Goal: Task Accomplishment & Management: Manage account settings

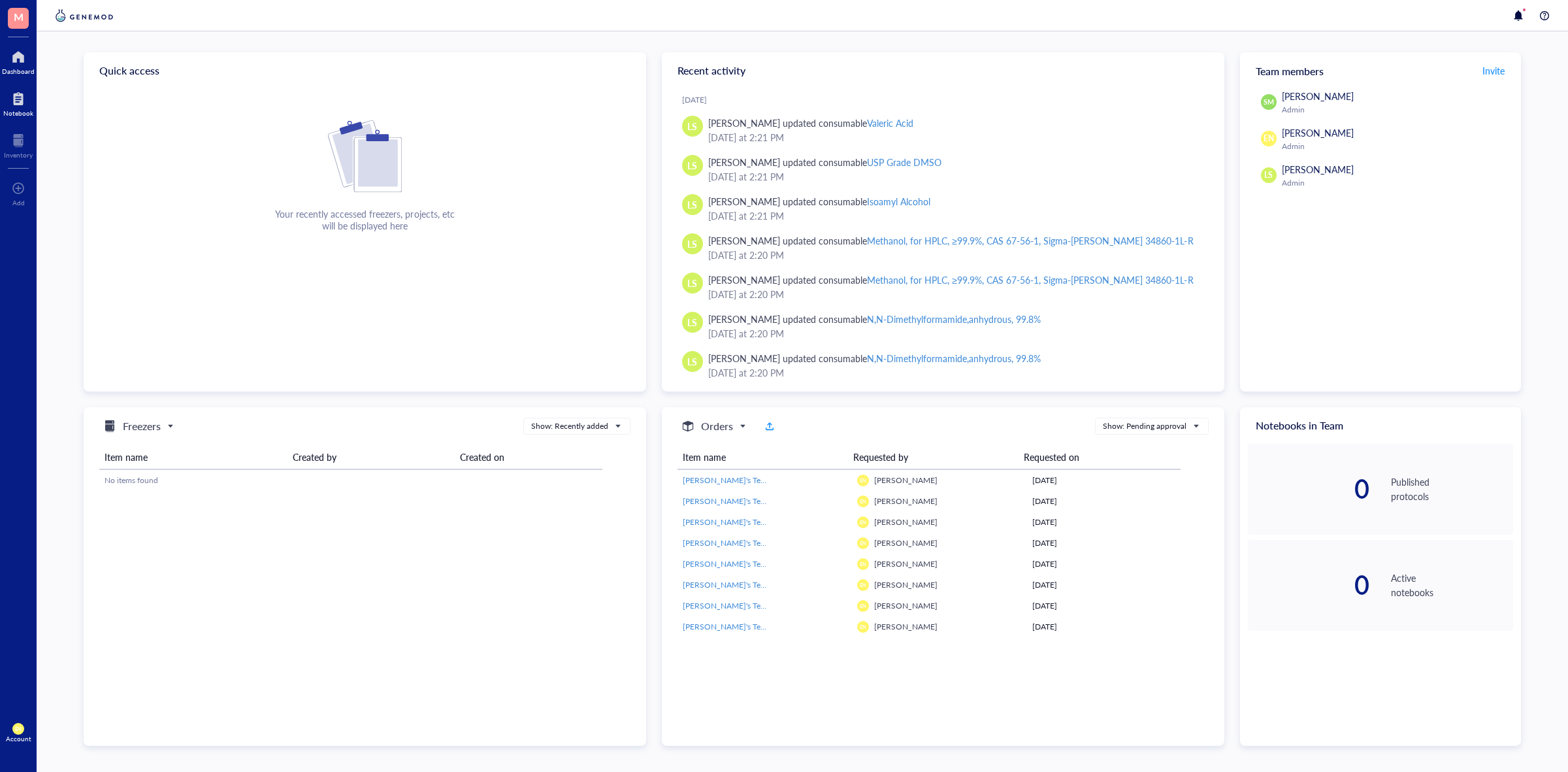
click at [17, 108] on div at bounding box center [18, 99] width 30 height 21
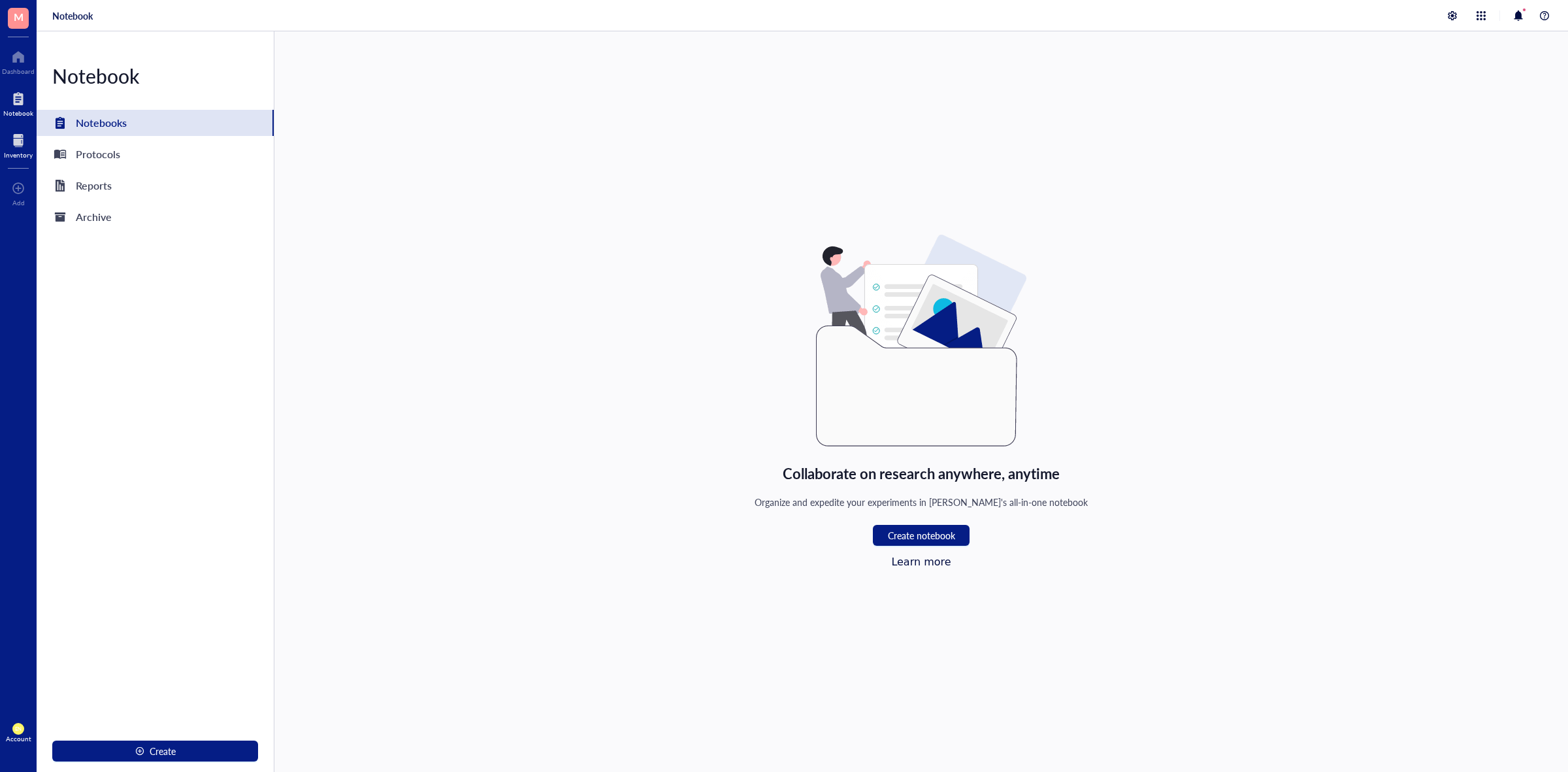
click at [20, 156] on div "Inventory" at bounding box center [18, 155] width 29 height 8
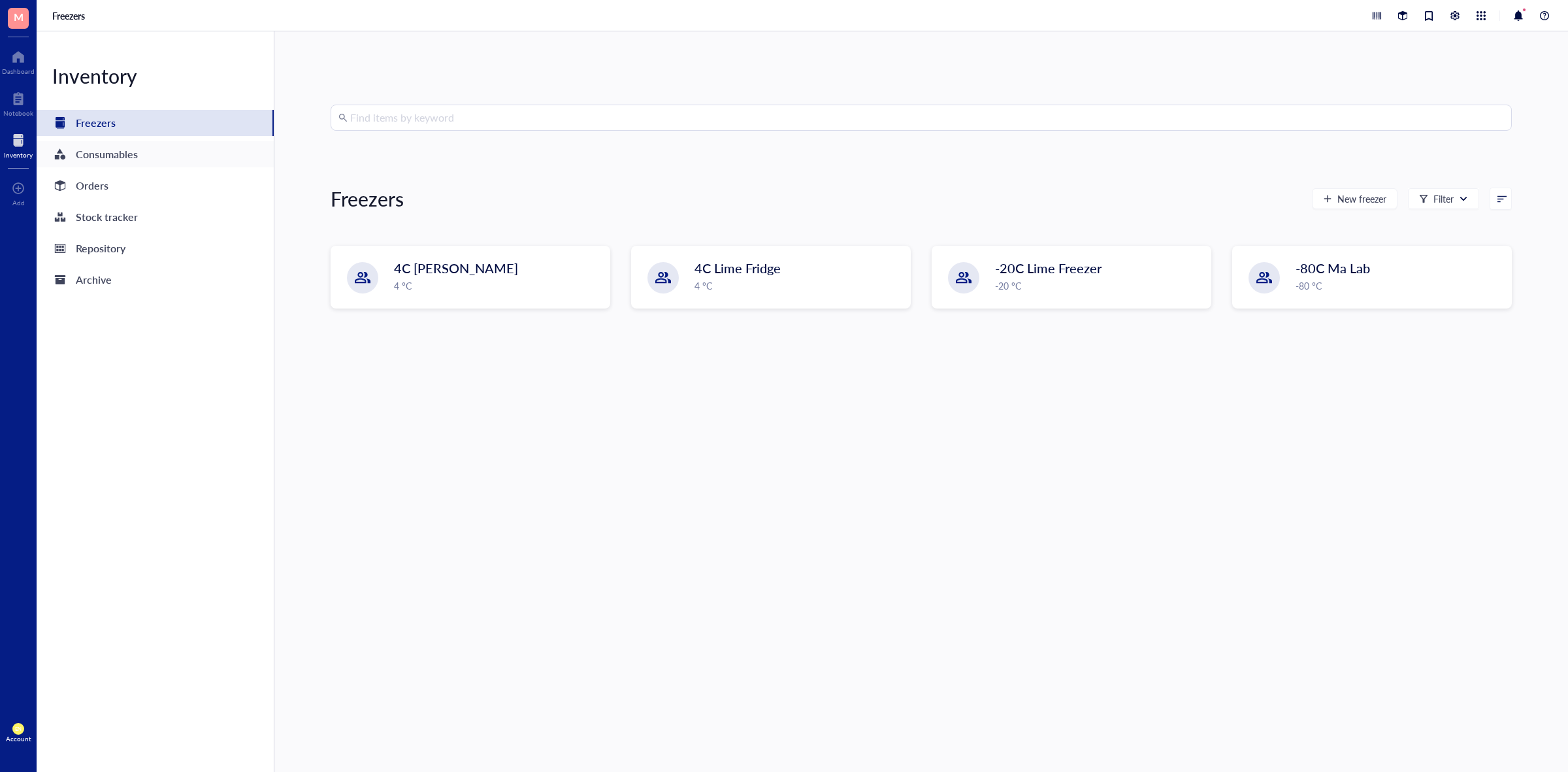
click at [141, 156] on div "Consumables" at bounding box center [155, 154] width 237 height 26
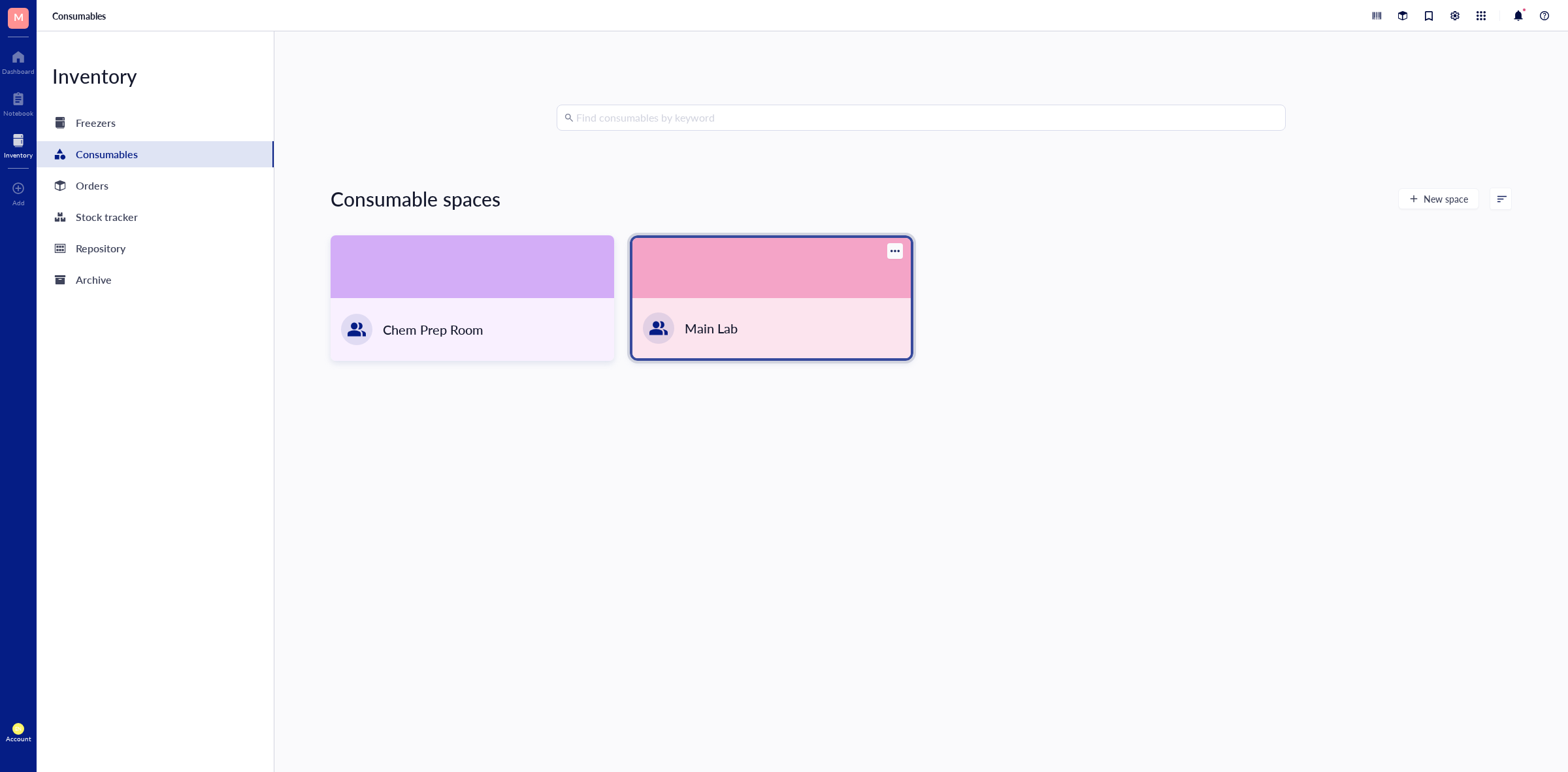
click at [850, 332] on div "Main Lab" at bounding box center [772, 328] width 278 height 60
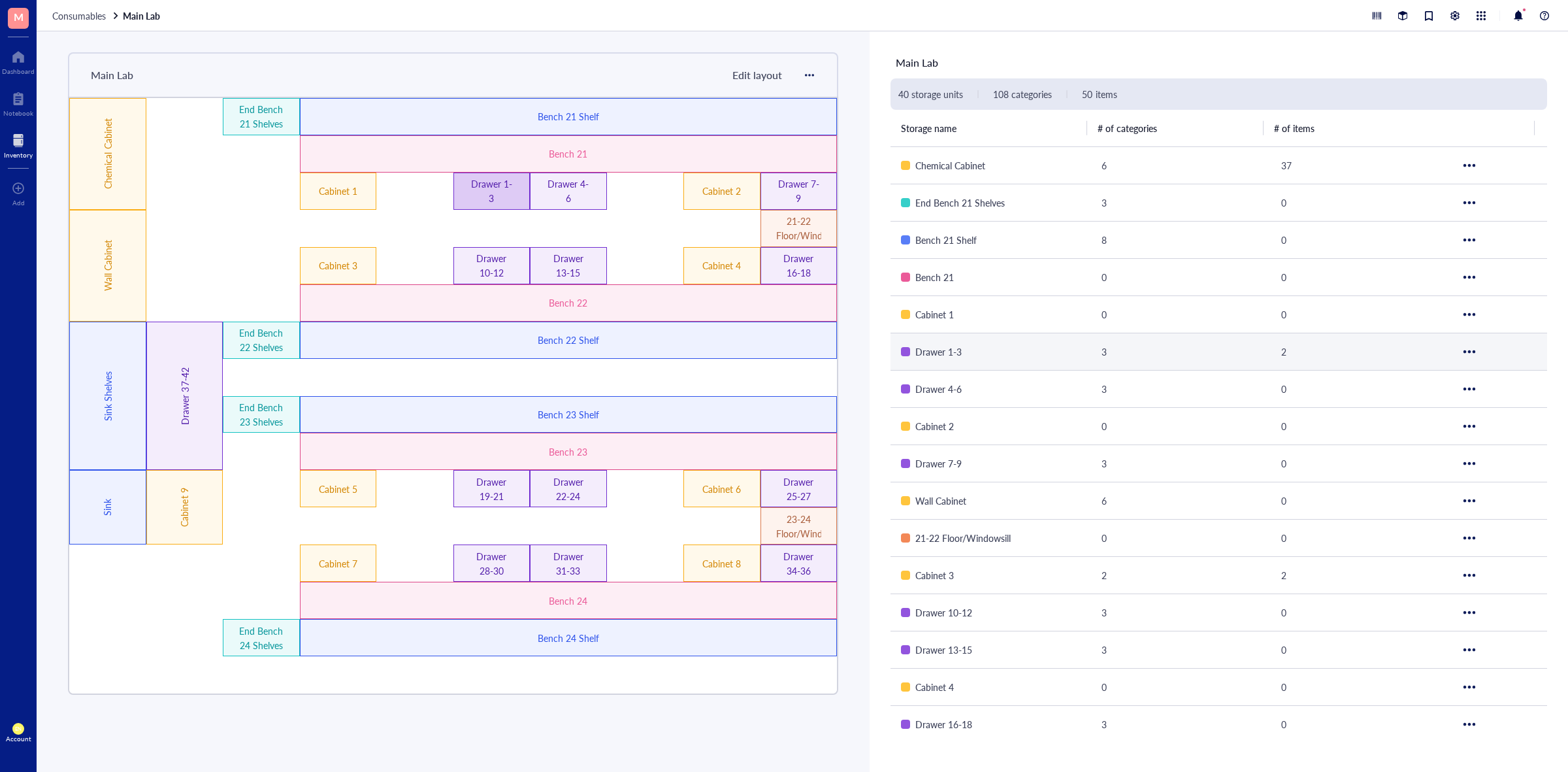
click at [501, 187] on div "Drawer 1-3" at bounding box center [492, 191] width 45 height 29
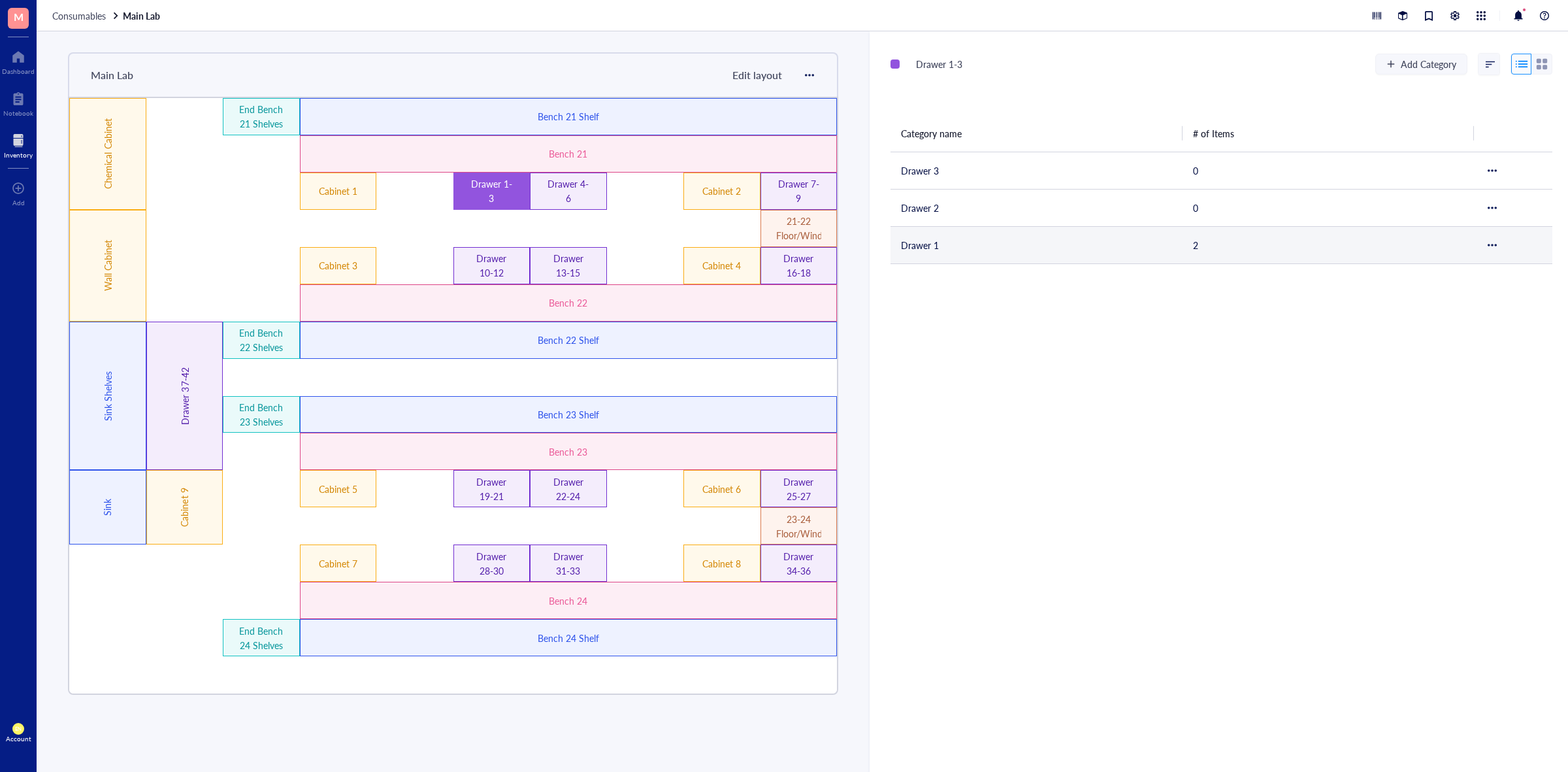
click at [981, 249] on td "Drawer 1" at bounding box center [1036, 244] width 292 height 37
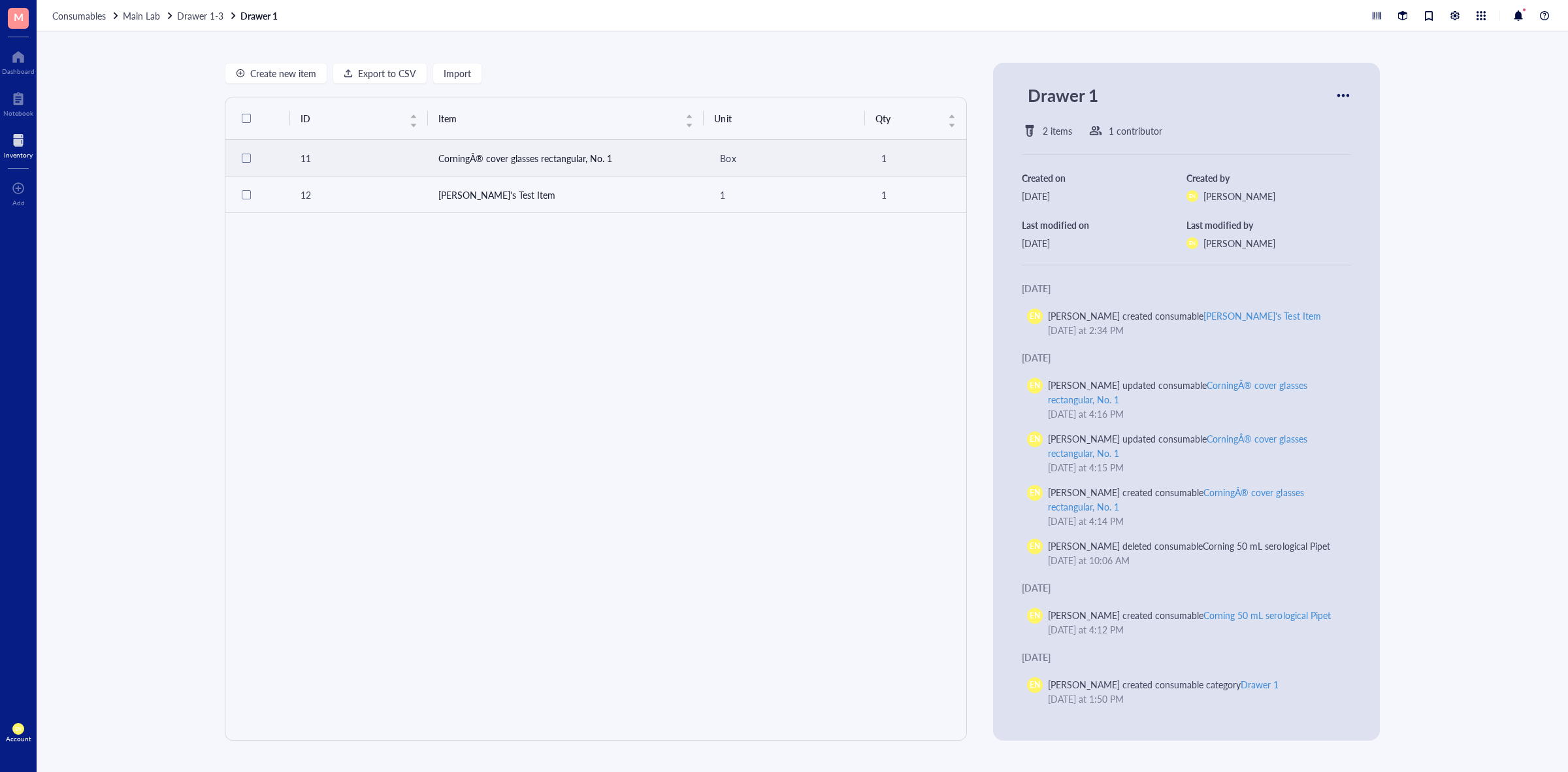
click at [246, 158] on div at bounding box center [246, 158] width 9 height 9
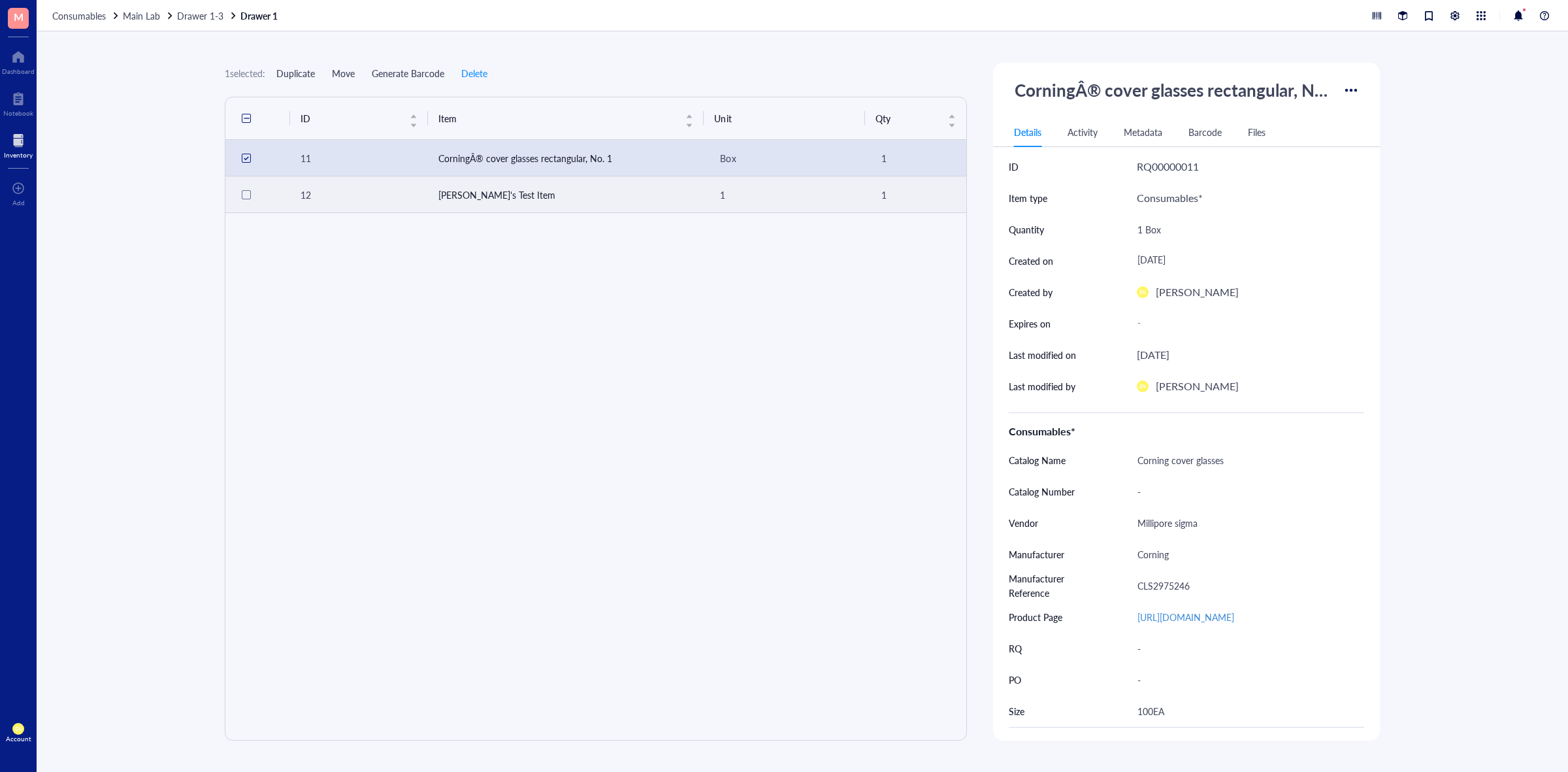
click at [245, 191] on div at bounding box center [246, 194] width 9 height 9
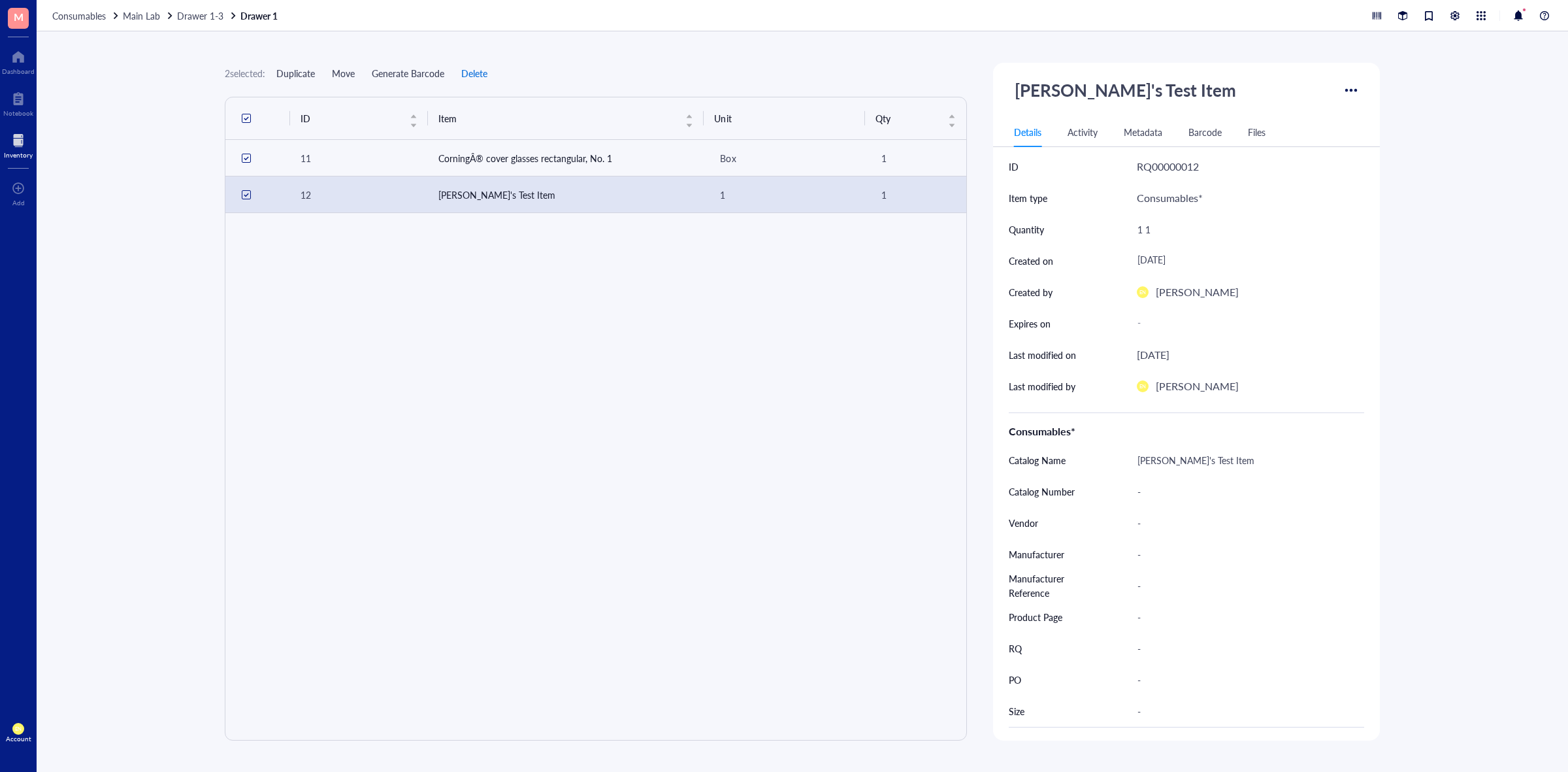
click at [475, 71] on span "Delete" at bounding box center [474, 73] width 26 height 11
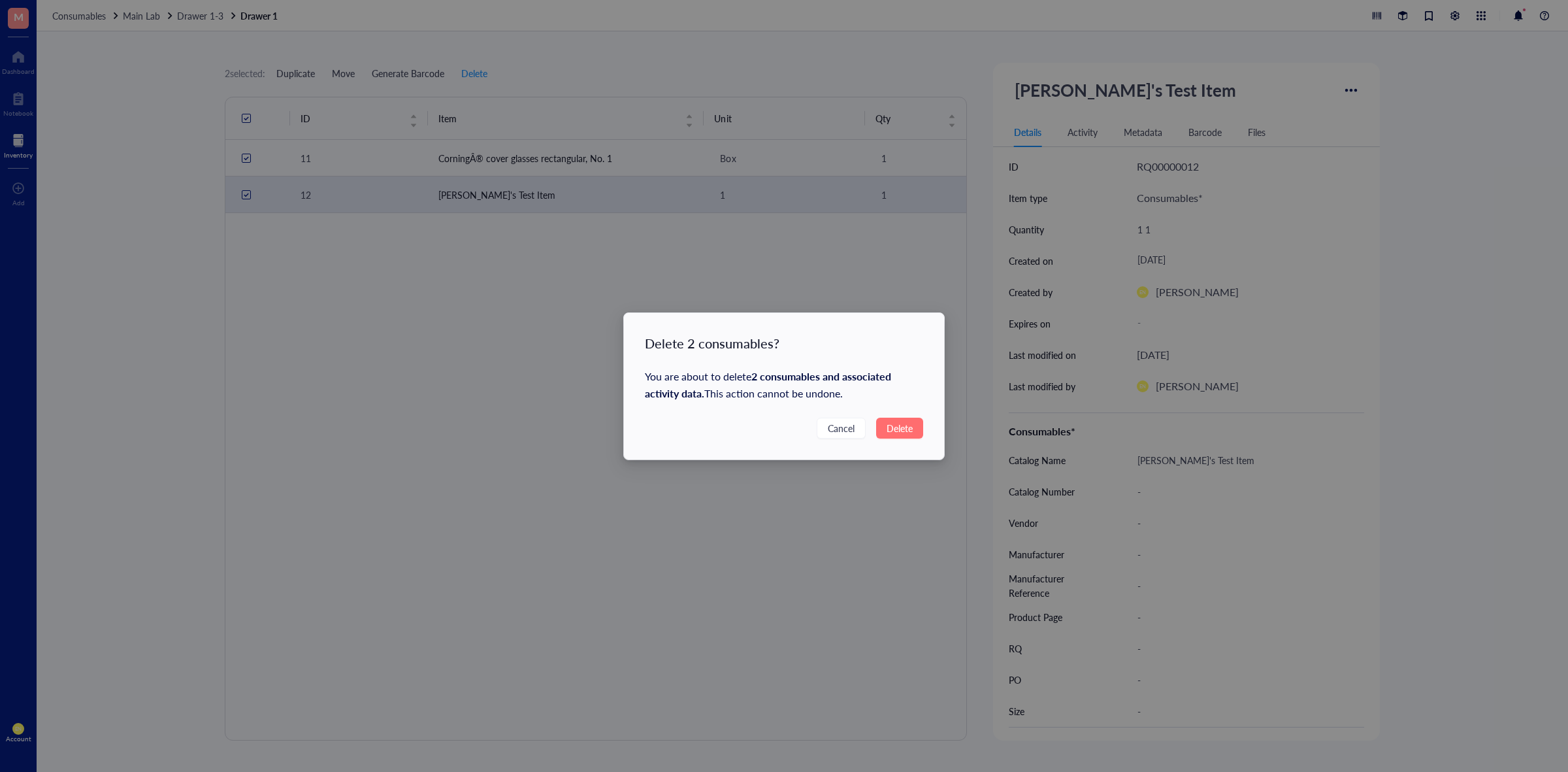
click at [900, 428] on span "Delete" at bounding box center [899, 428] width 26 height 14
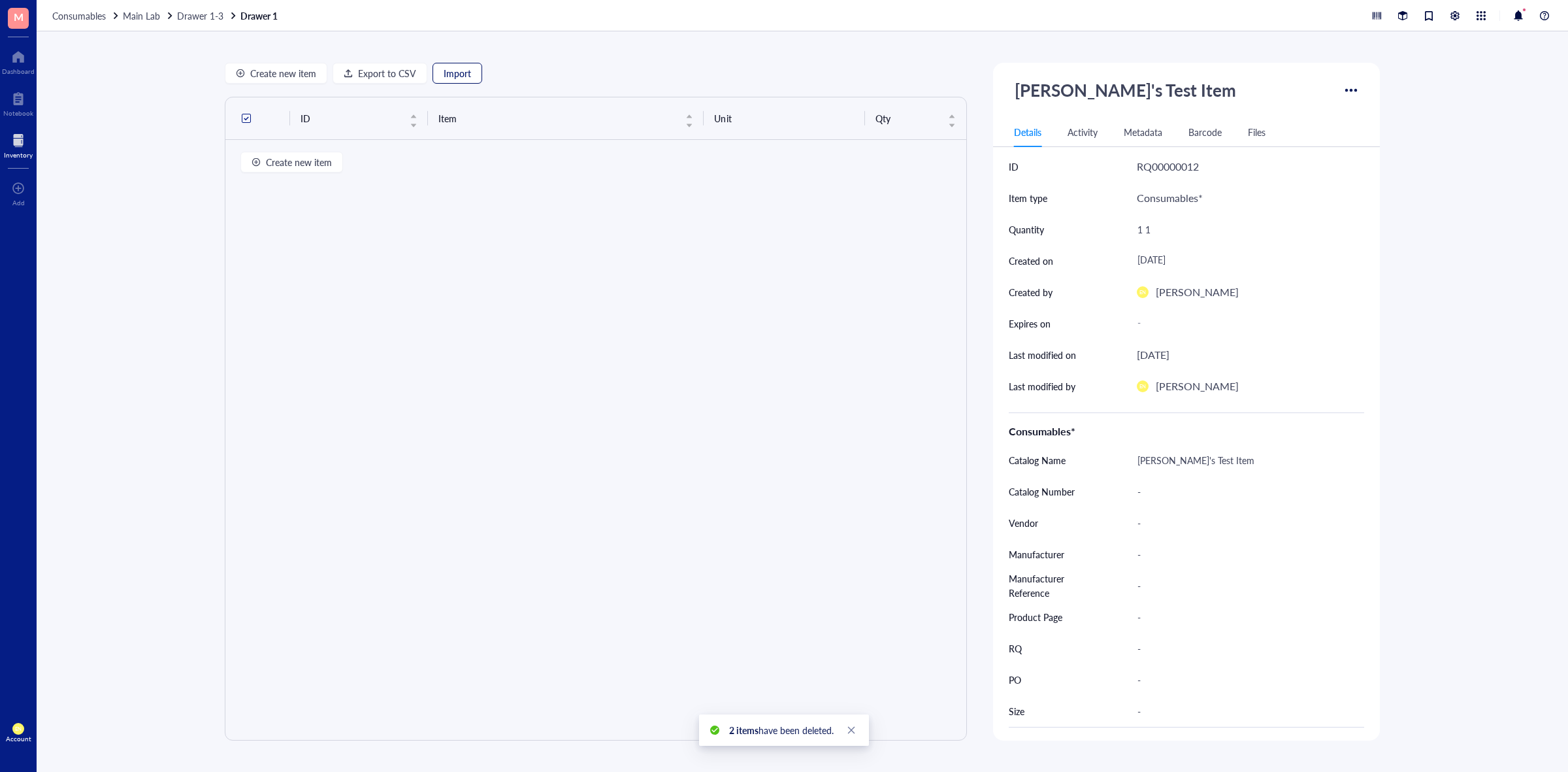
click at [451, 68] on span "Import" at bounding box center [457, 73] width 27 height 11
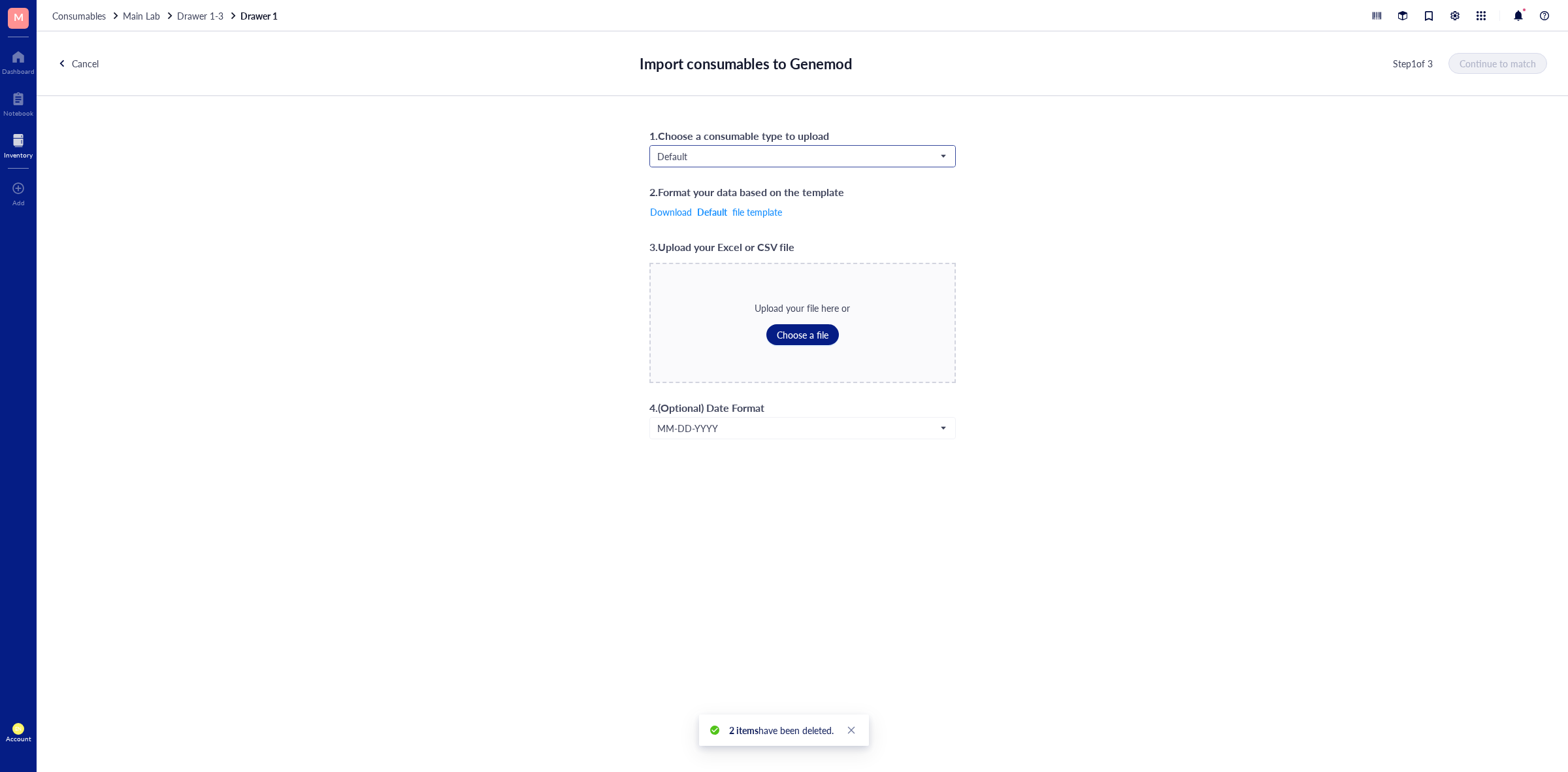
click at [738, 165] on input "search" at bounding box center [796, 156] width 279 height 20
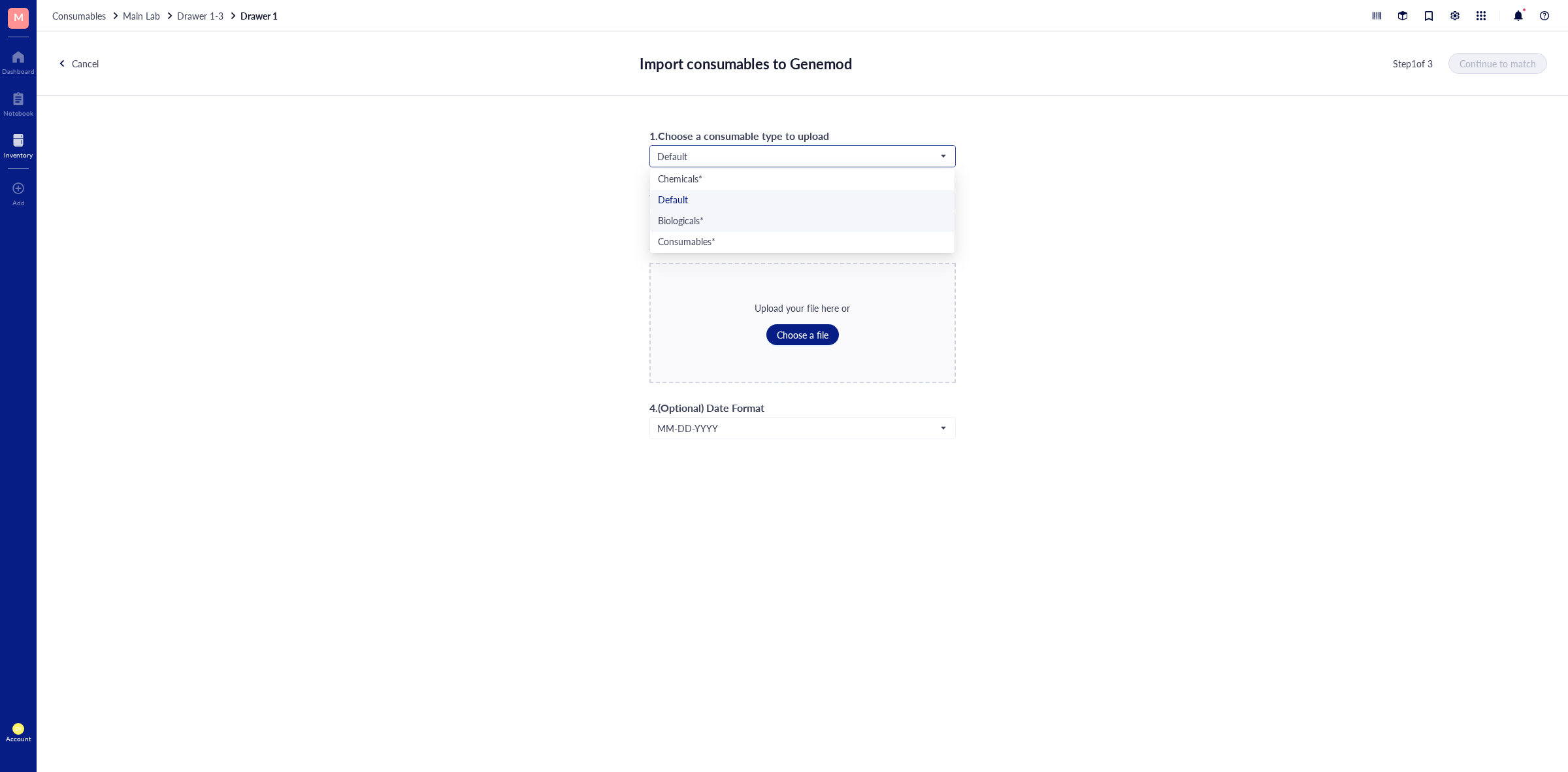
click at [709, 218] on div "Biologicals*" at bounding box center [802, 221] width 288 height 14
click at [794, 340] on span "Choose a file" at bounding box center [802, 334] width 52 height 11
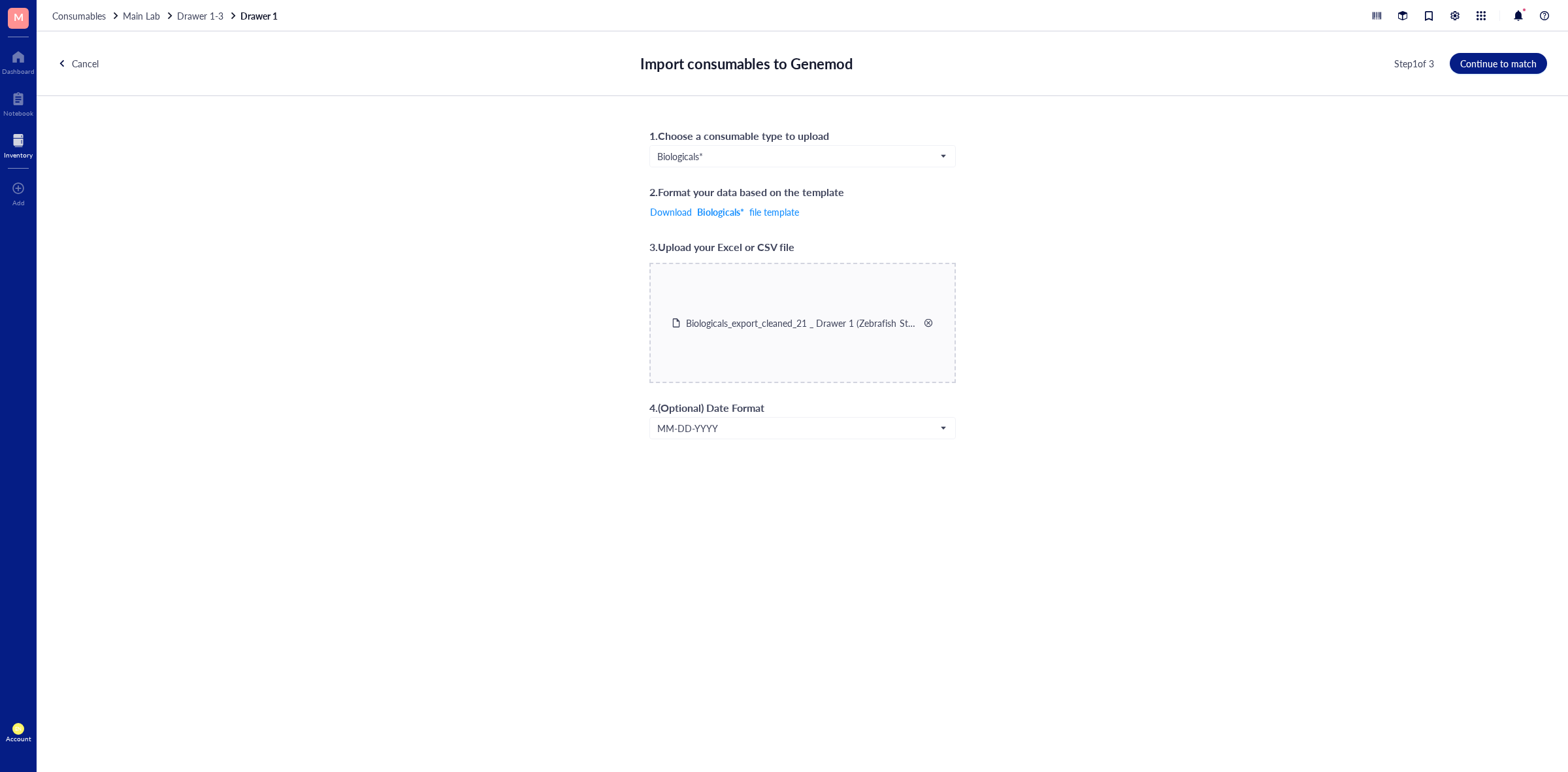
click at [1285, 301] on div "1 . Choose a consumable type to upload Biologicals* Chemicals* Default Biologic…" at bounding box center [802, 282] width 1531 height 373
click at [152, 11] on span "Main Lab" at bounding box center [141, 15] width 37 height 13
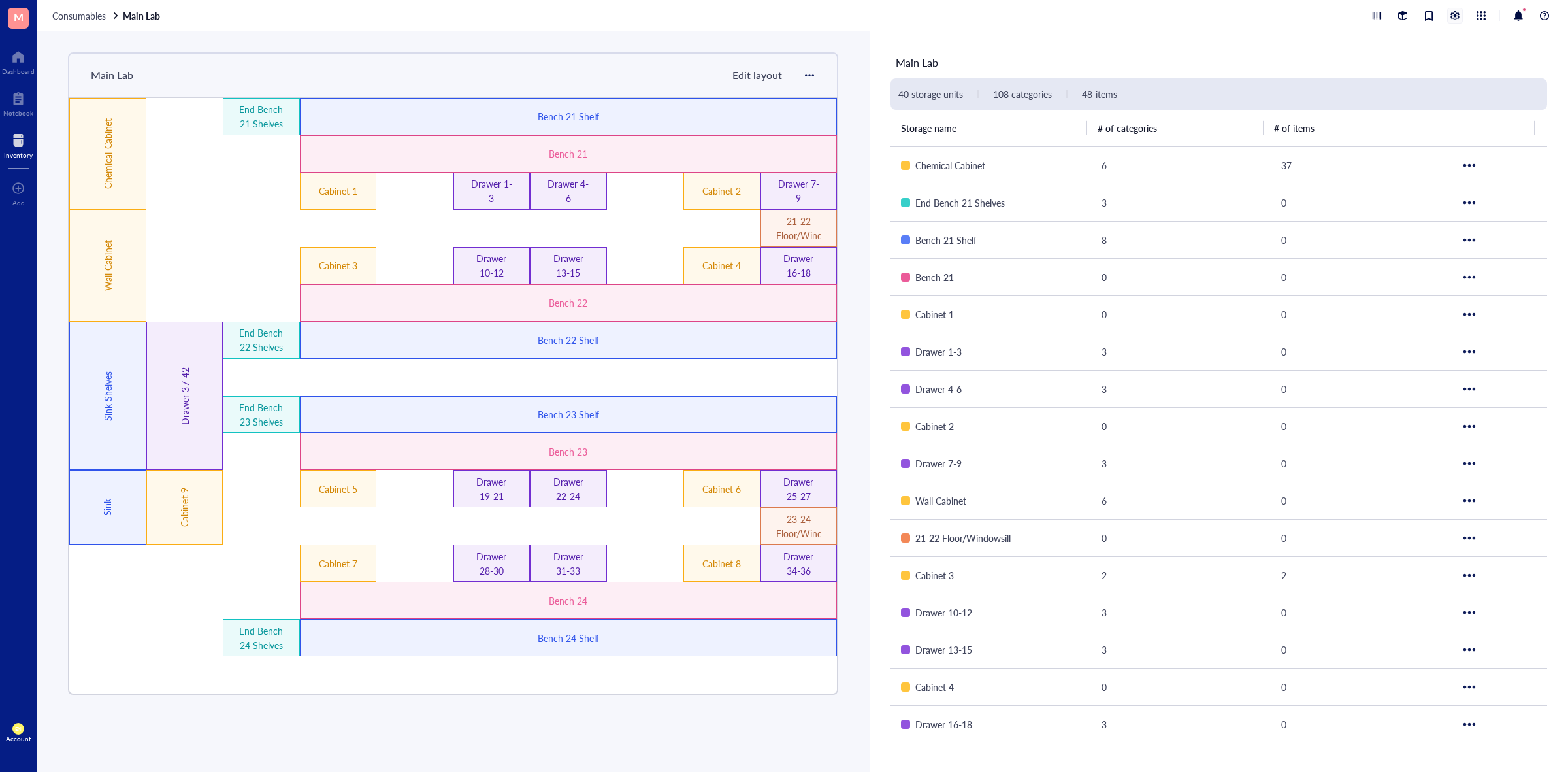
click at [1453, 16] on div at bounding box center [1455, 15] width 14 height 14
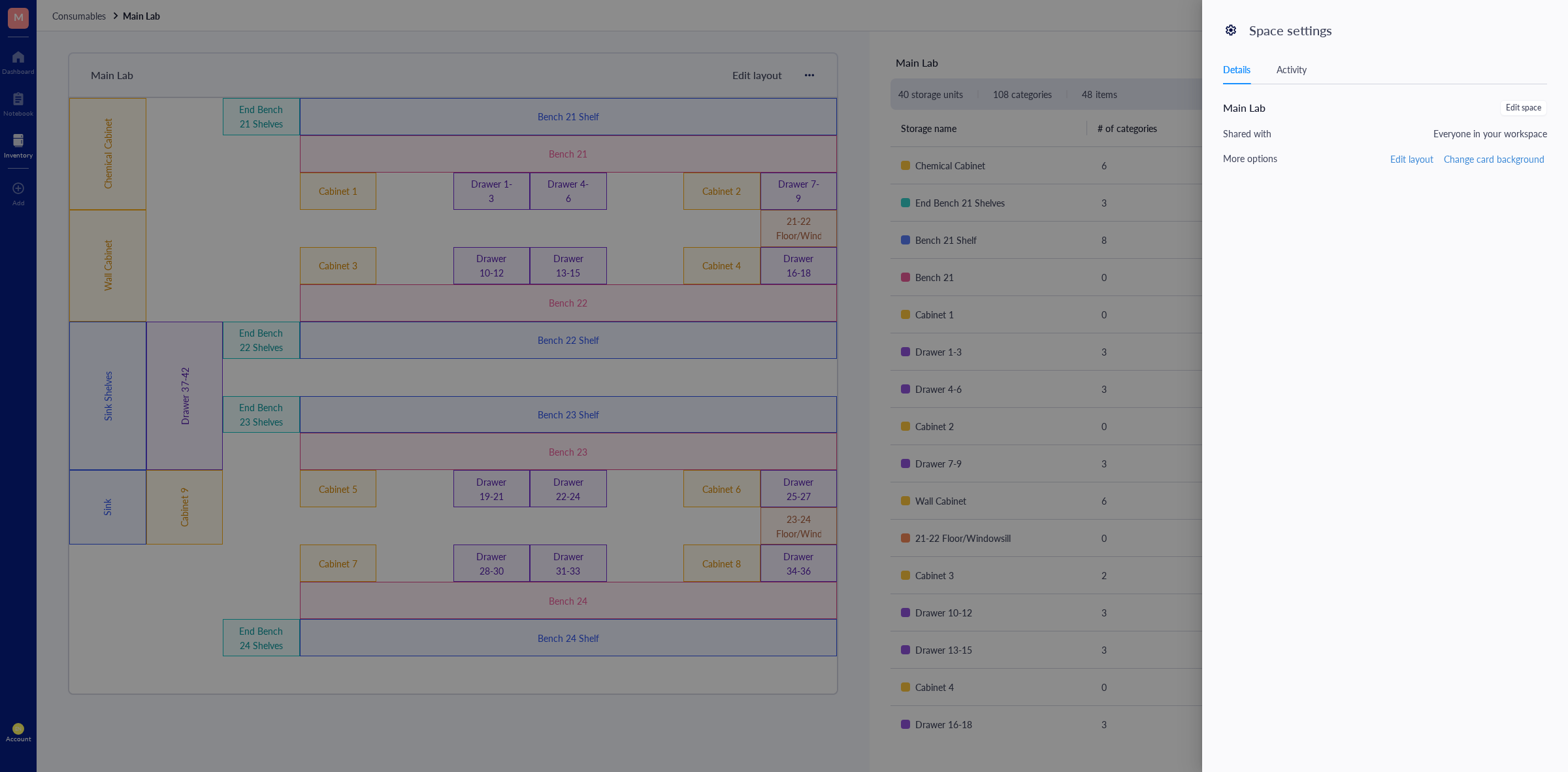
click at [269, 65] on div at bounding box center [784, 386] width 1568 height 772
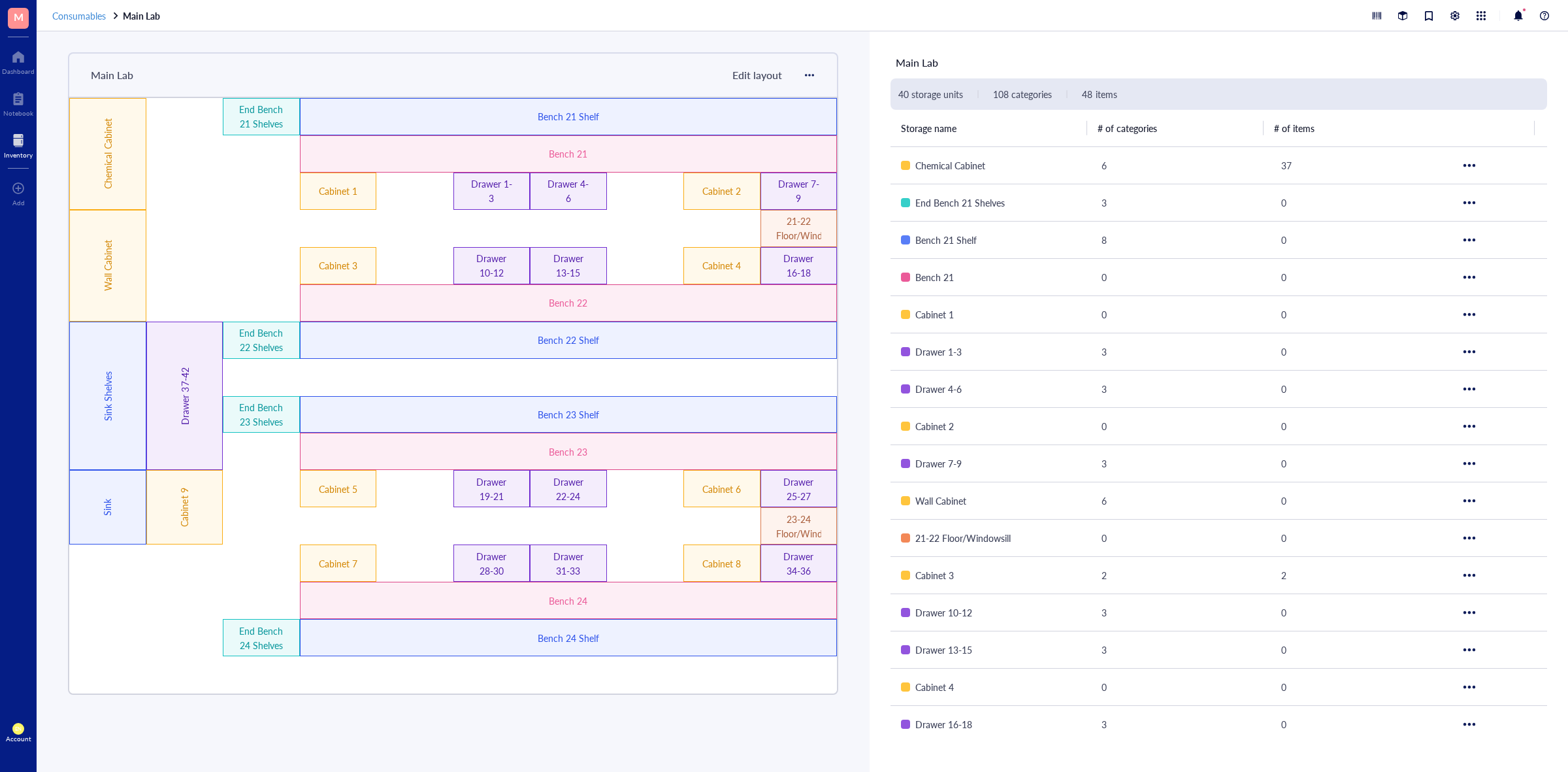
click at [80, 15] on span "Consumables" at bounding box center [79, 15] width 53 height 13
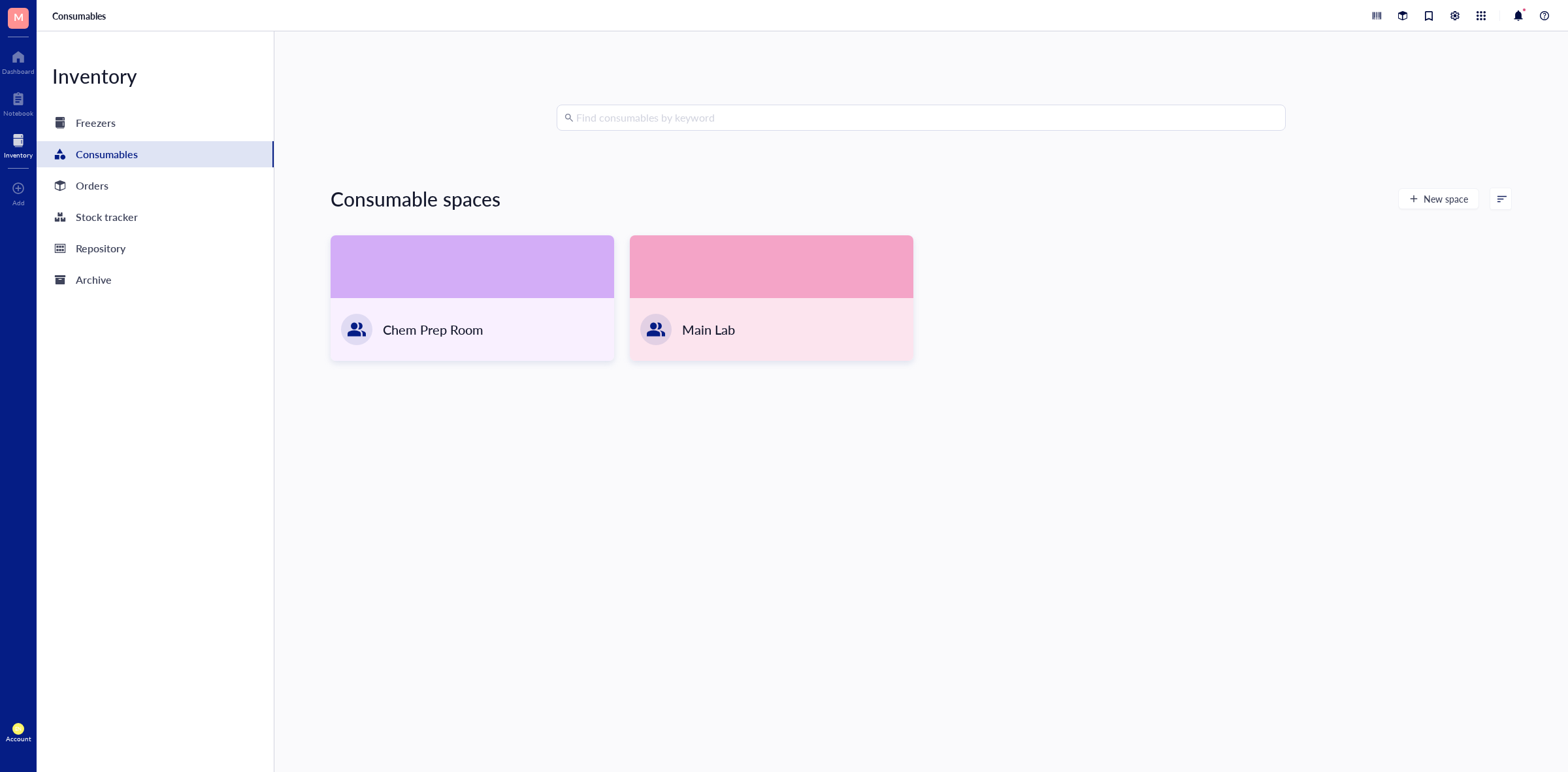
click at [1452, 6] on div "Consumables" at bounding box center [802, 15] width 1531 height 32
click at [1452, 13] on div at bounding box center [1455, 15] width 14 height 14
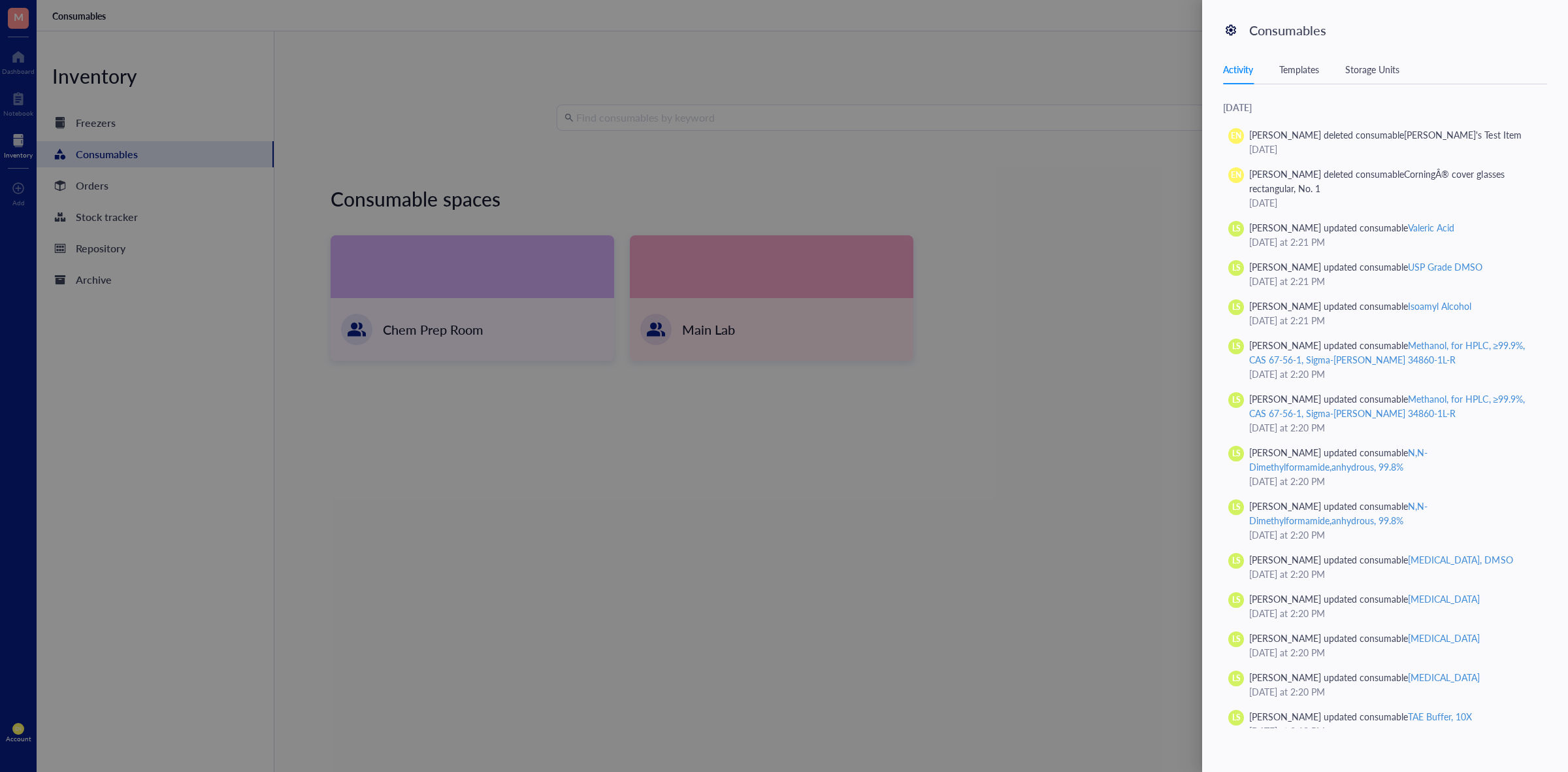
click at [1297, 79] on div "Activity Templates Storage Units" at bounding box center [1385, 70] width 324 height 30
click at [1304, 69] on div "Templates" at bounding box center [1299, 70] width 40 height 14
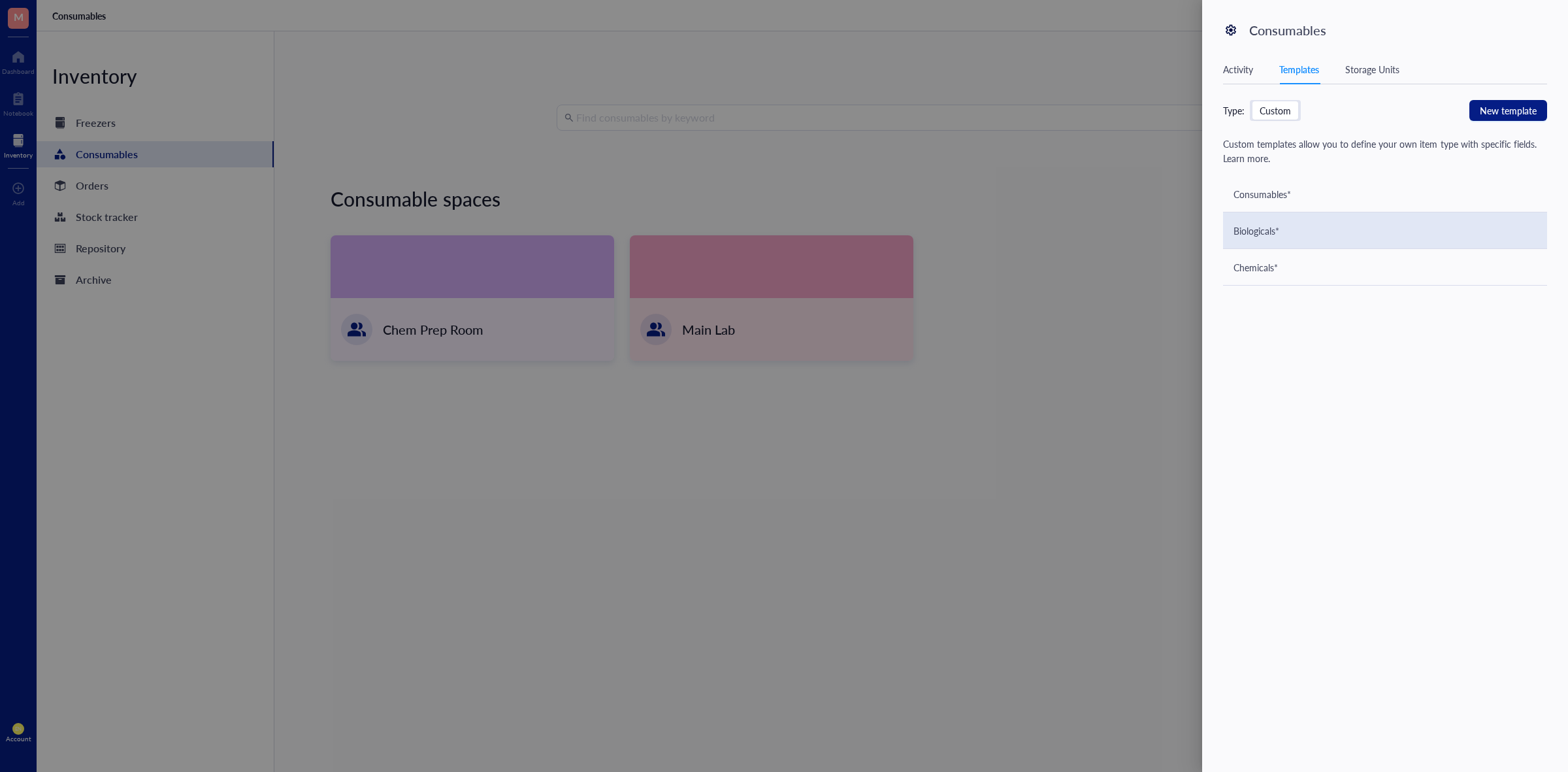
click at [1272, 221] on div "Biologicals*" at bounding box center [1385, 231] width 324 height 36
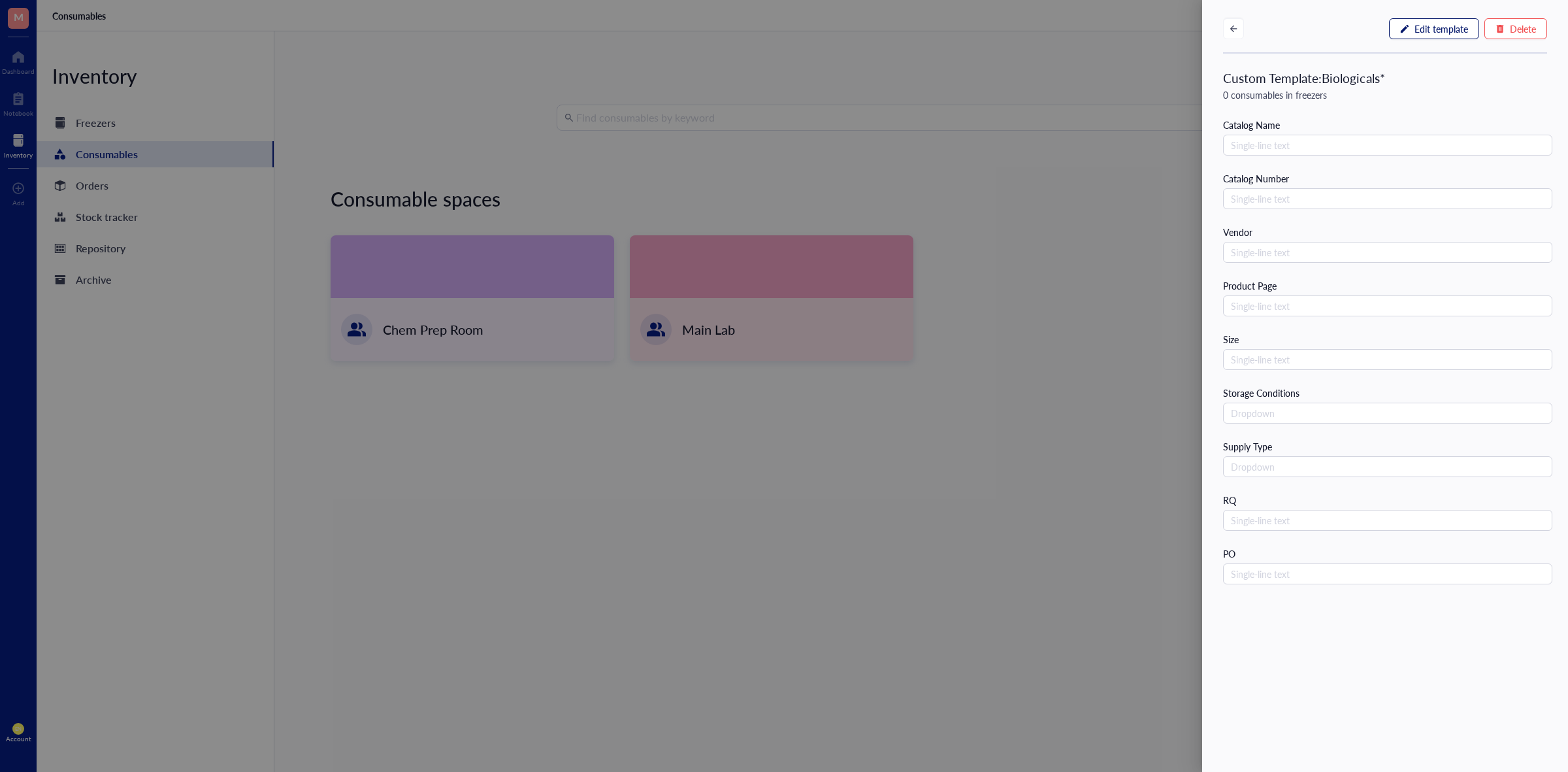
click at [1432, 27] on span "Edit template" at bounding box center [1441, 29] width 53 height 11
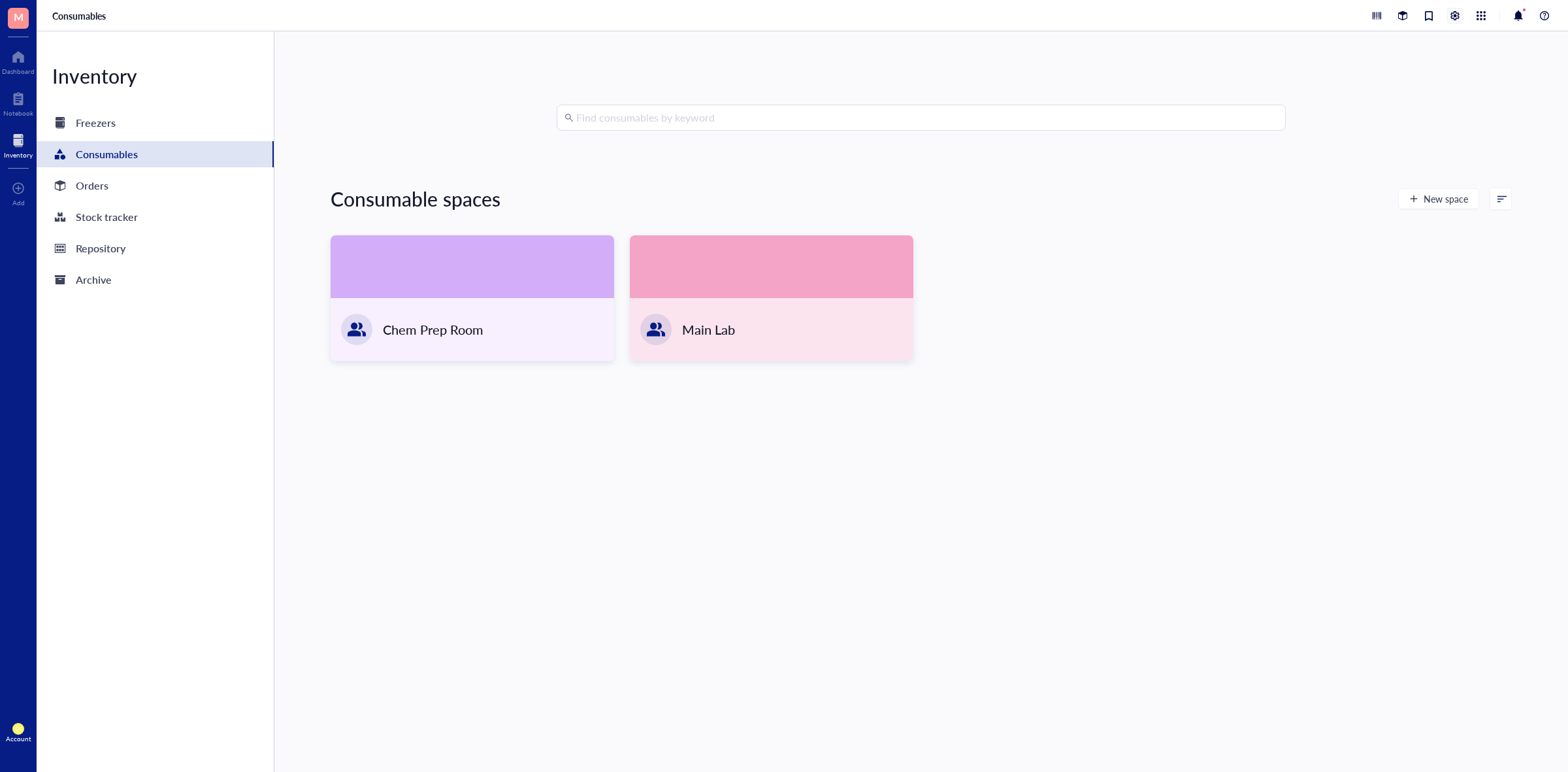
click at [1457, 14] on div at bounding box center [1455, 15] width 14 height 14
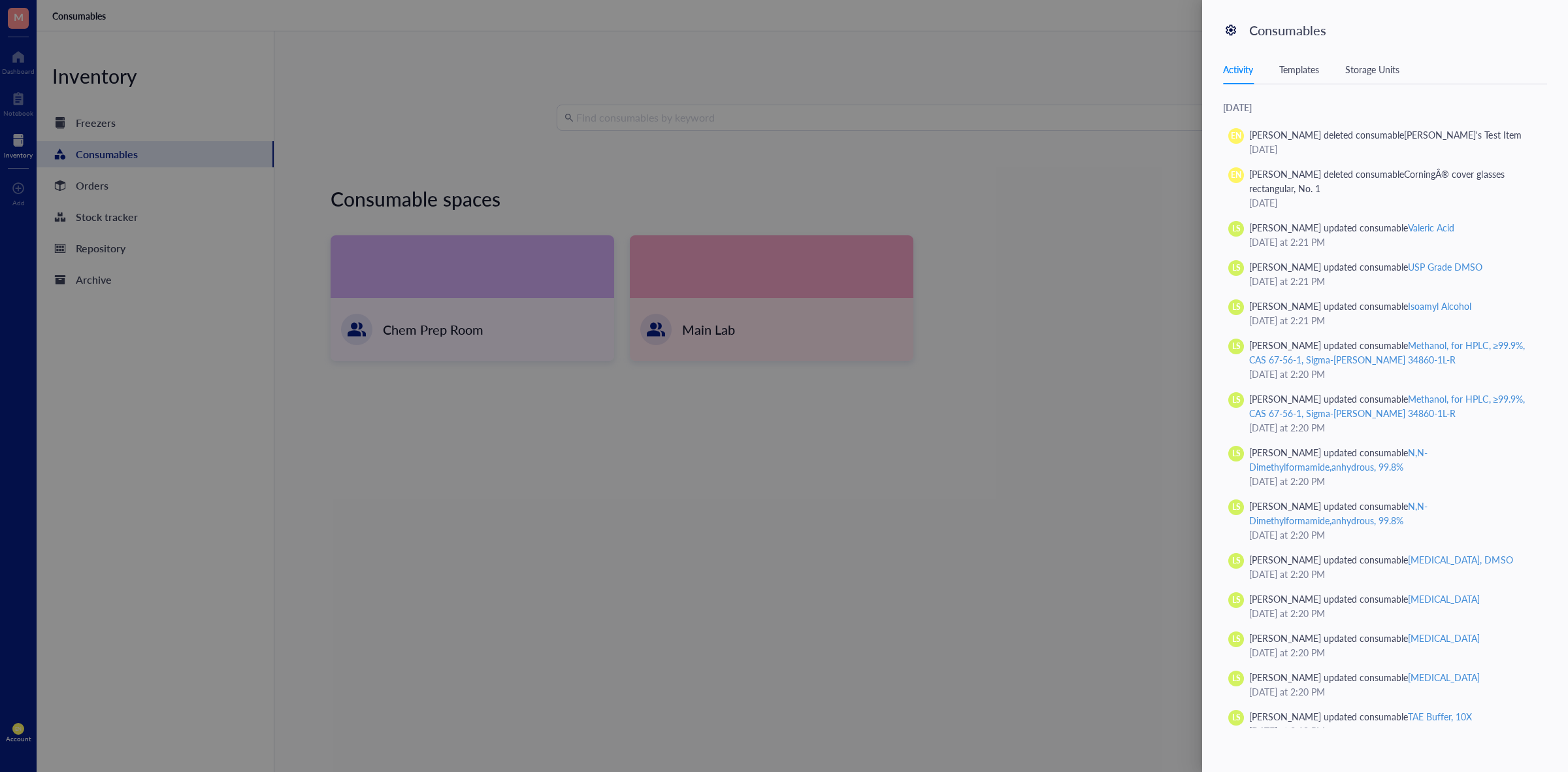
click at [1319, 72] on div "Templates" at bounding box center [1299, 70] width 40 height 14
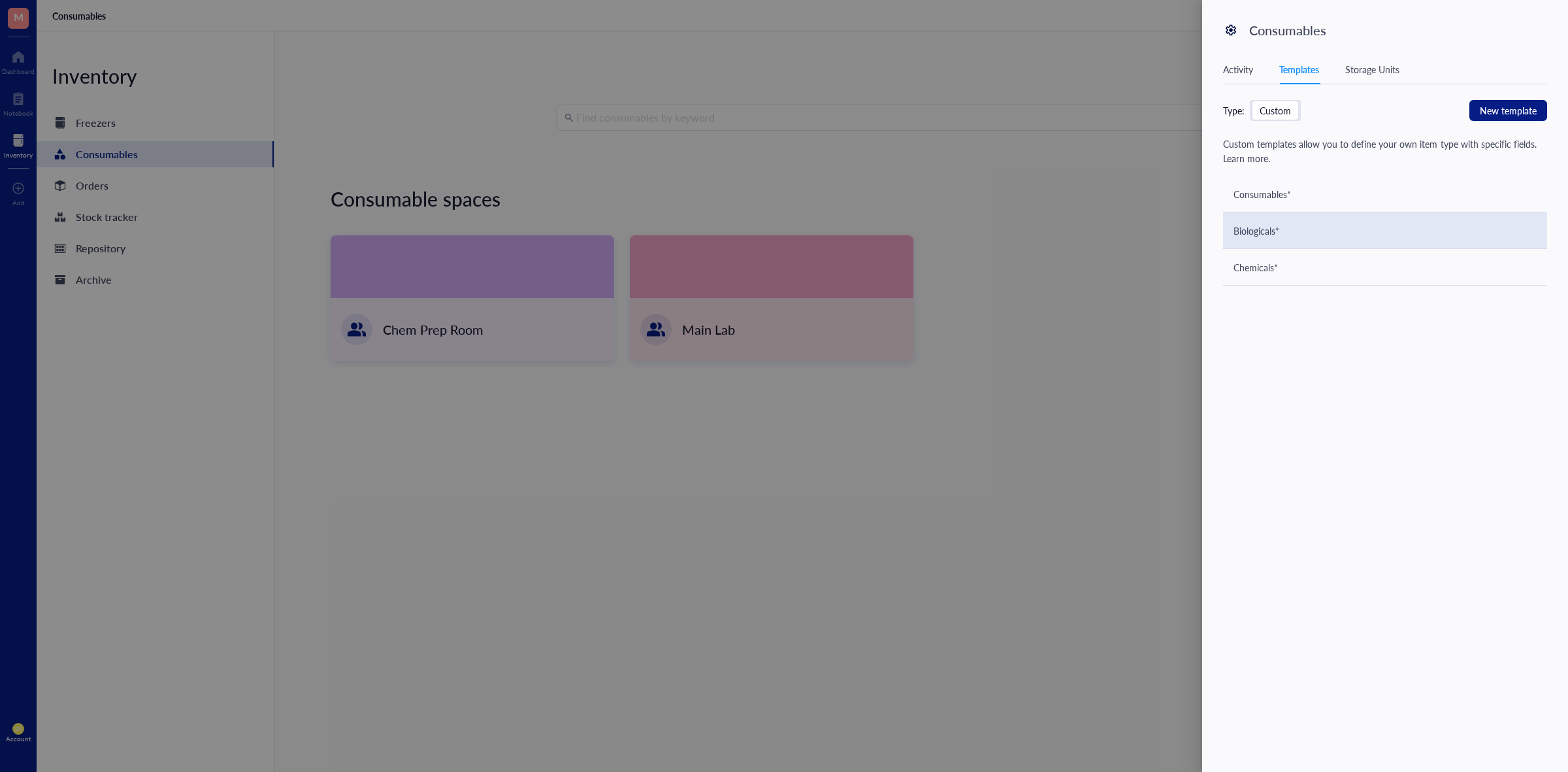
click at [1287, 241] on div "Biologicals*" at bounding box center [1385, 231] width 324 height 36
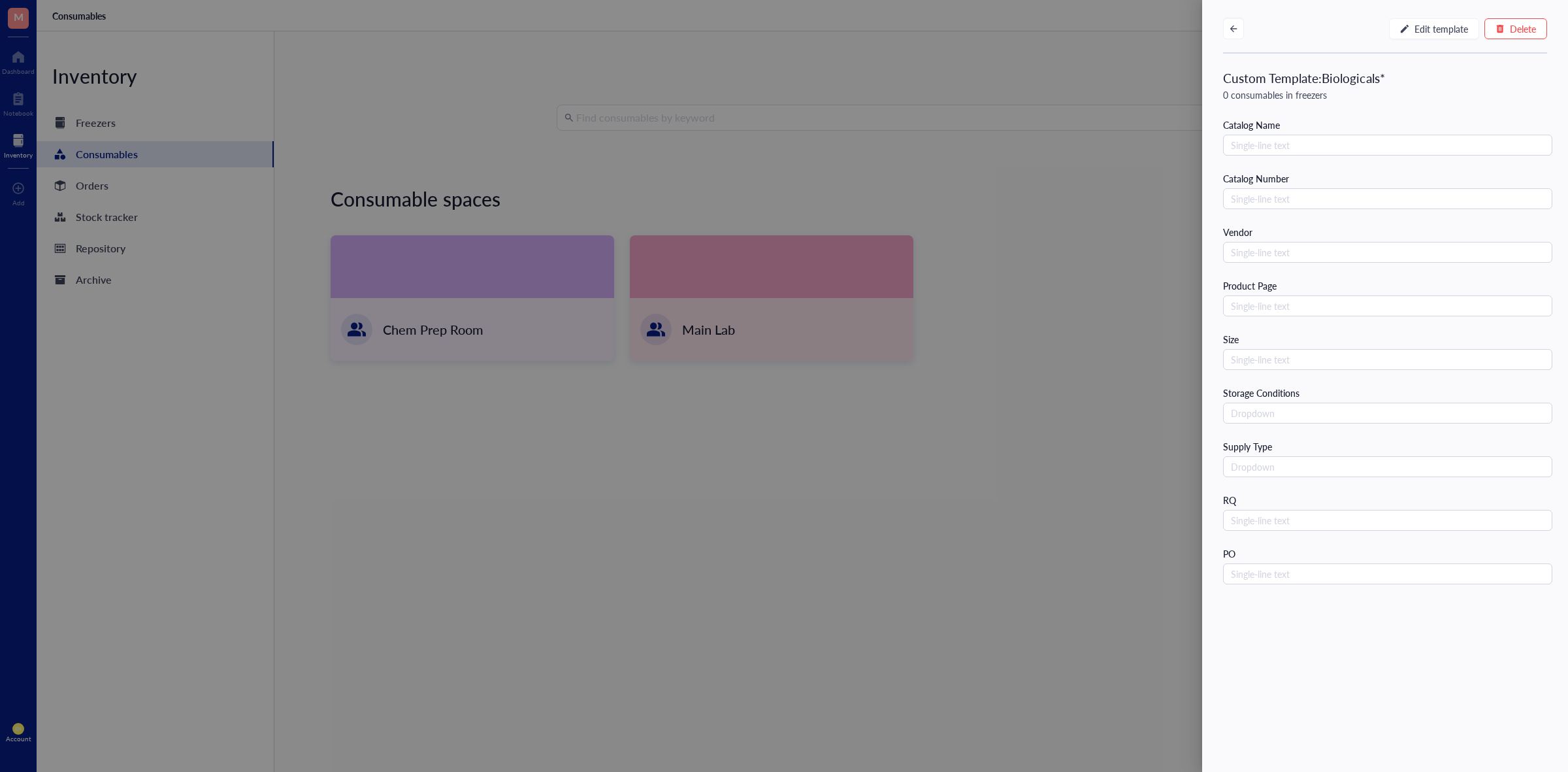
click at [1024, 291] on div at bounding box center [784, 386] width 1568 height 772
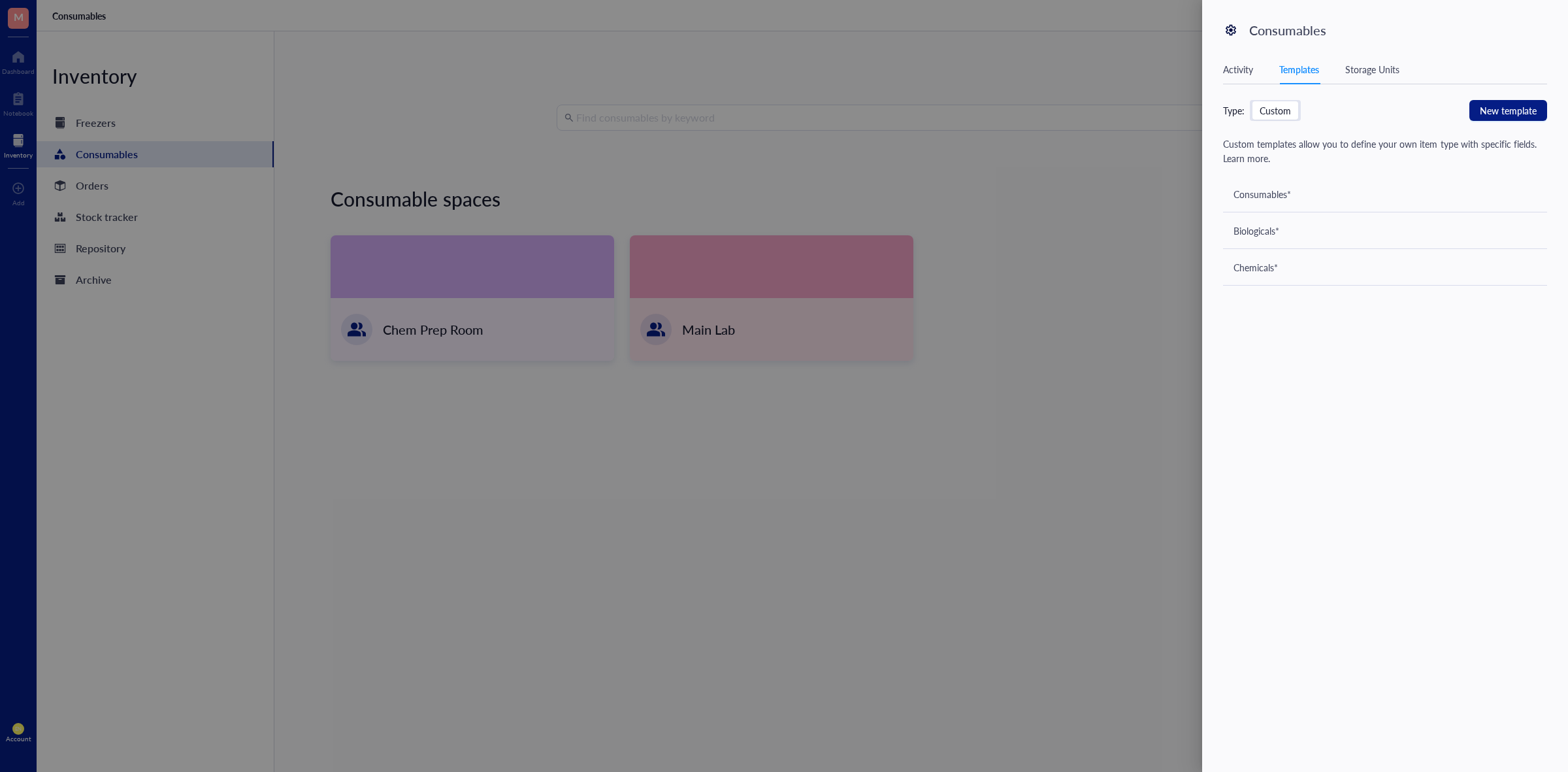
click at [1039, 187] on div at bounding box center [784, 386] width 1568 height 772
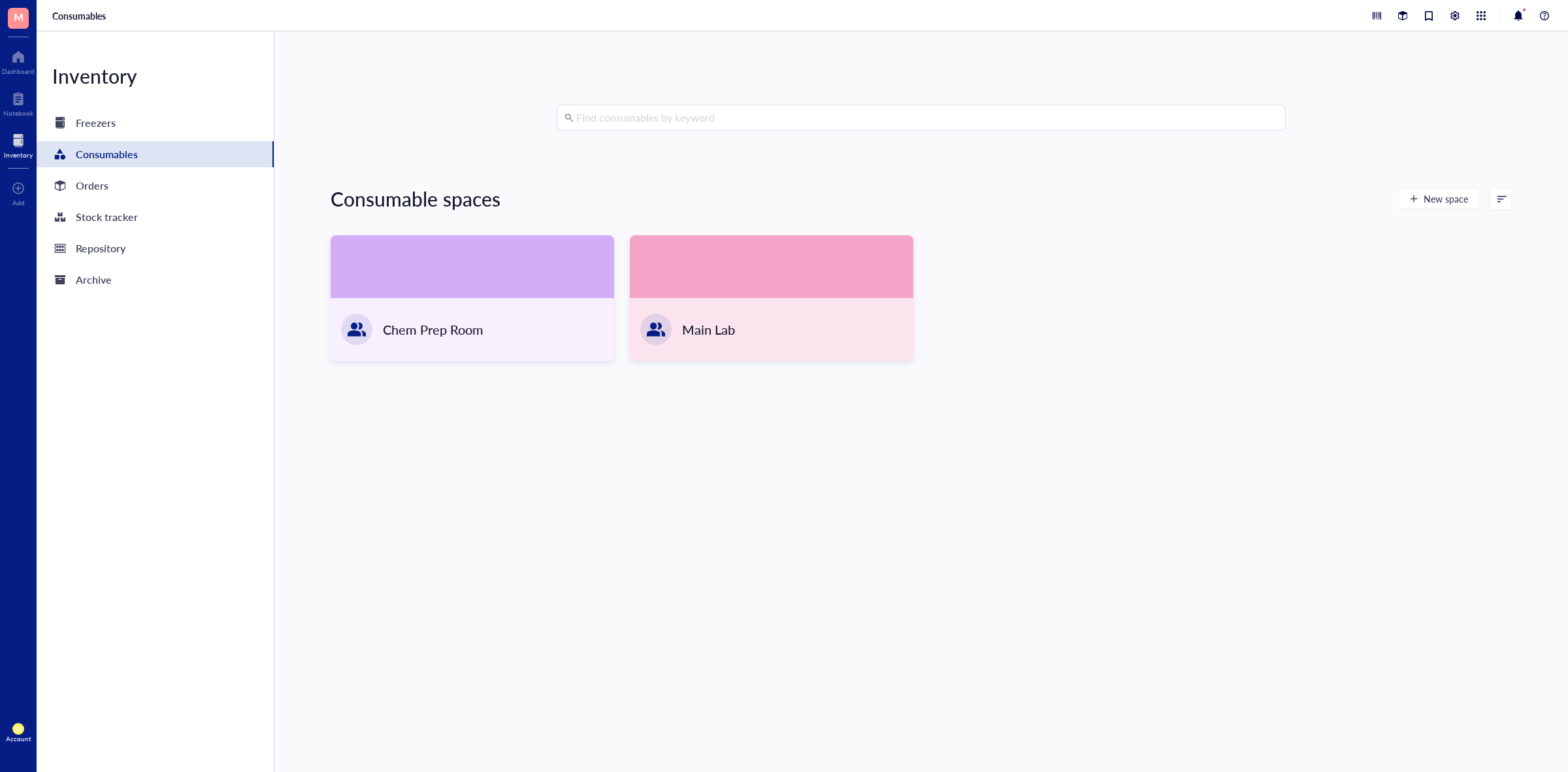
click at [811, 318] on div "Main Lab" at bounding box center [772, 329] width 284 height 62
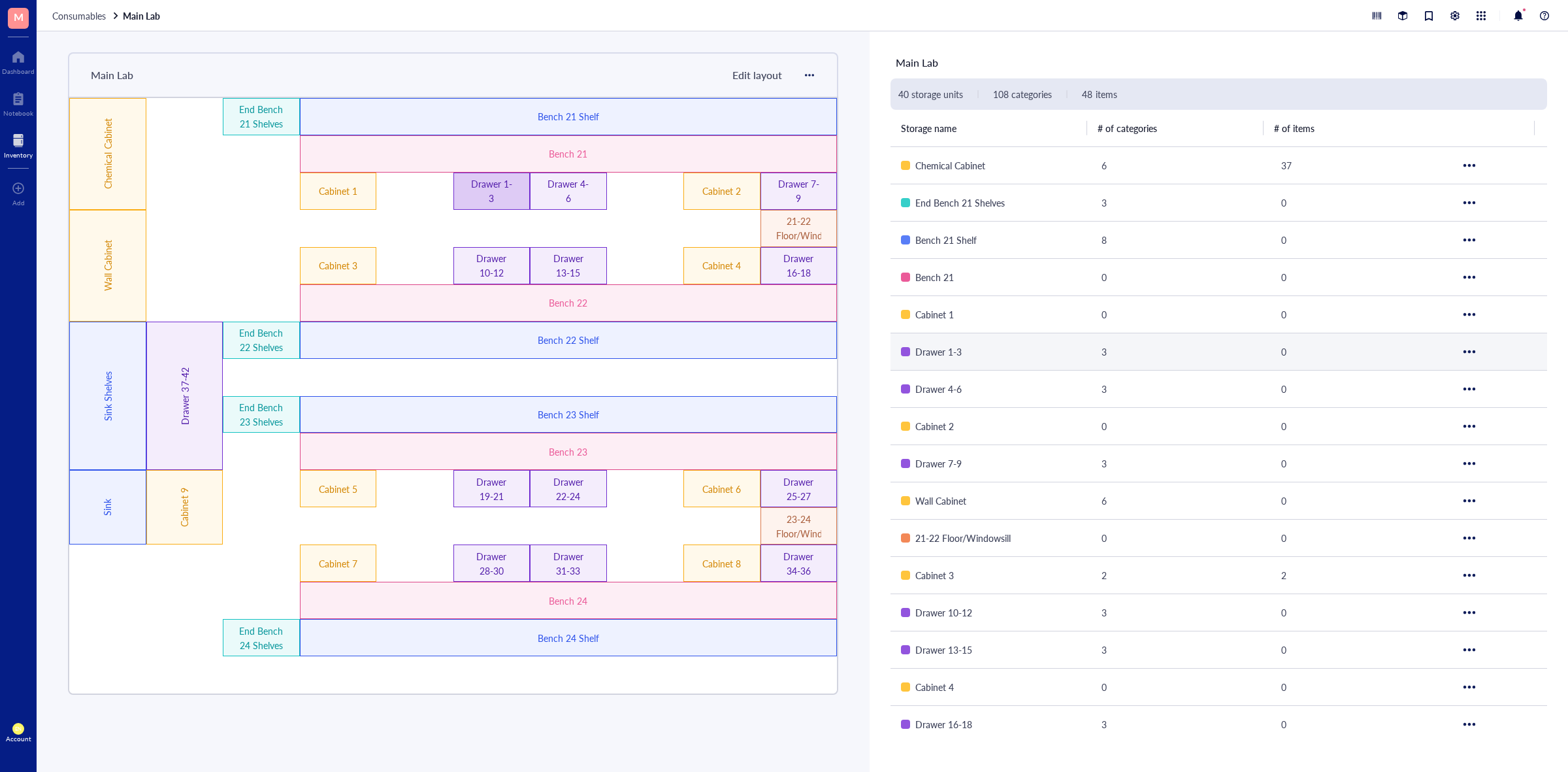
click at [514, 196] on div "Drawer 1-3" at bounding box center [492, 191] width 77 height 37
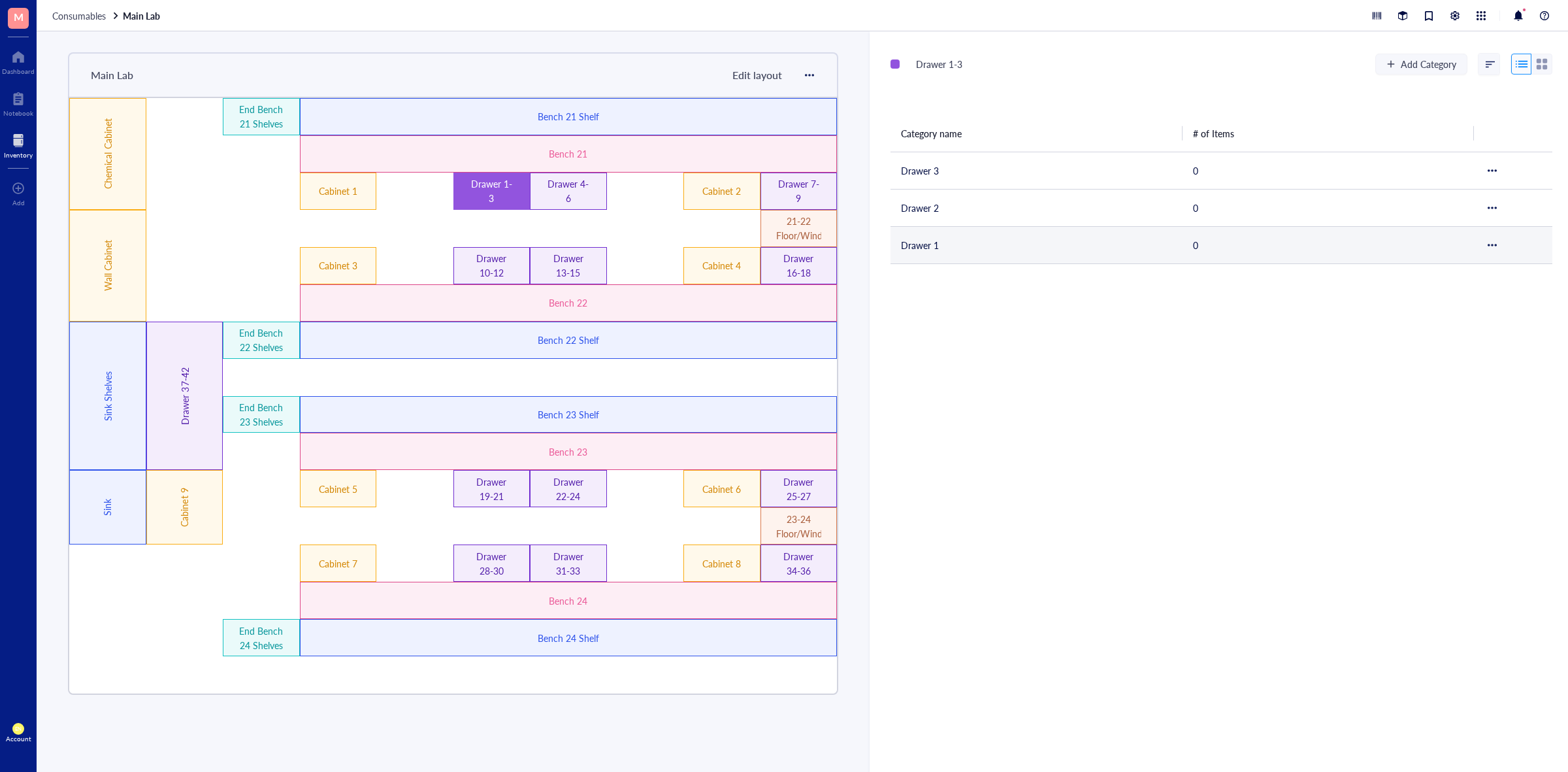
click at [939, 237] on td "Drawer 1" at bounding box center [1036, 244] width 292 height 37
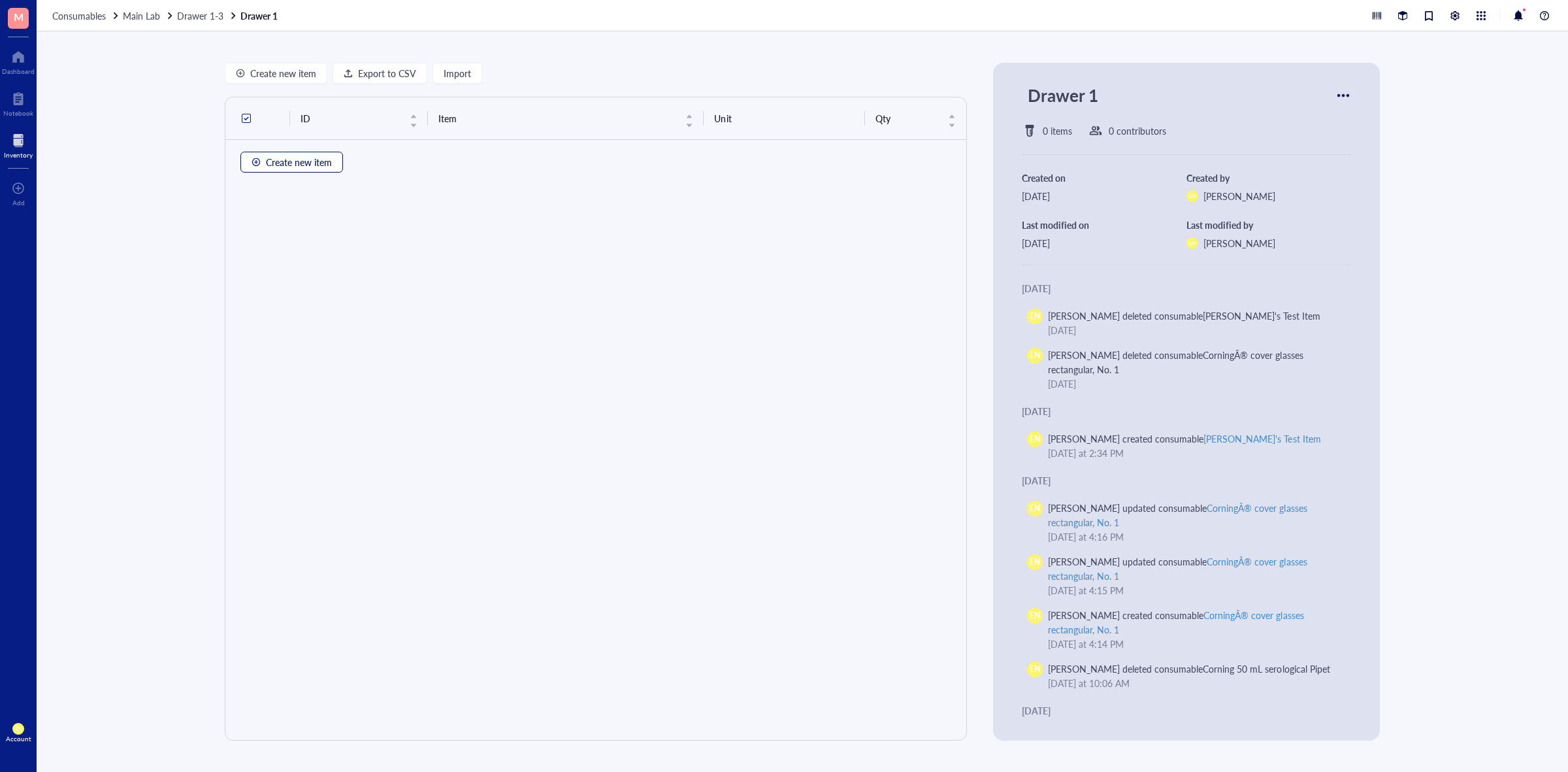
click at [308, 161] on span "Create new item" at bounding box center [298, 162] width 66 height 11
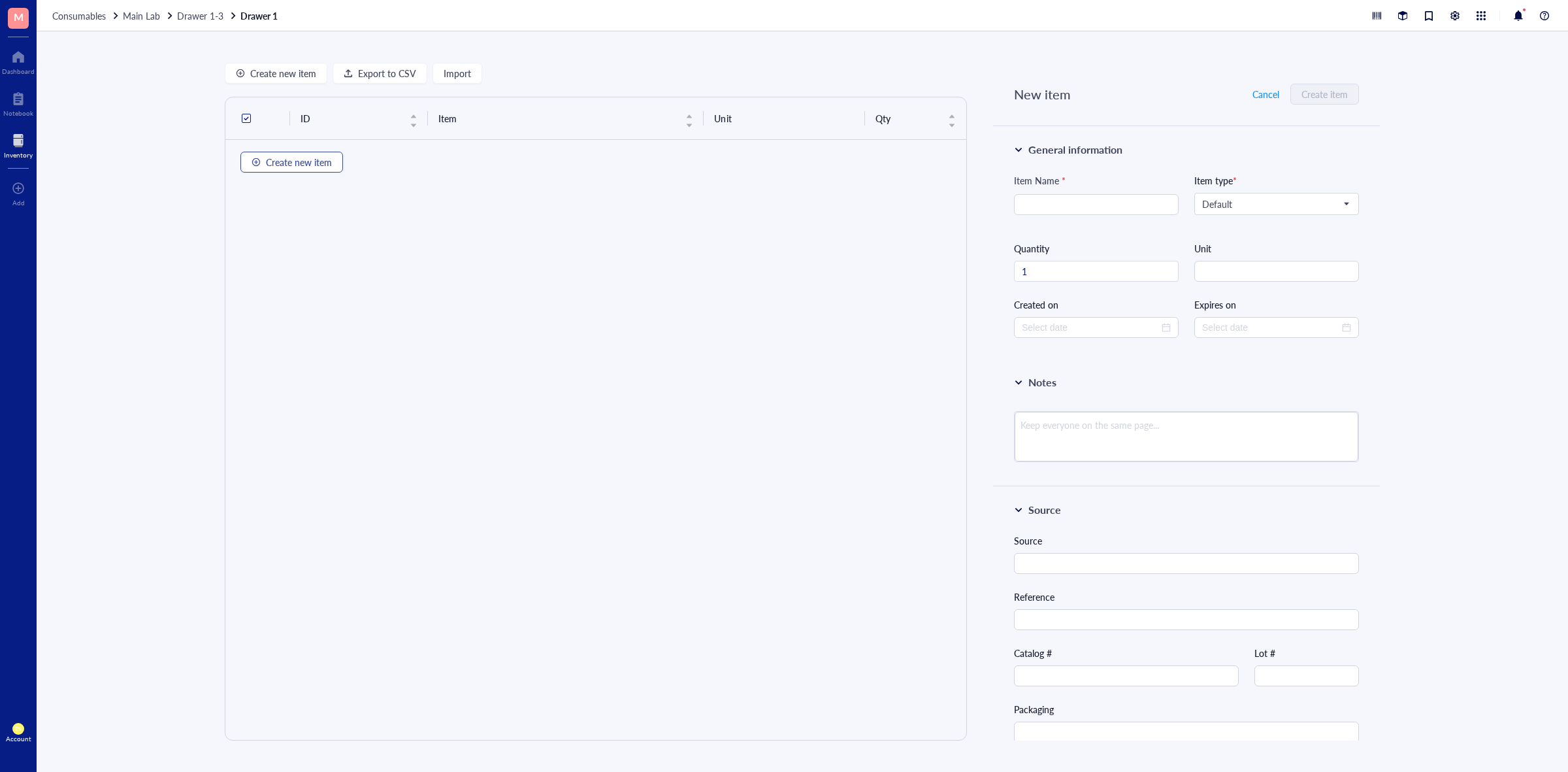
type input "[DATE]"
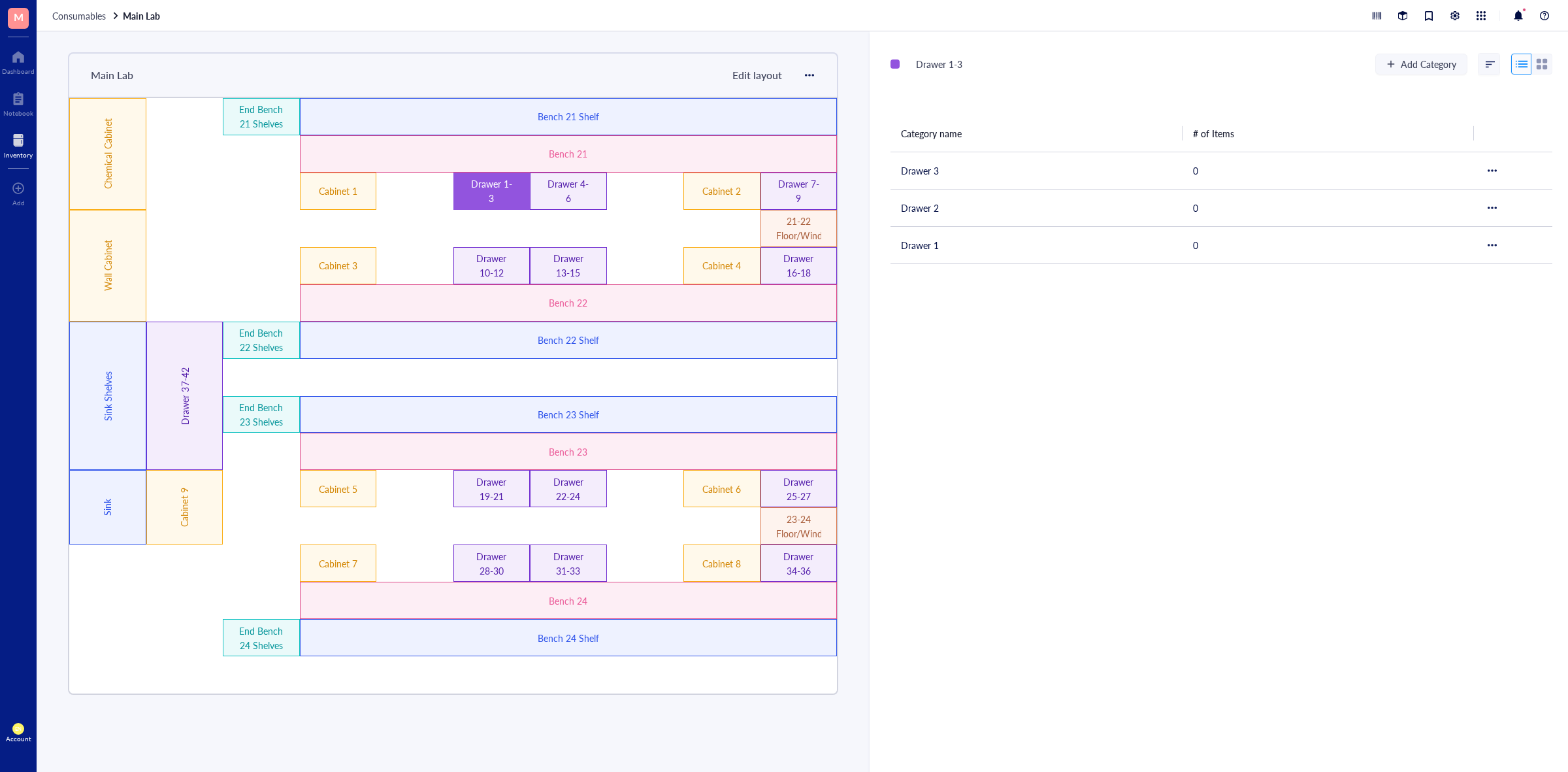
click at [480, 183] on div "Drawer 1-3" at bounding box center [492, 191] width 45 height 29
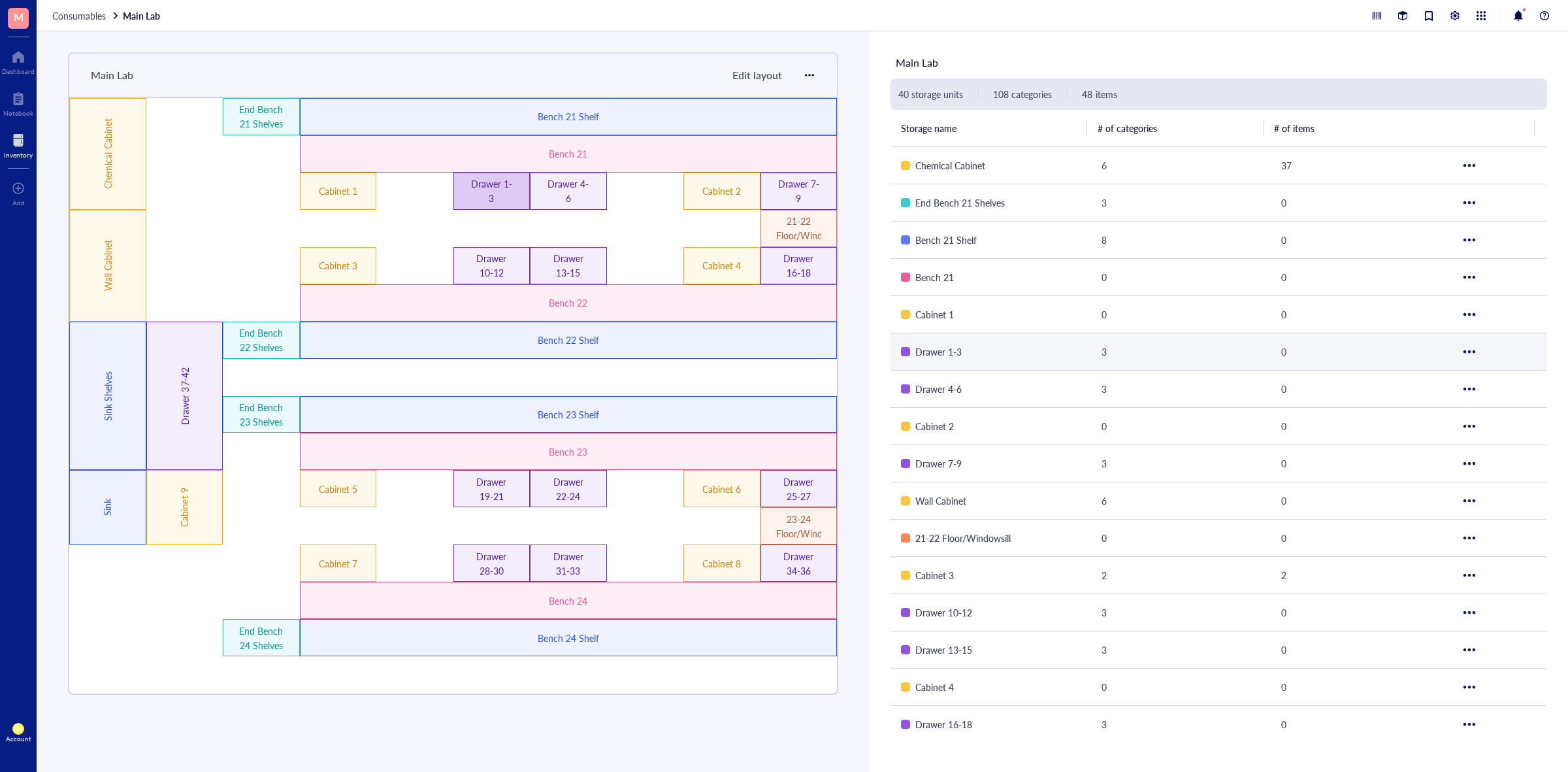
click at [501, 191] on div "Drawer 1-3" at bounding box center [492, 191] width 45 height 29
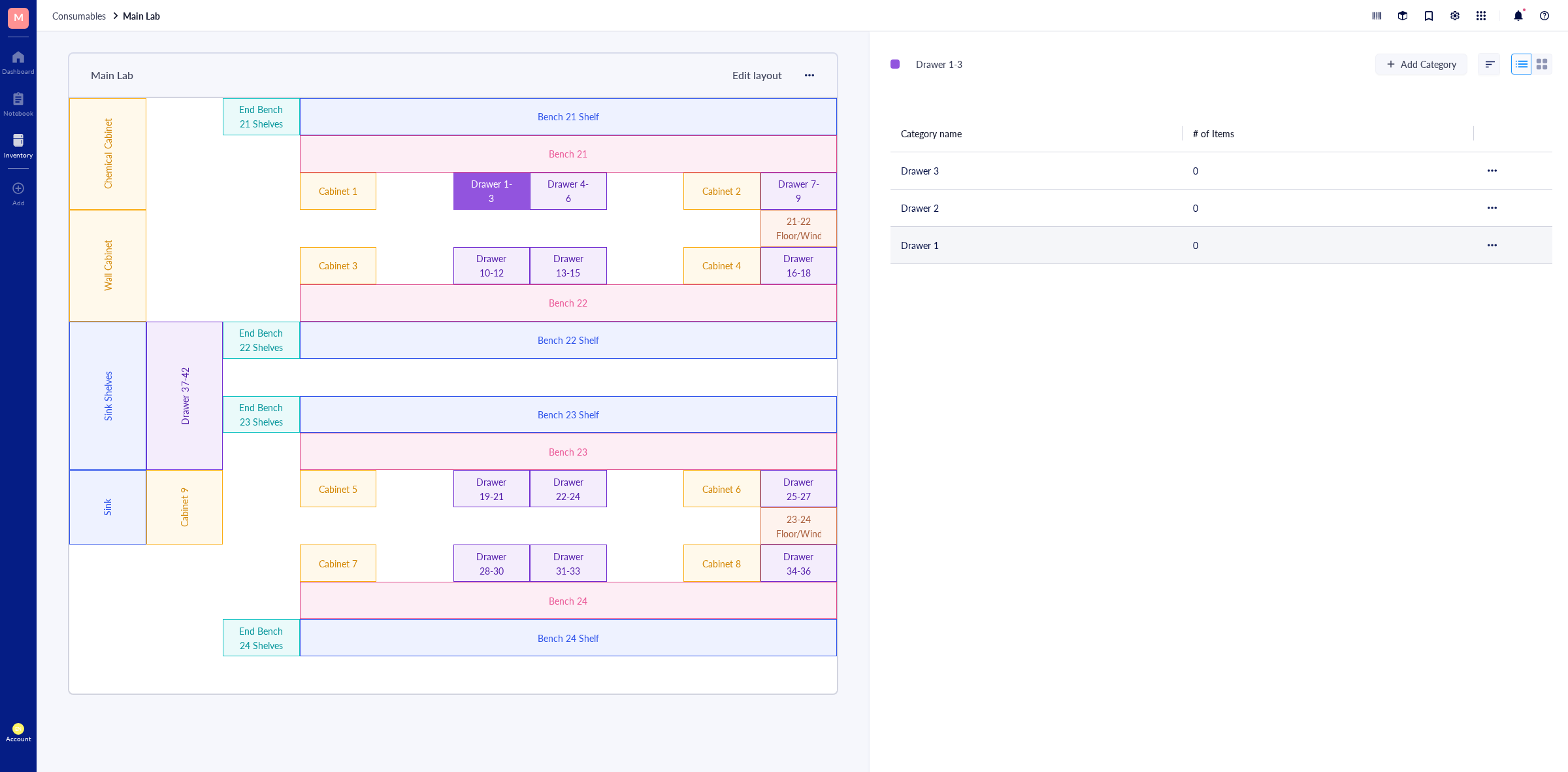
click at [902, 246] on td "Drawer 1" at bounding box center [1036, 244] width 292 height 37
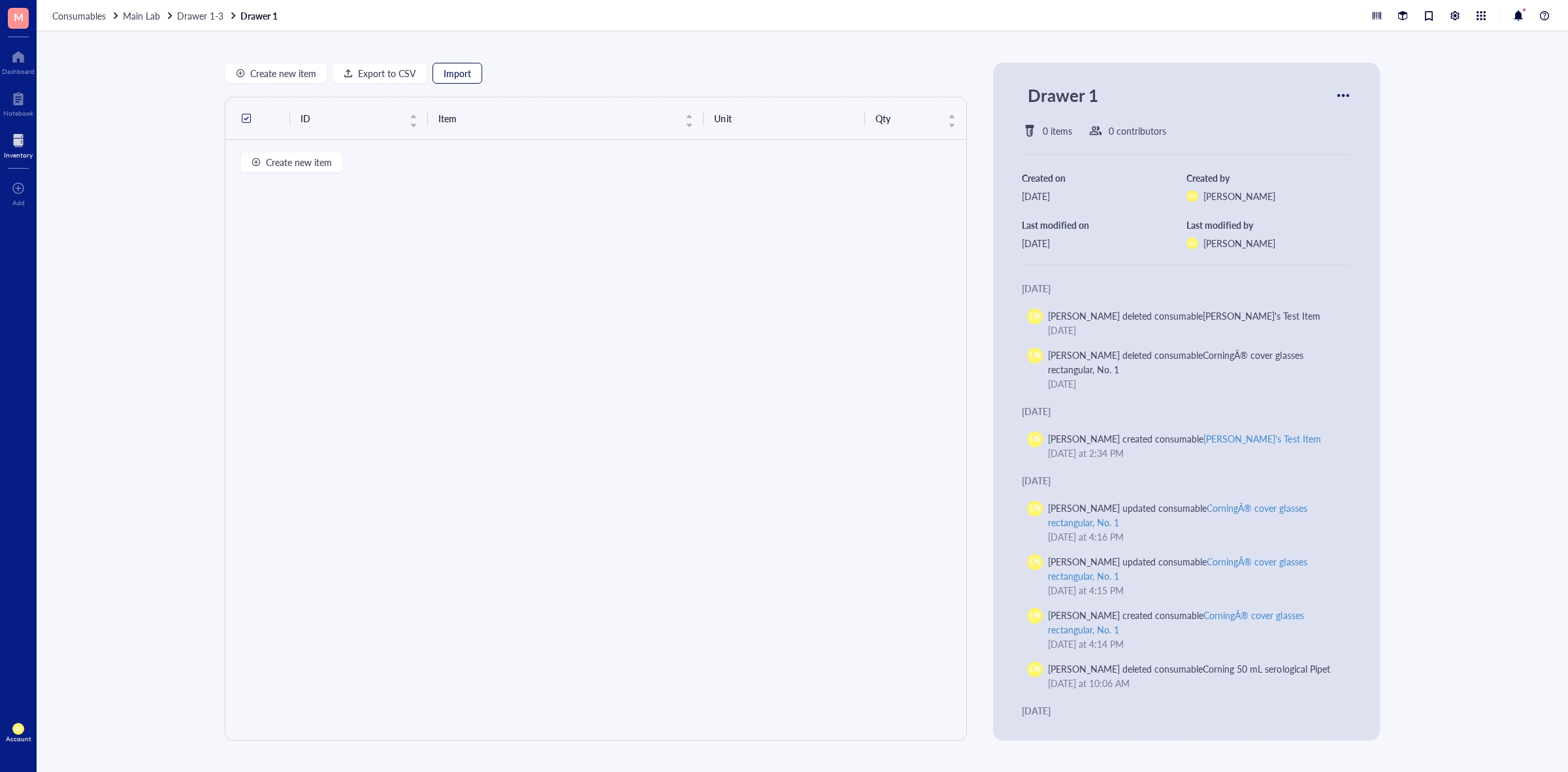
click at [448, 74] on span "Import" at bounding box center [457, 73] width 27 height 11
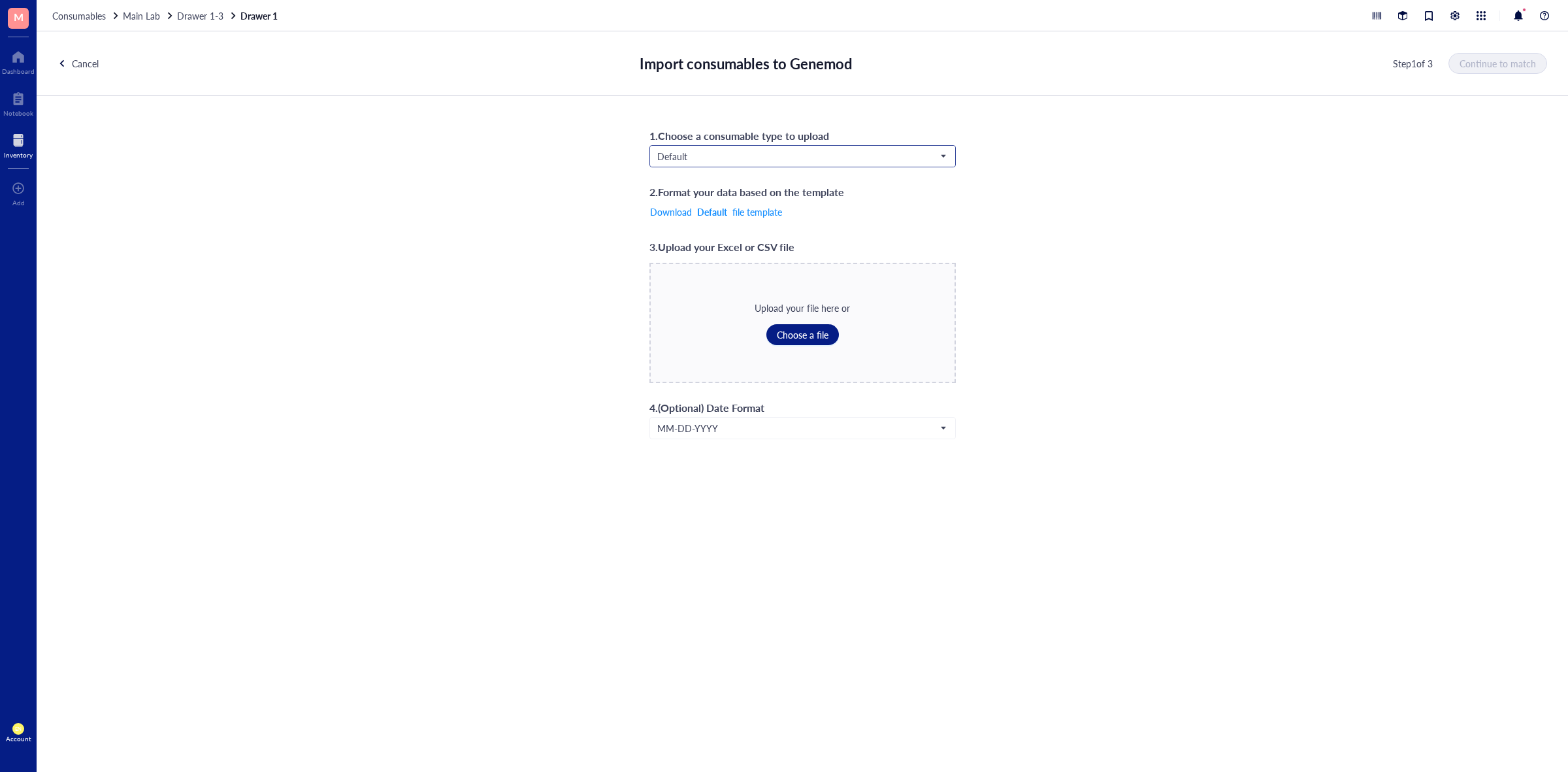
click at [782, 162] on input "search" at bounding box center [796, 156] width 279 height 20
click at [737, 216] on div "Biologicals*" at bounding box center [802, 221] width 288 height 14
click at [803, 332] on span "Choose a file" at bounding box center [802, 334] width 52 height 11
click at [1485, 62] on span "Continue to match" at bounding box center [1498, 63] width 77 height 11
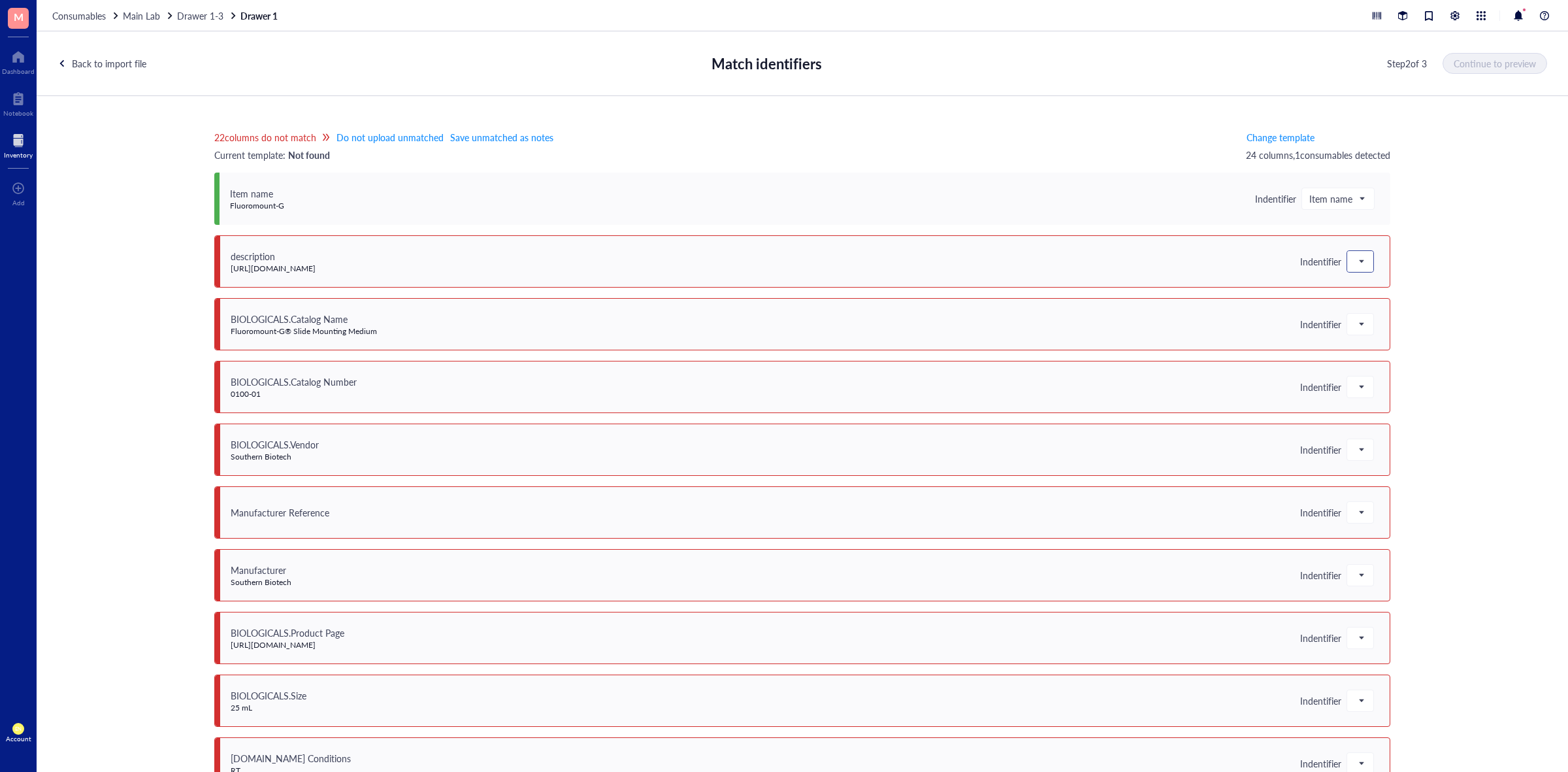
click at [1347, 261] on div at bounding box center [1359, 261] width 26 height 21
click at [1356, 300] on div "Save as notes" at bounding box center [1424, 306] width 140 height 14
click at [1347, 317] on div at bounding box center [1359, 324] width 26 height 21
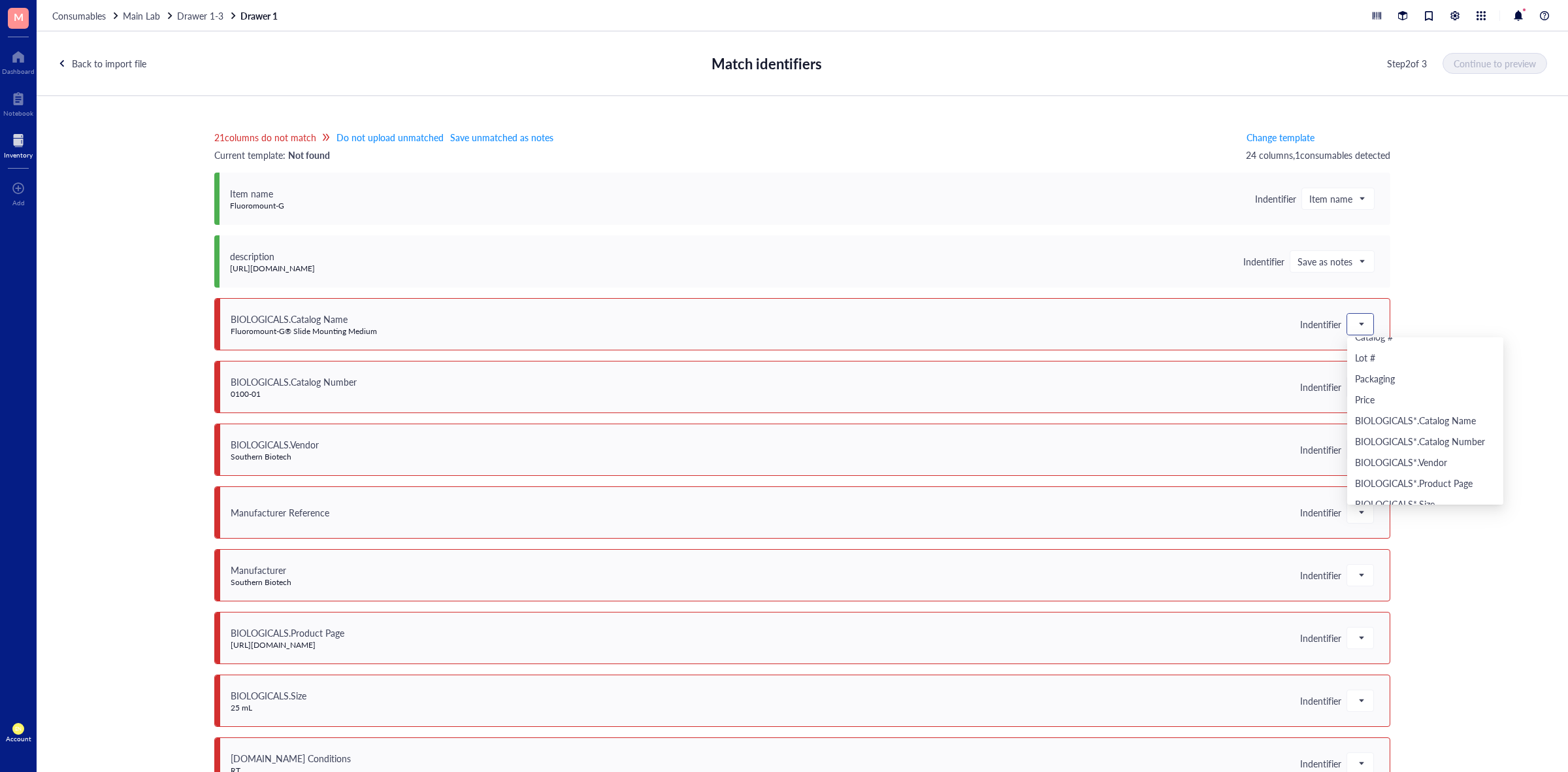
scroll to position [245, 0]
click at [1467, 230] on div "21 columns do not match Do not upload unmatched Save unmatched as notes Current…" at bounding box center [802, 442] width 1531 height 693
click at [1347, 325] on div at bounding box center [1359, 324] width 26 height 21
click at [1422, 307] on div "21 columns do not match Do not upload unmatched Save unmatched as notes Current…" at bounding box center [802, 442] width 1531 height 693
click at [1354, 327] on span at bounding box center [1359, 325] width 12 height 20
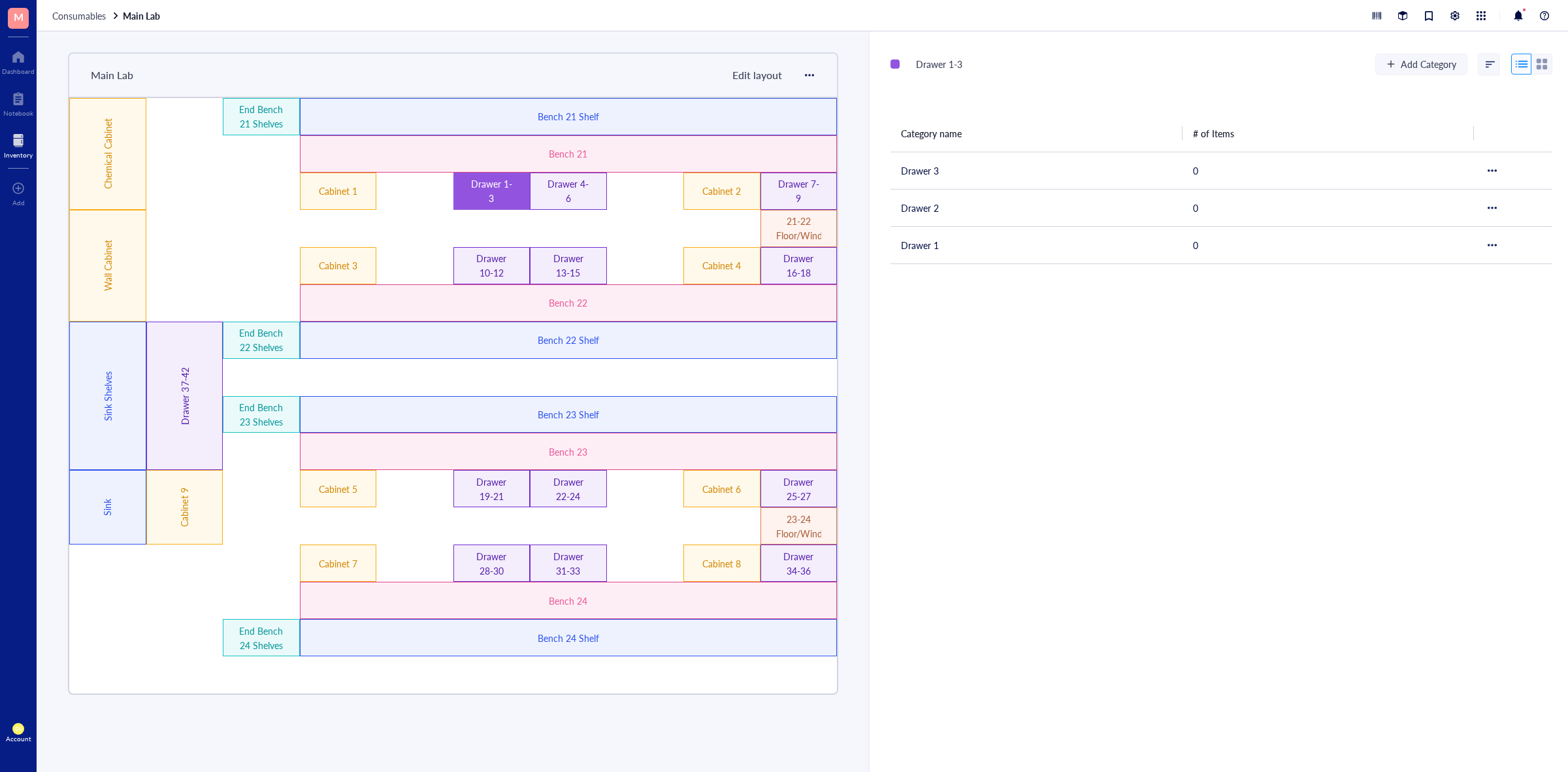
click at [520, 180] on div "Drawer 1-3" at bounding box center [492, 191] width 77 height 37
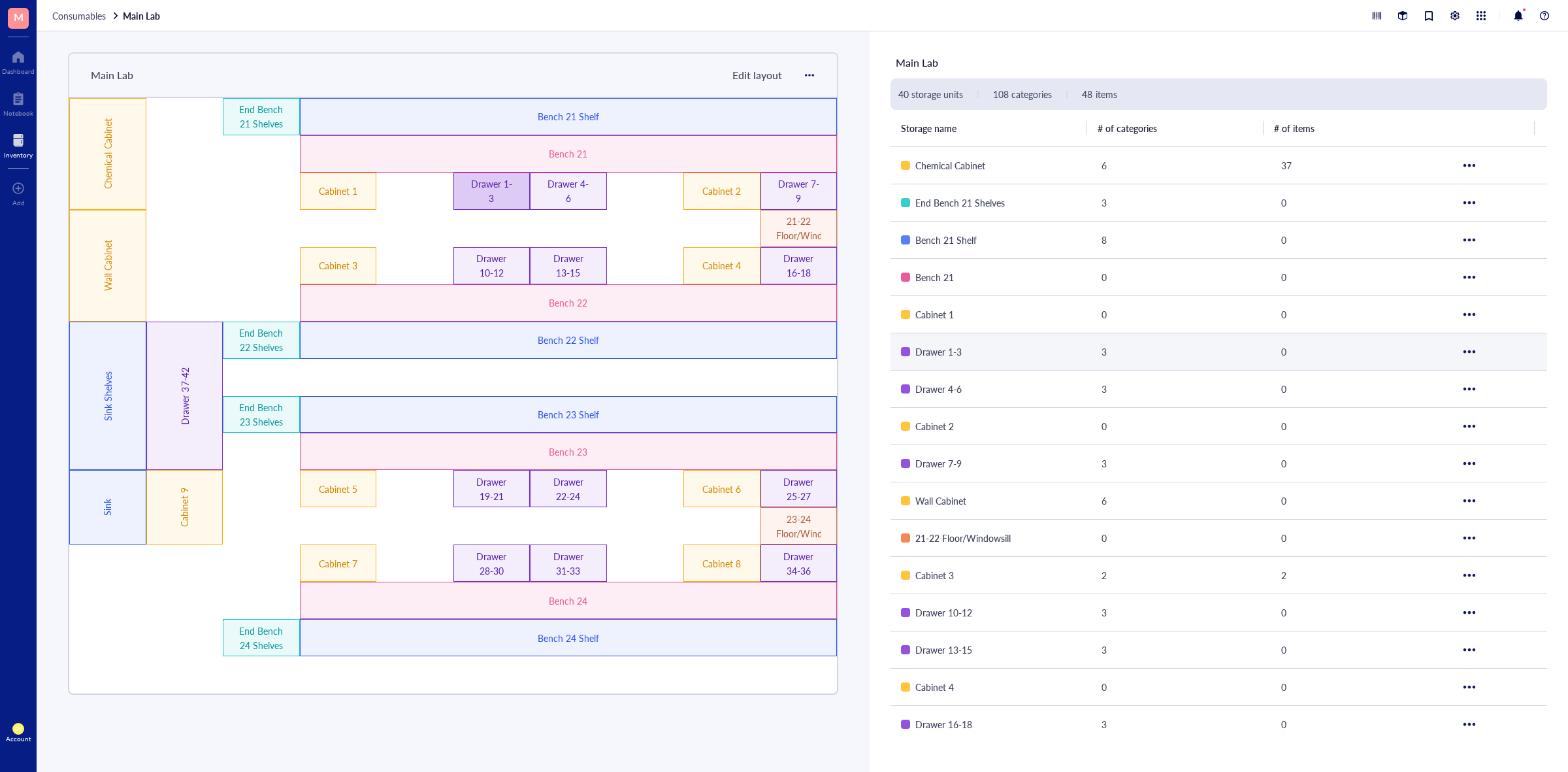
click at [507, 193] on div "Drawer 1-3" at bounding box center [492, 191] width 45 height 29
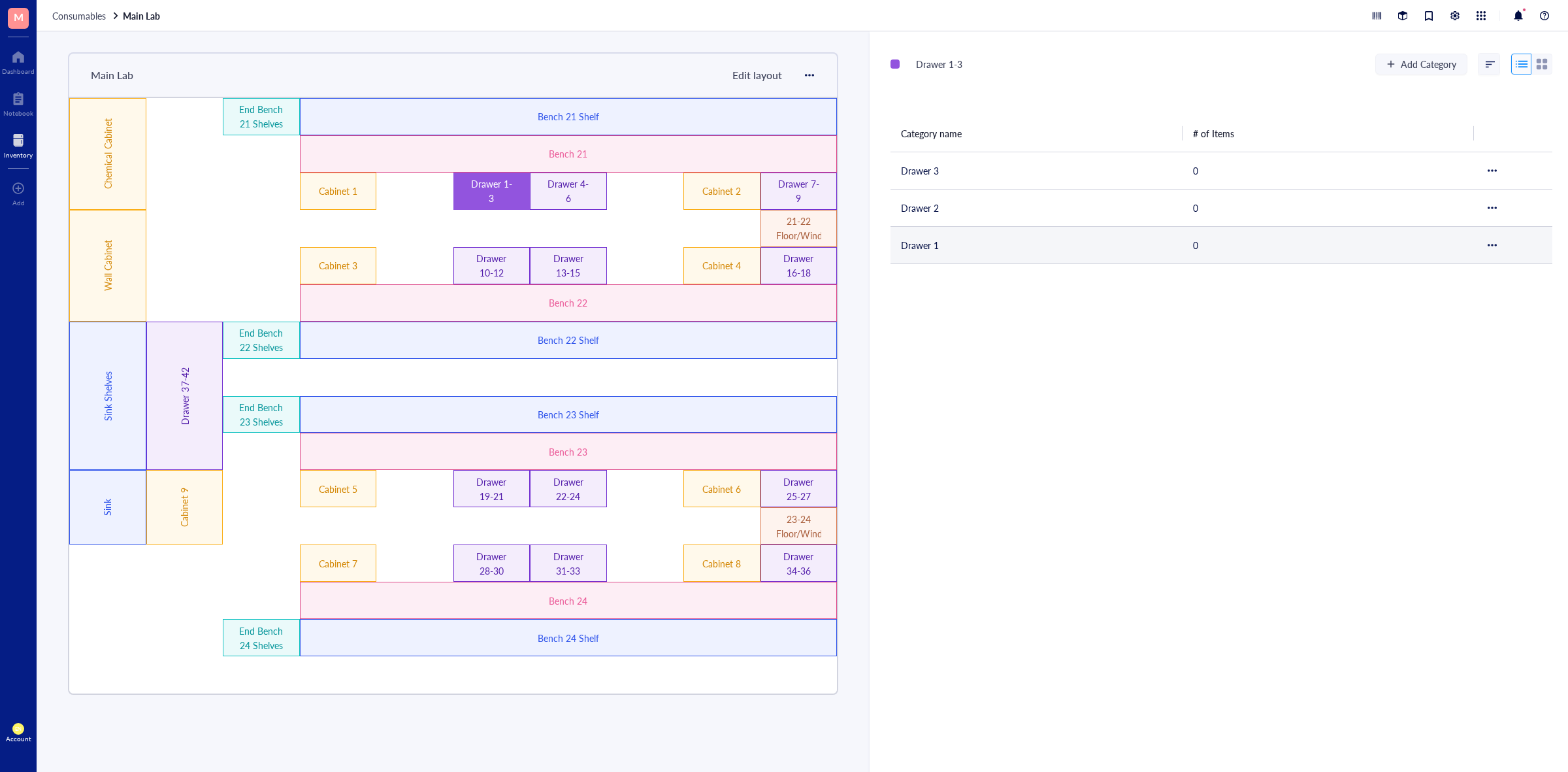
click at [955, 231] on td "Drawer 1" at bounding box center [1036, 244] width 292 height 37
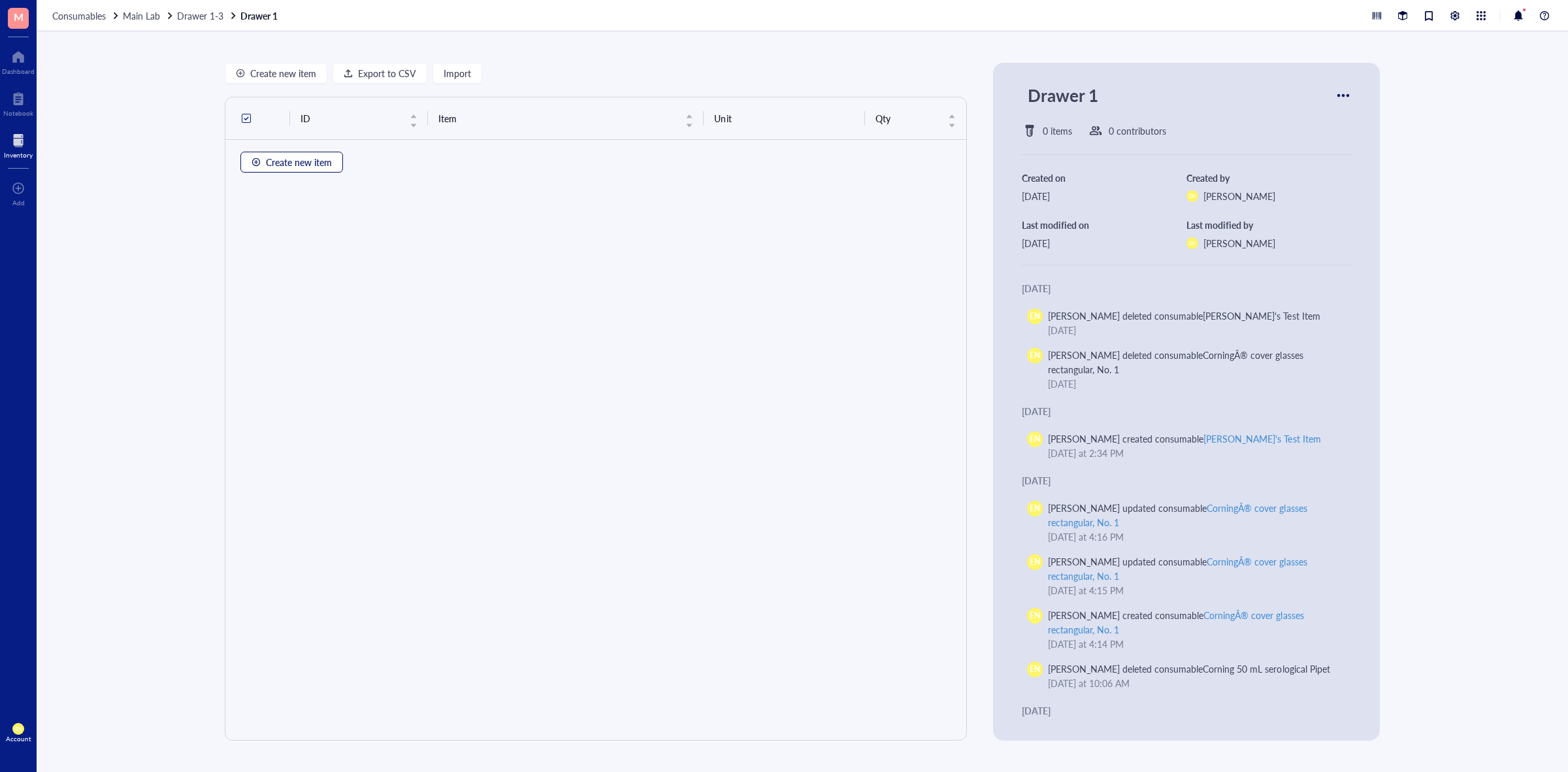
click at [315, 162] on span "Create new item" at bounding box center [298, 162] width 66 height 11
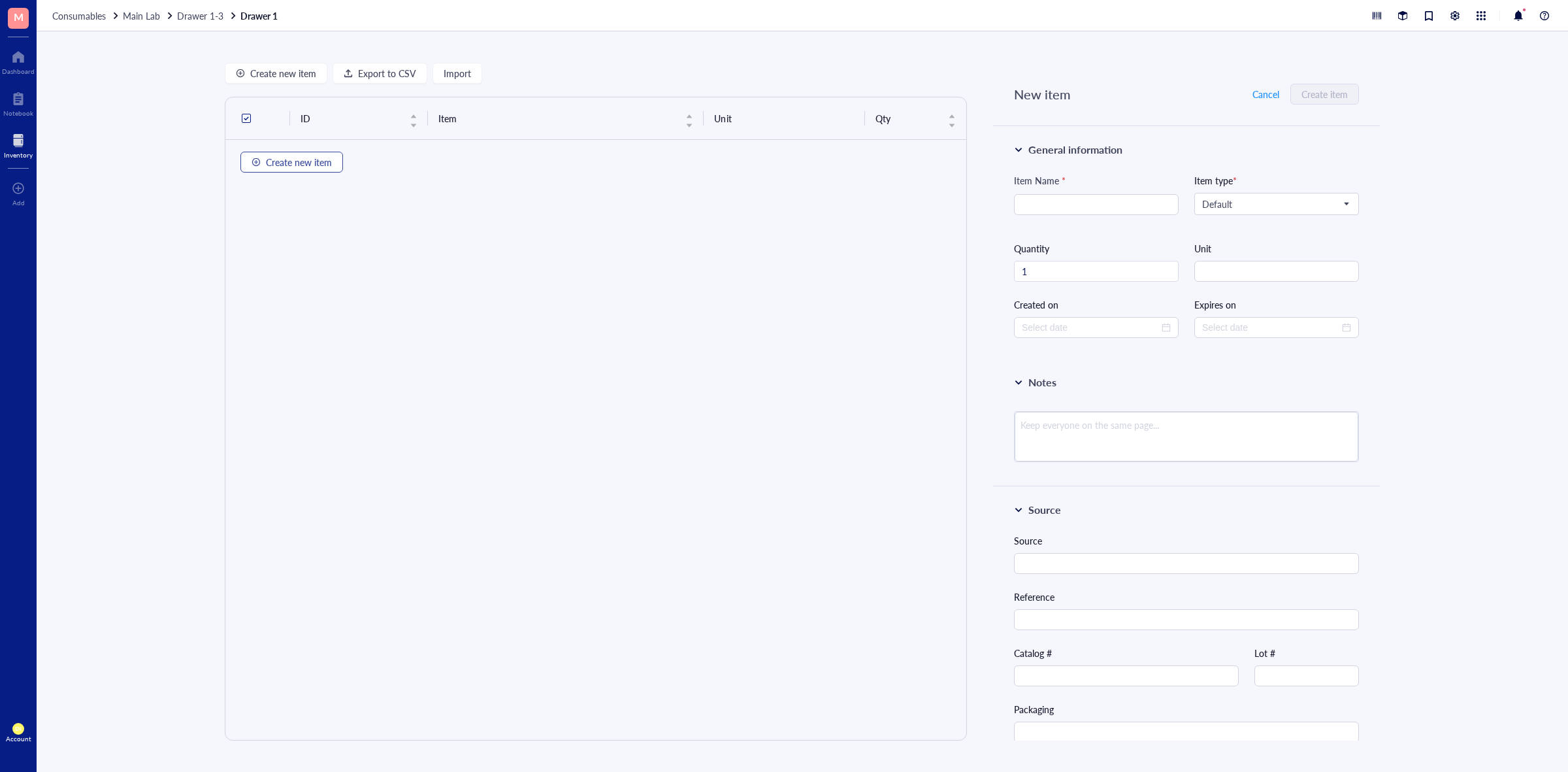
type input "[DATE]"
click at [454, 77] on span "Import" at bounding box center [457, 73] width 27 height 11
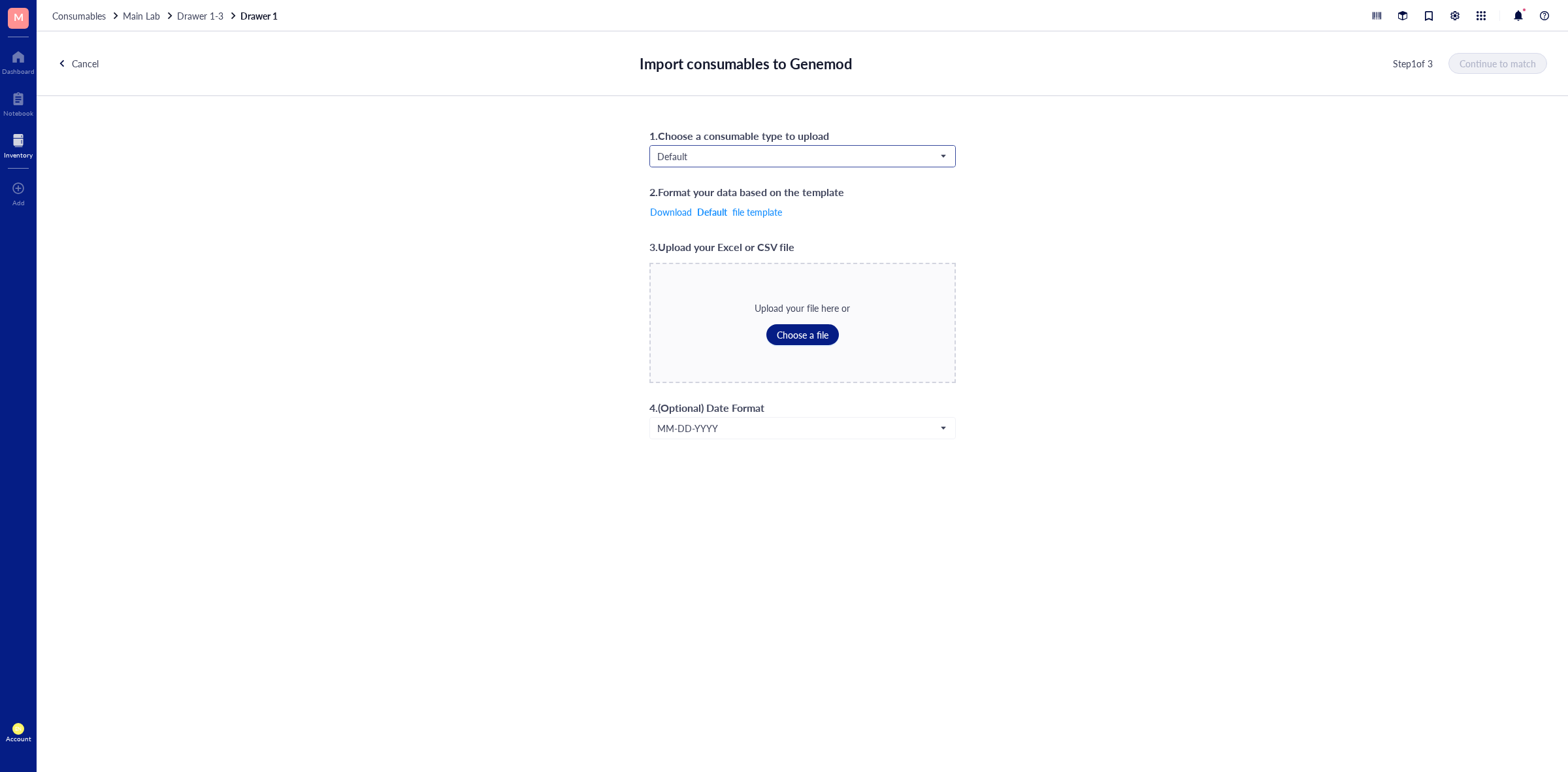
click at [799, 156] on span "Default" at bounding box center [801, 155] width 288 height 12
click at [736, 225] on div "Biologicals*" at bounding box center [802, 221] width 288 height 14
click at [804, 335] on span "Choose a file" at bounding box center [802, 334] width 52 height 11
click at [1513, 63] on span "Continue to match" at bounding box center [1498, 63] width 77 height 11
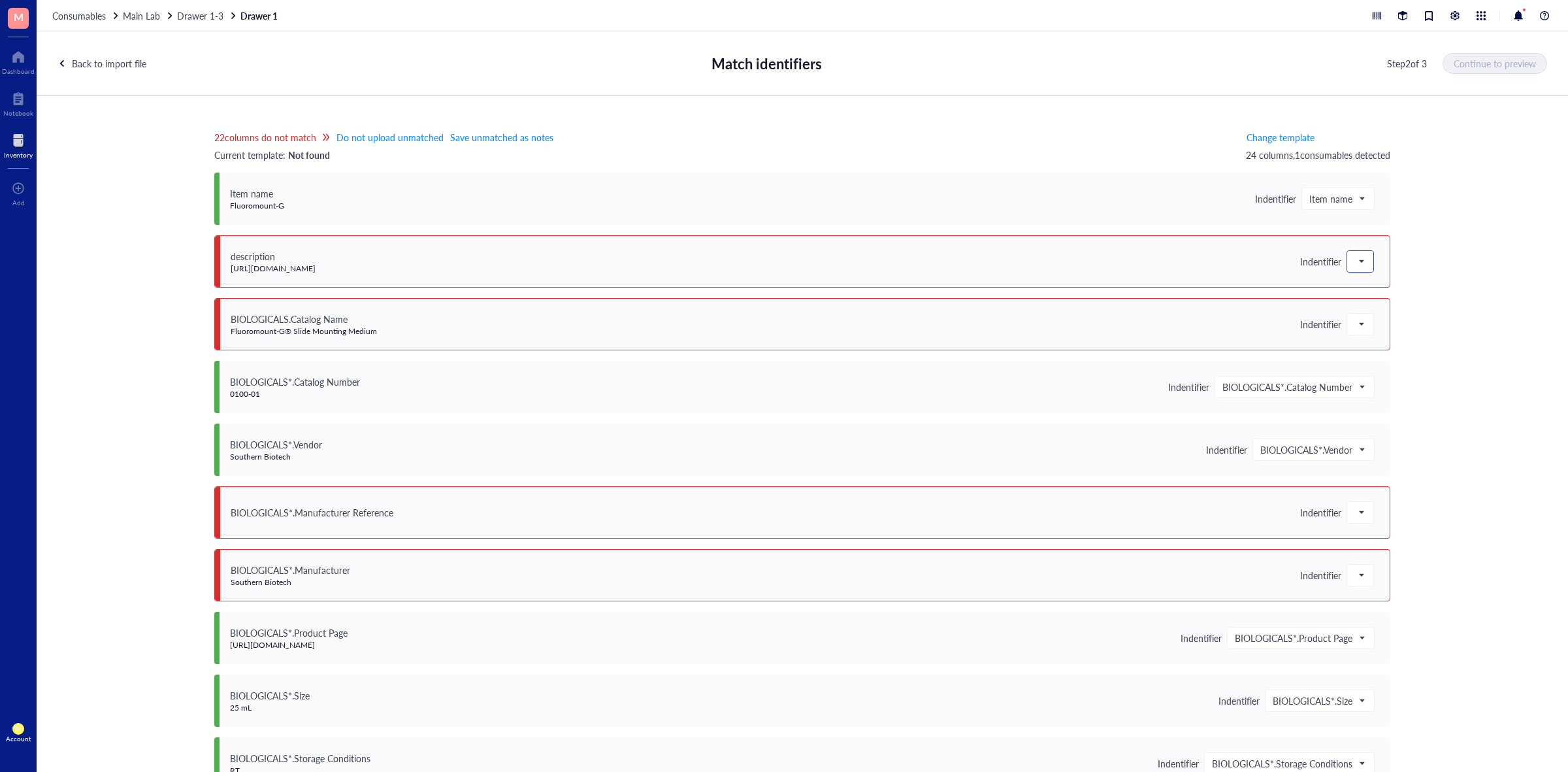
click at [1360, 257] on span at bounding box center [1359, 261] width 12 height 20
click at [1389, 302] on div "Save as notes" at bounding box center [1424, 306] width 140 height 14
click at [1359, 324] on span at bounding box center [1359, 325] width 12 height 20
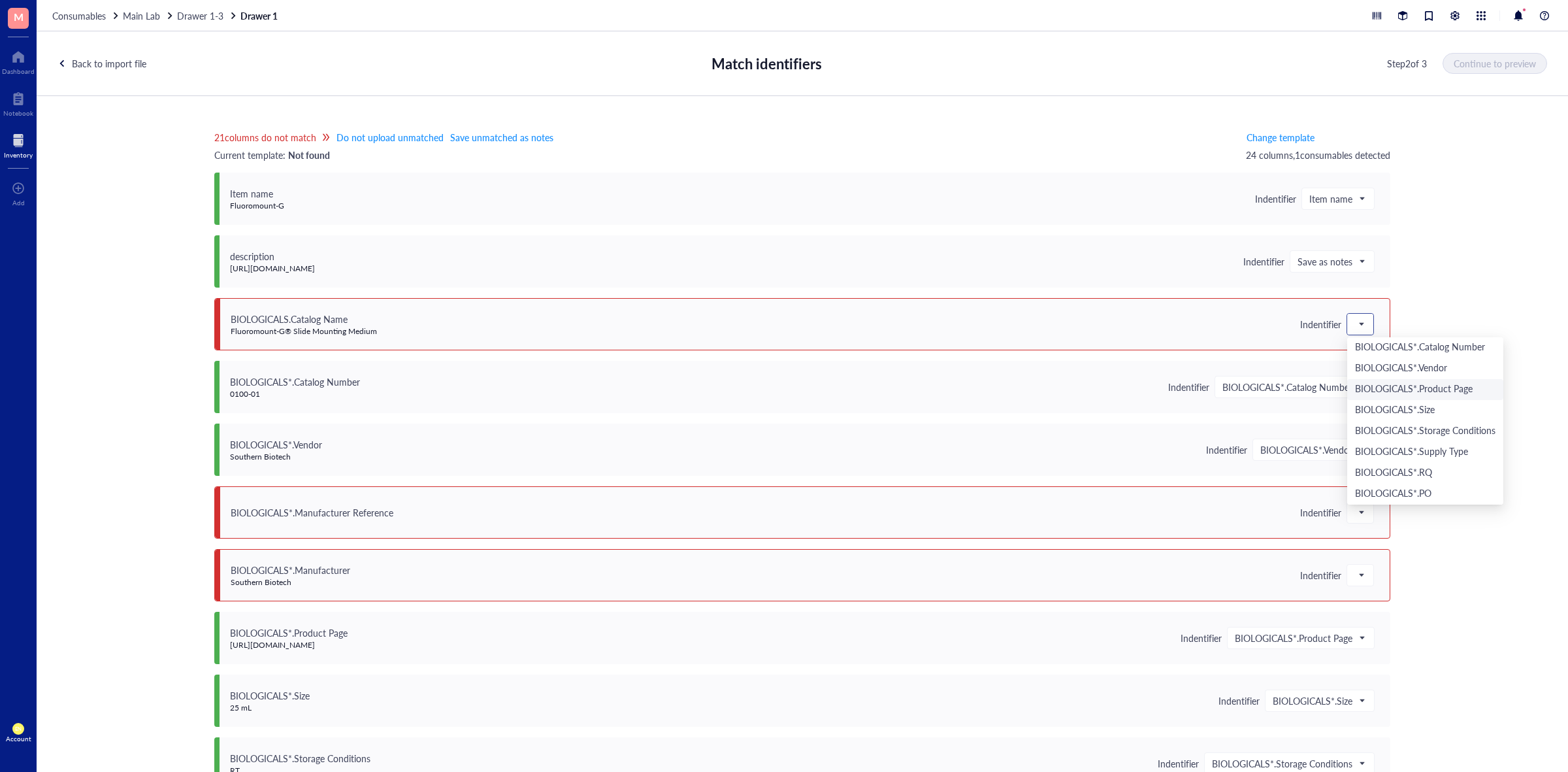
scroll to position [232, 0]
click at [1451, 403] on div "BIOLOGICALS*.Catalog Name" at bounding box center [1424, 409] width 140 height 14
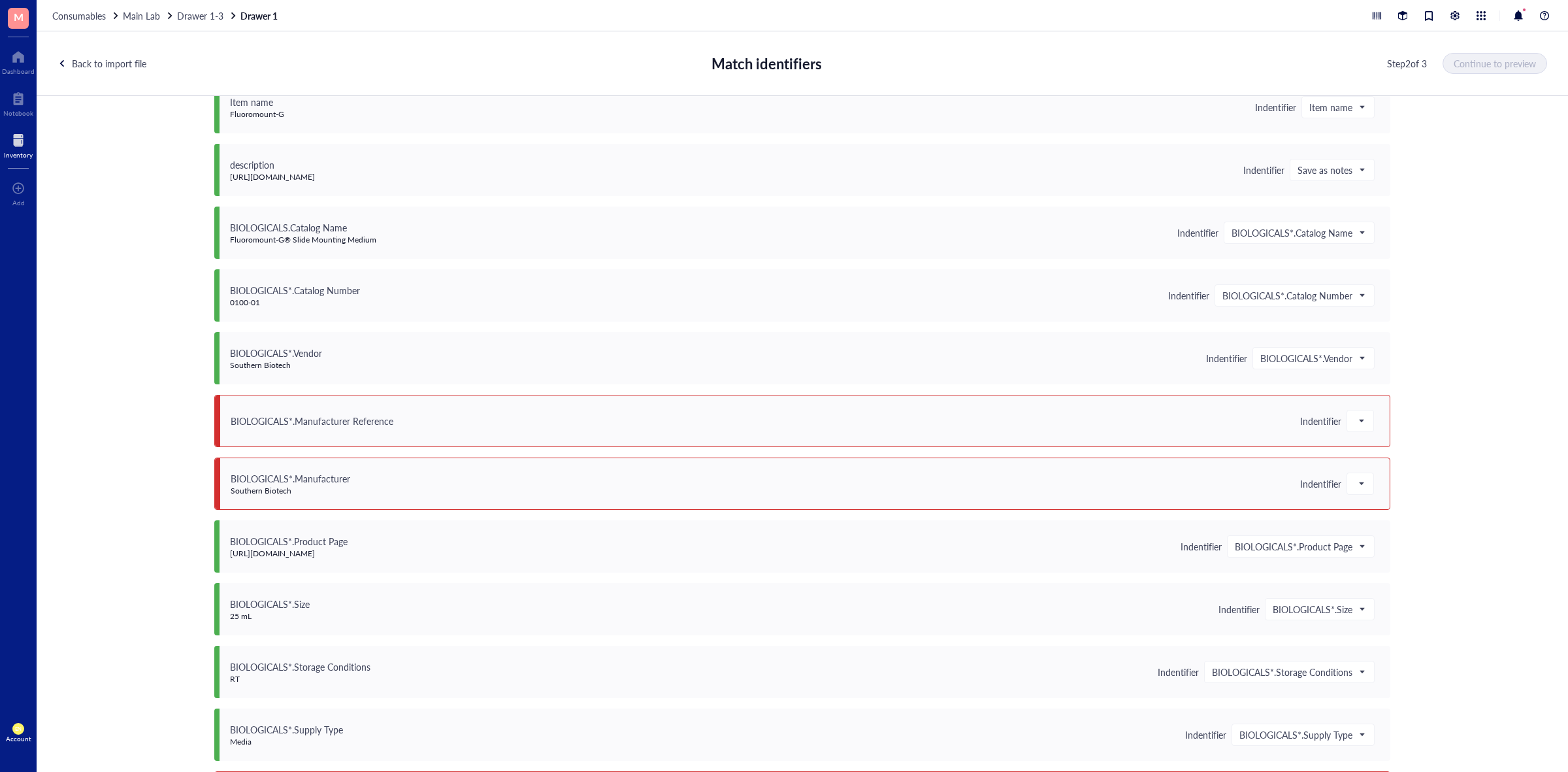
scroll to position [245, 0]
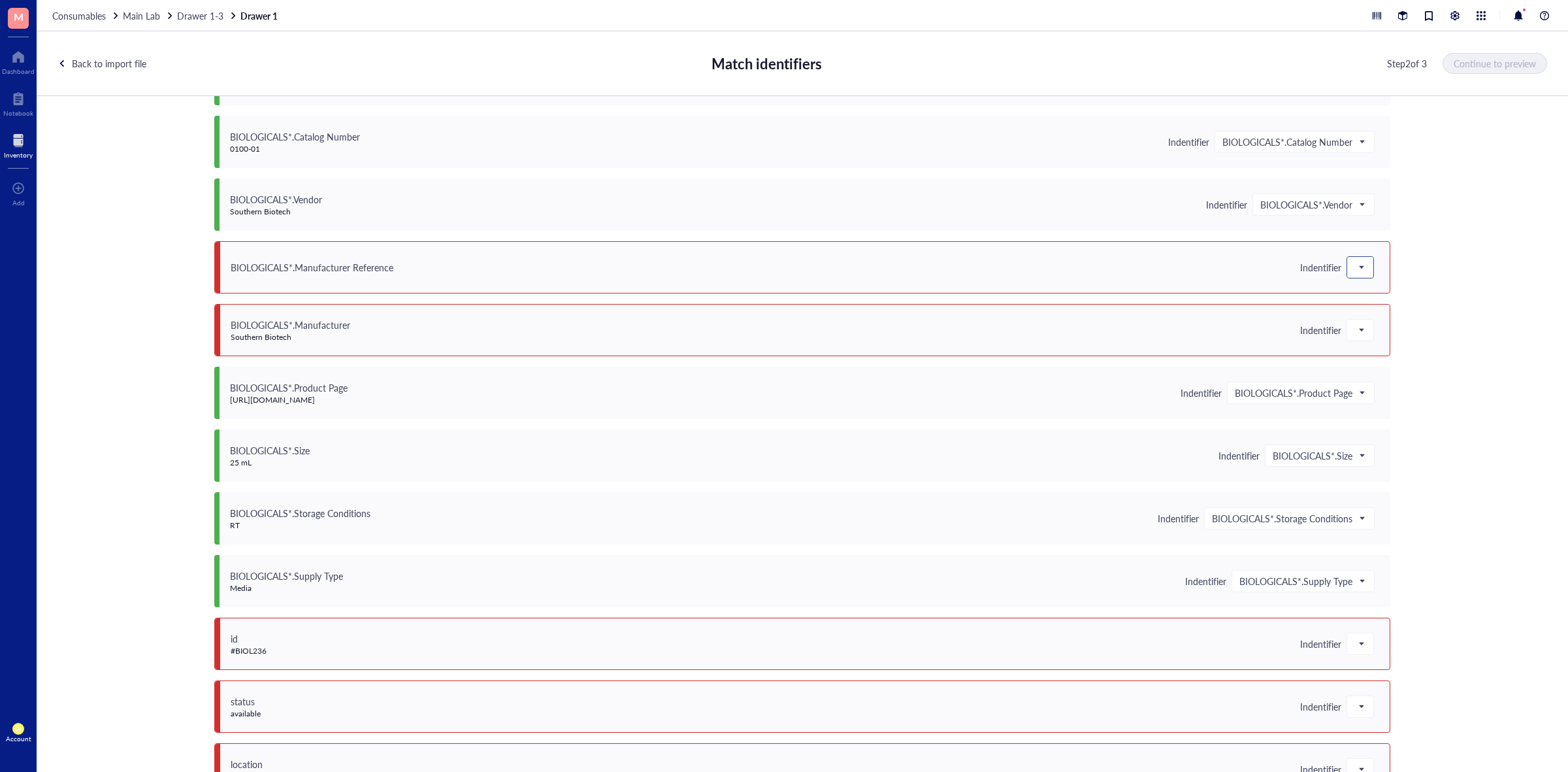
click at [1360, 269] on span at bounding box center [1359, 268] width 12 height 20
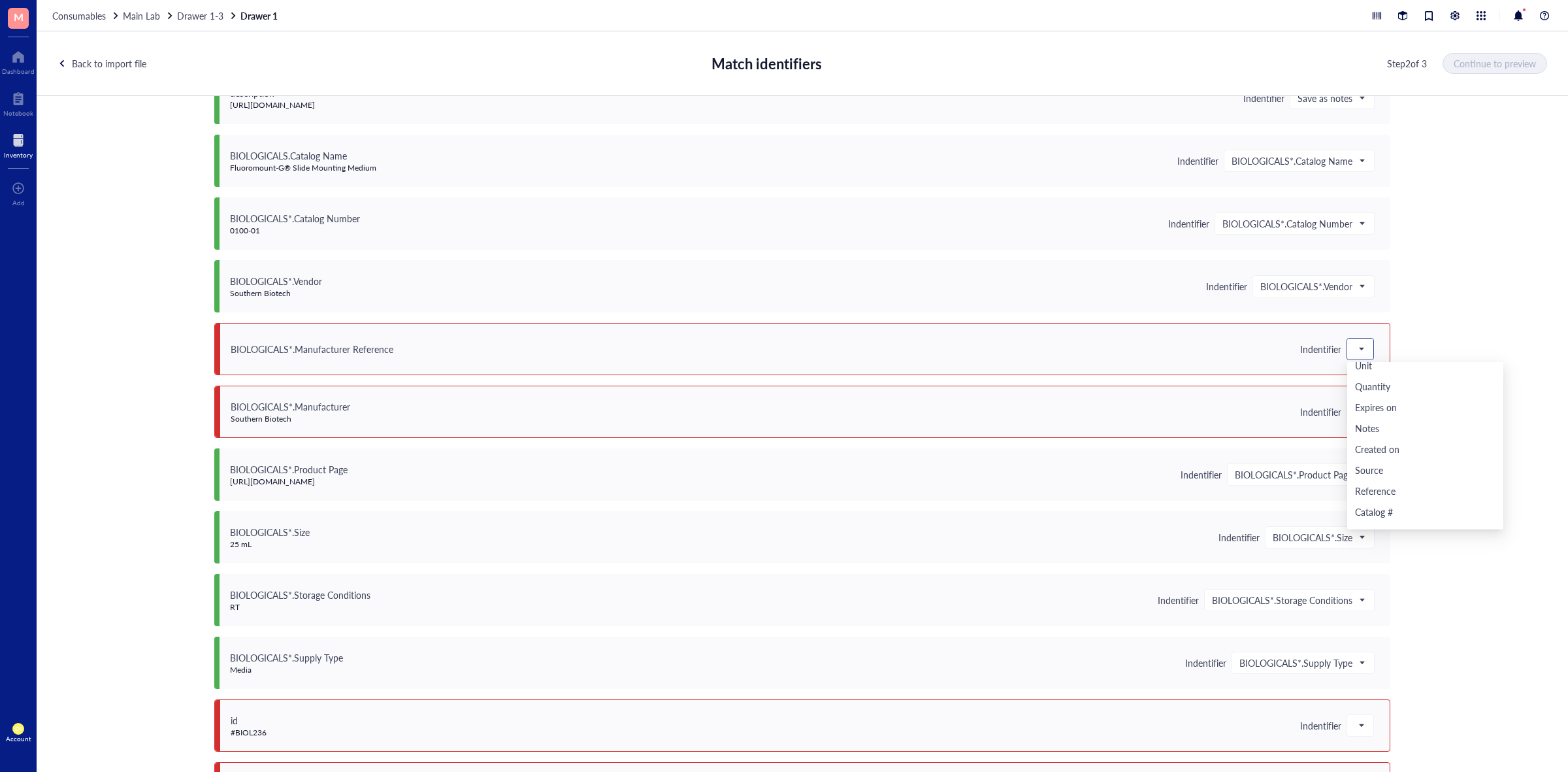
scroll to position [0, 0]
click at [1405, 396] on div "Save as notes" at bounding box center [1424, 393] width 140 height 14
click at [1360, 409] on span at bounding box center [1359, 411] width 12 height 20
click at [1385, 456] on div "Save as notes" at bounding box center [1424, 457] width 140 height 14
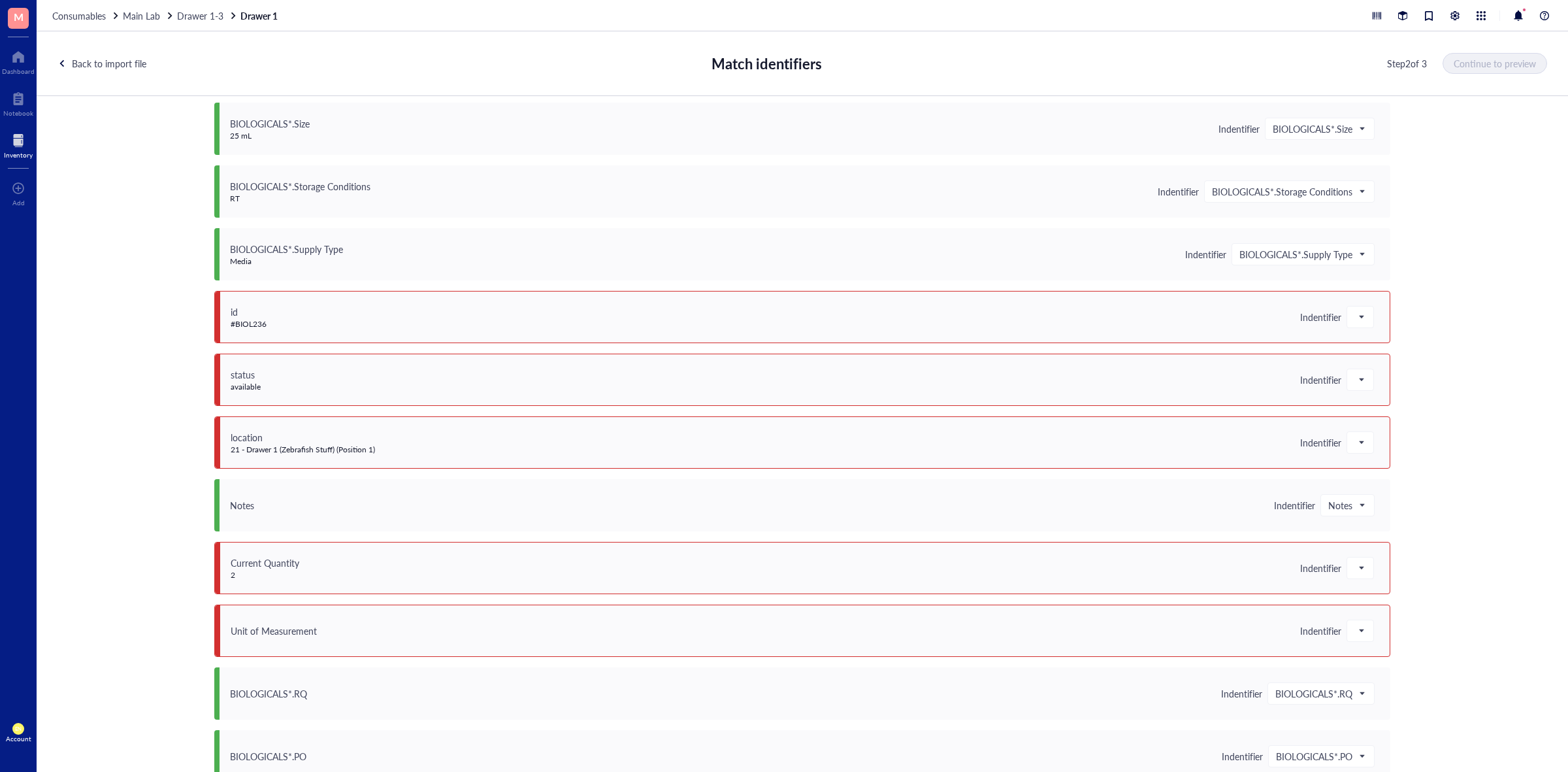
scroll to position [654, 0]
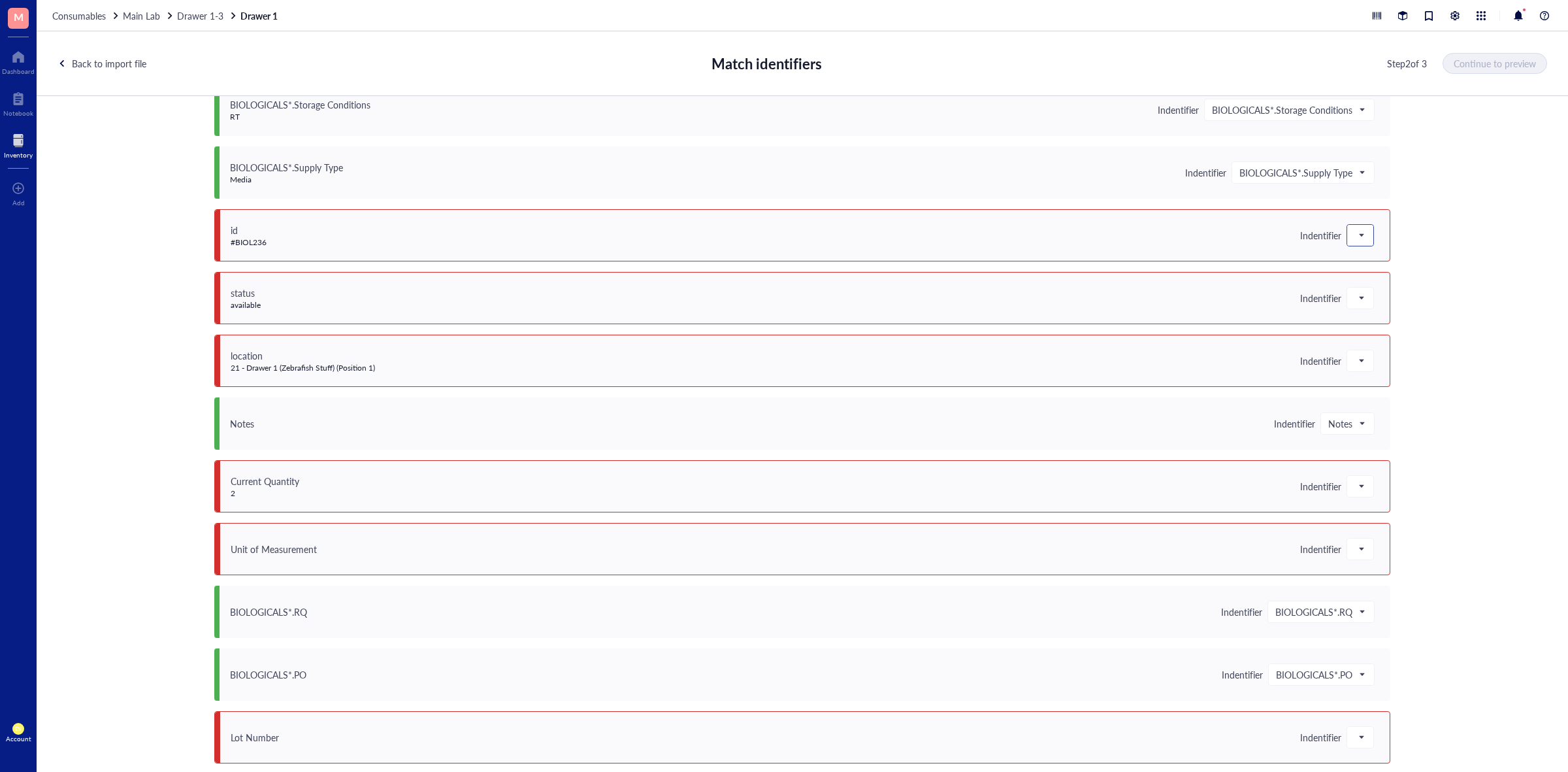
click at [1347, 231] on div at bounding box center [1359, 235] width 26 height 21
click at [1366, 278] on div "Save as notes" at bounding box center [1424, 279] width 140 height 14
click at [1357, 296] on span at bounding box center [1359, 298] width 12 height 20
click at [1379, 342] on div "Save as notes" at bounding box center [1424, 343] width 140 height 14
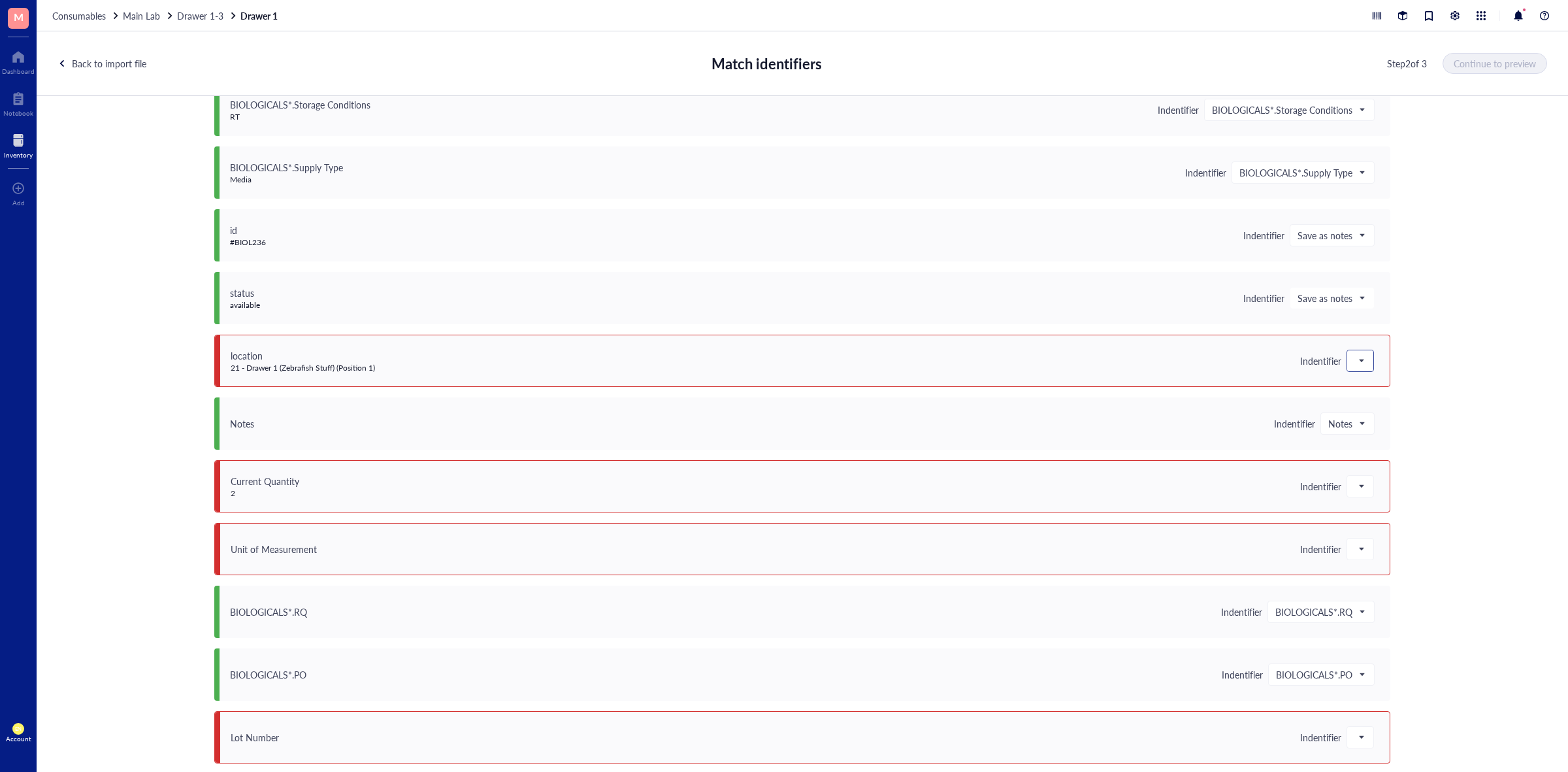
click at [1367, 354] on div at bounding box center [1359, 360] width 26 height 21
click at [1372, 397] on div "Save as notes" at bounding box center [1424, 405] width 156 height 21
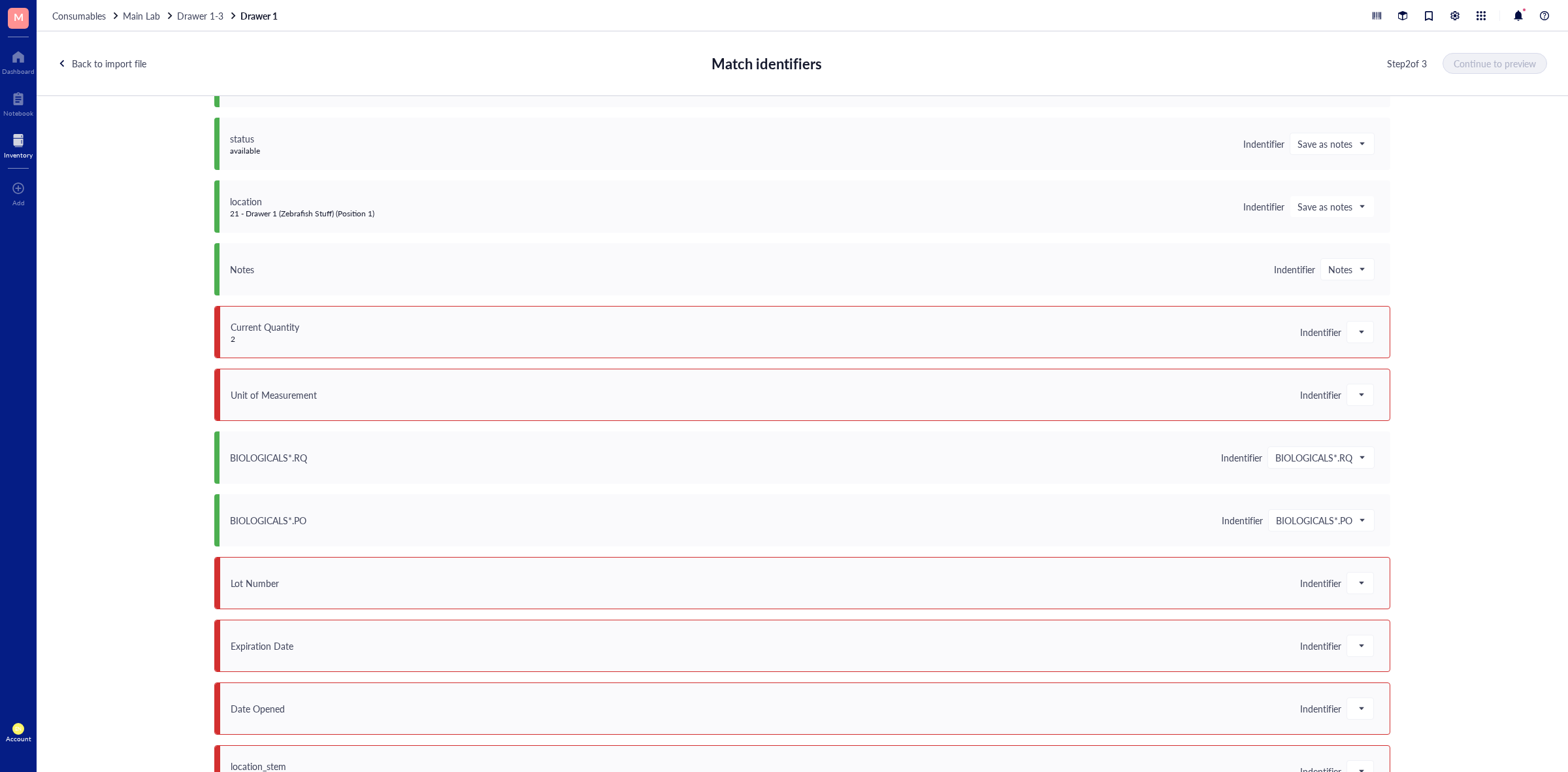
scroll to position [899, 0]
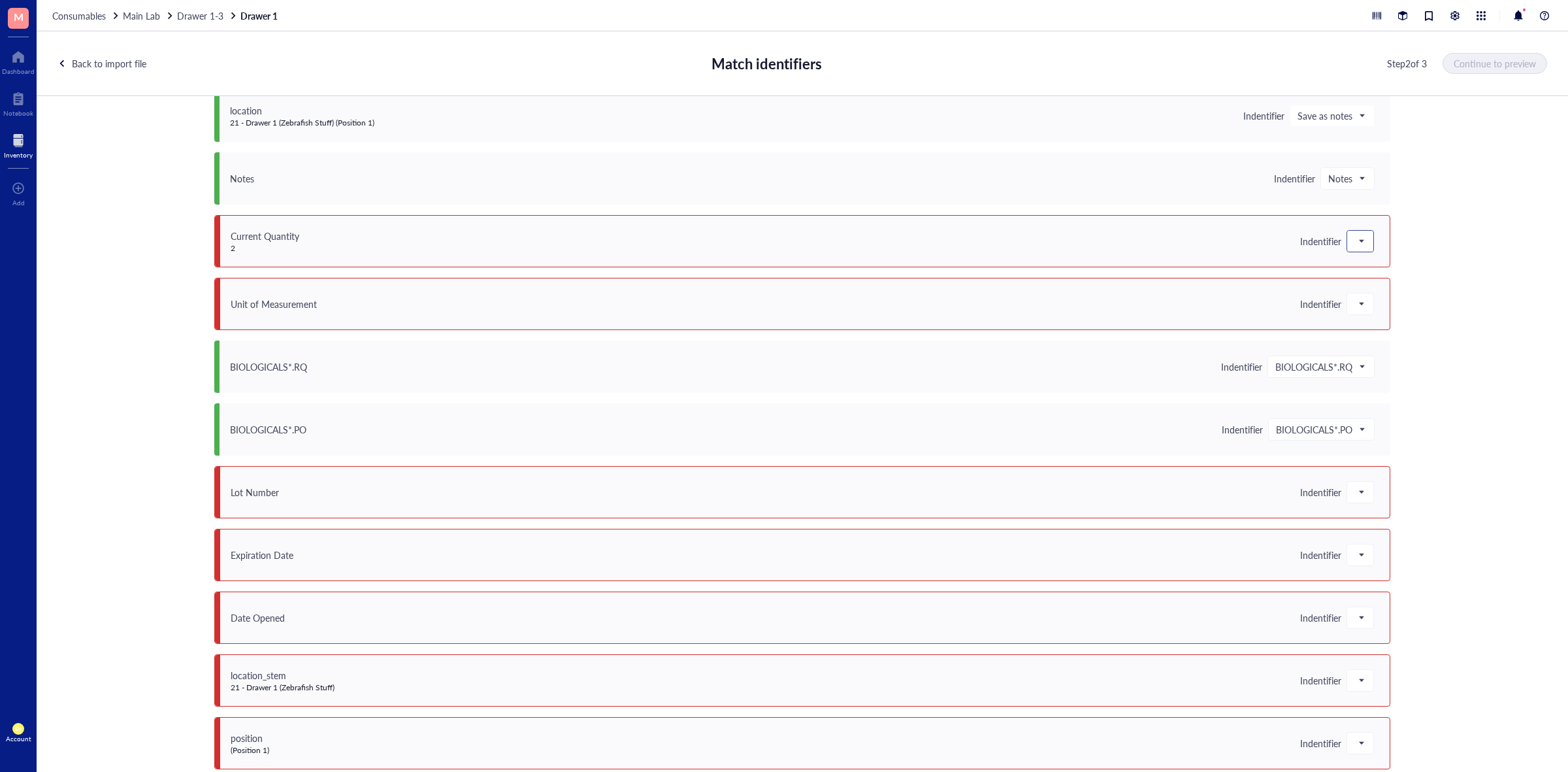
click at [1366, 245] on div at bounding box center [1359, 240] width 26 height 21
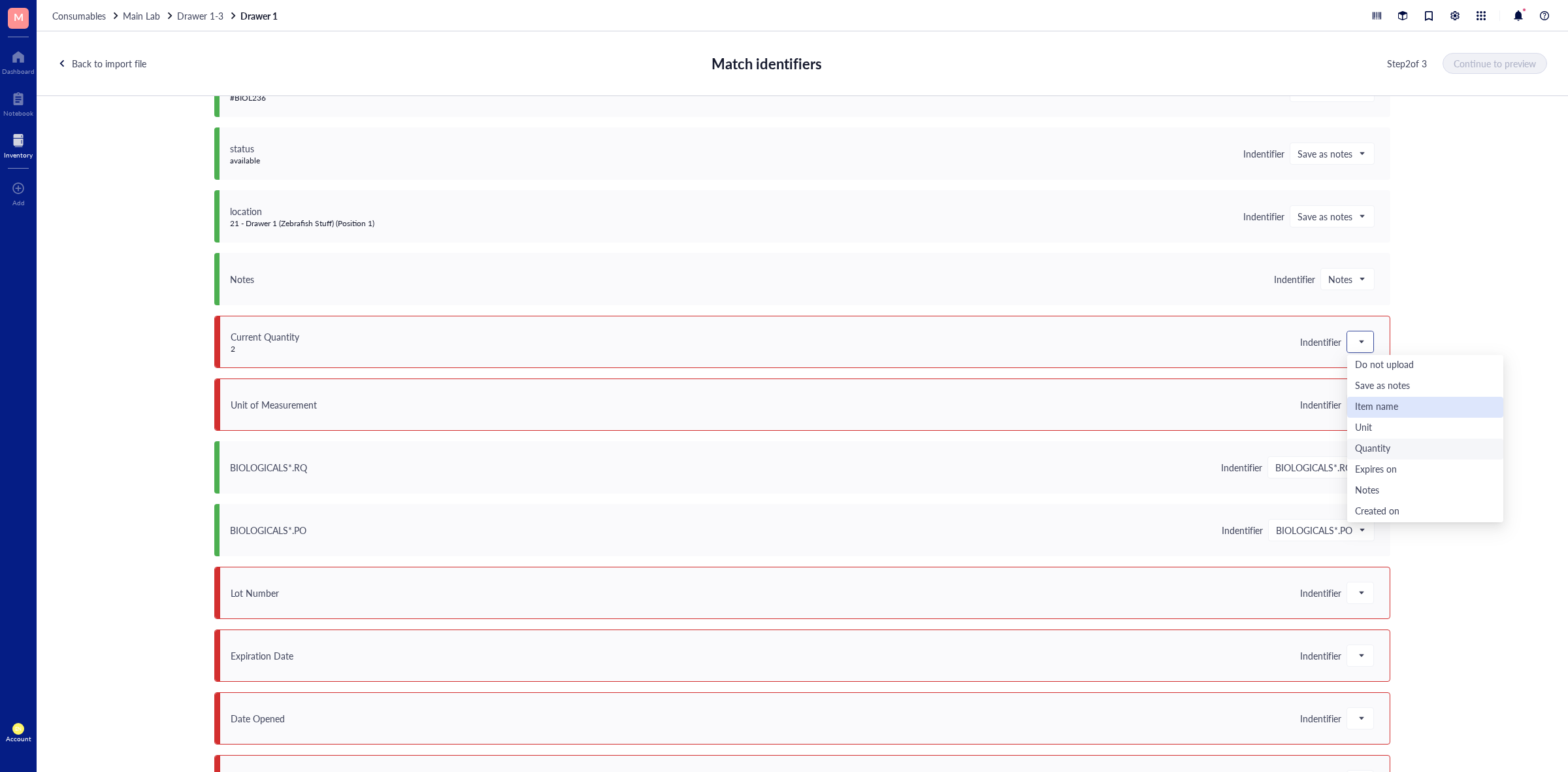
scroll to position [816, 0]
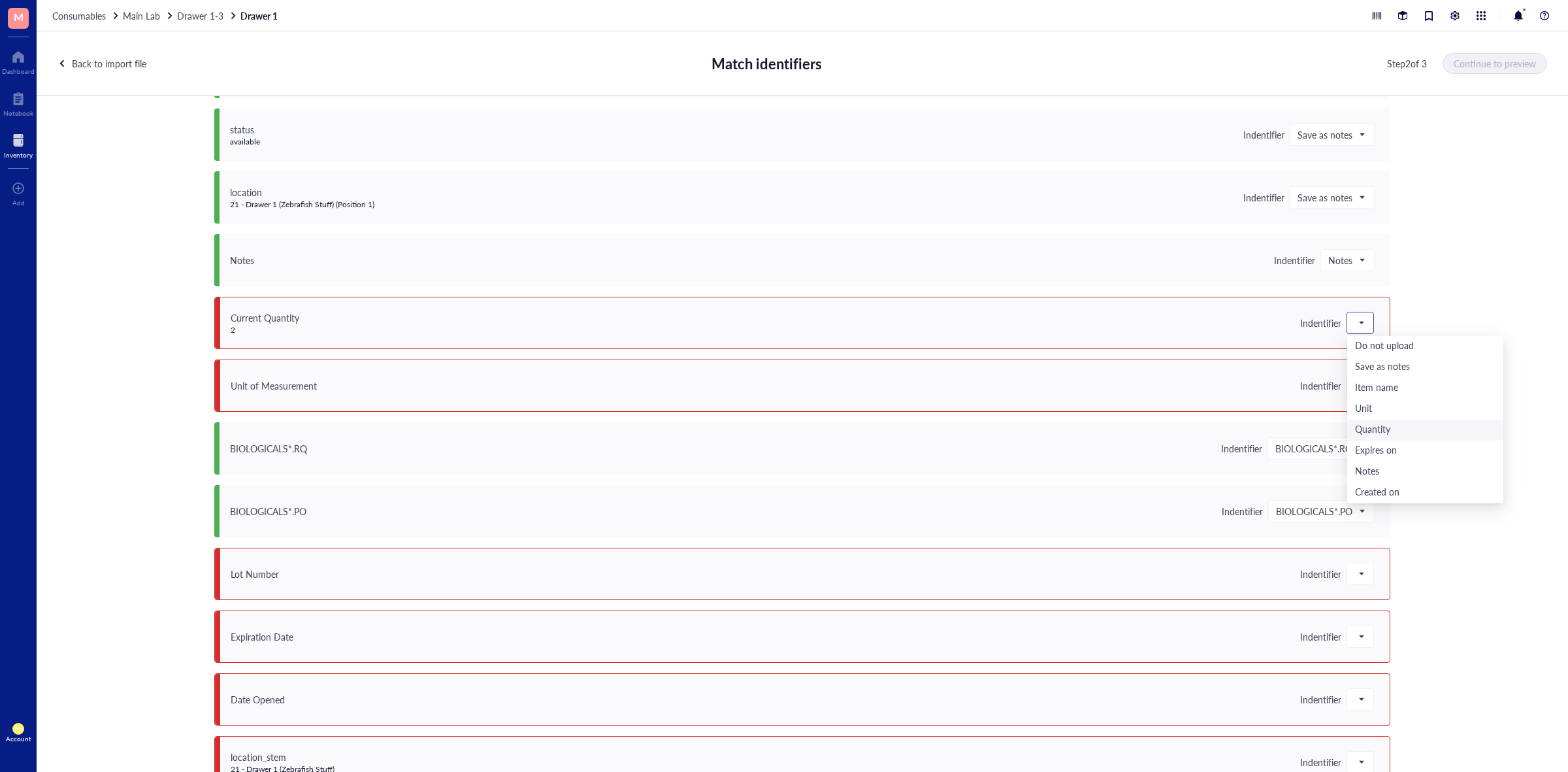
click at [1376, 427] on div "Quantity" at bounding box center [1424, 430] width 140 height 14
click at [1360, 387] on span at bounding box center [1359, 386] width 12 height 20
click at [1362, 466] on div "Unit" at bounding box center [1424, 472] width 140 height 14
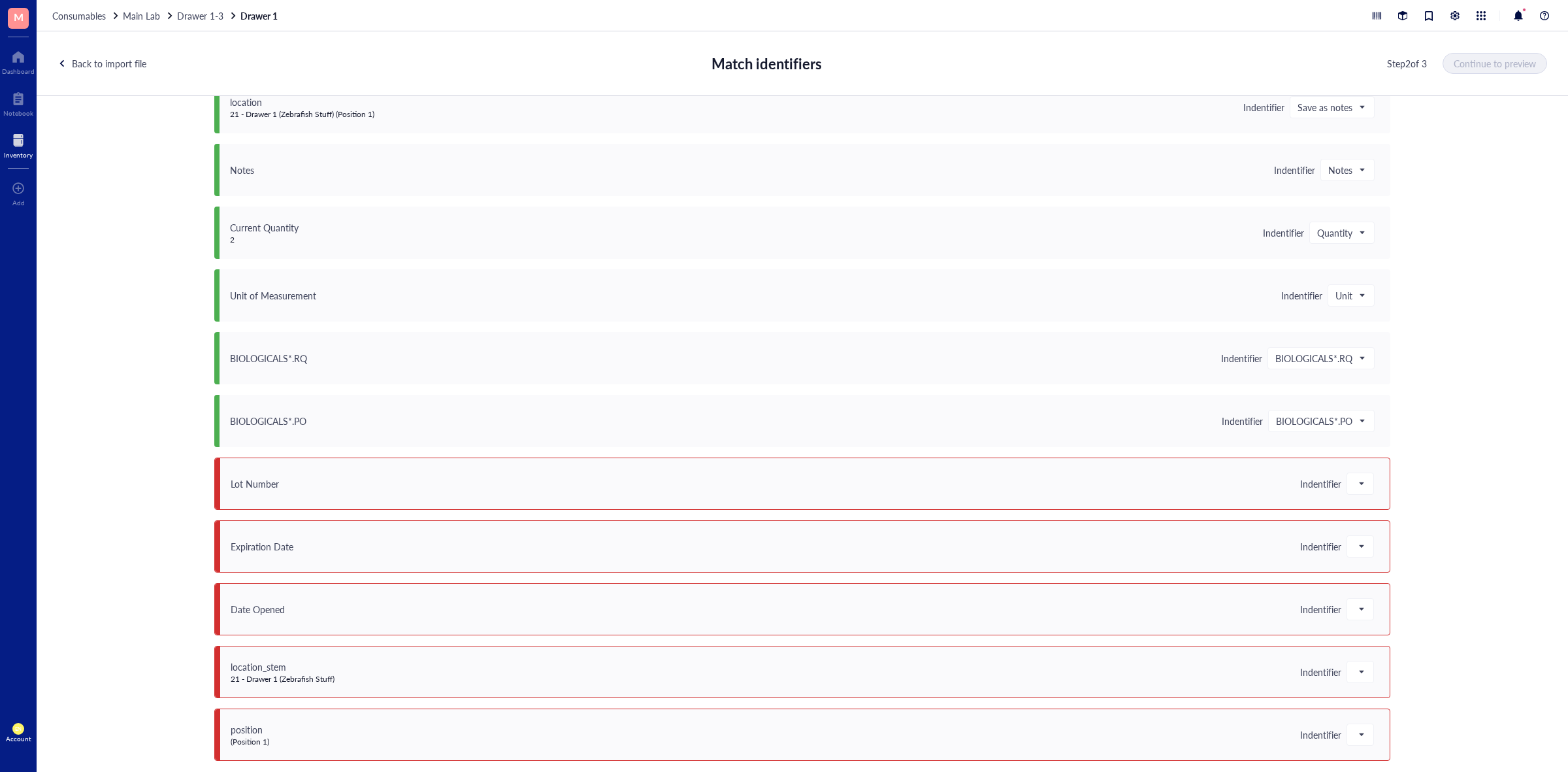
scroll to position [909, 0]
click at [1360, 484] on span at bounding box center [1359, 483] width 12 height 20
click at [1384, 586] on div "Lot #" at bounding box center [1424, 586] width 140 height 14
click at [1347, 544] on div at bounding box center [1359, 544] width 26 height 21
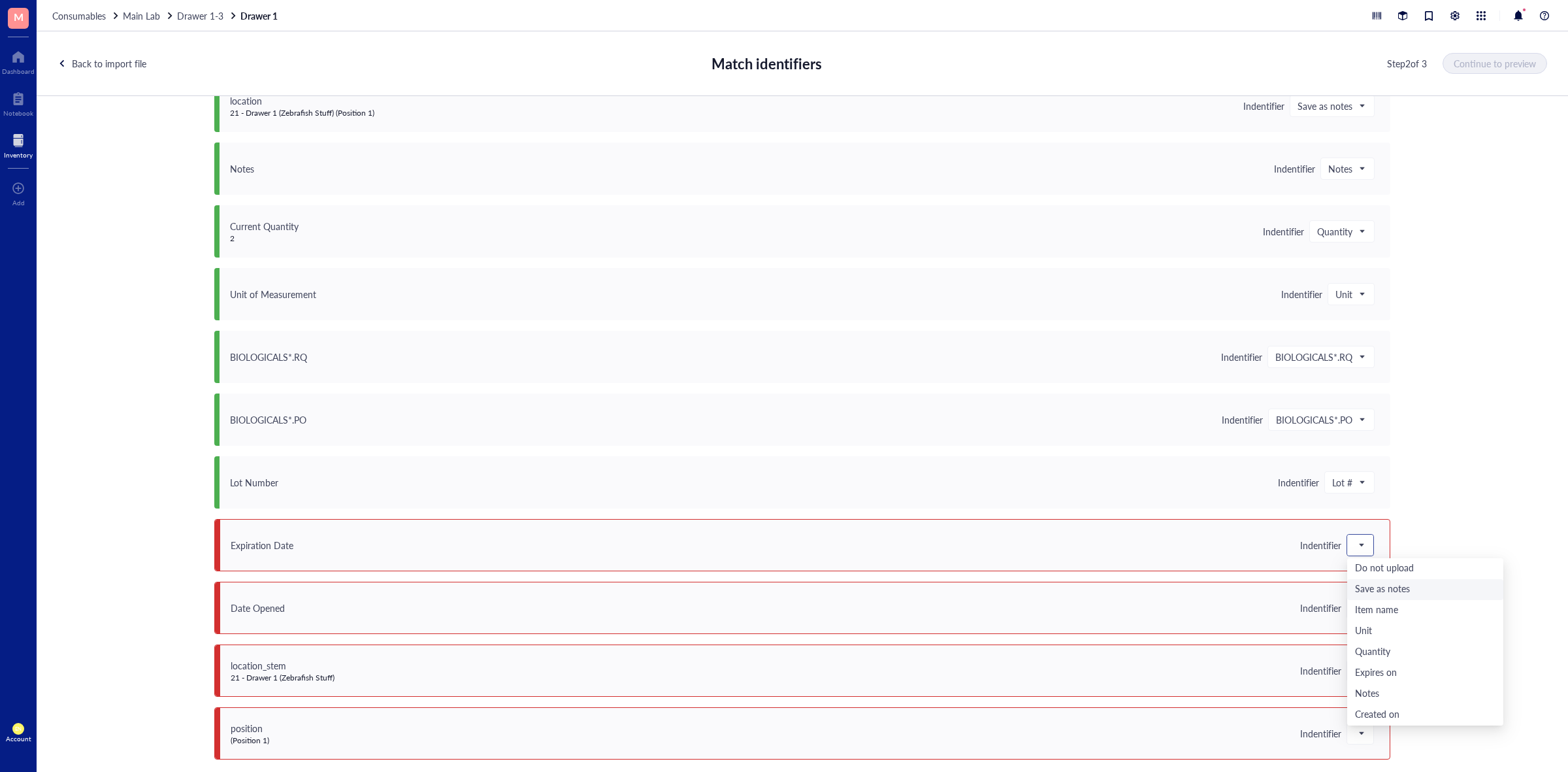
click at [1403, 591] on div "Save as notes" at bounding box center [1424, 589] width 140 height 14
click at [1366, 608] on div at bounding box center [1359, 607] width 26 height 21
click at [1394, 463] on div "Save as notes" at bounding box center [1424, 458] width 140 height 14
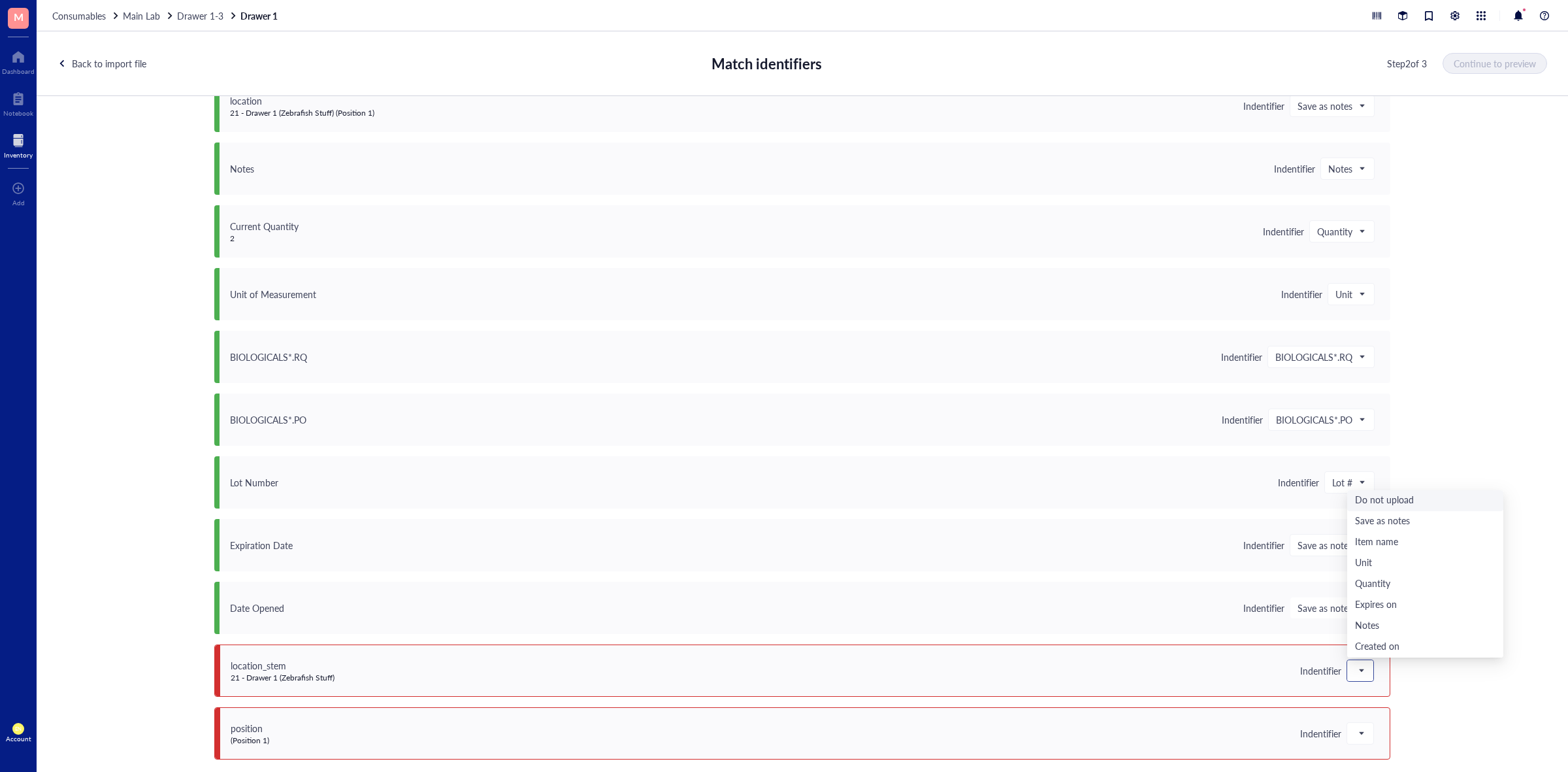
click at [1358, 670] on span at bounding box center [1359, 671] width 12 height 20
click at [1386, 521] on div "Save as notes" at bounding box center [1424, 522] width 140 height 14
click at [1356, 737] on span at bounding box center [1359, 733] width 12 height 20
click at [1379, 562] on div "Do not upload" at bounding box center [1424, 563] width 140 height 14
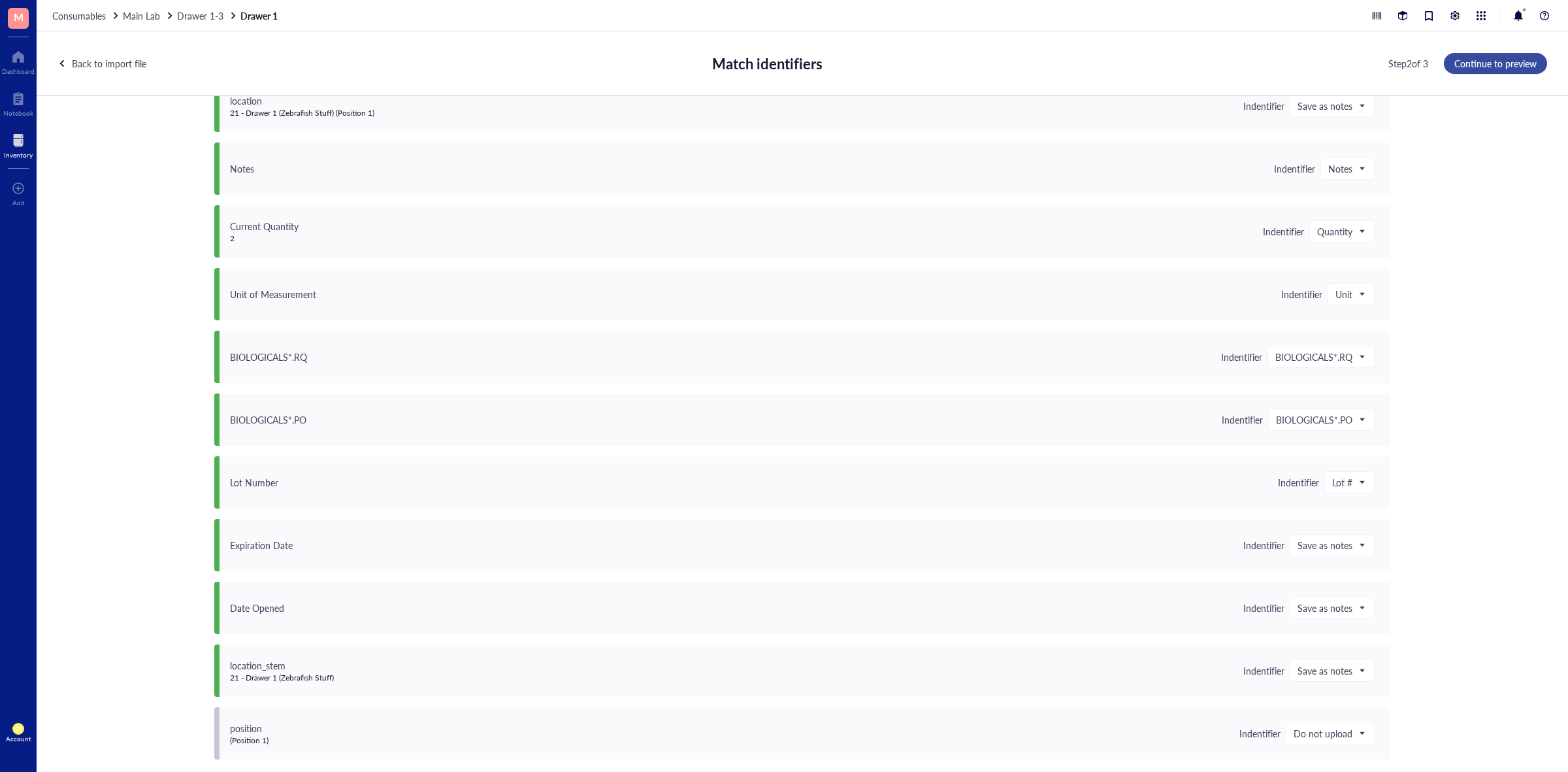
click at [1491, 64] on span "Continue to preview" at bounding box center [1495, 63] width 82 height 11
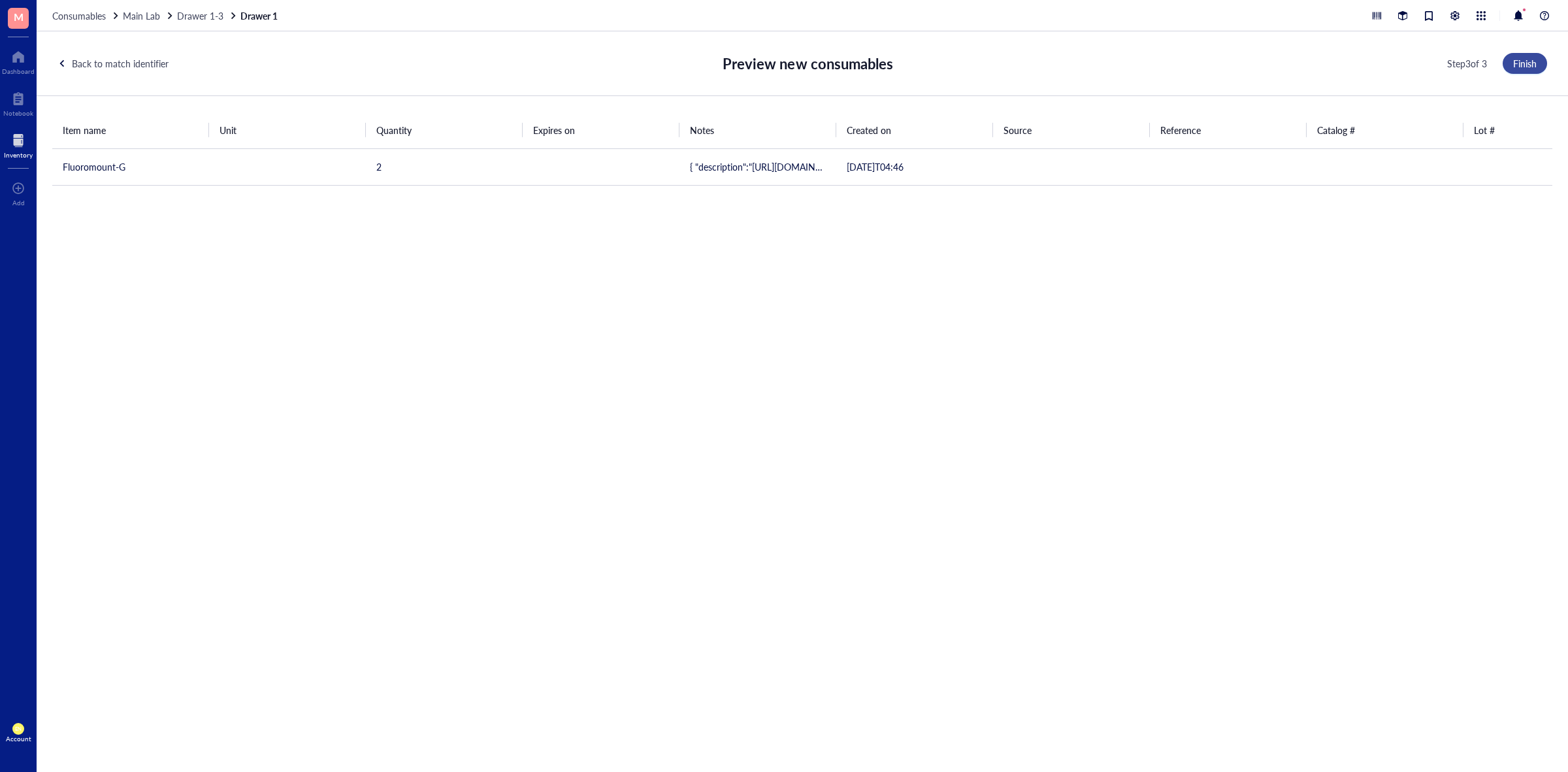
click at [1523, 66] on span "Finish" at bounding box center [1525, 63] width 23 height 11
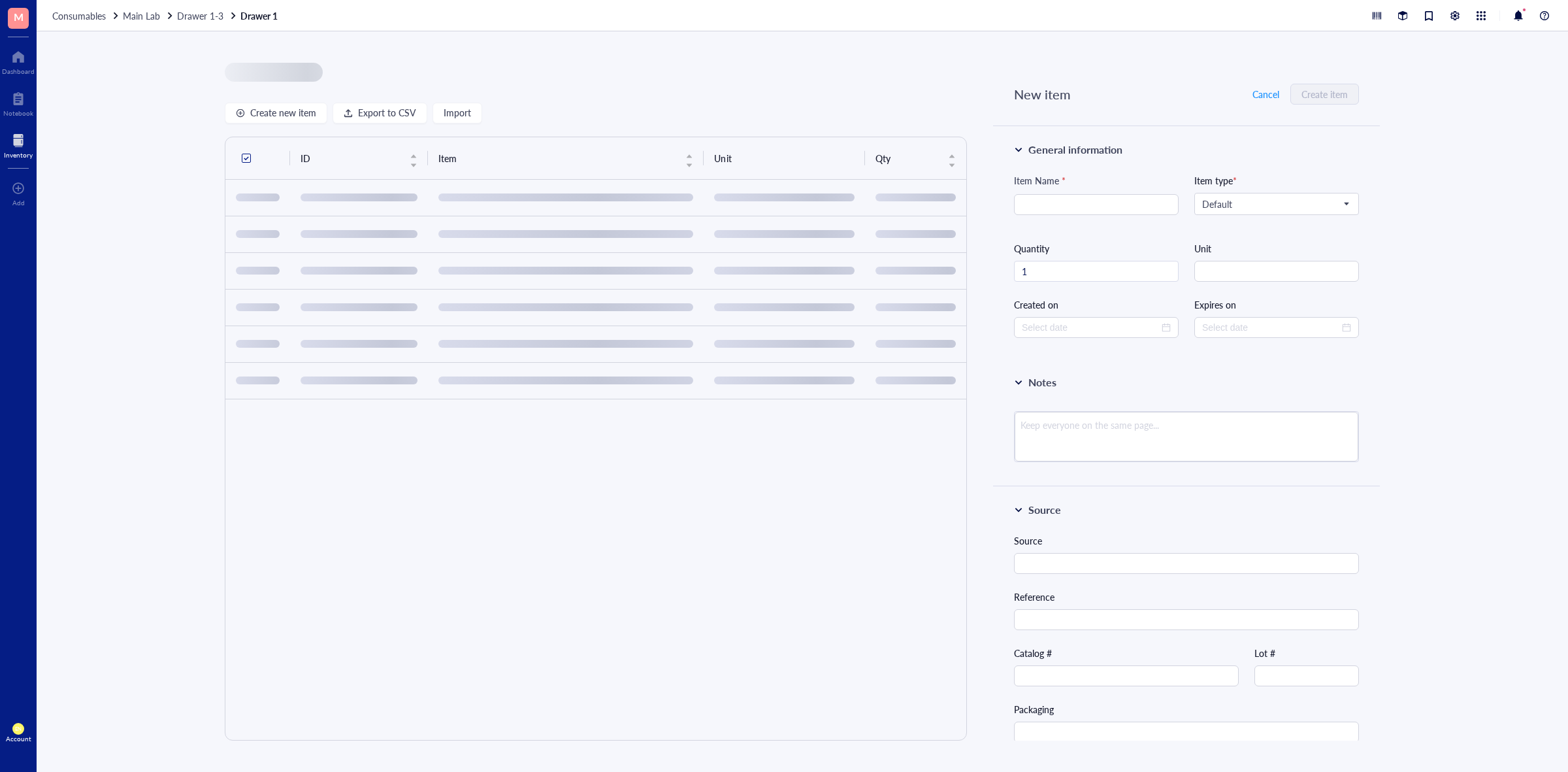
type input "[DATE]"
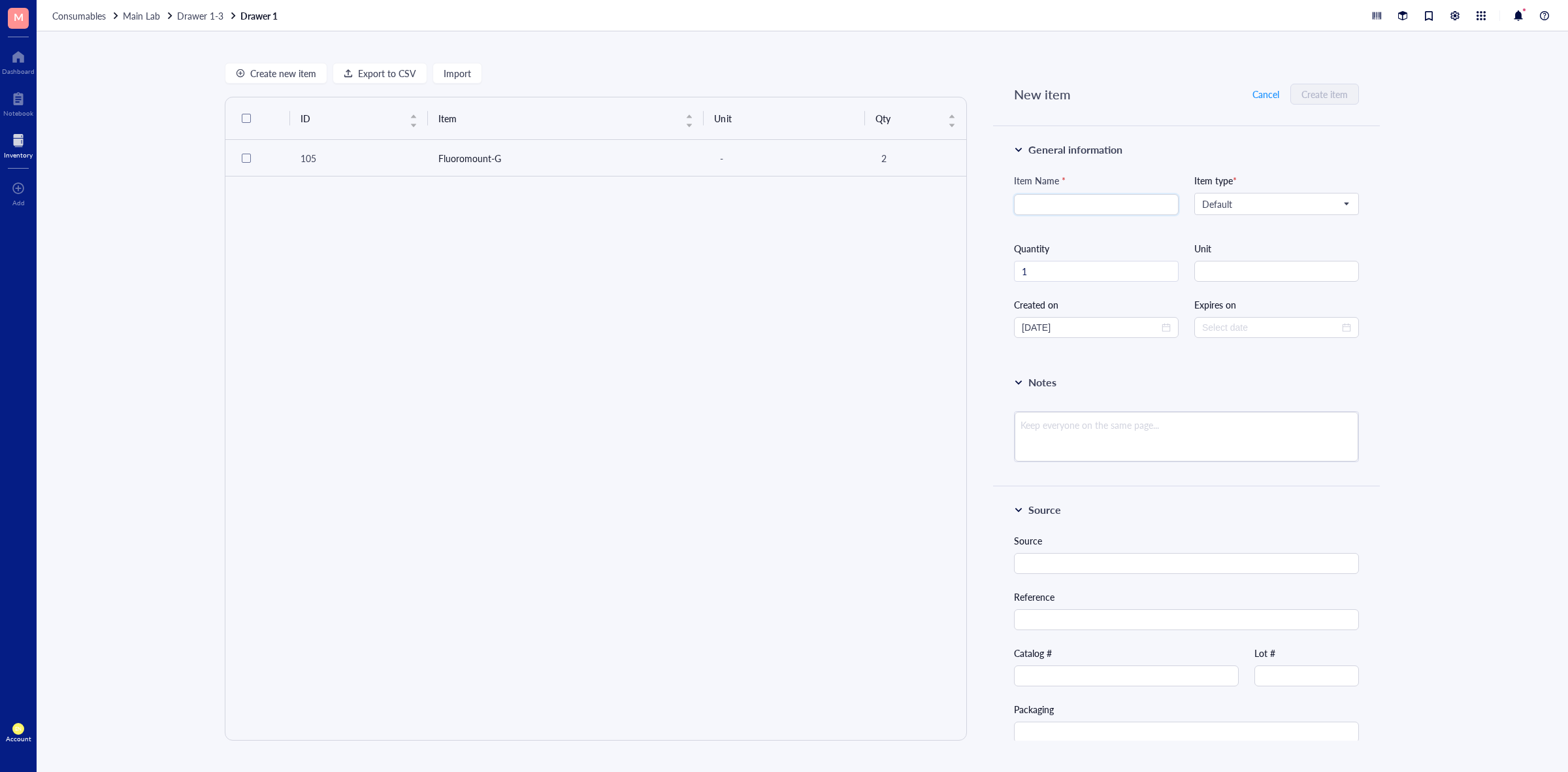
click at [889, 57] on div "Create new item Export to CSV Import ID Item Unit Qty 105 Fluoromount-G - 2 New…" at bounding box center [802, 401] width 1531 height 740
click at [484, 155] on td "Fluoromount-G" at bounding box center [566, 158] width 277 height 36
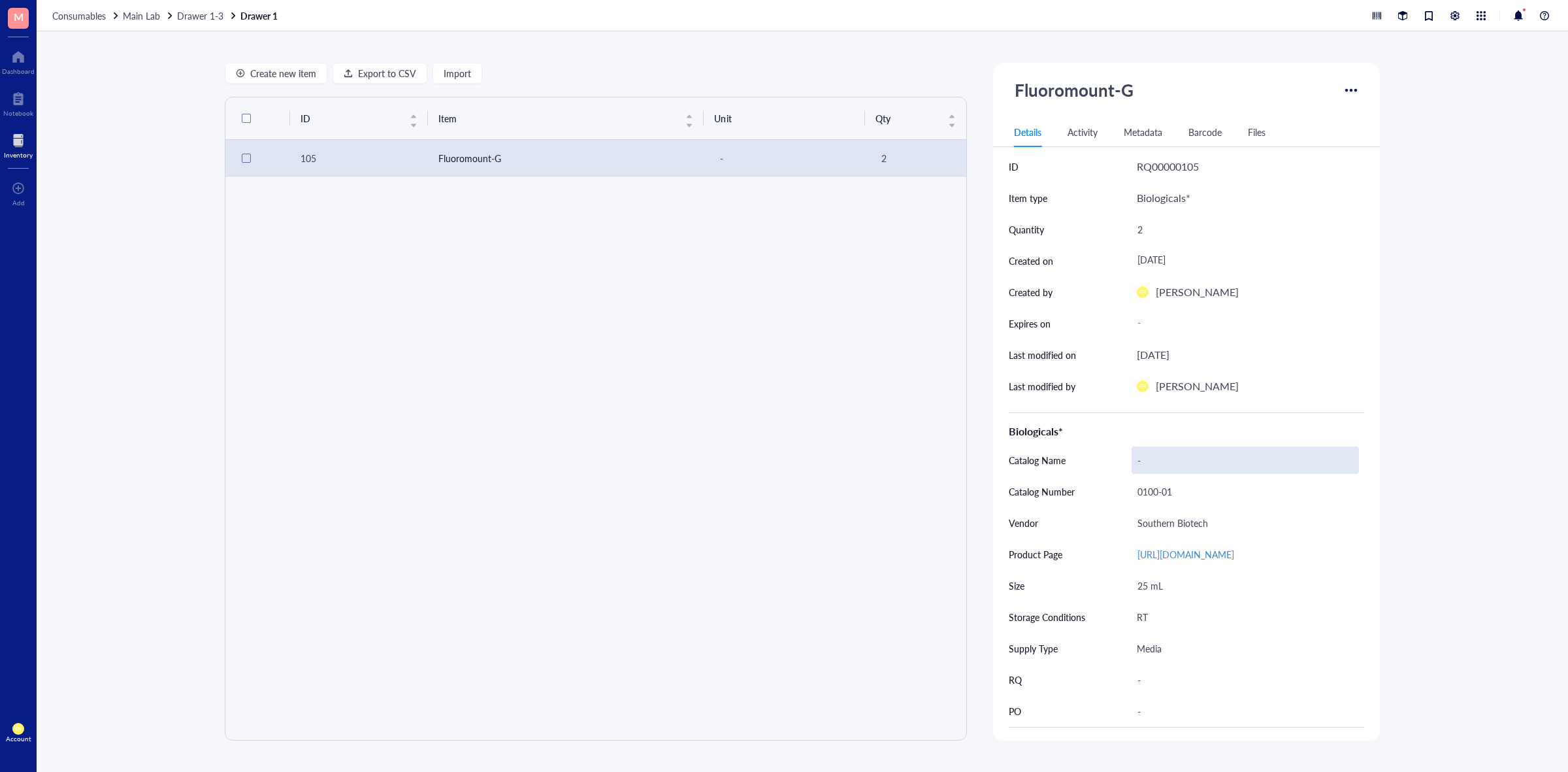
click at [1138, 457] on div "-" at bounding box center [1245, 460] width 228 height 27
click at [1163, 455] on input "text" at bounding box center [1245, 459] width 226 height 26
paste input "Fluoromount-GÂ® Slide Mounting Medium"
click at [1210, 458] on input "Fluoromount-GÂ® Slide Mounting Medium" at bounding box center [1245, 459] width 226 height 26
type input "Fluoromount-GA Slide Mounting Medium"
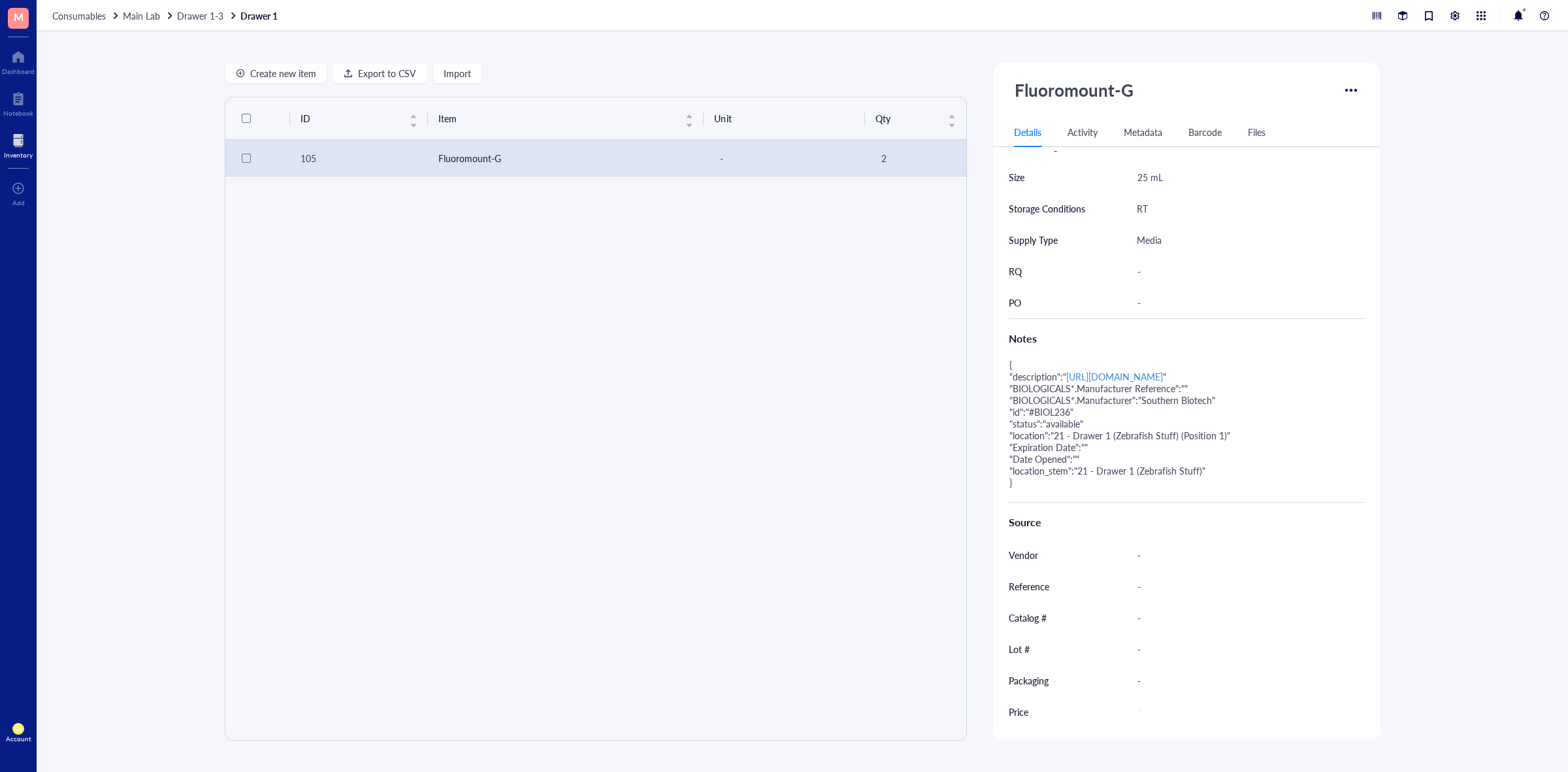
scroll to position [451, 0]
click at [152, 18] on span "Main Lab" at bounding box center [141, 15] width 37 height 13
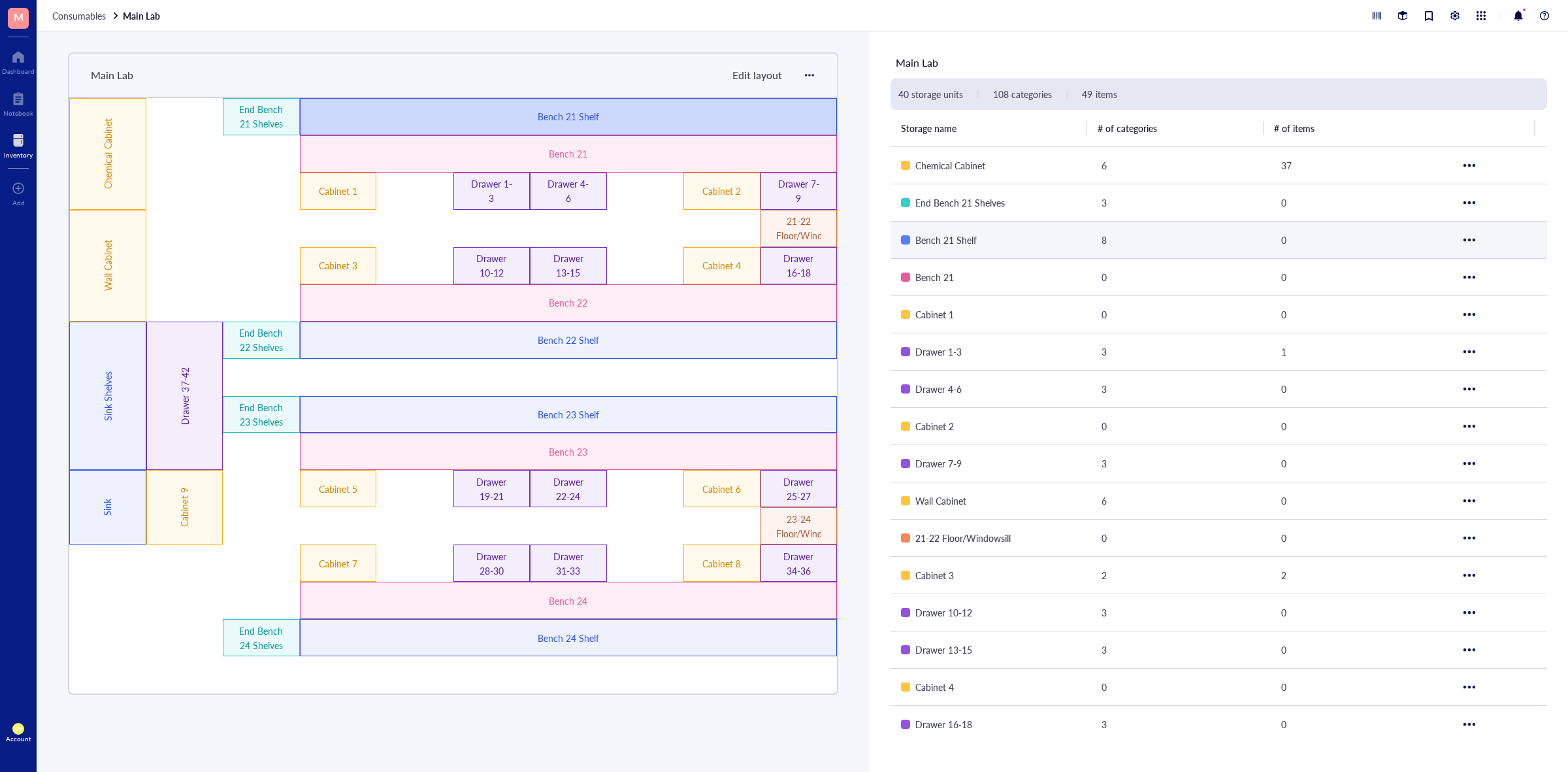
click at [647, 119] on div "Bench 21 Shelf" at bounding box center [568, 117] width 322 height 14
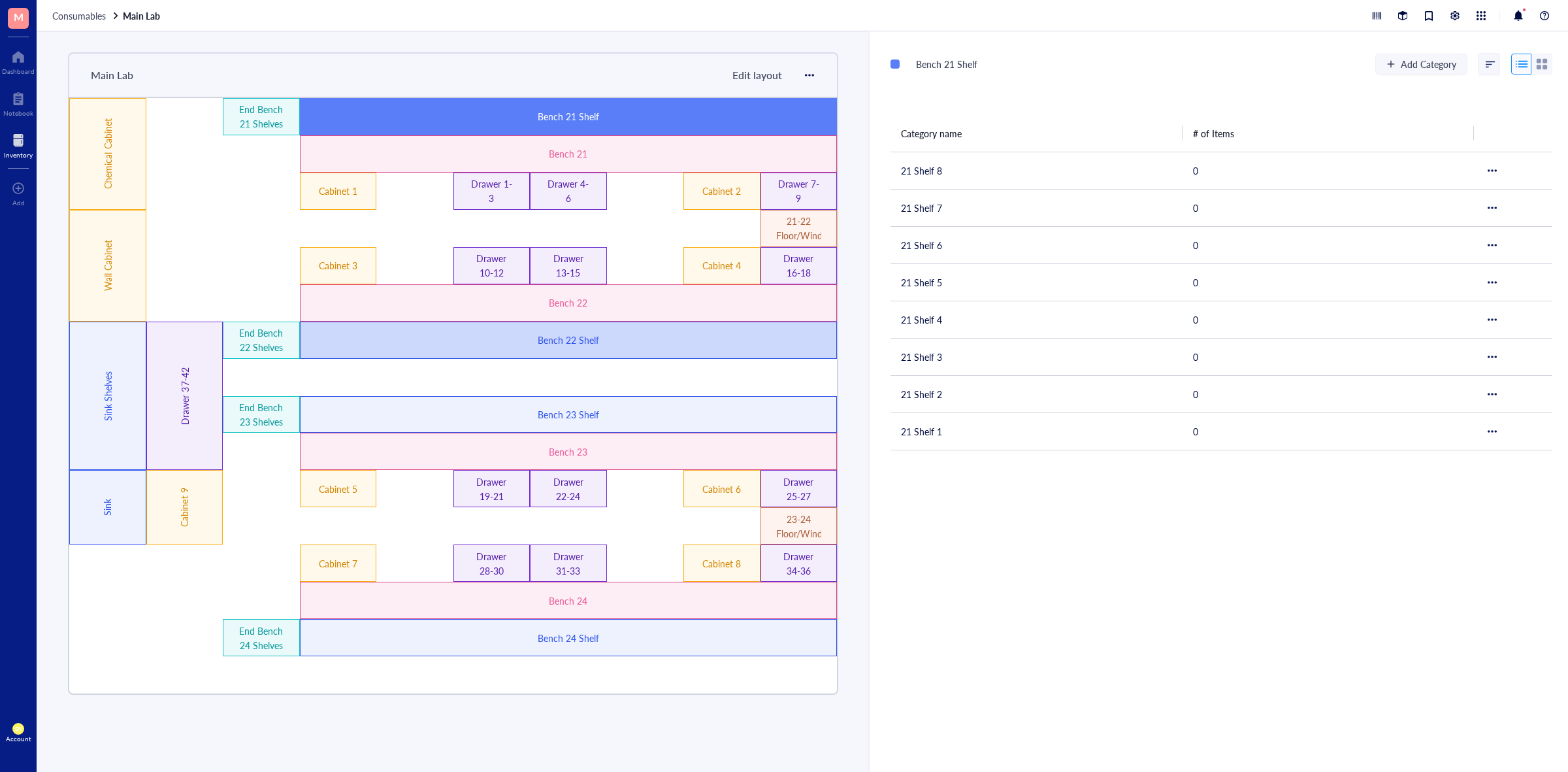
click at [637, 343] on div "Bench 22 Shelf" at bounding box center [568, 340] width 322 height 14
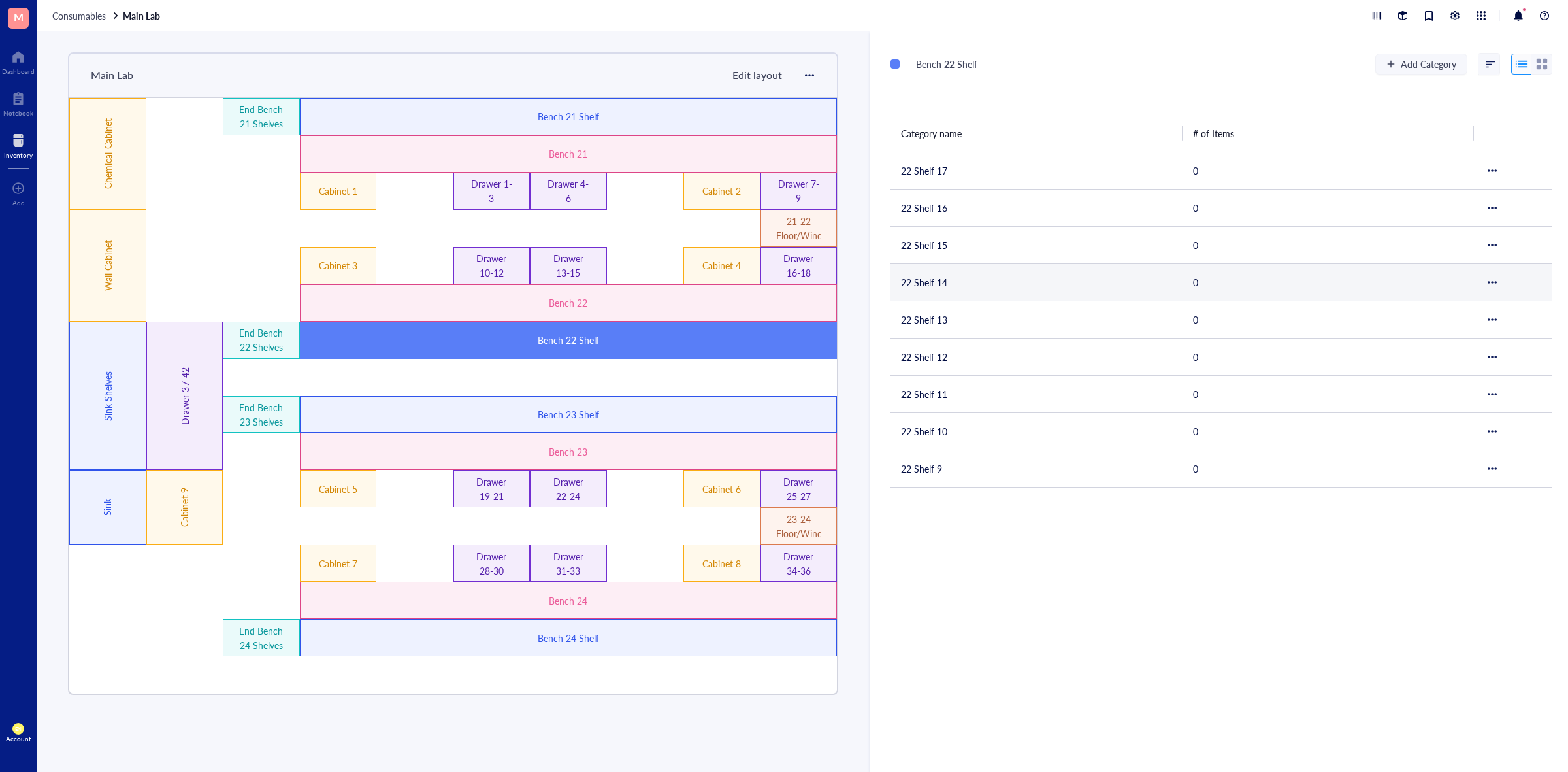
click at [974, 278] on td "22 Shelf 14" at bounding box center [1036, 281] width 292 height 37
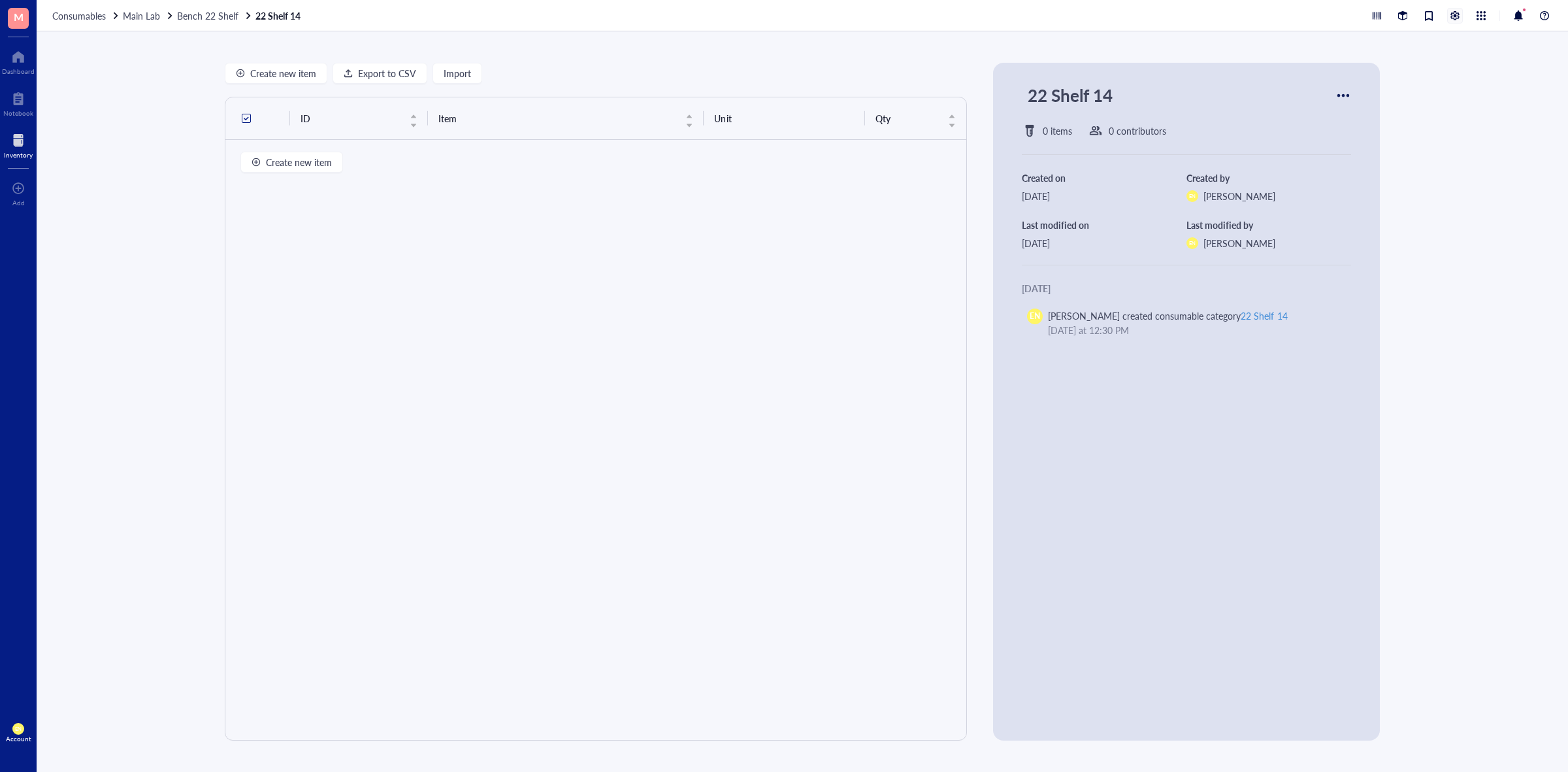
click at [1452, 11] on div at bounding box center [1455, 15] width 14 height 14
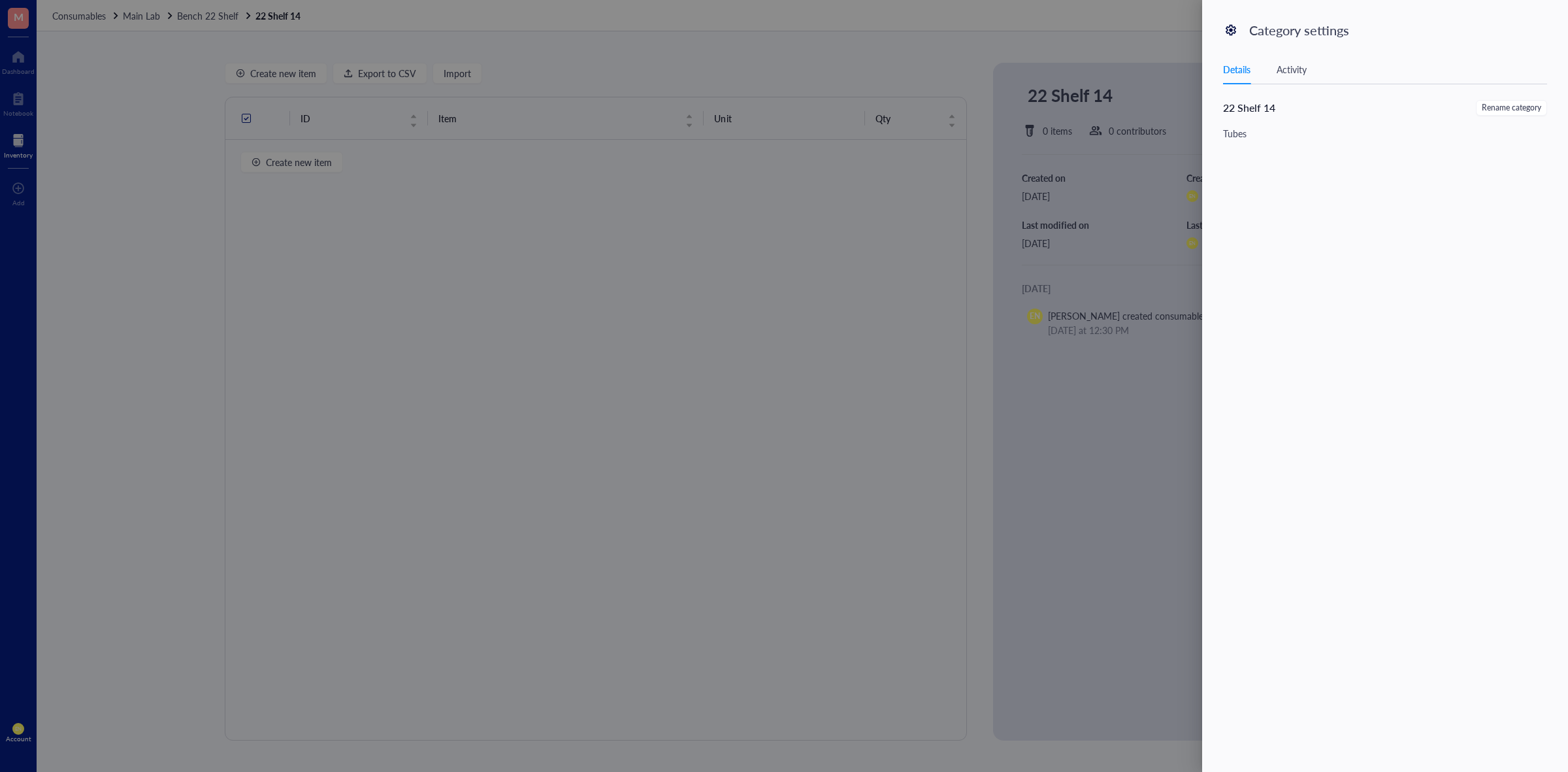
click at [1103, 178] on div at bounding box center [784, 386] width 1568 height 772
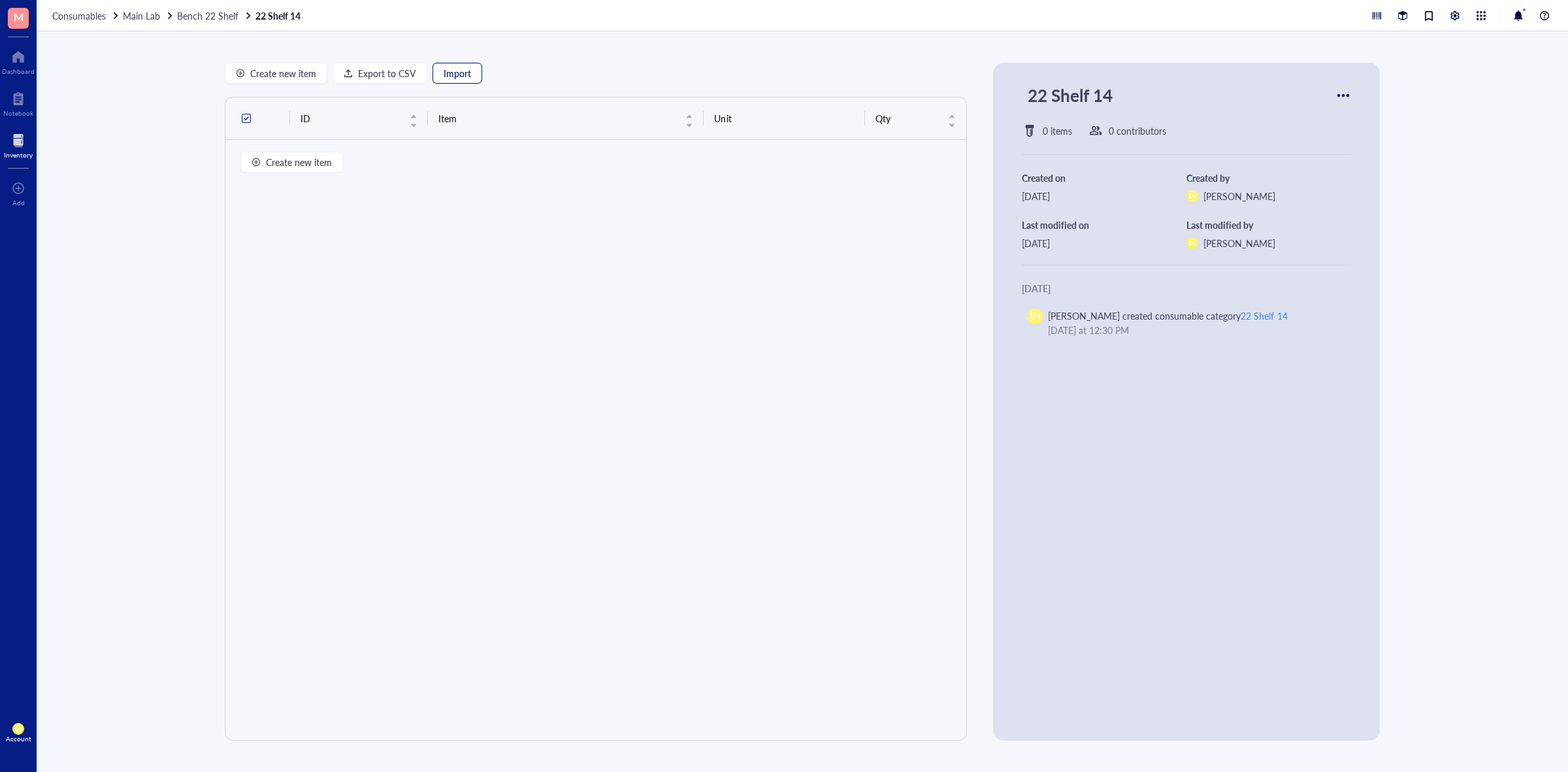
click at [455, 75] on span "Import" at bounding box center [457, 73] width 27 height 11
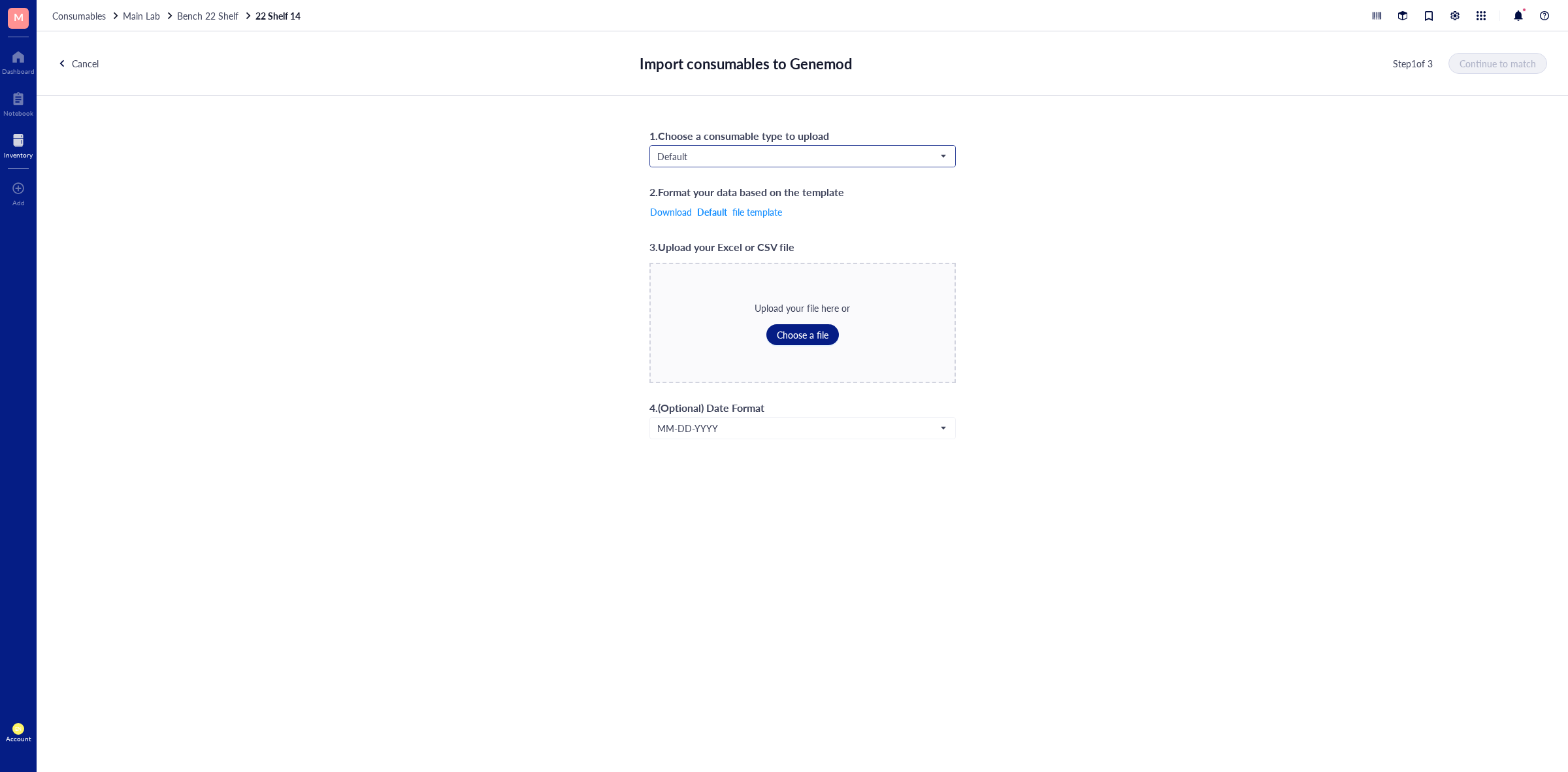
click at [848, 155] on span "Default" at bounding box center [801, 155] width 288 height 12
click at [803, 217] on div "Biologicals*" at bounding box center [802, 221] width 288 height 14
click at [800, 338] on span "Choose a file" at bounding box center [802, 334] width 52 height 11
click at [1484, 59] on span "Continue to match" at bounding box center [1498, 63] width 77 height 11
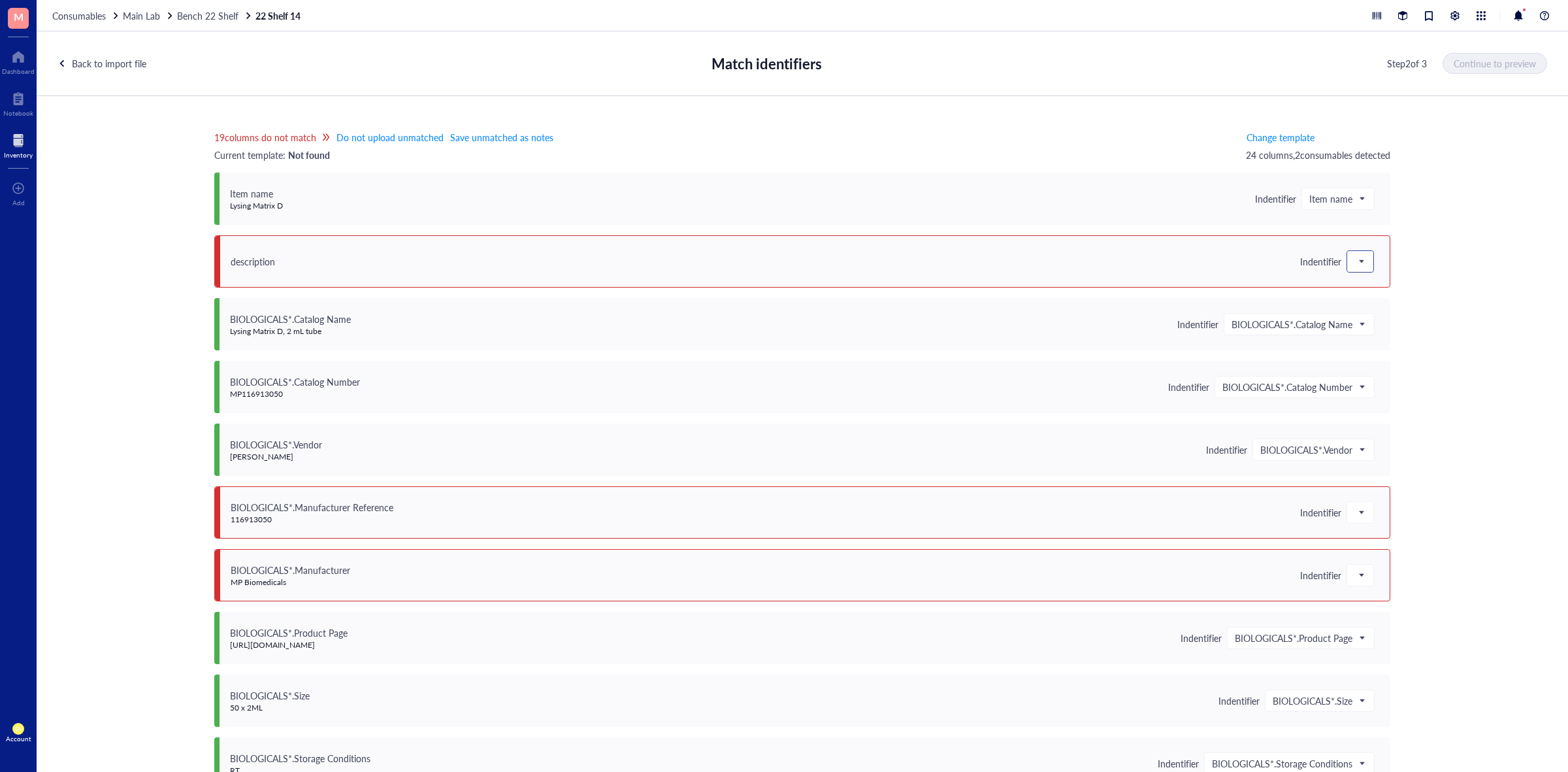
click at [1347, 265] on div at bounding box center [1359, 261] width 26 height 21
click at [1370, 308] on div "Save as notes" at bounding box center [1424, 306] width 140 height 14
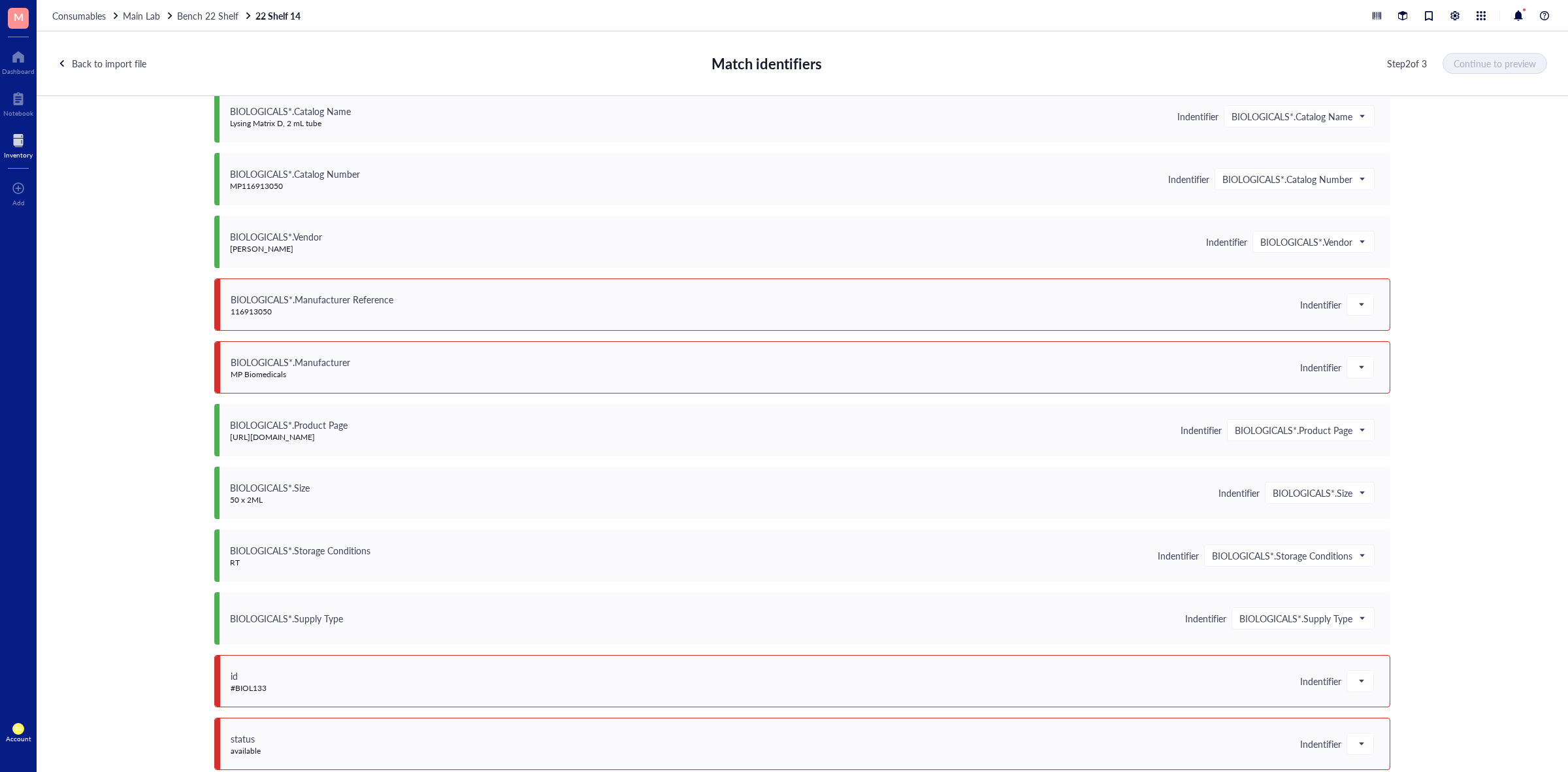
scroll to position [245, 0]
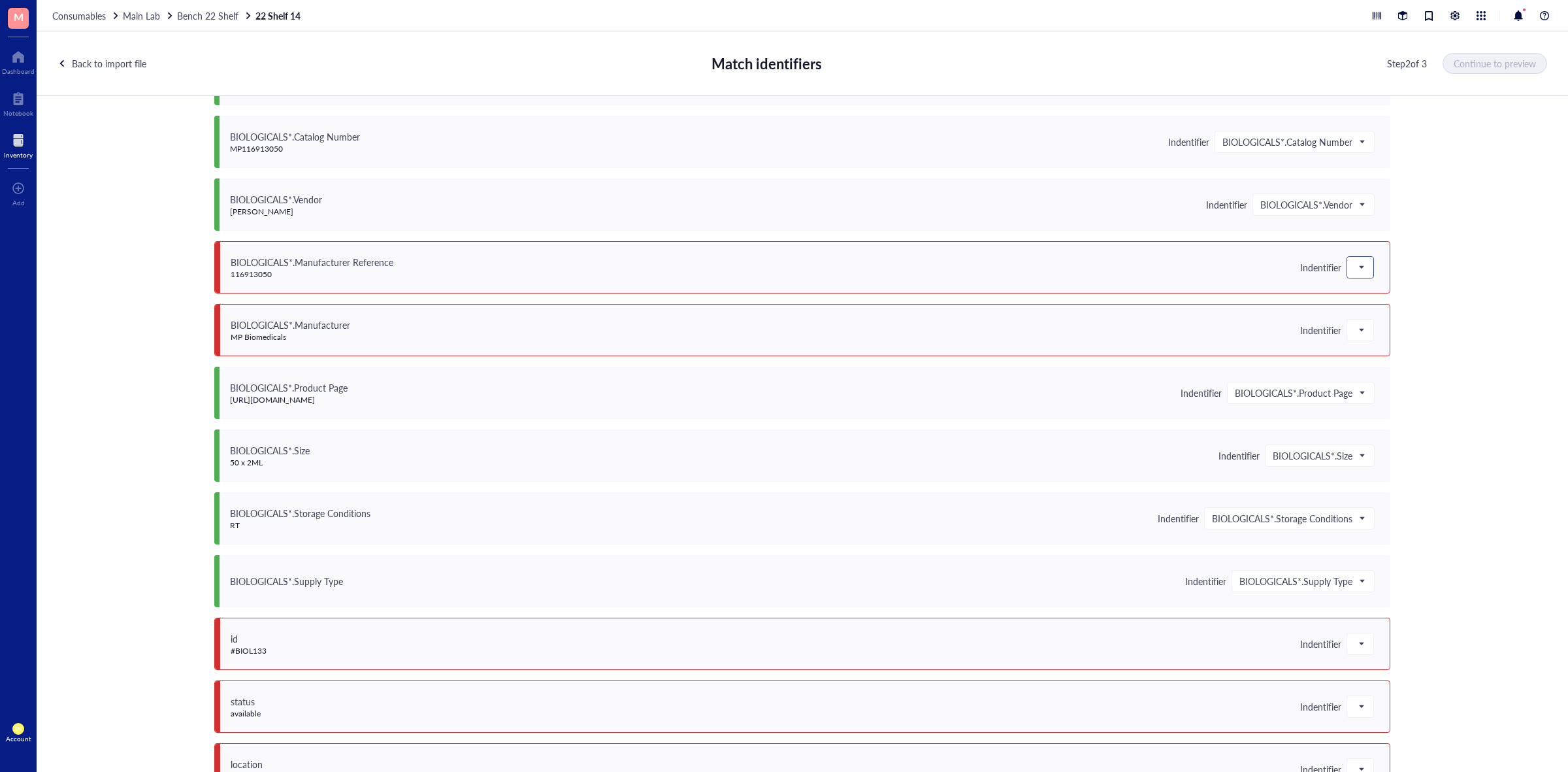
click at [1357, 272] on span at bounding box center [1359, 268] width 12 height 20
click at [1367, 303] on div "Save as notes" at bounding box center [1424, 311] width 156 height 21
click at [1358, 263] on span "Save as notes" at bounding box center [1330, 267] width 67 height 12
click at [1344, 306] on div "Save as notes" at bounding box center [1367, 312] width 140 height 14
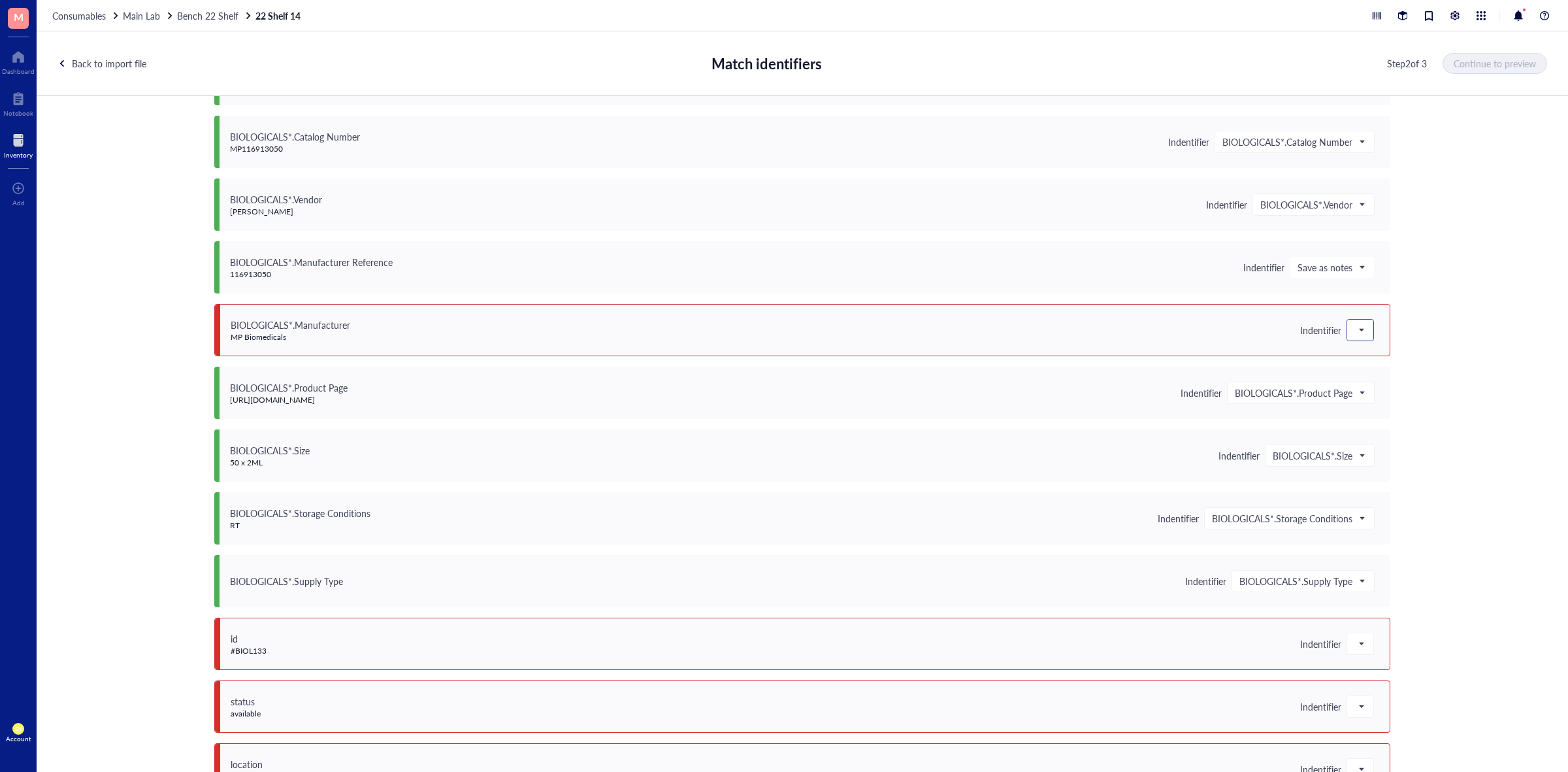
click at [1354, 327] on span at bounding box center [1359, 330] width 12 height 20
click at [1372, 368] on div "Save as notes" at bounding box center [1424, 374] width 140 height 14
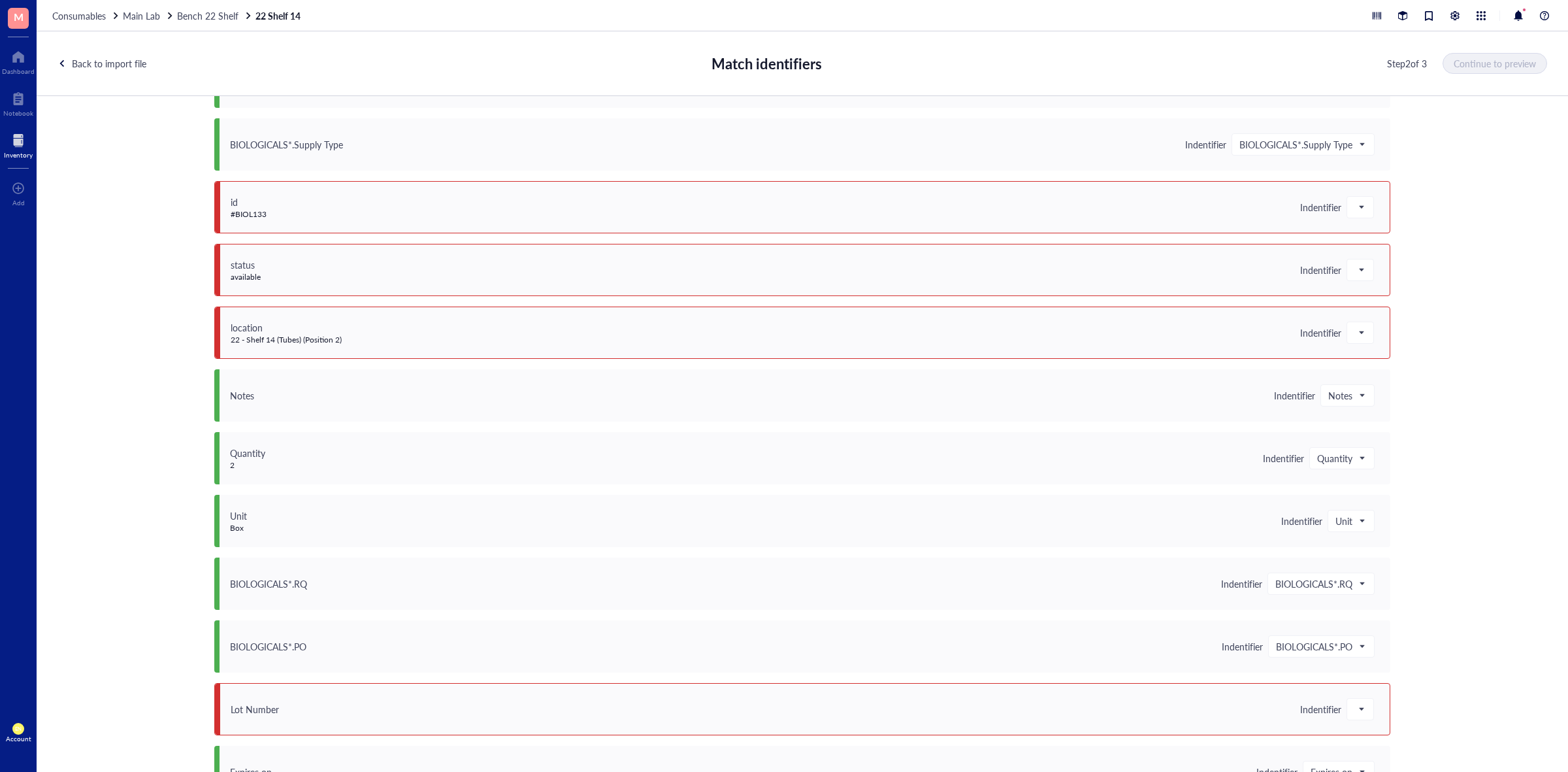
scroll to position [654, 0]
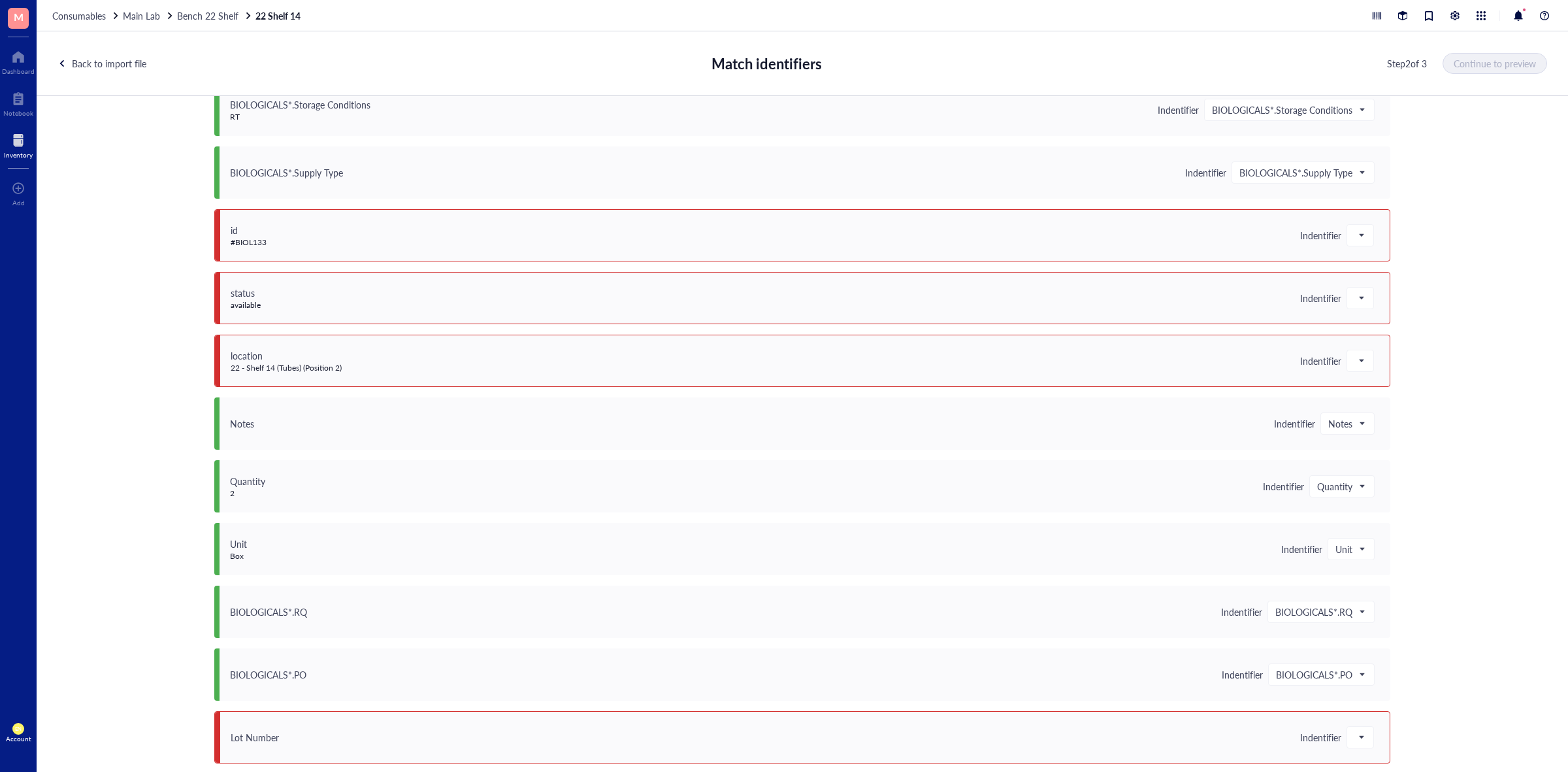
click at [1359, 247] on div "id #BIOL133 Indentifier" at bounding box center [802, 235] width 1176 height 52
click at [1356, 234] on span at bounding box center [1359, 235] width 12 height 20
click at [1356, 279] on div "Save as notes" at bounding box center [1424, 279] width 140 height 14
click at [1354, 294] on span at bounding box center [1359, 298] width 12 height 20
click at [1366, 342] on div "Save as notes" at bounding box center [1424, 343] width 140 height 14
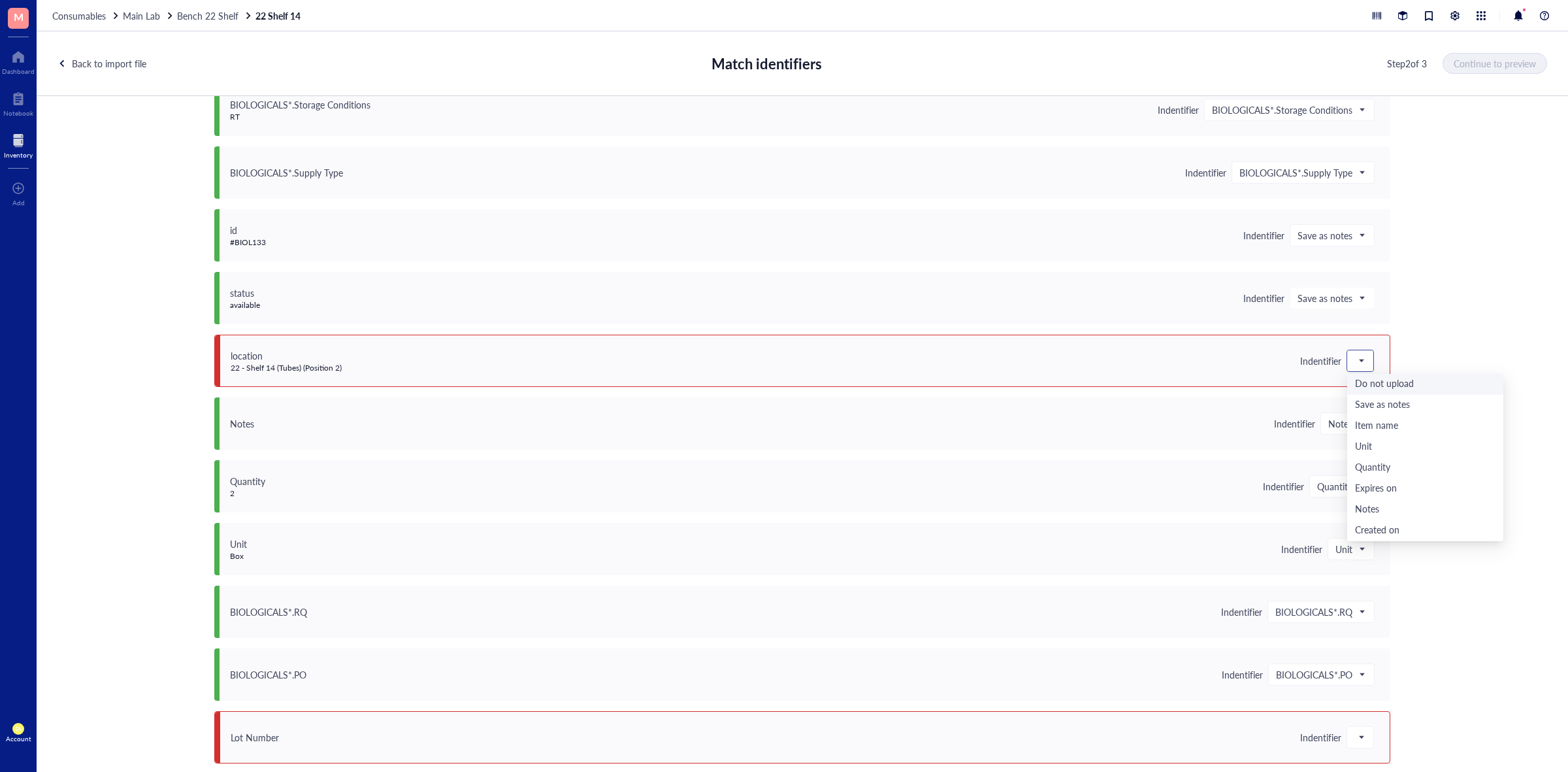
click at [1363, 361] on div at bounding box center [1359, 360] width 26 height 21
click at [1376, 398] on div "Save as notes" at bounding box center [1424, 405] width 140 height 14
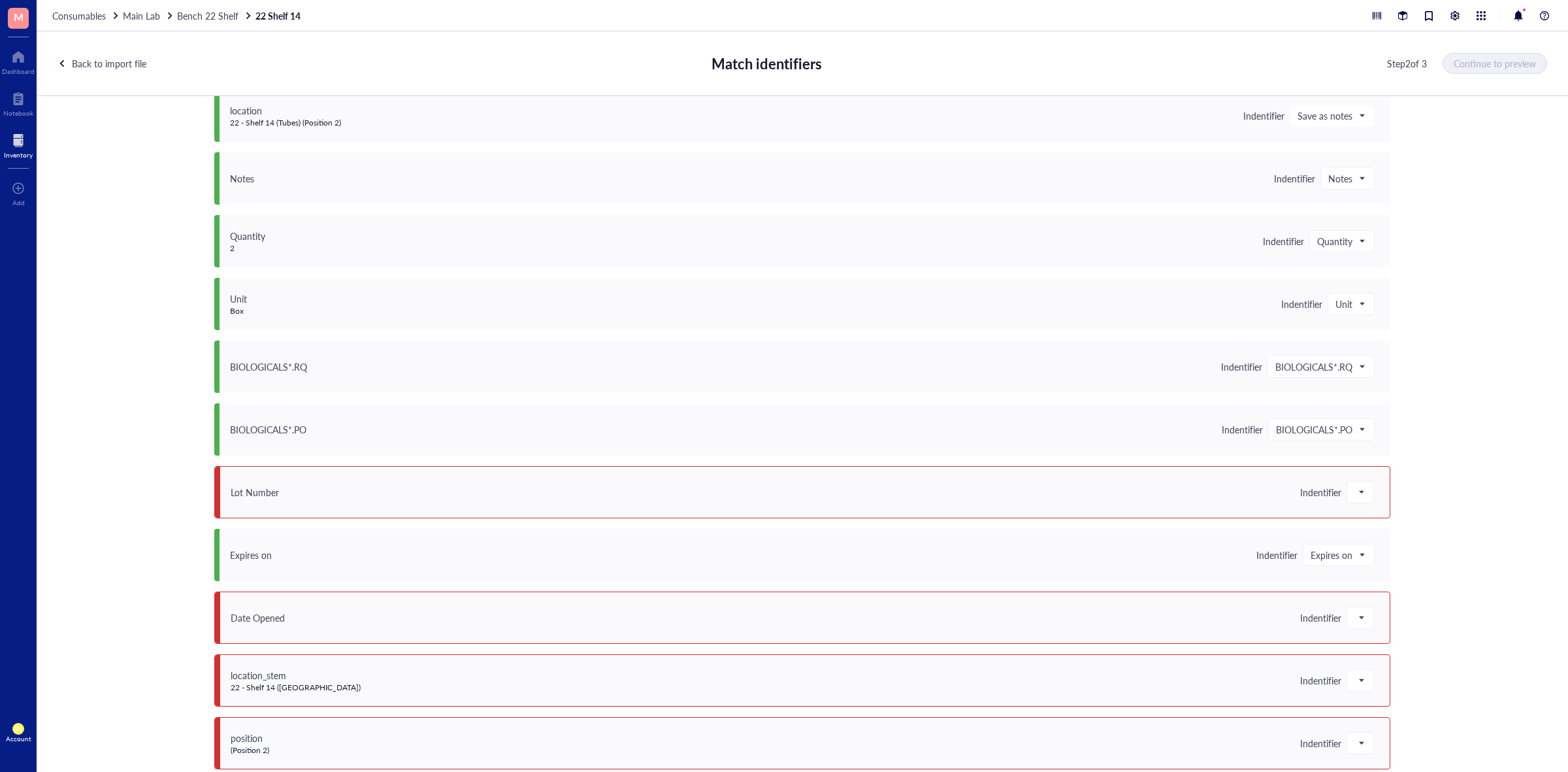
scroll to position [909, 0]
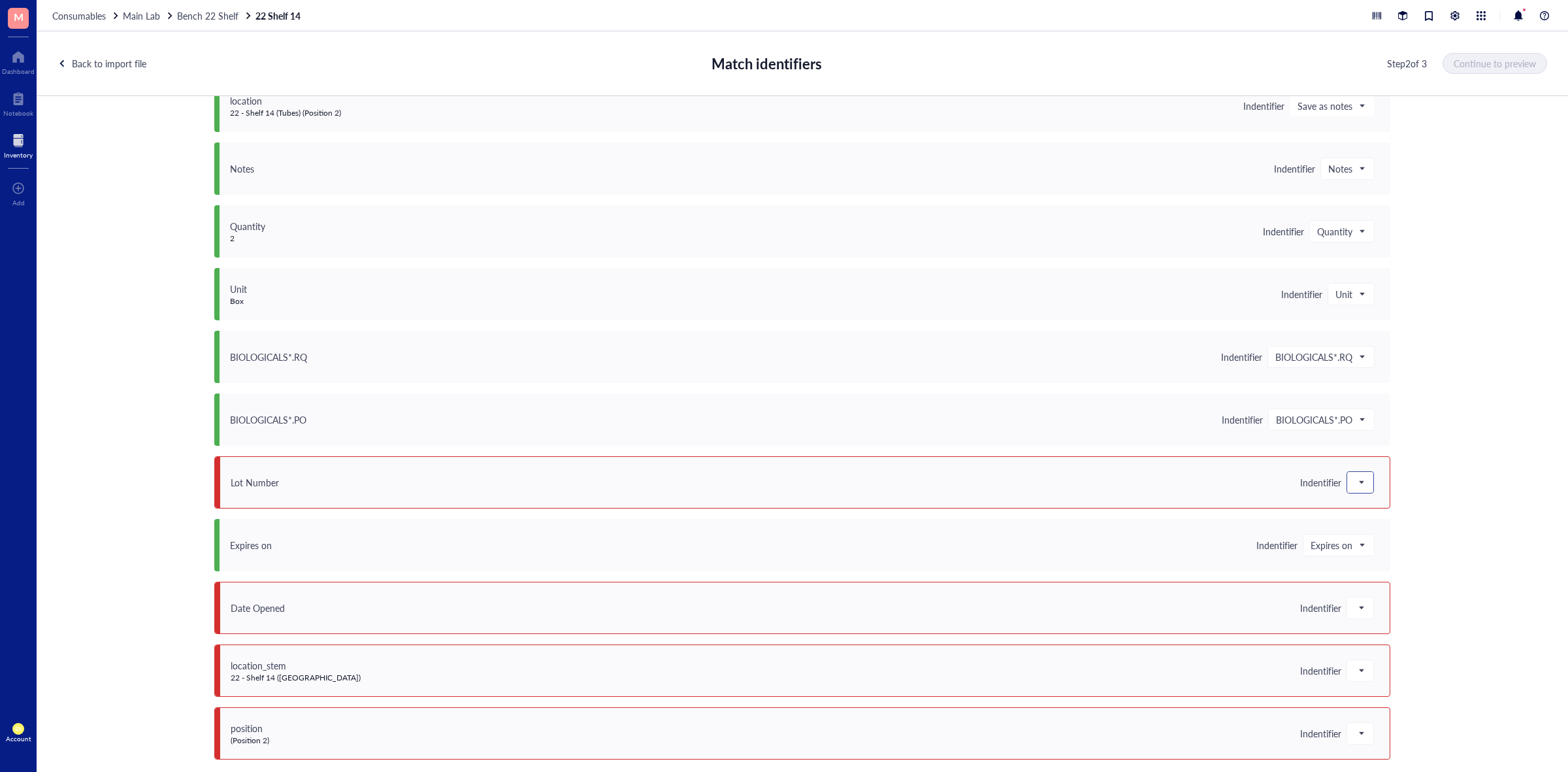
click at [1356, 479] on span at bounding box center [1359, 483] width 12 height 20
click at [1377, 563] on div "Lot #" at bounding box center [1424, 572] width 156 height 21
click at [1354, 606] on span at bounding box center [1359, 607] width 12 height 20
click at [1391, 459] on div "Save as notes" at bounding box center [1424, 458] width 140 height 14
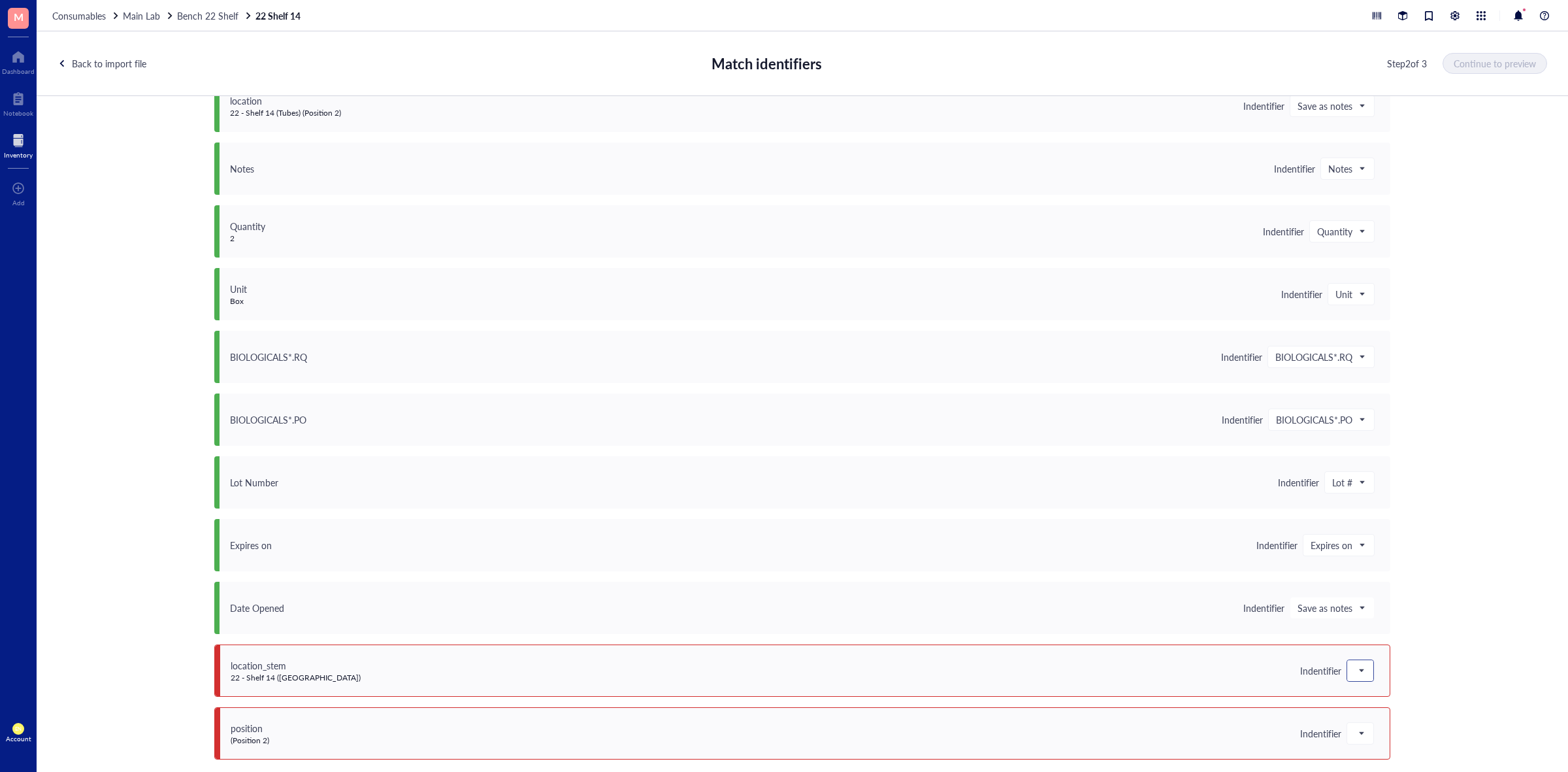
click at [1356, 665] on span at bounding box center [1359, 671] width 12 height 20
click at [1388, 524] on div "Save as notes" at bounding box center [1424, 522] width 140 height 14
click at [1360, 730] on span at bounding box center [1359, 733] width 12 height 20
click at [1409, 567] on div "Do not upload" at bounding box center [1424, 563] width 140 height 14
click at [1492, 67] on span "Continue to preview" at bounding box center [1495, 63] width 82 height 11
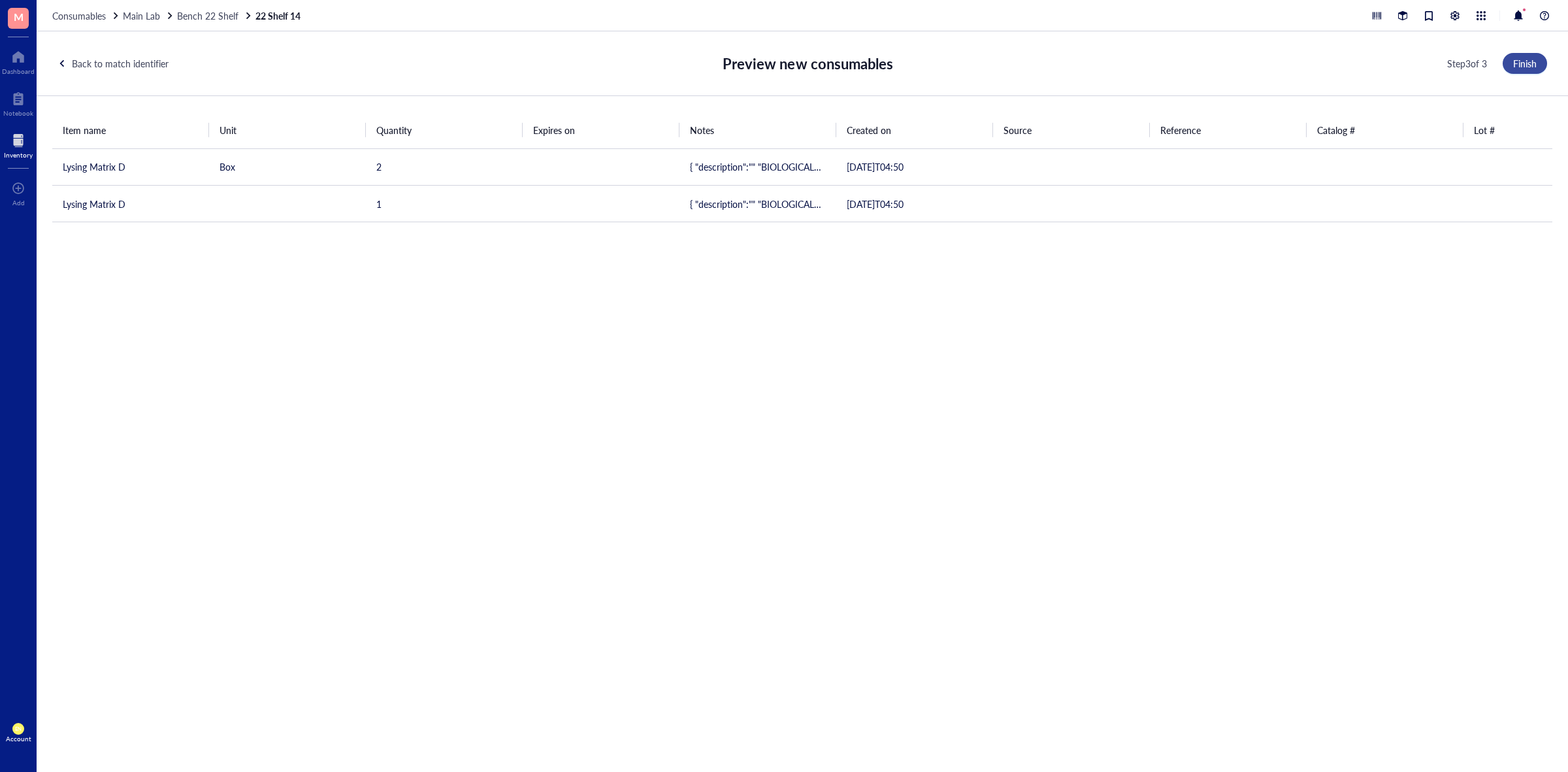
click at [1503, 62] on button "Finish" at bounding box center [1524, 63] width 44 height 21
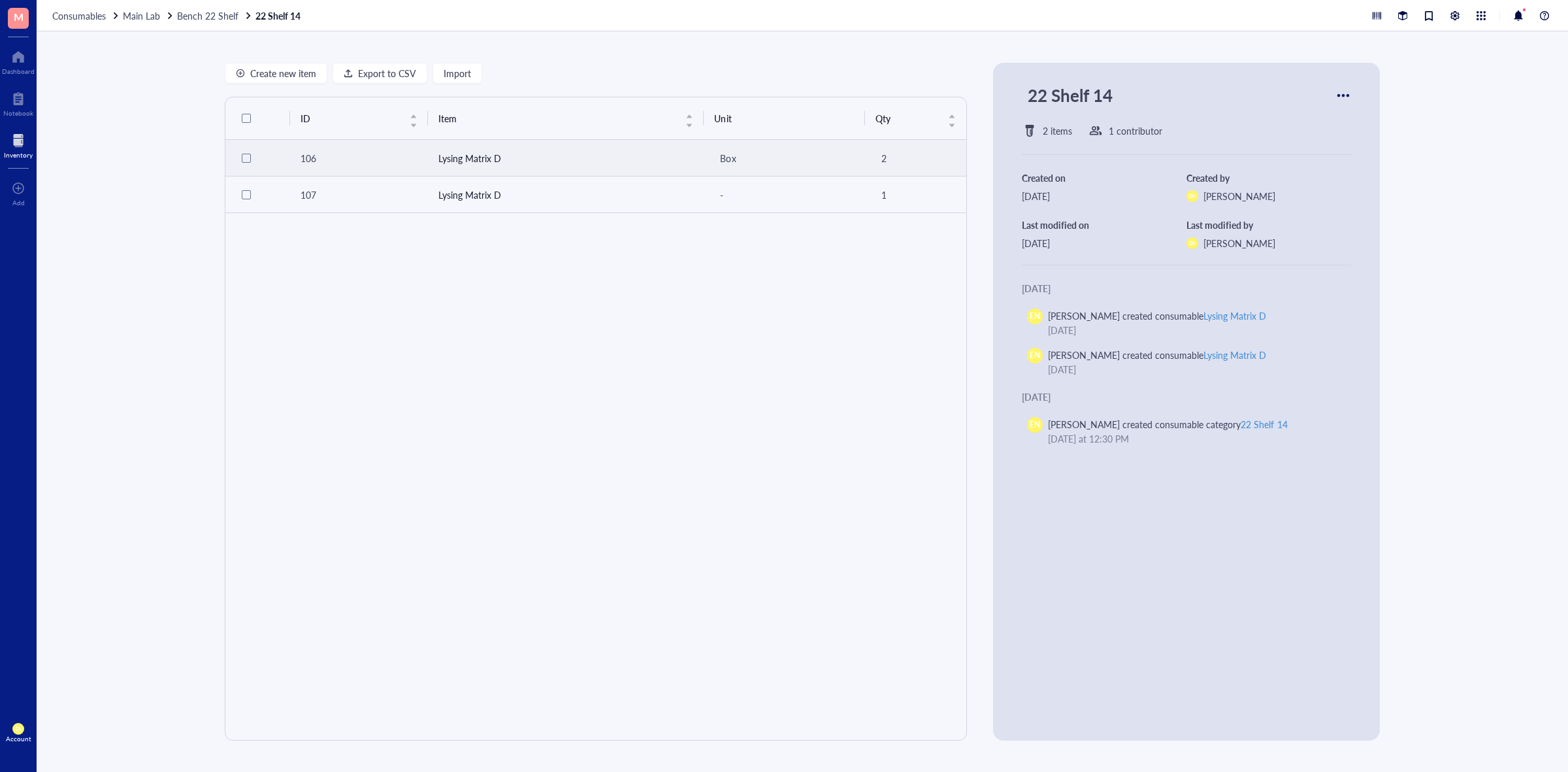
click at [521, 150] on td "Lysing Matrix D" at bounding box center [566, 158] width 277 height 36
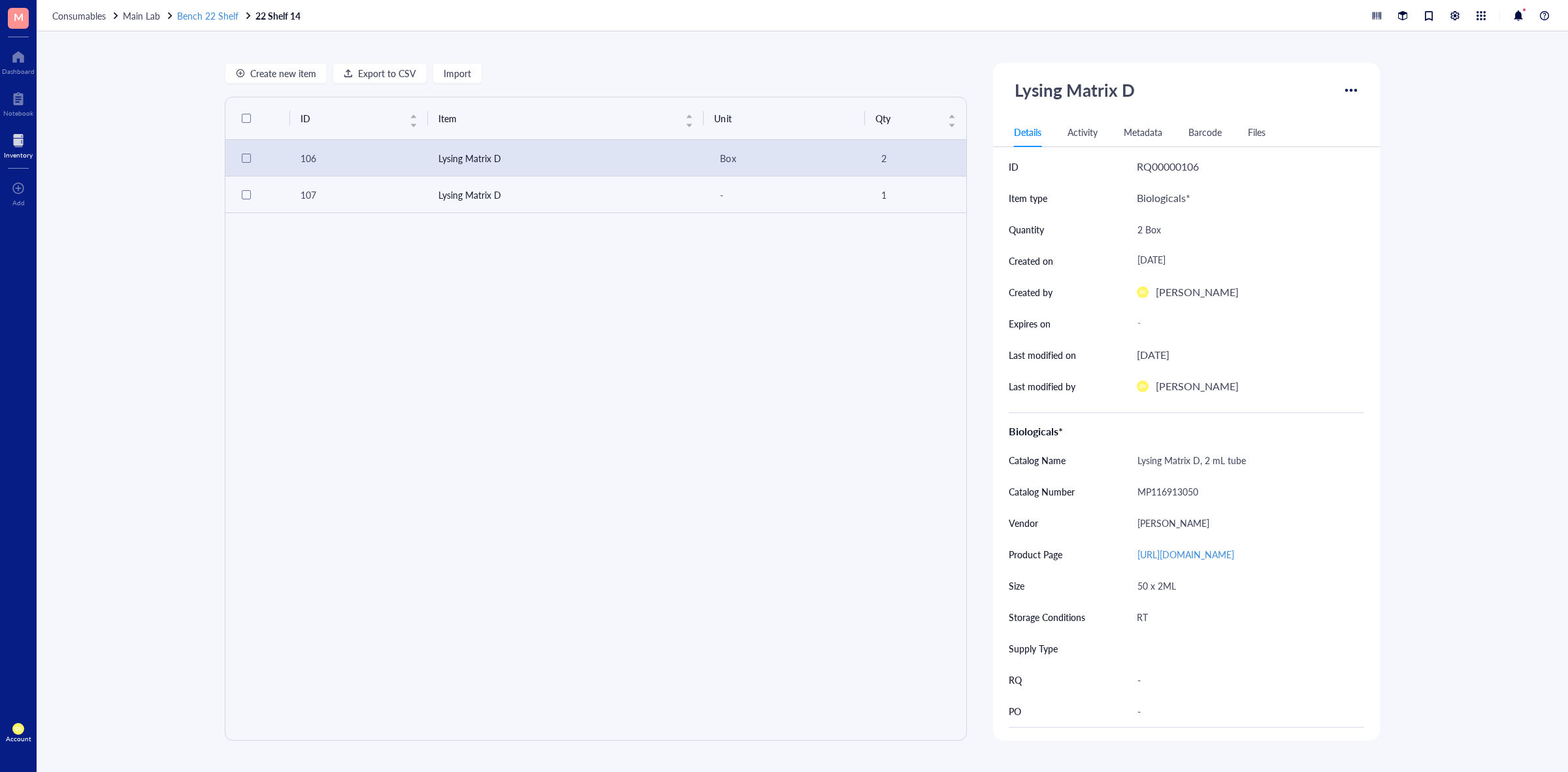
click at [192, 17] on span "Bench 22 Shelf" at bounding box center [208, 15] width 61 height 13
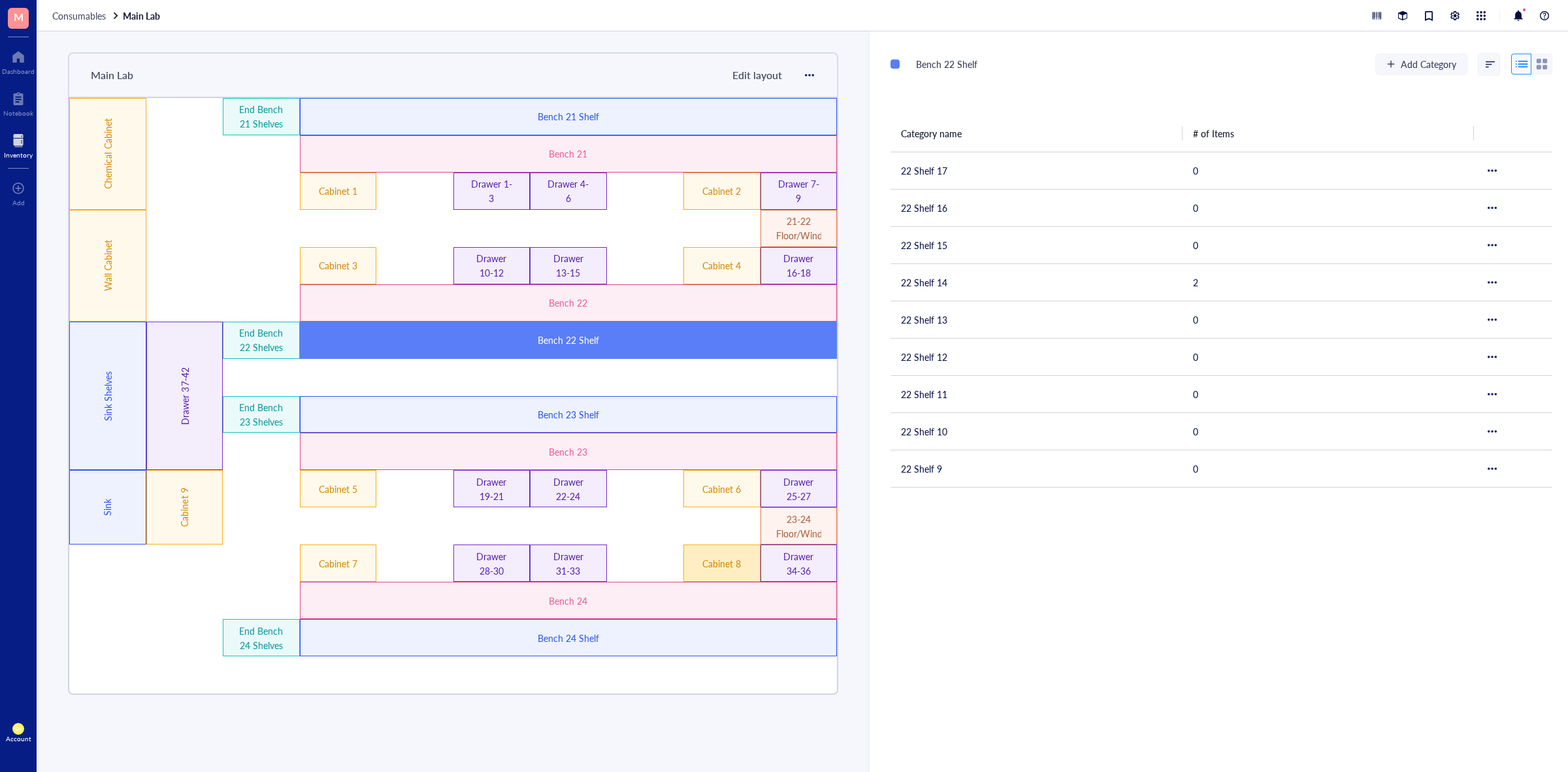
click at [726, 567] on div "Cabinet 8" at bounding box center [721, 563] width 45 height 14
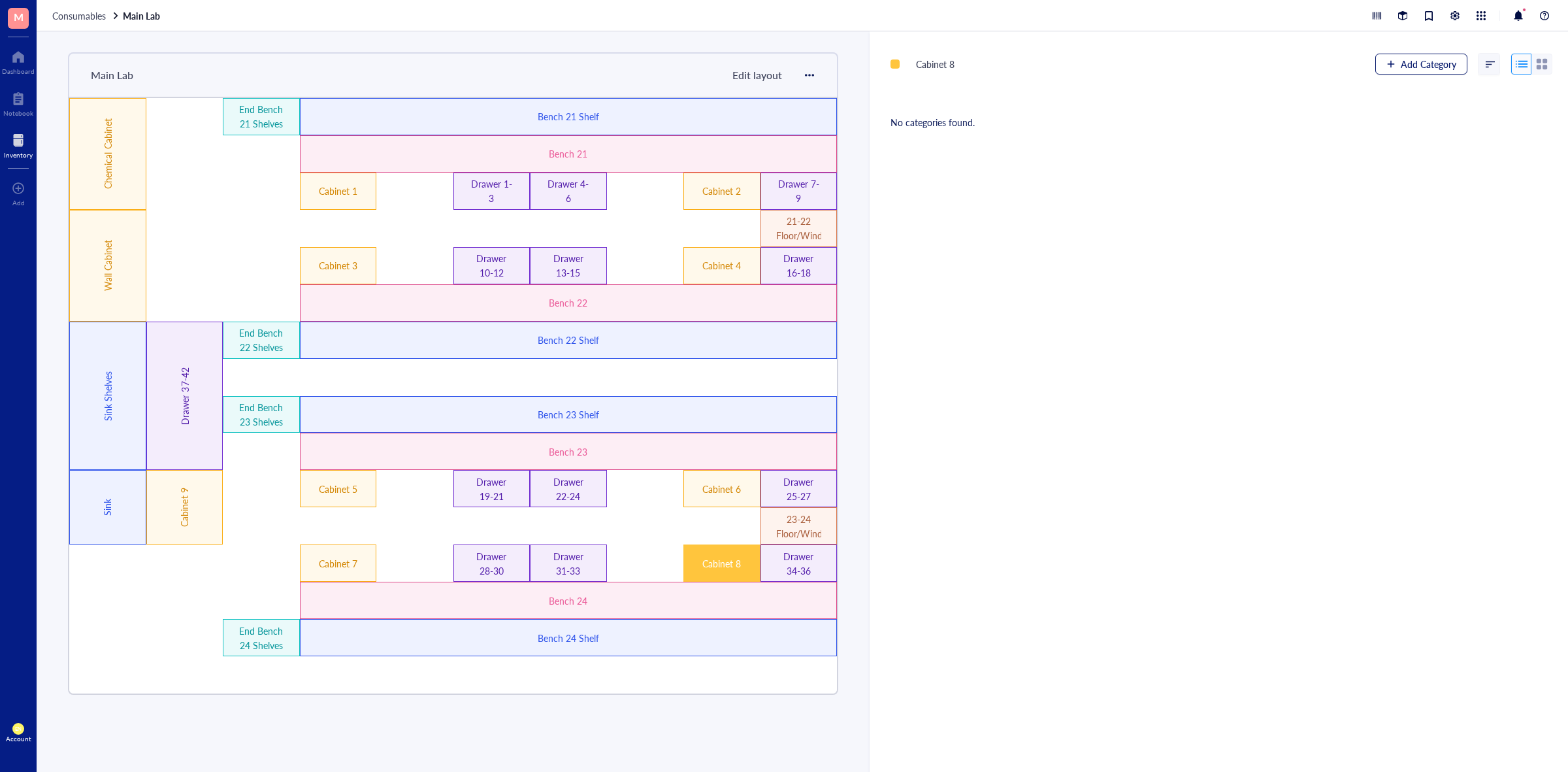
click at [1394, 65] on button "Add Category" at bounding box center [1421, 63] width 92 height 21
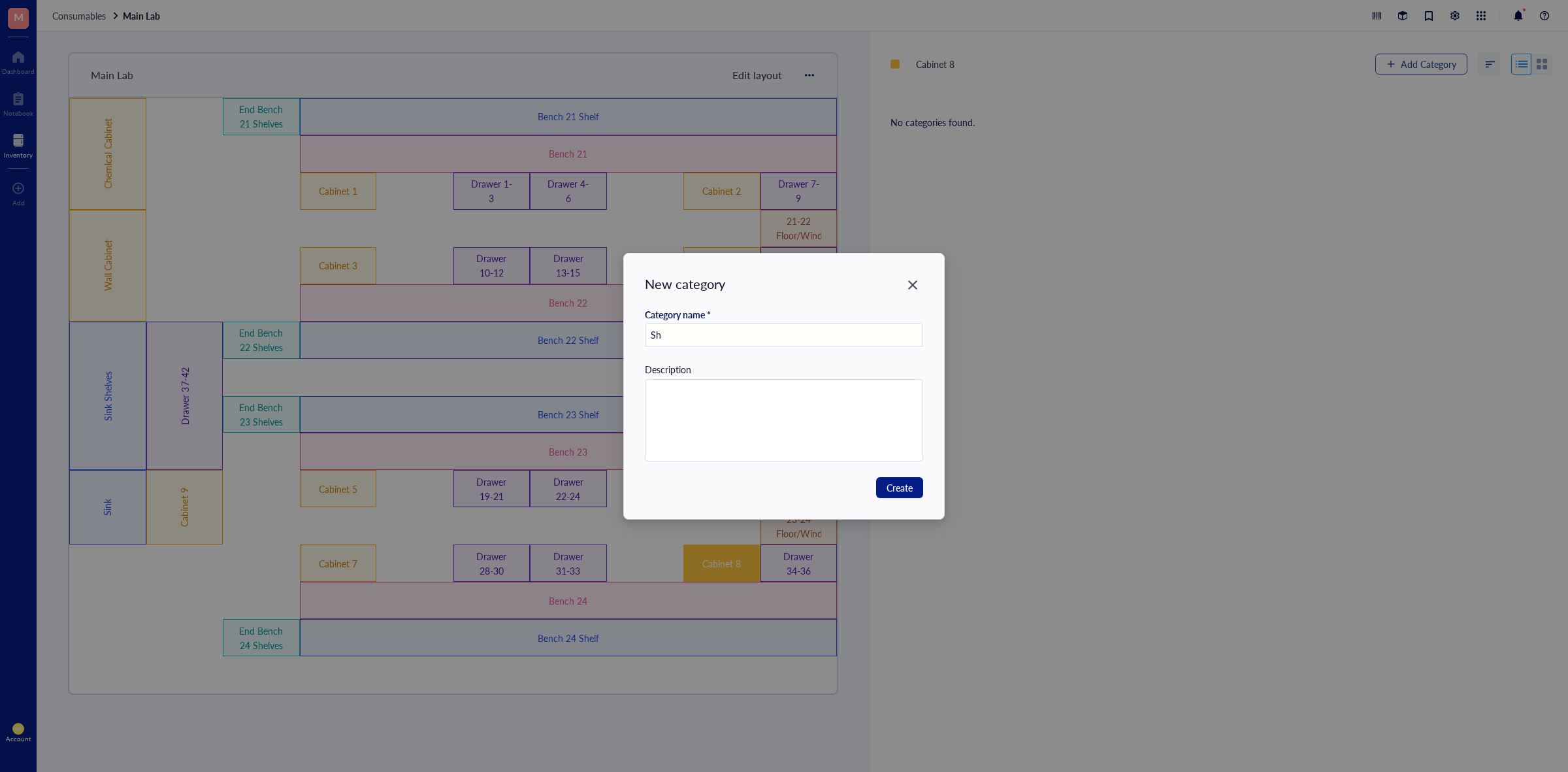
type input "S"
type input "Top Shelf"
click at [913, 288] on icon "Close" at bounding box center [913, 285] width 13 height 13
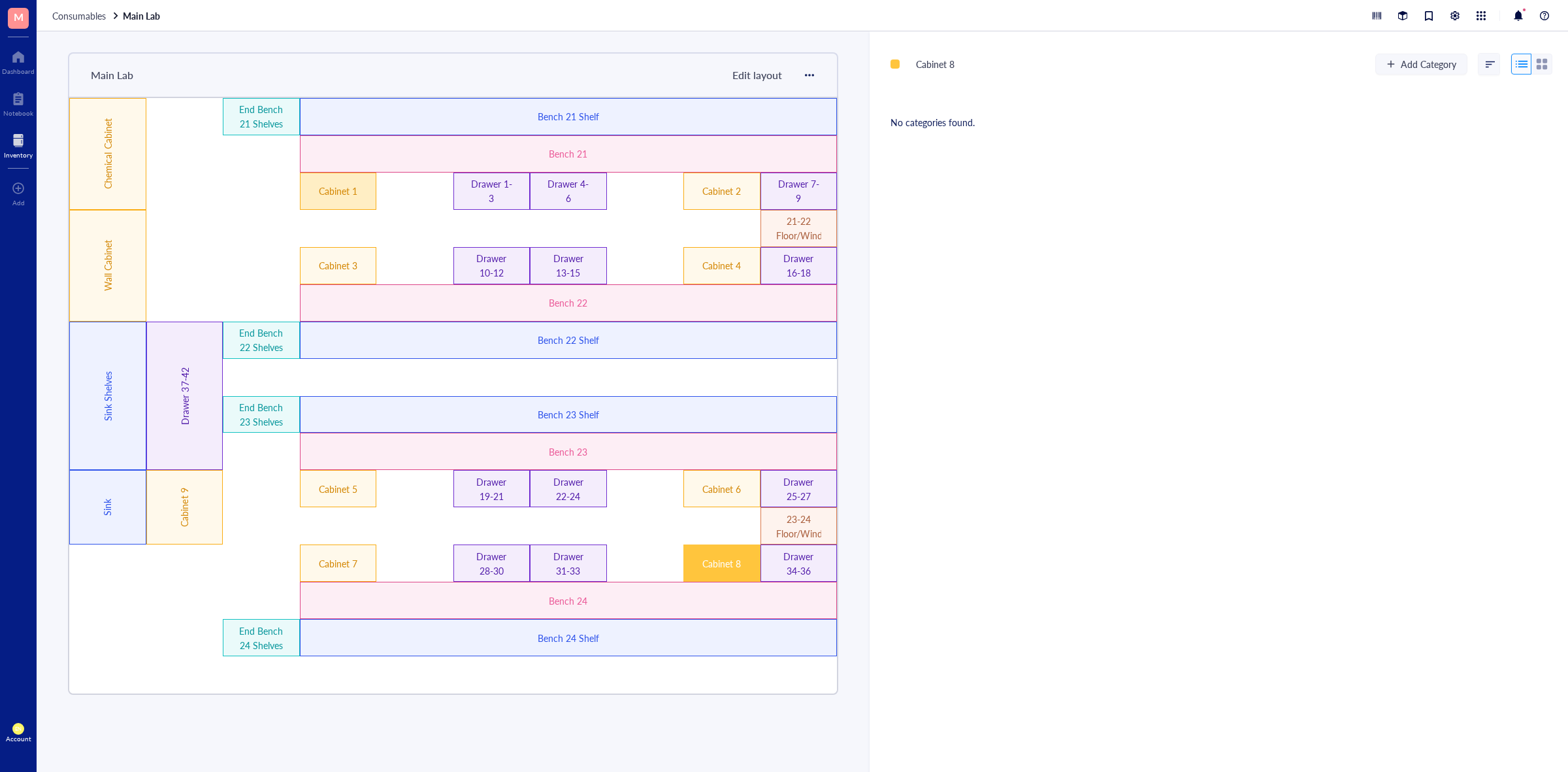
click at [335, 187] on div "Cabinet 1" at bounding box center [338, 191] width 45 height 14
click at [345, 275] on div "Cabinet 3" at bounding box center [338, 265] width 77 height 37
click at [341, 199] on div "Cabinet 1" at bounding box center [338, 191] width 77 height 37
click at [740, 576] on div "Cabinet 8" at bounding box center [721, 562] width 77 height 37
click at [328, 180] on div "Cabinet 1" at bounding box center [338, 191] width 77 height 37
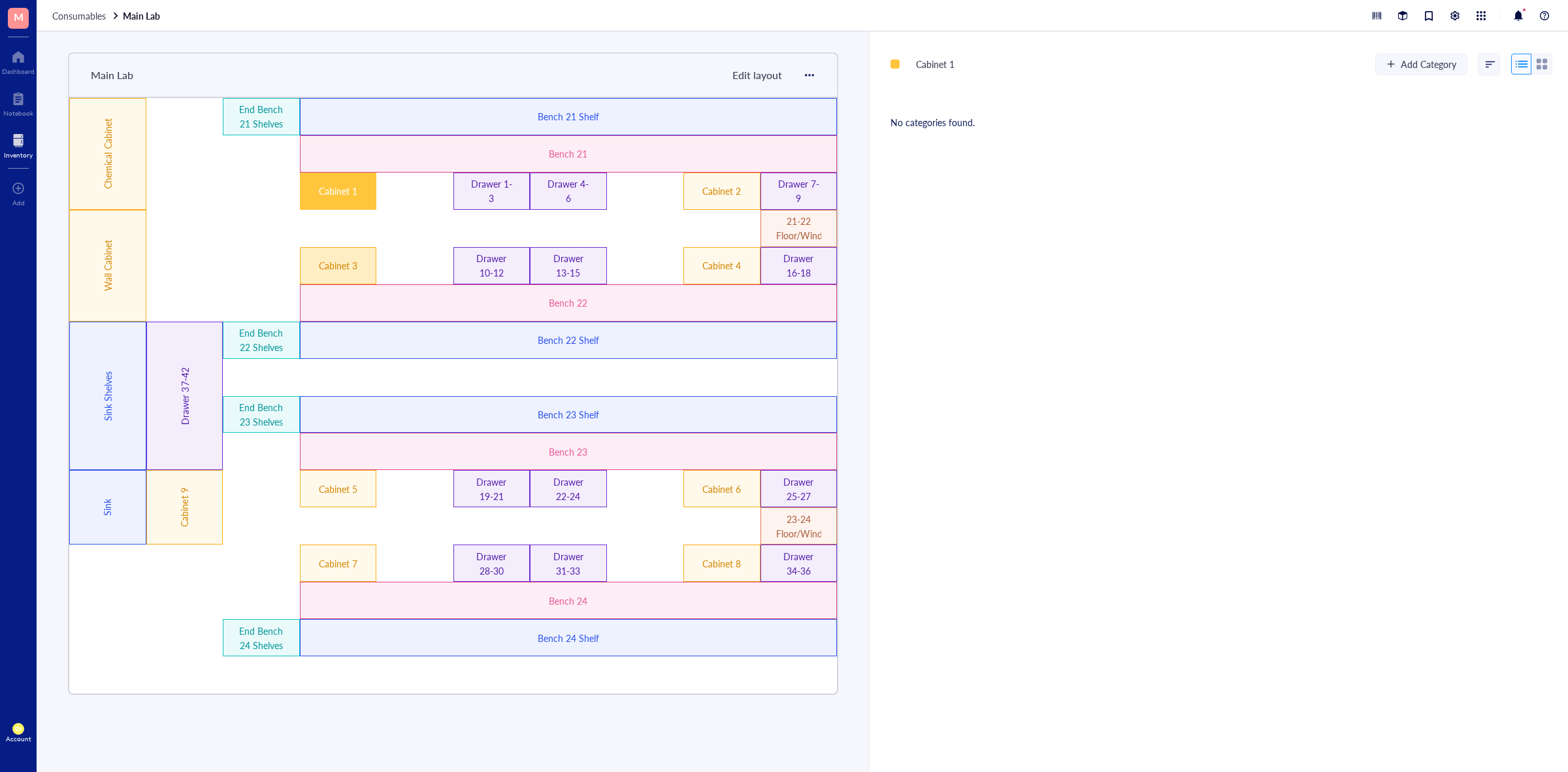
click at [367, 265] on div "Cabinet 3" at bounding box center [338, 265] width 77 height 37
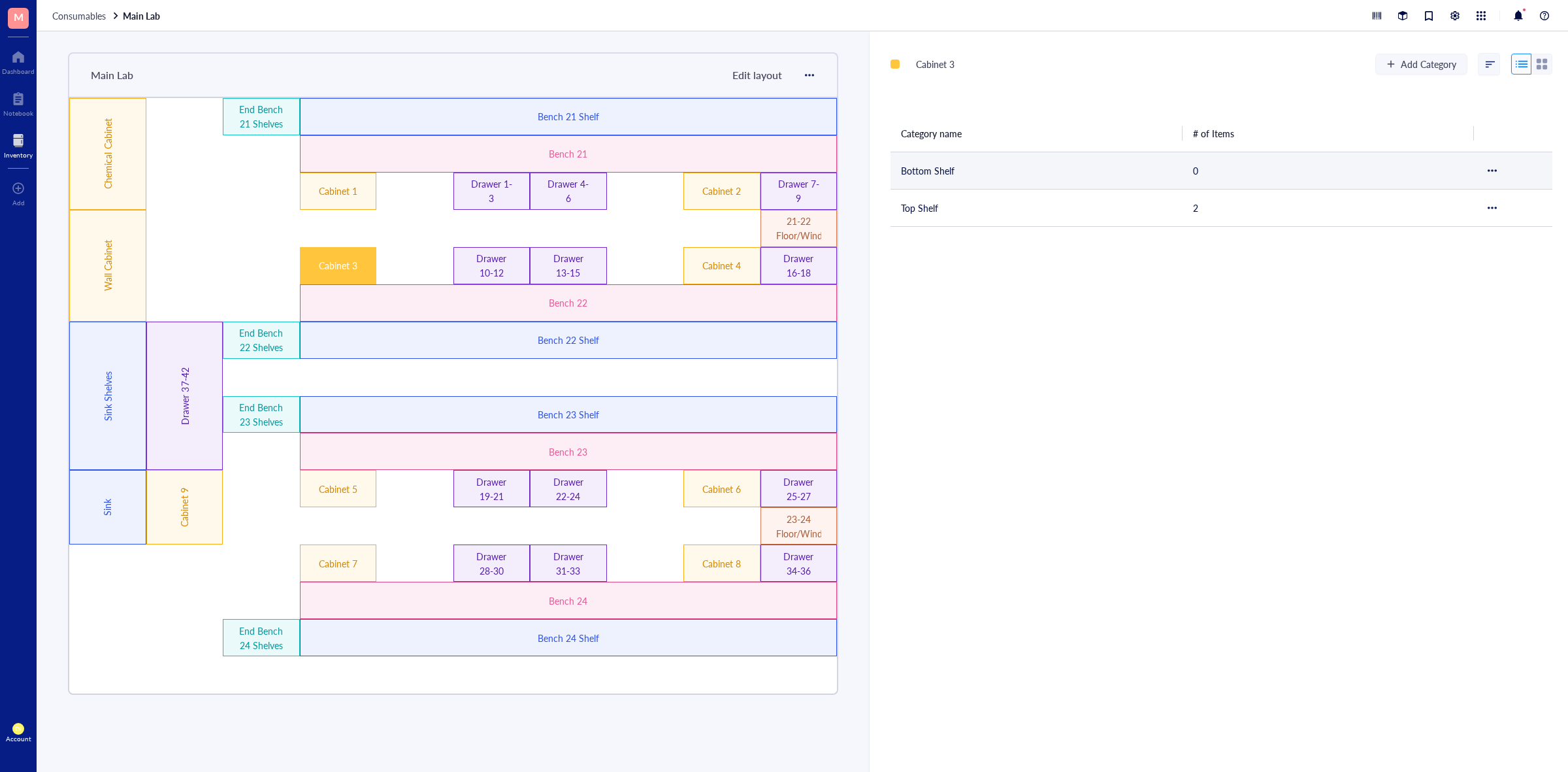
click at [961, 178] on td "Bottom Shelf" at bounding box center [1036, 170] width 292 height 37
click at [1490, 168] on div at bounding box center [1492, 171] width 9 height 9
click at [1457, 216] on div "Delete category" at bounding box center [1449, 220] width 74 height 14
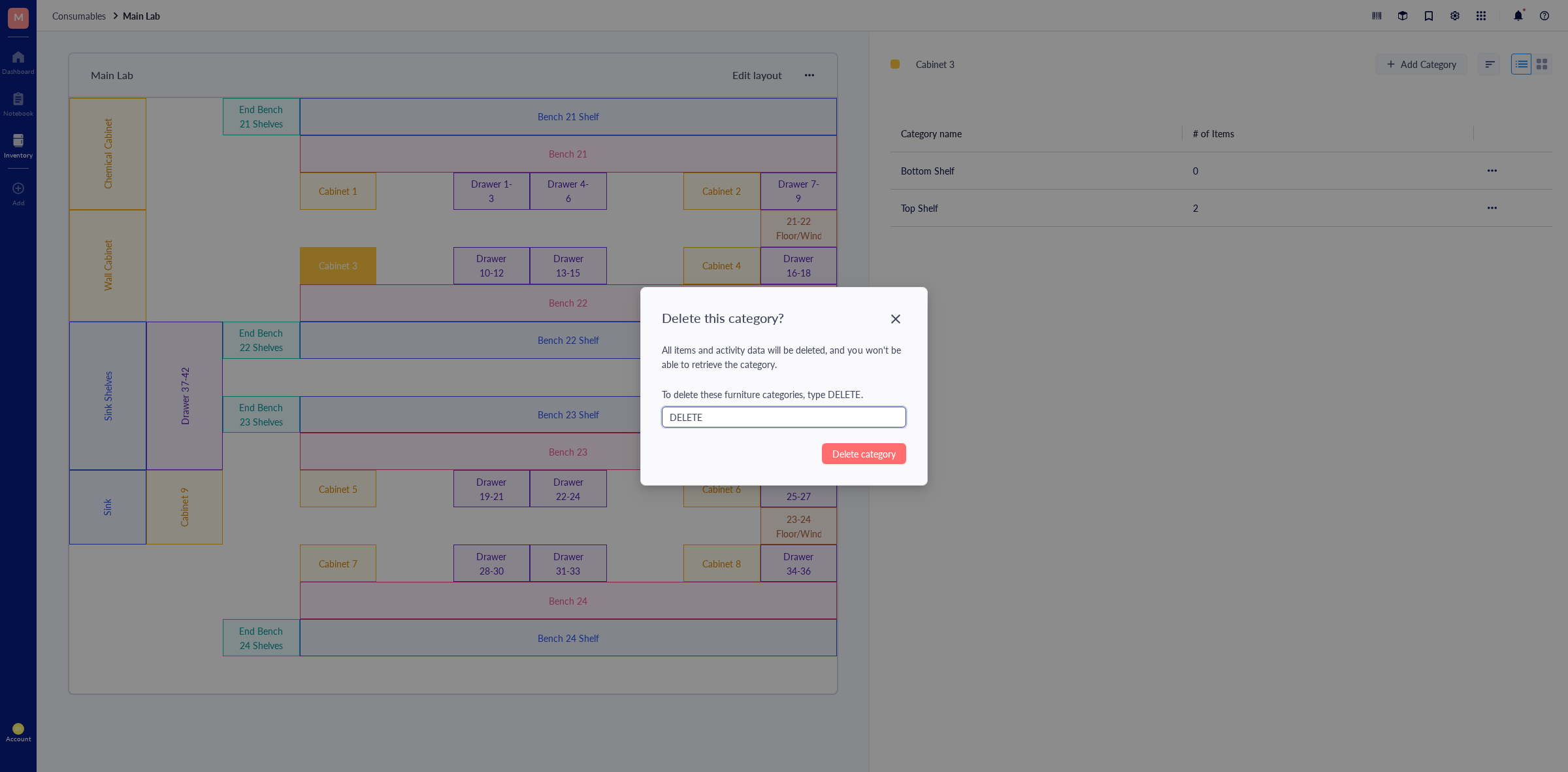
type input "DELETE"
click at [850, 455] on span "Delete category" at bounding box center [864, 454] width 63 height 14
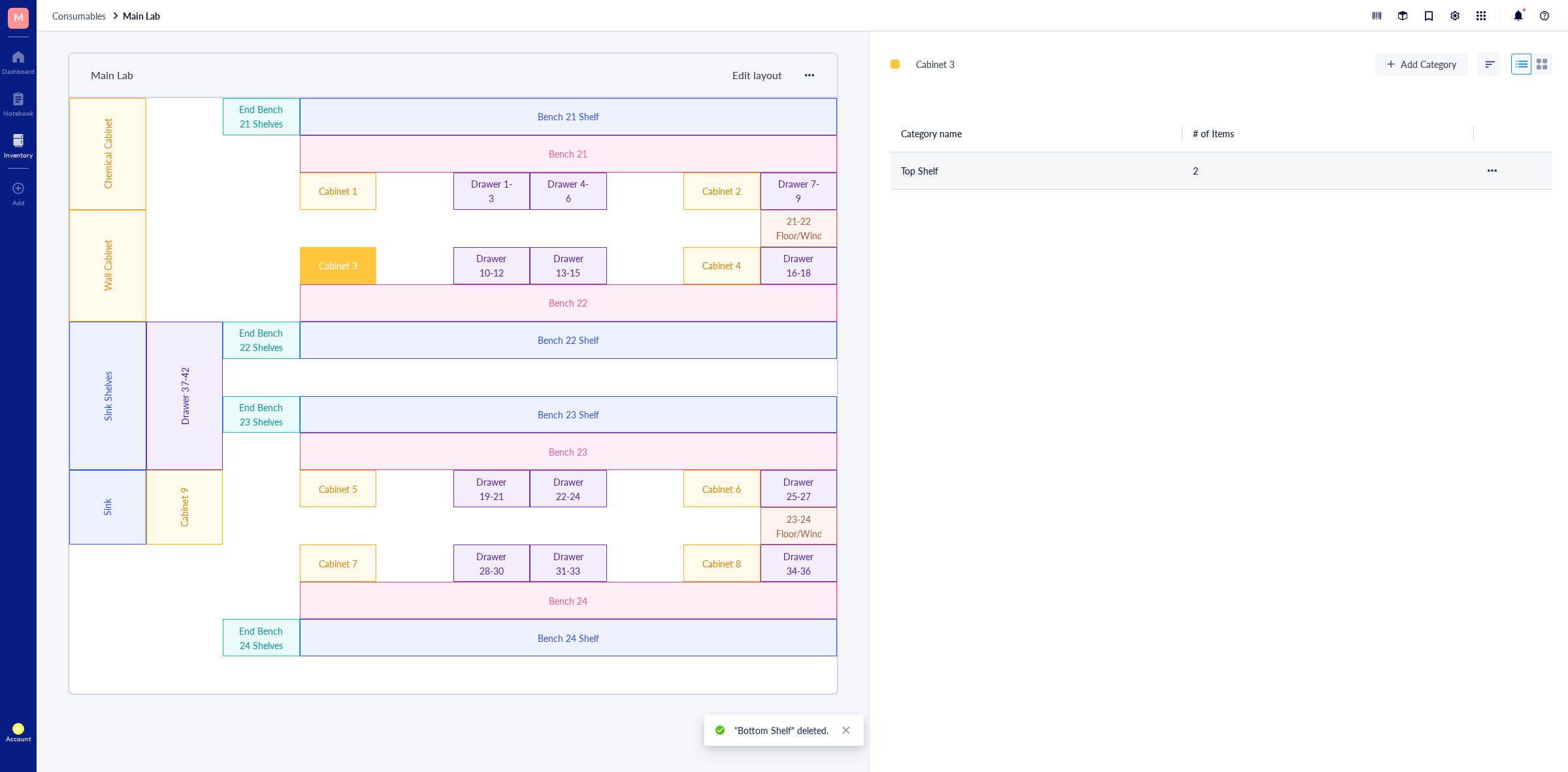
click at [1040, 178] on td "Top Shelf" at bounding box center [1036, 170] width 292 height 37
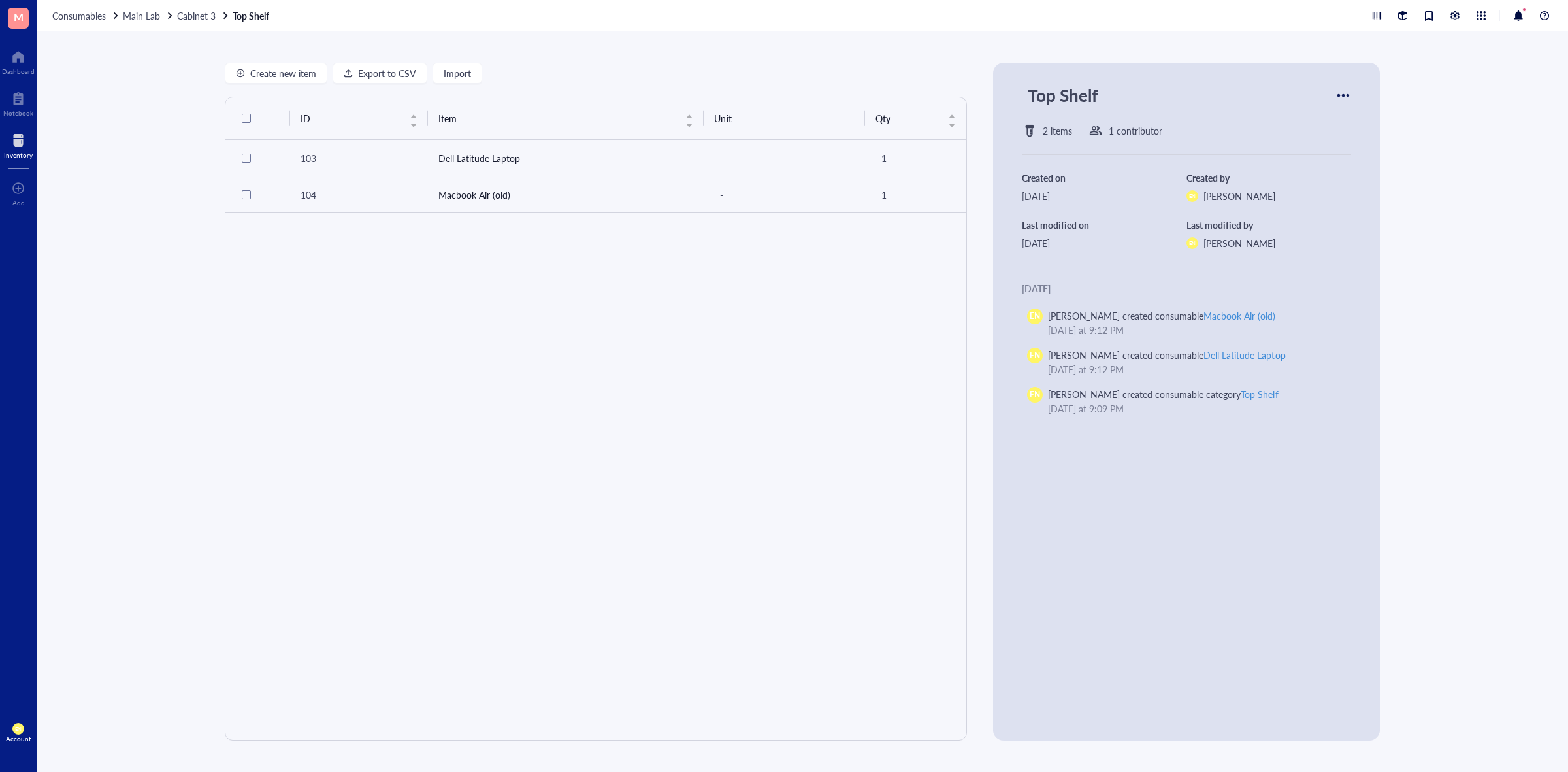
click at [187, 14] on span "Cabinet 3" at bounding box center [196, 15] width 39 height 13
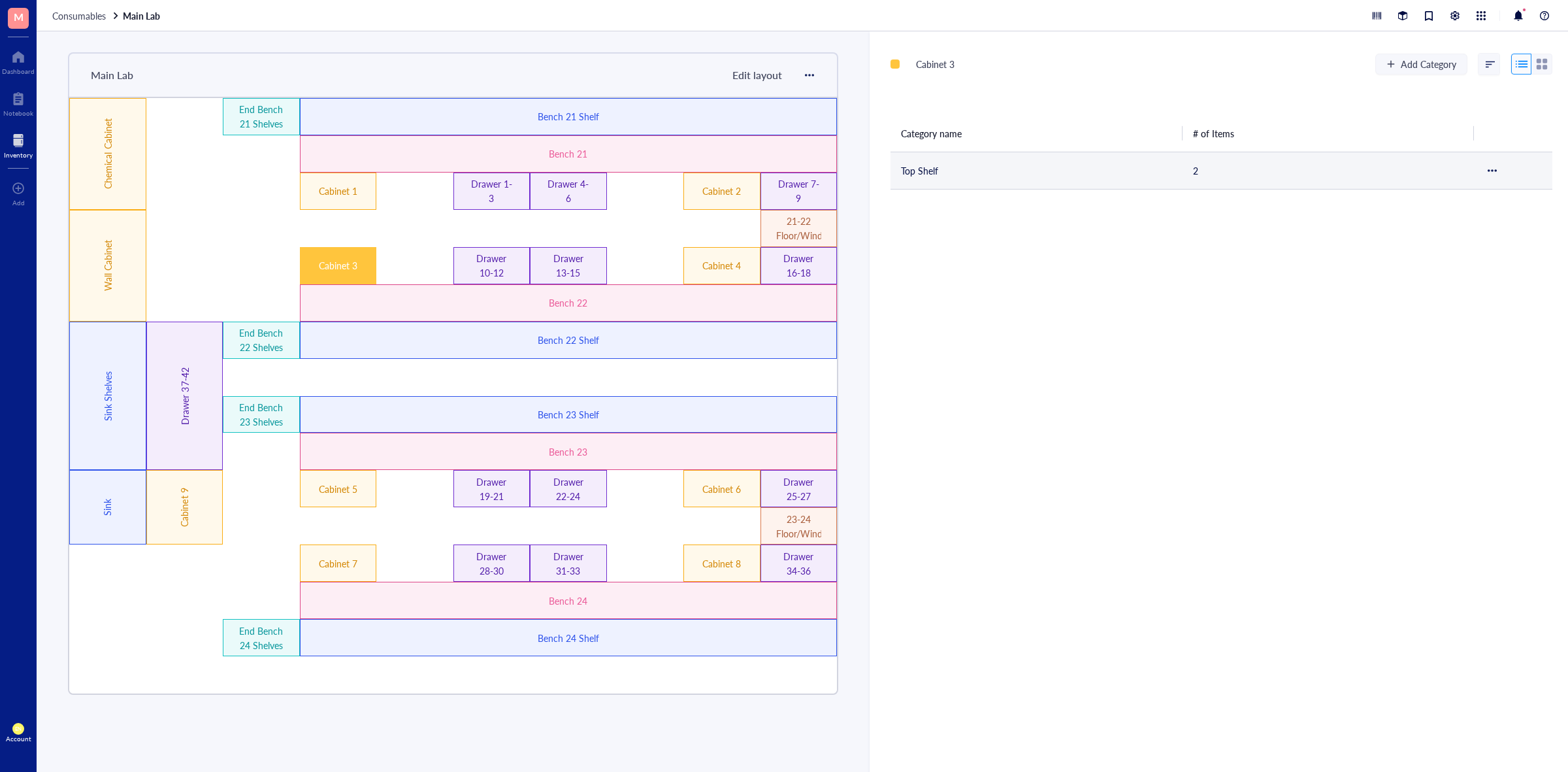
click at [1488, 166] on div at bounding box center [1492, 171] width 9 height 9
click at [1429, 198] on span "Settings" at bounding box center [1449, 193] width 74 height 14
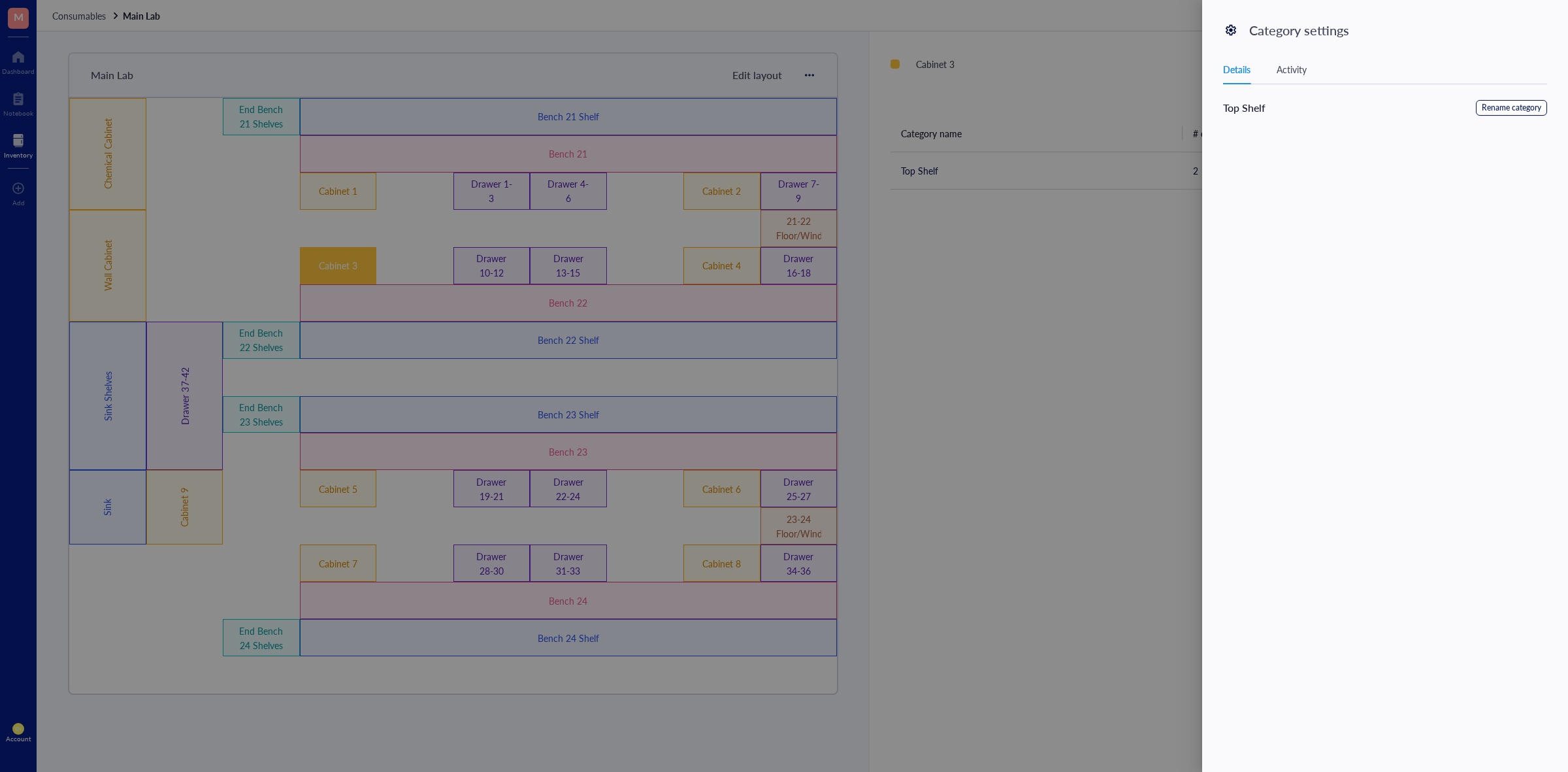
click at [1489, 105] on span "Rename category" at bounding box center [1511, 108] width 60 height 13
drag, startPoint x: 1291, startPoint y: 174, endPoint x: 1181, endPoint y: 188, distance: 110.9
click at [1181, 188] on div "Category settings Details Activity Edit category Cancel Save Category name* Top…" at bounding box center [784, 386] width 1568 height 772
type input "Shelves"
click at [1526, 112] on span "Save" at bounding box center [1526, 110] width 19 height 14
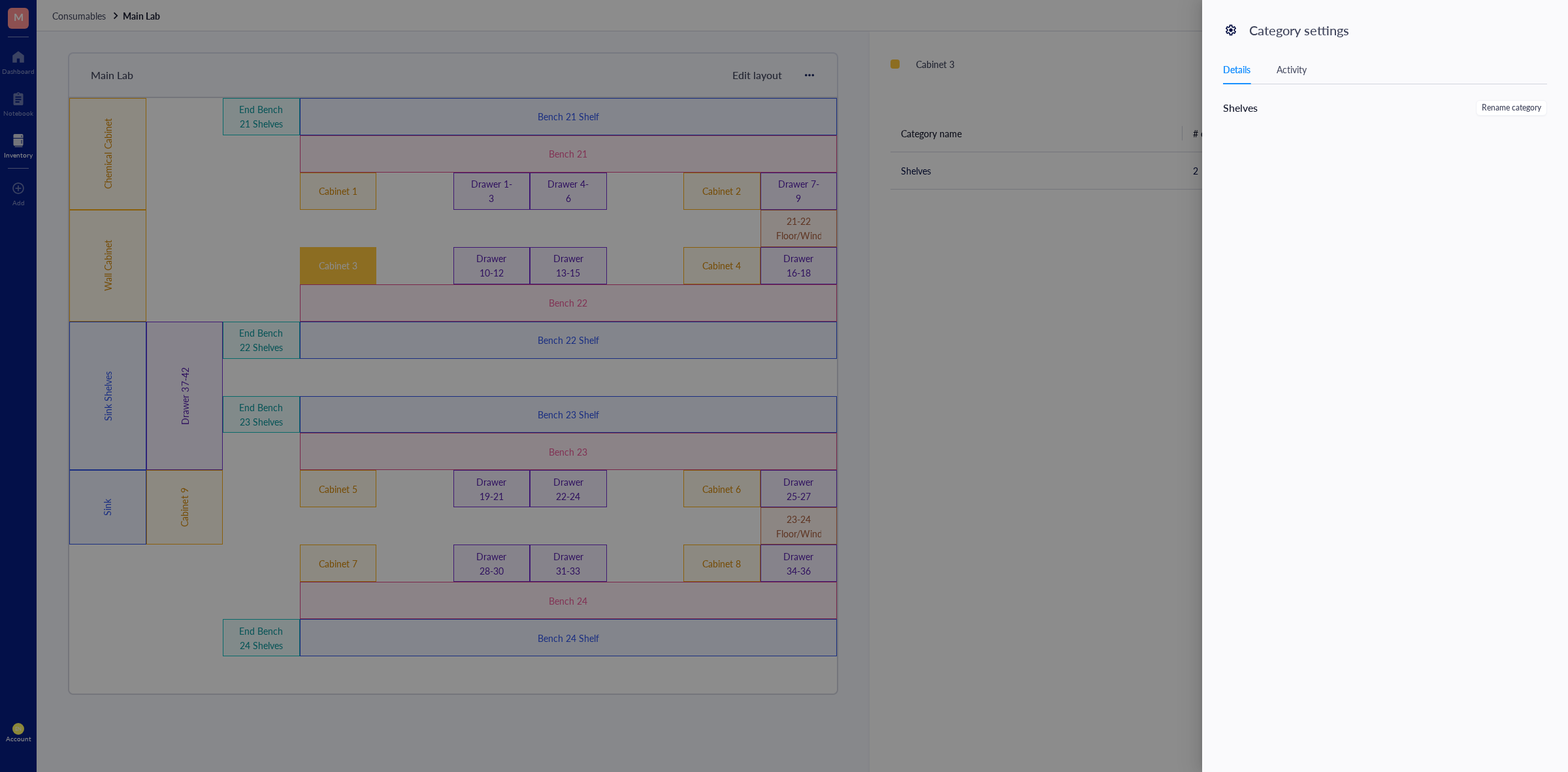
click at [1062, 354] on div at bounding box center [784, 386] width 1568 height 772
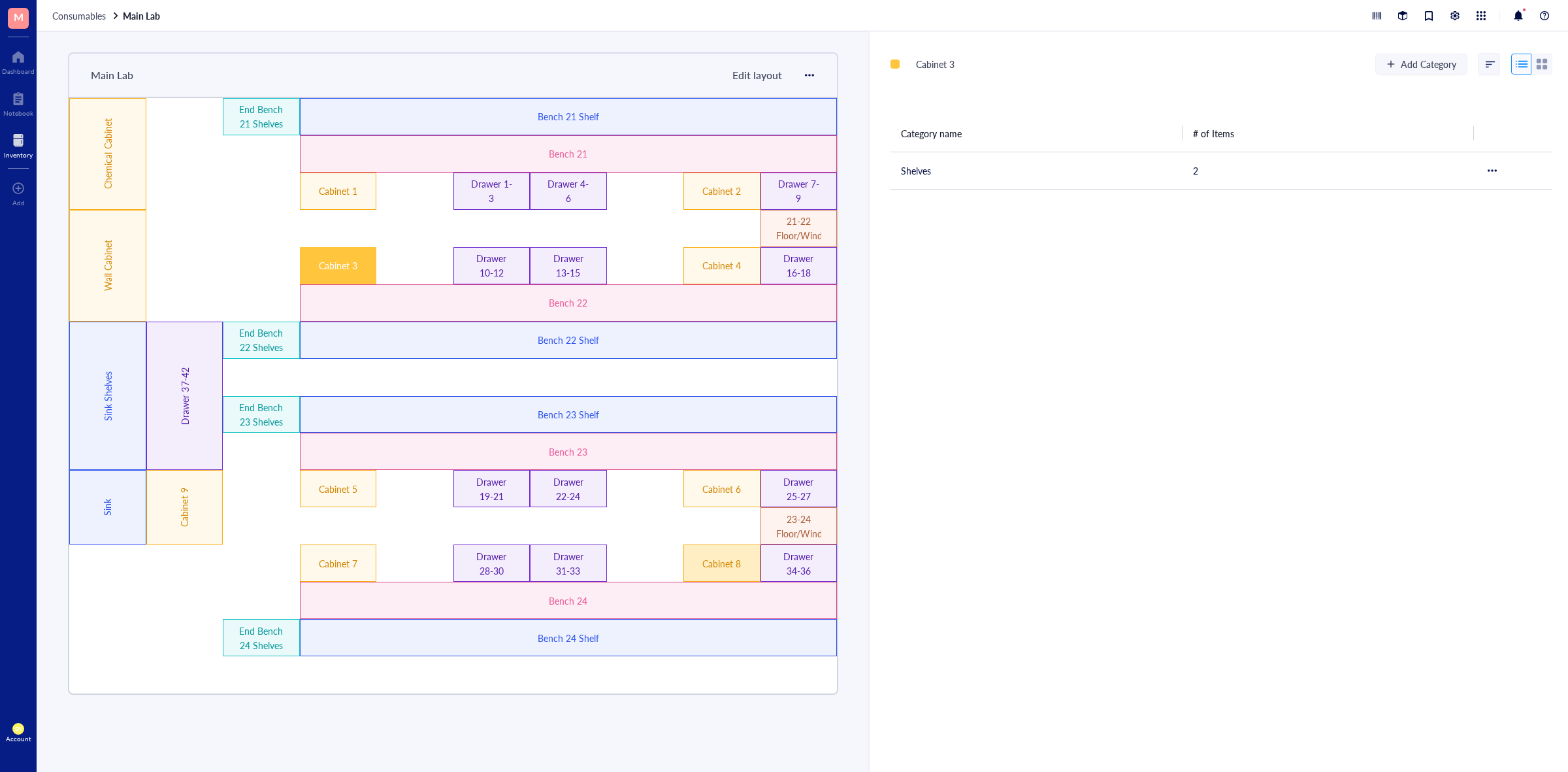
click at [733, 570] on div "Cabinet 8" at bounding box center [721, 563] width 45 height 14
click at [1402, 70] on span "Add Category" at bounding box center [1428, 64] width 55 height 11
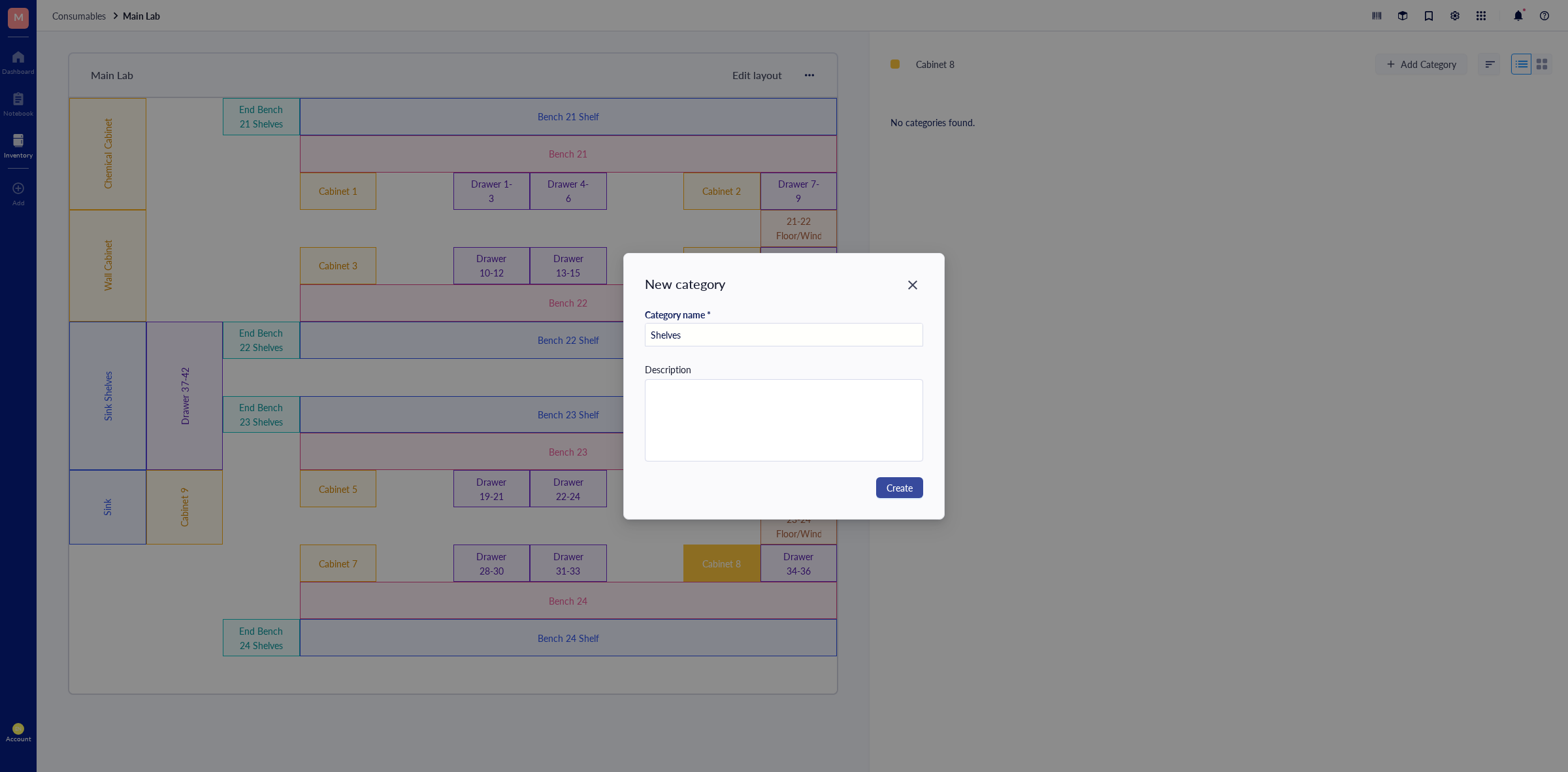
type input "Shelves"
click at [909, 495] on button "Create" at bounding box center [899, 487] width 47 height 21
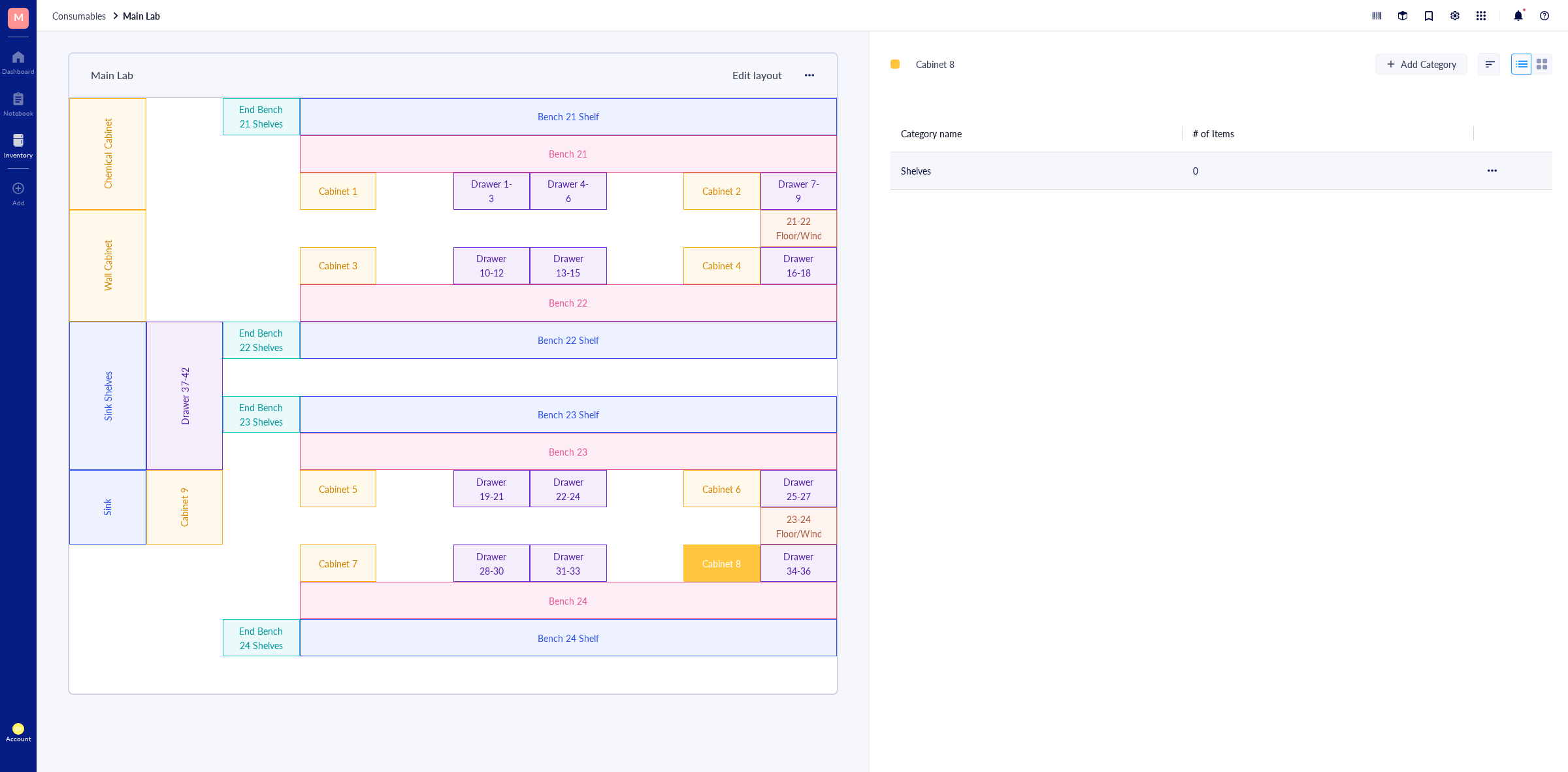
click at [1018, 185] on td "Shelves" at bounding box center [1036, 170] width 292 height 37
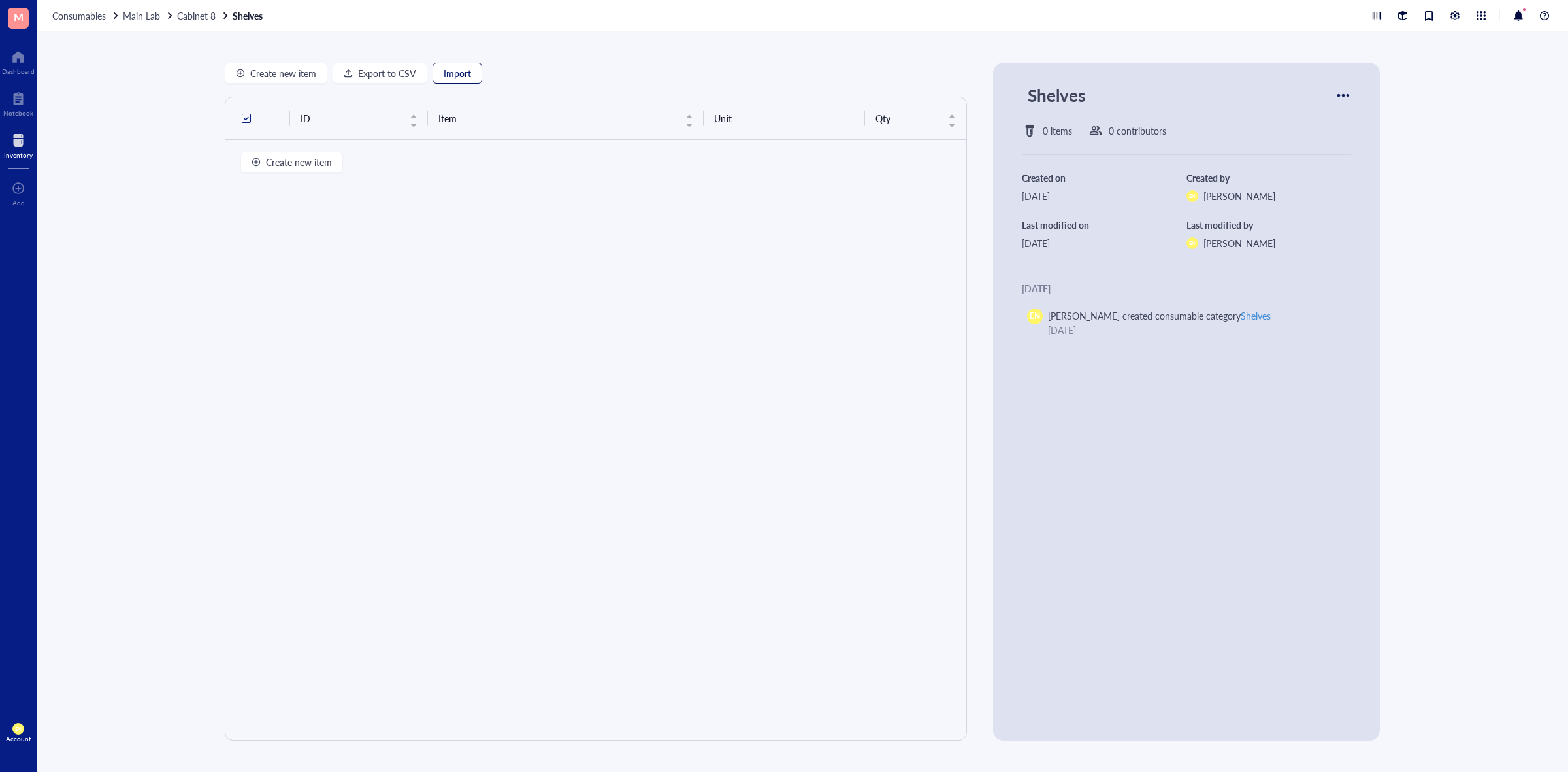
click at [455, 68] on span "Import" at bounding box center [457, 73] width 27 height 11
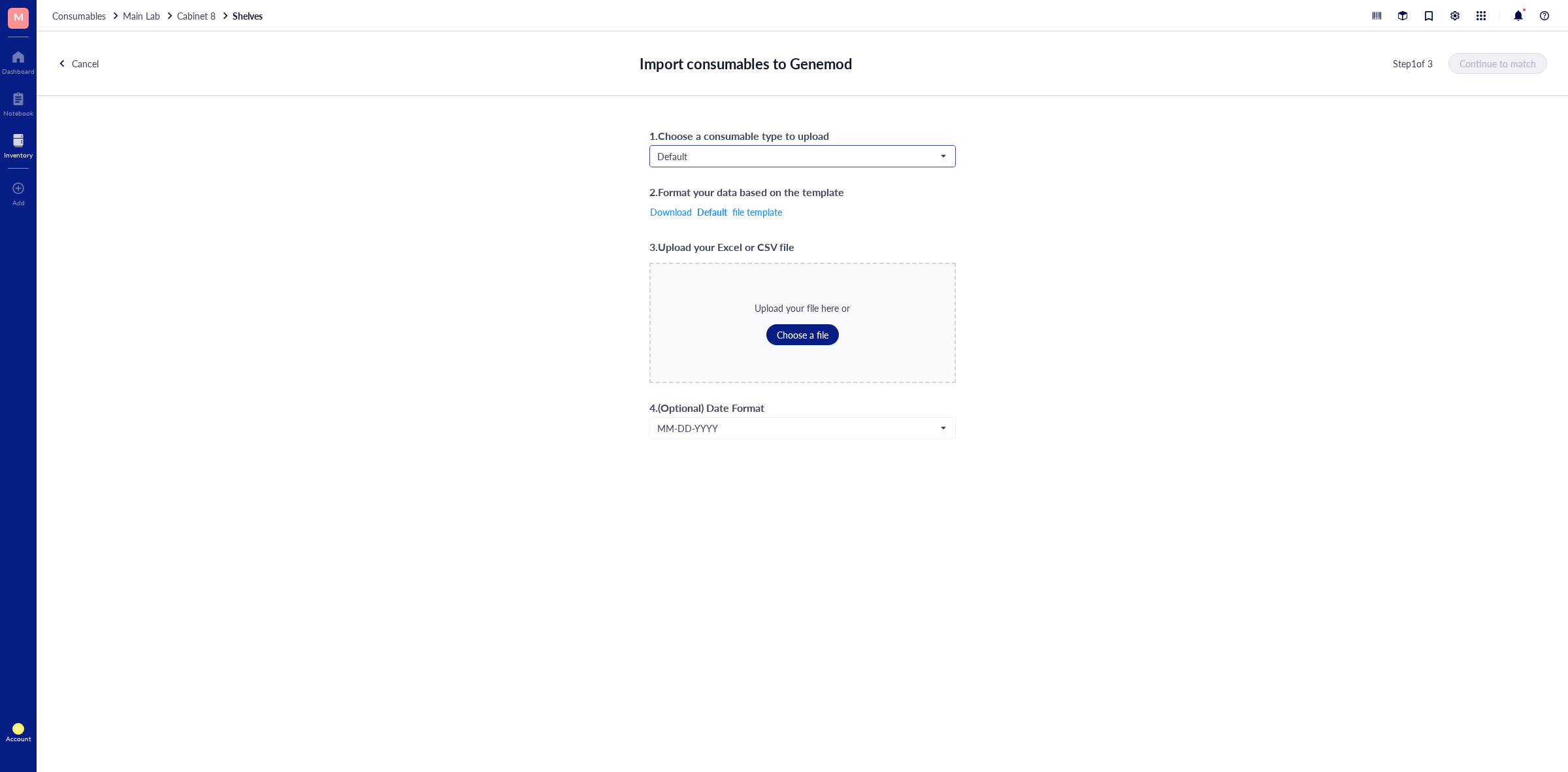
click at [779, 162] on span "Default" at bounding box center [801, 155] width 288 height 12
click at [712, 229] on div "Biologicals*" at bounding box center [802, 221] width 288 height 14
click at [797, 338] on span "Choose a file" at bounding box center [802, 334] width 52 height 11
click at [1523, 59] on span "Continue to match" at bounding box center [1498, 63] width 77 height 11
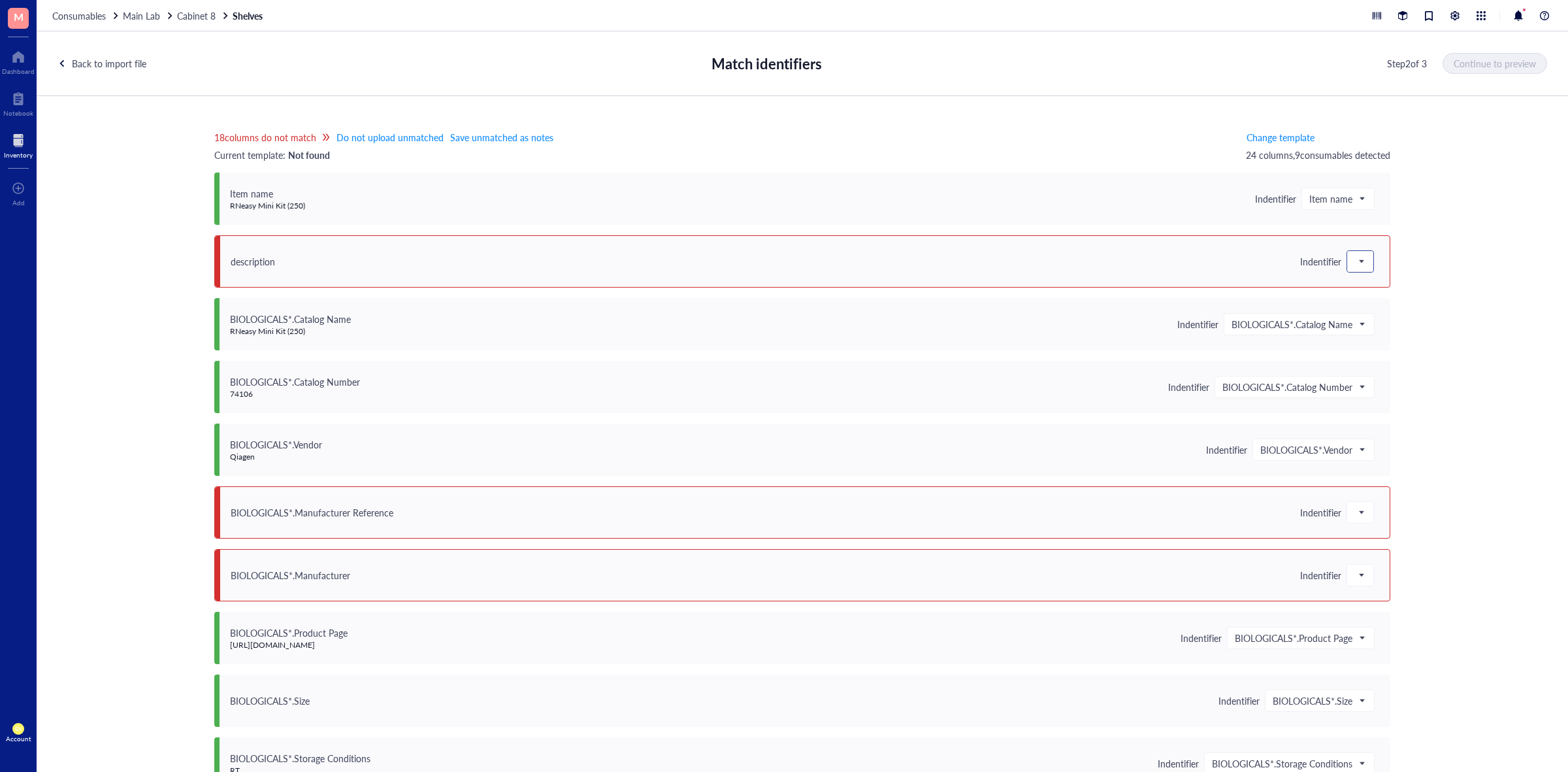
click at [1362, 261] on div at bounding box center [1359, 261] width 26 height 21
click at [1394, 308] on div "Save as notes" at bounding box center [1424, 306] width 140 height 14
click at [1358, 520] on span at bounding box center [1359, 513] width 12 height 20
click at [1368, 557] on div "Save as notes" at bounding box center [1424, 557] width 140 height 14
click at [1356, 575] on span at bounding box center [1359, 575] width 12 height 20
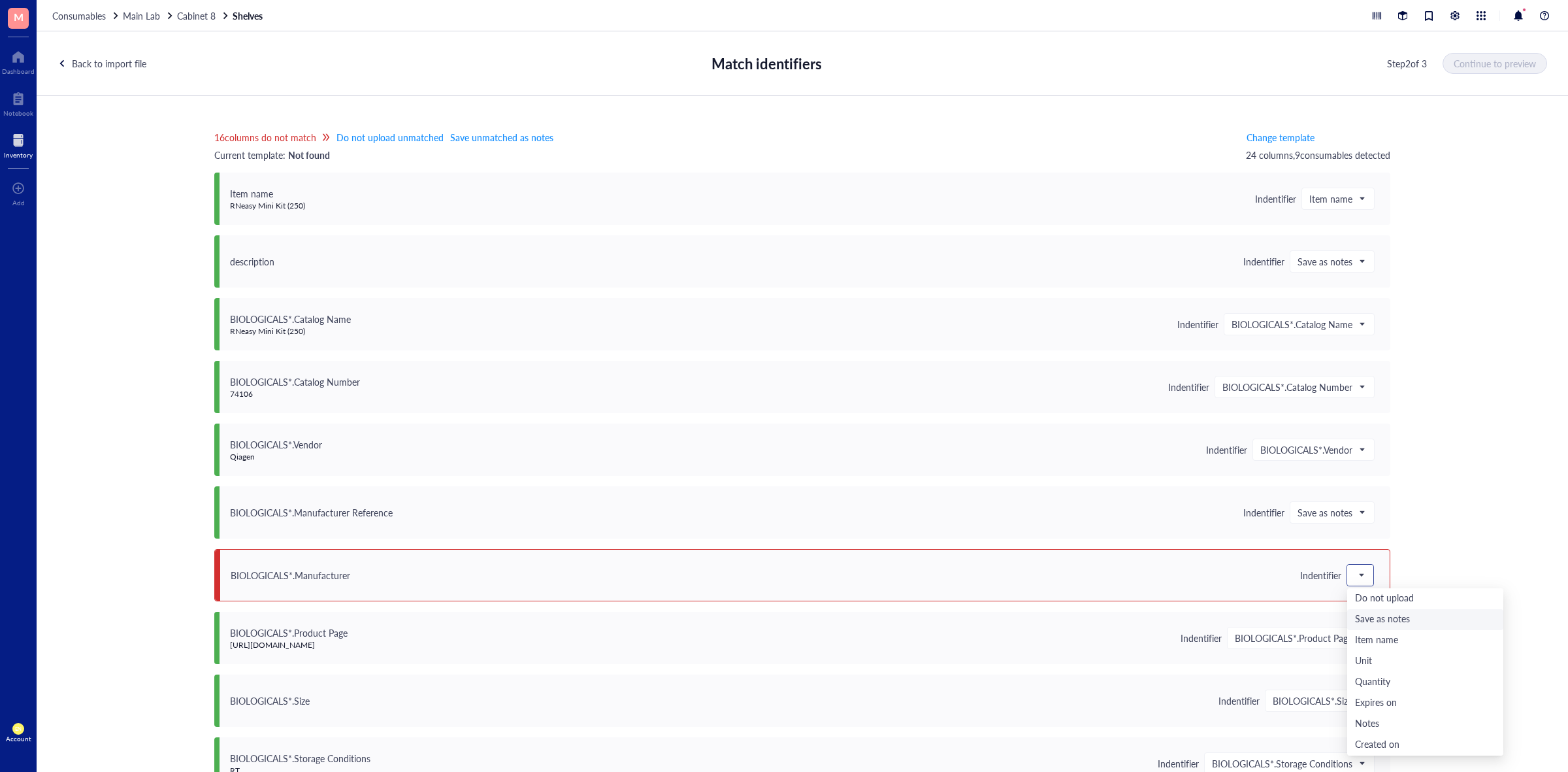
click at [1370, 616] on div "Save as notes" at bounding box center [1424, 619] width 140 height 14
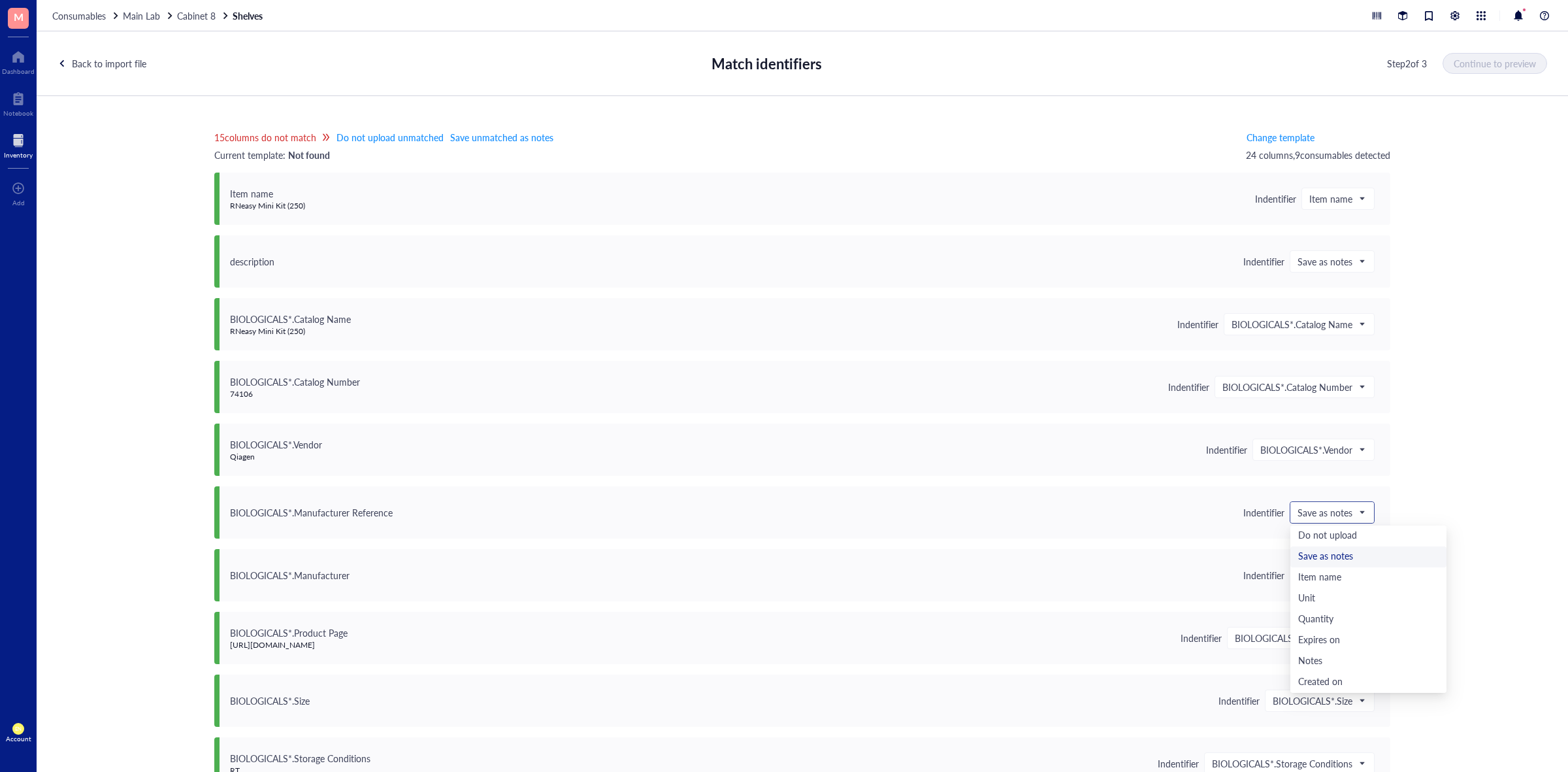
click at [1352, 515] on span "Save as notes" at bounding box center [1330, 512] width 67 height 12
click at [1458, 544] on div "15 columns do not match Do not upload unmatched Save unmatched as notes Current…" at bounding box center [802, 442] width 1531 height 693
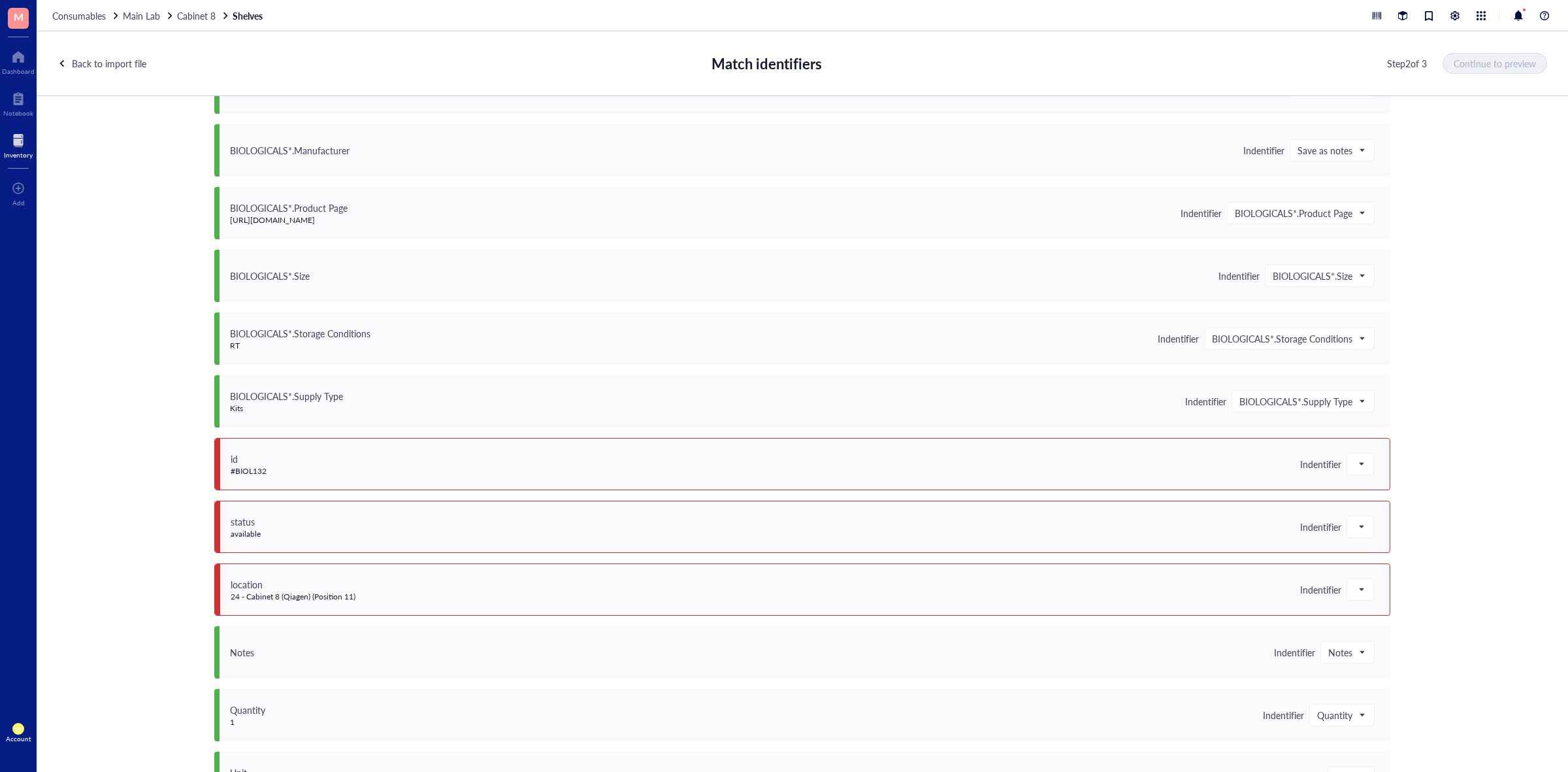
scroll to position [490, 0]
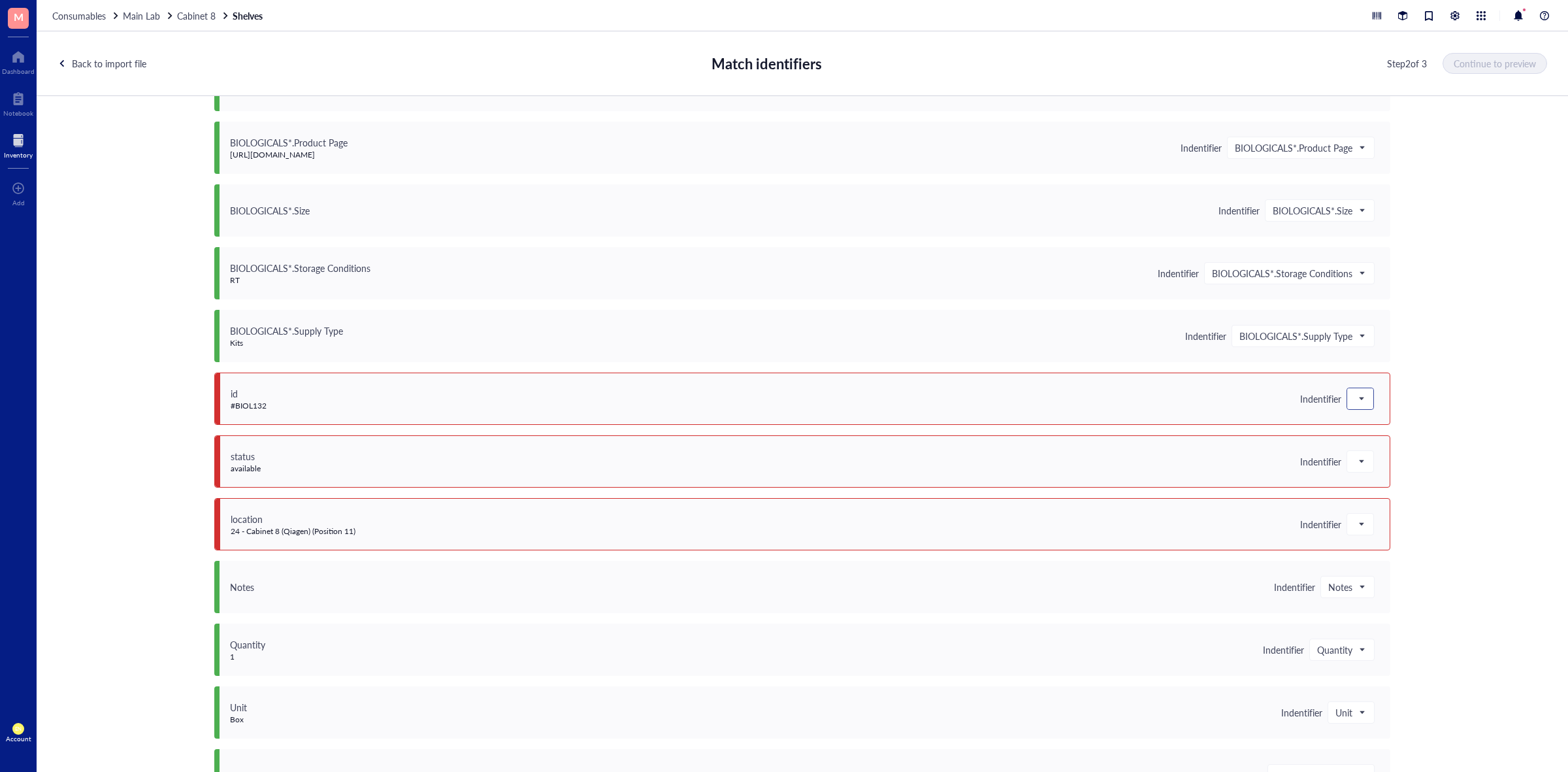
click at [1354, 400] on span at bounding box center [1359, 399] width 12 height 20
click at [1376, 439] on div "Save as notes" at bounding box center [1424, 443] width 140 height 14
click at [1360, 464] on span at bounding box center [1359, 461] width 12 height 20
click at [1385, 501] on div "Save as notes" at bounding box center [1424, 505] width 140 height 14
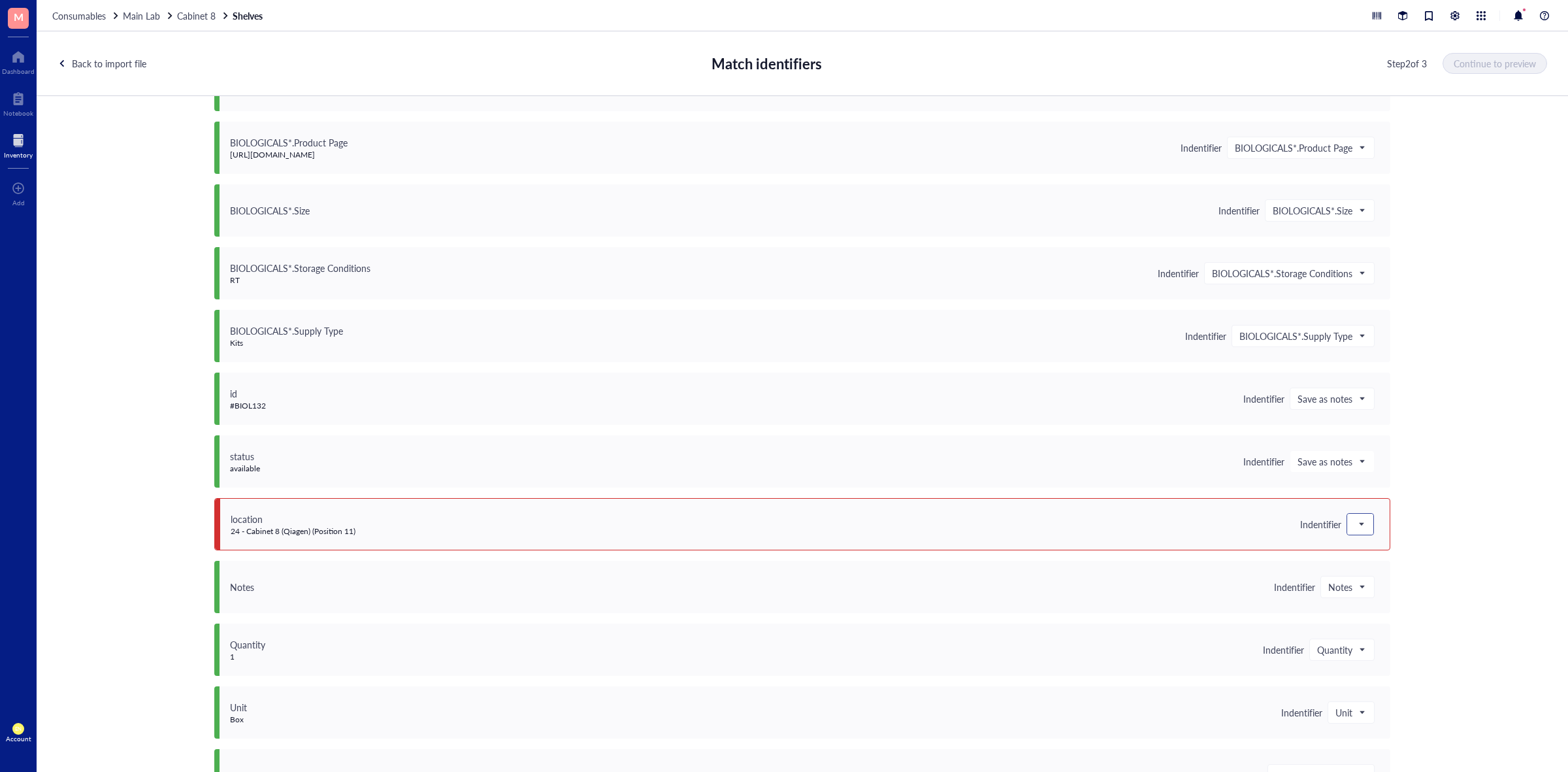
click at [1364, 522] on div at bounding box center [1359, 523] width 26 height 21
click at [1367, 561] on div "Save as notes" at bounding box center [1424, 569] width 140 height 14
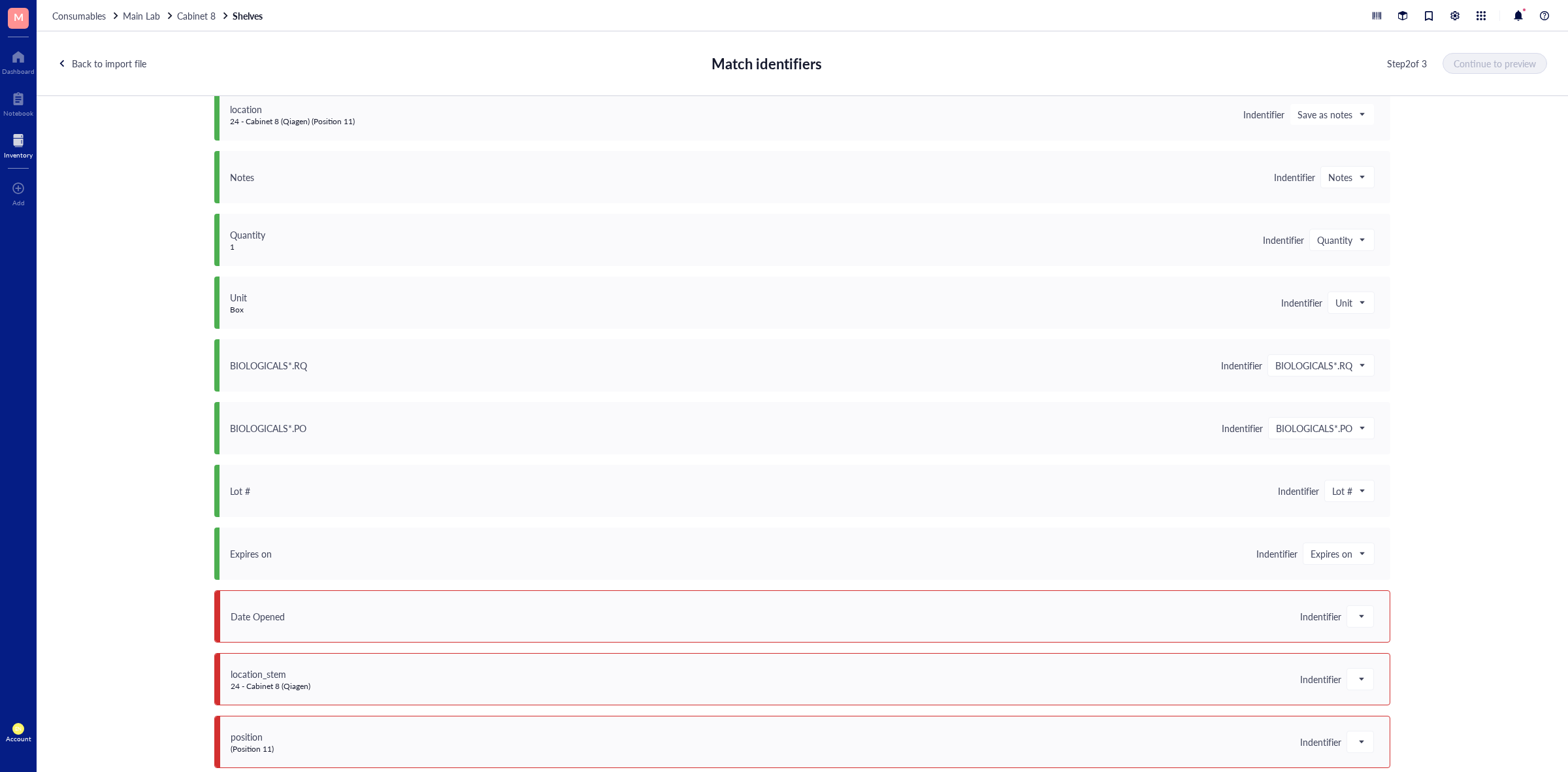
scroll to position [909, 0]
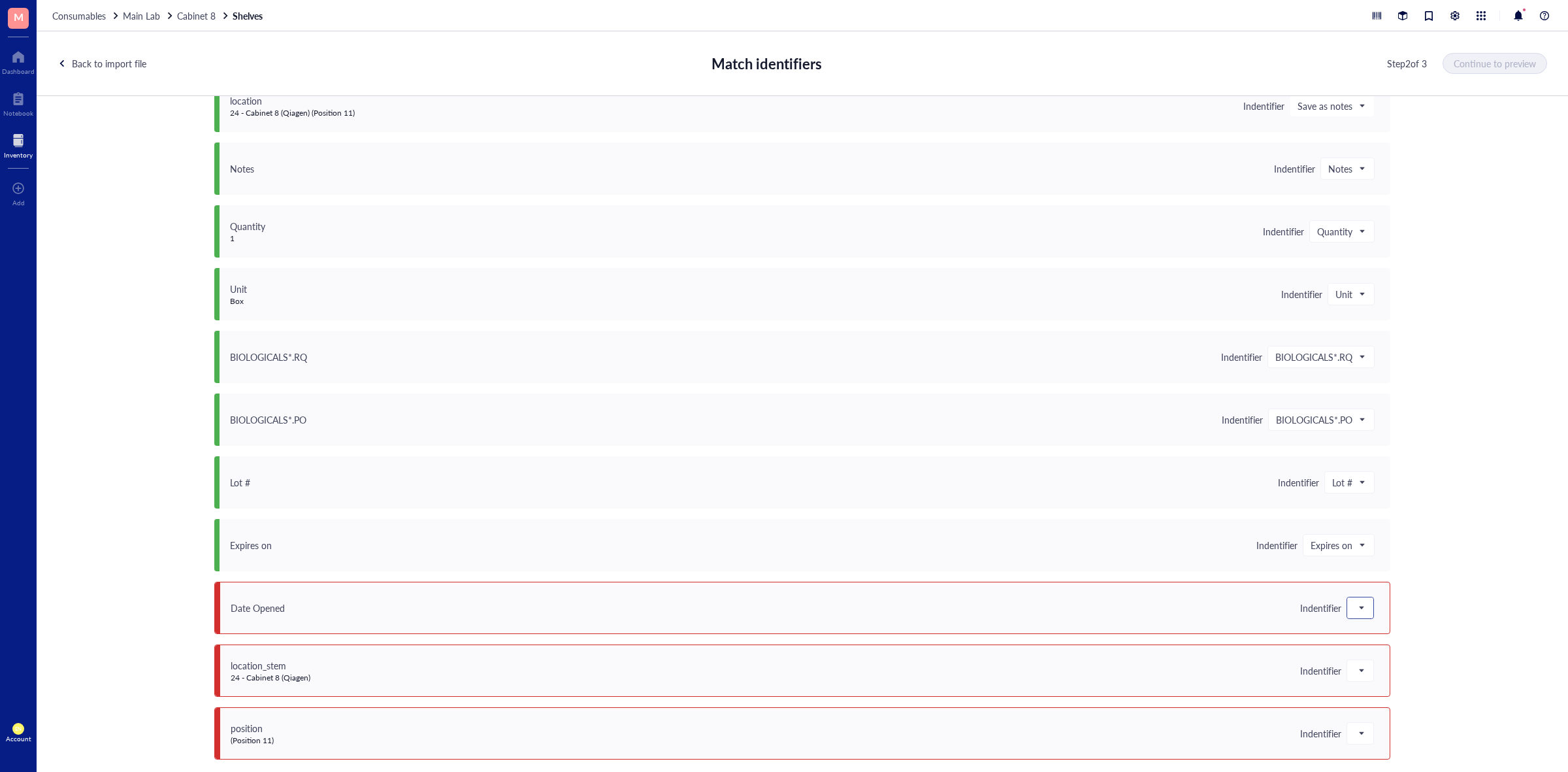
click at [1358, 607] on span at bounding box center [1359, 607] width 12 height 20
click at [1380, 458] on div "Save as notes" at bounding box center [1424, 458] width 140 height 14
click at [1354, 661] on span at bounding box center [1359, 671] width 12 height 20
click at [1486, 462] on div "11 columns do not match Do not upload unmatched Save unmatched as notes Current…" at bounding box center [802, 442] width 1531 height 693
click at [1363, 742] on div at bounding box center [1359, 732] width 26 height 21
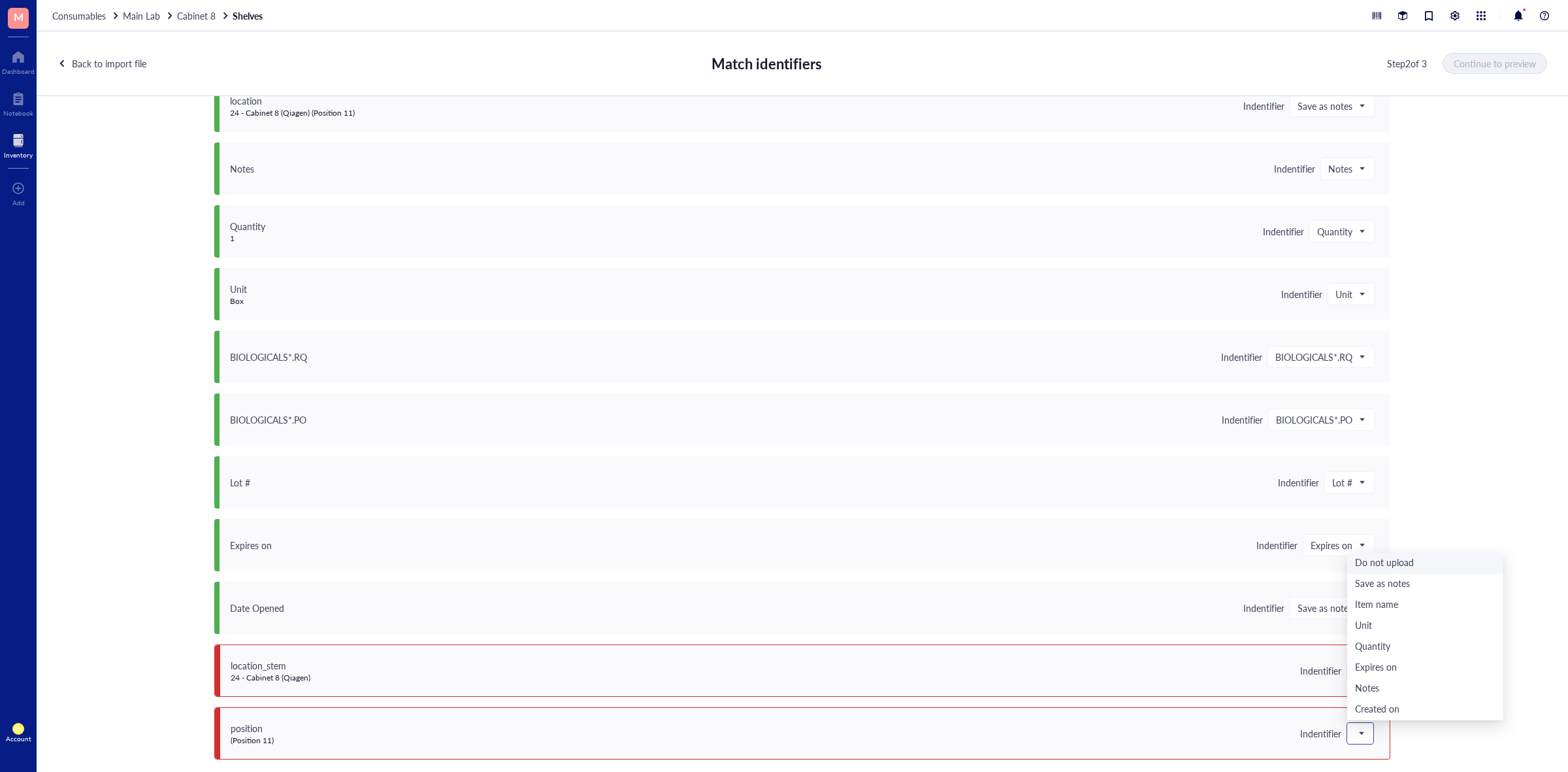
click at [1392, 560] on div "Do not upload" at bounding box center [1424, 563] width 140 height 14
click at [1347, 665] on div at bounding box center [1359, 670] width 26 height 21
click at [1393, 516] on div "Save as notes" at bounding box center [1424, 522] width 140 height 14
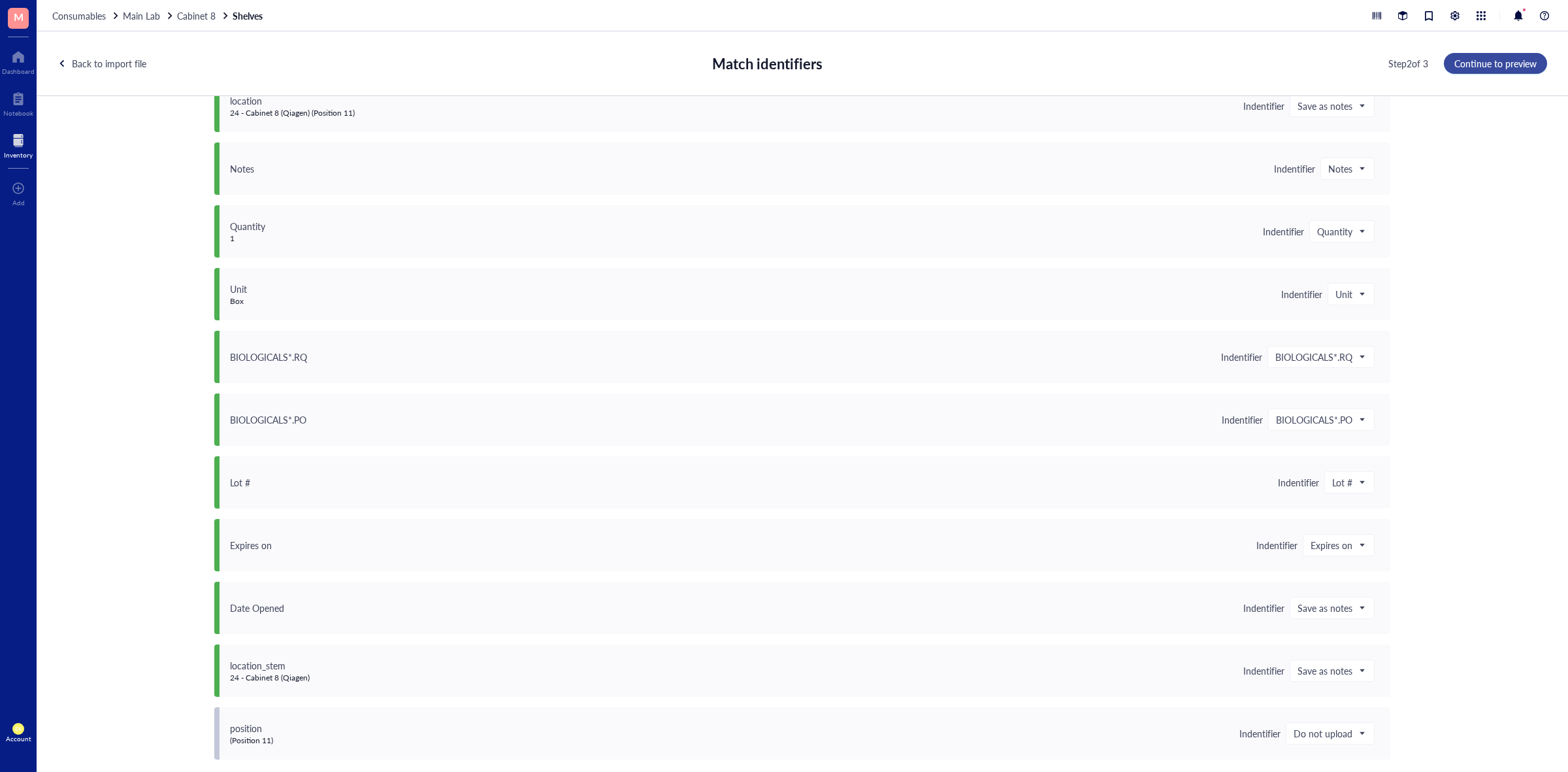
click at [1477, 61] on span "Continue to preview" at bounding box center [1495, 63] width 82 height 11
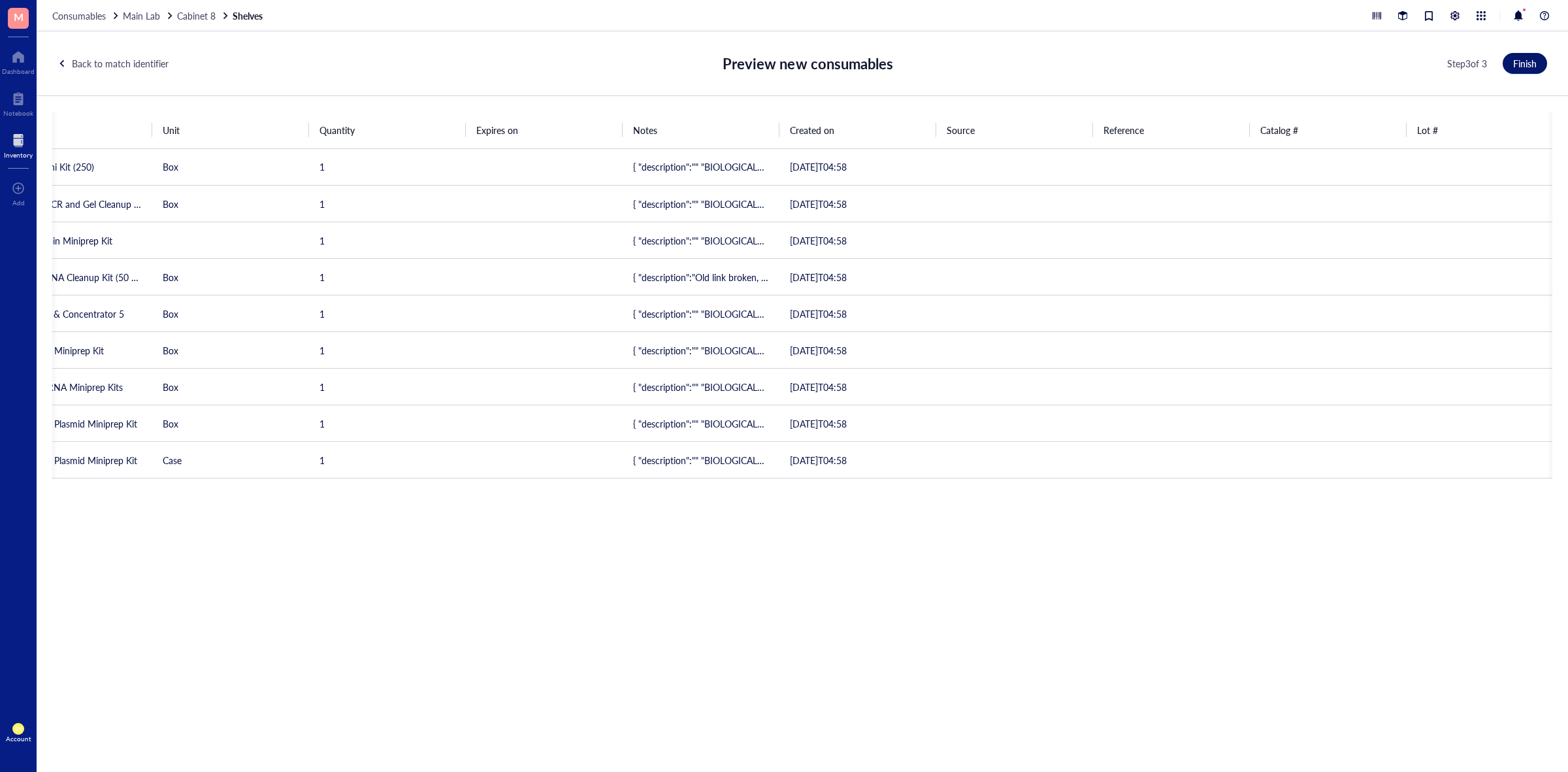
scroll to position [0, 77]
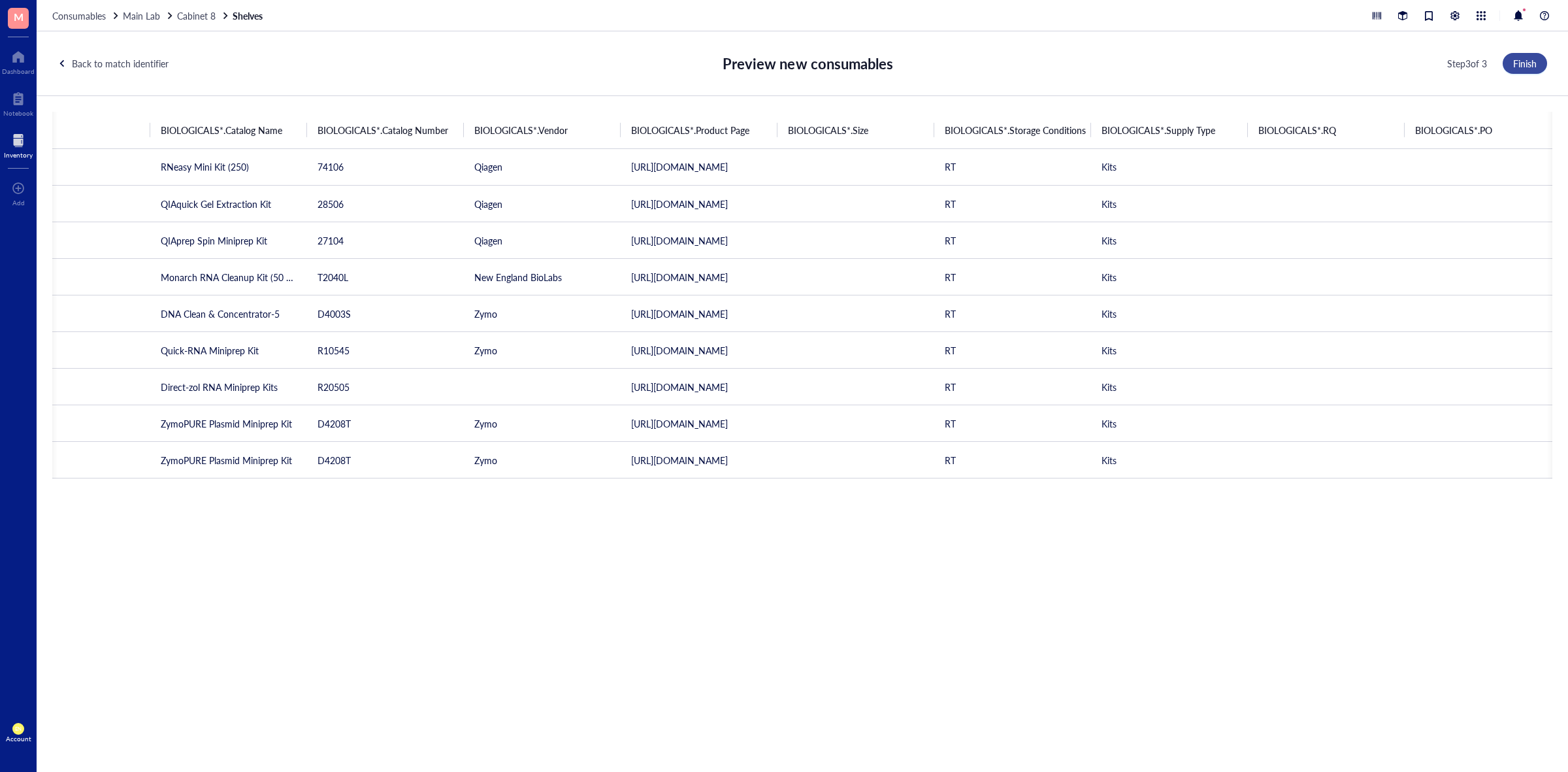
click at [1542, 59] on button "Finish" at bounding box center [1524, 63] width 44 height 21
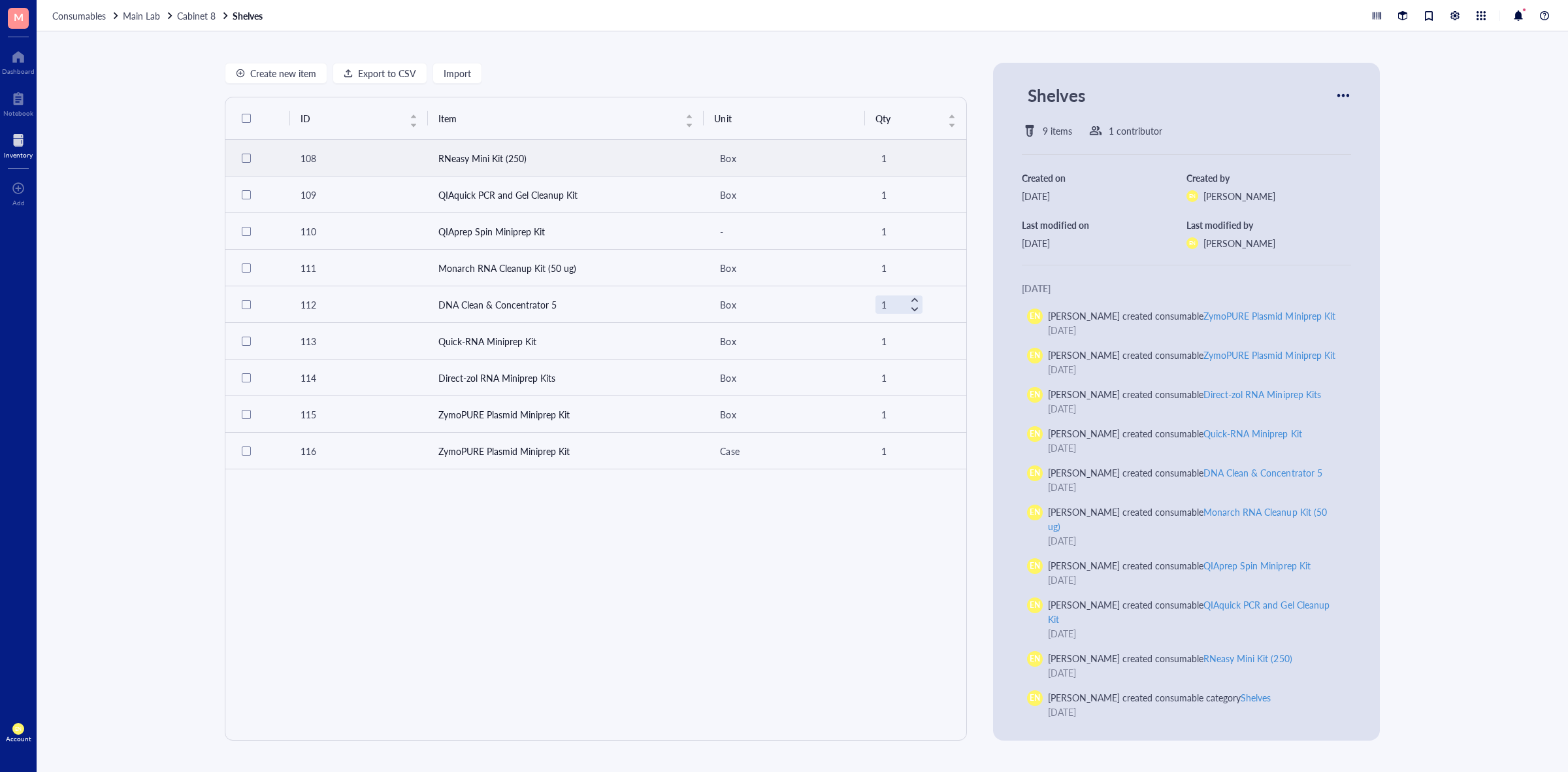
click at [327, 168] on td "108" at bounding box center [359, 158] width 137 height 36
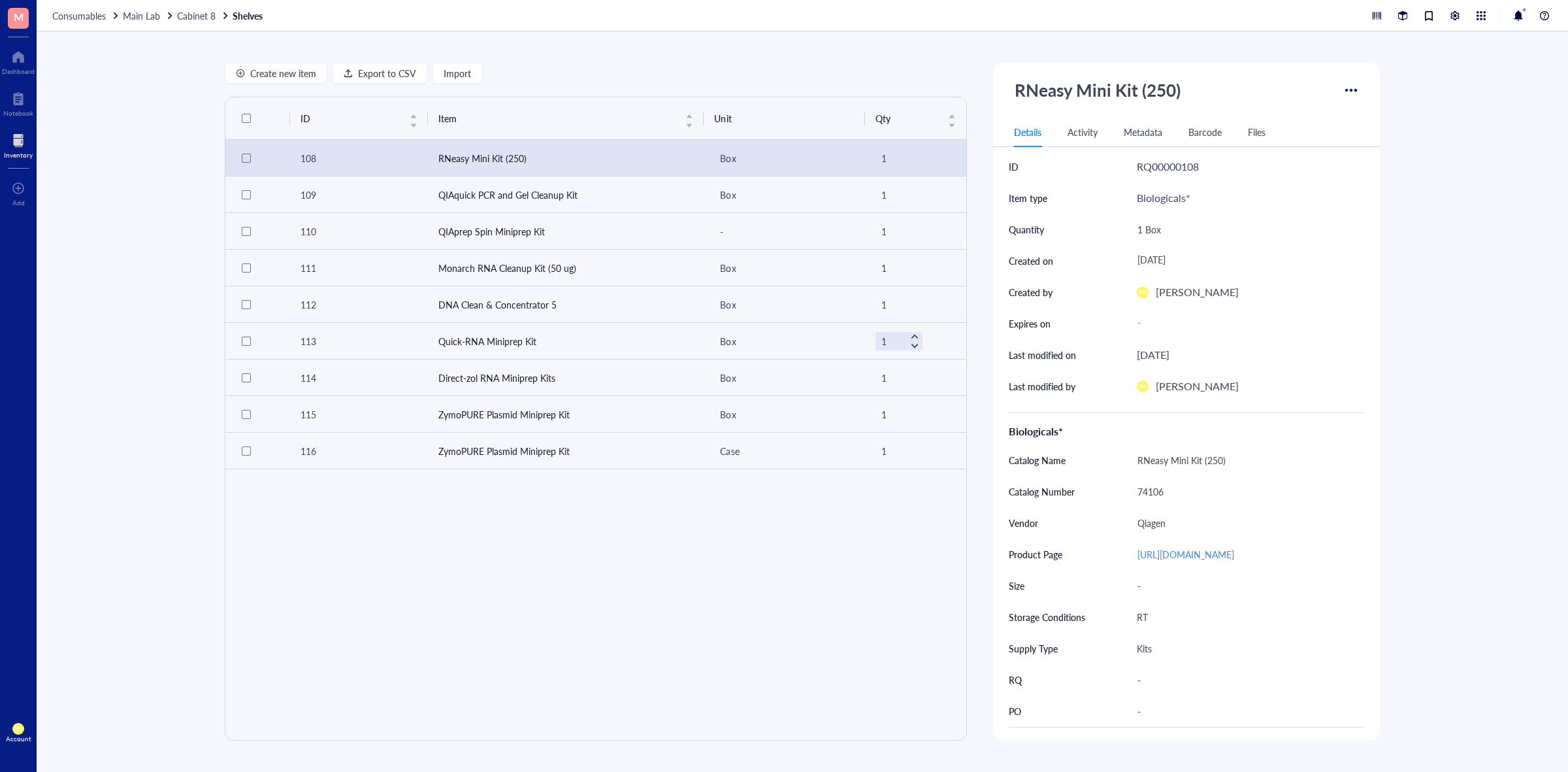
drag, startPoint x: 145, startPoint y: 14, endPoint x: 188, endPoint y: 27, distance: 44.9
click at [145, 14] on span "Main Lab" at bounding box center [141, 15] width 37 height 13
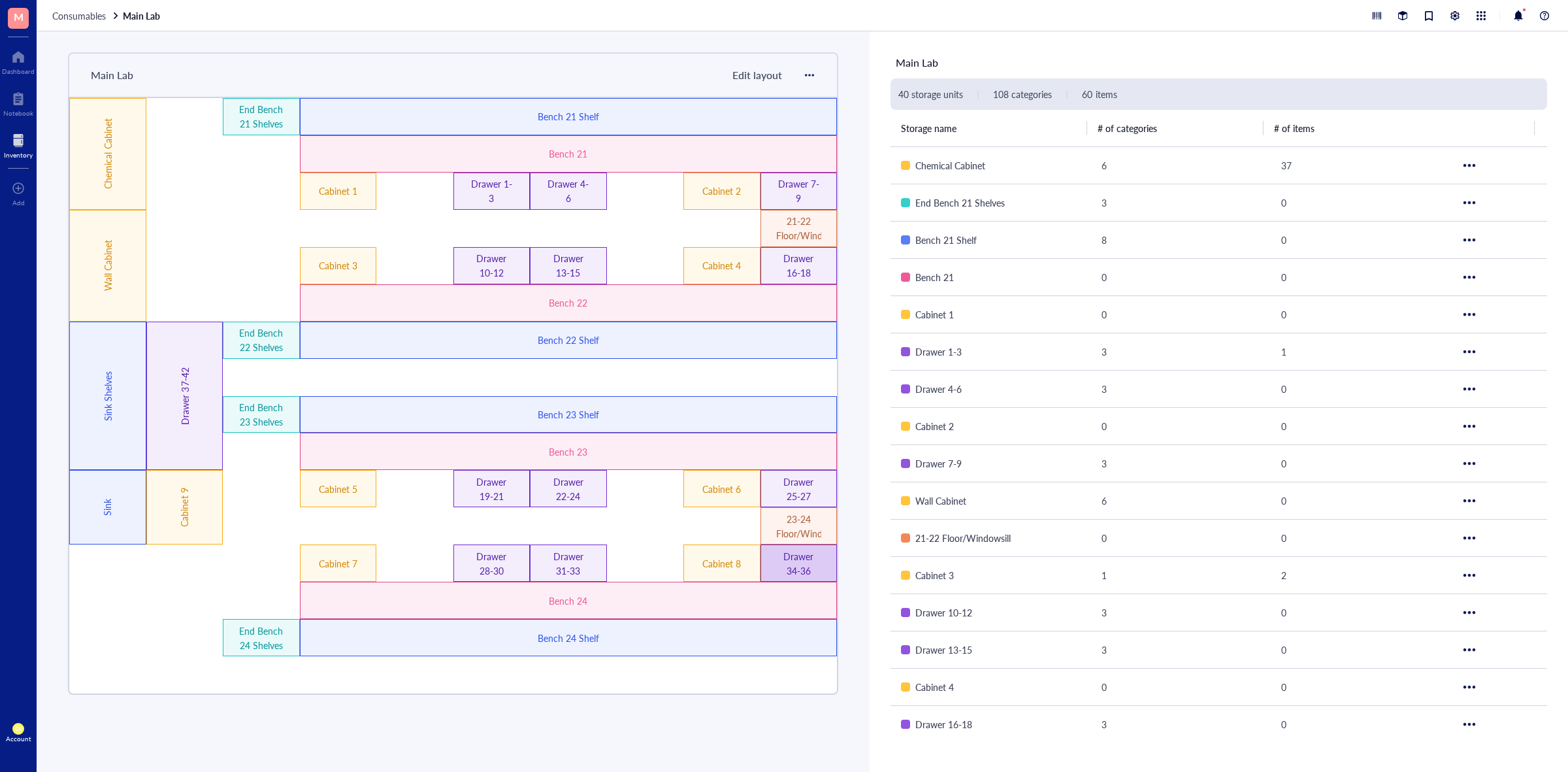
click at [791, 559] on div "Drawer 34-36" at bounding box center [799, 563] width 45 height 29
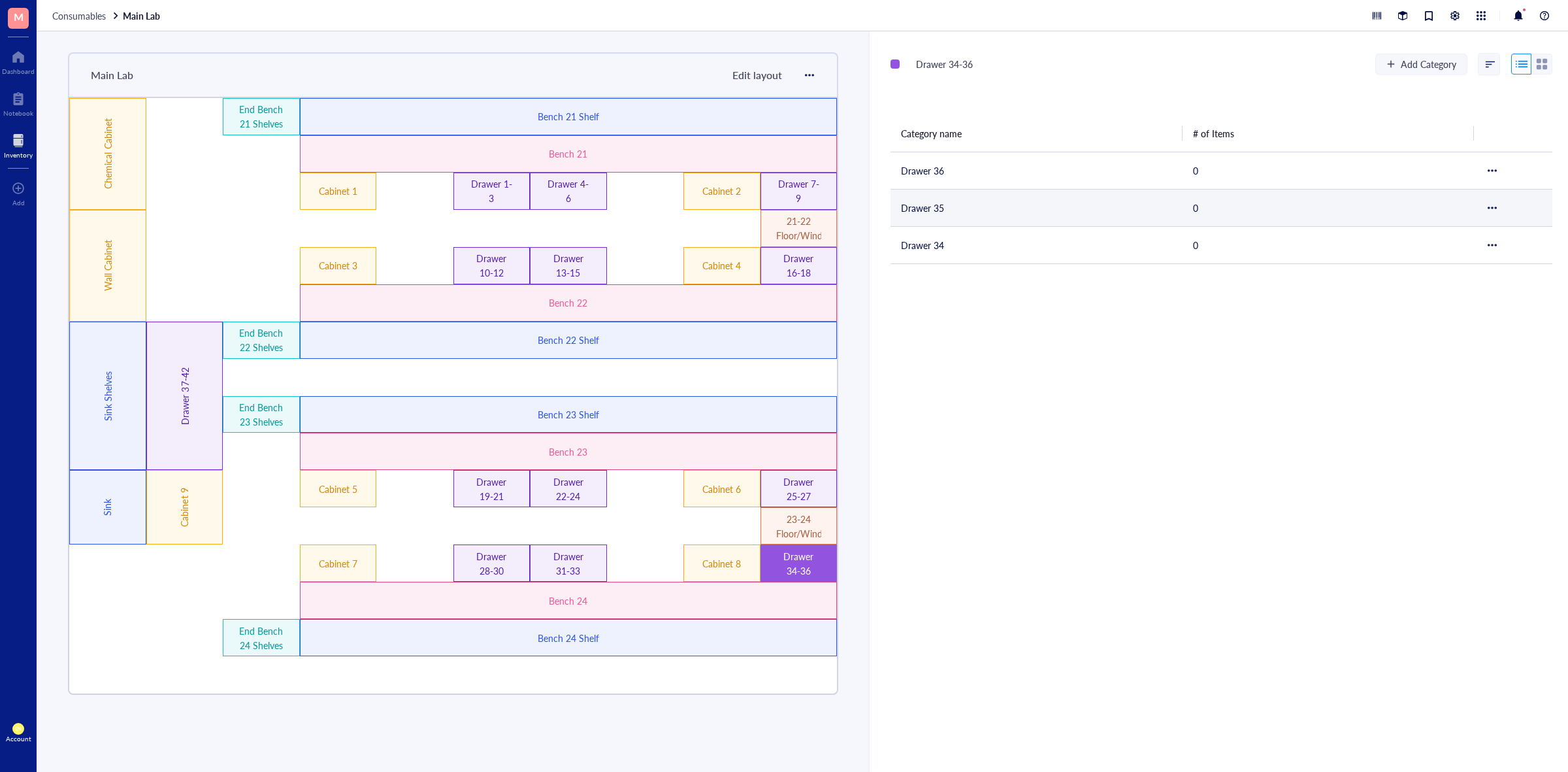
click at [951, 206] on td "Drawer 35" at bounding box center [1036, 207] width 292 height 37
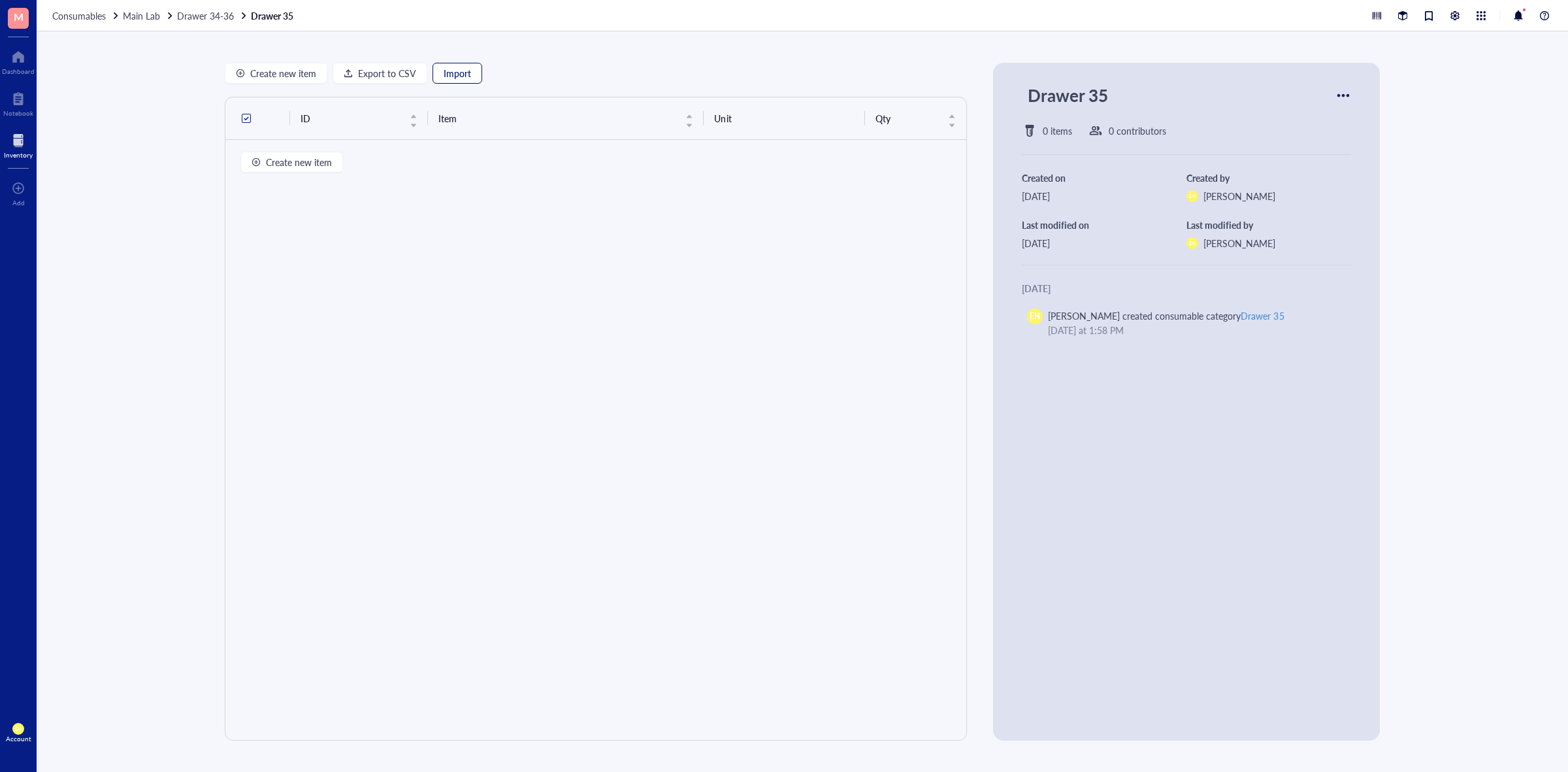
click at [458, 71] on span "Import" at bounding box center [457, 73] width 27 height 11
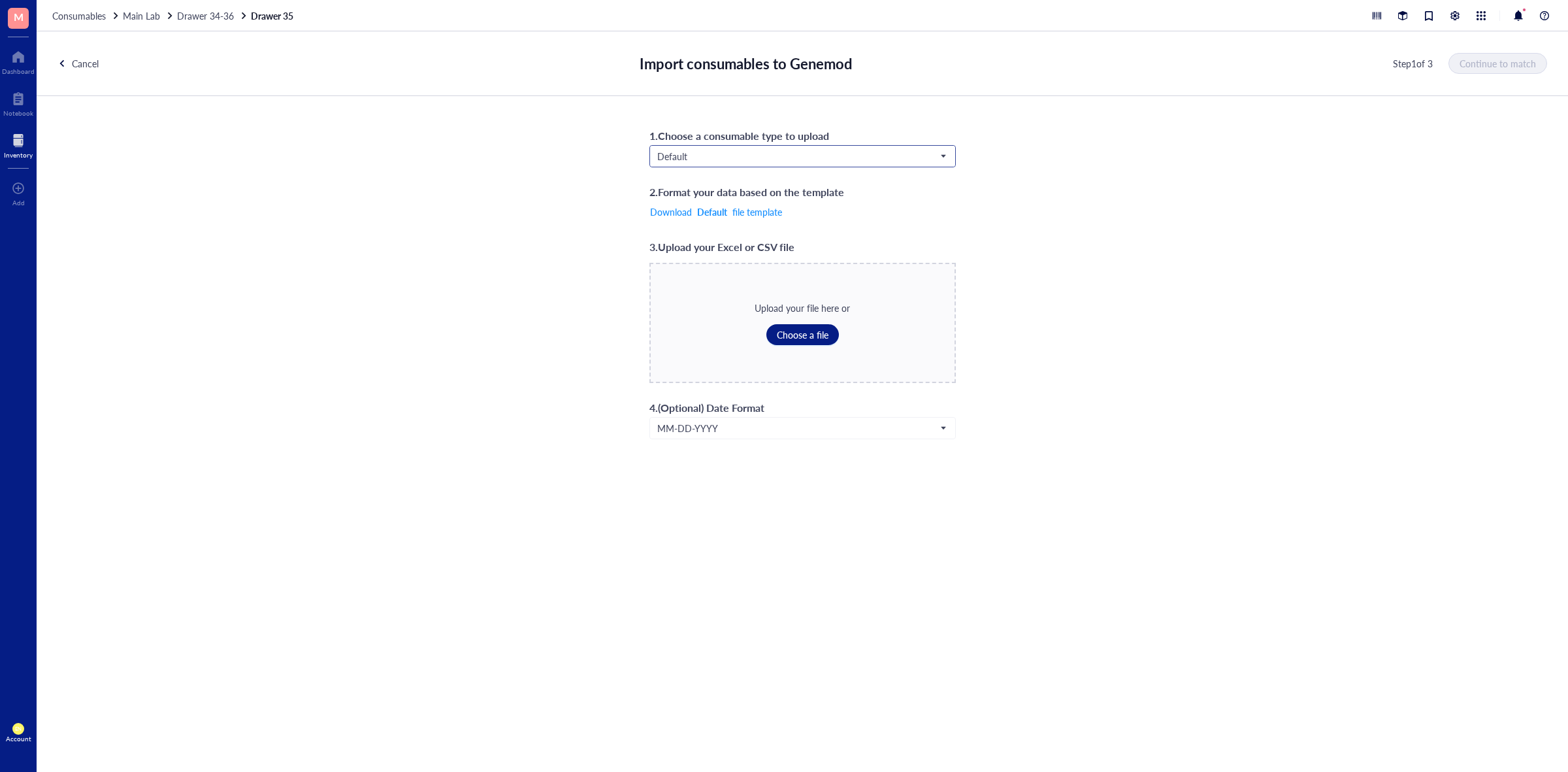
click at [779, 155] on span "Default" at bounding box center [801, 155] width 288 height 12
click at [762, 216] on div "Biologicals*" at bounding box center [802, 221] width 288 height 14
click at [788, 329] on span "Choose a file" at bounding box center [802, 334] width 52 height 11
click at [1488, 70] on button "Continue to match" at bounding box center [1498, 63] width 98 height 21
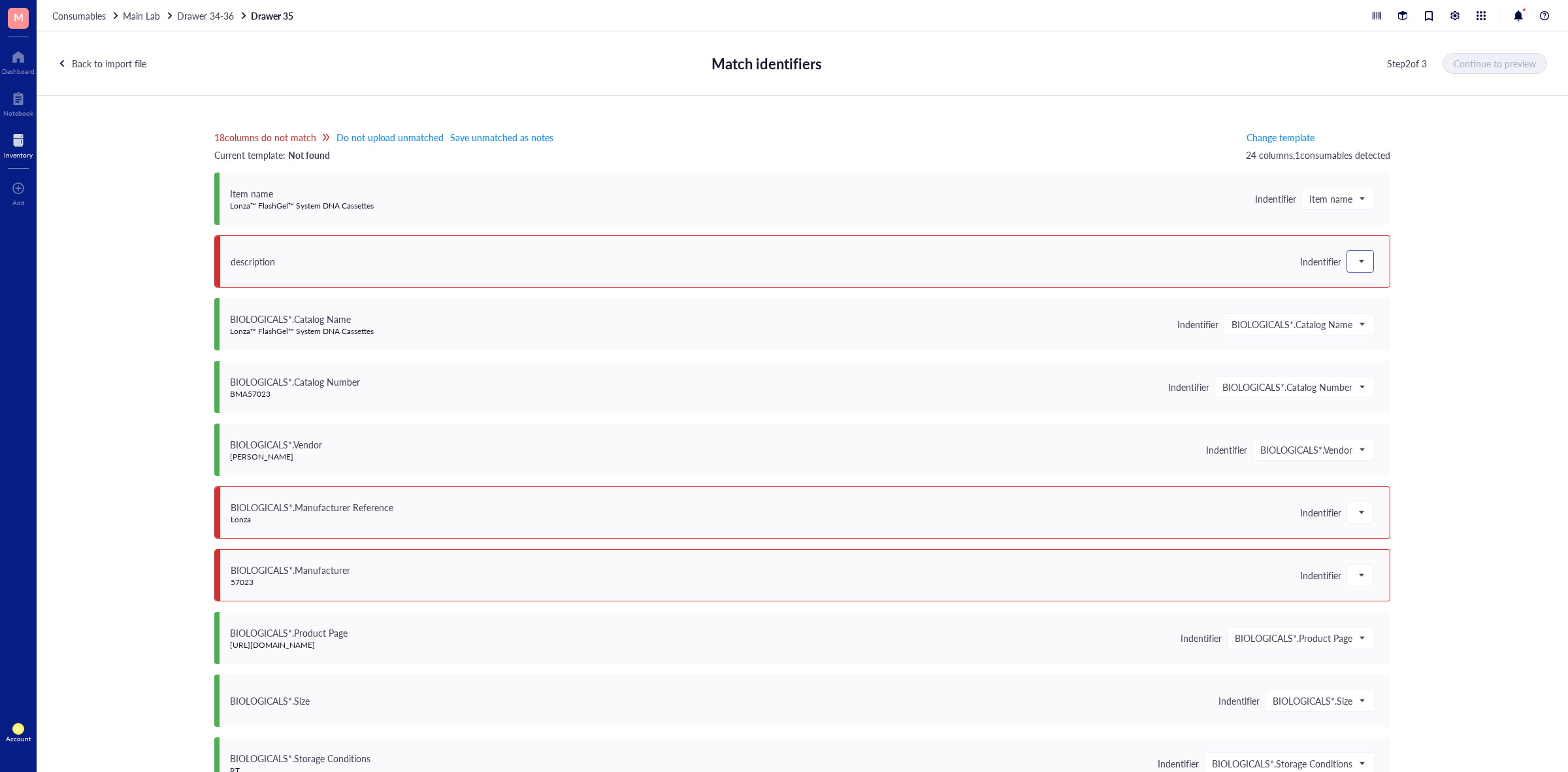
click at [1354, 256] on span at bounding box center [1359, 261] width 12 height 20
click at [1348, 302] on div "Save as notes" at bounding box center [1424, 306] width 156 height 21
click at [1362, 504] on div at bounding box center [1359, 512] width 26 height 21
click at [1391, 560] on div "Save as notes" at bounding box center [1424, 557] width 140 height 14
click at [1347, 583] on div at bounding box center [1359, 574] width 26 height 21
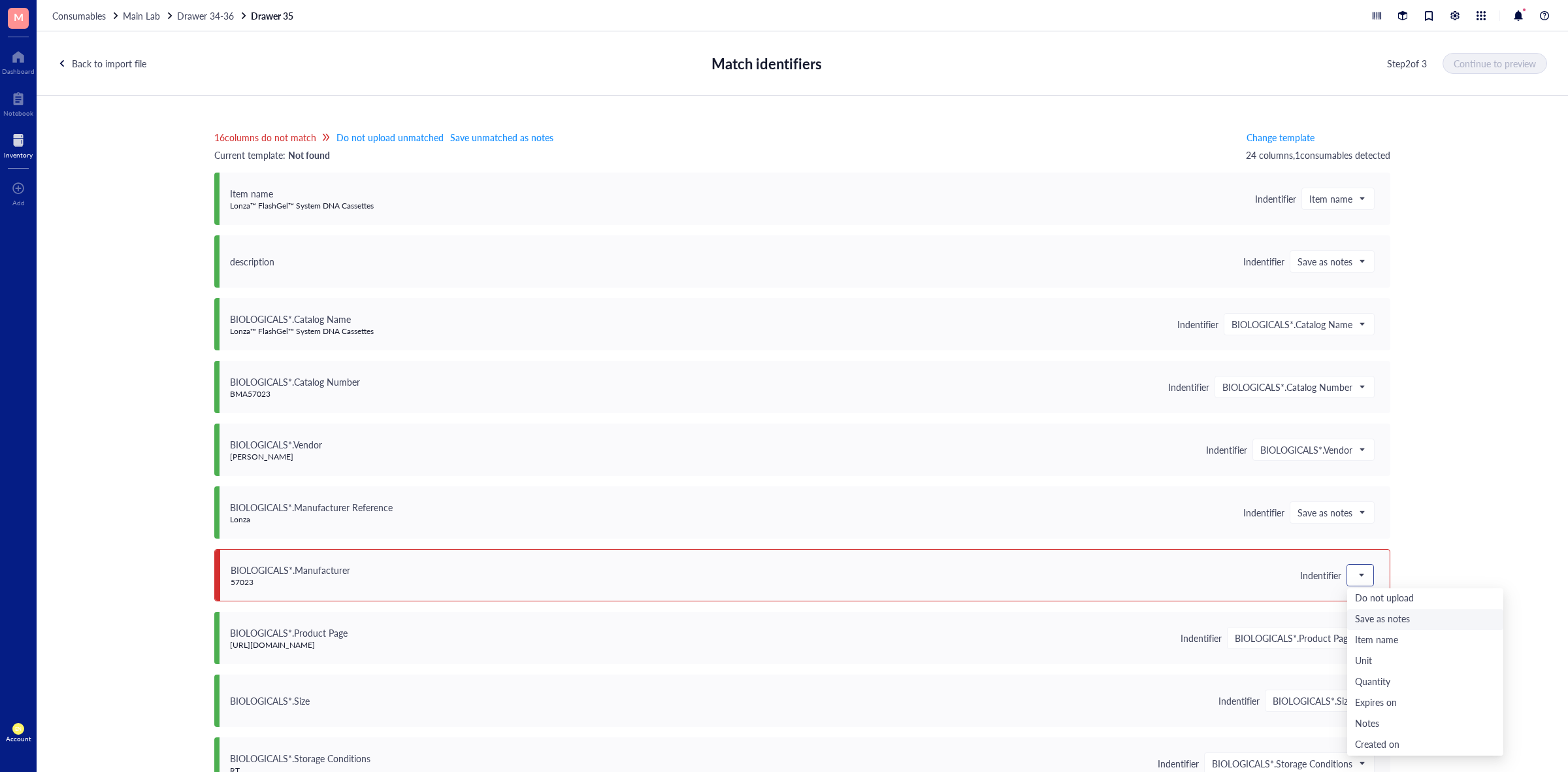
click at [1363, 617] on div "Save as notes" at bounding box center [1424, 619] width 140 height 14
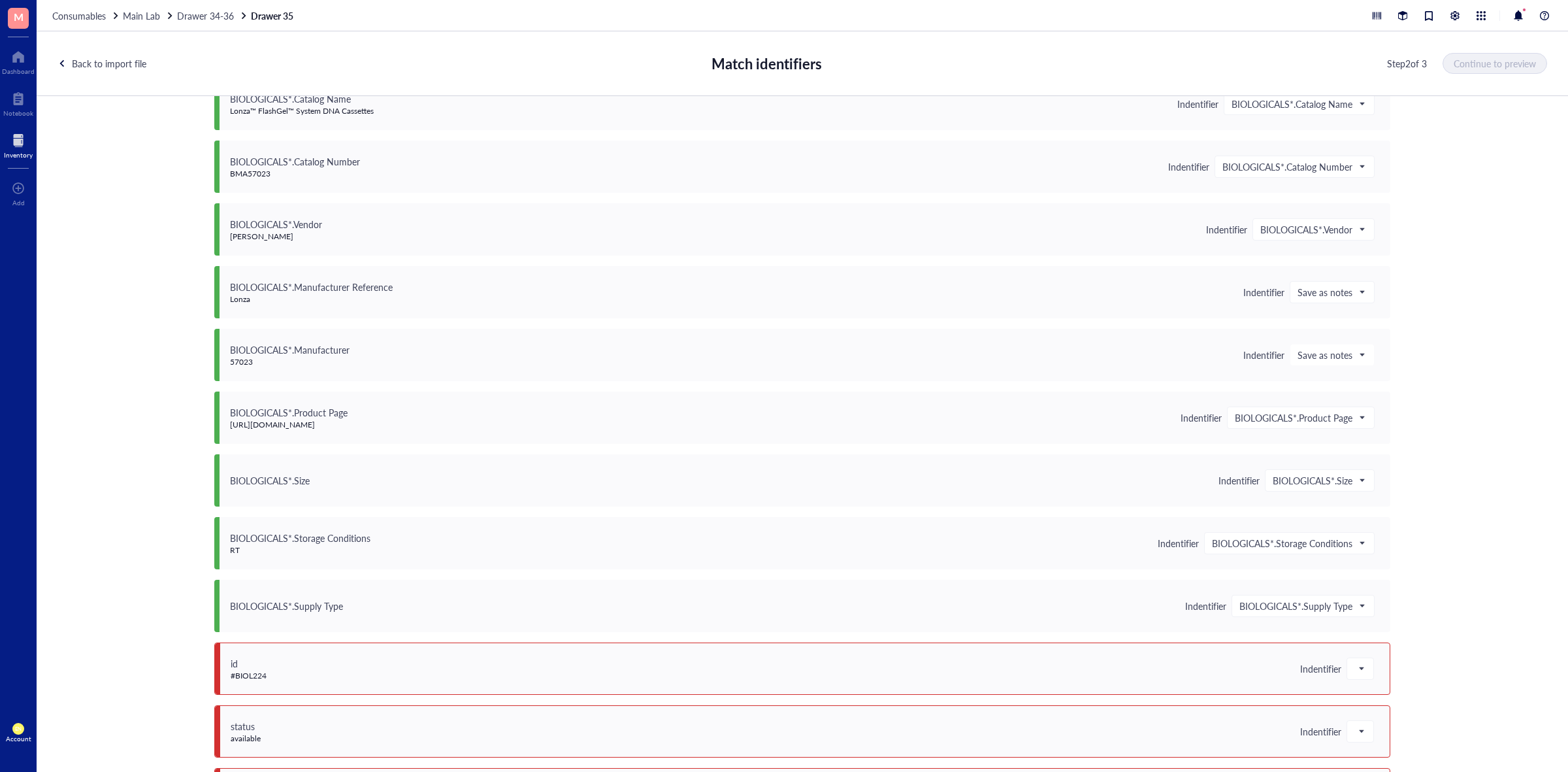
scroll to position [409, 0]
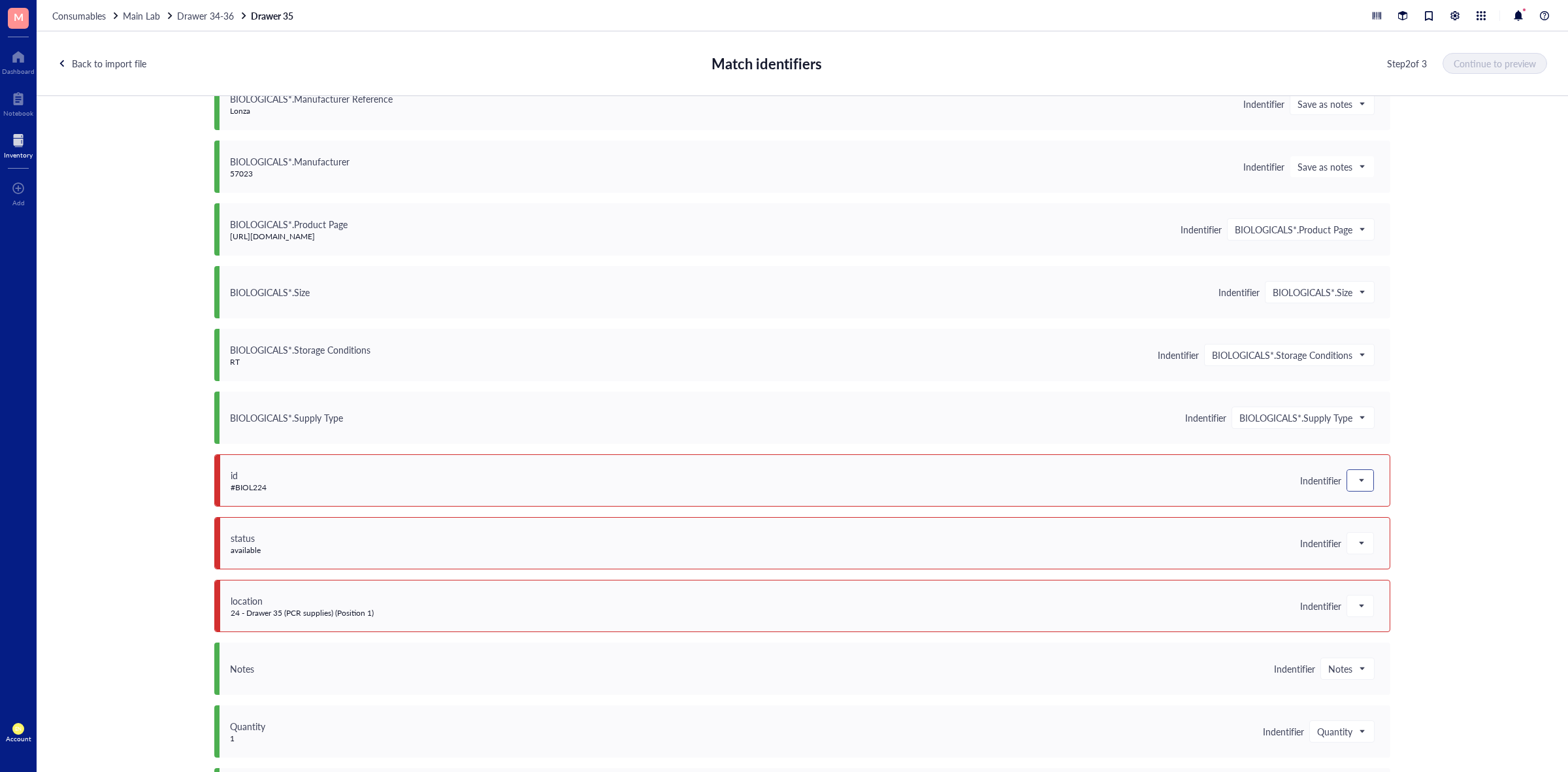
click at [1357, 482] on span at bounding box center [1359, 480] width 12 height 20
click at [1372, 524] on div "Save as notes" at bounding box center [1424, 524] width 140 height 14
click at [1347, 546] on div at bounding box center [1359, 542] width 26 height 21
click at [1356, 580] on div "Save as notes" at bounding box center [1424, 588] width 140 height 14
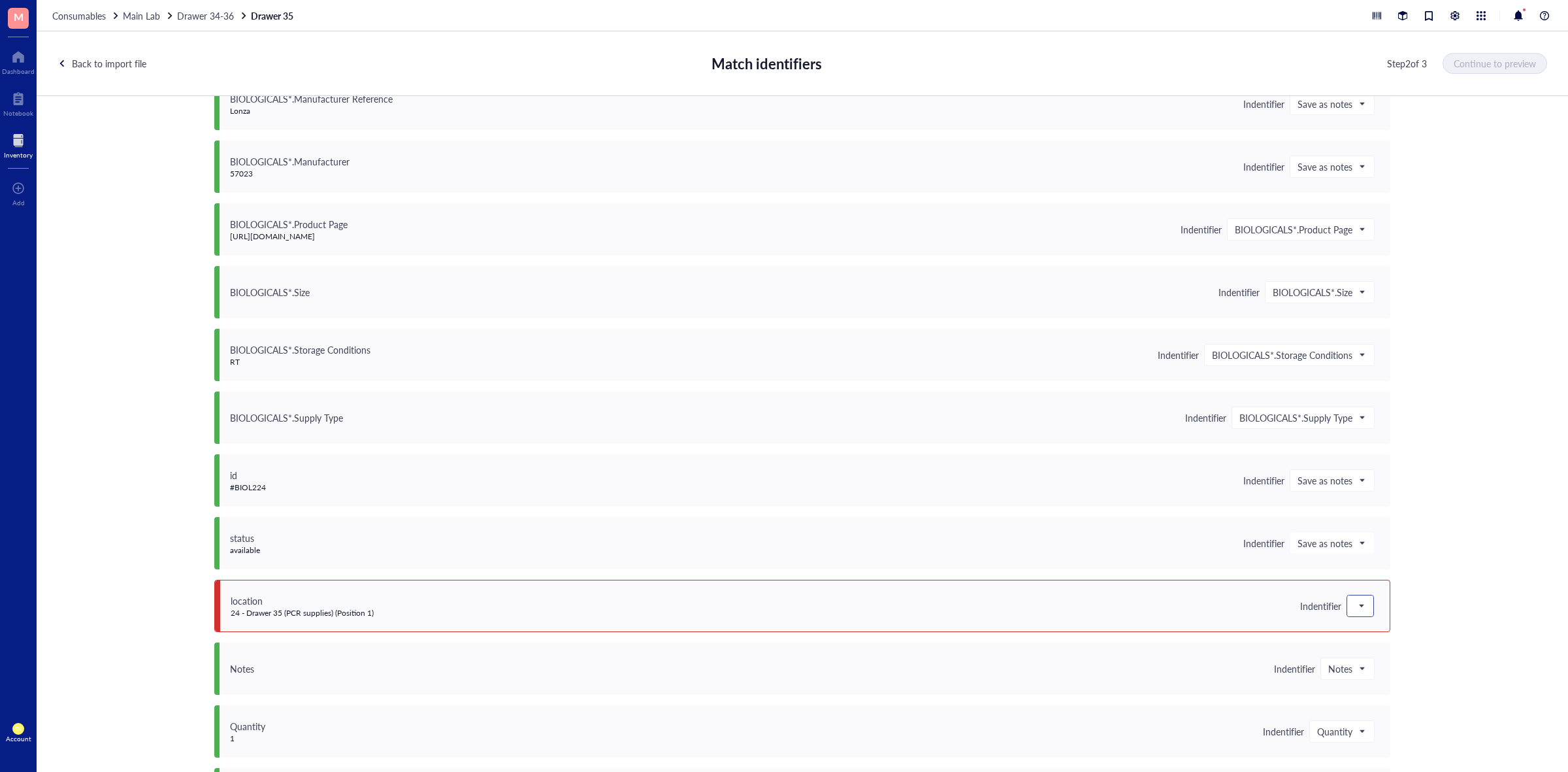
click at [1354, 606] on span at bounding box center [1359, 606] width 12 height 20
click at [1390, 455] on div "Save as notes" at bounding box center [1424, 457] width 140 height 14
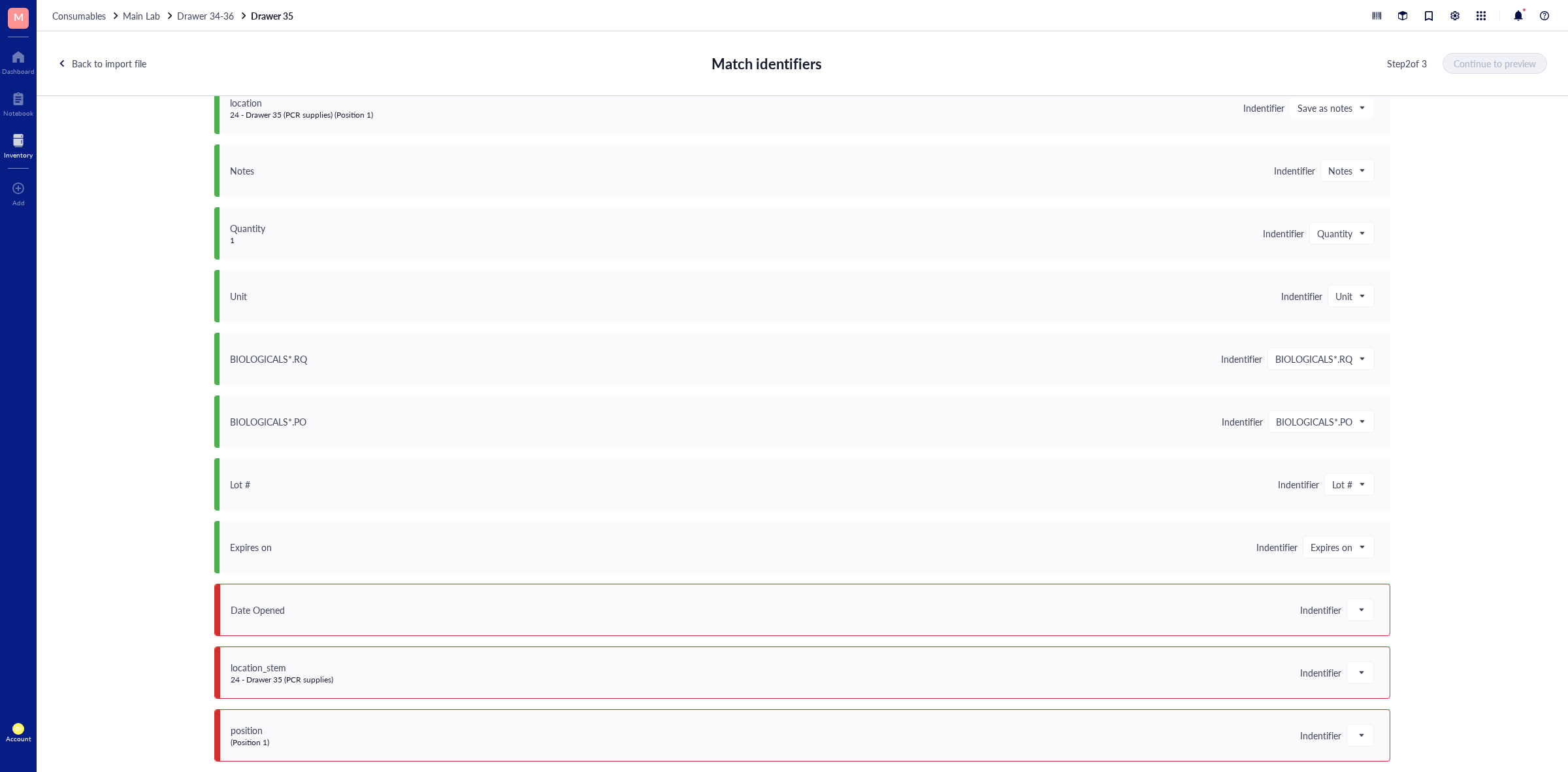
scroll to position [909, 0]
click at [1358, 599] on span at bounding box center [1359, 607] width 12 height 20
click at [1386, 461] on div "Save as notes" at bounding box center [1424, 458] width 140 height 14
click at [1356, 615] on span at bounding box center [1331, 607] width 70 height 20
click at [1354, 458] on div "Save as notes" at bounding box center [1367, 458] width 140 height 14
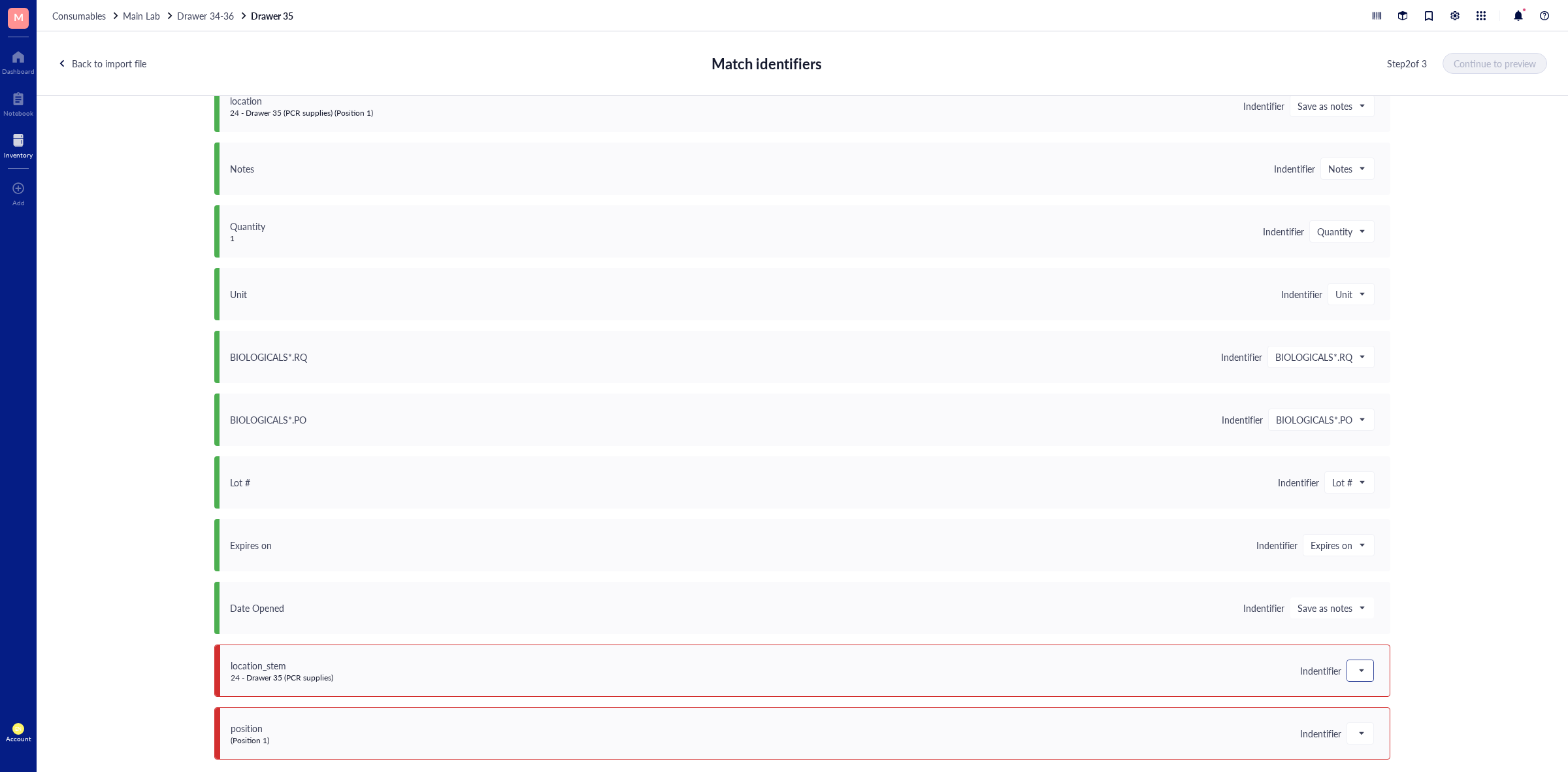
click at [1356, 675] on span at bounding box center [1359, 671] width 12 height 20
click at [1398, 521] on div "Save as notes" at bounding box center [1424, 522] width 140 height 14
click at [1360, 736] on span at bounding box center [1359, 733] width 12 height 20
click at [1389, 560] on div "Do not upload" at bounding box center [1424, 563] width 140 height 14
click at [1481, 70] on button "Continue to preview" at bounding box center [1495, 63] width 103 height 21
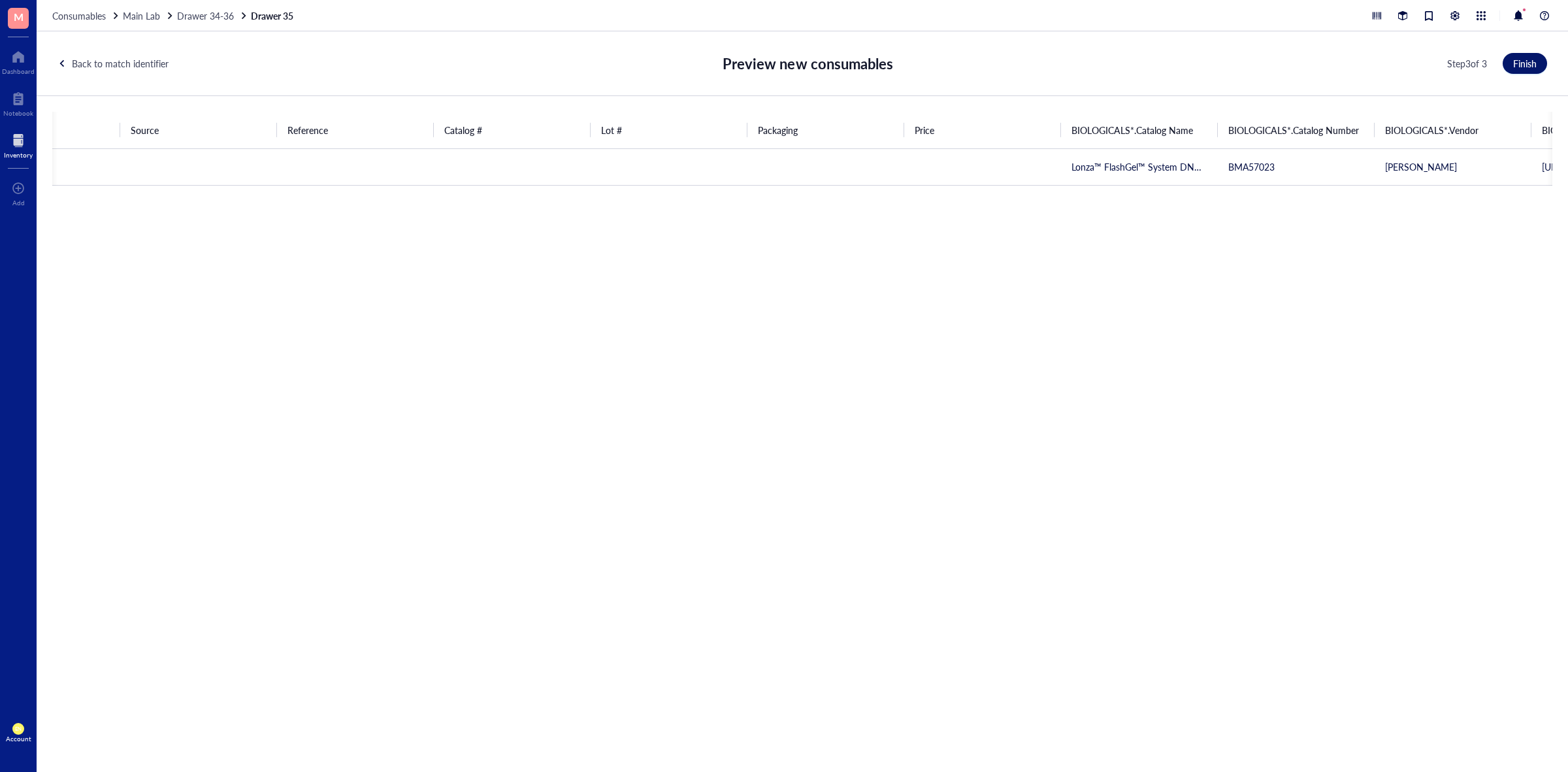
scroll to position [0, 1127]
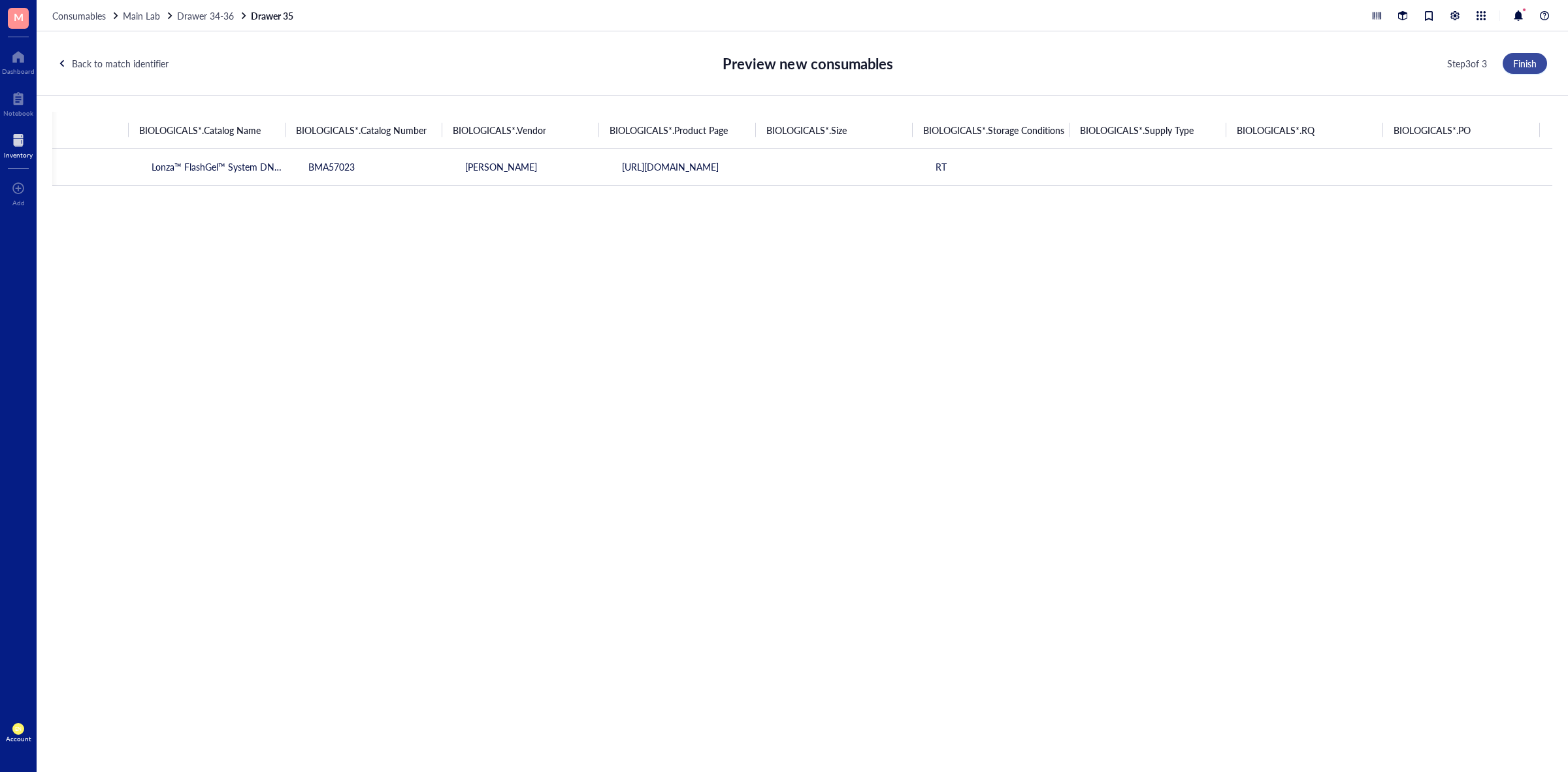
click at [1526, 59] on span "Finish" at bounding box center [1525, 63] width 23 height 11
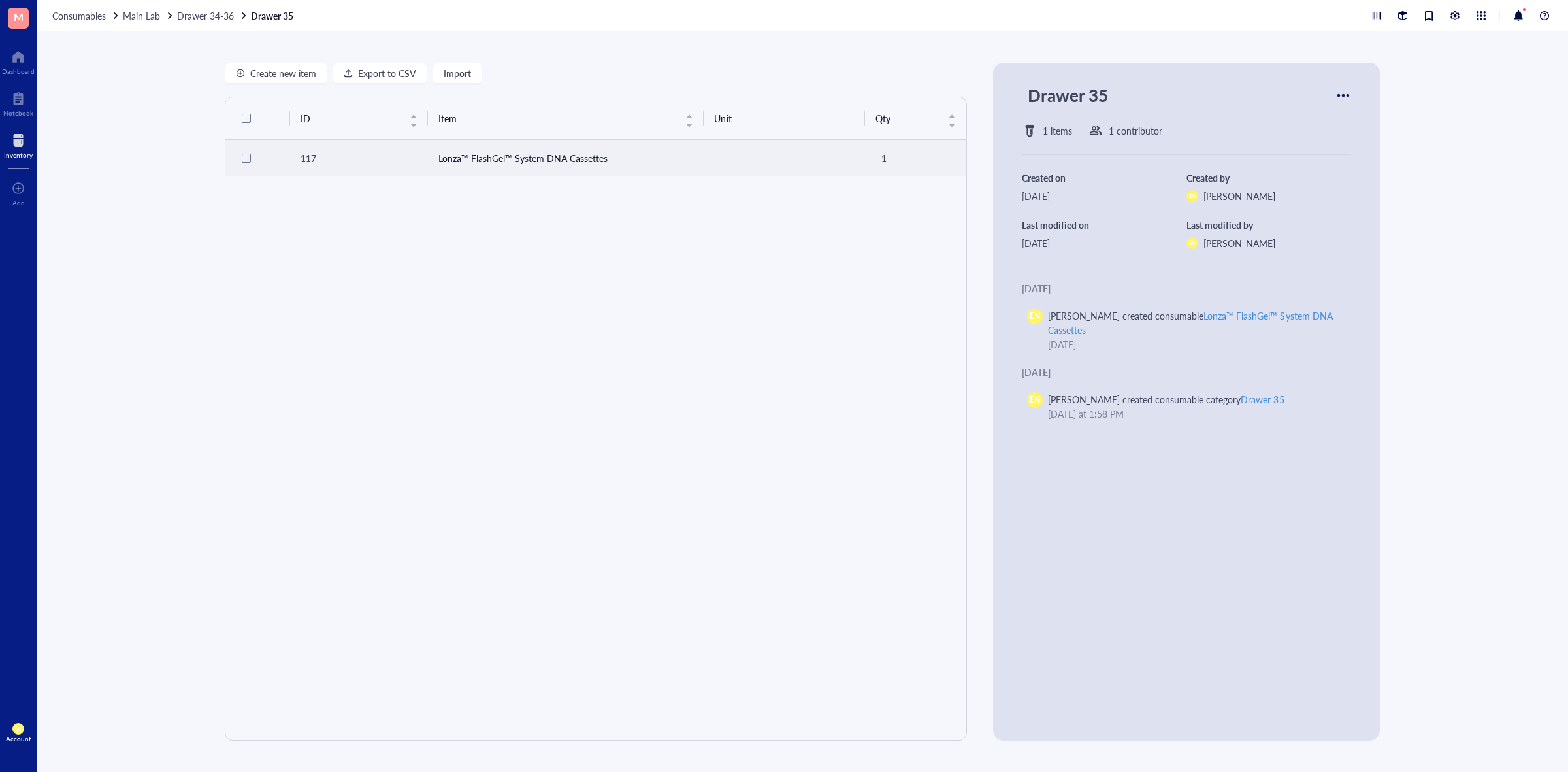
click at [577, 162] on td "Lonza™ FlashGel™ System DNA Cassettes" at bounding box center [566, 158] width 277 height 36
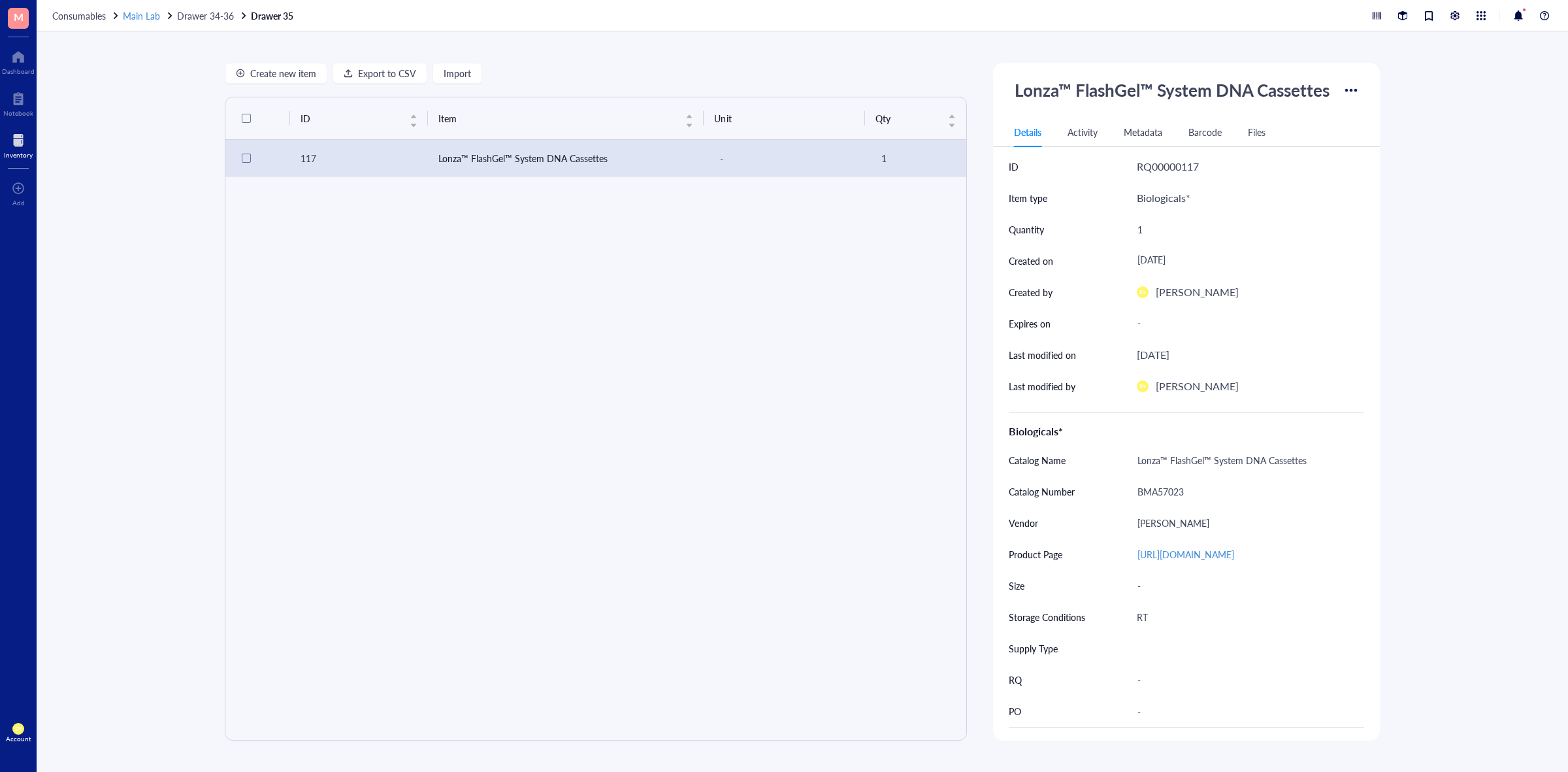
click at [149, 14] on span "Main Lab" at bounding box center [141, 15] width 37 height 13
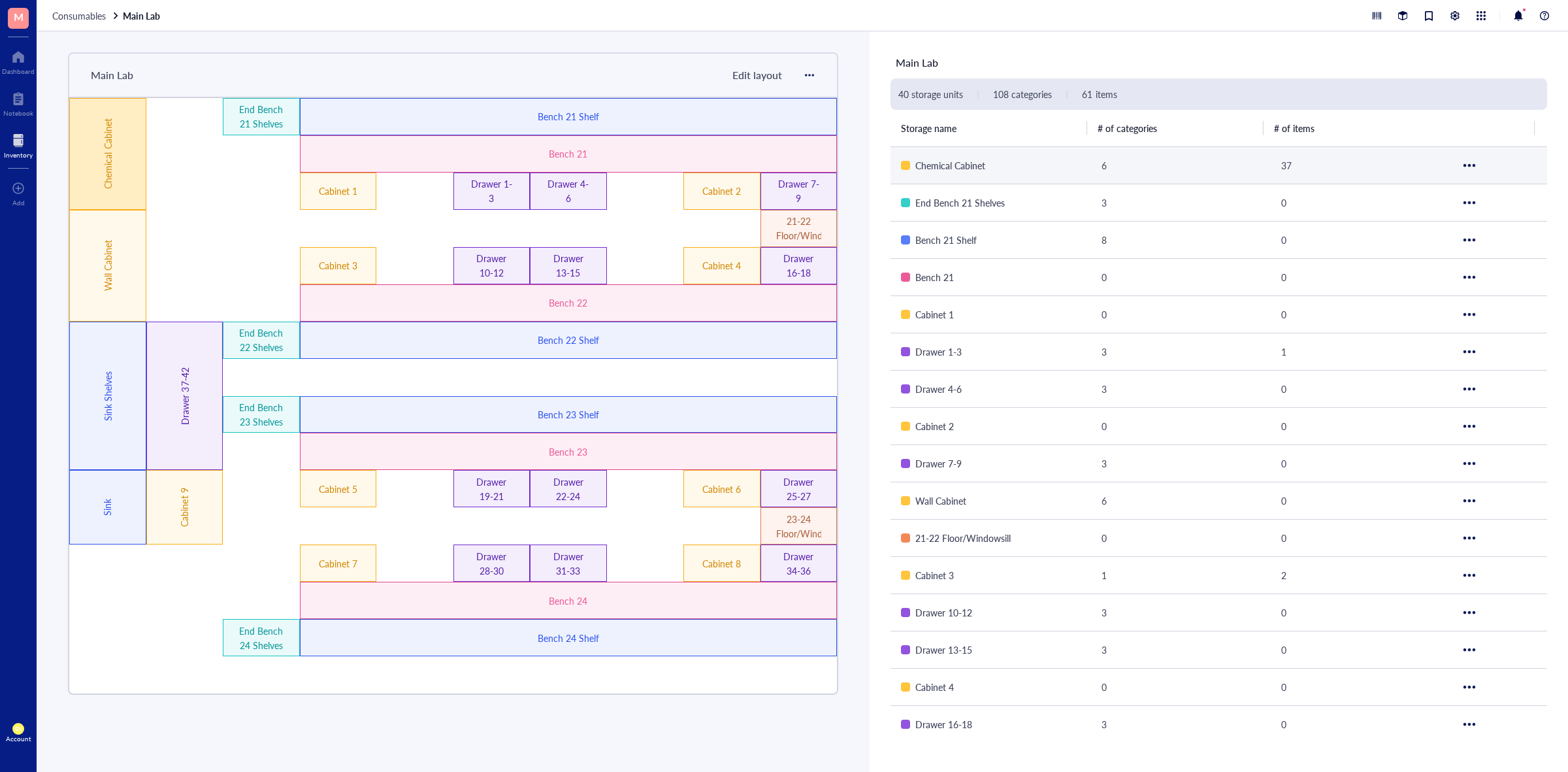
click at [98, 187] on div "Chemical Cabinet" at bounding box center [108, 154] width 77 height 112
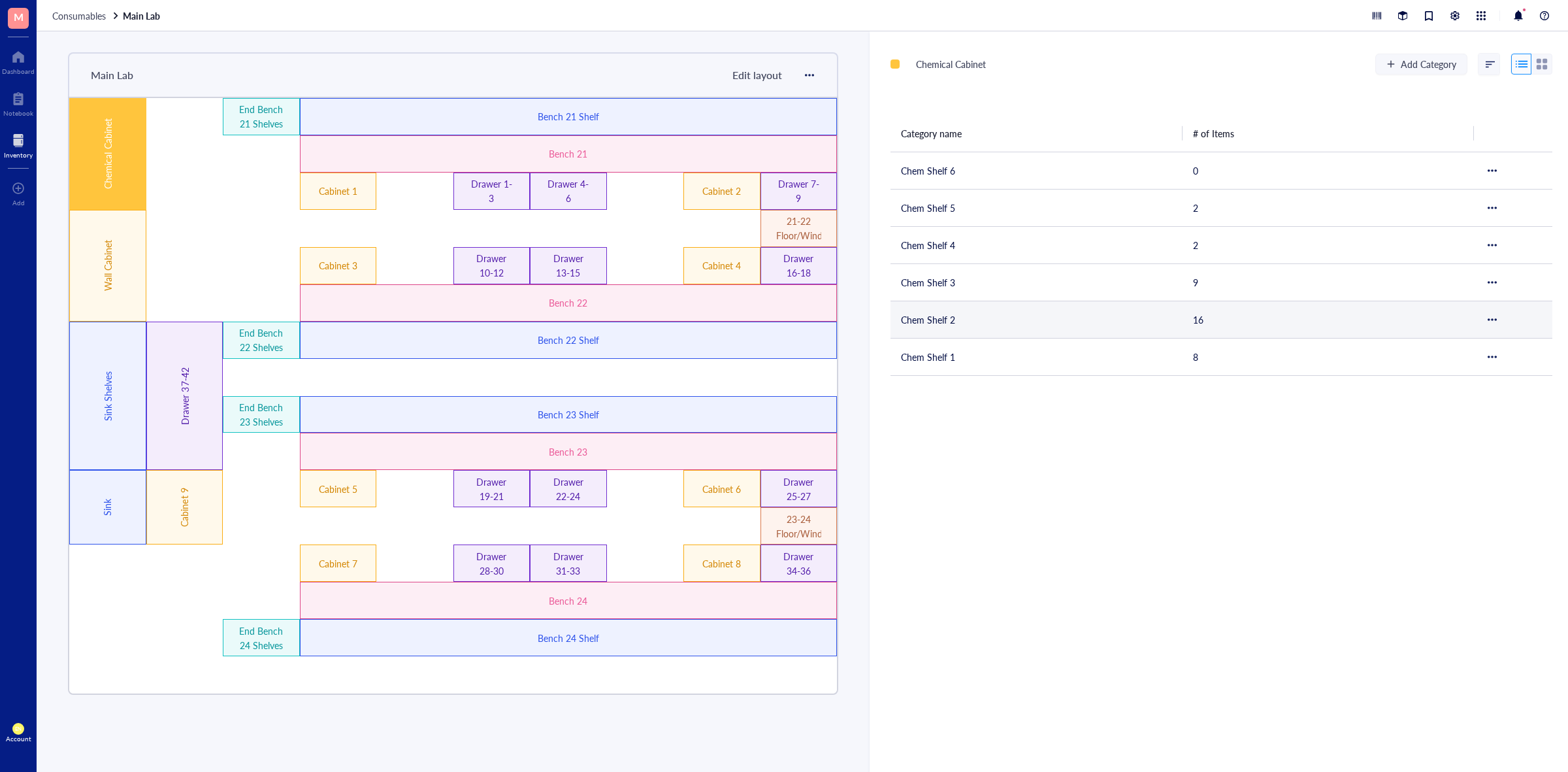
click at [981, 319] on td "Chem Shelf 2" at bounding box center [1036, 318] width 292 height 37
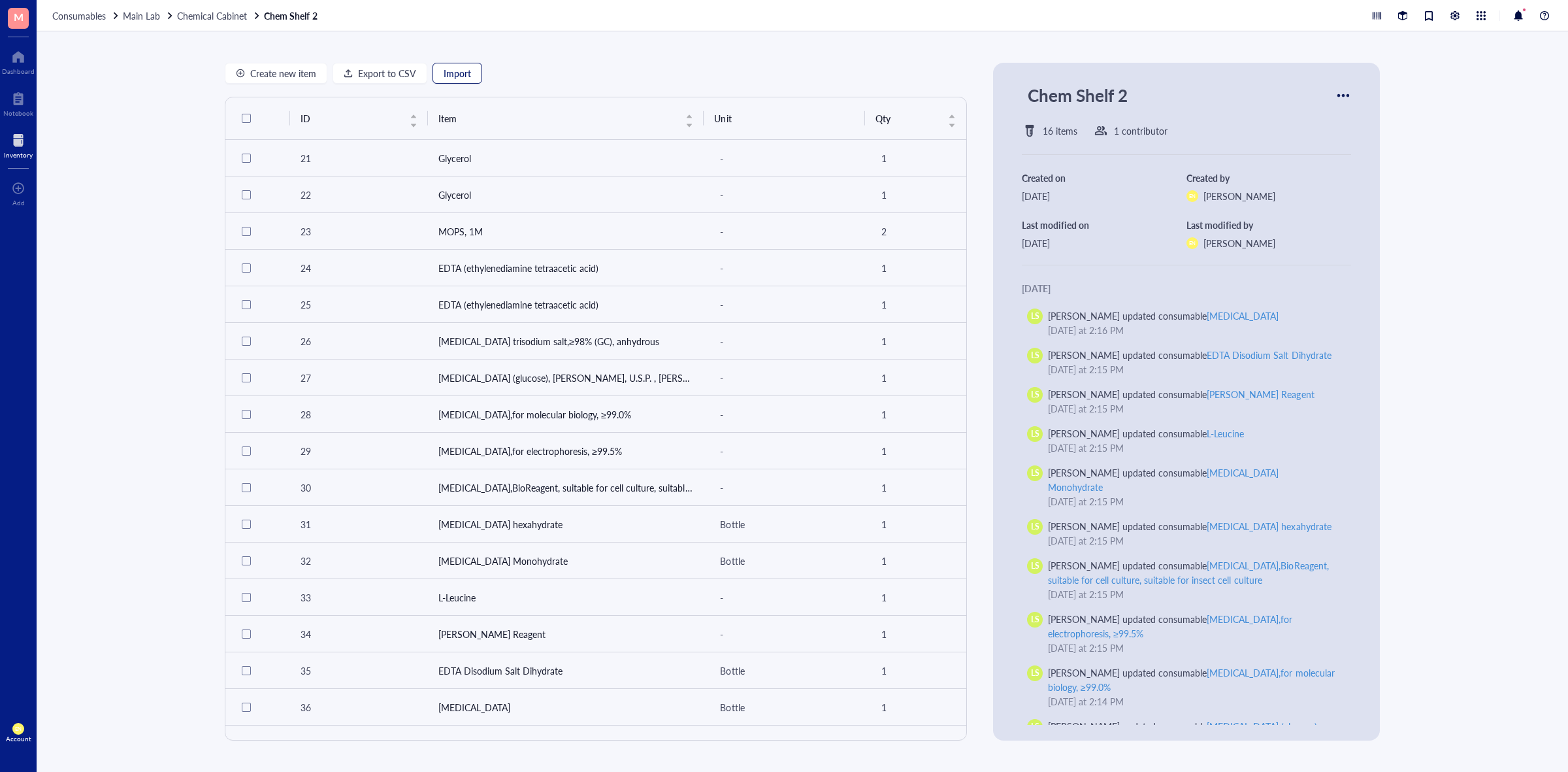
click at [449, 79] on span "Import" at bounding box center [457, 73] width 27 height 11
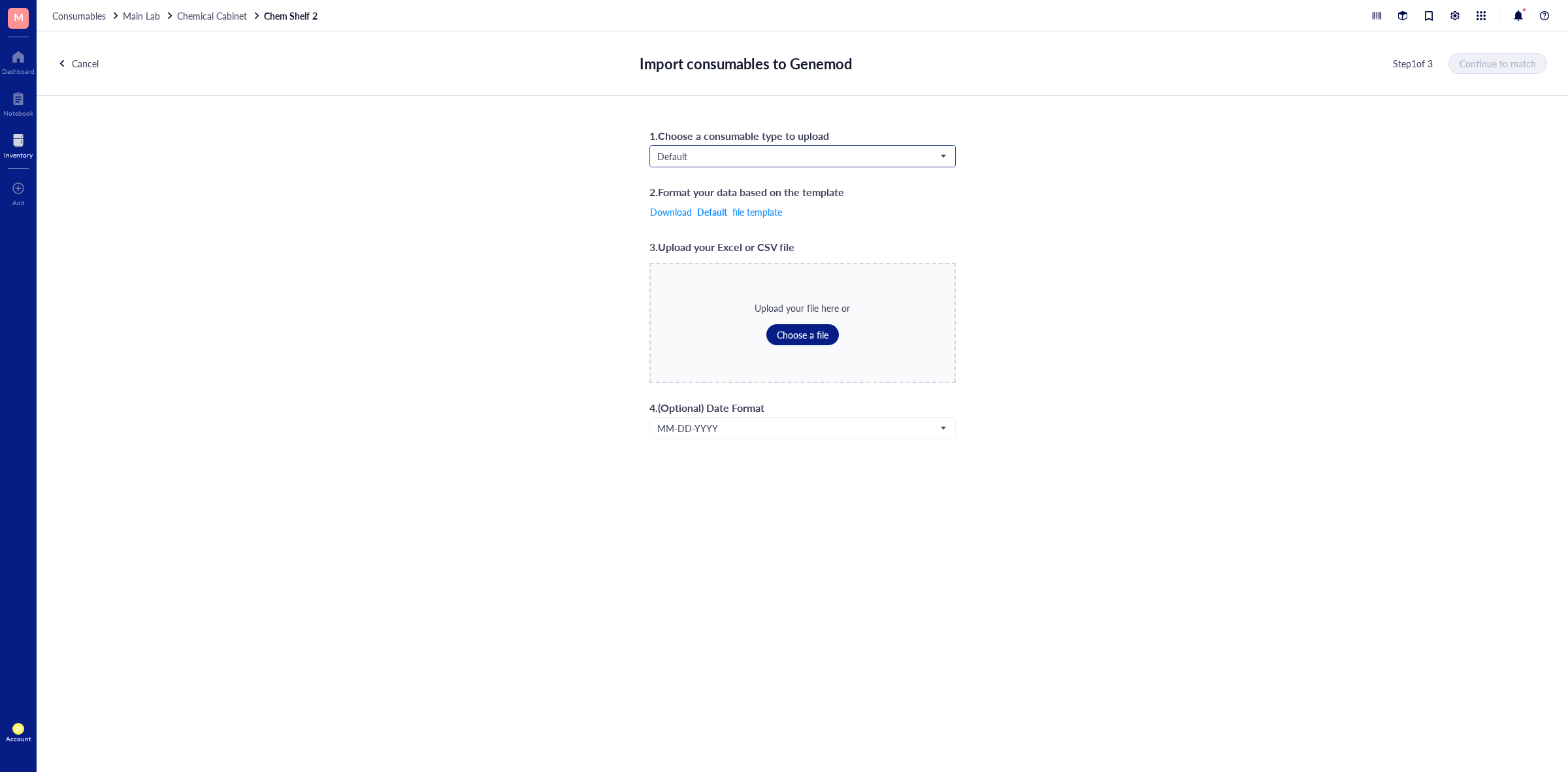
click at [793, 156] on span "Default" at bounding box center [801, 155] width 288 height 12
click at [739, 220] on div "Biologicals*" at bounding box center [802, 221] width 288 height 14
click at [795, 336] on span "Choose a file" at bounding box center [802, 334] width 52 height 11
click at [1490, 55] on button "Continue to match" at bounding box center [1498, 63] width 98 height 21
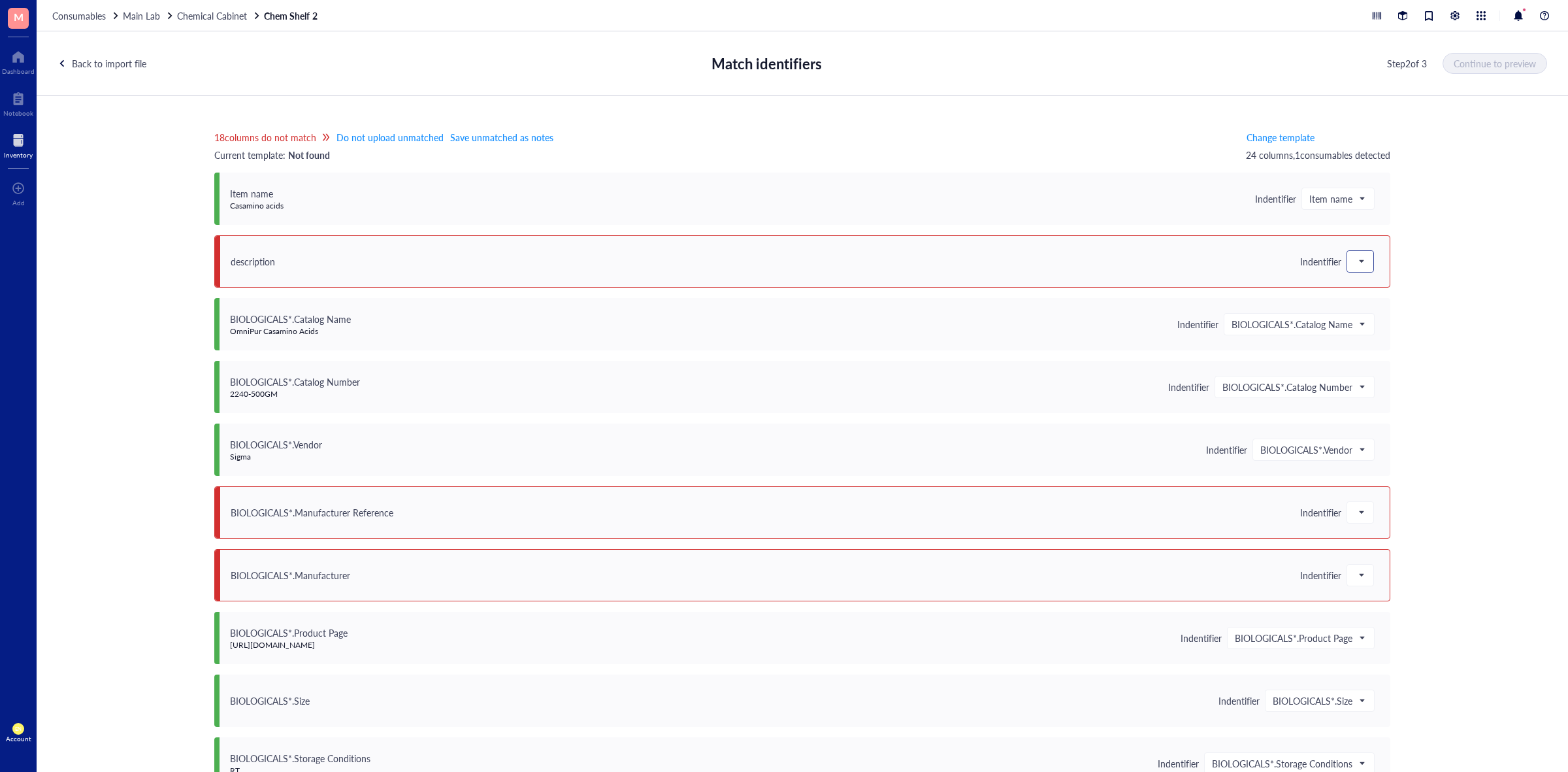
click at [1362, 263] on div at bounding box center [1359, 261] width 26 height 21
click at [1375, 311] on div "Save as notes" at bounding box center [1424, 306] width 140 height 14
click at [1367, 506] on div at bounding box center [1359, 512] width 26 height 21
click at [1384, 556] on div "Save as notes" at bounding box center [1424, 557] width 140 height 14
click at [1347, 579] on div at bounding box center [1359, 574] width 26 height 21
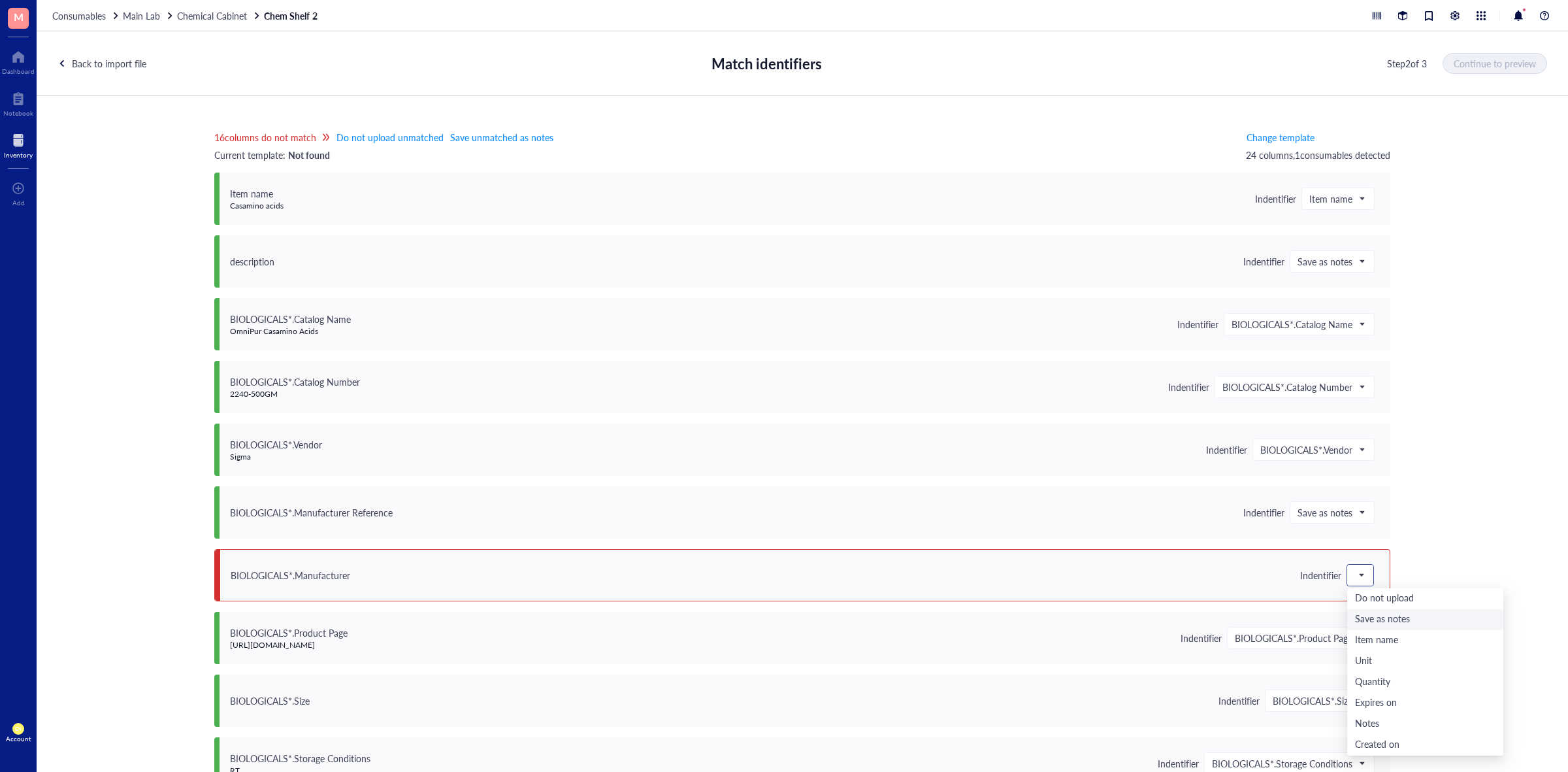
click at [1367, 616] on div "Save as notes" at bounding box center [1424, 619] width 140 height 14
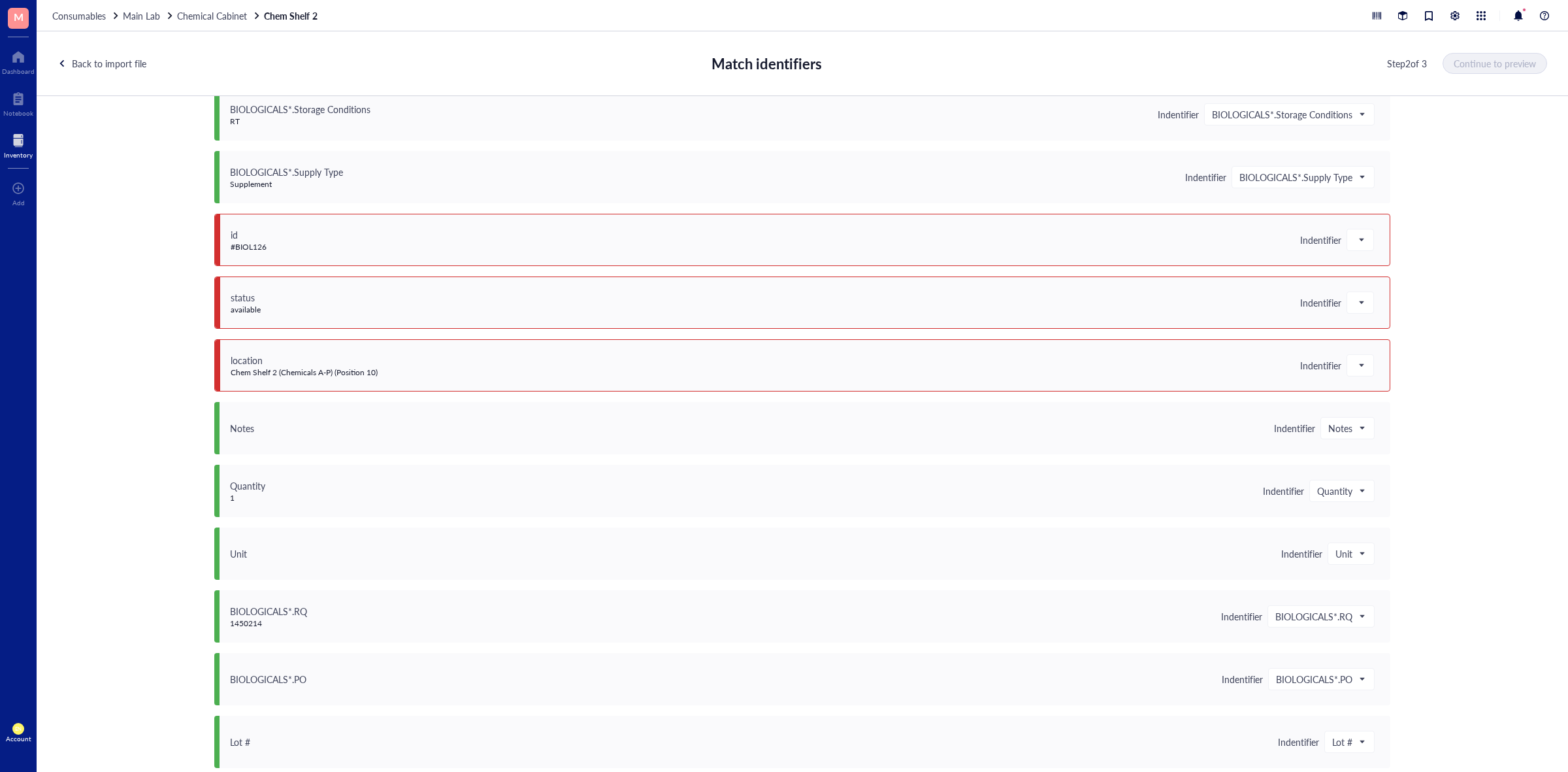
scroll to position [654, 0]
click at [1360, 237] on span at bounding box center [1359, 235] width 12 height 20
click at [1372, 269] on div "Save as notes" at bounding box center [1424, 279] width 156 height 21
click at [1360, 297] on span at bounding box center [1359, 298] width 12 height 20
click at [1363, 347] on div "Save as notes" at bounding box center [1424, 343] width 140 height 14
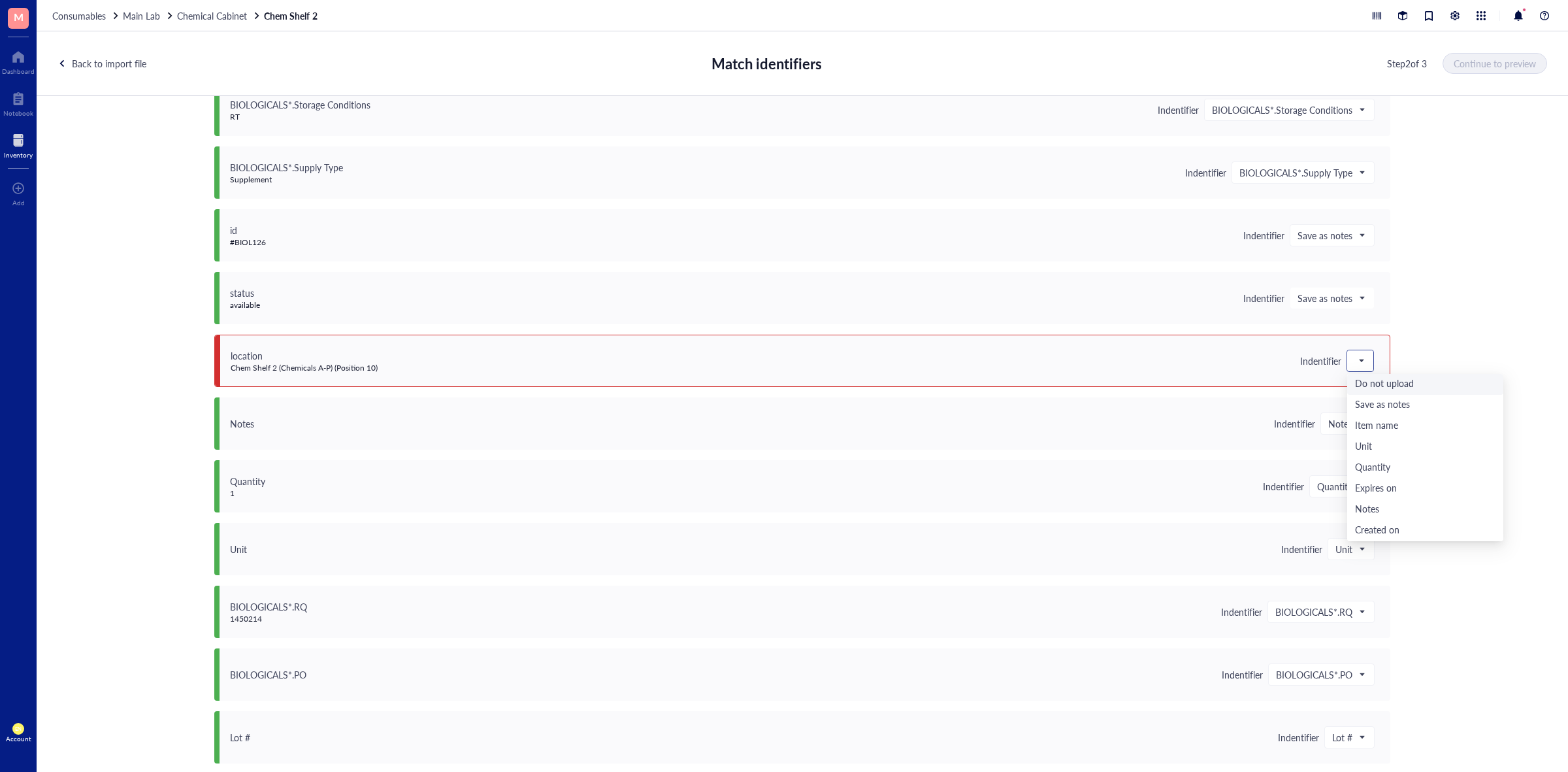
click at [1357, 363] on span at bounding box center [1359, 361] width 12 height 20
click at [1364, 400] on div "Save as notes" at bounding box center [1424, 405] width 140 height 14
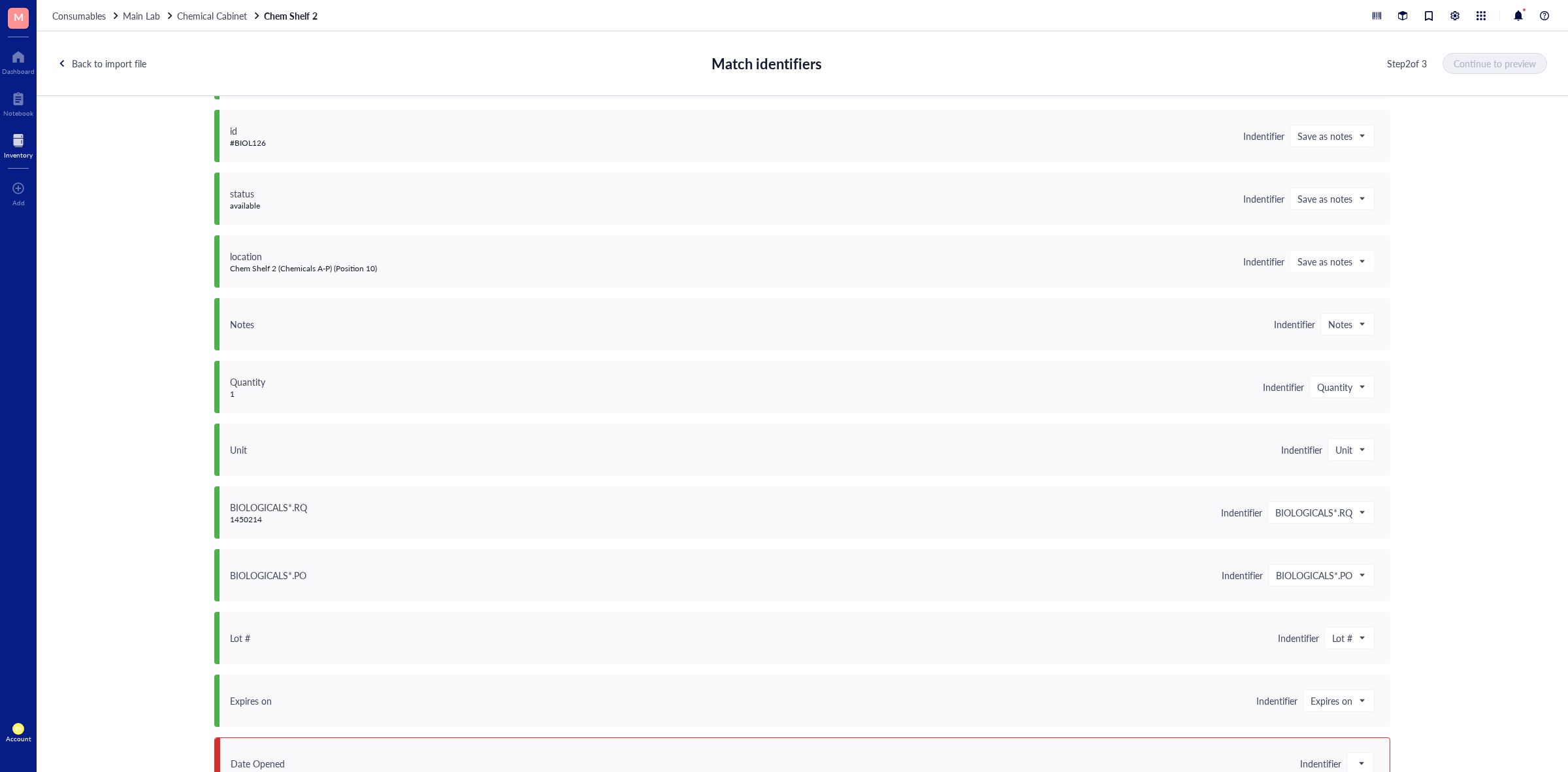
scroll to position [909, 0]
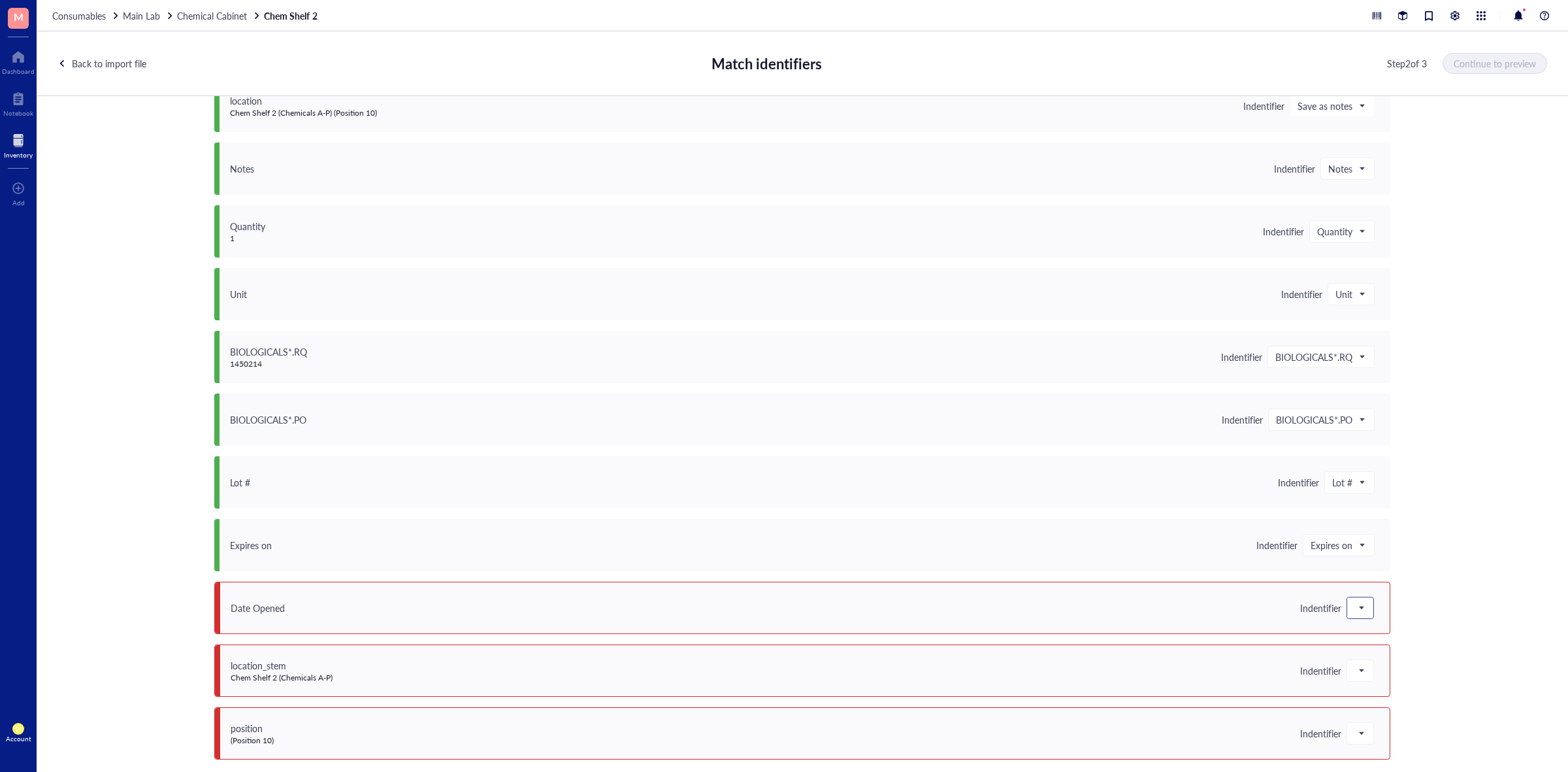
click at [1357, 613] on span at bounding box center [1359, 607] width 12 height 20
click at [1395, 464] on div "Save as notes" at bounding box center [1424, 458] width 140 height 14
click at [1354, 666] on span at bounding box center [1359, 671] width 12 height 20
click at [1372, 523] on div "Save as notes" at bounding box center [1424, 522] width 140 height 14
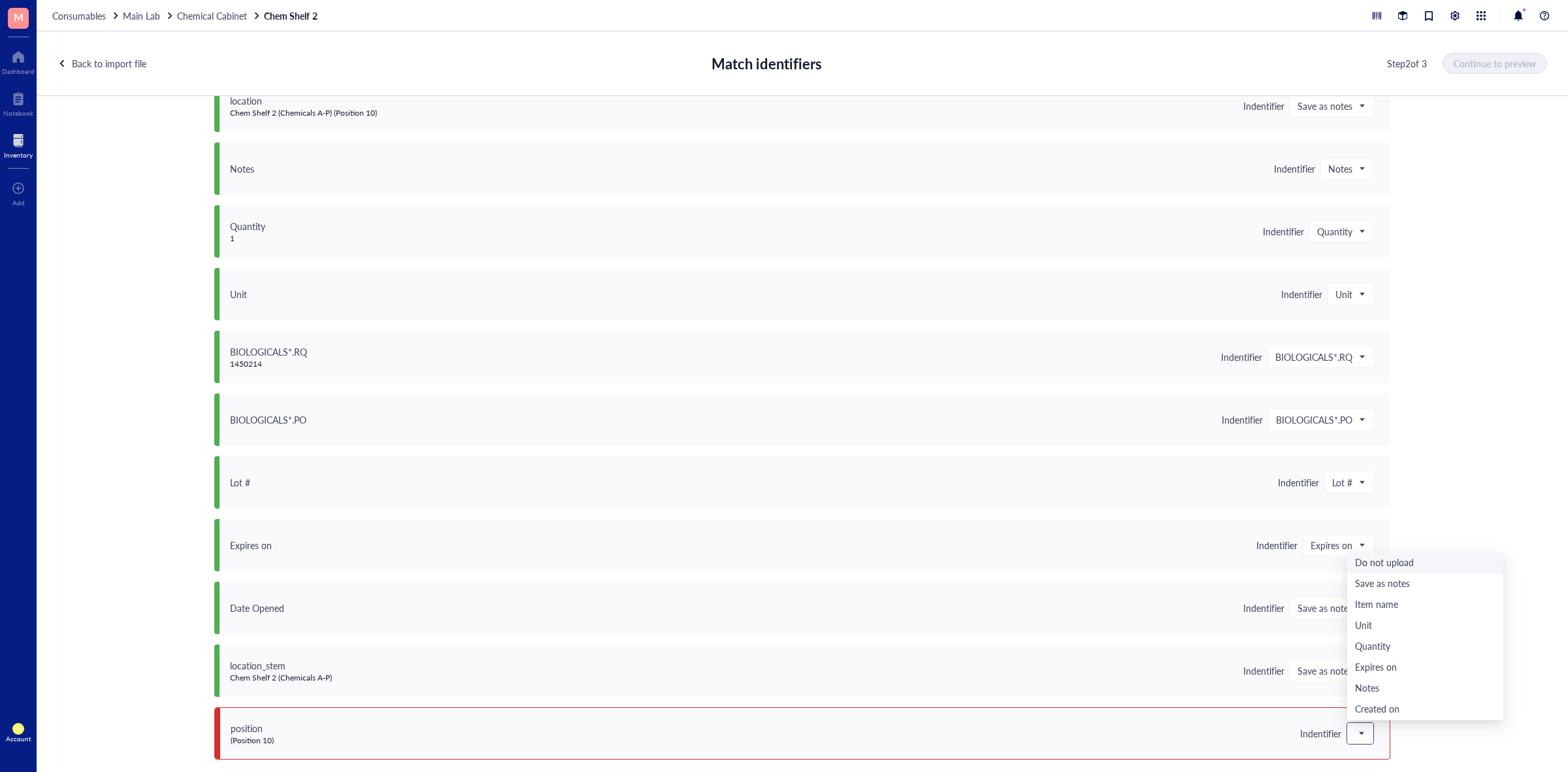
click at [1356, 739] on span at bounding box center [1359, 733] width 12 height 20
click at [1412, 557] on div "Do not upload" at bounding box center [1424, 563] width 140 height 14
click at [1489, 67] on span "Continue to preview" at bounding box center [1495, 63] width 82 height 11
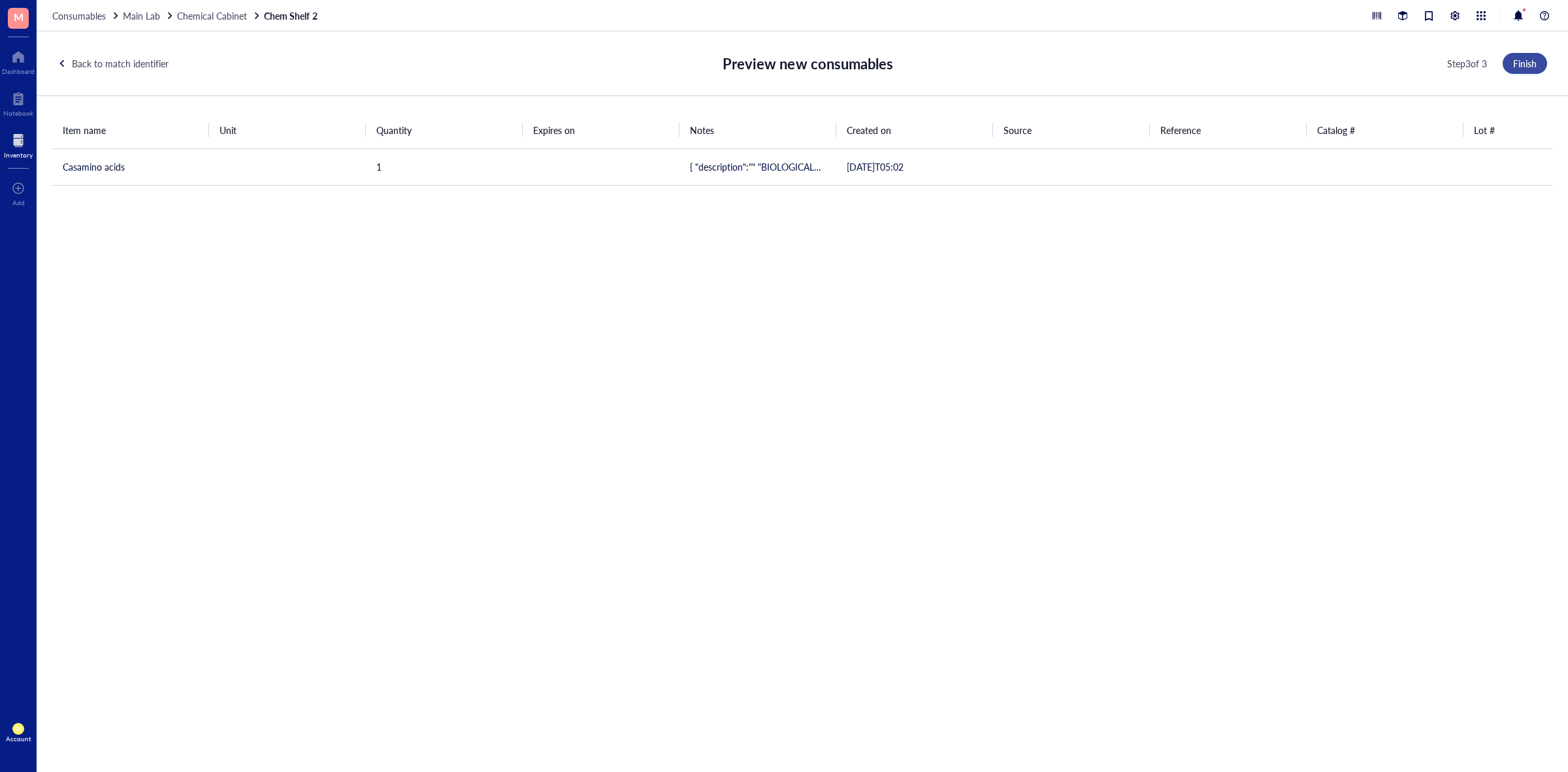
click at [1538, 60] on button "Finish" at bounding box center [1524, 63] width 44 height 21
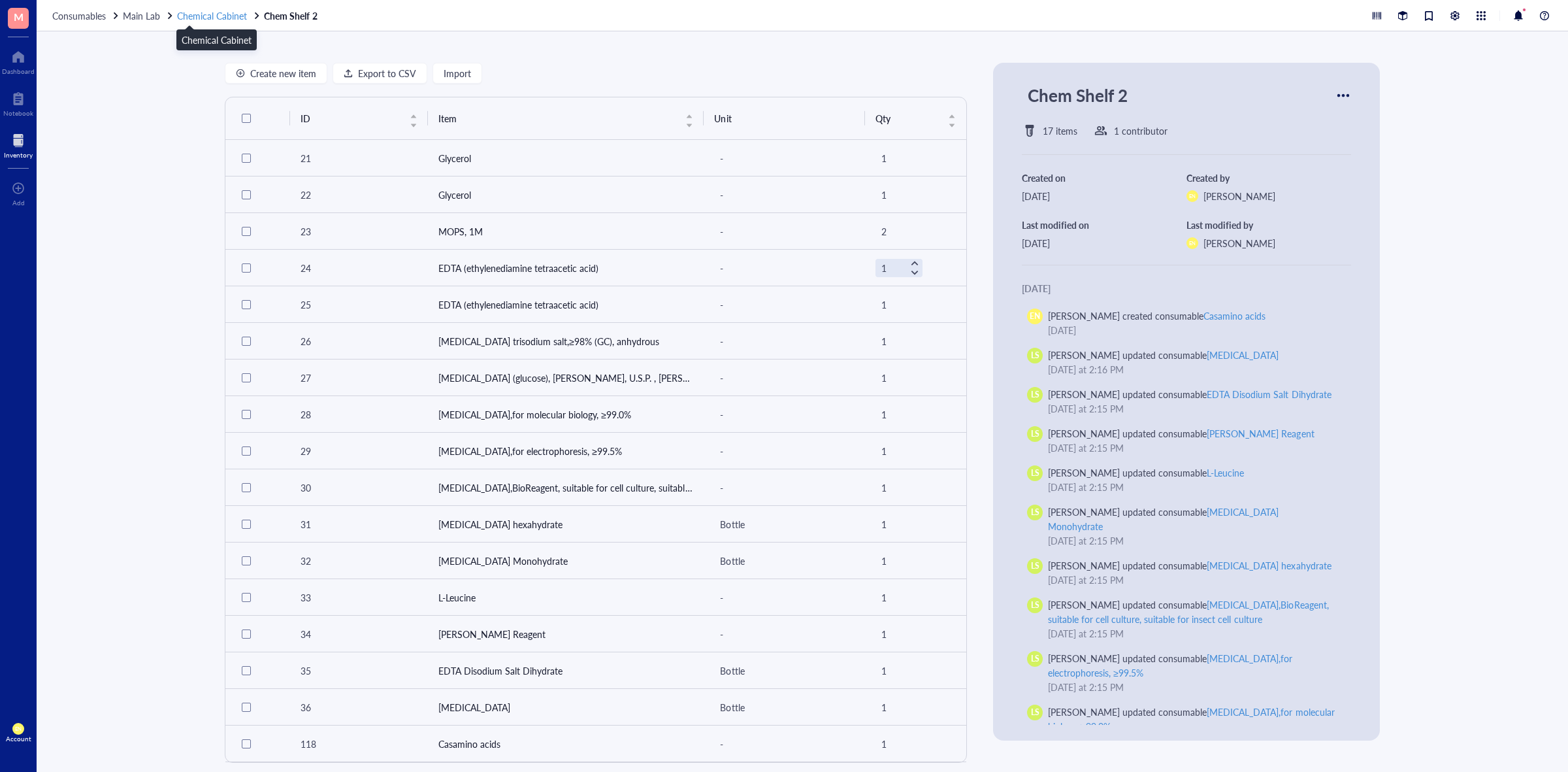
click at [223, 17] on span "Chemical Cabinet" at bounding box center [211, 15] width 70 height 13
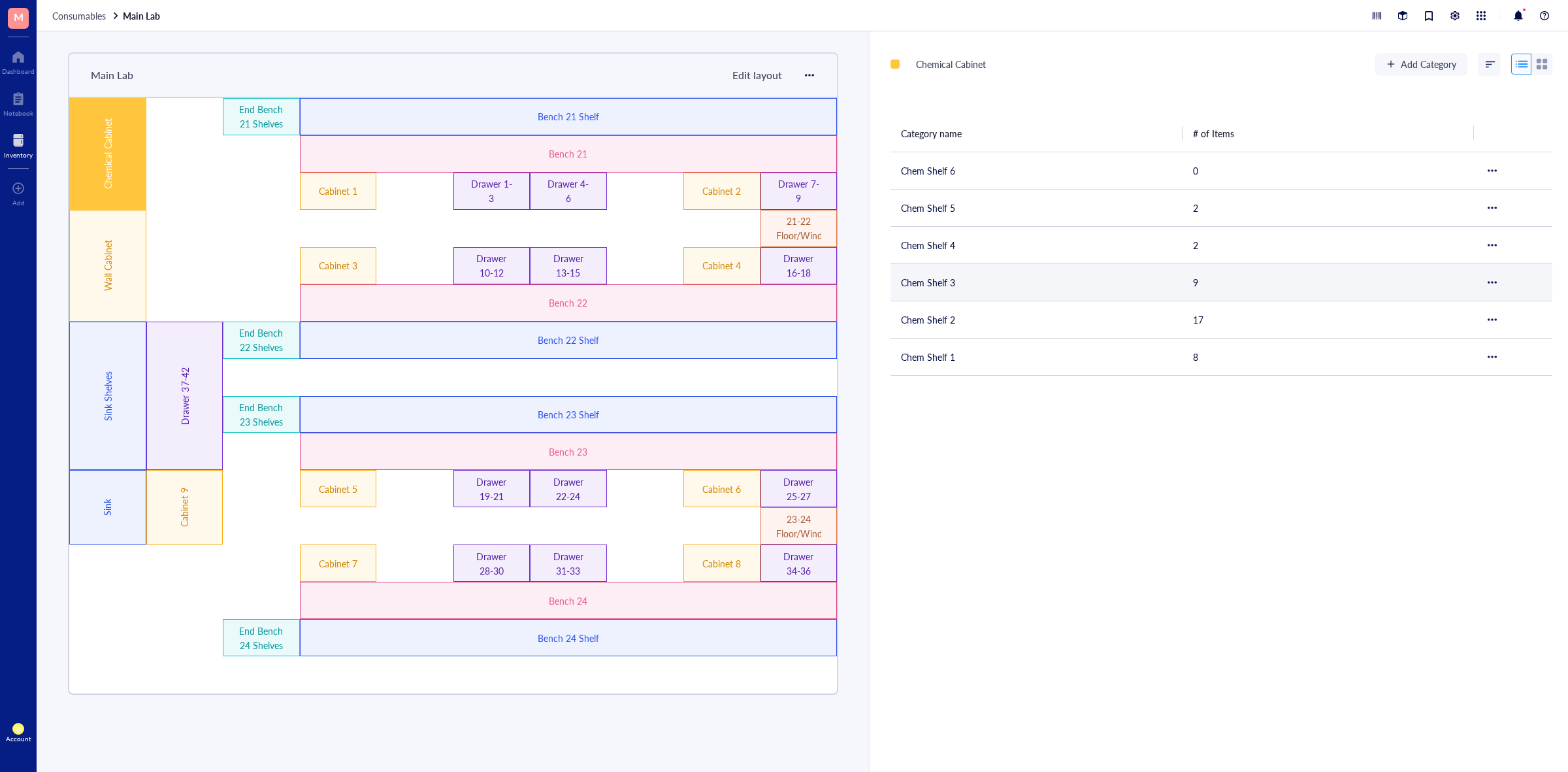
click at [949, 293] on td "Chem Shelf 3" at bounding box center [1036, 281] width 292 height 37
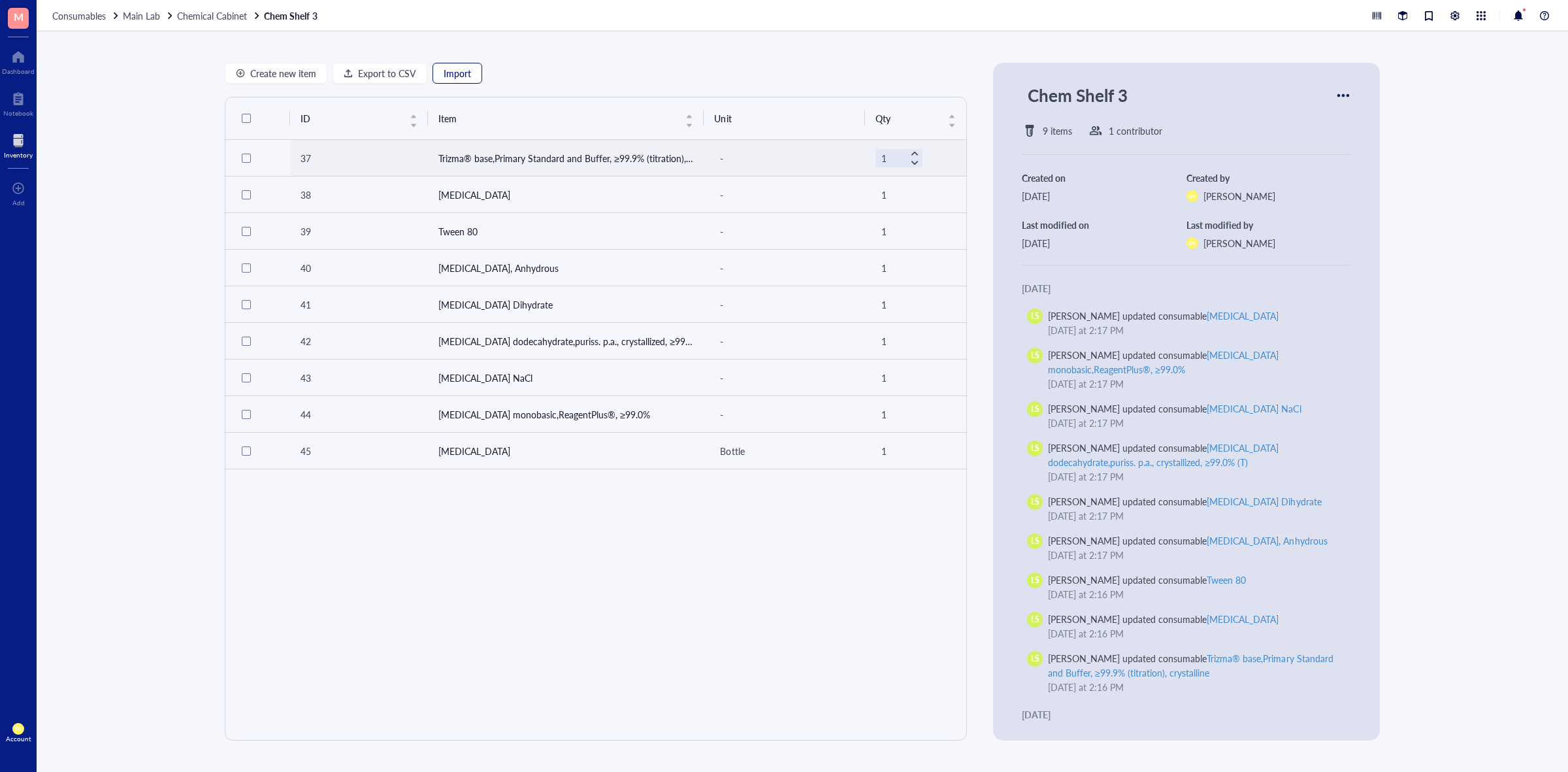
click at [462, 68] on span "Import" at bounding box center [457, 73] width 27 height 11
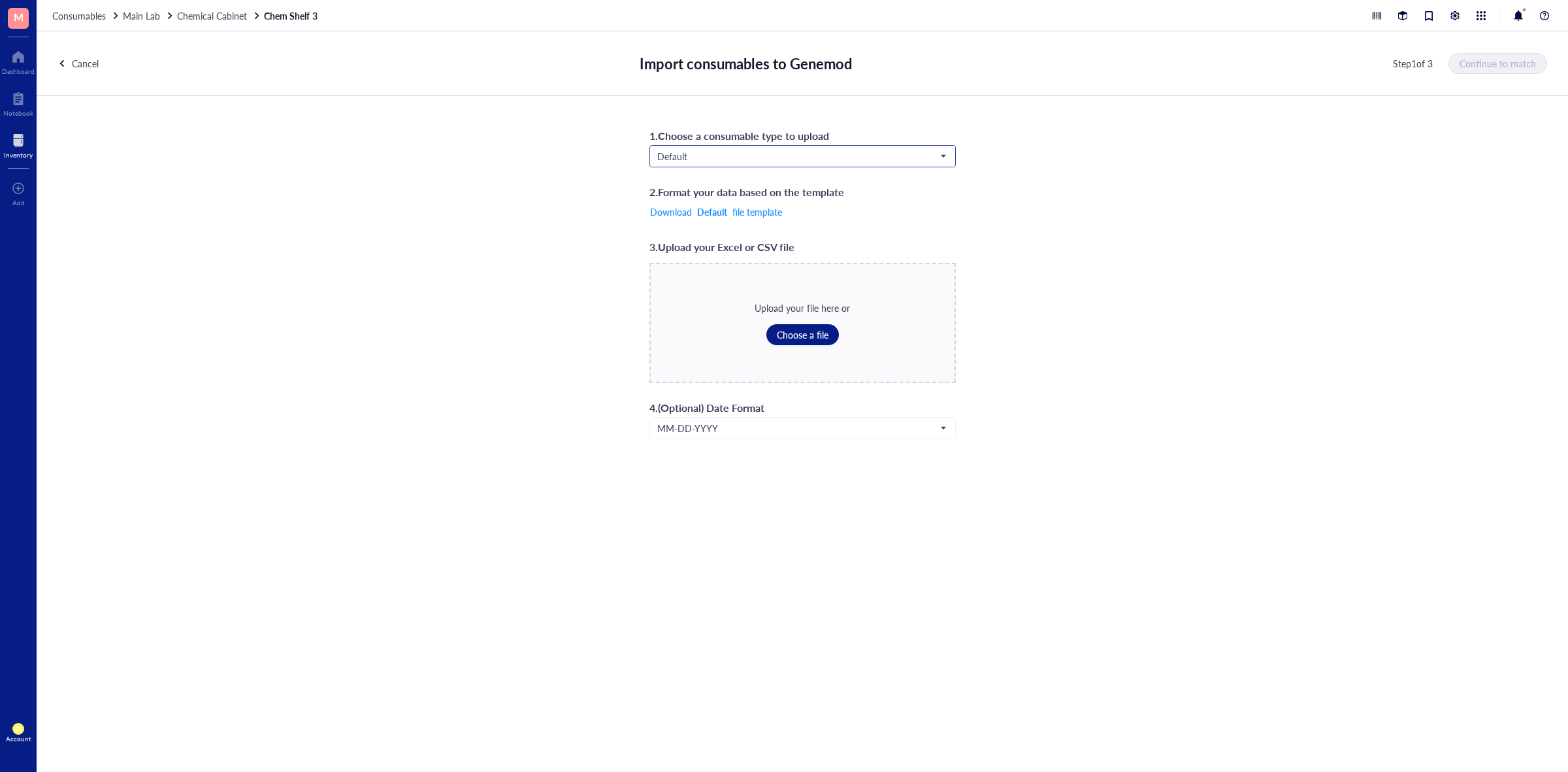
click at [730, 165] on input "search" at bounding box center [796, 156] width 279 height 20
click at [738, 227] on div "Biologicals*" at bounding box center [802, 221] width 288 height 14
click at [781, 341] on button "Choose a file" at bounding box center [803, 334] width 72 height 21
click at [1480, 69] on span "Continue to match" at bounding box center [1498, 63] width 77 height 11
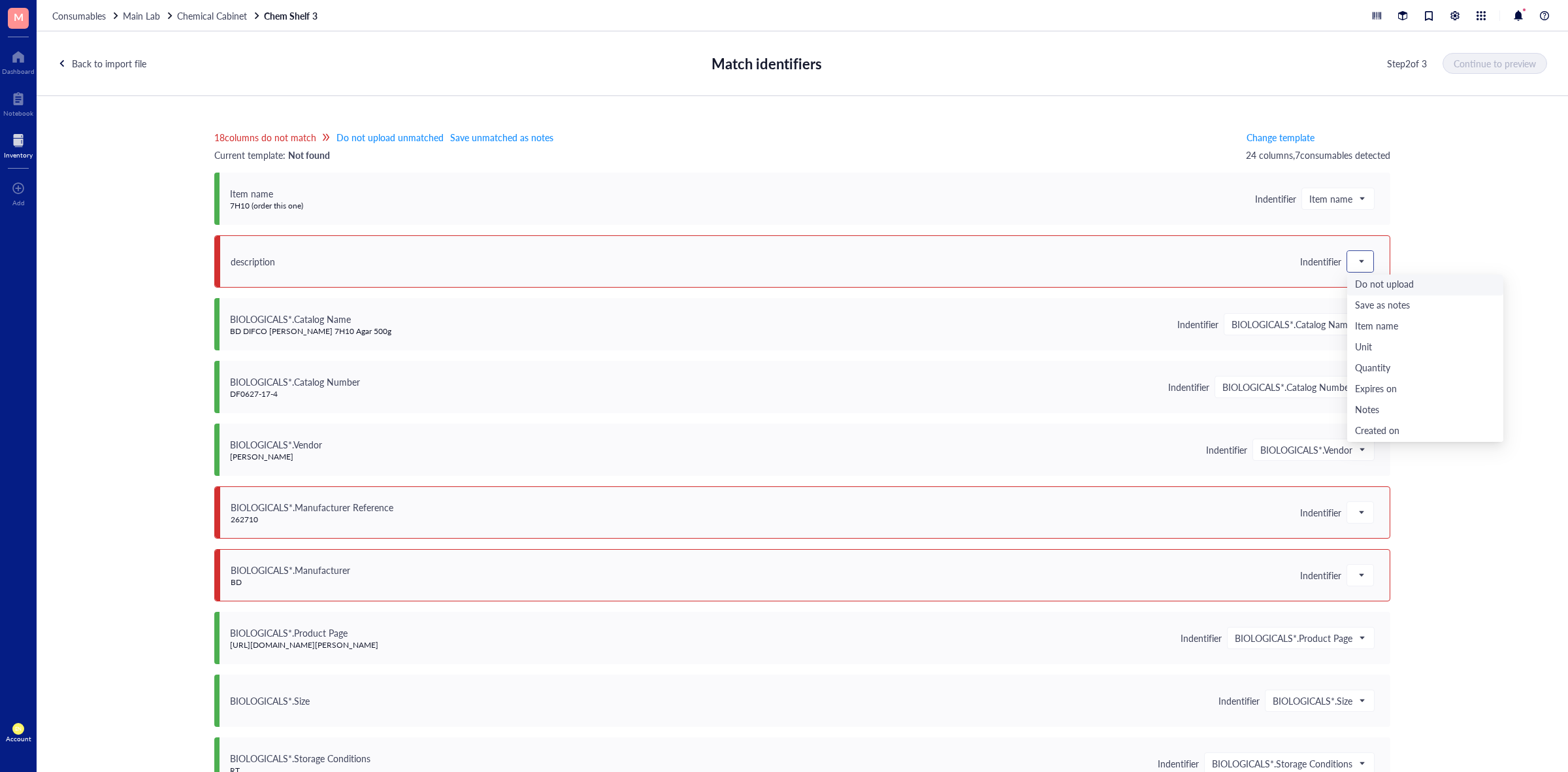
click at [1366, 256] on div at bounding box center [1359, 261] width 26 height 21
click at [1377, 306] on div "Save as notes" at bounding box center [1424, 306] width 140 height 14
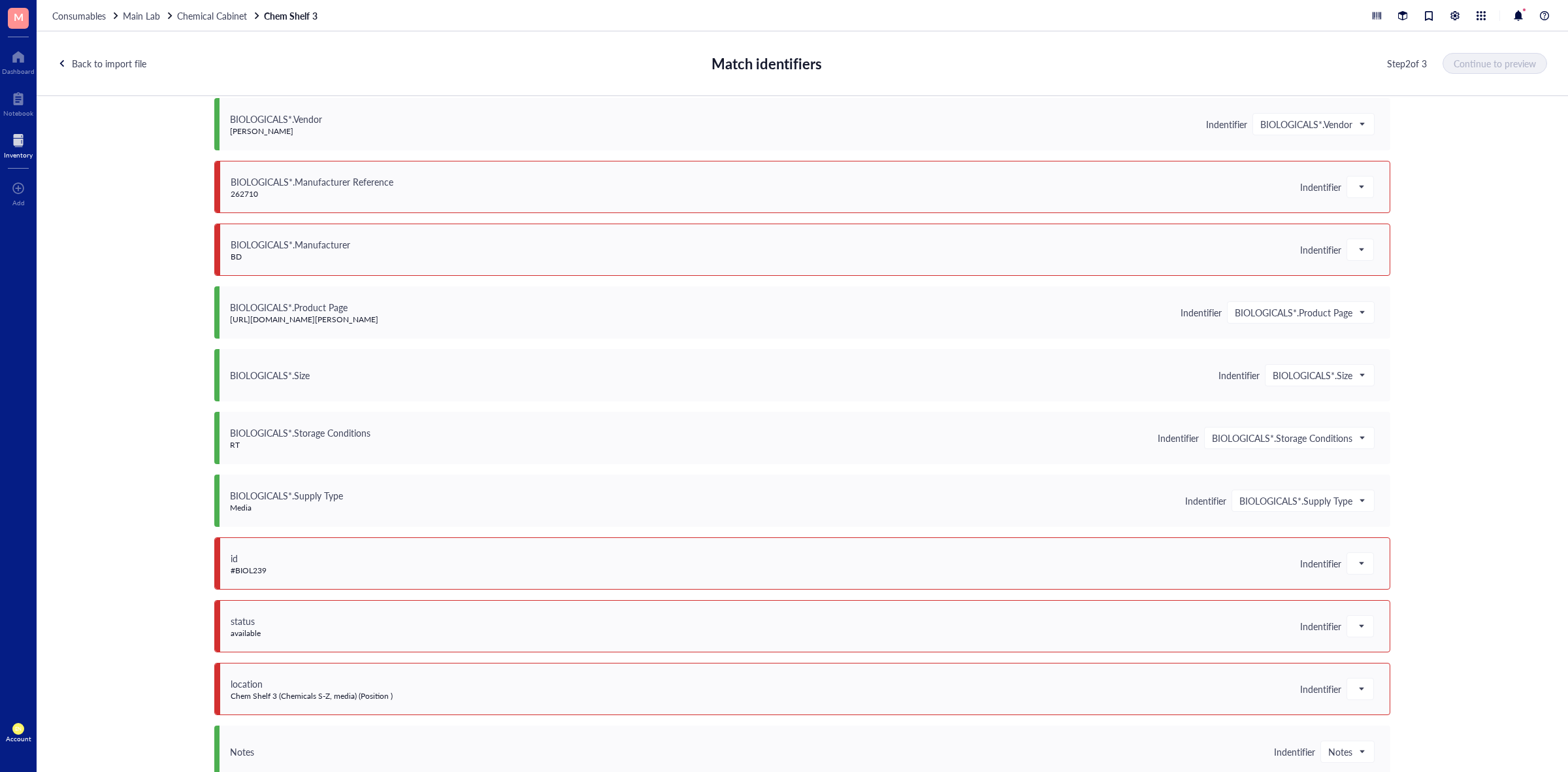
scroll to position [326, 0]
click at [1357, 188] on span at bounding box center [1359, 185] width 12 height 20
click at [1370, 235] on div "Save as notes" at bounding box center [1424, 230] width 140 height 14
click at [1363, 243] on div at bounding box center [1359, 248] width 26 height 21
click at [1379, 289] on div "Save as notes" at bounding box center [1424, 293] width 140 height 14
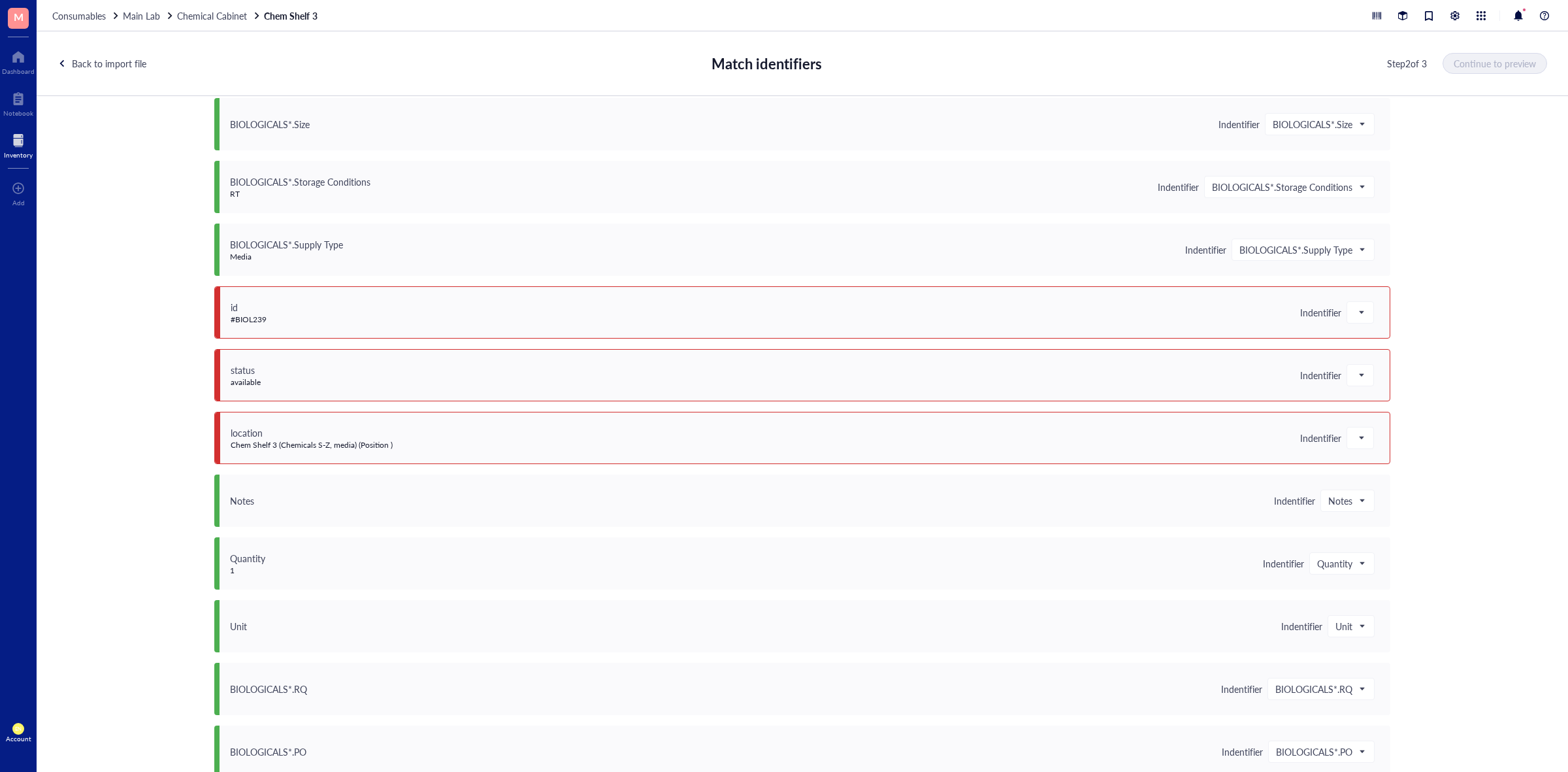
scroll to position [654, 0]
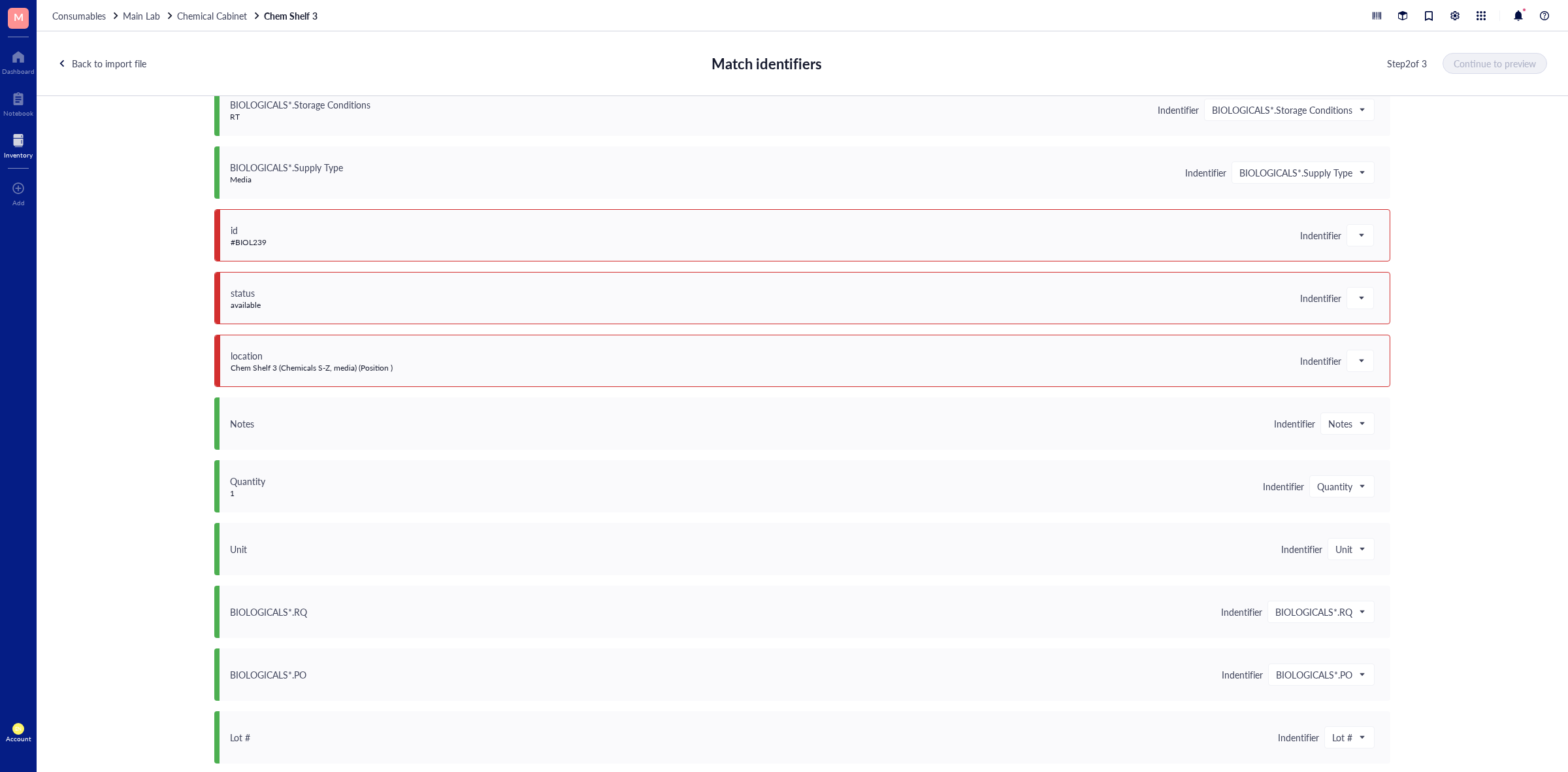
click at [1370, 240] on div "id #BIOL239 Indentifier" at bounding box center [802, 235] width 1176 height 52
click at [1363, 240] on div at bounding box center [1359, 235] width 26 height 21
click at [1369, 273] on div "Save as notes" at bounding box center [1424, 279] width 140 height 14
click at [1362, 288] on div at bounding box center [1359, 297] width 26 height 21
click at [1376, 335] on div "Save as notes" at bounding box center [1424, 343] width 140 height 14
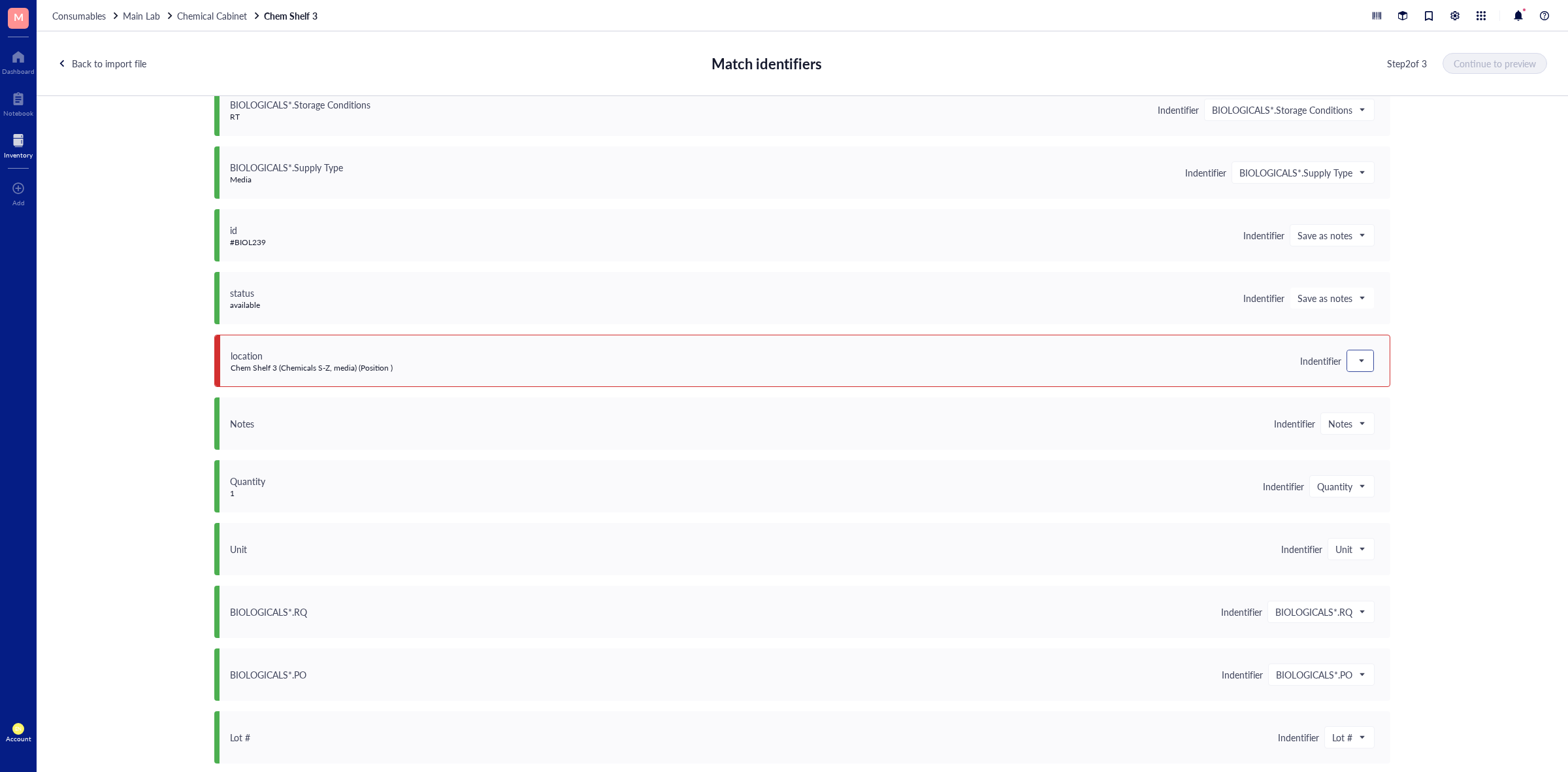
click at [1364, 354] on div at bounding box center [1359, 360] width 26 height 21
click at [1382, 396] on div "Save as notes" at bounding box center [1424, 405] width 156 height 21
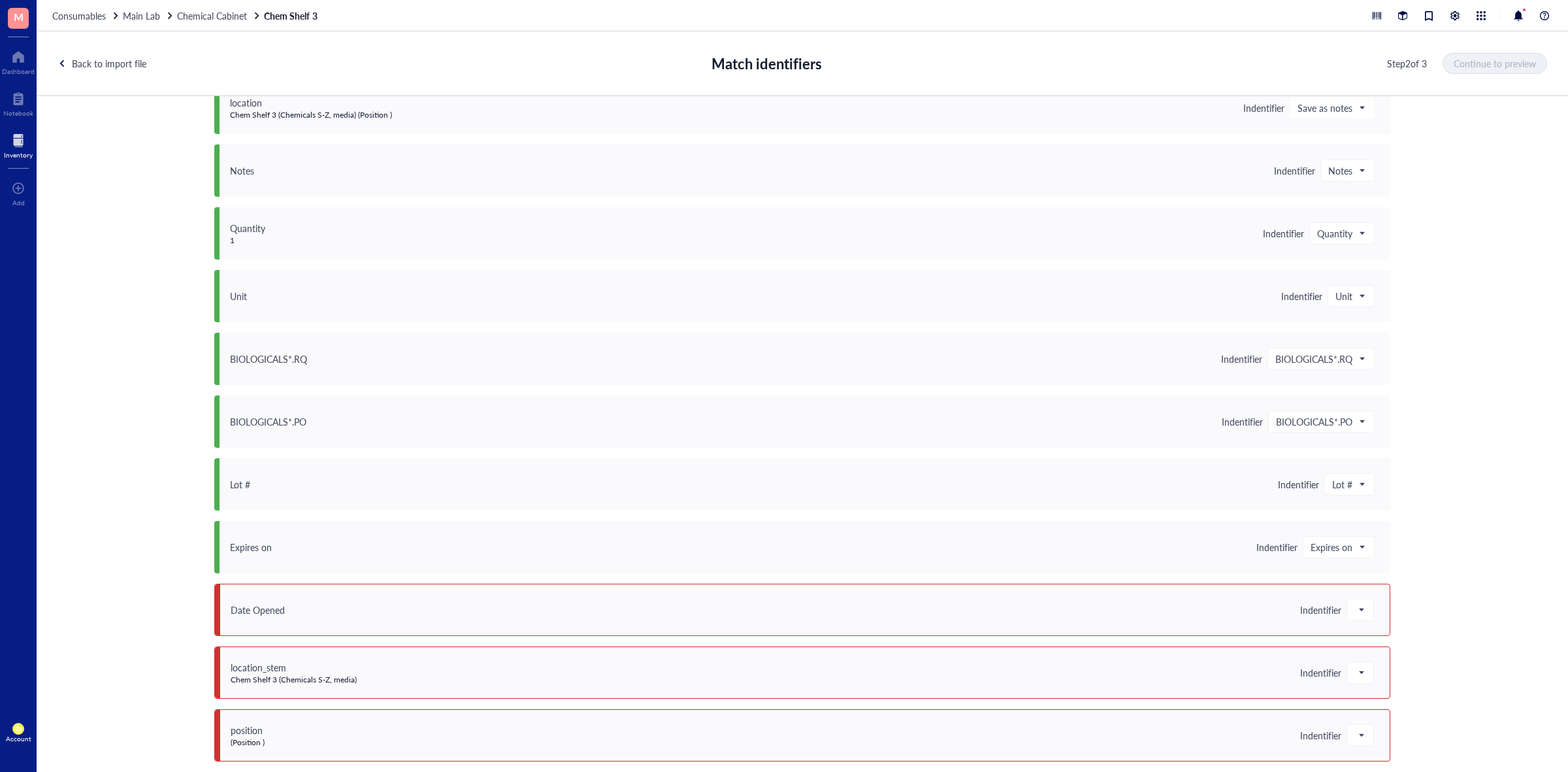
scroll to position [909, 0]
click at [1339, 597] on span "Indentifier" at bounding box center [1337, 607] width 74 height 23
click at [1411, 621] on div "12 columns do not match Do not upload unmatched Save unmatched as notes Current…" at bounding box center [802, 442] width 1531 height 693
click at [1354, 603] on span at bounding box center [1359, 607] width 12 height 20
click at [1385, 464] on div "Save as notes" at bounding box center [1424, 458] width 140 height 14
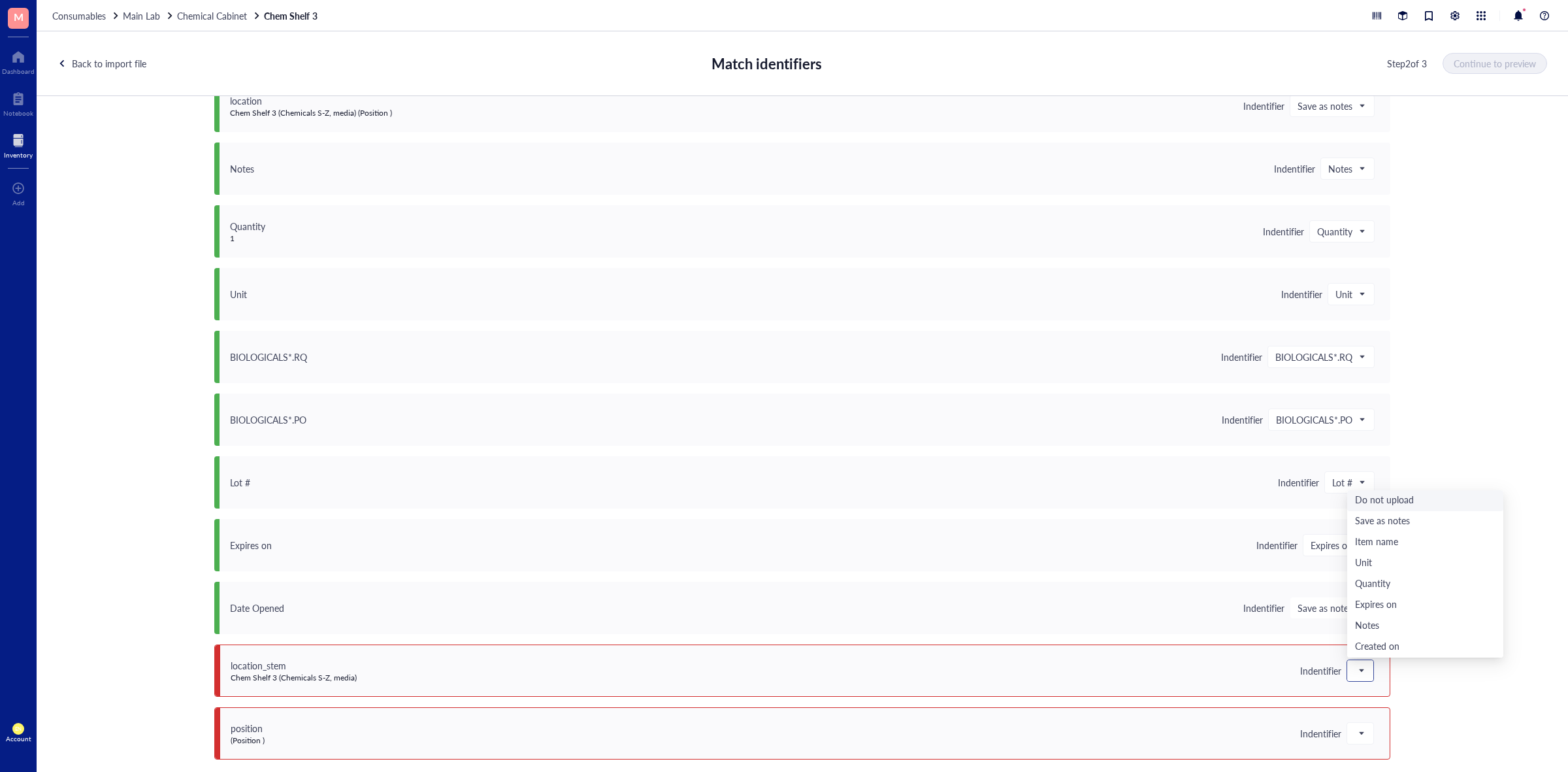
click at [1347, 671] on div at bounding box center [1359, 670] width 26 height 21
click at [1399, 541] on div "Item name" at bounding box center [1424, 542] width 140 height 14
click at [1366, 727] on div at bounding box center [1359, 732] width 26 height 21
click at [1425, 560] on div "Do not upload" at bounding box center [1424, 563] width 140 height 14
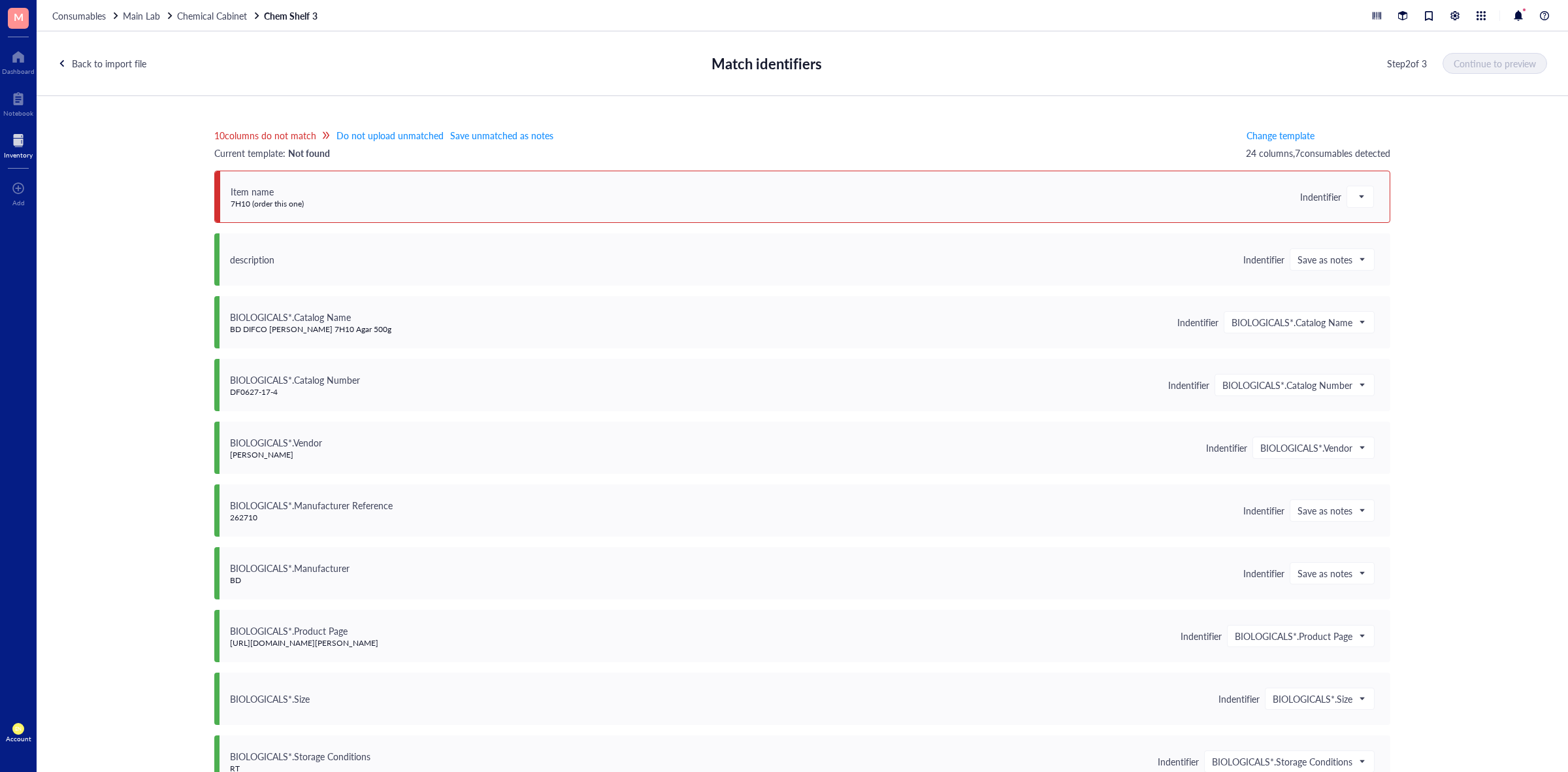
scroll to position [0, 0]
click at [1360, 197] on span at bounding box center [1359, 199] width 12 height 20
click at [1376, 265] on div "Item name" at bounding box center [1424, 264] width 140 height 14
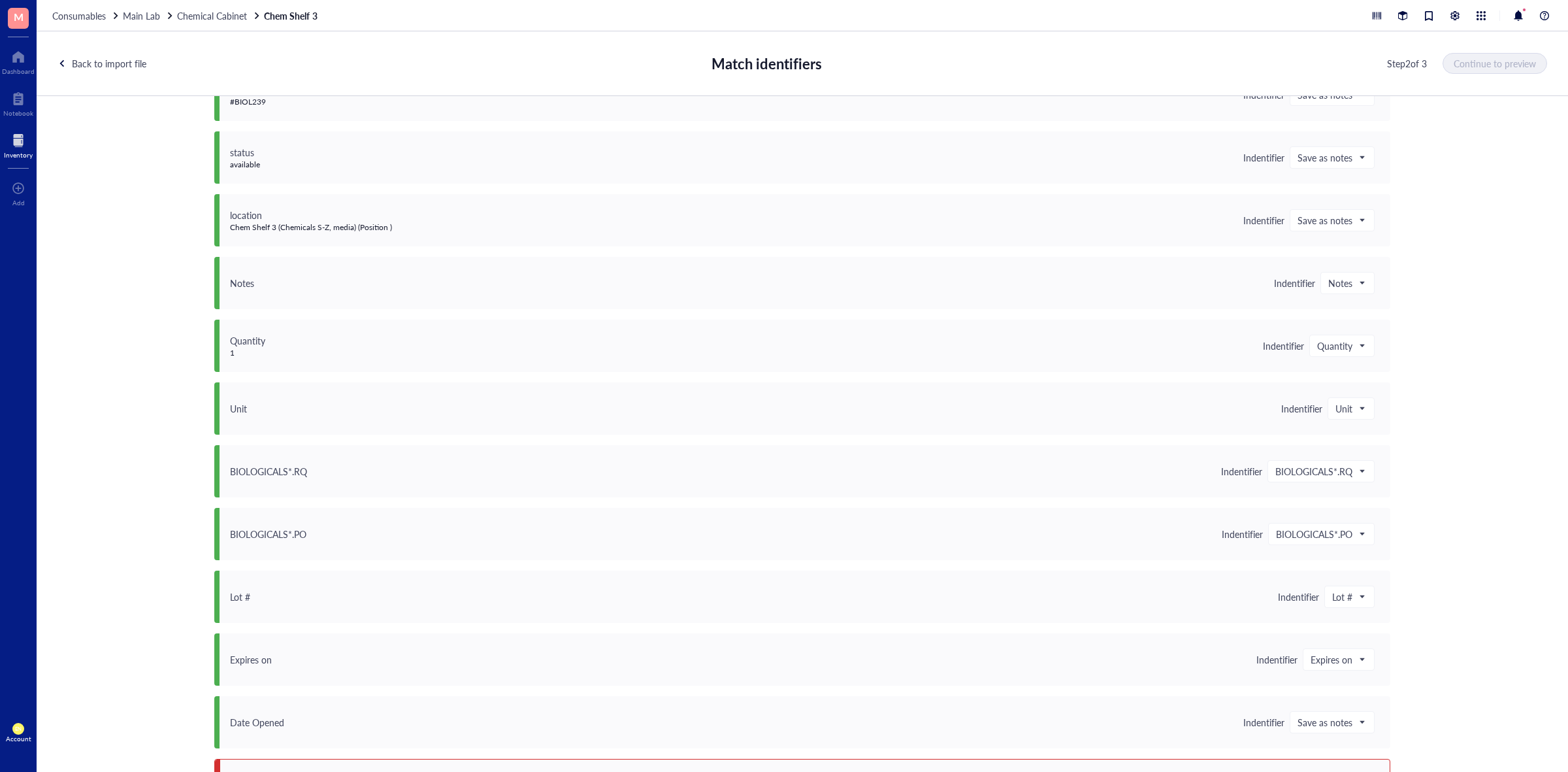
scroll to position [909, 0]
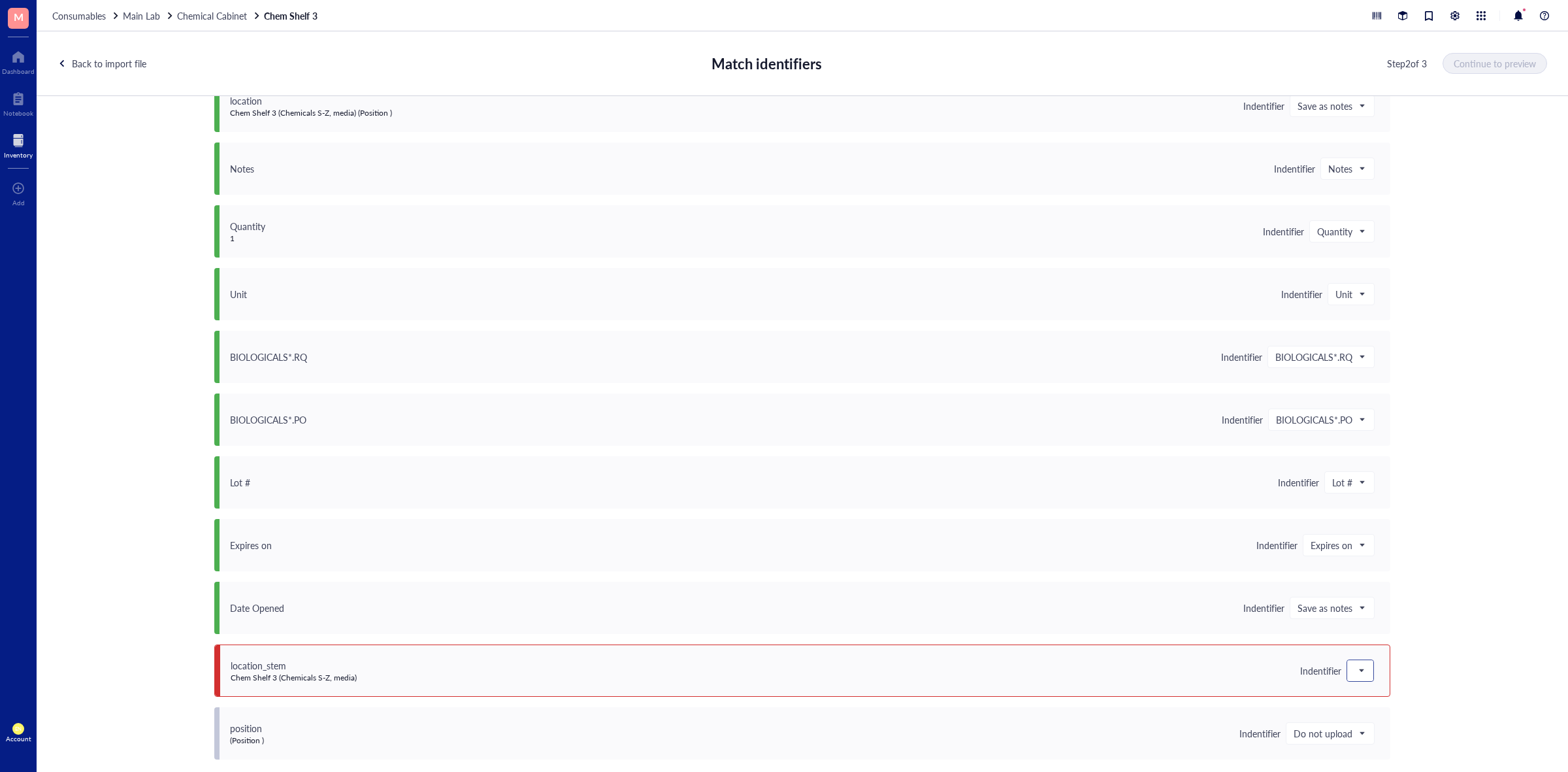
click at [1357, 661] on span at bounding box center [1359, 671] width 12 height 20
click at [1384, 520] on div "Save as notes" at bounding box center [1424, 522] width 140 height 14
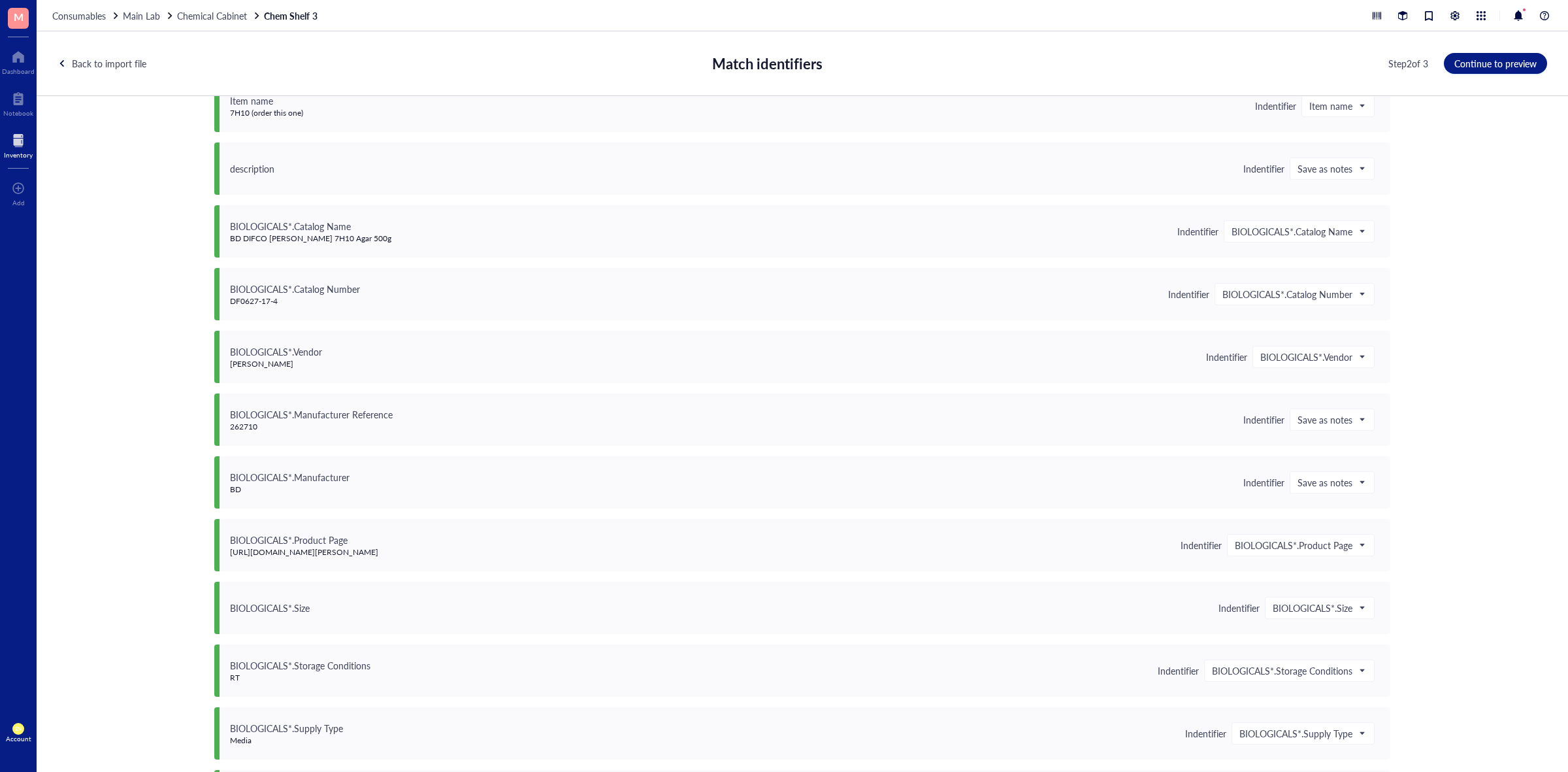
scroll to position [10, 0]
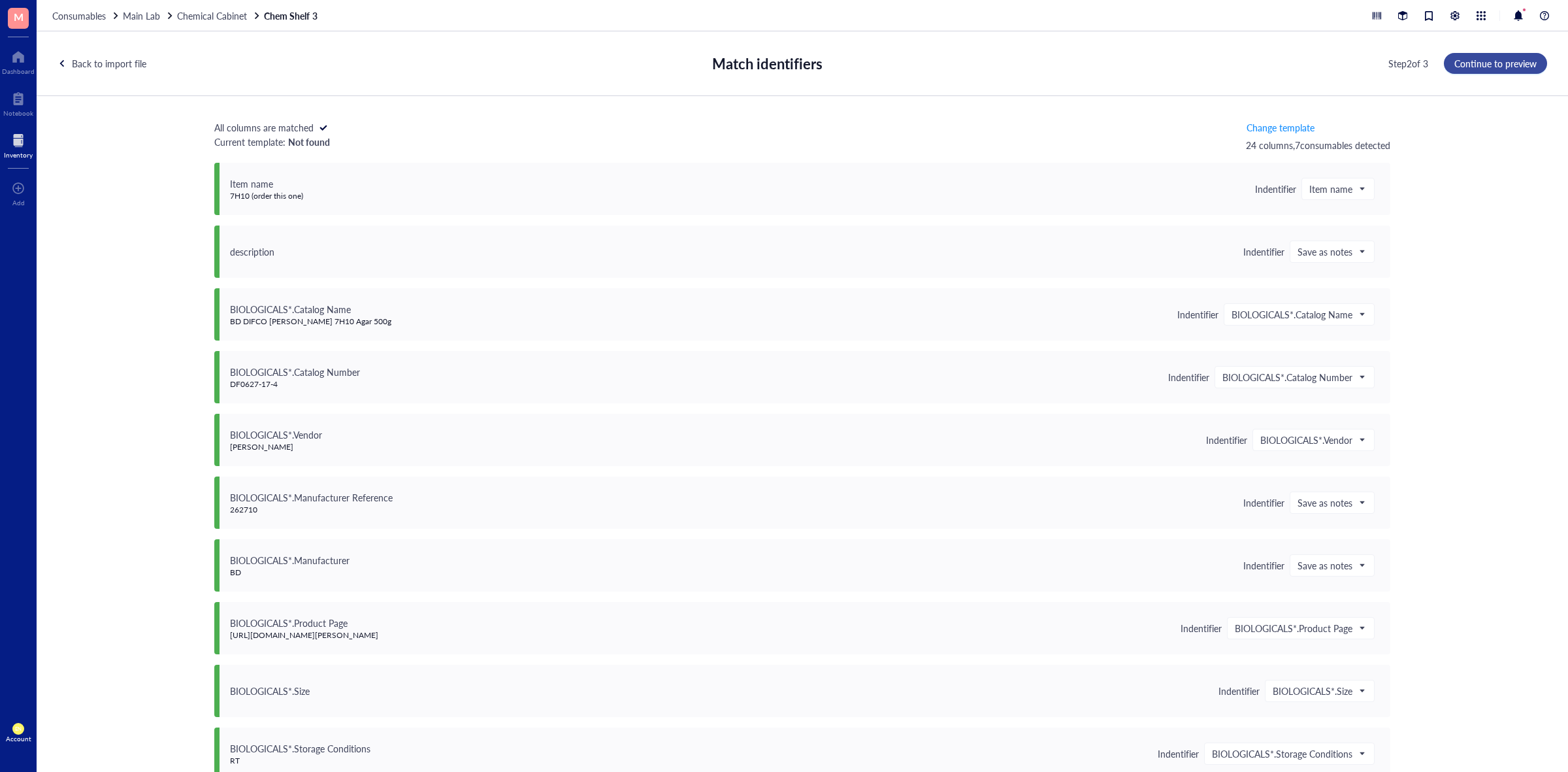
click at [1499, 61] on span "Continue to preview" at bounding box center [1495, 63] width 82 height 11
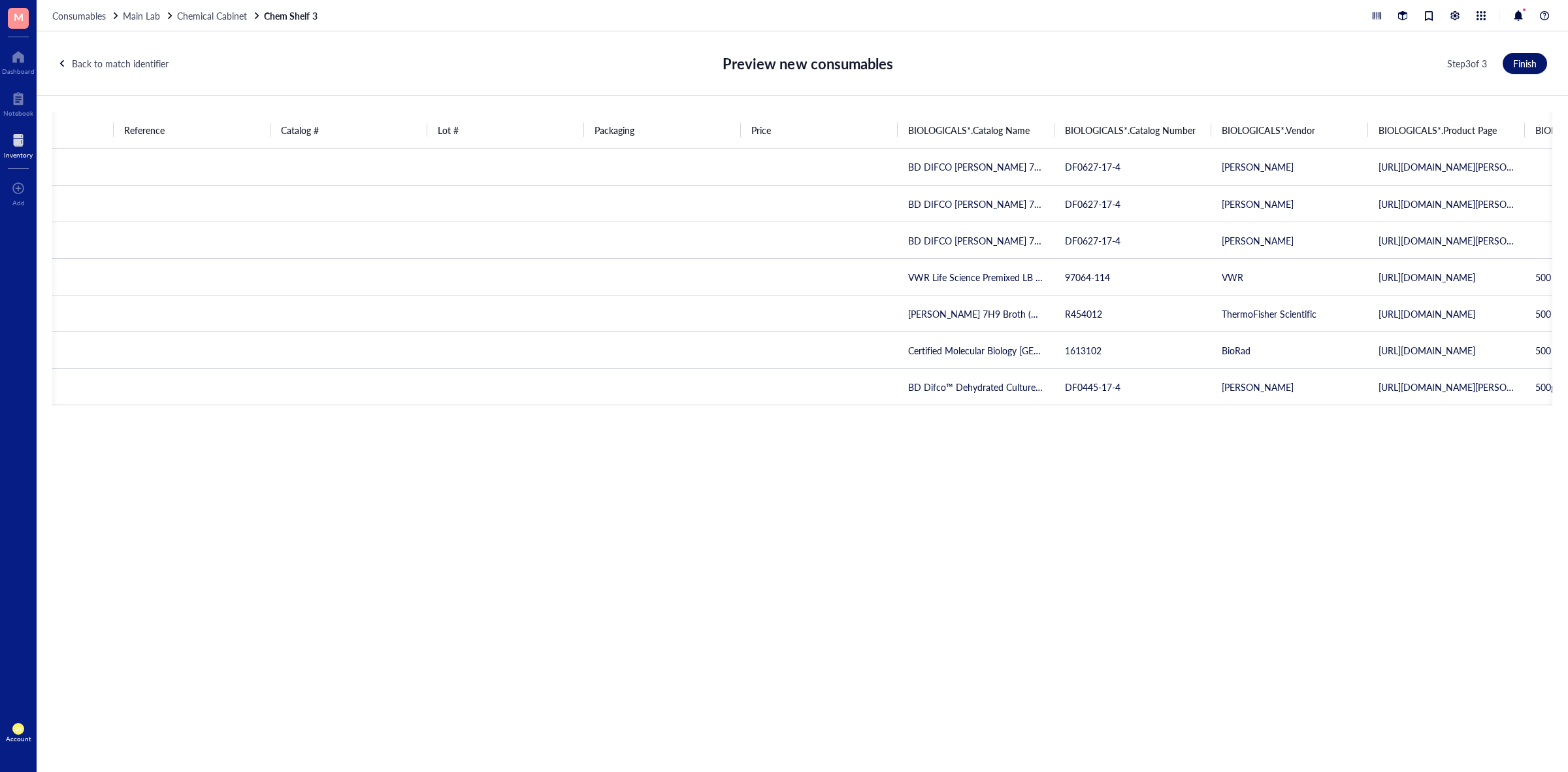
scroll to position [0, 1099]
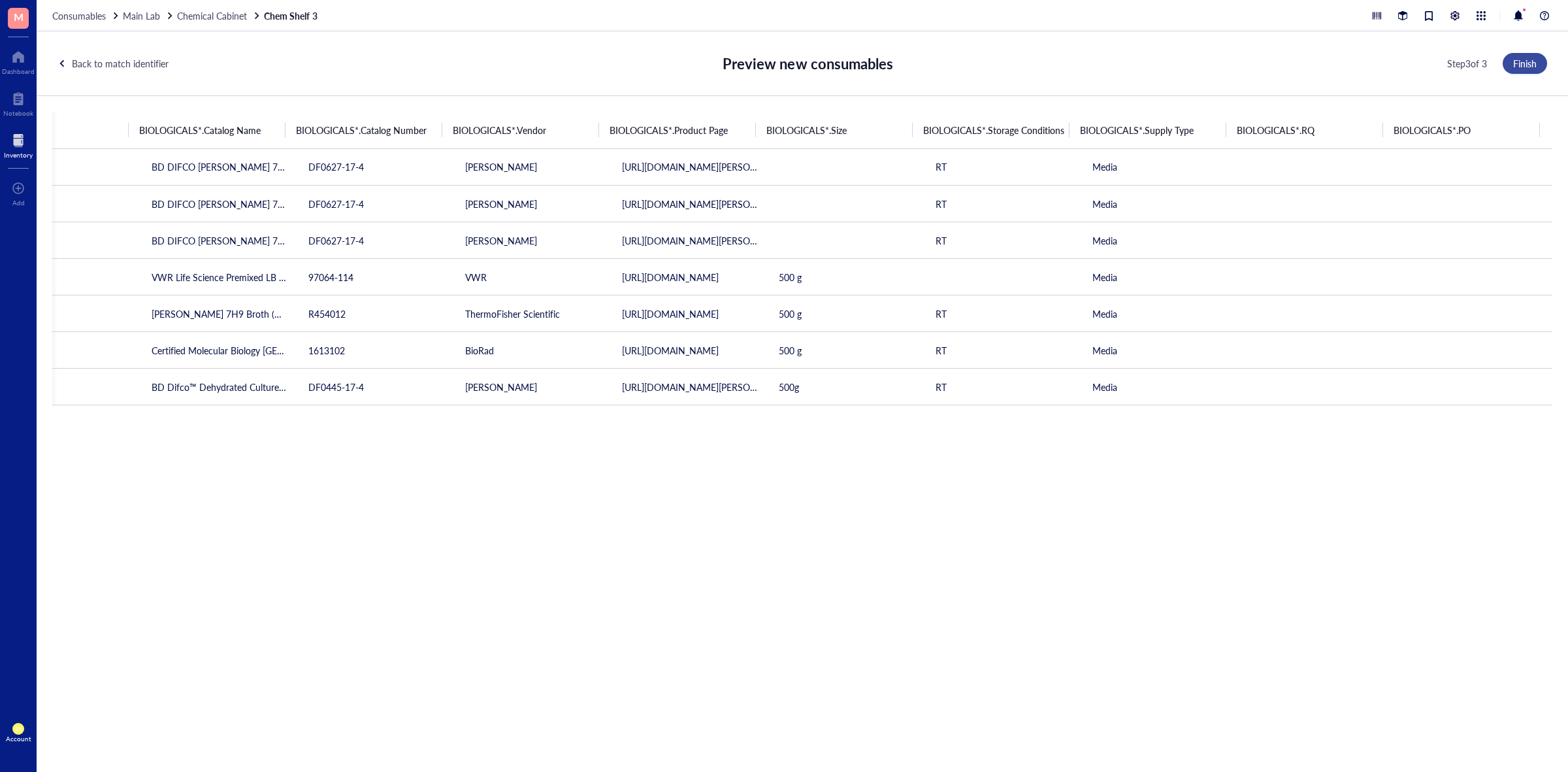
click at [1524, 62] on span "Finish" at bounding box center [1525, 63] width 23 height 11
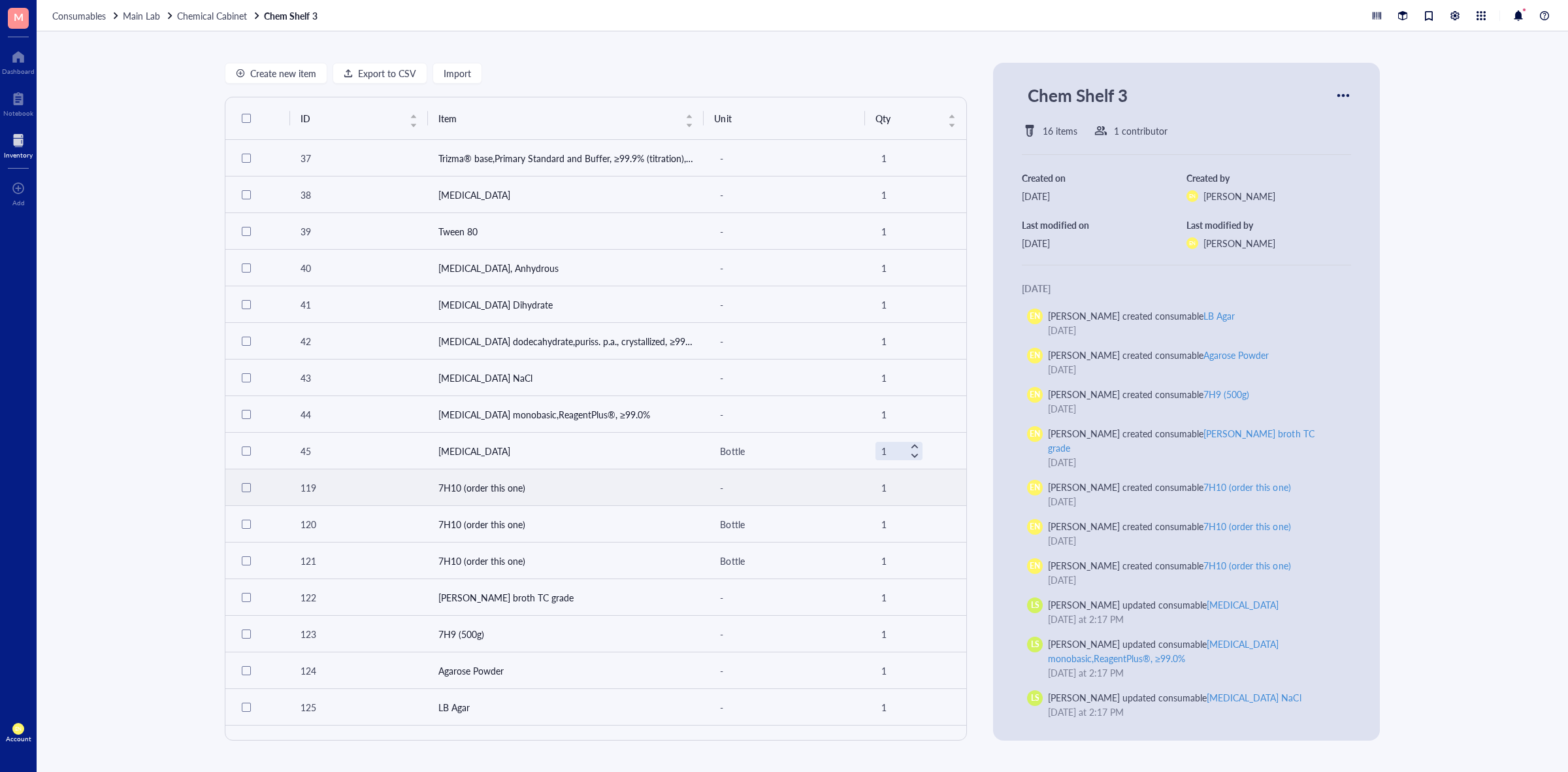
click at [630, 502] on td "7H10 (order this one)" at bounding box center [566, 487] width 277 height 36
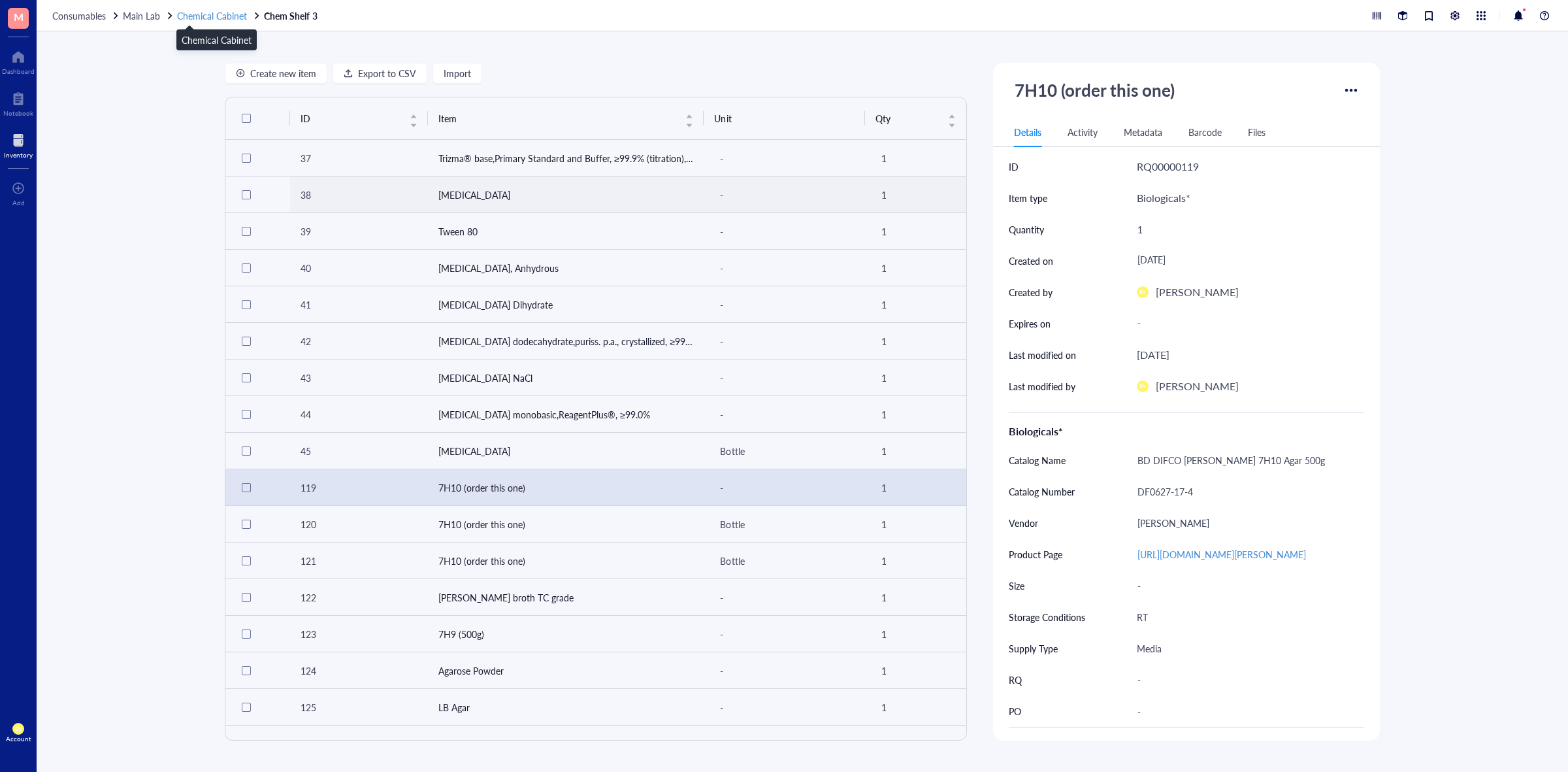
click at [202, 20] on span "Chemical Cabinet" at bounding box center [211, 15] width 70 height 13
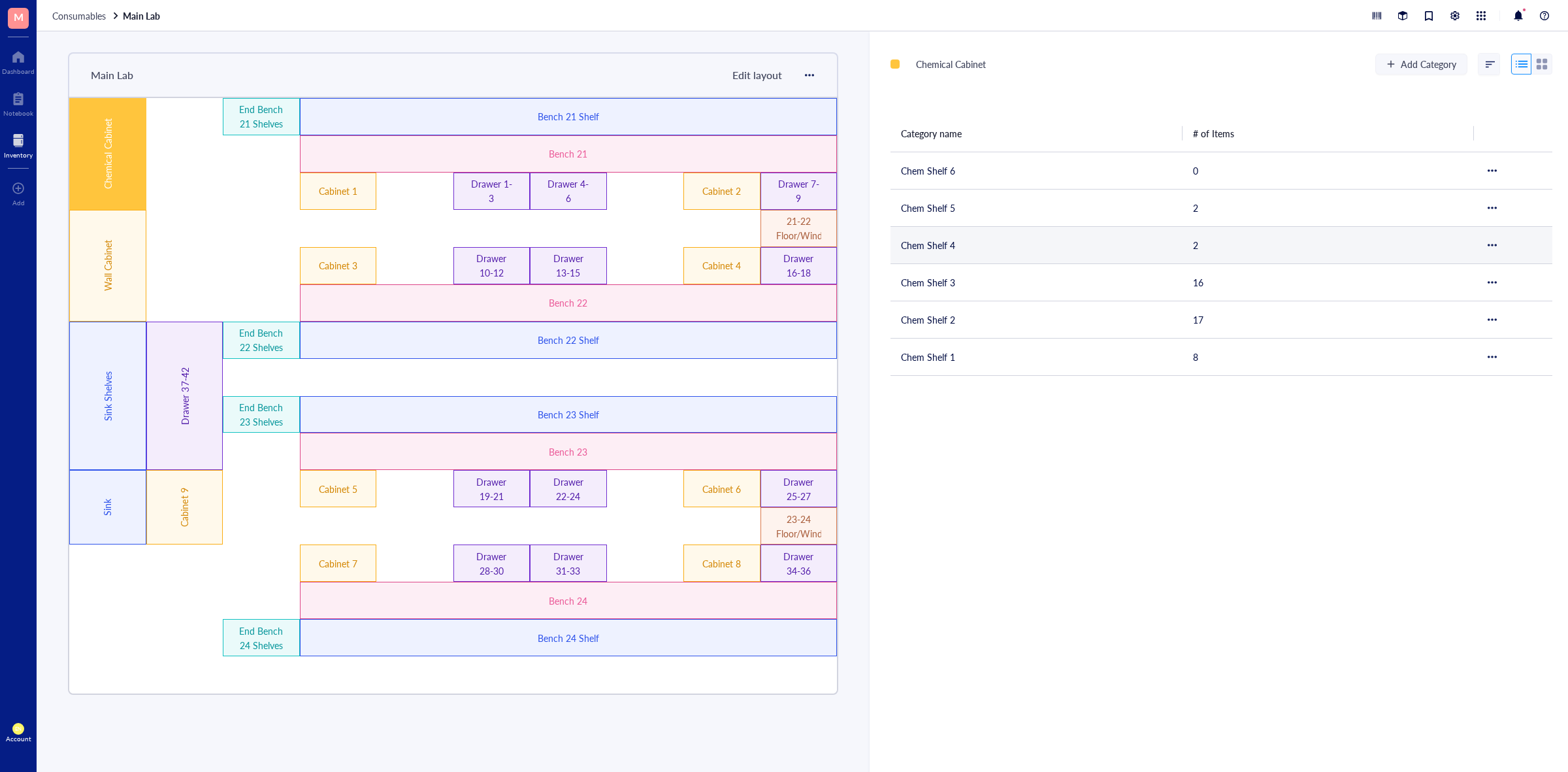
click at [972, 234] on td "Chem Shelf 4" at bounding box center [1036, 244] width 292 height 37
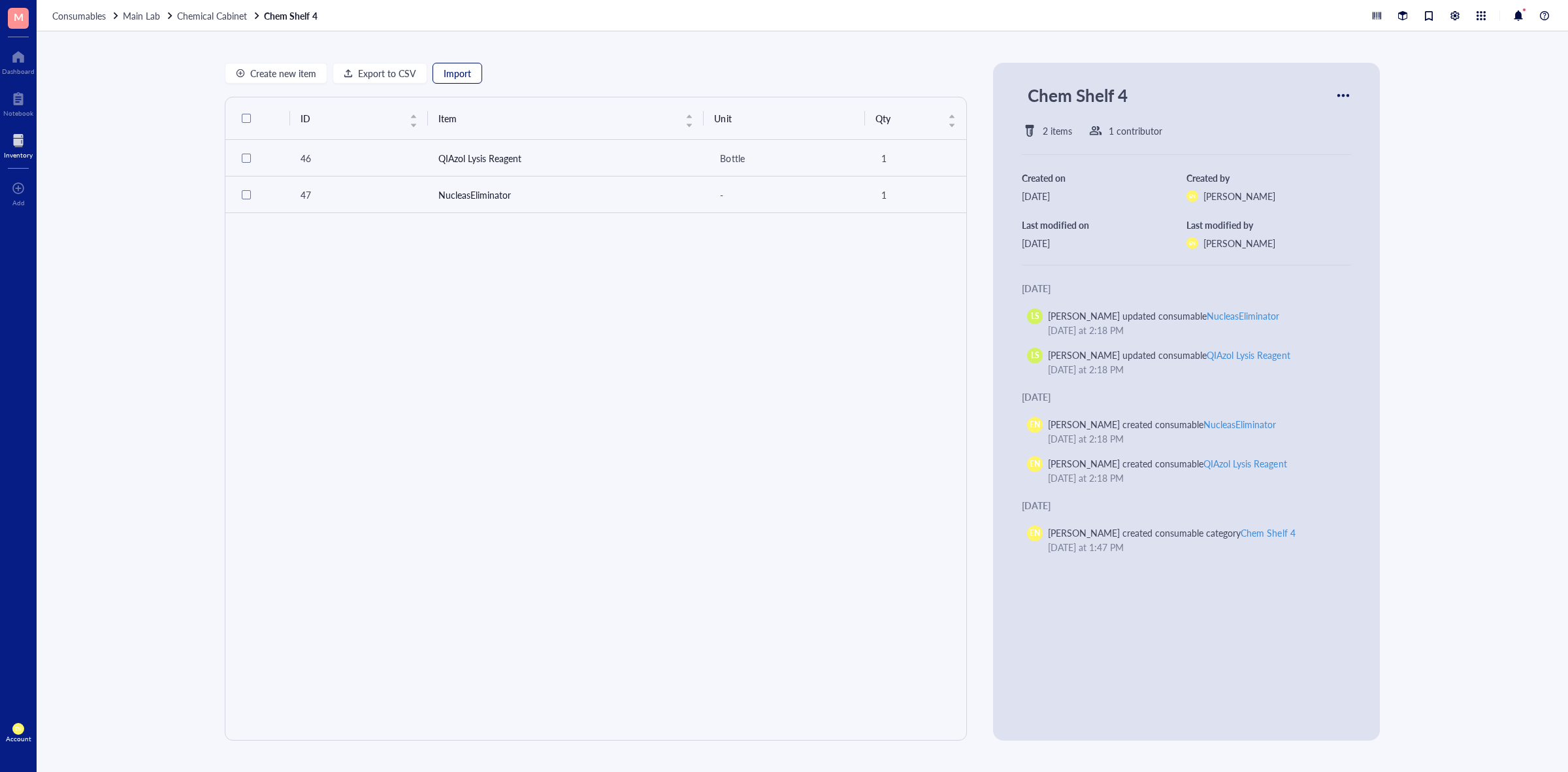
click at [448, 70] on span "Import" at bounding box center [457, 73] width 27 height 11
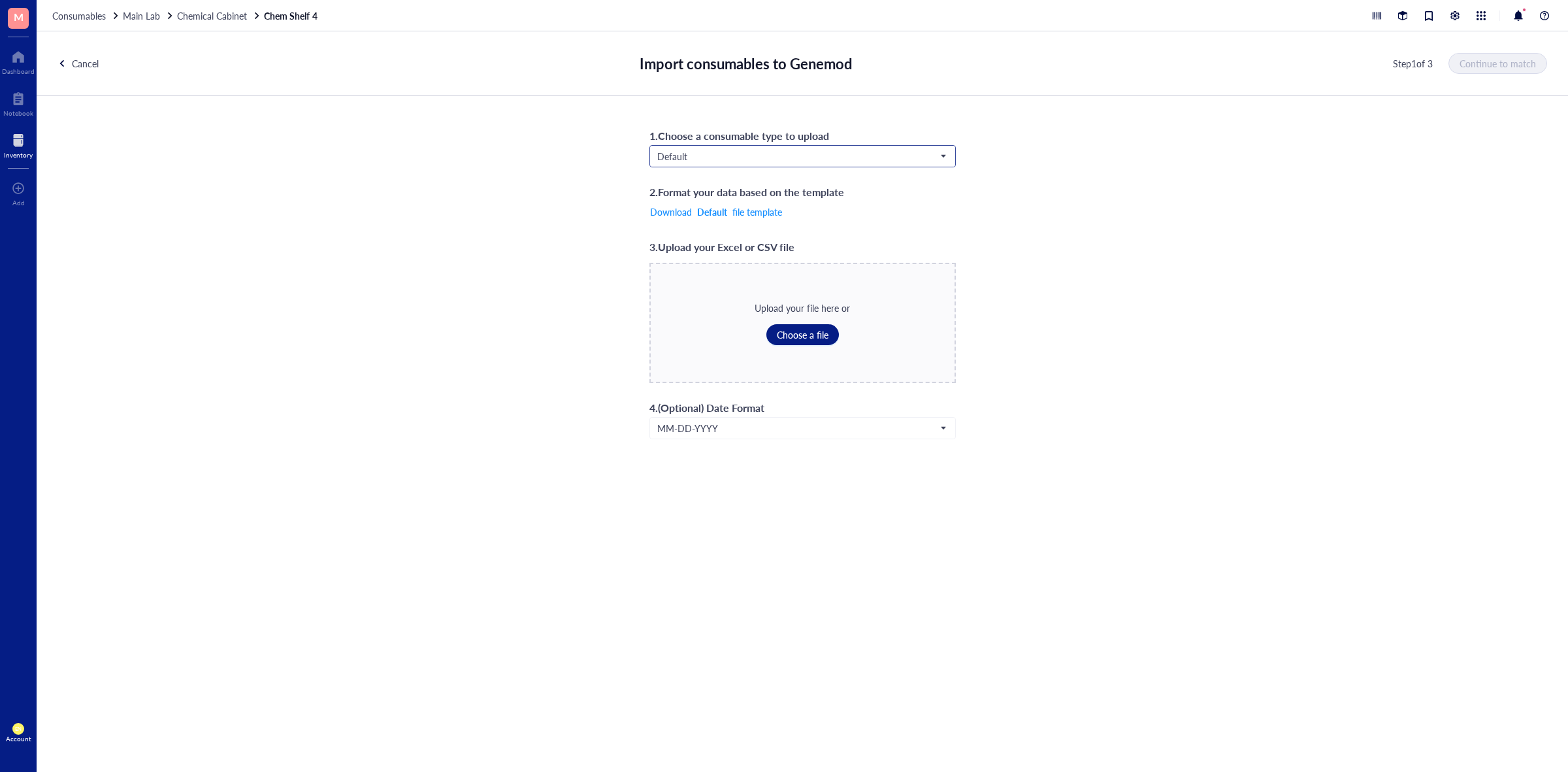
click at [738, 162] on span "Default" at bounding box center [801, 155] width 288 height 12
click at [719, 223] on div "Biologicals*" at bounding box center [802, 221] width 288 height 14
click at [789, 344] on button "Choose a file" at bounding box center [803, 334] width 72 height 21
click at [1488, 59] on span "Continue to match" at bounding box center [1498, 63] width 77 height 11
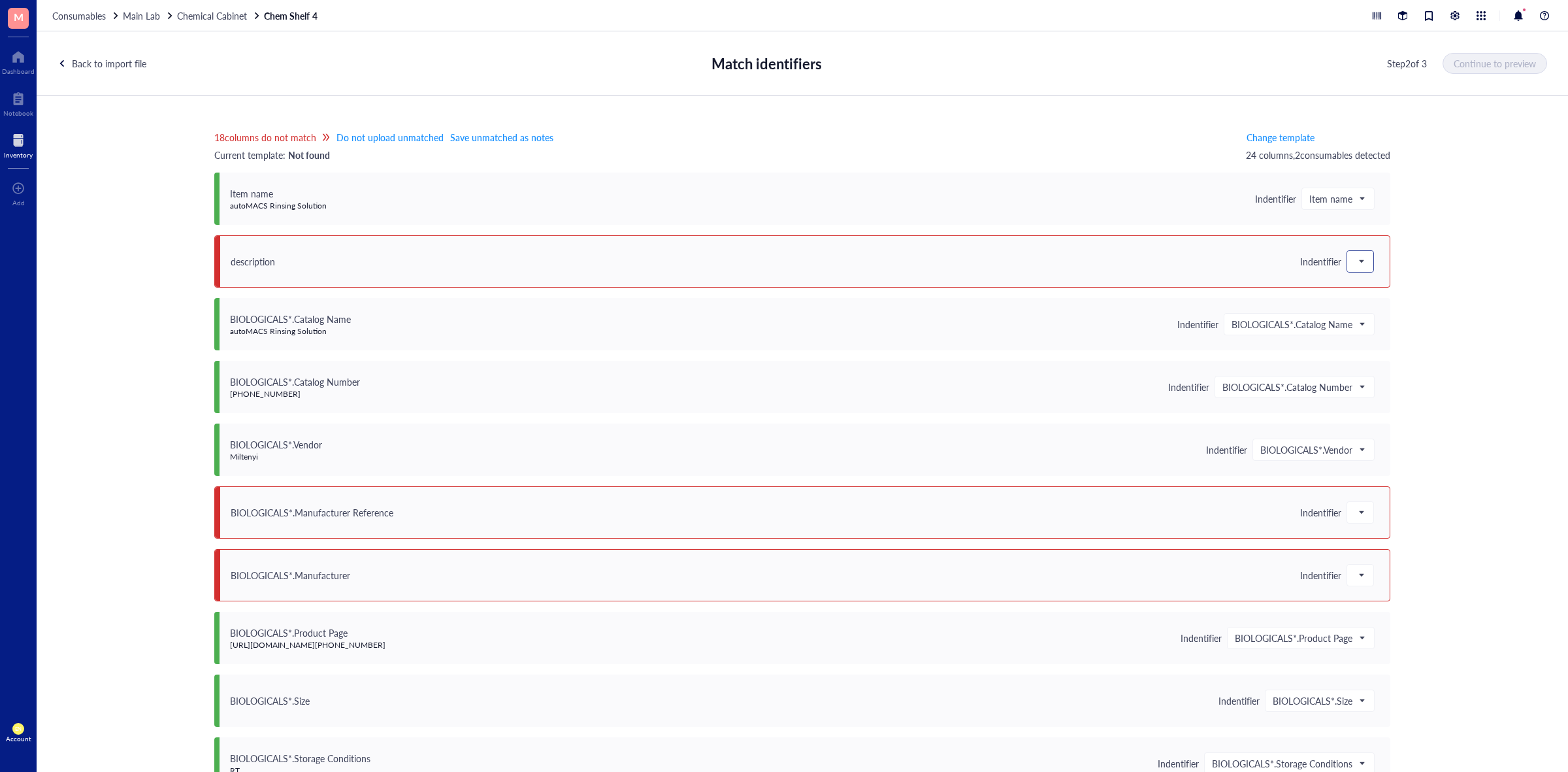
click at [1347, 262] on div at bounding box center [1359, 261] width 26 height 21
click at [1366, 309] on div "Save as notes" at bounding box center [1424, 306] width 140 height 14
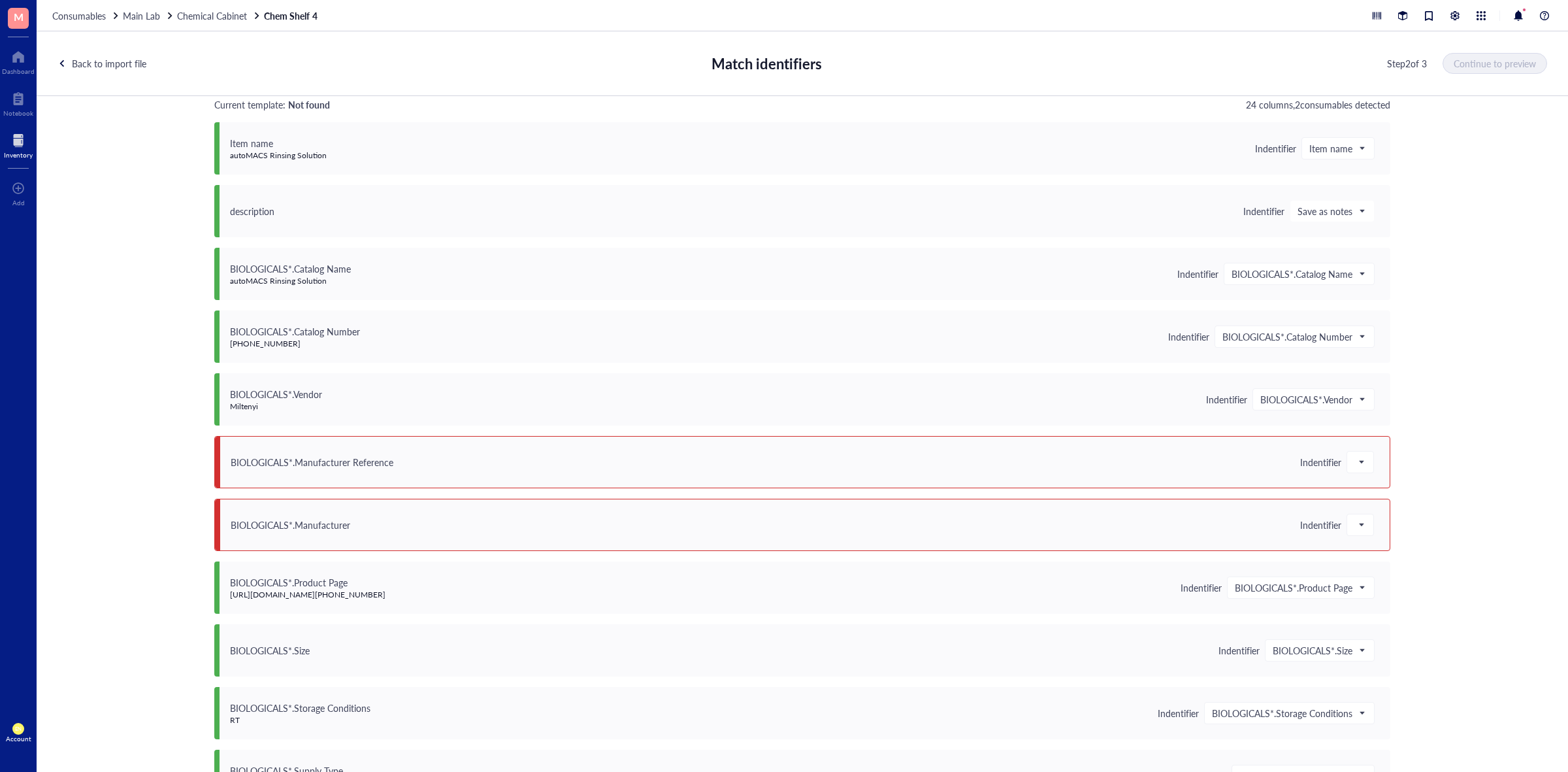
scroll to position [245, 0]
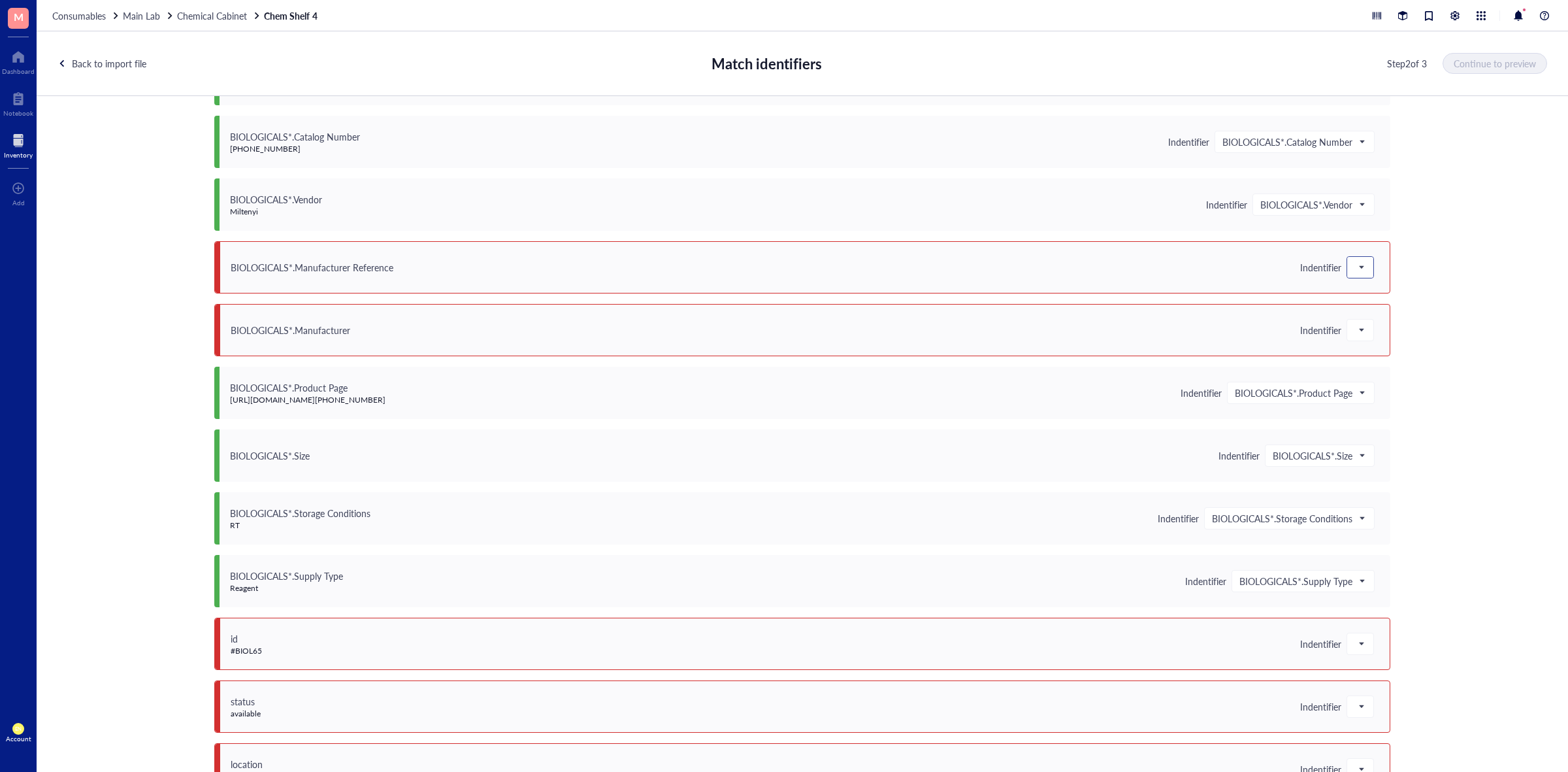
click at [1366, 272] on div at bounding box center [1359, 267] width 26 height 21
click at [1389, 314] on div "Save as notes" at bounding box center [1424, 312] width 140 height 14
click at [1366, 324] on div at bounding box center [1359, 329] width 26 height 21
click at [1386, 374] on div "Save as notes" at bounding box center [1424, 374] width 140 height 14
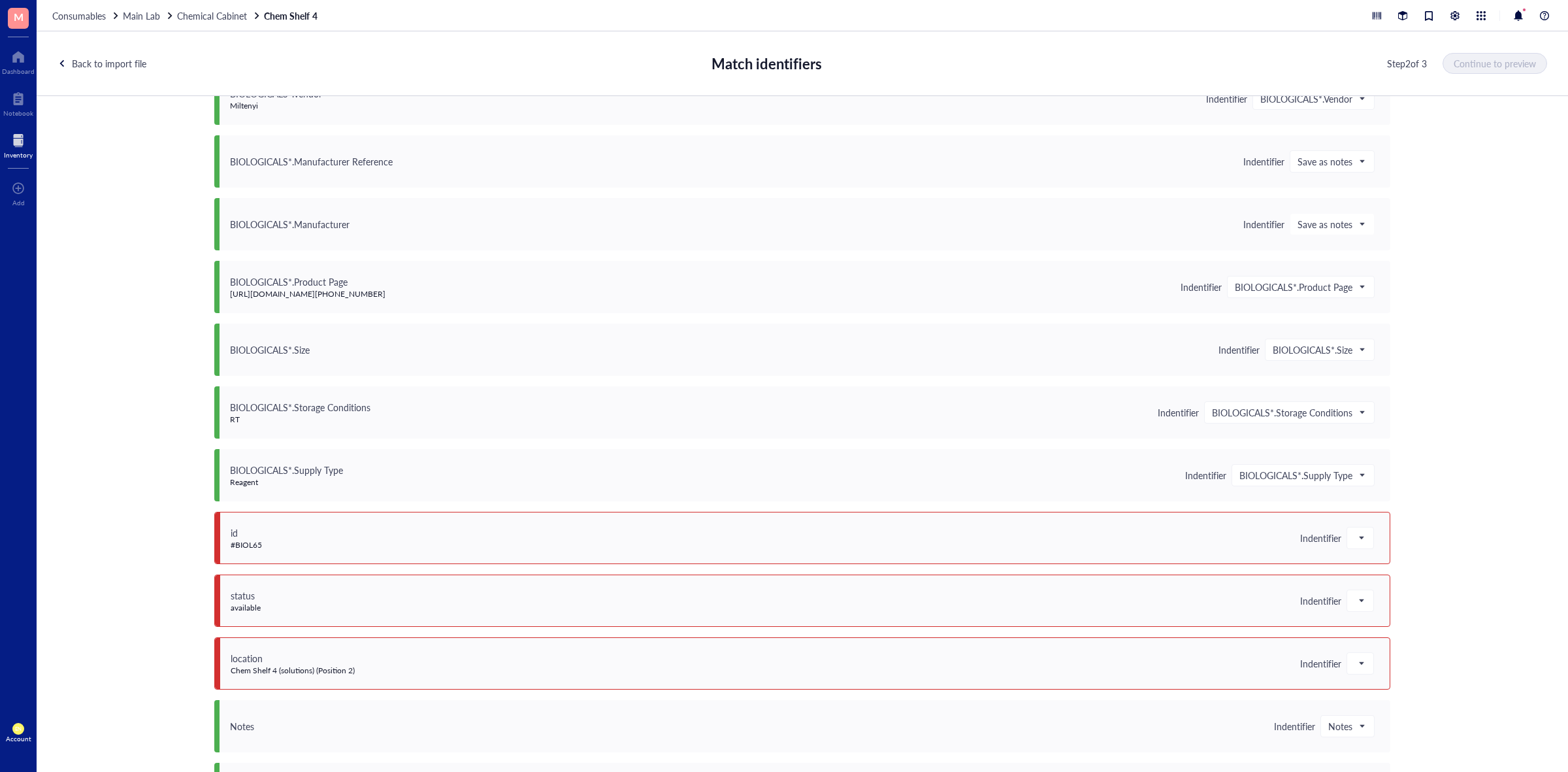
scroll to position [490, 0]
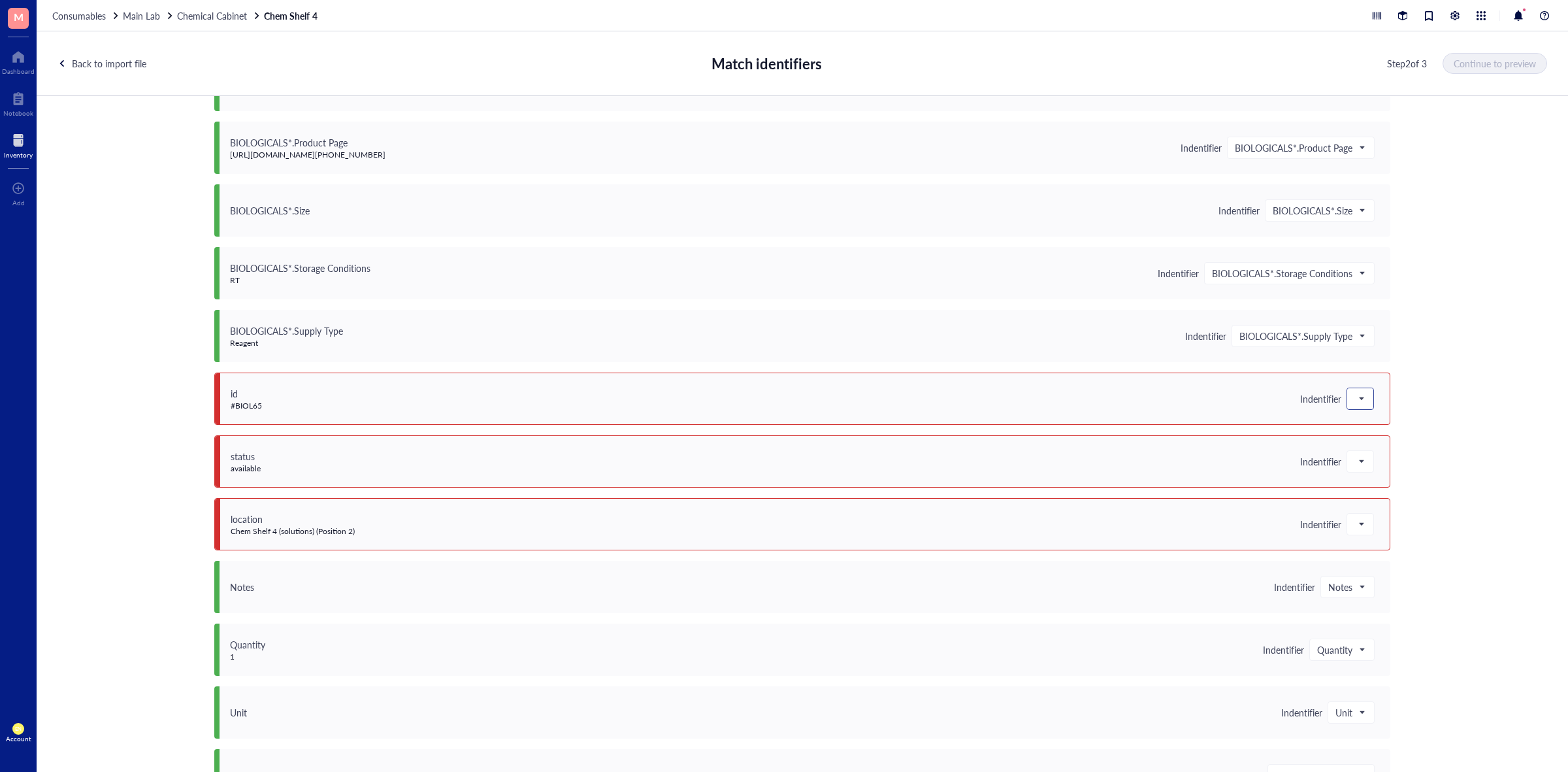
click at [1359, 405] on span at bounding box center [1359, 399] width 12 height 20
click at [1368, 446] on div "Save as notes" at bounding box center [1424, 443] width 140 height 14
click at [1363, 461] on div at bounding box center [1359, 461] width 26 height 21
click at [1383, 504] on div "Save as notes" at bounding box center [1424, 505] width 140 height 14
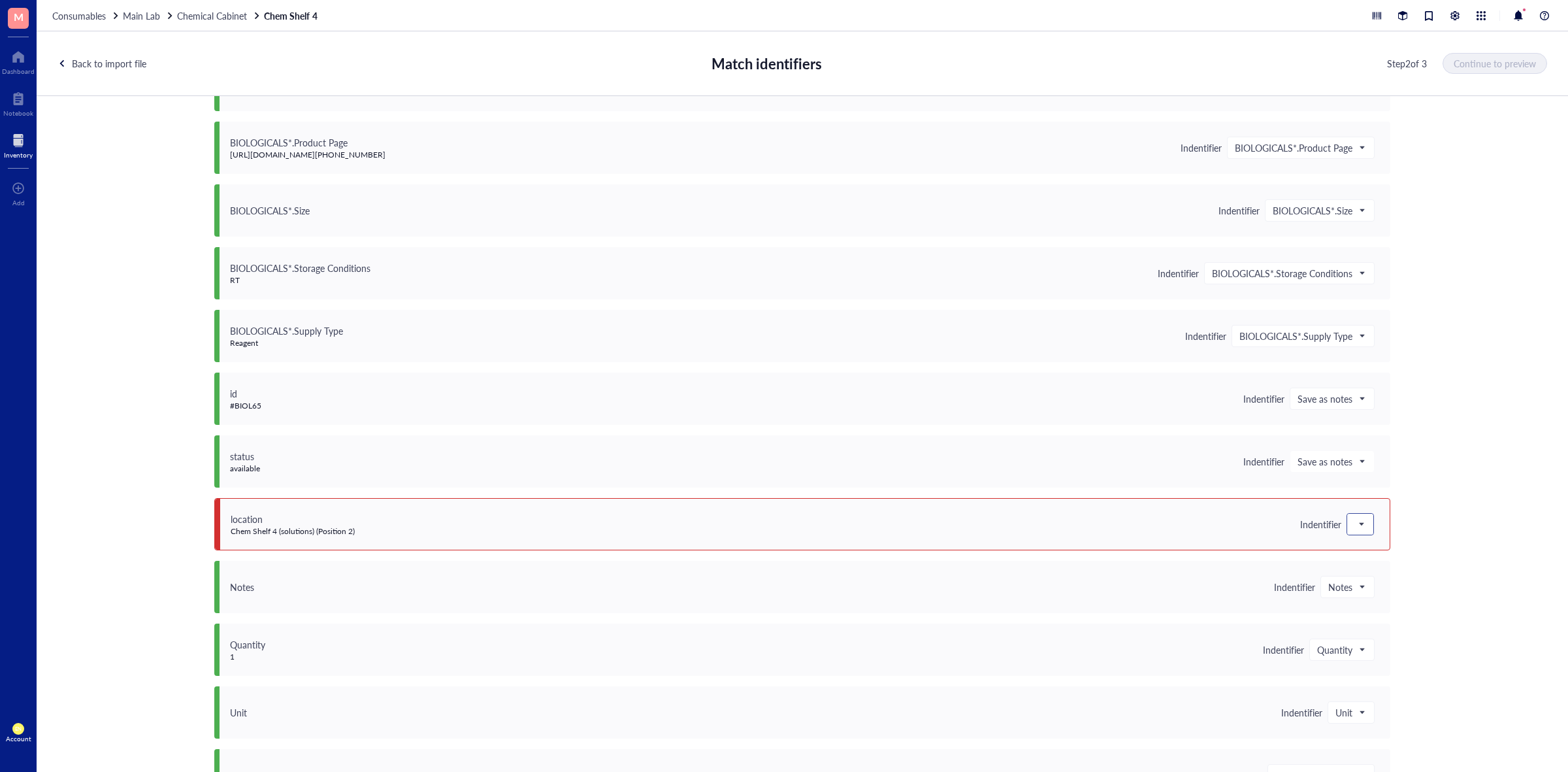
click at [1362, 534] on div at bounding box center [1360, 523] width 27 height 23
click at [1360, 527] on span at bounding box center [1359, 524] width 12 height 20
click at [1379, 565] on div "Save as notes" at bounding box center [1424, 569] width 140 height 14
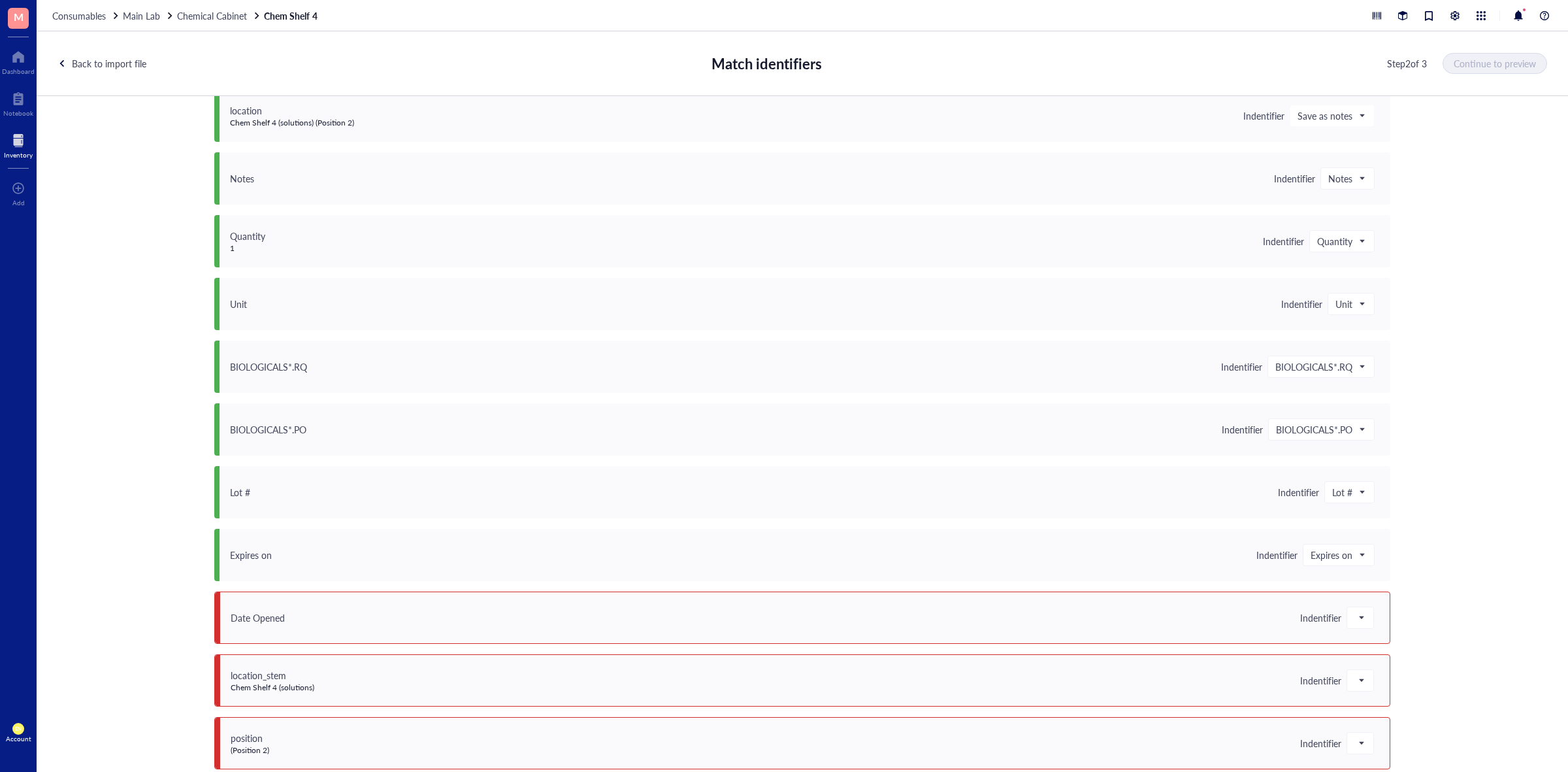
scroll to position [909, 0]
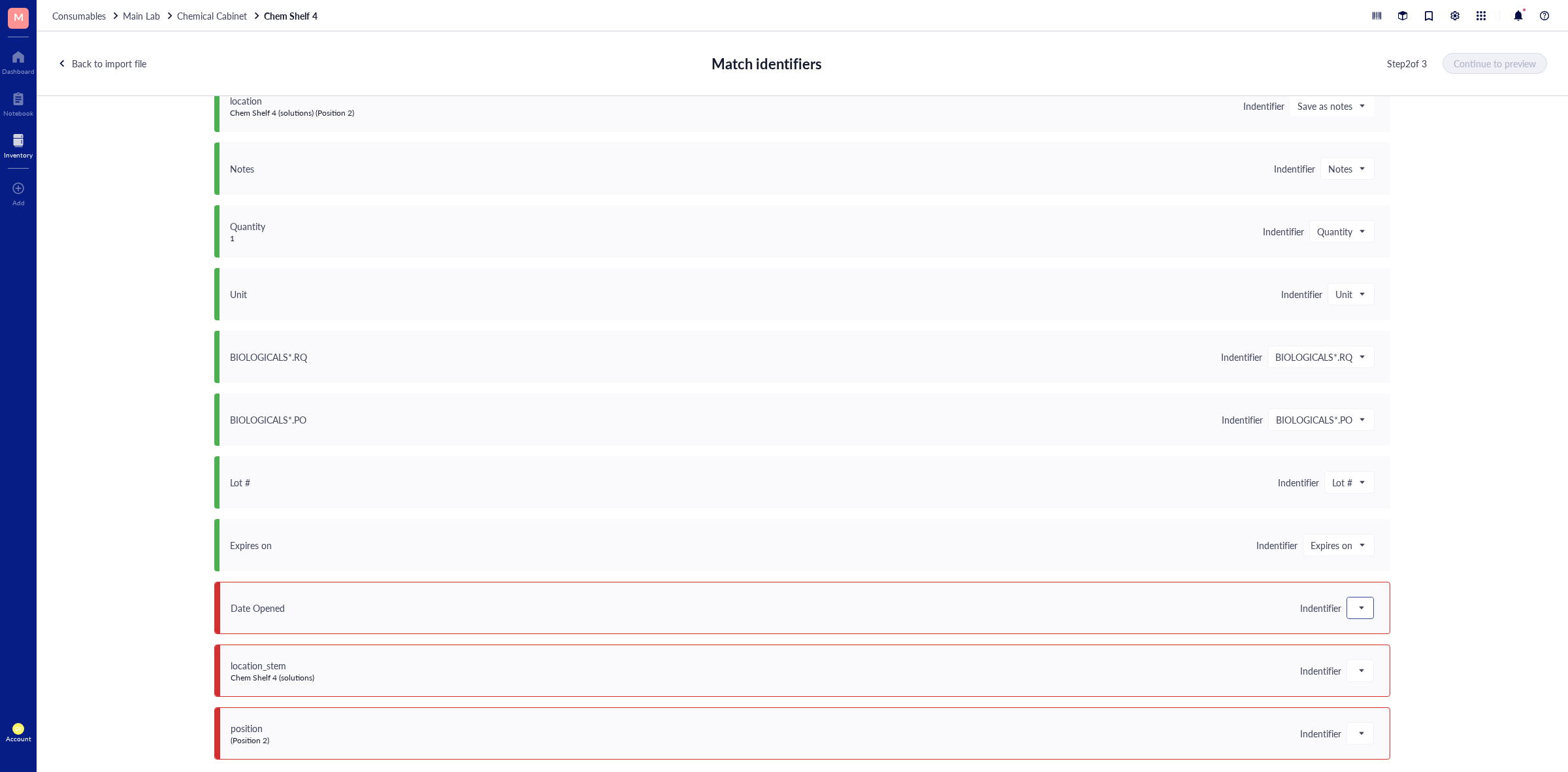
click at [1357, 609] on span at bounding box center [1359, 607] width 12 height 20
click at [1378, 458] on div "Save as notes" at bounding box center [1424, 458] width 140 height 14
click at [1357, 671] on span at bounding box center [1359, 671] width 12 height 20
click at [1395, 523] on div "Save as notes" at bounding box center [1424, 522] width 140 height 14
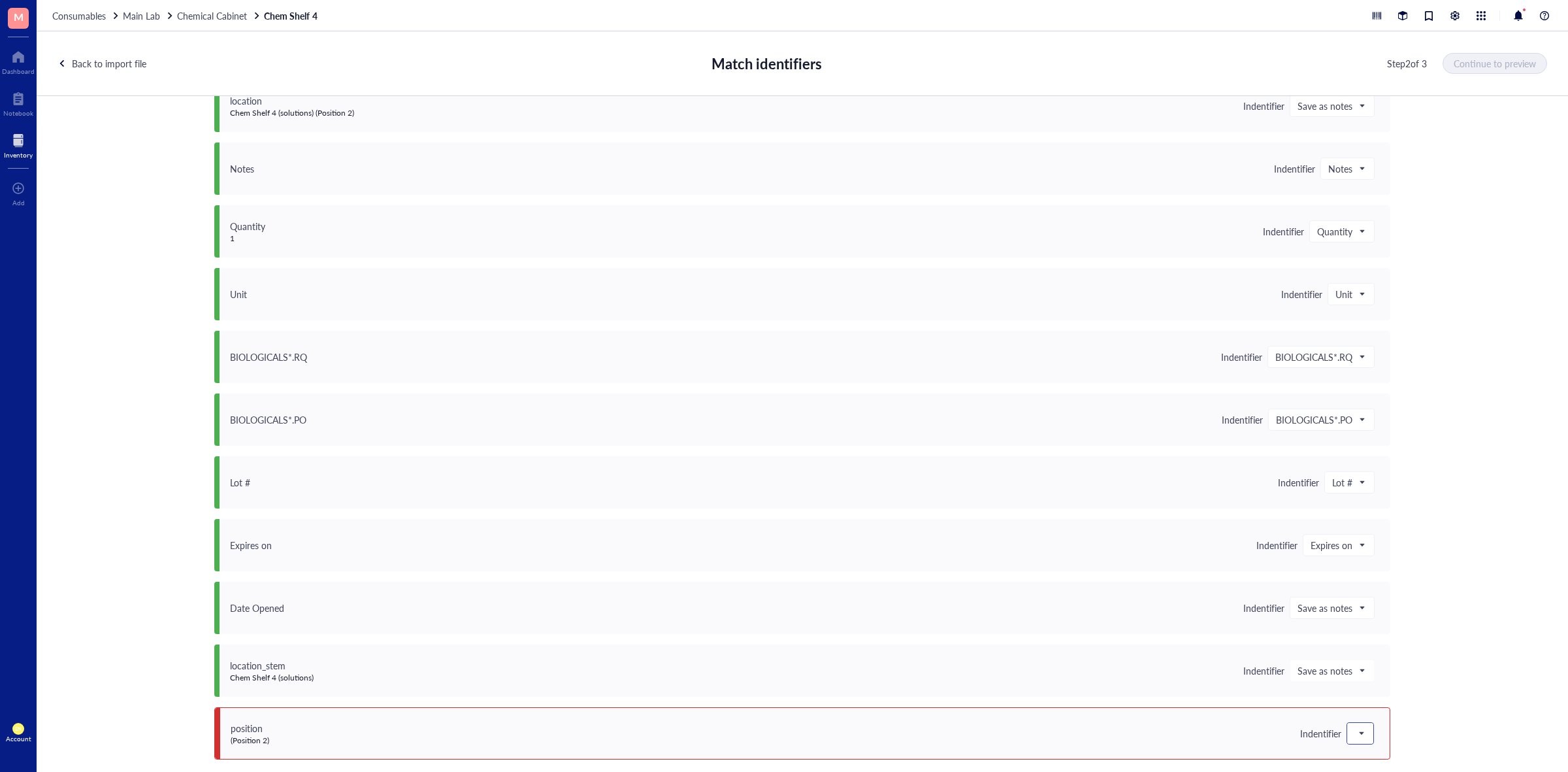
click at [1360, 723] on span at bounding box center [1359, 733] width 12 height 20
click at [1363, 562] on div "Do not upload" at bounding box center [1424, 563] width 140 height 14
click at [1484, 70] on button "Continue to preview" at bounding box center [1495, 63] width 103 height 21
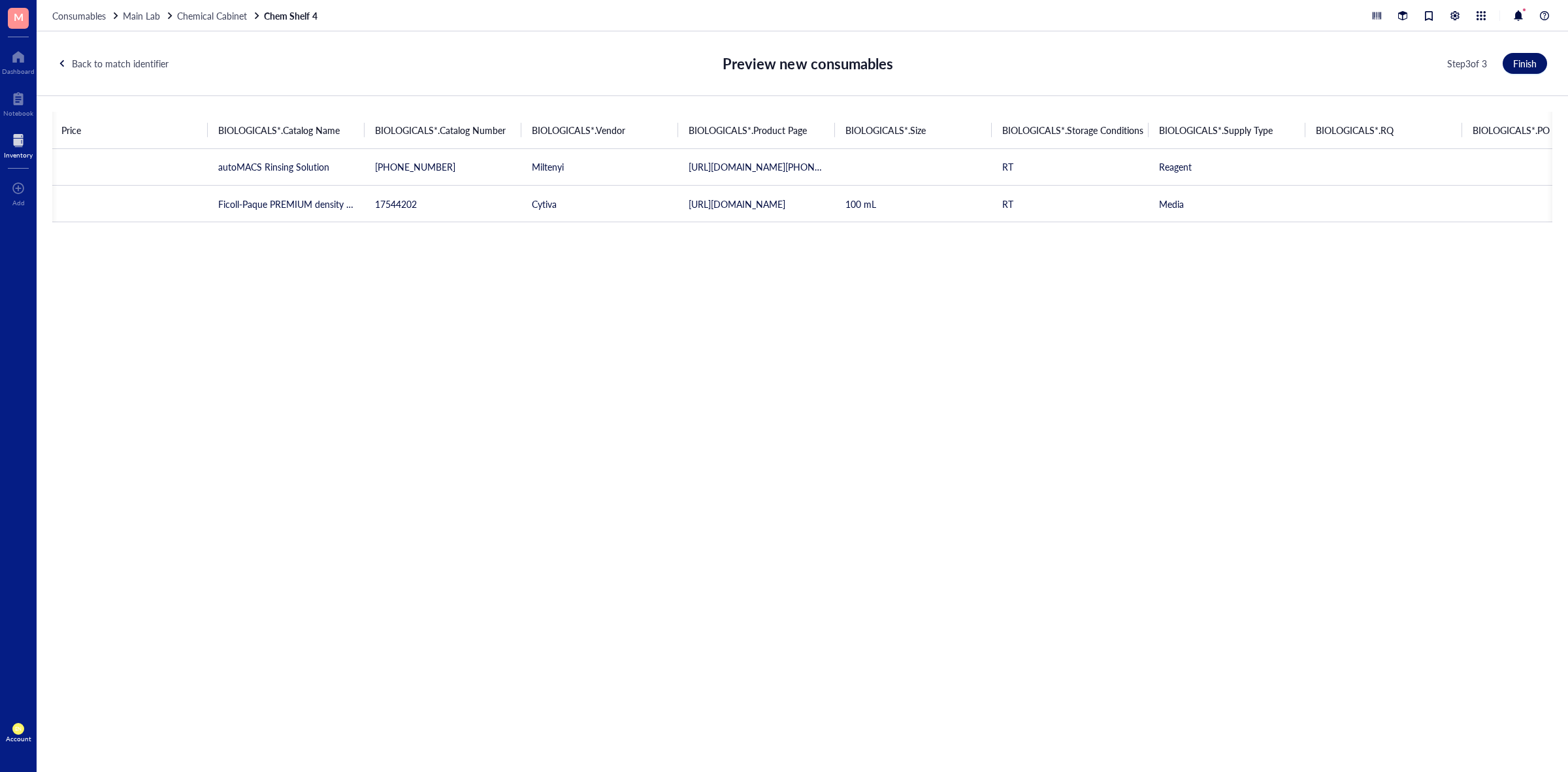
scroll to position [0, 1809]
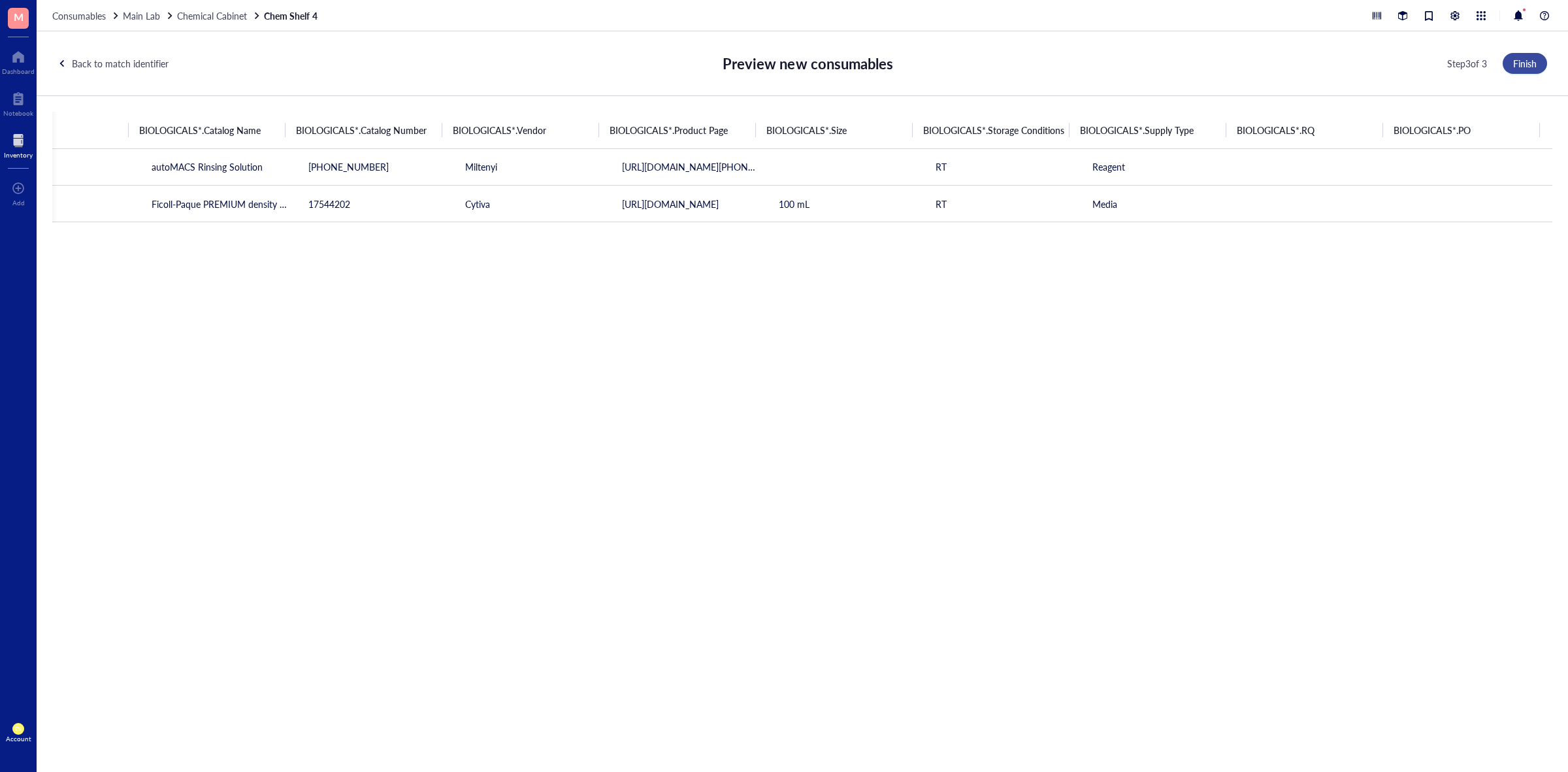
click at [1536, 64] on button "Finish" at bounding box center [1524, 63] width 44 height 21
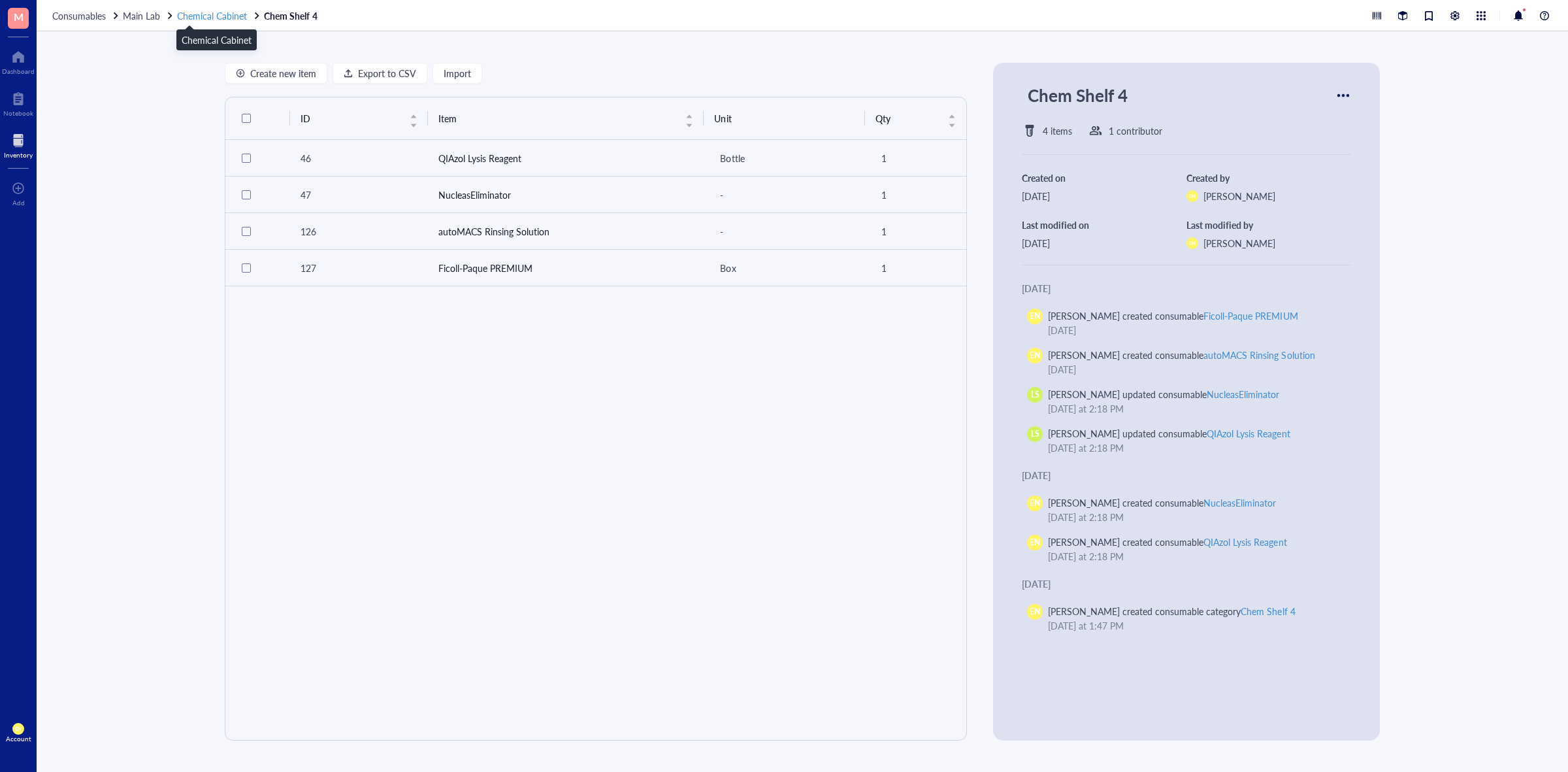
click at [223, 13] on span "Chemical Cabinet" at bounding box center [211, 15] width 70 height 13
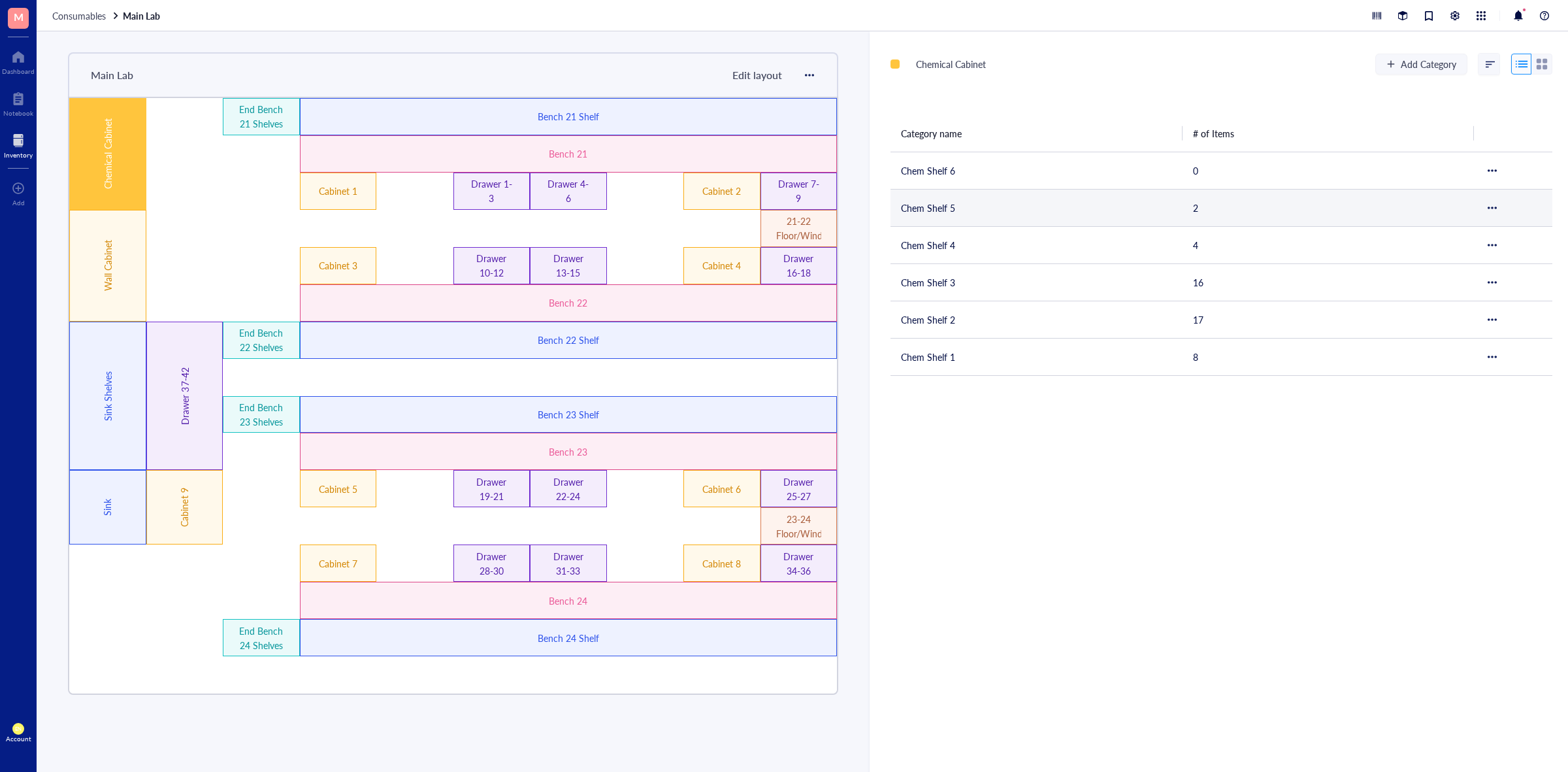
click at [981, 213] on td "Chem Shelf 5" at bounding box center [1036, 207] width 292 height 37
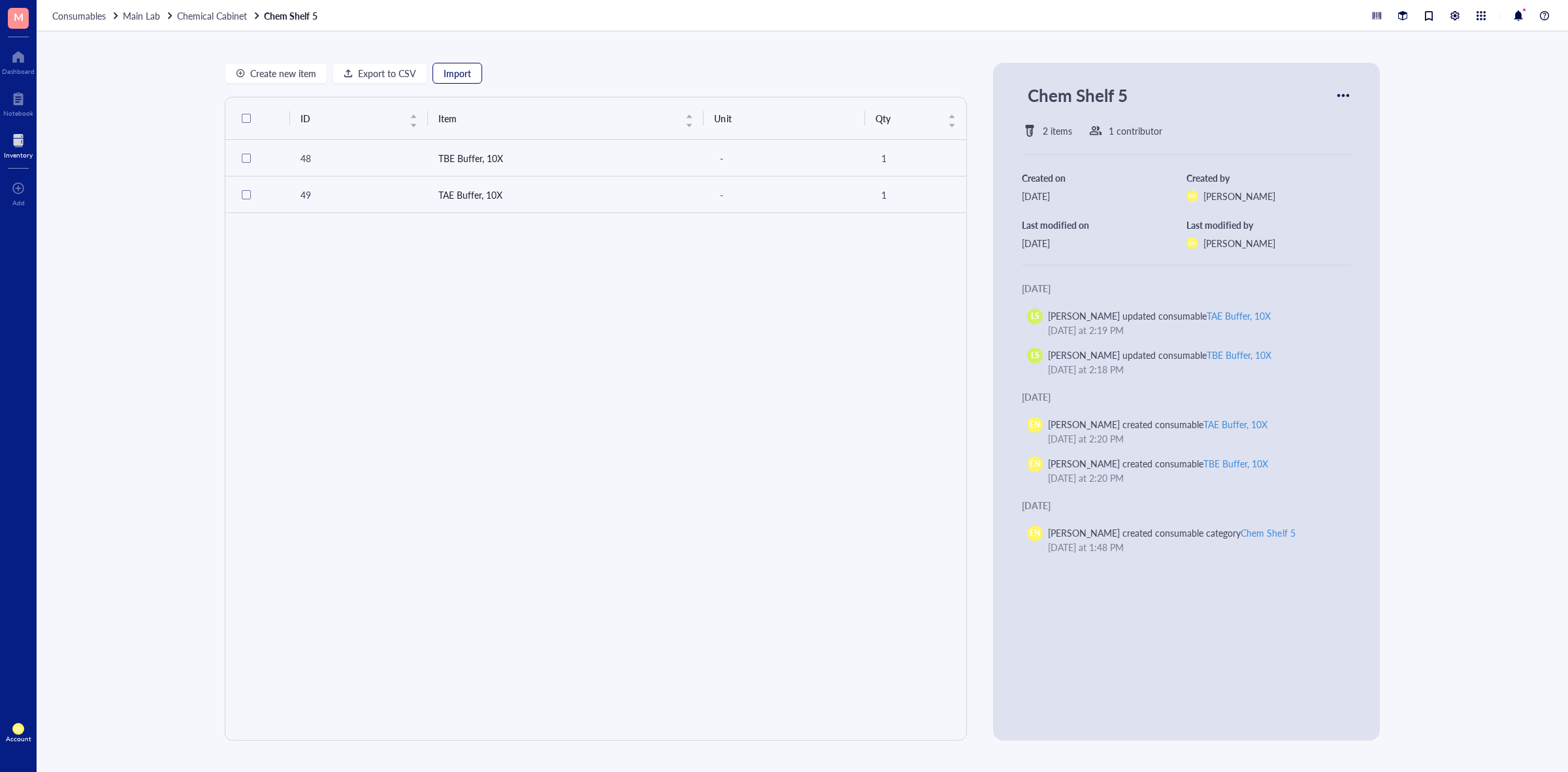
click at [455, 70] on span "Import" at bounding box center [457, 73] width 27 height 11
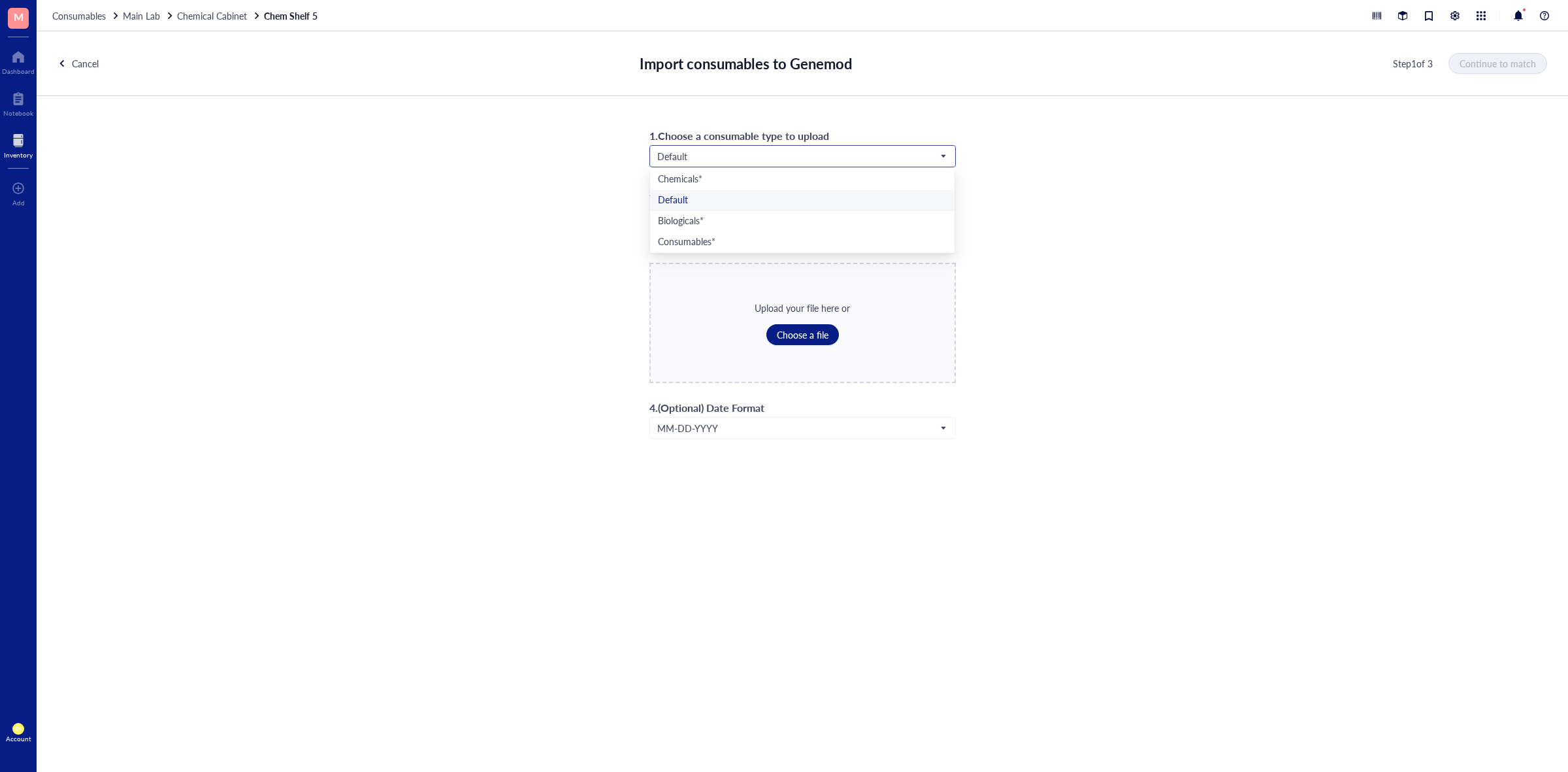
click at [791, 156] on span "Default" at bounding box center [801, 155] width 288 height 12
click at [750, 221] on div "Biologicals*" at bounding box center [802, 221] width 288 height 14
click at [793, 330] on span "Choose a file" at bounding box center [802, 334] width 52 height 11
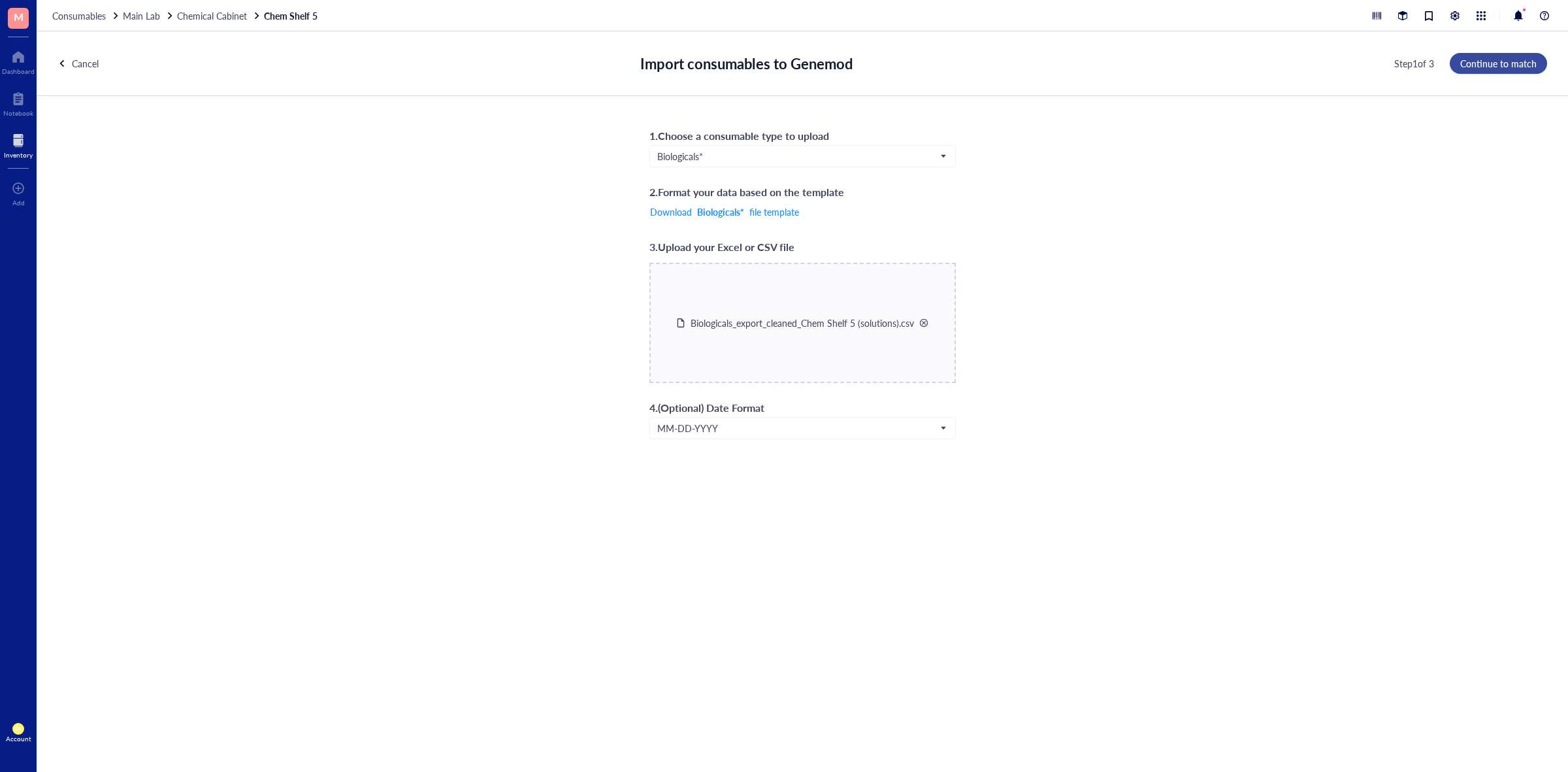
click at [1502, 61] on span "Continue to match" at bounding box center [1498, 63] width 77 height 11
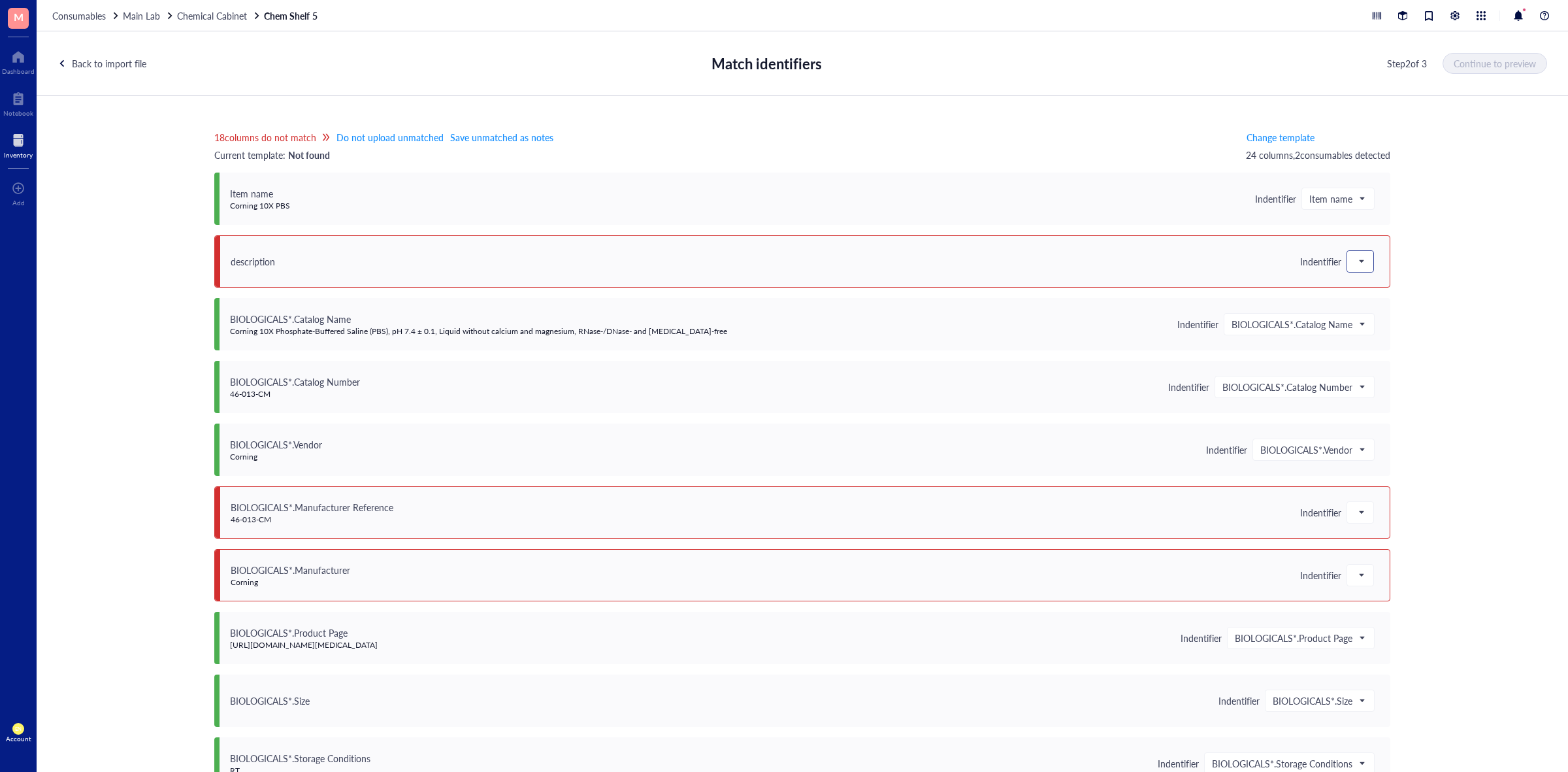
click at [1354, 259] on span at bounding box center [1359, 261] width 12 height 20
click at [1364, 306] on div "Save as notes" at bounding box center [1424, 306] width 140 height 14
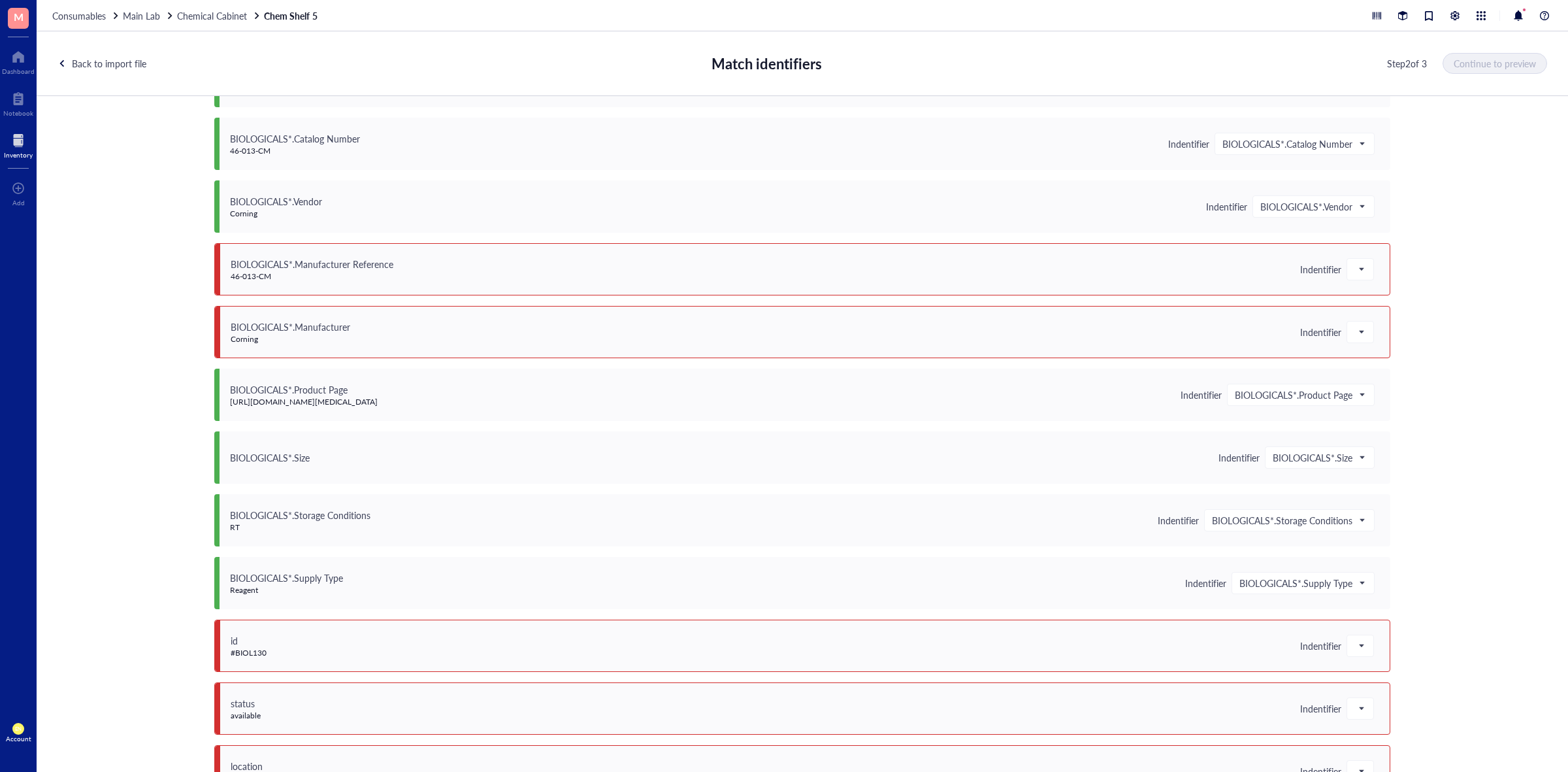
scroll to position [245, 0]
click at [1360, 275] on span at bounding box center [1359, 268] width 12 height 20
click at [1394, 312] on div "Save as notes" at bounding box center [1424, 312] width 140 height 14
click at [1356, 331] on span at bounding box center [1359, 330] width 12 height 20
click at [1373, 373] on div "Save as notes" at bounding box center [1424, 374] width 140 height 14
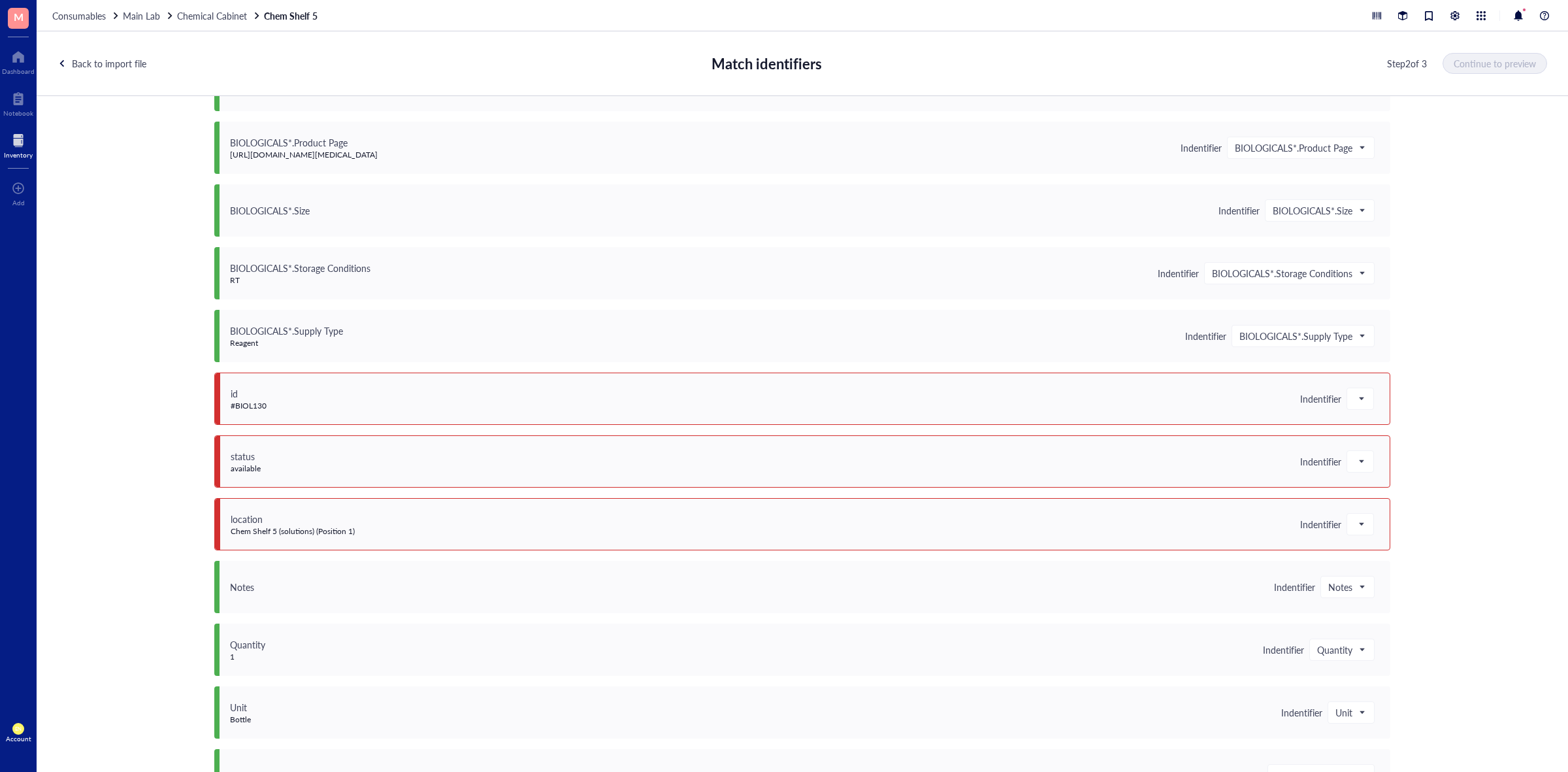
scroll to position [571, 0]
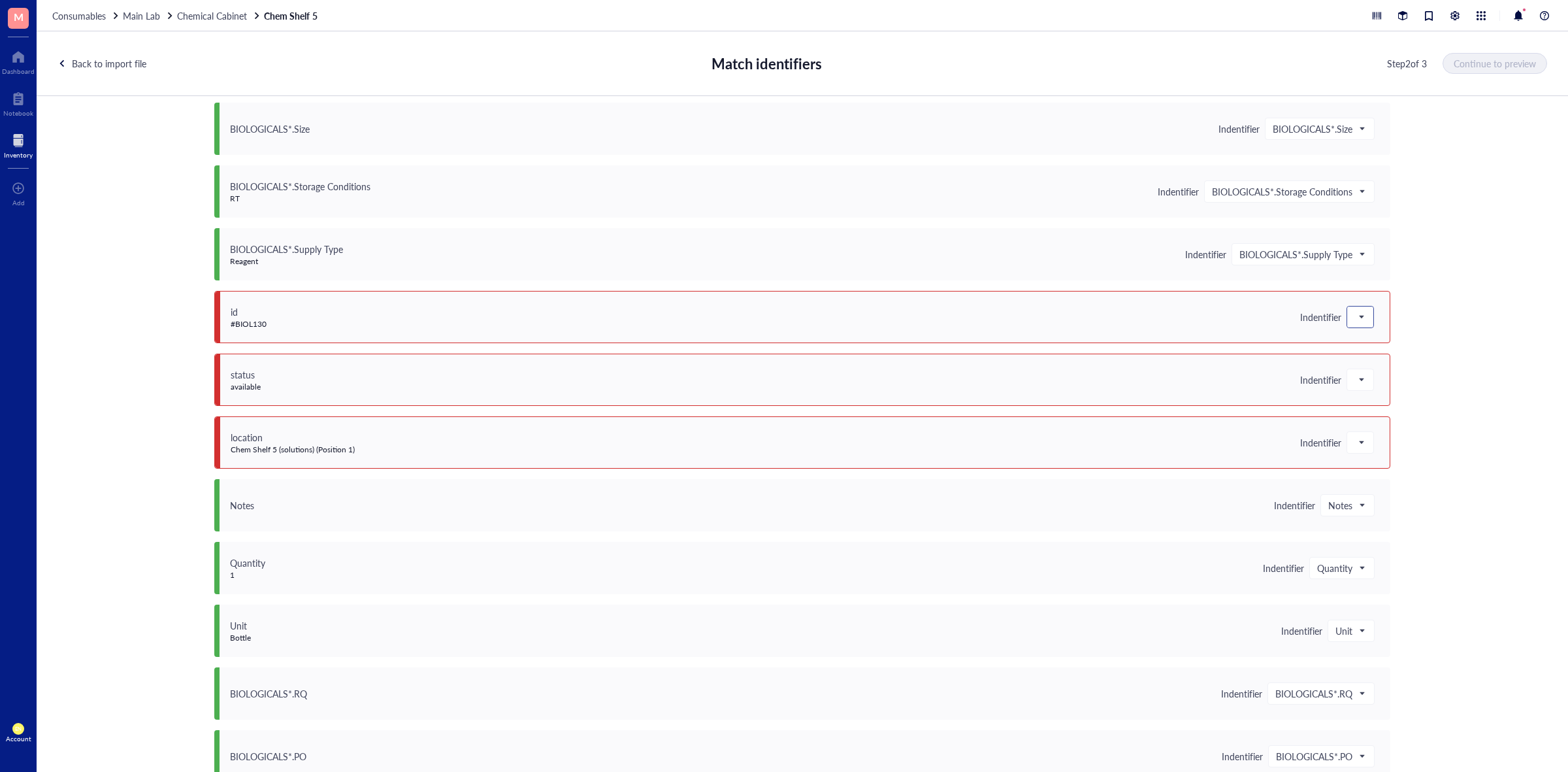
click at [1357, 317] on span at bounding box center [1359, 317] width 12 height 20
click at [1370, 362] on div "Save as notes" at bounding box center [1424, 362] width 140 height 14
click at [1367, 379] on div at bounding box center [1359, 379] width 26 height 21
click at [1383, 423] on div "Save as notes" at bounding box center [1424, 424] width 140 height 14
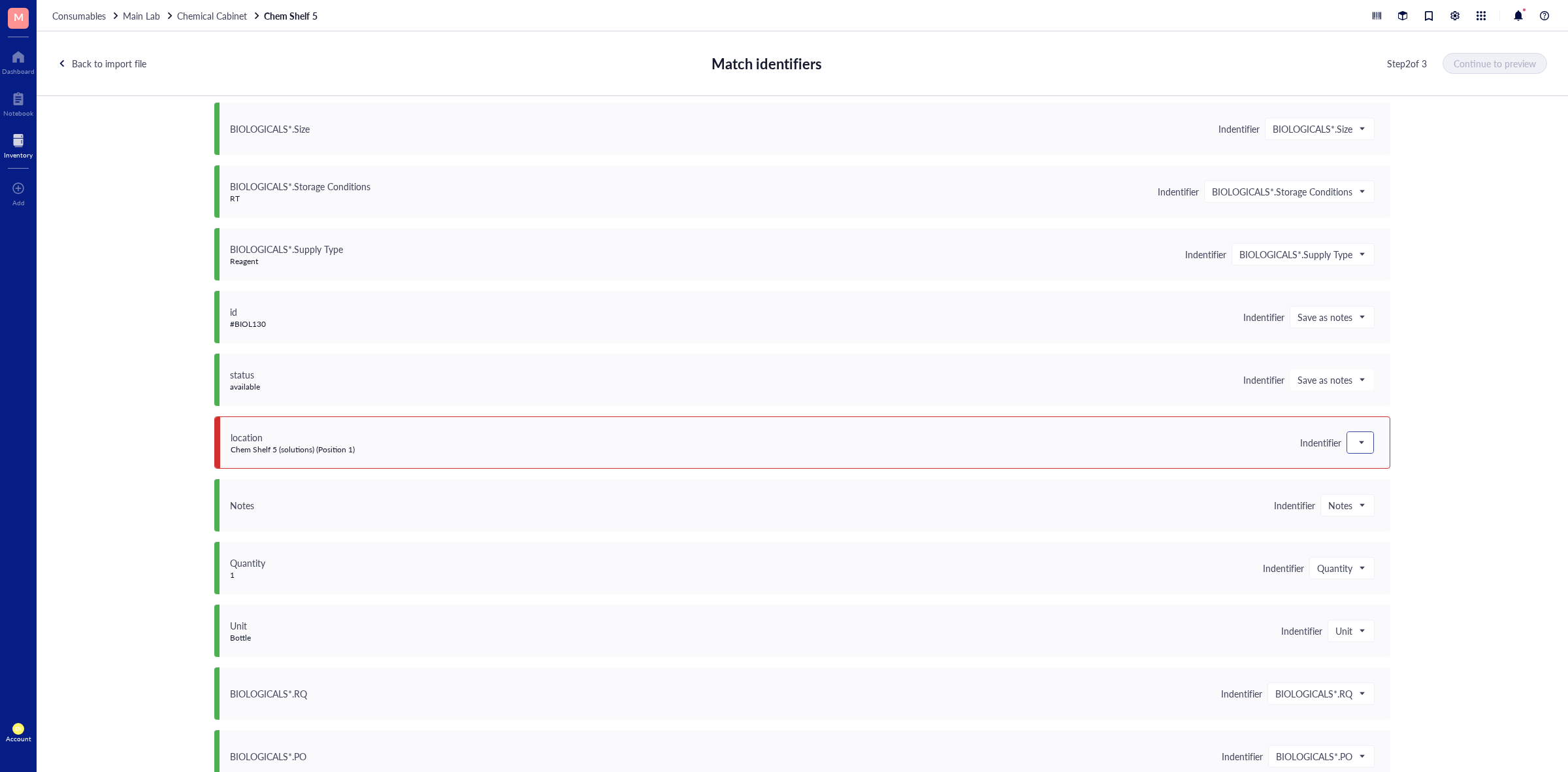
click at [1364, 438] on div at bounding box center [1359, 442] width 26 height 21
click at [1385, 487] on div "Save as notes" at bounding box center [1424, 486] width 140 height 14
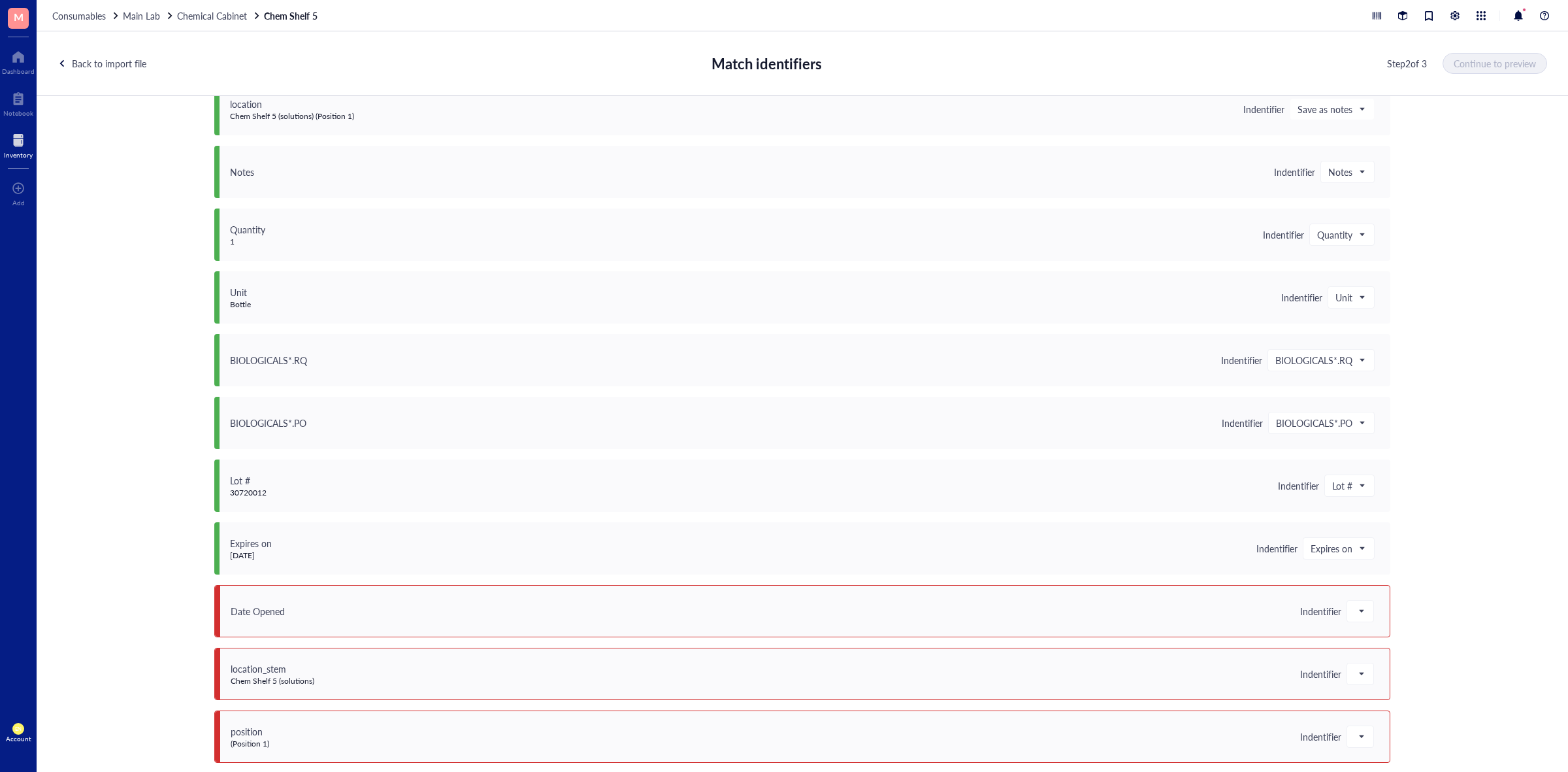
scroll to position [909, 0]
click at [1357, 611] on span at bounding box center [1359, 607] width 12 height 20
click at [1385, 461] on div "Save as notes" at bounding box center [1424, 458] width 140 height 14
click at [1354, 673] on span at bounding box center [1359, 671] width 12 height 20
click at [1383, 518] on div "Save as notes" at bounding box center [1424, 522] width 140 height 14
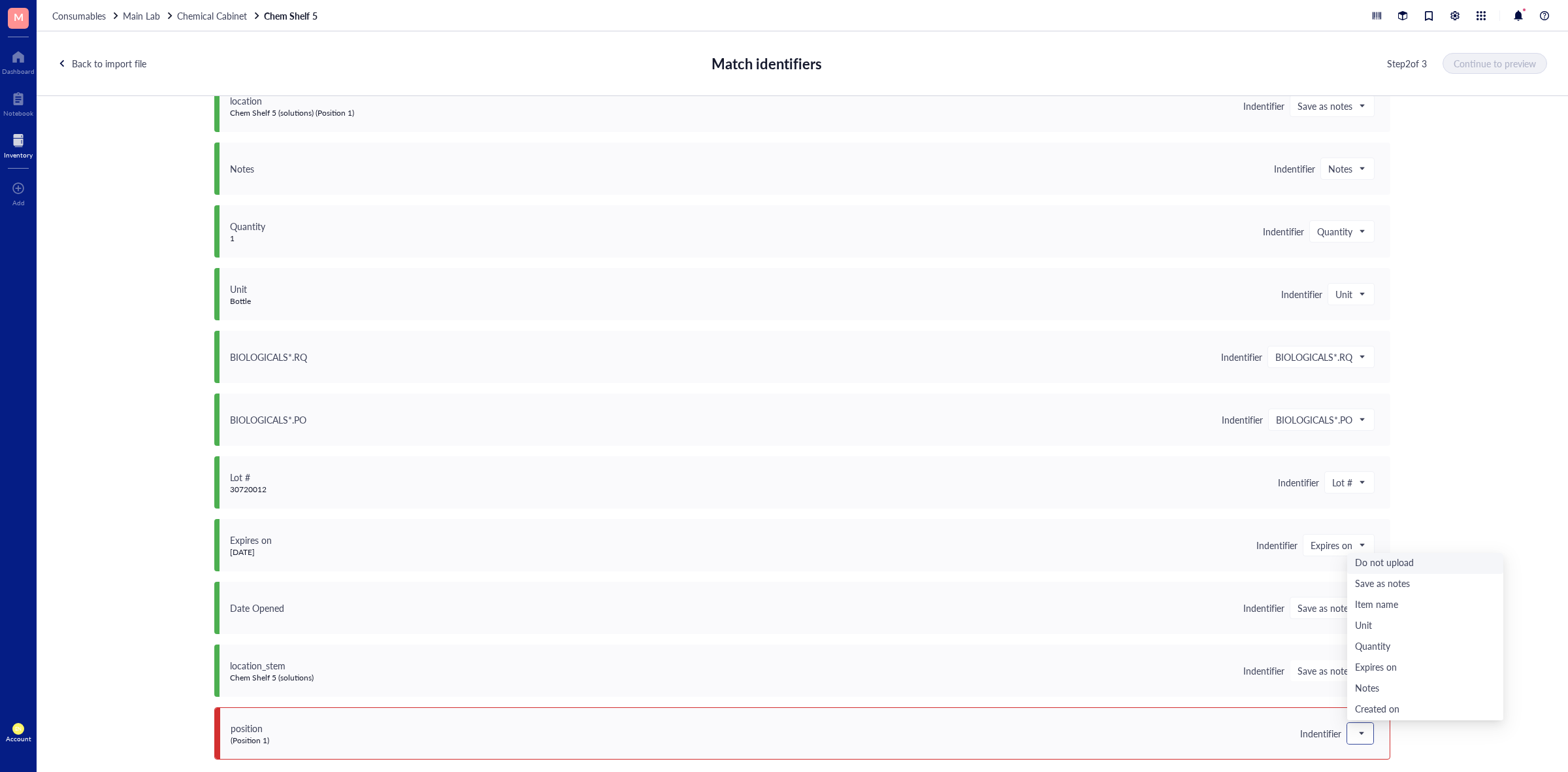
click at [1354, 736] on span at bounding box center [1359, 733] width 12 height 20
click at [1394, 556] on div "Do not upload" at bounding box center [1424, 563] width 140 height 14
click at [1493, 61] on span "Continue to preview" at bounding box center [1495, 63] width 82 height 11
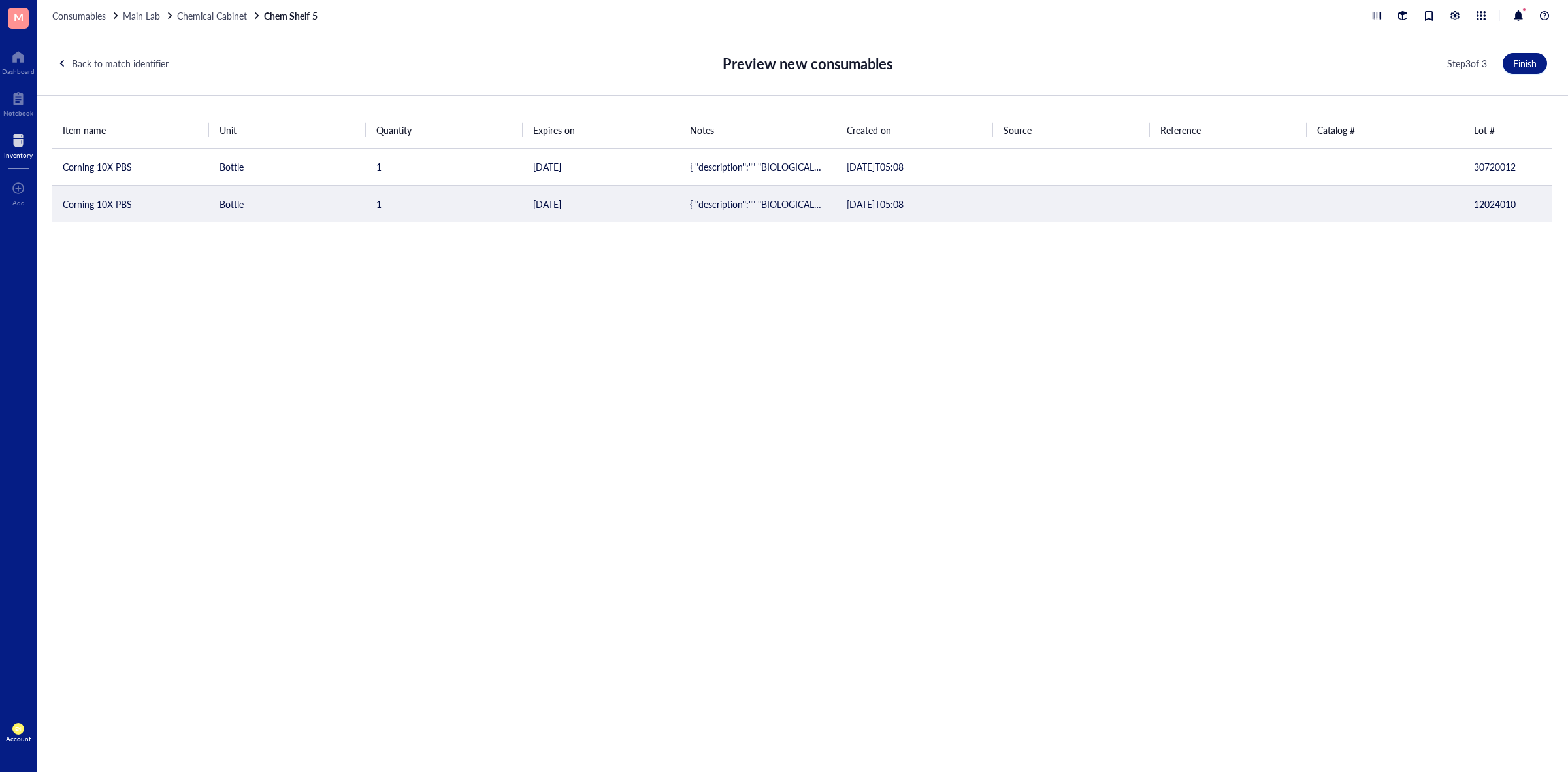
drag, startPoint x: 698, startPoint y: 218, endPoint x: 939, endPoint y: 216, distance: 241.0
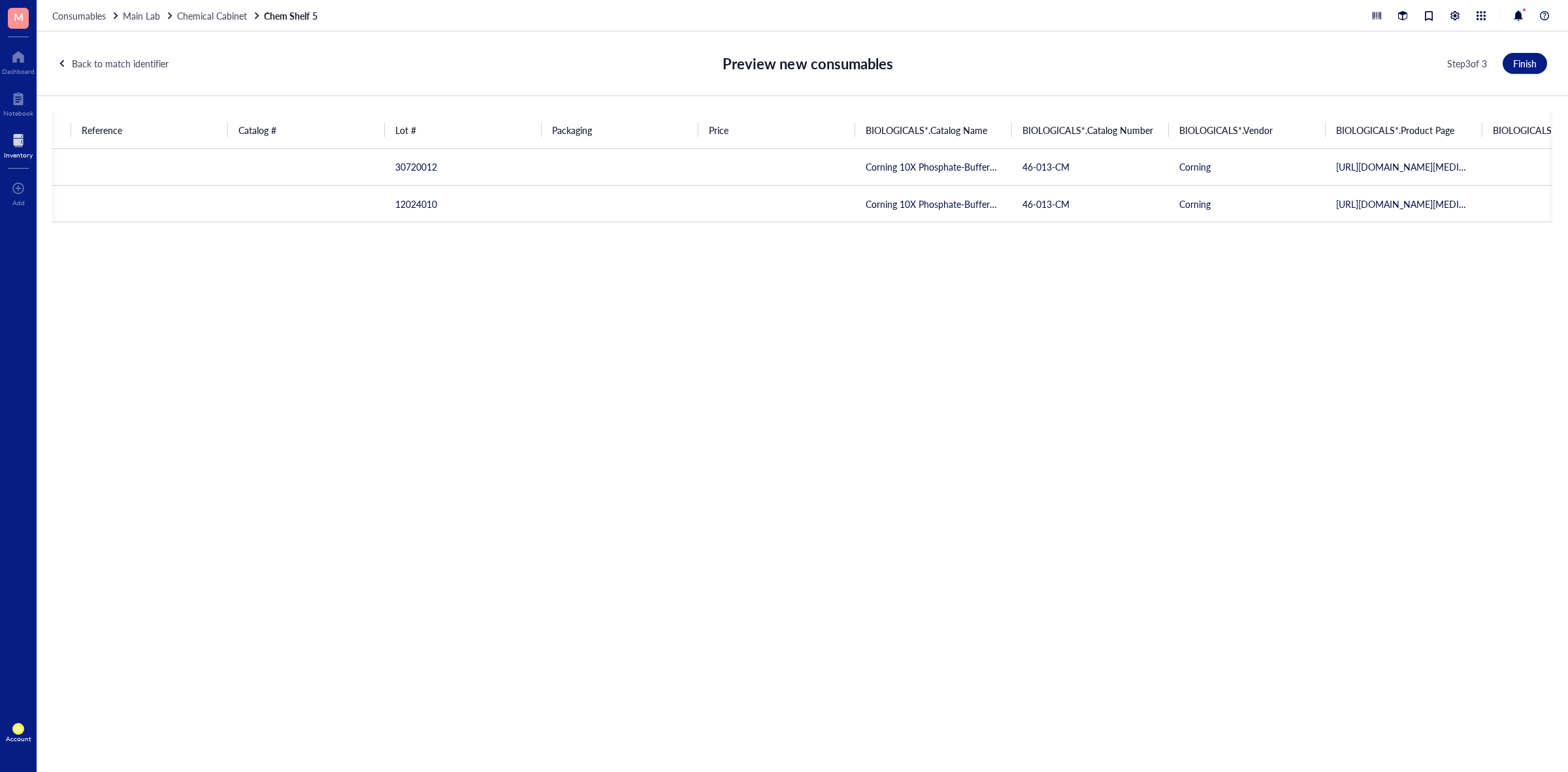
scroll to position [0, 1135]
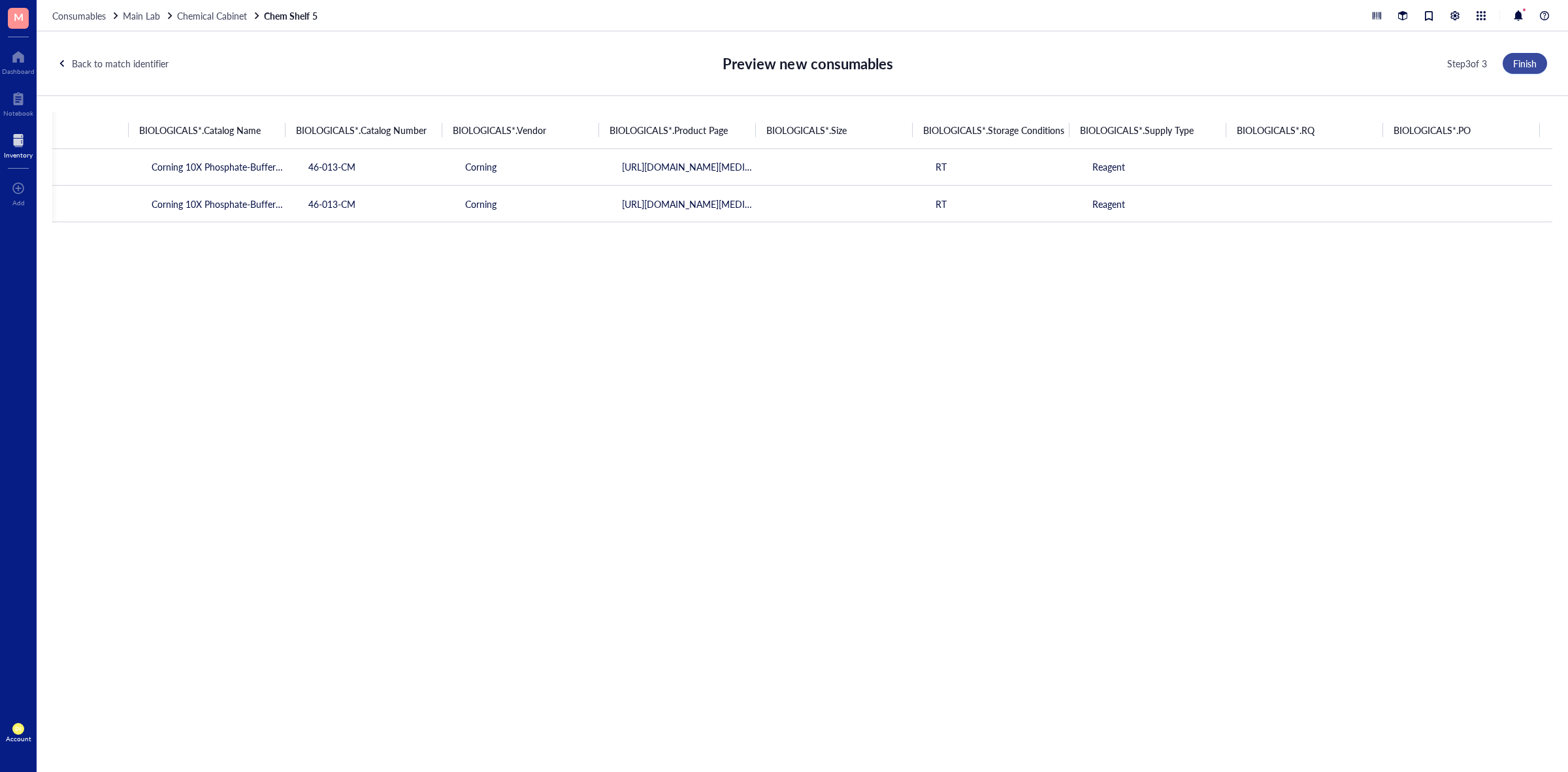
click at [1516, 67] on span "Finish" at bounding box center [1525, 63] width 23 height 11
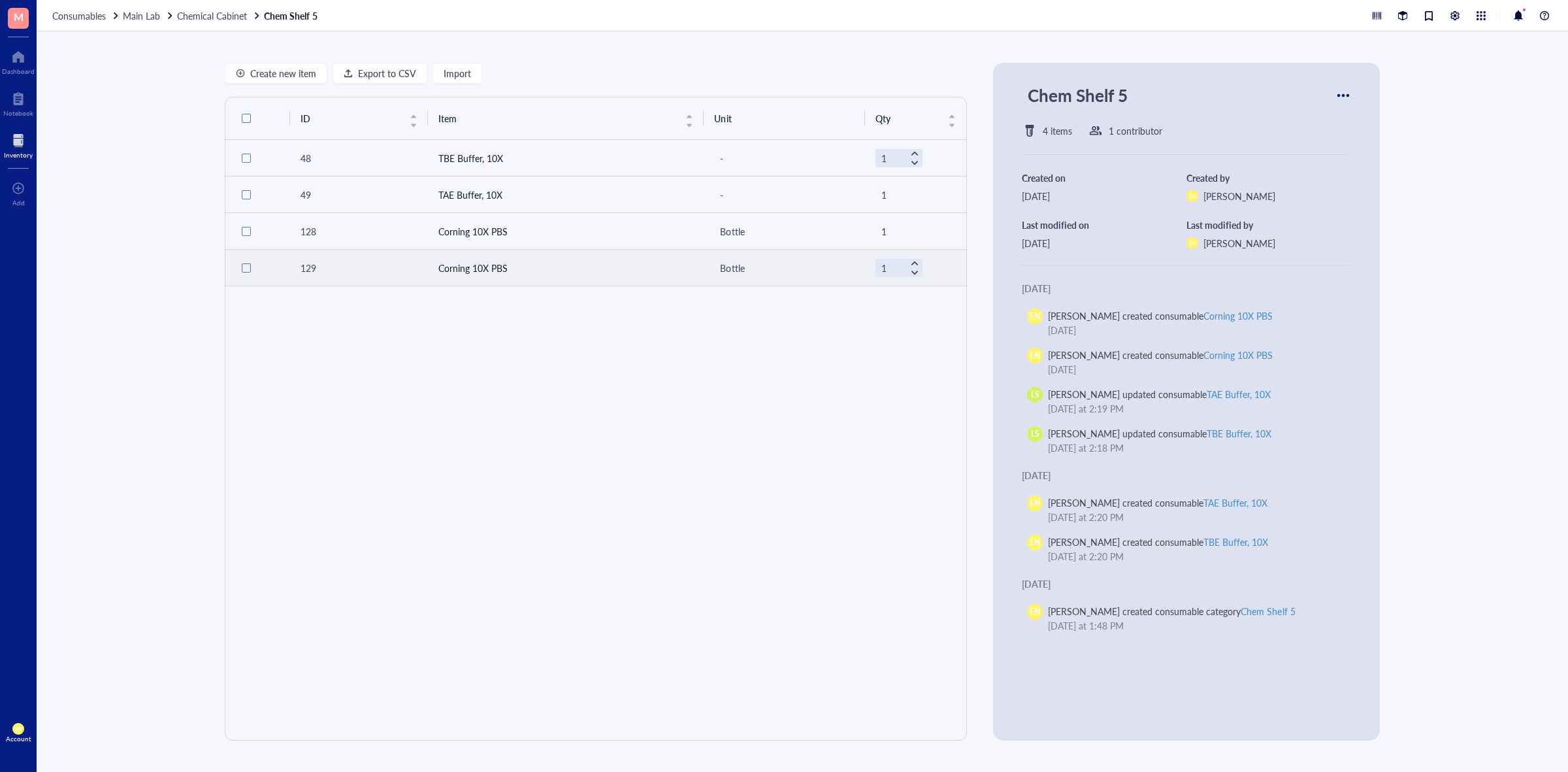
click at [458, 268] on td "Corning 10X PBS" at bounding box center [566, 268] width 277 height 36
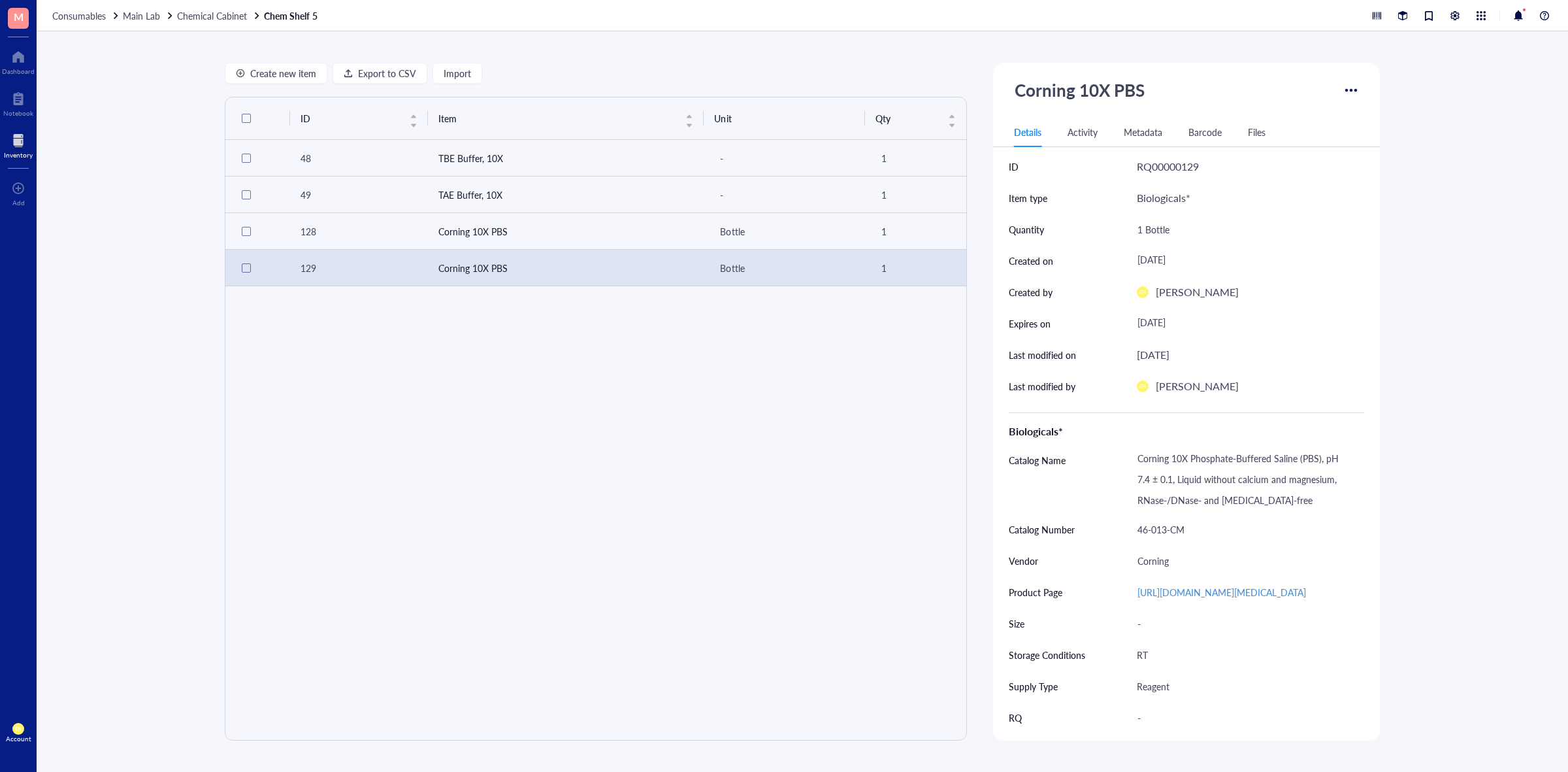
click at [753, 529] on div "ID Item Unit Qty 48 TBE Buffer, 10X - 1 49 TAE Buffer, 10X - 1 128 Corning 10X …" at bounding box center [596, 419] width 742 height 644
click at [206, 13] on span "Chemical Cabinet" at bounding box center [211, 15] width 70 height 13
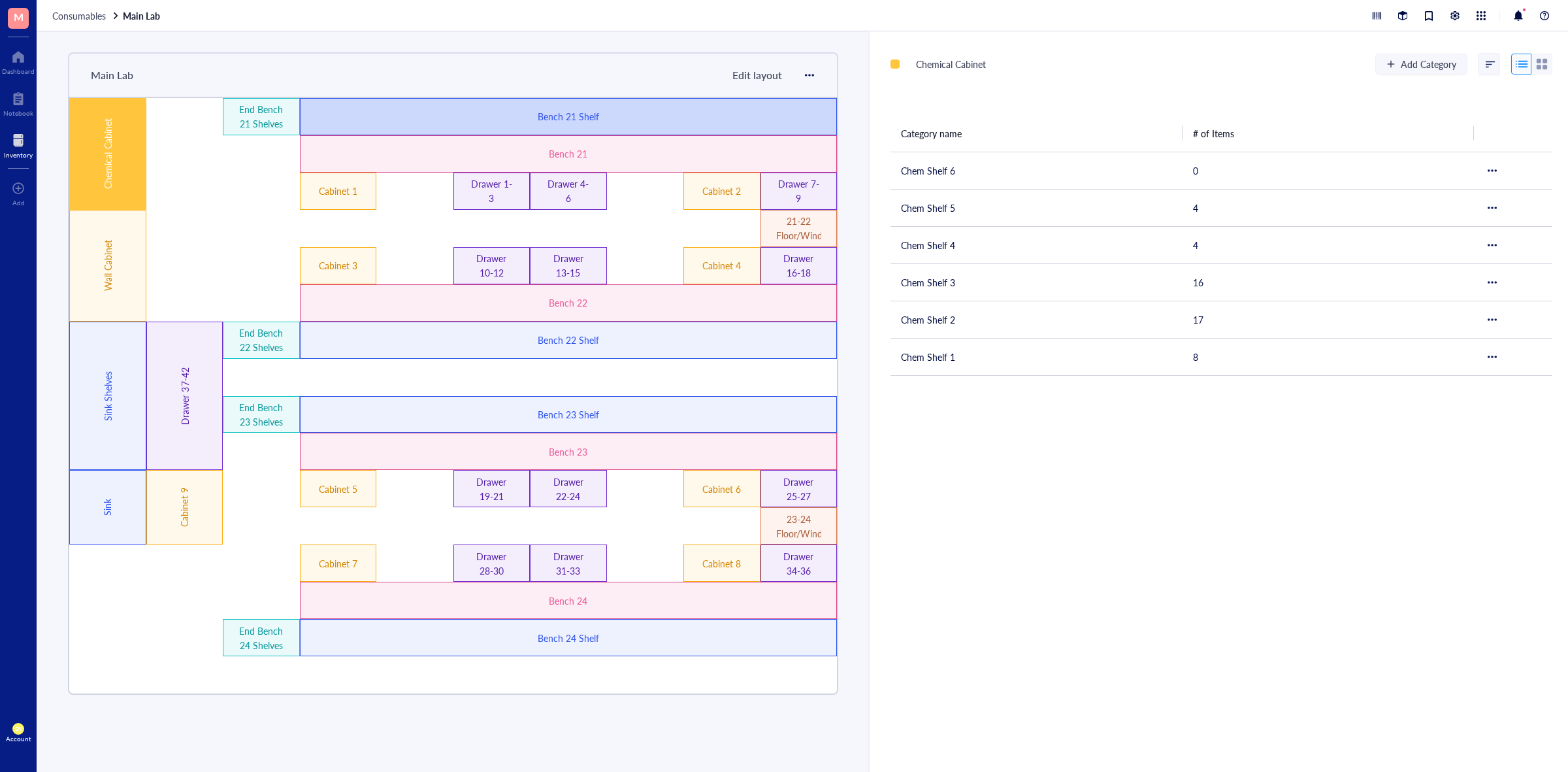
click at [732, 109] on div "Bench 21 Shelf" at bounding box center [568, 116] width 538 height 37
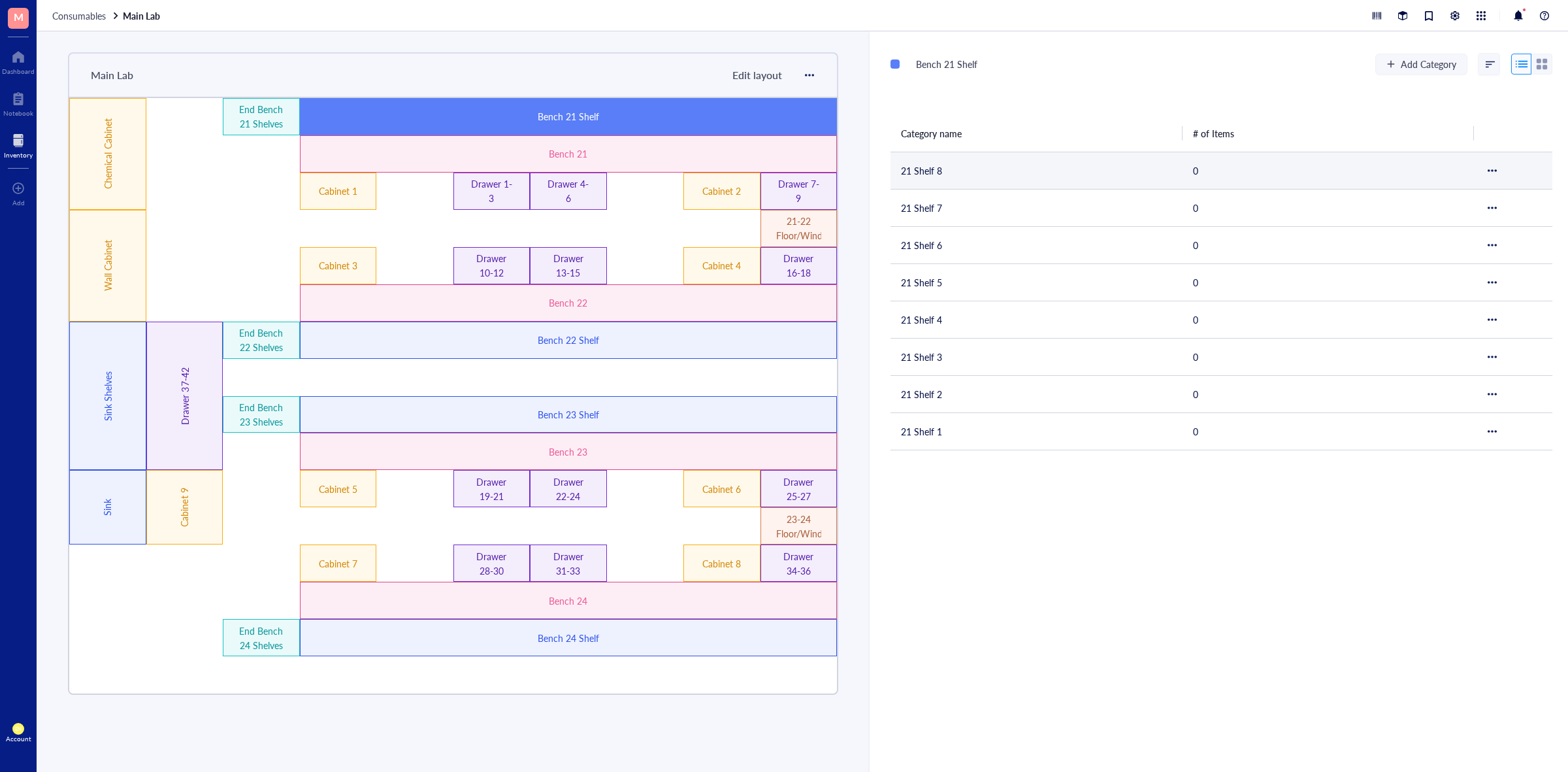
click at [965, 178] on td "21 Shelf 8" at bounding box center [1036, 170] width 292 height 37
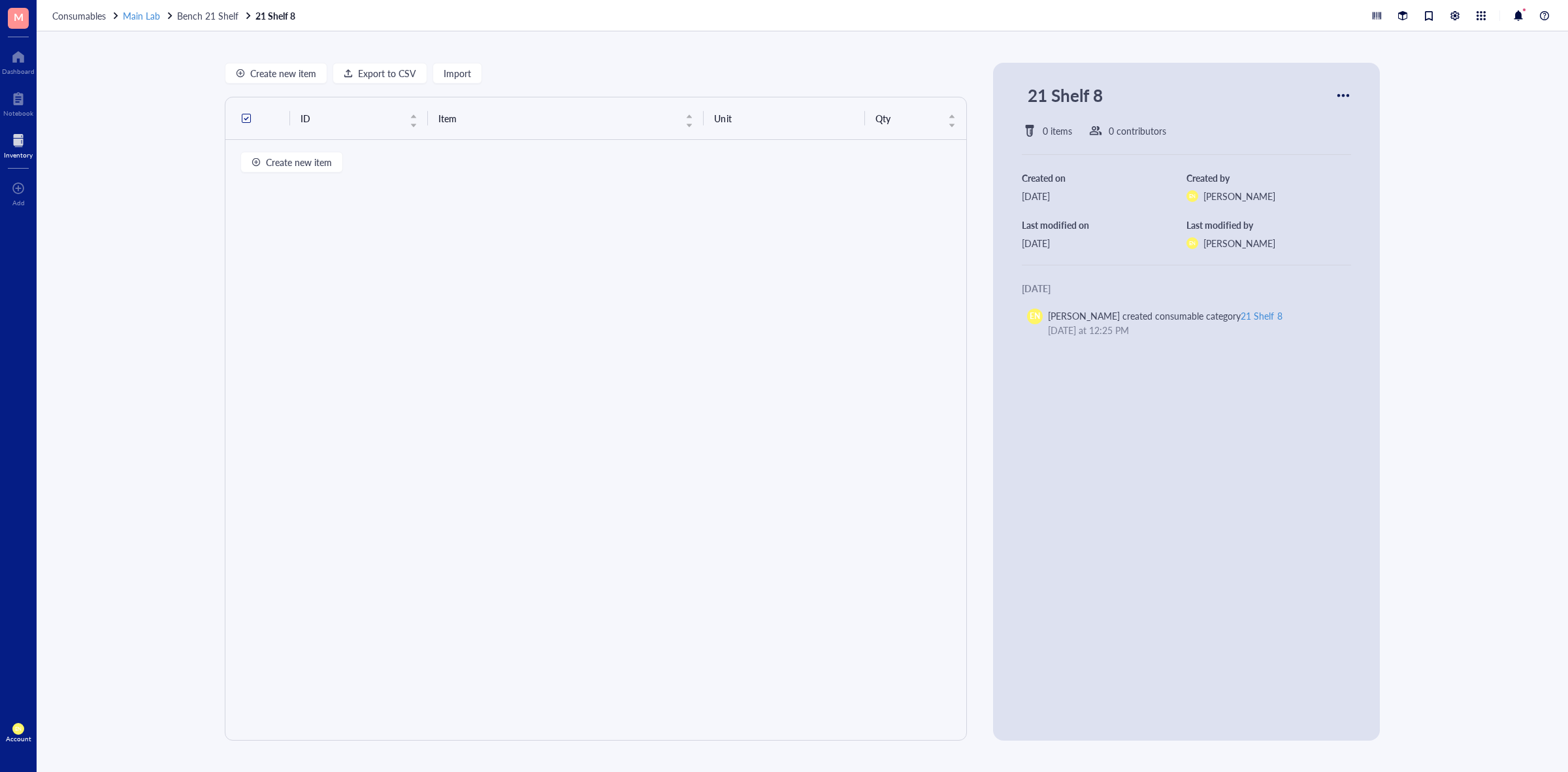
click at [143, 11] on span "Main Lab" at bounding box center [141, 15] width 37 height 13
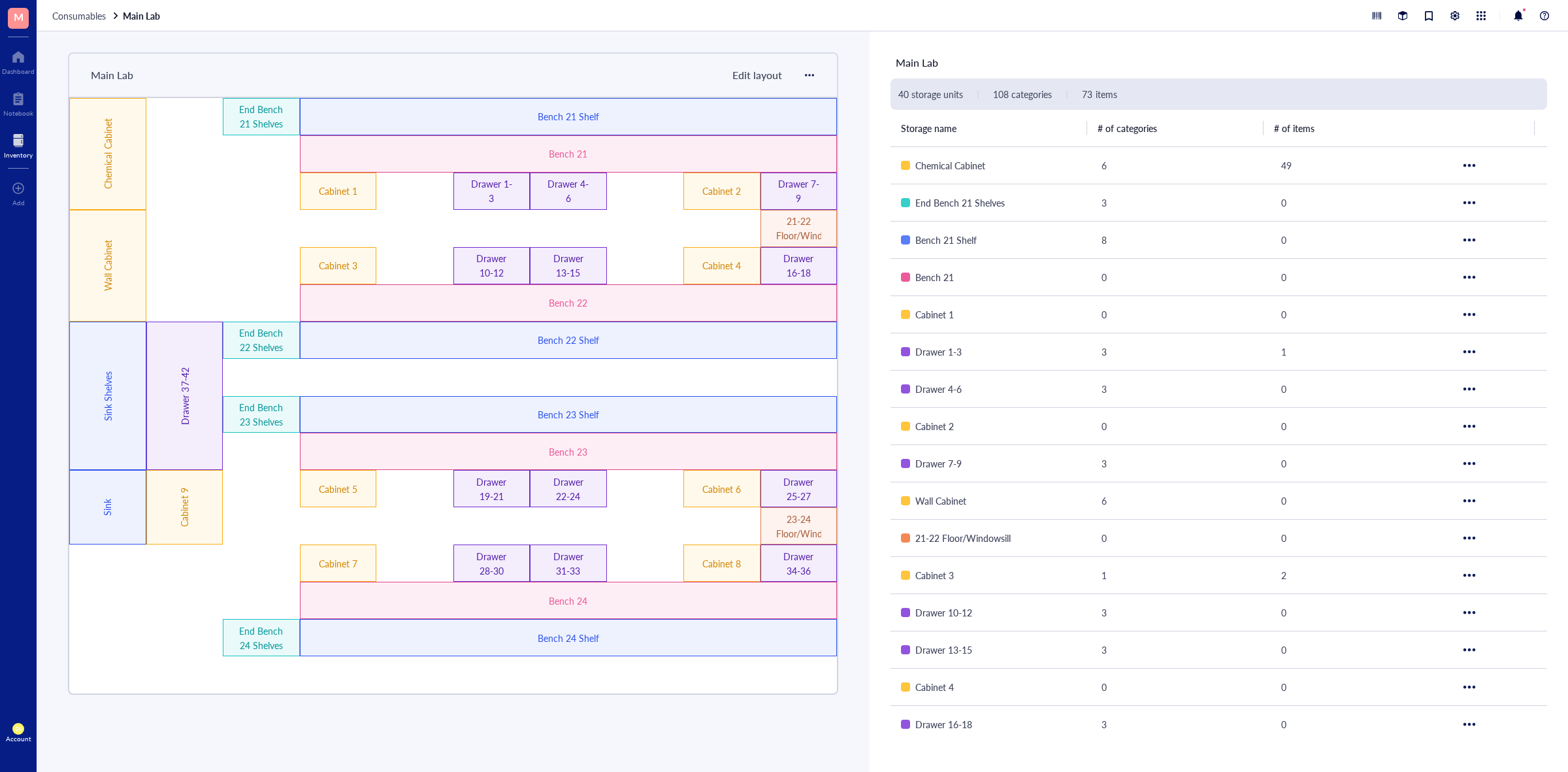
click at [1445, 18] on div at bounding box center [1460, 15] width 183 height 15
click at [1449, 14] on div at bounding box center [1455, 15] width 14 height 14
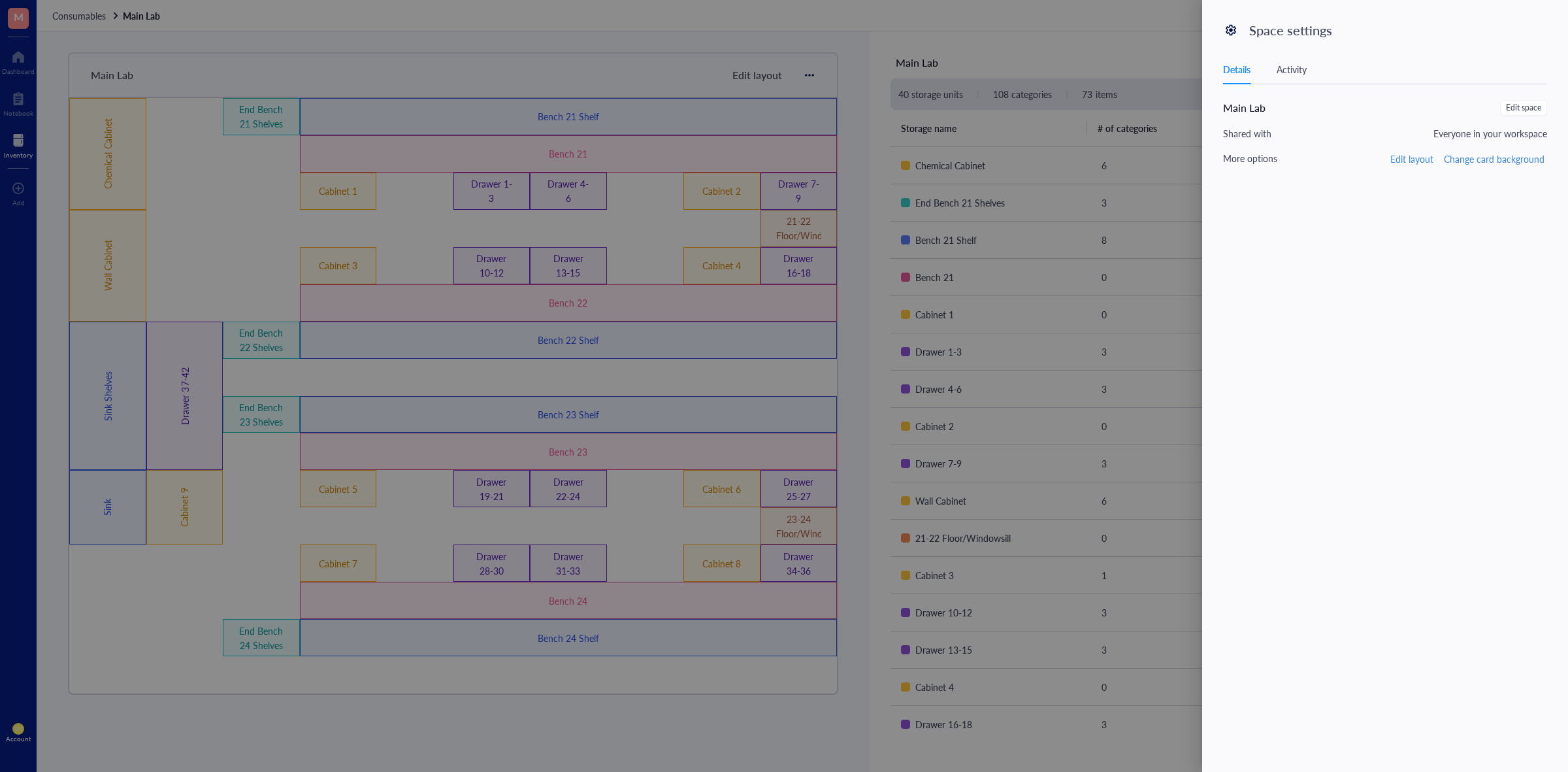
click at [1118, 60] on div at bounding box center [784, 386] width 1568 height 772
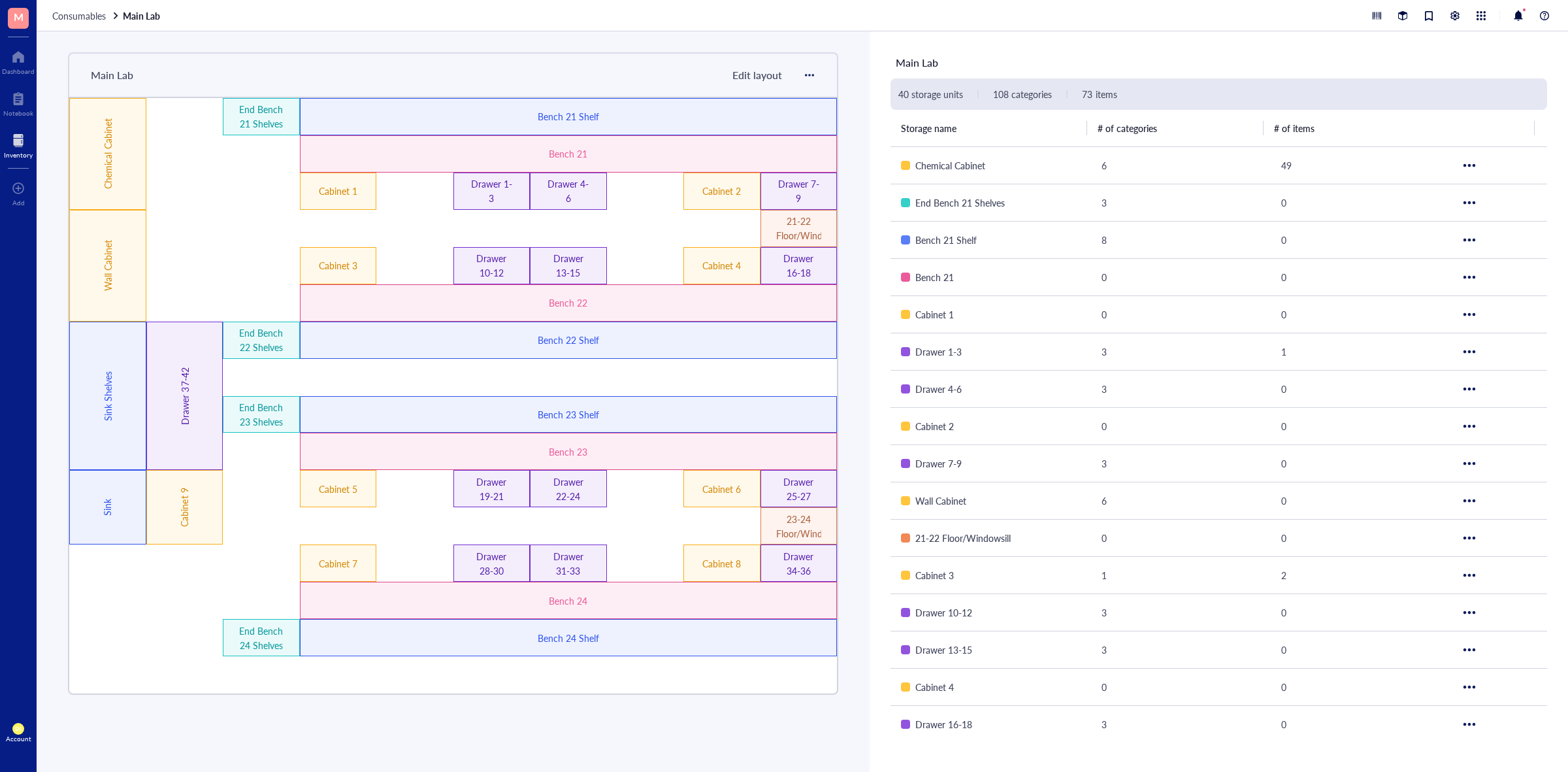
click at [58, 21] on div "Consumables Main Lab" at bounding box center [802, 15] width 1531 height 32
click at [67, 15] on span "Consumables" at bounding box center [79, 15] width 53 height 13
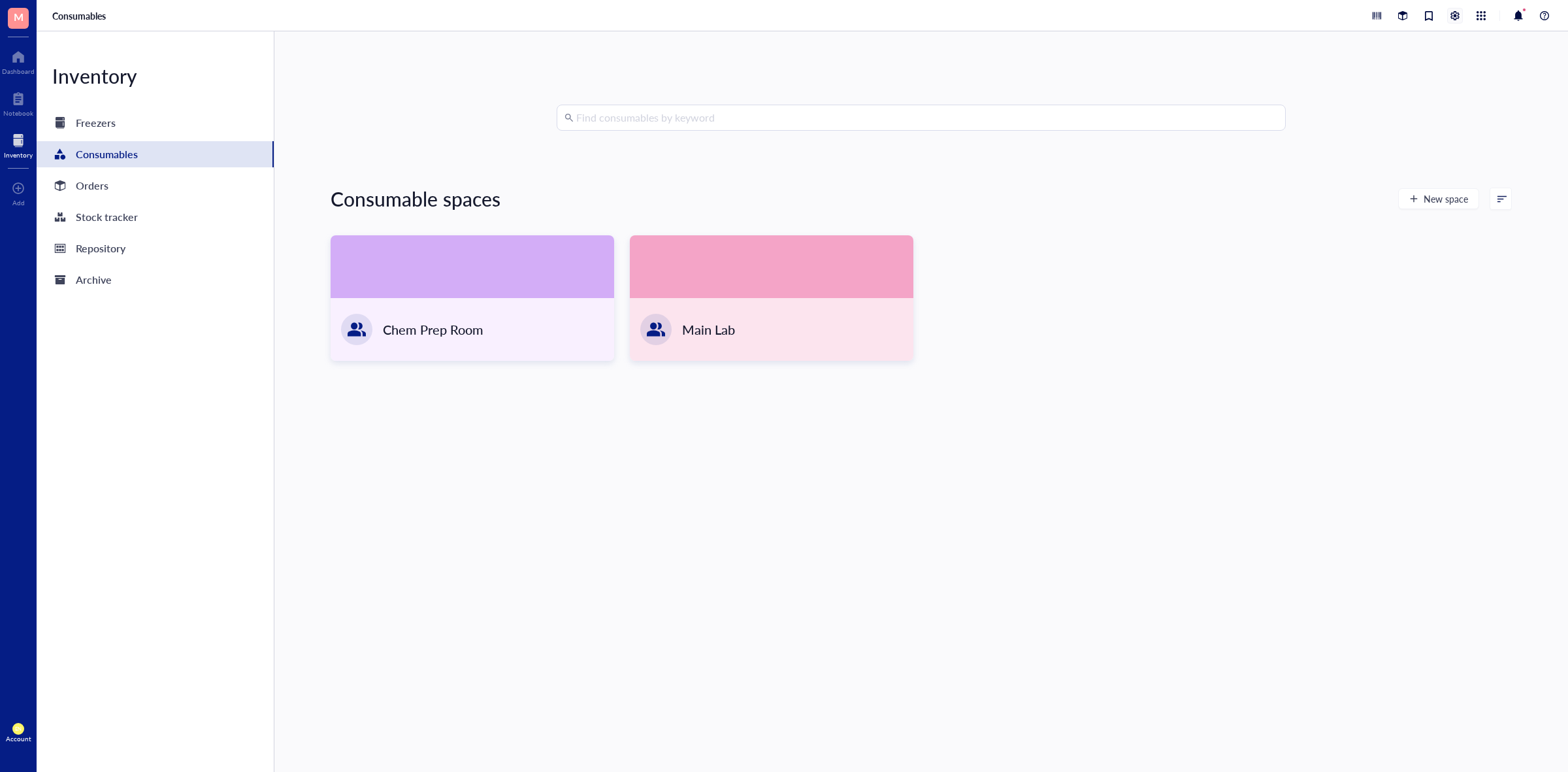
click at [1457, 14] on div at bounding box center [1455, 15] width 14 height 14
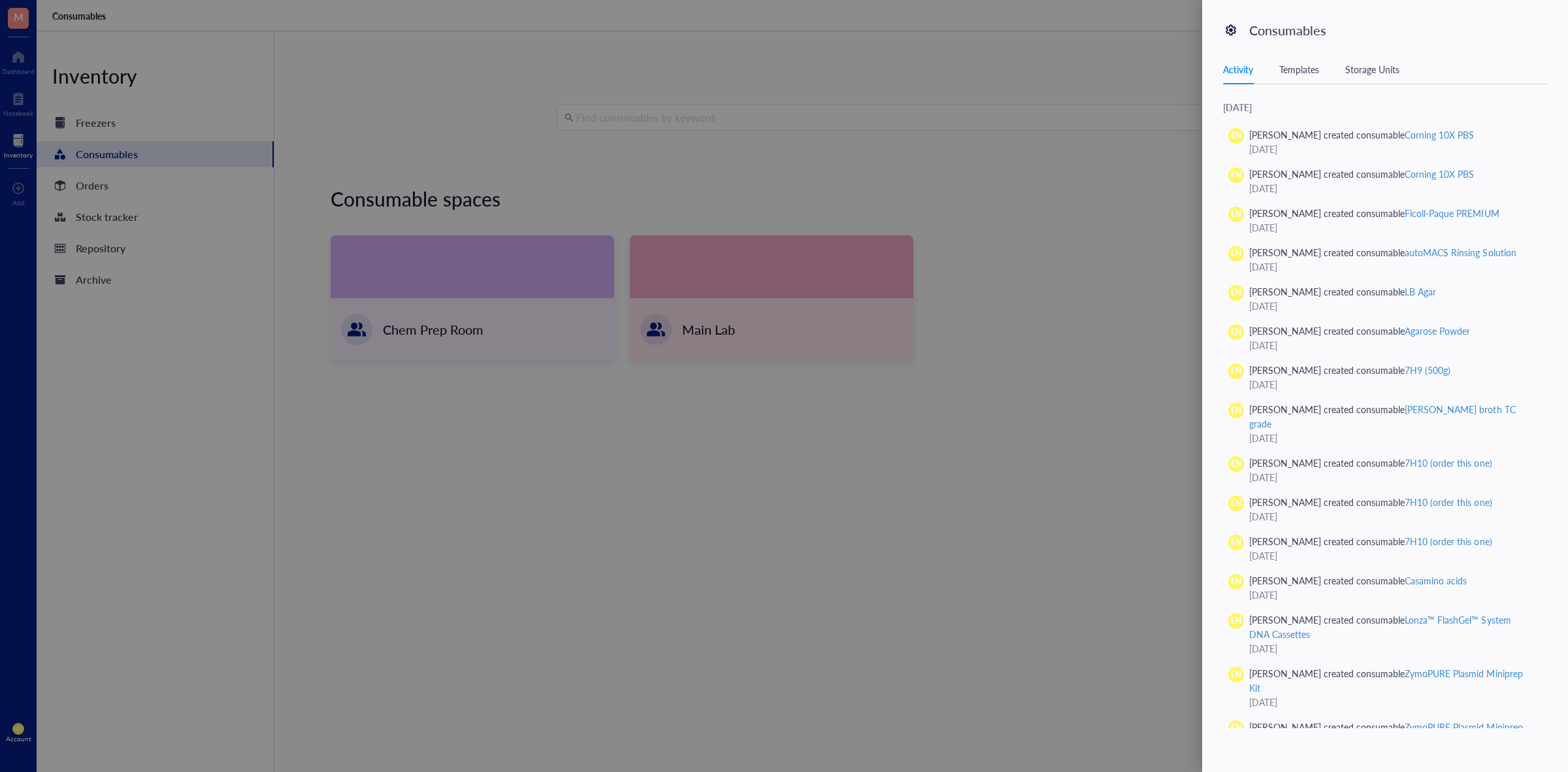
click at [1300, 77] on div "Activity Templates Storage Units" at bounding box center [1385, 70] width 324 height 30
click at [1303, 69] on div "Templates" at bounding box center [1299, 70] width 40 height 14
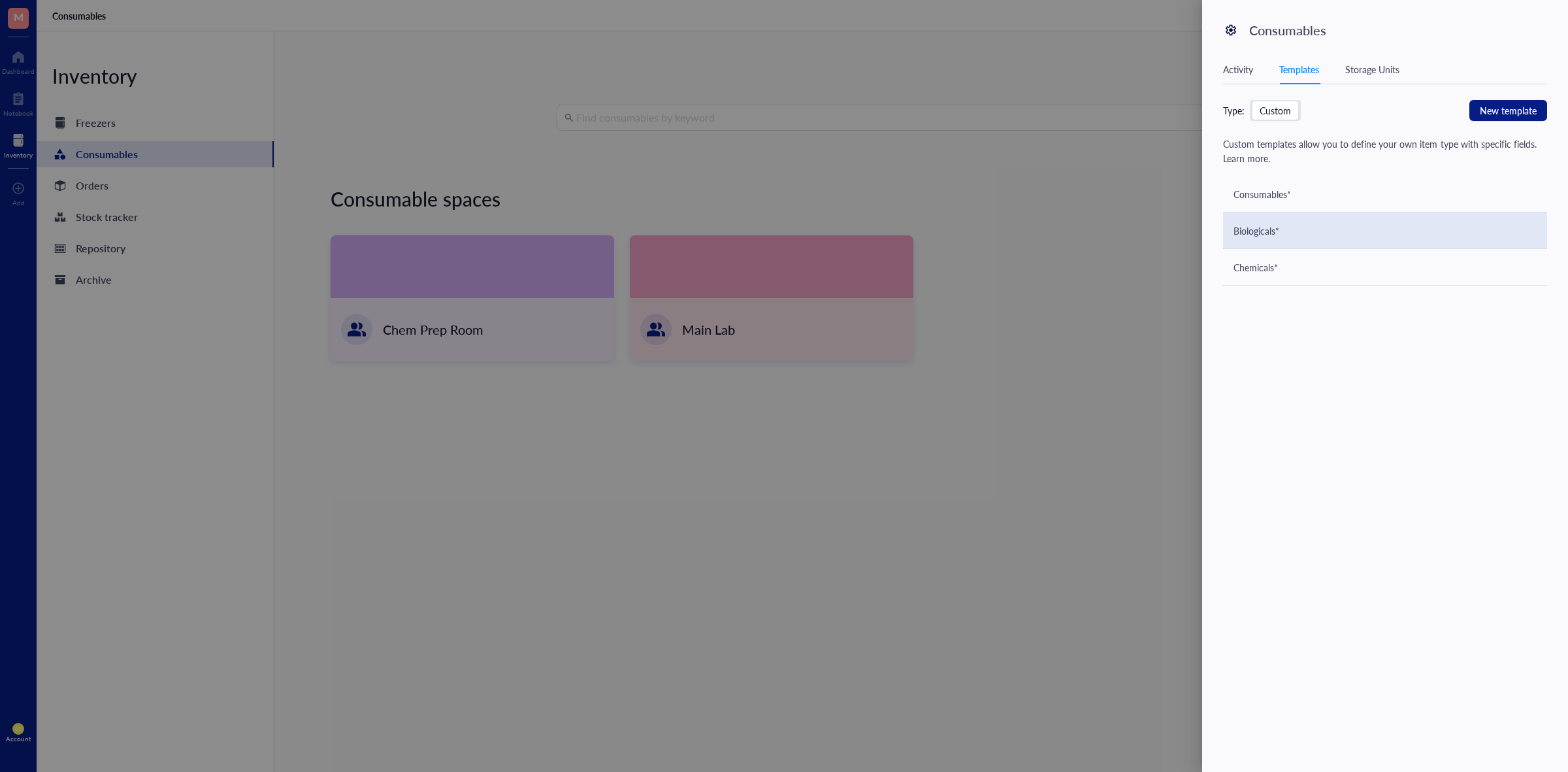
click at [1282, 229] on div "Biologicals*" at bounding box center [1385, 231] width 324 height 36
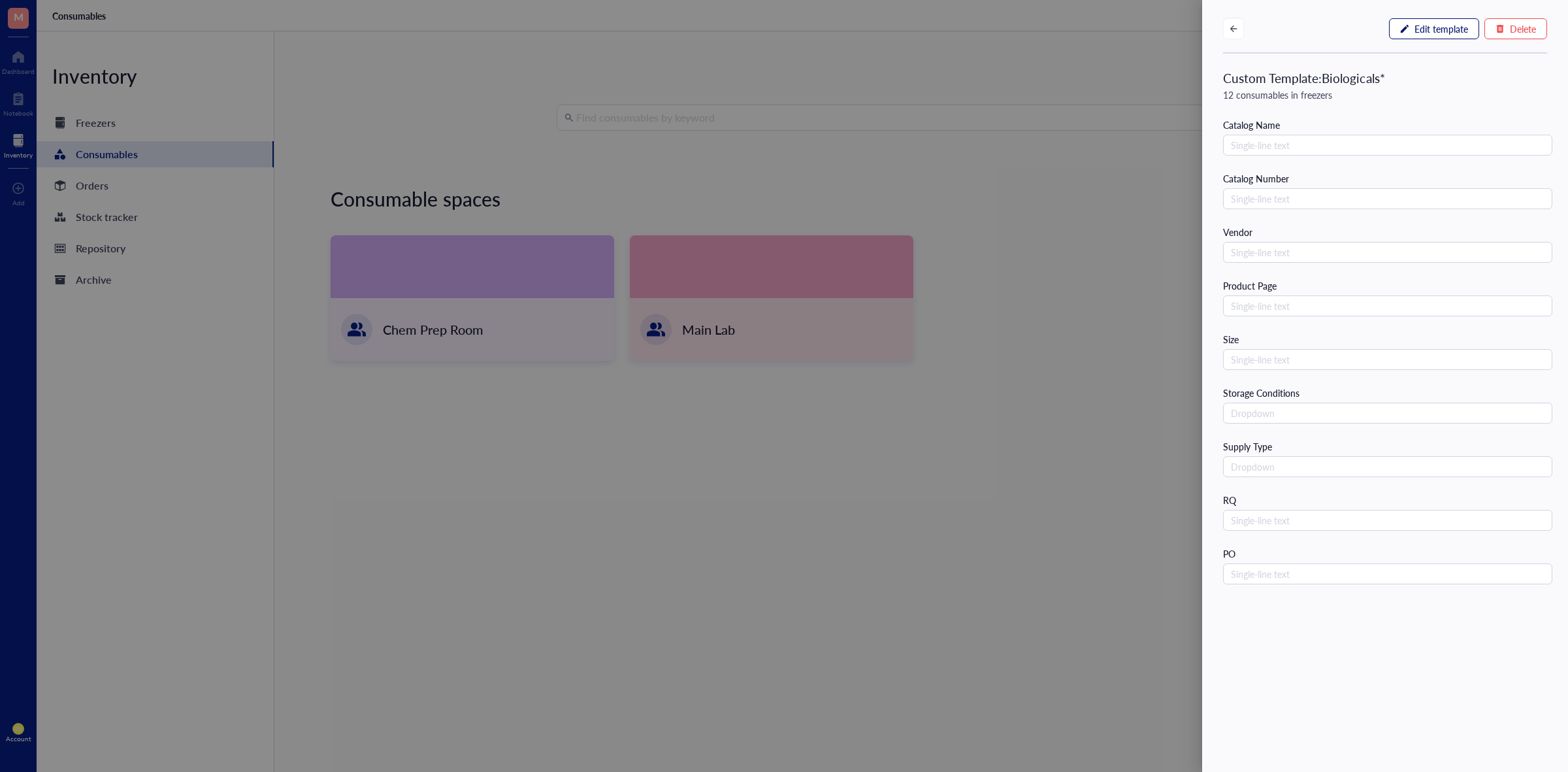
click at [1436, 30] on span "Edit template" at bounding box center [1441, 29] width 53 height 11
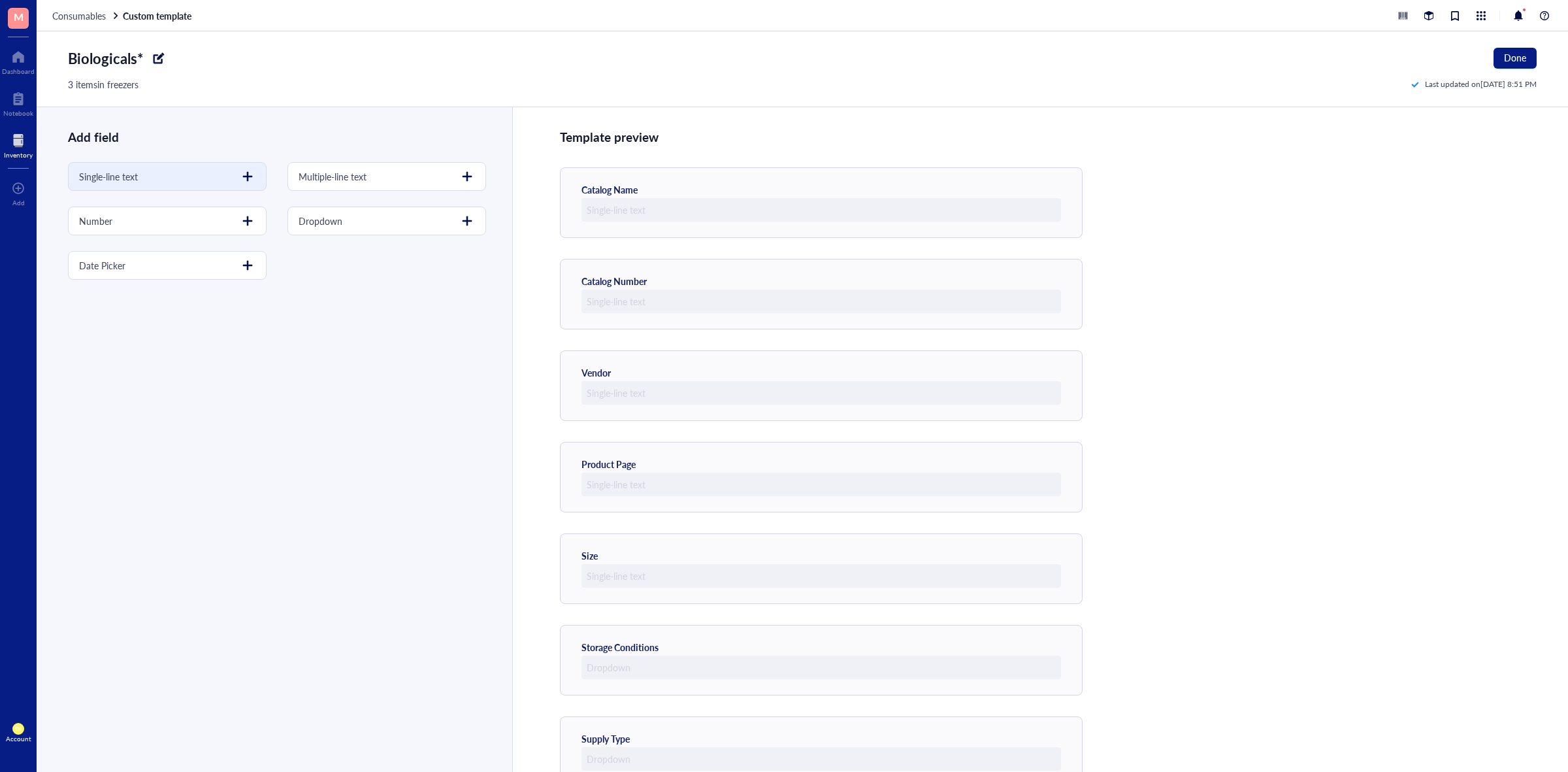
click at [249, 174] on div at bounding box center [247, 176] width 21 height 21
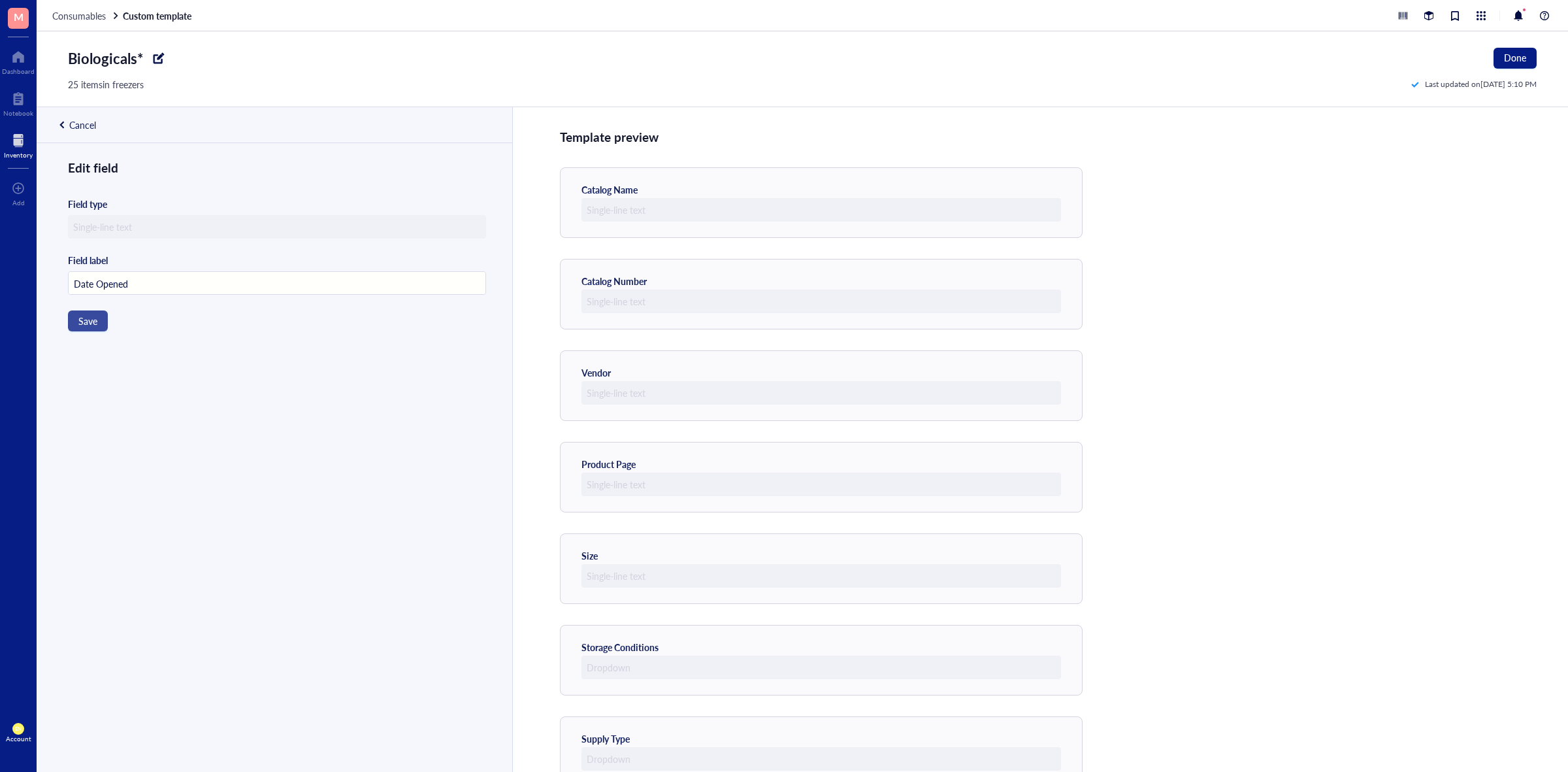
type input "Date Opened"
click at [90, 318] on span "Save" at bounding box center [88, 321] width 19 height 11
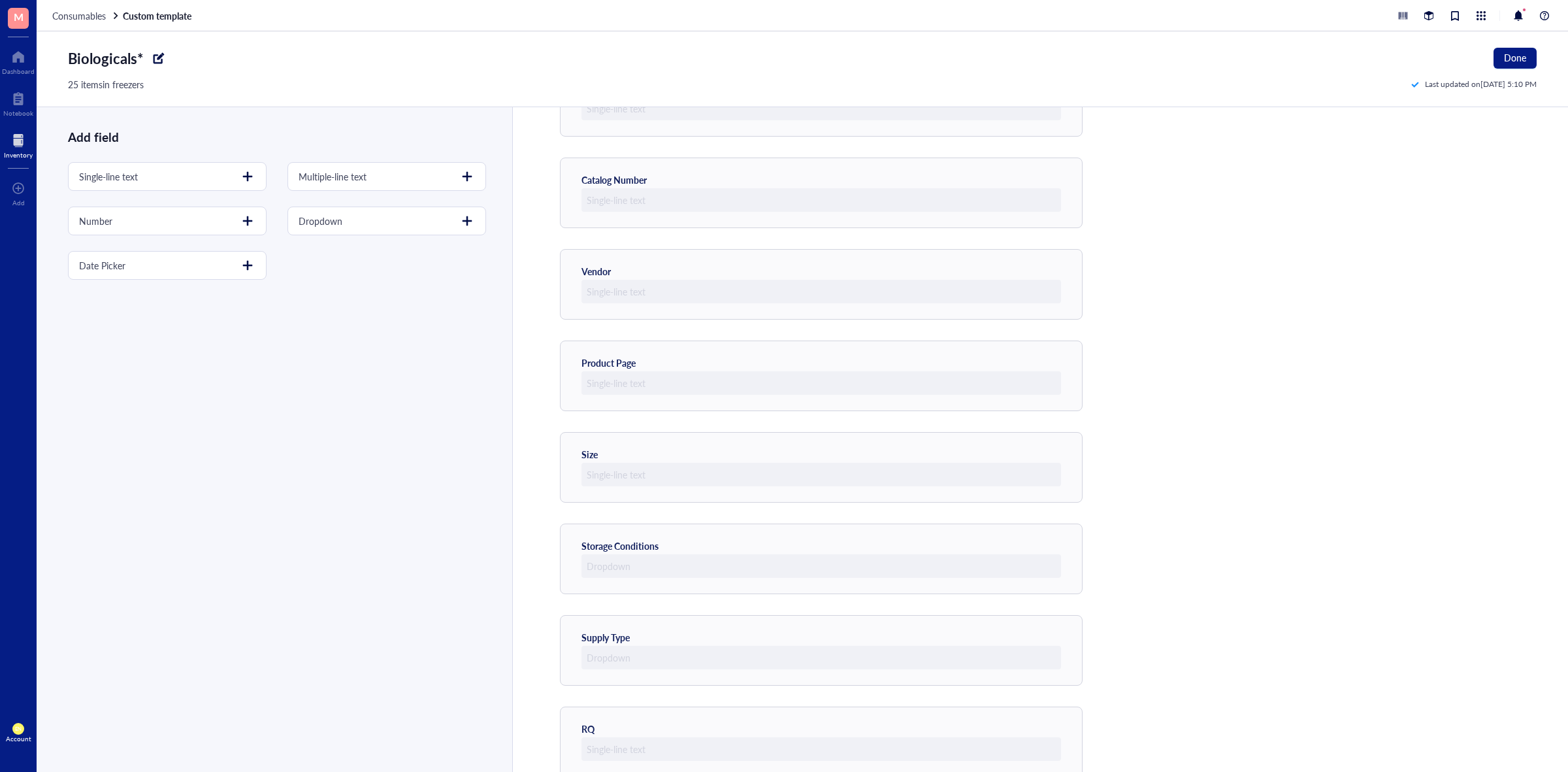
scroll to position [312, 0]
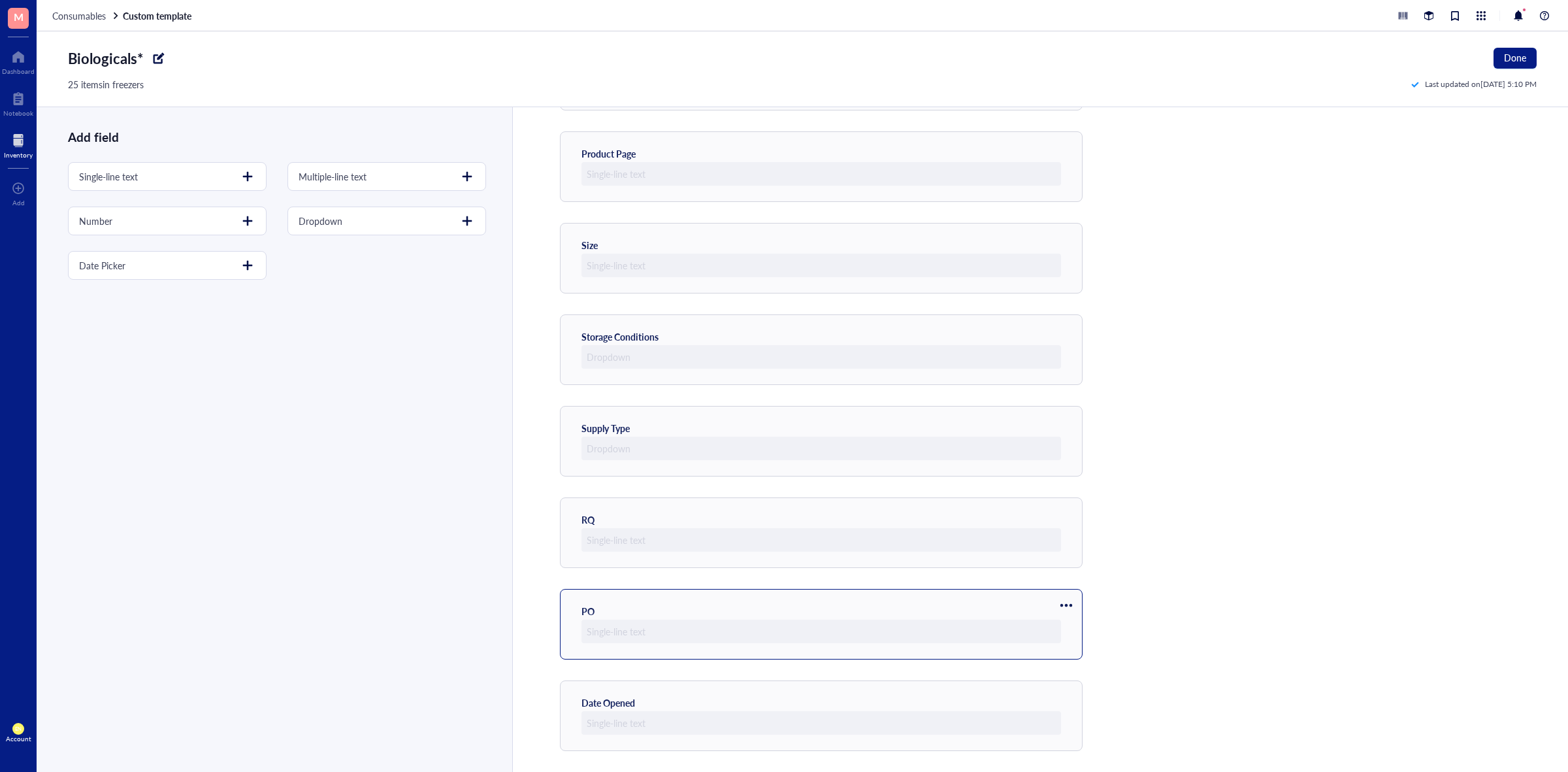
drag, startPoint x: 700, startPoint y: 692, endPoint x: 699, endPoint y: 629, distance: 63.0
click at [699, 629] on div "Template preview Catalog Name Catalog Number Vendor Product Page Size Storage C…" at bounding box center [1040, 439] width 1056 height 664
click at [1291, 701] on div "Template preview Catalog Name Catalog Number Vendor Product Page Size Storage C…" at bounding box center [1040, 439] width 1056 height 664
click at [1069, 699] on div at bounding box center [1066, 696] width 21 height 21
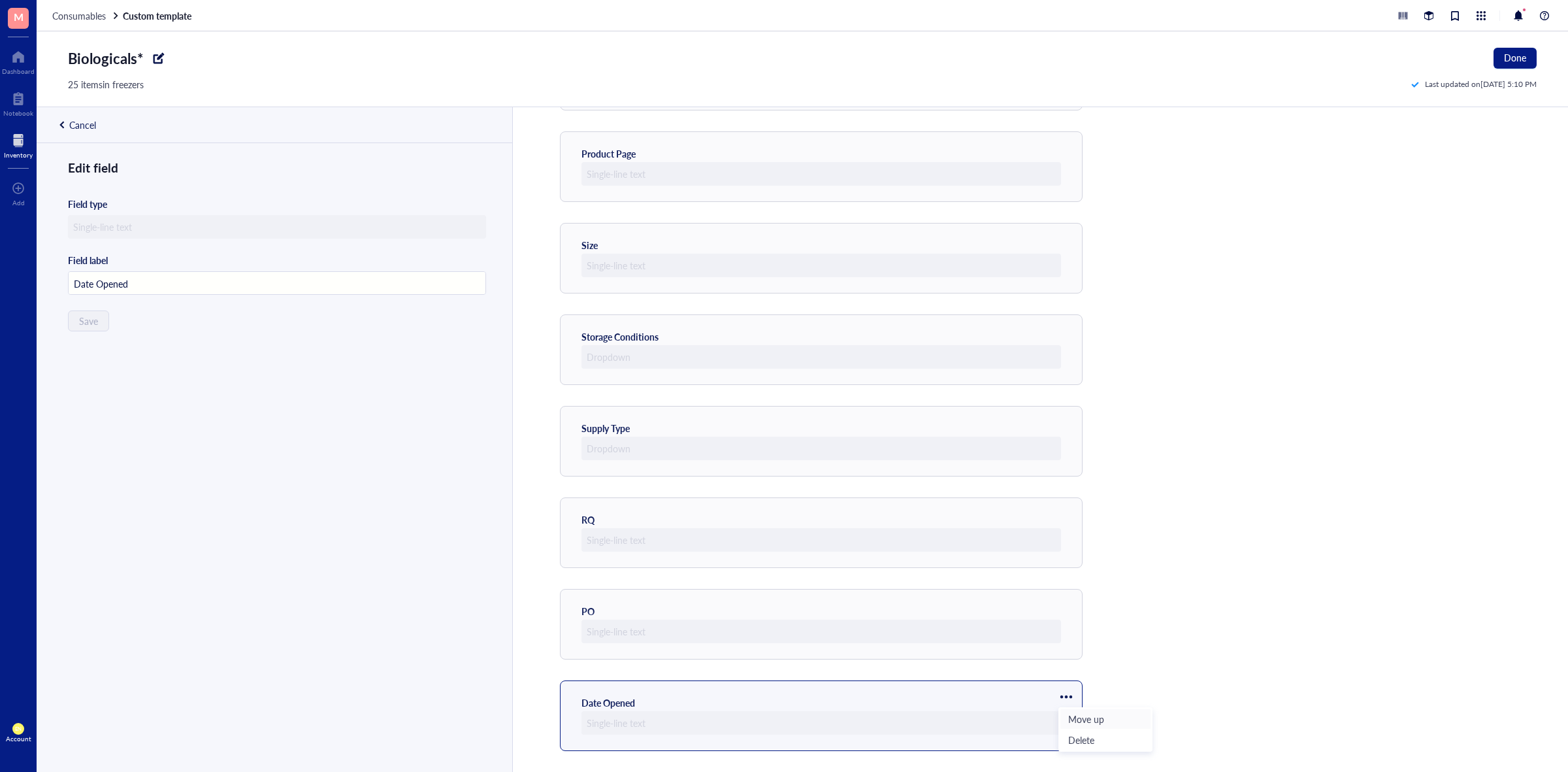
click at [1081, 719] on span "Move up" at bounding box center [1105, 719] width 74 height 14
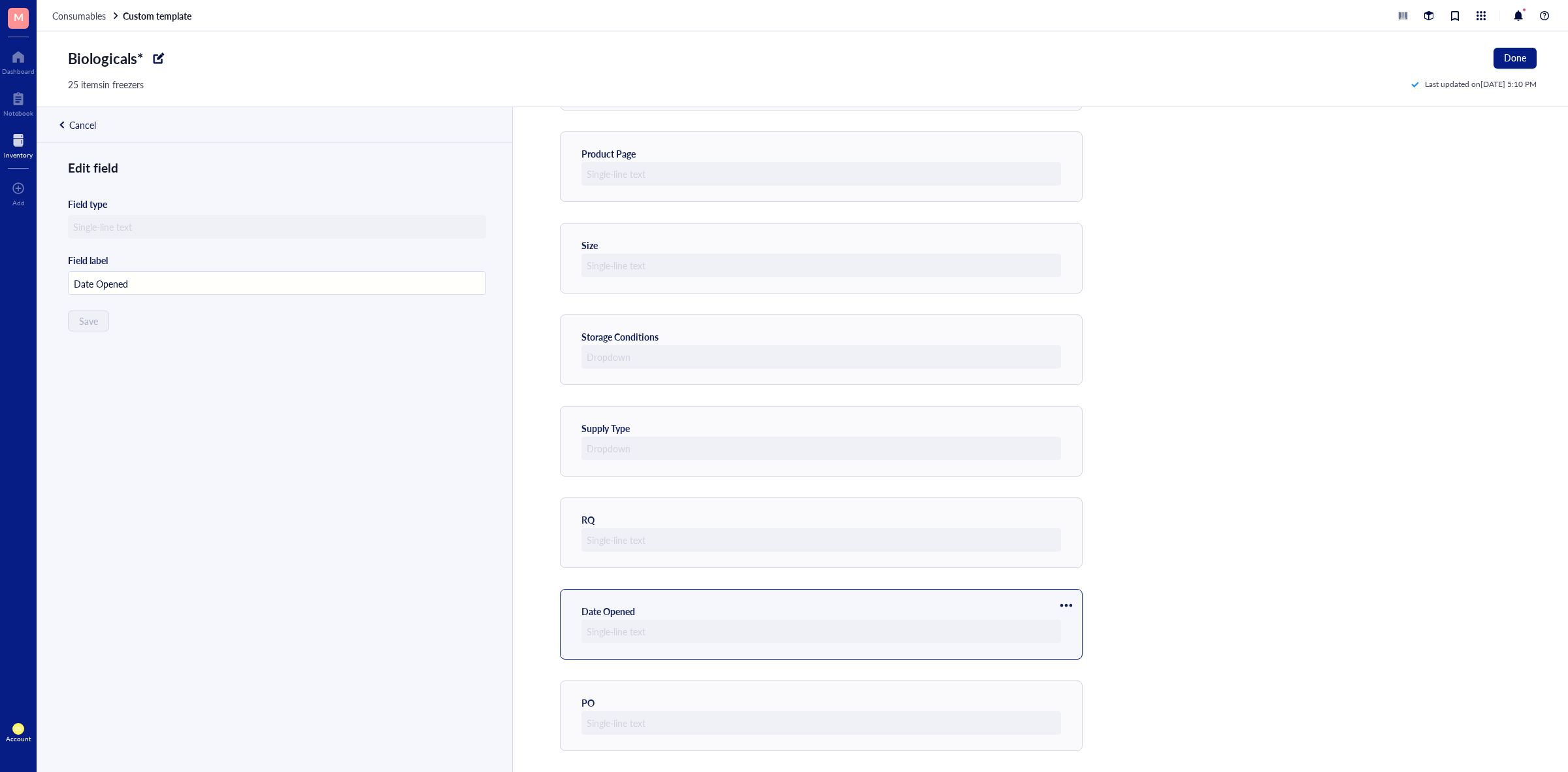
click at [1064, 606] on div at bounding box center [1066, 605] width 21 height 21
click at [1072, 628] on span "Move up" at bounding box center [1105, 627] width 74 height 14
click at [1065, 588] on div at bounding box center [1066, 593] width 21 height 21
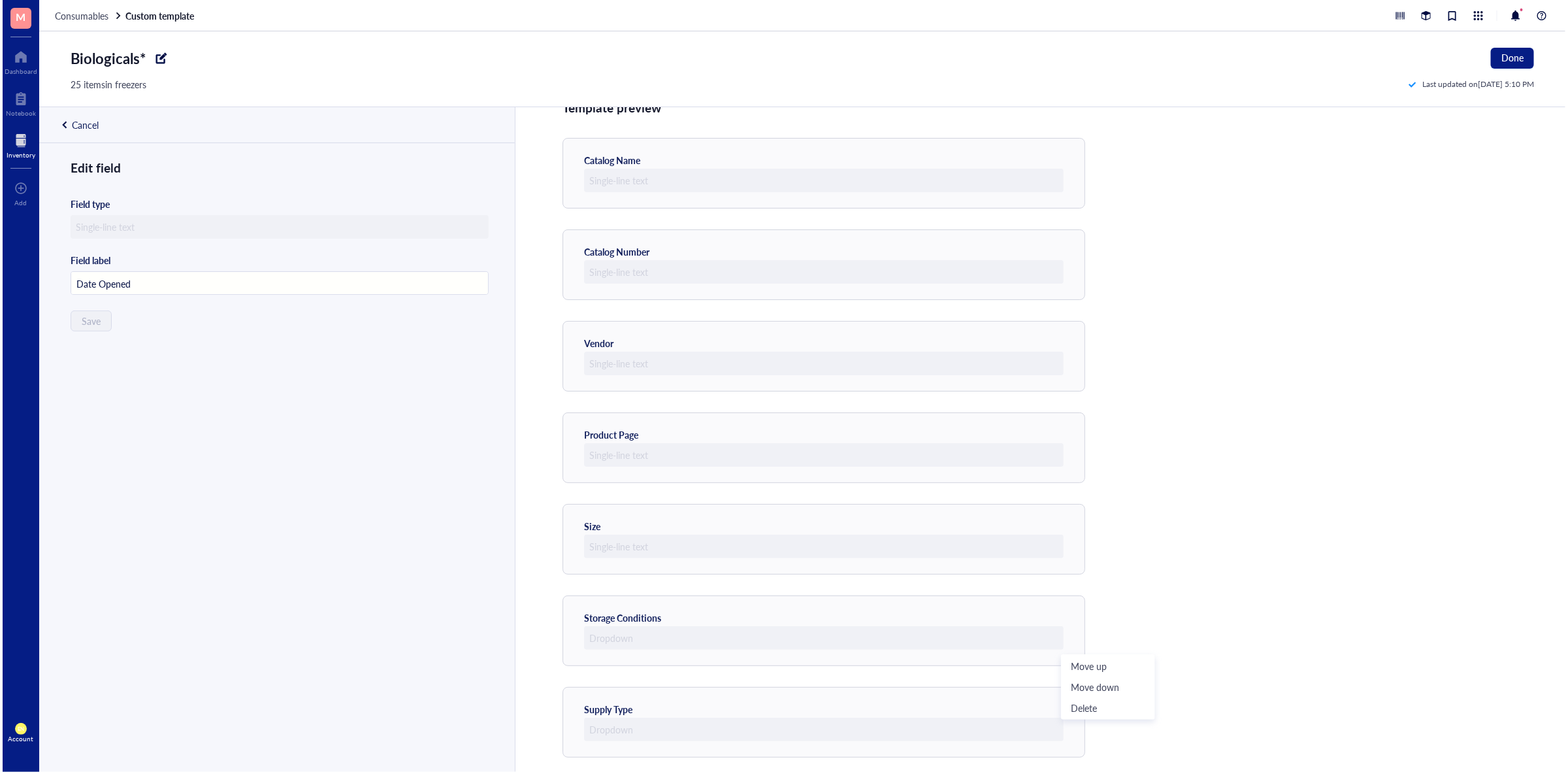
scroll to position [0, 0]
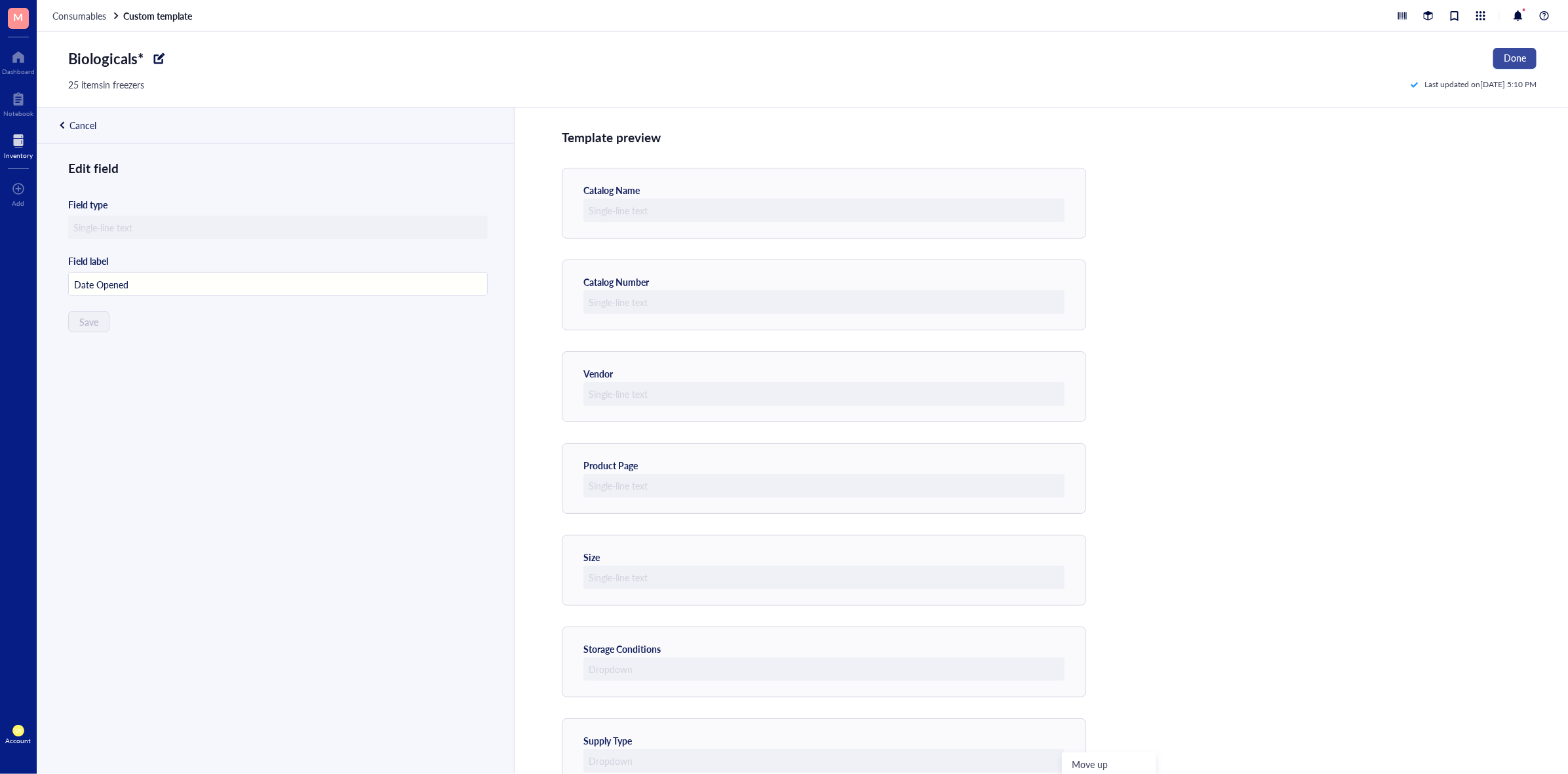
click at [1521, 57] on span "Done" at bounding box center [1514, 58] width 23 height 11
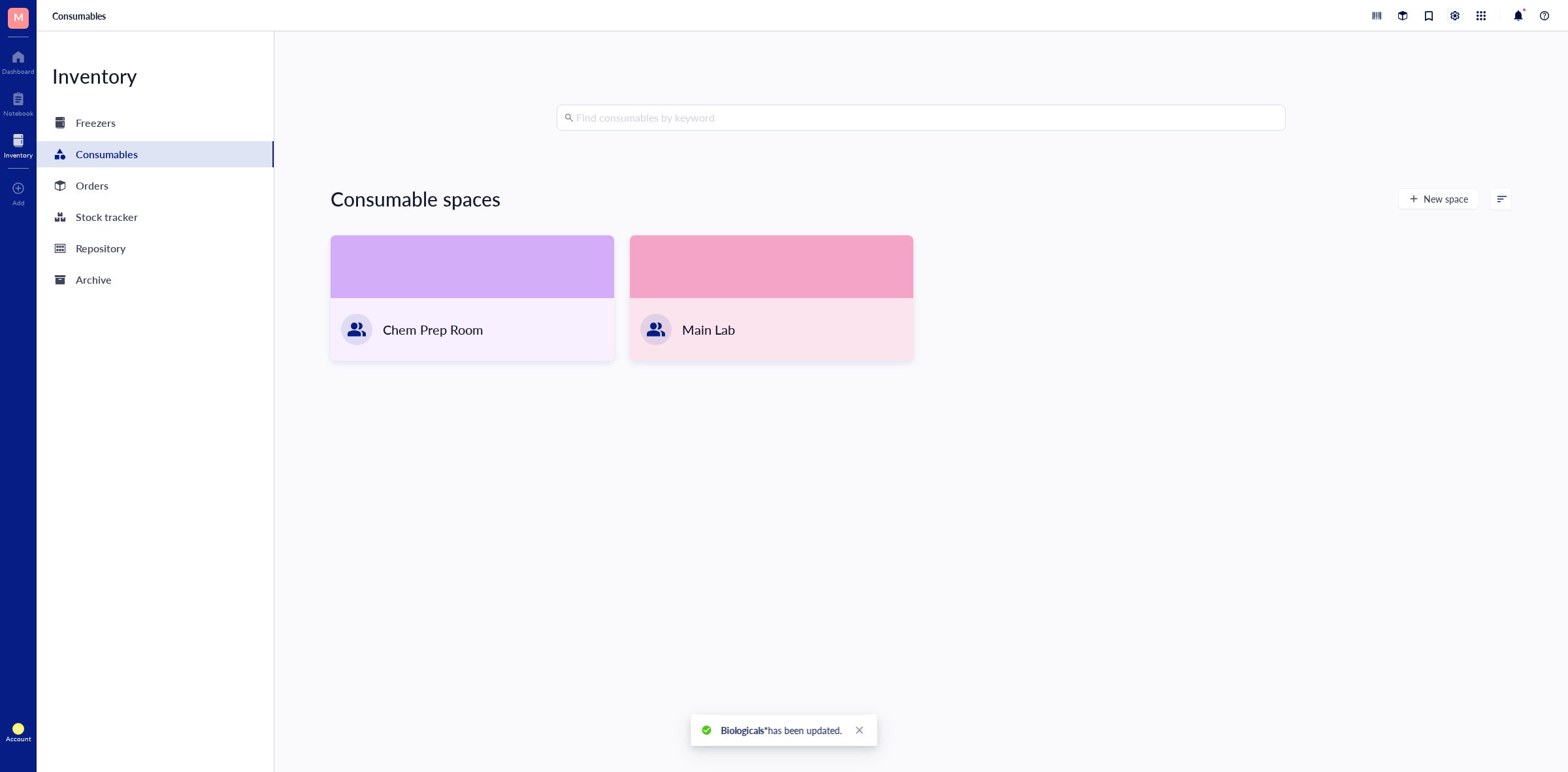
click at [1453, 14] on div at bounding box center [1455, 15] width 14 height 14
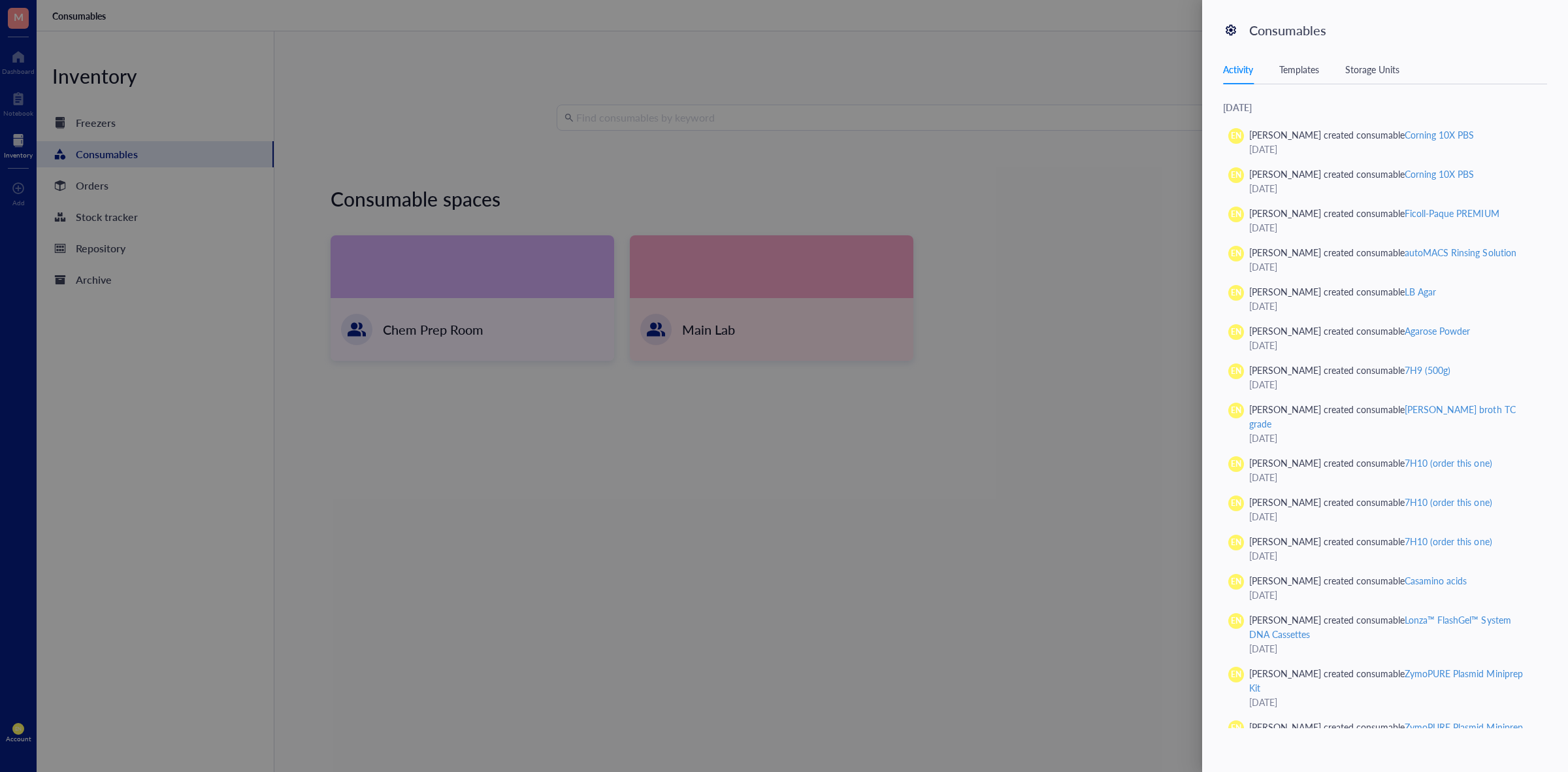
click at [1300, 75] on div "Templates" at bounding box center [1299, 70] width 40 height 14
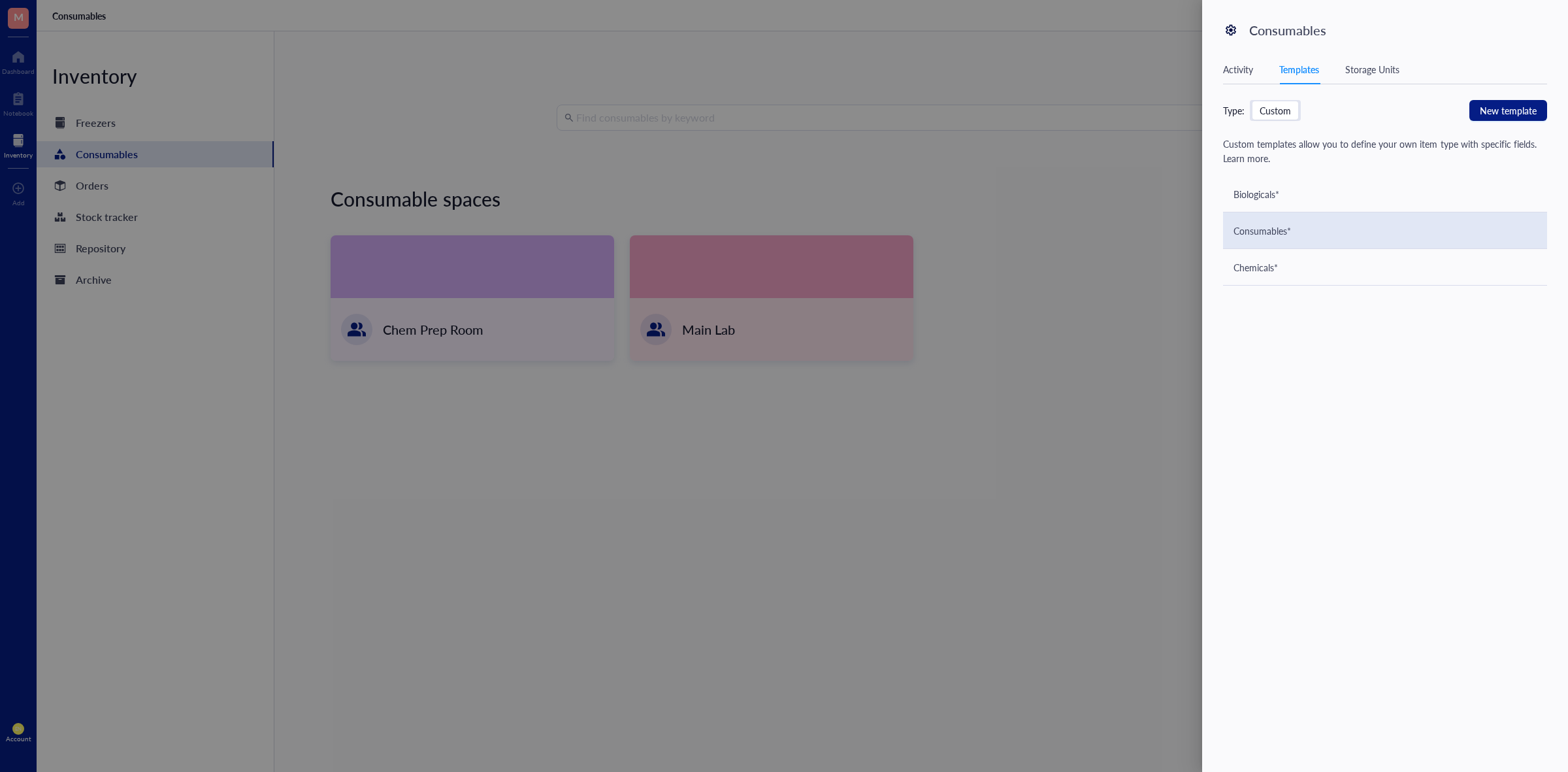
click at [1272, 236] on div "Consumables*" at bounding box center [1263, 231] width 58 height 14
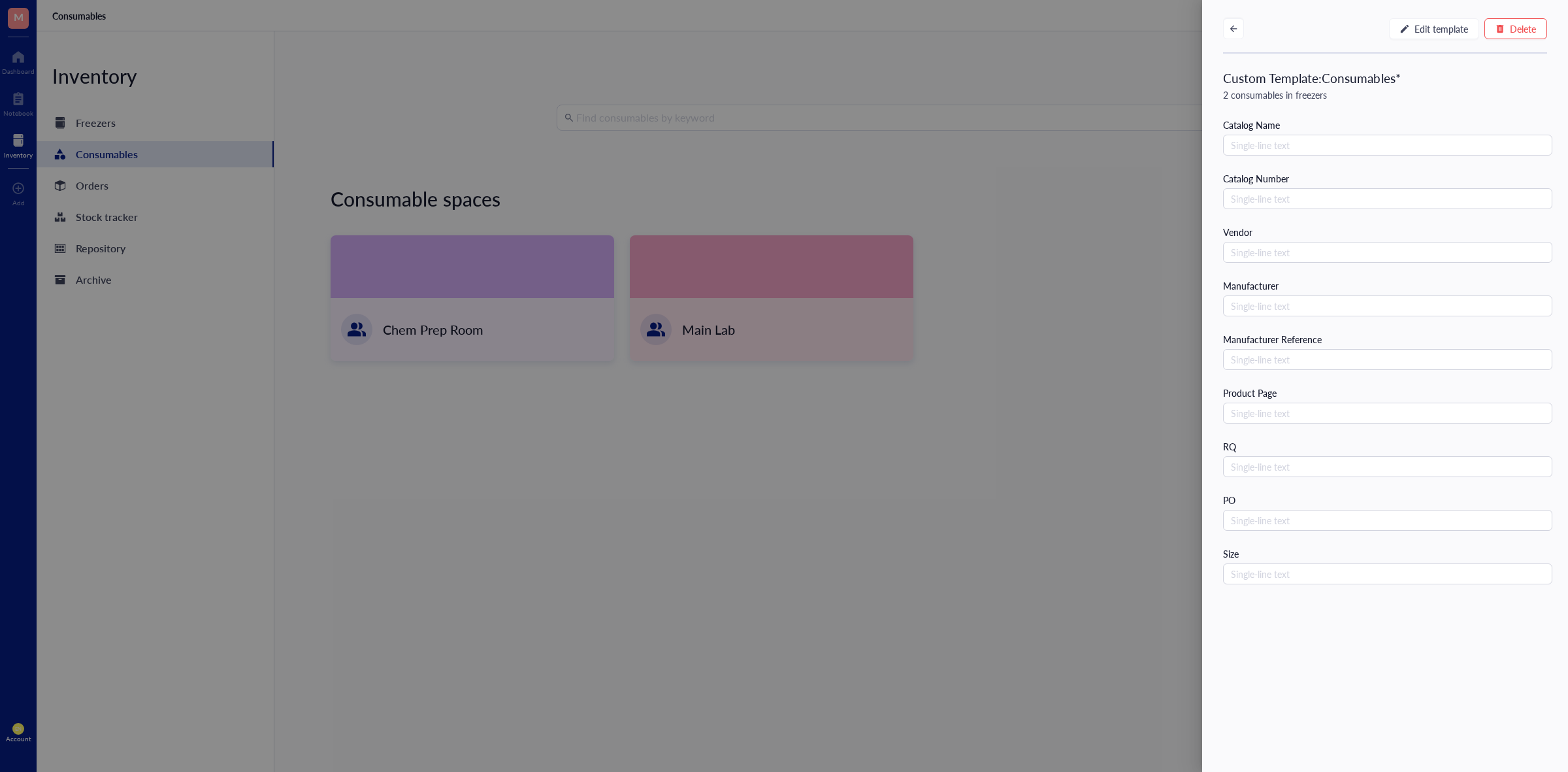
click at [1158, 337] on div at bounding box center [784, 386] width 1568 height 772
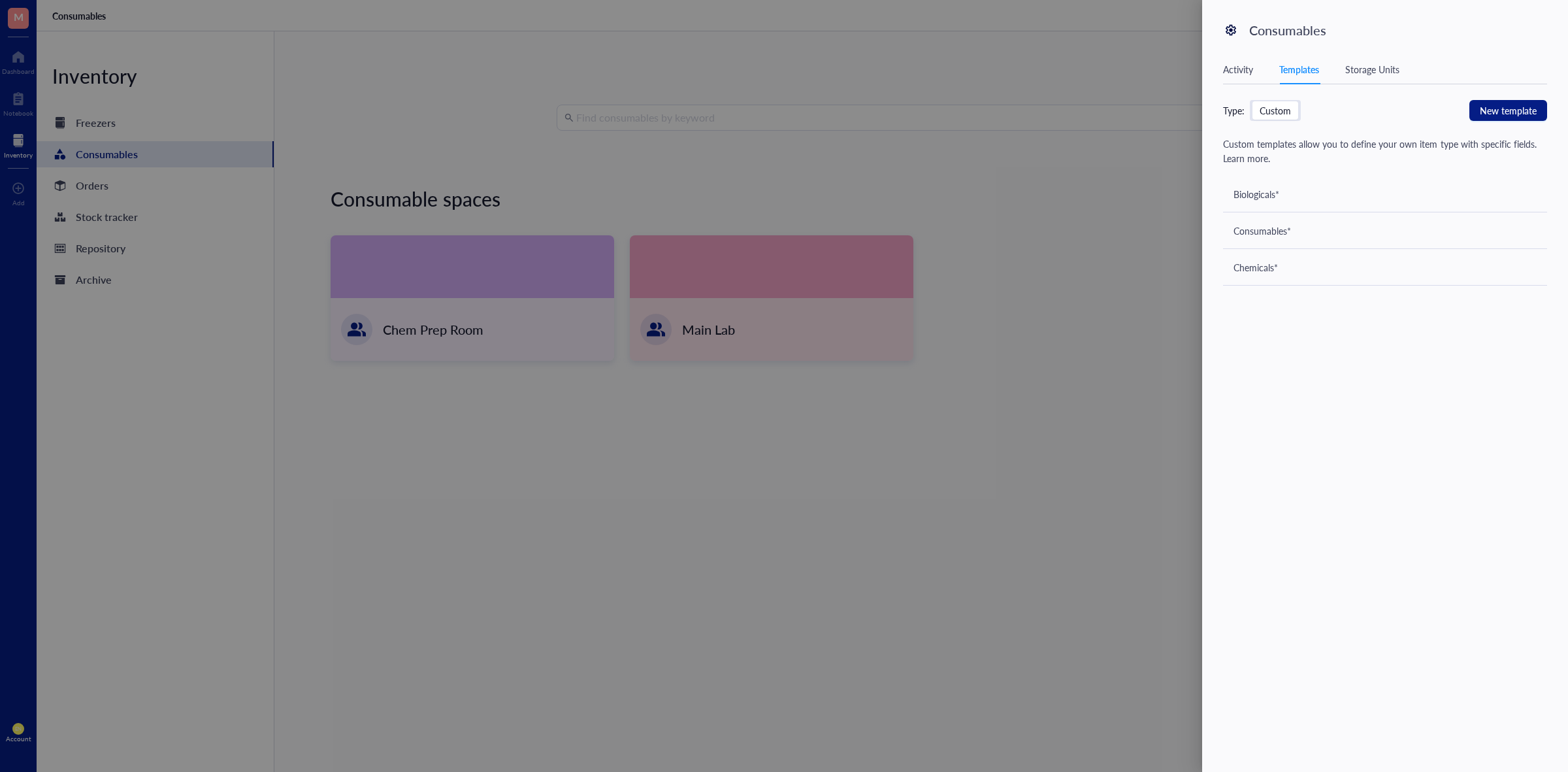
click at [1150, 71] on div at bounding box center [784, 386] width 1568 height 772
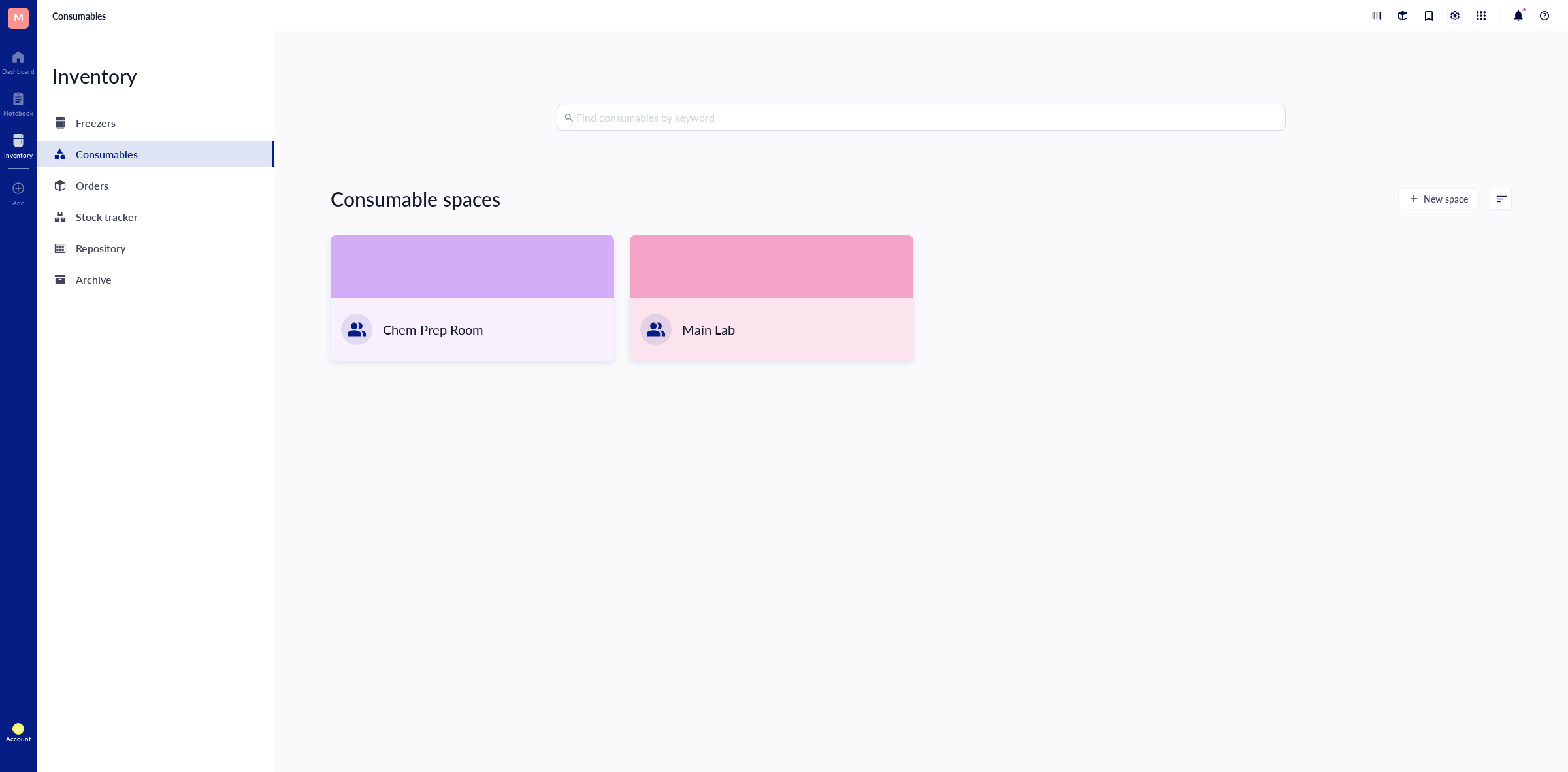
click at [1448, 13] on div at bounding box center [1455, 15] width 14 height 14
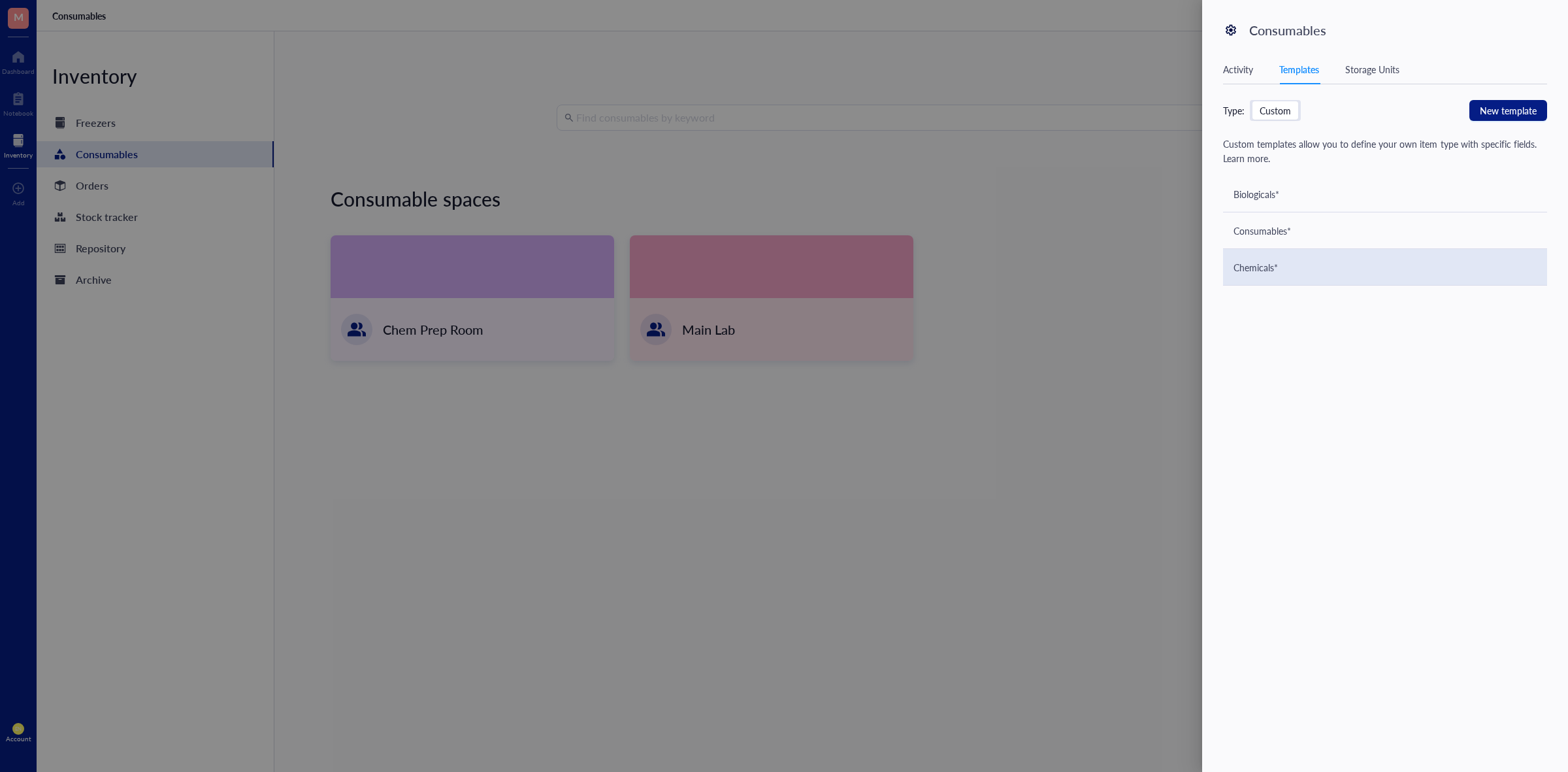
click at [1259, 260] on div "Chemicals*" at bounding box center [1255, 268] width 44 height 14
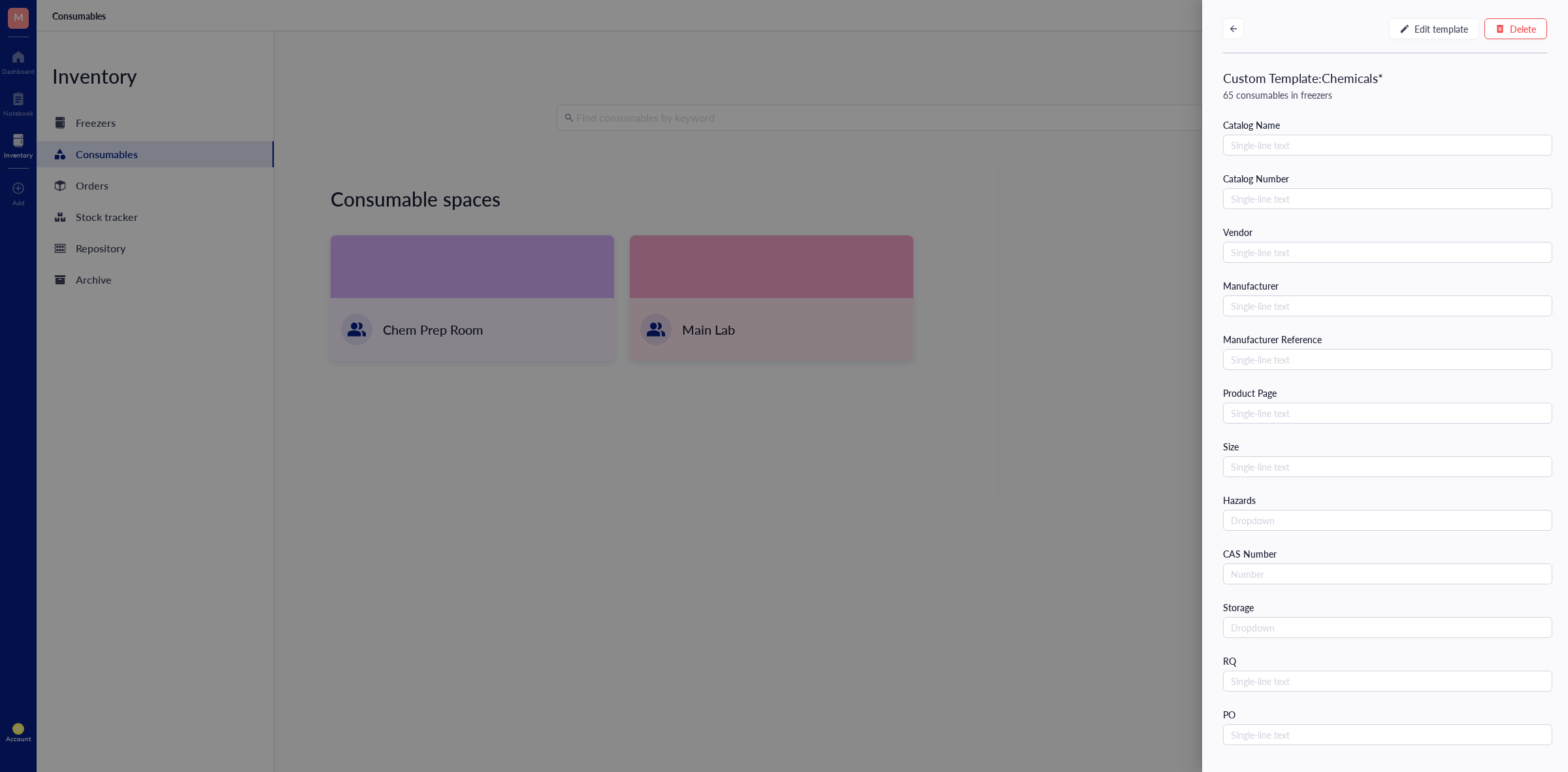
click at [1122, 242] on div at bounding box center [784, 386] width 1568 height 772
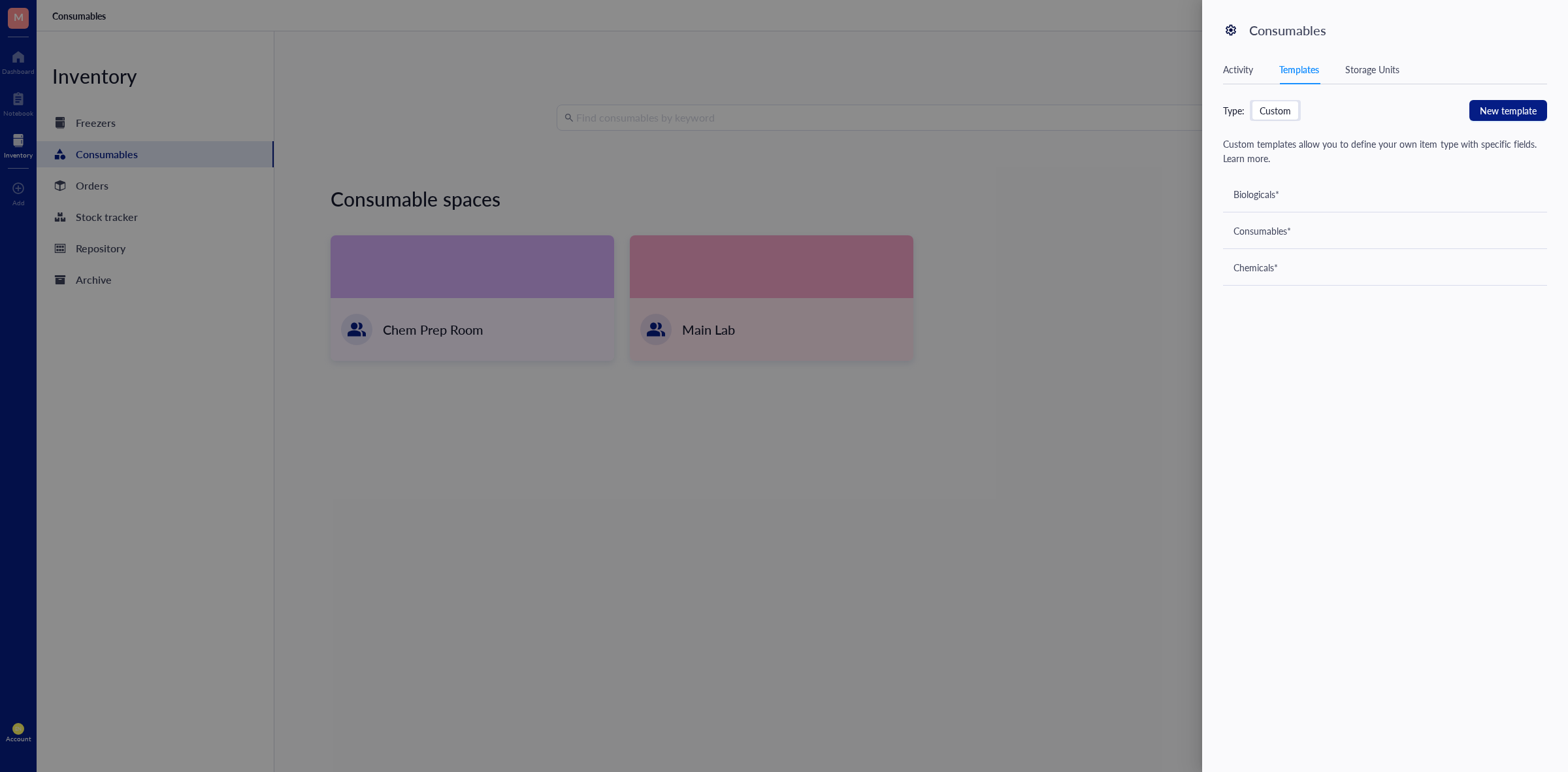
click at [1131, 60] on div at bounding box center [784, 386] width 1568 height 772
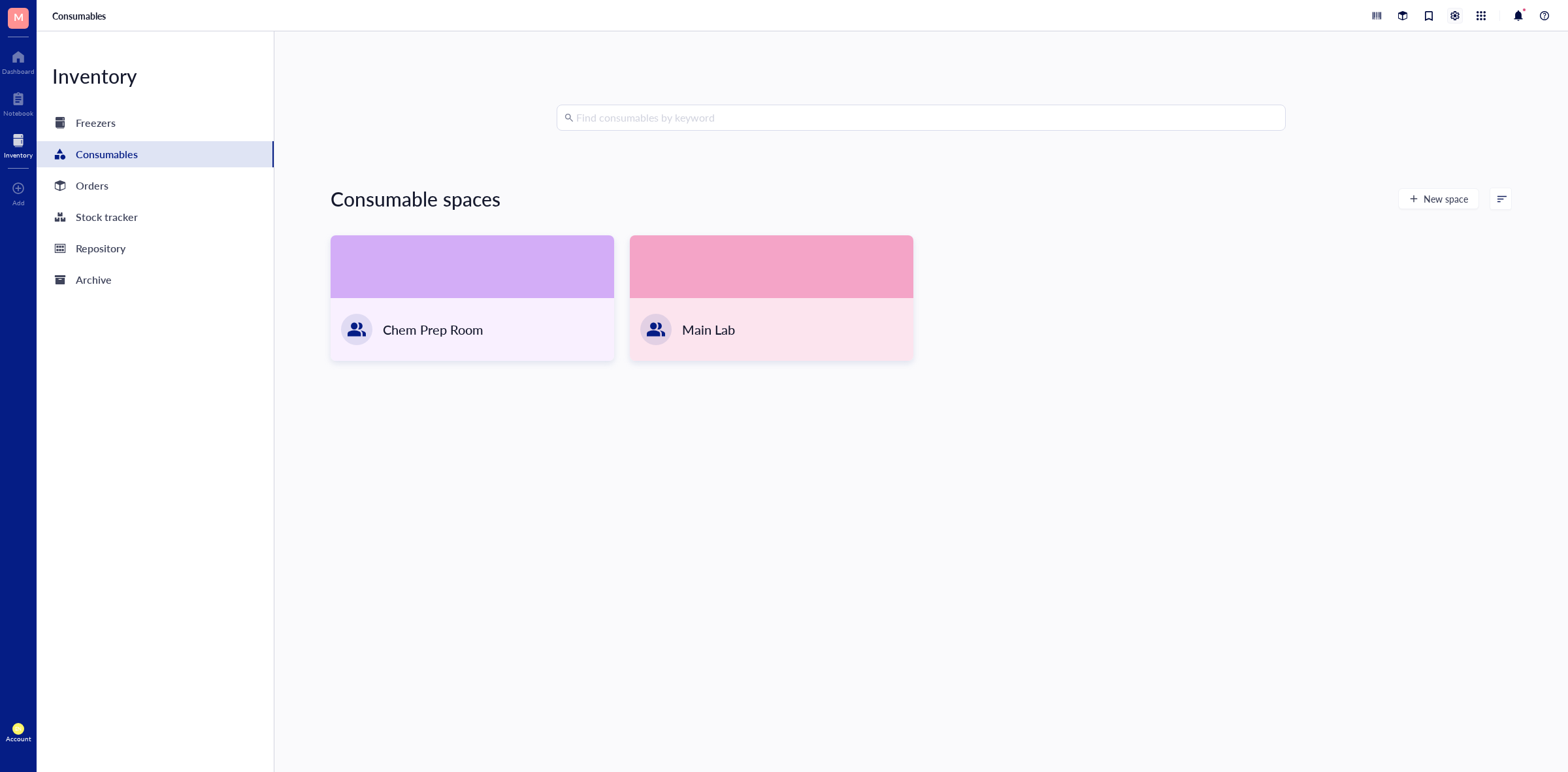
click at [1448, 13] on div at bounding box center [1455, 15] width 14 height 14
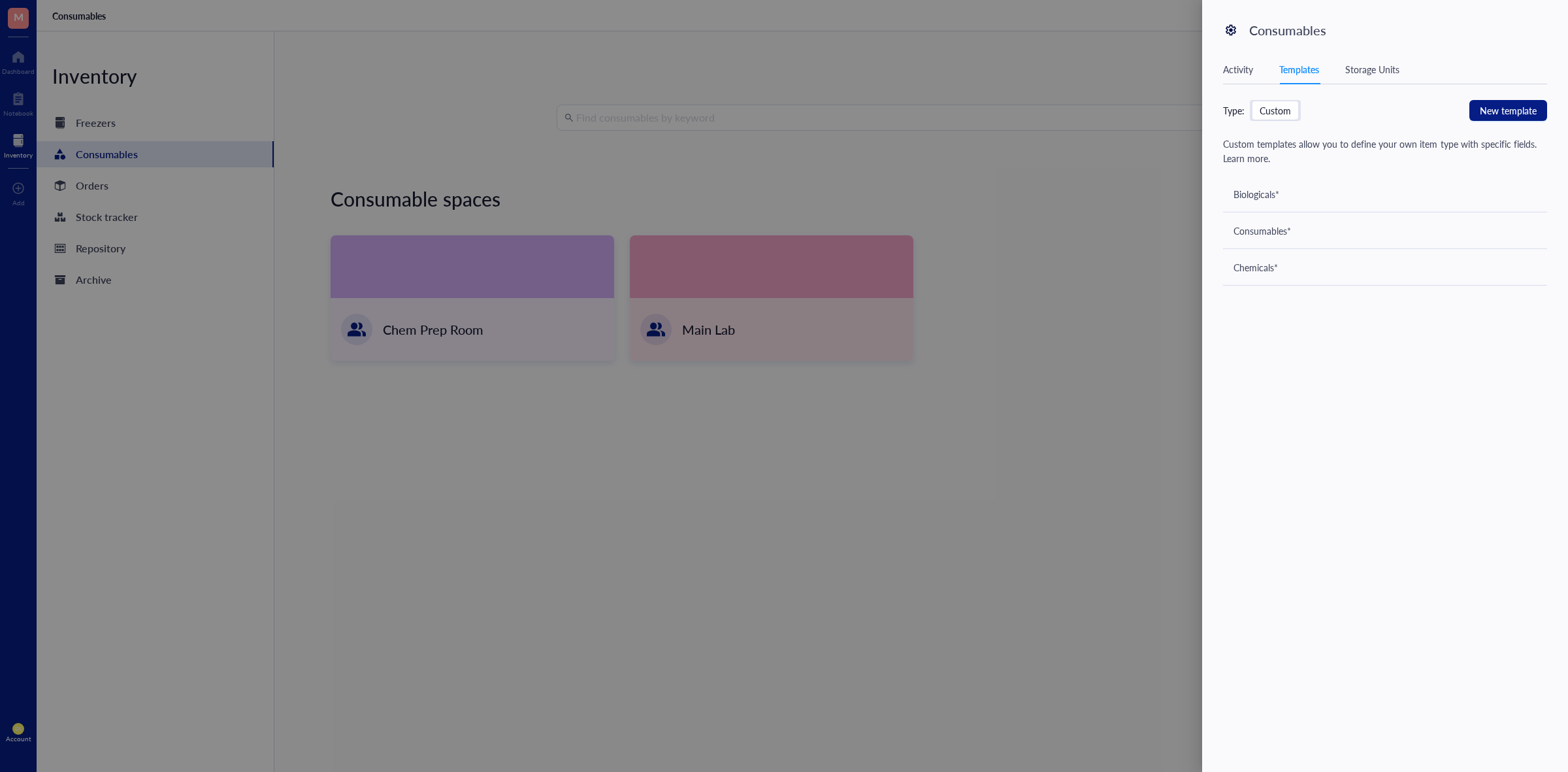
click at [1294, 193] on div "Biologicals*" at bounding box center [1385, 193] width 324 height 36
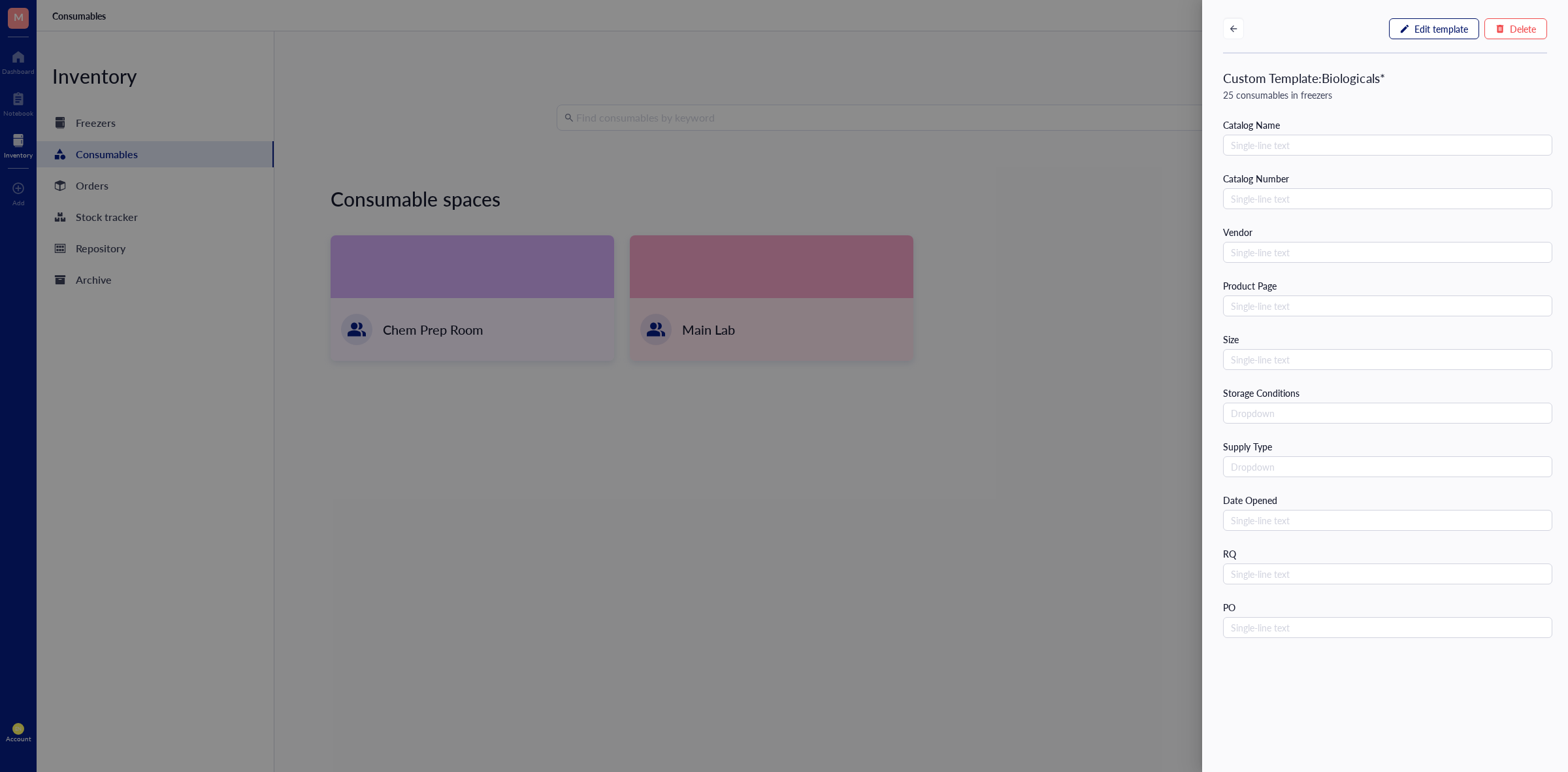
click at [1468, 24] on button "Edit template" at bounding box center [1434, 28] width 90 height 21
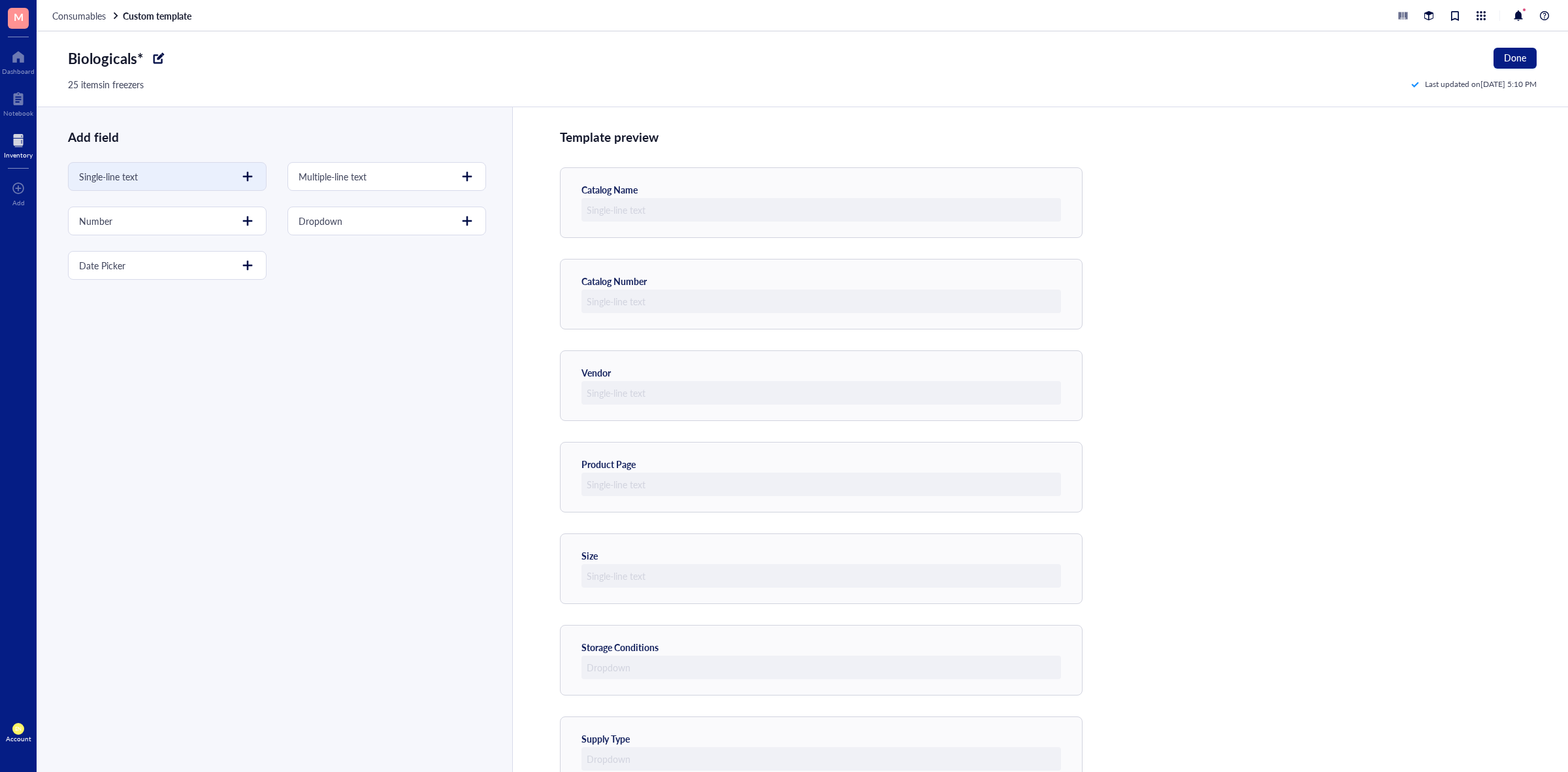
click at [249, 183] on div at bounding box center [247, 176] width 21 height 21
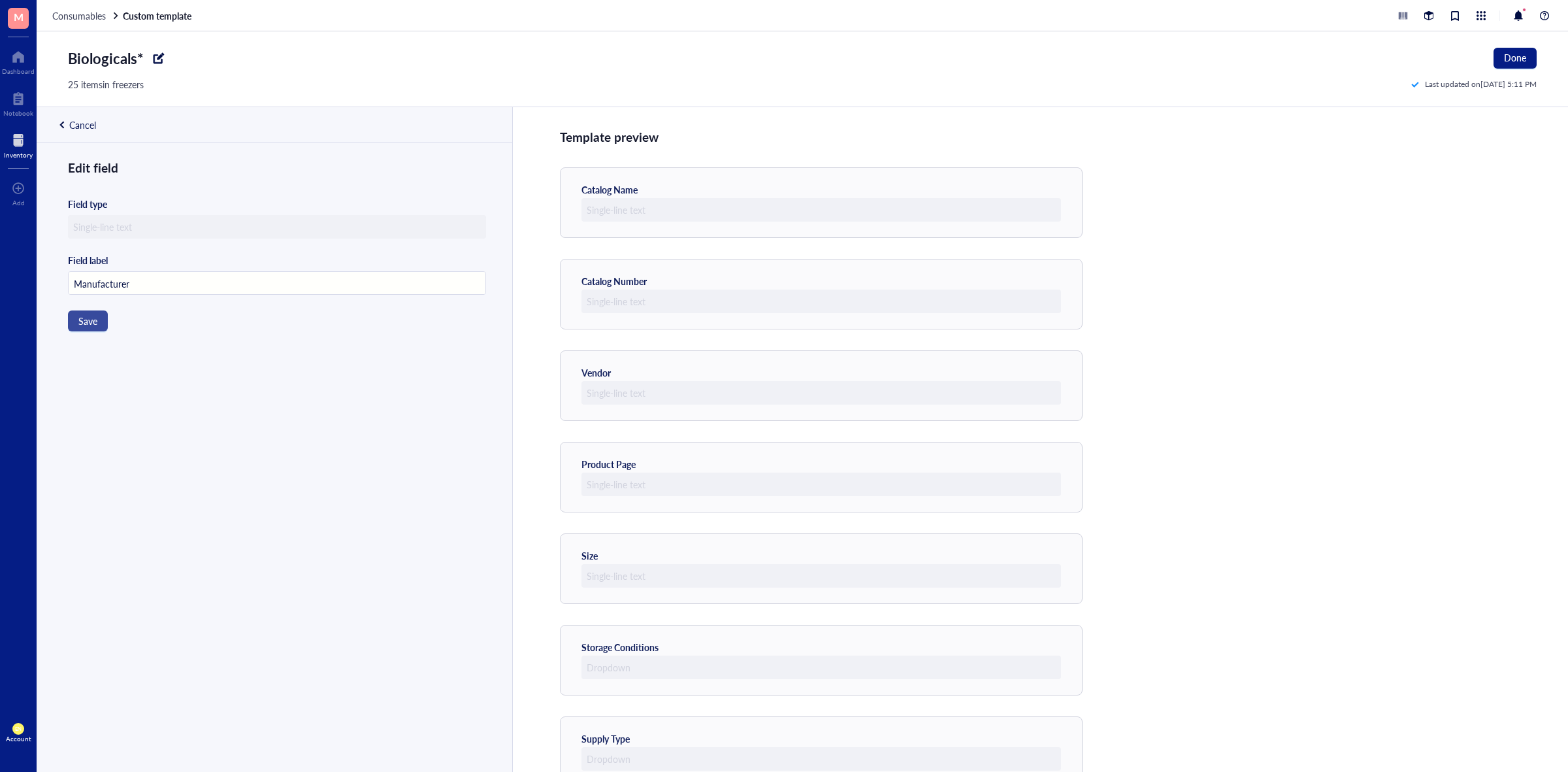
type input "Manufacturer"
click at [98, 325] on button "Save" at bounding box center [88, 320] width 40 height 21
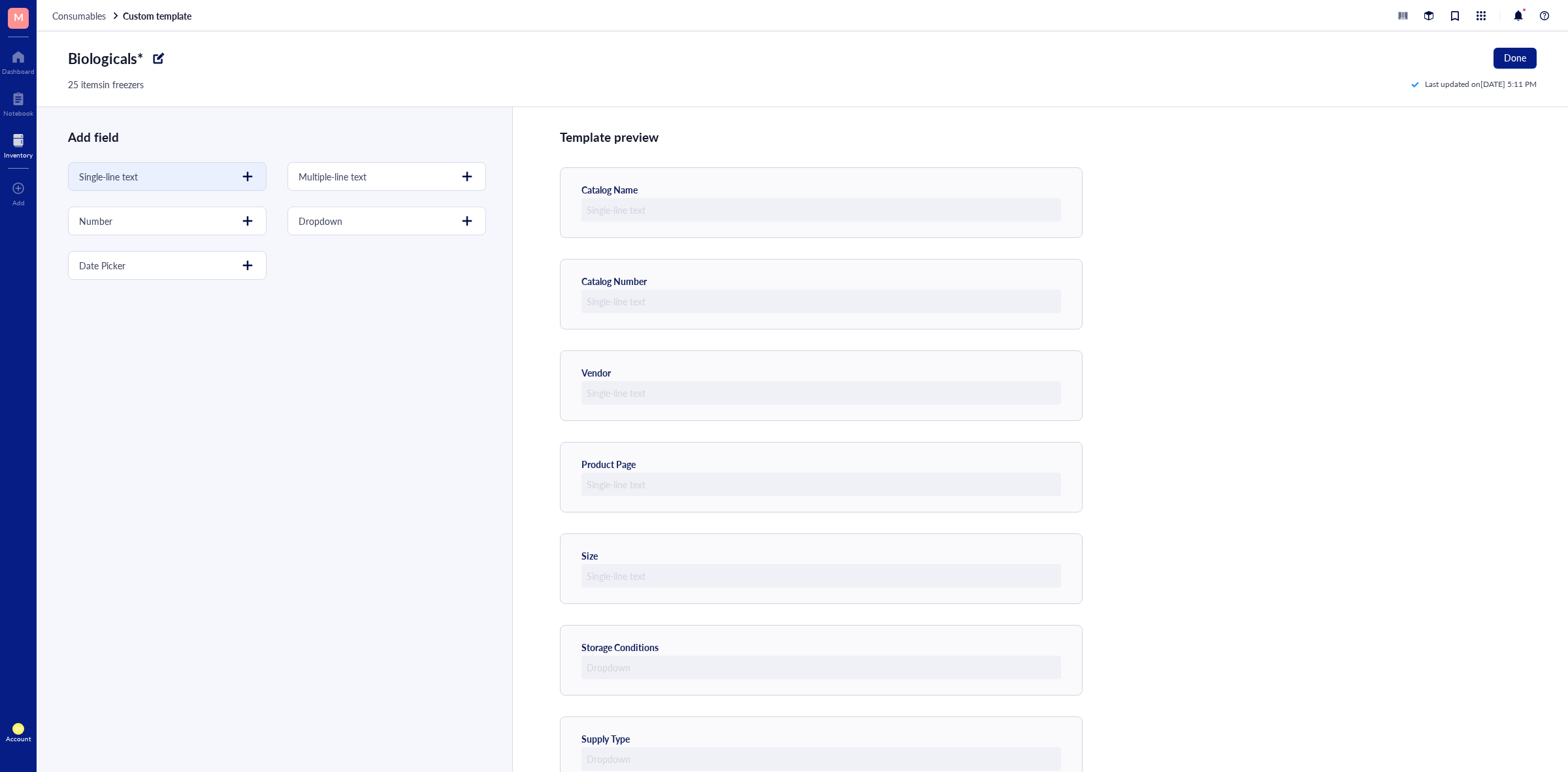
click at [241, 174] on div at bounding box center [247, 176] width 21 height 21
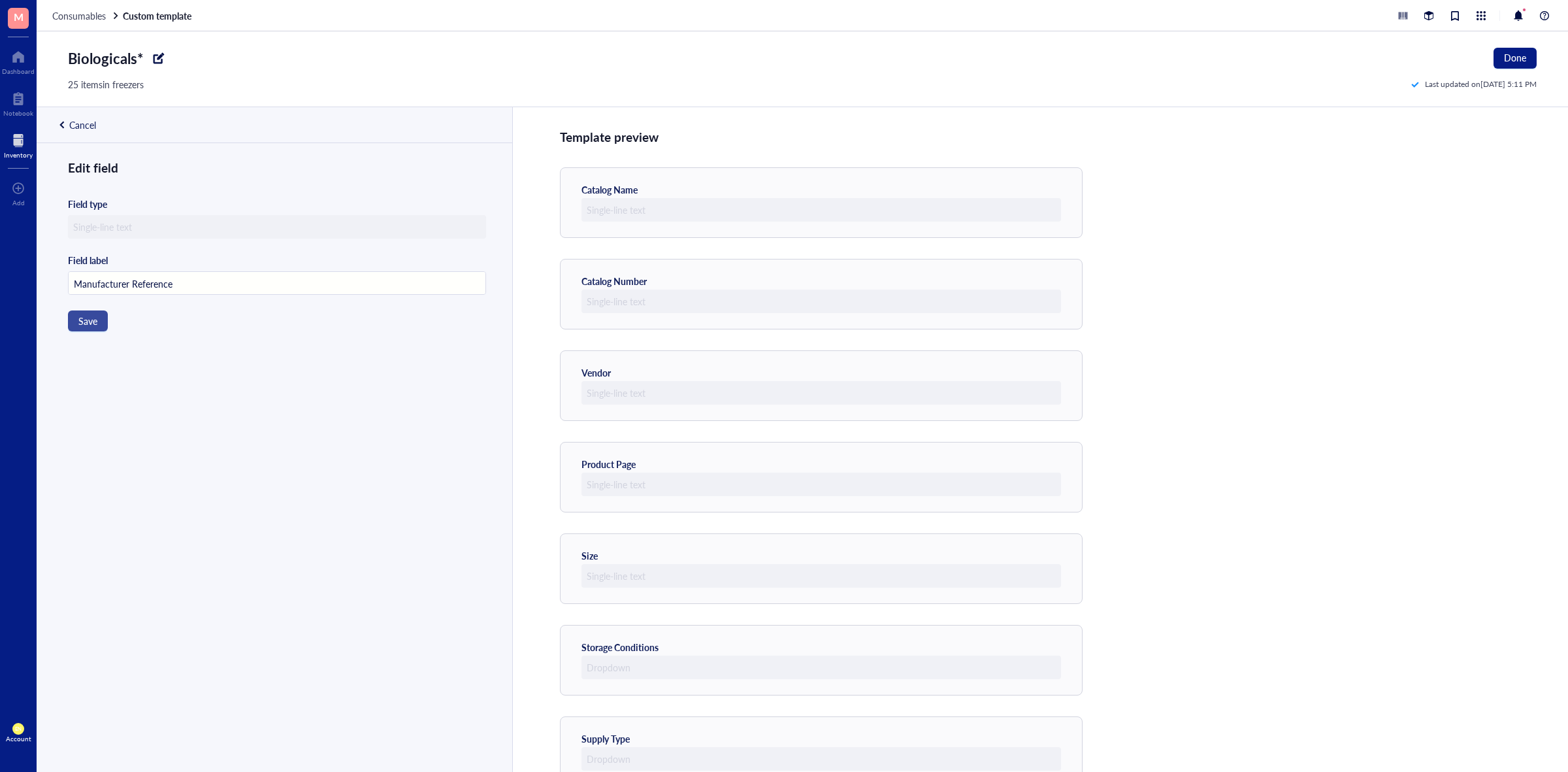
type input "Manufacturer Reference"
click at [105, 324] on button "Save" at bounding box center [88, 320] width 40 height 21
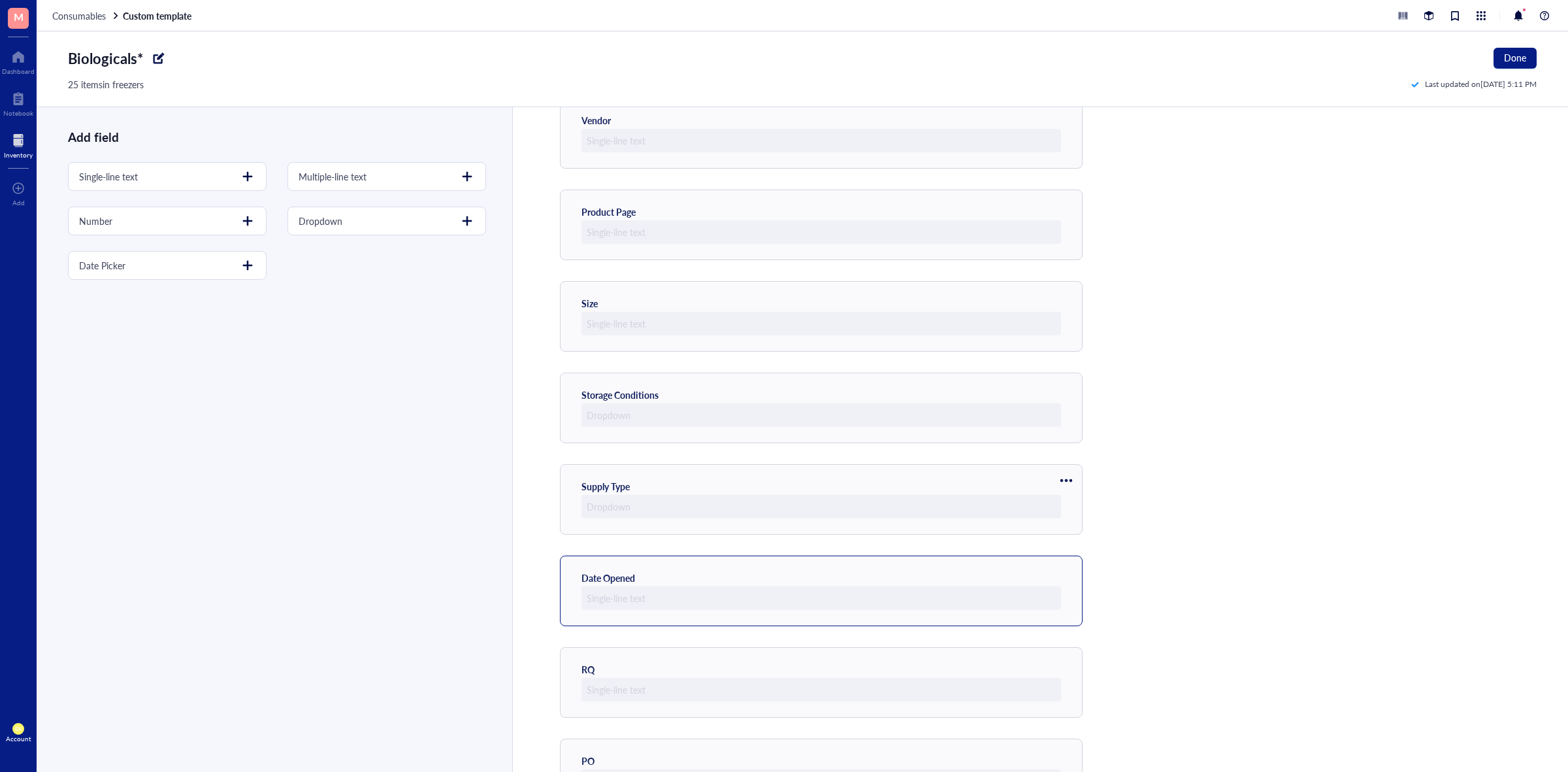
scroll to position [496, 0]
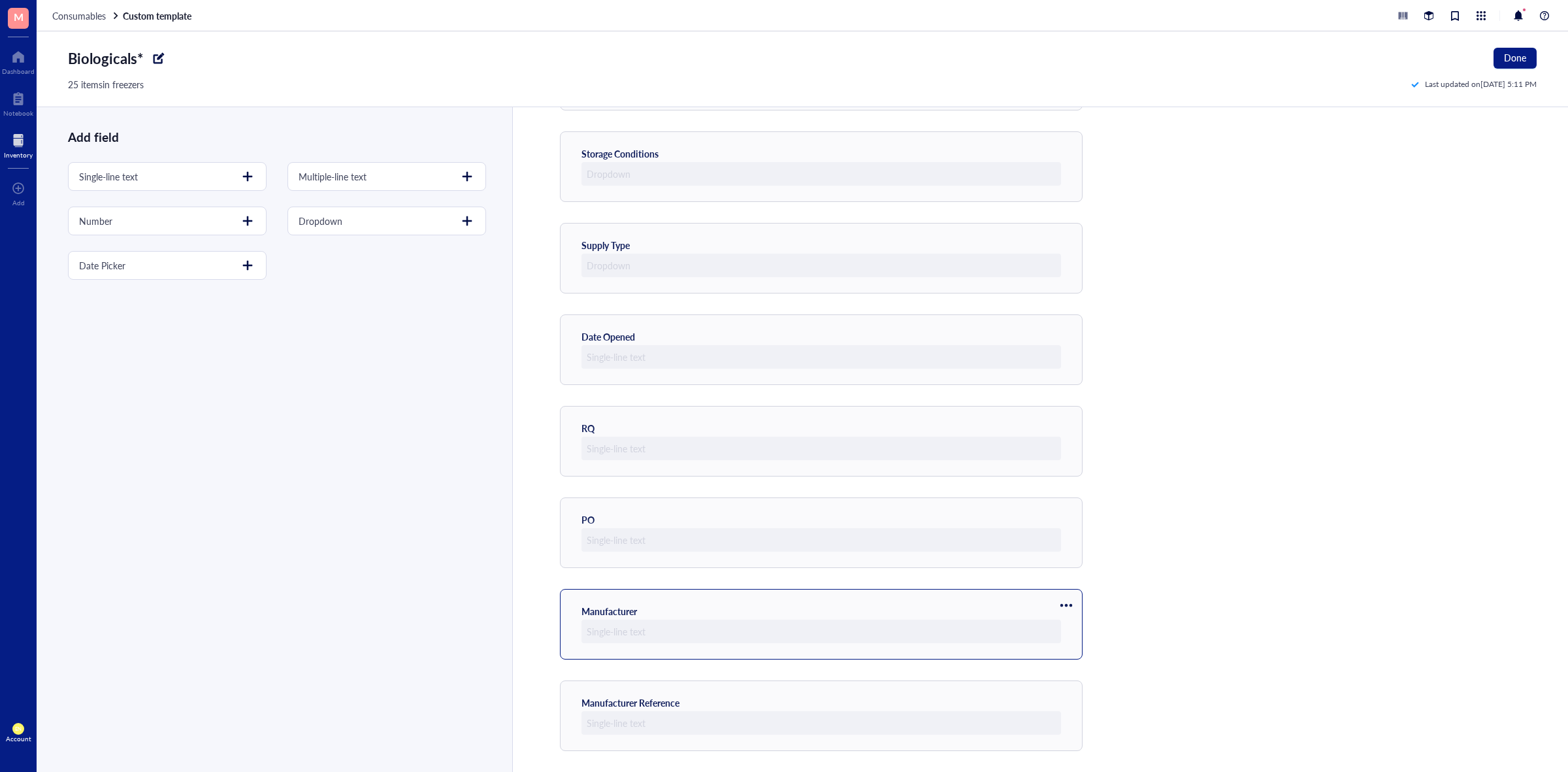
click at [1060, 599] on div at bounding box center [1066, 605] width 21 height 21
click at [1071, 630] on span "Move up" at bounding box center [1105, 627] width 74 height 14
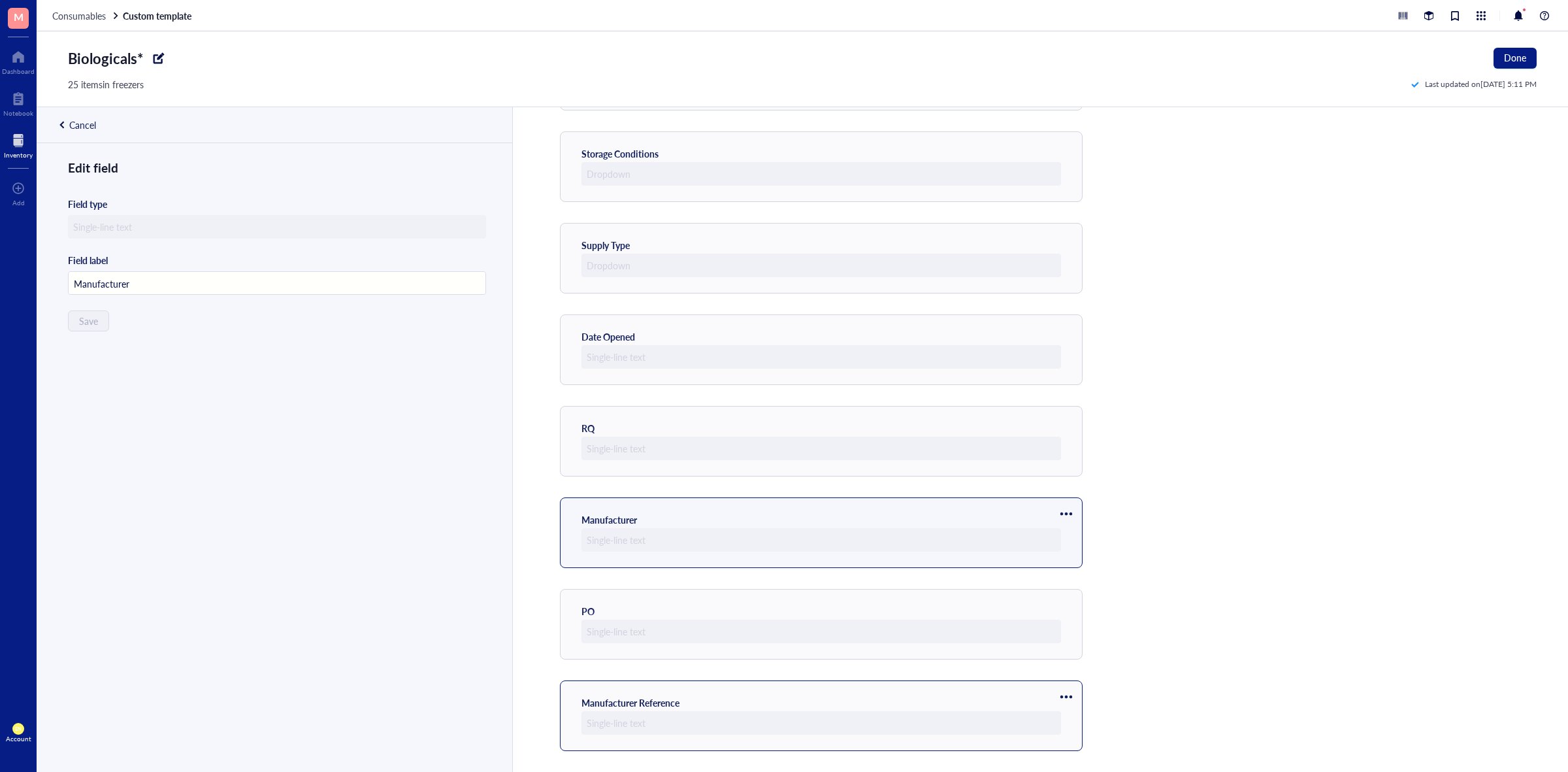
click at [1069, 690] on div at bounding box center [1066, 696] width 21 height 21
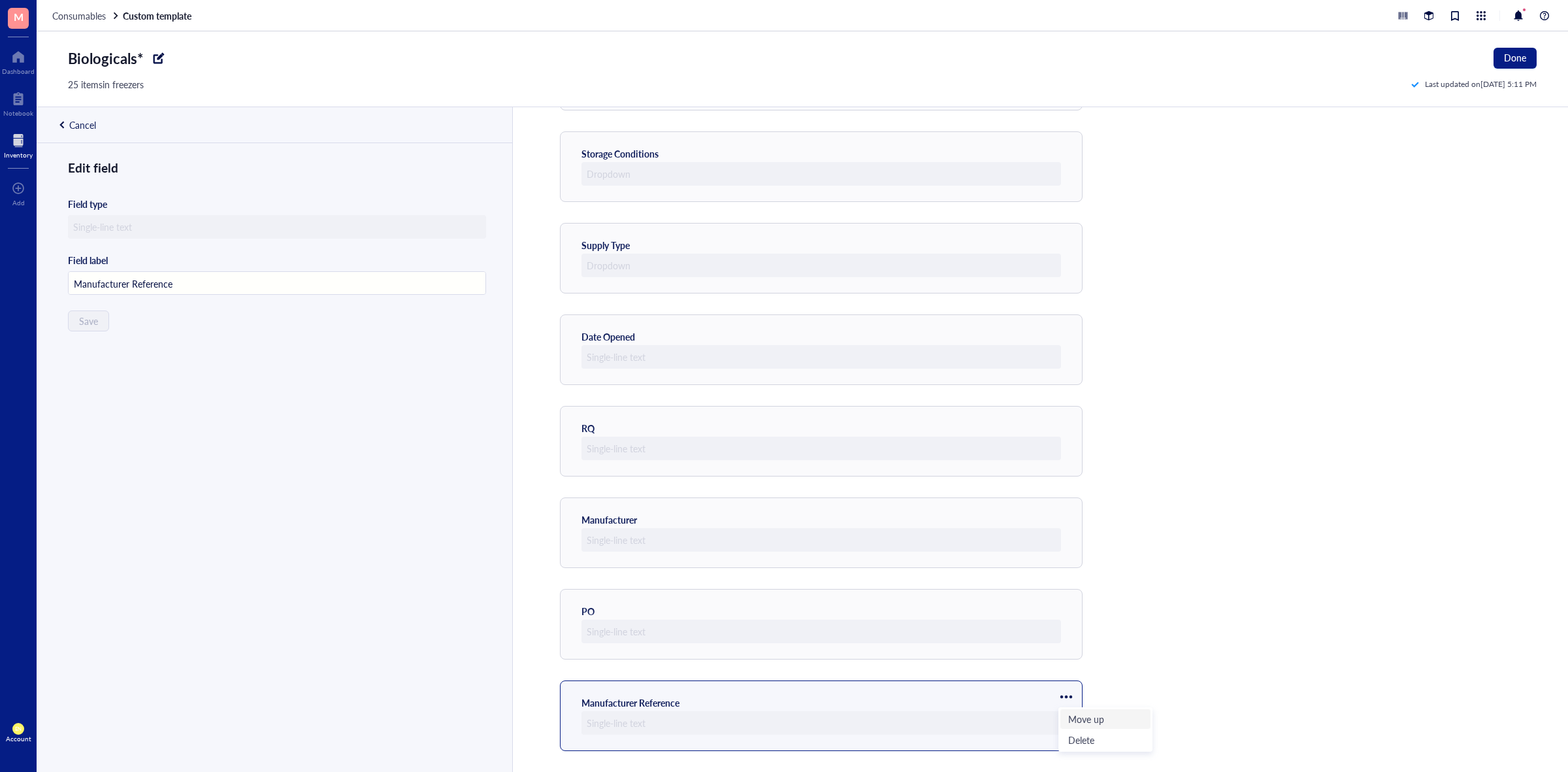
click at [1070, 714] on span "Move up" at bounding box center [1105, 719] width 74 height 14
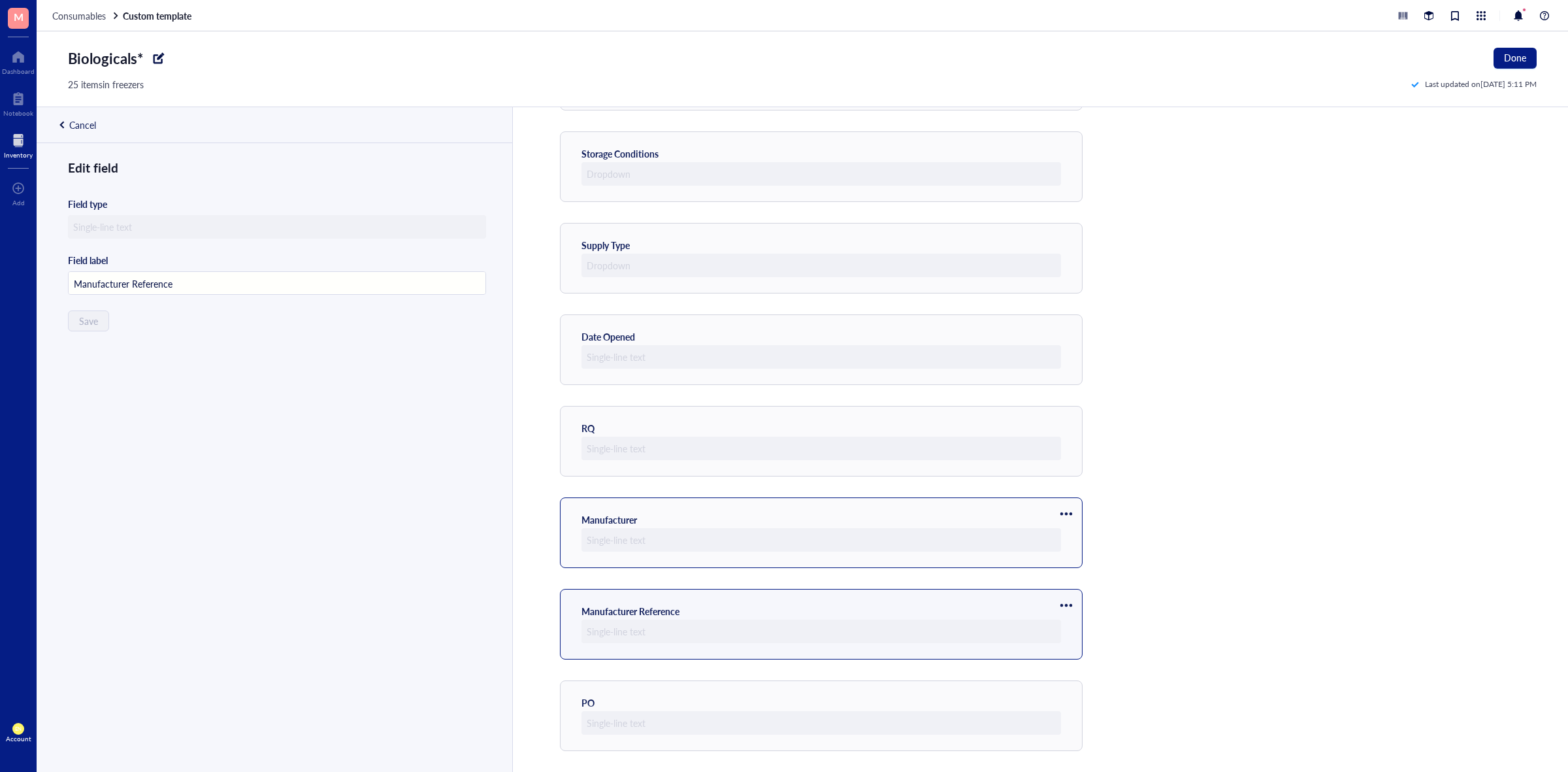
click at [1066, 501] on div "Manufacturer" at bounding box center [821, 532] width 522 height 71
click at [1068, 512] on div at bounding box center [1066, 513] width 21 height 21
click at [1083, 536] on span "Move up" at bounding box center [1105, 535] width 74 height 14
click at [1068, 597] on div at bounding box center [1066, 605] width 21 height 21
click at [1078, 618] on li "Move up" at bounding box center [1104, 626] width 91 height 21
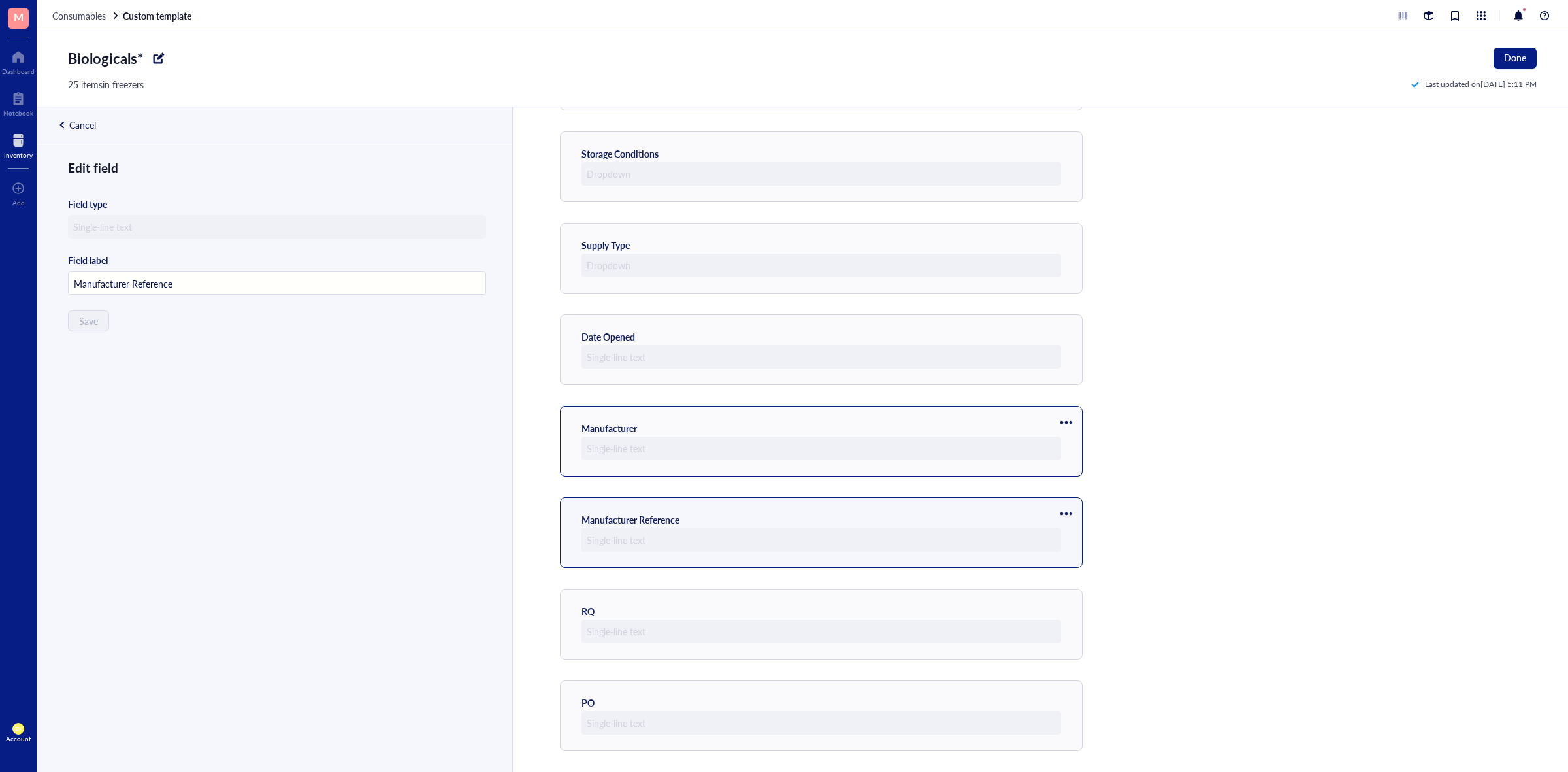
click at [1073, 419] on div at bounding box center [1066, 421] width 21 height 21
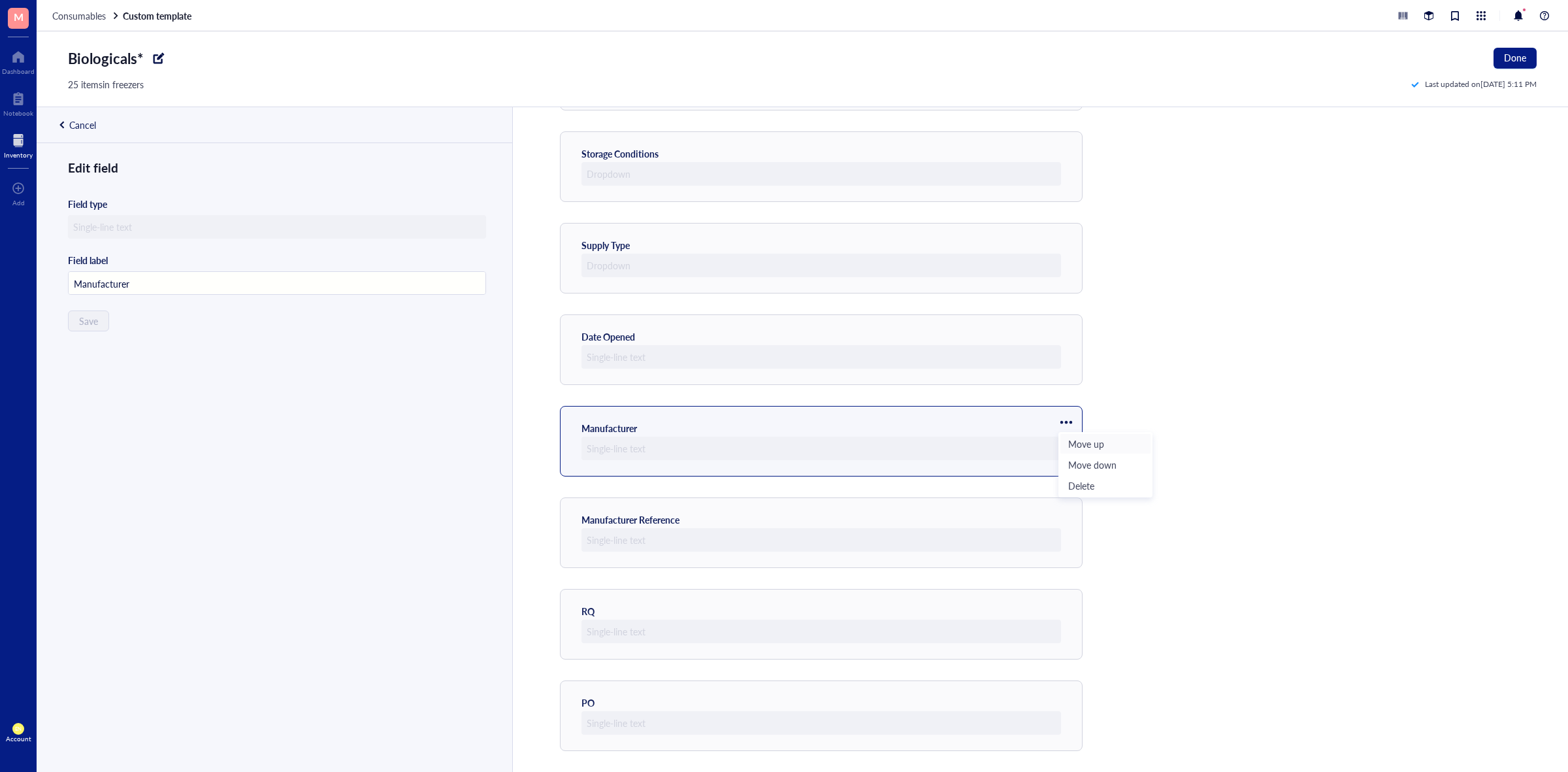
click at [1068, 446] on span "Move up" at bounding box center [1105, 444] width 74 height 14
click at [1071, 512] on div at bounding box center [1066, 513] width 21 height 21
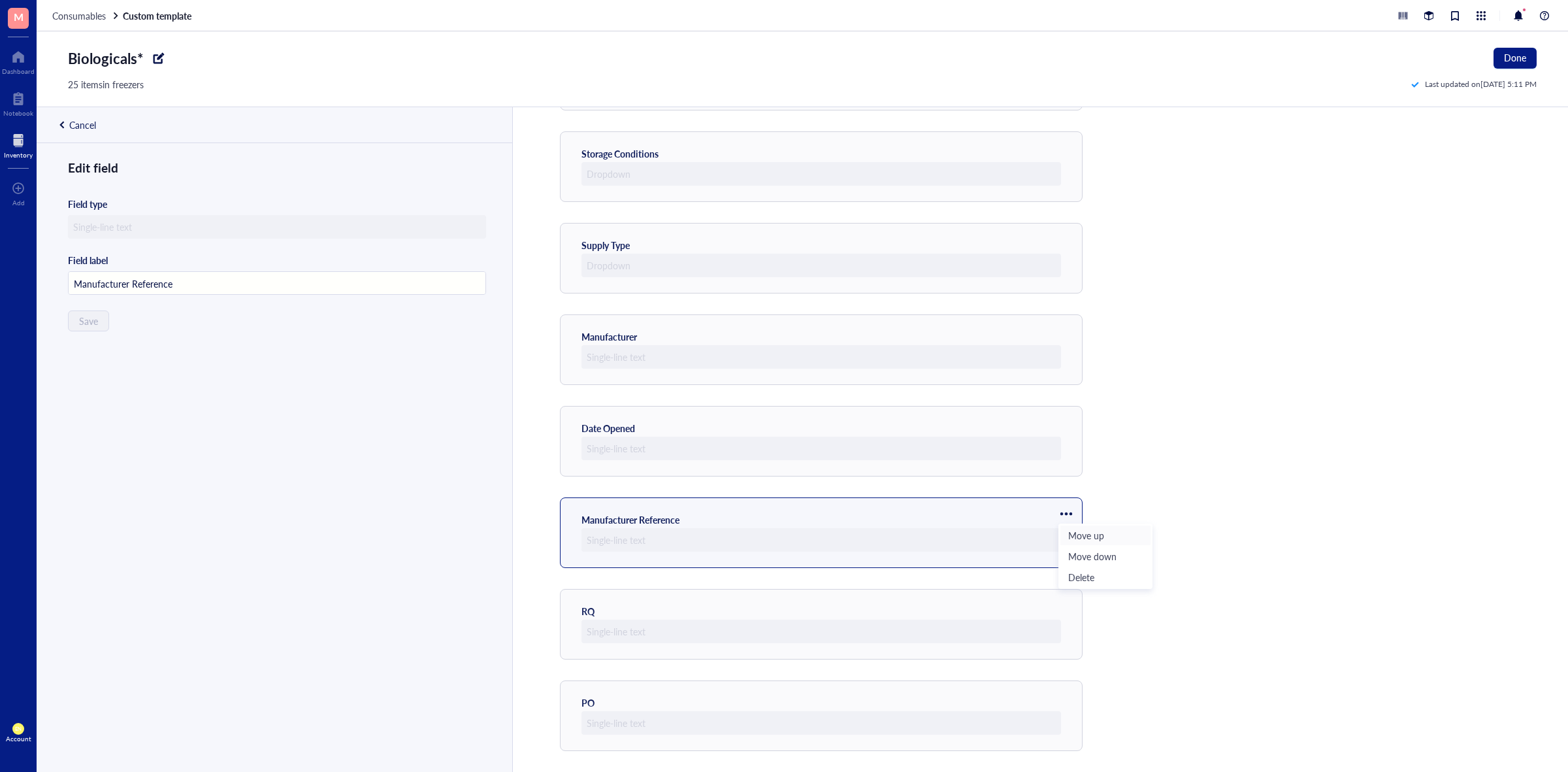
click at [1070, 529] on span "Move up" at bounding box center [1105, 535] width 74 height 14
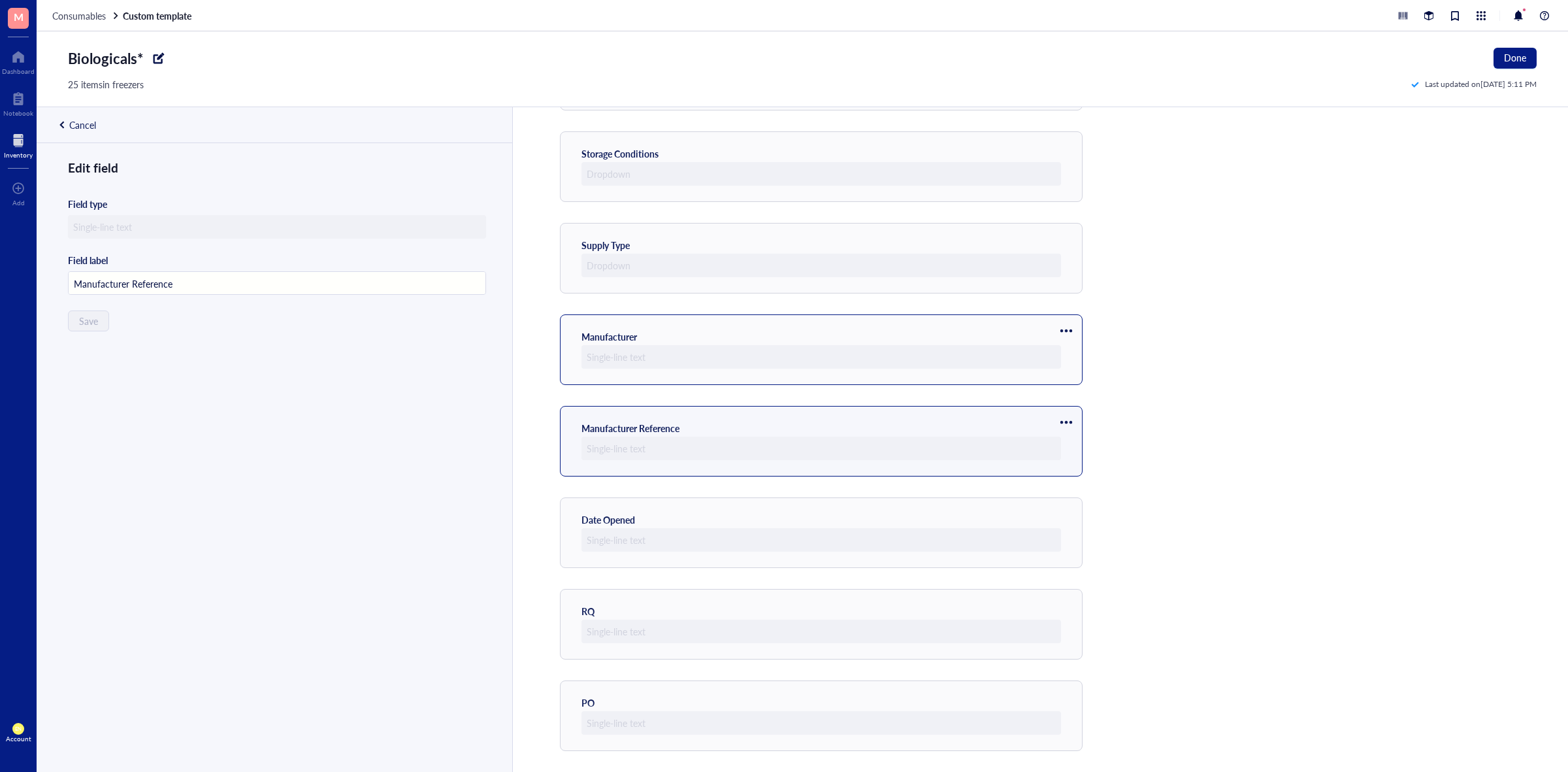
click at [1068, 332] on div at bounding box center [1066, 330] width 21 height 21
click at [1080, 353] on span "Move up" at bounding box center [1105, 352] width 74 height 14
click at [1068, 419] on div at bounding box center [1066, 421] width 21 height 21
click at [1073, 439] on span "Move up" at bounding box center [1105, 444] width 74 height 14
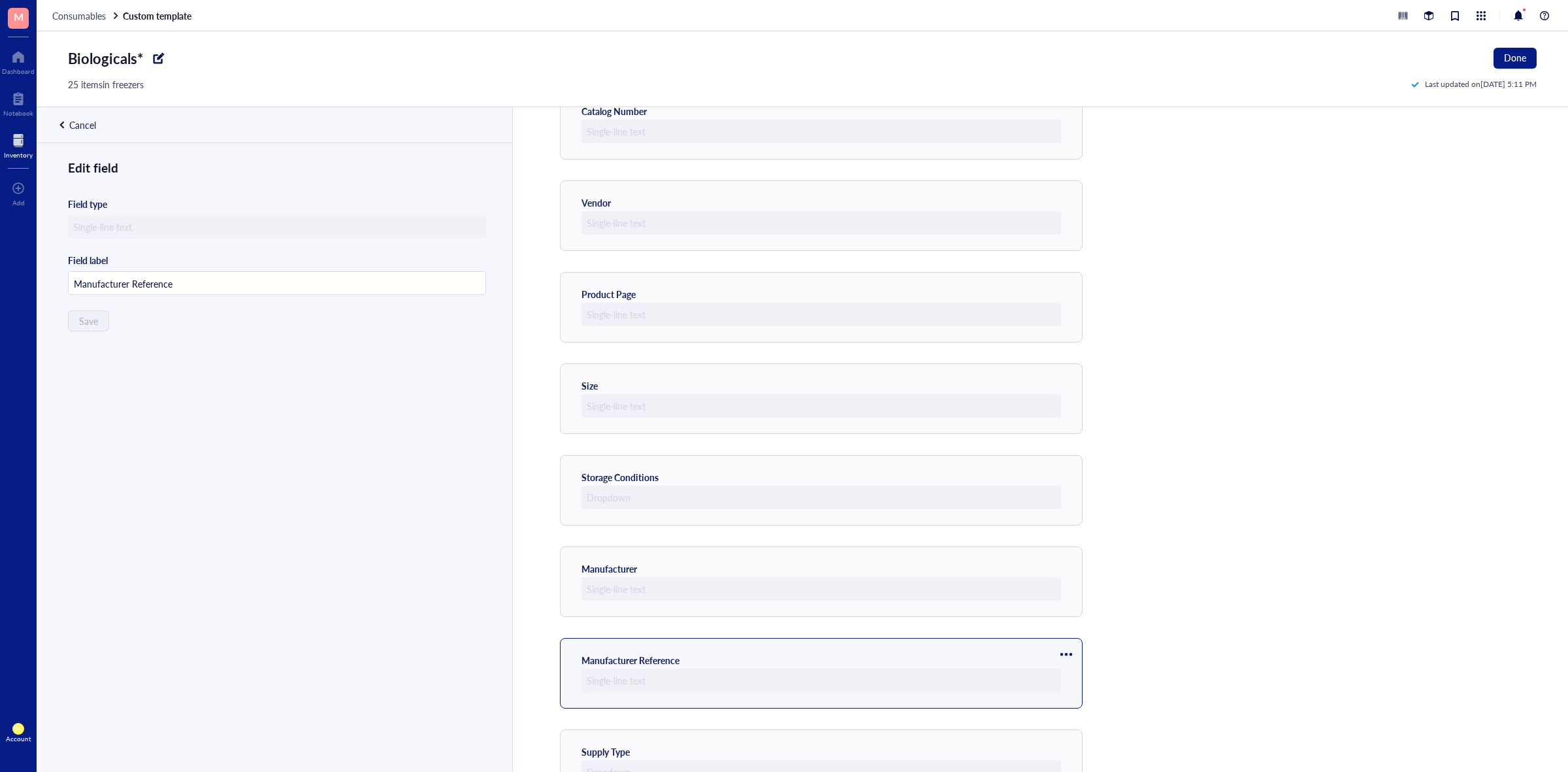
scroll to position [89, 0]
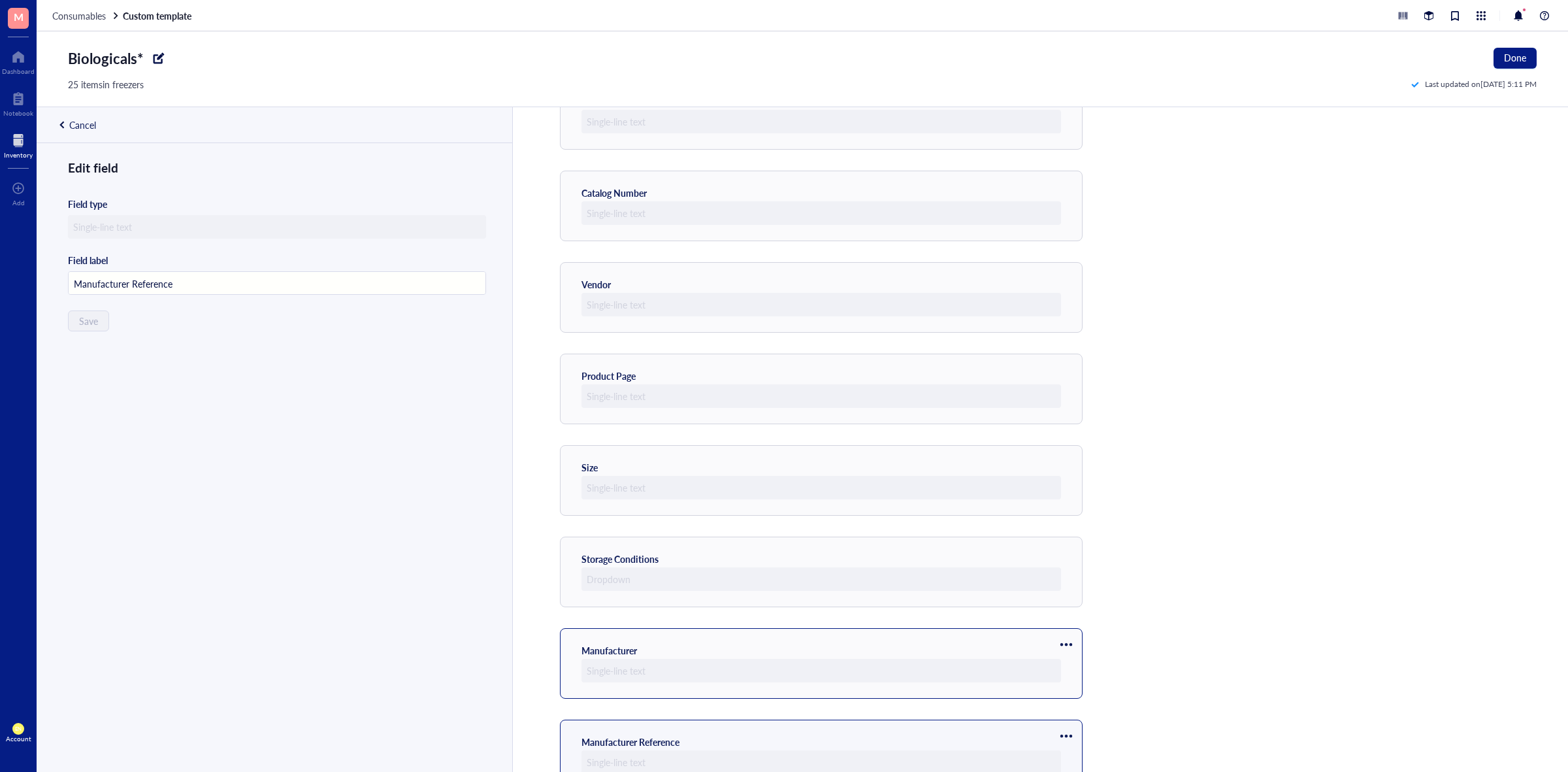
click at [1069, 638] on div at bounding box center [1066, 644] width 21 height 21
click at [1079, 668] on span "Move up" at bounding box center [1105, 668] width 74 height 14
click at [1066, 730] on div at bounding box center [1066, 735] width 21 height 21
click at [1083, 667] on span "Move up" at bounding box center [1105, 673] width 74 height 14
click at [1068, 556] on div at bounding box center [1066, 552] width 21 height 21
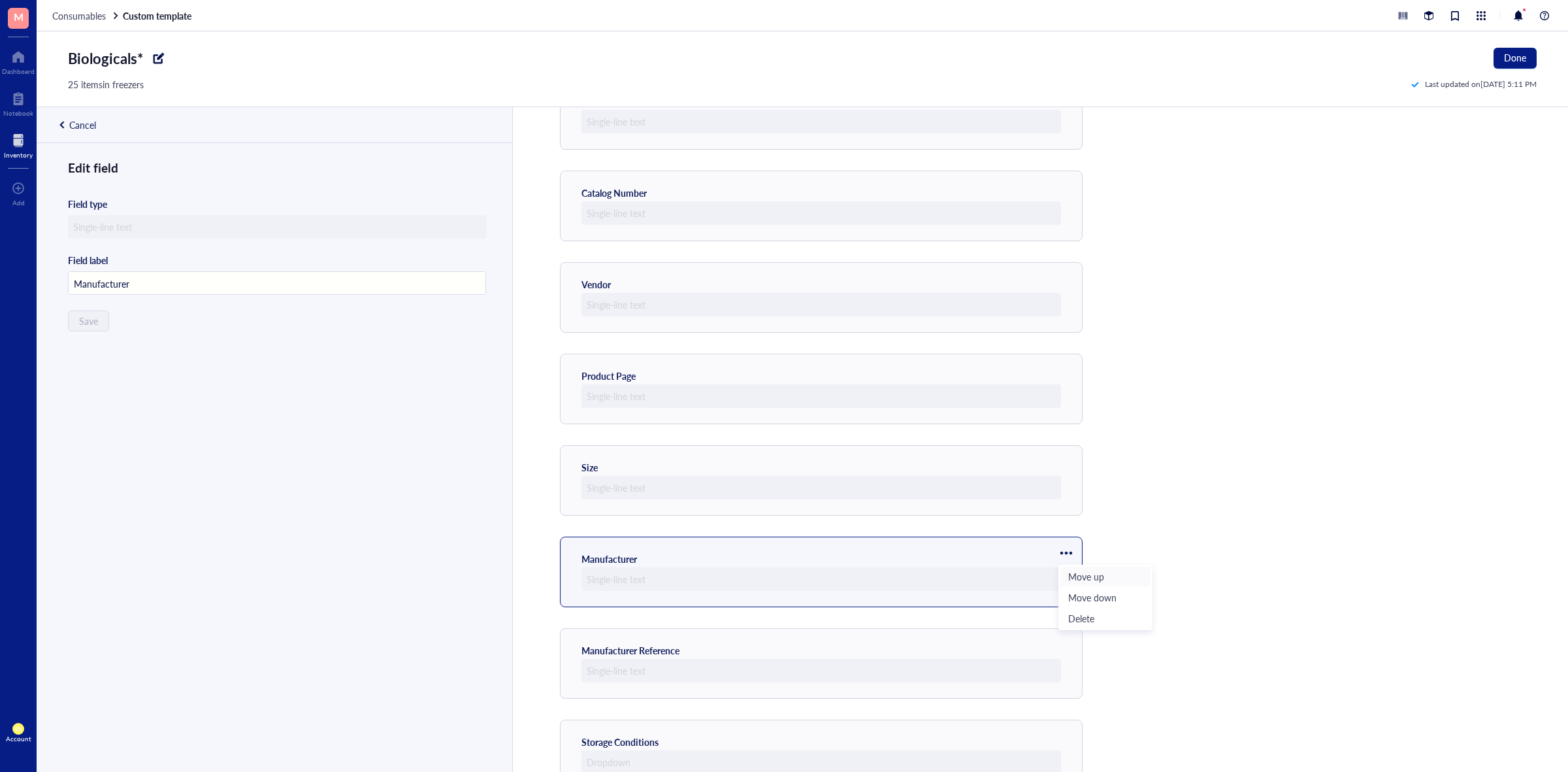
click at [1071, 574] on span "Move up" at bounding box center [1105, 577] width 74 height 14
click at [1066, 640] on div at bounding box center [1066, 644] width 21 height 21
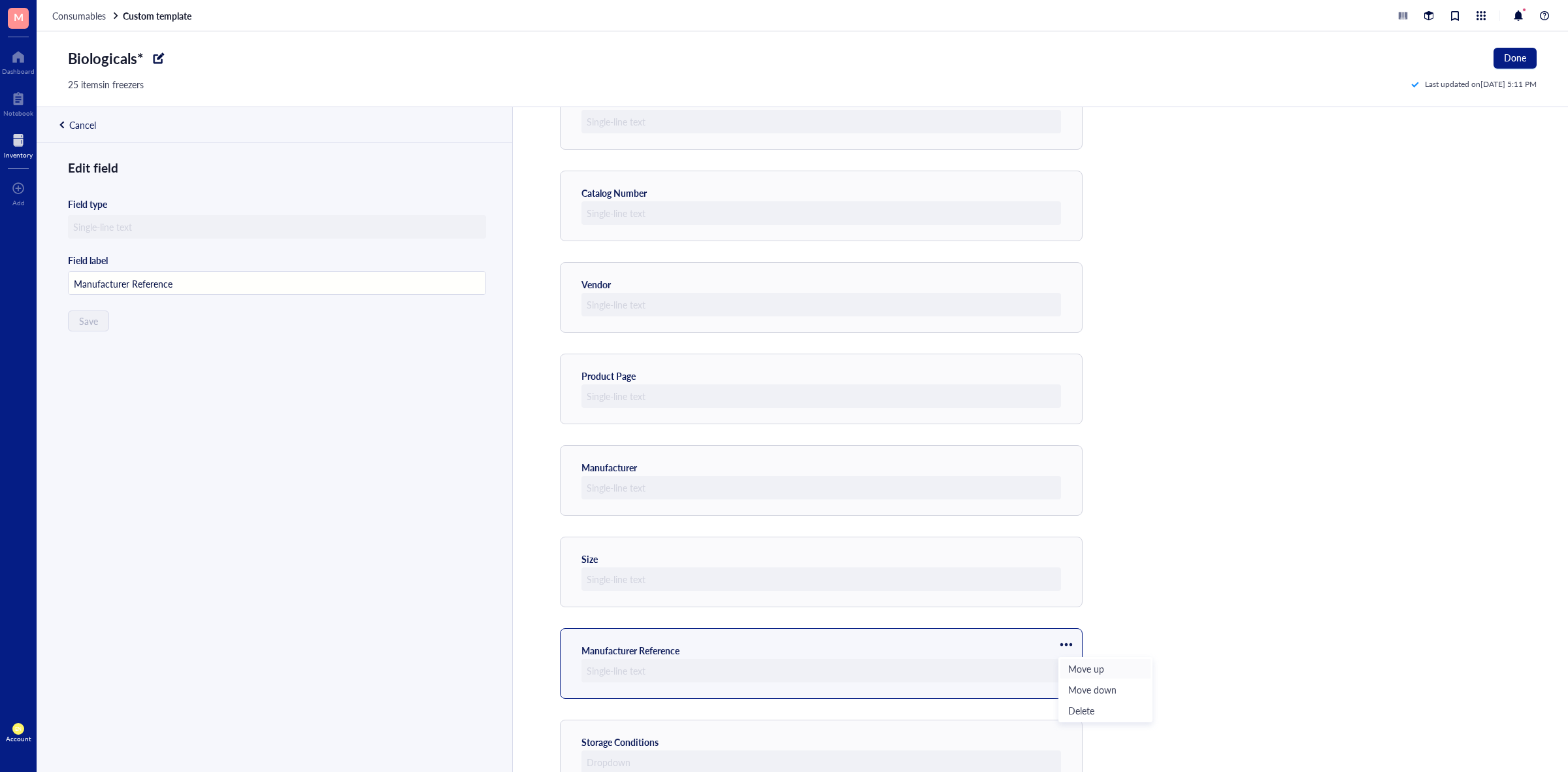
click at [1066, 658] on li "Move up" at bounding box center [1104, 668] width 91 height 21
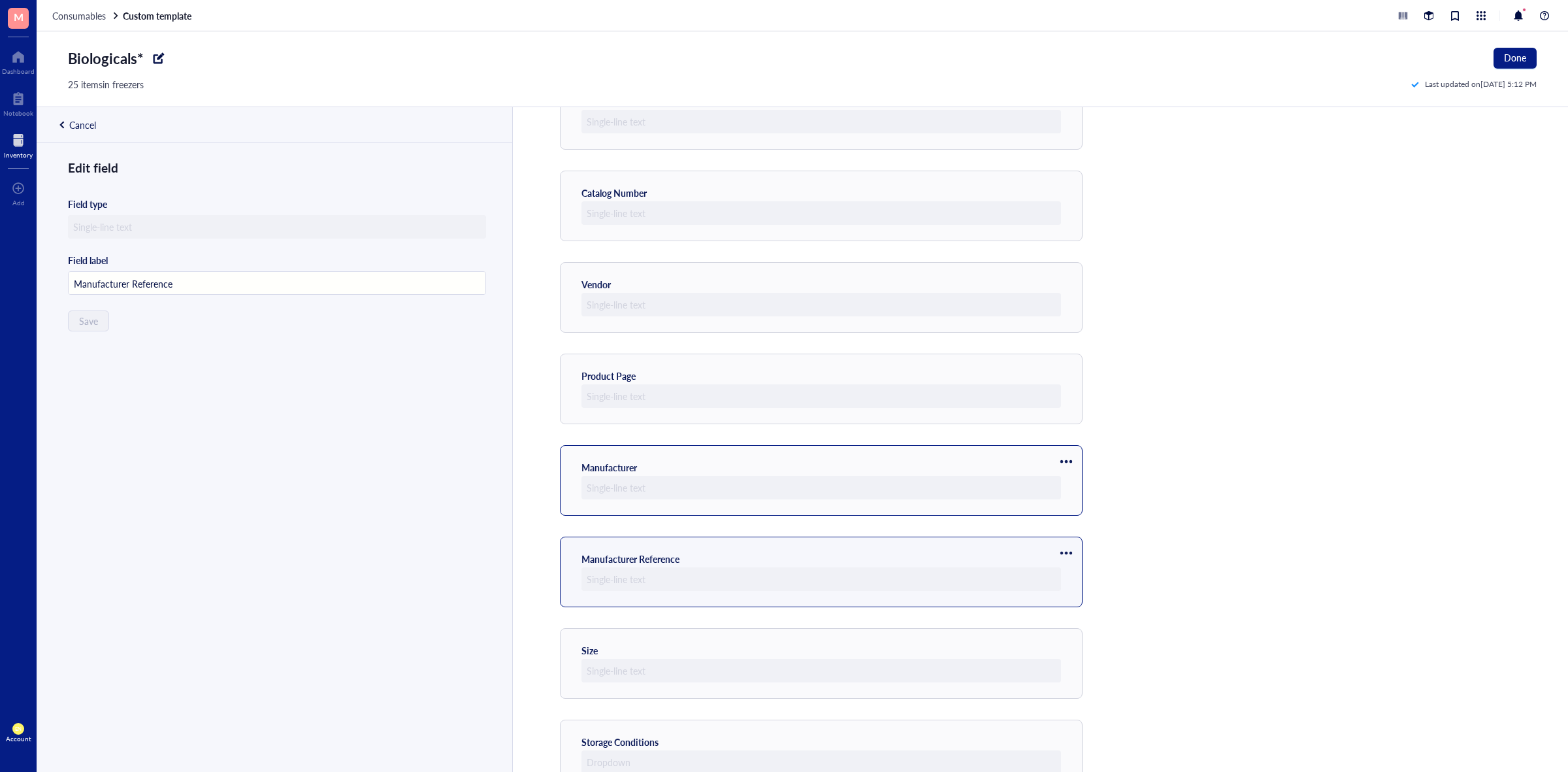
click at [1066, 463] on div at bounding box center [1066, 461] width 21 height 21
click at [1078, 484] on span "Move up" at bounding box center [1105, 485] width 74 height 14
click at [1062, 551] on div at bounding box center [1066, 552] width 21 height 21
type input "Manufacturer Reference"
click at [1070, 575] on span "Move up" at bounding box center [1105, 577] width 74 height 14
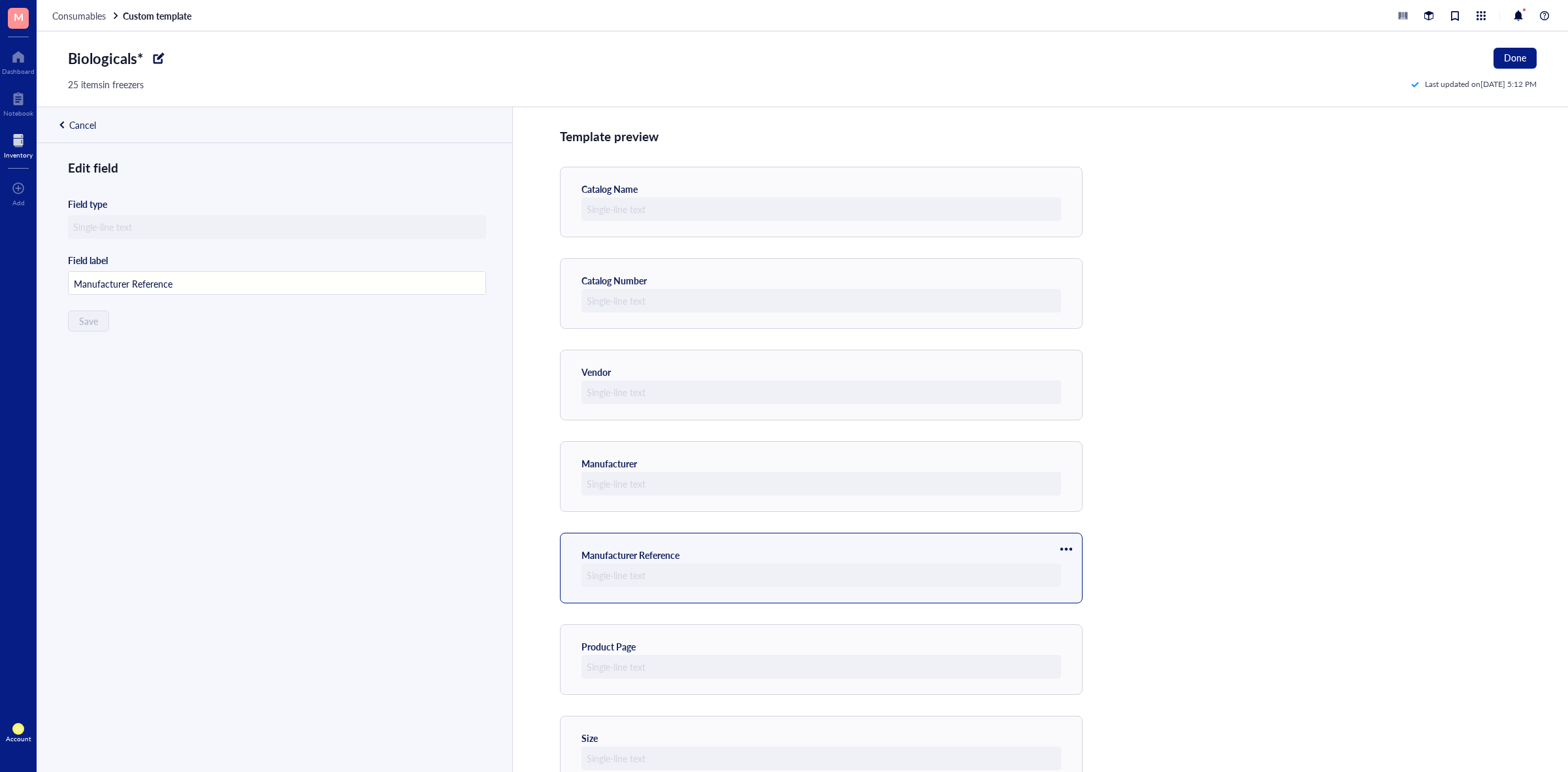
scroll to position [0, 0]
click at [1499, 60] on button "Done" at bounding box center [1515, 58] width 43 height 21
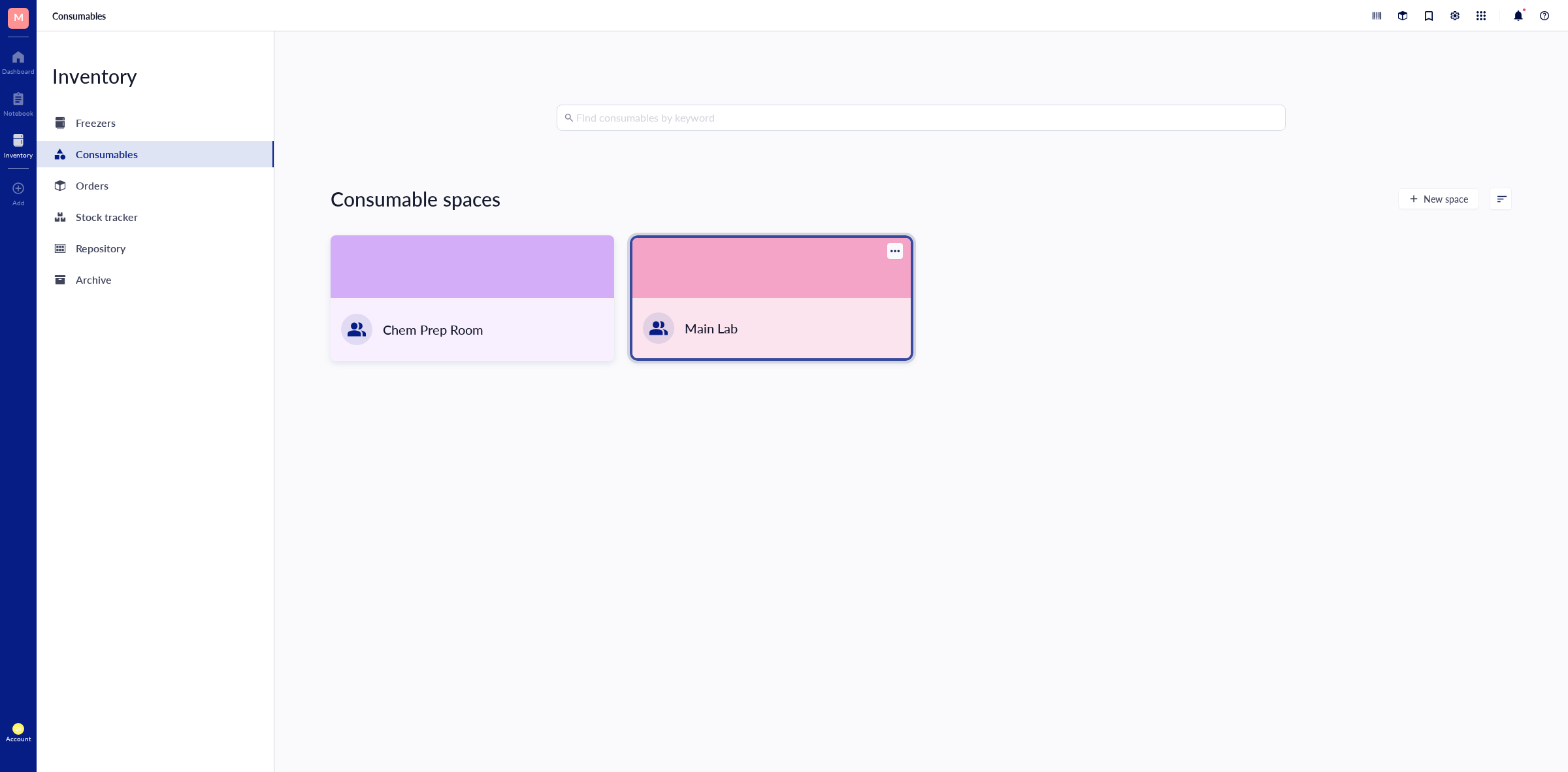
click at [833, 324] on div "Main Lab" at bounding box center [772, 328] width 278 height 60
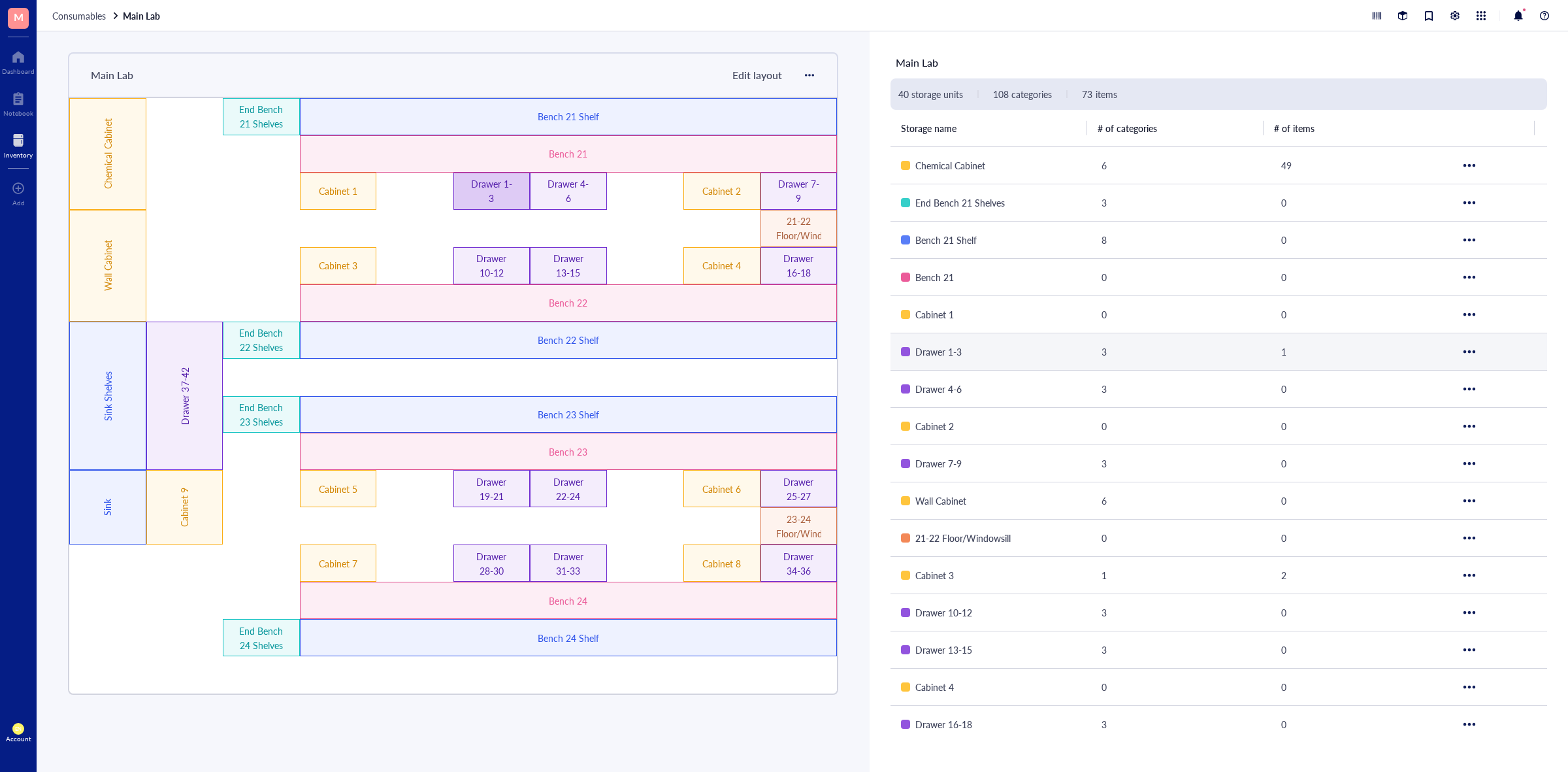
click at [494, 185] on div "Drawer 1-3" at bounding box center [492, 191] width 45 height 29
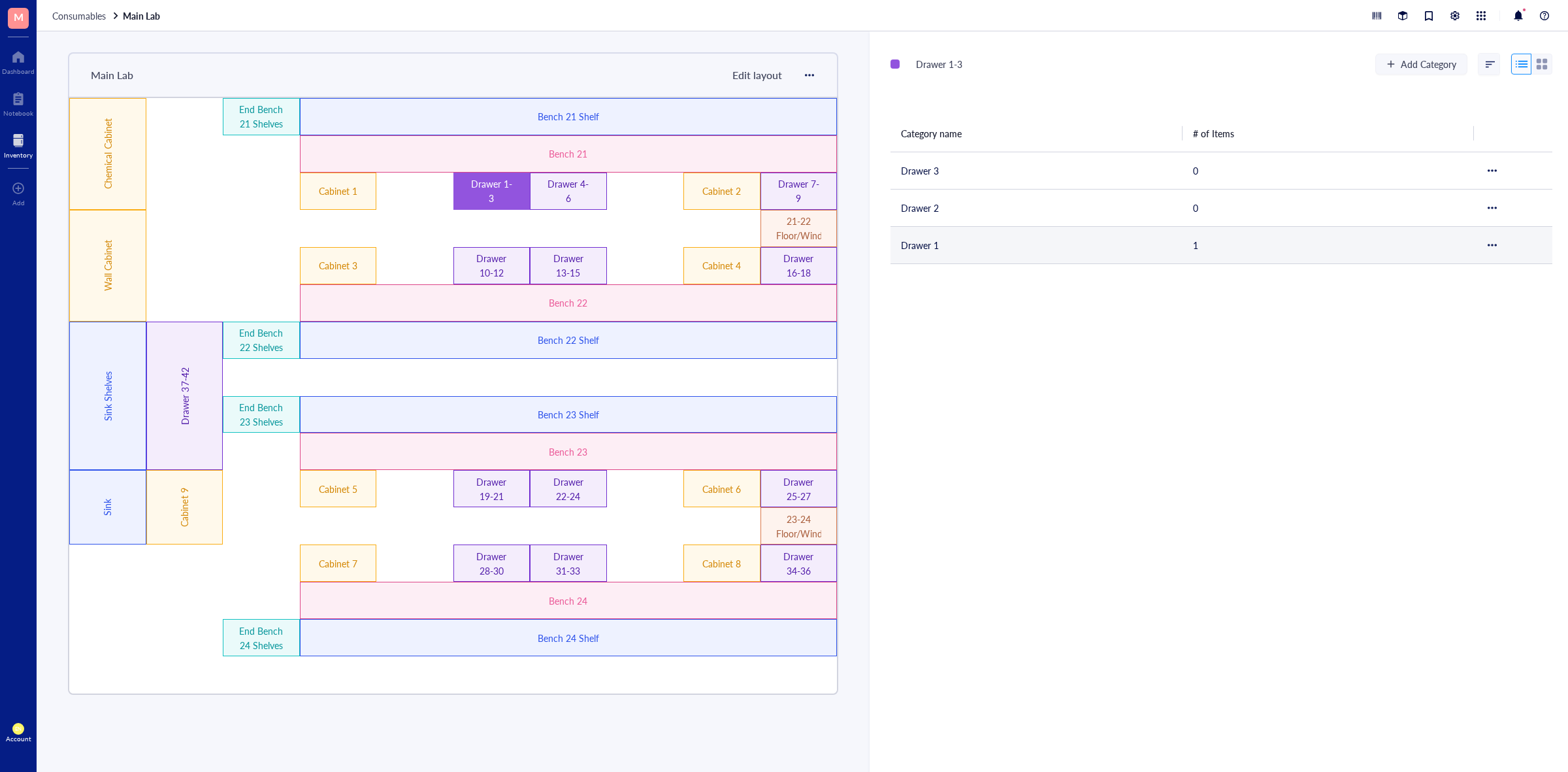
click at [967, 243] on td "Drawer 1" at bounding box center [1036, 244] width 292 height 37
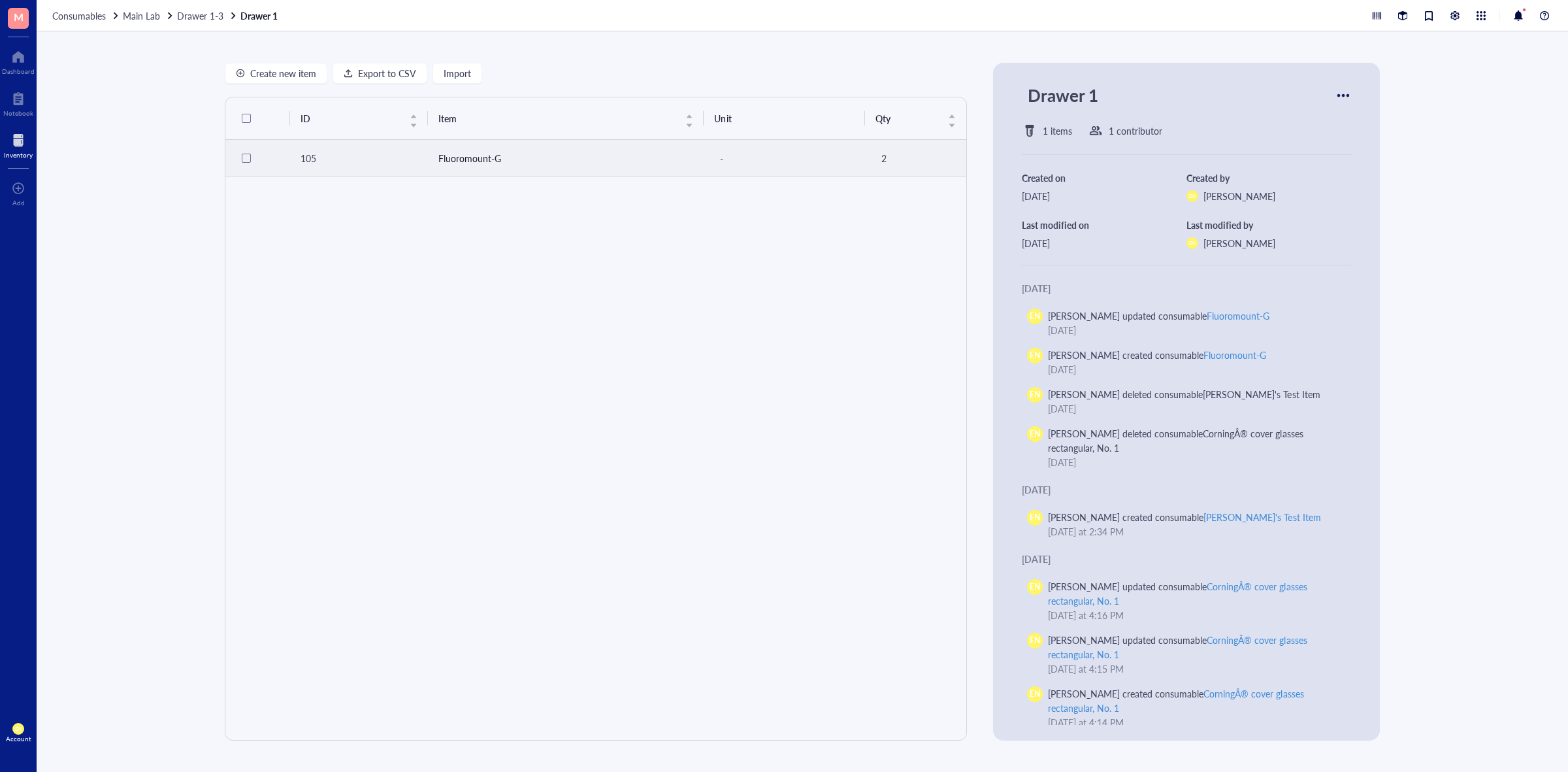
click at [557, 166] on td "Fluoromount-G" at bounding box center [566, 158] width 277 height 36
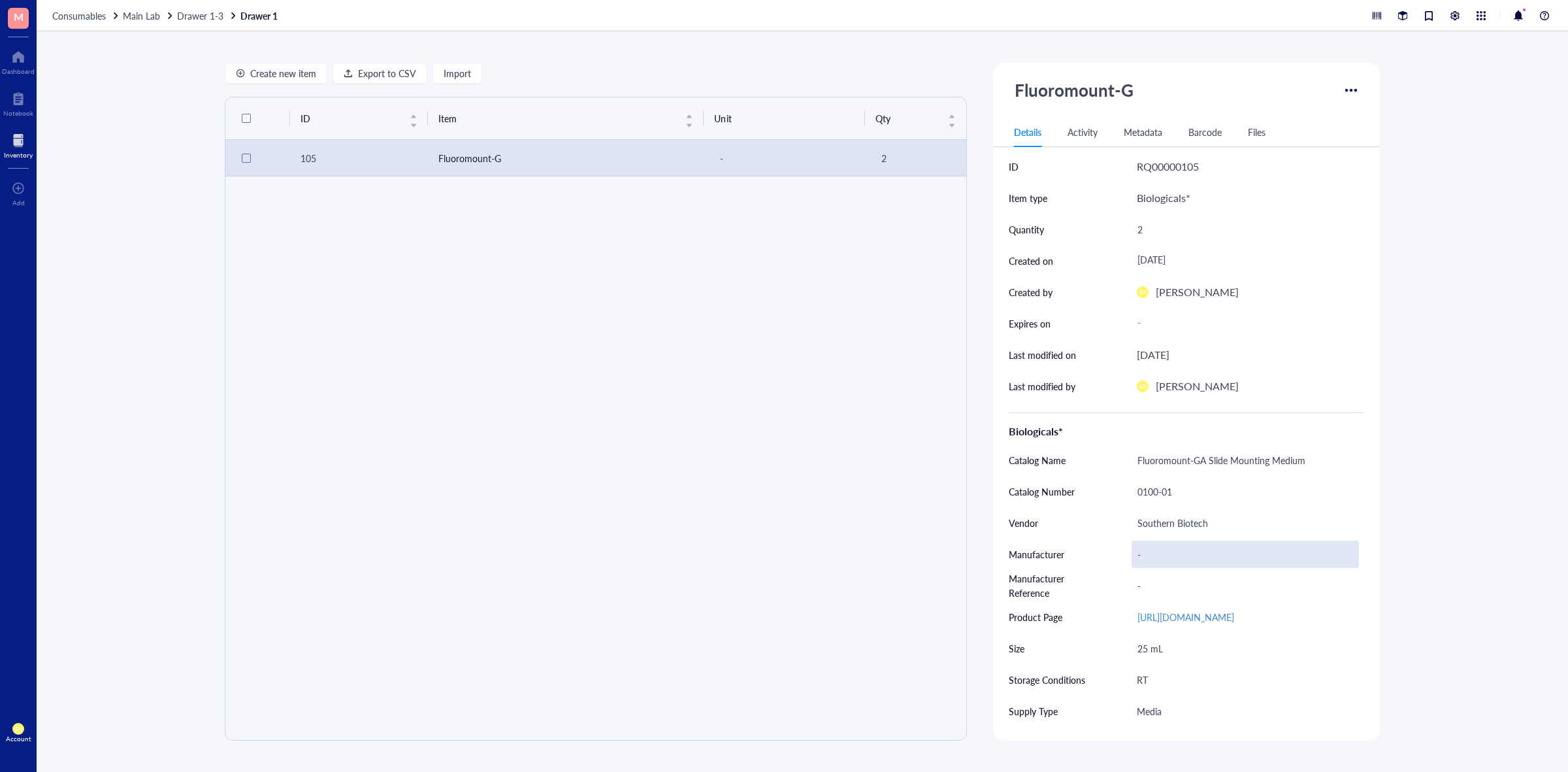
click at [1135, 556] on div "-" at bounding box center [1245, 554] width 228 height 27
click at [1186, 553] on input "text" at bounding box center [1245, 553] width 226 height 26
type input "Southern Biotech"
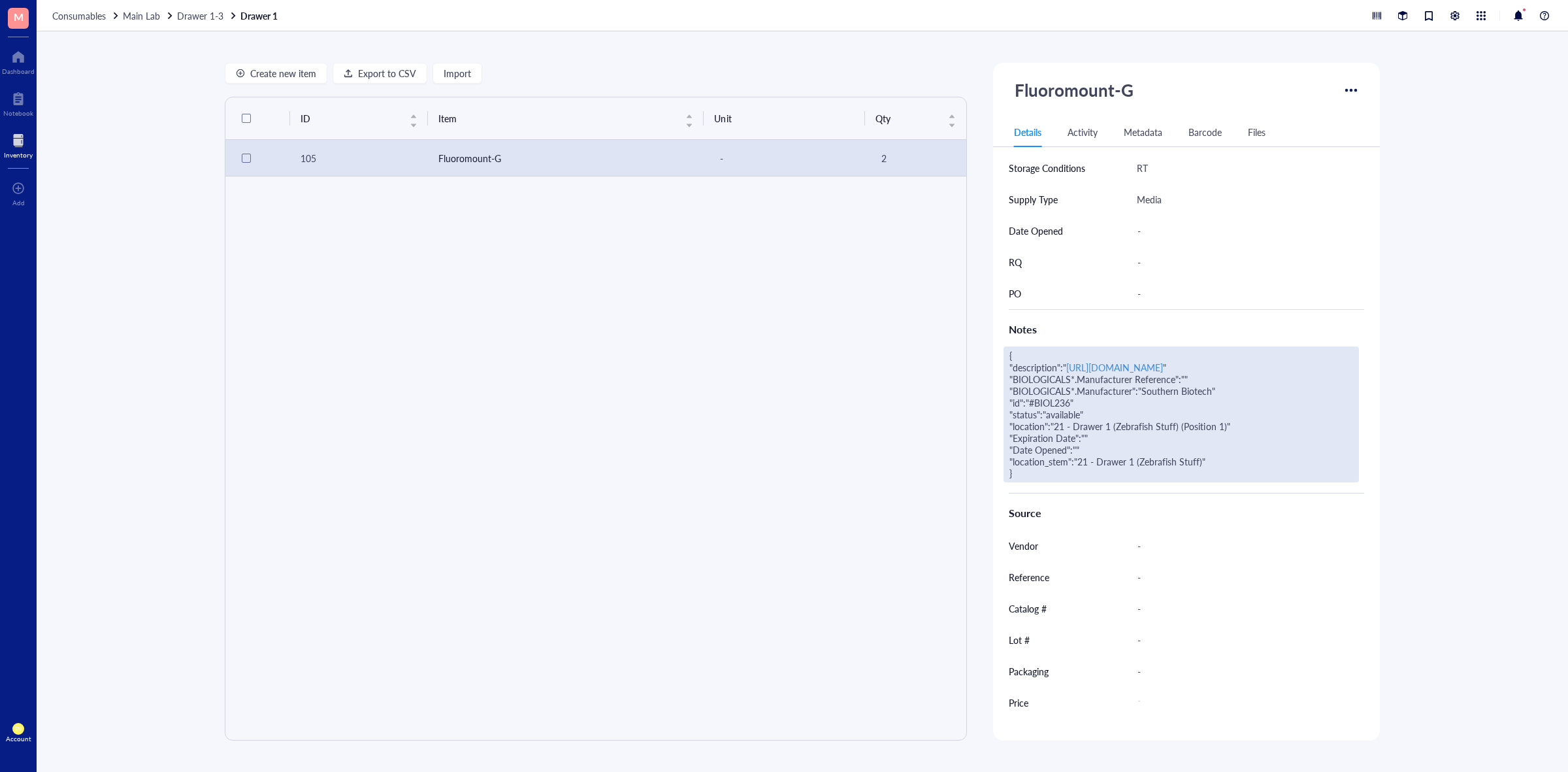
scroll to position [545, 0]
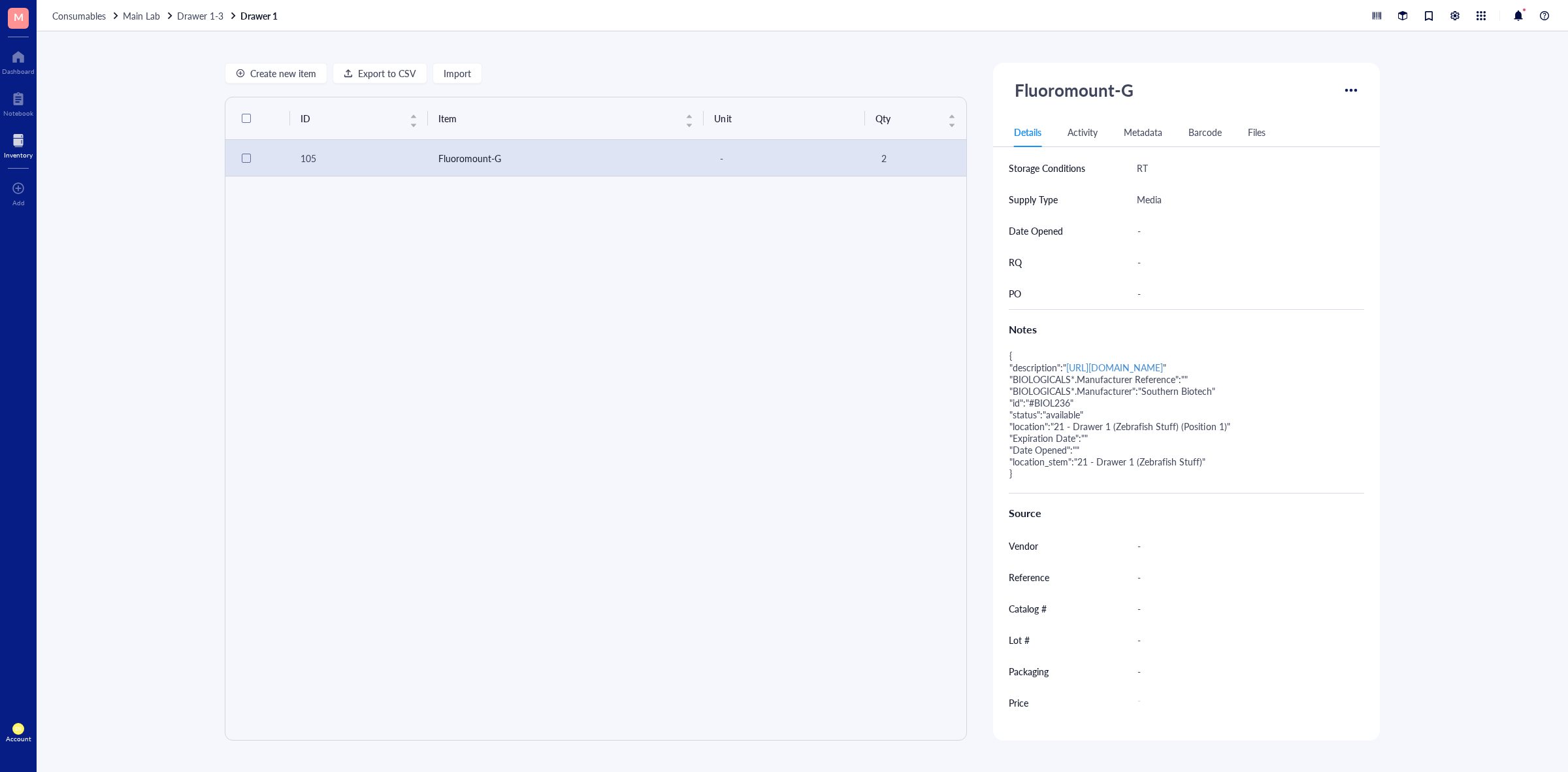
click at [1483, 372] on div "Create new item Export to CSV Import ID Item Unit Qty 105 Fluoromount-G - 2 Flu…" at bounding box center [802, 401] width 1531 height 740
click at [211, 11] on span "Drawer 1-3" at bounding box center [200, 15] width 46 height 13
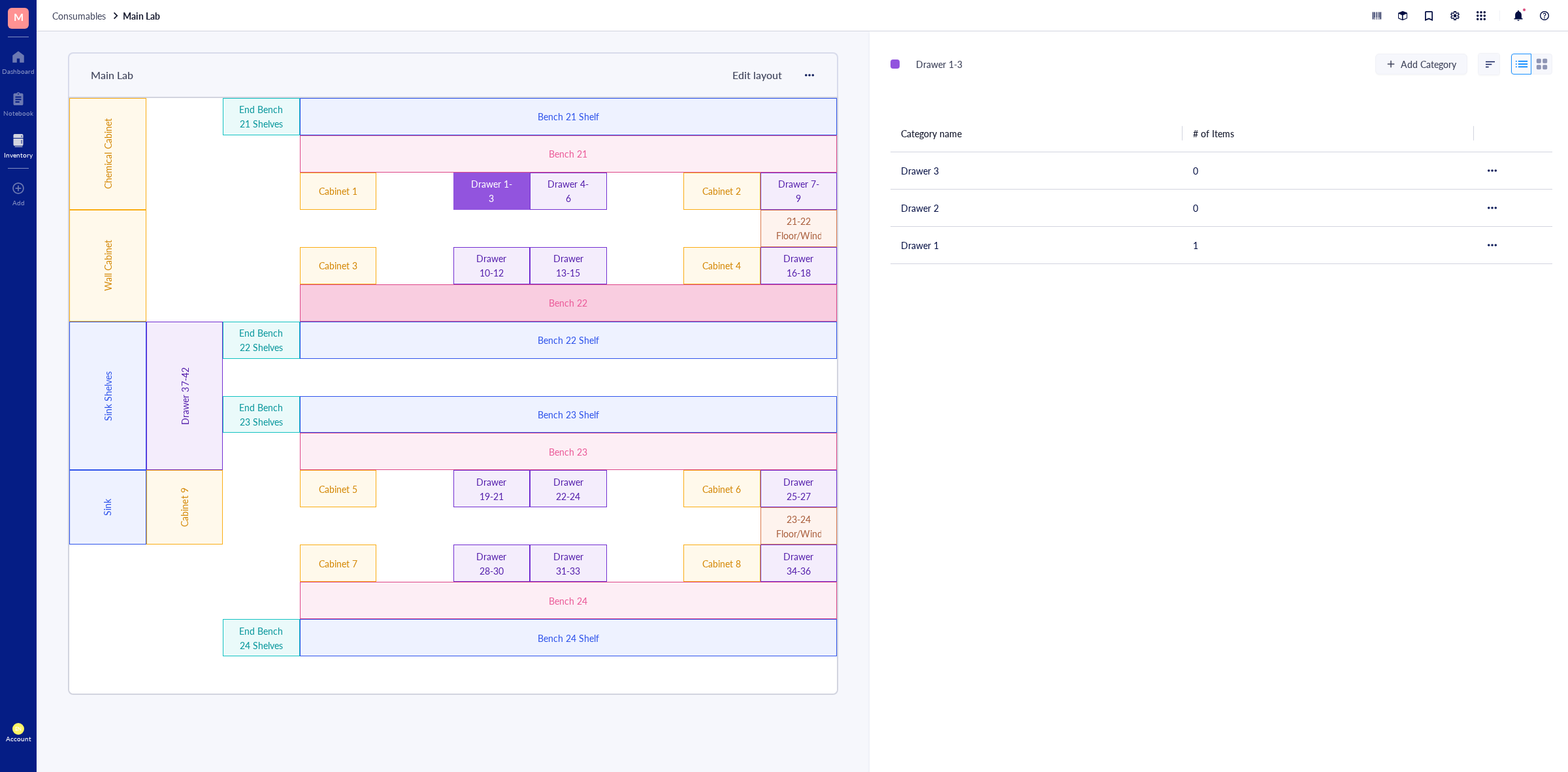
click at [611, 298] on div "Bench 22" at bounding box center [568, 303] width 322 height 14
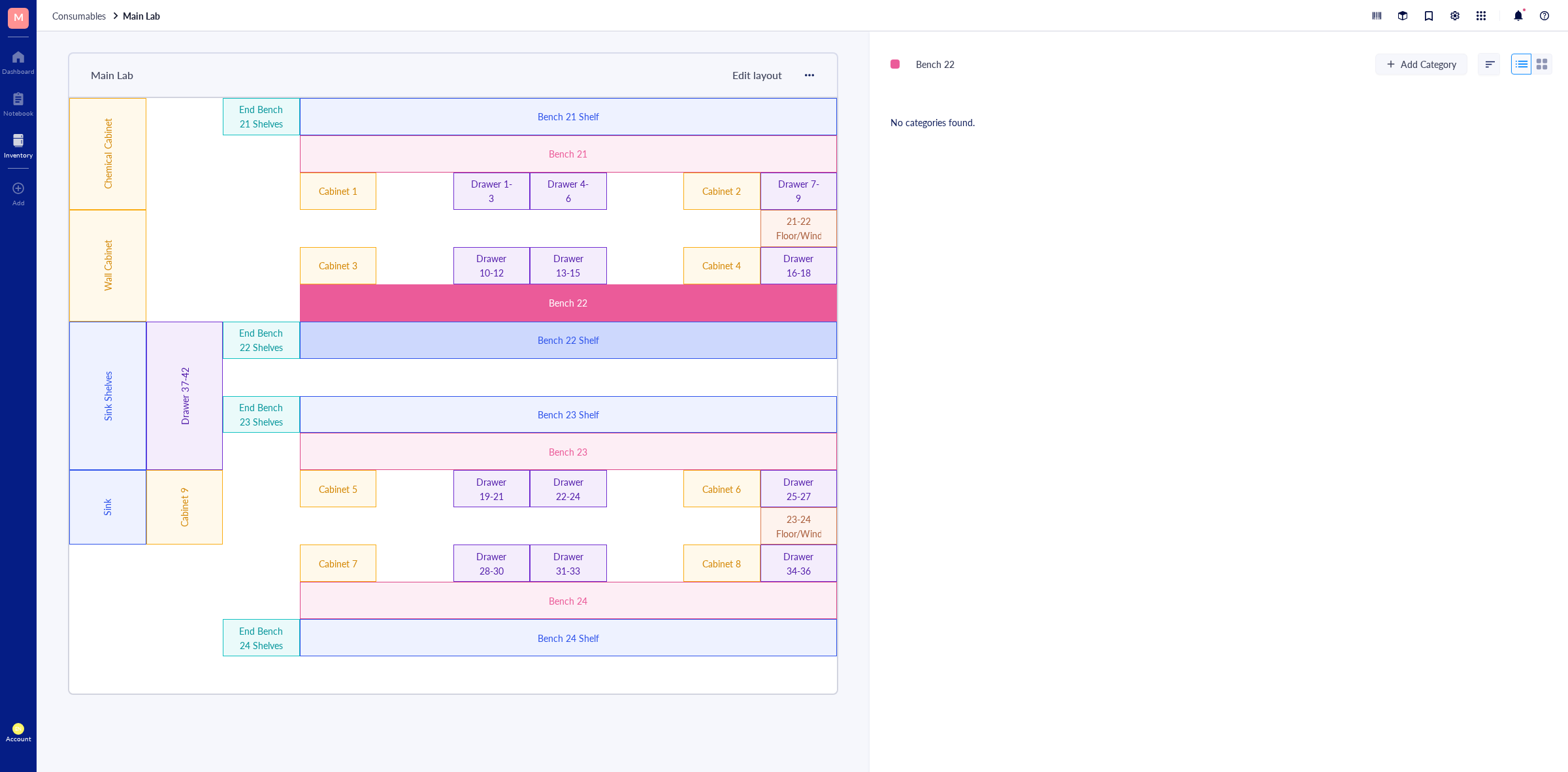
click at [678, 341] on div "Bench 22 Shelf" at bounding box center [568, 340] width 322 height 14
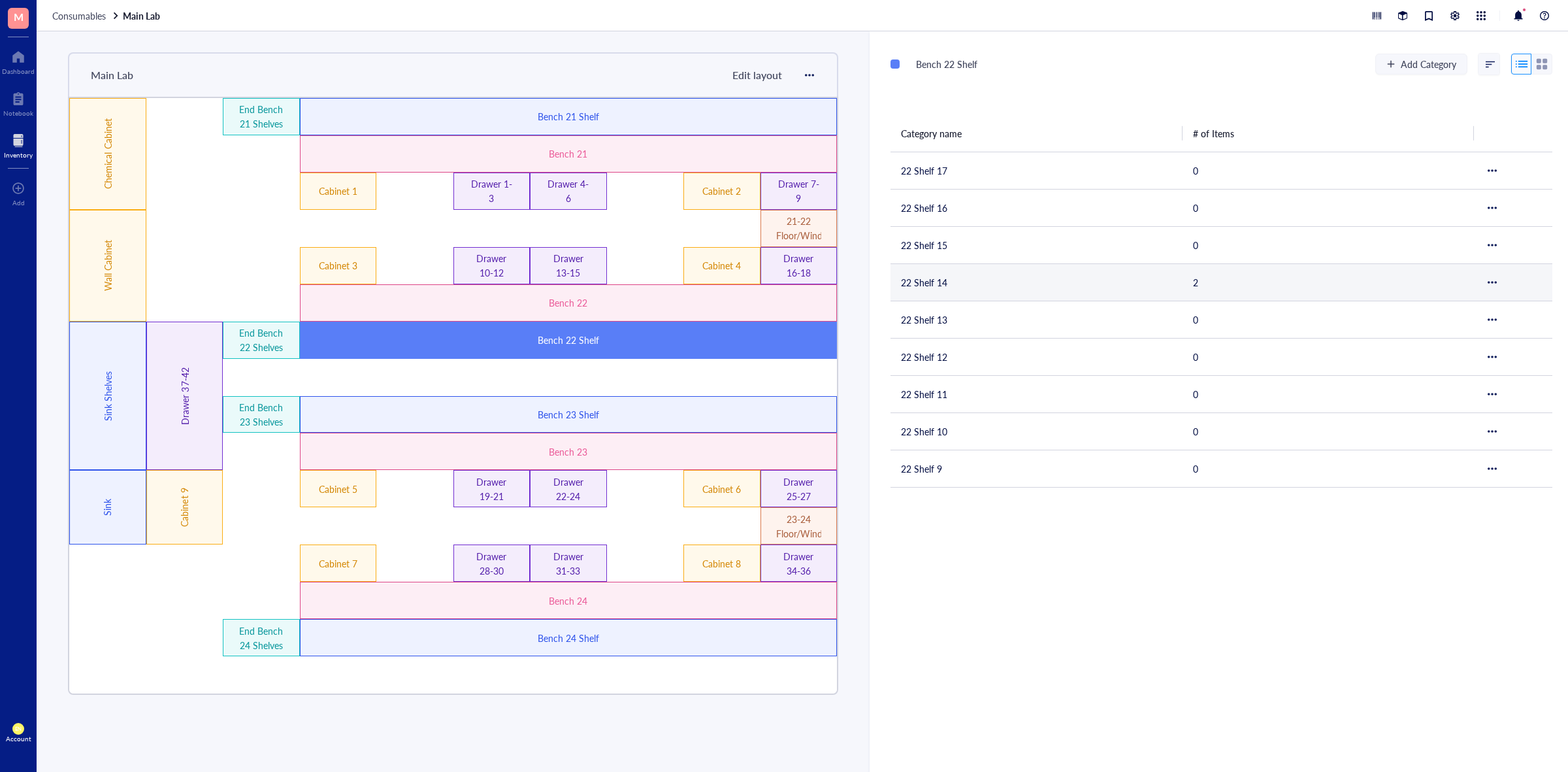
click at [993, 272] on td "22 Shelf 14" at bounding box center [1036, 281] width 292 height 37
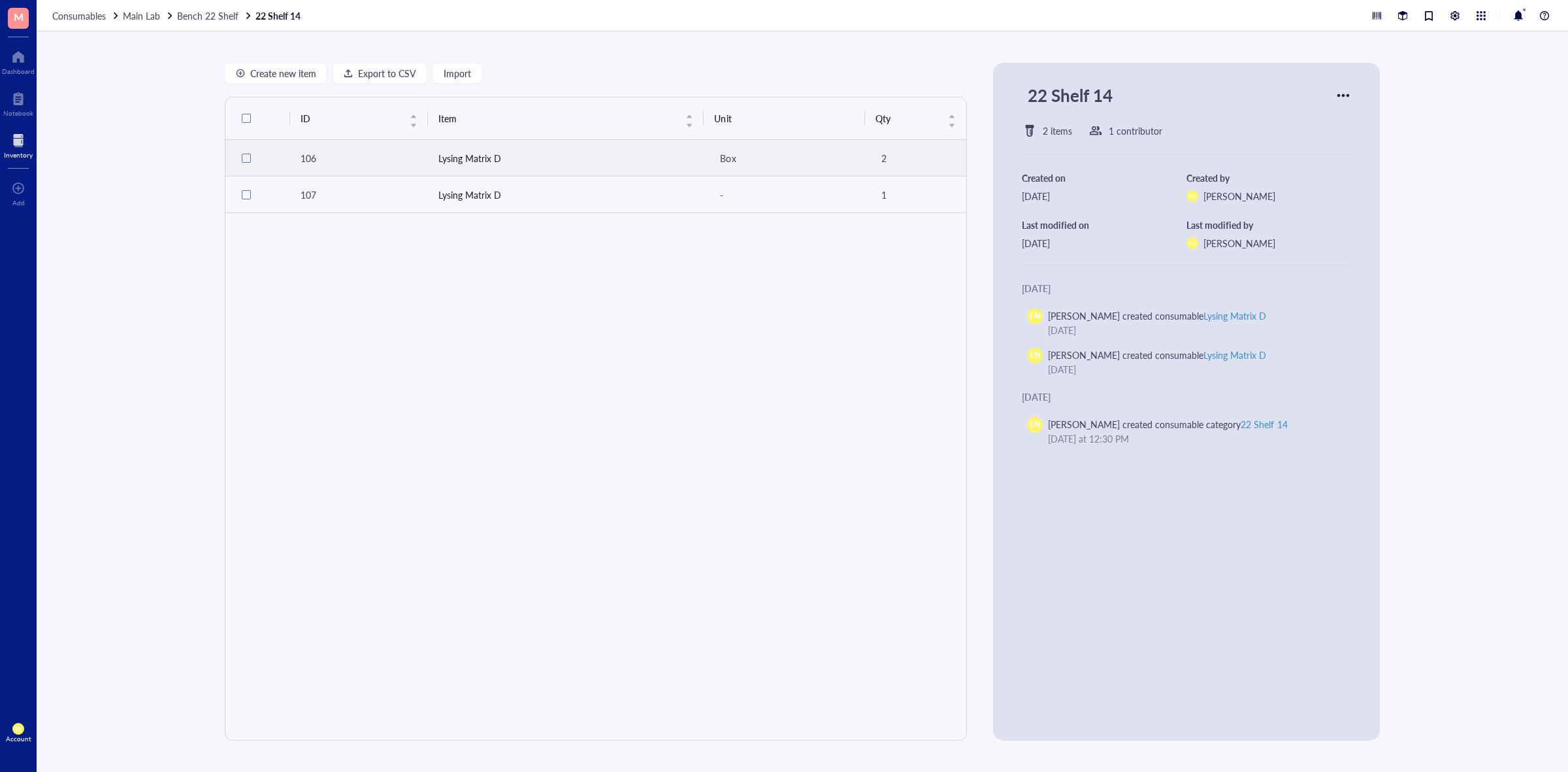
click at [602, 161] on td "Lysing Matrix D" at bounding box center [566, 158] width 277 height 36
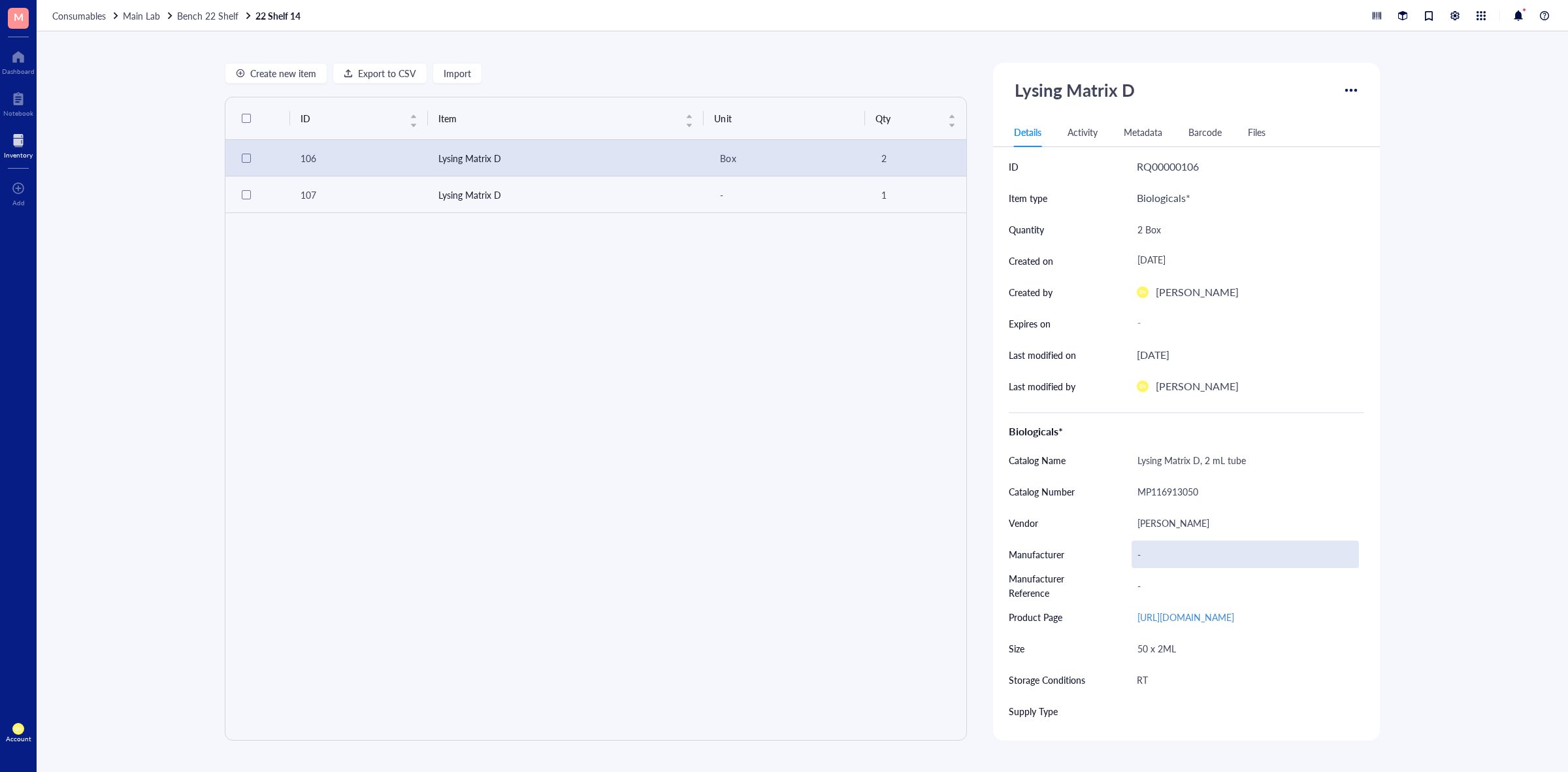
click at [1131, 554] on div "-" at bounding box center [1245, 554] width 228 height 27
type input "116913050"
click at [629, 412] on div "ID Item Unit Qty 106 Lysing Matrix D Box 2 107 Lysing Matrix D - 1" at bounding box center [596, 419] width 742 height 644
click at [512, 184] on td "Lysing Matrix D" at bounding box center [566, 194] width 277 height 36
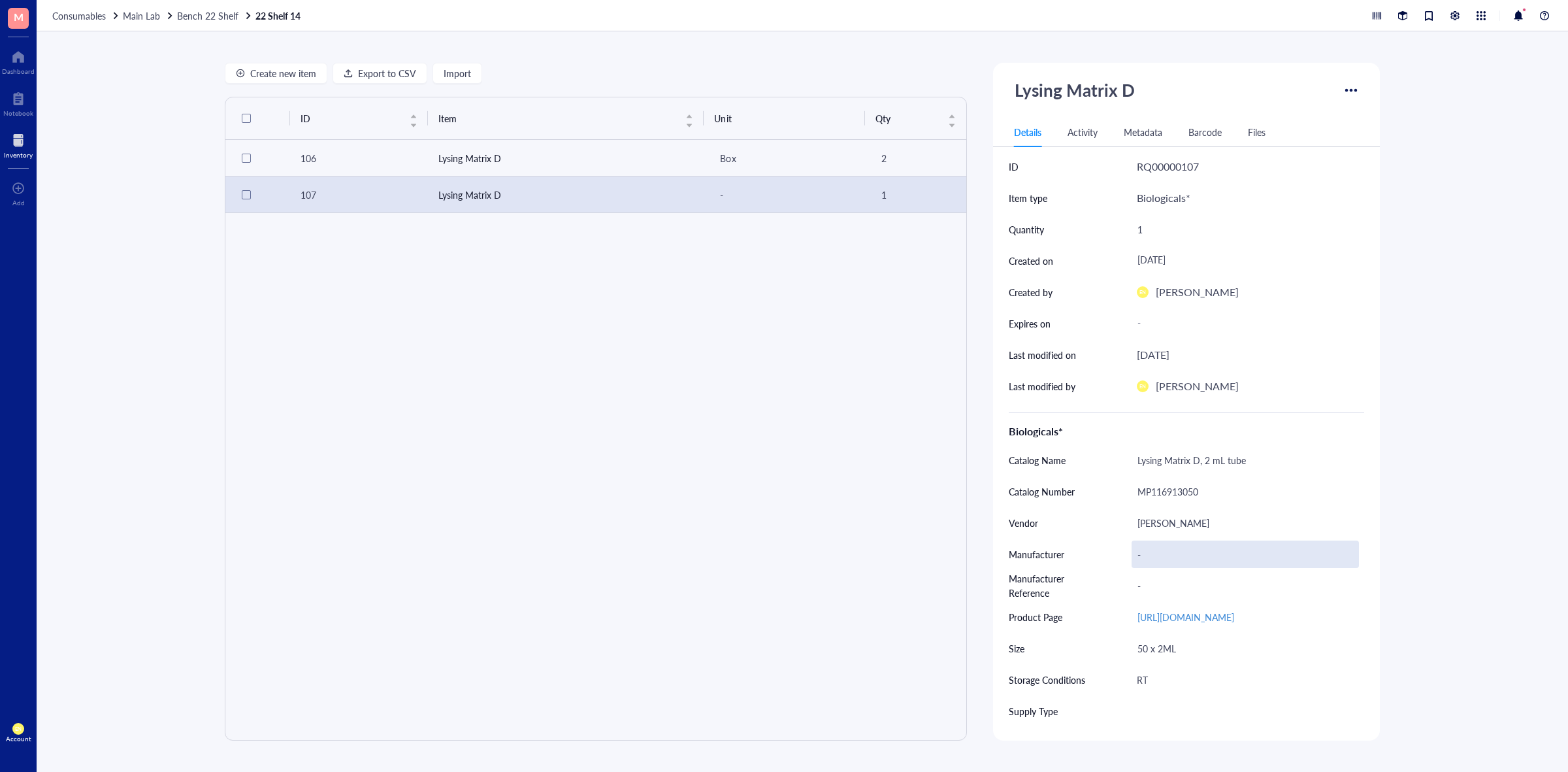
click at [1140, 548] on div "-" at bounding box center [1245, 554] width 228 height 27
type input "116913050"
click at [1408, 514] on div "Create new item Export to CSV Import ID Item Unit Qty 106 Lysing Matrix D Box 2…" at bounding box center [802, 401] width 1531 height 740
click at [1164, 548] on div "116913050" at bounding box center [1245, 554] width 228 height 27
drag, startPoint x: 1198, startPoint y: 549, endPoint x: 1109, endPoint y: 550, distance: 89.0
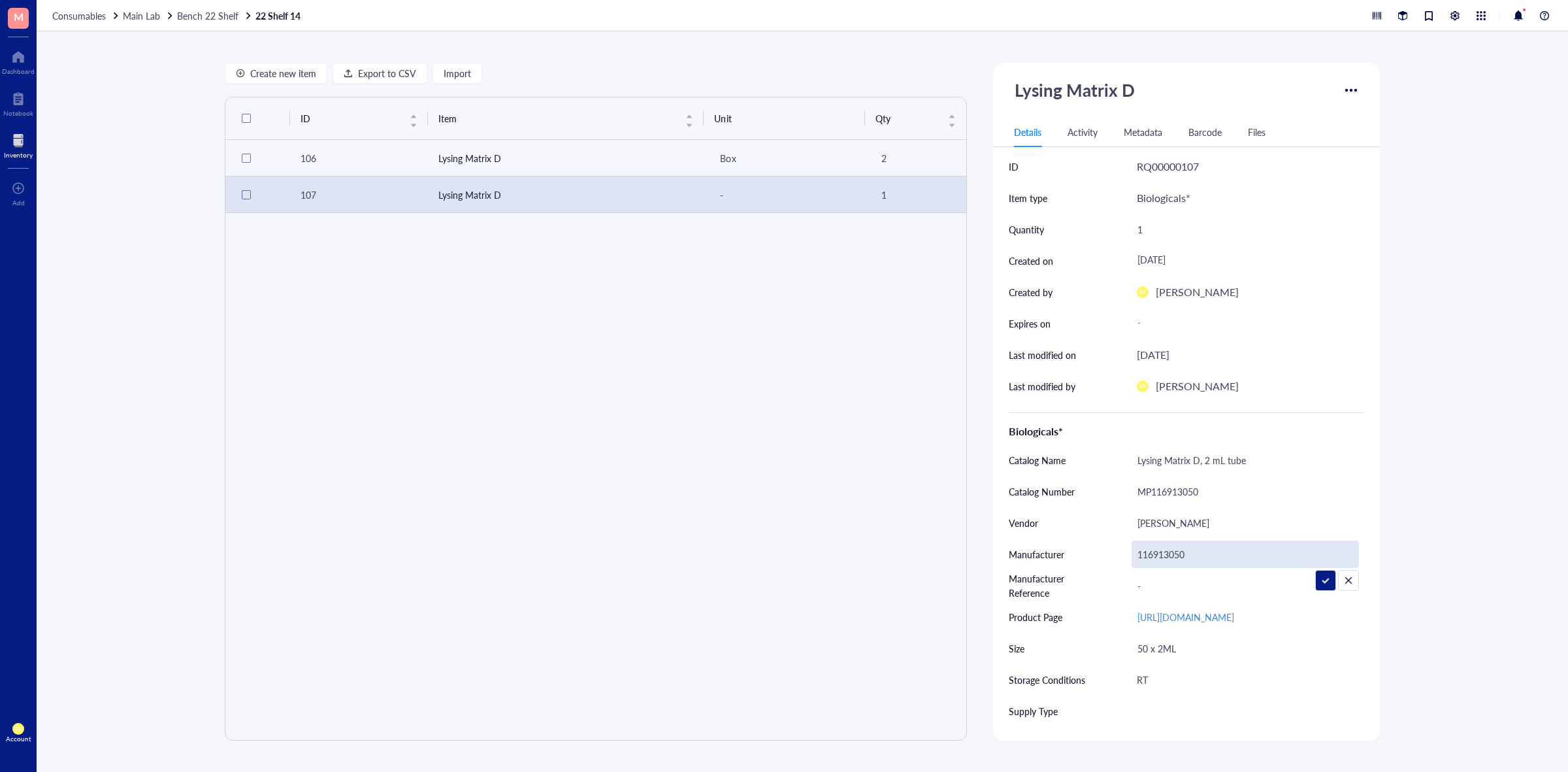
click at [1109, 550] on div "Manufacturer 116913050" at bounding box center [1186, 554] width 355 height 32
click at [1150, 577] on div "-" at bounding box center [1245, 585] width 228 height 27
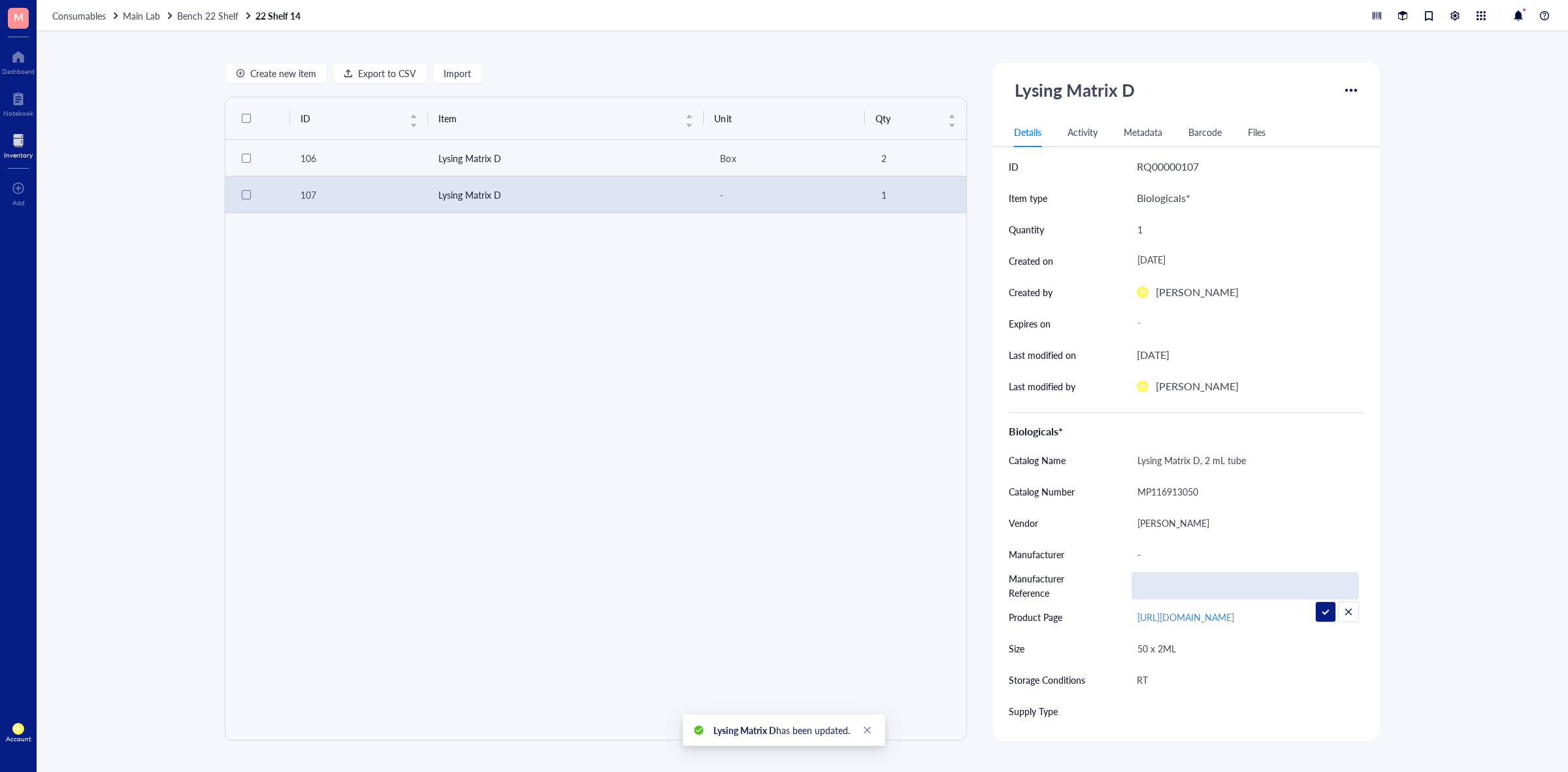
type input "116913050"
click at [611, 147] on td "Lysing Matrix D" at bounding box center [566, 158] width 277 height 36
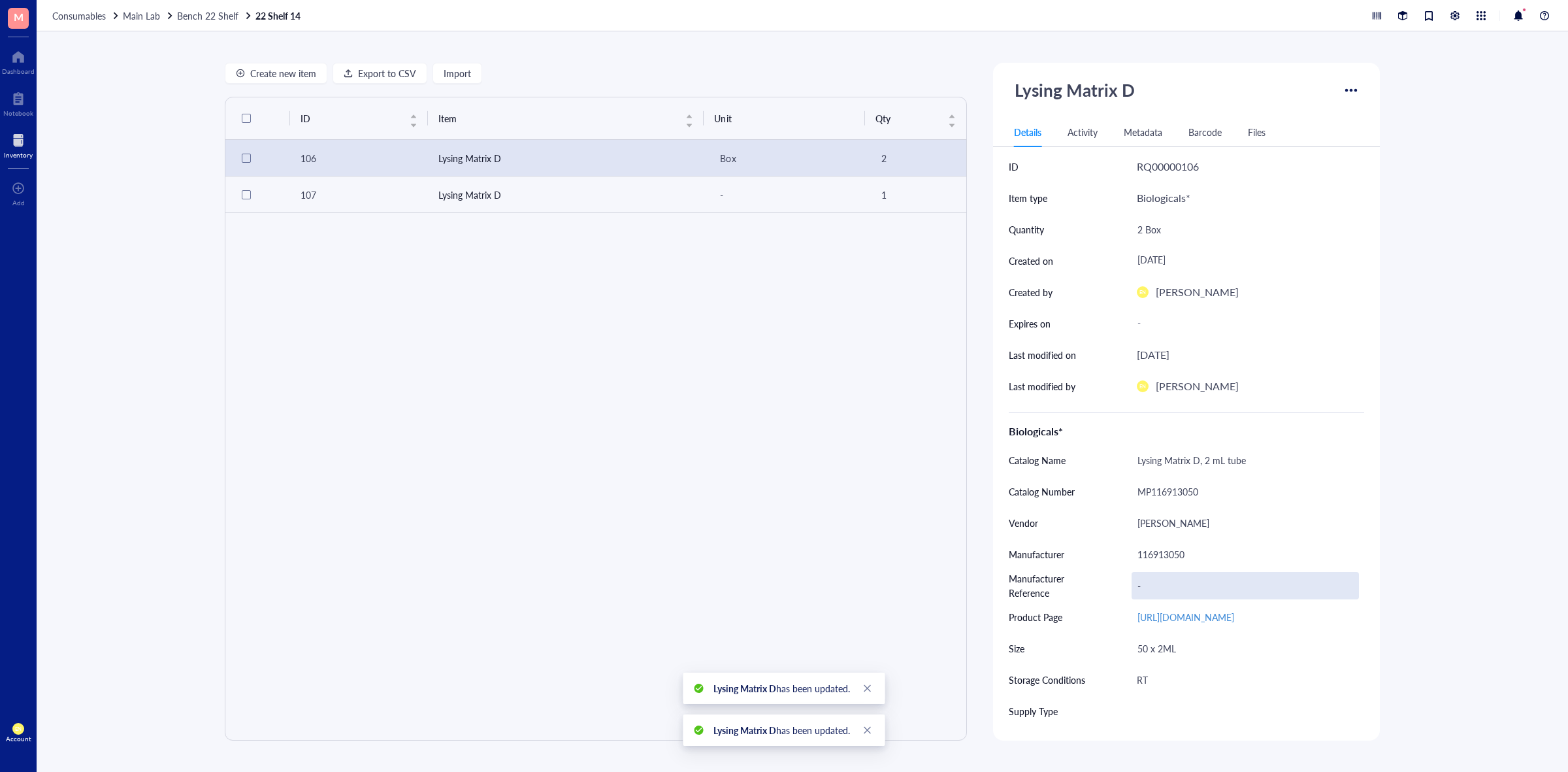
click at [1168, 573] on div "-" at bounding box center [1245, 585] width 228 height 27
type input "116913050"
click at [1186, 557] on div "116913050" at bounding box center [1245, 554] width 228 height 27
drag, startPoint x: 1198, startPoint y: 553, endPoint x: 1085, endPoint y: 564, distance: 113.5
click at [1085, 564] on div "Manufacturer 116913050" at bounding box center [1186, 554] width 355 height 32
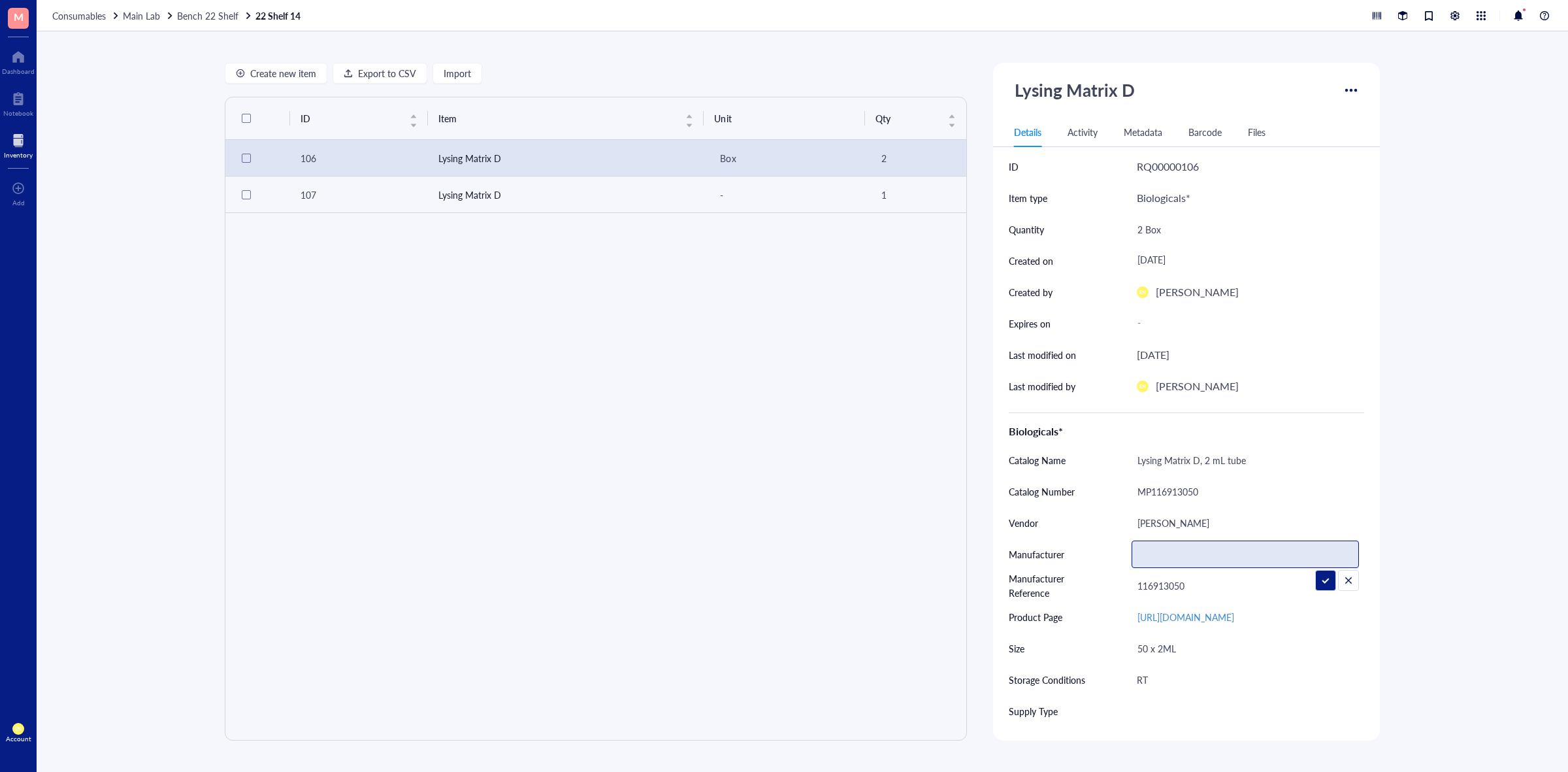
click at [1225, 545] on input "text" at bounding box center [1245, 553] width 226 height 26
paste input "MP Biomedicals"
type input "MP Biomedicals"
click at [549, 187] on td "Lysing Matrix D" at bounding box center [566, 194] width 277 height 36
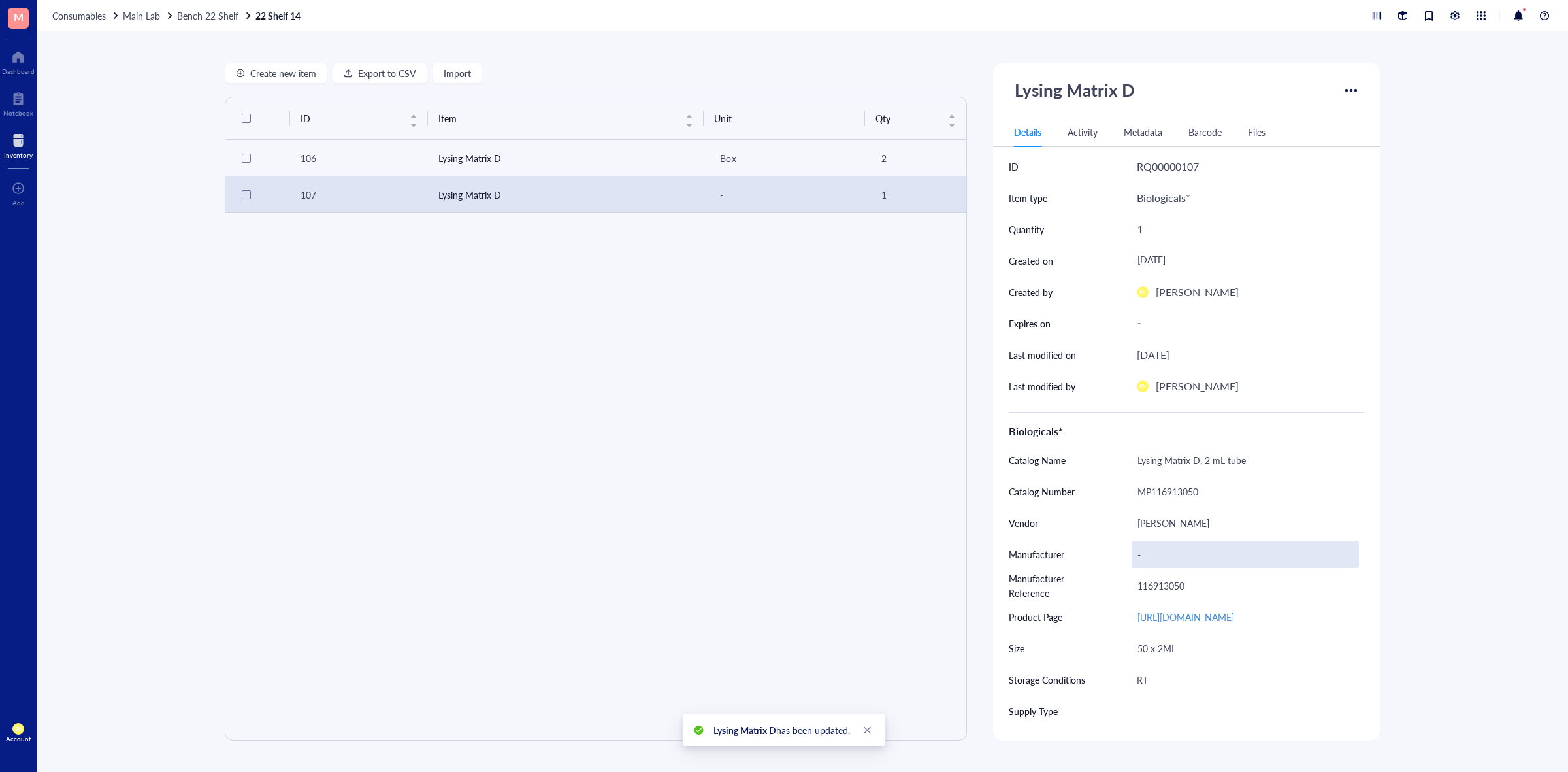
click at [1209, 547] on div "-" at bounding box center [1245, 554] width 228 height 27
type input "MP Biomedicals"
click at [204, 9] on span "Bench 22 Shelf" at bounding box center [208, 15] width 61 height 13
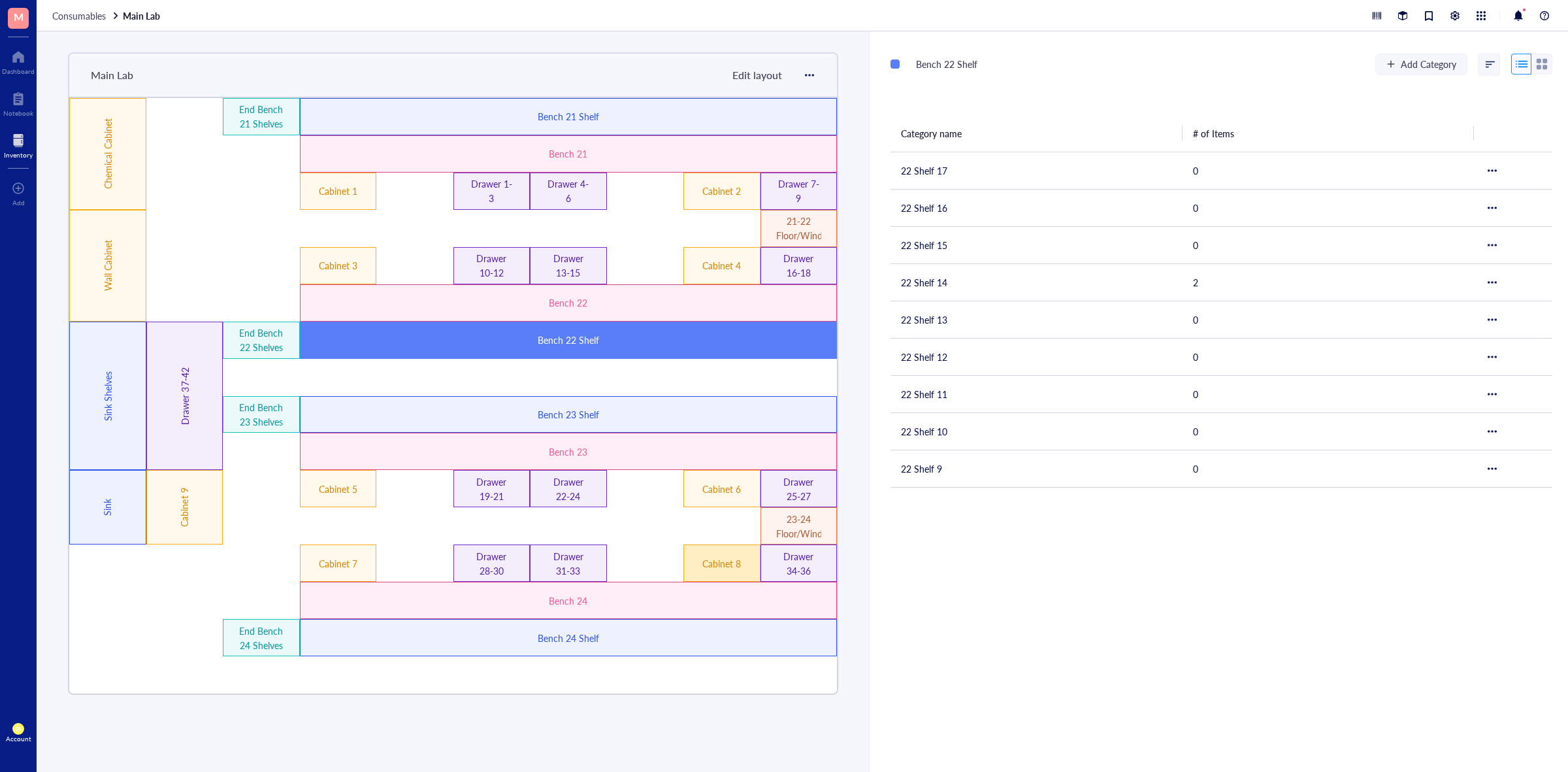
click at [715, 552] on div "Cabinet 8" at bounding box center [721, 562] width 77 height 37
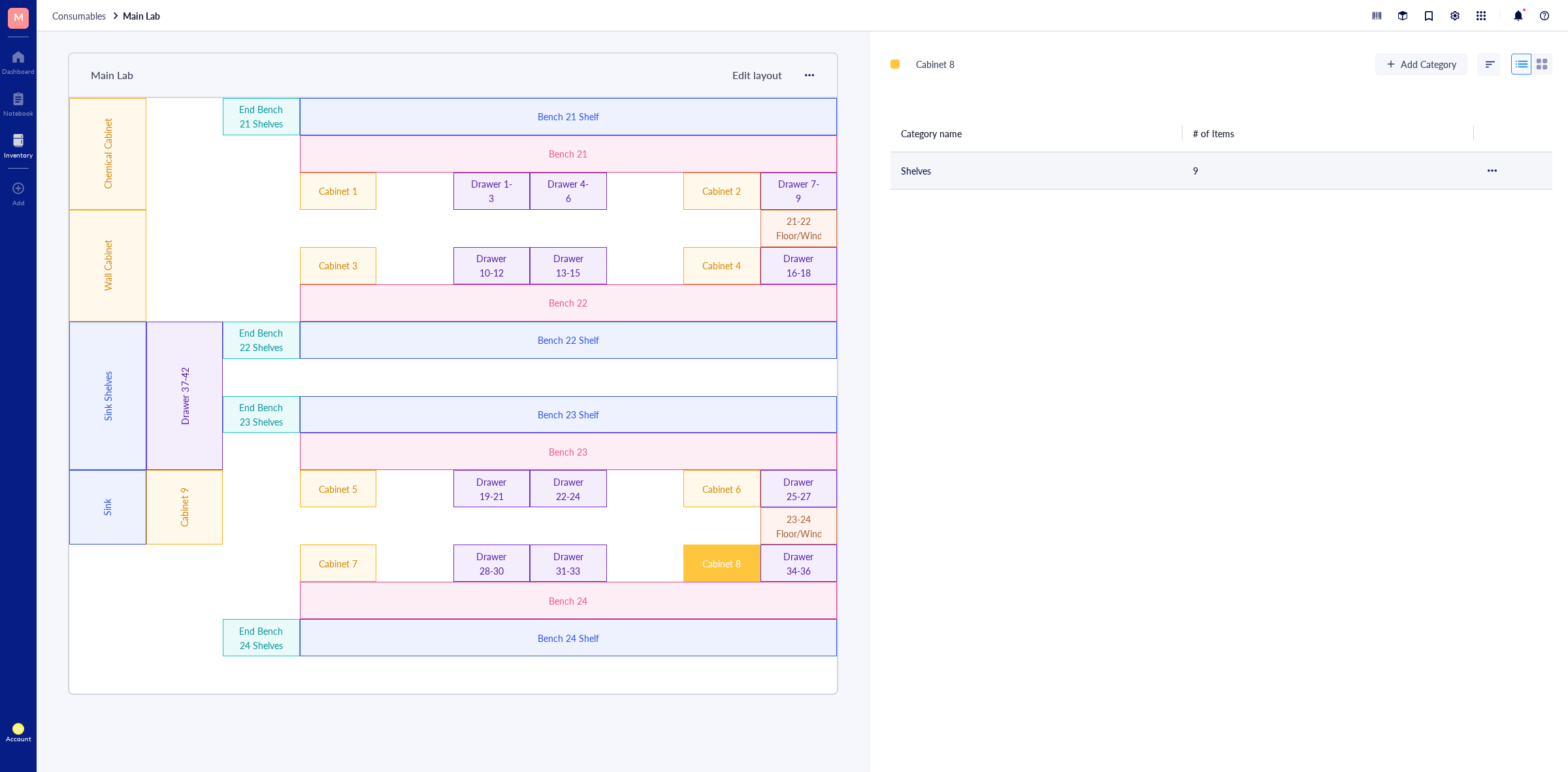
click at [936, 177] on td "Shelves" at bounding box center [1036, 170] width 292 height 37
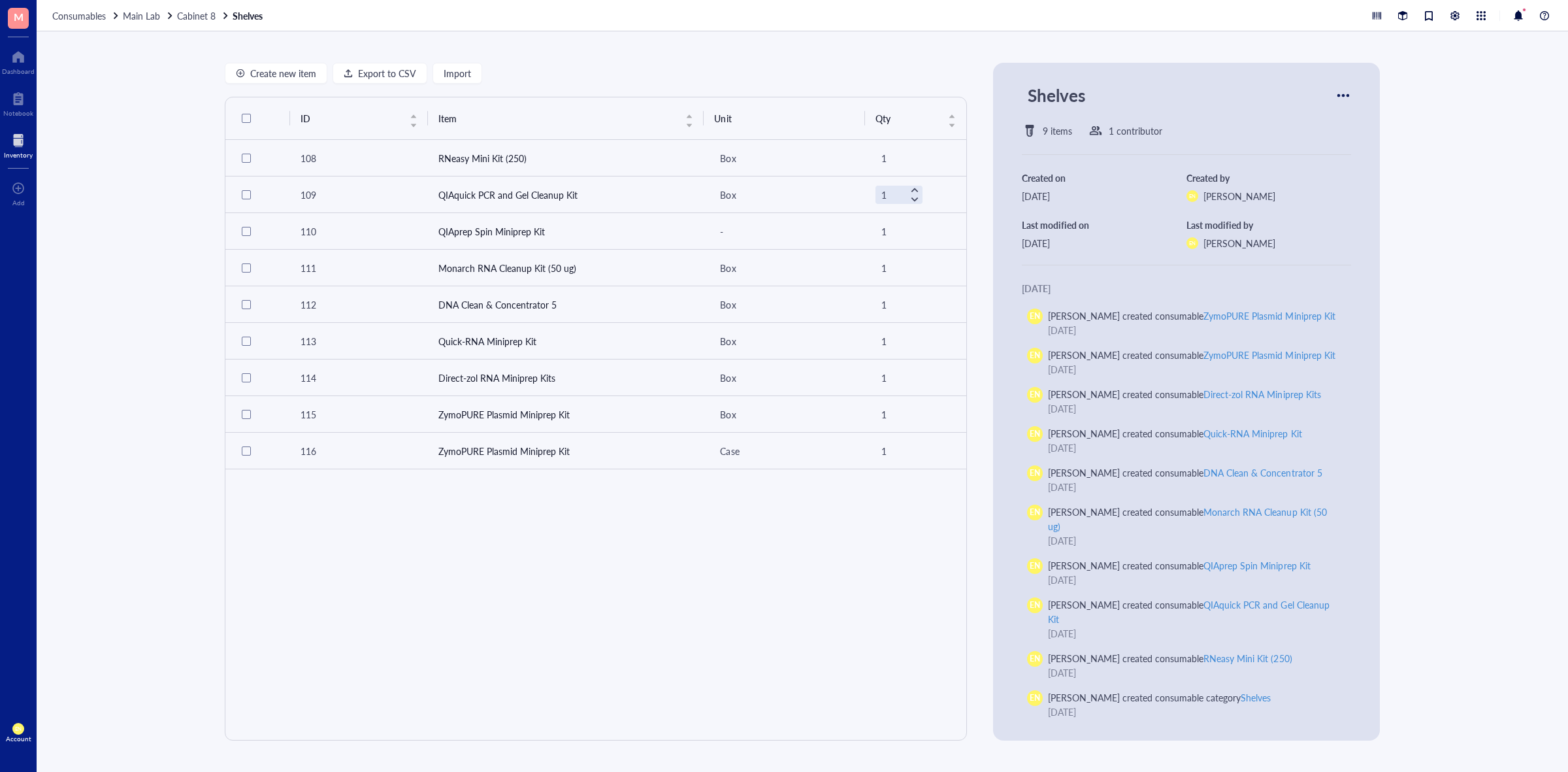
click at [170, 16] on div at bounding box center [170, 15] width 9 height 9
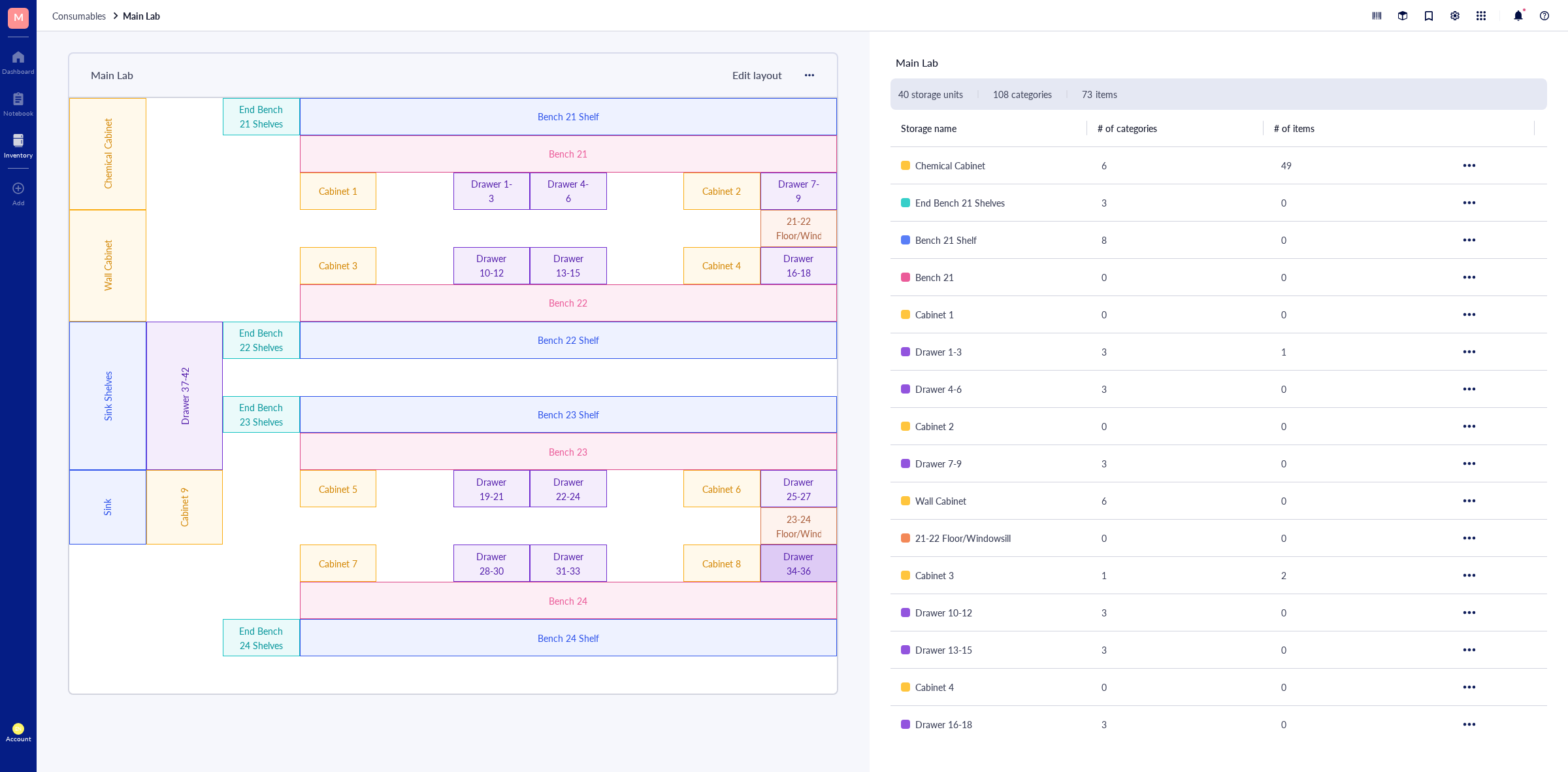
click at [812, 567] on div "Drawer 34-36" at bounding box center [799, 563] width 45 height 29
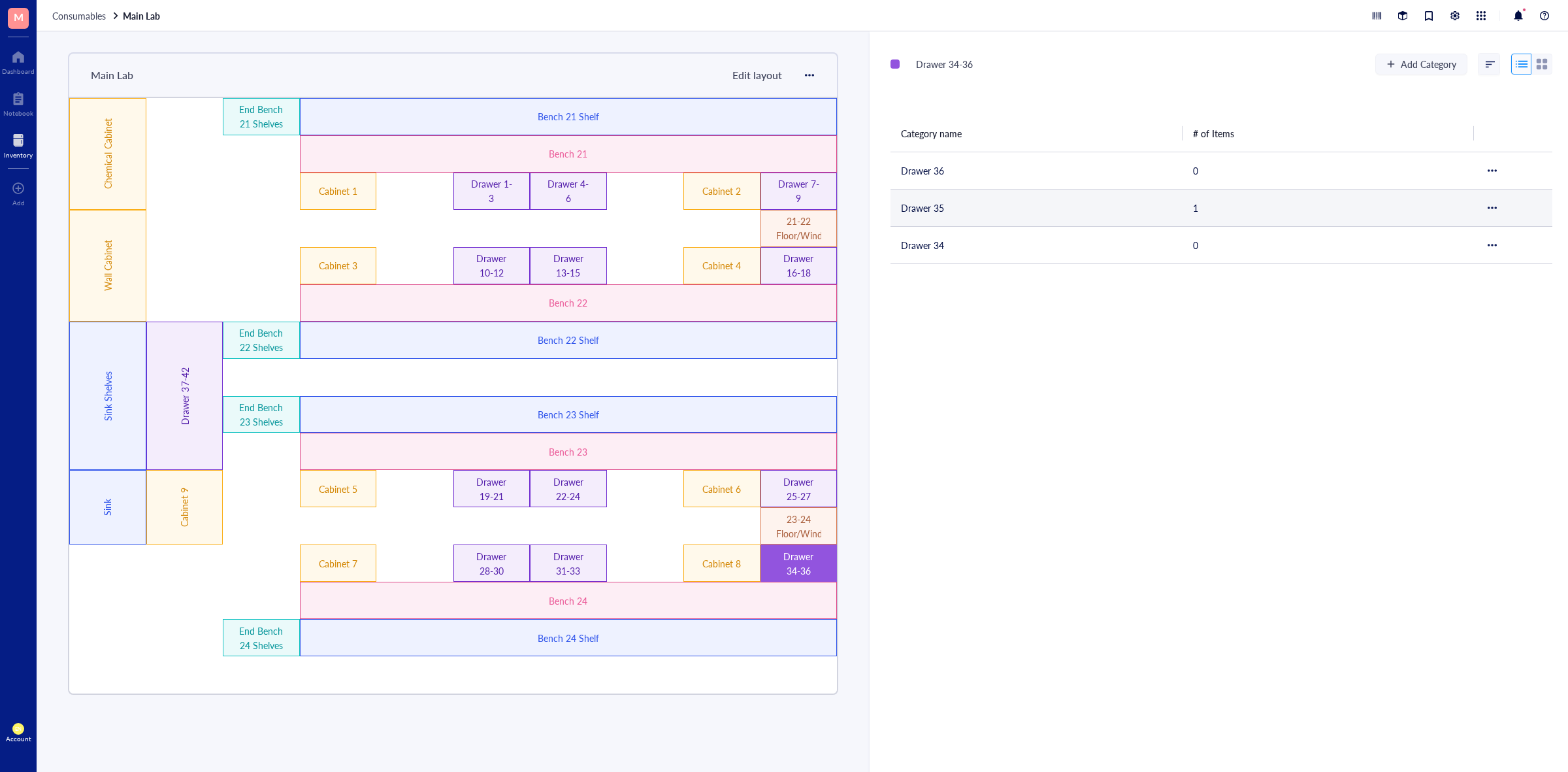
click at [1036, 214] on td "Drawer 35" at bounding box center [1036, 207] width 292 height 37
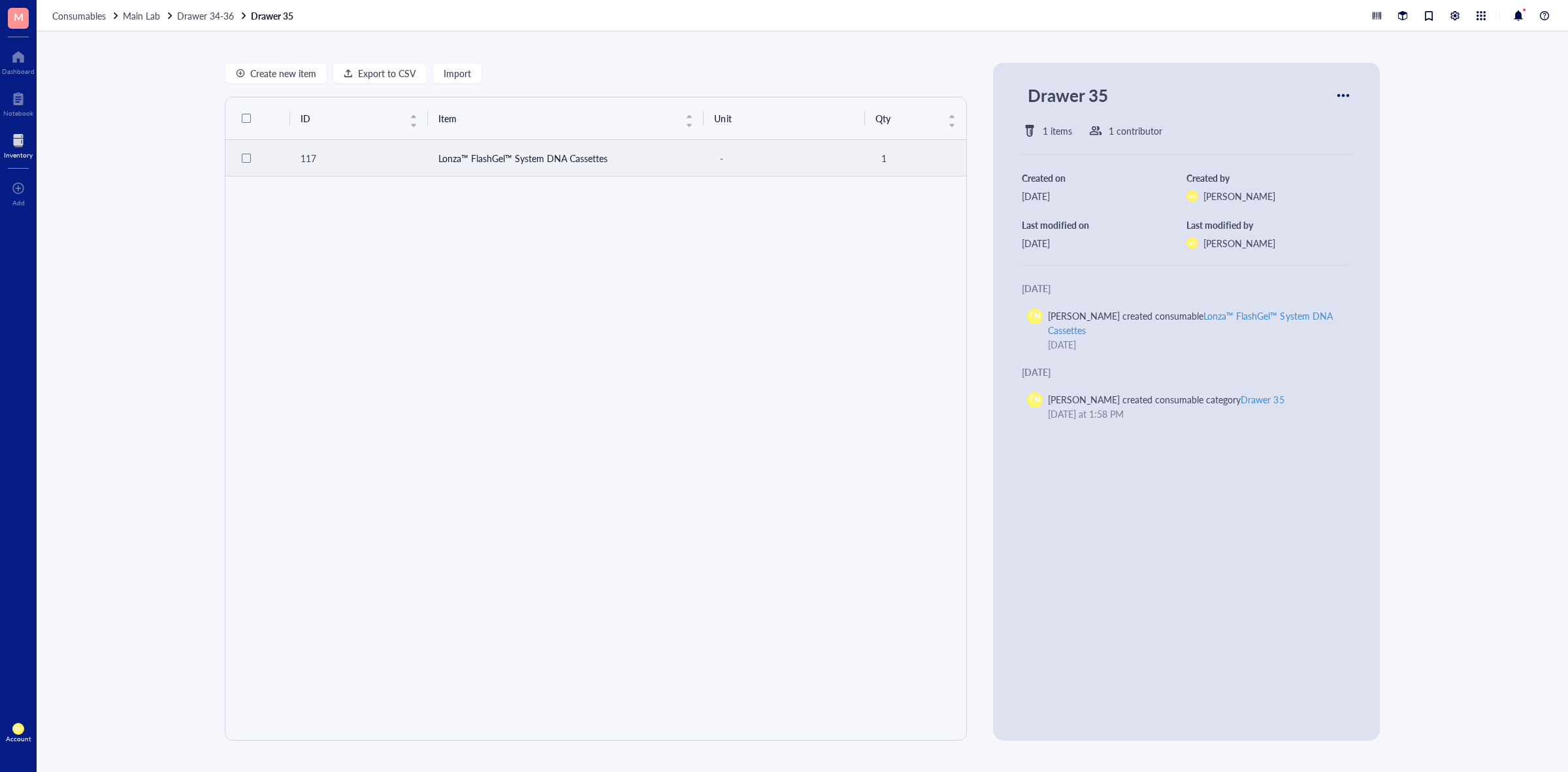
click at [563, 152] on td "Lonza™ FlashGel™ System DNA Cassettes" at bounding box center [566, 158] width 277 height 36
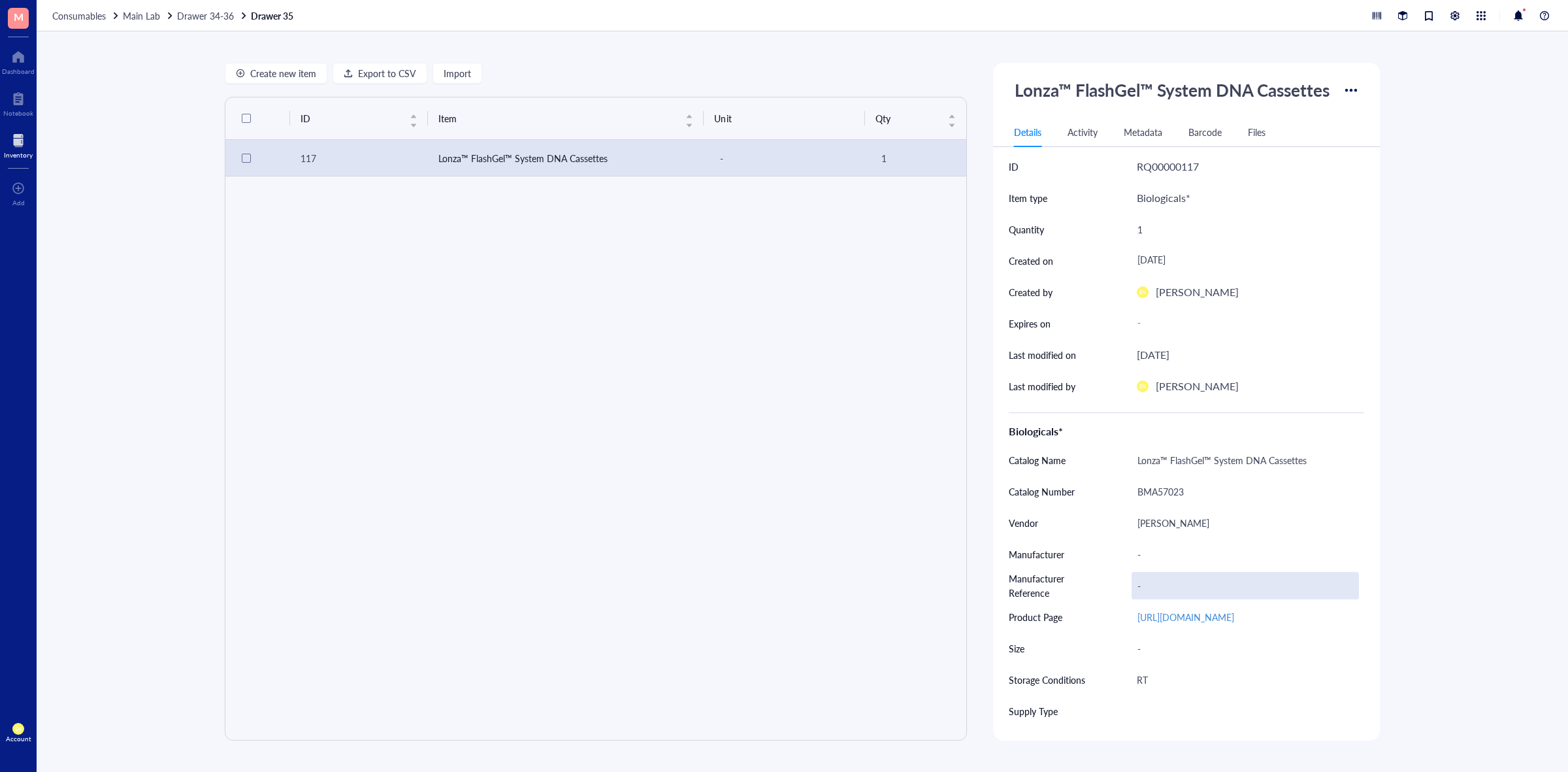
click at [1144, 585] on div "-" at bounding box center [1245, 585] width 228 height 27
type input "57023"
click at [1151, 559] on div "-" at bounding box center [1245, 554] width 228 height 27
type input "Lonza"
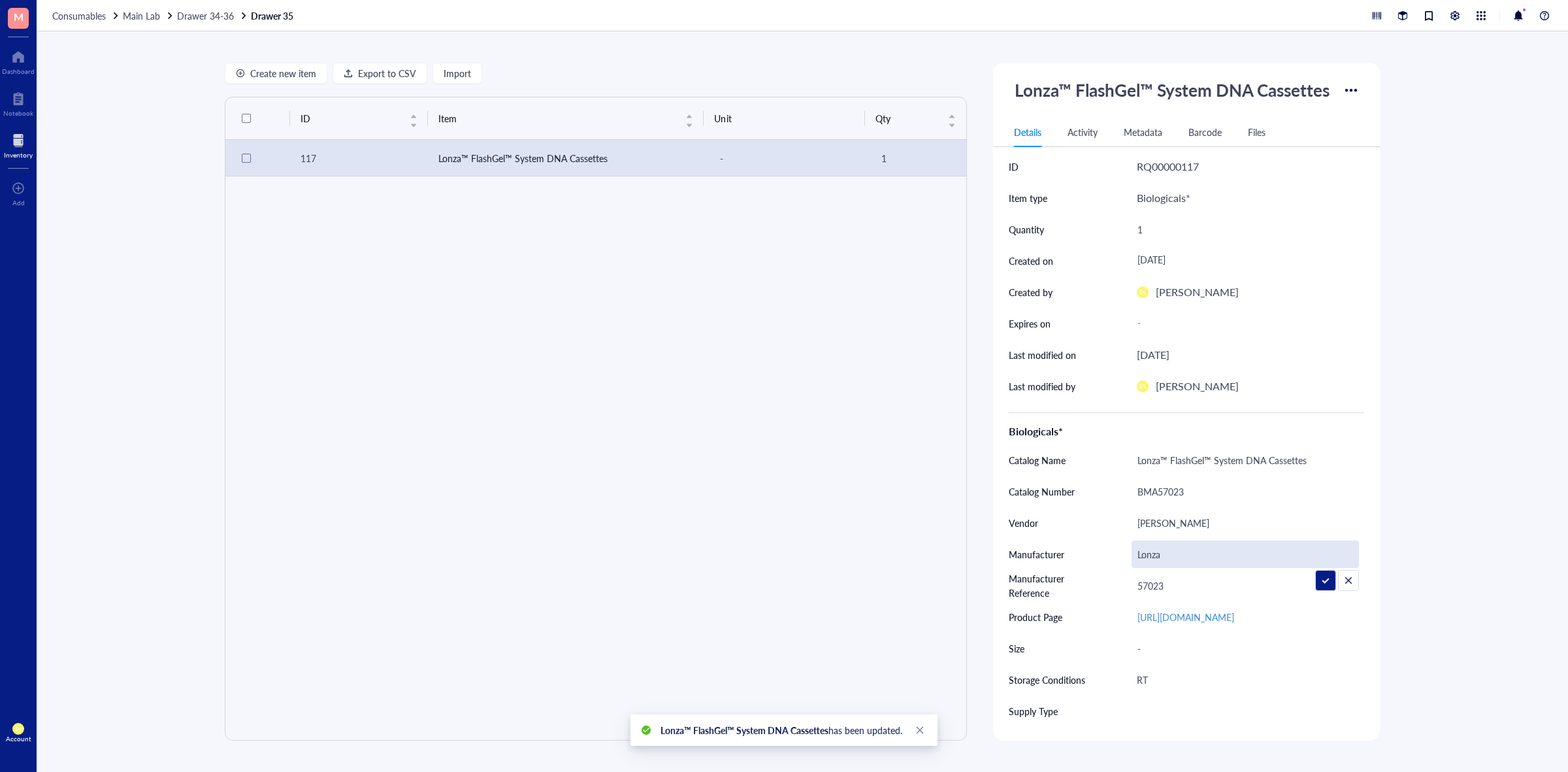
click at [1449, 530] on div "Create new item Export to CSV Import ID Item Unit Qty 117 Lonza™ FlashGel™ Syst…" at bounding box center [802, 401] width 1531 height 740
click at [149, 11] on span "Main Lab" at bounding box center [141, 15] width 37 height 13
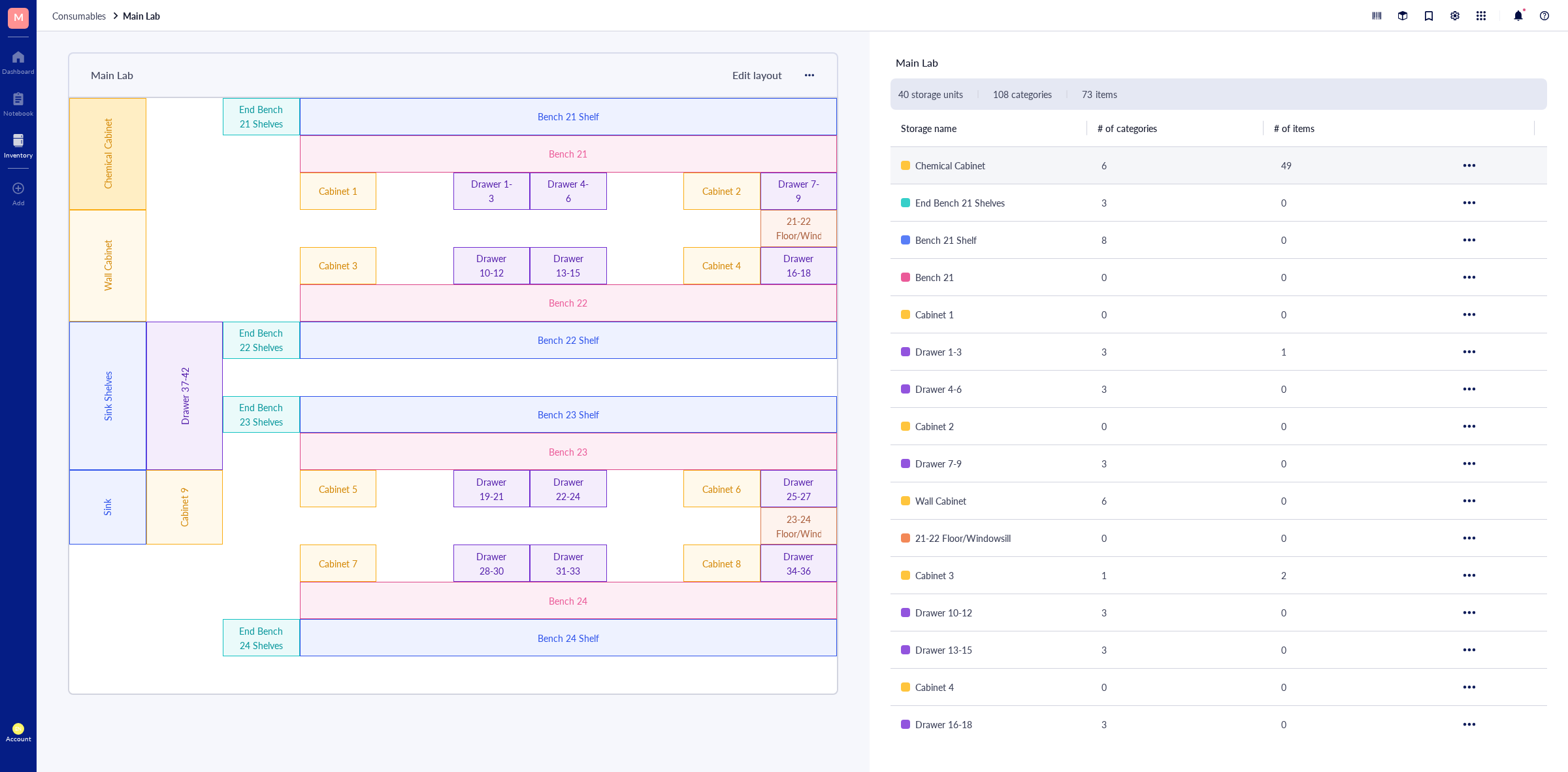
click at [116, 128] on div "Chemical Cabinet" at bounding box center [108, 154] width 77 height 112
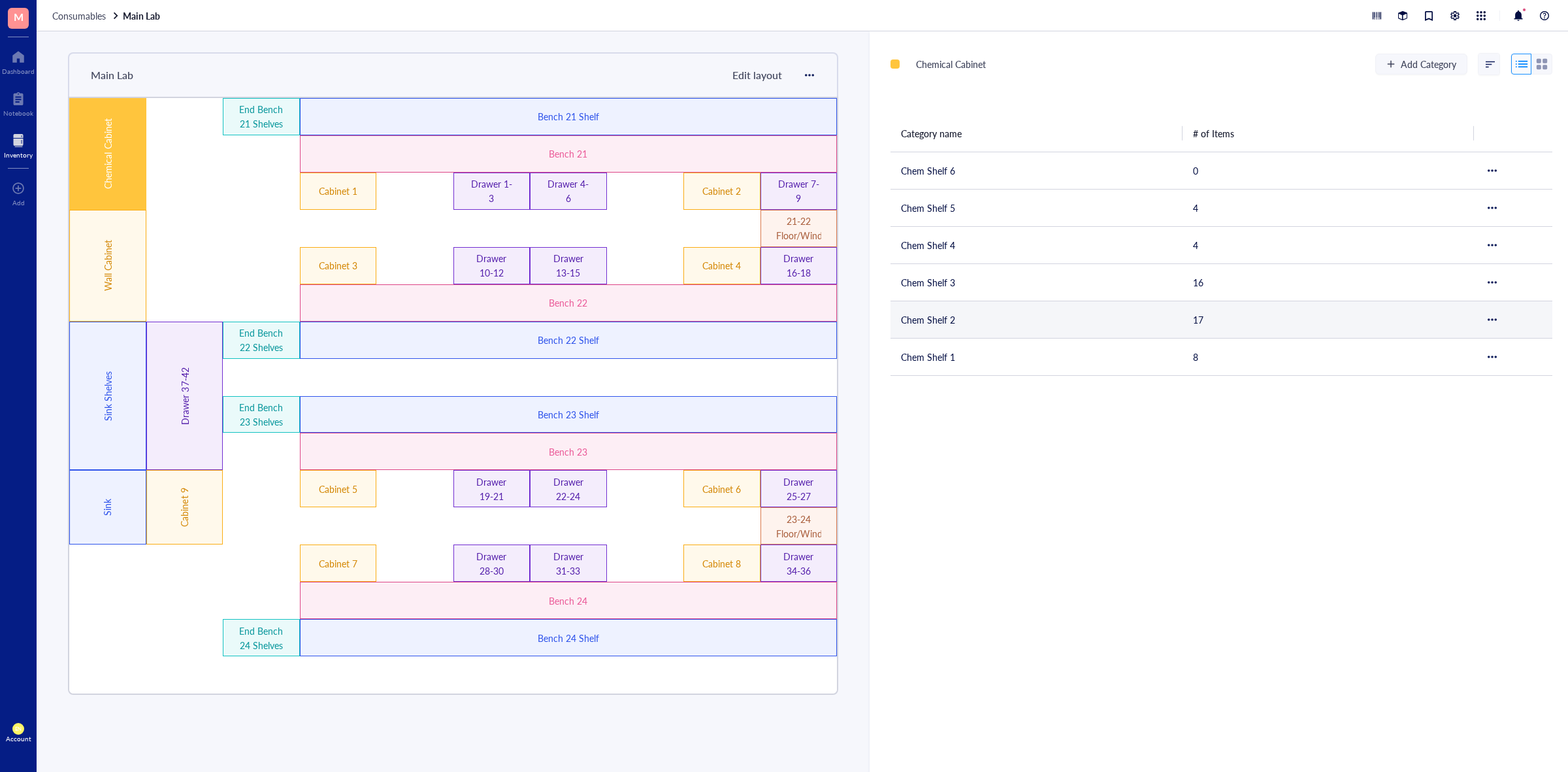
click at [964, 325] on td "Chem Shelf 2" at bounding box center [1036, 318] width 292 height 37
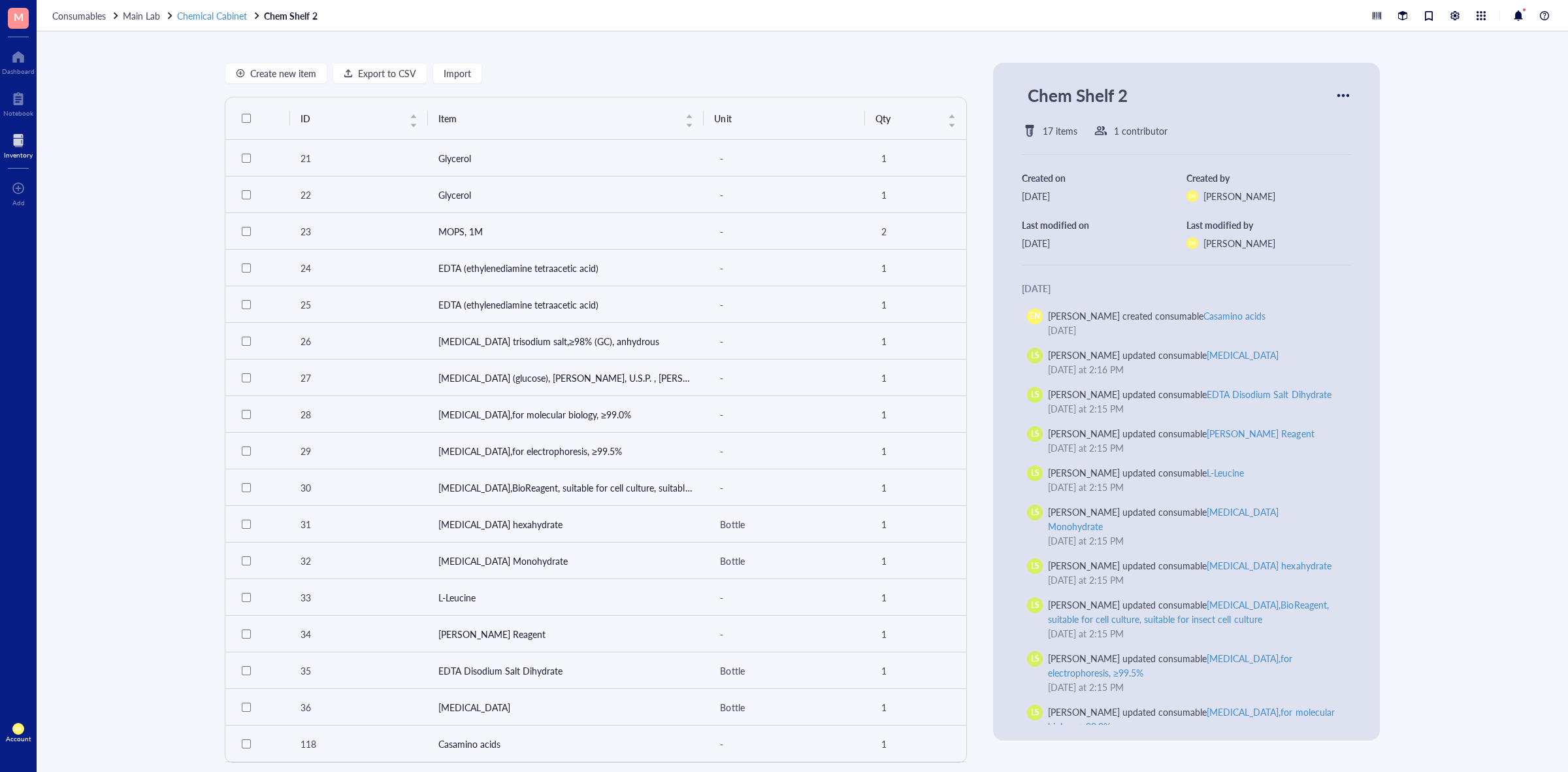
click at [227, 11] on span "Chemical Cabinet" at bounding box center [211, 15] width 70 height 13
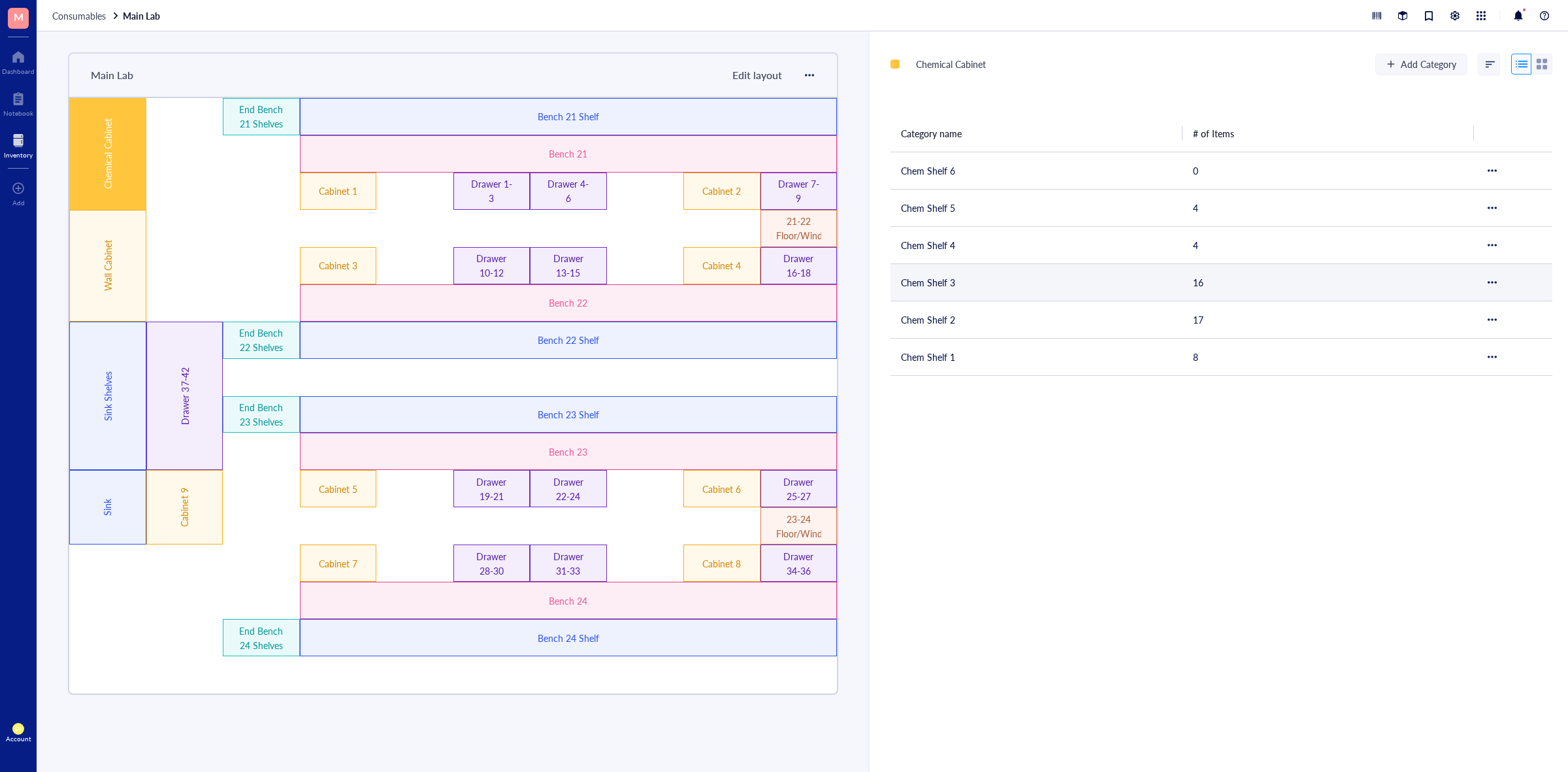
click at [974, 282] on td "Chem Shelf 3" at bounding box center [1036, 281] width 292 height 37
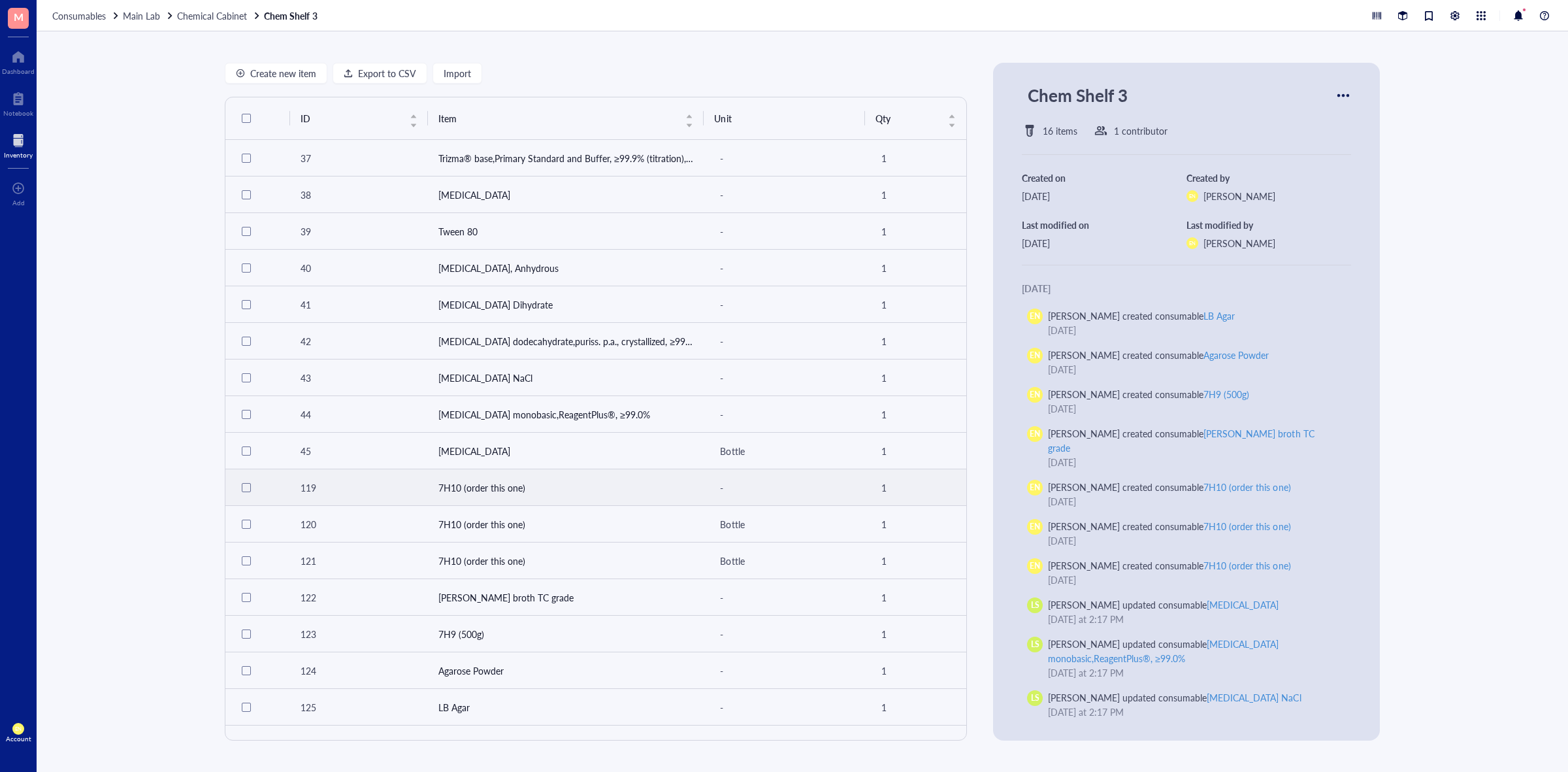
click at [474, 494] on td "7H10 (order this one)" at bounding box center [566, 487] width 277 height 36
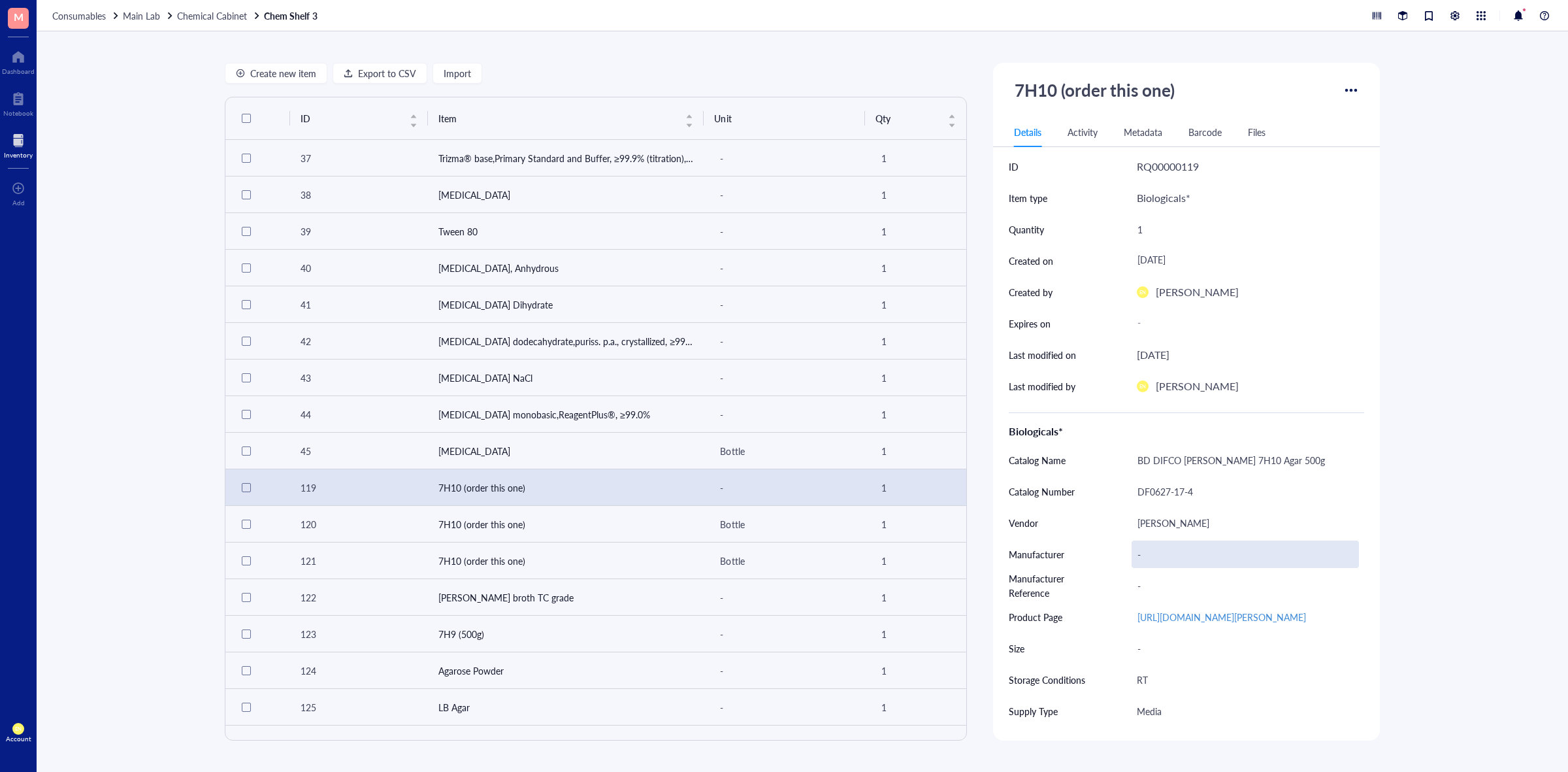
click at [1148, 551] on div "-" at bounding box center [1245, 554] width 228 height 27
type input "BD"
click at [1153, 593] on div "-" at bounding box center [1245, 585] width 228 height 27
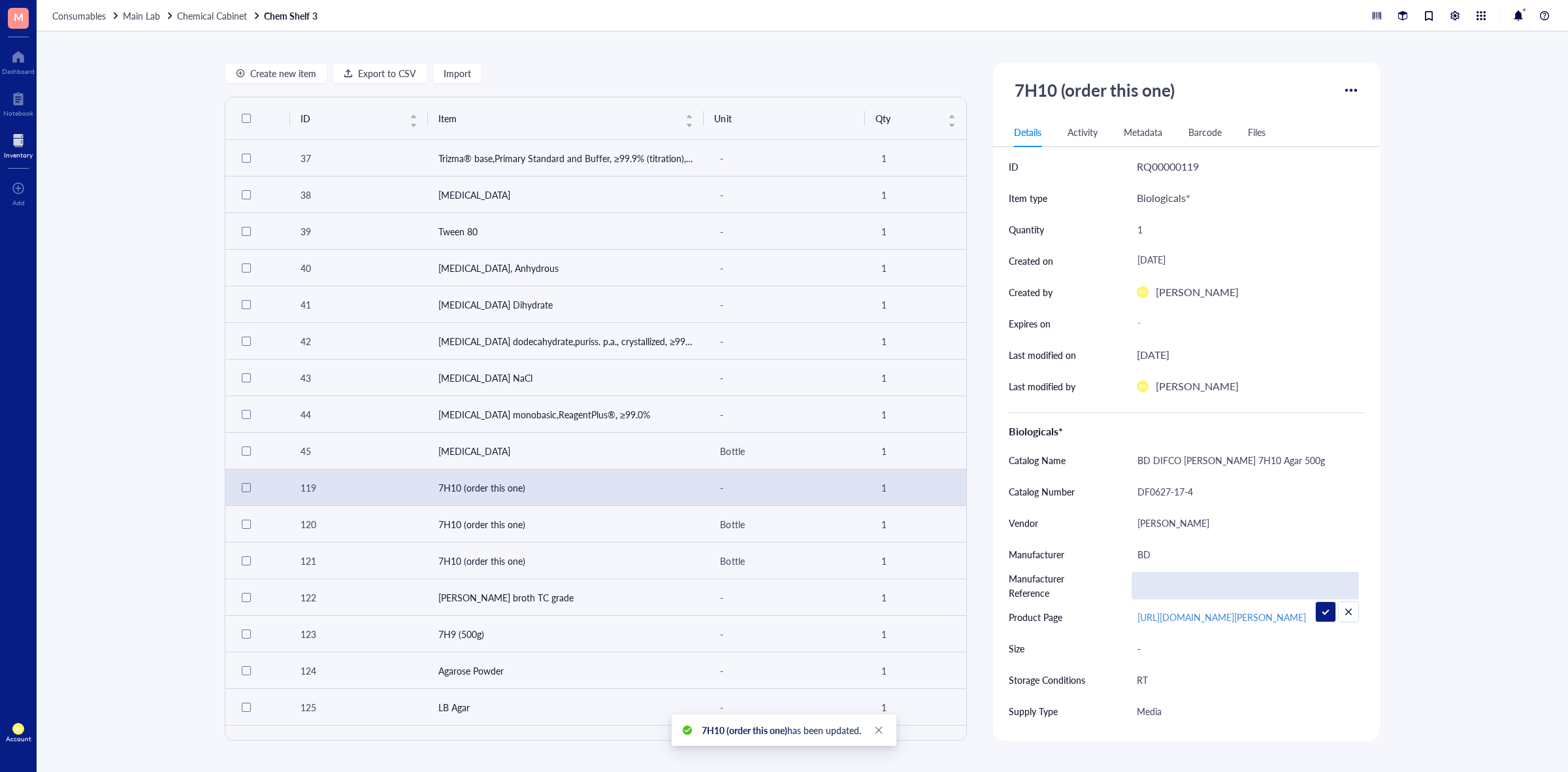
type input "262710"
click at [1443, 533] on div "Create new item Export to CSV Import ID Item Unit Qty 37 Trizma® base,Primary S…" at bounding box center [802, 401] width 1531 height 740
click at [472, 518] on td "7H10 (order this one)" at bounding box center [566, 523] width 277 height 36
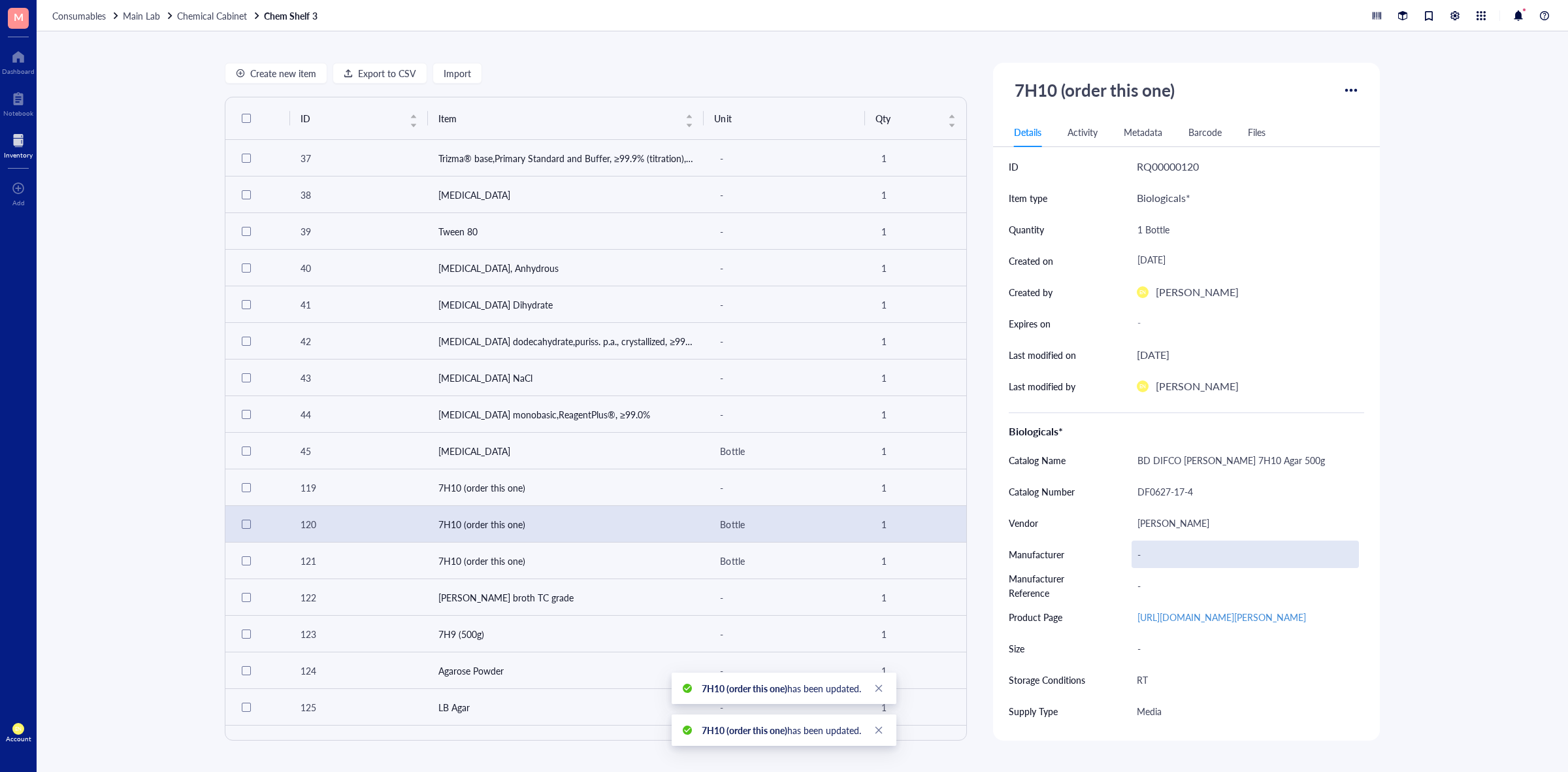
click at [1148, 545] on div "-" at bounding box center [1245, 554] width 228 height 27
type input "BD"
click at [1153, 588] on div "-" at bounding box center [1245, 585] width 228 height 27
type input "262710"
click at [585, 603] on td "[PERSON_NAME] broth TC grade" at bounding box center [566, 597] width 277 height 36
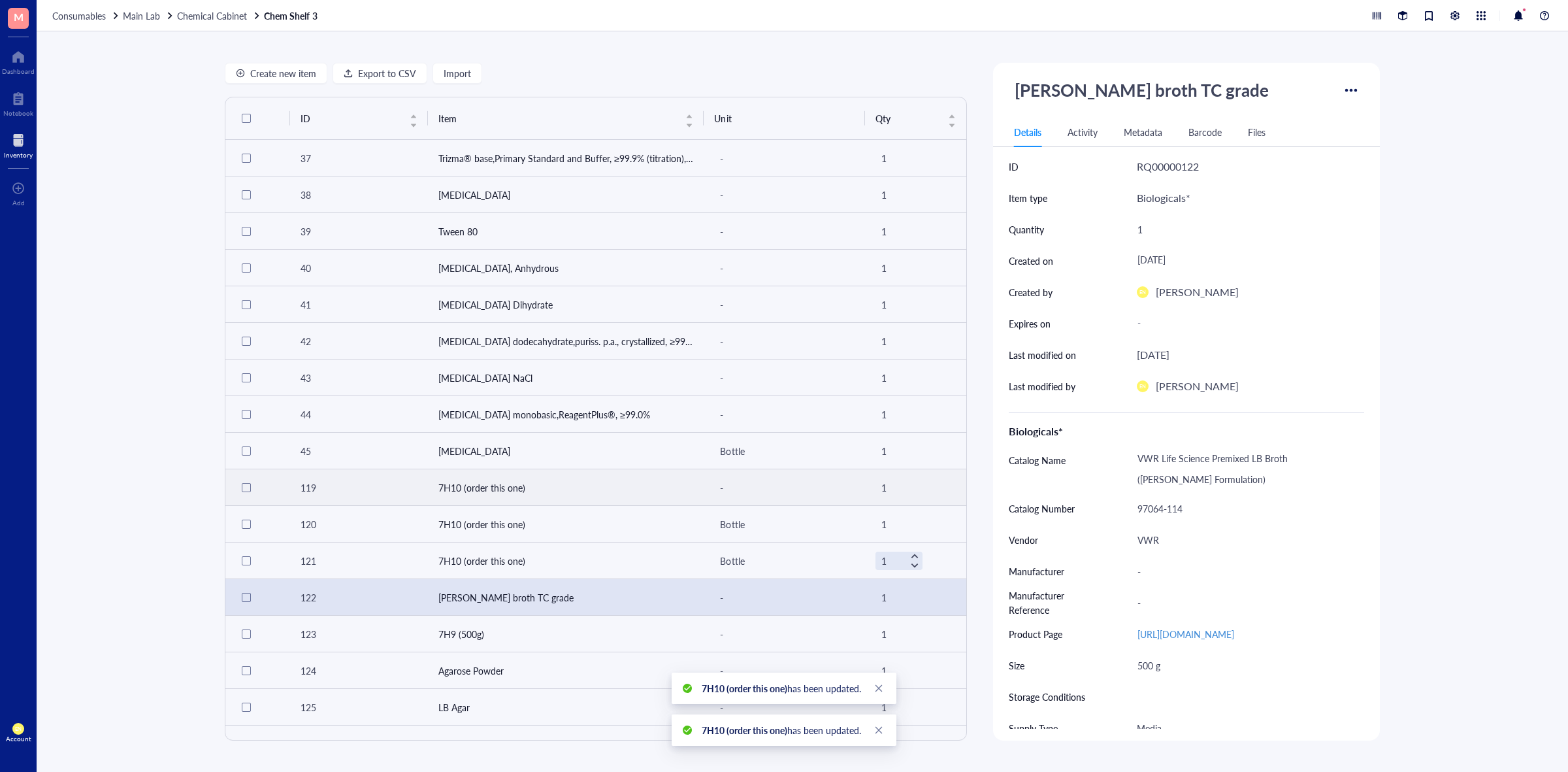
click at [598, 491] on td "7H10 (order this one)" at bounding box center [566, 487] width 277 height 36
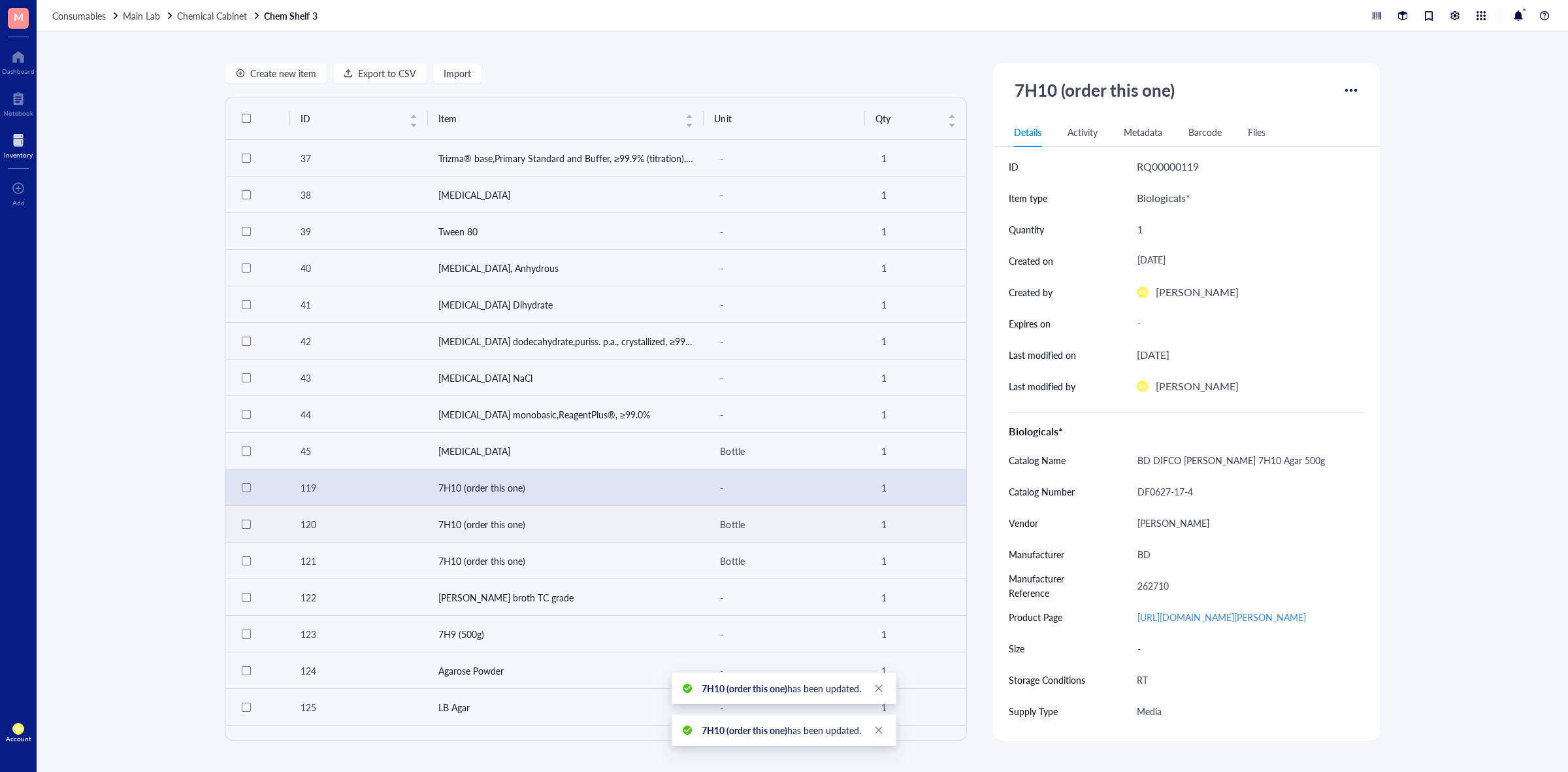
click at [593, 515] on td "7H10 (order this one)" at bounding box center [566, 523] width 277 height 36
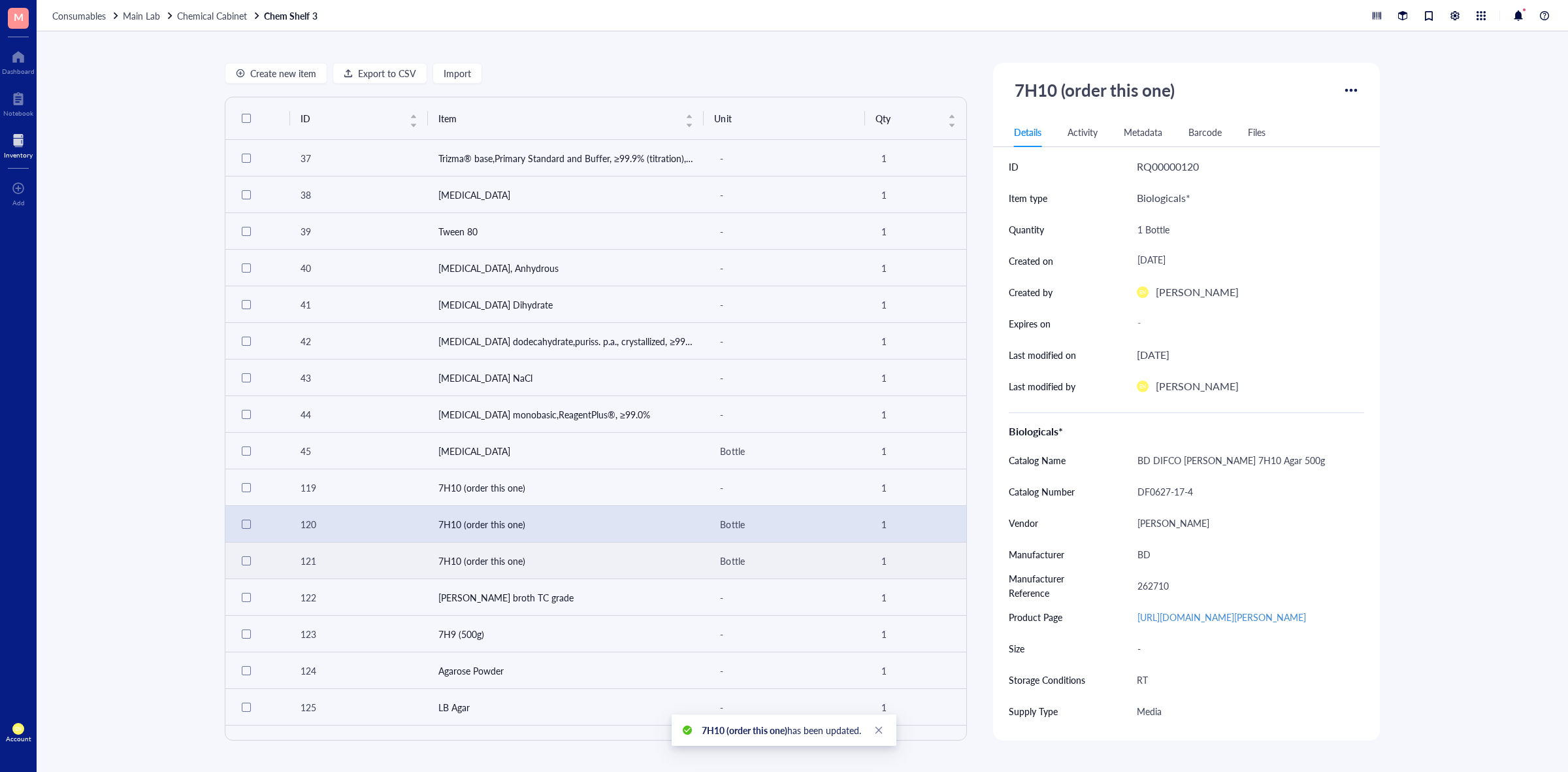
click at [570, 551] on td "7H10 (order this one)" at bounding box center [566, 560] width 277 height 36
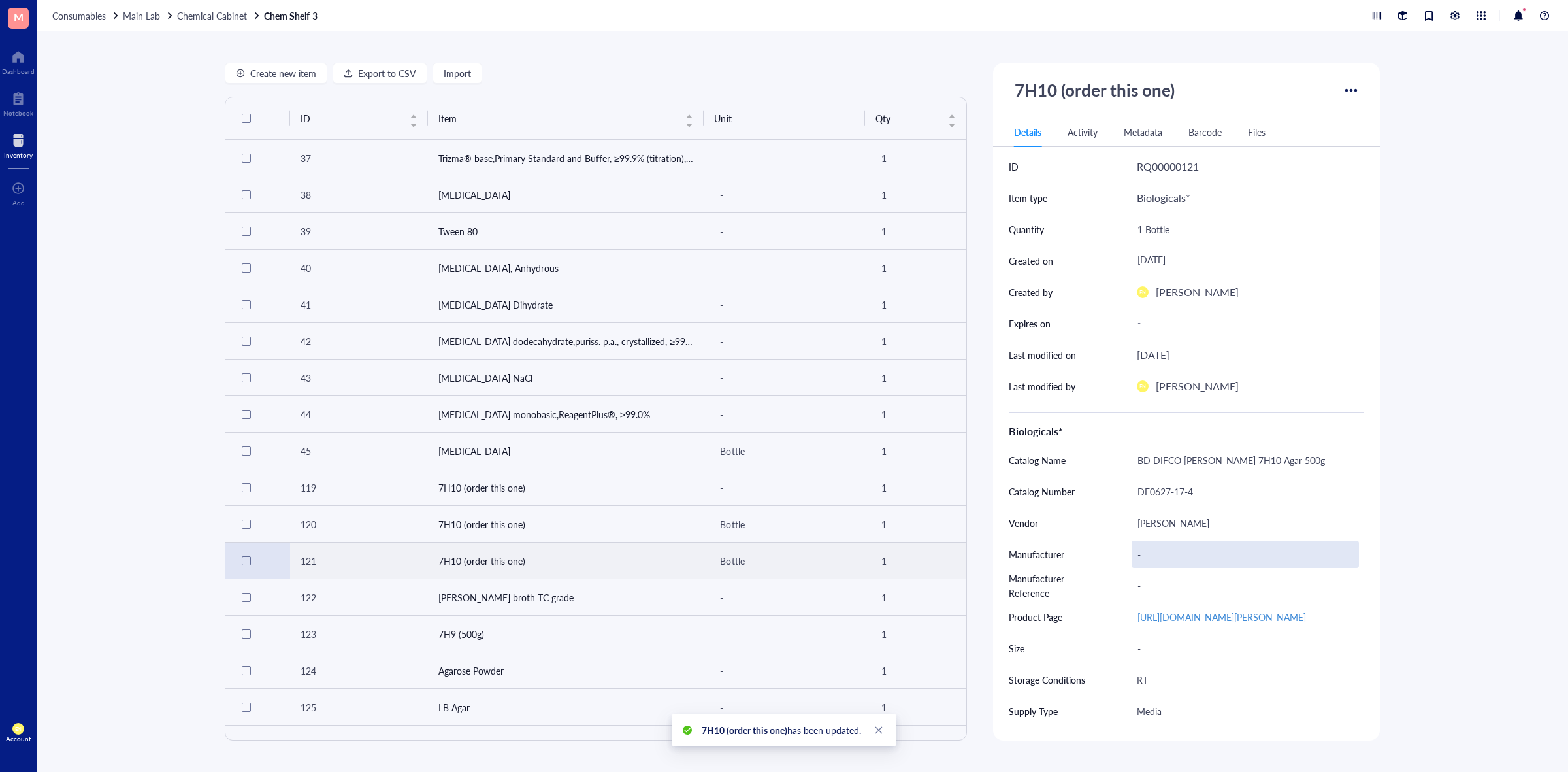
click at [1202, 555] on div "-" at bounding box center [1245, 554] width 228 height 27
type input "BD"
click at [1174, 591] on div "-" at bounding box center [1245, 585] width 228 height 27
type input "262710"
click at [1447, 565] on div "Create new item Export to CSV Import ID Item Unit Qty 37 Trizma® base,Primary S…" at bounding box center [802, 401] width 1531 height 740
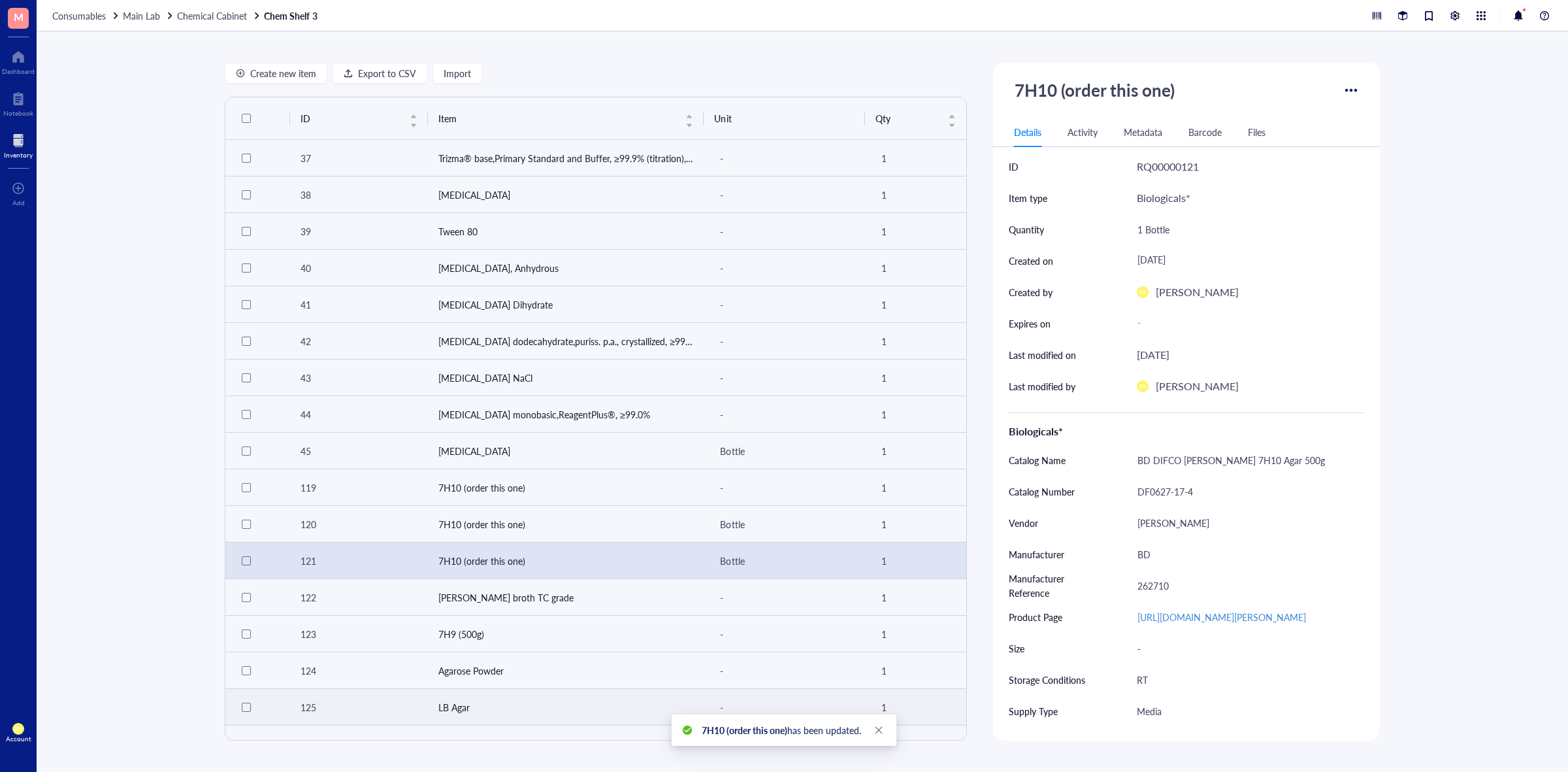
click at [479, 716] on td "LB Agar" at bounding box center [566, 707] width 277 height 36
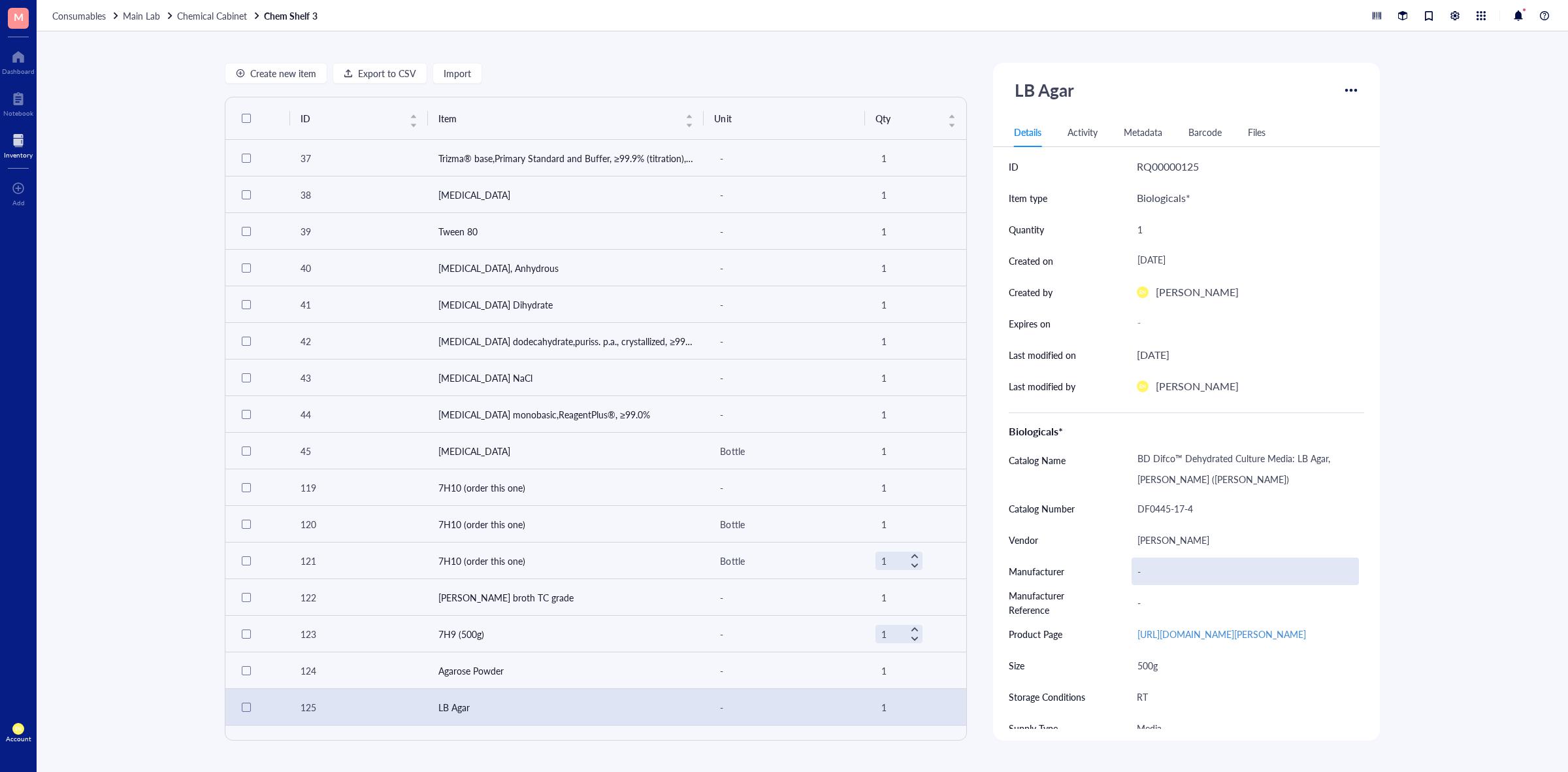
click at [1177, 563] on div "-" at bounding box center [1245, 570] width 228 height 27
type input "BD"
click at [1150, 595] on div "-" at bounding box center [1245, 602] width 228 height 27
type input "244520"
click at [1443, 530] on div "Create new item Export to CSV Import ID Item Unit Qty 37 Trizma® base,Primary S…" at bounding box center [802, 401] width 1531 height 740
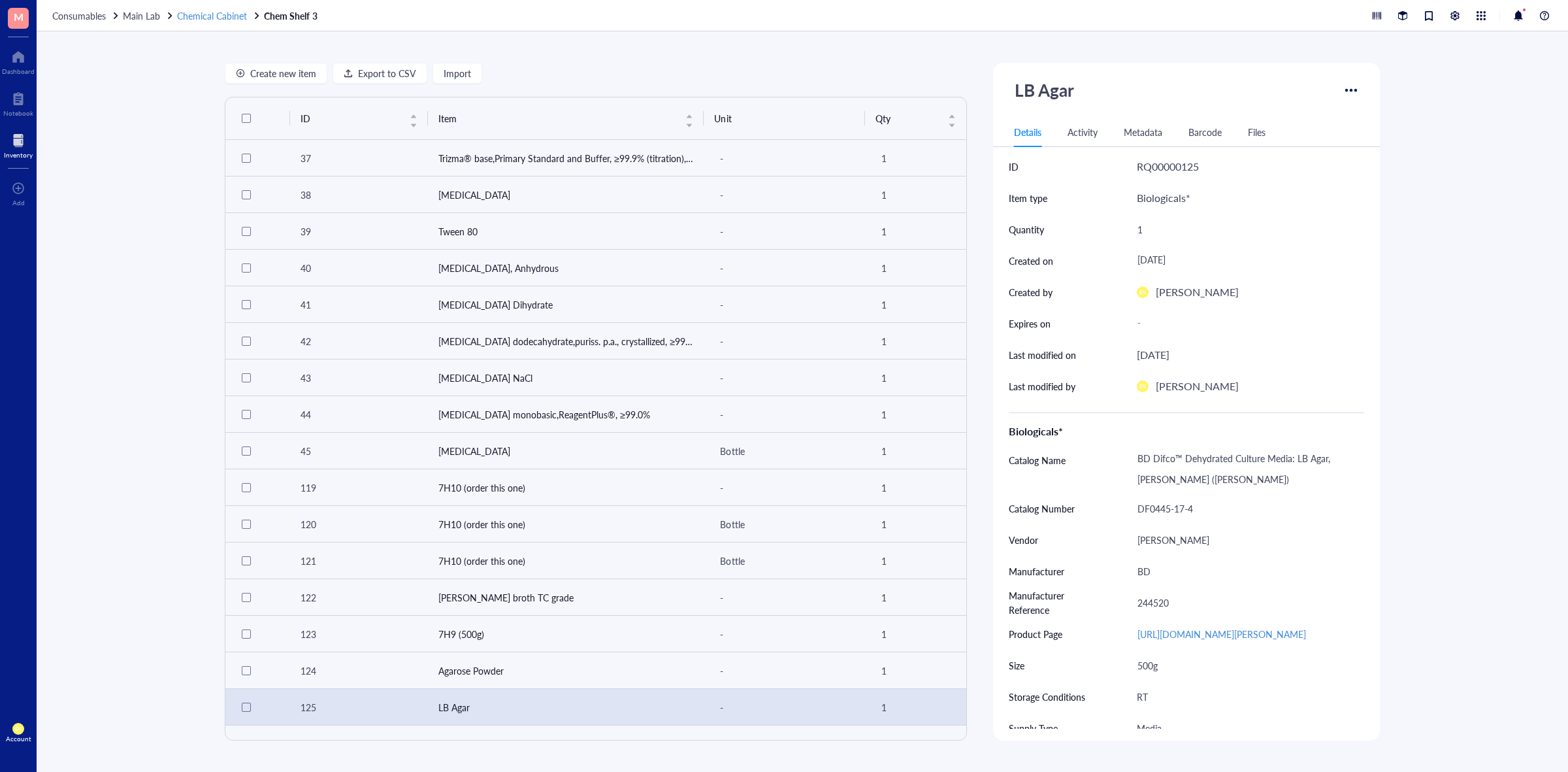
click at [203, 14] on span "Chemical Cabinet" at bounding box center [211, 15] width 70 height 13
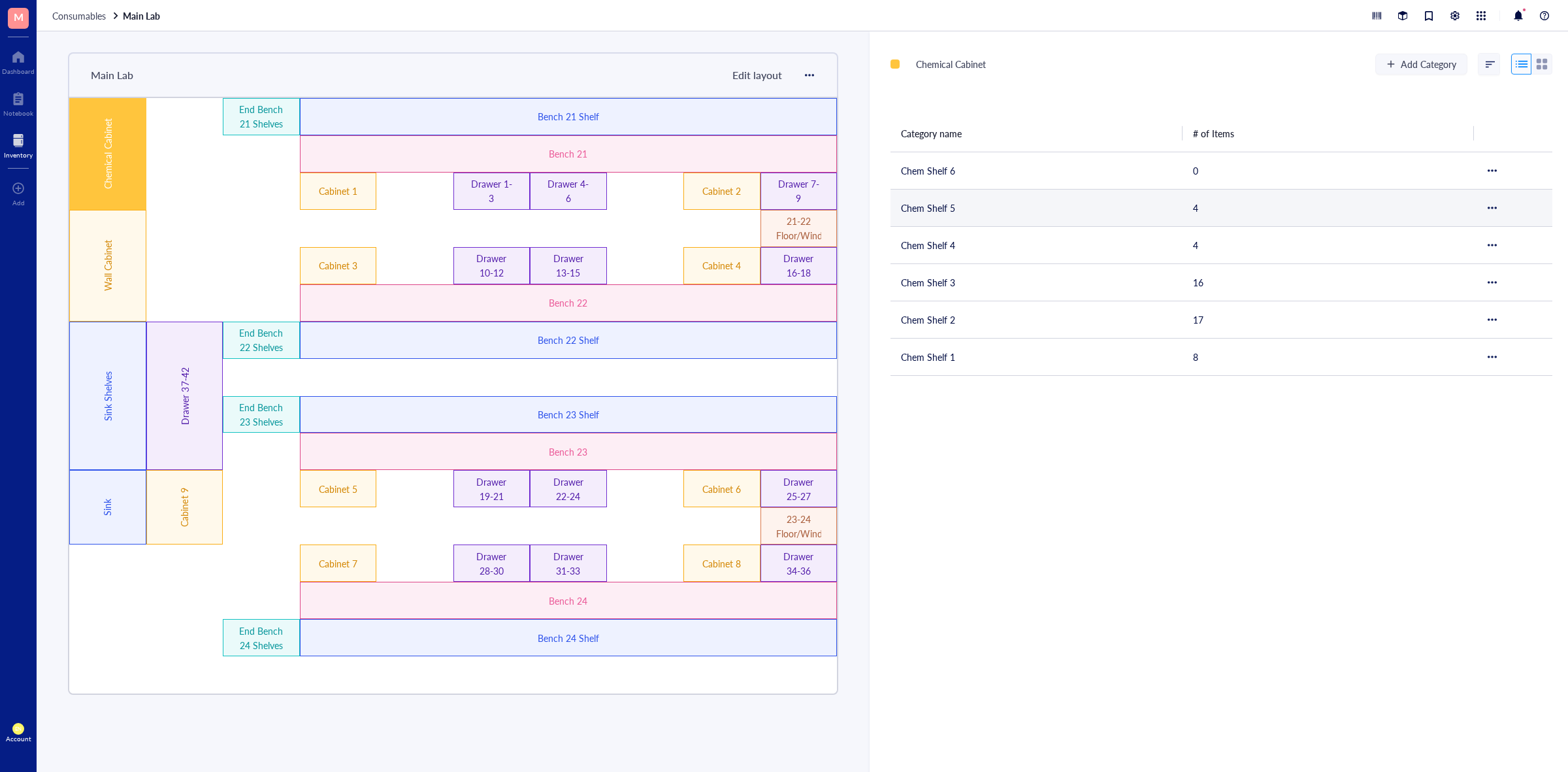
click at [943, 211] on td "Chem Shelf 5" at bounding box center [1036, 207] width 292 height 37
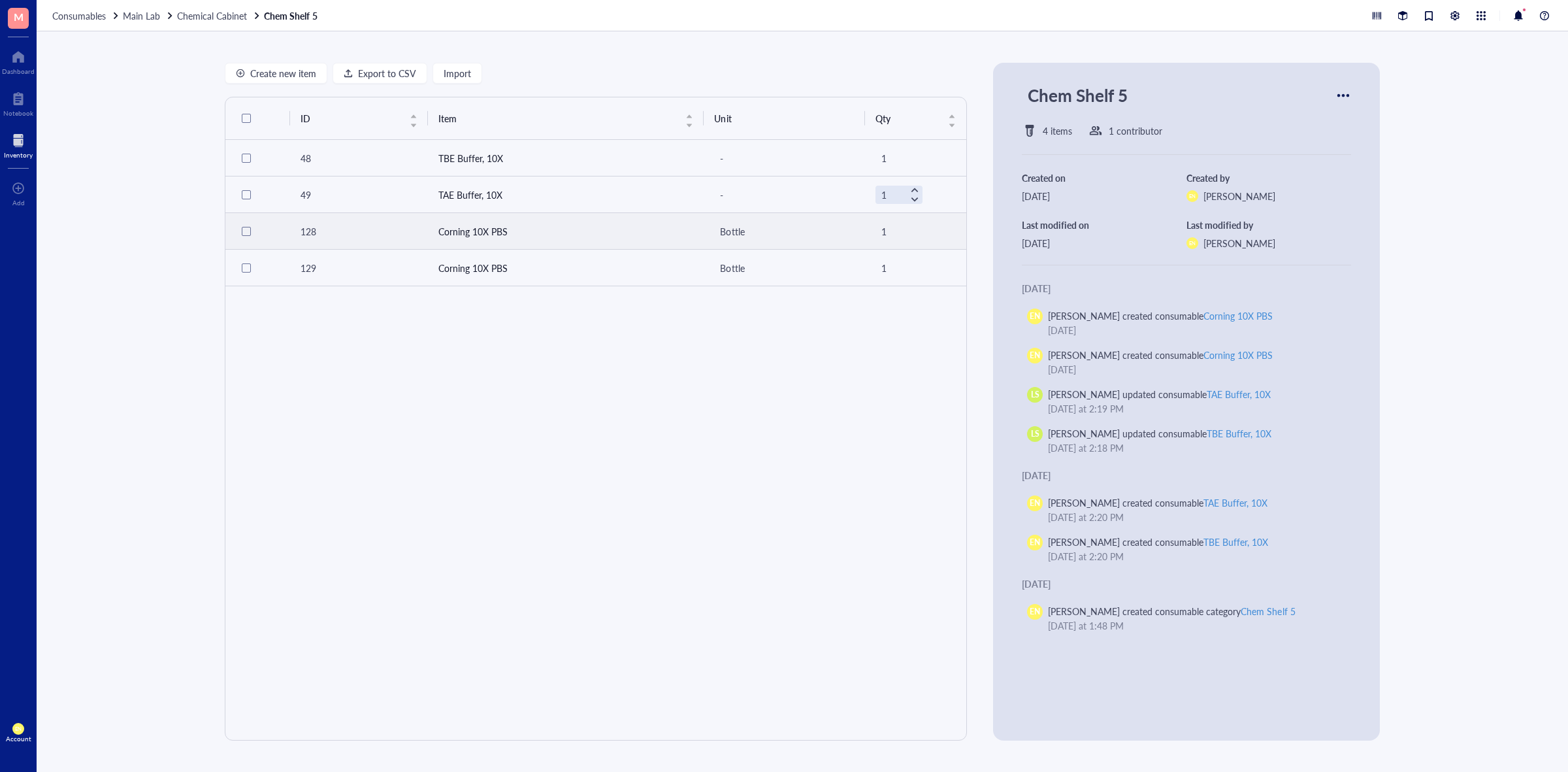
click at [508, 230] on td "Corning 10X PBS" at bounding box center [566, 231] width 277 height 36
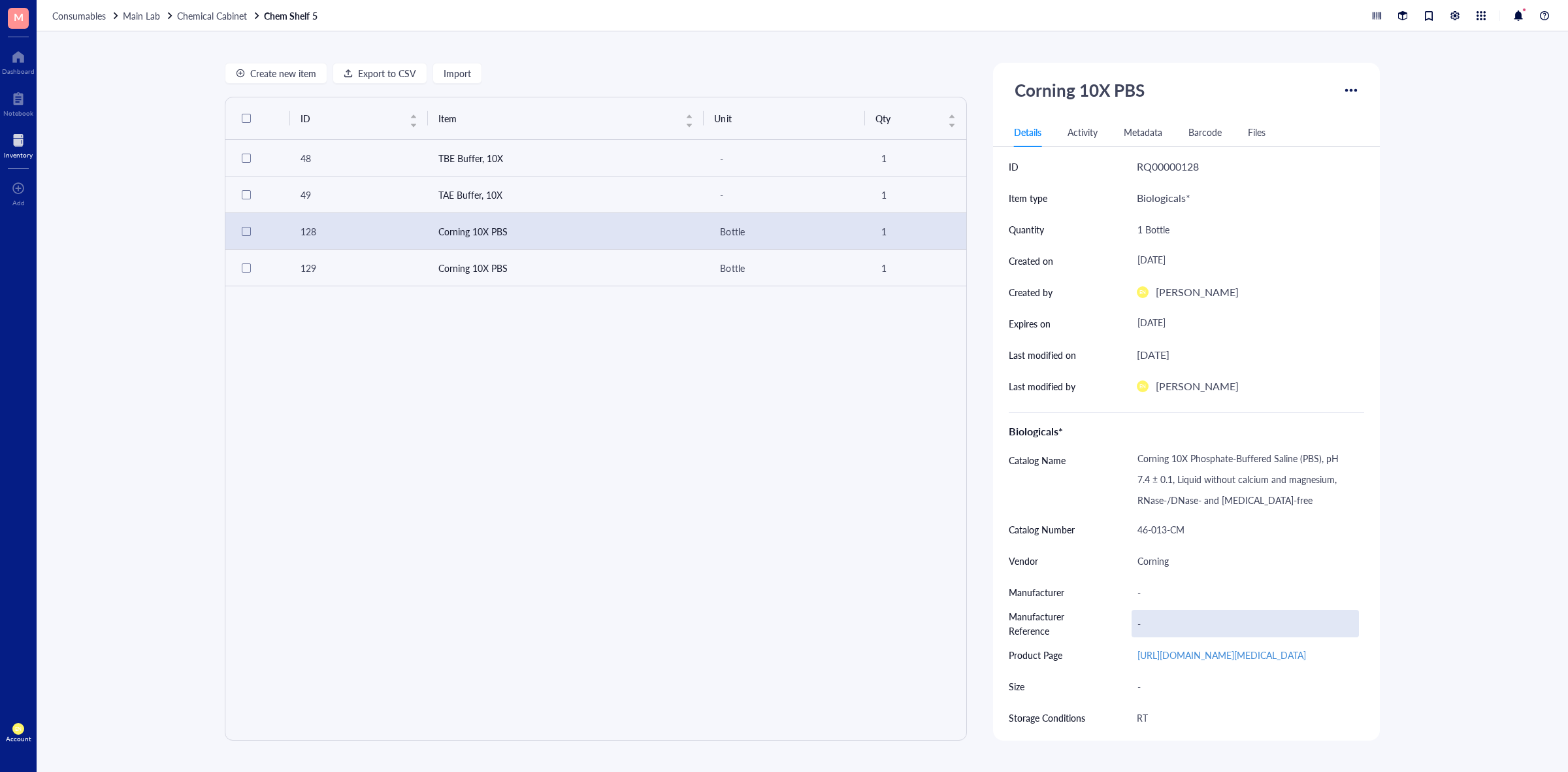
click at [1148, 621] on div "-" at bounding box center [1245, 623] width 228 height 27
type input "46-013-CM"
click at [1153, 576] on div "Corning" at bounding box center [1251, 560] width 228 height 32
click at [1154, 586] on div "-" at bounding box center [1245, 592] width 228 height 27
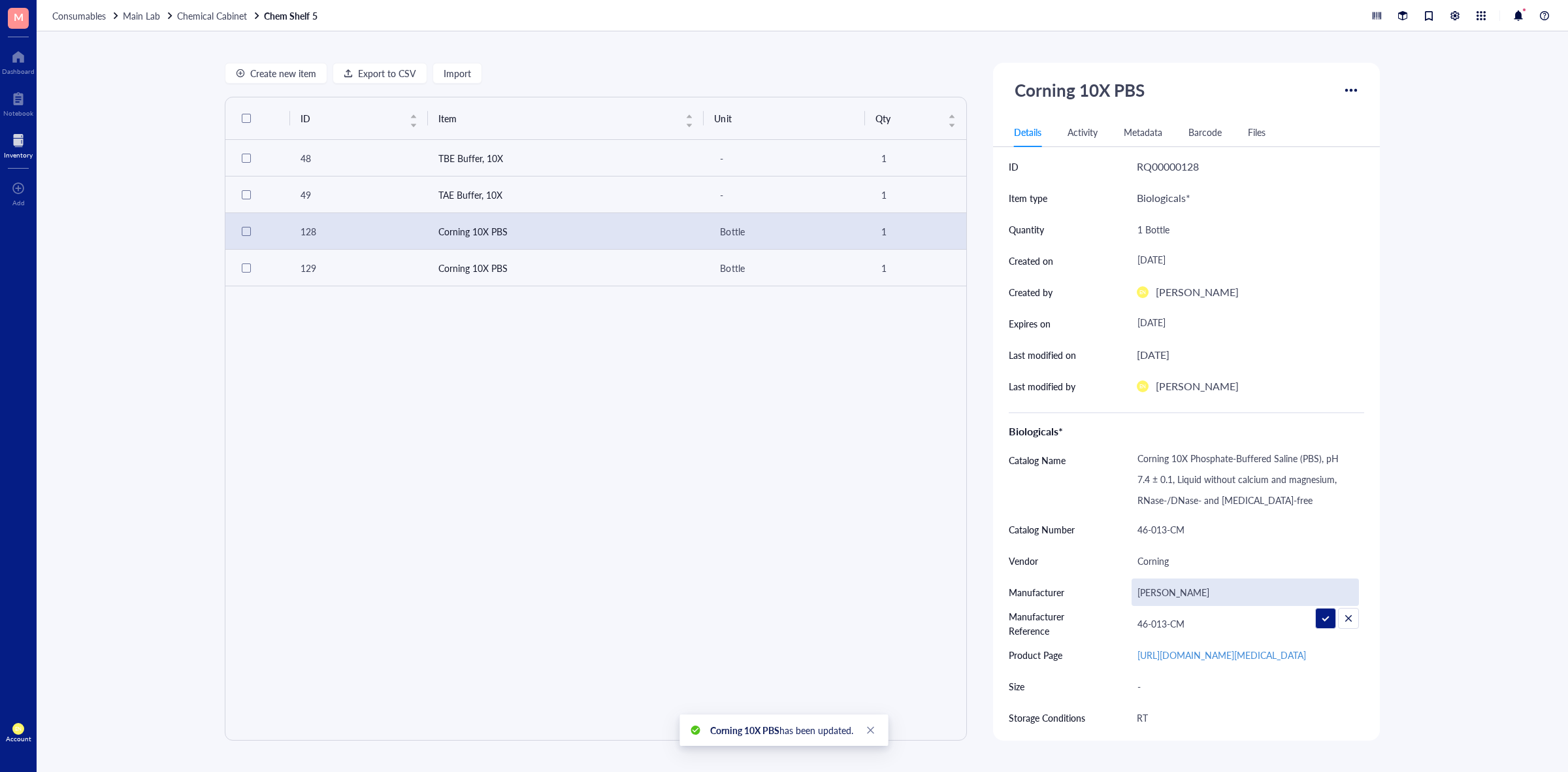
type input "Corning"
click at [628, 378] on div "ID Item Unit Qty 48 TBE Buffer, 10X - 1 49 TAE Buffer, 10X - 1 128 Corning 10X …" at bounding box center [596, 419] width 742 height 644
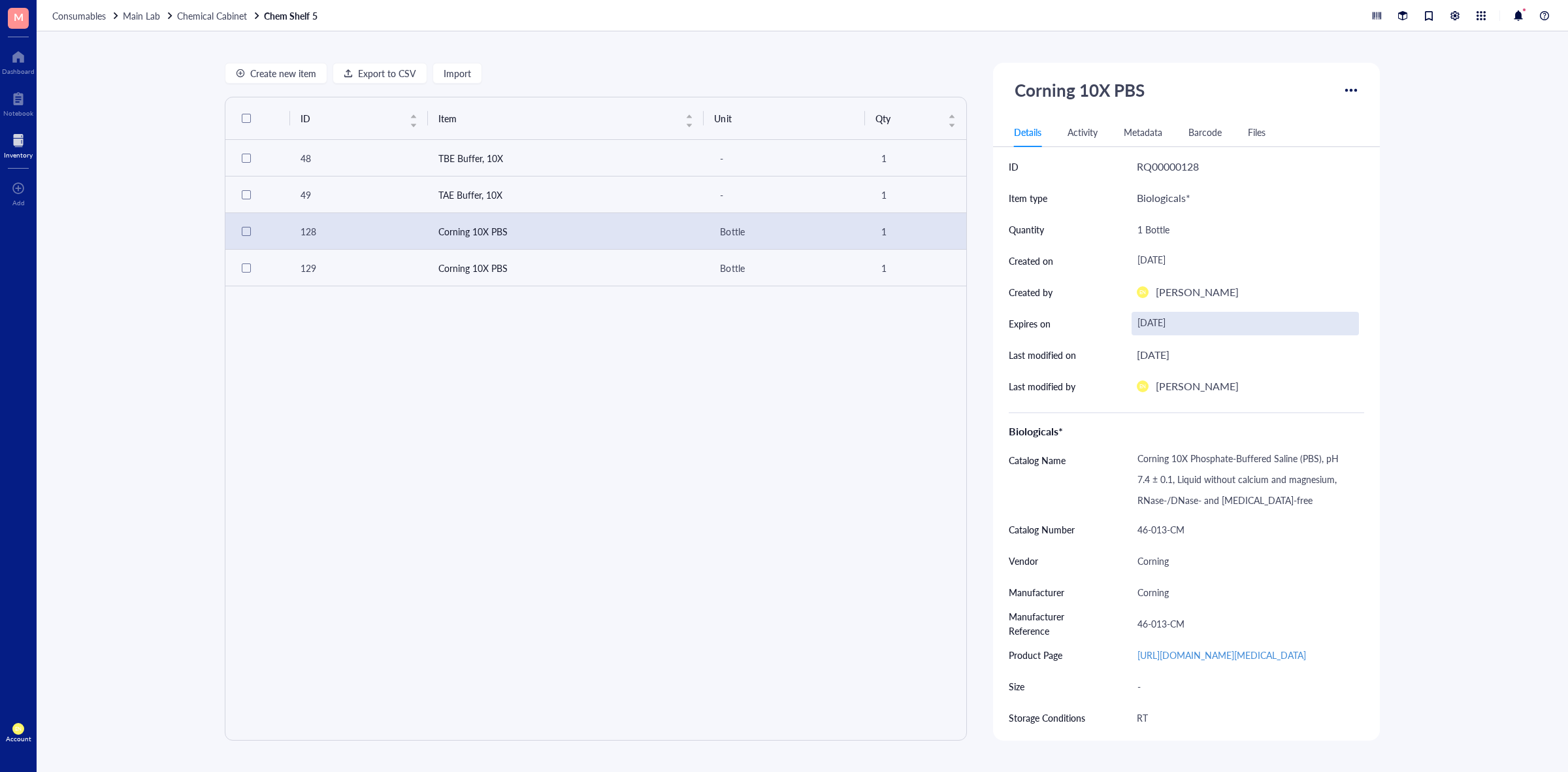
click at [1179, 315] on div "[DATE]" at bounding box center [1245, 324] width 228 height 24
click at [1150, 324] on input "[DATE]" at bounding box center [1234, 324] width 200 height 14
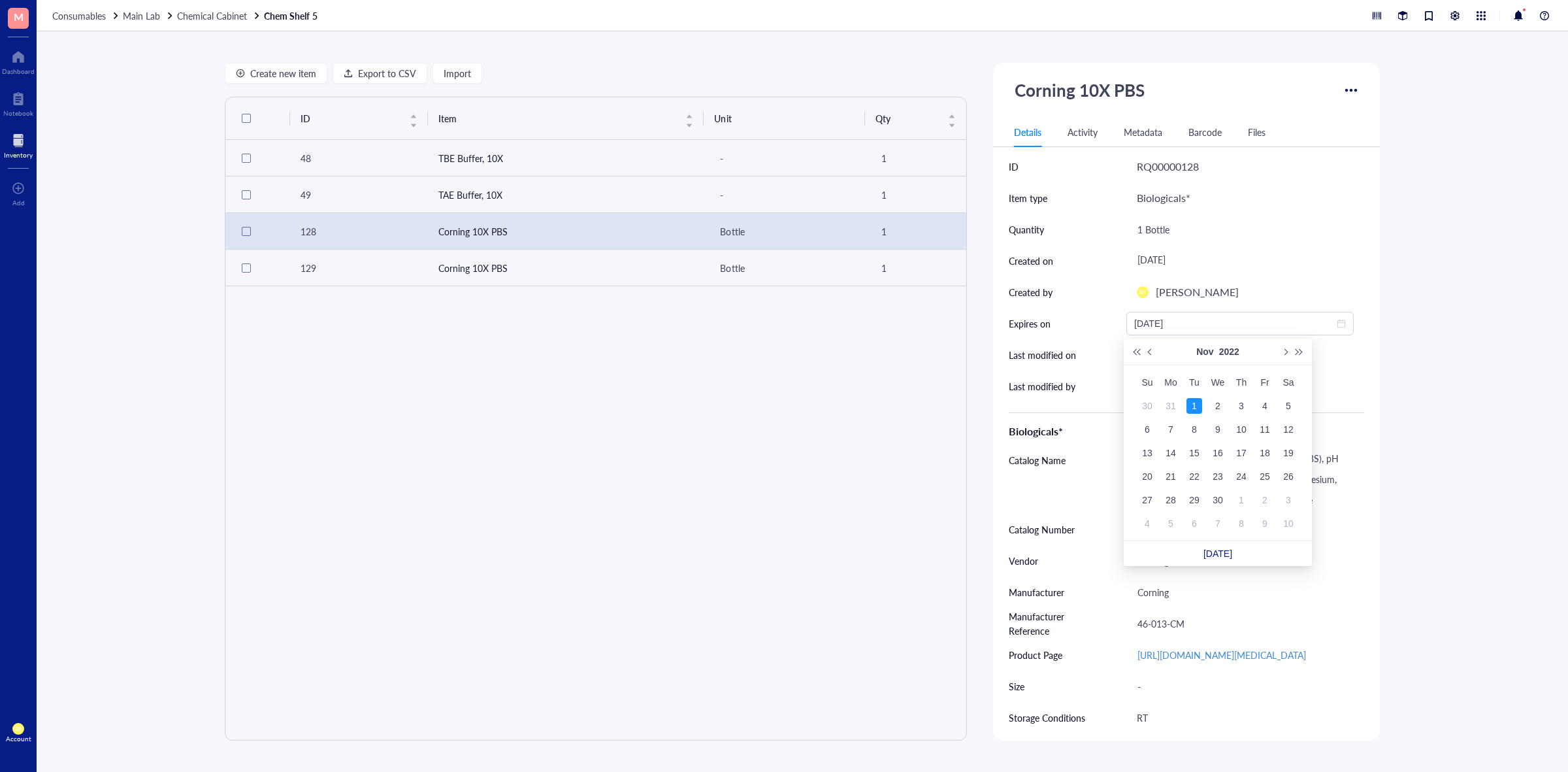
type input "[DATE]"
click at [1196, 406] on div "1" at bounding box center [1193, 405] width 15 height 15
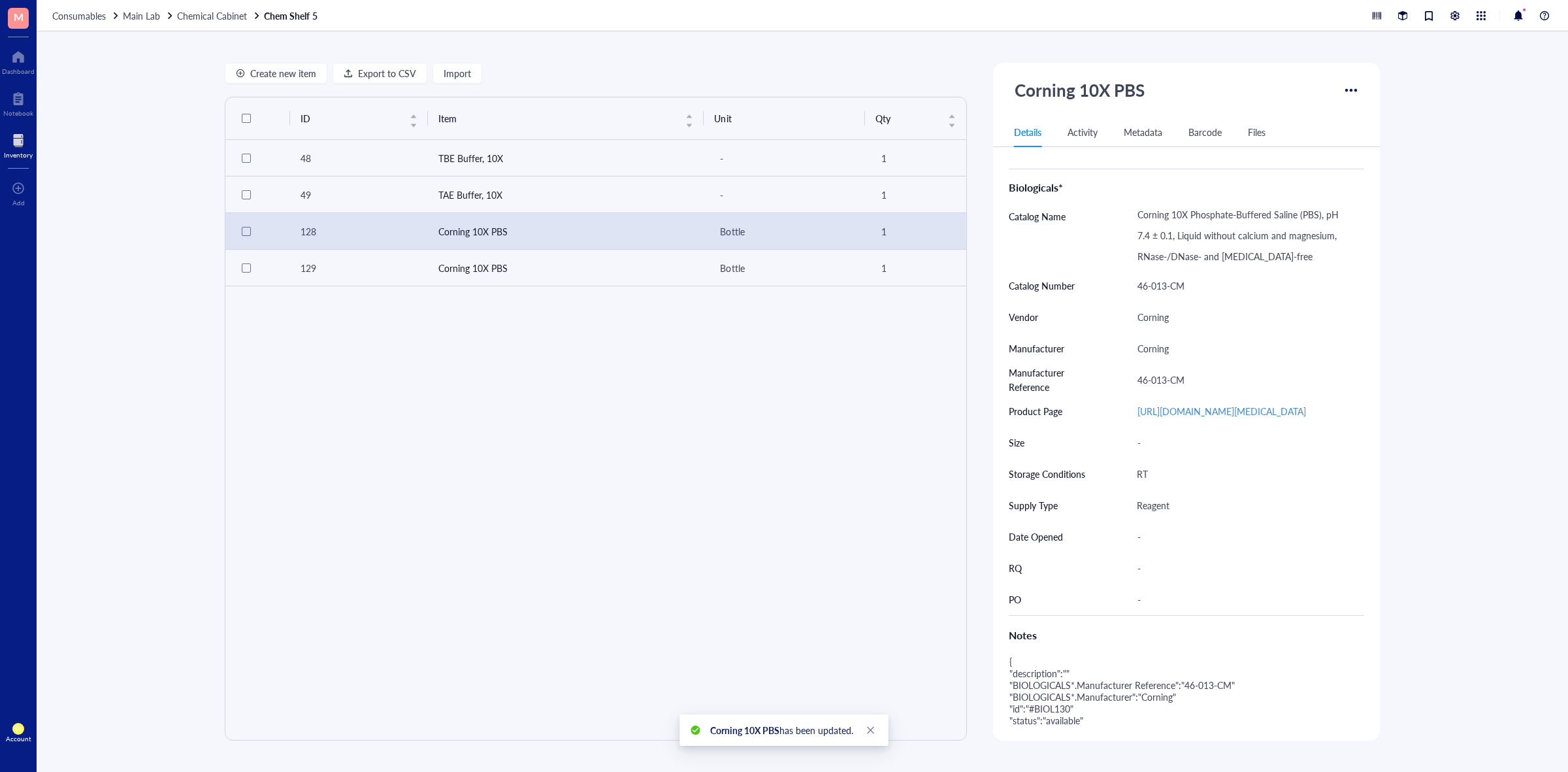
scroll to position [245, 0]
click at [1147, 549] on div "-" at bounding box center [1245, 535] width 228 height 27
click at [1457, 608] on div "Create new item Export to CSV Import ID Item Unit Qty 48 TBE Buffer, 10X - 1 49…" at bounding box center [802, 401] width 1531 height 740
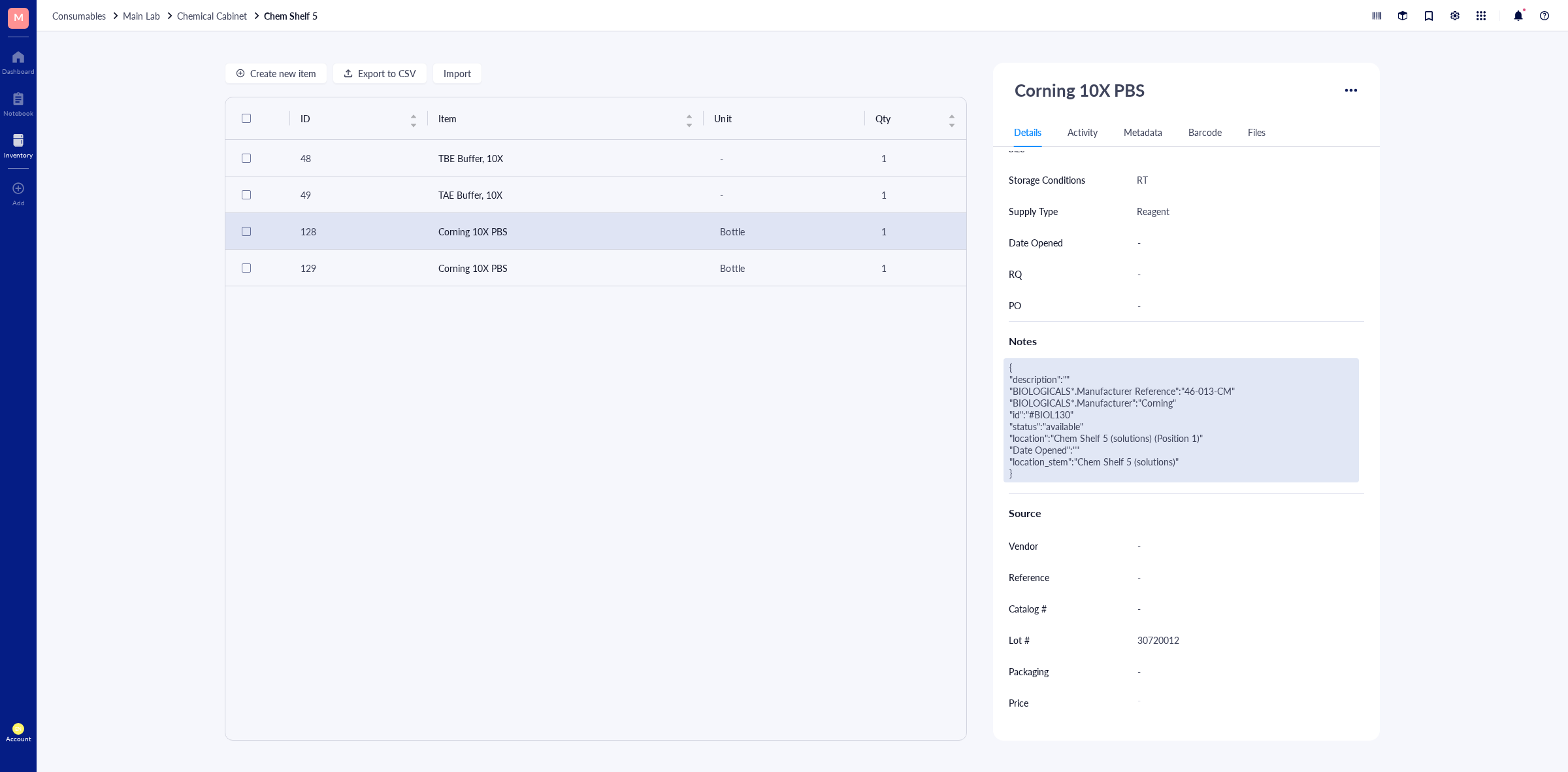
scroll to position [686, 0]
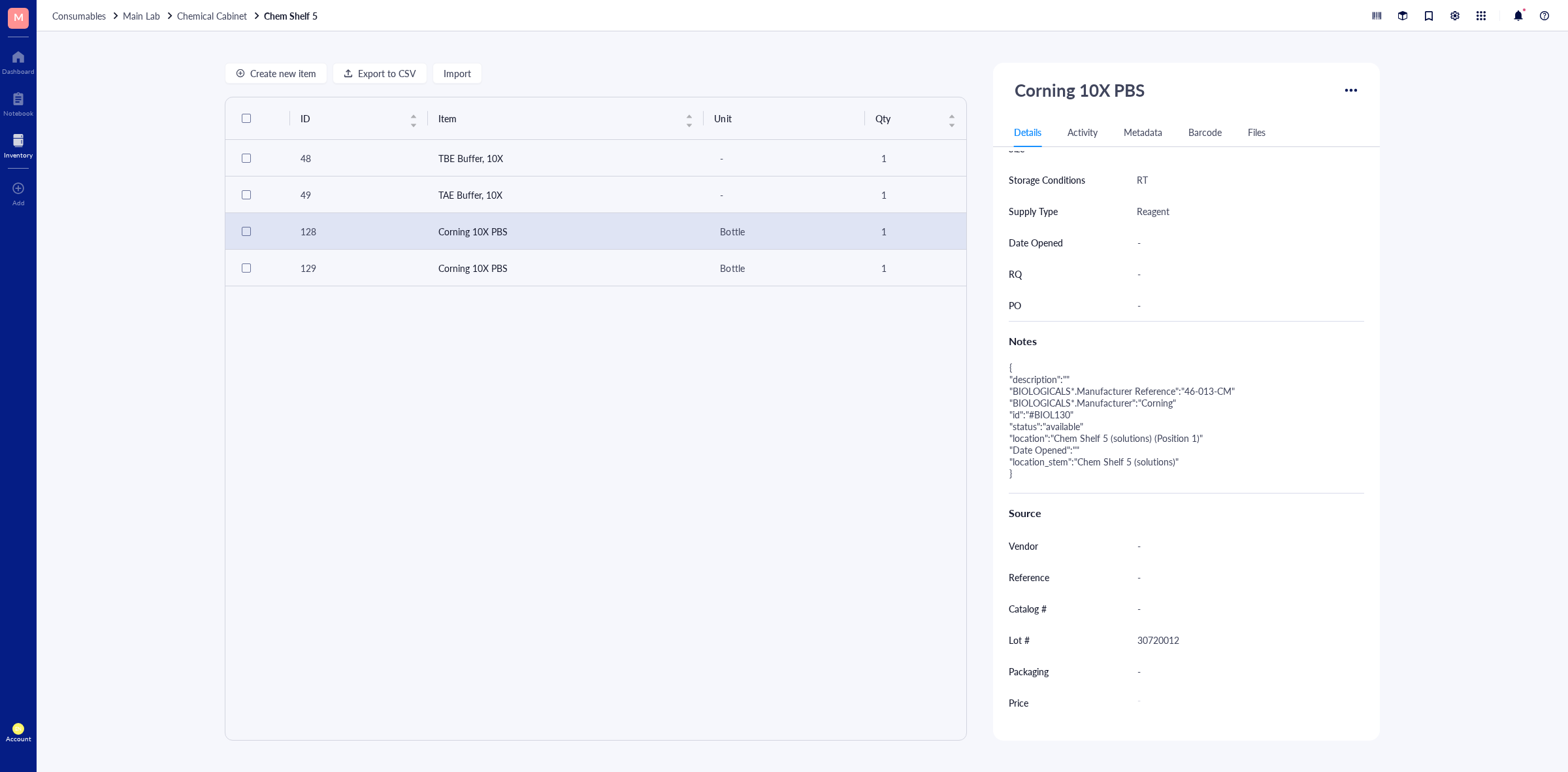
click at [887, 508] on div "ID Item Unit Qty 48 TBE Buffer, 10X - 1 49 TAE Buffer, 10X - 1 128 Corning 10X …" at bounding box center [596, 419] width 742 height 644
click at [682, 269] on td "Corning 10X PBS" at bounding box center [566, 268] width 277 height 36
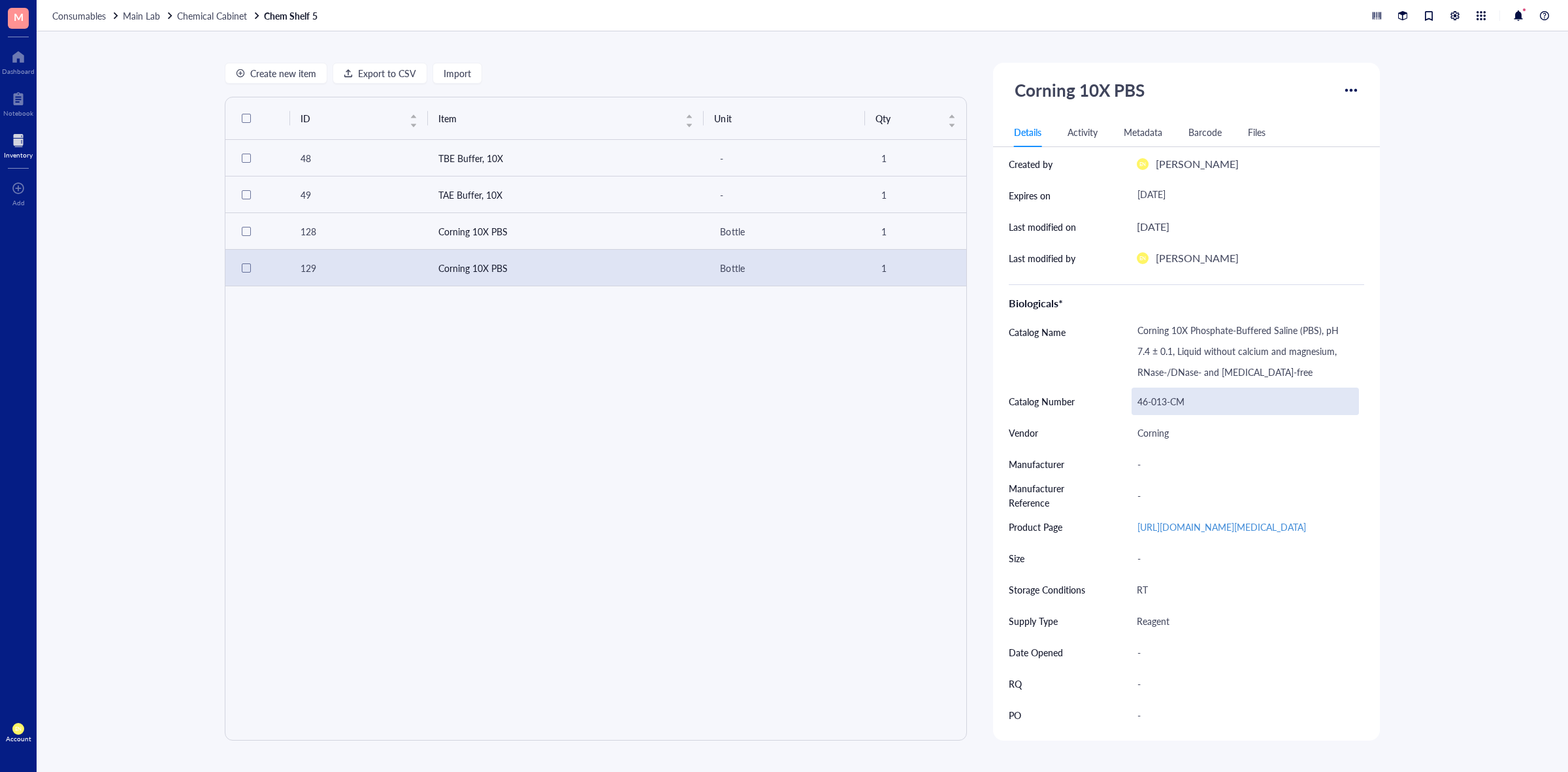
scroll to position [114, 0]
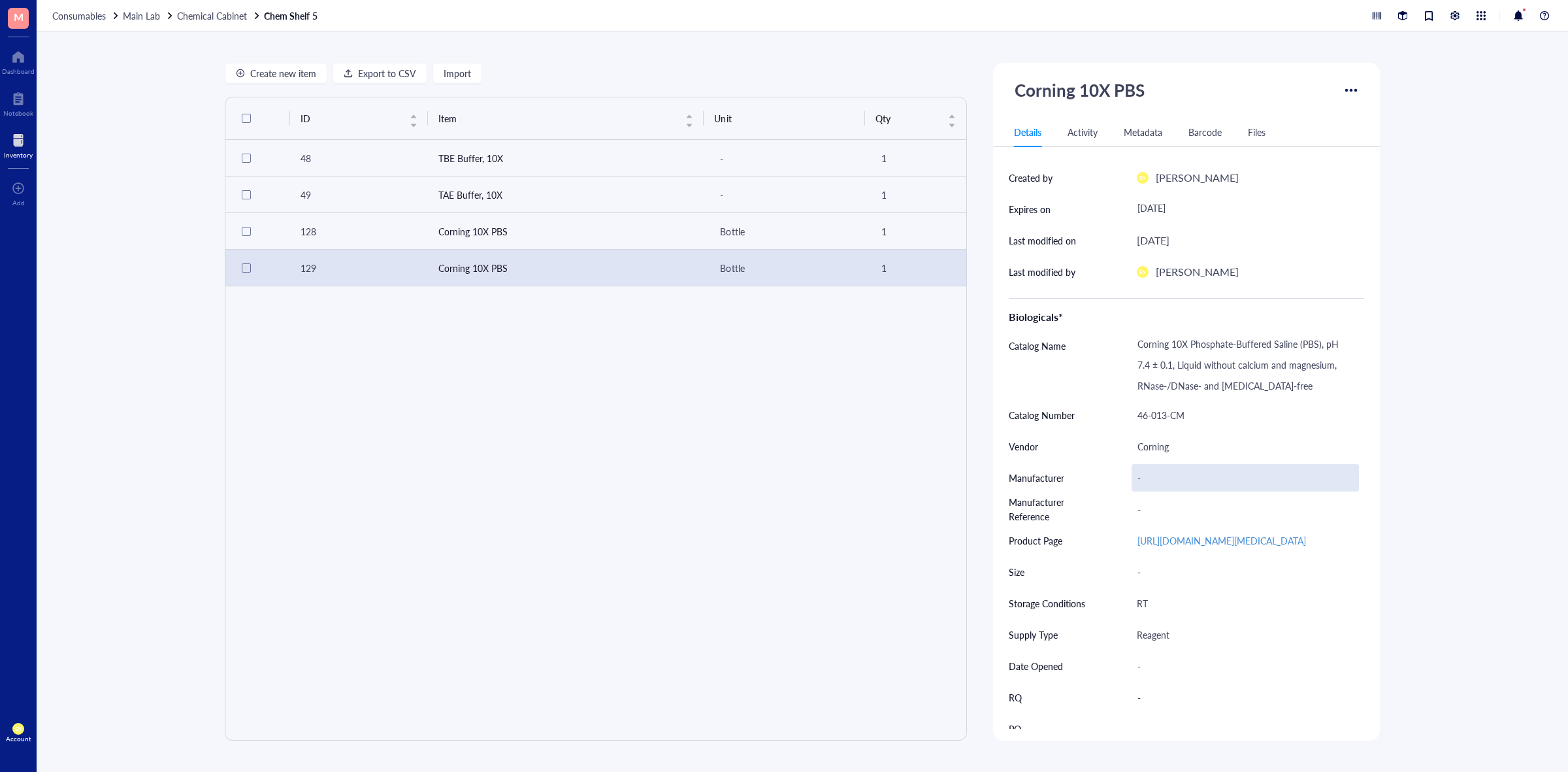
click at [1141, 467] on div "-" at bounding box center [1245, 477] width 228 height 27
type input "Corning"
click at [1137, 504] on div "-" at bounding box center [1245, 509] width 228 height 27
type input "46-013-CM"
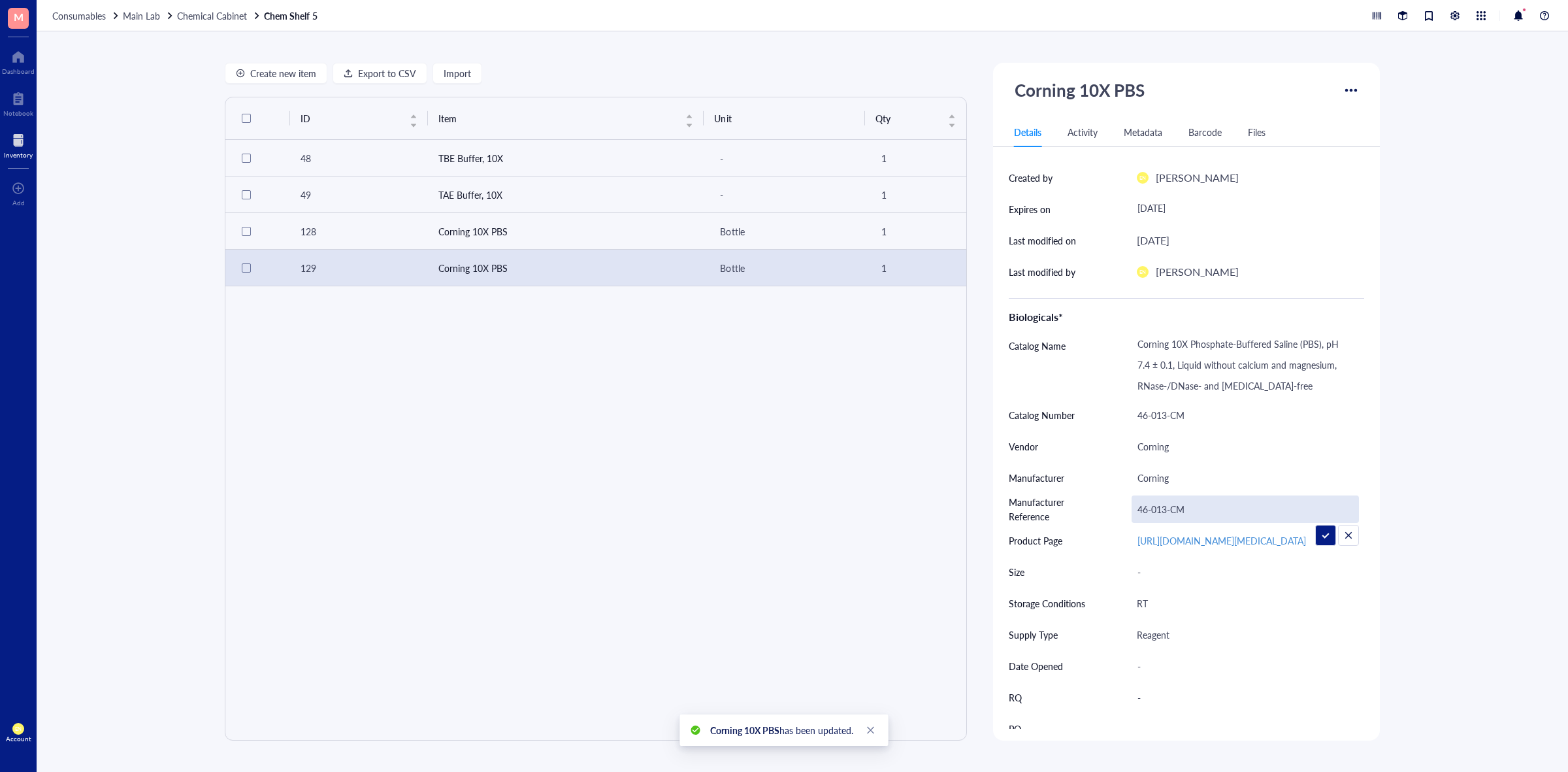
click at [1396, 504] on div "Create new item Export to CSV Import ID Item Unit Qty 48 TBE Buffer, 10X - 1 49…" at bounding box center [802, 401] width 1531 height 740
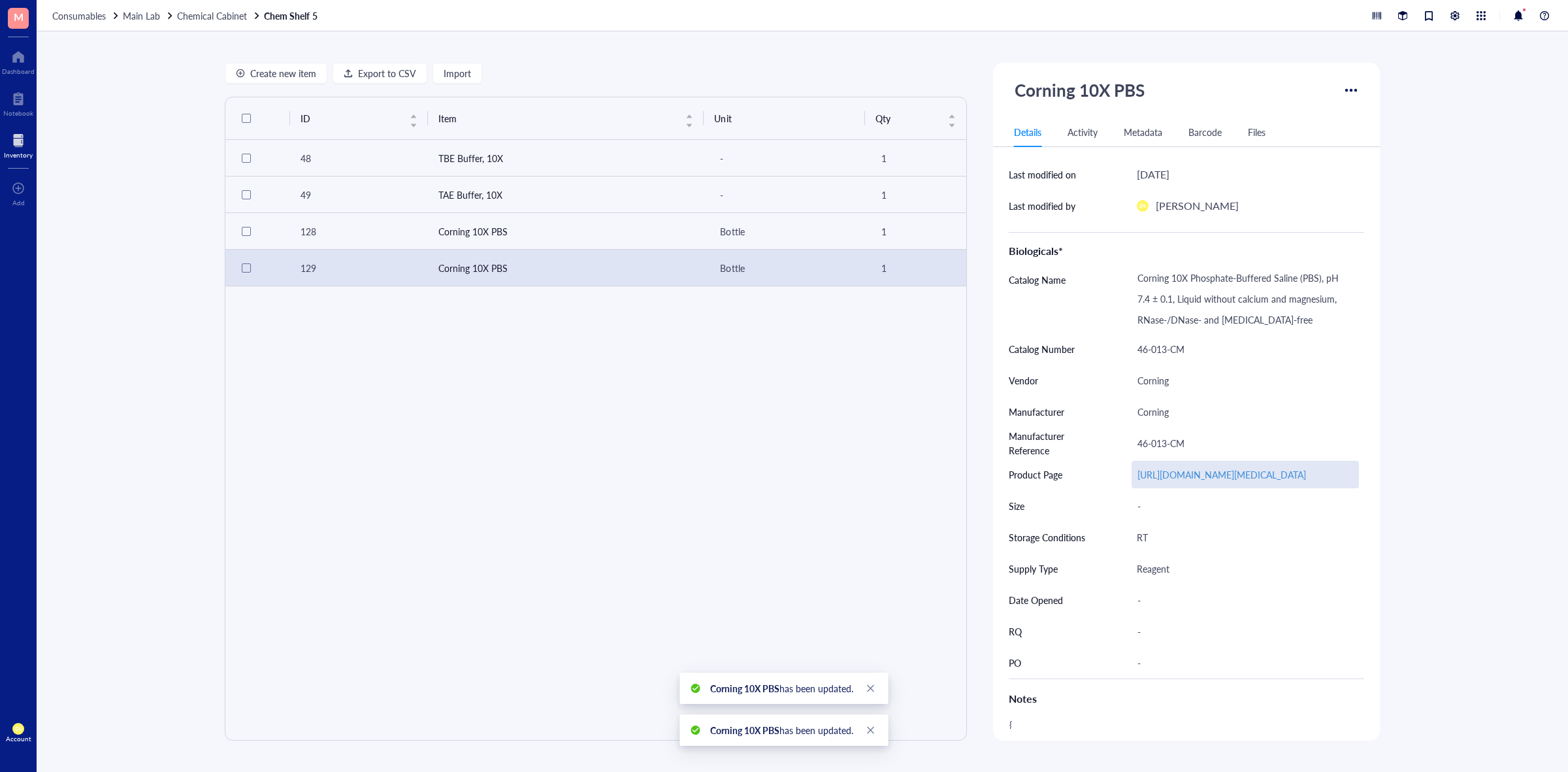
scroll to position [441, 0]
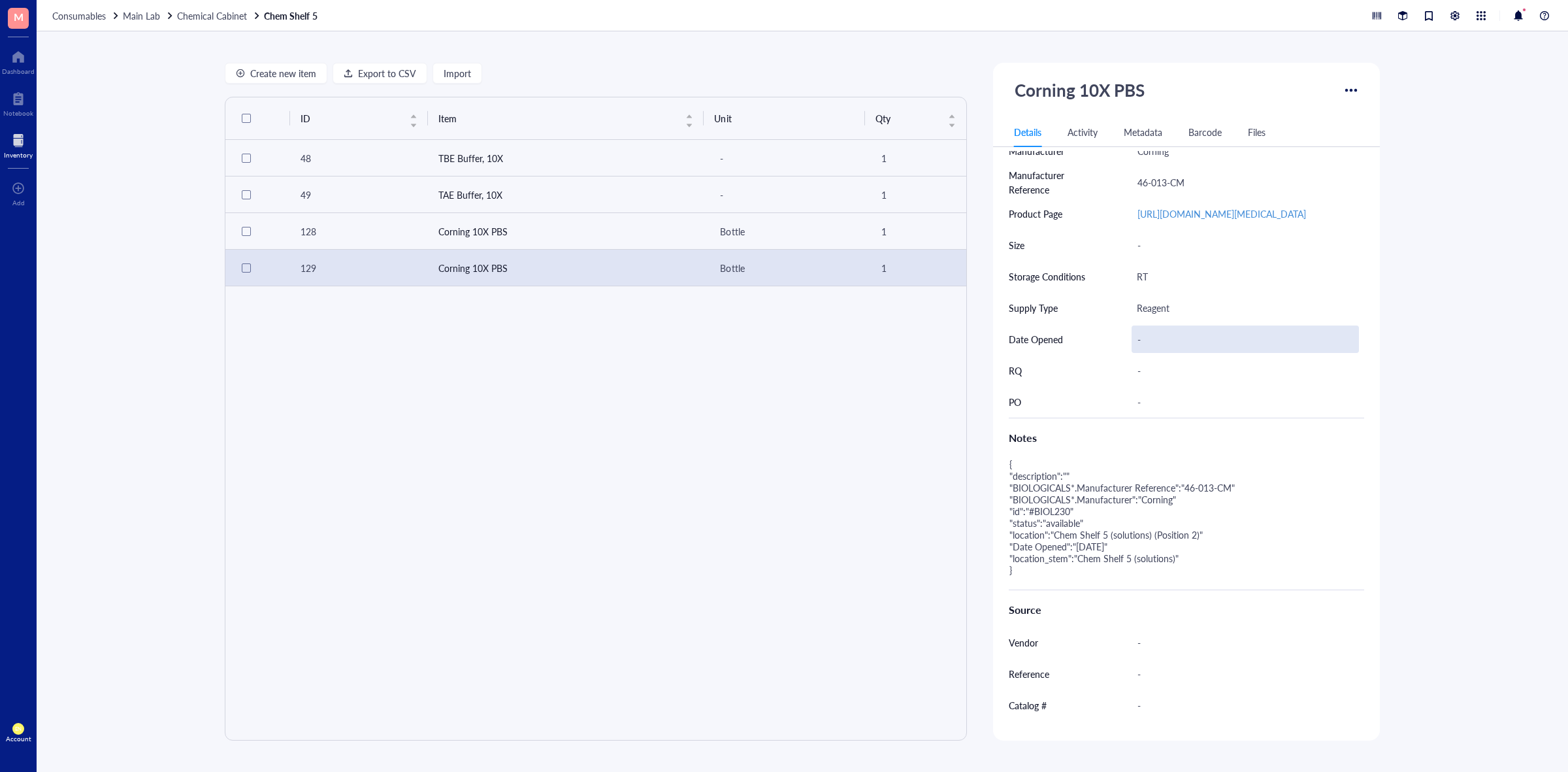
click at [1158, 353] on div "-" at bounding box center [1245, 339] width 228 height 27
type input "0"
type input "[DATE]"
drag, startPoint x: 1409, startPoint y: 271, endPoint x: 1410, endPoint y: 278, distance: 7.1
click at [1409, 271] on div "Create new item Export to CSV Import ID Item Unit Qty 48 TBE Buffer, 10X - 1 49…" at bounding box center [802, 401] width 1531 height 740
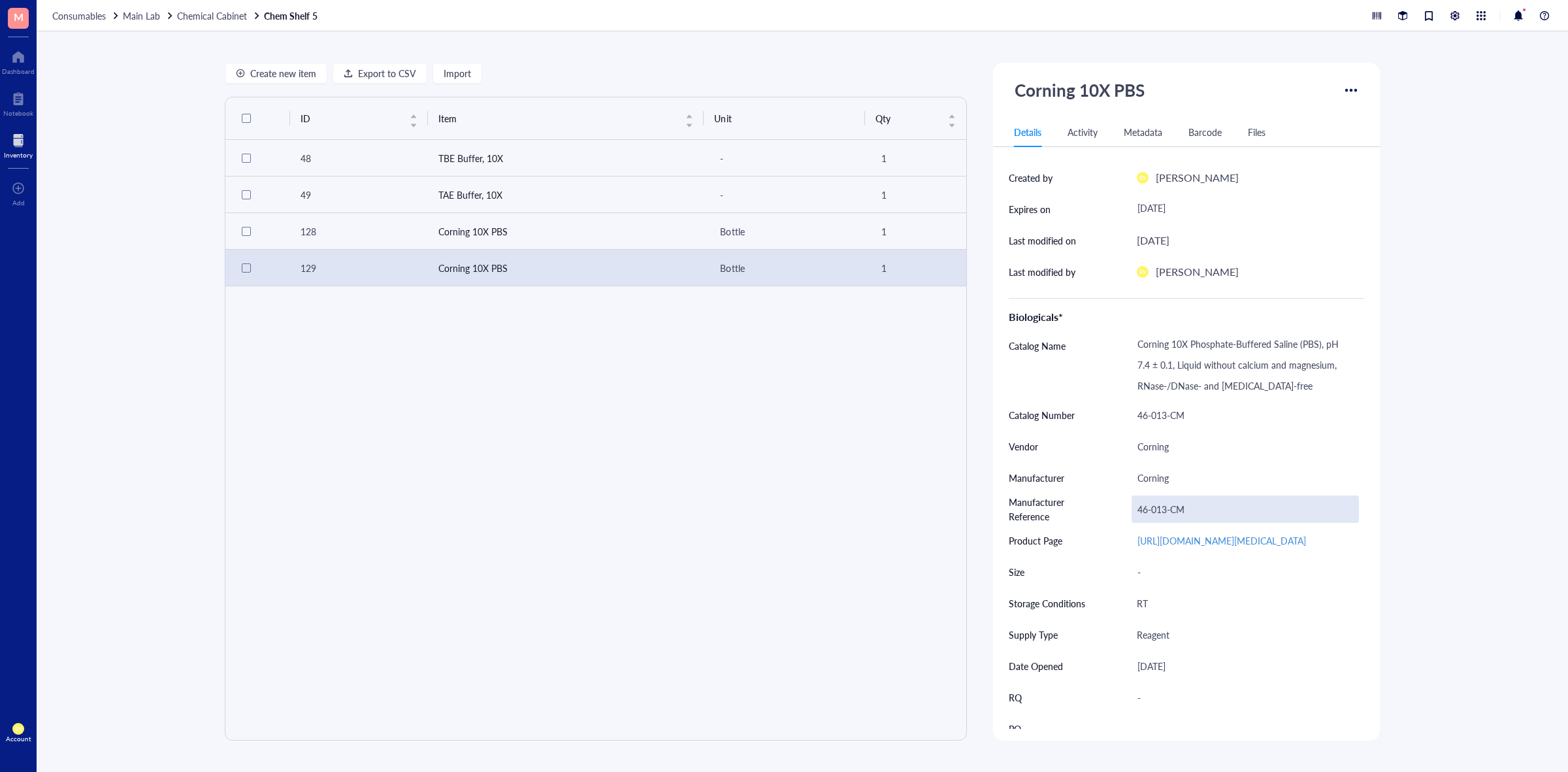
scroll to position [0, 0]
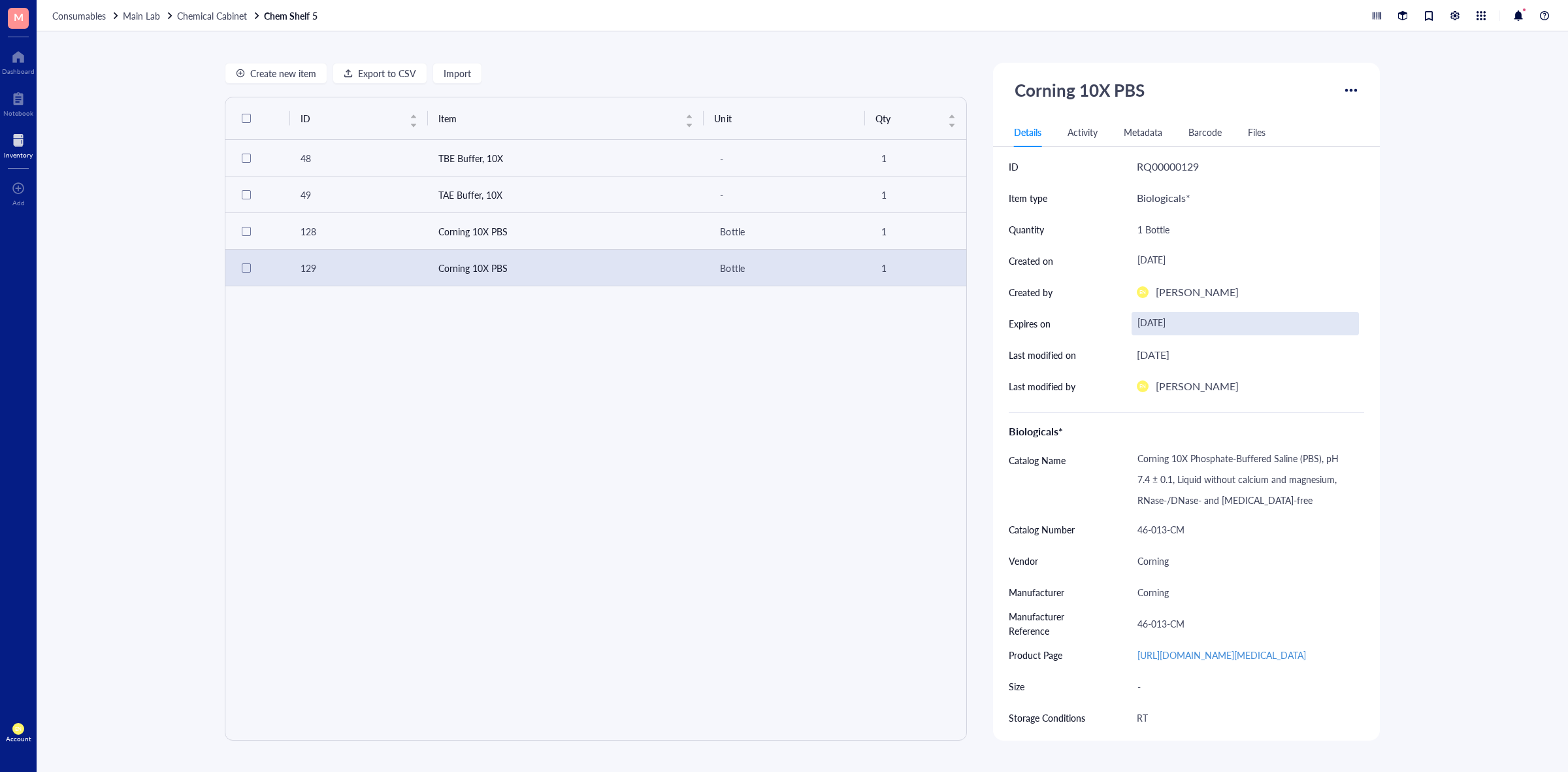
click at [1179, 322] on div "[DATE]" at bounding box center [1245, 324] width 228 height 24
click at [1150, 324] on input "[DATE]" at bounding box center [1234, 324] width 200 height 14
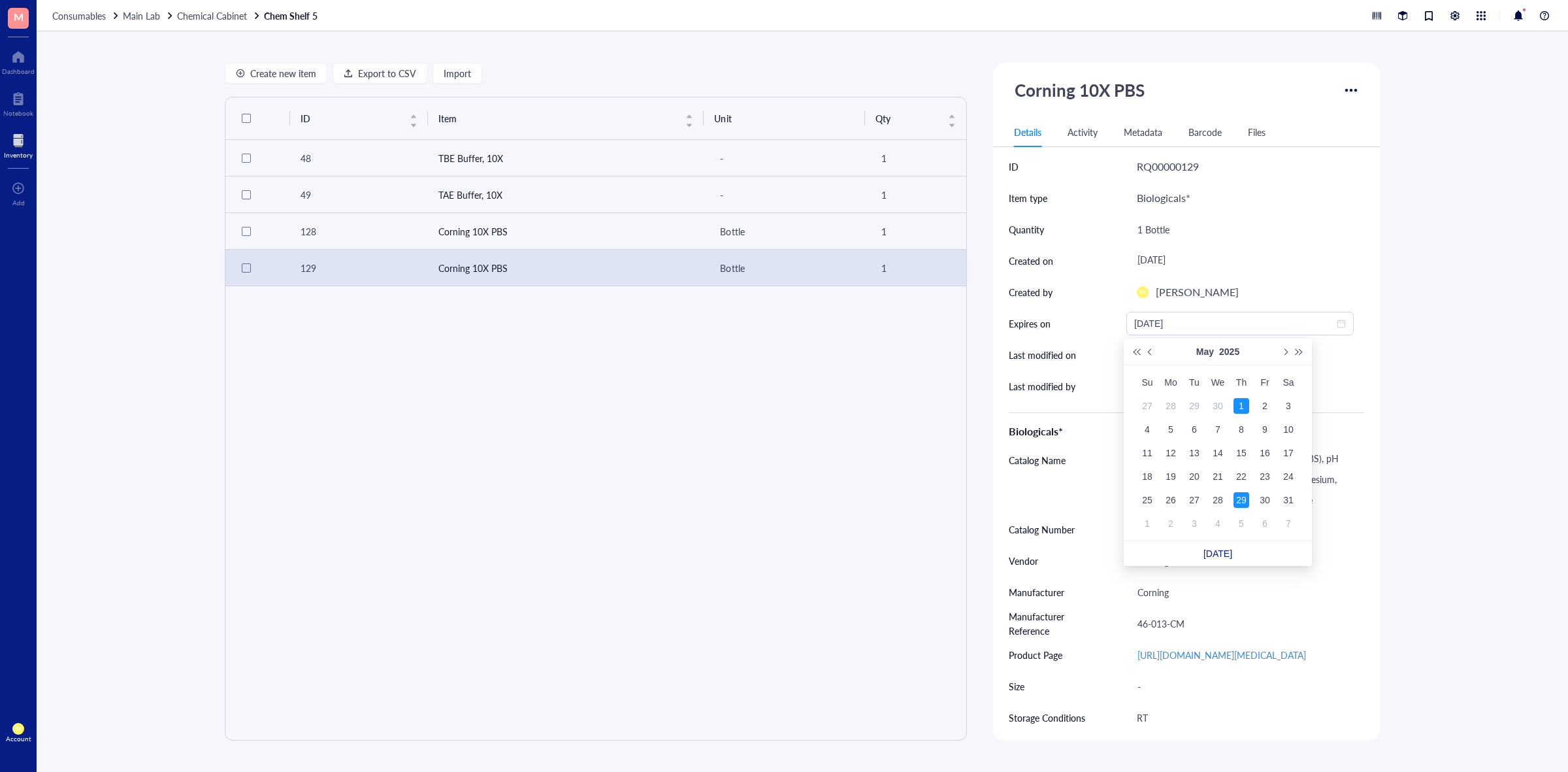
type input "[DATE]"
click at [1437, 475] on div "Create new item Export to CSV Import ID Item Unit Qty 48 TBE Buffer, 10X - 1 49…" at bounding box center [802, 401] width 1531 height 740
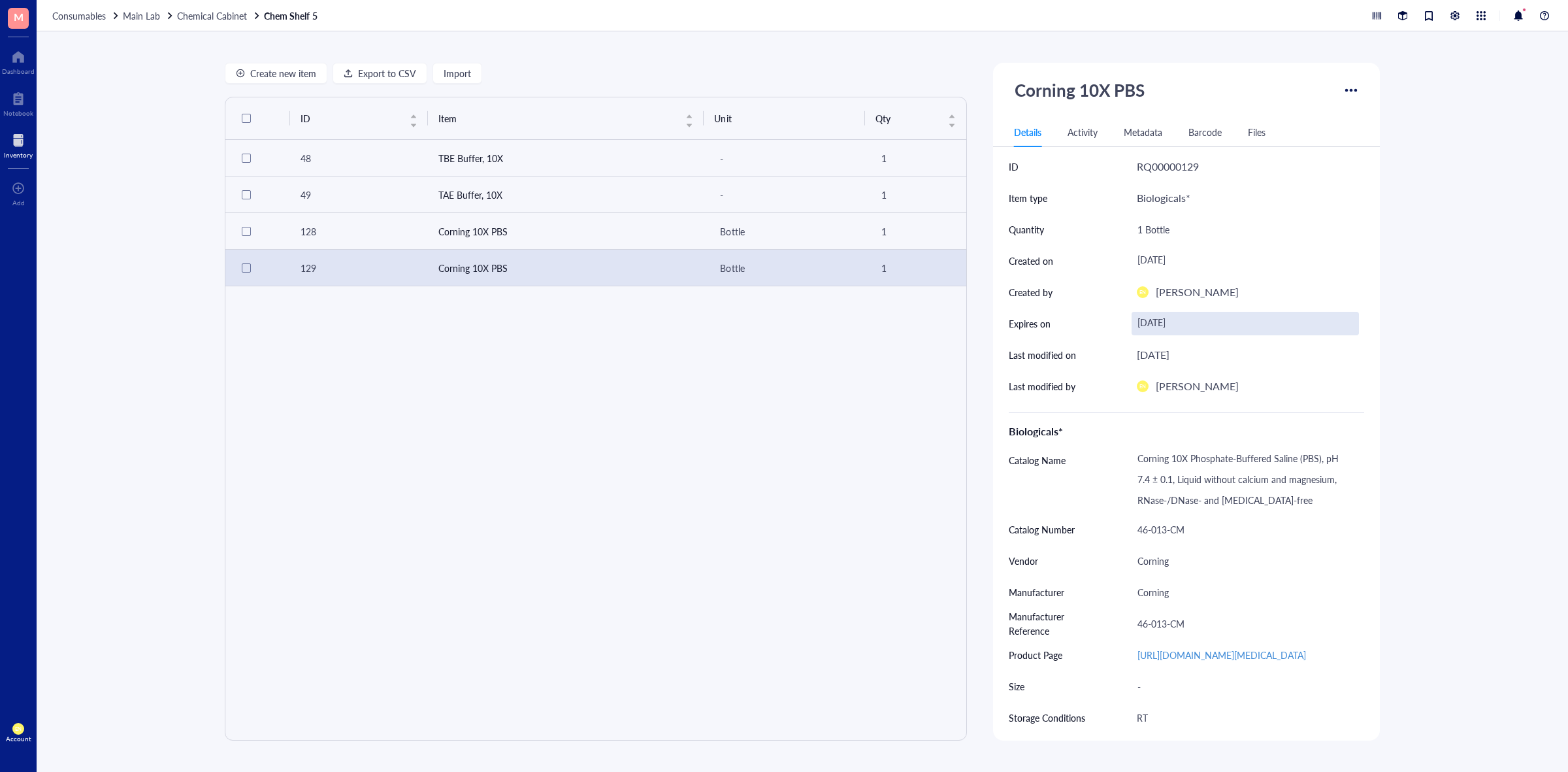
click at [1157, 317] on div "[DATE]" at bounding box center [1245, 324] width 228 height 24
click at [1165, 324] on input "[DATE]" at bounding box center [1234, 324] width 200 height 14
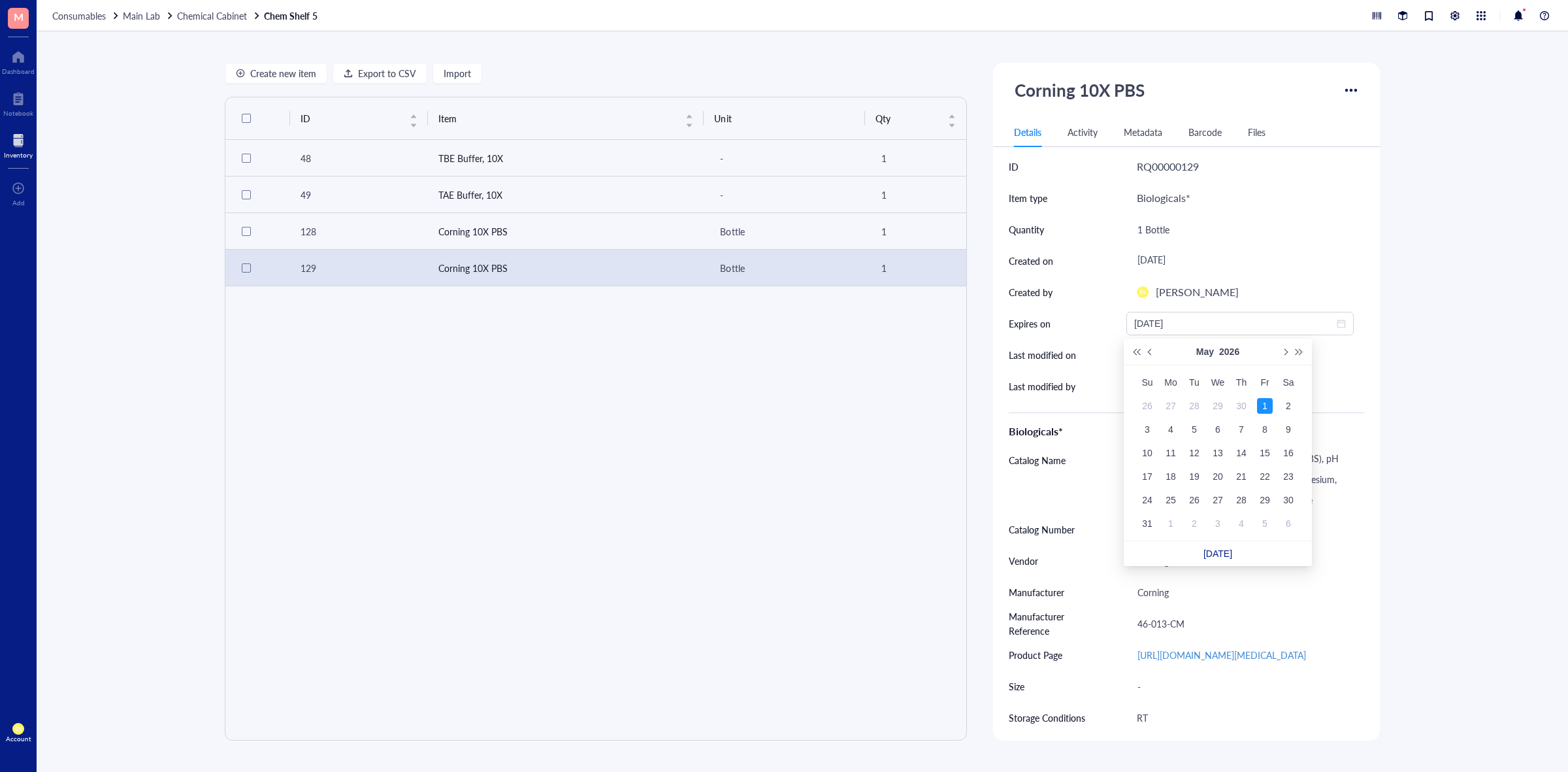
type input "[DATE]"
click at [1272, 403] on td "1" at bounding box center [1264, 406] width 23 height 24
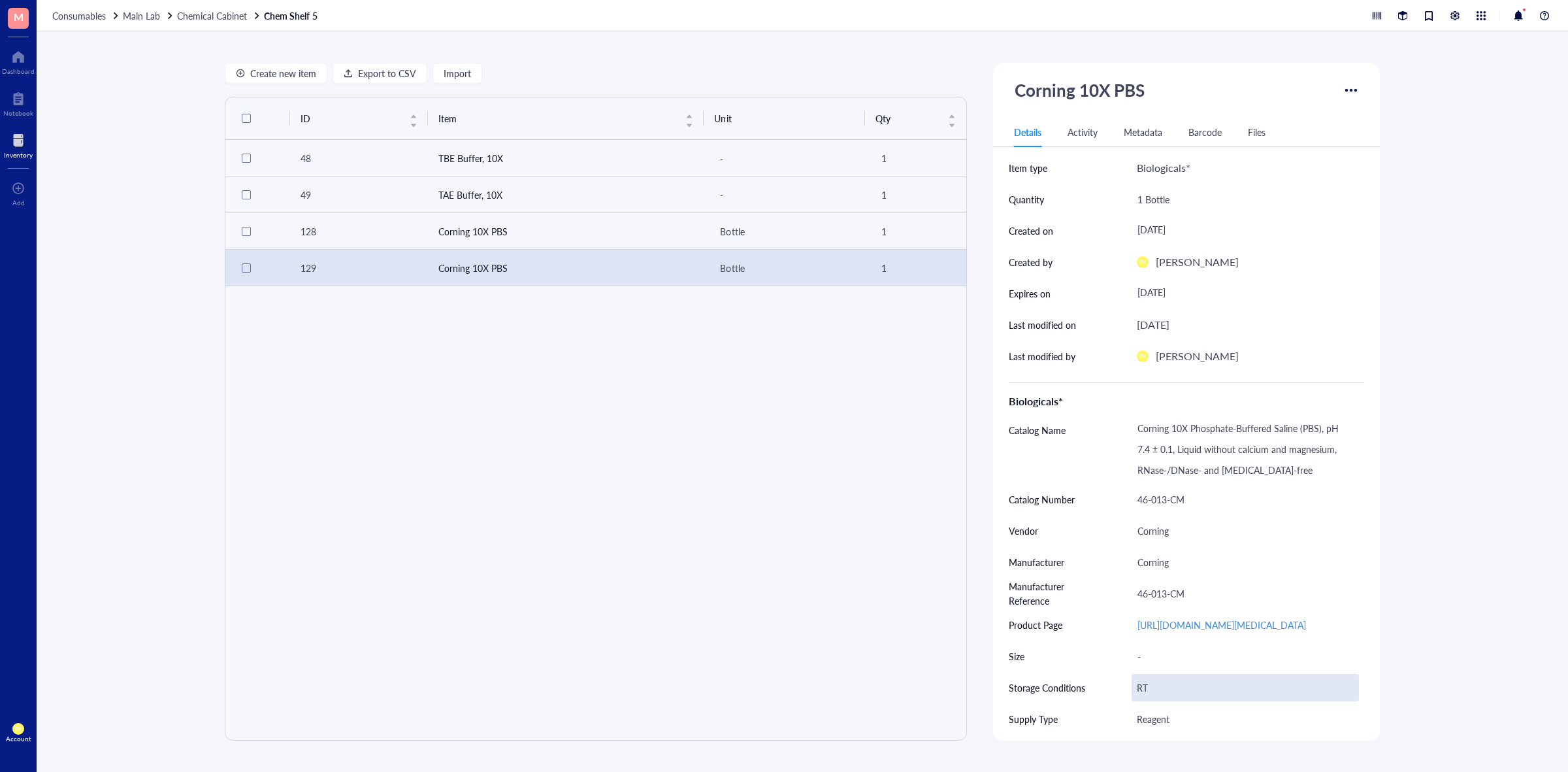
scroll to position [409, 0]
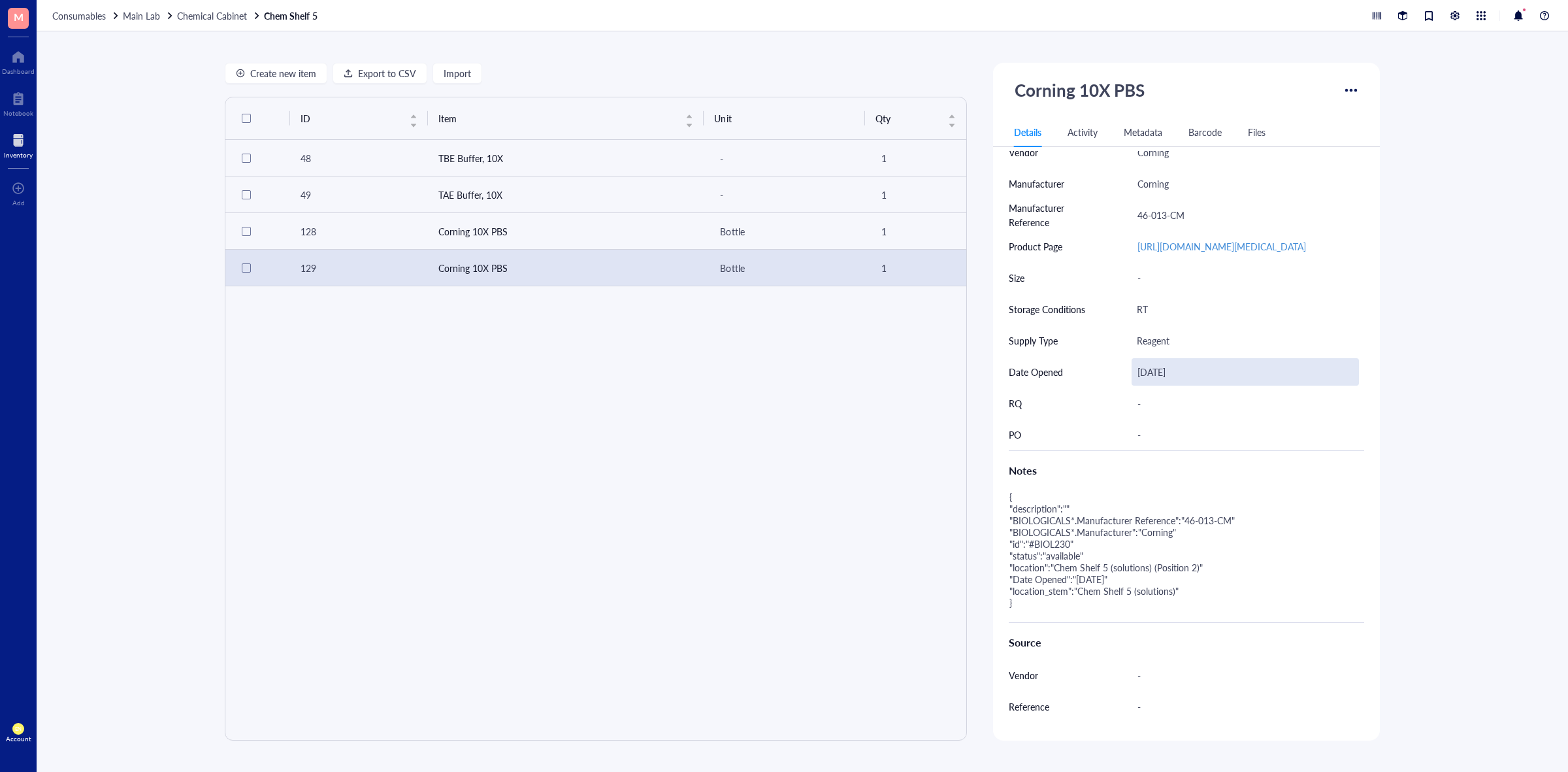
click at [1158, 385] on div "[DATE]" at bounding box center [1245, 372] width 228 height 27
click at [1459, 475] on div "Create new item Export to CSV Import ID Item Unit Qty 48 TBE Buffer, 10X - 1 49…" at bounding box center [802, 401] width 1531 height 740
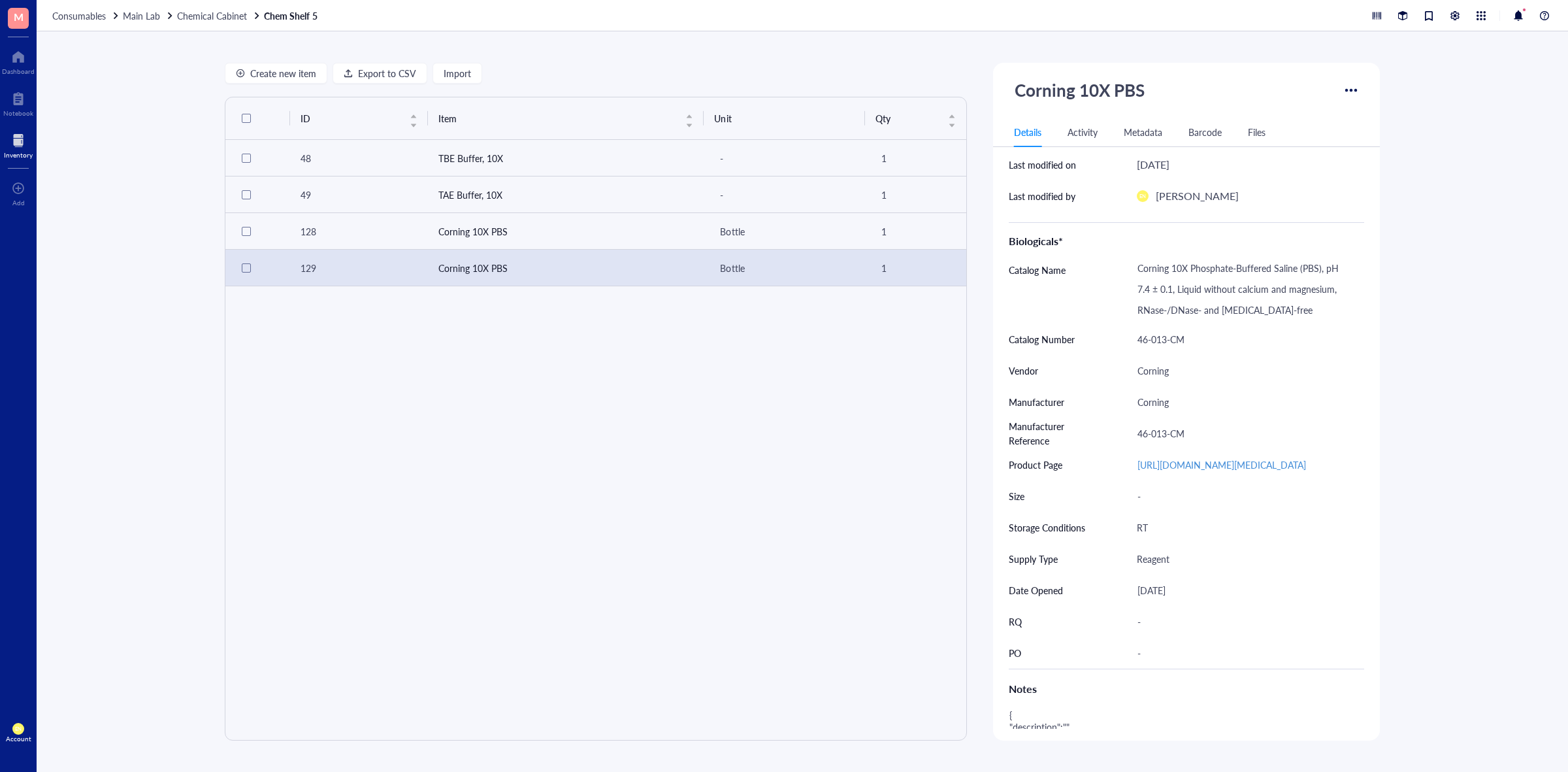
scroll to position [0, 0]
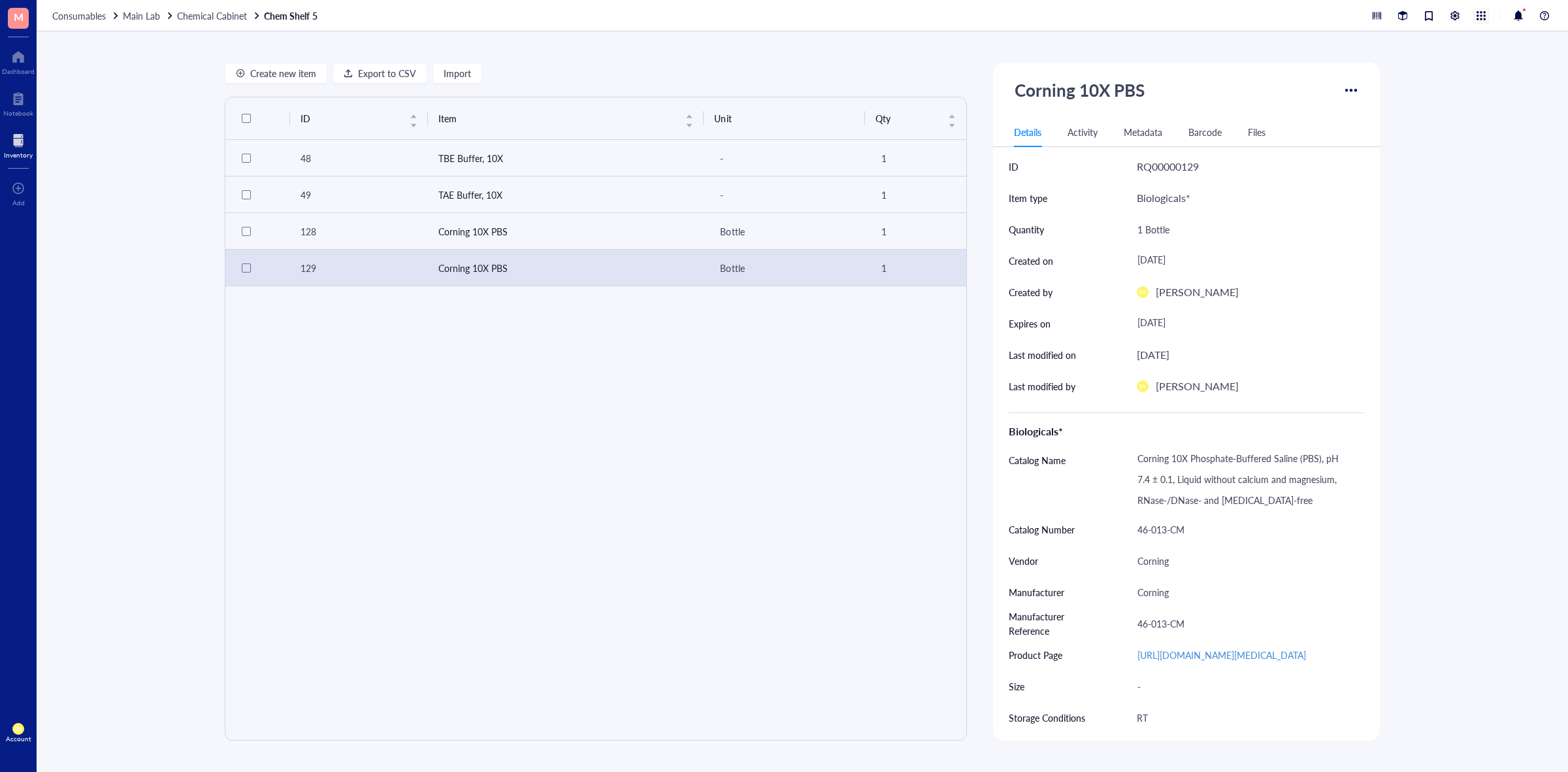
click at [1479, 8] on div at bounding box center [1481, 15] width 14 height 14
click at [1477, 216] on div "Create new item Export to CSV Import ID Item Unit Qty 48 TBE Buffer, 10X - 1 49…" at bounding box center [802, 401] width 1531 height 740
click at [1459, 14] on div at bounding box center [1455, 15] width 14 height 14
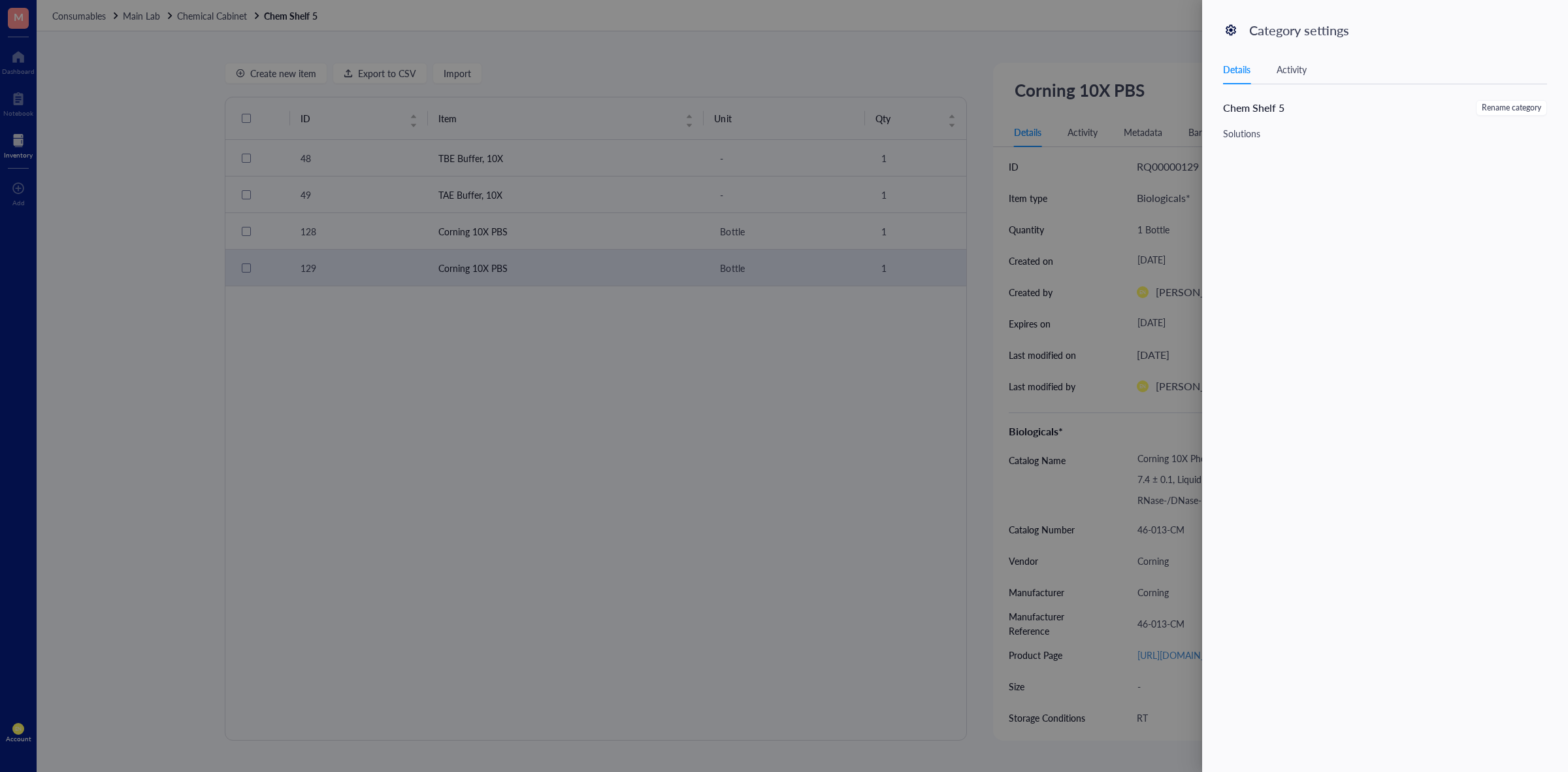
click at [1138, 53] on div at bounding box center [784, 386] width 1568 height 772
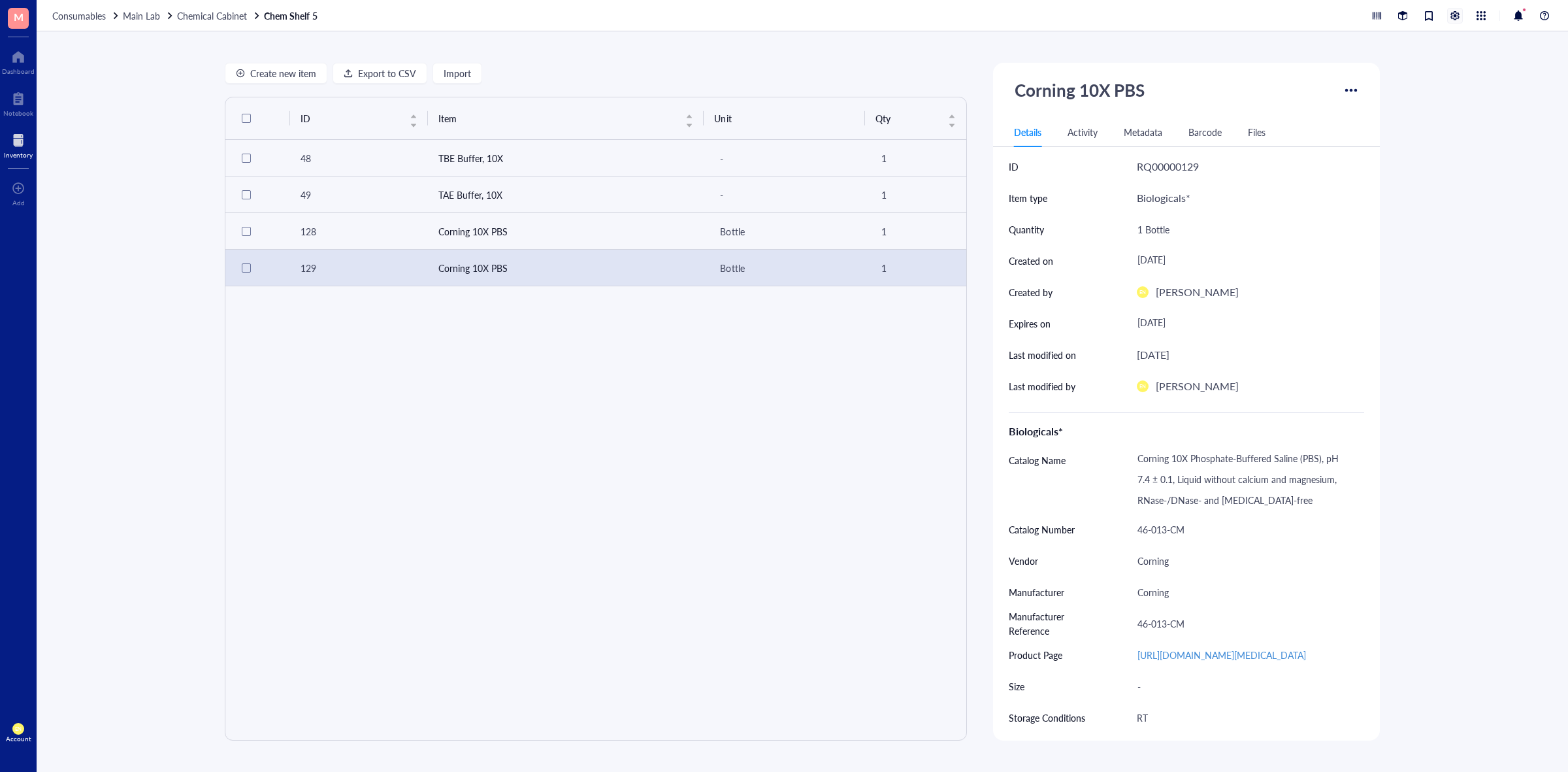
click at [1458, 14] on div at bounding box center [1455, 15] width 14 height 14
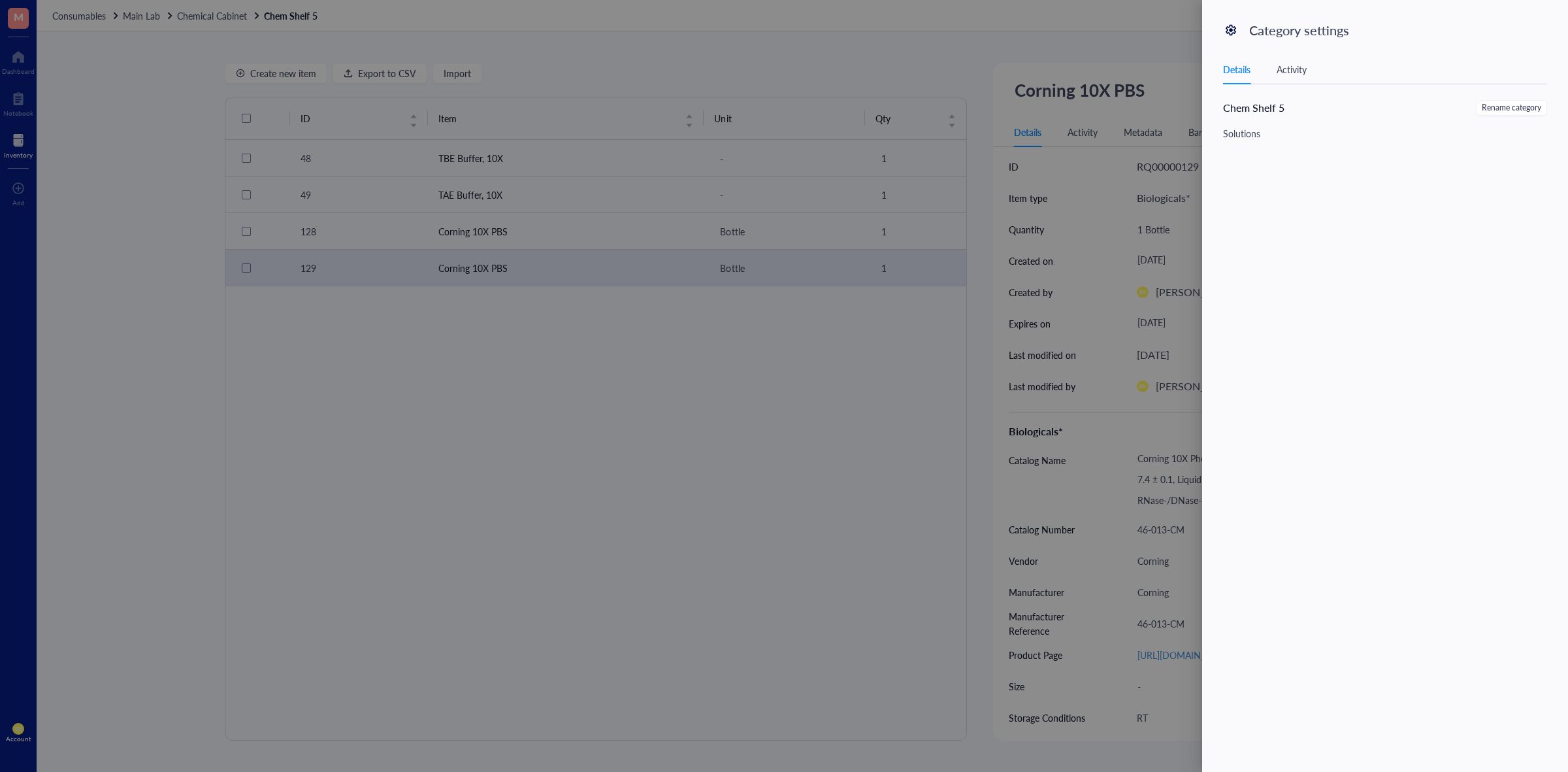
click at [1122, 33] on div at bounding box center [784, 386] width 1568 height 772
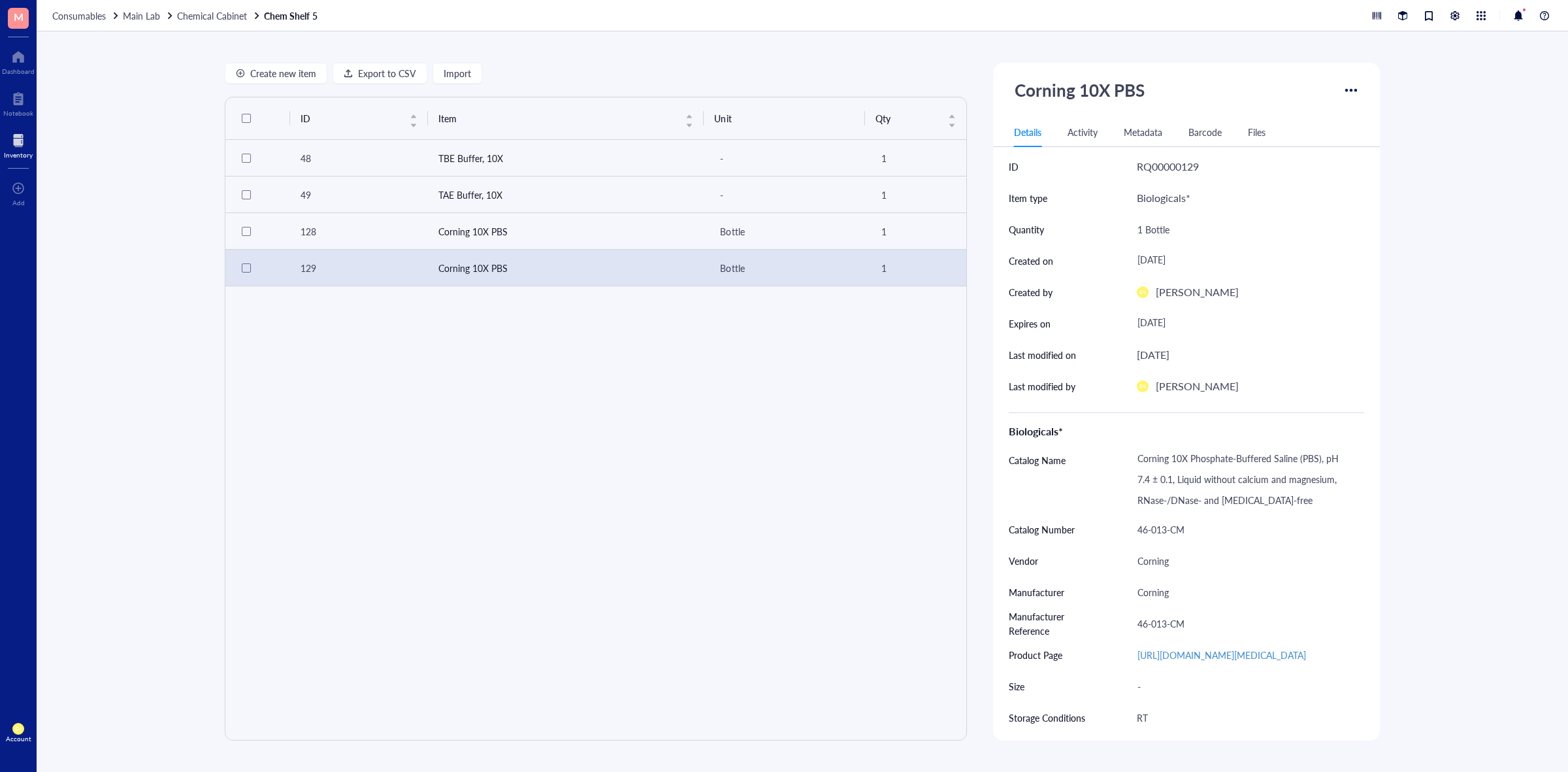
click at [17, 147] on div at bounding box center [18, 140] width 29 height 21
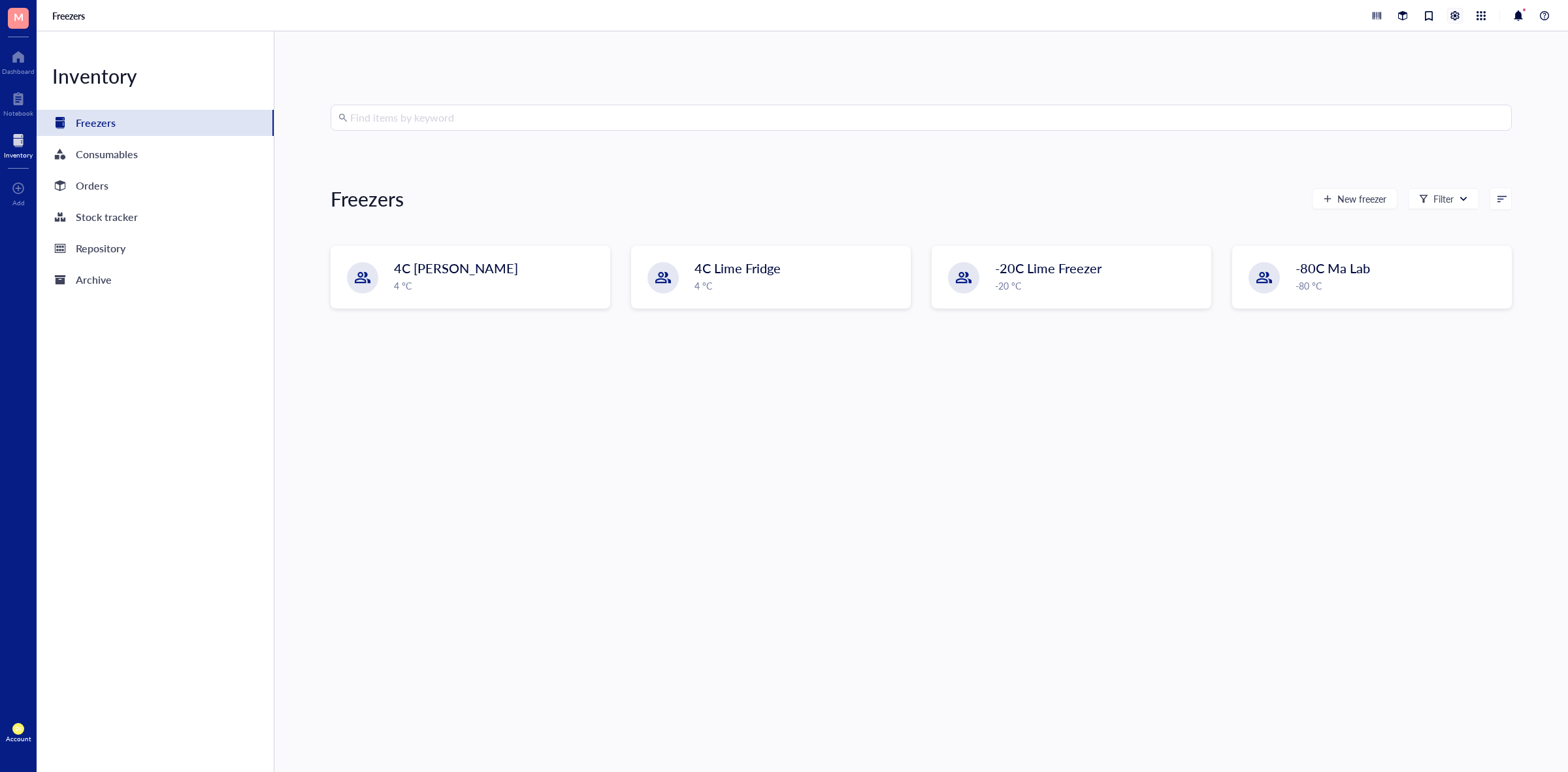
click at [1457, 14] on div at bounding box center [1455, 15] width 14 height 14
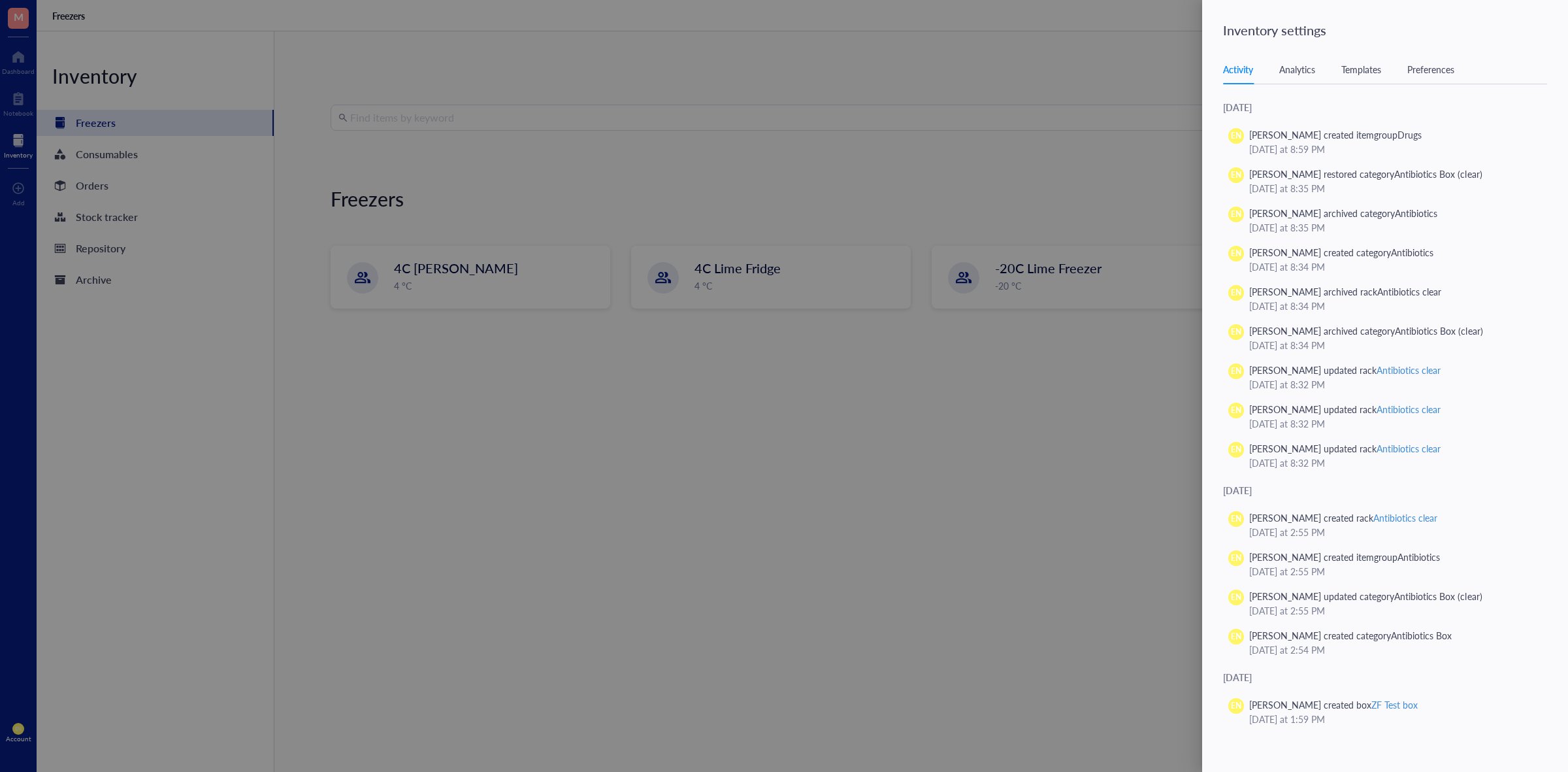
click at [1378, 66] on div "Templates" at bounding box center [1361, 70] width 40 height 14
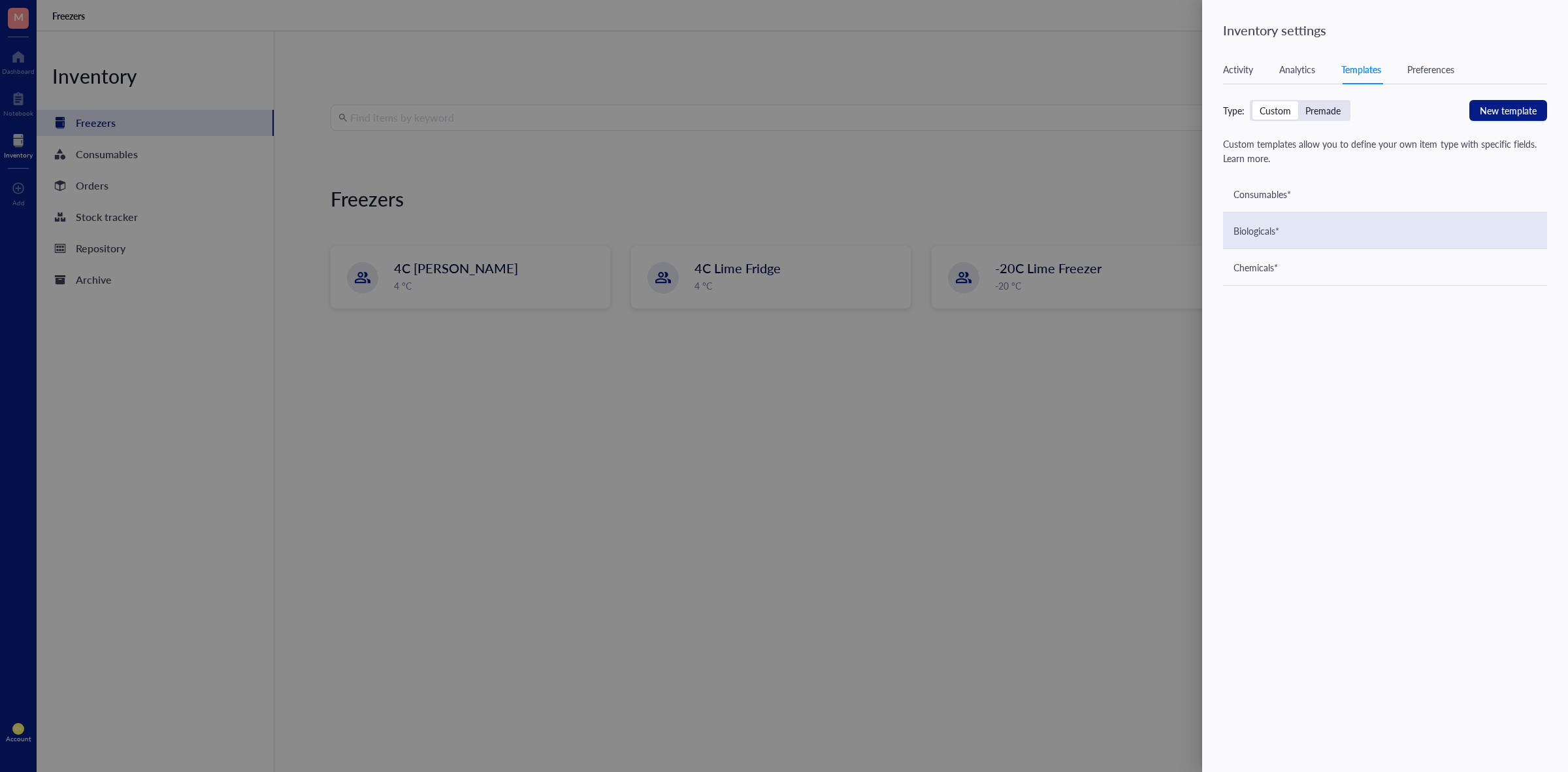
click at [1288, 222] on div "Biologicals*" at bounding box center [1385, 231] width 324 height 36
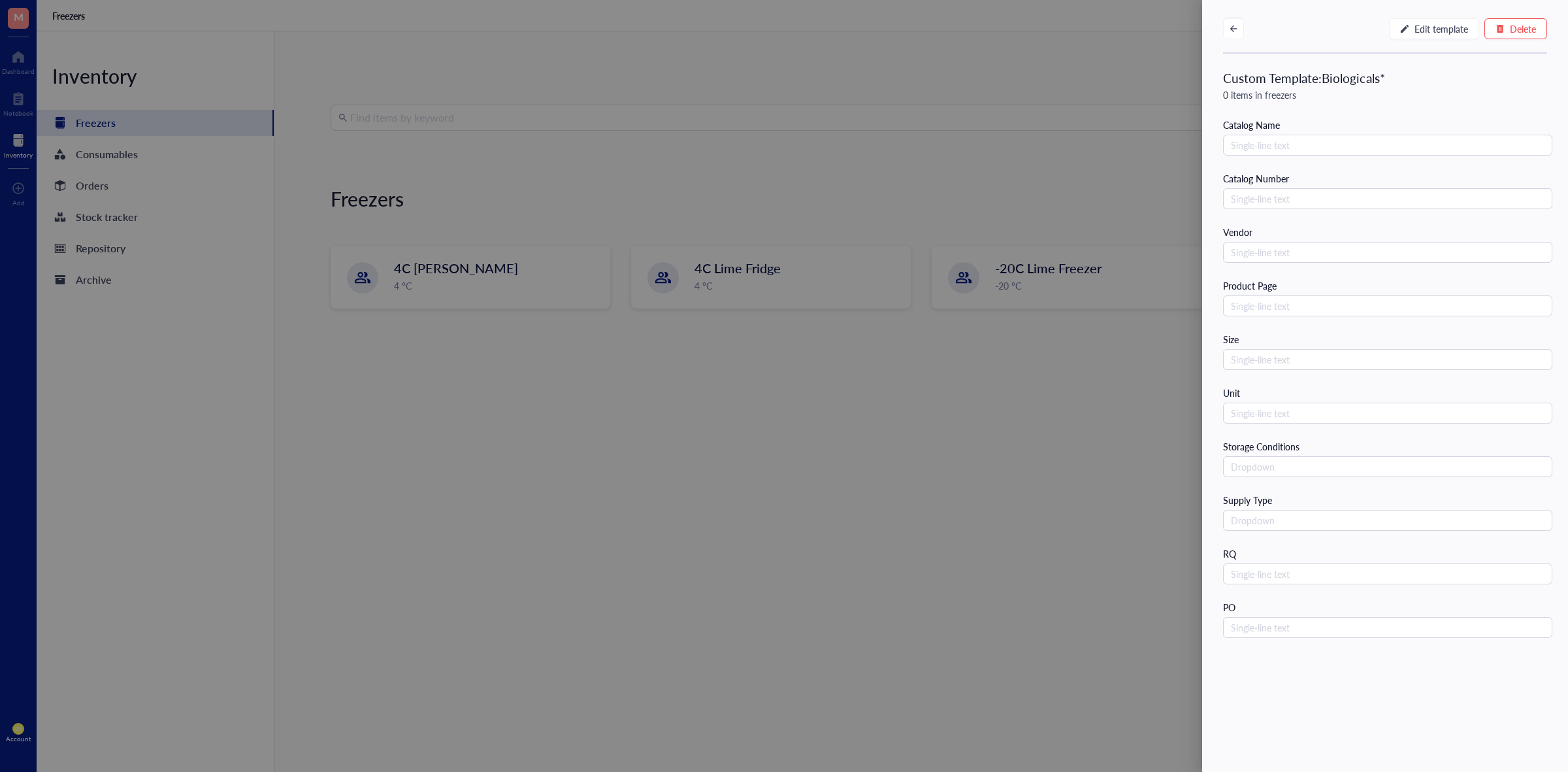
click at [994, 108] on div at bounding box center [784, 386] width 1568 height 772
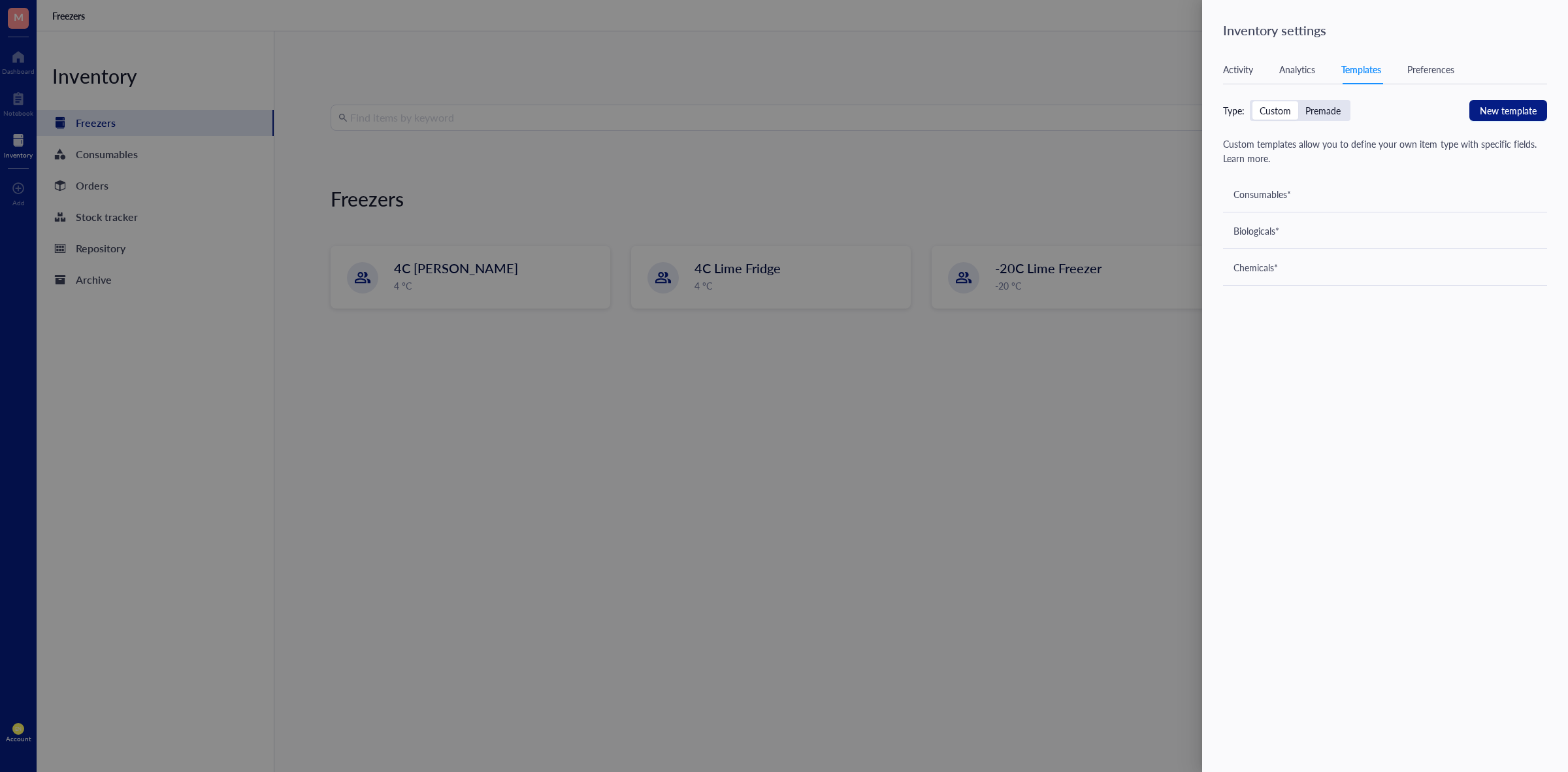
click at [126, 155] on div at bounding box center [784, 386] width 1568 height 772
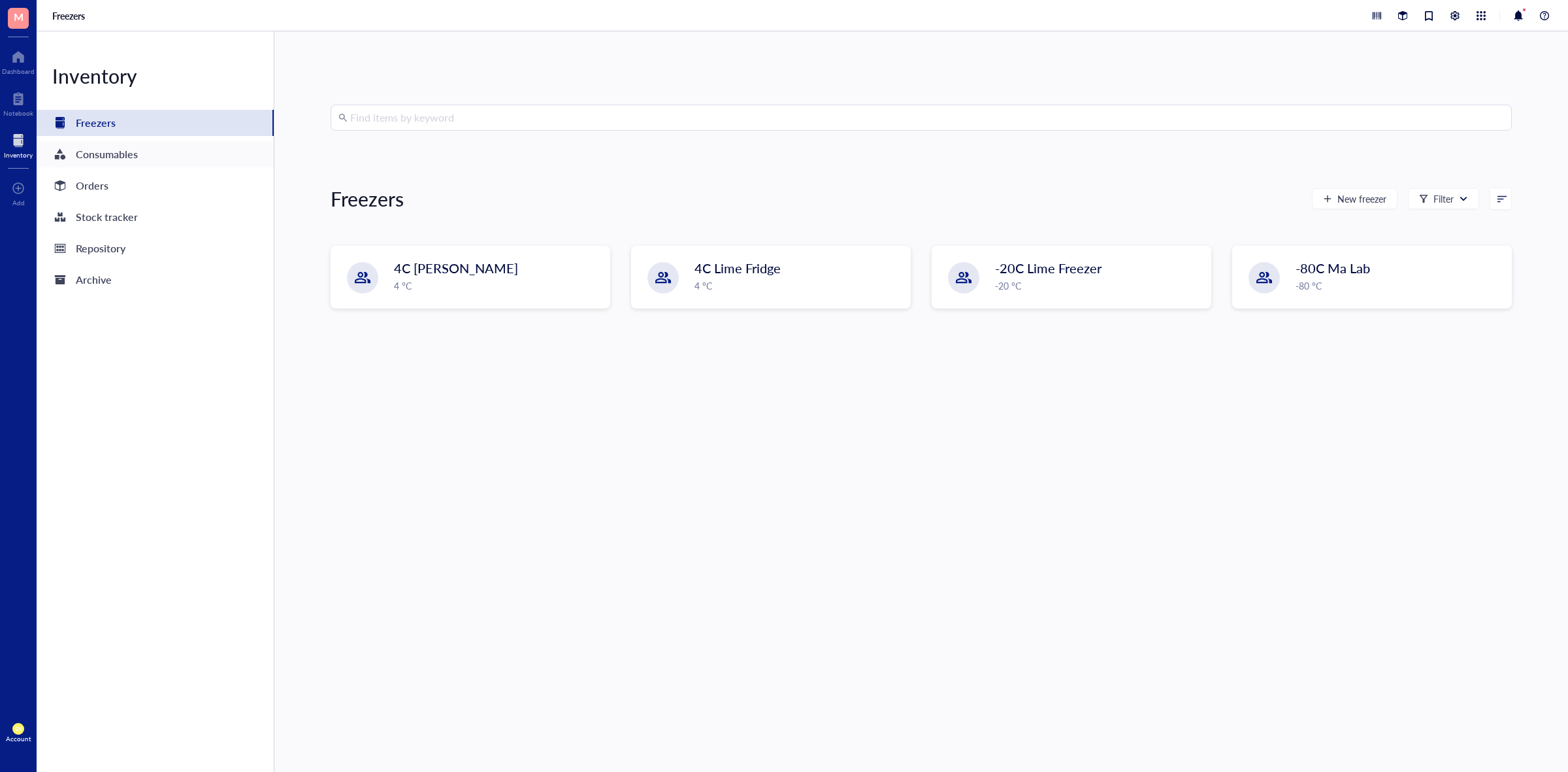
click at [141, 151] on div "Consumables" at bounding box center [155, 154] width 237 height 26
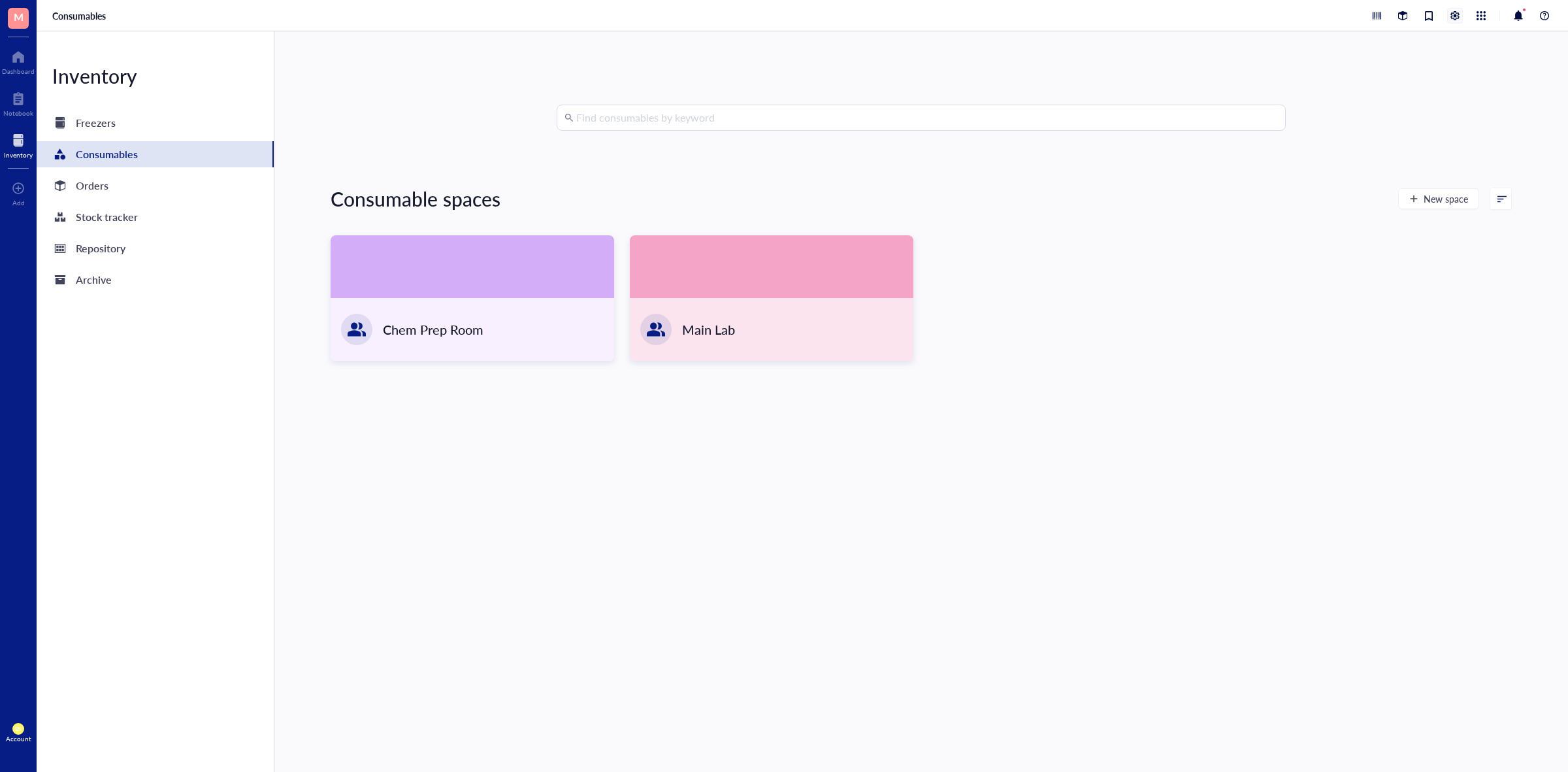
click at [1451, 15] on div at bounding box center [1455, 15] width 14 height 14
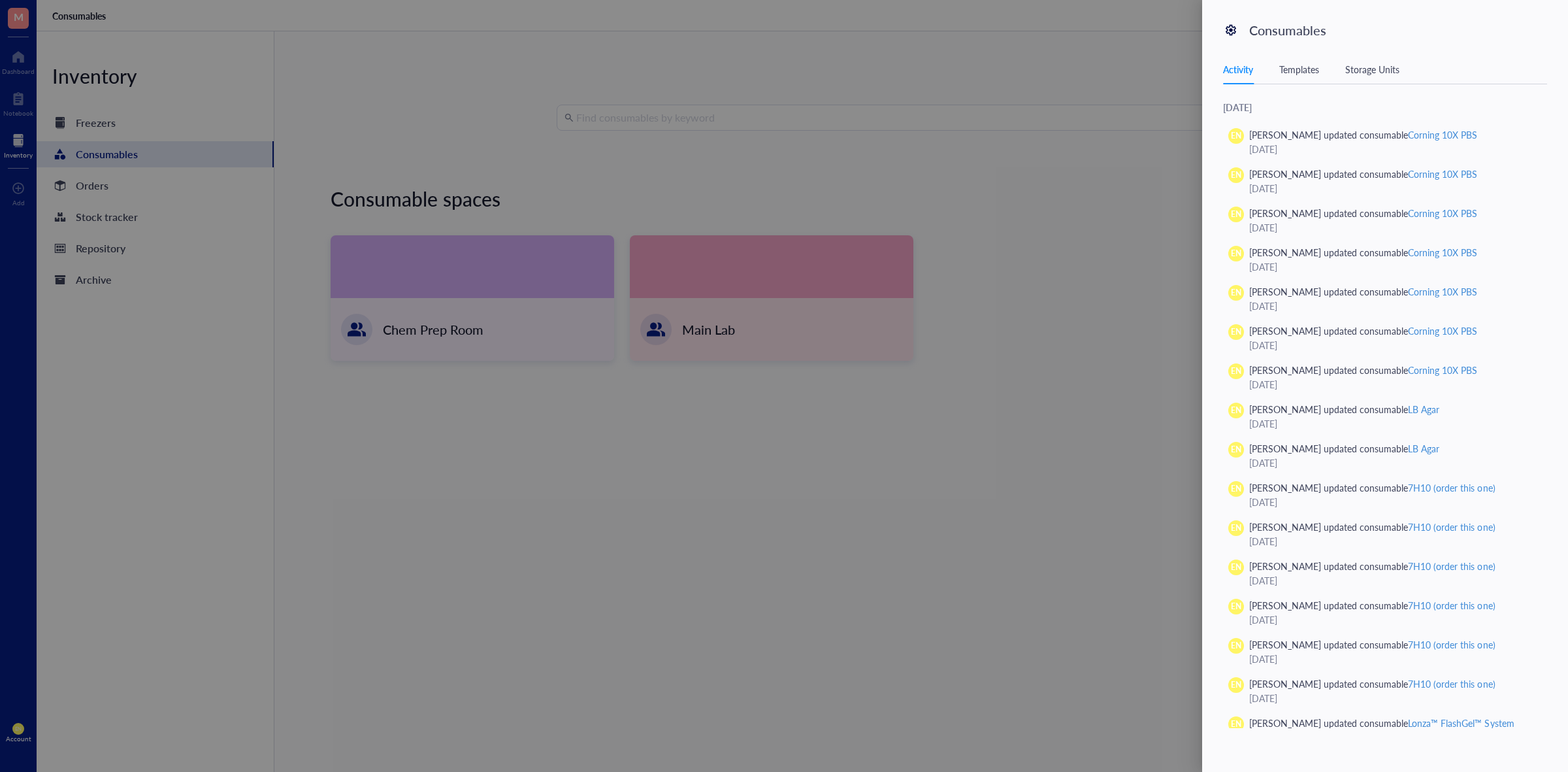
click at [1309, 72] on div "Templates" at bounding box center [1299, 70] width 40 height 14
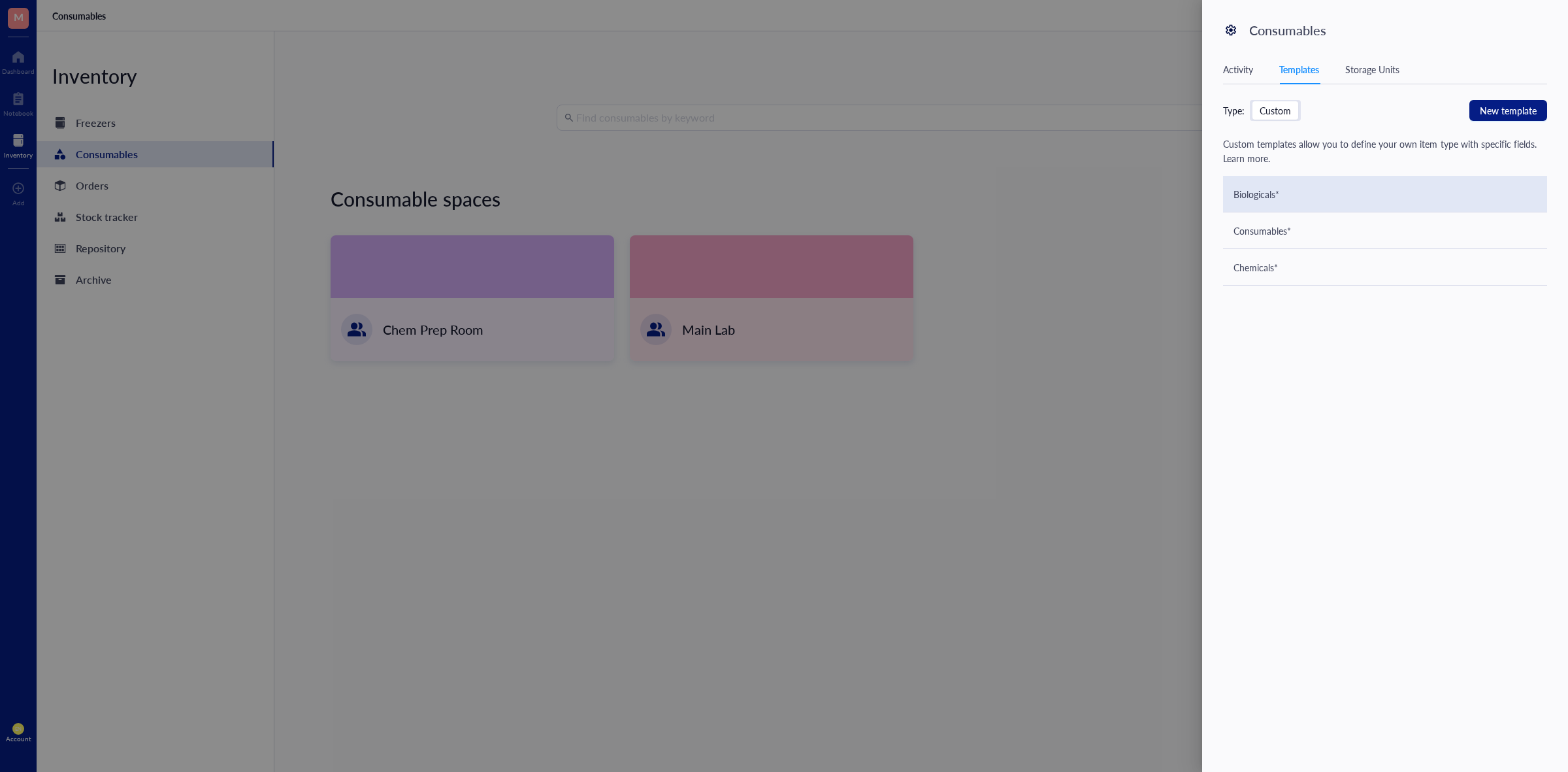
click at [1301, 185] on div "Biologicals*" at bounding box center [1385, 193] width 324 height 36
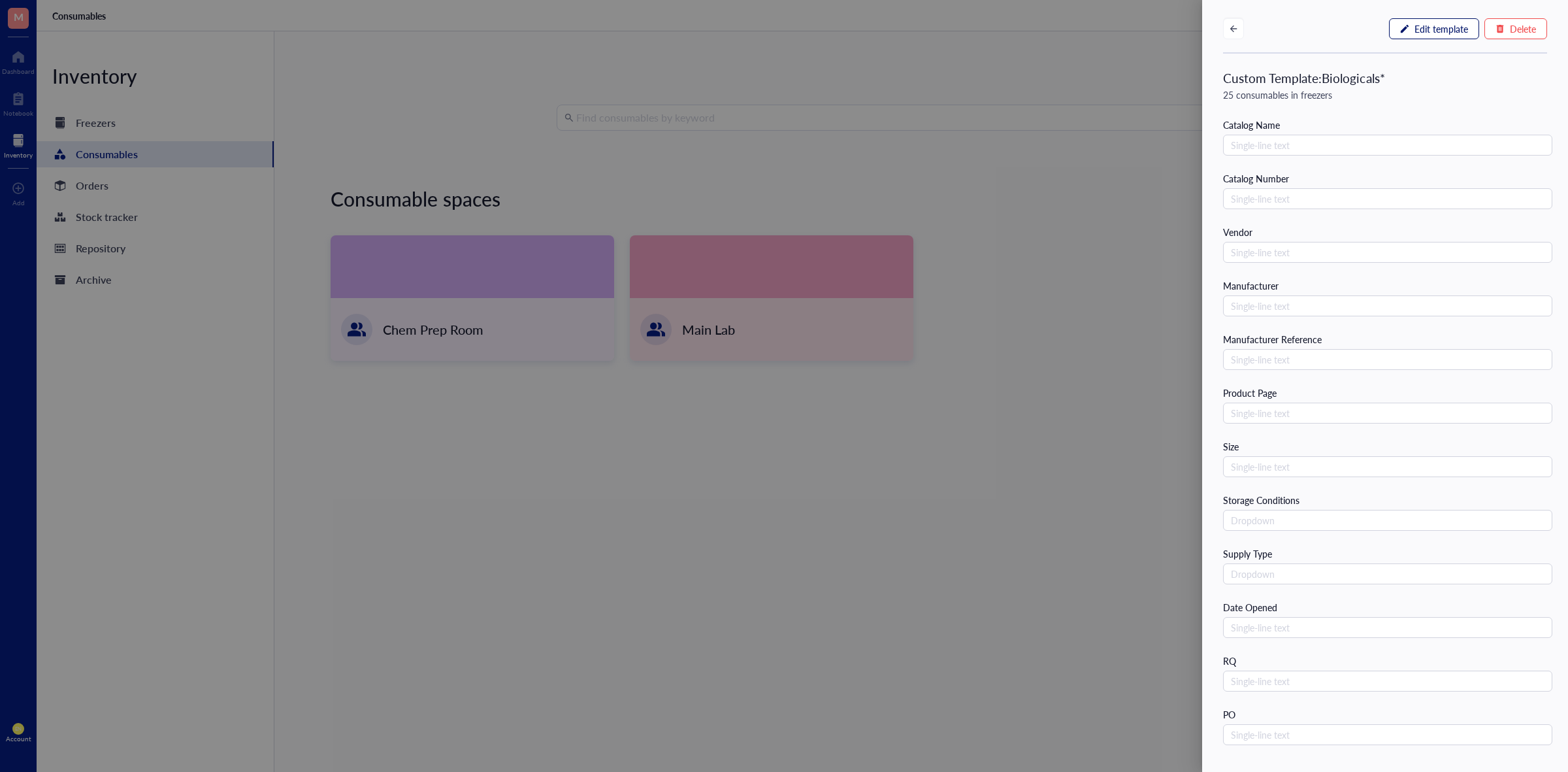
click at [1448, 34] on button "Edit template" at bounding box center [1434, 28] width 90 height 21
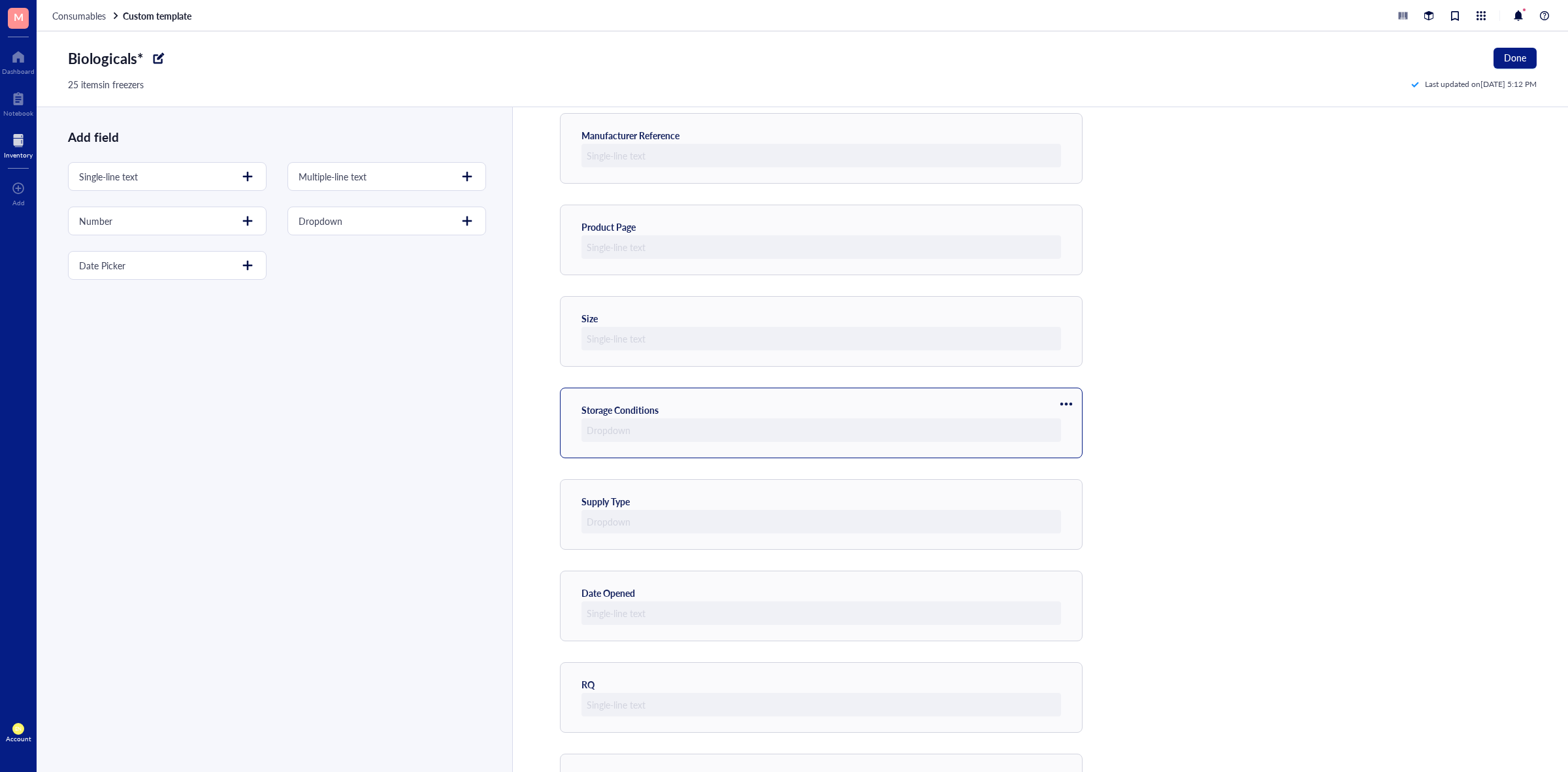
scroll to position [496, 0]
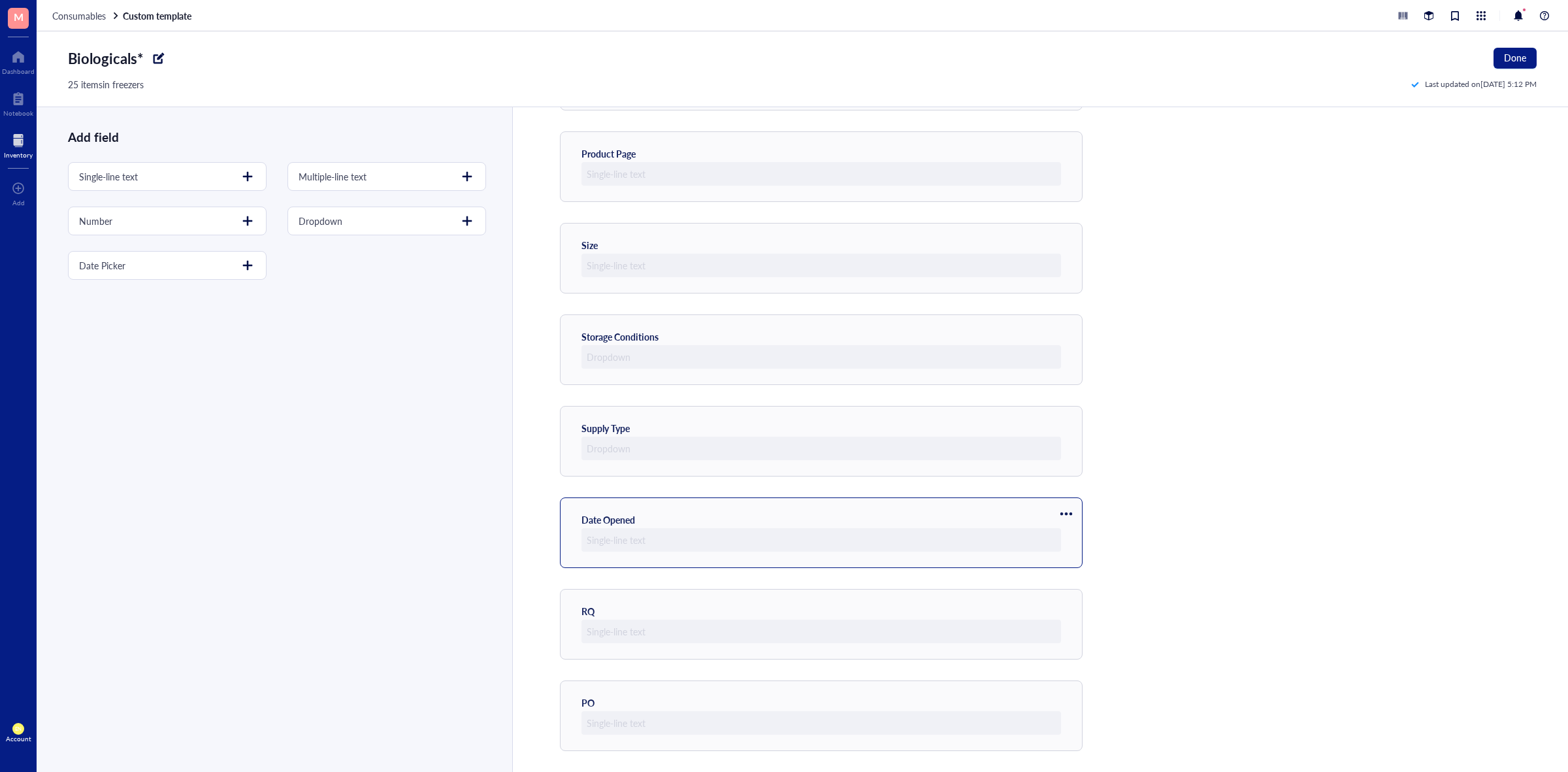
click at [1072, 510] on div at bounding box center [1066, 513] width 21 height 21
click at [1088, 576] on span "Delete" at bounding box center [1105, 577] width 74 height 14
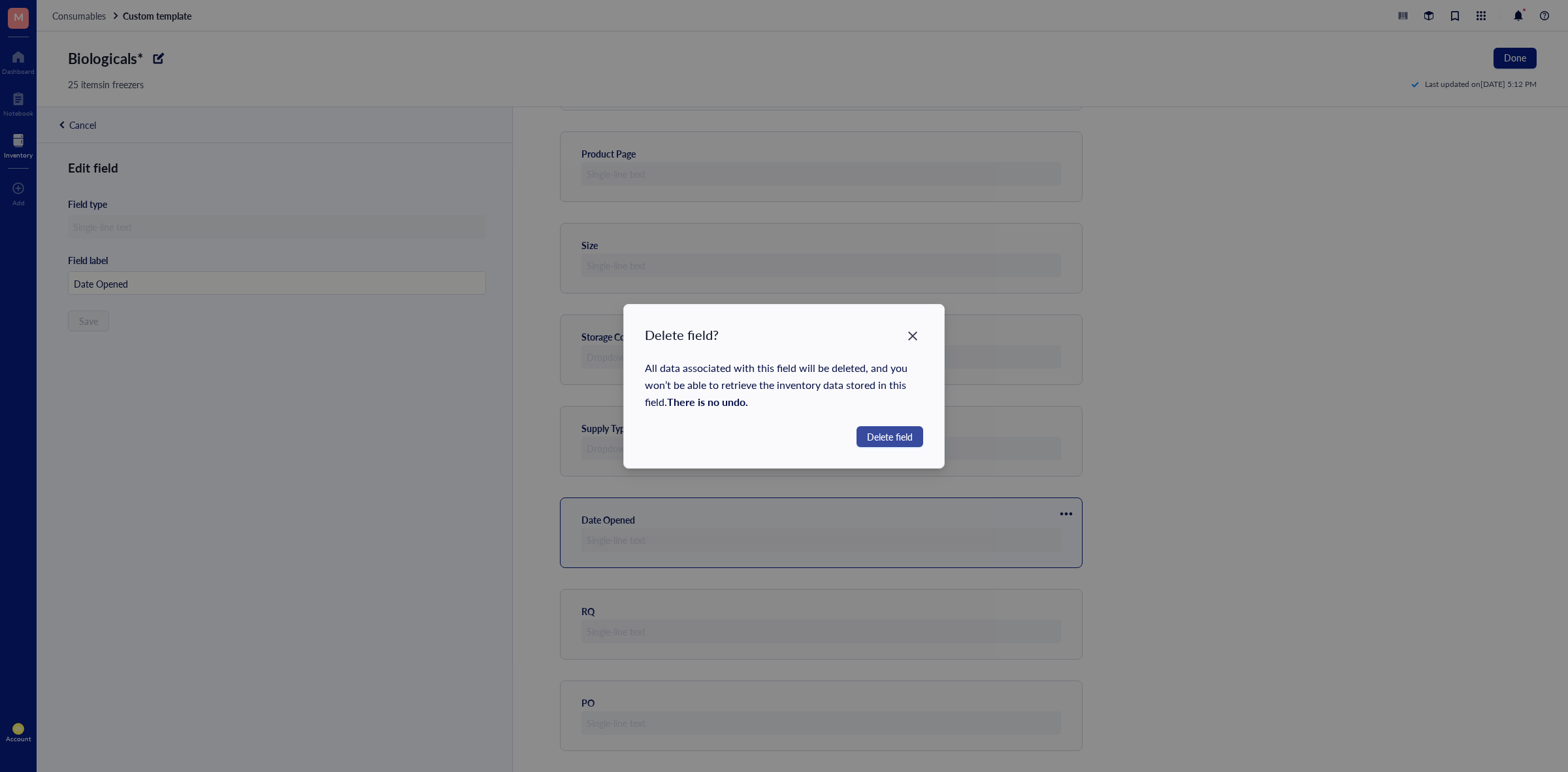
click at [893, 429] on span "Delete field" at bounding box center [889, 437] width 46 height 14
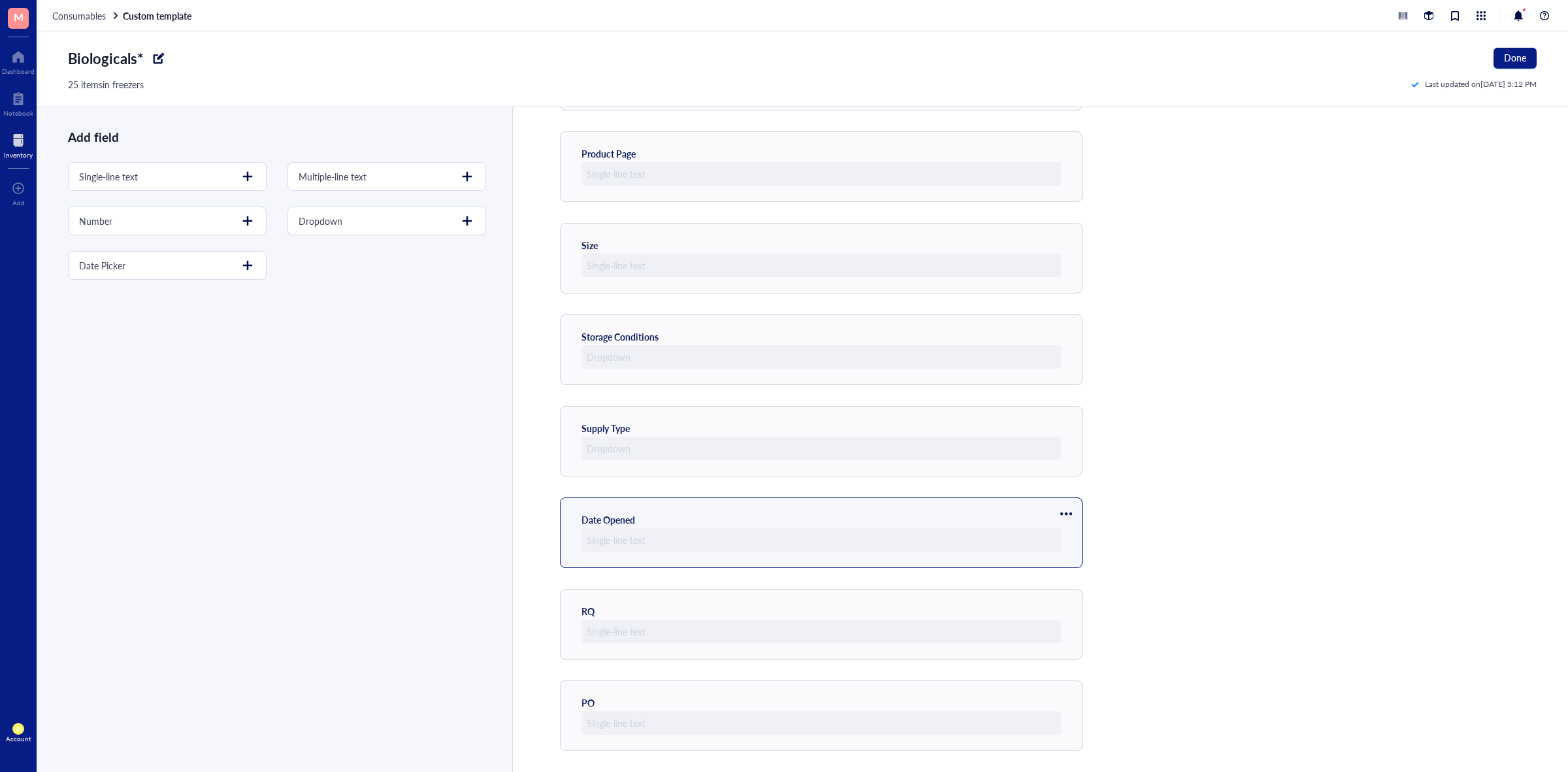
scroll to position [405, 0]
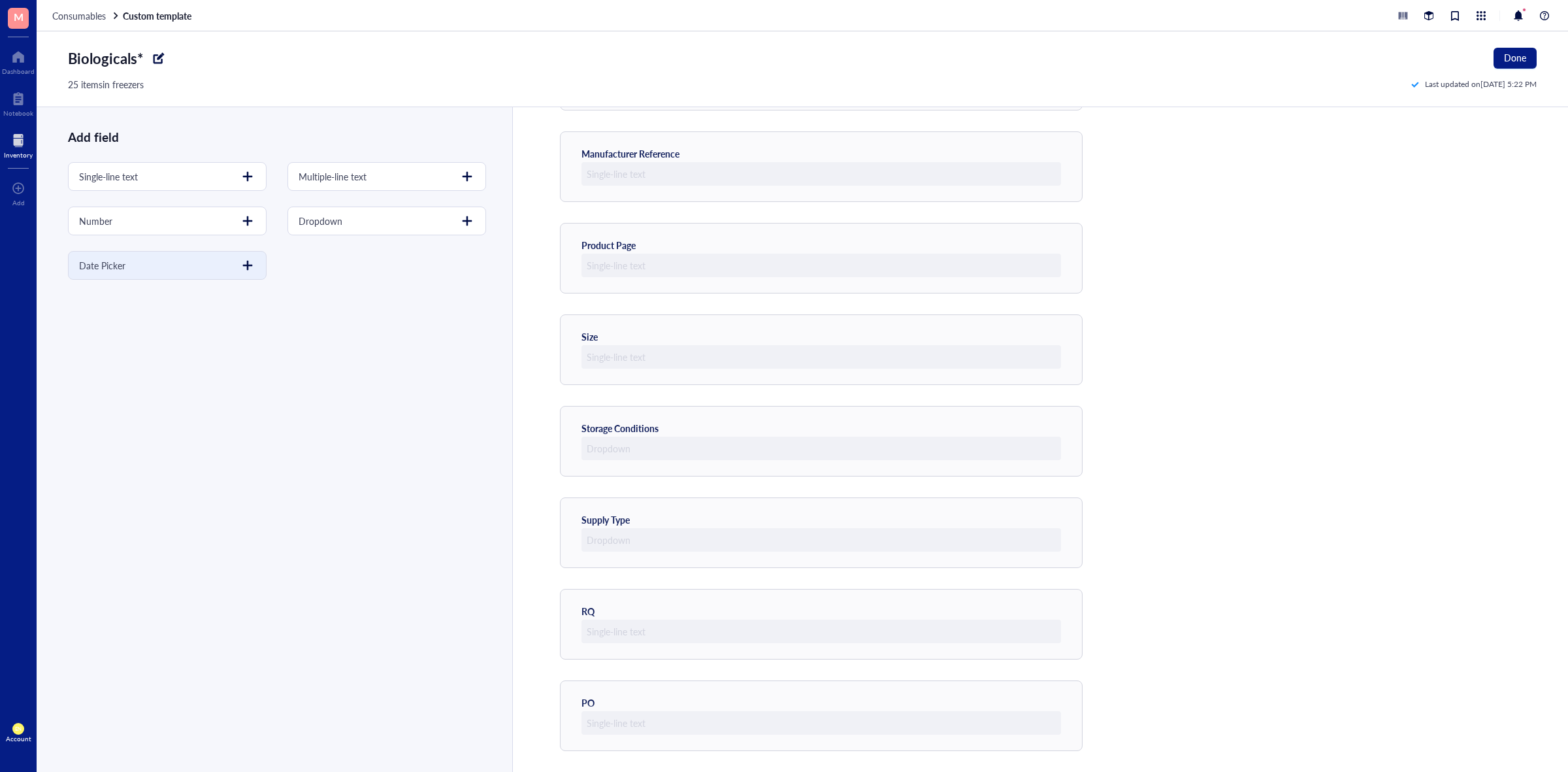
click at [246, 267] on div at bounding box center [247, 265] width 21 height 21
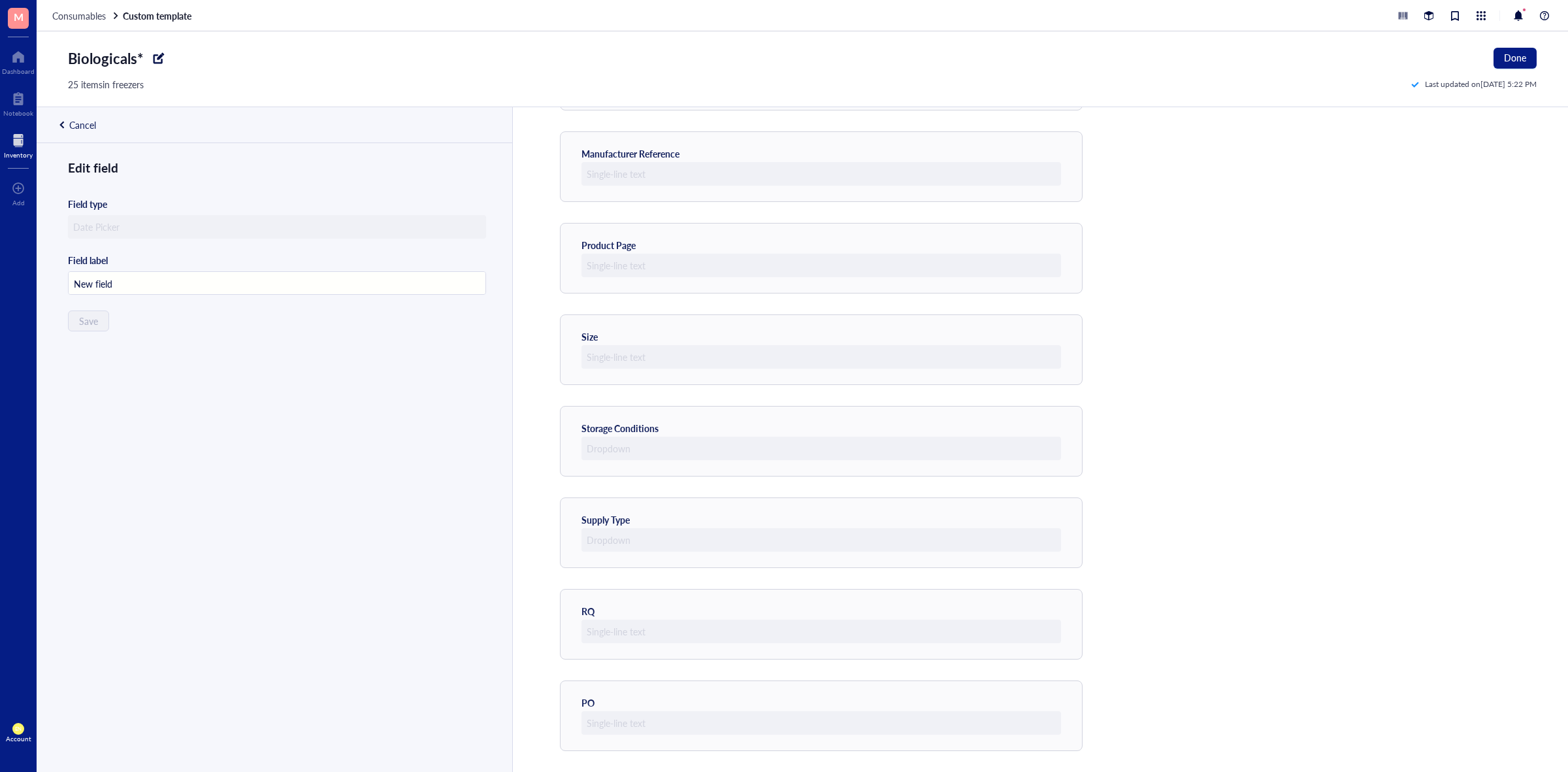
scroll to position [496, 0]
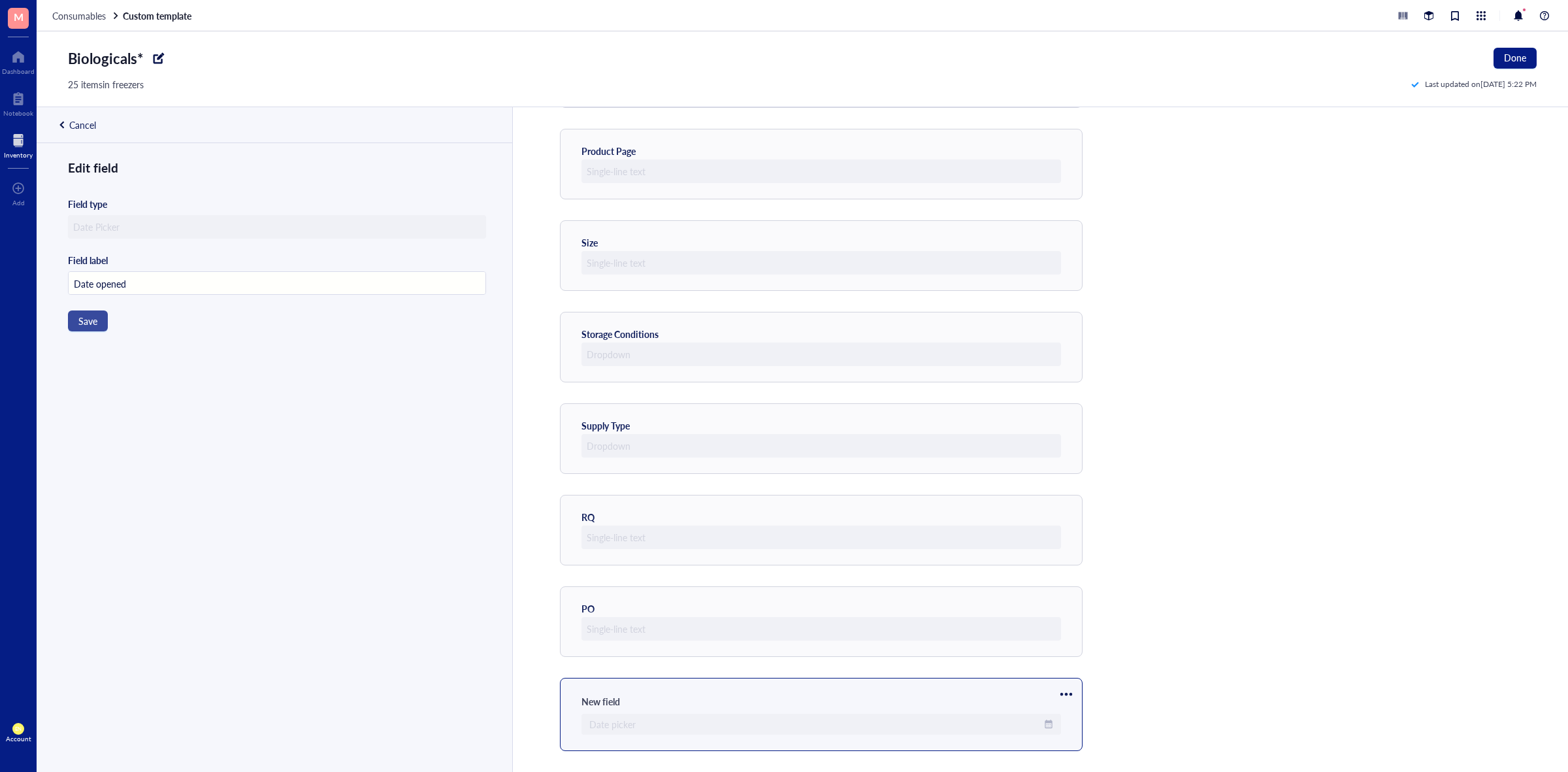
type input "Date opened"
click at [102, 320] on button "Save" at bounding box center [88, 320] width 40 height 21
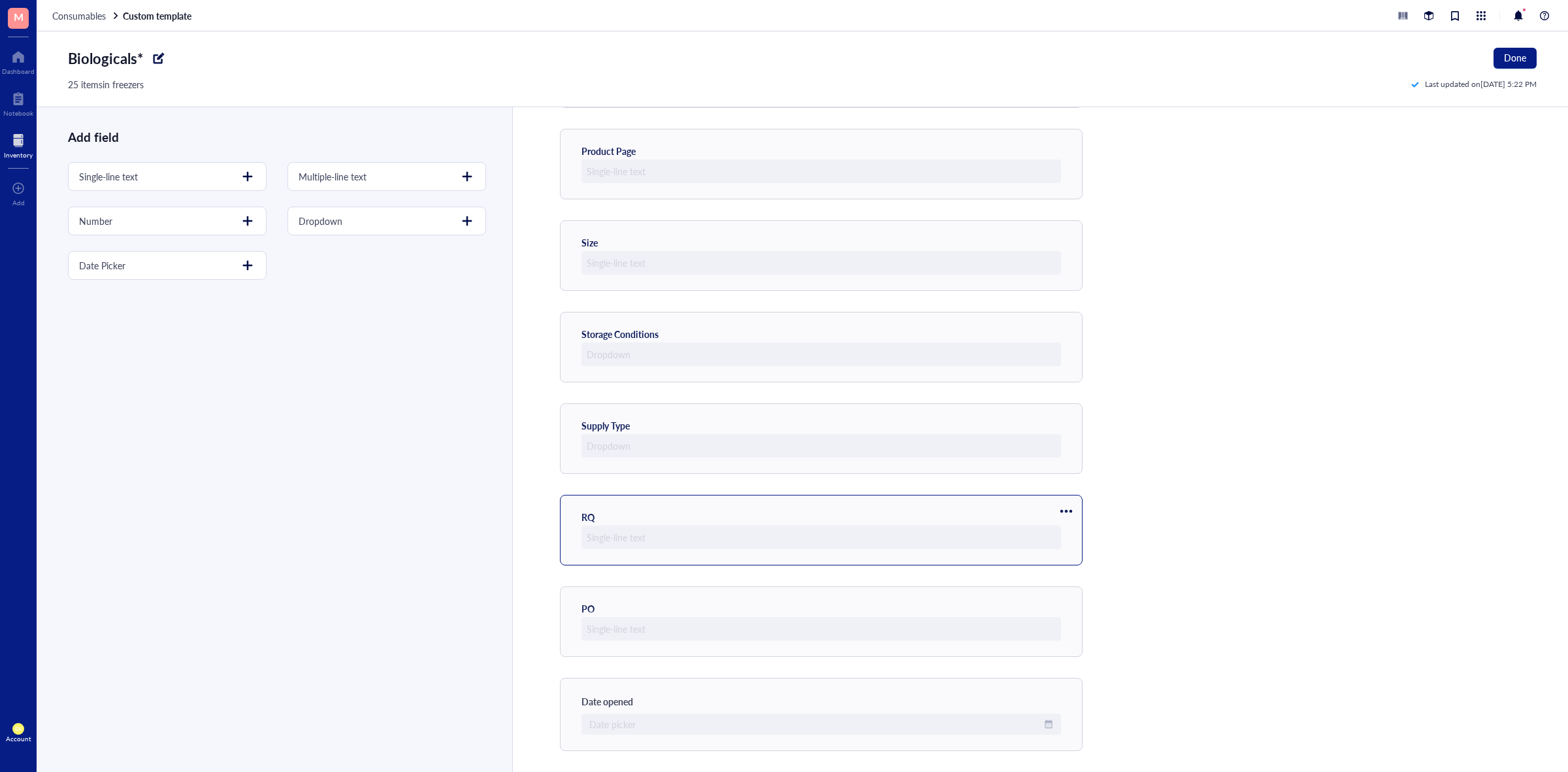
scroll to position [498, 0]
click at [1072, 688] on div at bounding box center [1066, 693] width 21 height 21
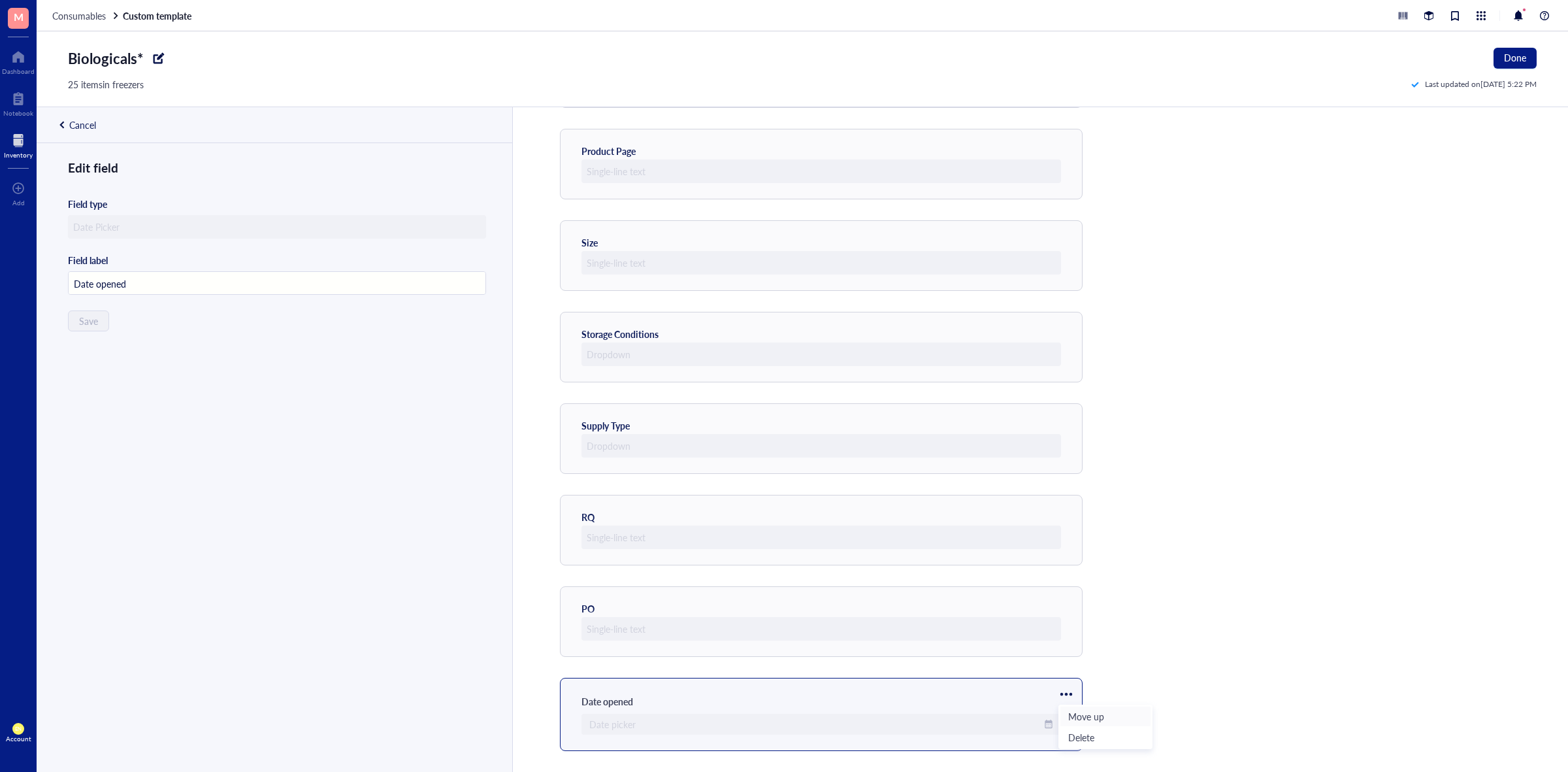
click at [1081, 720] on span "Move up" at bounding box center [1105, 716] width 74 height 14
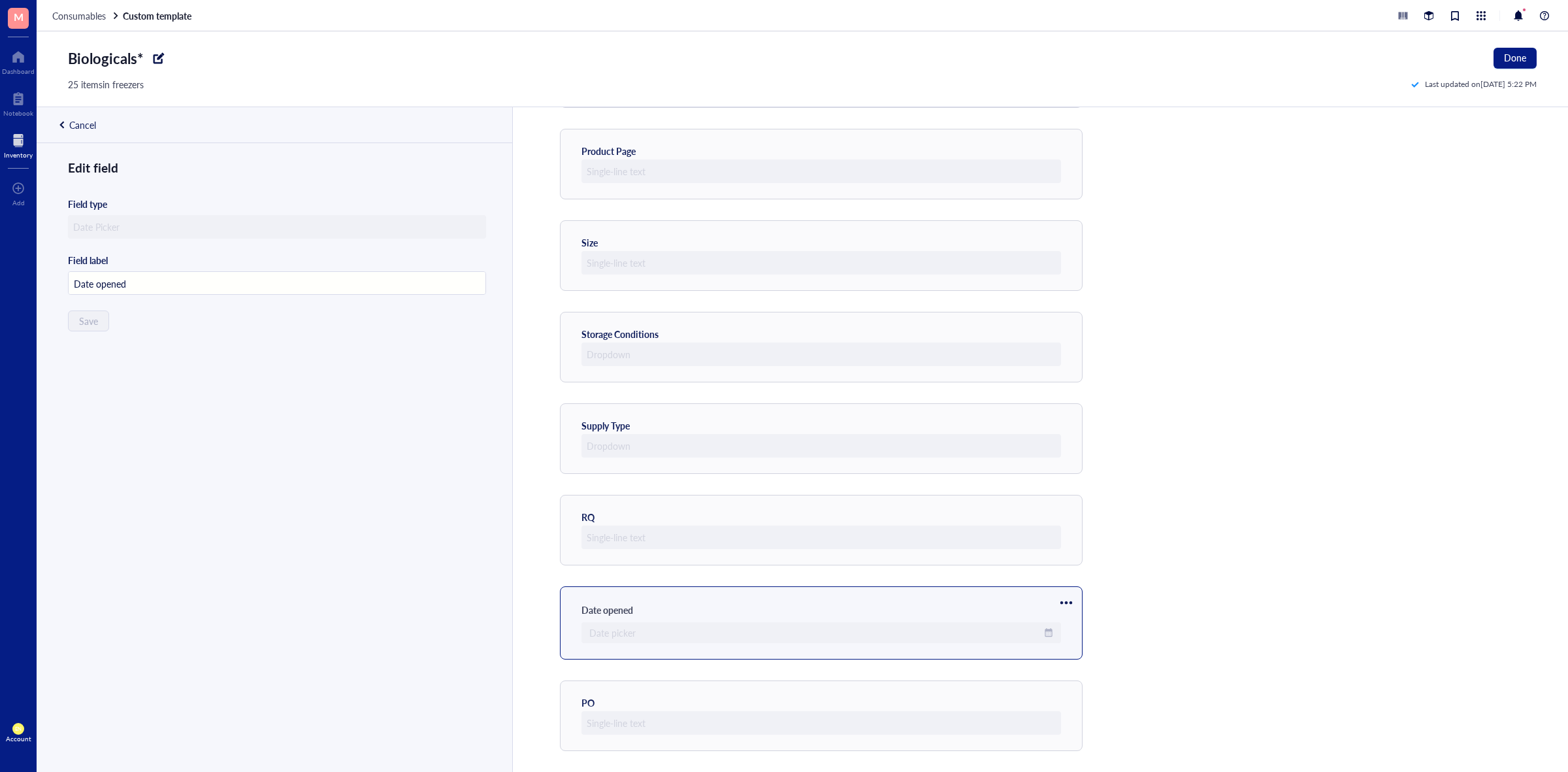
click at [1063, 605] on div at bounding box center [1066, 602] width 21 height 21
click at [1076, 628] on span "Move up" at bounding box center [1105, 625] width 74 height 14
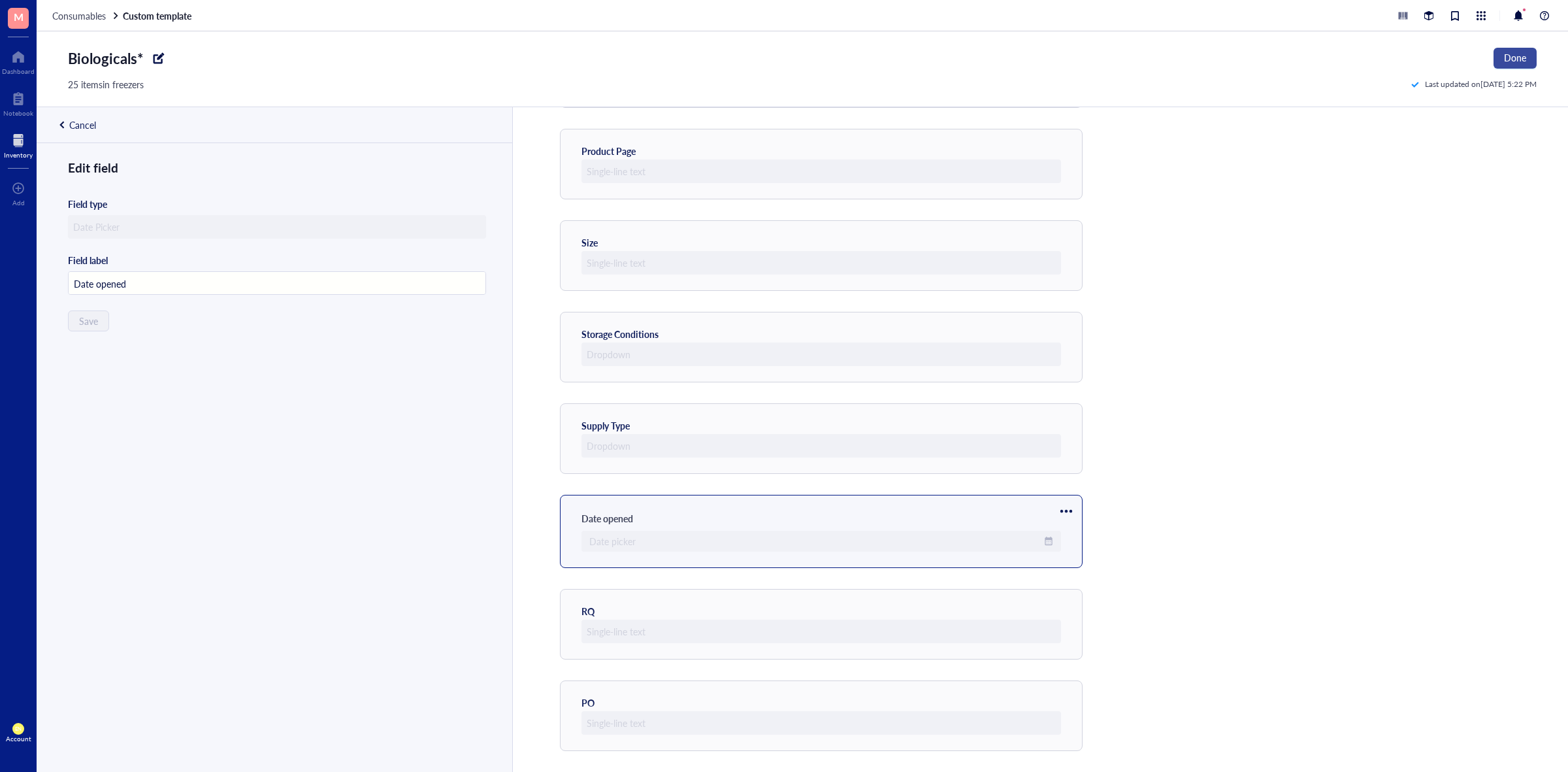
click at [1526, 49] on button "Done" at bounding box center [1515, 58] width 43 height 21
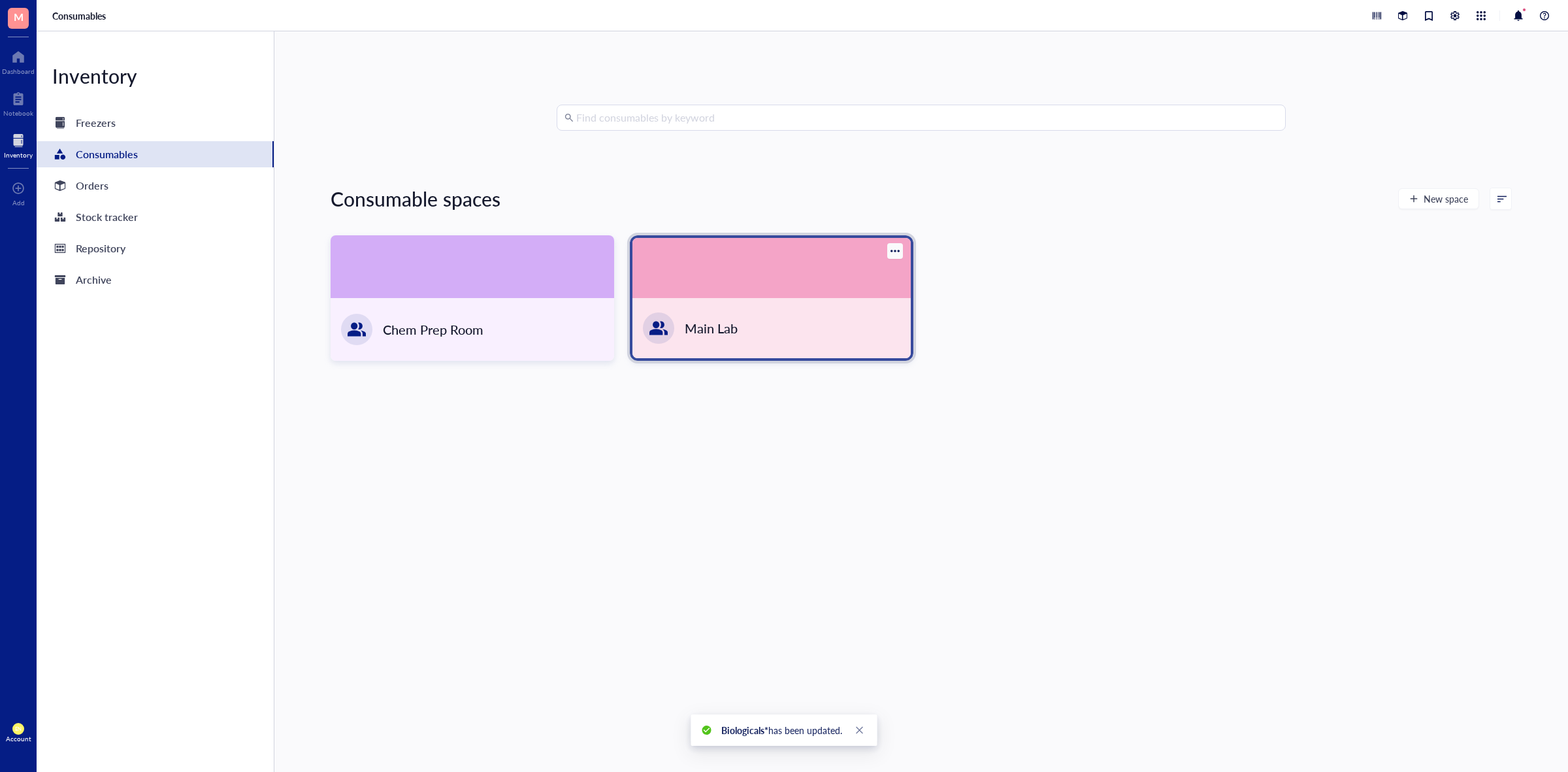
click at [772, 315] on div "Main Lab" at bounding box center [772, 328] width 278 height 60
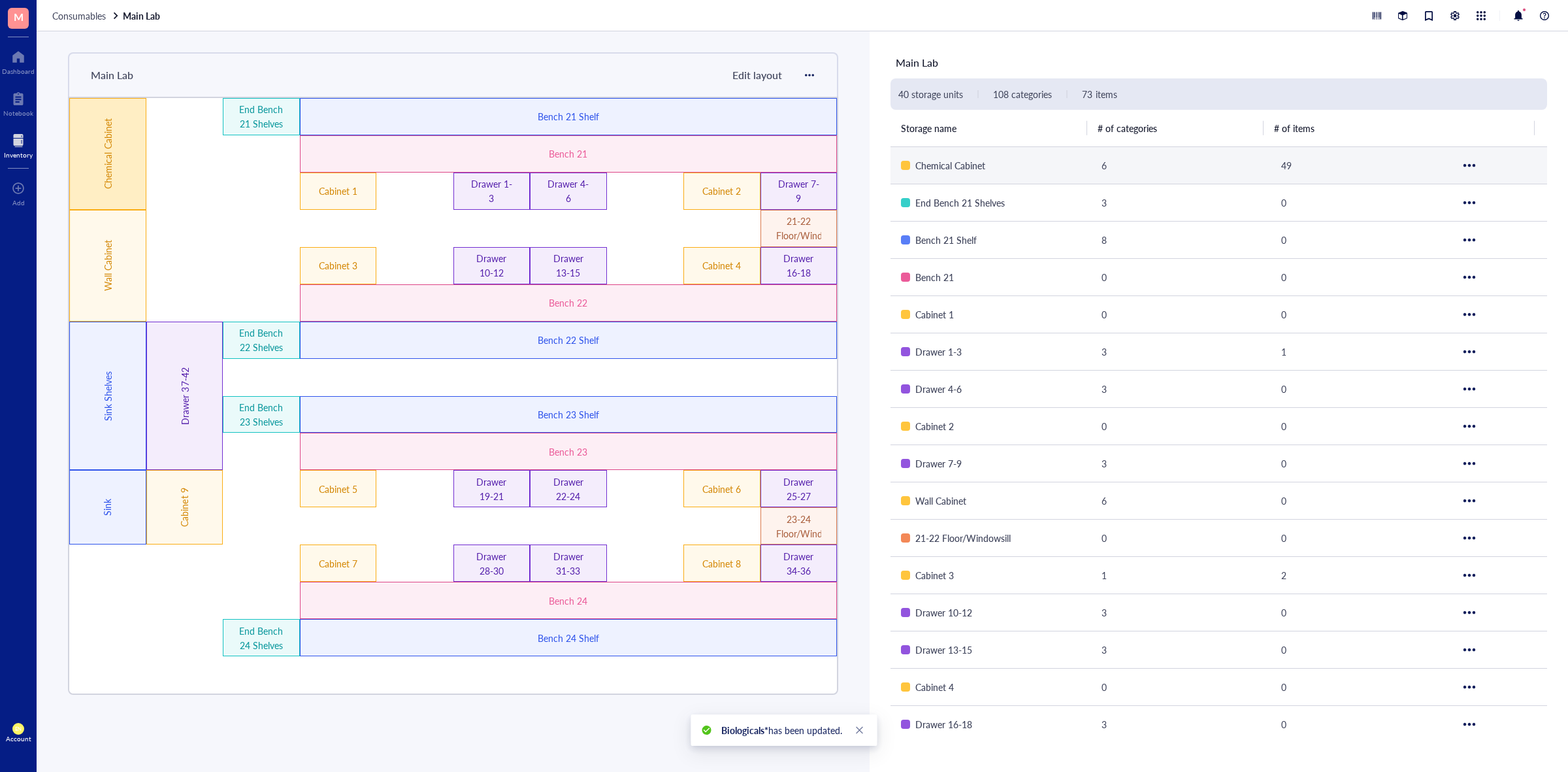
click at [96, 181] on div "Chemical Cabinet" at bounding box center [108, 154] width 77 height 112
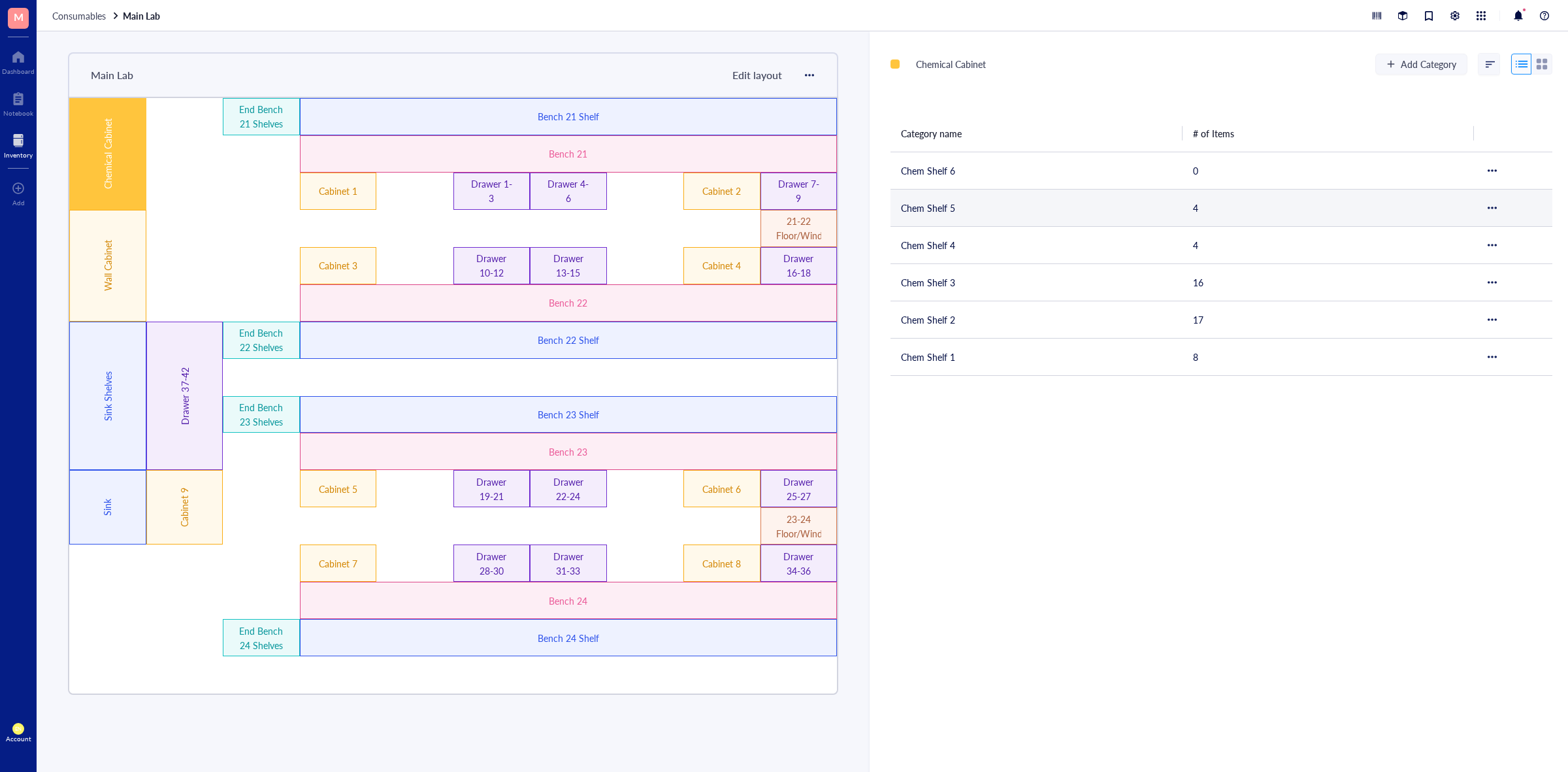
click at [1020, 208] on td "Chem Shelf 5" at bounding box center [1036, 207] width 292 height 37
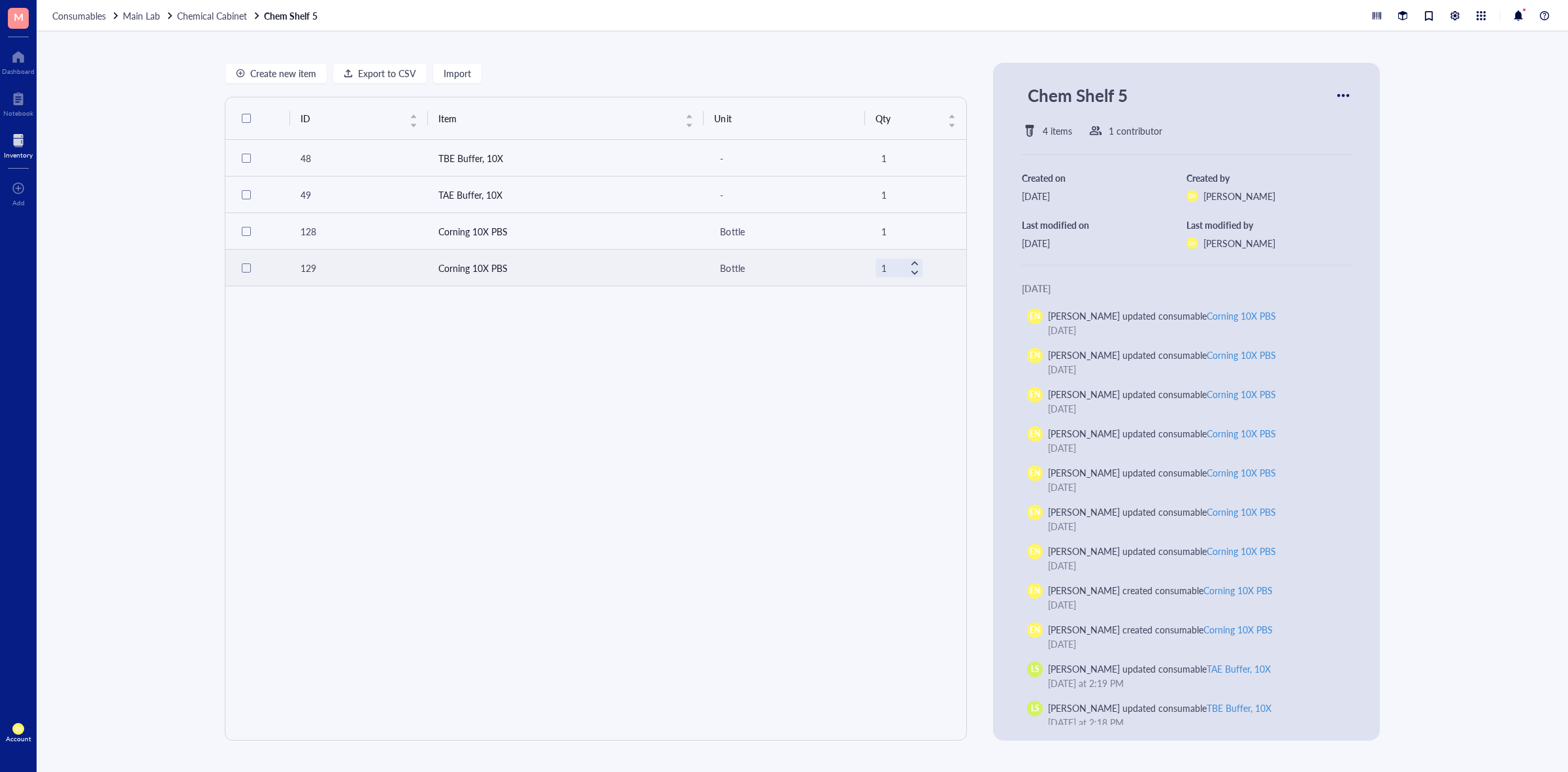
click at [524, 265] on td "Corning 10X PBS" at bounding box center [566, 268] width 277 height 36
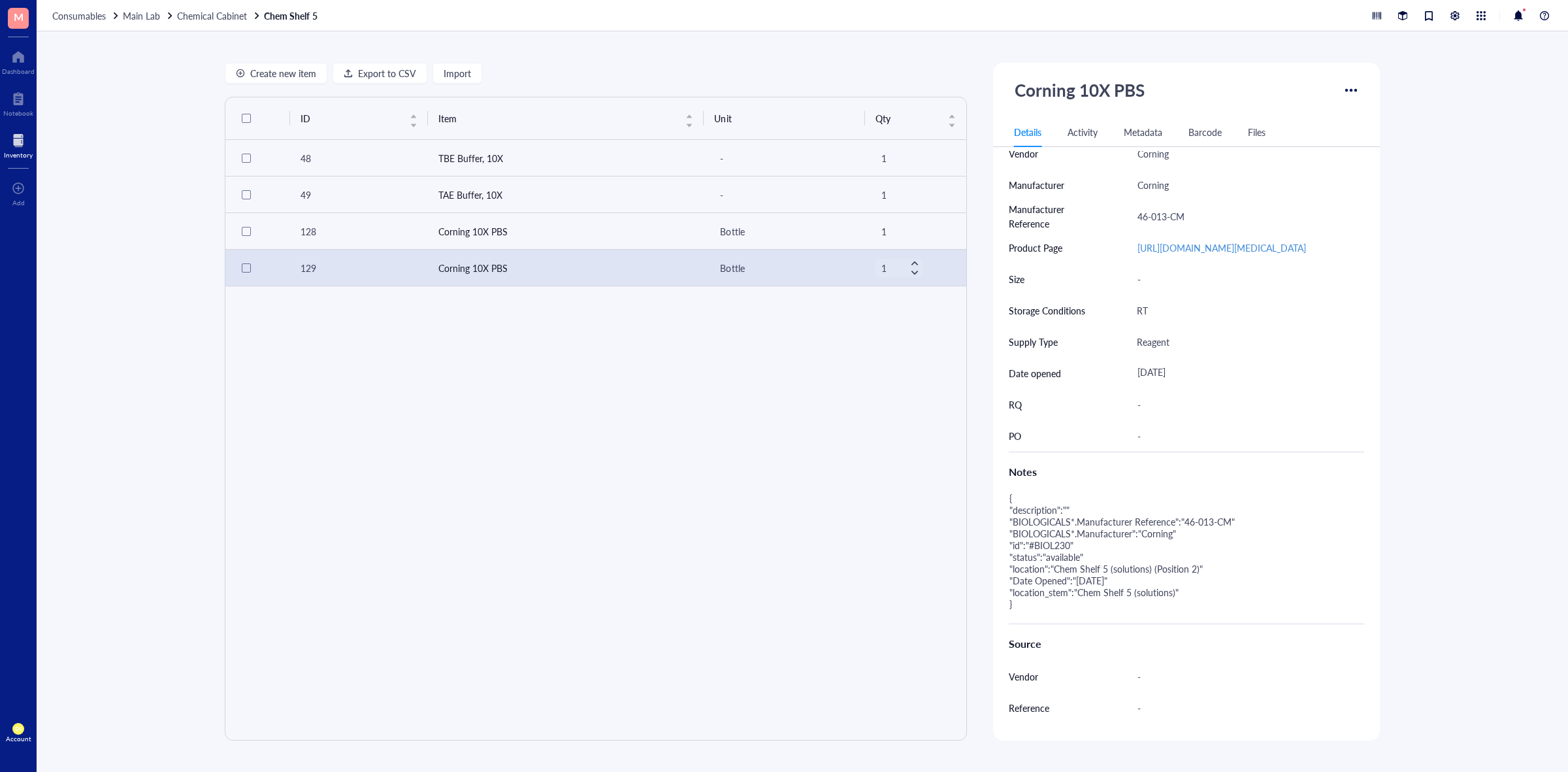
scroll to position [409, 0]
click at [1179, 383] on div "[DATE]" at bounding box center [1245, 372] width 228 height 24
click at [1214, 383] on div "[DATE]" at bounding box center [1240, 372] width 228 height 24
click at [1150, 379] on input "[DATE]" at bounding box center [1234, 372] width 200 height 14
type input "[DATE]"
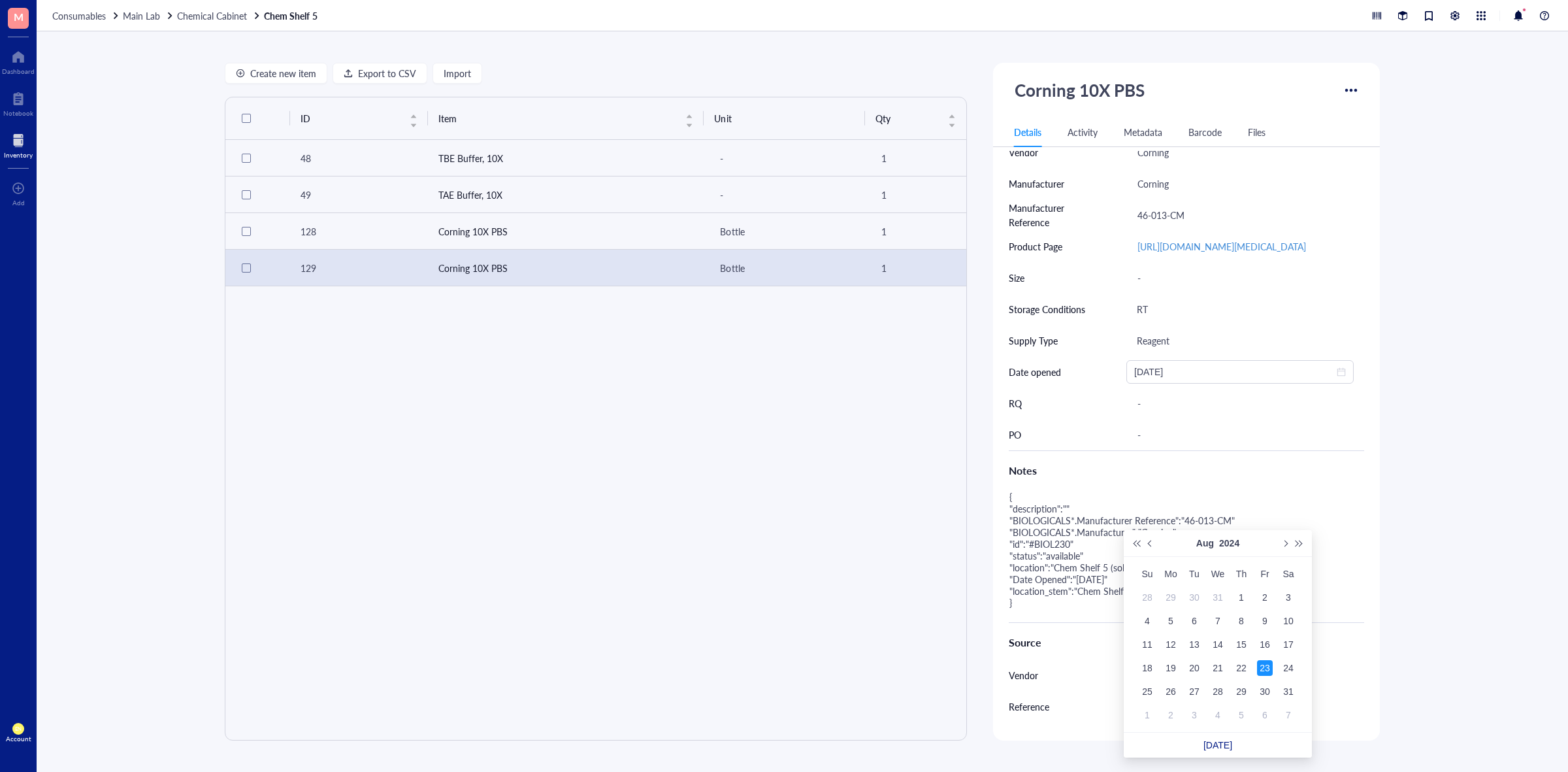
click at [1263, 668] on div "23" at bounding box center [1264, 667] width 15 height 15
click at [1422, 590] on div "Create new item Export to CSV Import ID Item Unit Qty 48 TBE Buffer, 10X - 1 49…" at bounding box center [802, 401] width 1531 height 740
click at [595, 237] on td "Corning 10X PBS" at bounding box center [566, 231] width 277 height 36
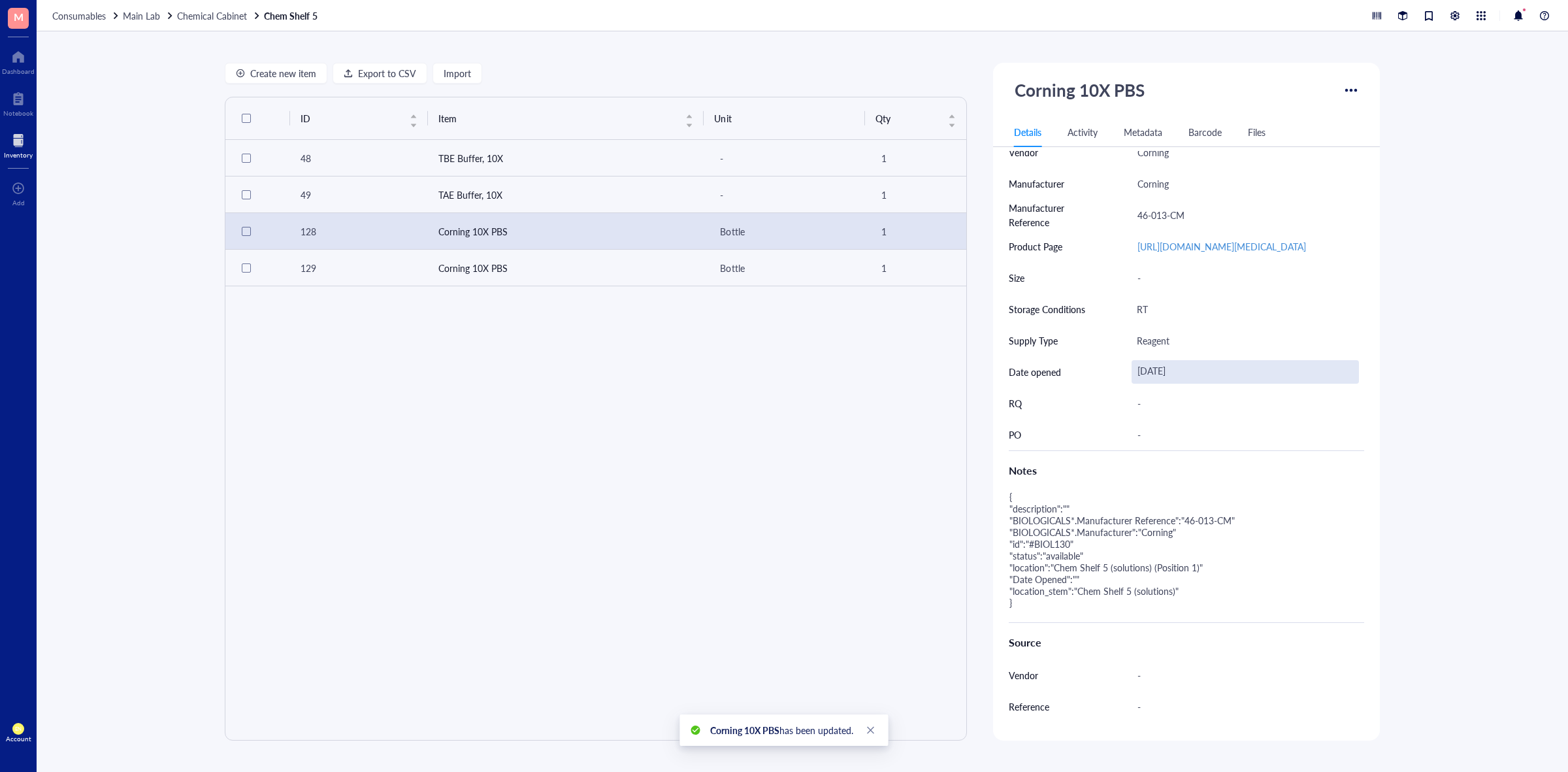
scroll to position [571, 0]
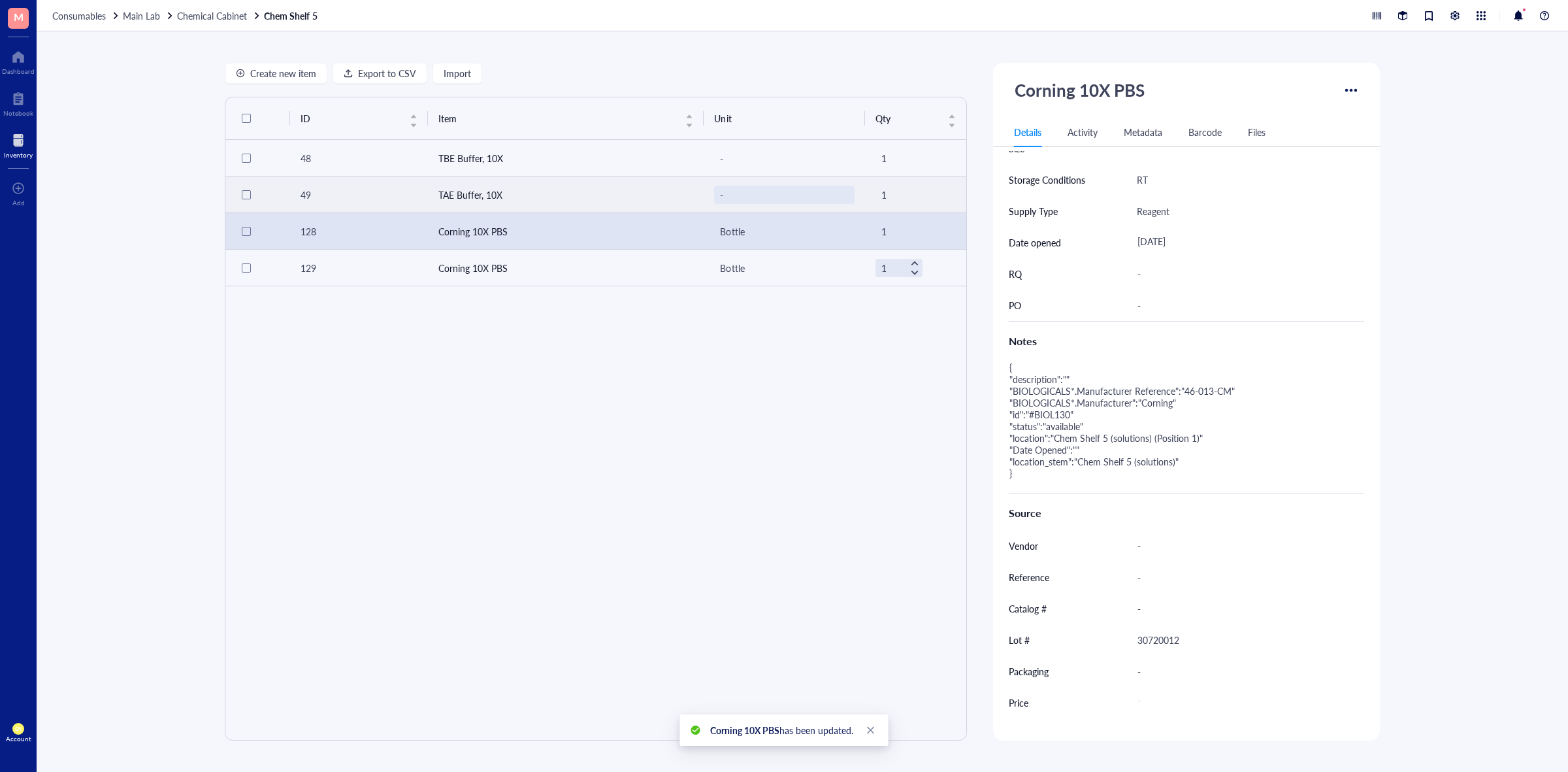
click at [758, 185] on div "-" at bounding box center [784, 194] width 140 height 18
click at [1197, 254] on div "[DATE]" at bounding box center [1245, 242] width 228 height 24
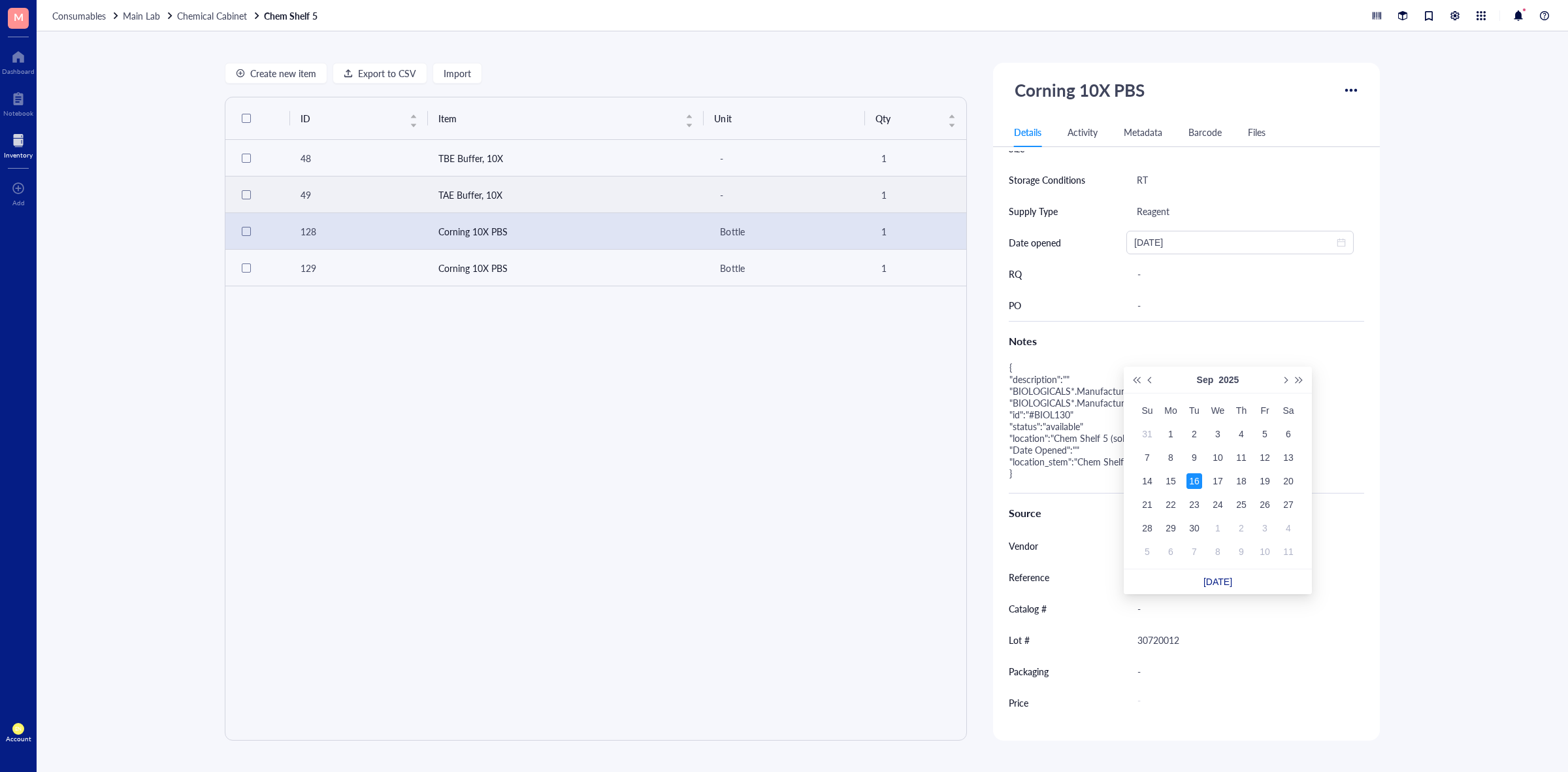
click at [1449, 326] on div "Create new item Export to CSV Import ID Item Unit Qty 48 TBE Buffer, 10X - 1 49…" at bounding box center [802, 401] width 1531 height 740
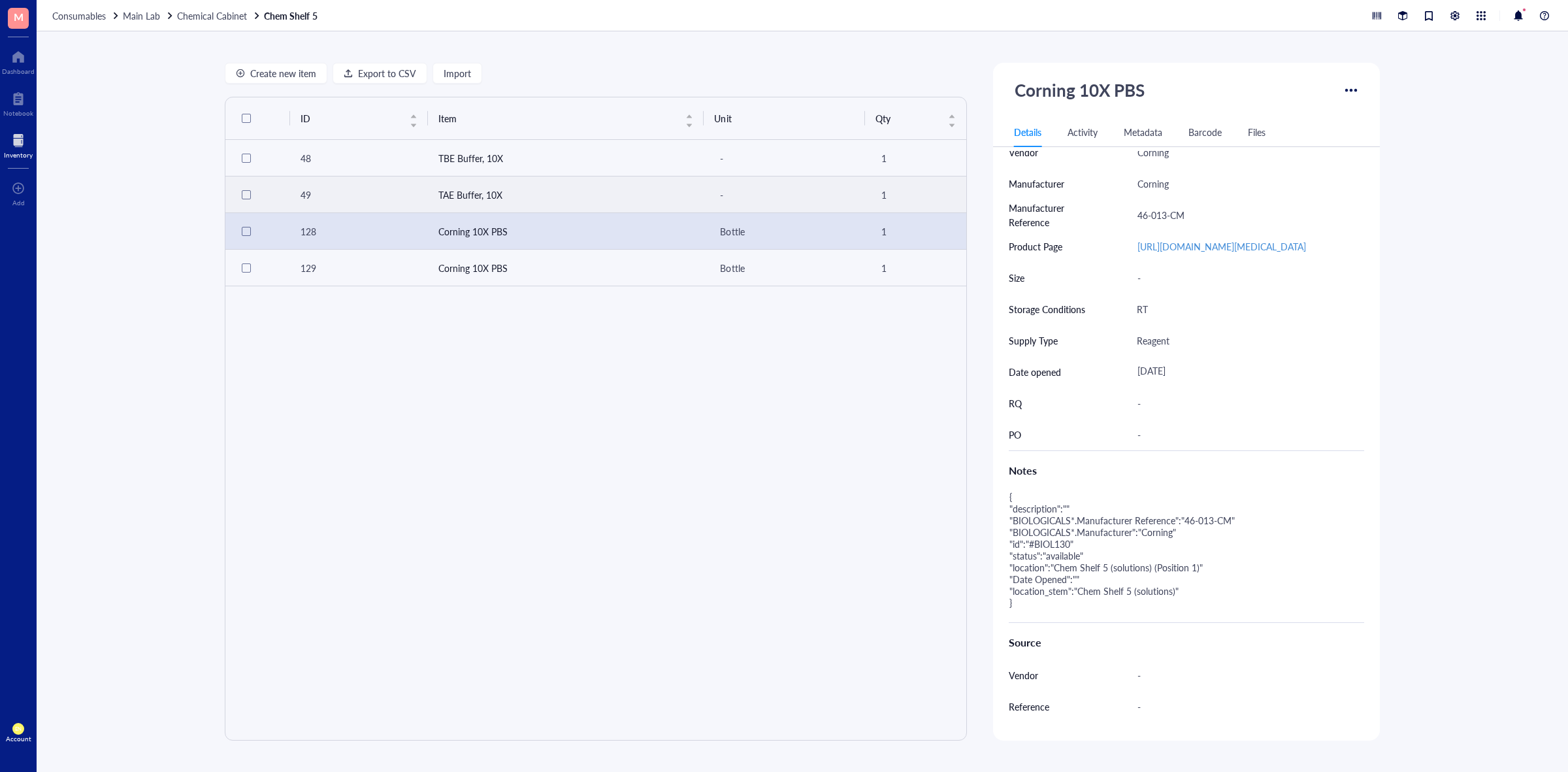
scroll to position [686, 0]
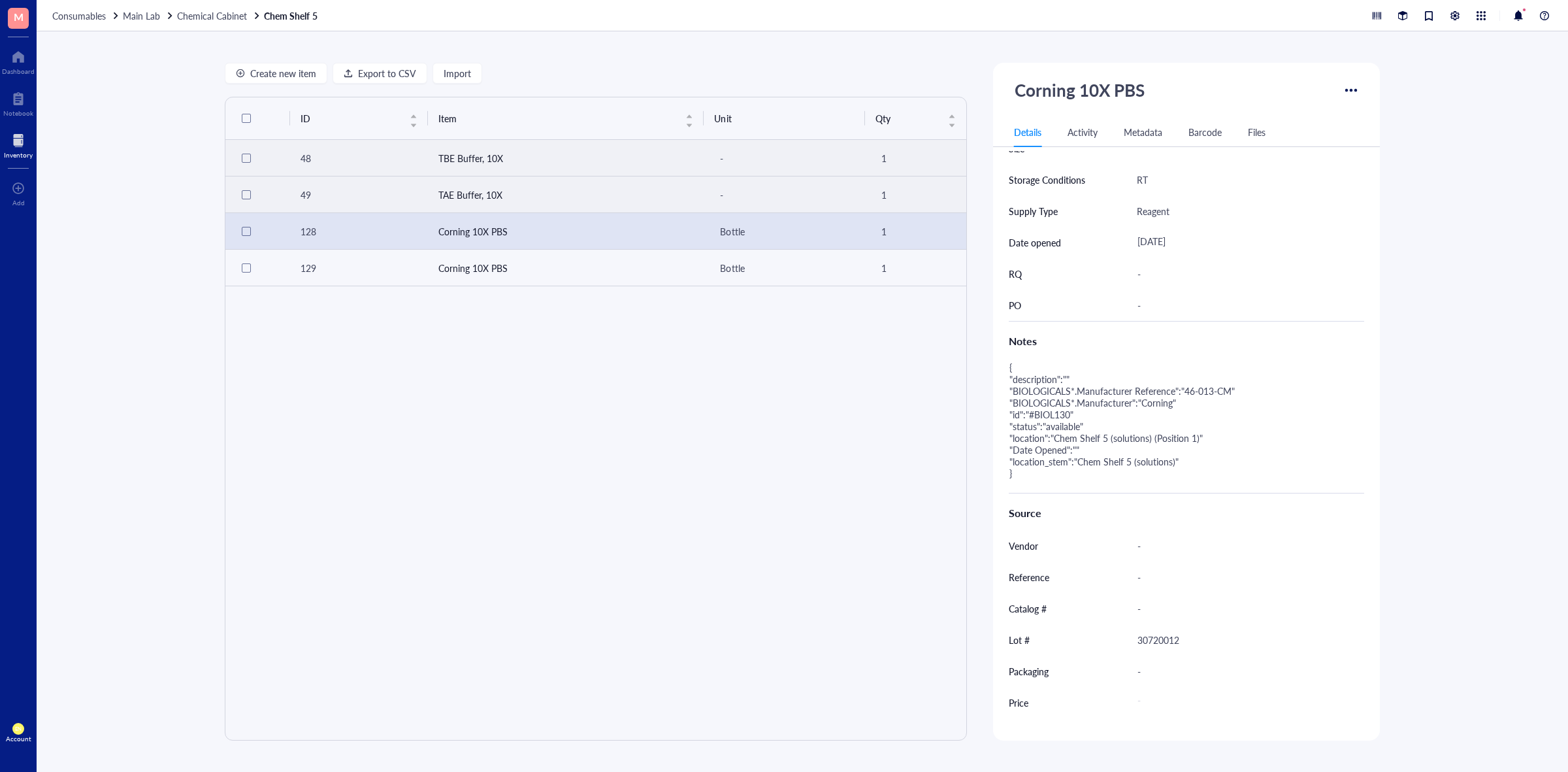
click at [663, 161] on td "TBE Buffer, 10X" at bounding box center [566, 158] width 277 height 36
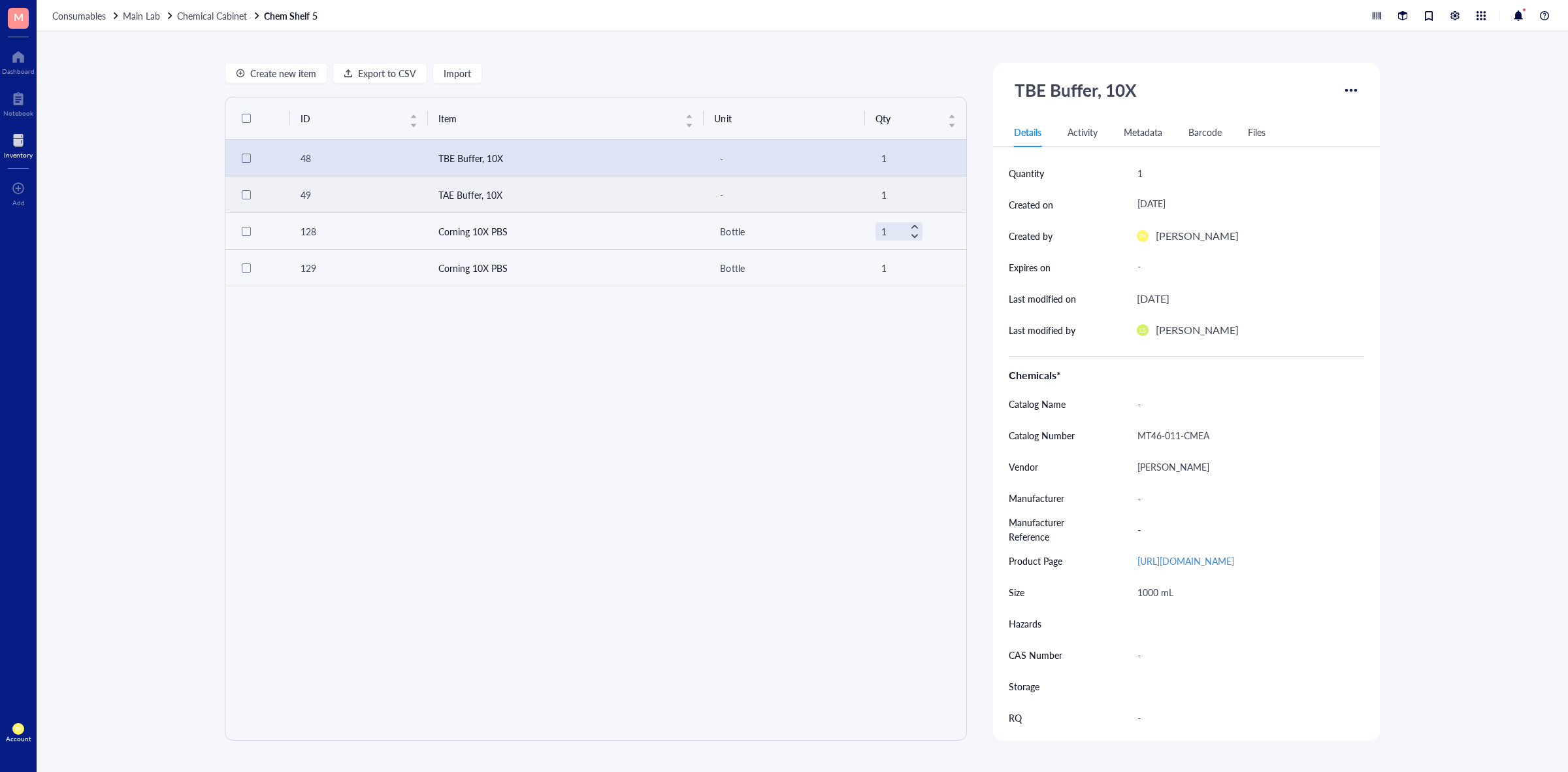
scroll to position [20, 0]
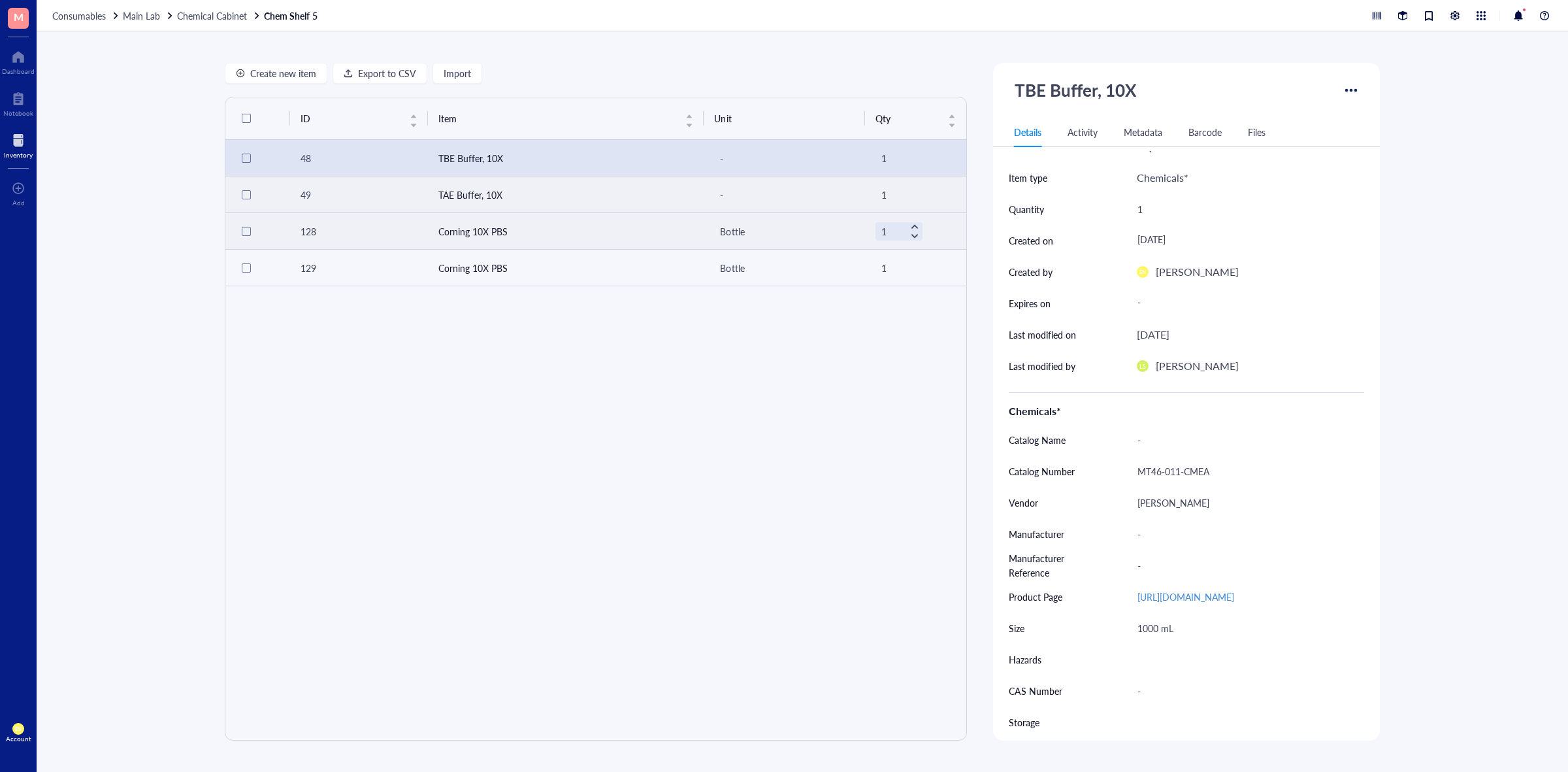
click at [492, 227] on td "Corning 10X PBS" at bounding box center [566, 231] width 277 height 36
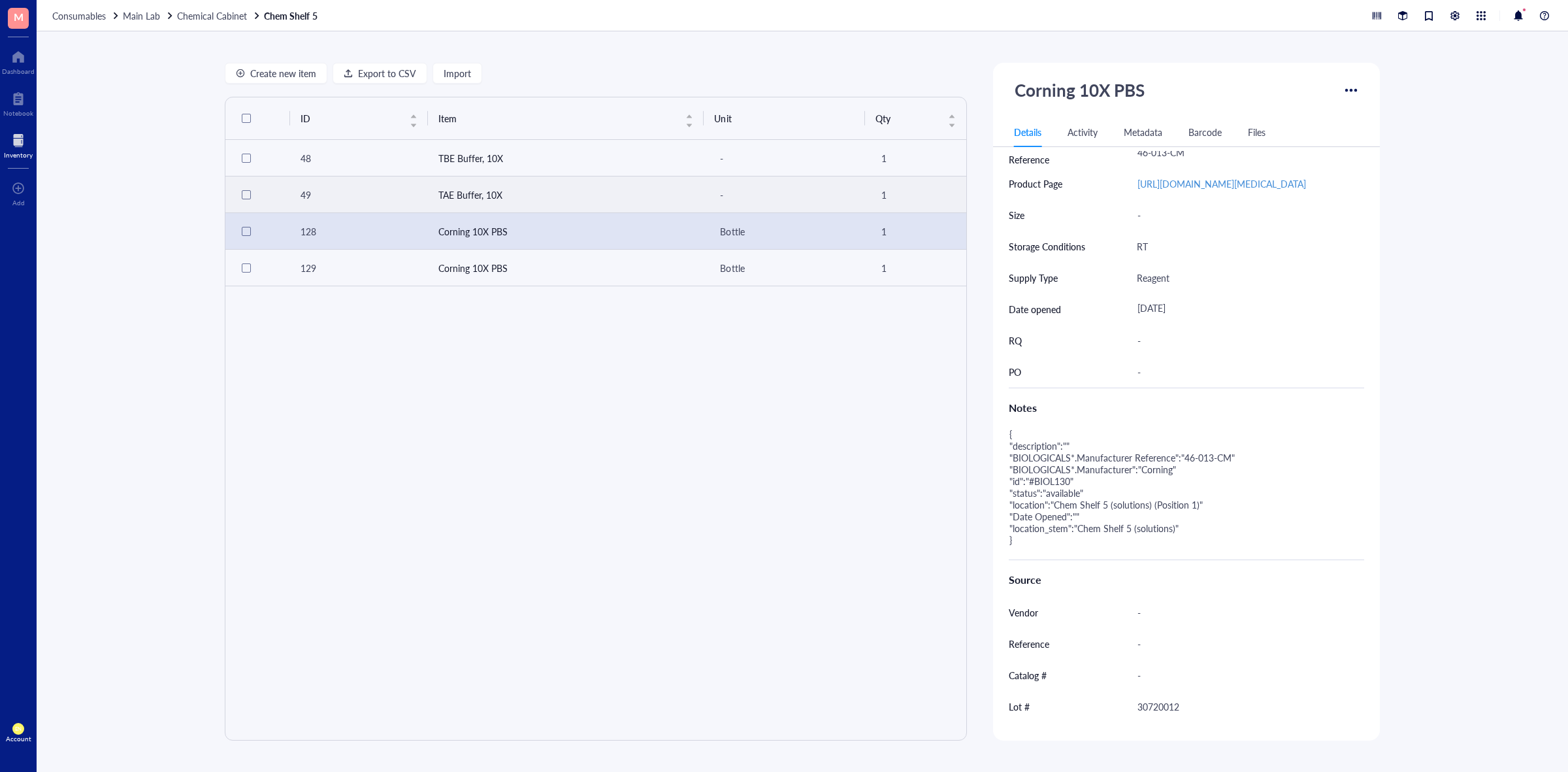
scroll to position [592, 0]
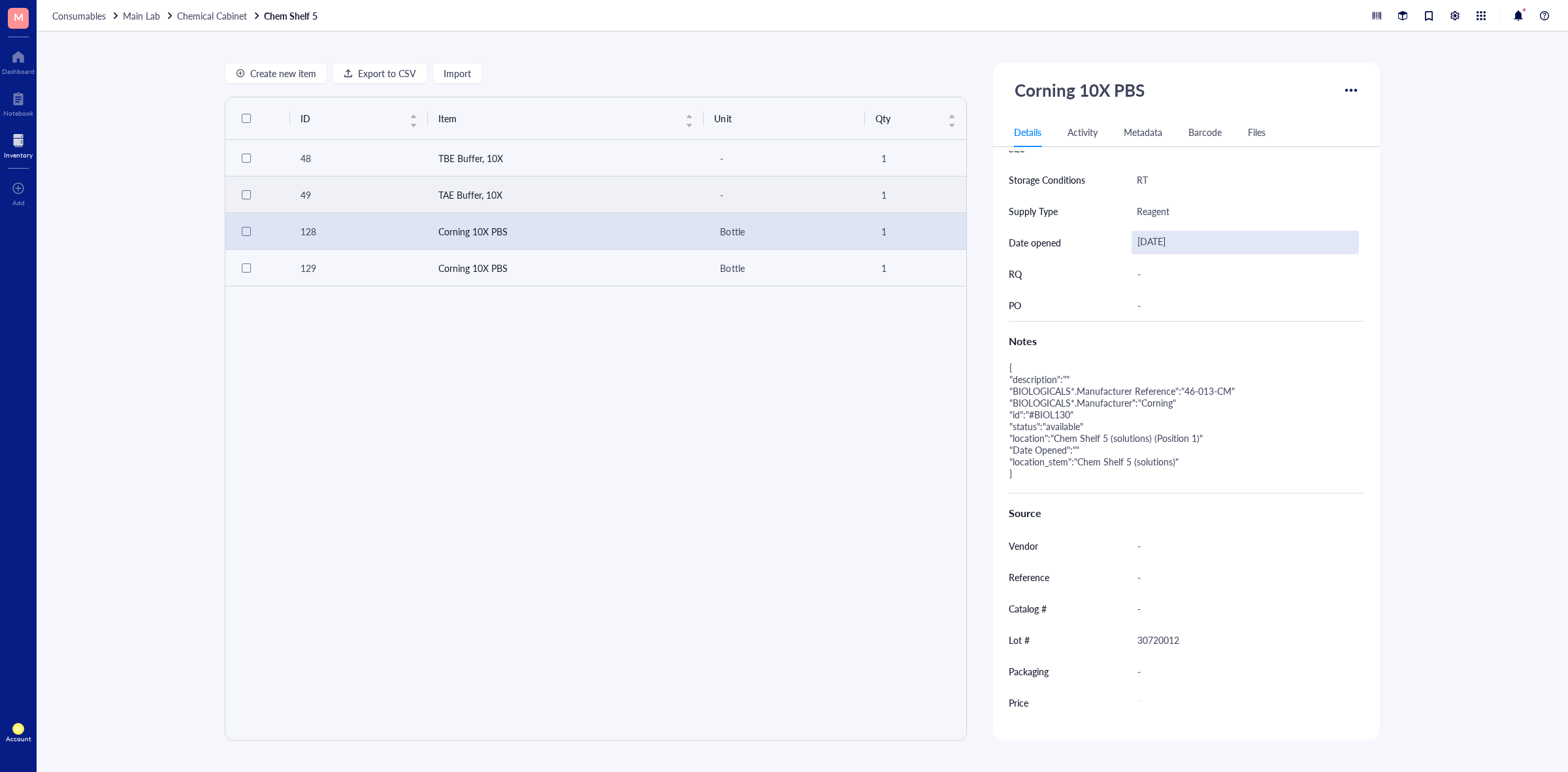
click at [1176, 254] on div "[DATE]" at bounding box center [1245, 242] width 228 height 24
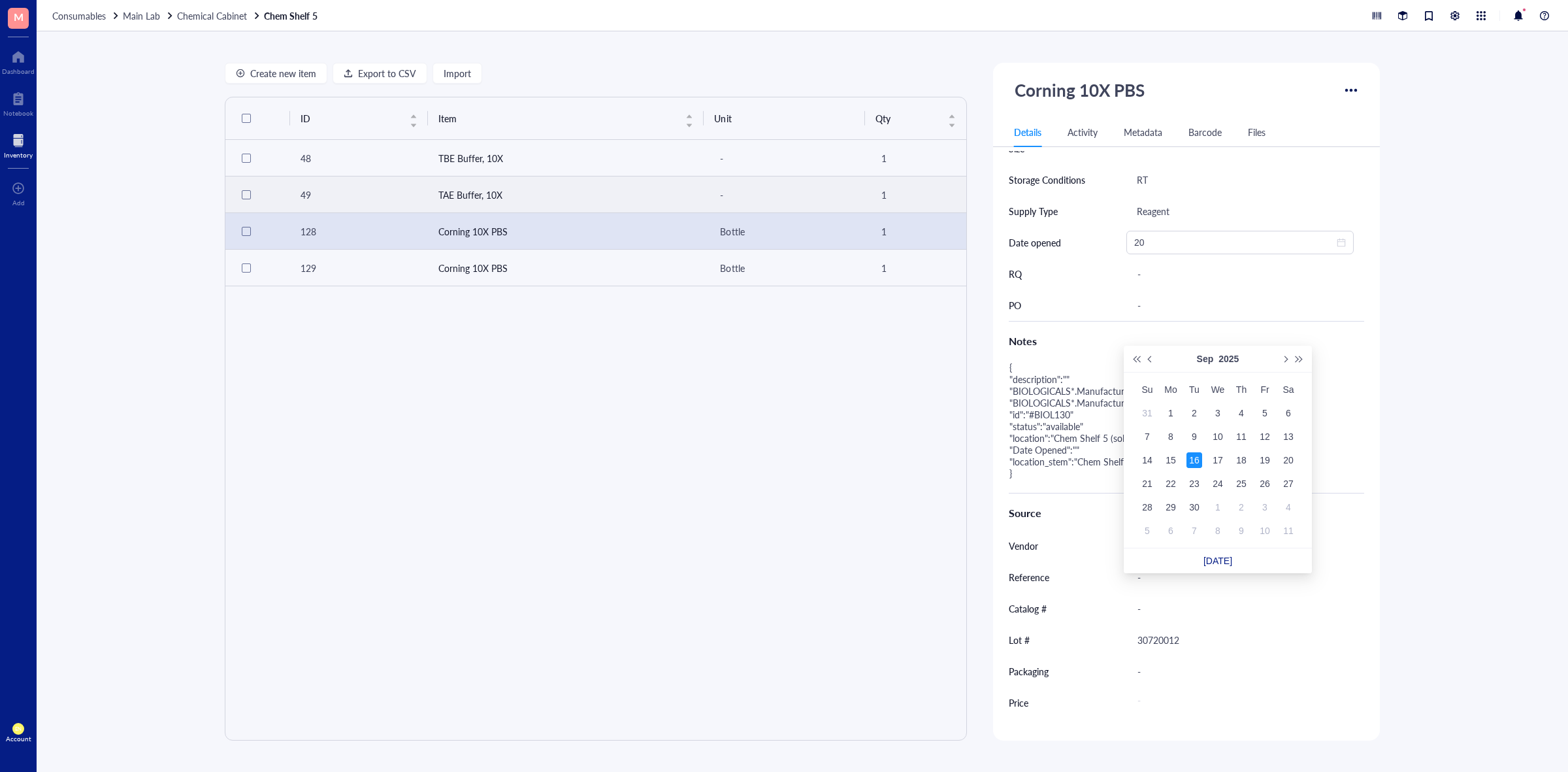
type input "2"
click at [1442, 249] on div "Create new item Export to CSV Import ID Item Unit Qty 48 TBE Buffer, 10X - 1 49…" at bounding box center [802, 401] width 1531 height 740
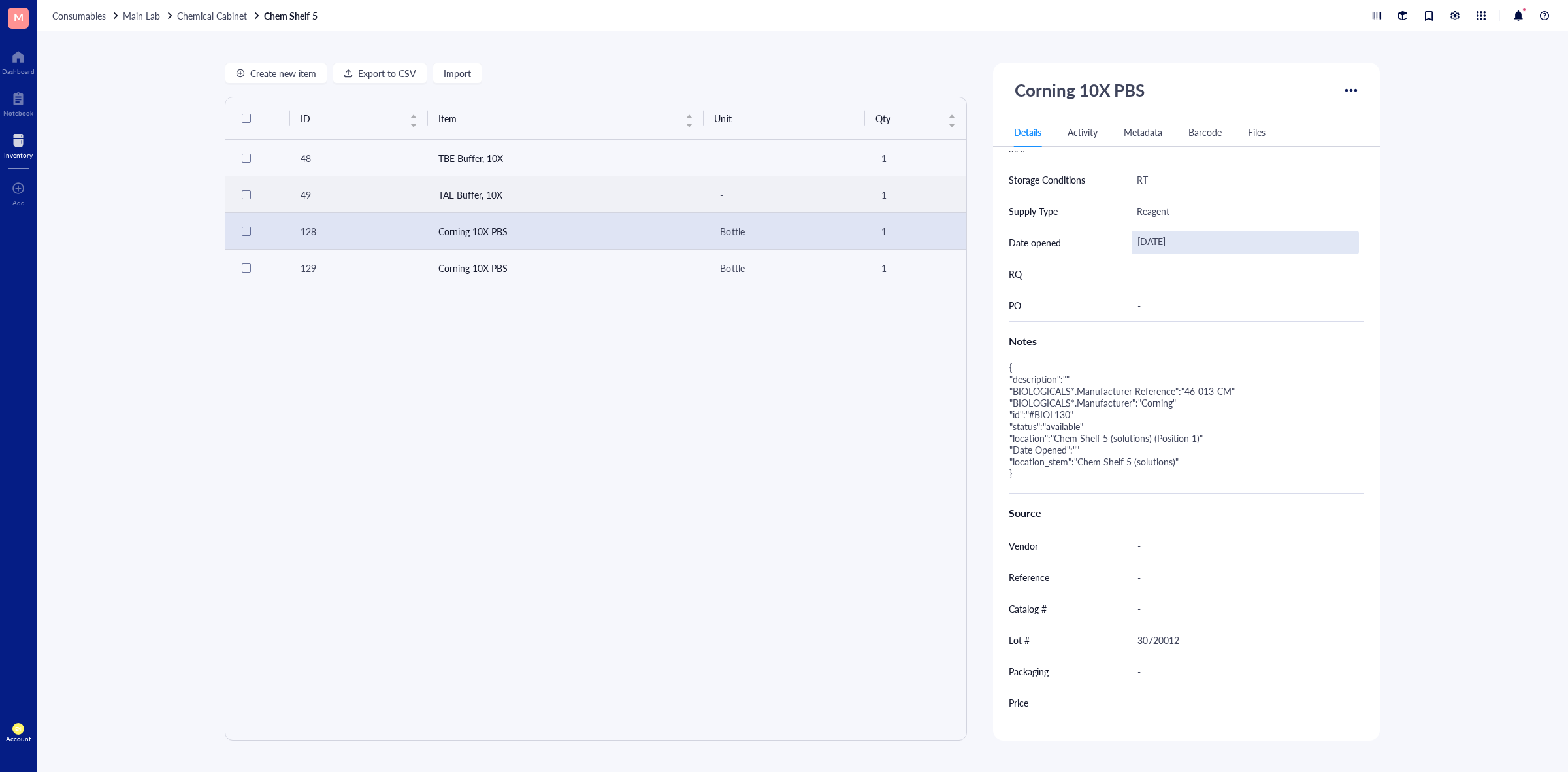
click at [1206, 254] on div "[DATE]" at bounding box center [1245, 242] width 228 height 24
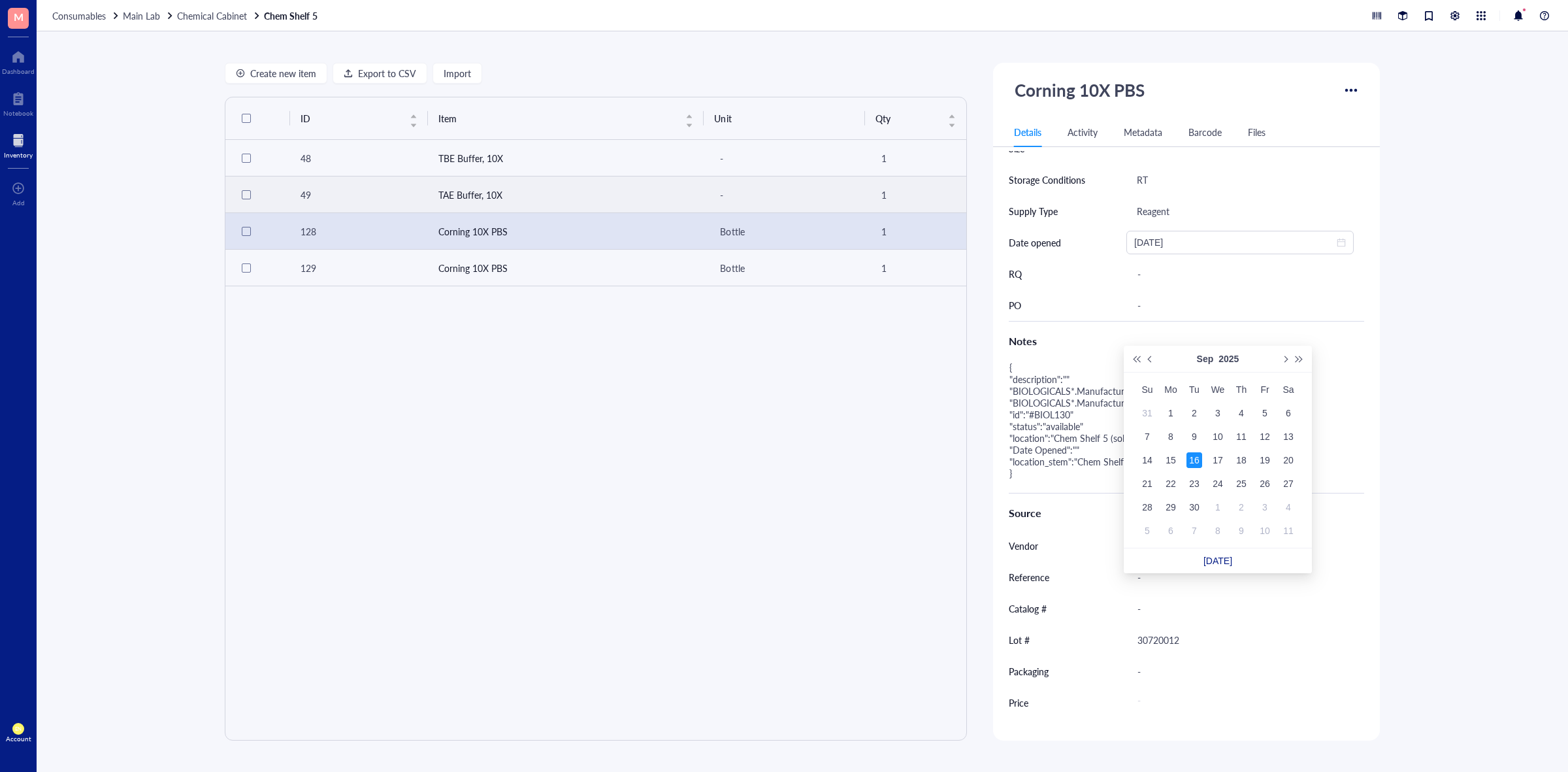
drag, startPoint x: 1206, startPoint y: 334, endPoint x: 1460, endPoint y: 284, distance: 258.9
click at [1460, 284] on div "Create new item Export to CSV Import ID Item Unit Qty 48 TBE Buffer, 10X - 1 49…" at bounding box center [802, 401] width 1531 height 740
click at [1458, 14] on div at bounding box center [1455, 15] width 14 height 14
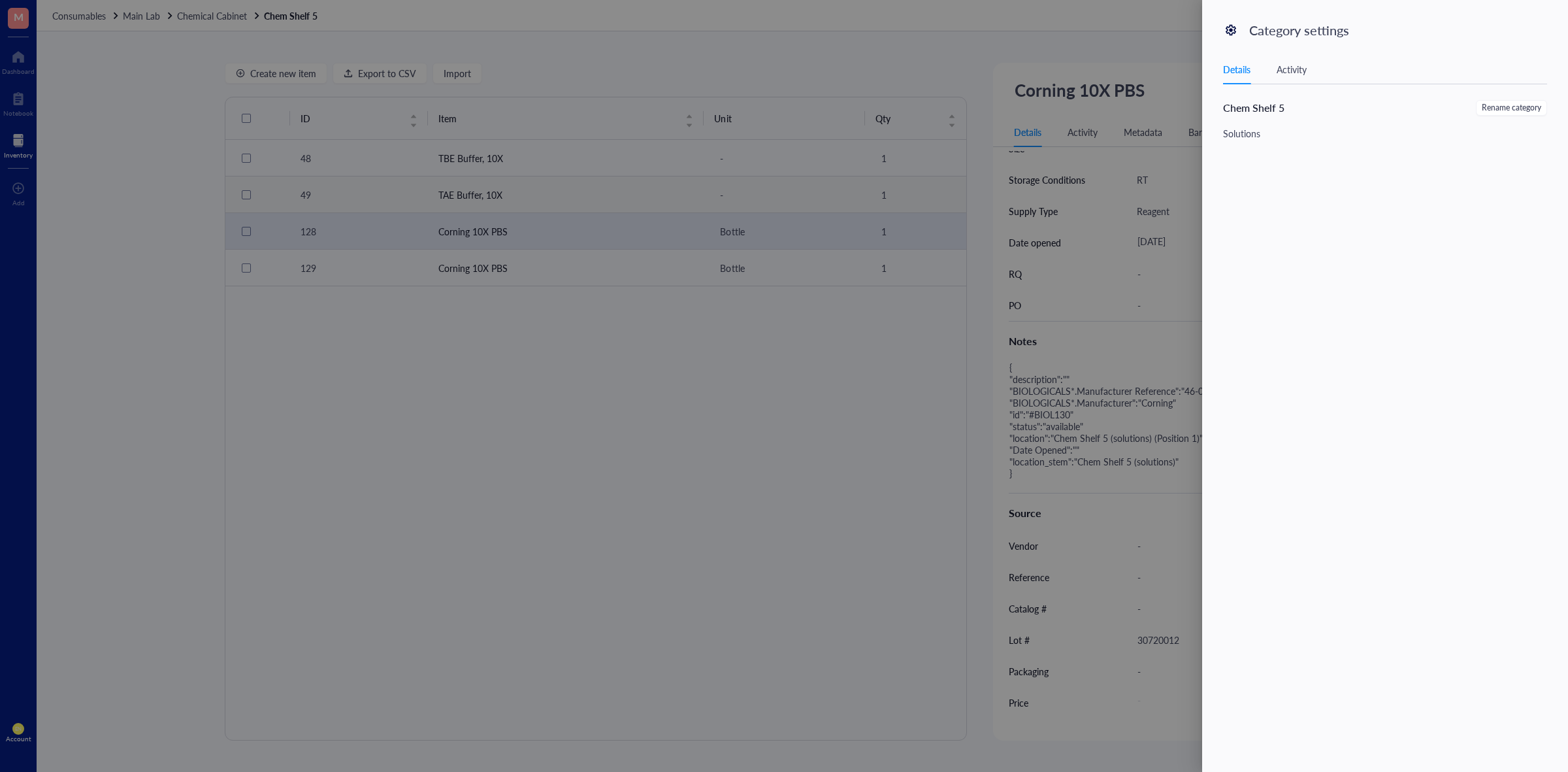
click at [962, 67] on div at bounding box center [784, 386] width 1568 height 772
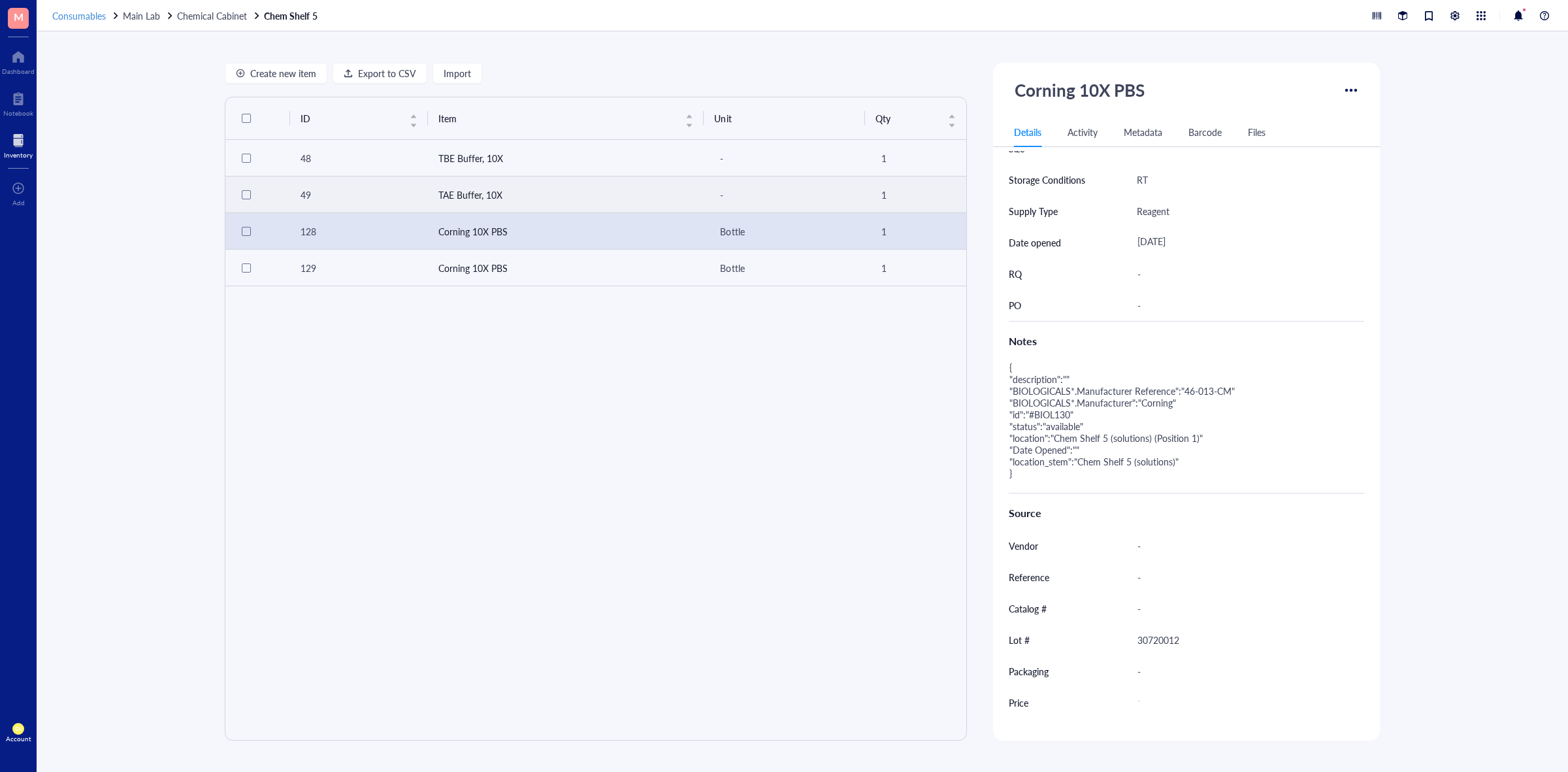
click at [77, 13] on span "Consumables" at bounding box center [79, 15] width 53 height 13
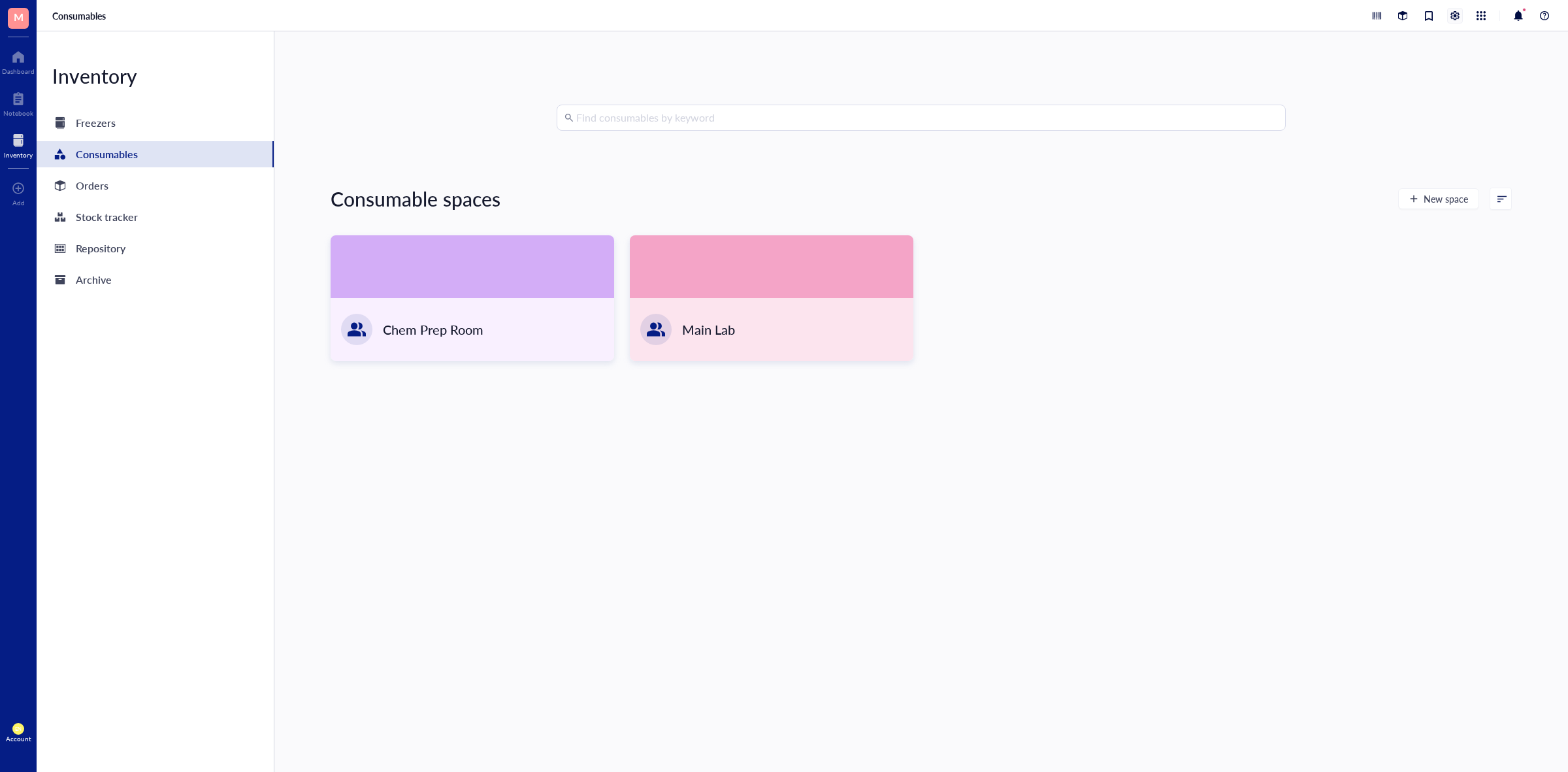
click at [1449, 18] on div at bounding box center [1455, 15] width 14 height 14
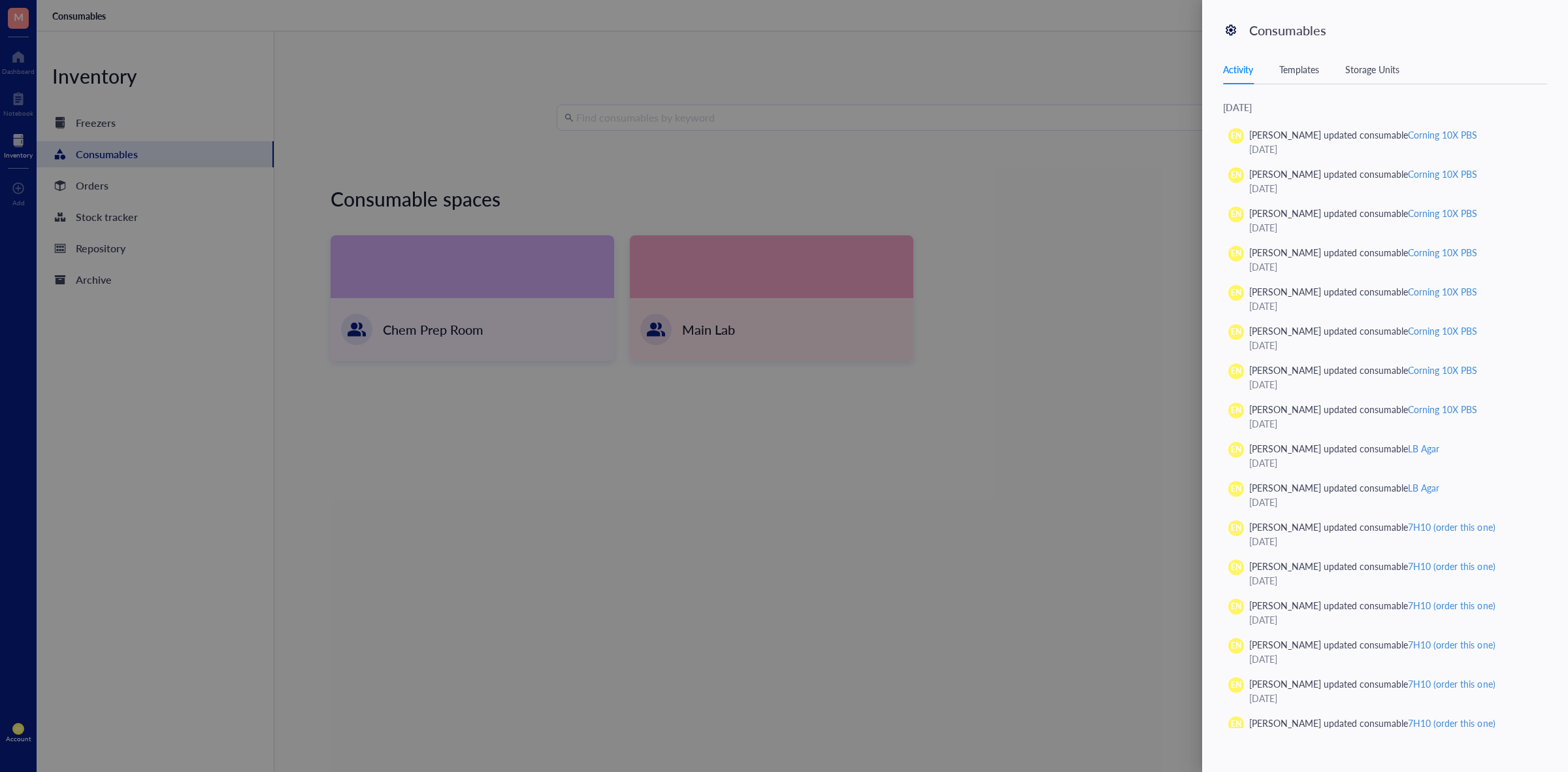
click at [1311, 67] on div "Templates" at bounding box center [1299, 70] width 40 height 14
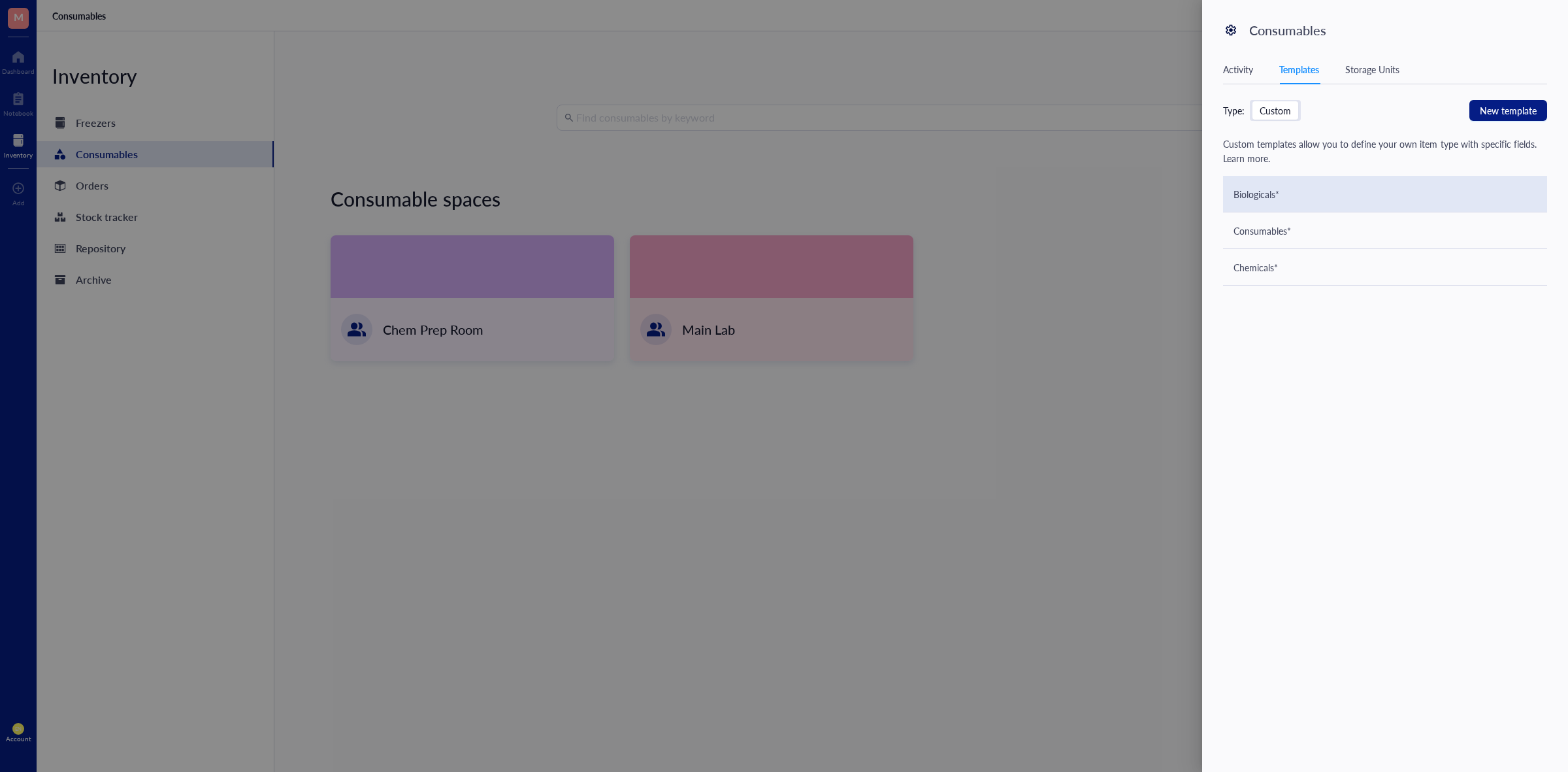
click at [1285, 193] on div "Biologicals*" at bounding box center [1385, 193] width 324 height 36
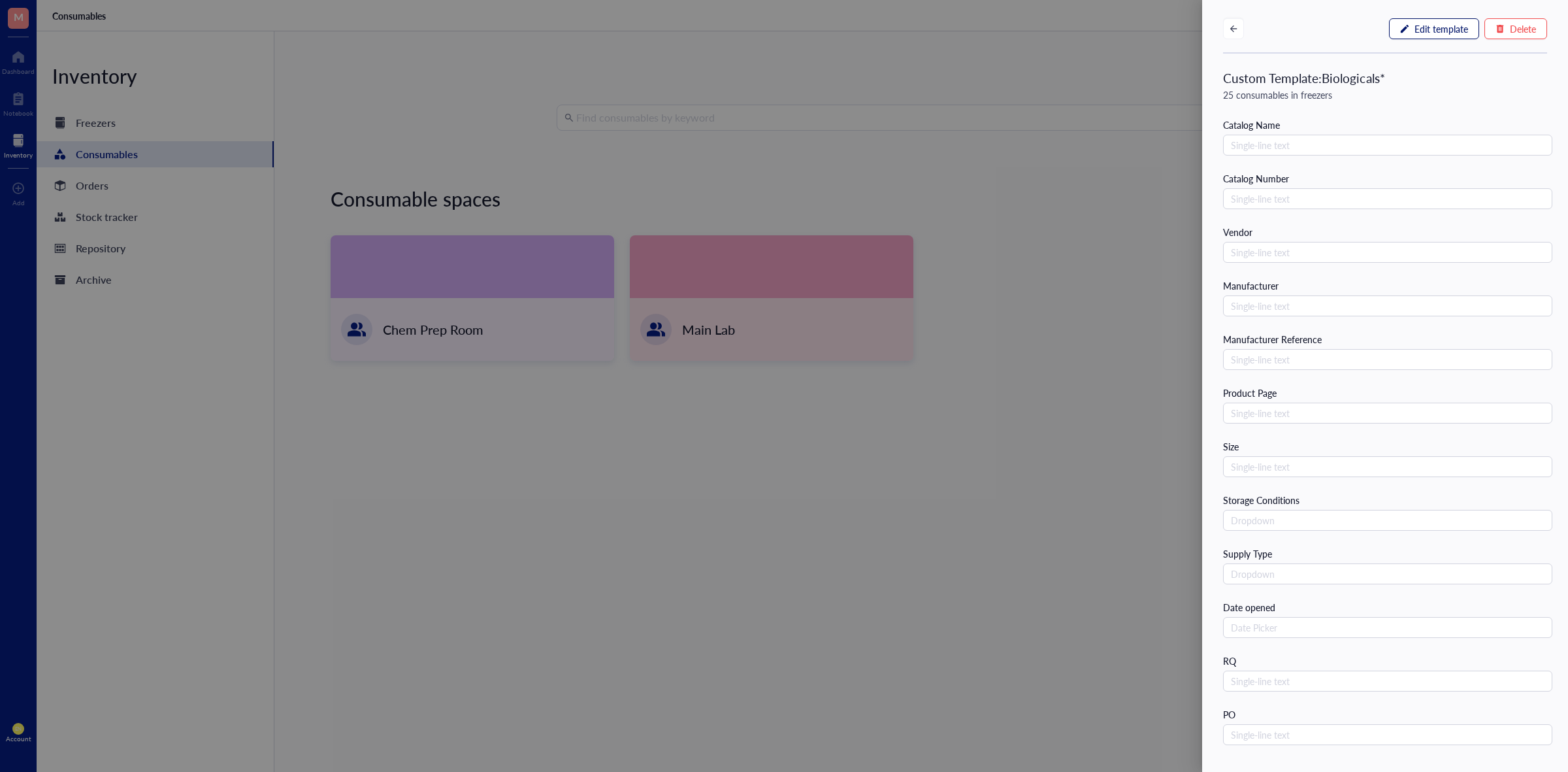
click at [1429, 27] on span "Edit template" at bounding box center [1441, 29] width 53 height 11
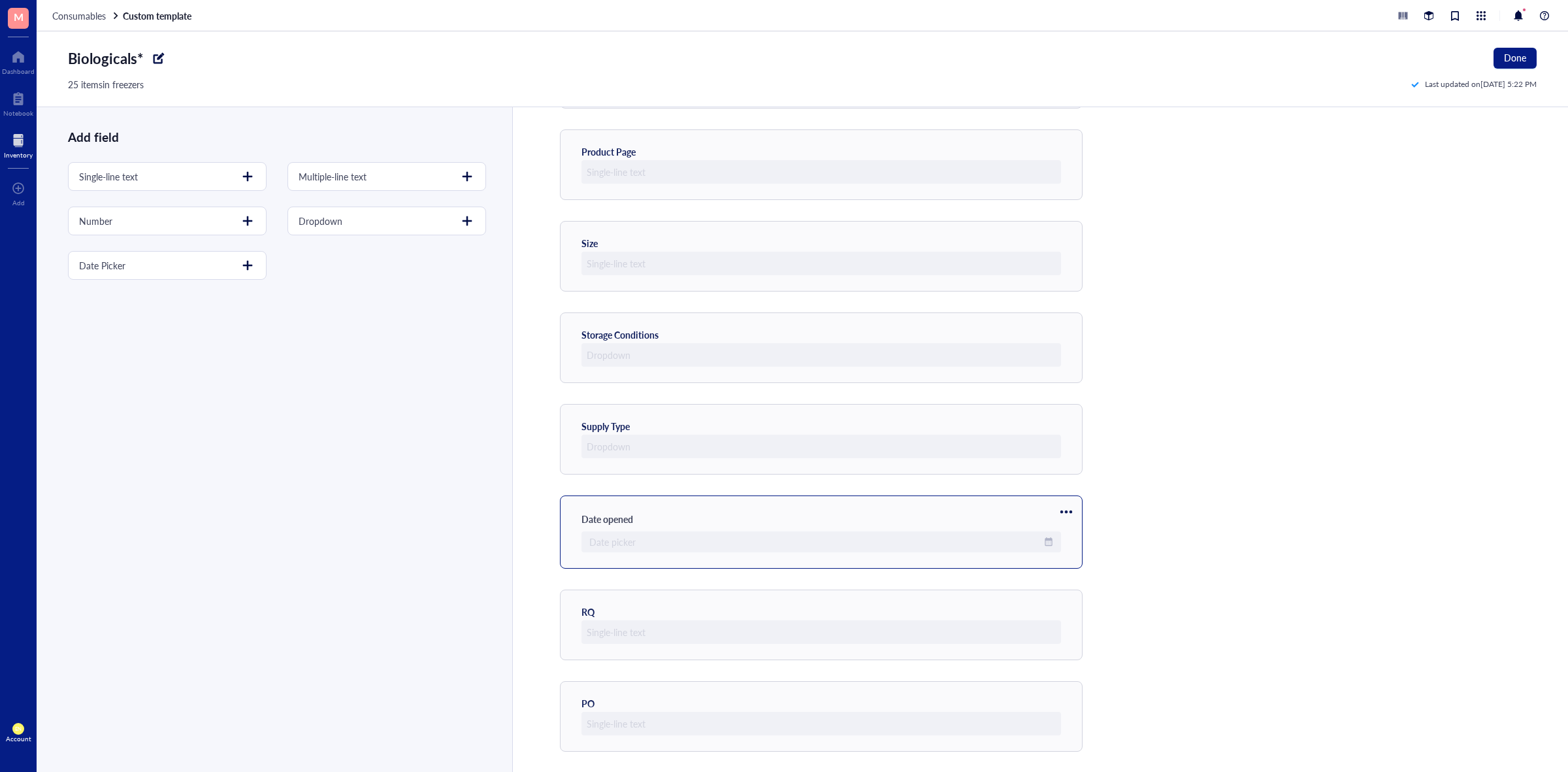
scroll to position [498, 0]
click at [1054, 506] on div "Date opened Date picker" at bounding box center [821, 531] width 522 height 73
click at [188, 334] on div "Edit field Field type Field label Date opened Save" at bounding box center [272, 481] width 473 height 644
click at [1063, 508] on div at bounding box center [1066, 511] width 21 height 21
click at [1087, 572] on span "Delete" at bounding box center [1105, 574] width 74 height 14
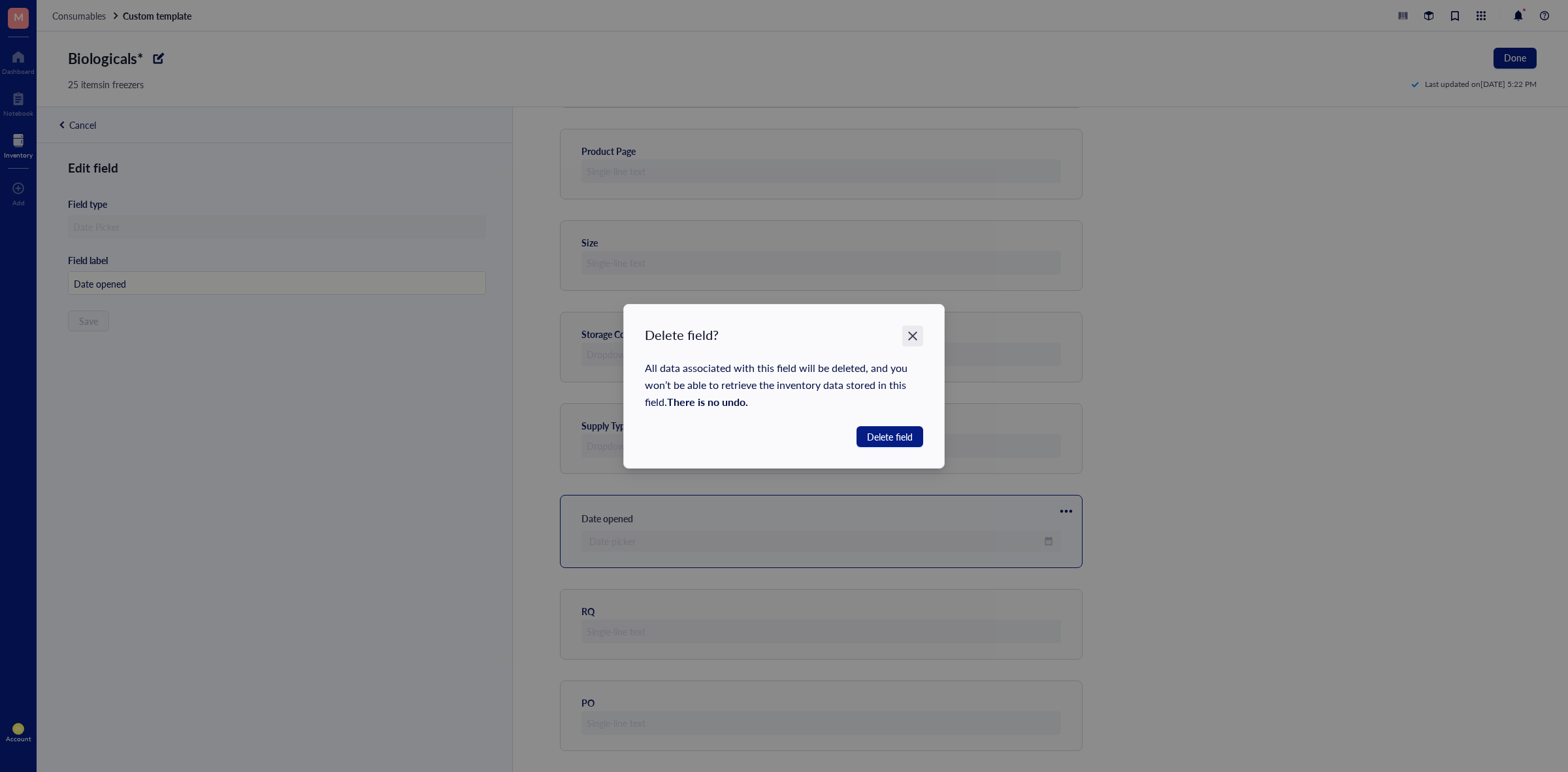
click at [906, 335] on div "Close" at bounding box center [912, 335] width 21 height 21
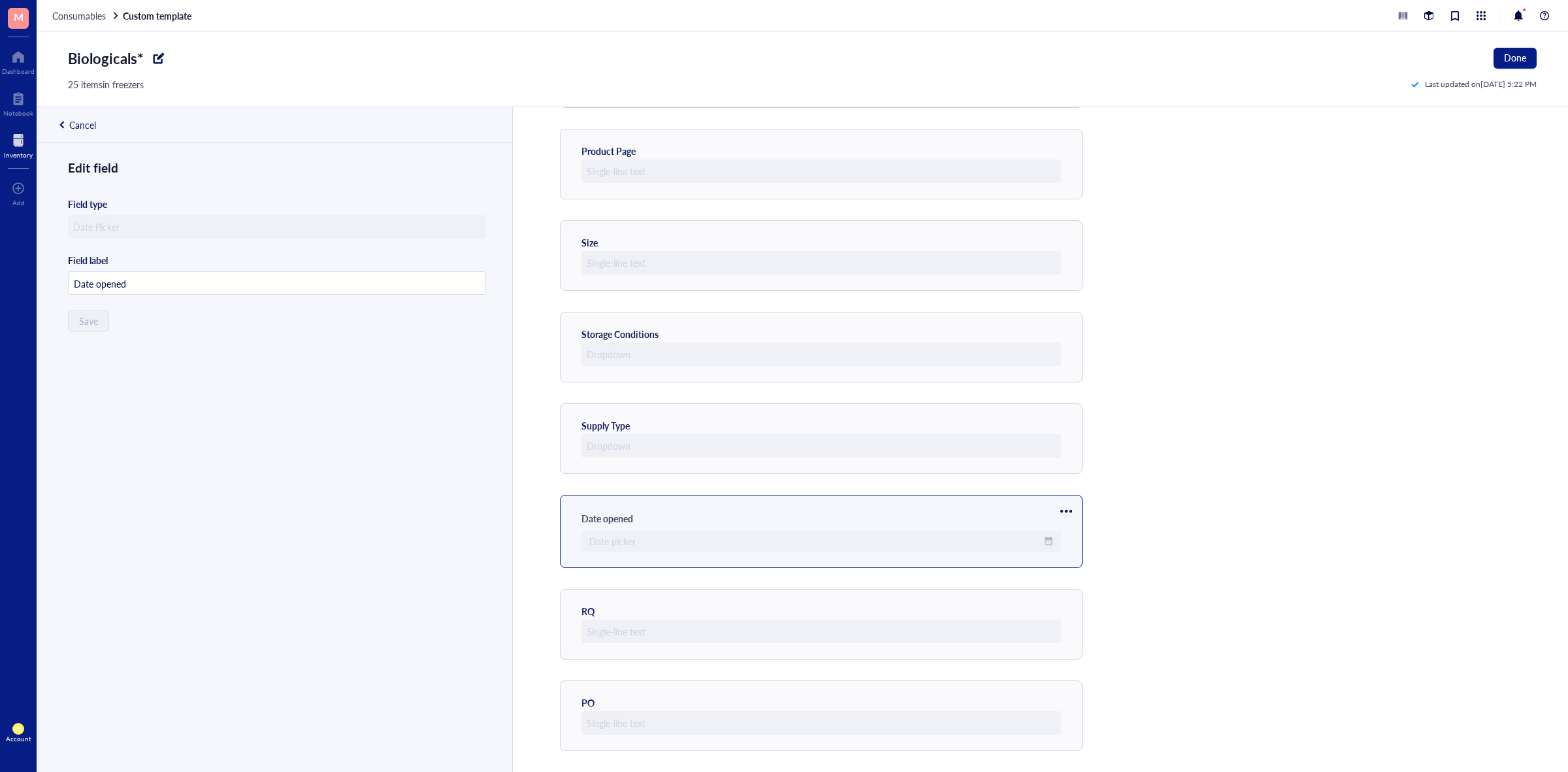
click at [1069, 507] on div at bounding box center [1066, 511] width 21 height 21
click at [1088, 569] on span "Delete" at bounding box center [1105, 574] width 74 height 14
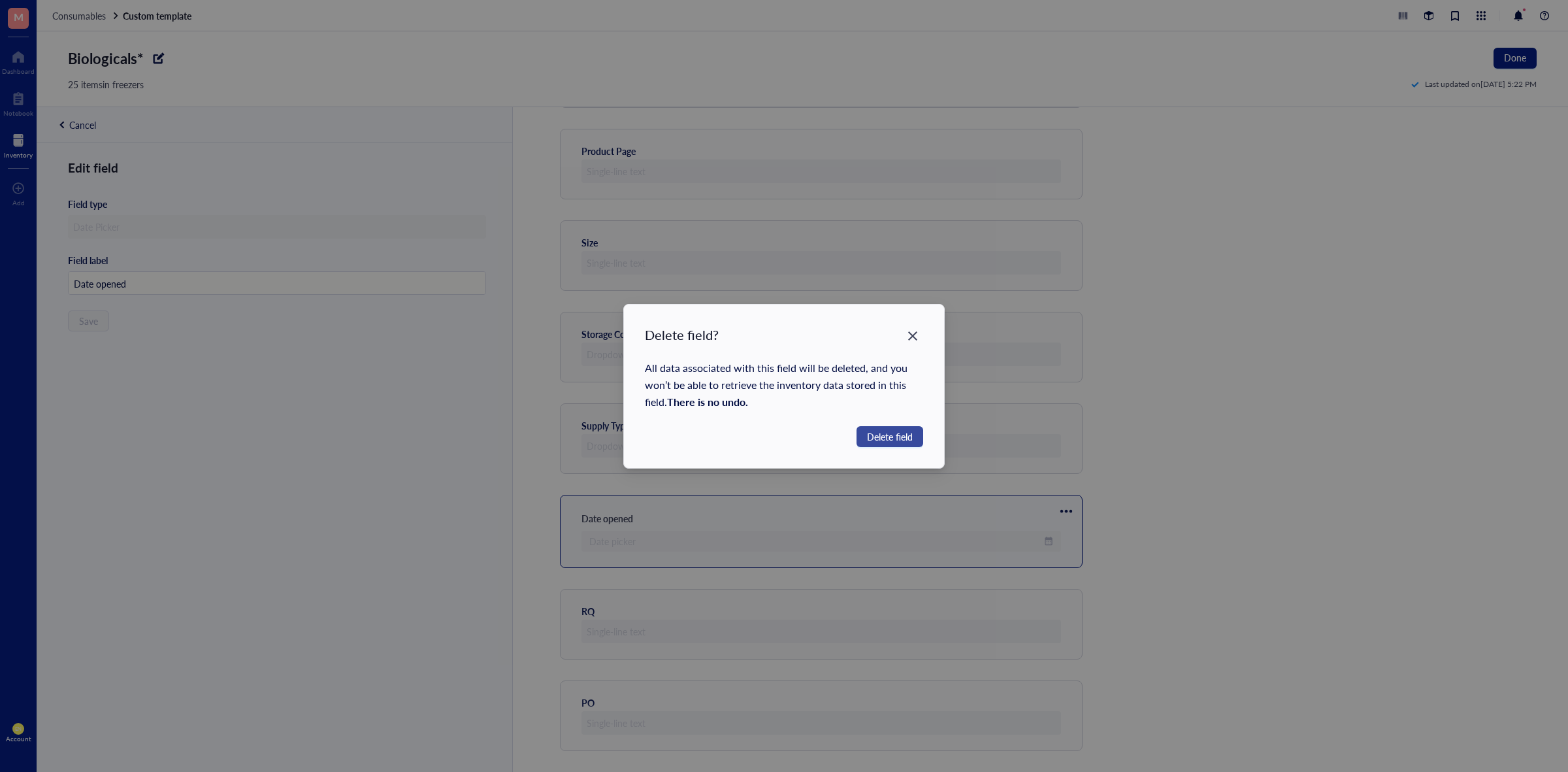
click at [905, 442] on span "Delete field" at bounding box center [889, 437] width 46 height 14
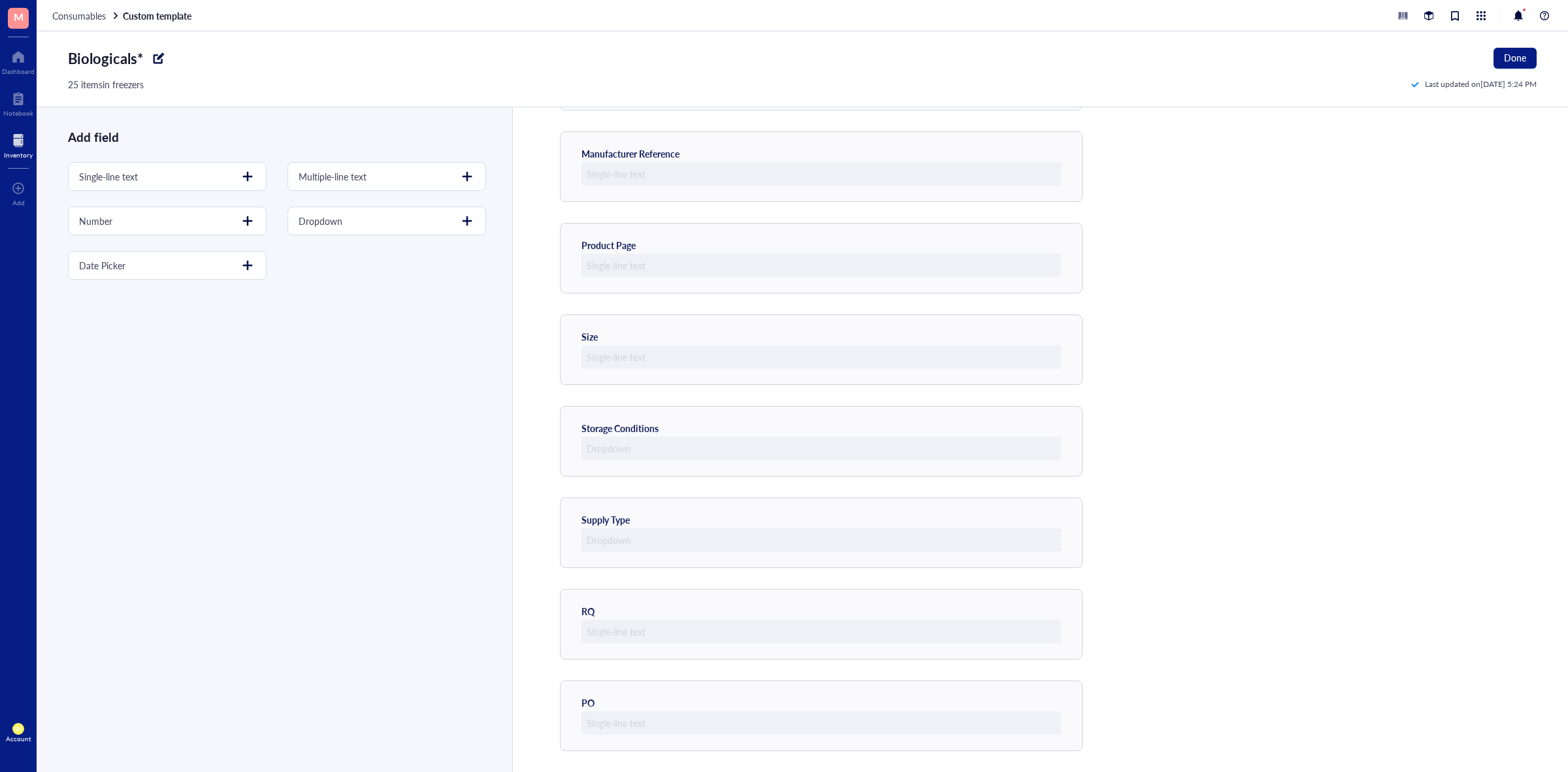
scroll to position [405, 0]
click at [239, 174] on div at bounding box center [247, 176] width 21 height 21
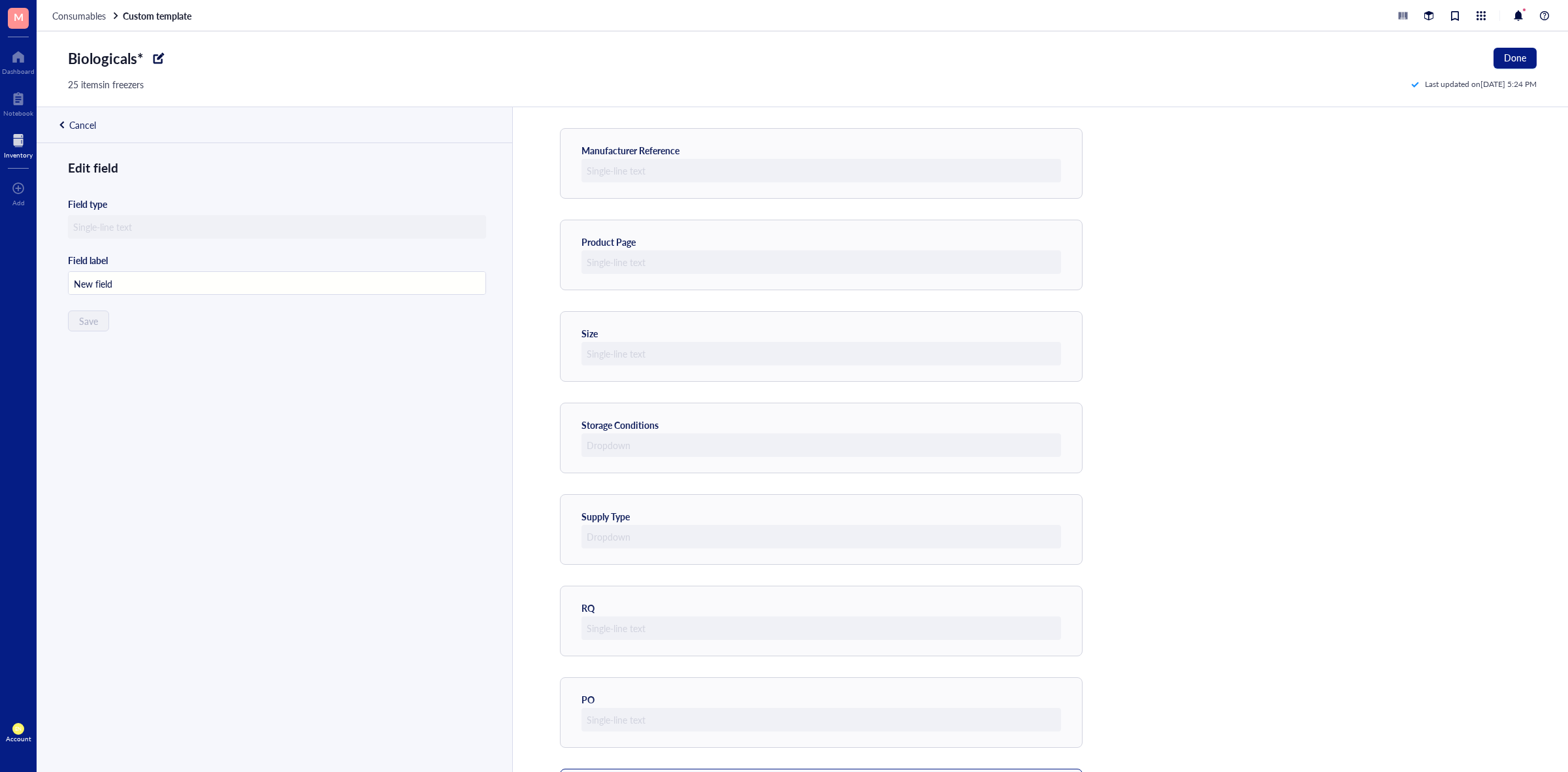
scroll to position [496, 0]
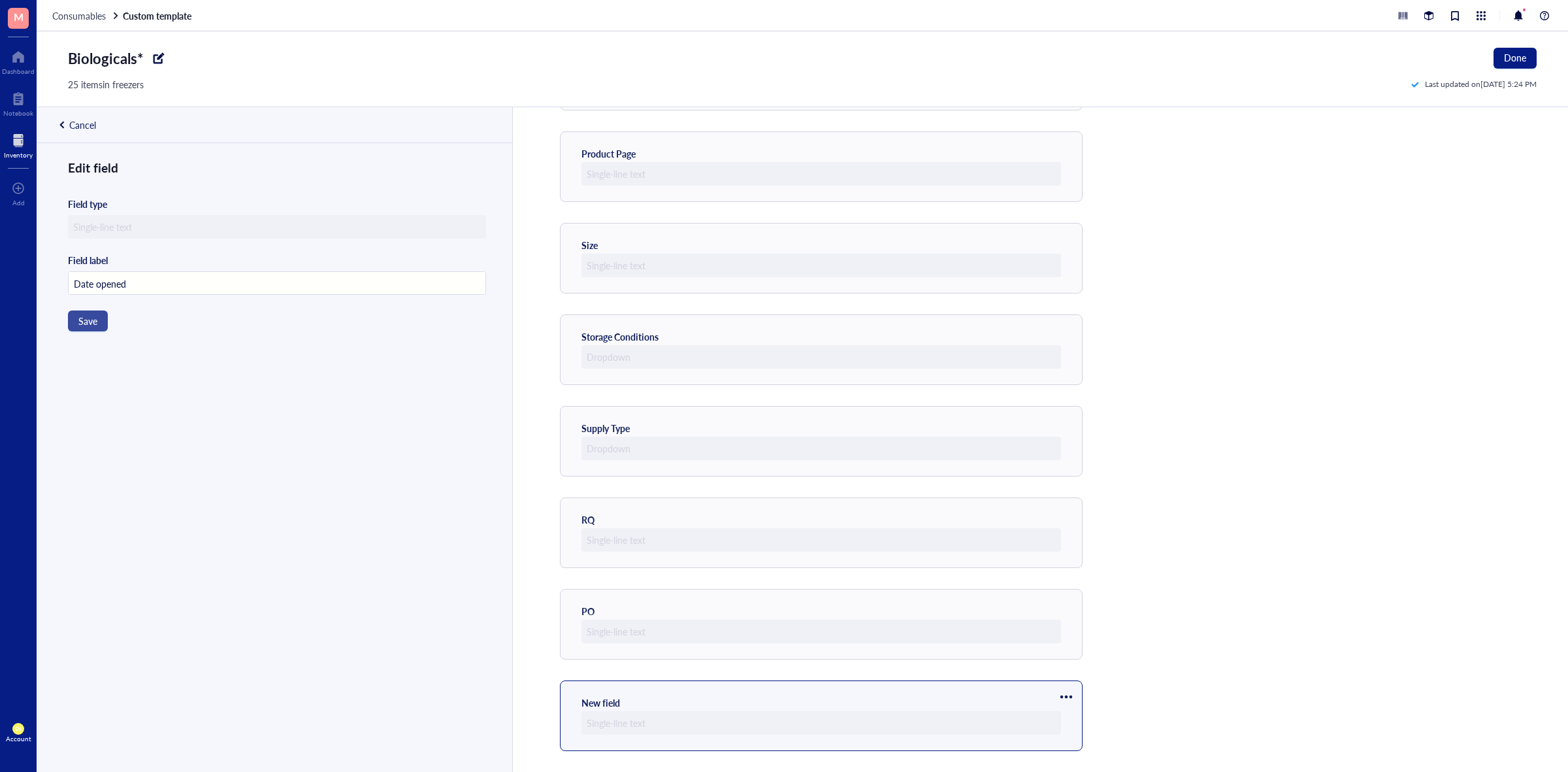
type input "Date opened"
click at [85, 319] on span "Save" at bounding box center [88, 321] width 19 height 11
click at [1066, 694] on div at bounding box center [1066, 696] width 21 height 21
click at [1075, 711] on span "Move up" at bounding box center [1105, 719] width 74 height 14
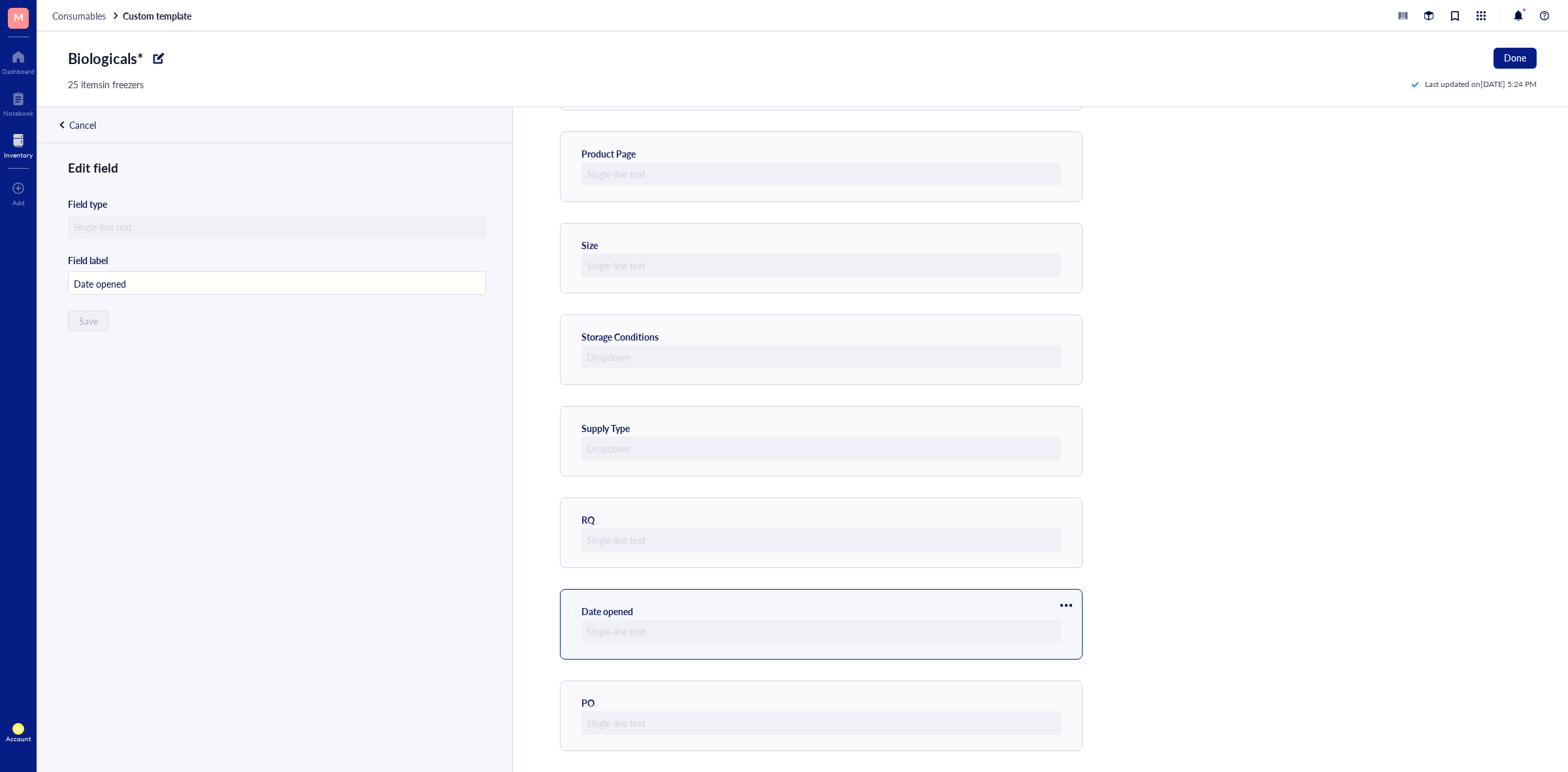
click at [1056, 605] on div at bounding box center [1066, 605] width 21 height 21
click at [1073, 628] on span "Move up" at bounding box center [1105, 627] width 74 height 14
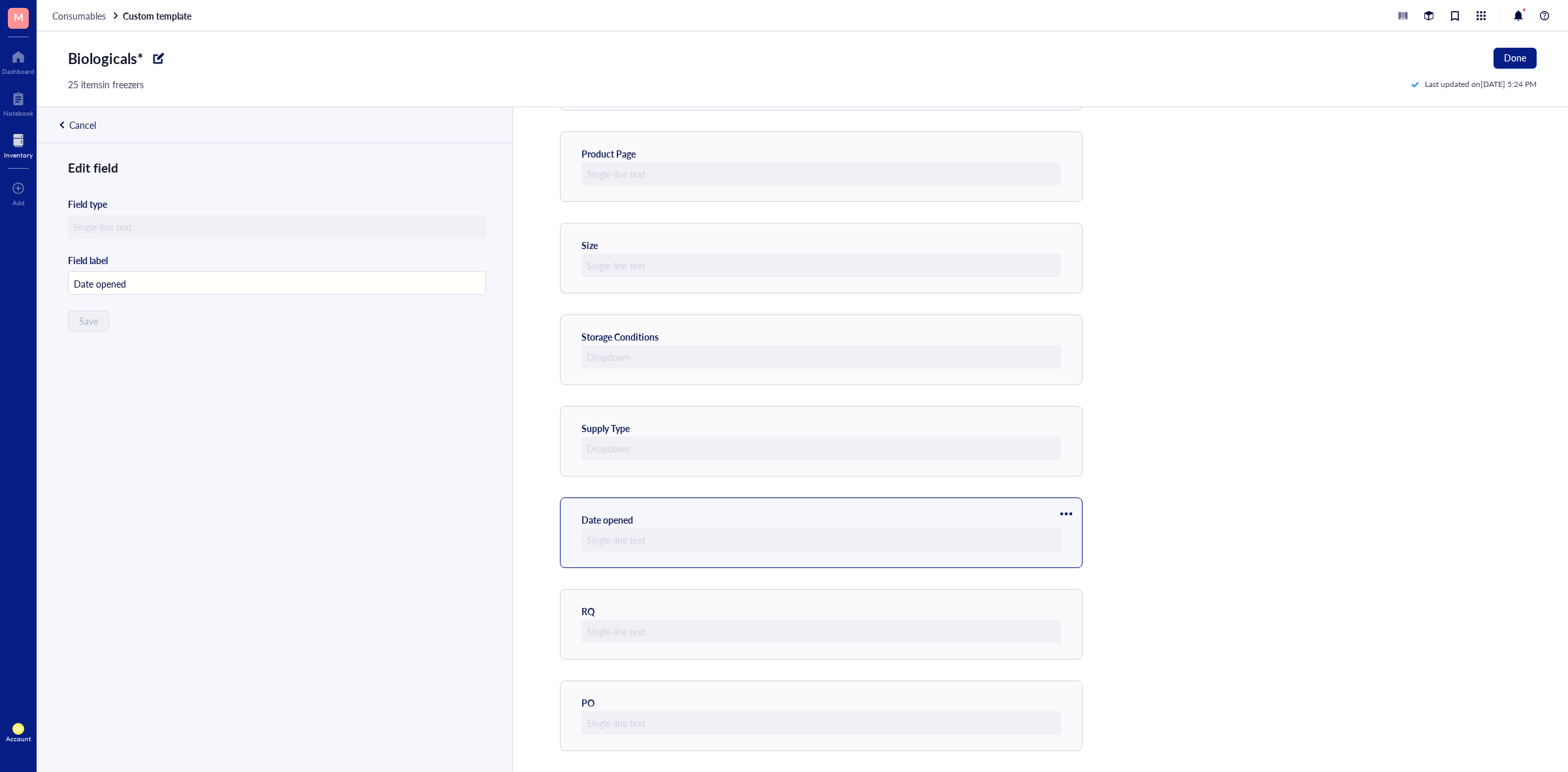
click at [1061, 507] on div at bounding box center [1066, 513] width 21 height 21
click at [1207, 419] on div "Template preview Catalog Name Catalog Number Vendor Manufacturer Manufacturer R…" at bounding box center [1040, 439] width 1056 height 664
click at [1518, 58] on span "Done" at bounding box center [1515, 58] width 23 height 11
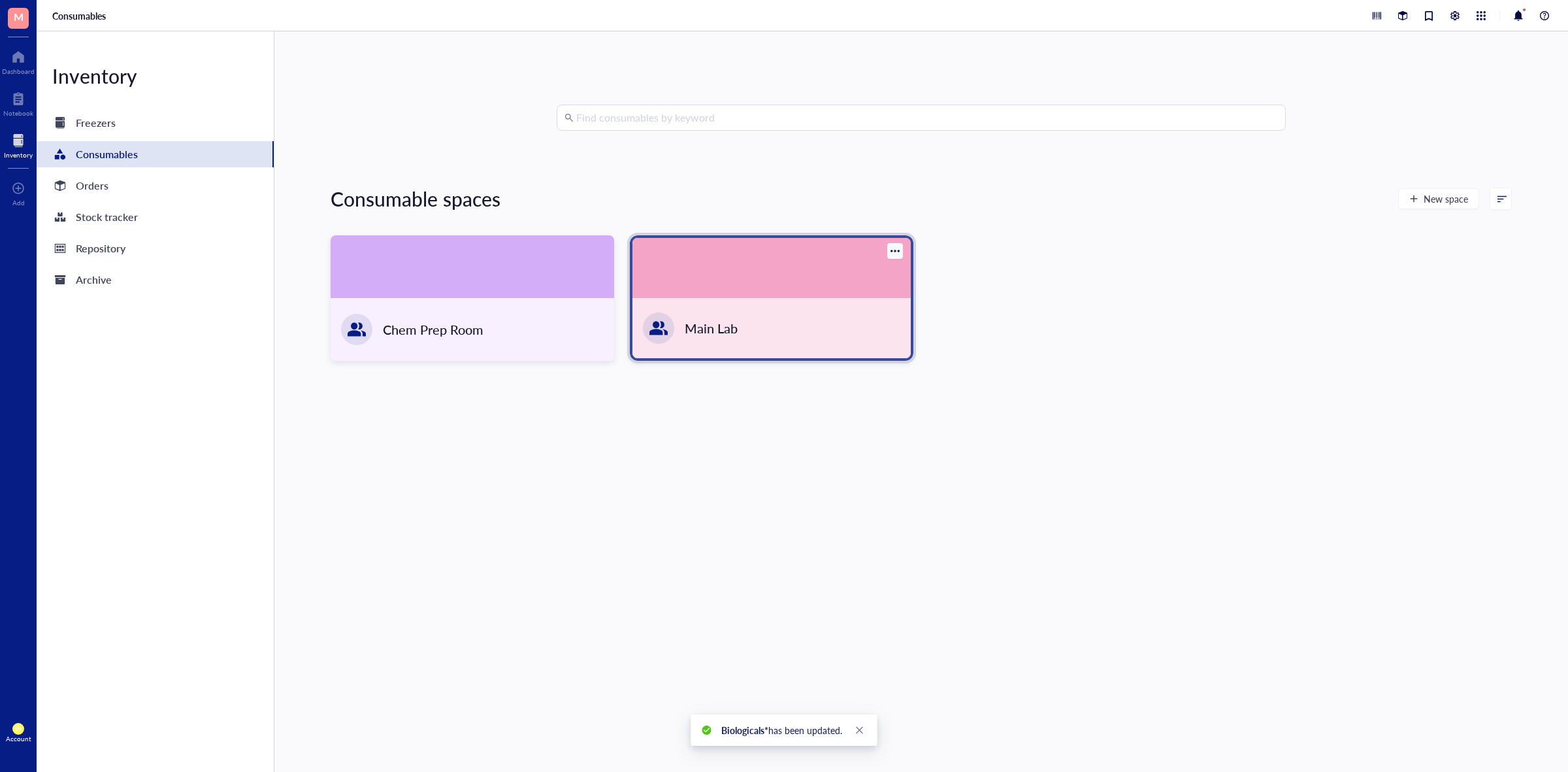
click at [838, 317] on div "Main Lab" at bounding box center [772, 328] width 278 height 60
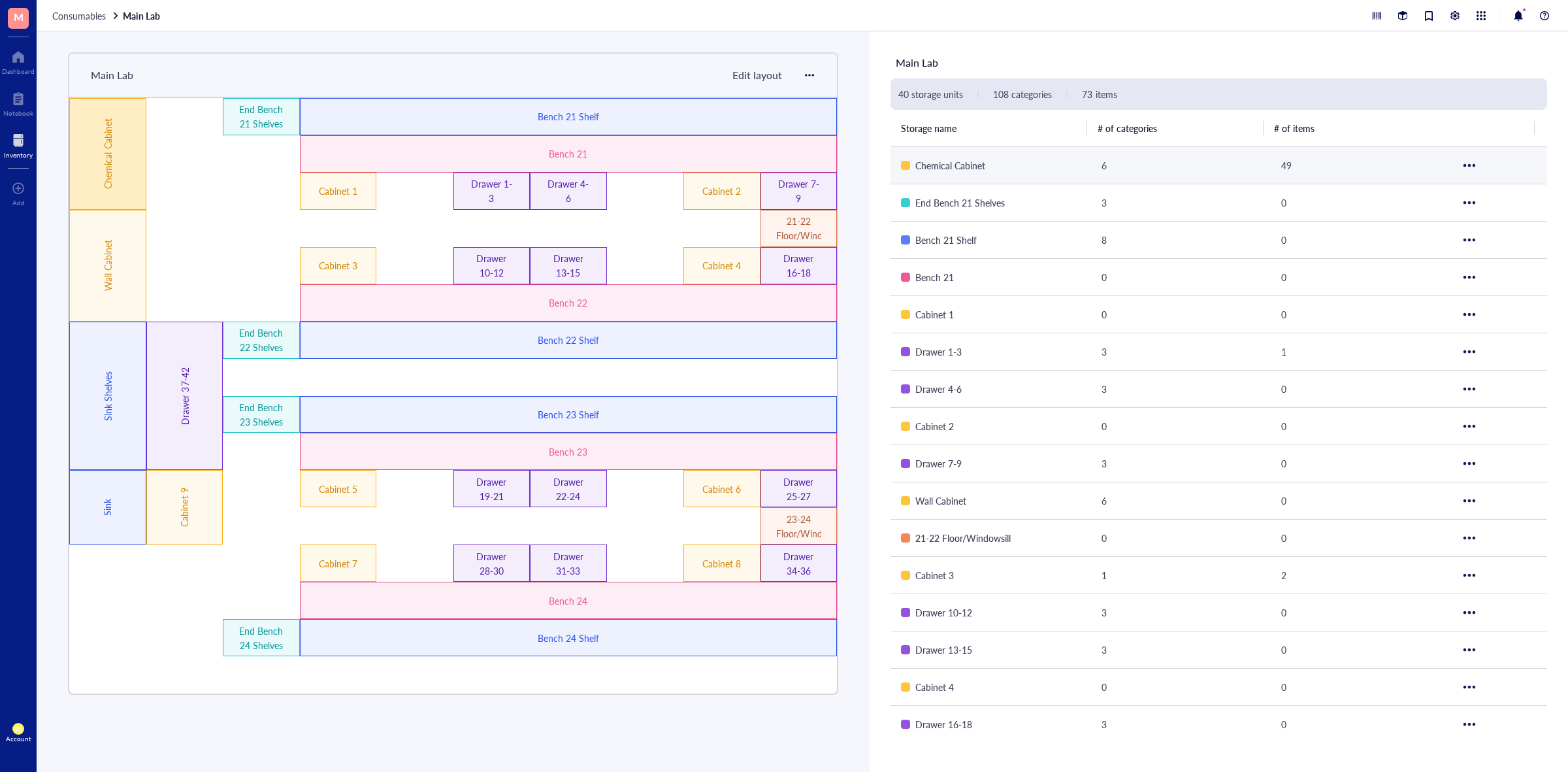
click at [136, 143] on div "Chemical Cabinet" at bounding box center [108, 154] width 77 height 112
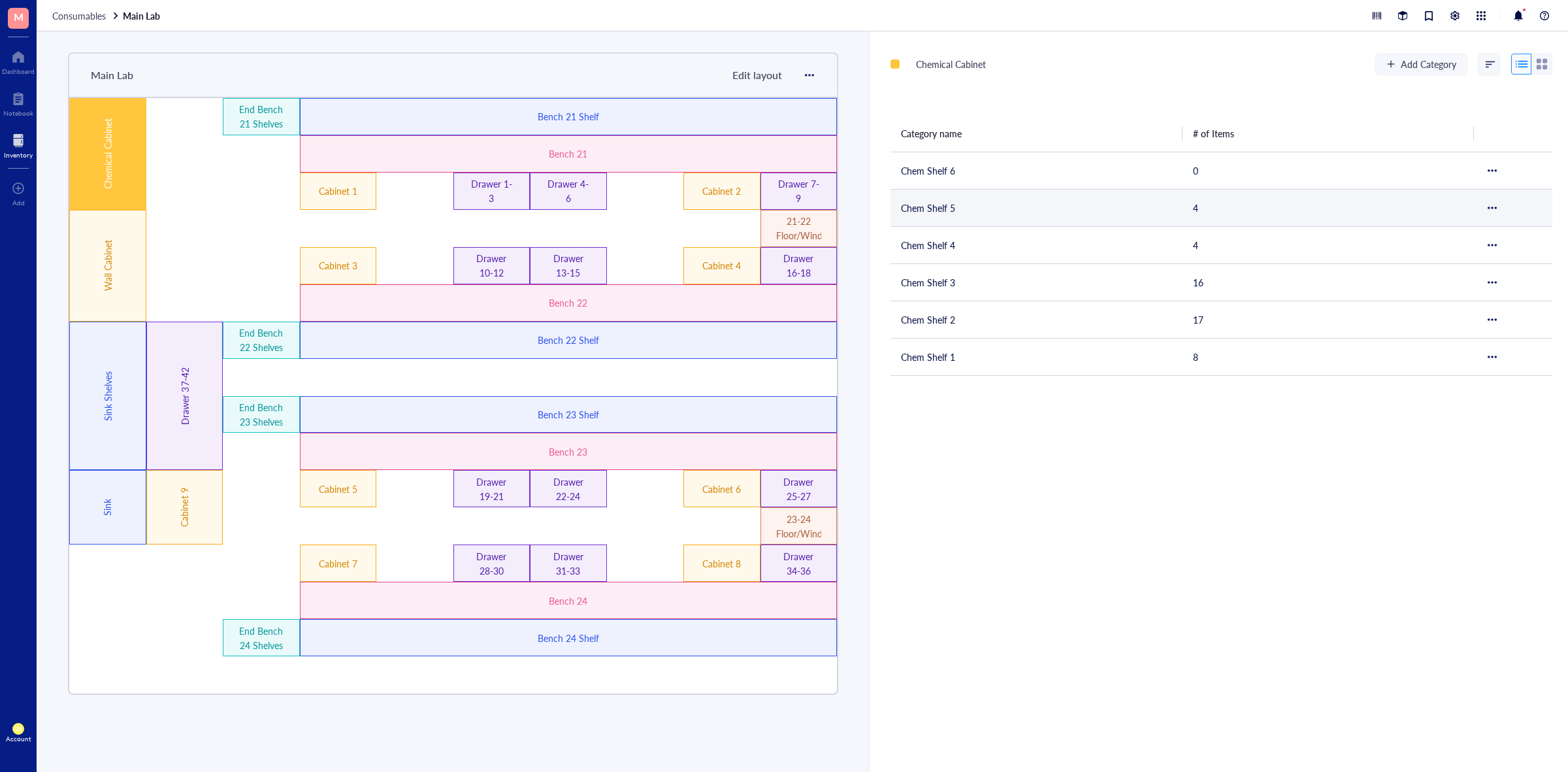
click at [964, 211] on td "Chem Shelf 5" at bounding box center [1036, 207] width 292 height 37
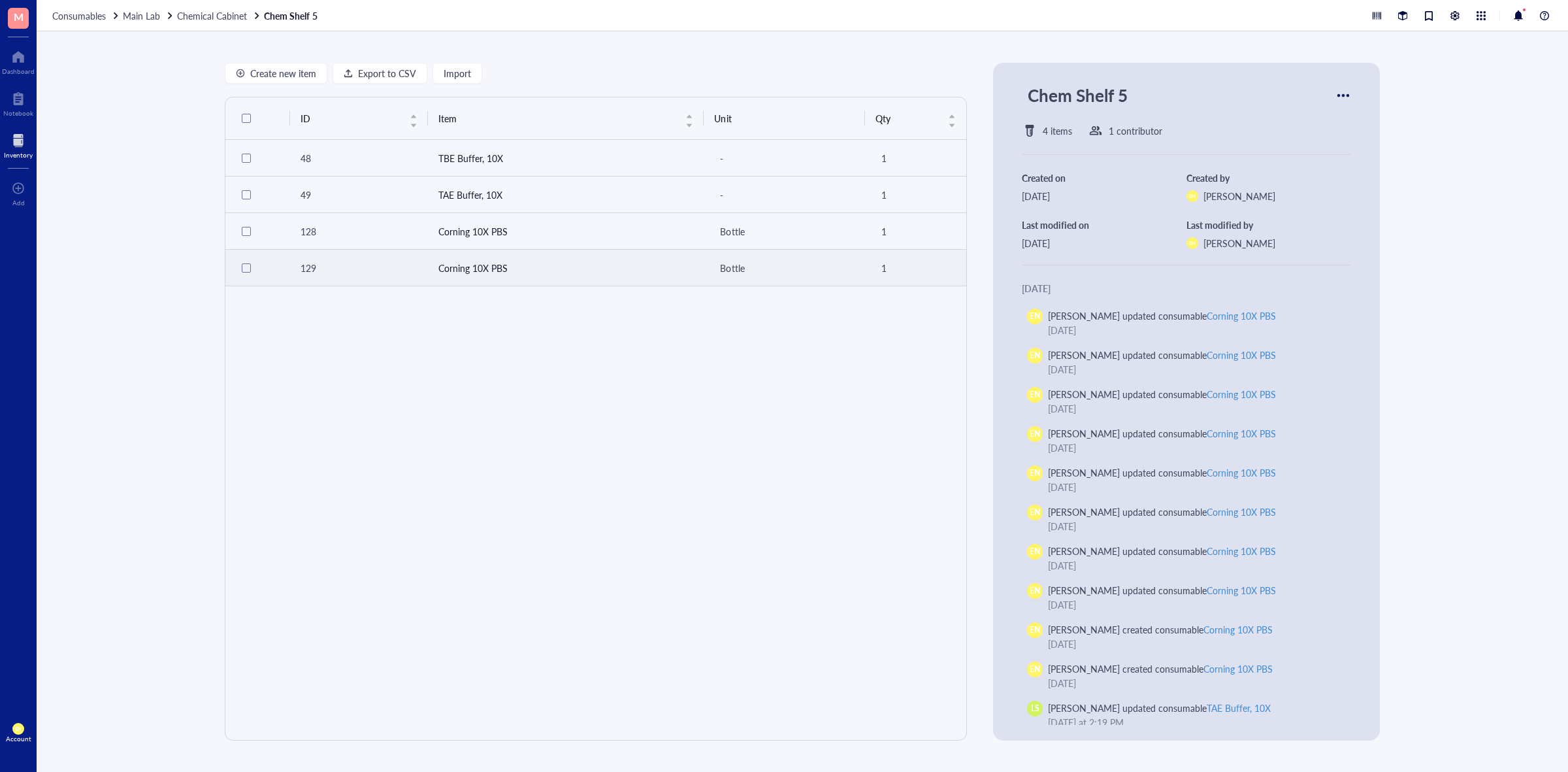
click at [567, 267] on td "Corning 10X PBS" at bounding box center [566, 268] width 277 height 36
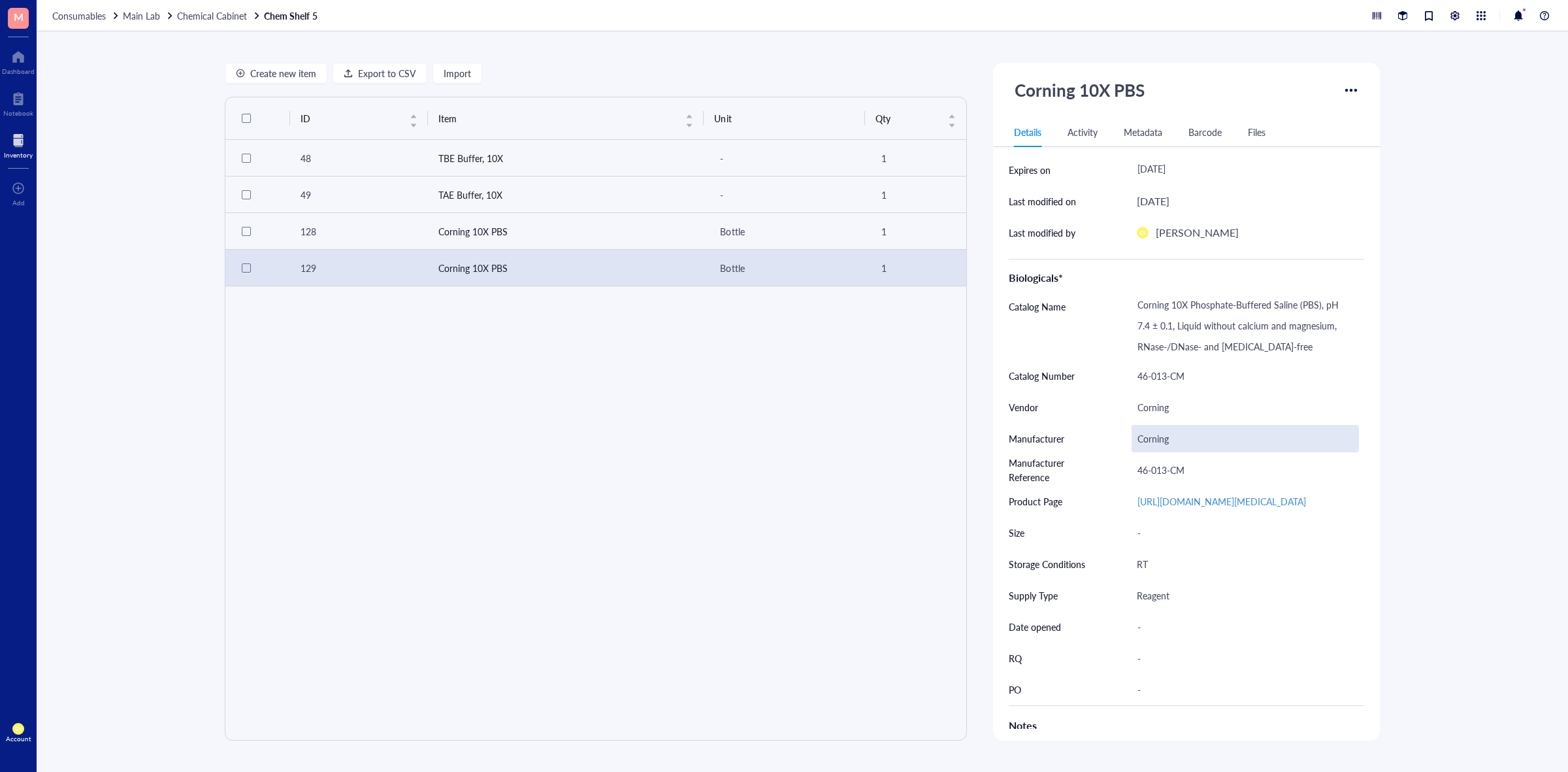
scroll to position [326, 0]
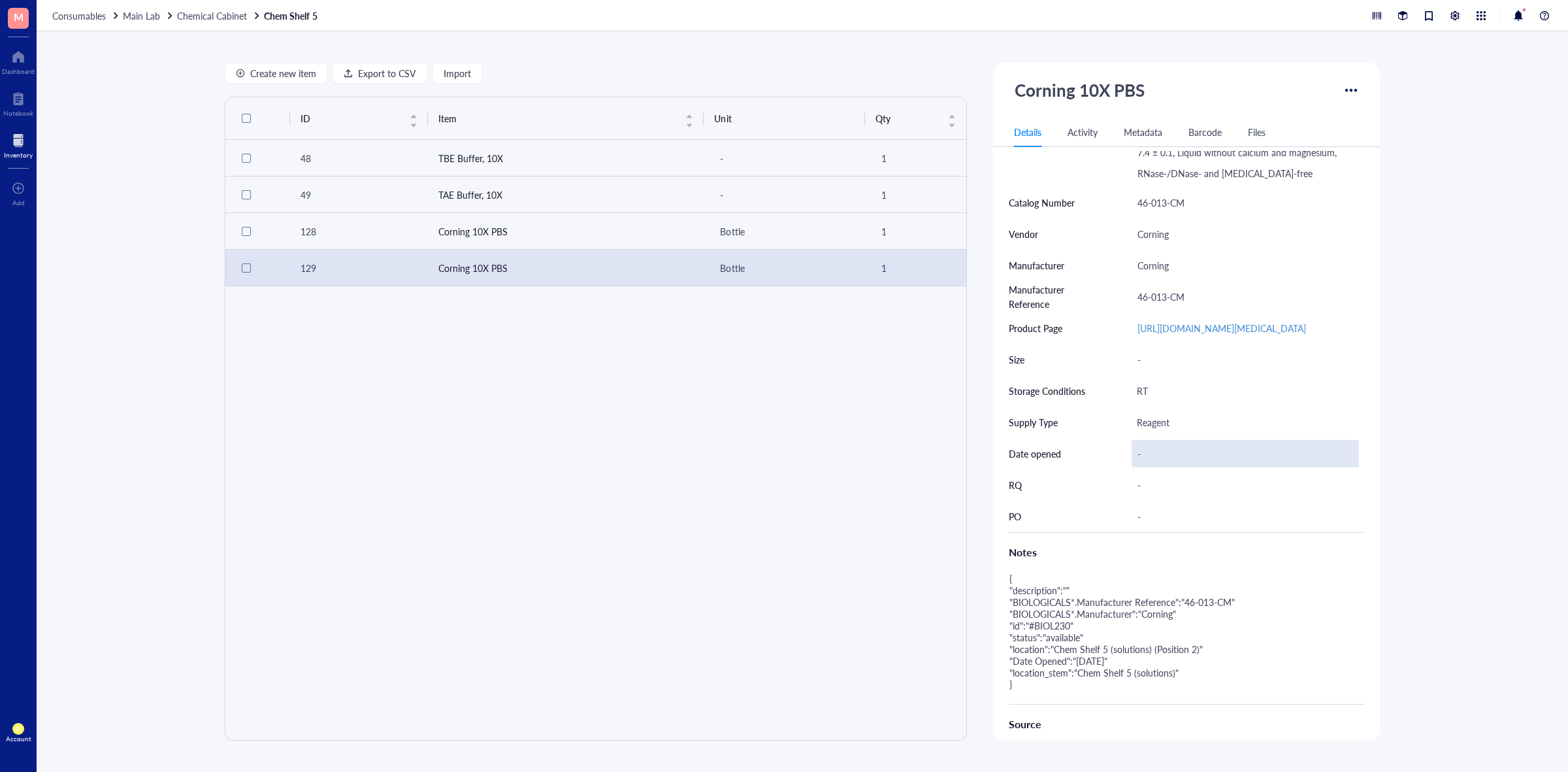
click at [1158, 467] on div "-" at bounding box center [1245, 453] width 228 height 27
type input "[DATE]"
drag, startPoint x: 24, startPoint y: 102, endPoint x: 26, endPoint y: 128, distance: 26.1
click at [24, 102] on div at bounding box center [18, 99] width 30 height 21
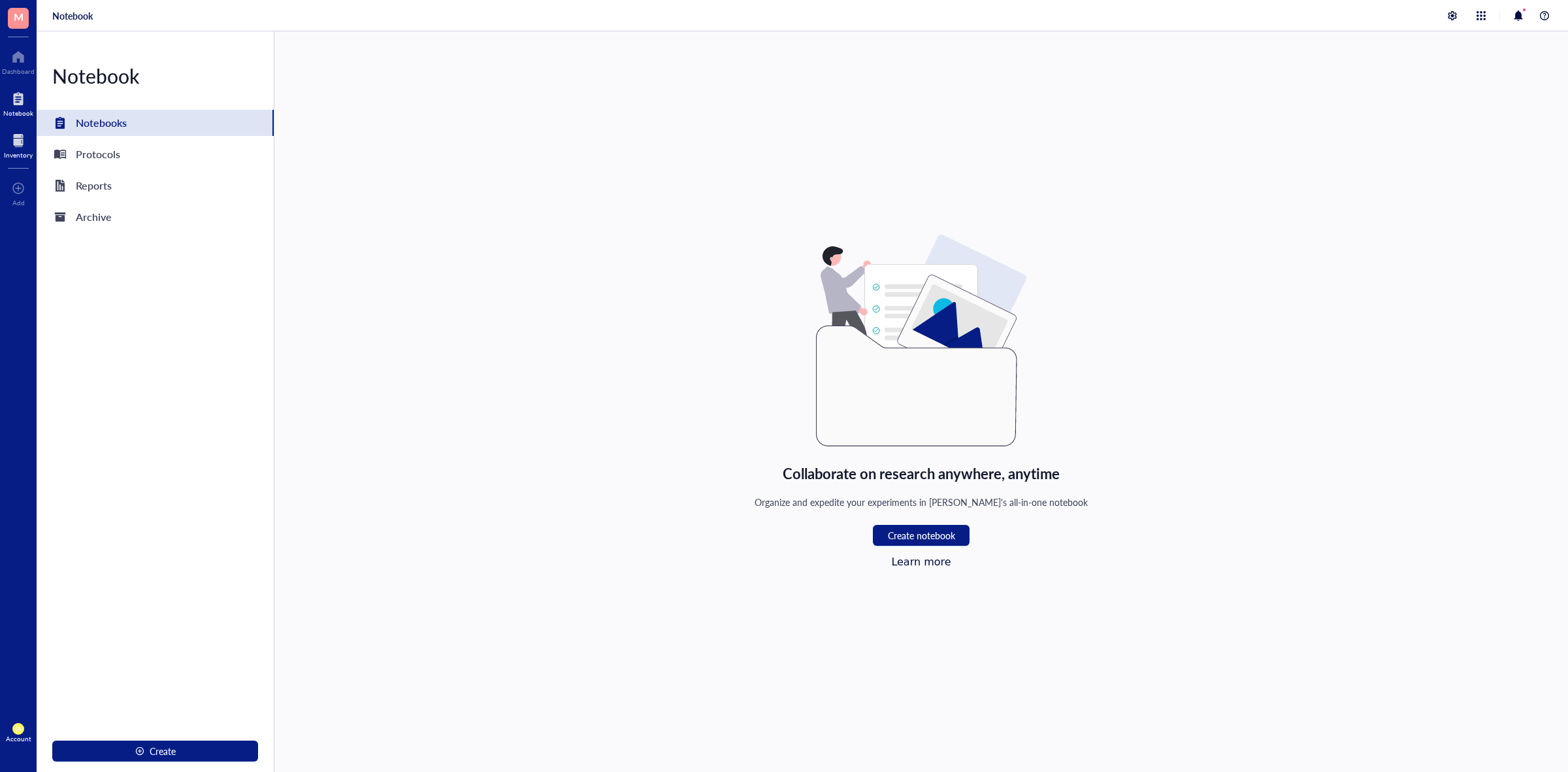
click at [26, 149] on div at bounding box center [18, 140] width 29 height 21
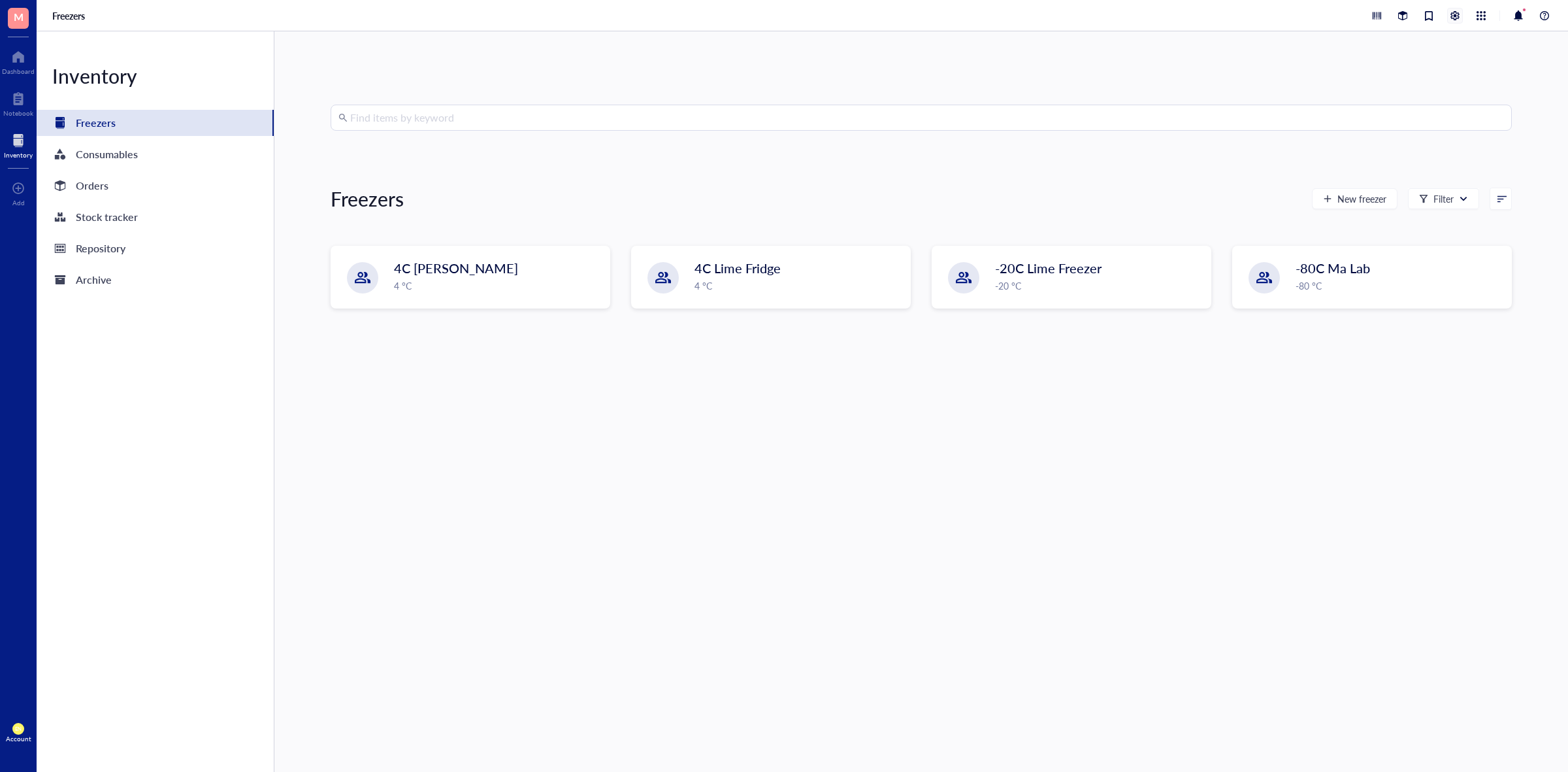
click at [1452, 14] on div at bounding box center [1455, 15] width 14 height 14
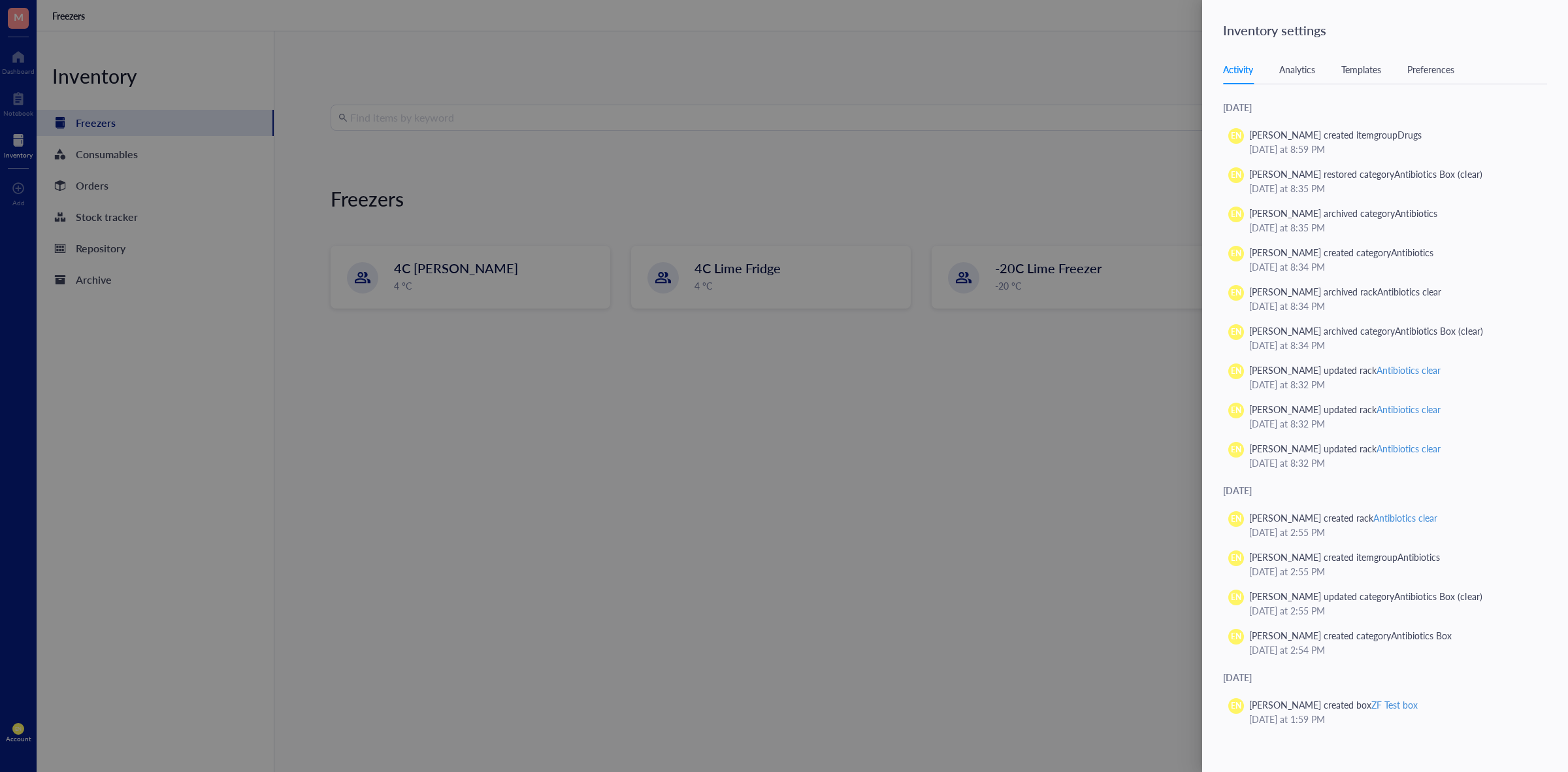
click at [1372, 72] on div "Templates" at bounding box center [1361, 70] width 40 height 14
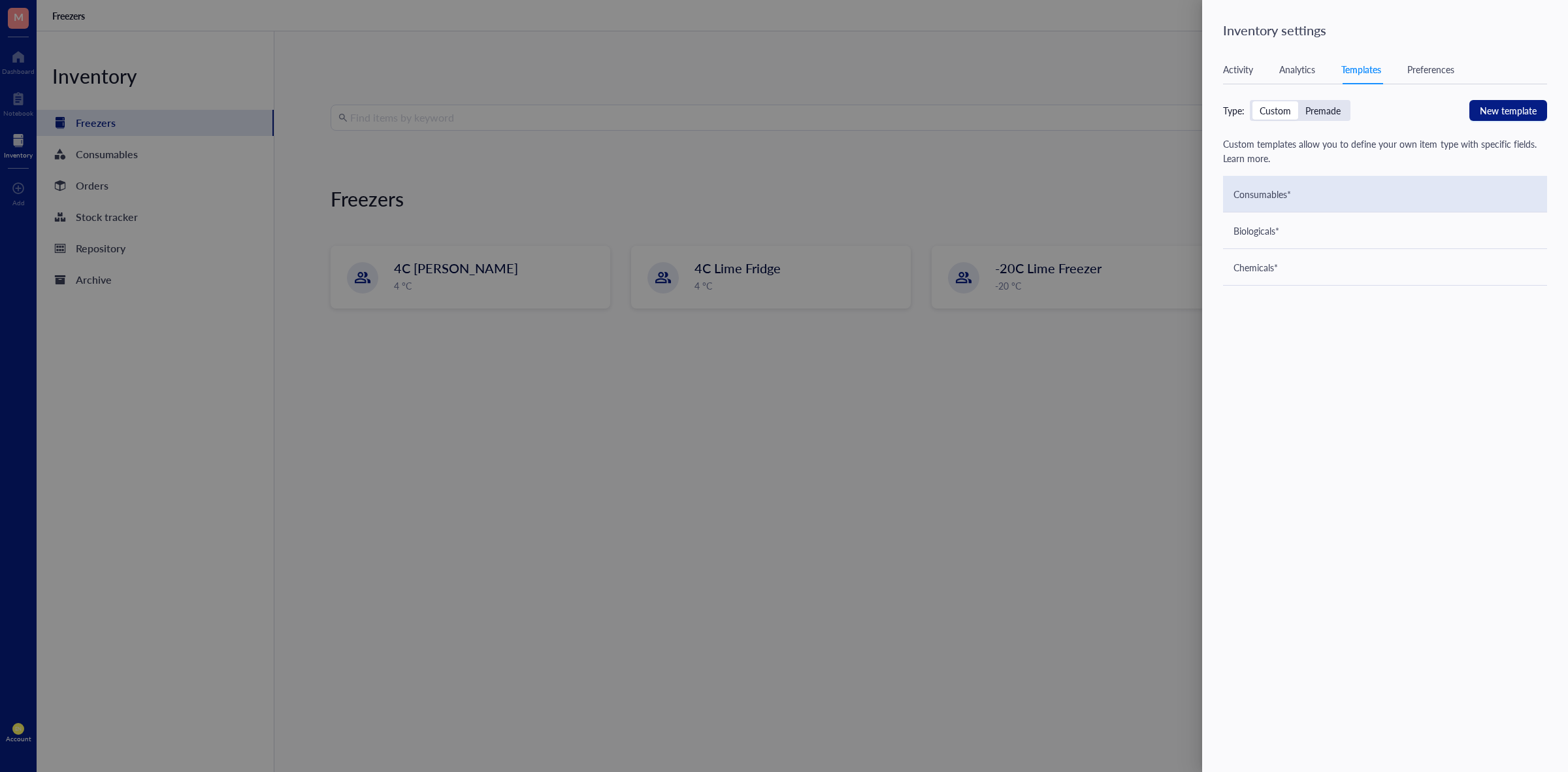
click at [1291, 186] on div "Consumables*" at bounding box center [1385, 193] width 324 height 36
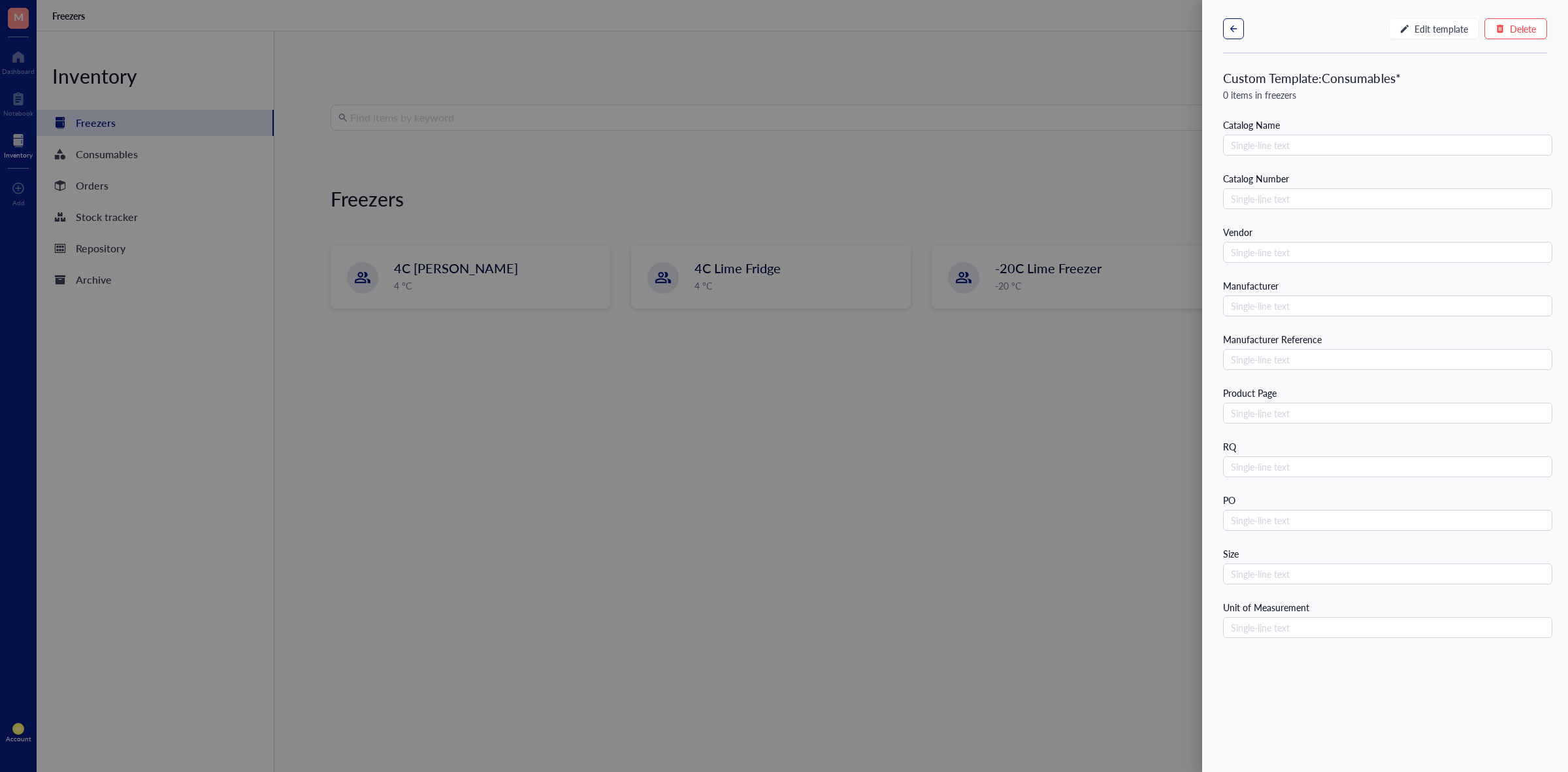
click at [1238, 27] on icon "button" at bounding box center [1233, 29] width 9 height 9
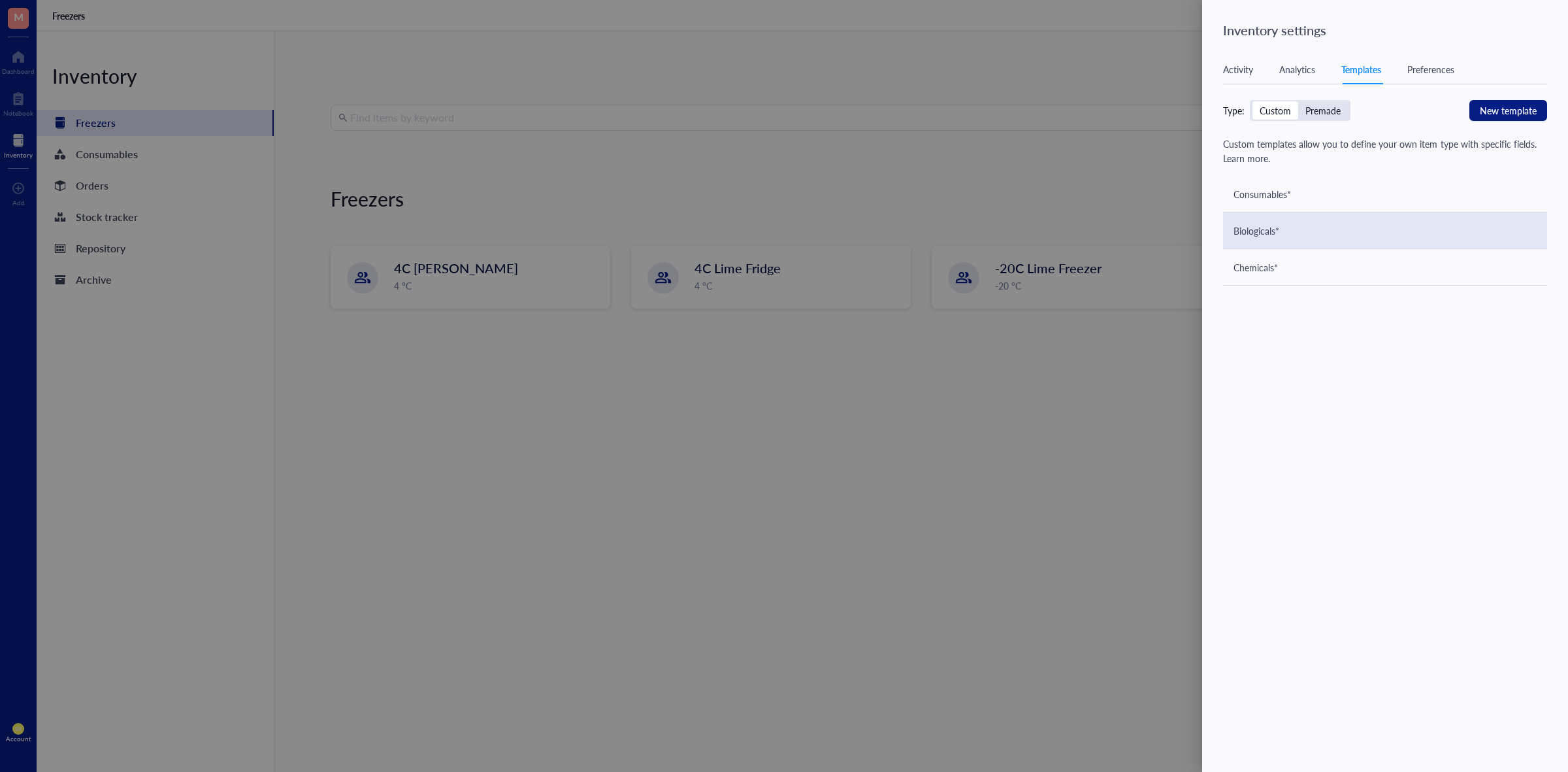
click at [1285, 228] on div "Biologicals*" at bounding box center [1385, 231] width 324 height 36
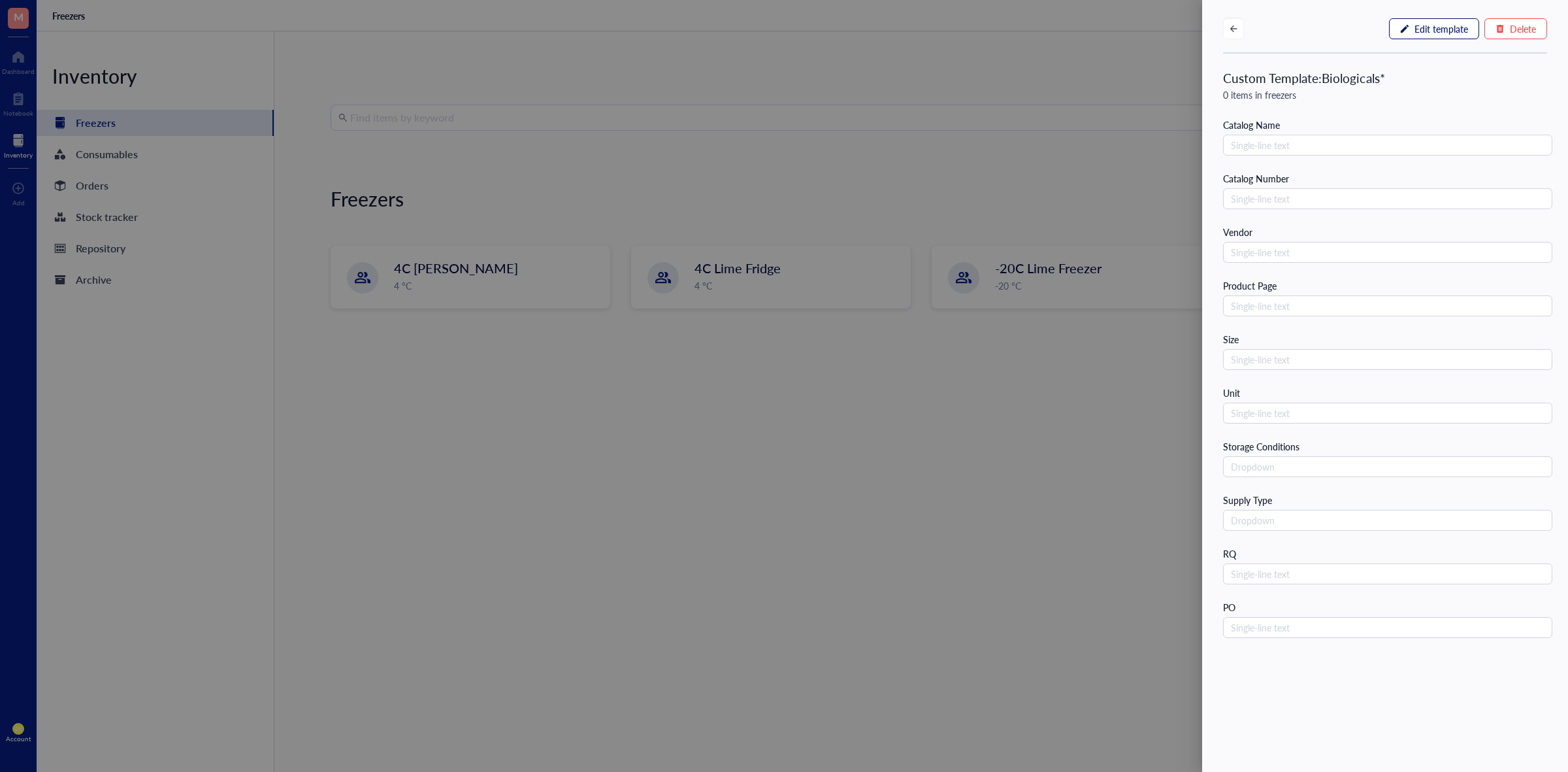
click at [1414, 33] on span "Edit template" at bounding box center [1441, 29] width 53 height 11
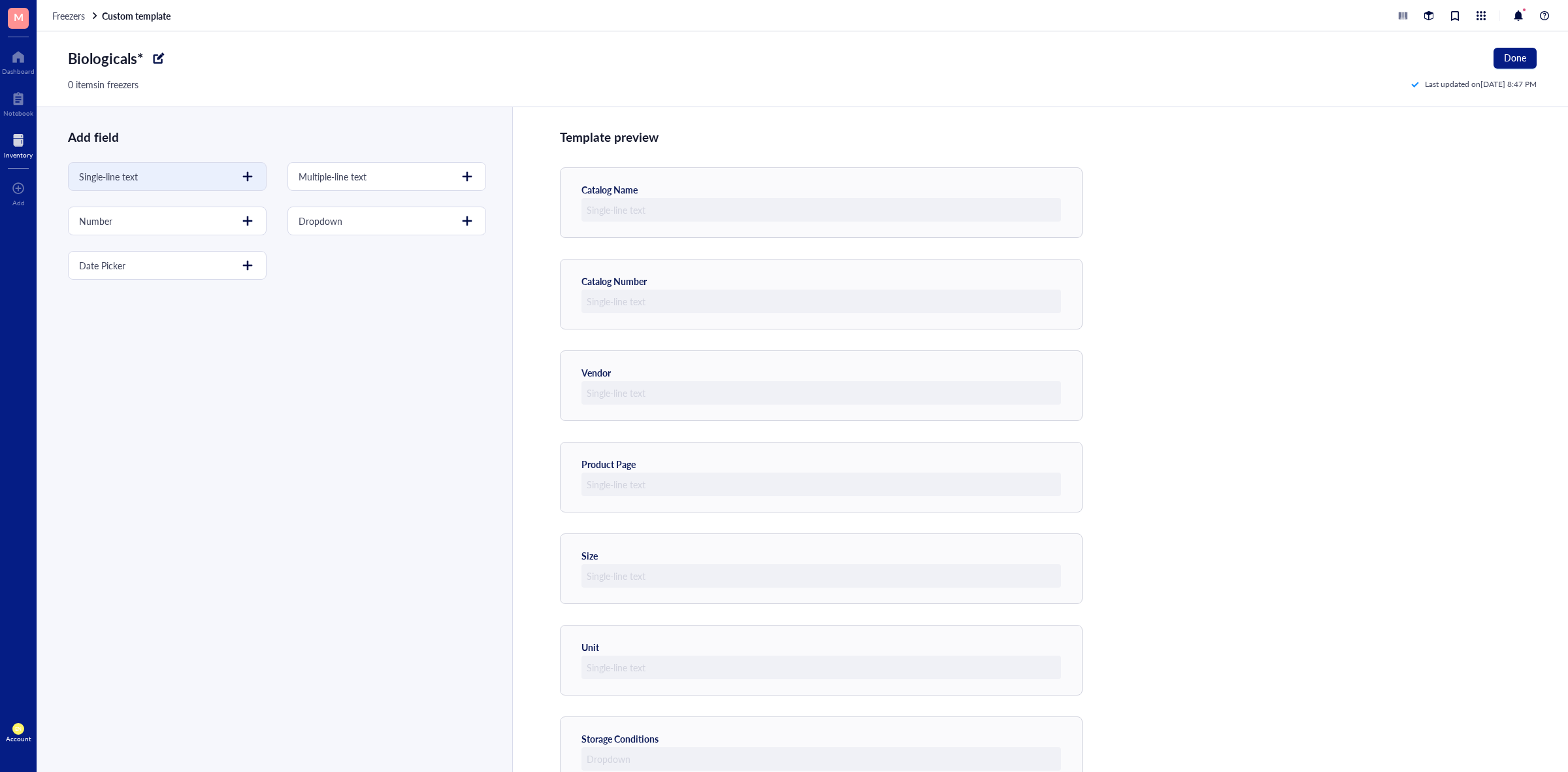
click at [246, 180] on div at bounding box center [247, 176] width 21 height 21
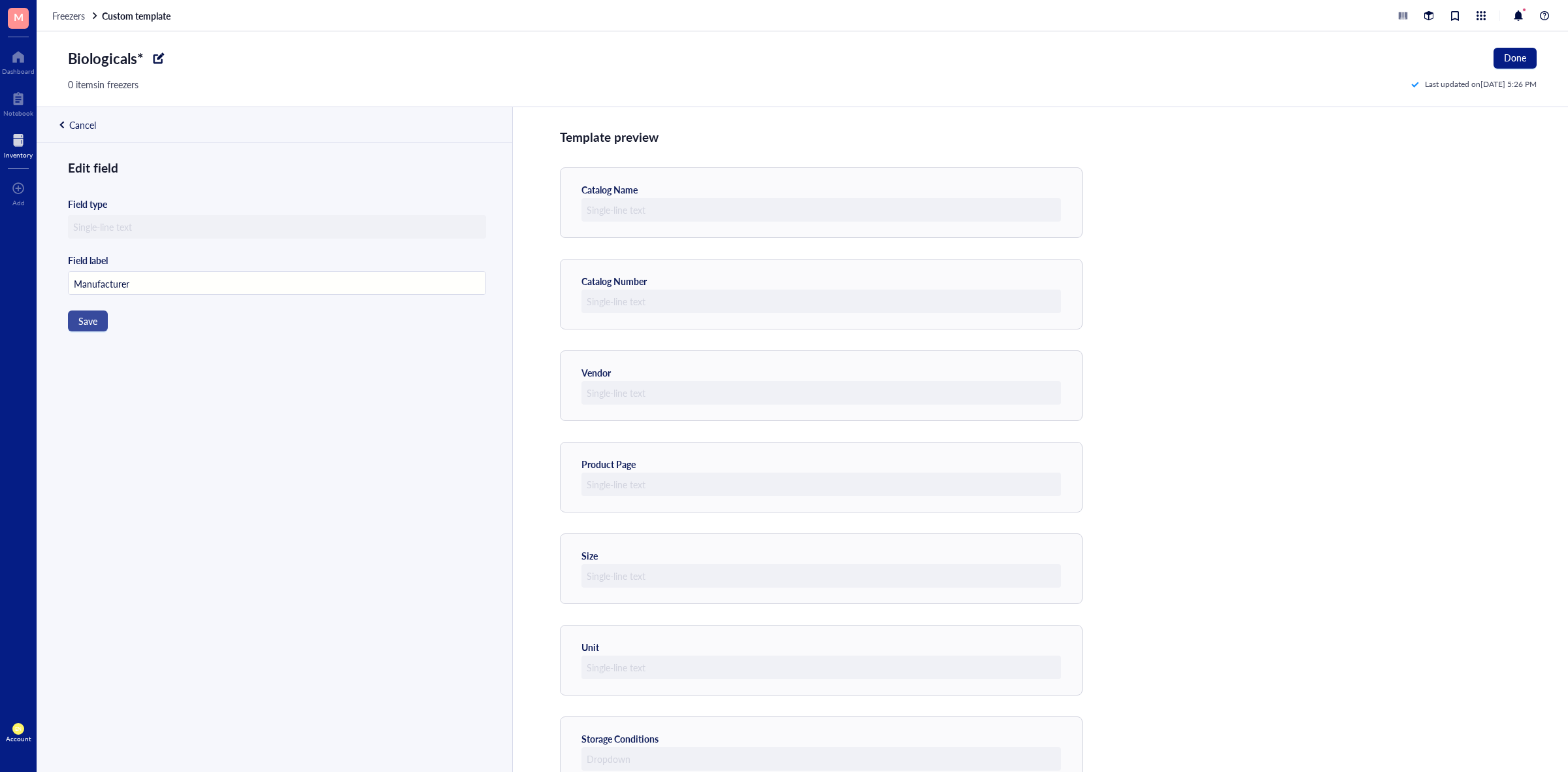
type input "Manufacturer"
click at [86, 325] on span "Save" at bounding box center [88, 321] width 19 height 11
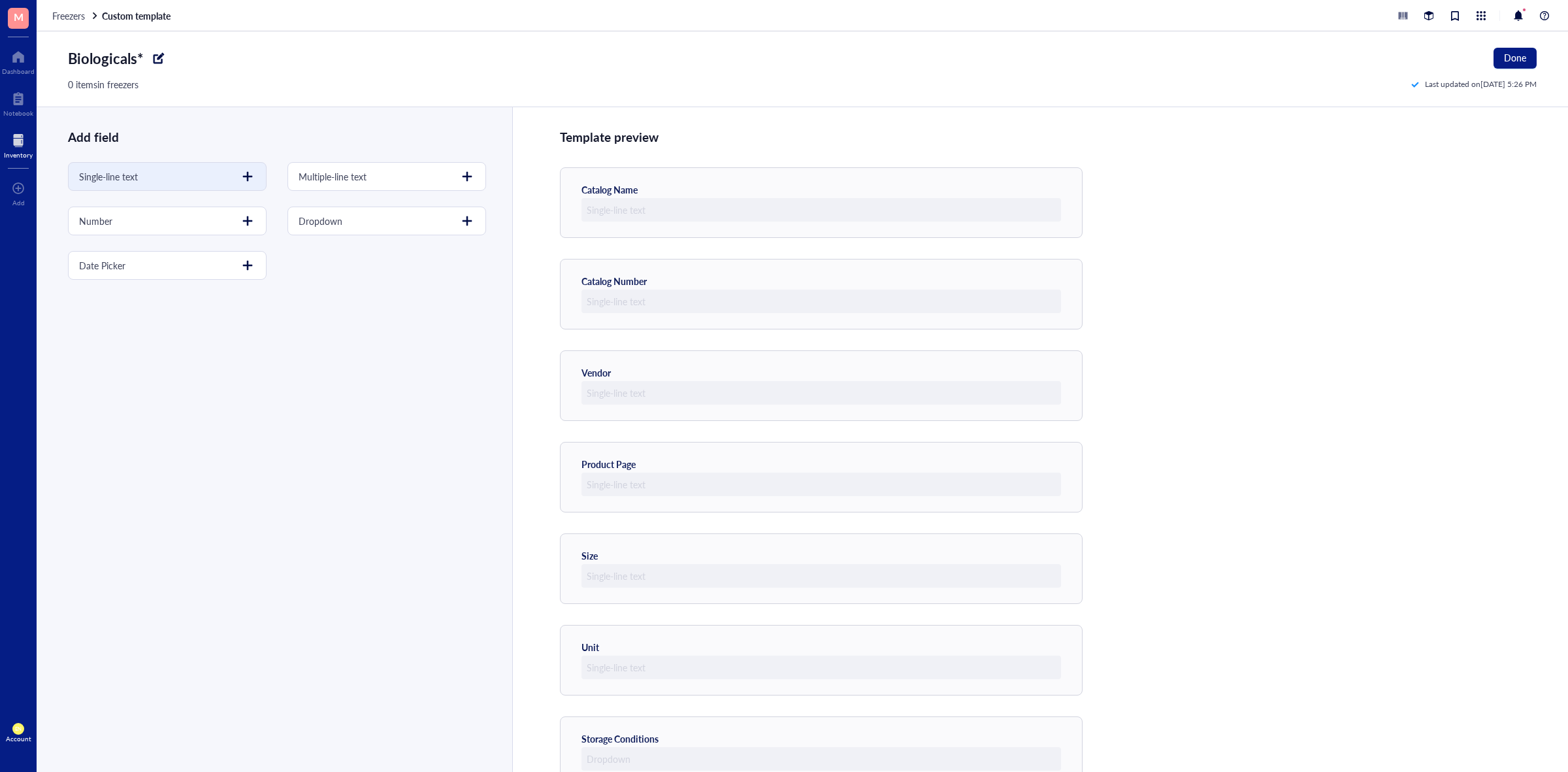
click at [253, 180] on div at bounding box center [247, 176] width 21 height 21
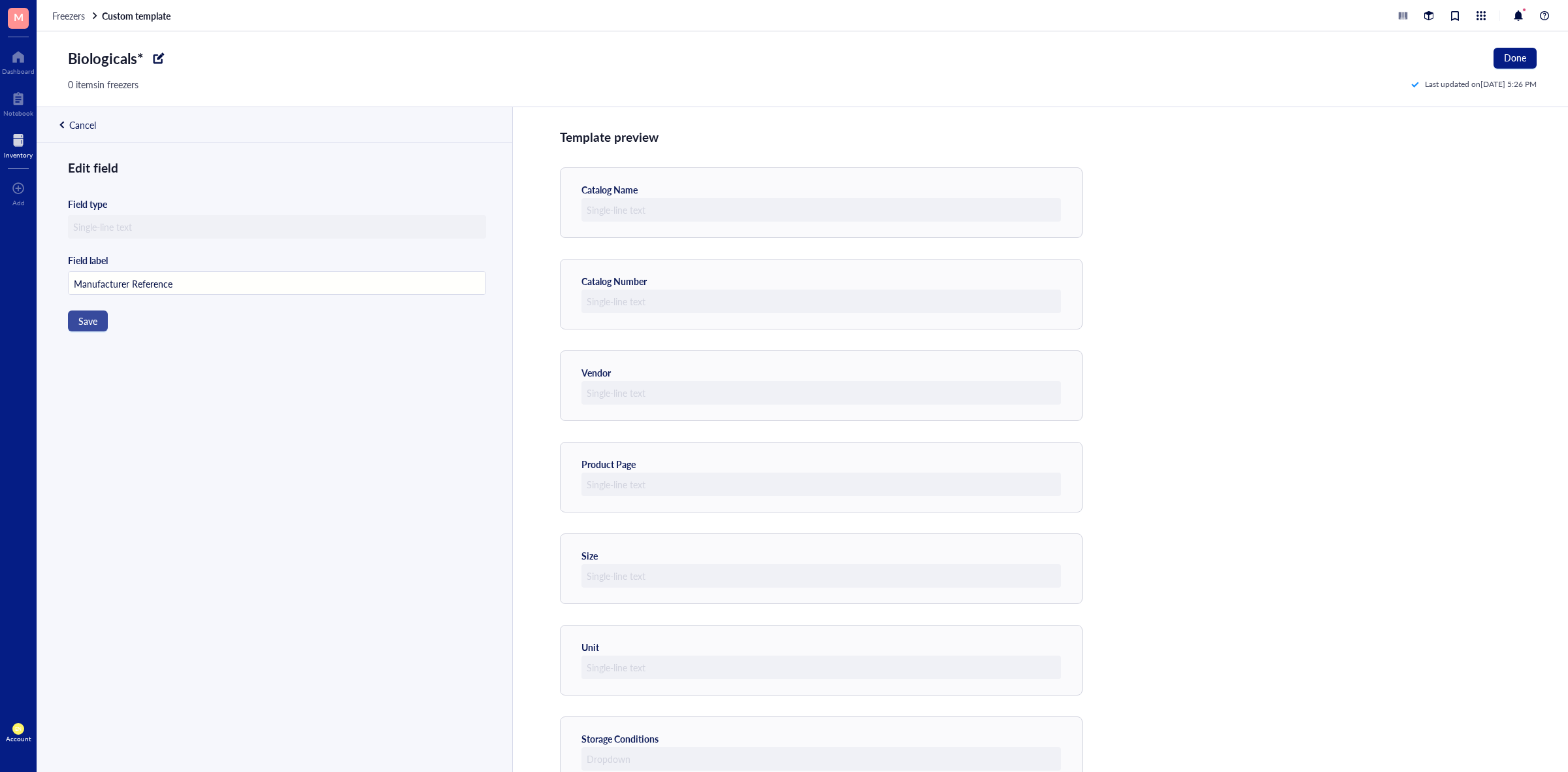
type input "Manufacturer Reference"
click at [77, 327] on button "Save" at bounding box center [88, 320] width 40 height 21
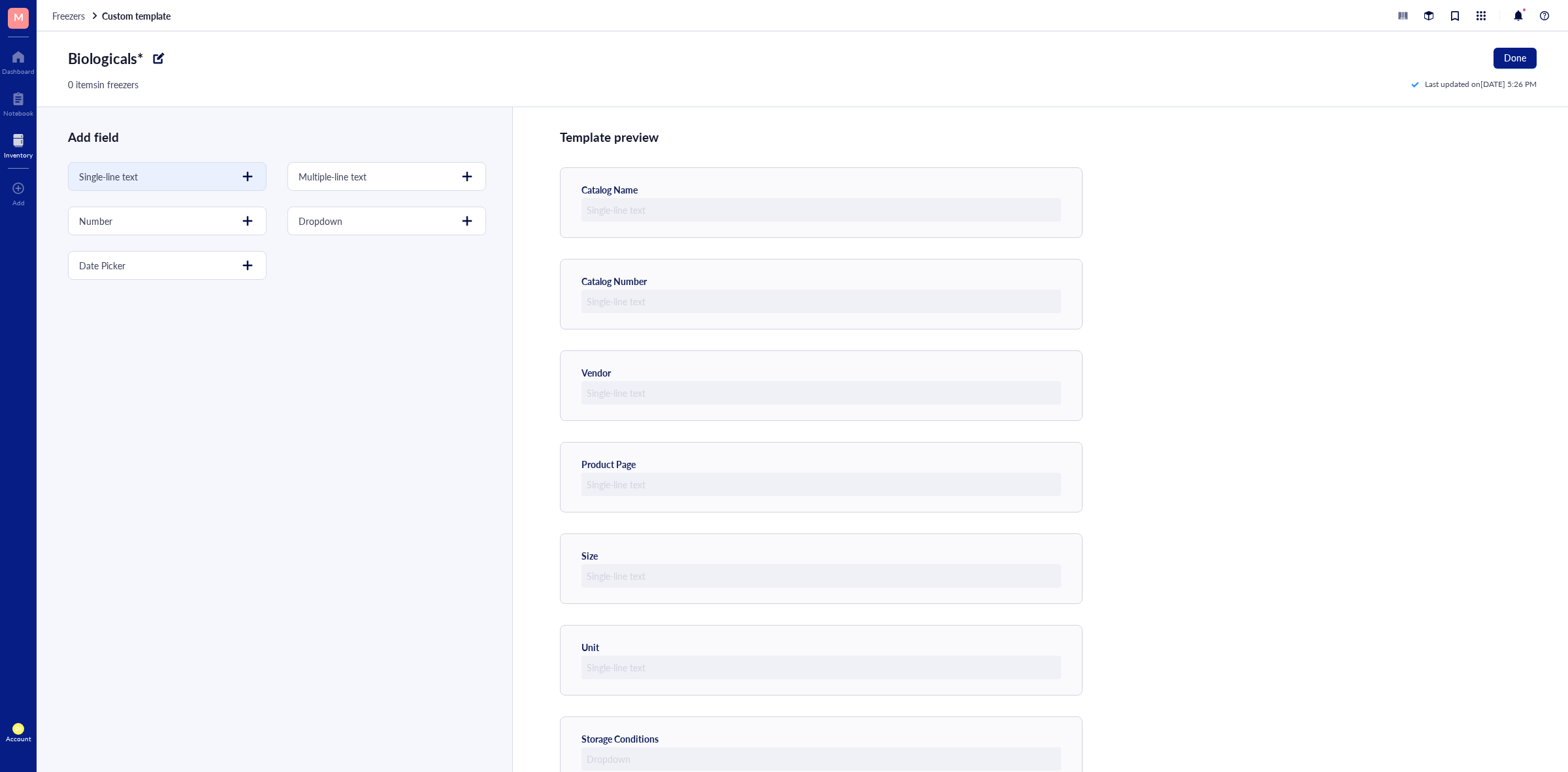
click at [211, 170] on div "Single-line text" at bounding box center [167, 176] width 199 height 29
type input "Date opened"
click at [197, 345] on div "Edit field Field type Field label Date opened Save" at bounding box center [272, 481] width 473 height 644
click at [222, 285] on input "Date opened" at bounding box center [277, 284] width 417 height 24
click at [347, 452] on div "Edit field Field type Field label Date opened Save" at bounding box center [272, 481] width 473 height 644
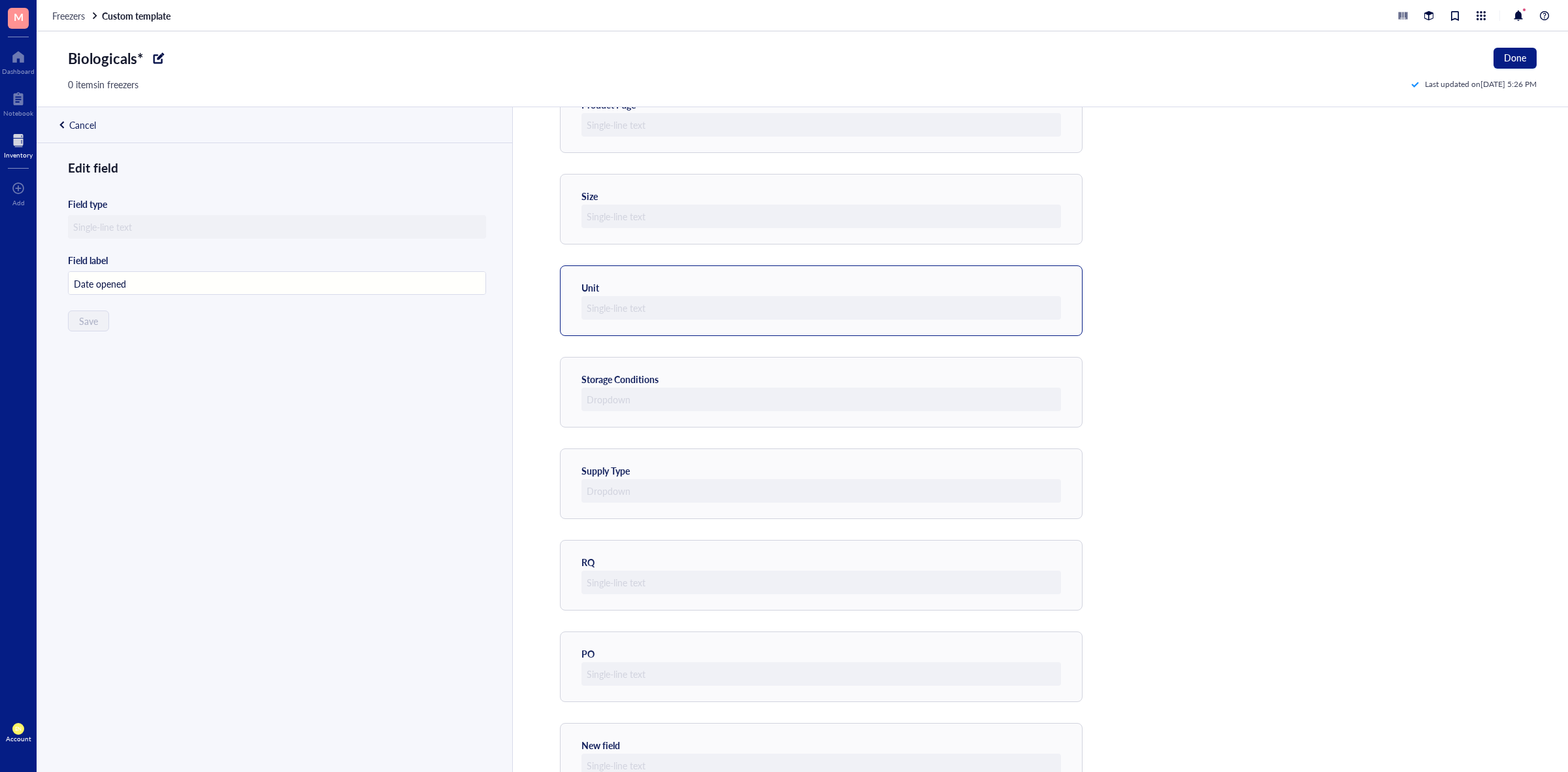
scroll to position [409, 0]
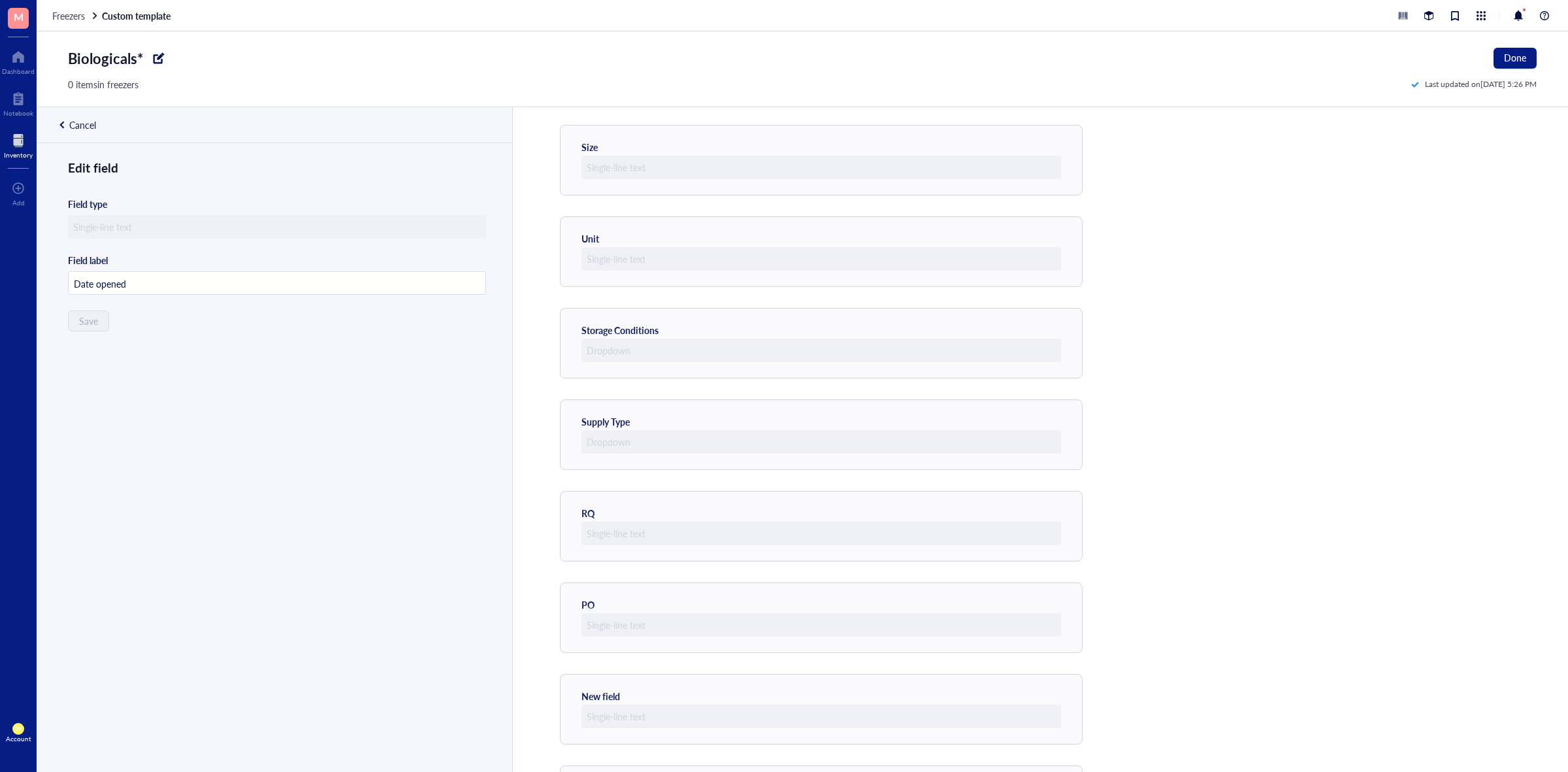
click at [70, 128] on div "Cancel" at bounding box center [83, 125] width 27 height 12
click at [229, 178] on div "Single-line text" at bounding box center [167, 176] width 199 height 29
click at [1219, 502] on div "Template preview Catalog Name Catalog Number Vendor Product Page Size Unit Stor…" at bounding box center [1040, 439] width 1056 height 664
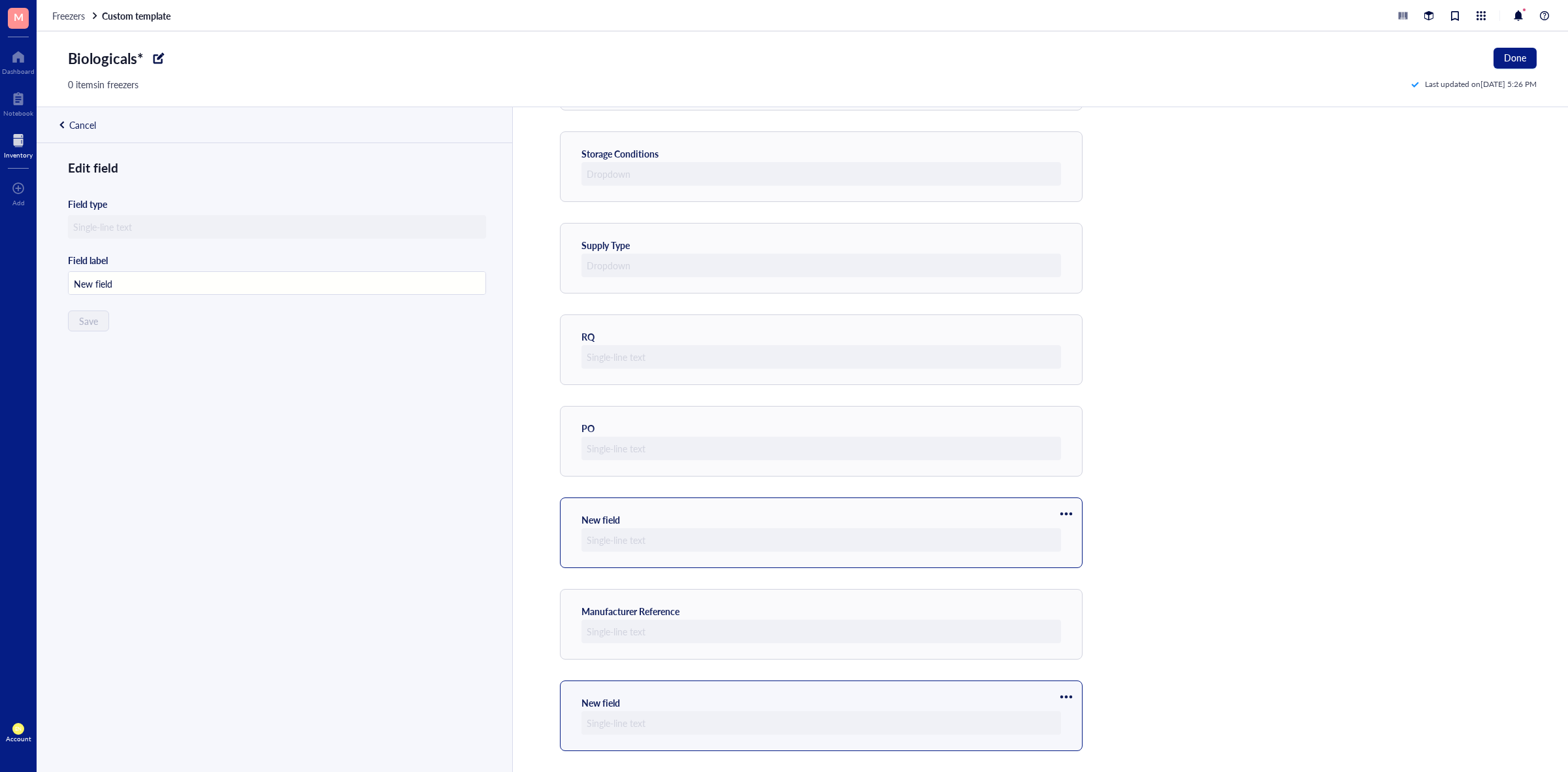
click at [607, 522] on div "New field" at bounding box center [600, 519] width 39 height 12
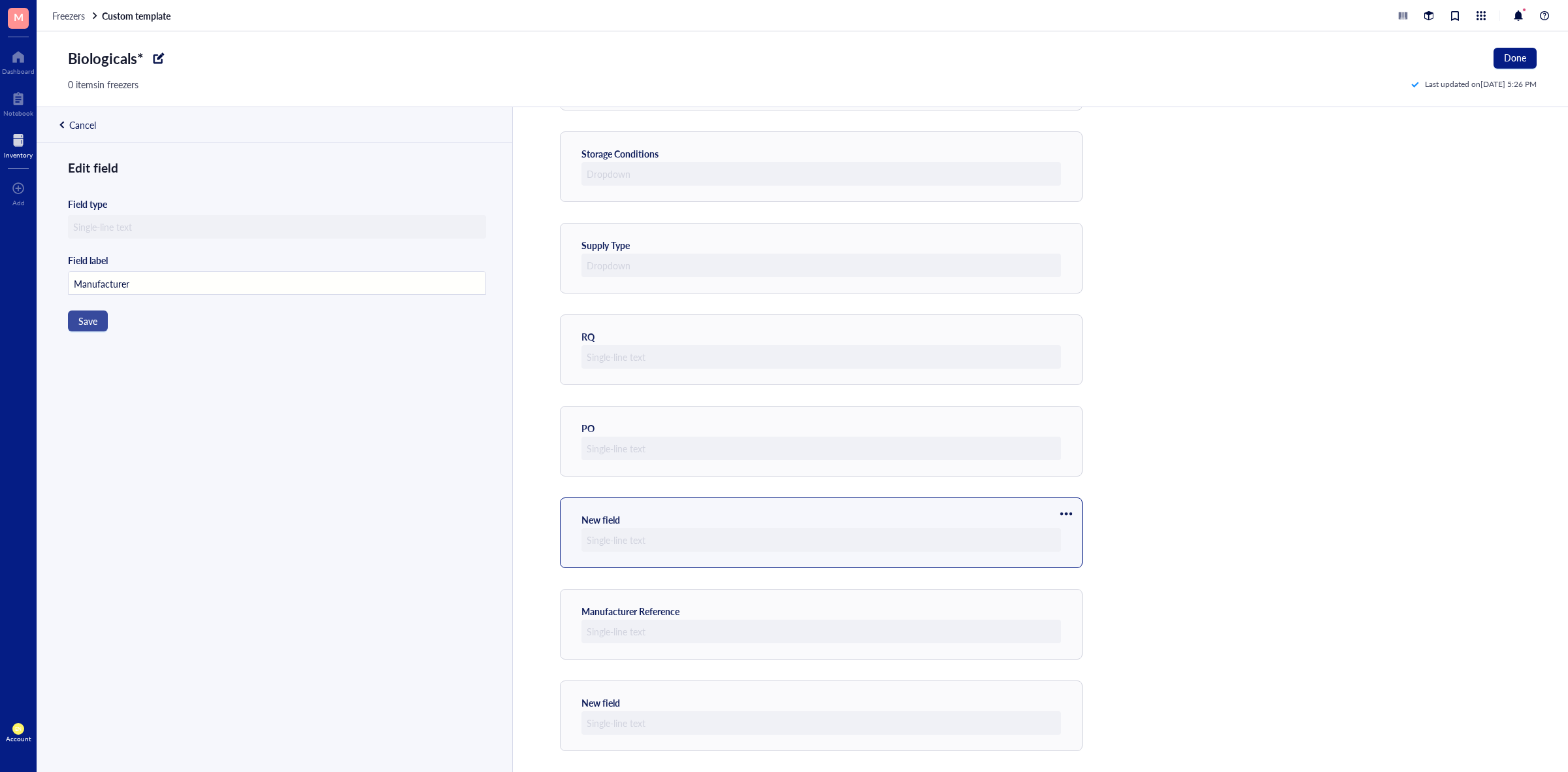
type input "Manufacturer"
click at [93, 329] on button "Save" at bounding box center [88, 320] width 40 height 21
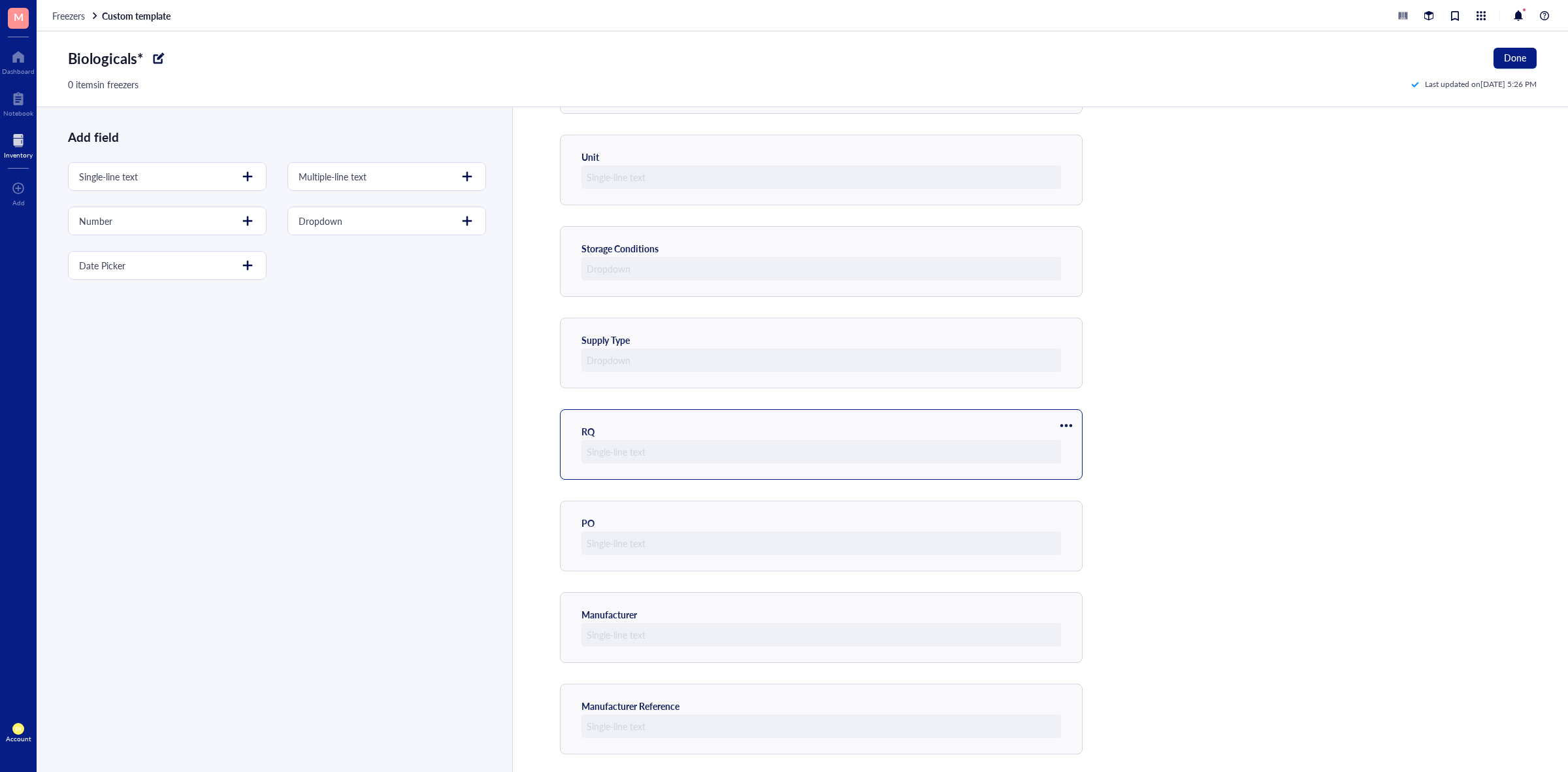
scroll to position [588, 0]
click at [617, 692] on div "New field" at bounding box center [821, 715] width 522 height 71
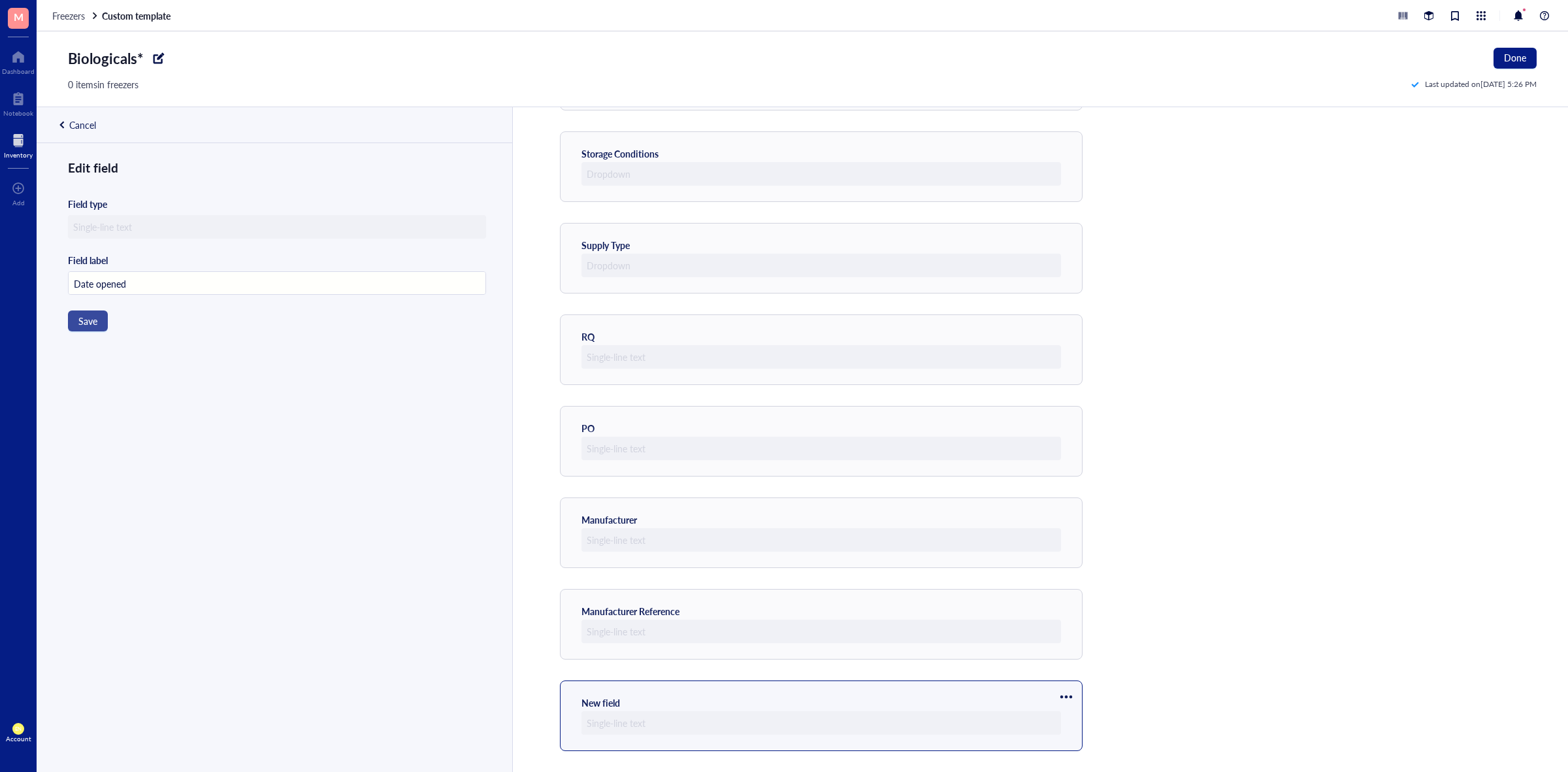
type input "Date opened"
click at [93, 322] on span "Save" at bounding box center [88, 321] width 19 height 11
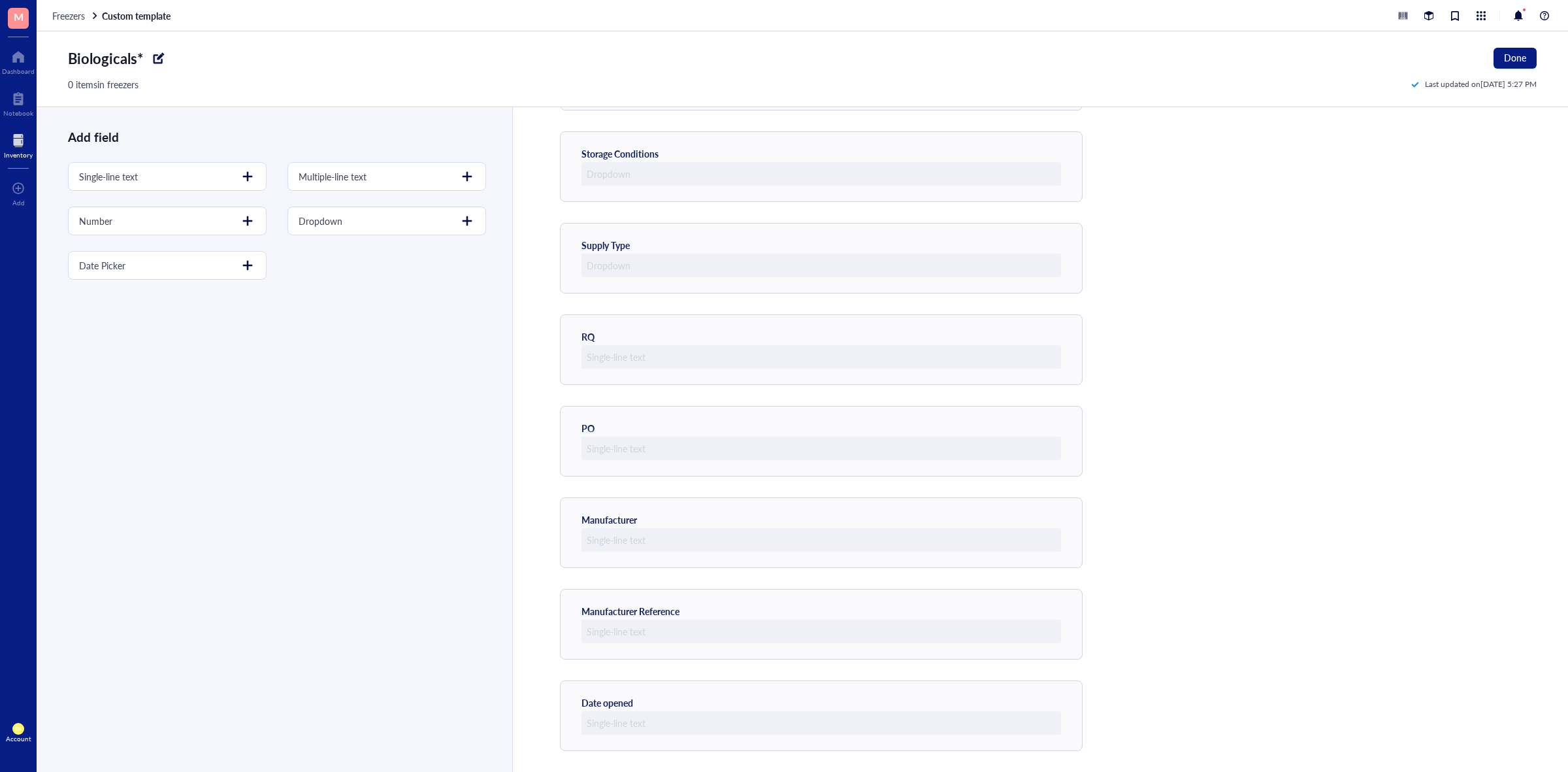
click at [1160, 400] on div "Template preview Catalog Name Catalog Number Vendor Product Page Size Unit Stor…" at bounding box center [1040, 439] width 1056 height 664
click at [1066, 512] on div at bounding box center [1066, 513] width 21 height 21
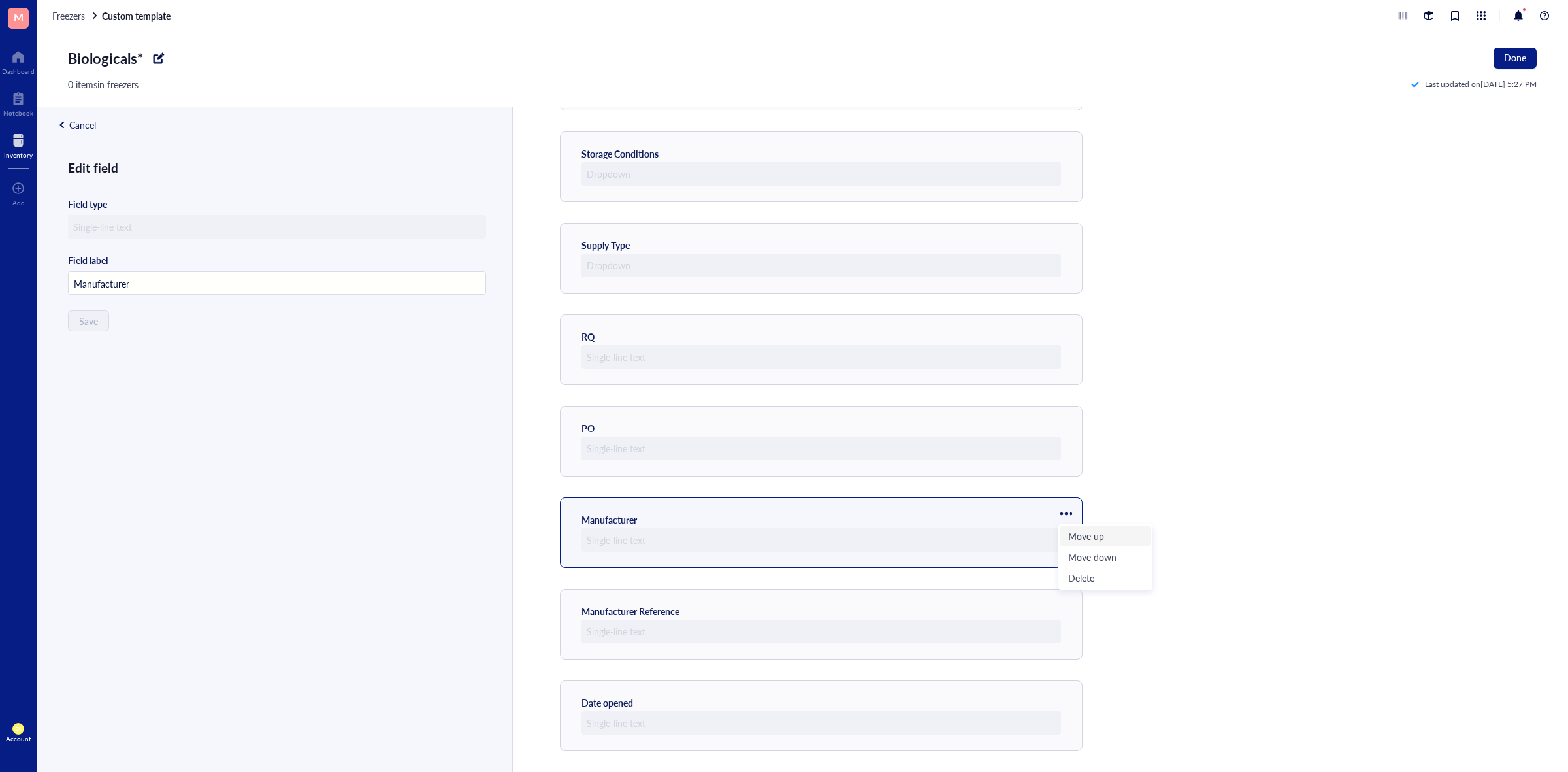
click at [1081, 537] on span "Move up" at bounding box center [1105, 536] width 74 height 14
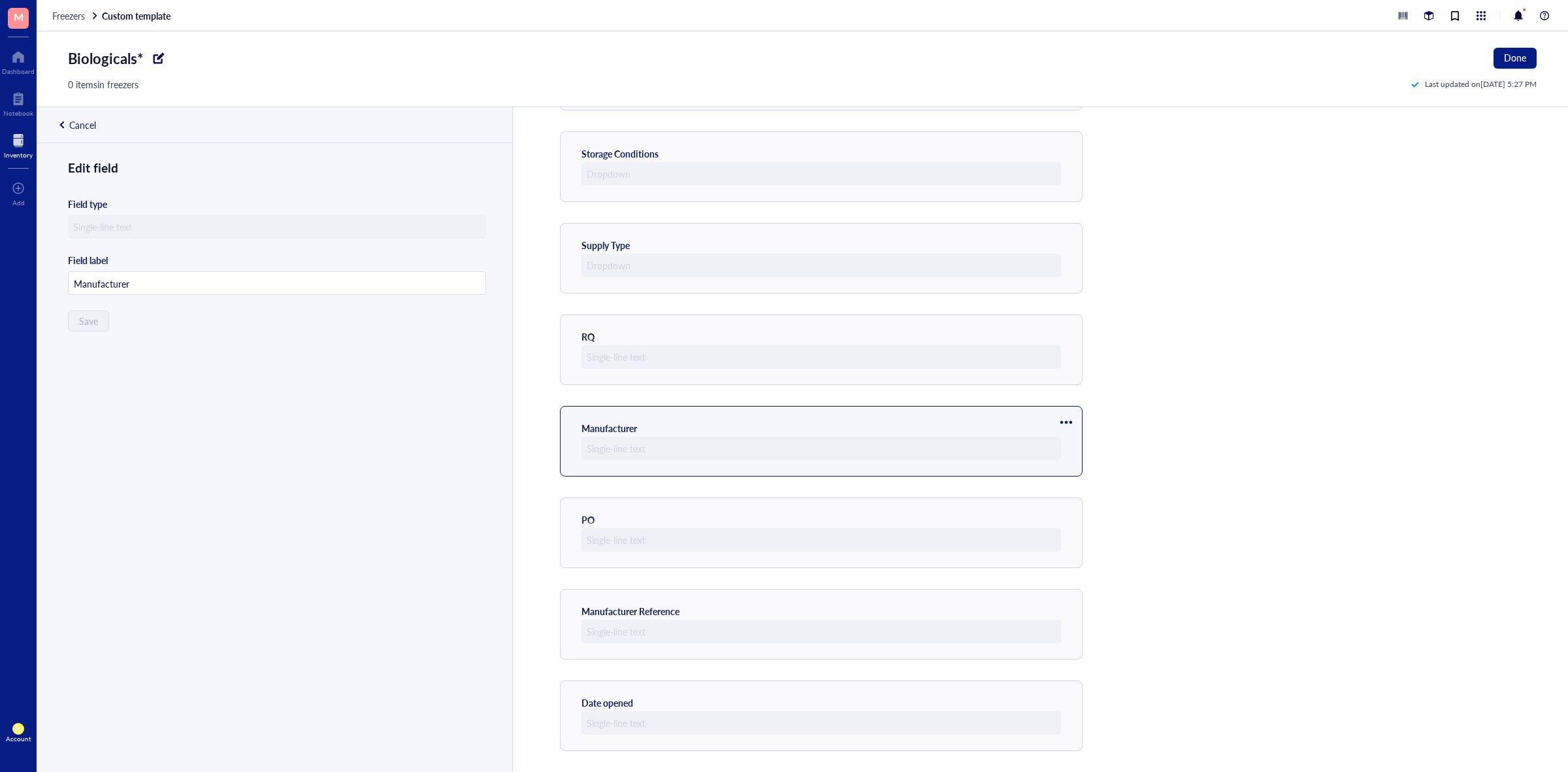
click at [1064, 419] on div at bounding box center [1066, 421] width 21 height 21
click at [1078, 439] on span "Move up" at bounding box center [1105, 444] width 74 height 14
click at [1068, 419] on div at bounding box center [1066, 421] width 21 height 21
click at [1146, 395] on div "Template preview Catalog Name Catalog Number Vendor Product Page Size Unit Stor…" at bounding box center [1040, 439] width 1056 height 664
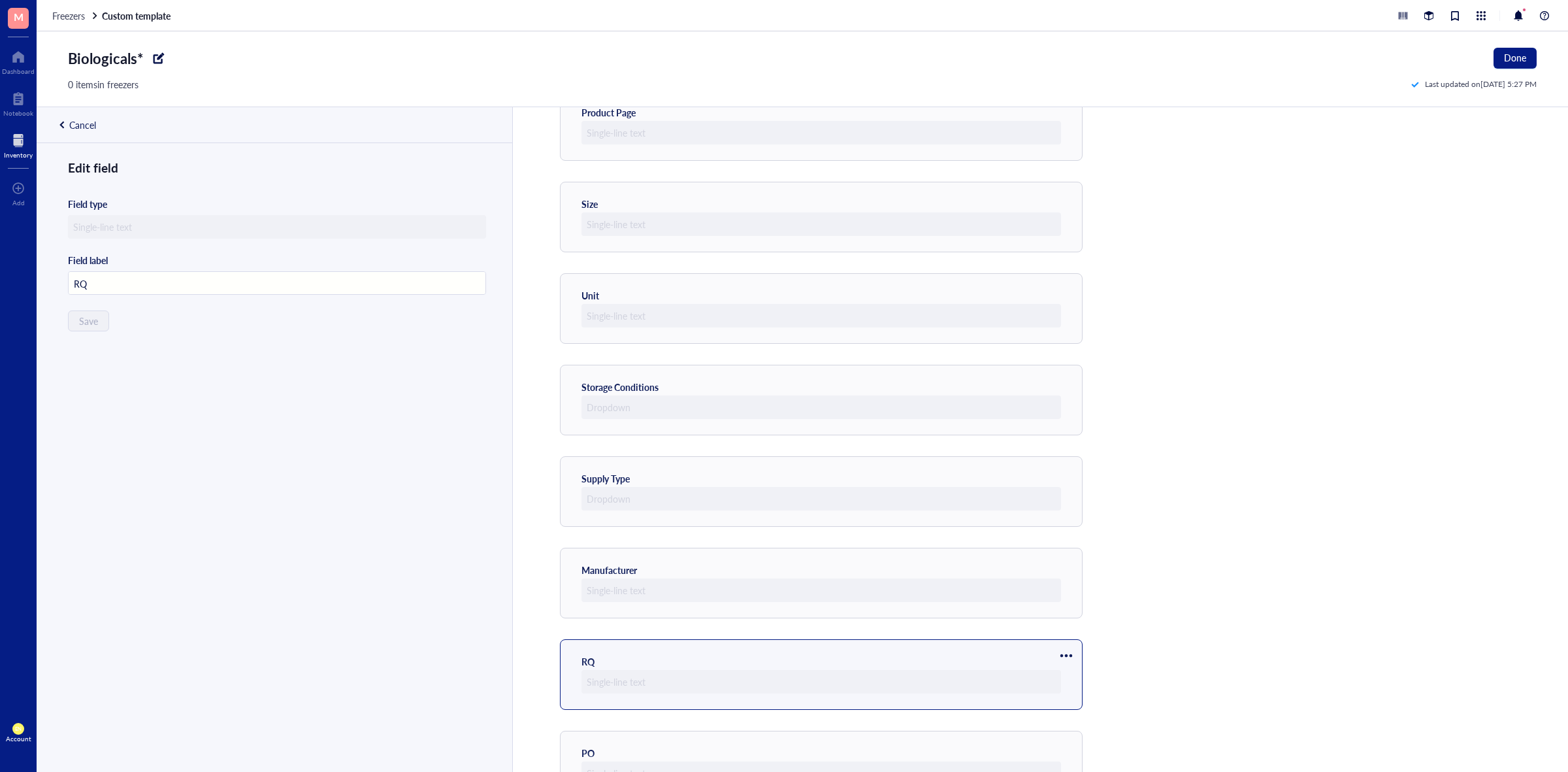
scroll to position [343, 0]
click at [1066, 570] on div at bounding box center [1066, 572] width 21 height 21
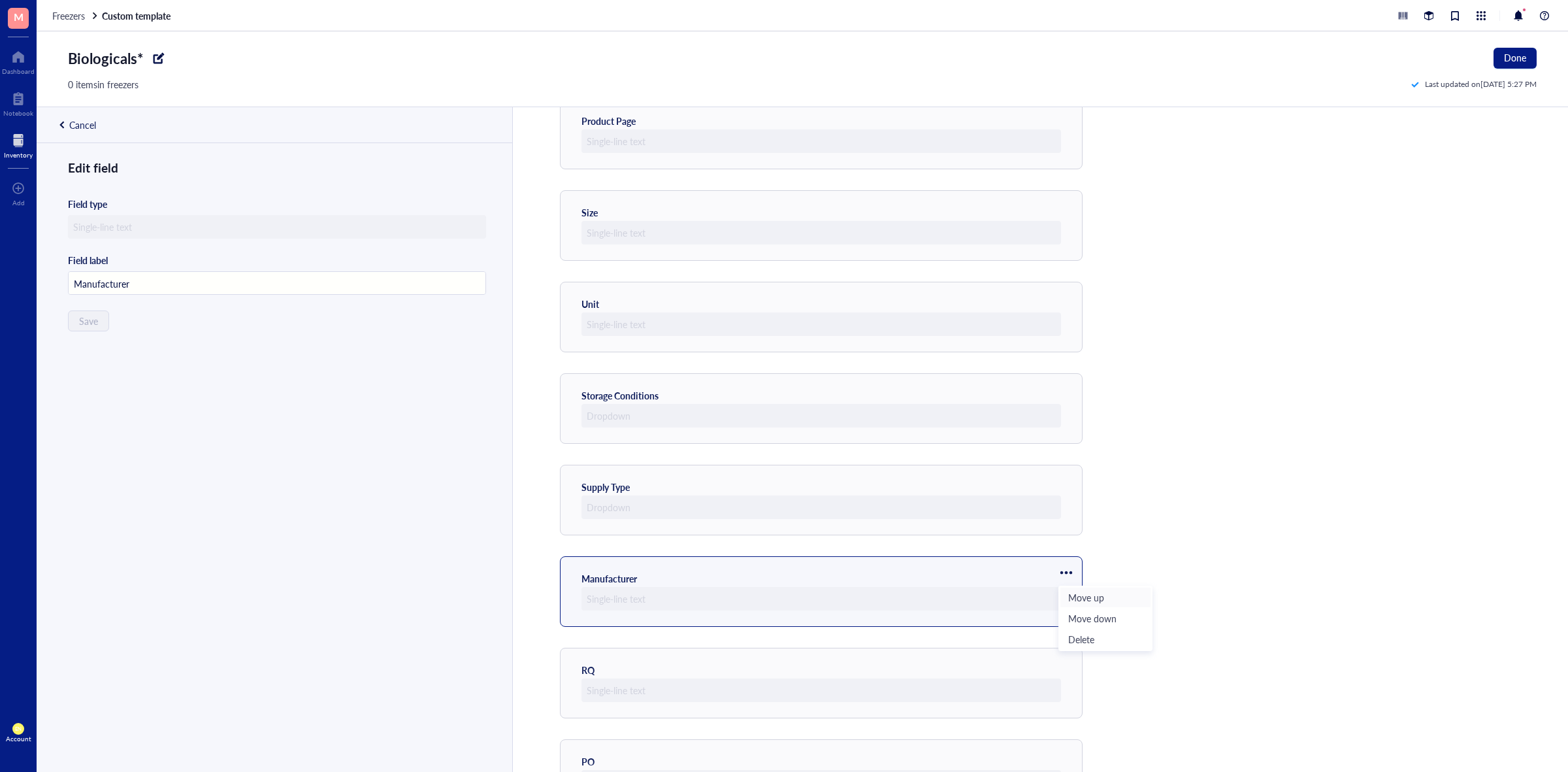
click at [1093, 599] on span "Move up" at bounding box center [1105, 598] width 74 height 14
click at [1068, 481] on div at bounding box center [1066, 480] width 21 height 21
click at [1088, 504] on span "Move up" at bounding box center [1105, 505] width 74 height 14
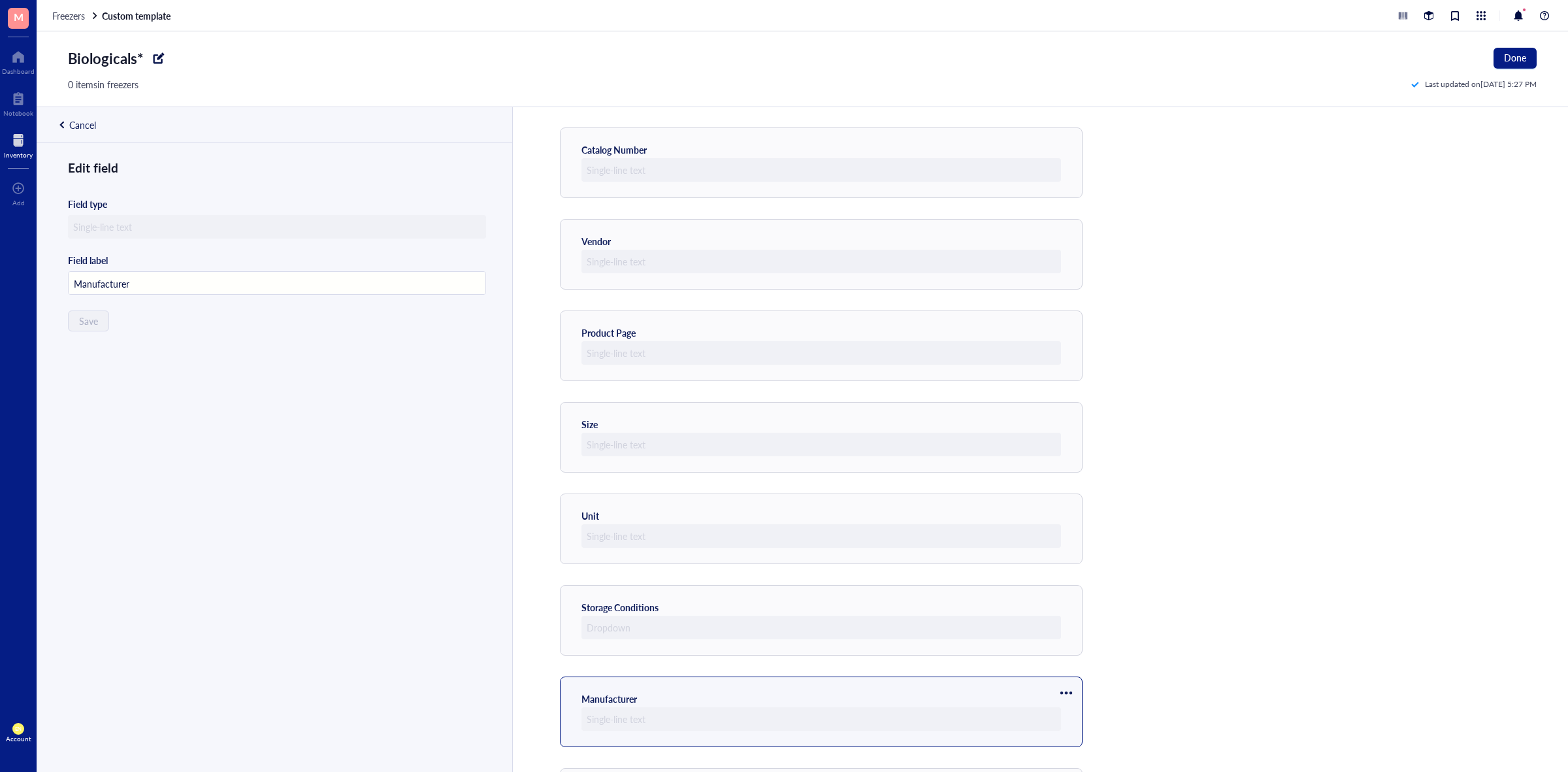
scroll to position [98, 0]
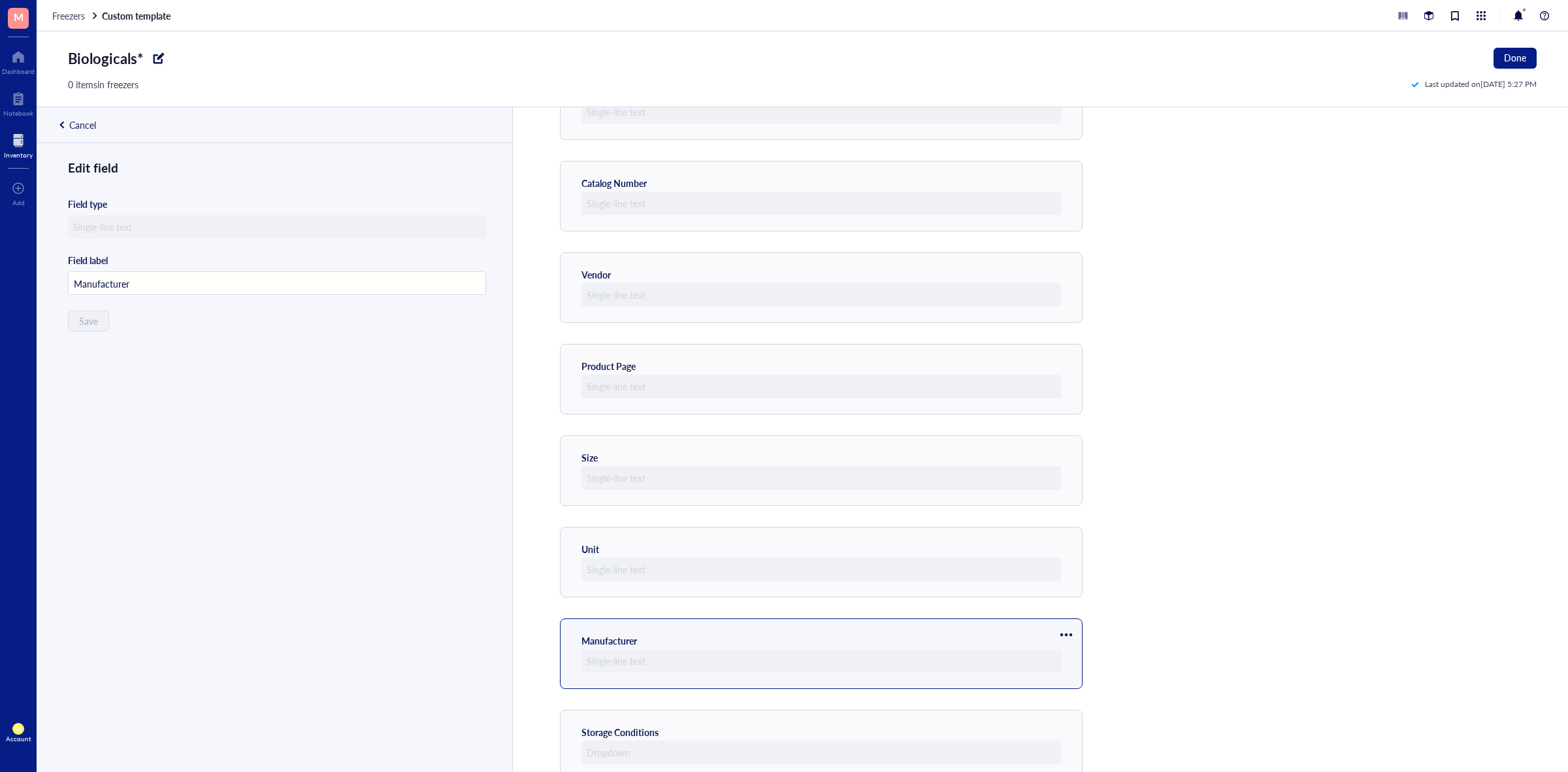
click at [1071, 635] on div at bounding box center [1066, 634] width 21 height 21
click at [1083, 652] on span "Move up" at bounding box center [1105, 659] width 74 height 14
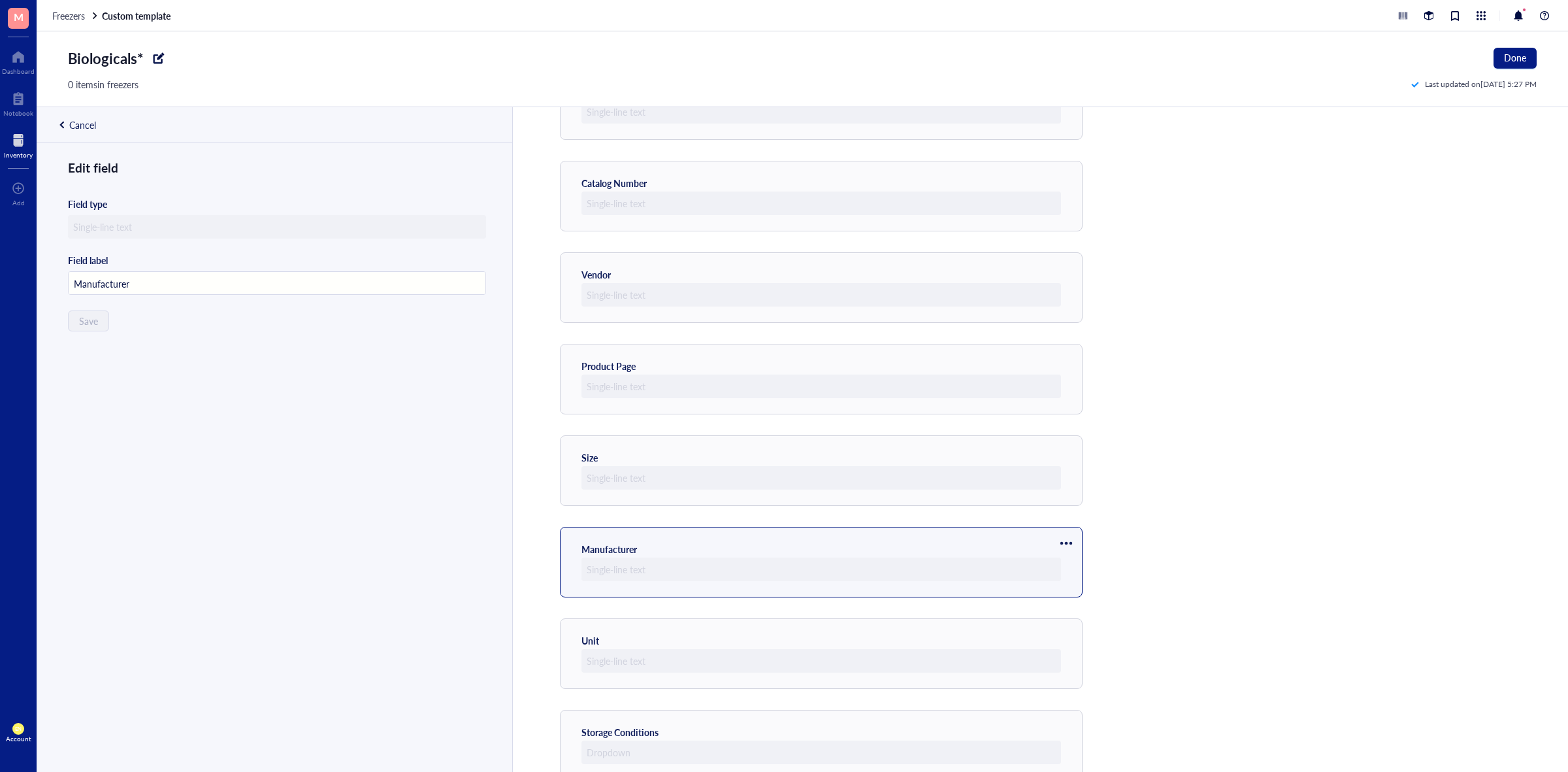
click at [1066, 544] on div at bounding box center [1066, 542] width 21 height 21
click at [1075, 567] on span "Move up" at bounding box center [1105, 567] width 74 height 14
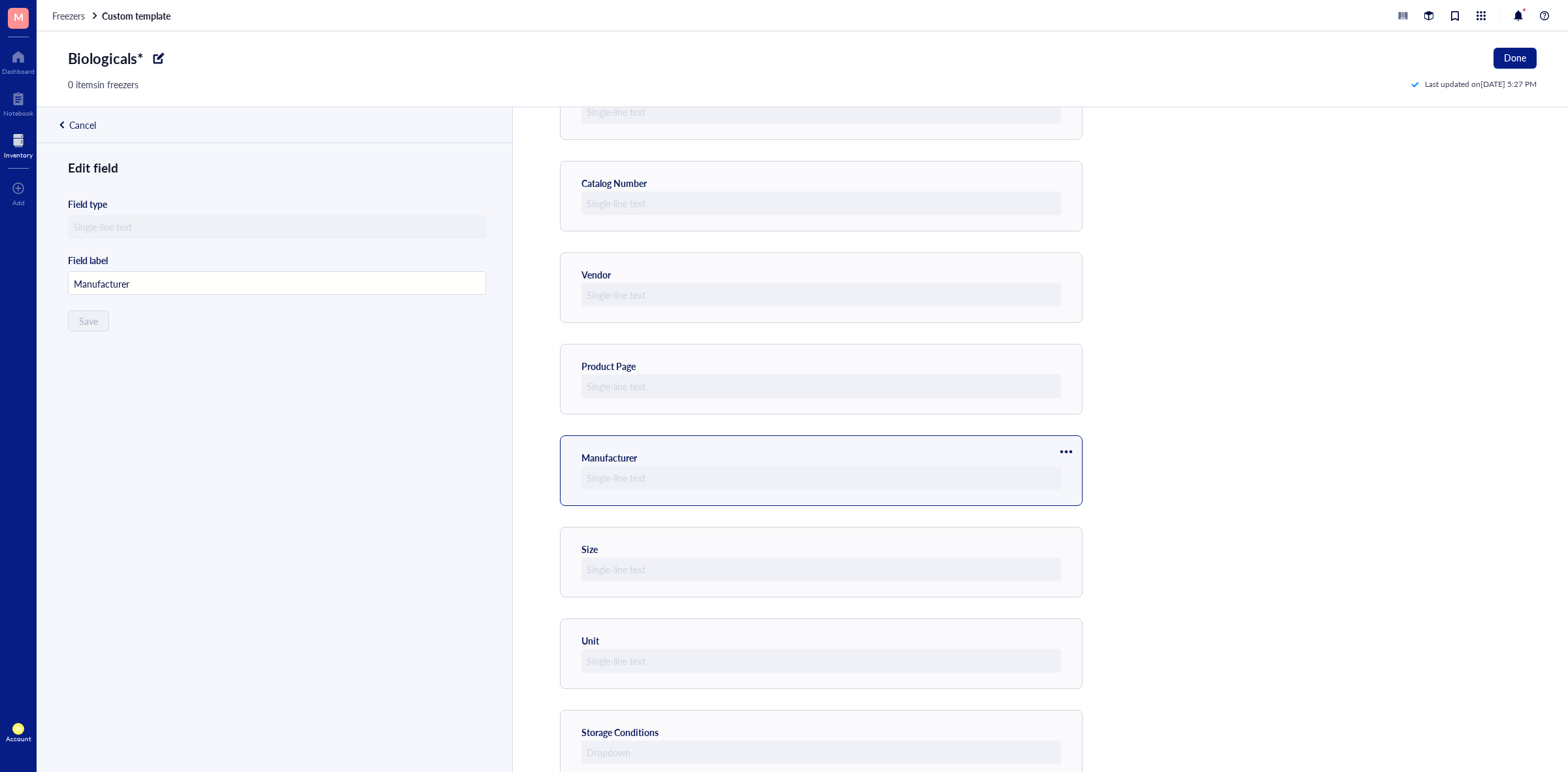
scroll to position [588, 0]
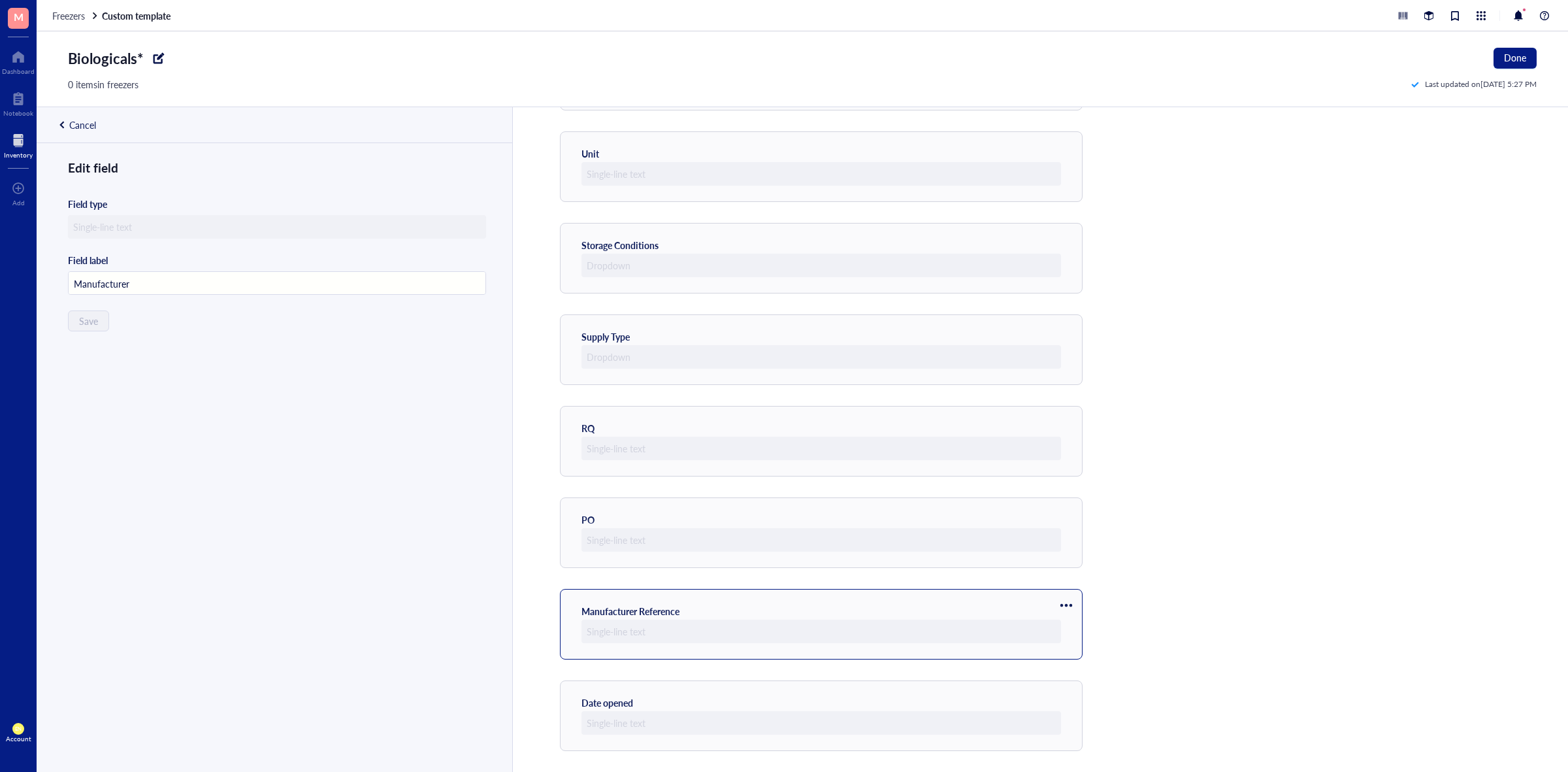
click at [1070, 599] on div at bounding box center [1066, 605] width 21 height 21
click at [1072, 618] on li "Move up" at bounding box center [1104, 626] width 91 height 21
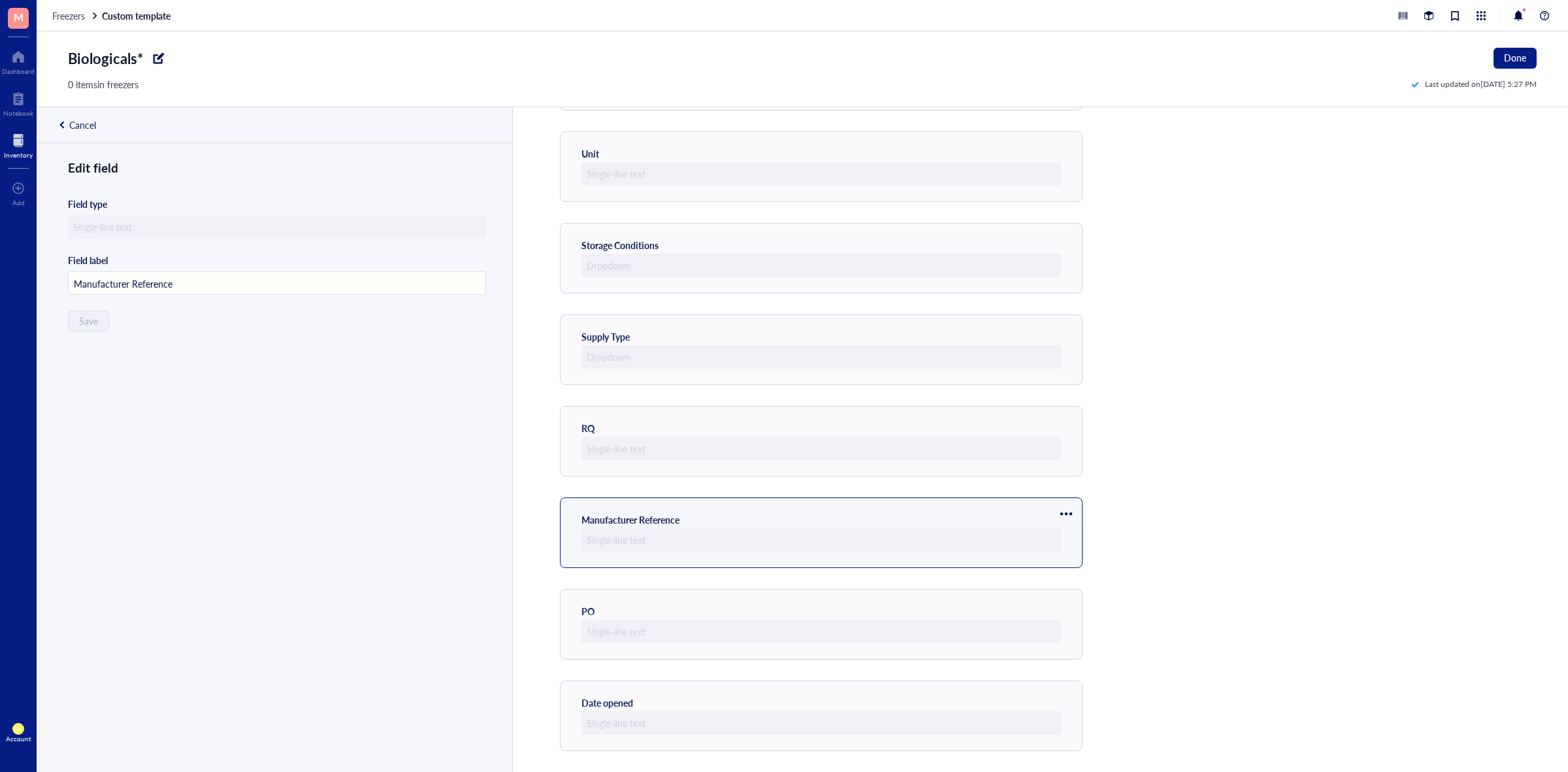
click at [1068, 511] on div at bounding box center [1066, 513] width 21 height 21
click at [1071, 536] on span "Move up" at bounding box center [1105, 536] width 74 height 14
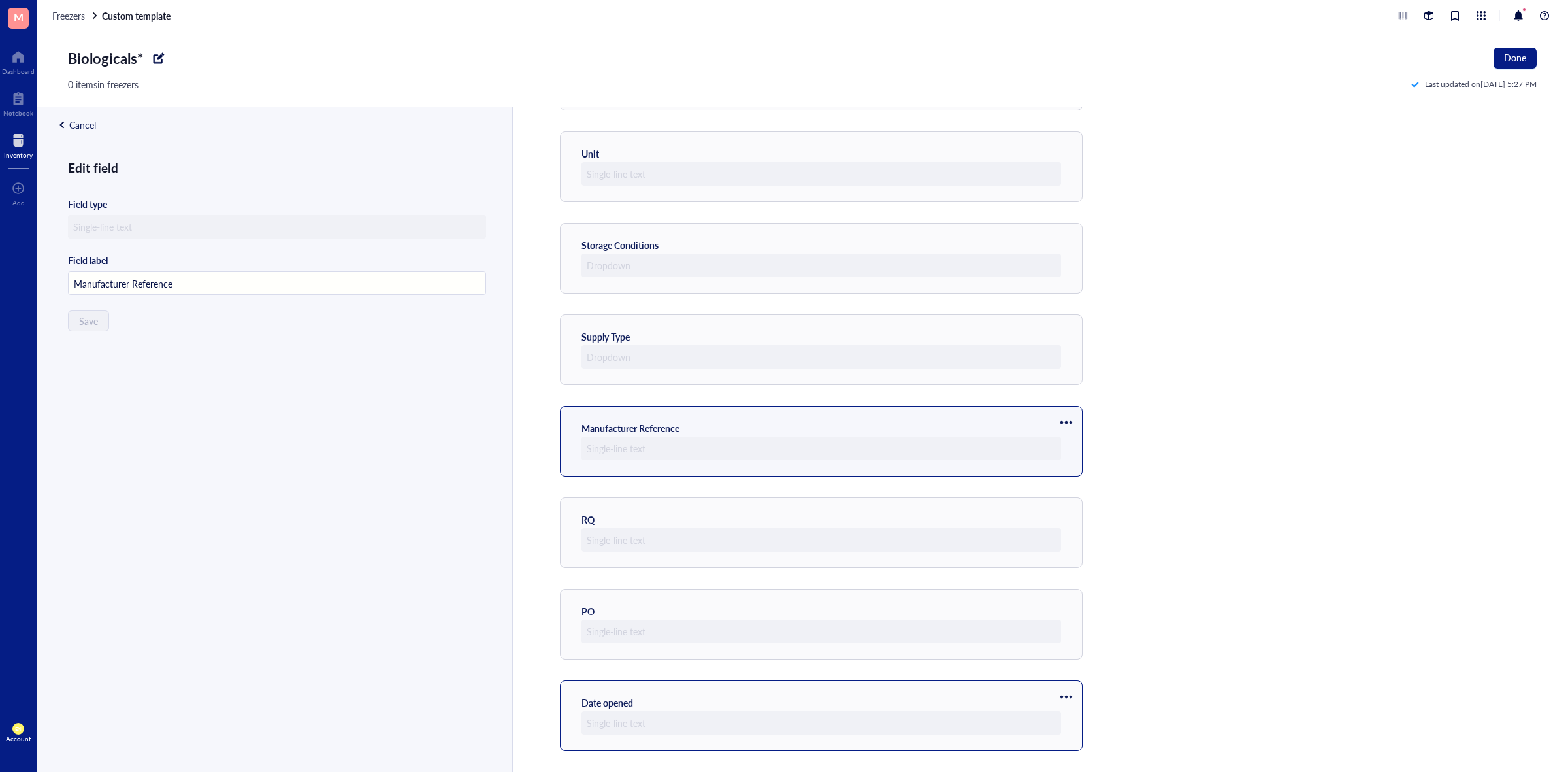
click at [1073, 687] on div at bounding box center [1066, 696] width 21 height 21
click at [1072, 711] on li "Move up" at bounding box center [1104, 719] width 91 height 21
click at [1068, 605] on div at bounding box center [1066, 605] width 21 height 21
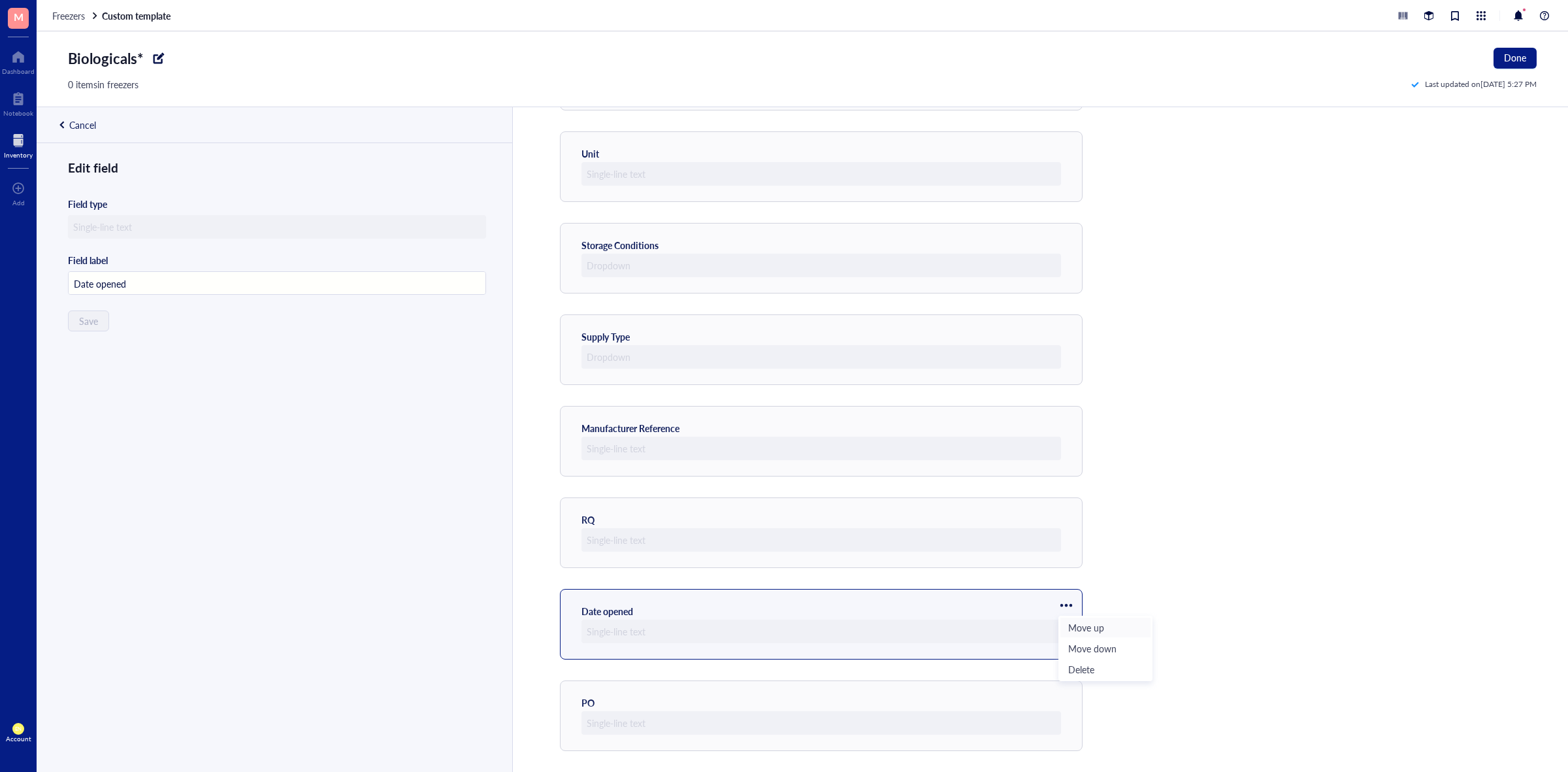
click at [1070, 623] on span "Move up" at bounding box center [1105, 627] width 74 height 14
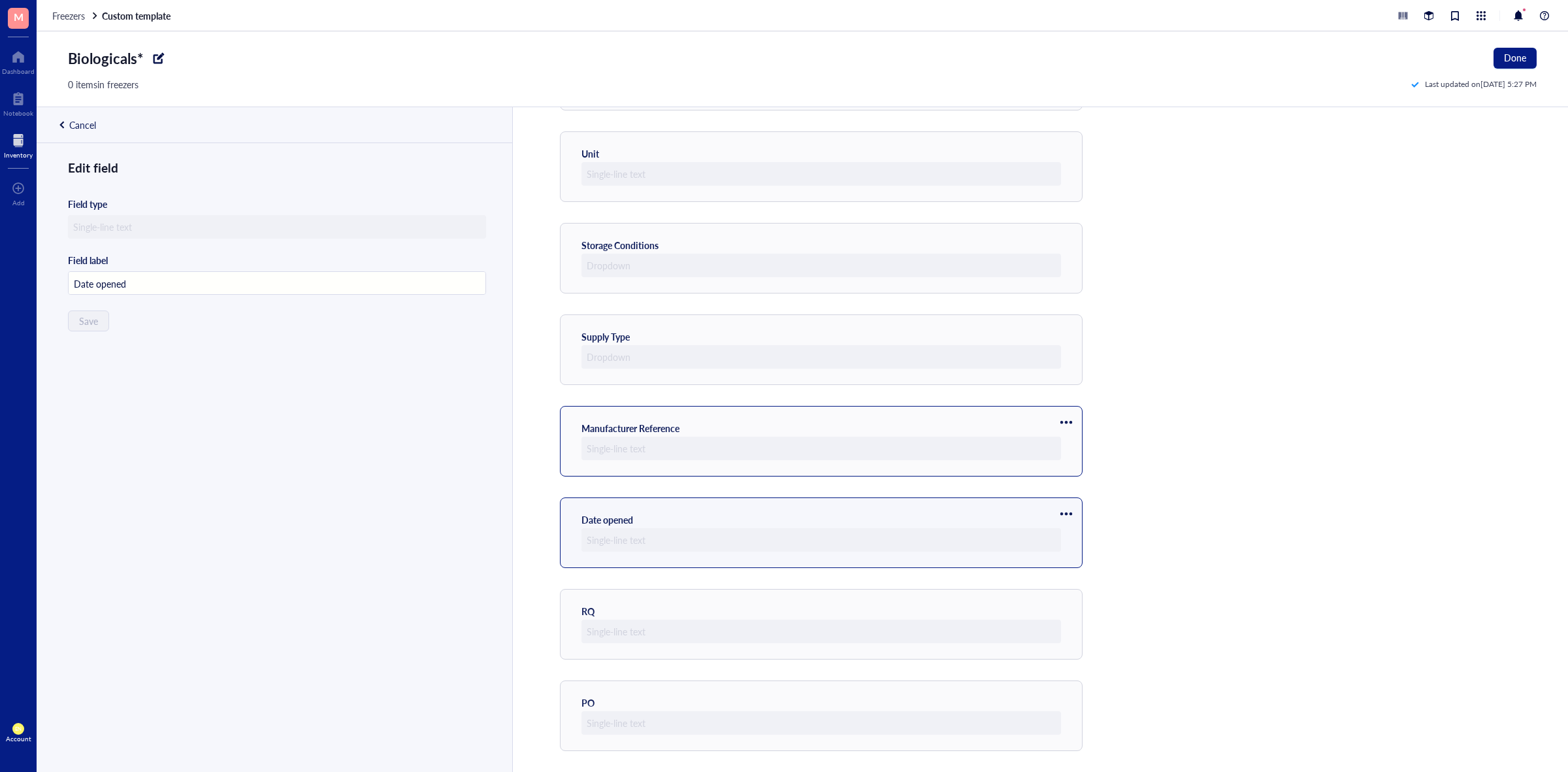
click at [1071, 419] on div at bounding box center [1066, 421] width 21 height 21
type input "Manufacturer Reference"
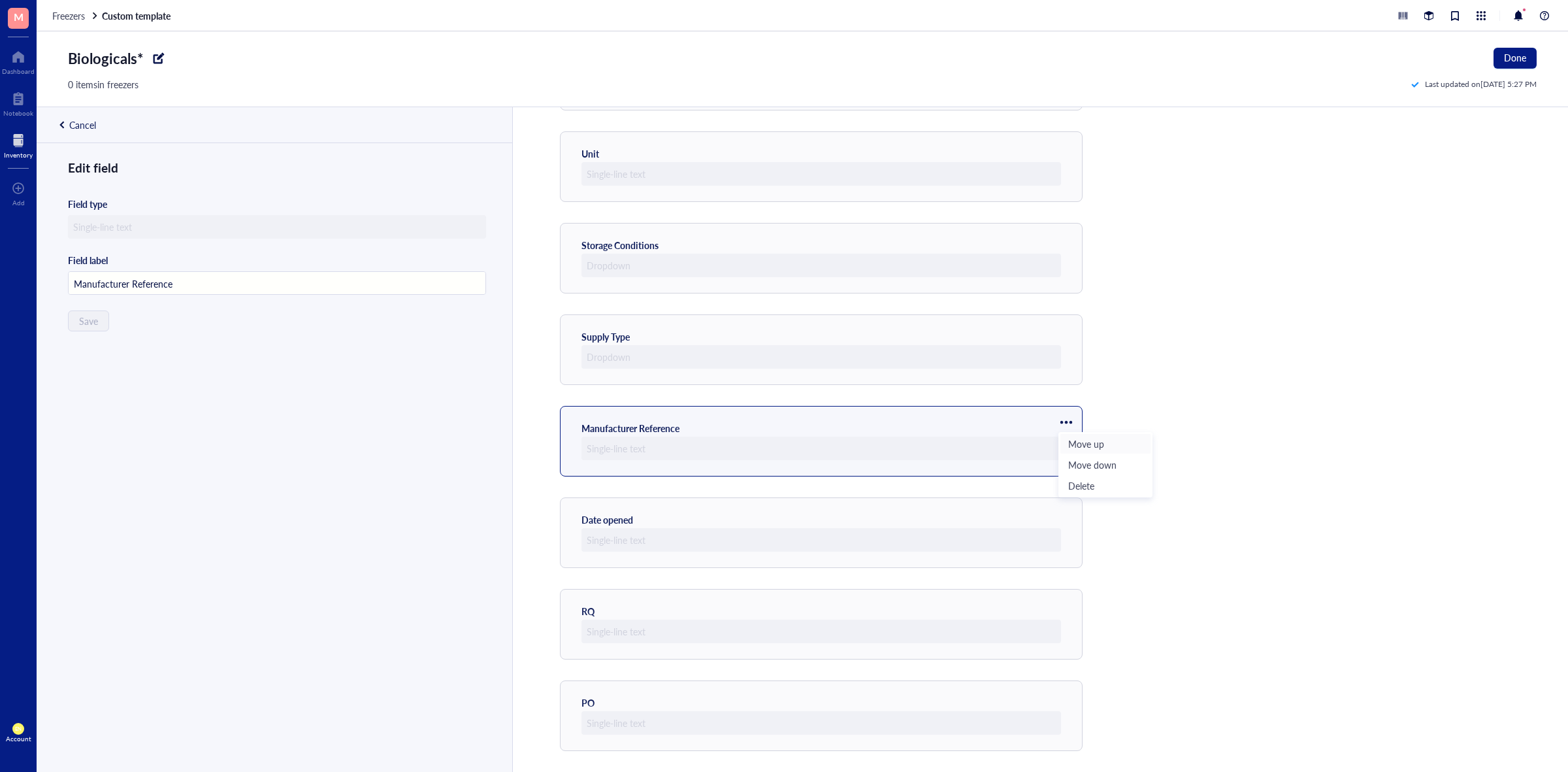
click at [1083, 447] on span "Move up" at bounding box center [1105, 444] width 74 height 14
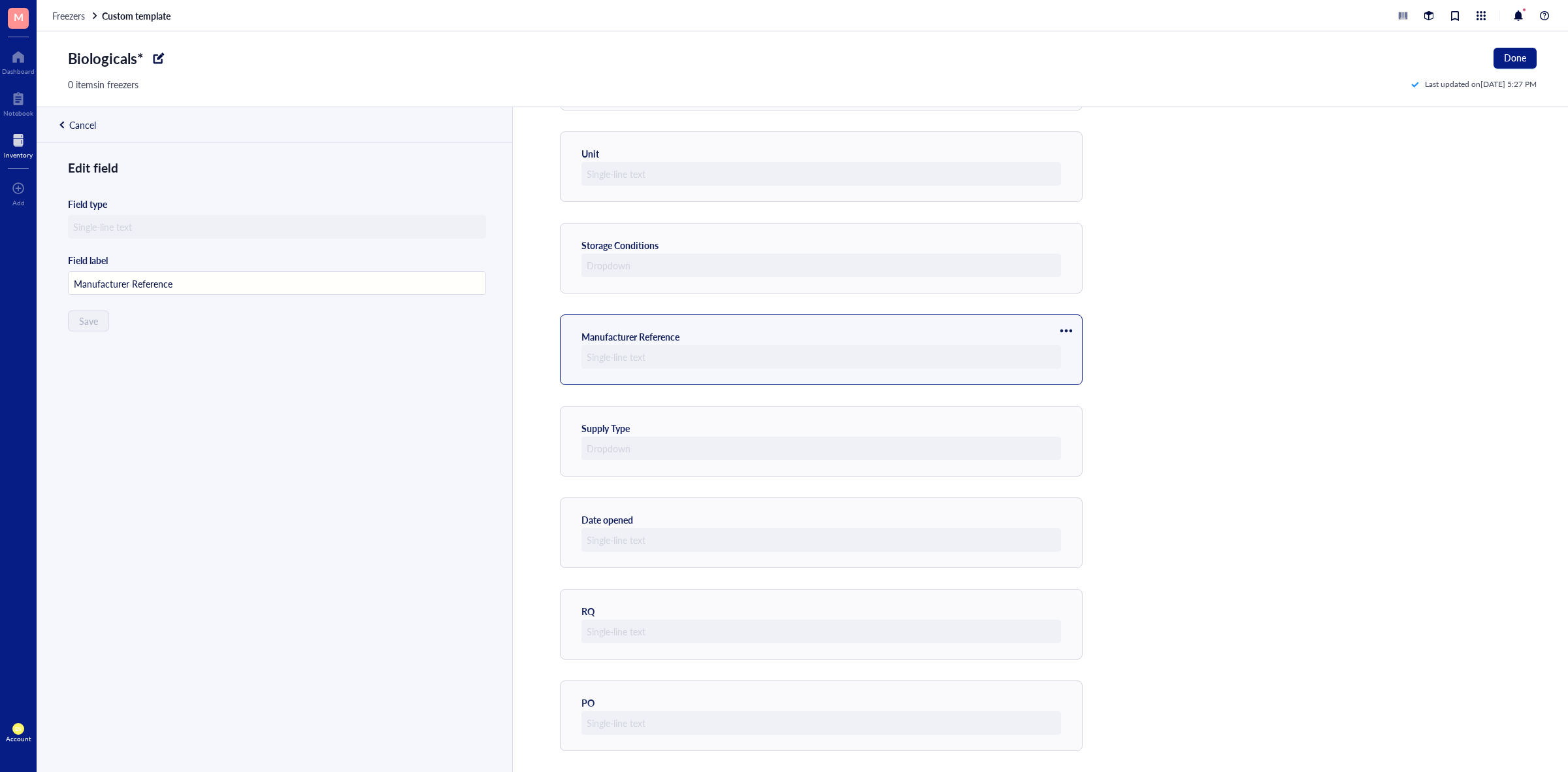
click at [1069, 324] on div at bounding box center [1066, 330] width 21 height 21
click at [1073, 348] on span "Move up" at bounding box center [1105, 353] width 74 height 14
click at [1065, 235] on div at bounding box center [1066, 239] width 21 height 21
click at [1075, 263] on span "Move up" at bounding box center [1105, 260] width 74 height 14
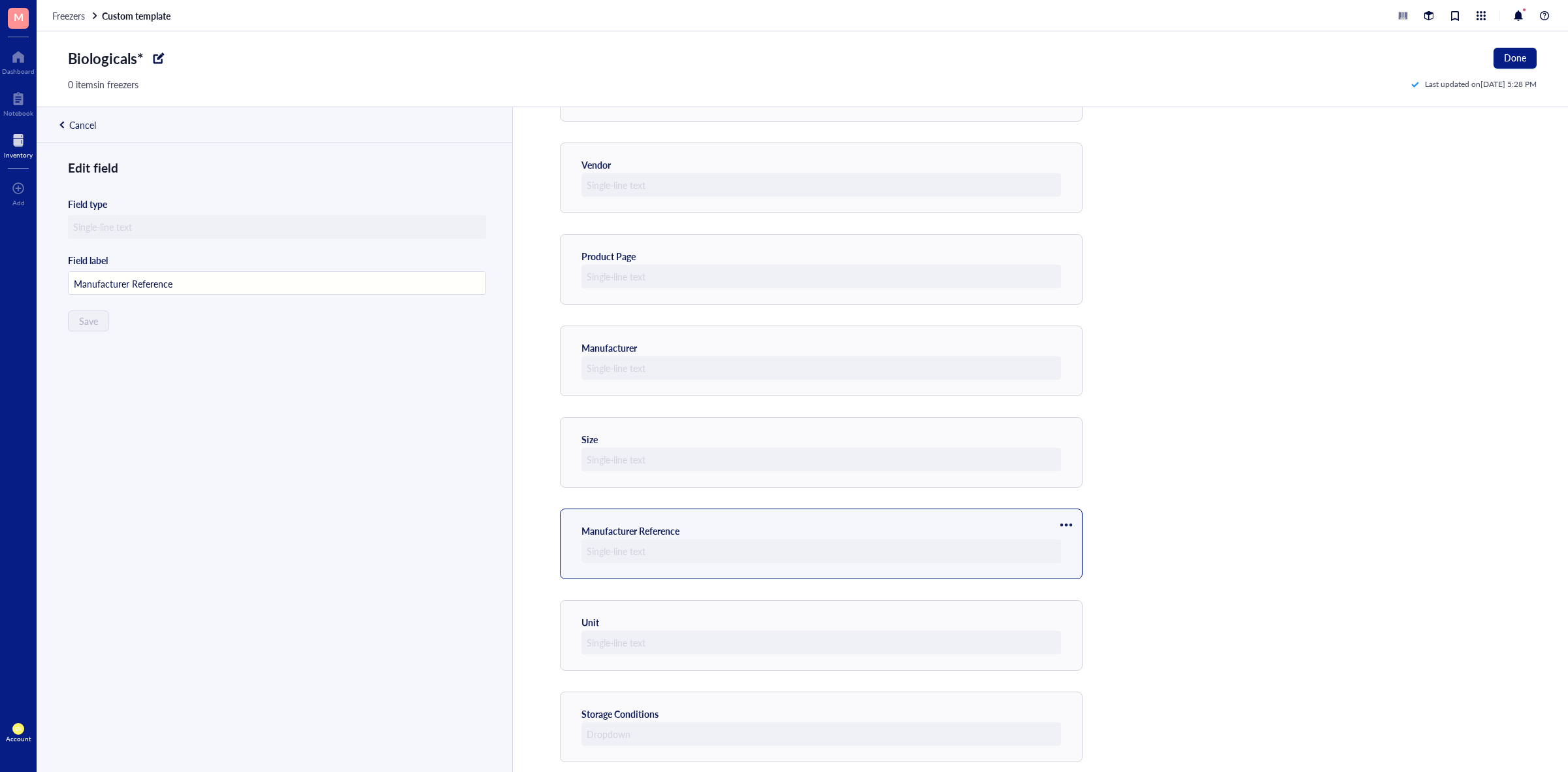
scroll to position [180, 0]
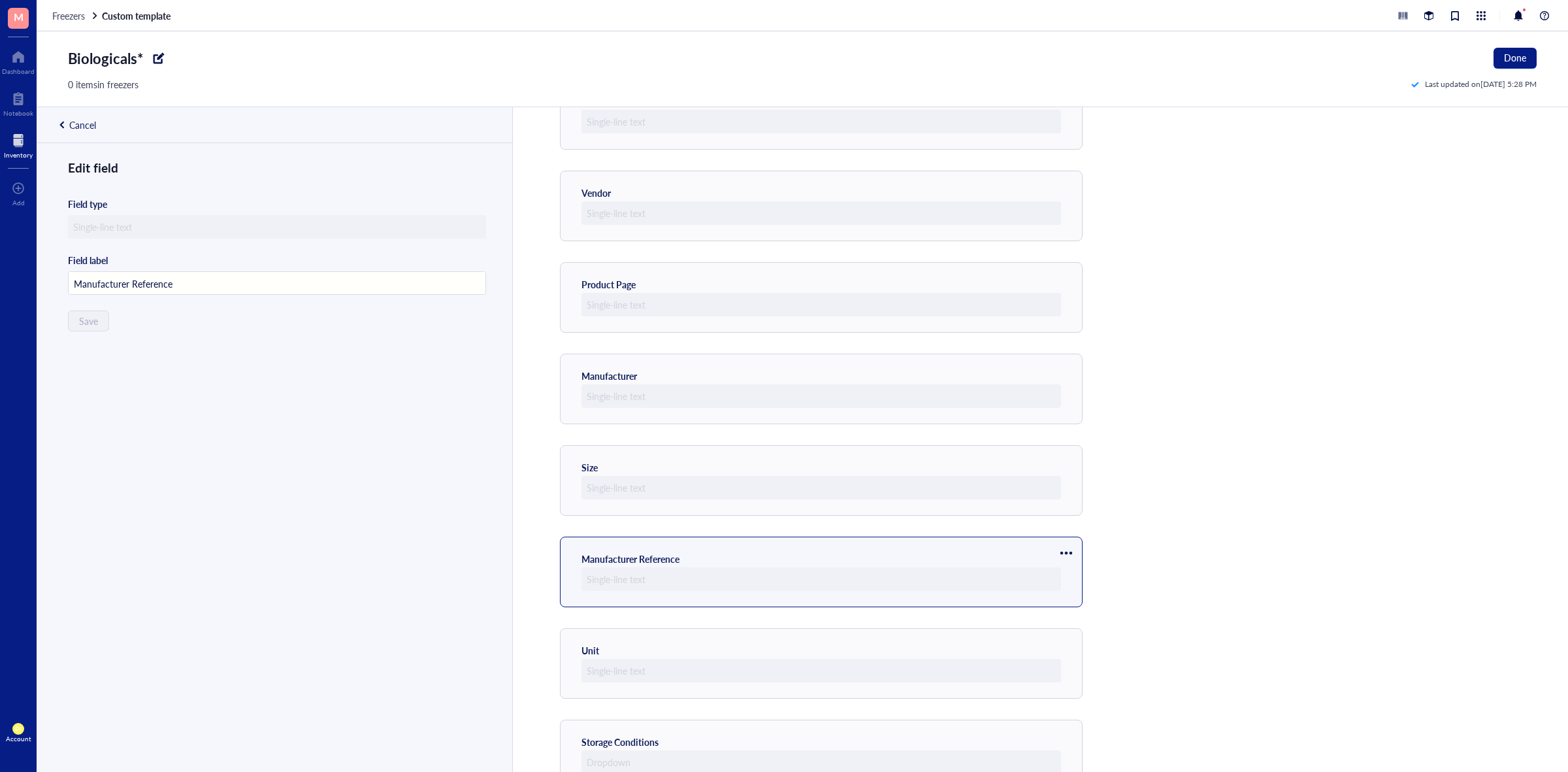
click at [1073, 551] on div at bounding box center [1066, 552] width 21 height 21
click at [1076, 576] on span "Move up" at bounding box center [1105, 577] width 74 height 14
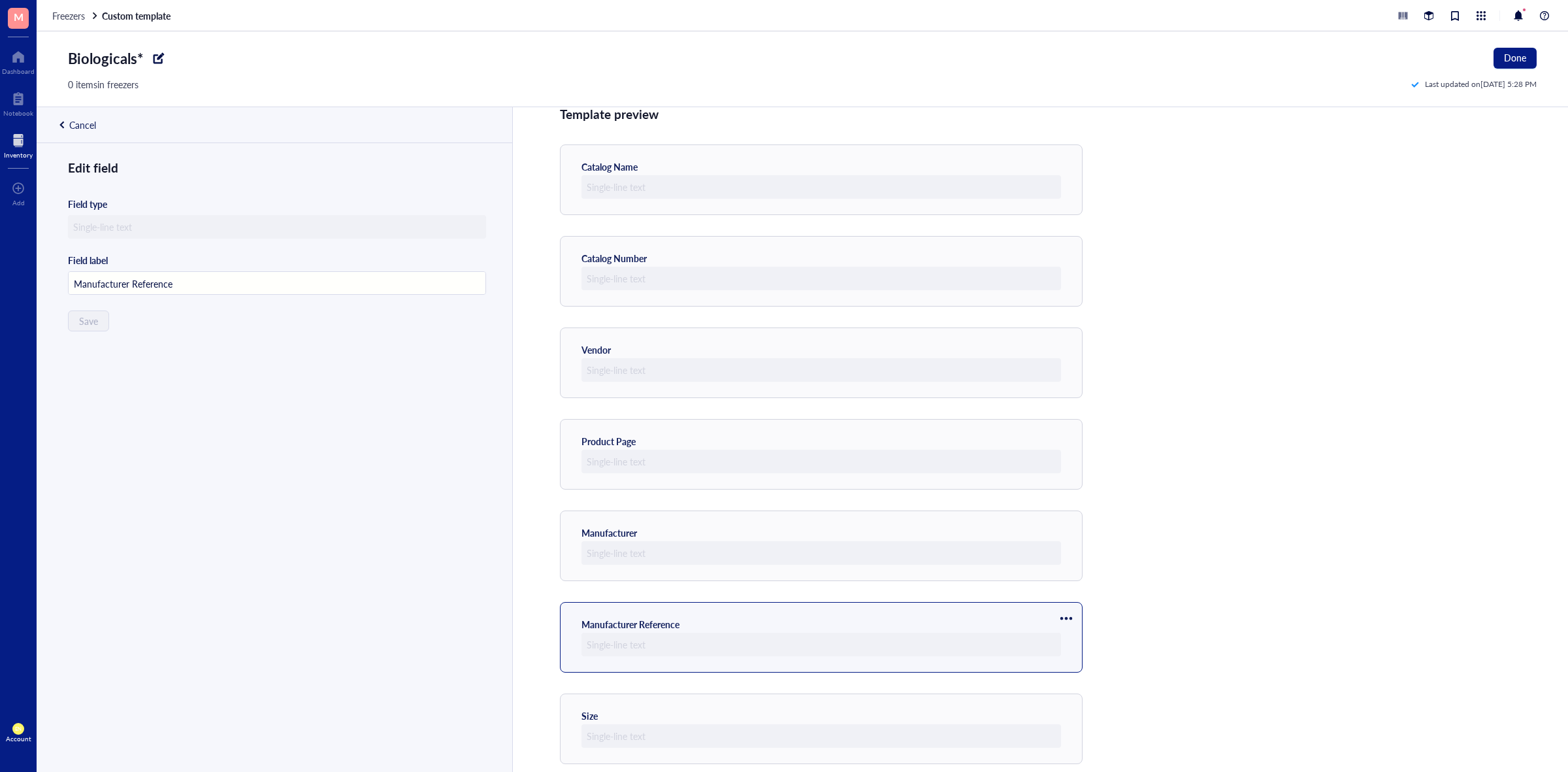
scroll to position [0, 0]
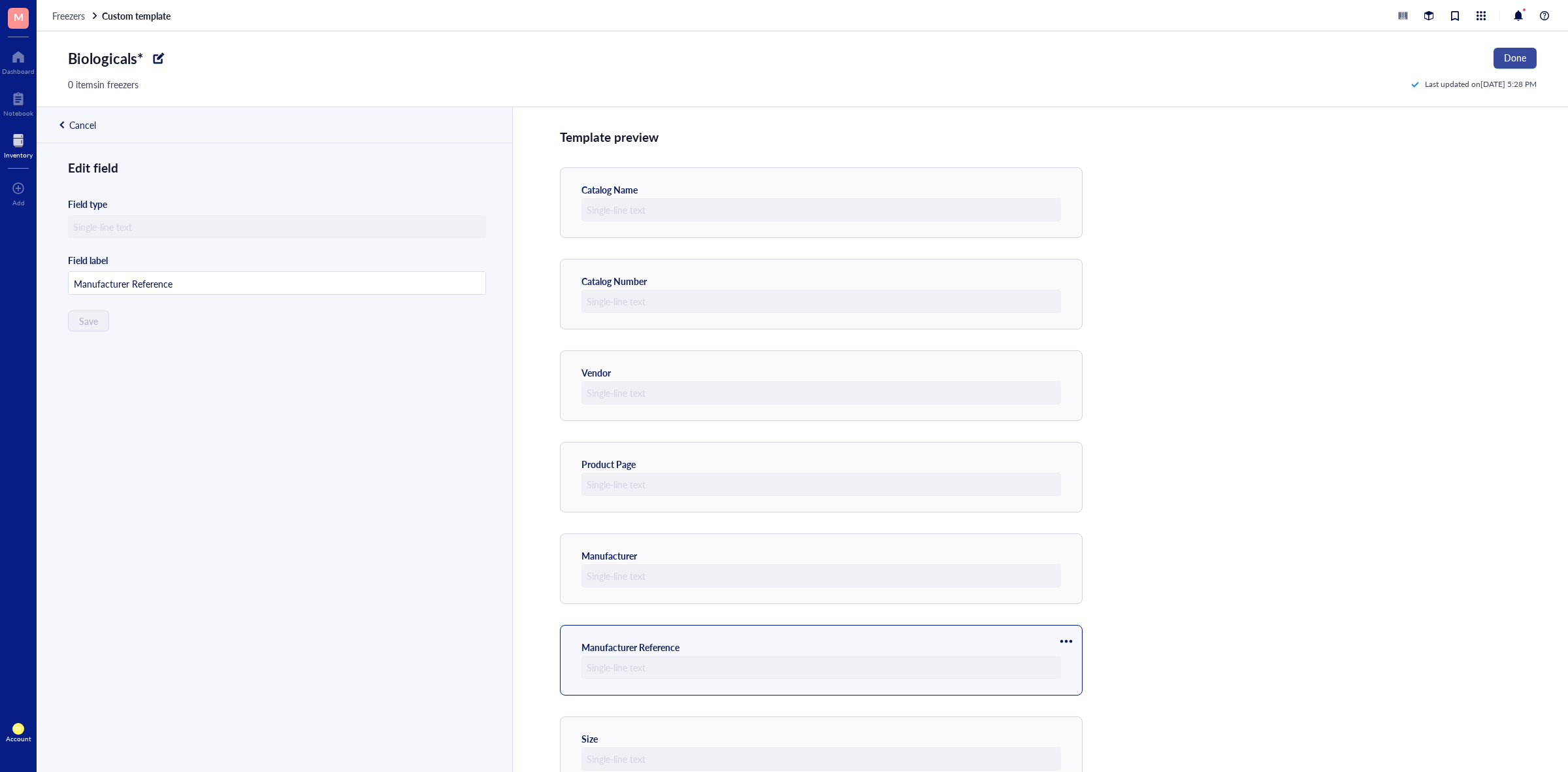
click at [1504, 54] on span "Done" at bounding box center [1515, 58] width 23 height 11
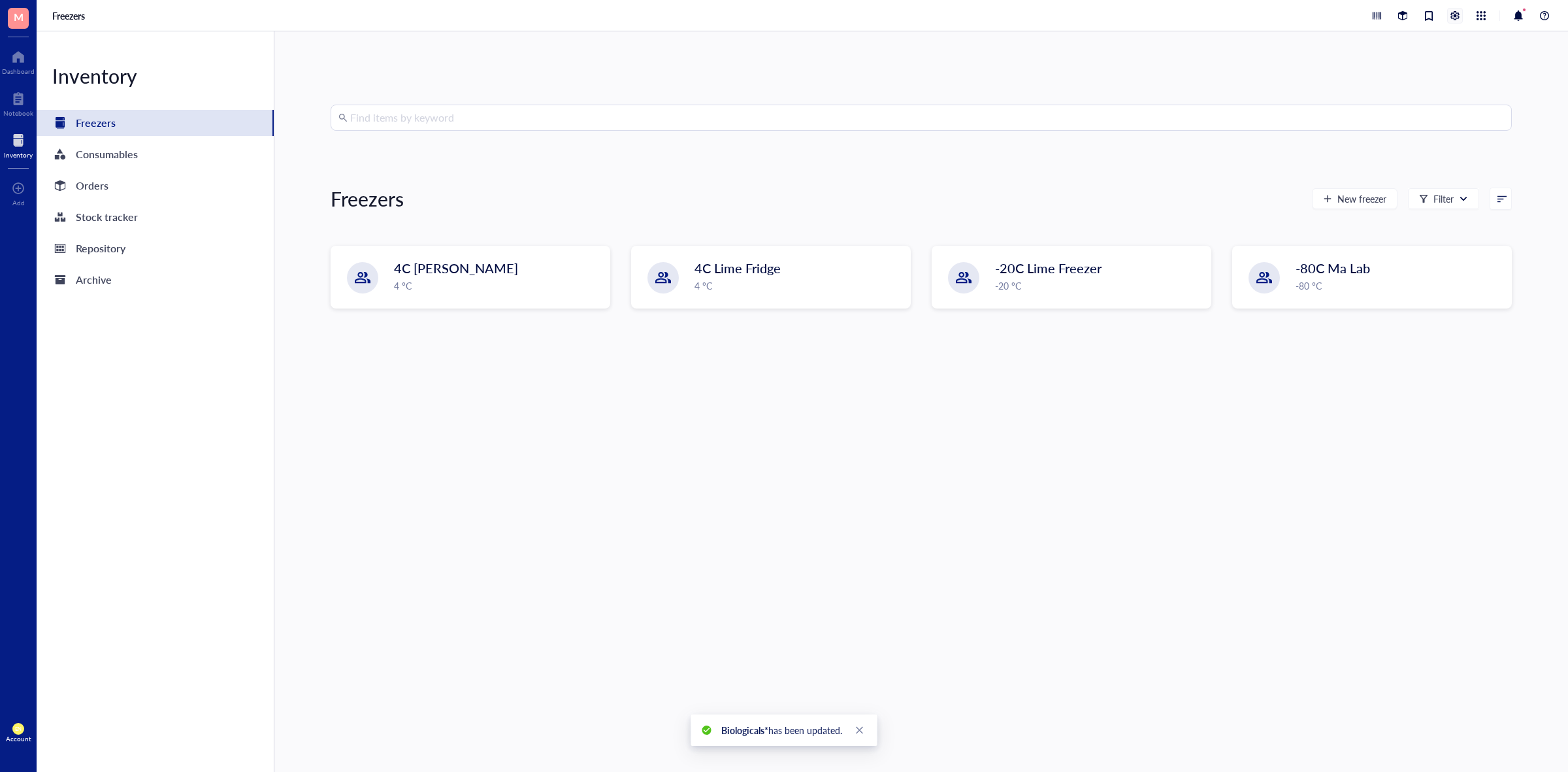
click at [1452, 13] on div at bounding box center [1455, 15] width 14 height 14
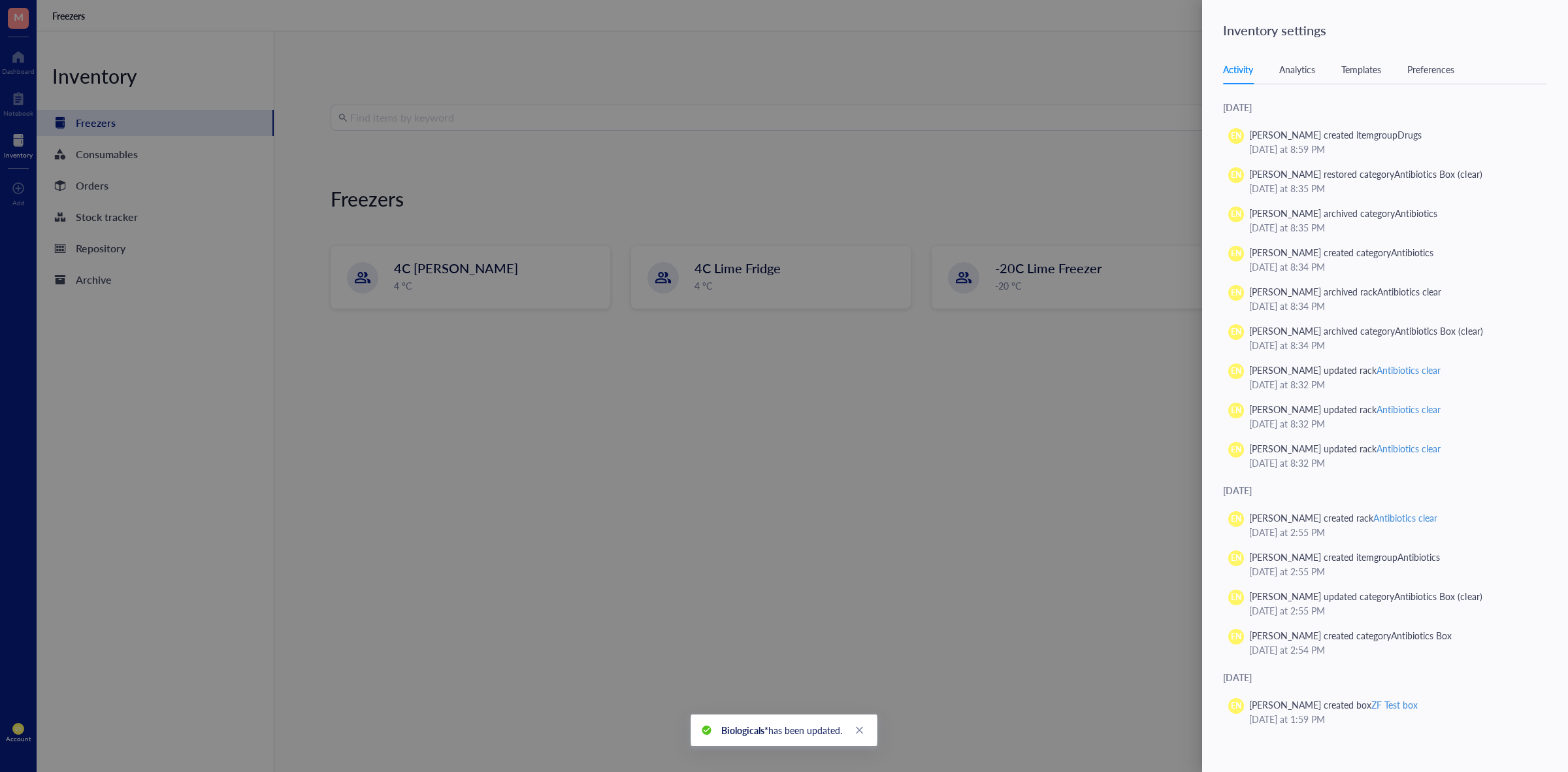
click at [1356, 67] on div "Templates" at bounding box center [1361, 70] width 40 height 14
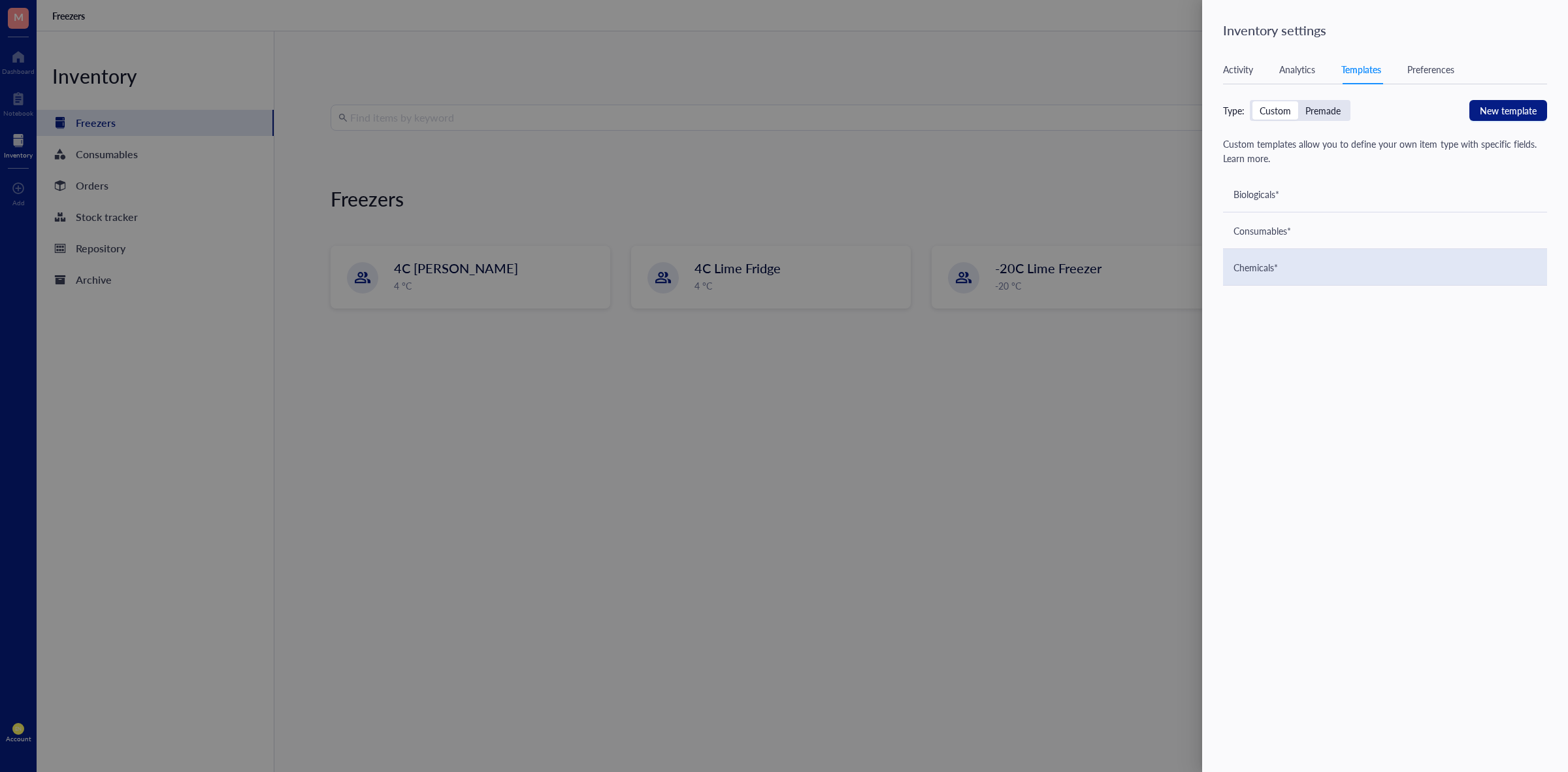
click at [1316, 262] on div "Chemicals*" at bounding box center [1385, 267] width 324 height 36
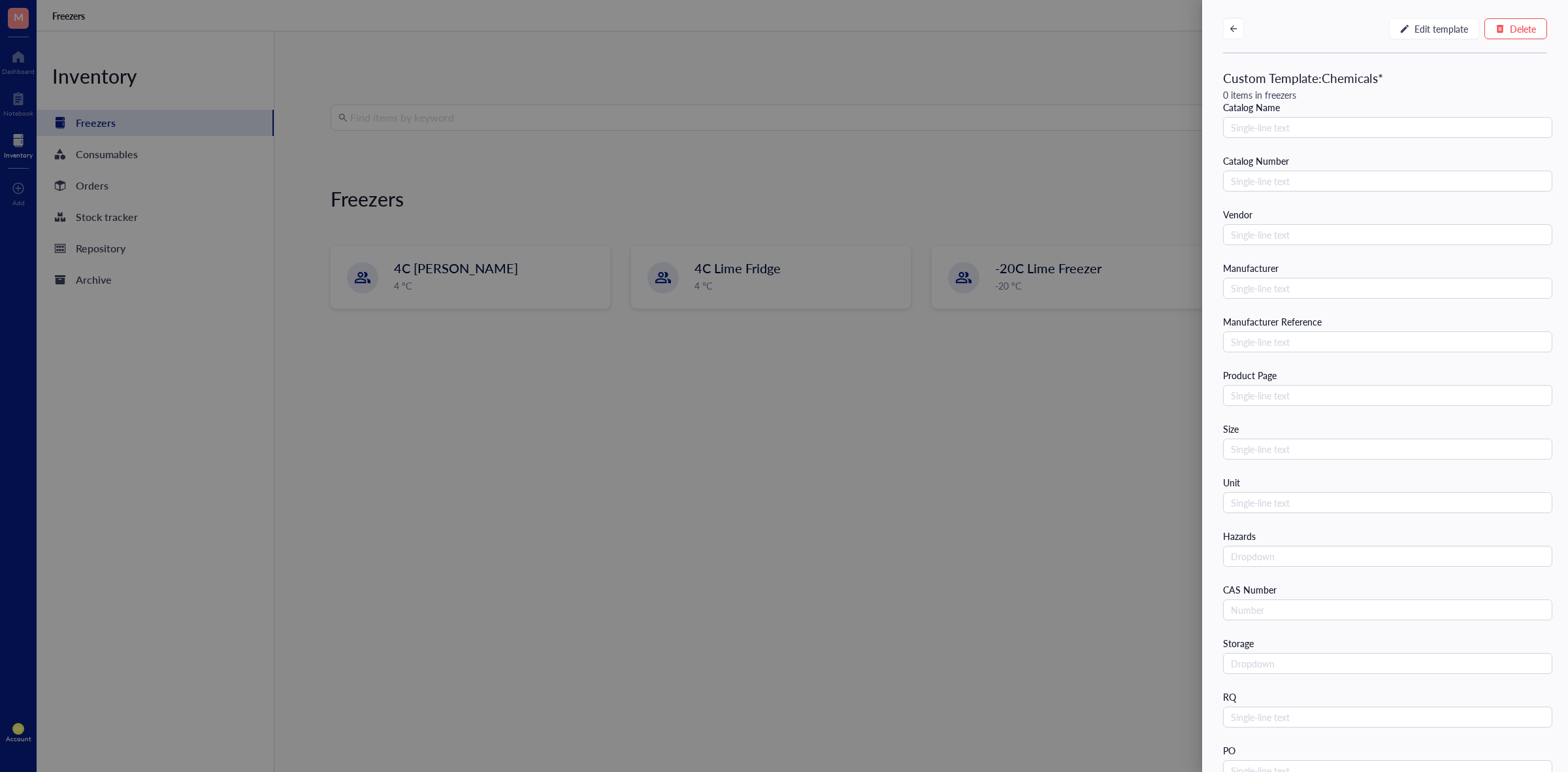
scroll to position [22, 0]
click at [1229, 24] on icon "button" at bounding box center [1233, 29] width 9 height 9
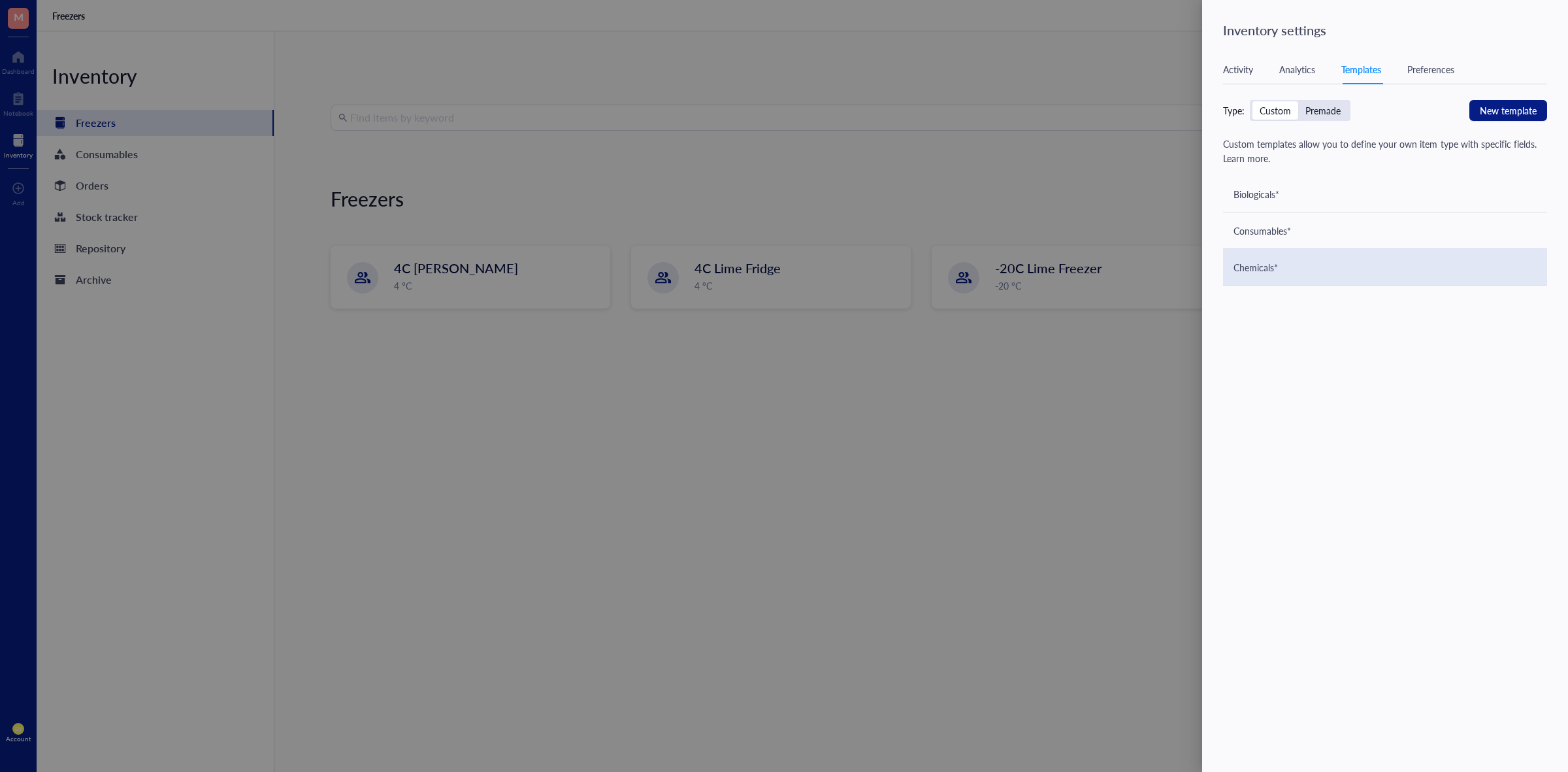
click at [1244, 269] on div "Chemicals*" at bounding box center [1255, 268] width 44 height 14
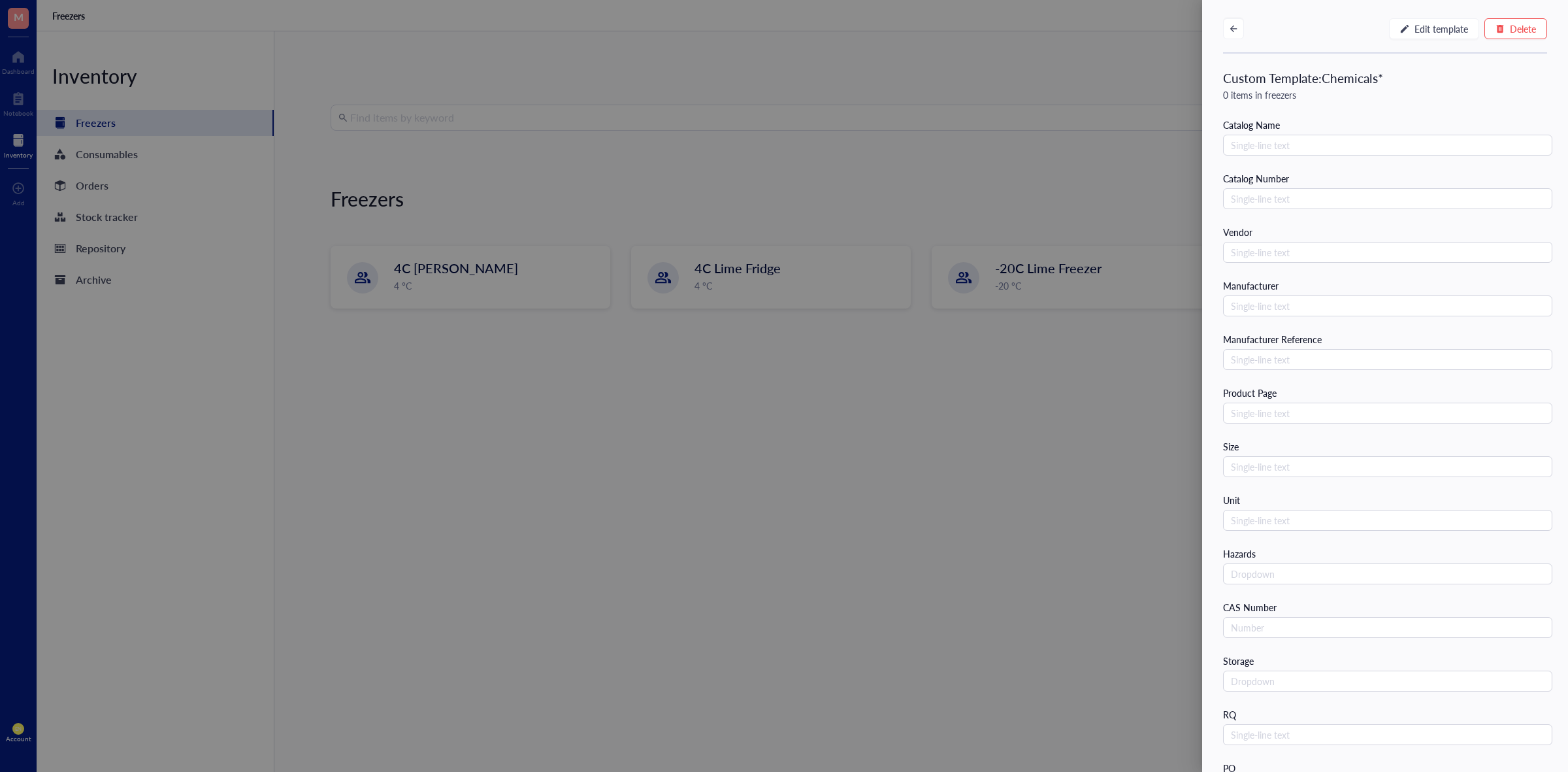
click at [1023, 504] on div at bounding box center [784, 386] width 1568 height 772
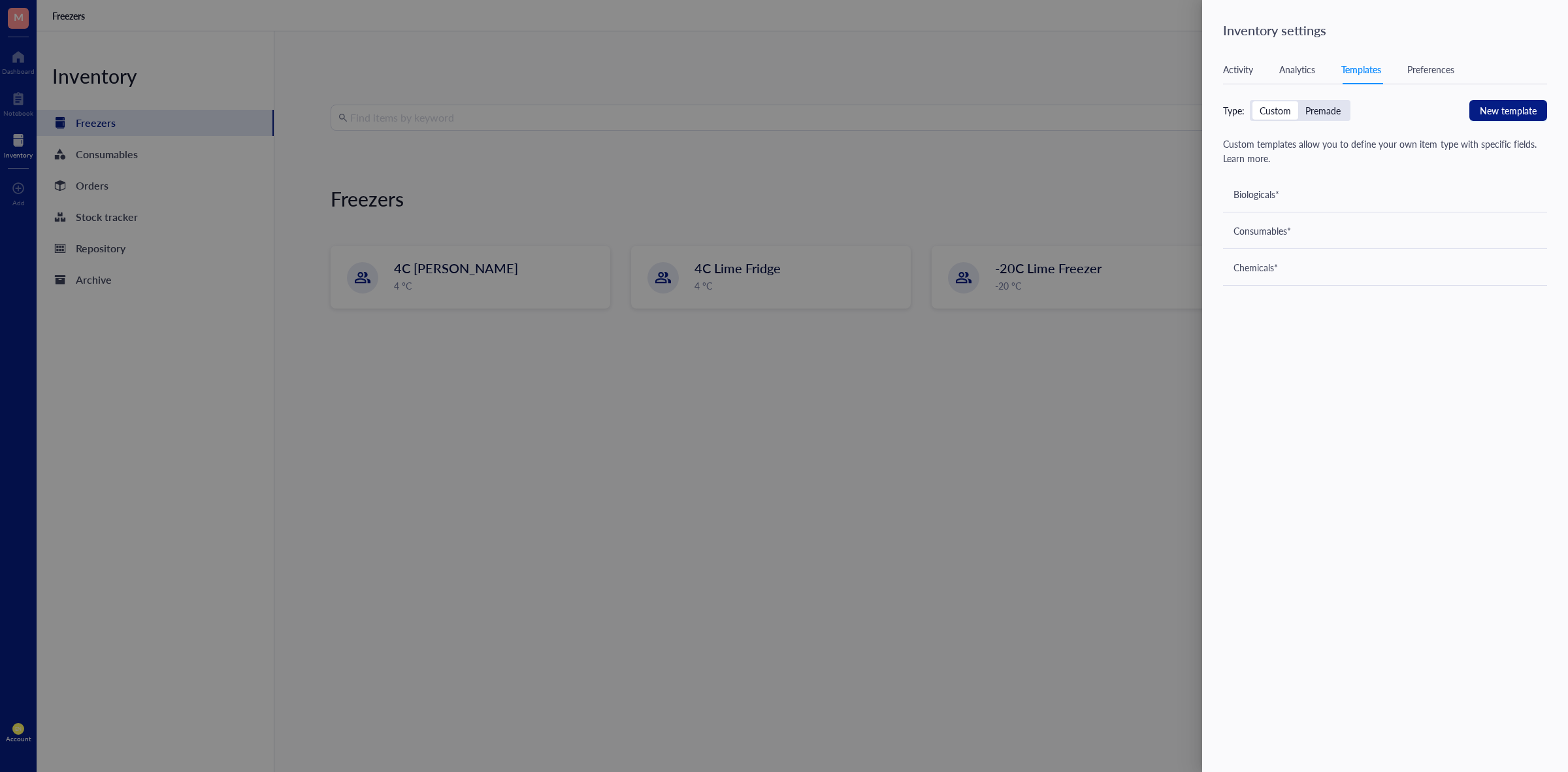
click at [272, 159] on div at bounding box center [784, 386] width 1568 height 772
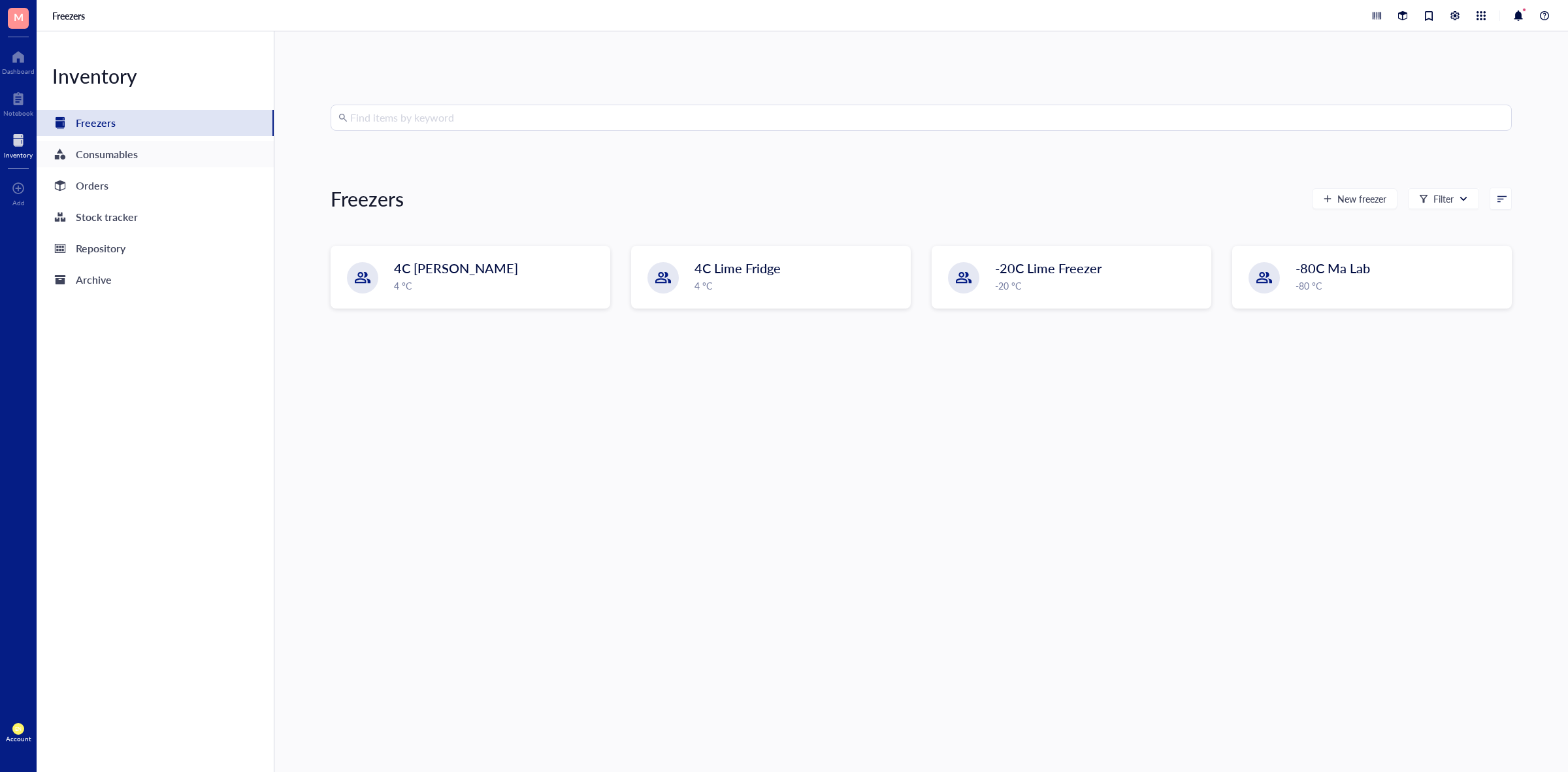
click at [128, 155] on div "Consumables" at bounding box center [107, 154] width 62 height 18
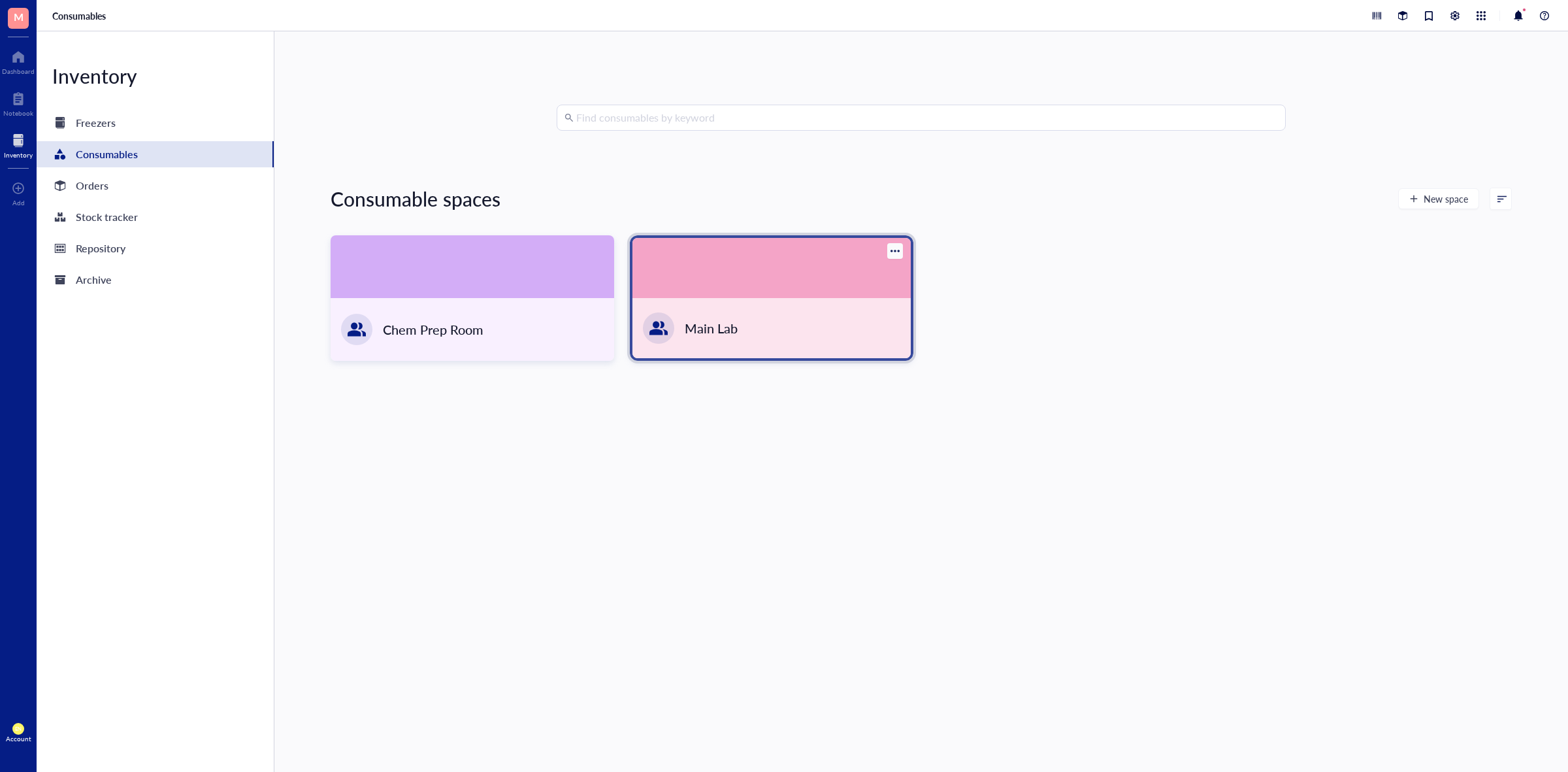
click at [723, 302] on div "Main Lab" at bounding box center [772, 328] width 278 height 60
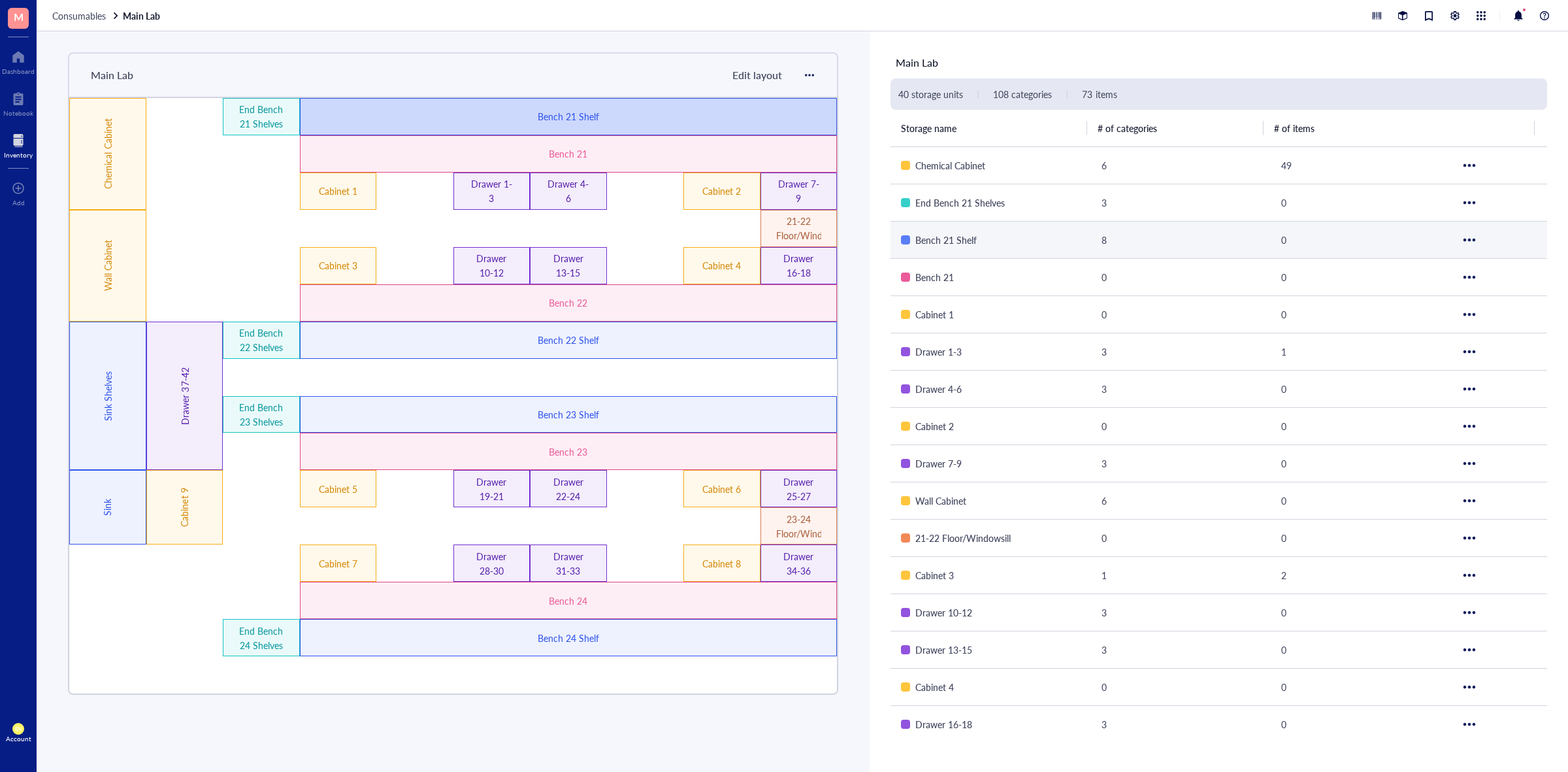
click at [665, 118] on div "Bench 21 Shelf" at bounding box center [568, 117] width 322 height 14
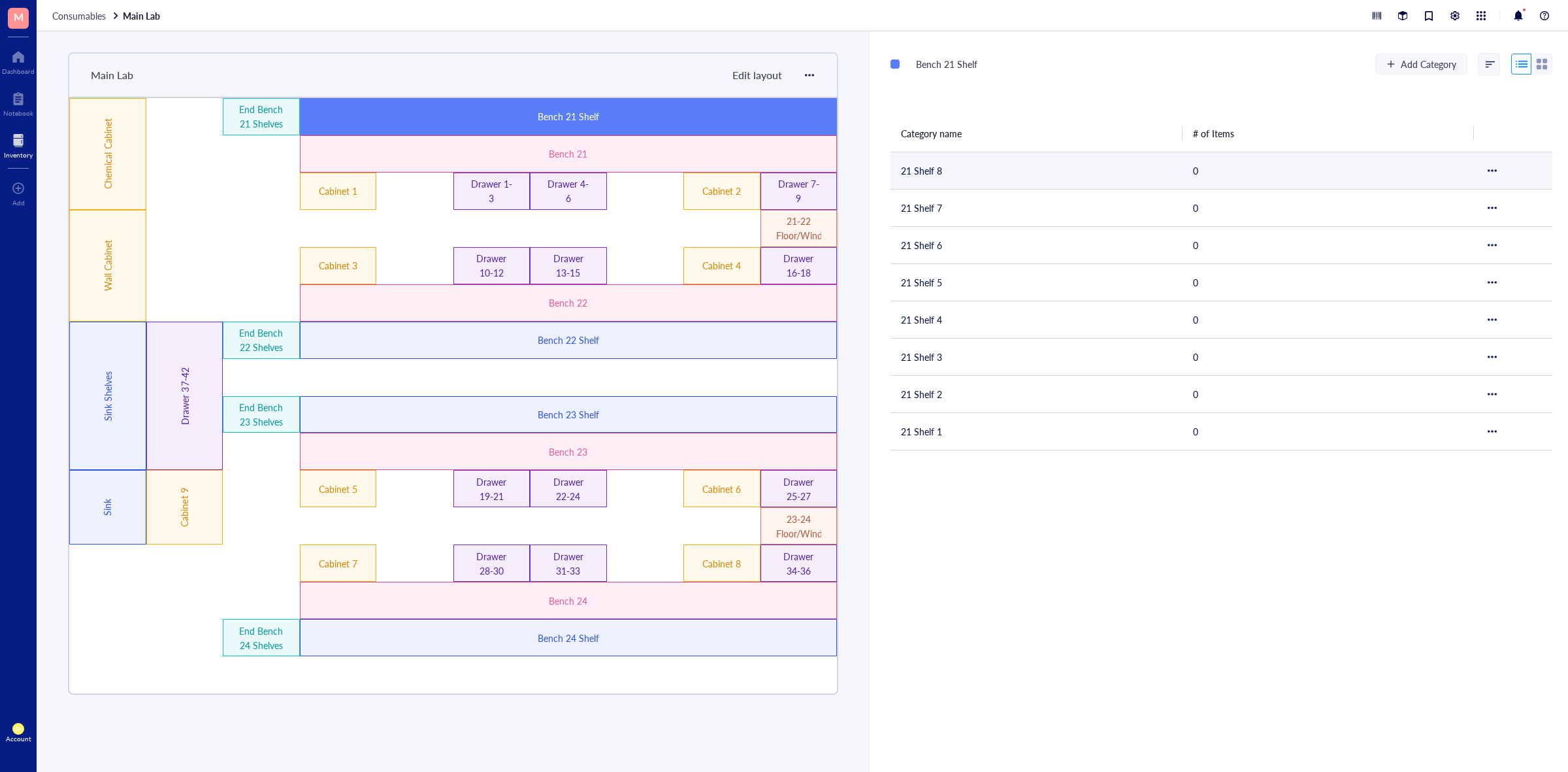
click at [953, 170] on td "21 Shelf 8" at bounding box center [1036, 170] width 292 height 37
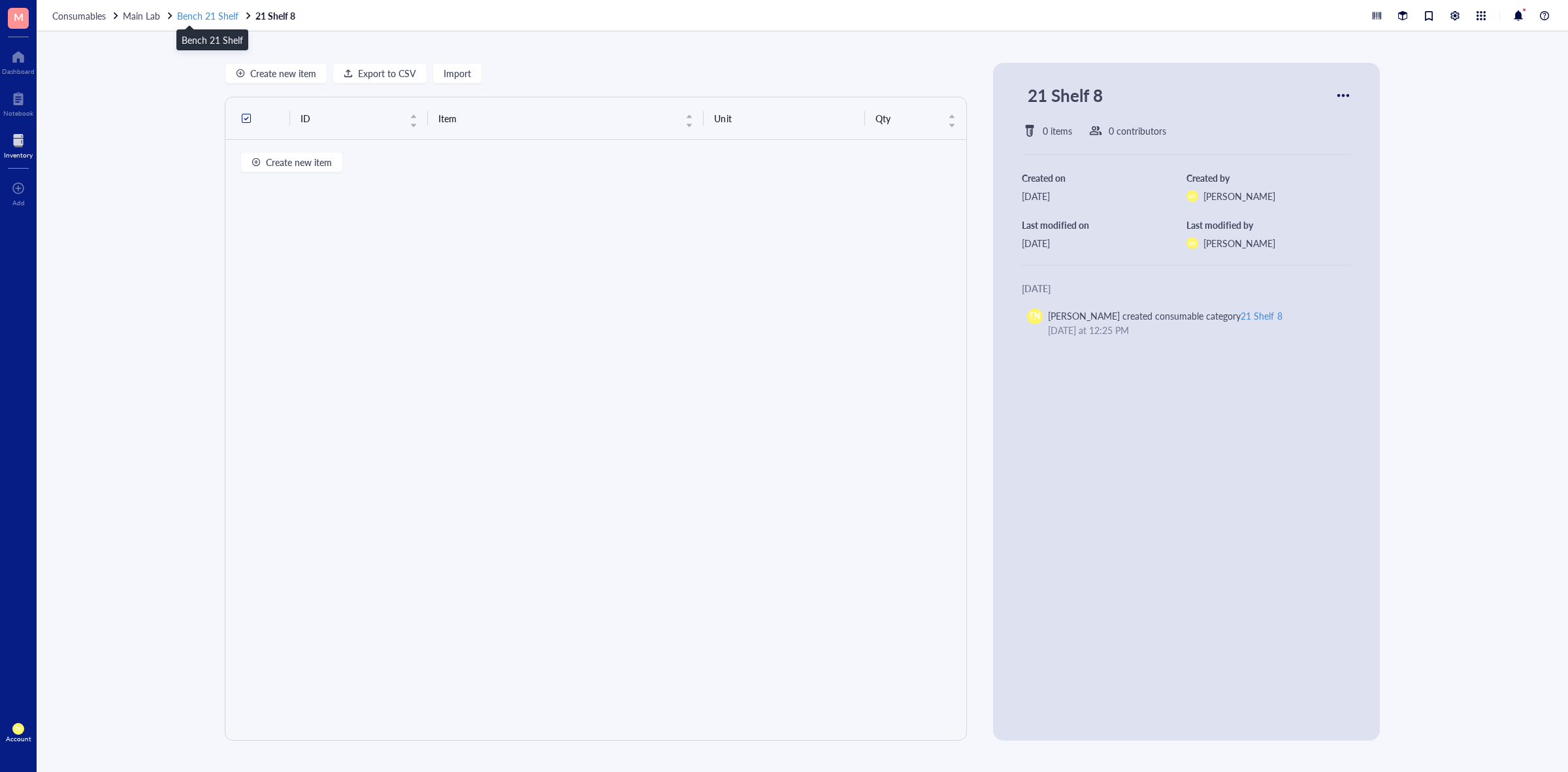
click at [198, 18] on span "Bench 21 Shelf" at bounding box center [208, 15] width 61 height 13
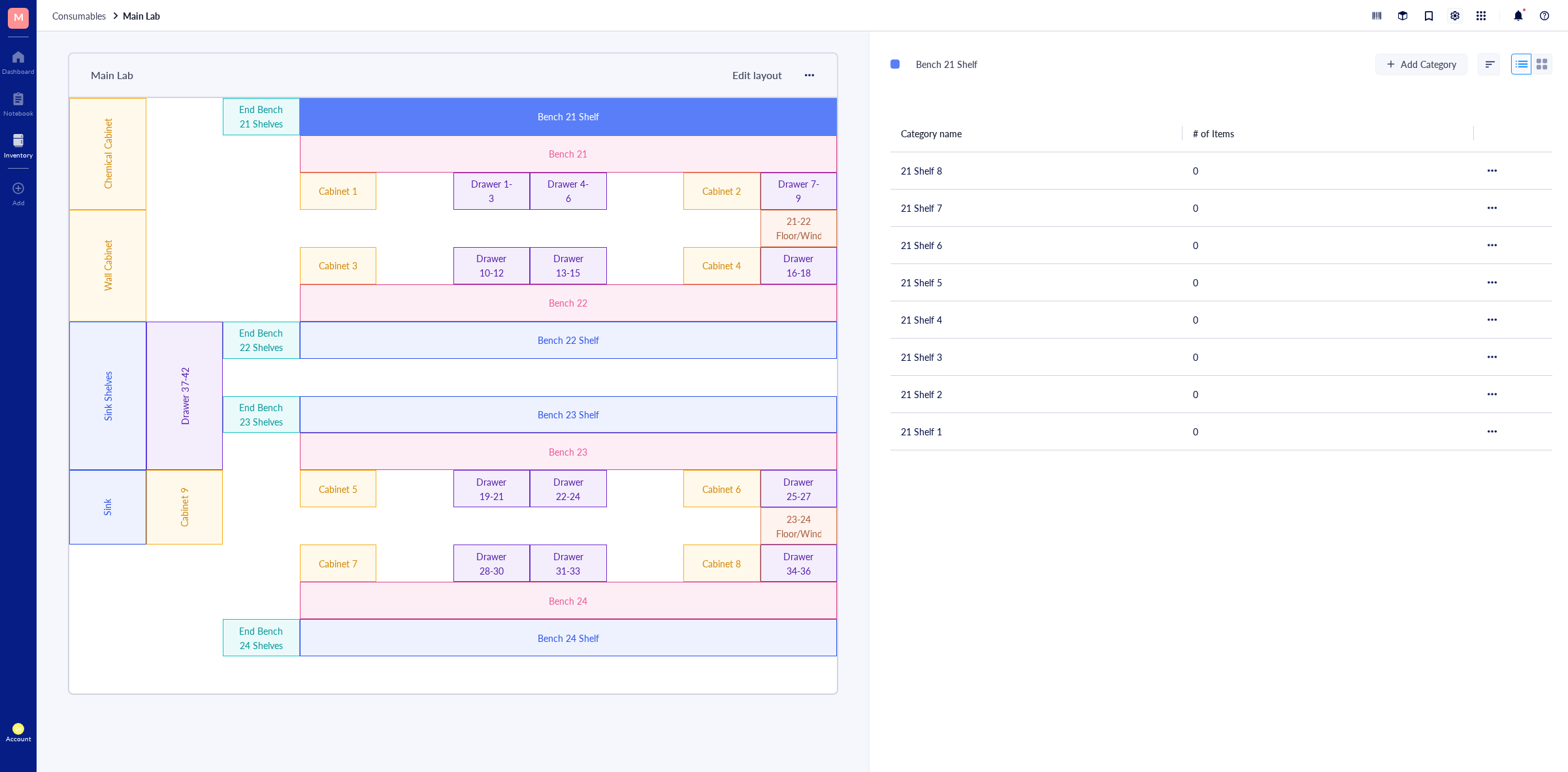
click at [1455, 12] on div at bounding box center [1455, 15] width 14 height 14
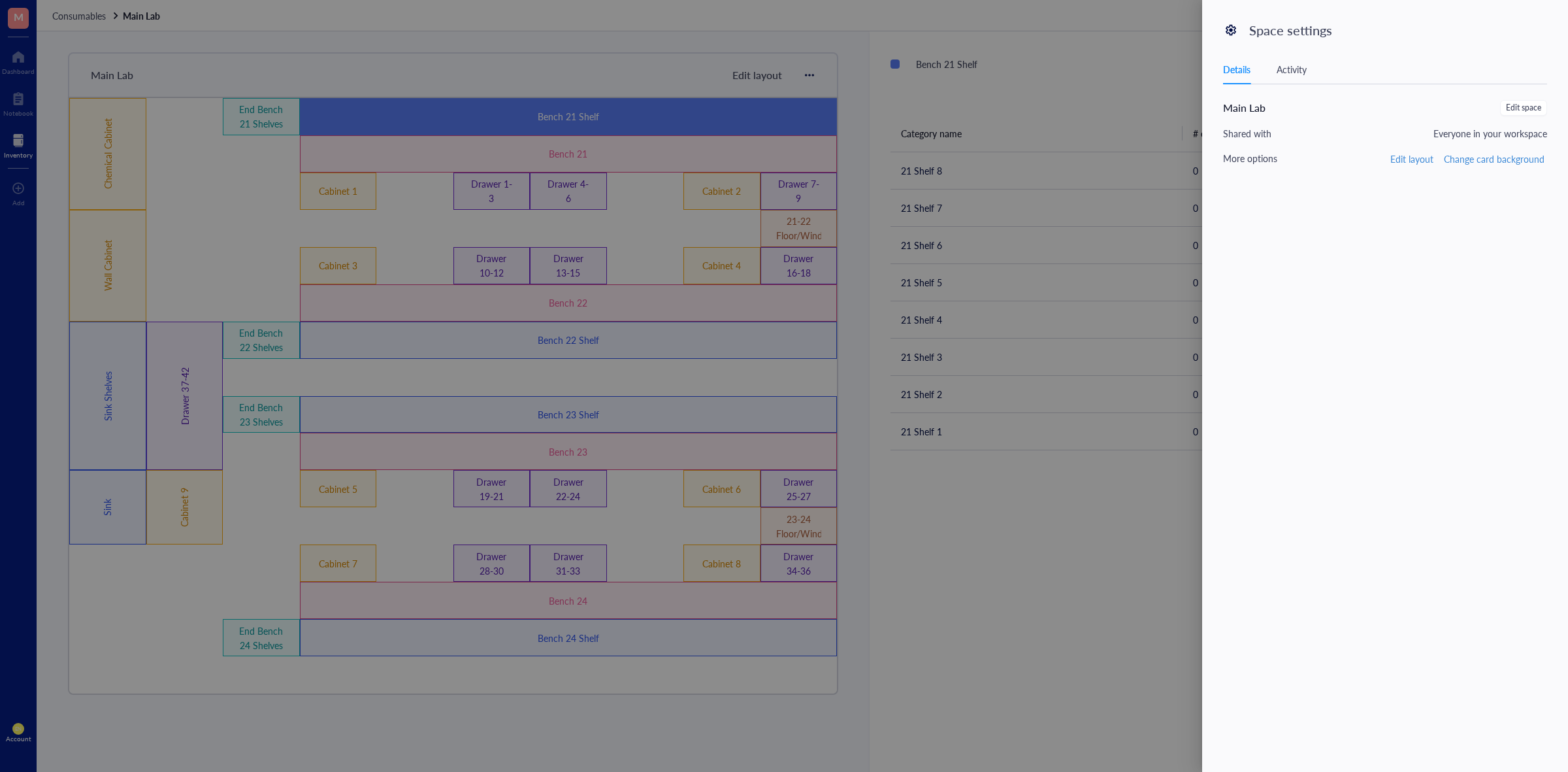
click at [1155, 86] on div at bounding box center [784, 386] width 1568 height 772
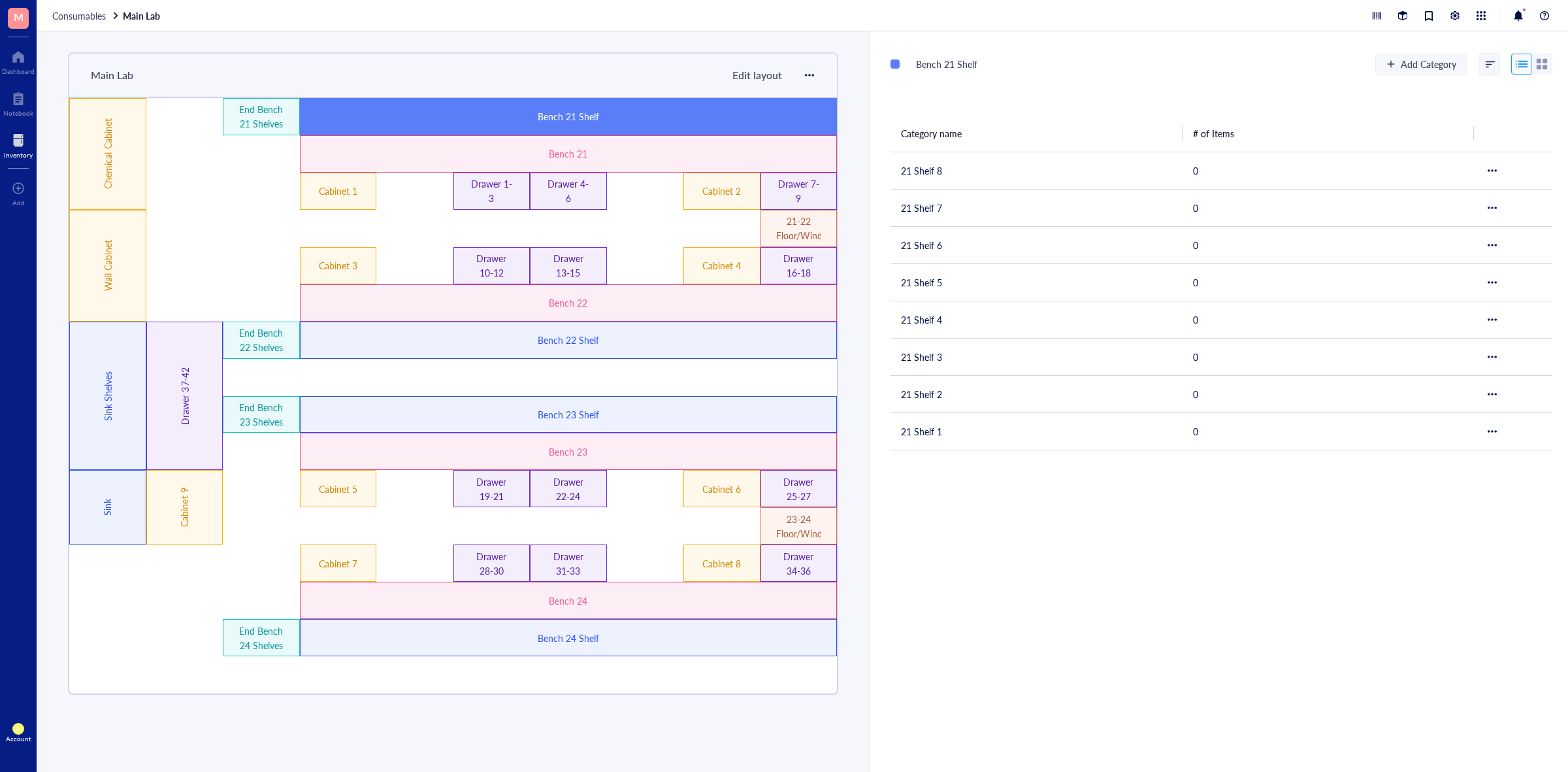
click at [77, 4] on div "Consumables Main Lab" at bounding box center [802, 15] width 1531 height 32
click at [77, 7] on div "Consumables Main Lab" at bounding box center [802, 15] width 1531 height 32
click at [84, 11] on span "Consumables" at bounding box center [79, 15] width 53 height 13
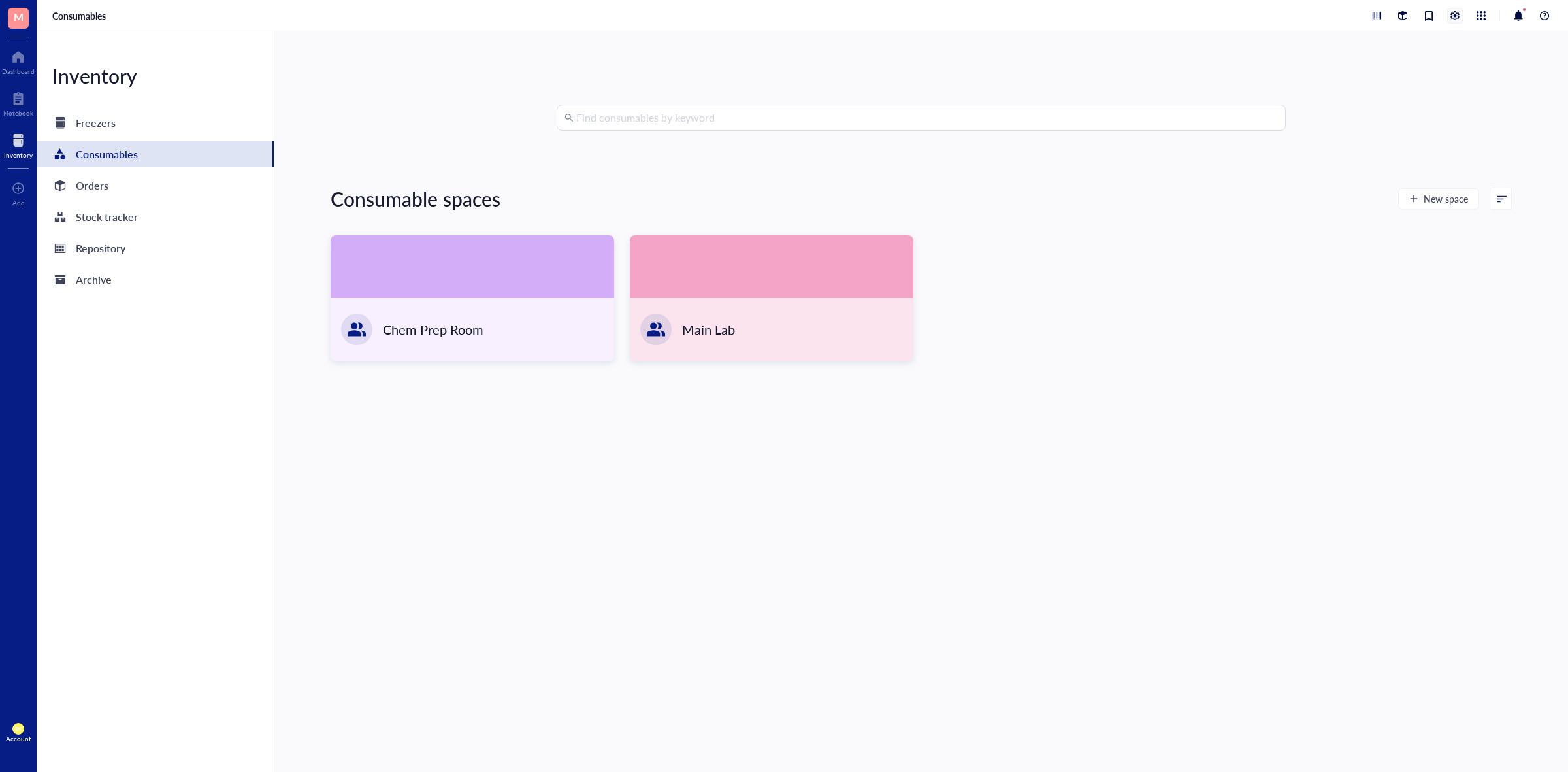
click at [1454, 8] on div at bounding box center [1455, 15] width 14 height 14
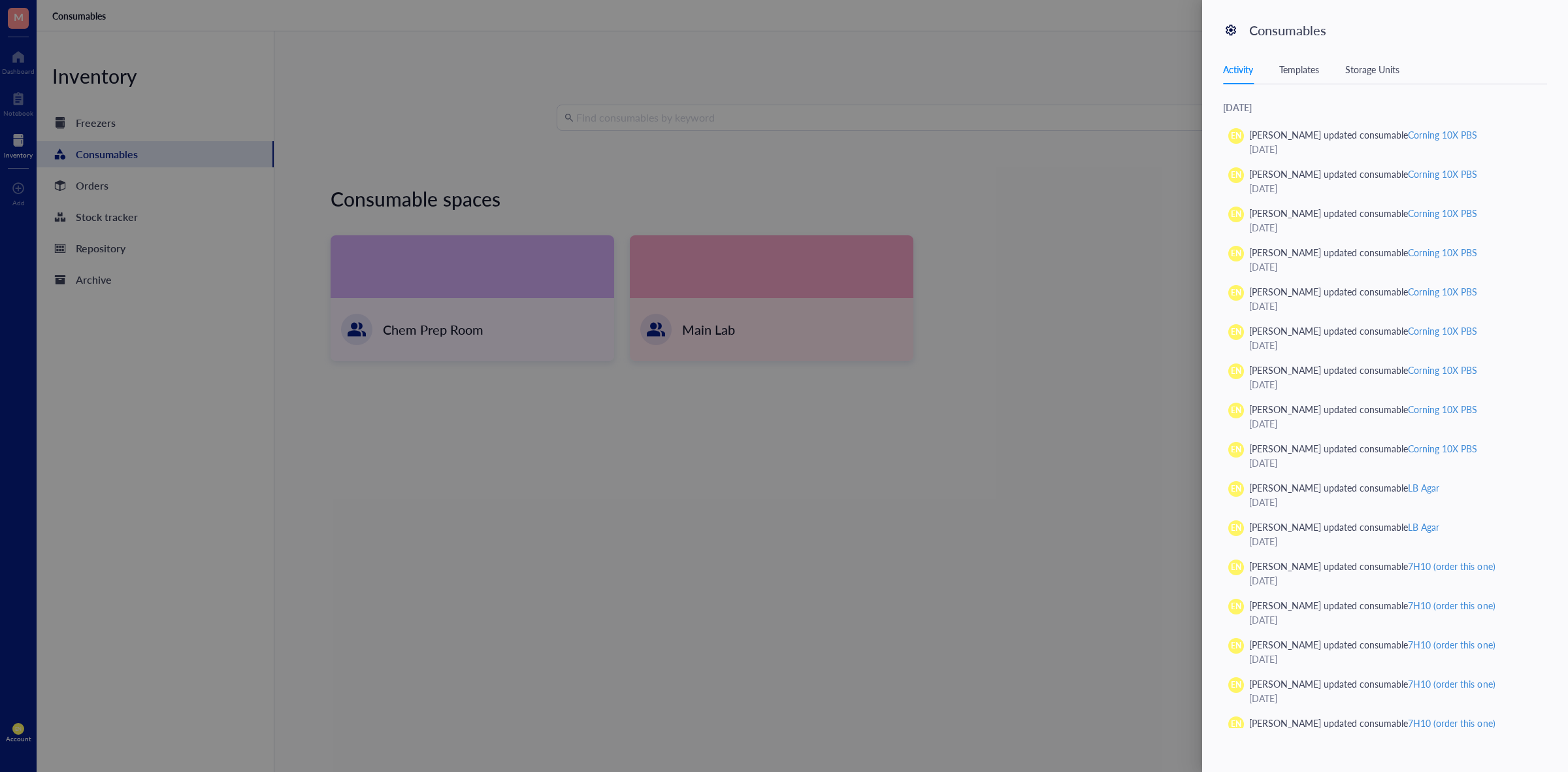
click at [1307, 70] on div "Templates" at bounding box center [1299, 70] width 40 height 14
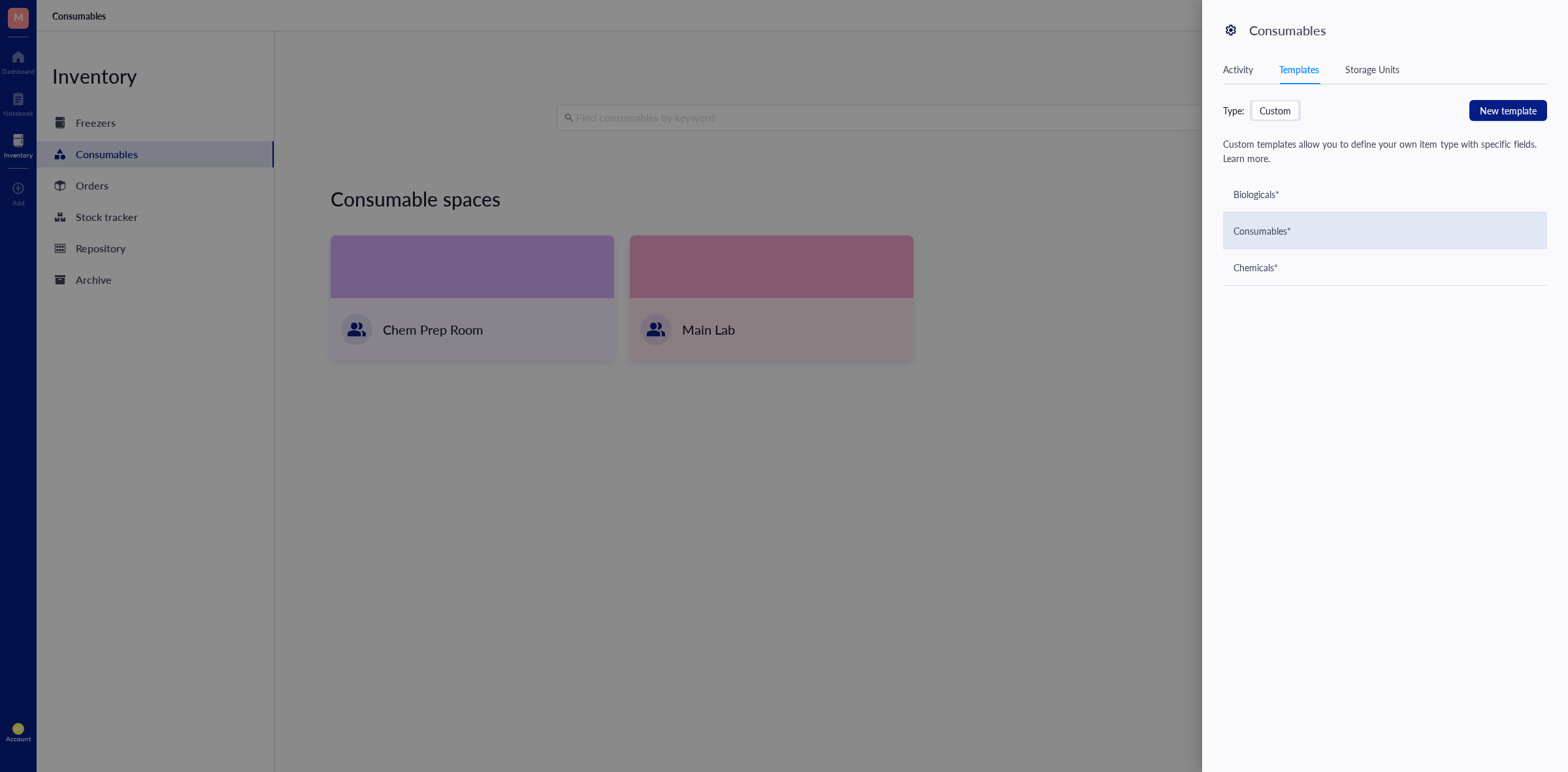
click at [1287, 240] on div "Consumables*" at bounding box center [1385, 231] width 324 height 36
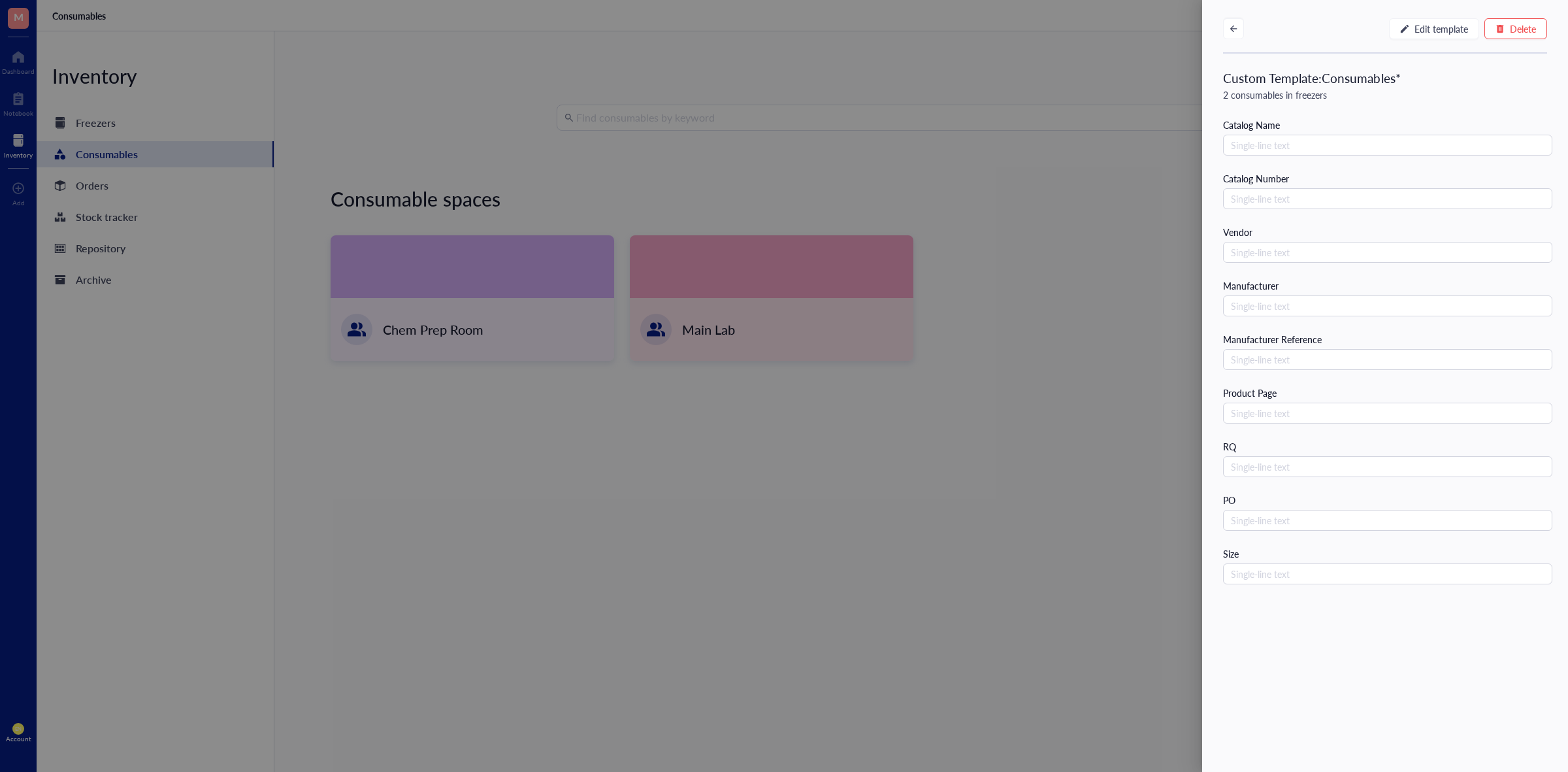
click at [1112, 118] on div at bounding box center [784, 386] width 1568 height 772
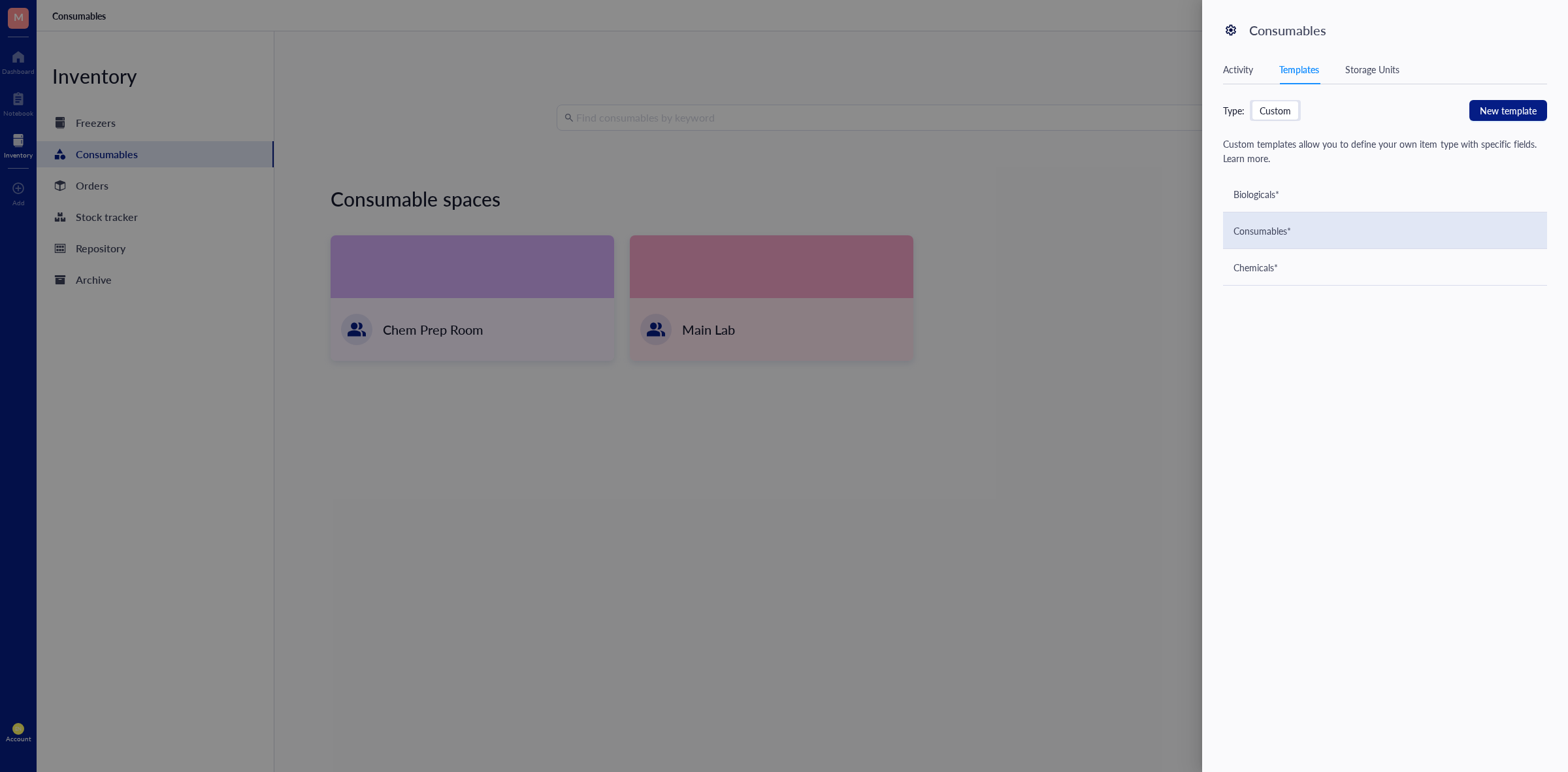
click at [1253, 229] on div "Consumables*" at bounding box center [1263, 231] width 58 height 14
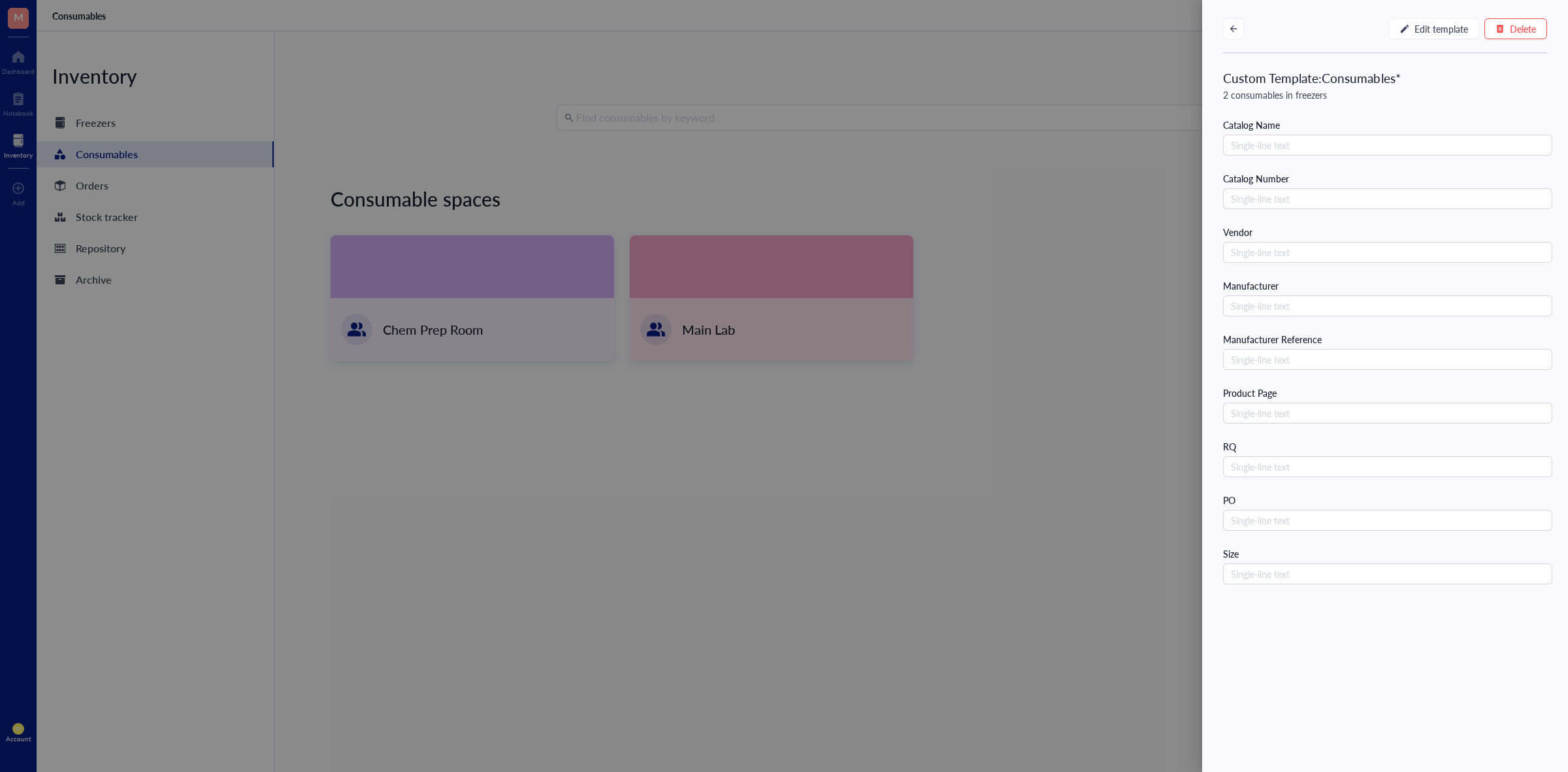
click at [1089, 244] on div at bounding box center [784, 386] width 1568 height 772
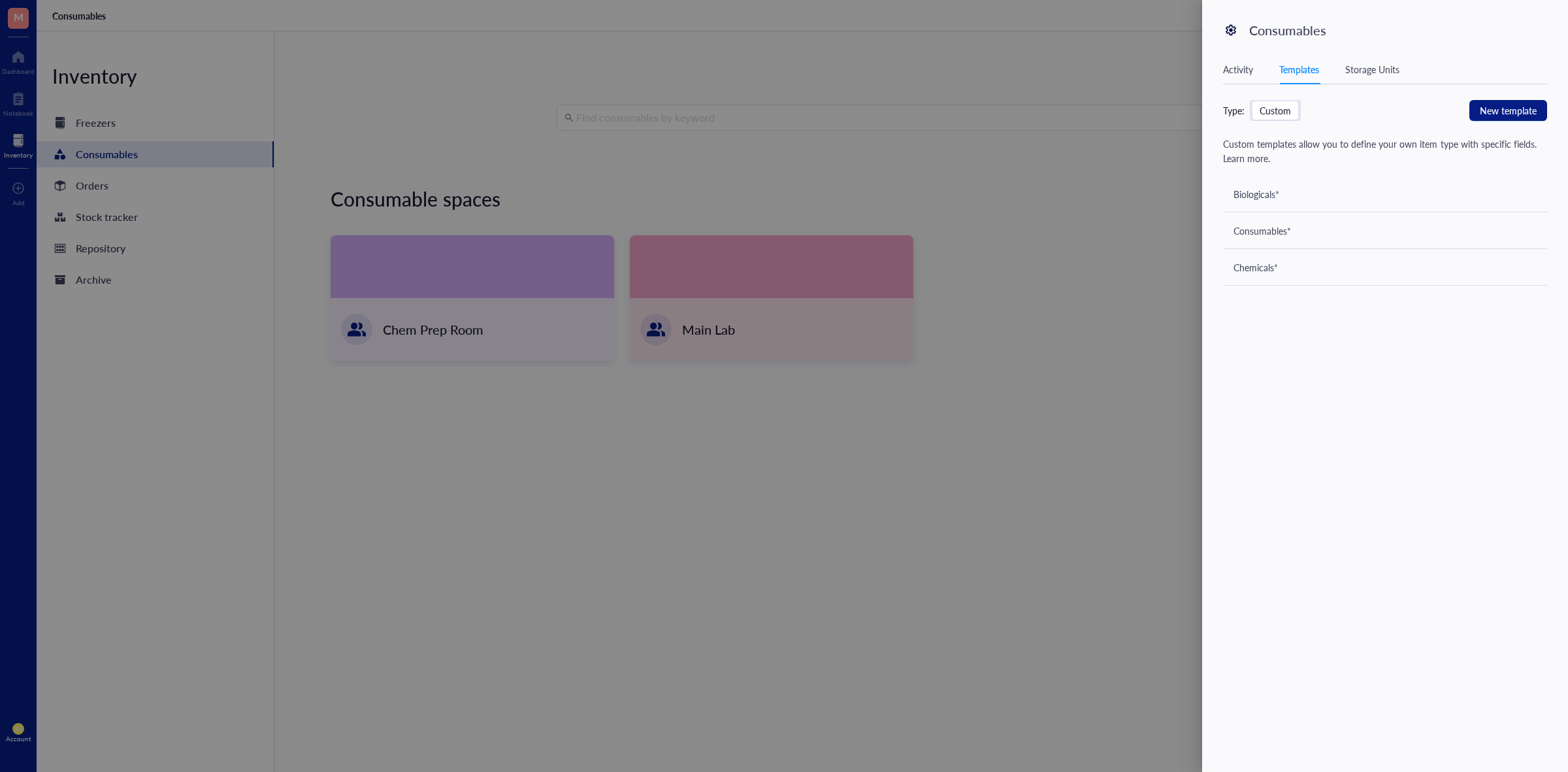
click at [640, 137] on div at bounding box center [784, 386] width 1568 height 772
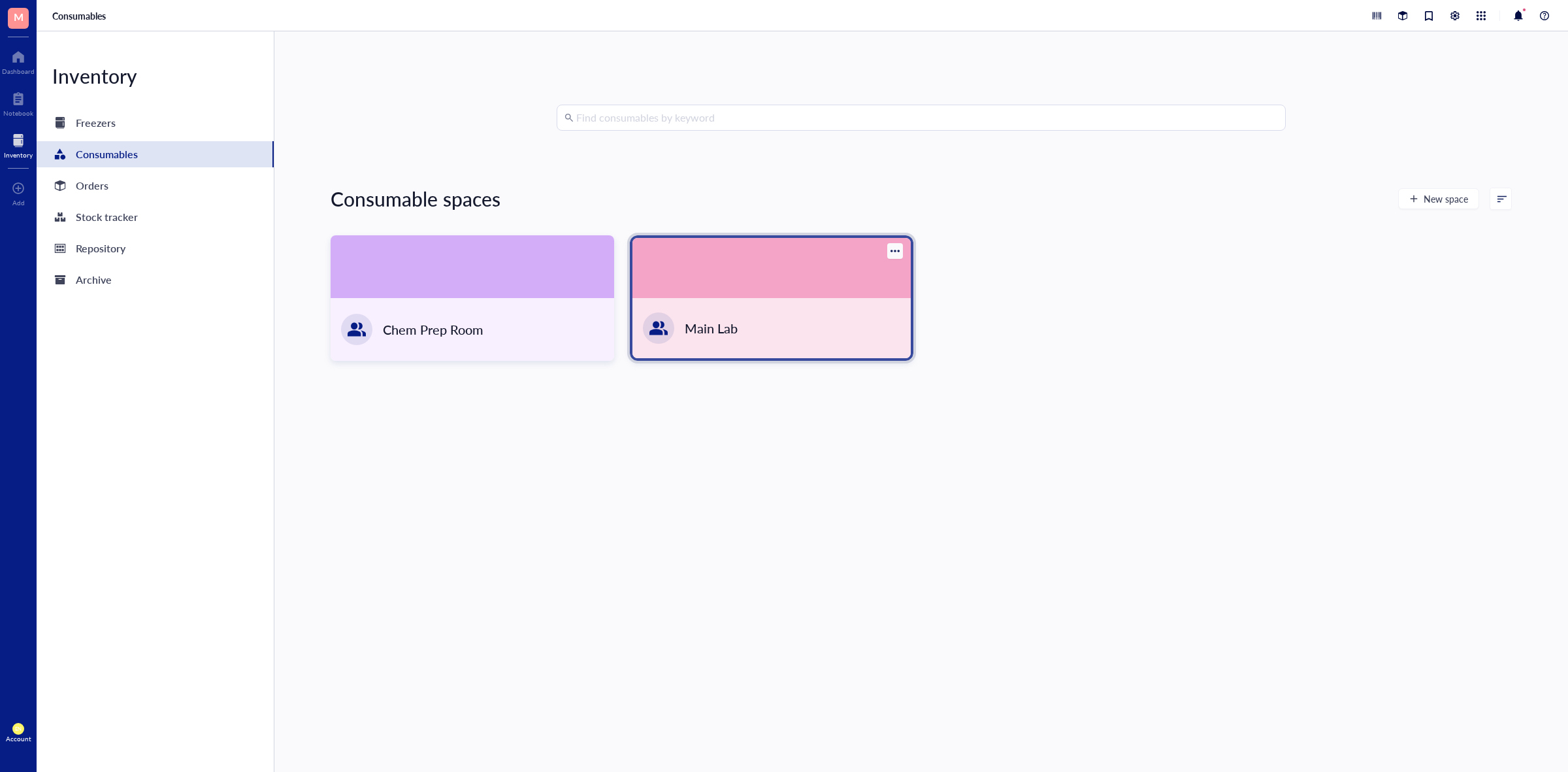
click at [722, 263] on div at bounding box center [772, 268] width 278 height 60
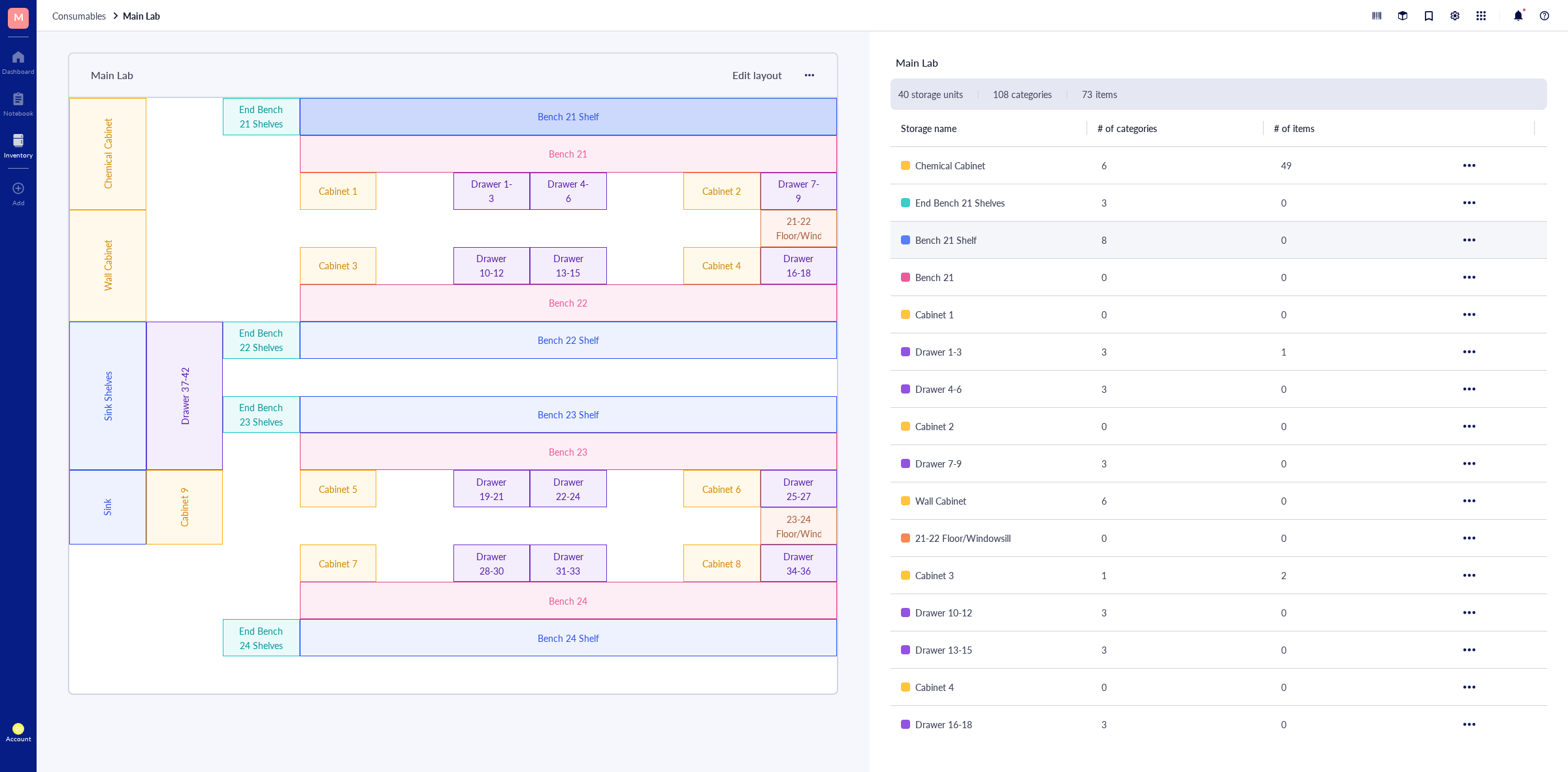
click at [752, 109] on div "Bench 21 Shelf" at bounding box center [568, 116] width 538 height 37
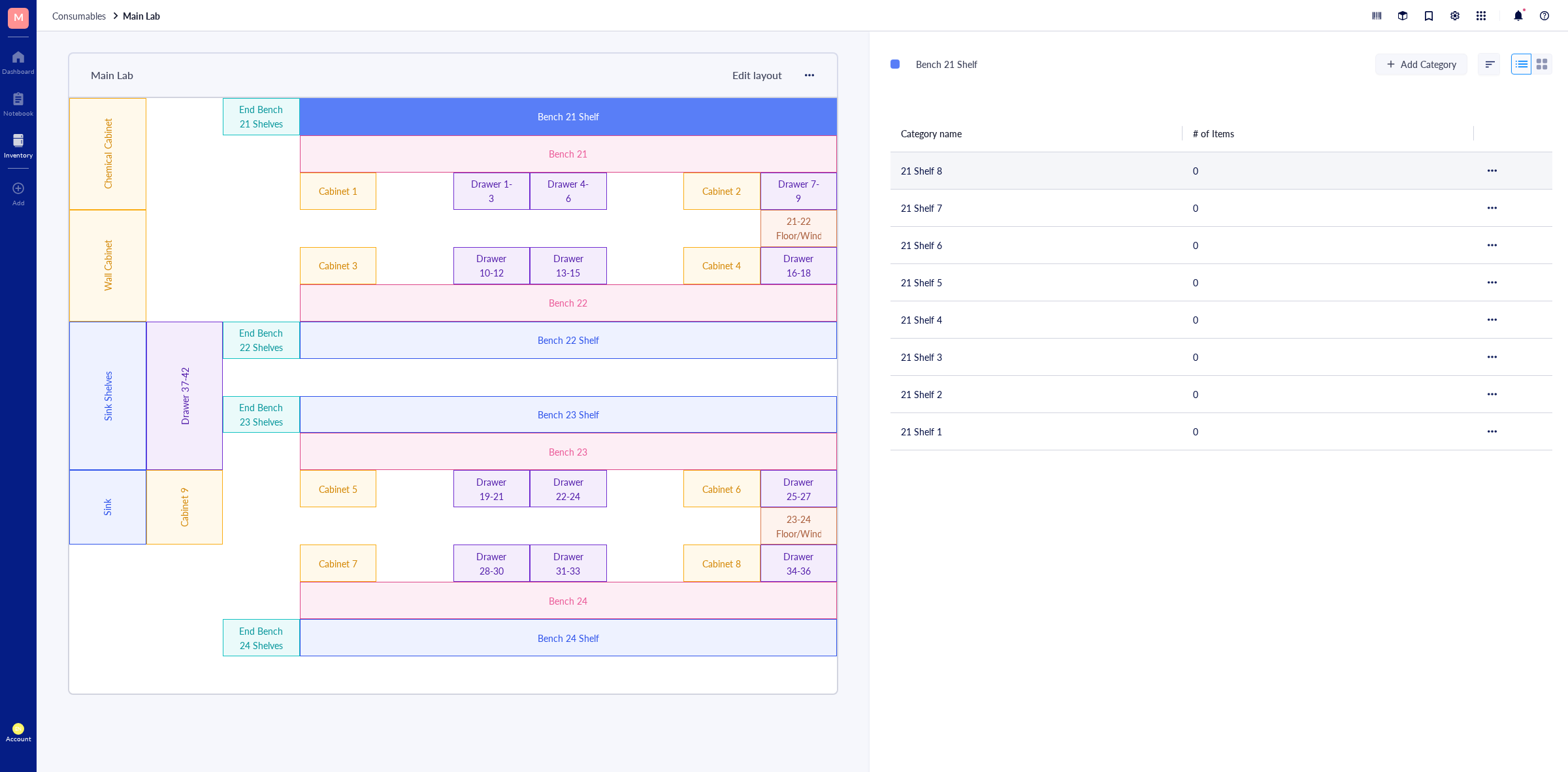
click at [988, 161] on td "21 Shelf 8" at bounding box center [1036, 170] width 292 height 37
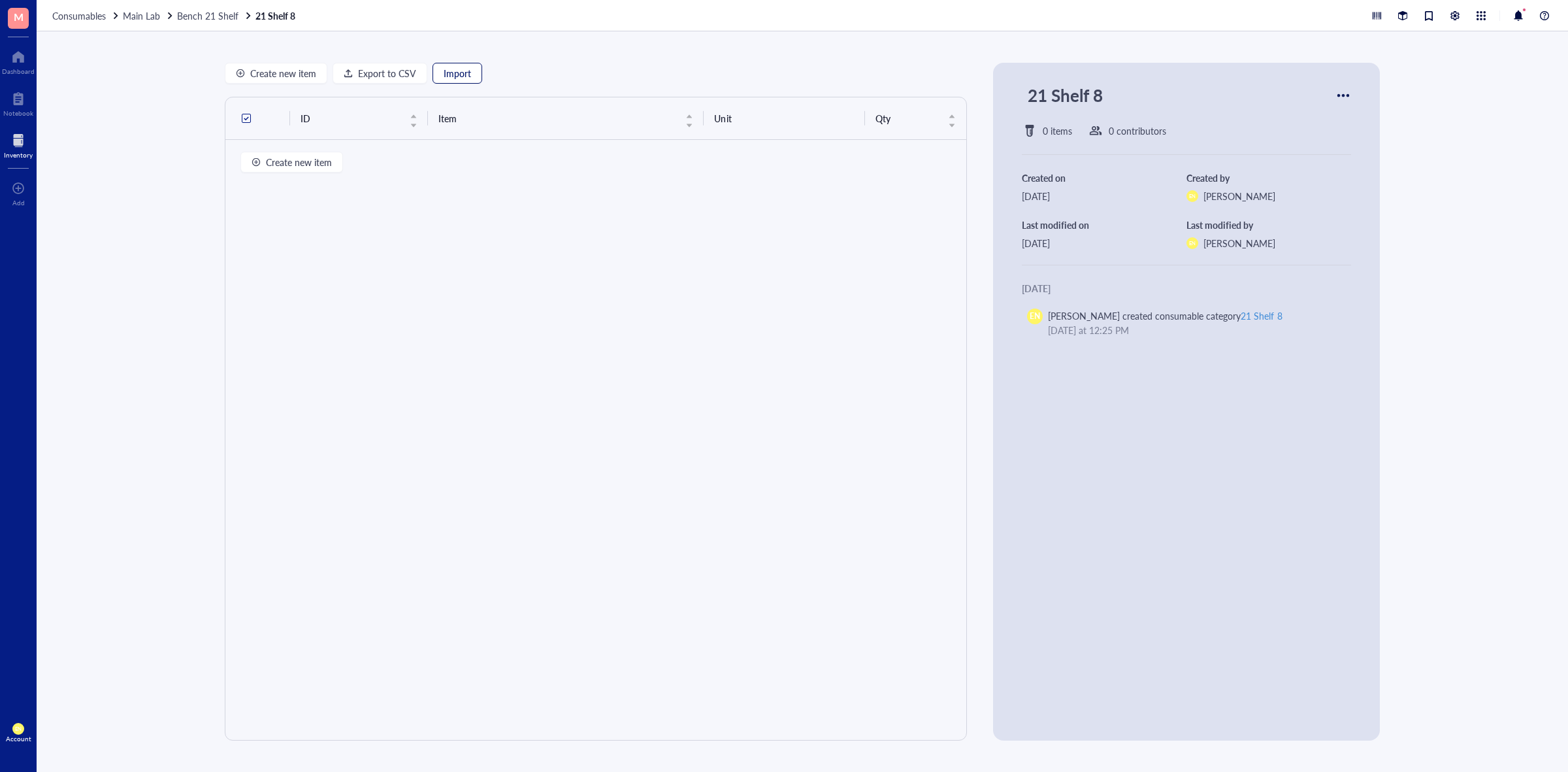
click at [459, 77] on span "Import" at bounding box center [457, 73] width 27 height 11
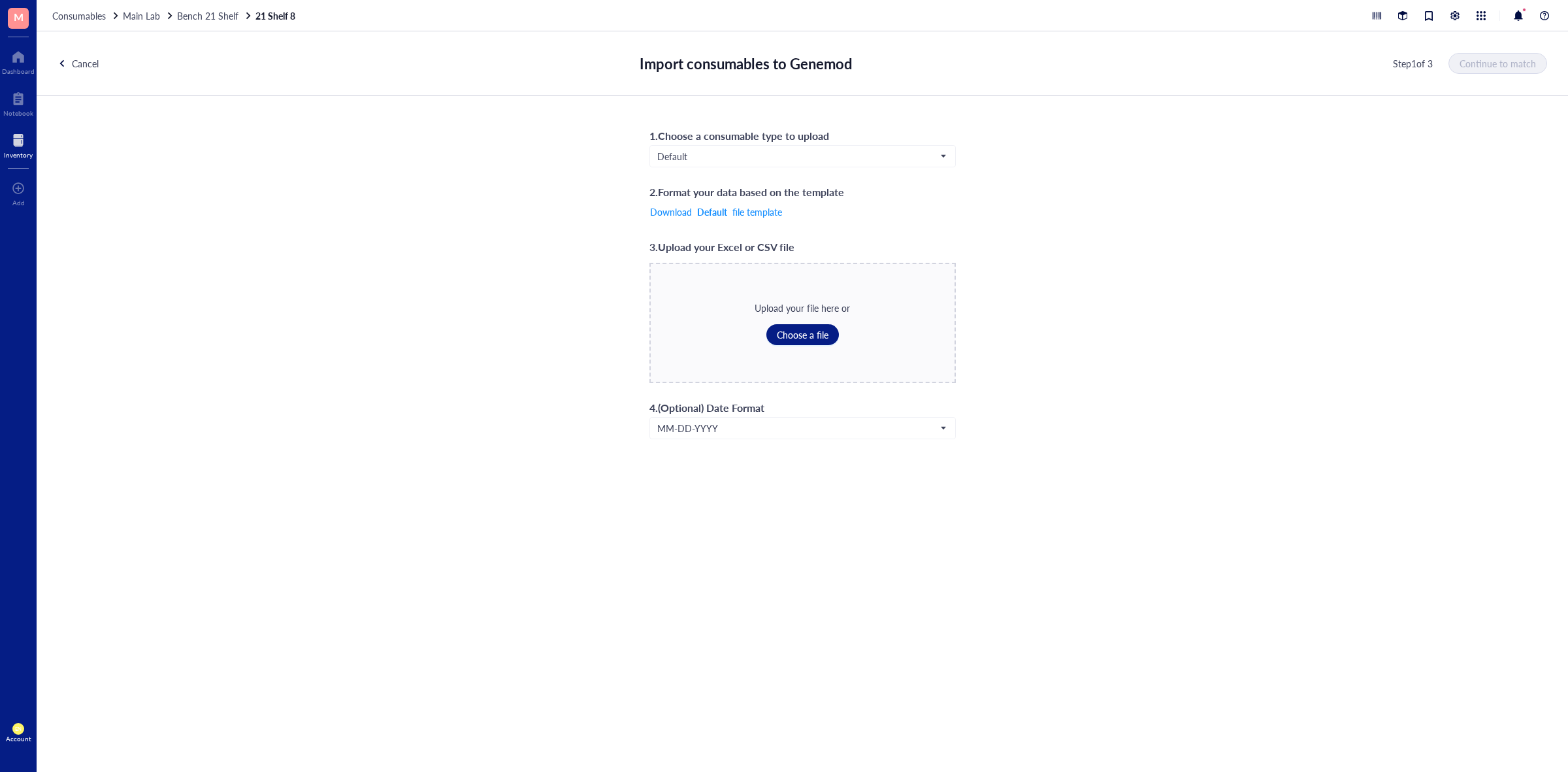
click at [809, 168] on div "1 . Choose a consumable type to upload Default 2 . Format your data based on th…" at bounding box center [802, 282] width 306 height 312
click at [828, 148] on input "search" at bounding box center [796, 156] width 279 height 20
click at [766, 236] on div "Consumables*" at bounding box center [802, 242] width 288 height 14
click at [803, 336] on span "Choose a file" at bounding box center [802, 334] width 52 height 11
click at [1530, 62] on span "Continue to match" at bounding box center [1498, 63] width 77 height 11
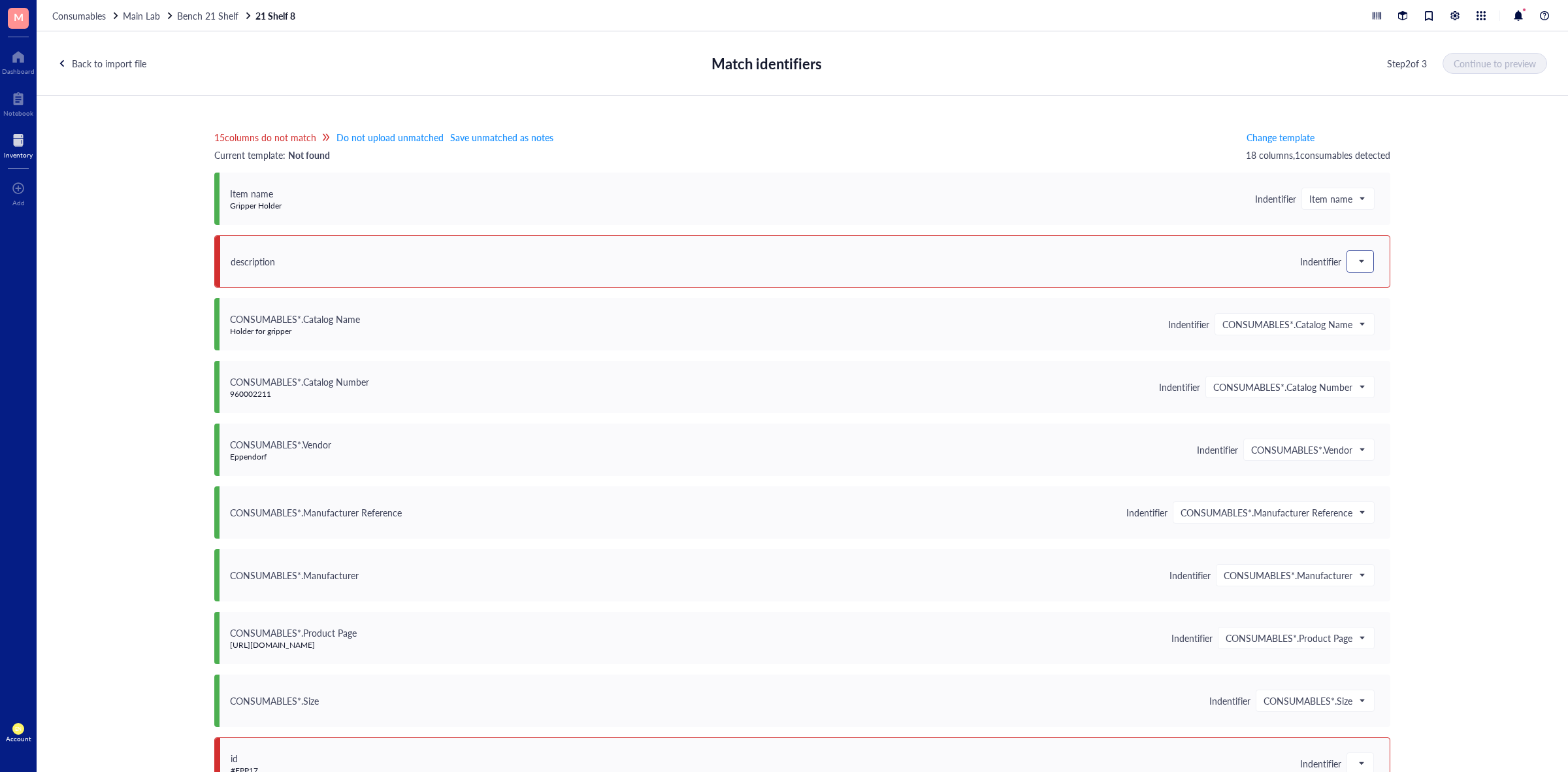
click at [1347, 253] on div at bounding box center [1359, 261] width 26 height 21
click at [1372, 307] on div "Save as notes" at bounding box center [1441, 306] width 172 height 14
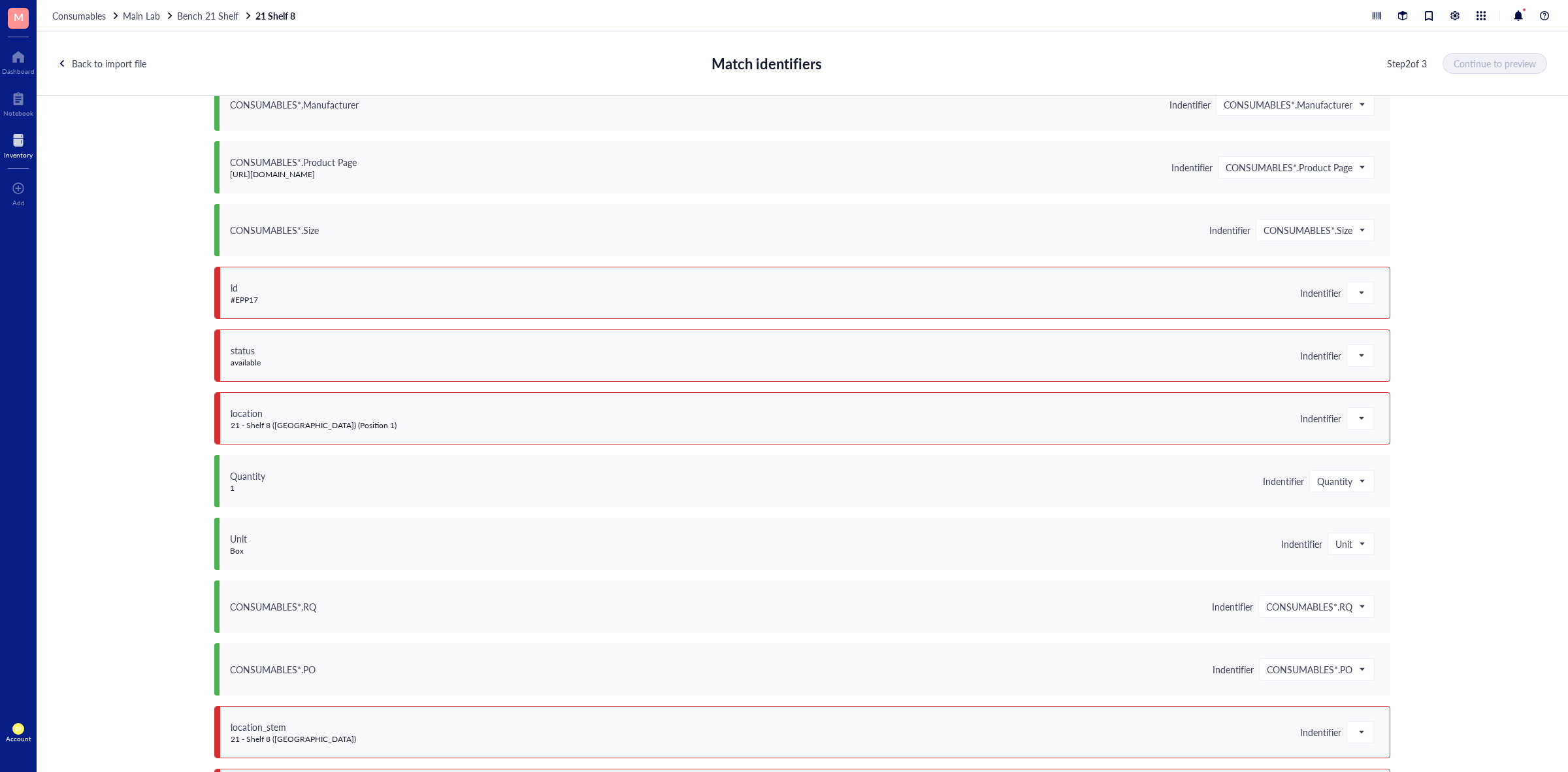
scroll to position [532, 0]
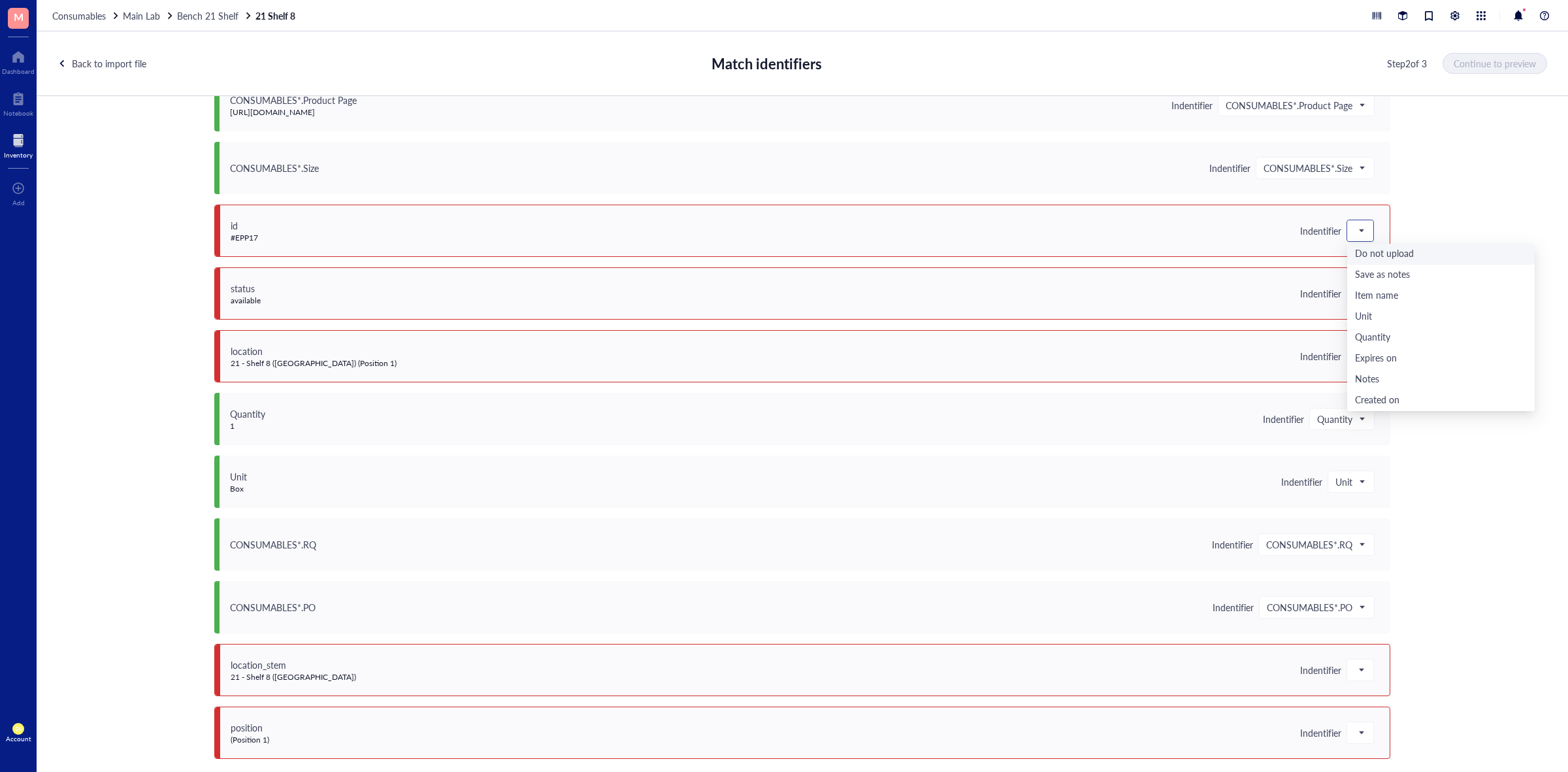
click at [1357, 236] on span at bounding box center [1359, 231] width 12 height 20
click at [1370, 269] on div "Save as notes" at bounding box center [1441, 275] width 172 height 14
click at [1360, 286] on span at bounding box center [1359, 294] width 12 height 20
click at [1369, 331] on div "Save as notes" at bounding box center [1441, 338] width 172 height 14
click at [1360, 346] on div at bounding box center [1359, 355] width 26 height 21
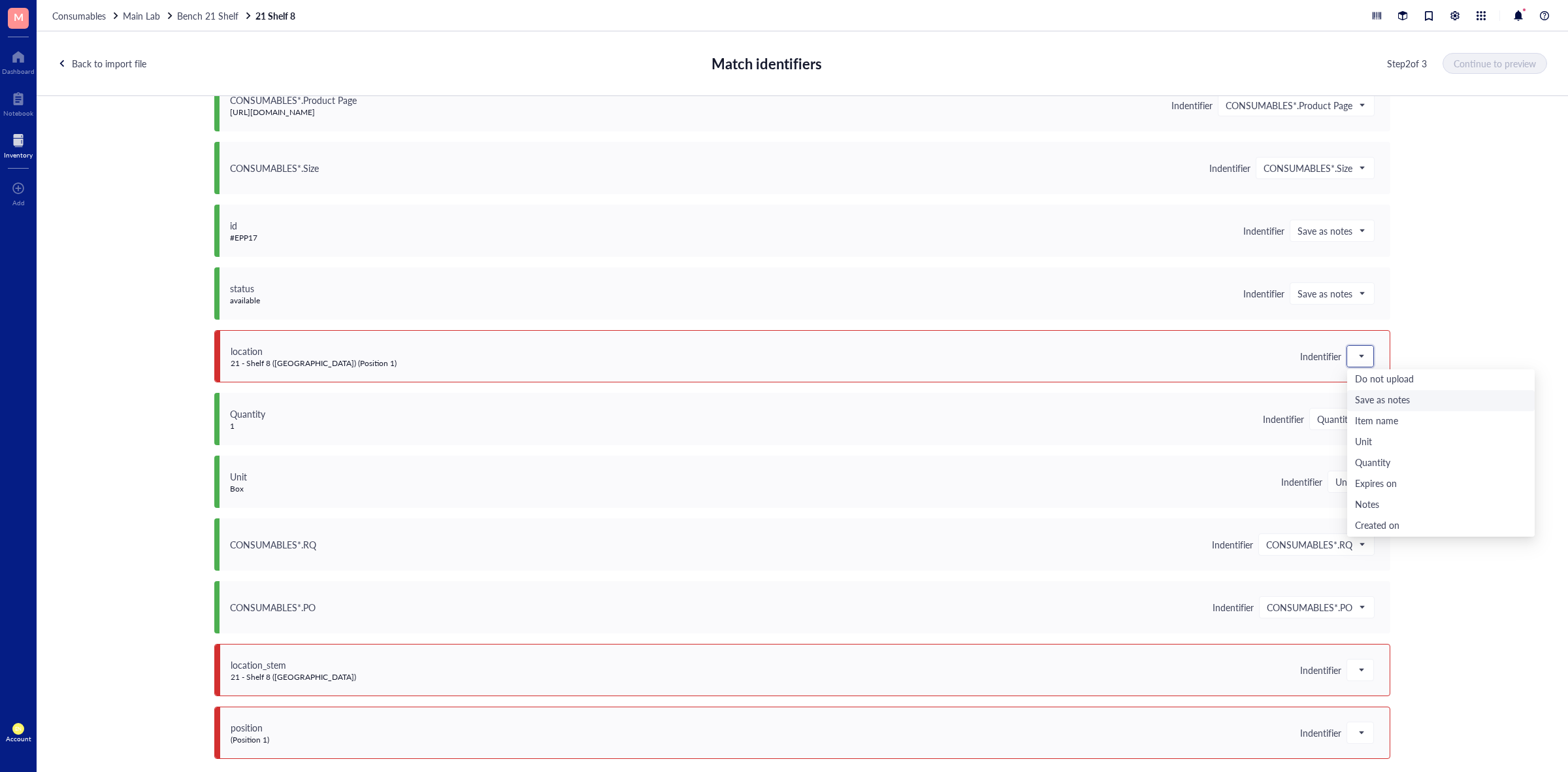
click at [1386, 397] on div "Save as notes" at bounding box center [1441, 400] width 172 height 14
click at [1357, 661] on span at bounding box center [1359, 670] width 12 height 20
click at [1366, 522] on div "Save as notes" at bounding box center [1441, 521] width 172 height 14
click at [1356, 732] on span at bounding box center [1359, 732] width 12 height 20
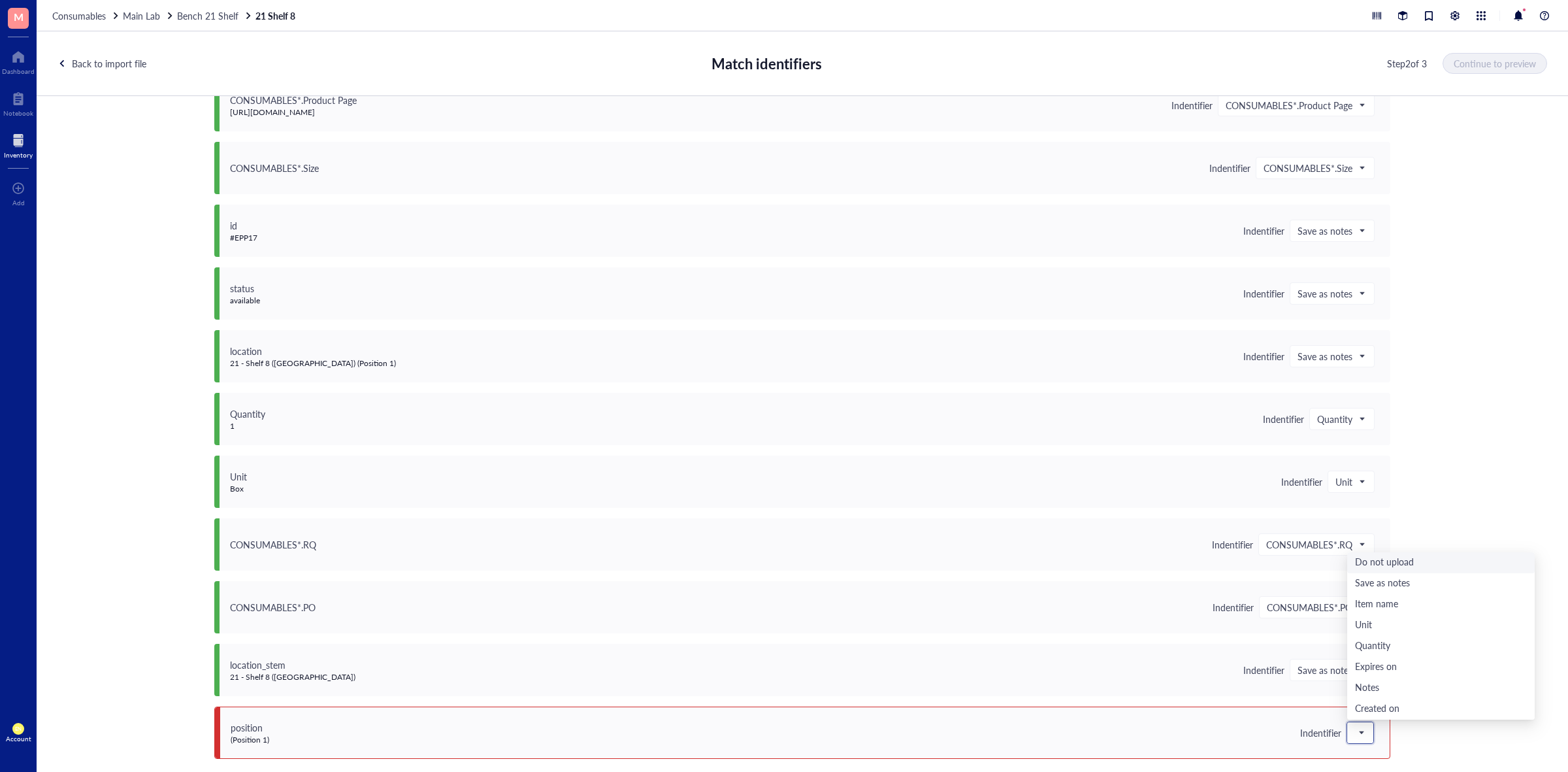
click at [1386, 559] on div "Do not upload" at bounding box center [1441, 562] width 172 height 14
click at [1475, 62] on span "Continue to preview" at bounding box center [1495, 63] width 82 height 11
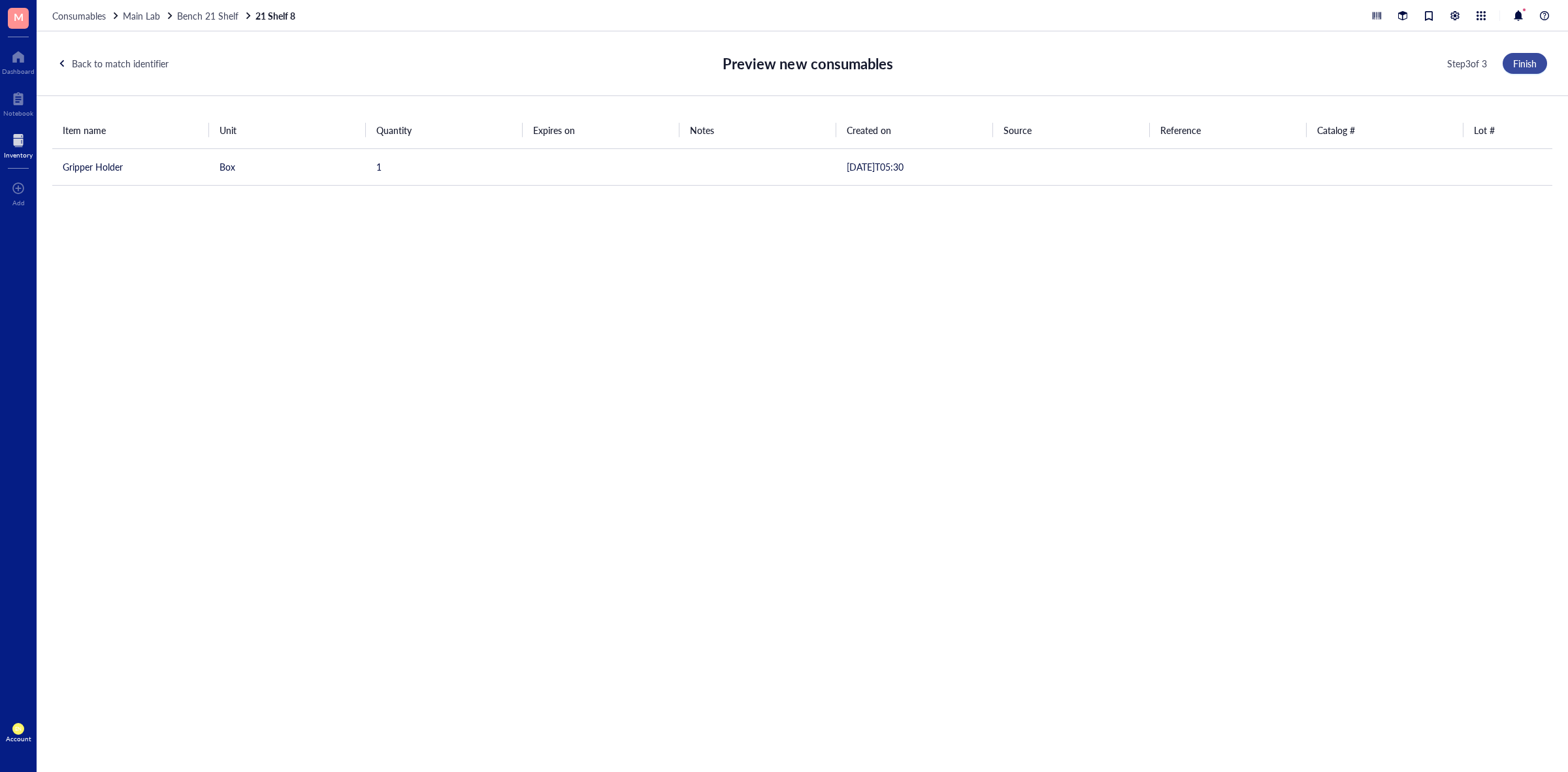
click at [1530, 67] on span "Finish" at bounding box center [1525, 63] width 23 height 11
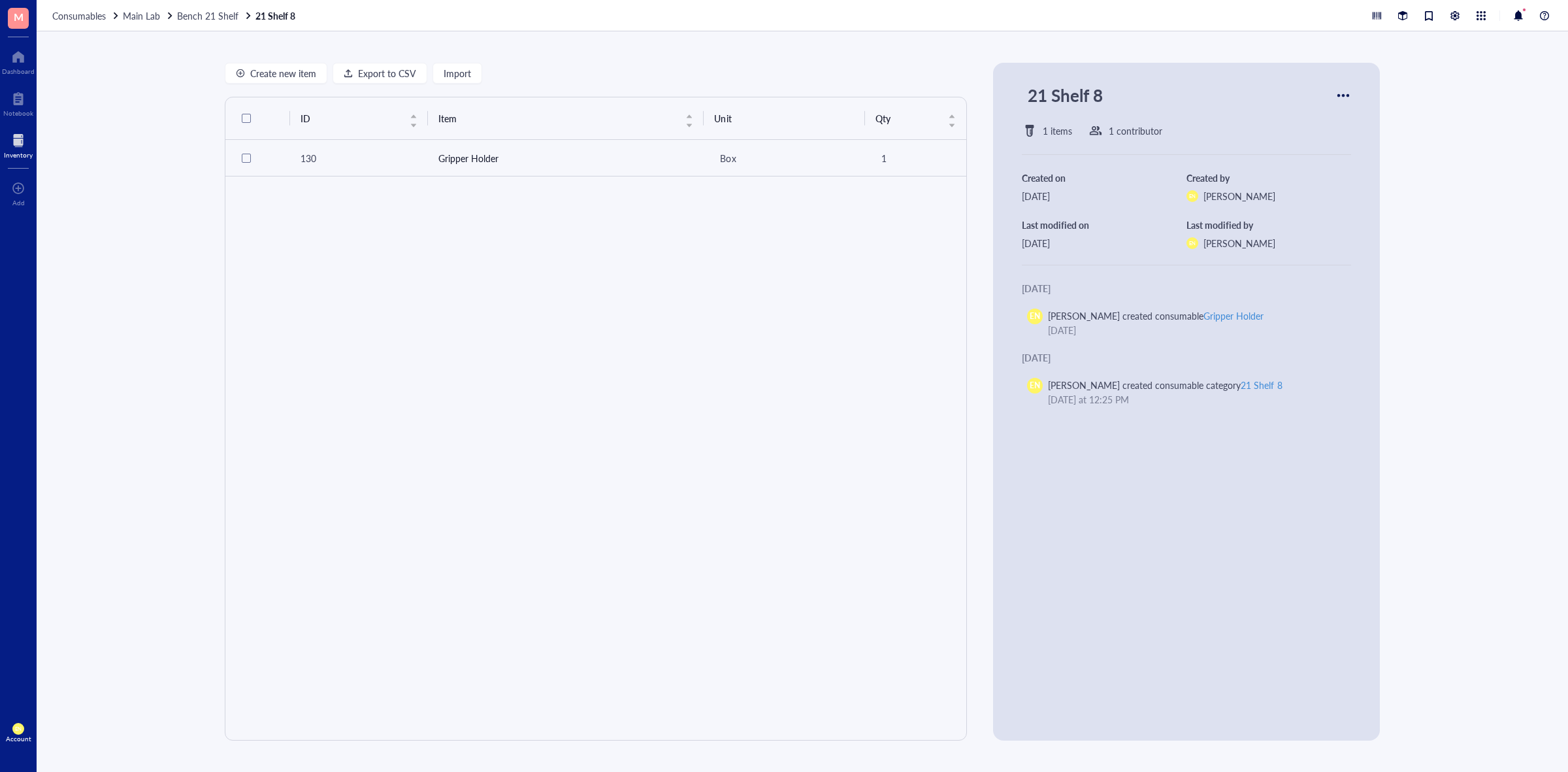
click at [1389, 188] on div "Create new item Export to CSV Import ID Item Unit Qty 130 Gripper Holder Box 1 …" at bounding box center [802, 401] width 1531 height 740
click at [191, 17] on span "Bench 21 Shelf" at bounding box center [208, 15] width 61 height 13
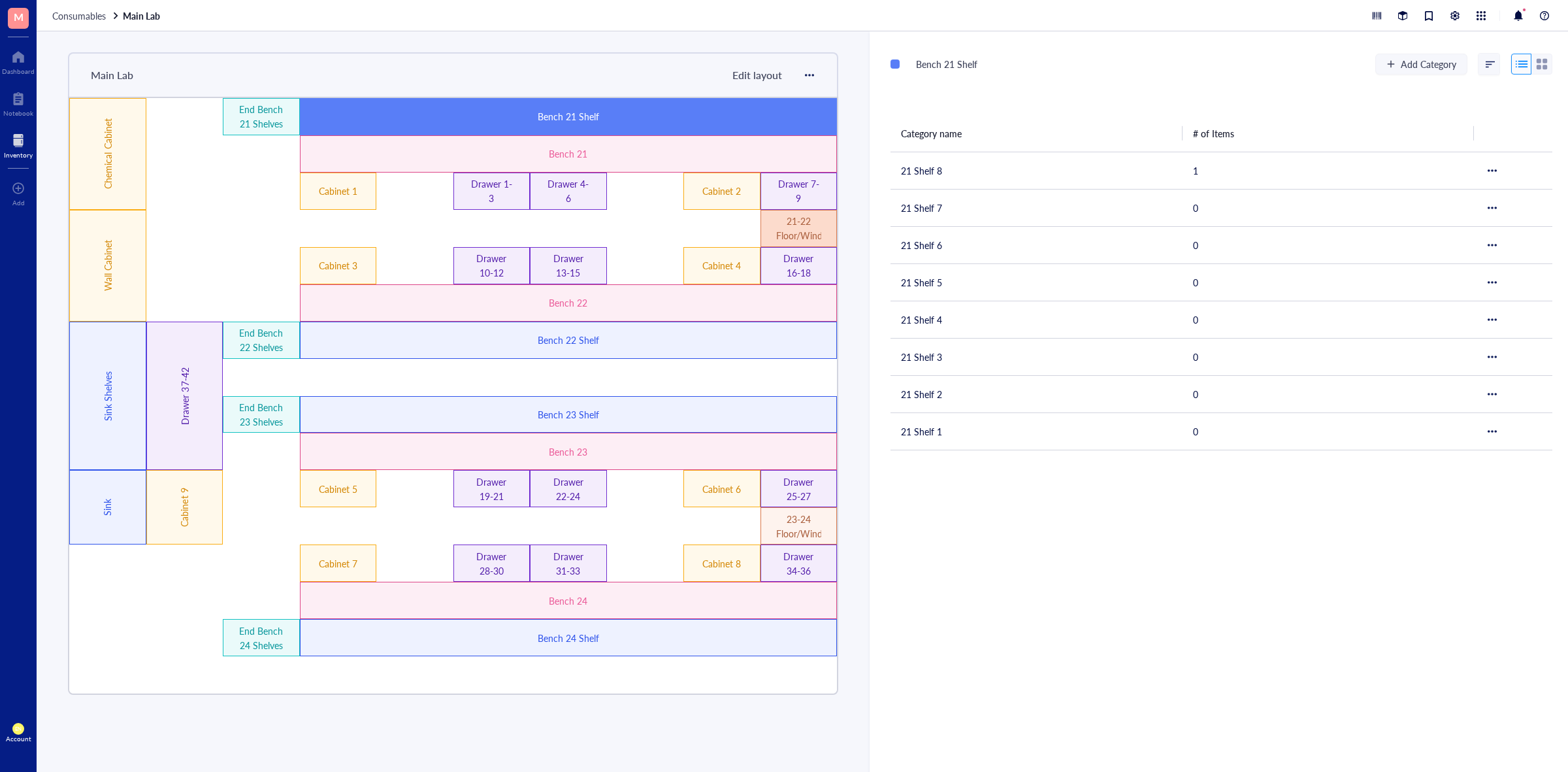
click at [807, 236] on div "21-22 Floor/Windowsill" at bounding box center [799, 228] width 45 height 29
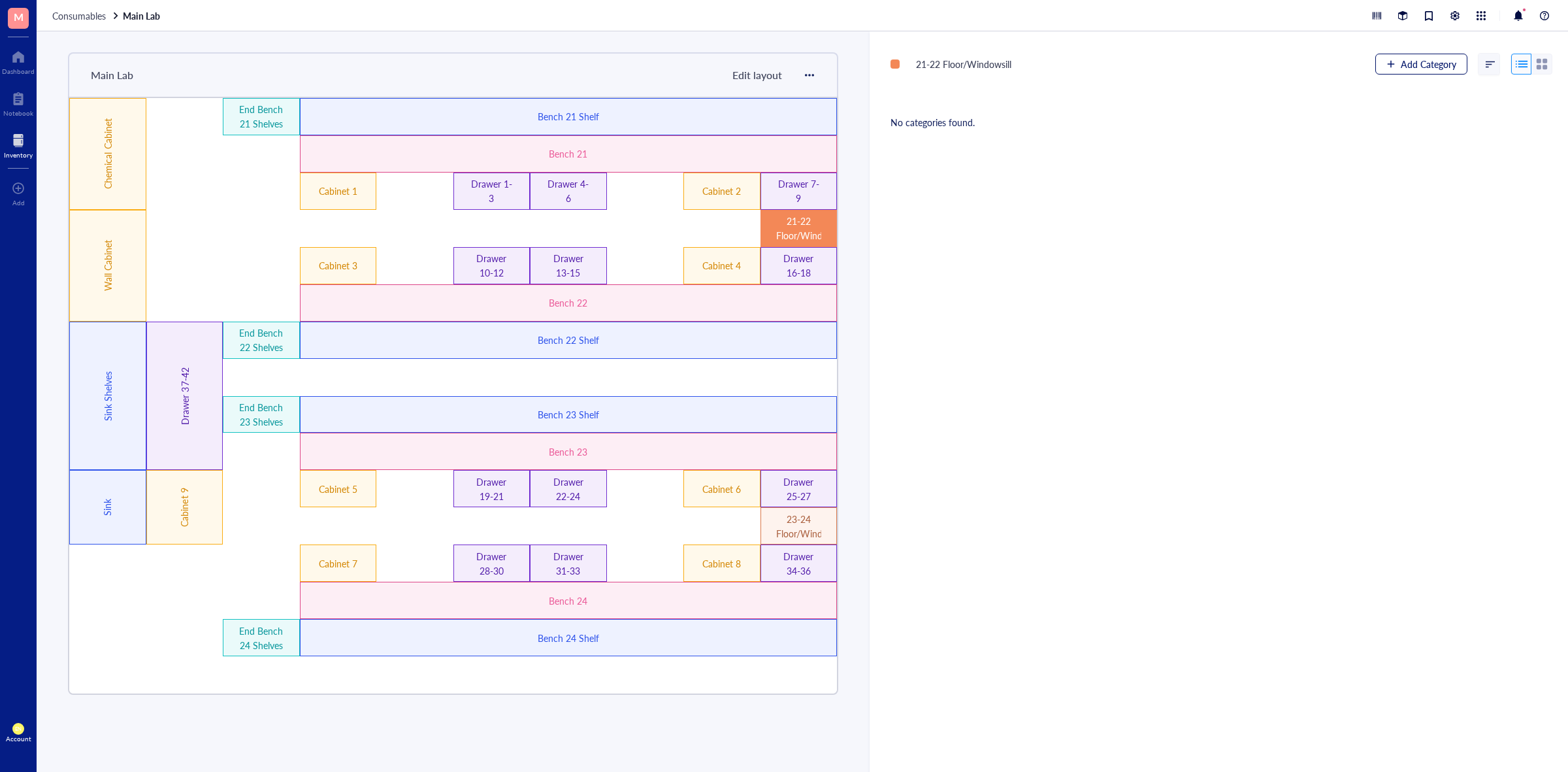
click at [1414, 65] on span "Add Category" at bounding box center [1428, 64] width 55 height 11
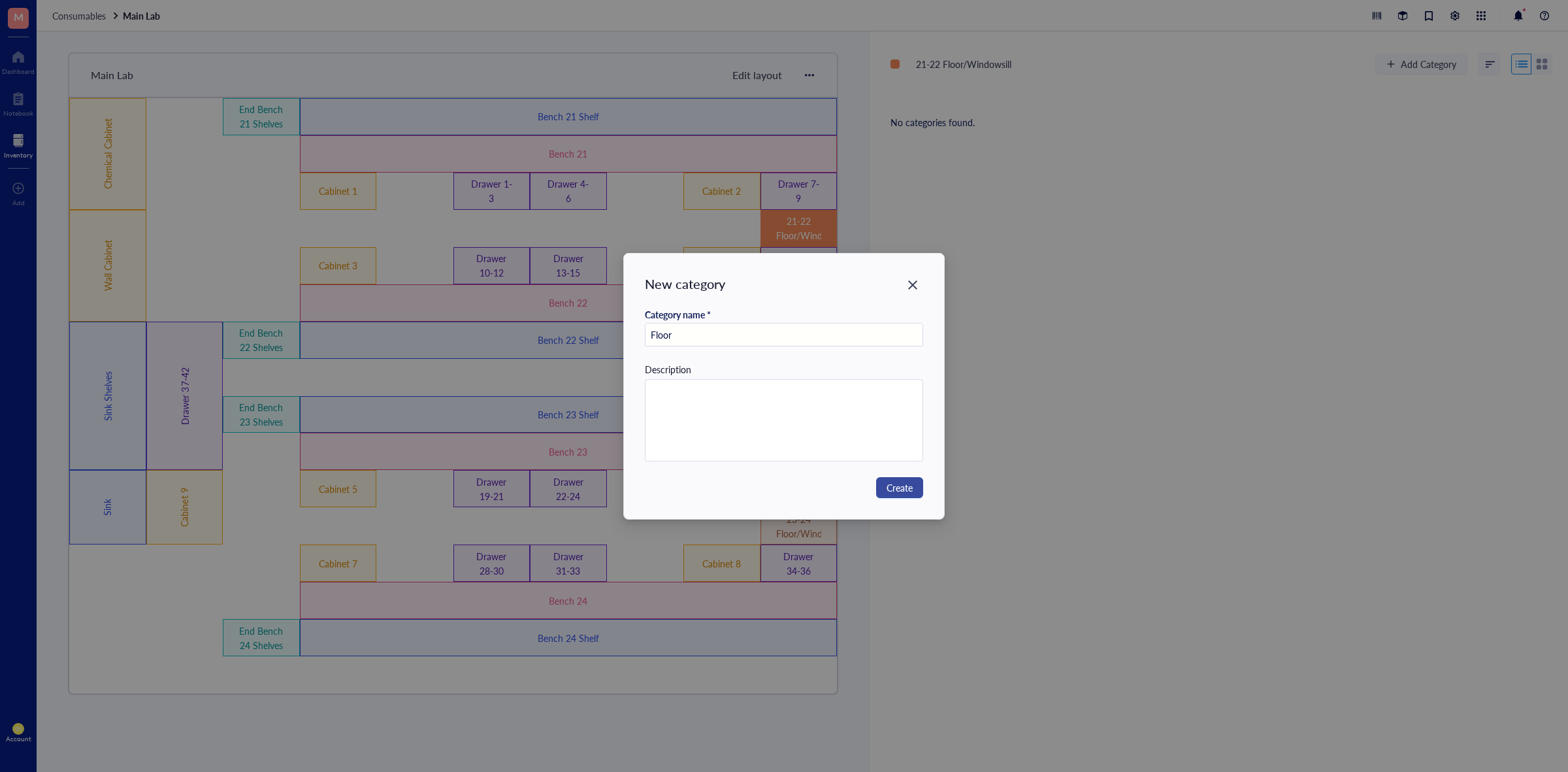
type input "Floor"
click at [903, 490] on span "Create" at bounding box center [899, 487] width 26 height 14
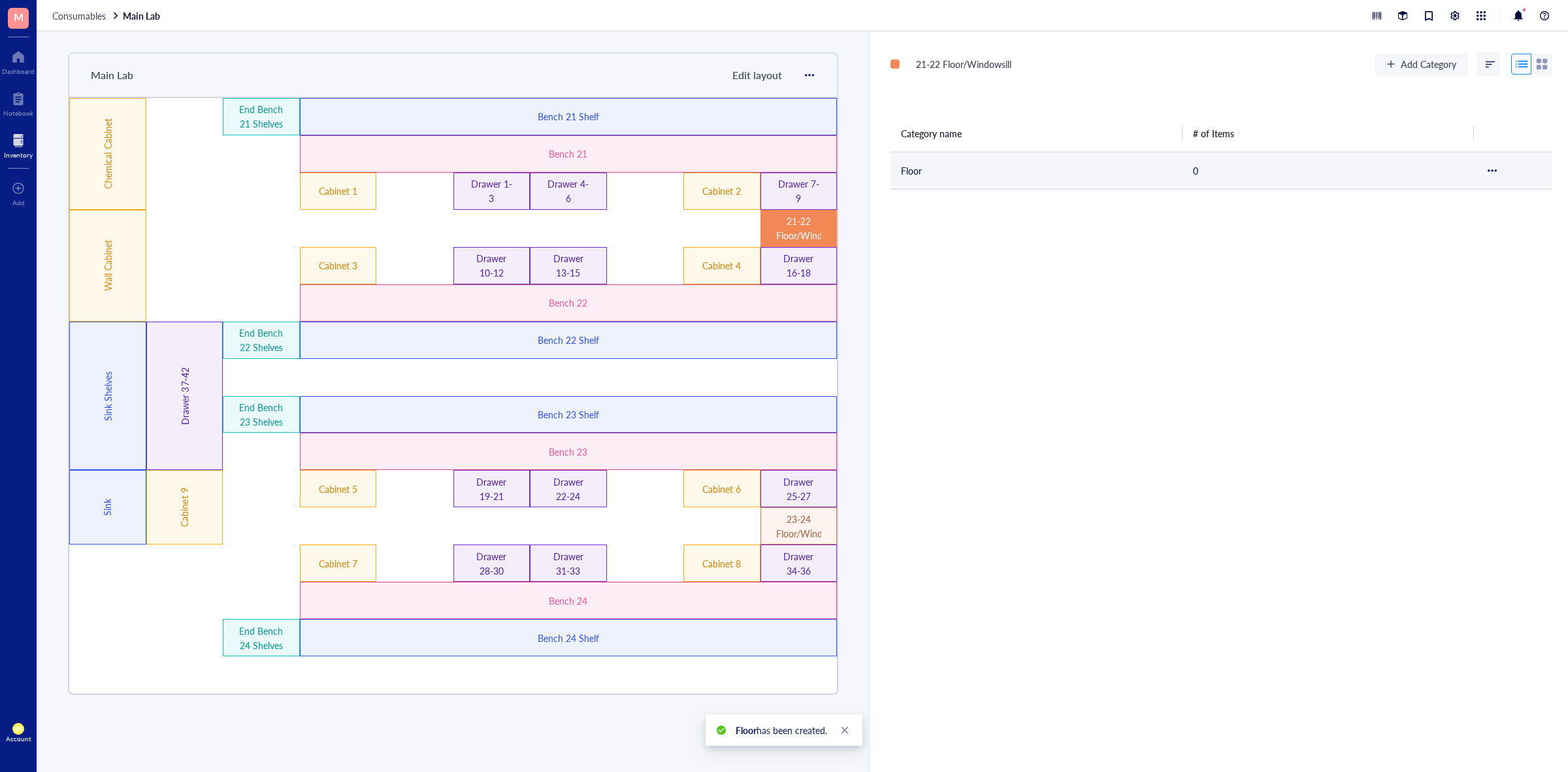
click at [977, 174] on td "Floor" at bounding box center [1036, 170] width 292 height 37
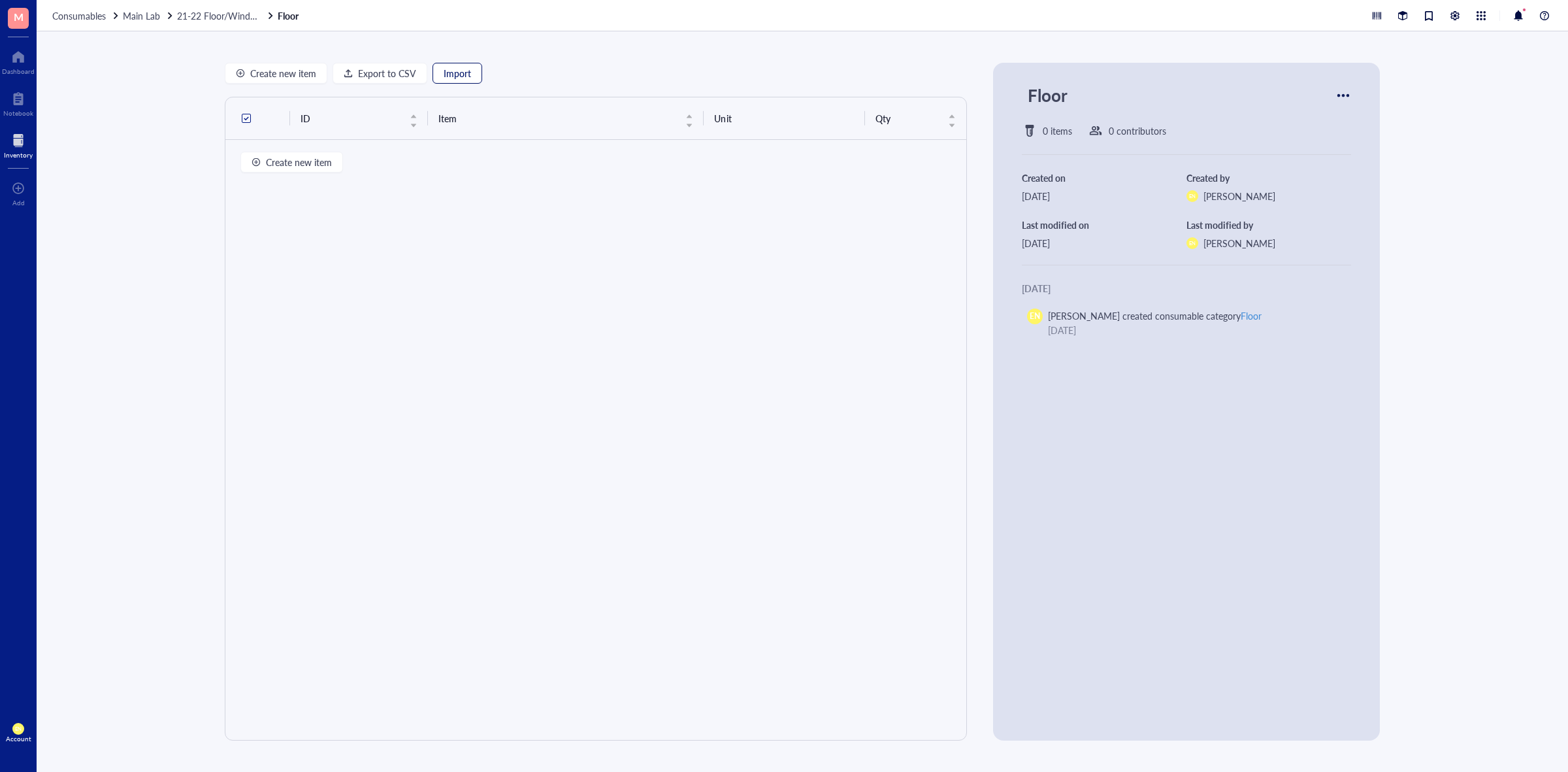
click at [455, 69] on span "Import" at bounding box center [457, 73] width 27 height 11
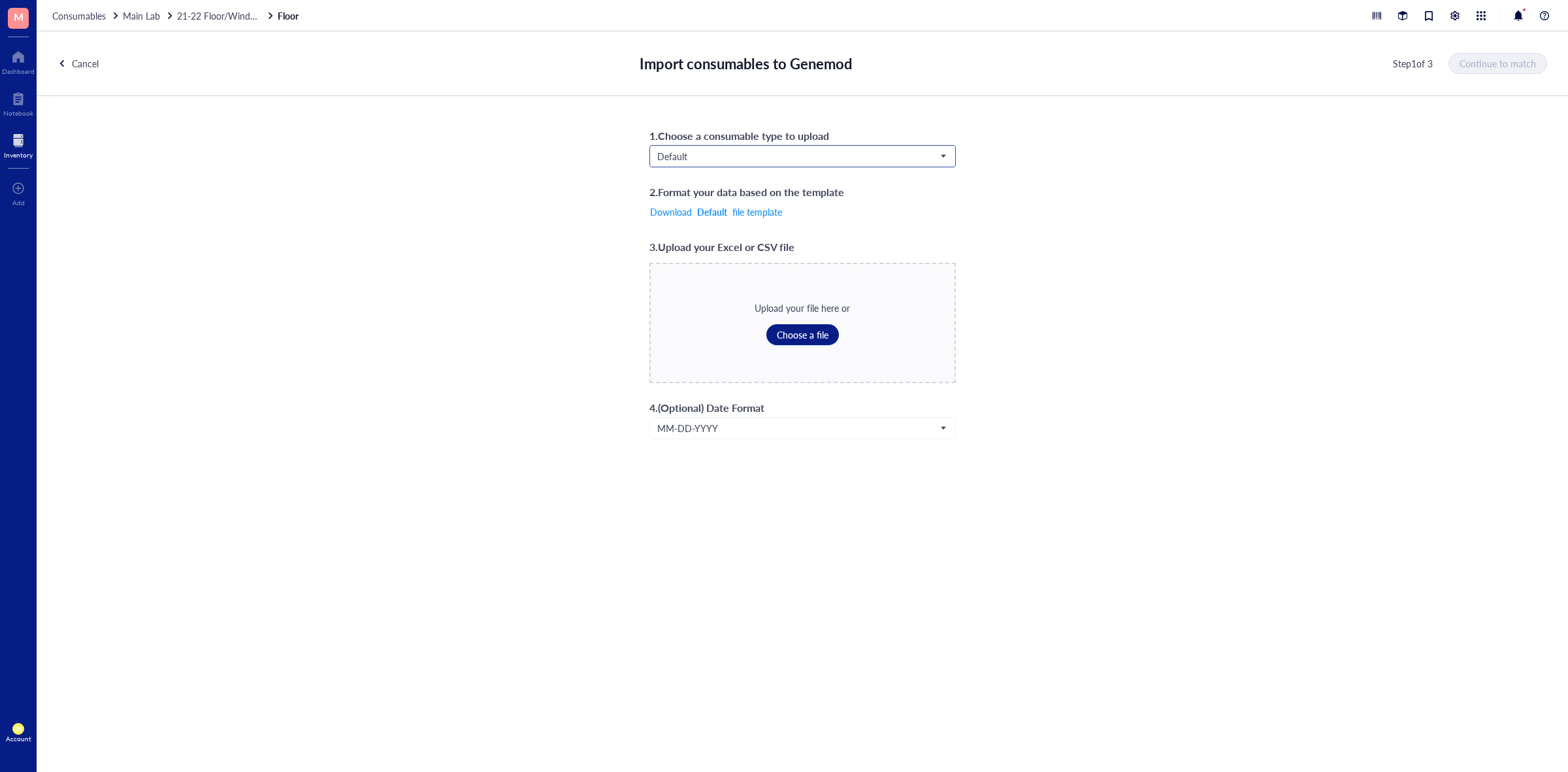
click at [742, 148] on input "search" at bounding box center [796, 156] width 279 height 20
click at [738, 240] on div "Consumables*" at bounding box center [802, 242] width 288 height 14
click at [776, 331] on span "Choose a file" at bounding box center [802, 334] width 52 height 11
click at [1490, 63] on span "Continue to match" at bounding box center [1498, 63] width 77 height 11
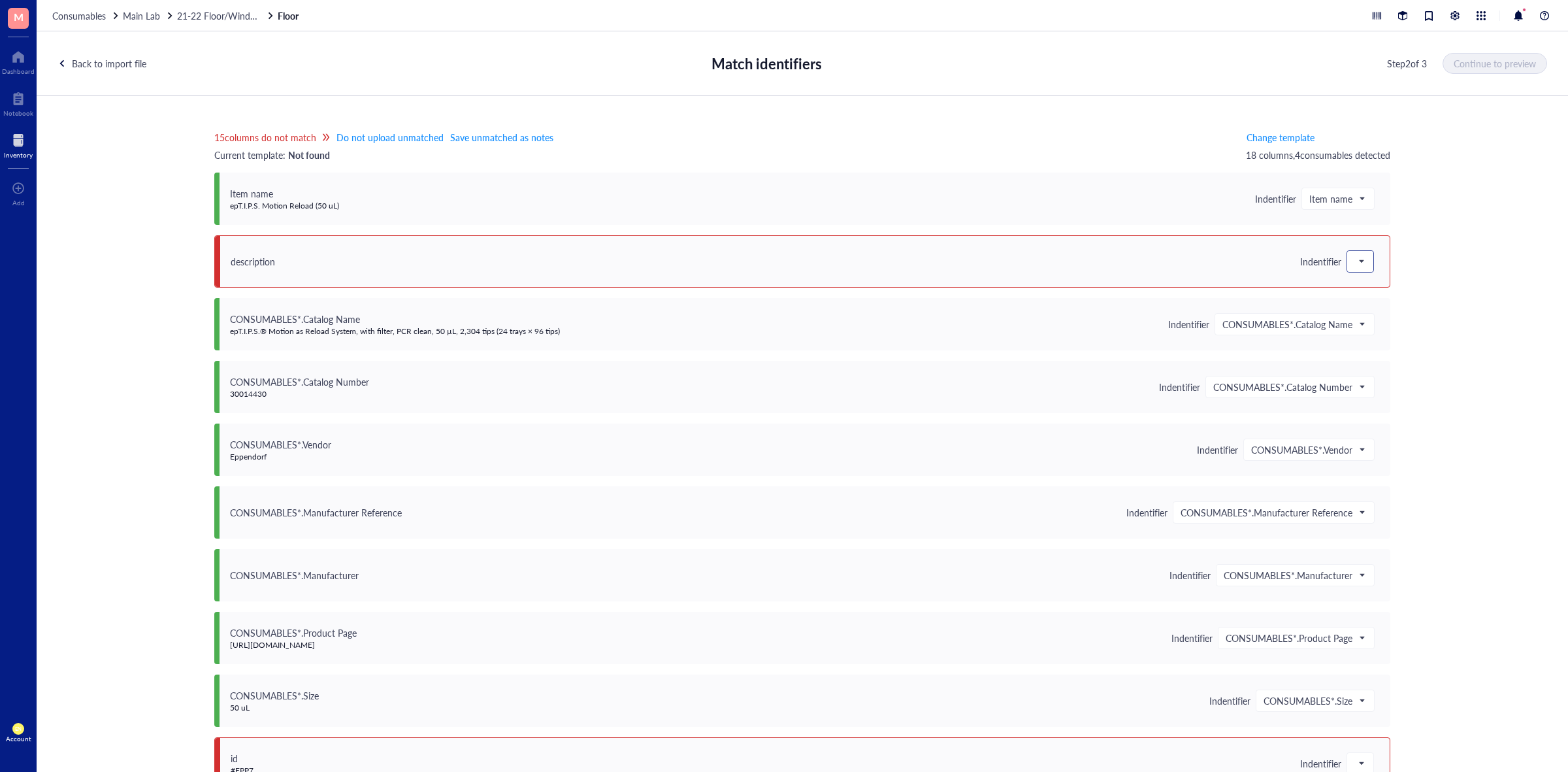
click at [1347, 253] on div at bounding box center [1359, 261] width 26 height 21
click at [1366, 304] on div "Save as notes" at bounding box center [1441, 306] width 172 height 14
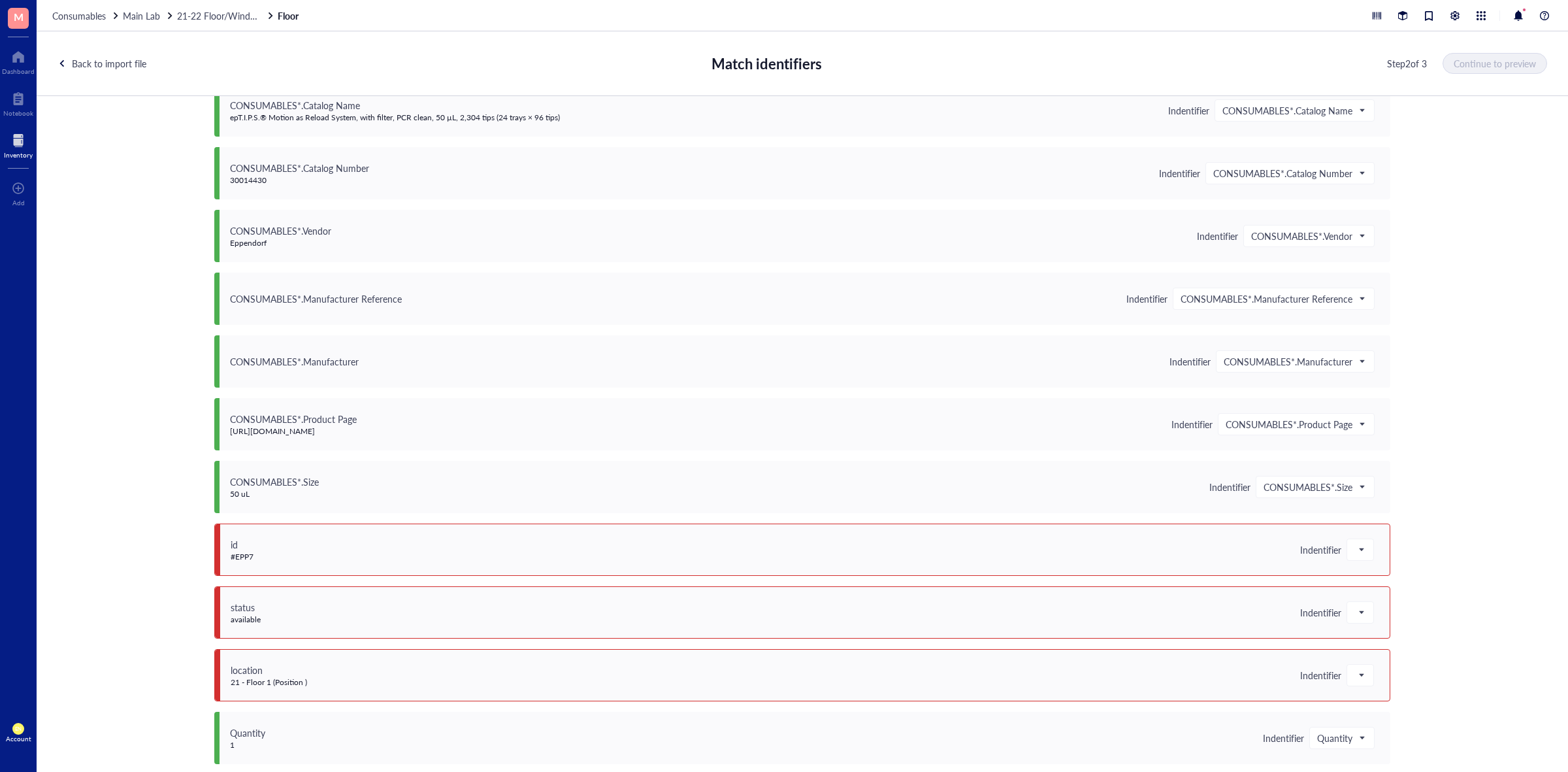
scroll to position [490, 0]
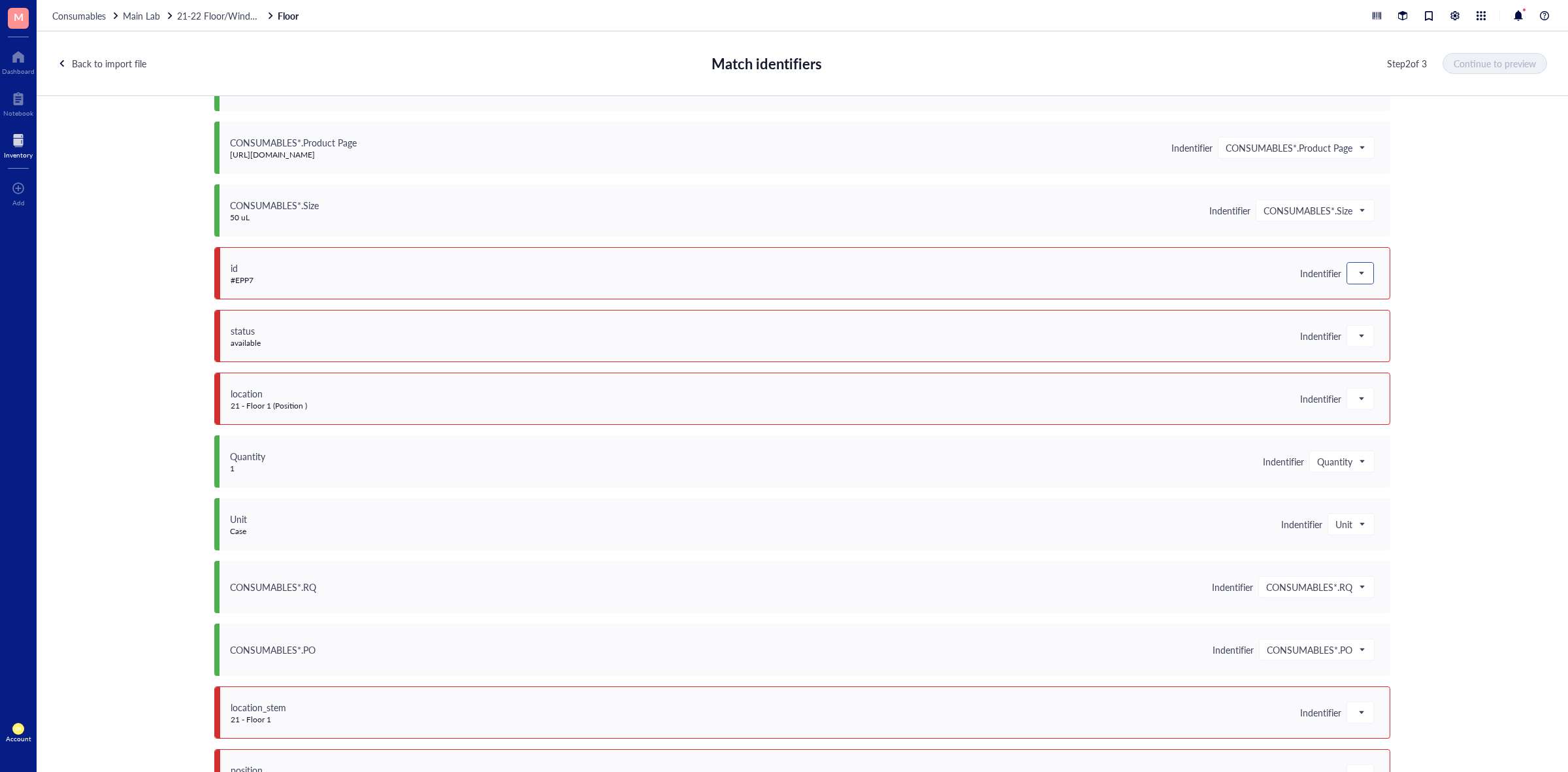
click at [1356, 275] on span at bounding box center [1359, 273] width 12 height 20
click at [1356, 312] on div "Save as notes" at bounding box center [1441, 317] width 172 height 14
click at [1356, 325] on div at bounding box center [1359, 335] width 26 height 21
click at [1389, 360] on div "Do not upload" at bounding box center [1441, 360] width 172 height 14
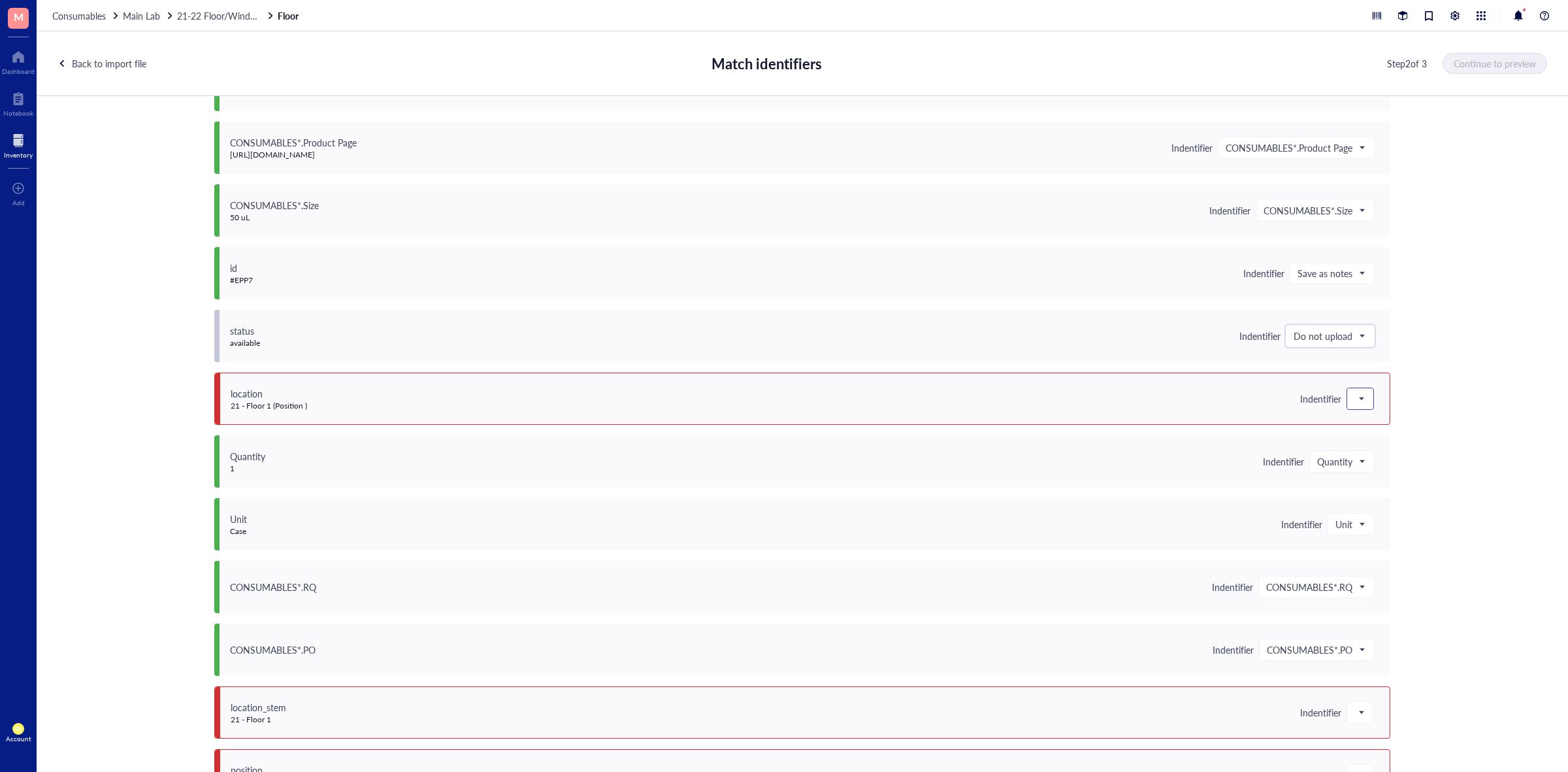
click at [1364, 390] on div at bounding box center [1359, 398] width 26 height 21
click at [1389, 435] on div "Save as notes" at bounding box center [1440, 442] width 187 height 21
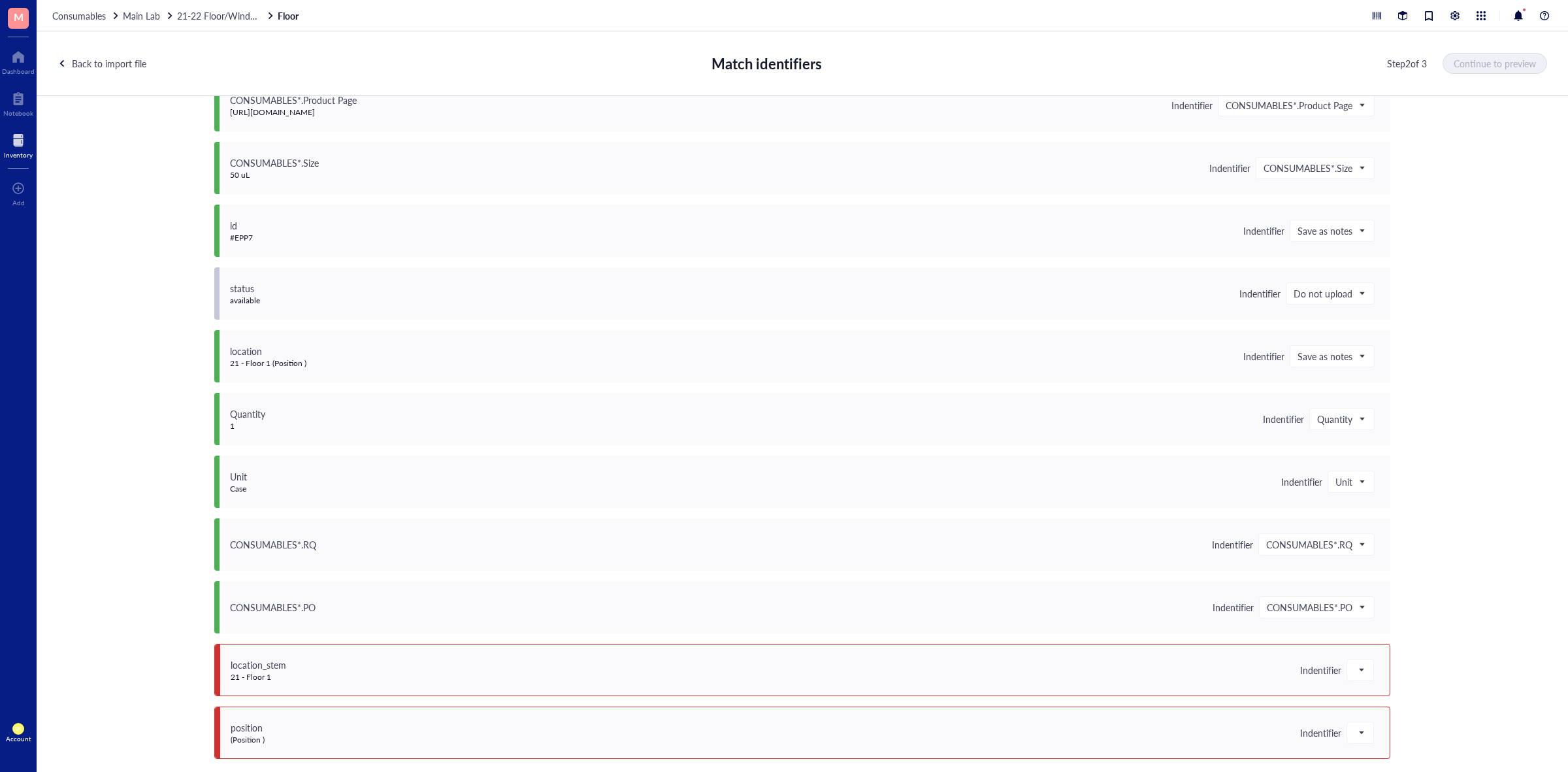
click at [1372, 674] on div "location_stem 21 - Floor 1 Indentifier" at bounding box center [802, 670] width 1176 height 52
click at [1360, 671] on span at bounding box center [1359, 670] width 12 height 20
click at [1388, 498] on div "Do not upload" at bounding box center [1441, 500] width 172 height 14
click at [1360, 730] on span at bounding box center [1359, 732] width 12 height 20
click at [1398, 560] on div "Do not upload" at bounding box center [1441, 562] width 172 height 14
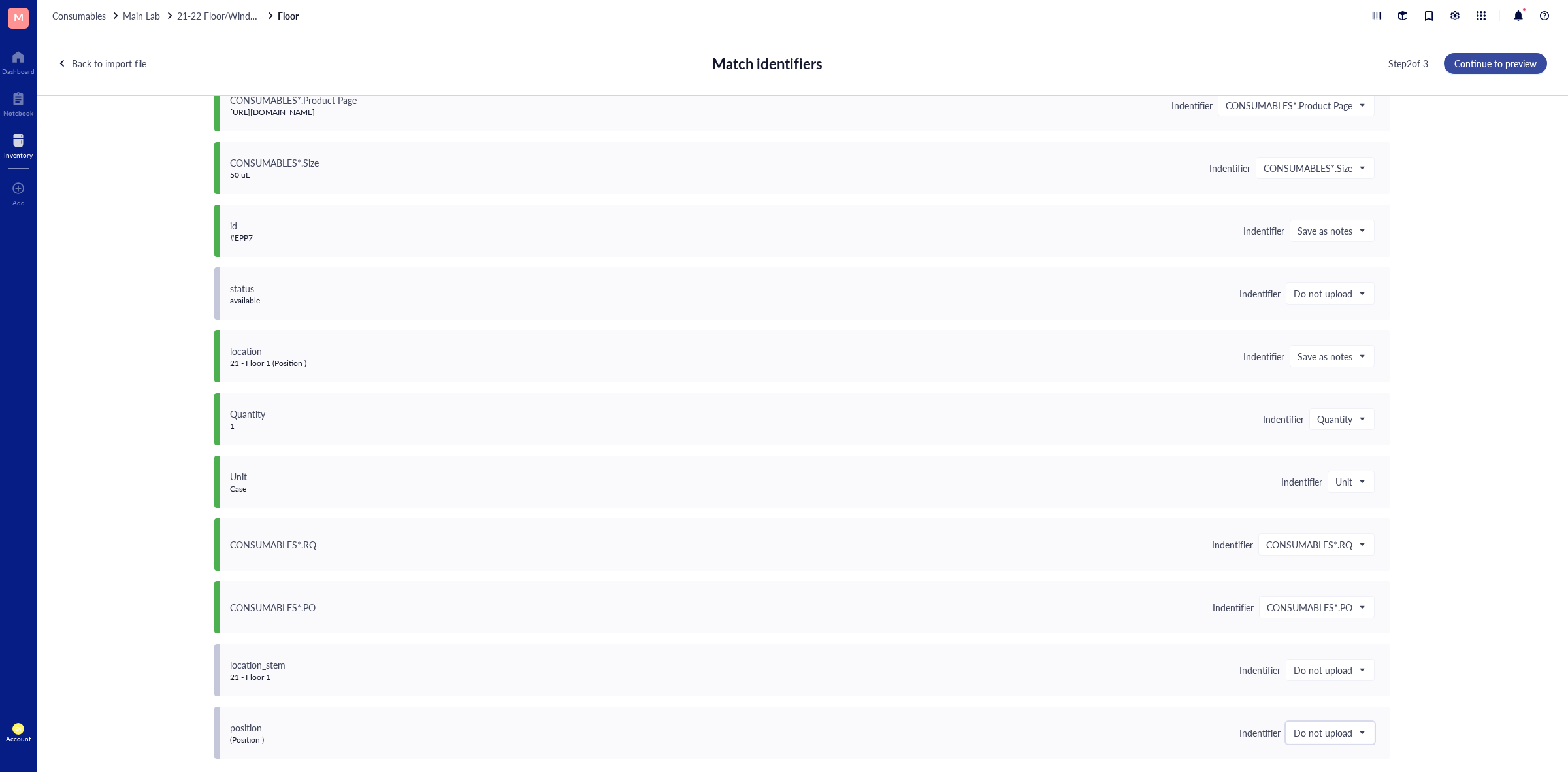
click at [1512, 62] on span "Continue to preview" at bounding box center [1495, 63] width 82 height 11
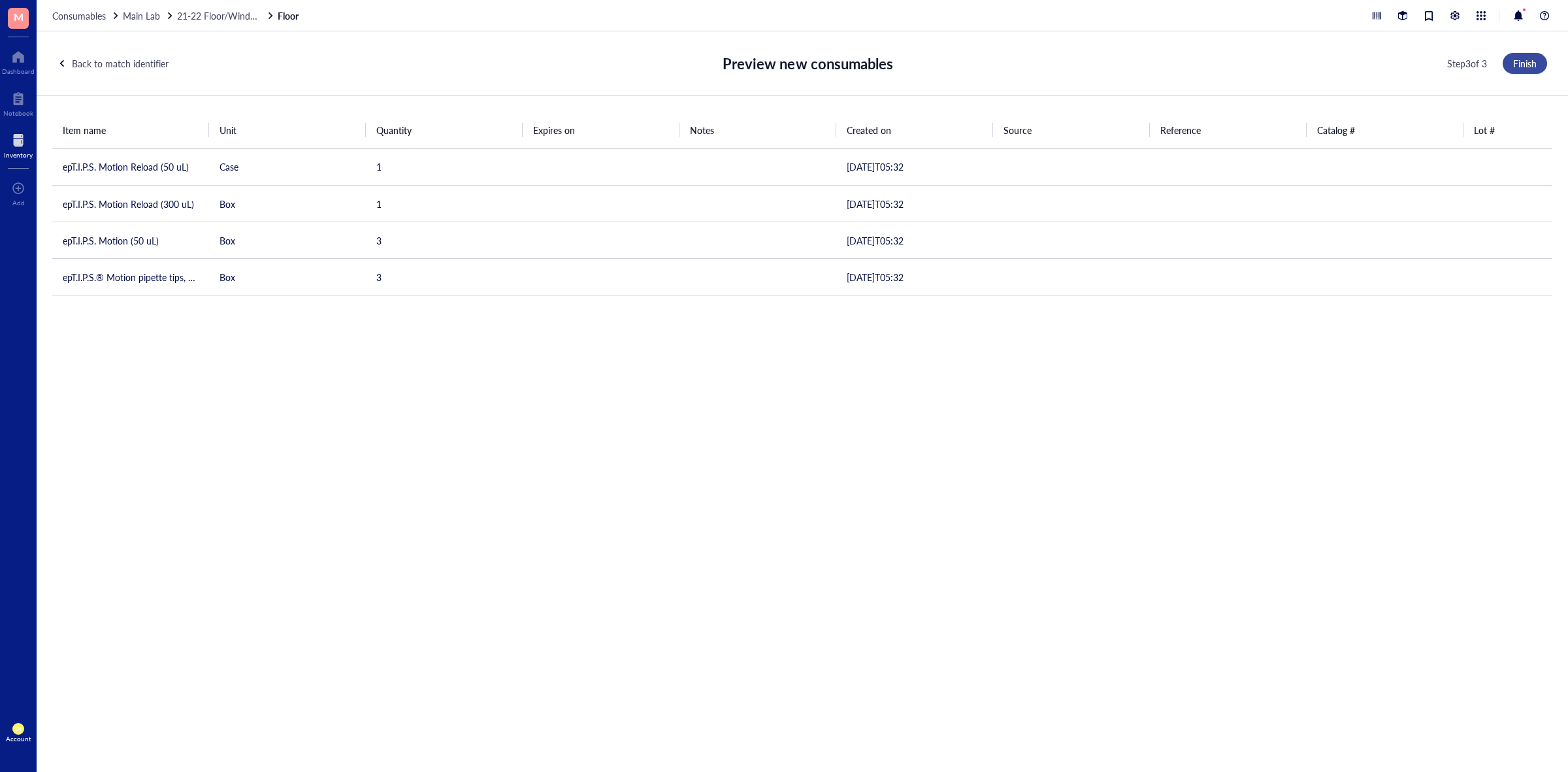
click at [1503, 64] on button "Finish" at bounding box center [1524, 63] width 44 height 21
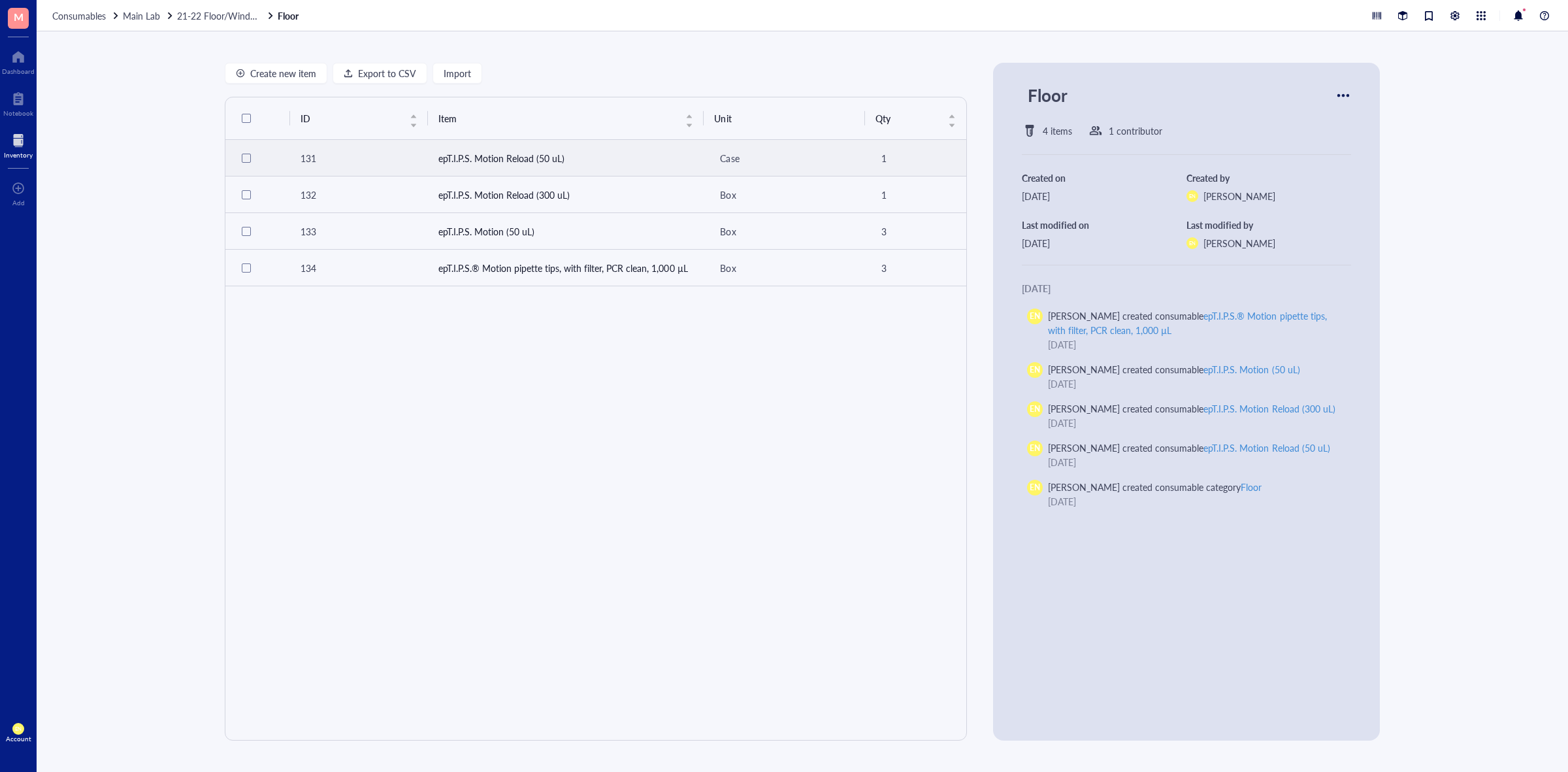
click at [667, 155] on td "epT.I.P.S. Motion Reload (50 uL)" at bounding box center [566, 158] width 277 height 36
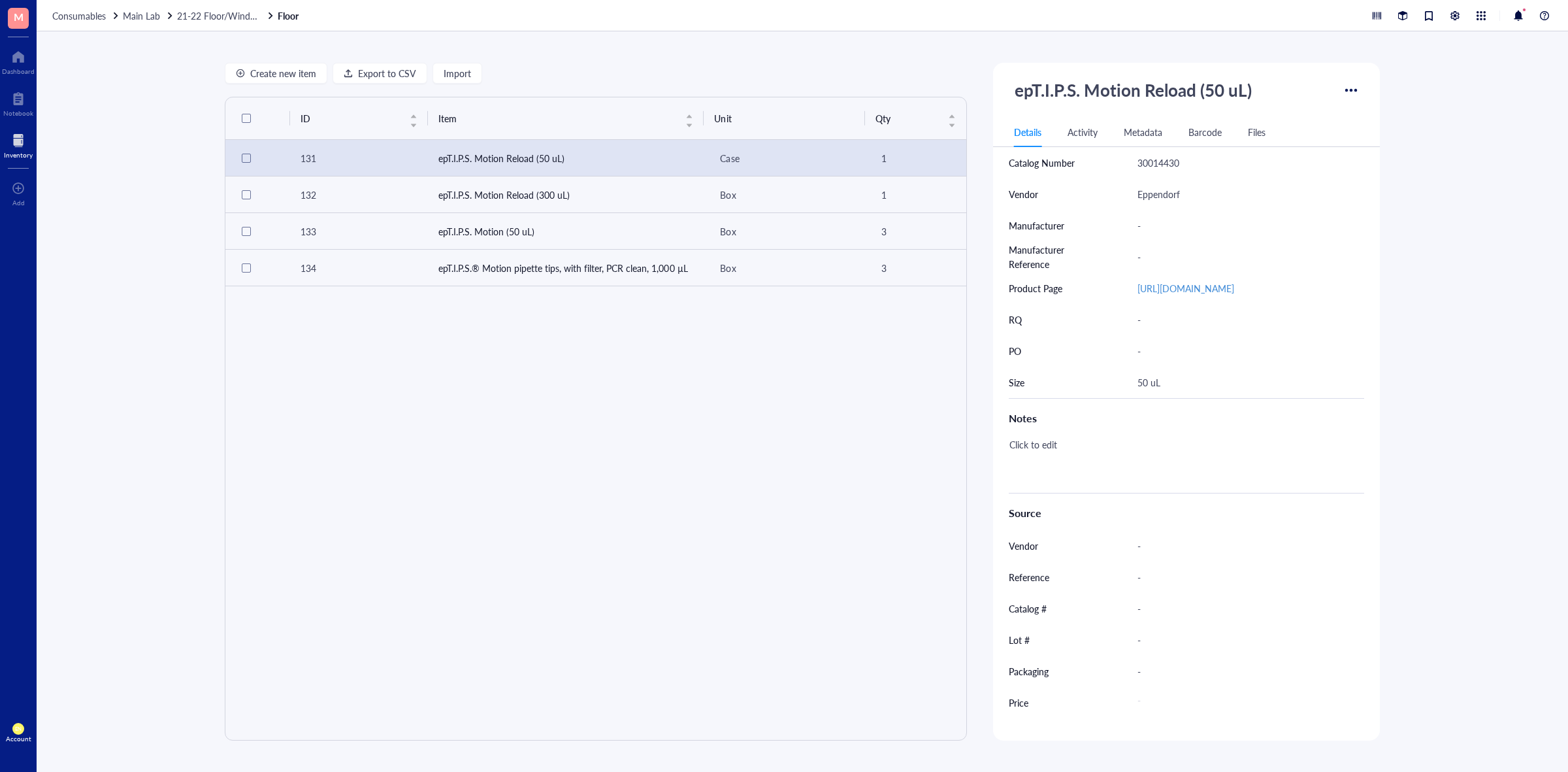
scroll to position [368, 0]
click at [203, 13] on span "21-22 Floor/Windowsill" at bounding box center [225, 15] width 96 height 13
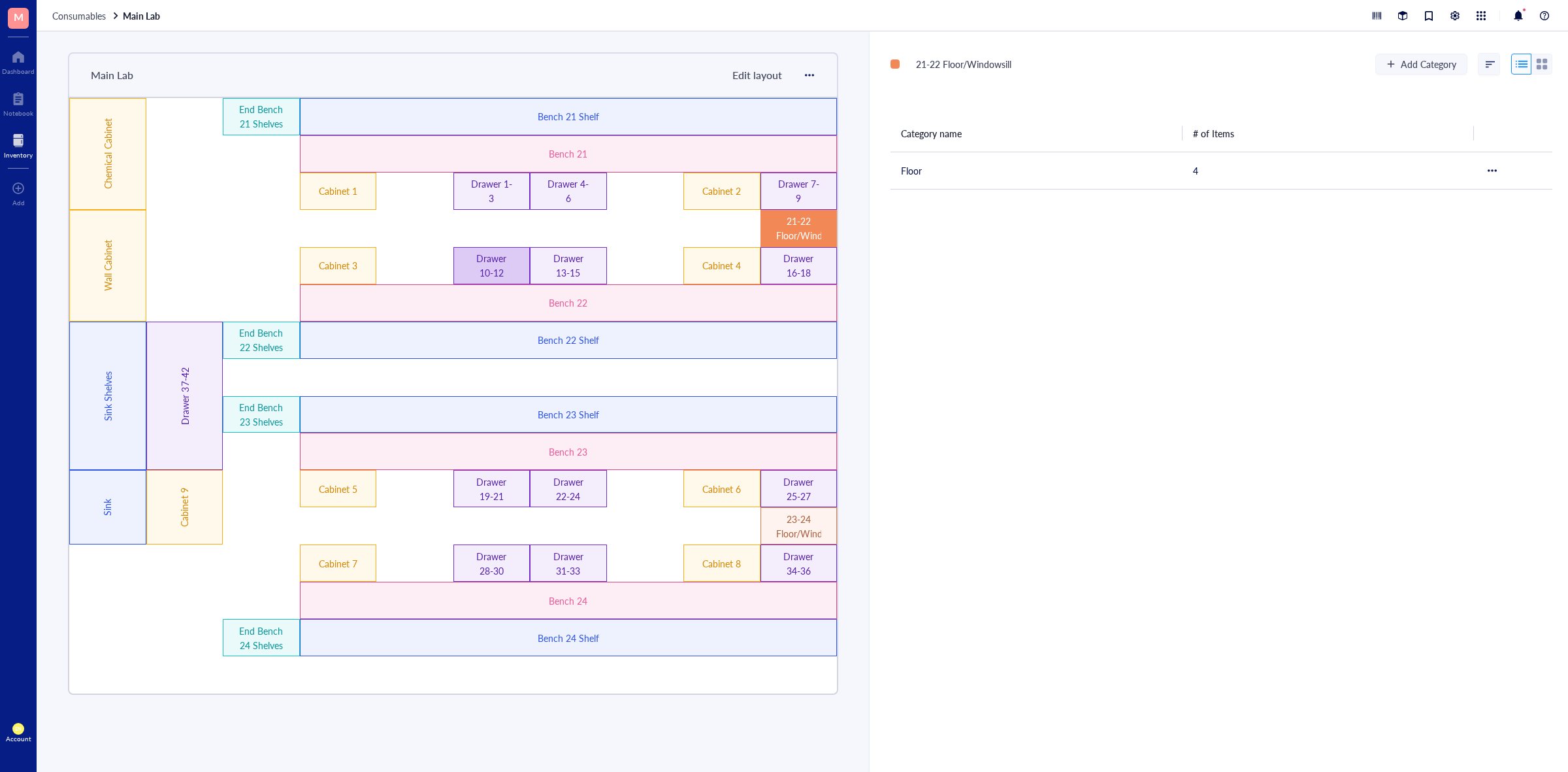
click at [505, 263] on div "Drawer 10-12" at bounding box center [492, 266] width 45 height 29
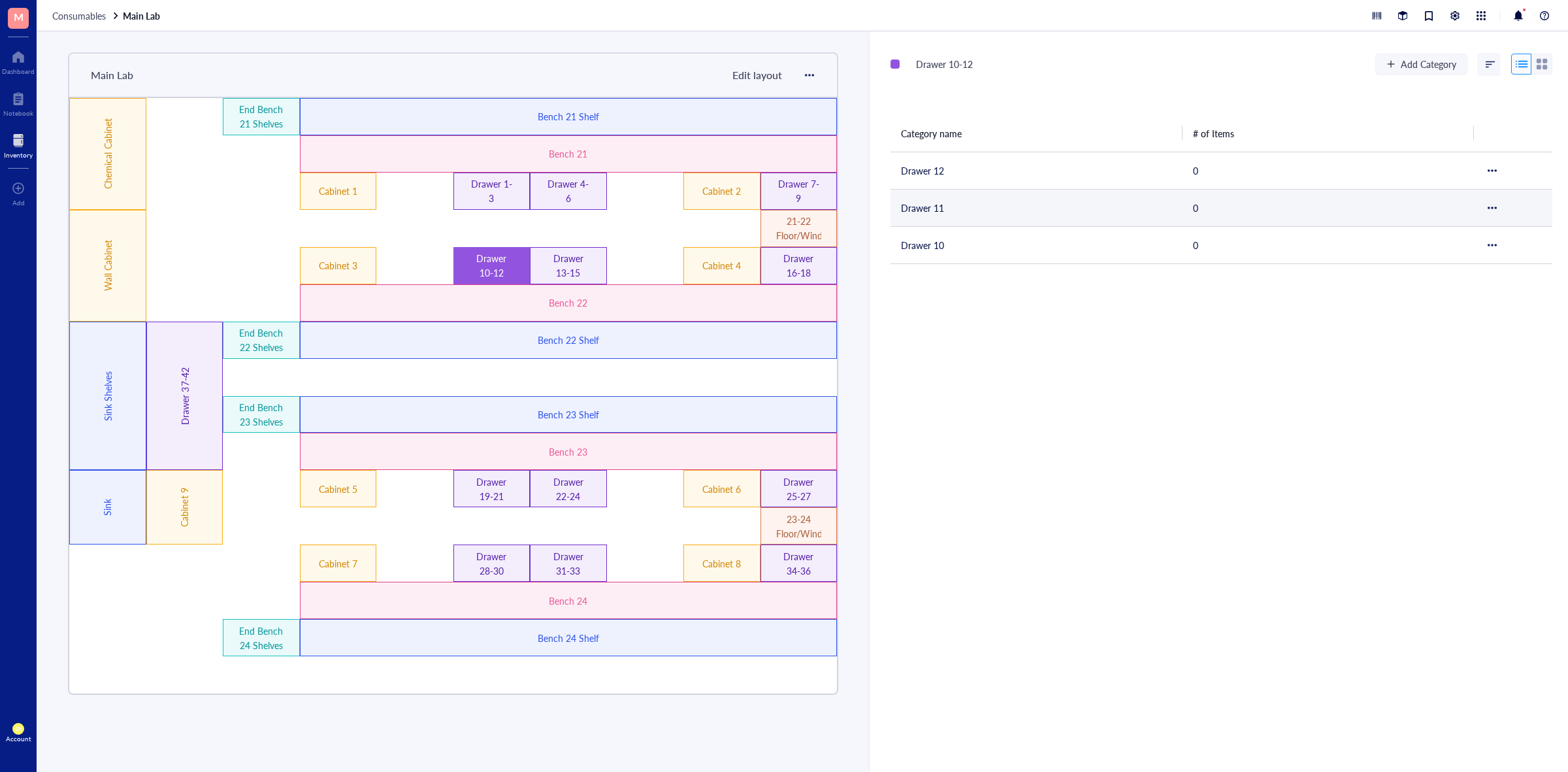
click at [980, 212] on td "Drawer 11" at bounding box center [1036, 207] width 292 height 37
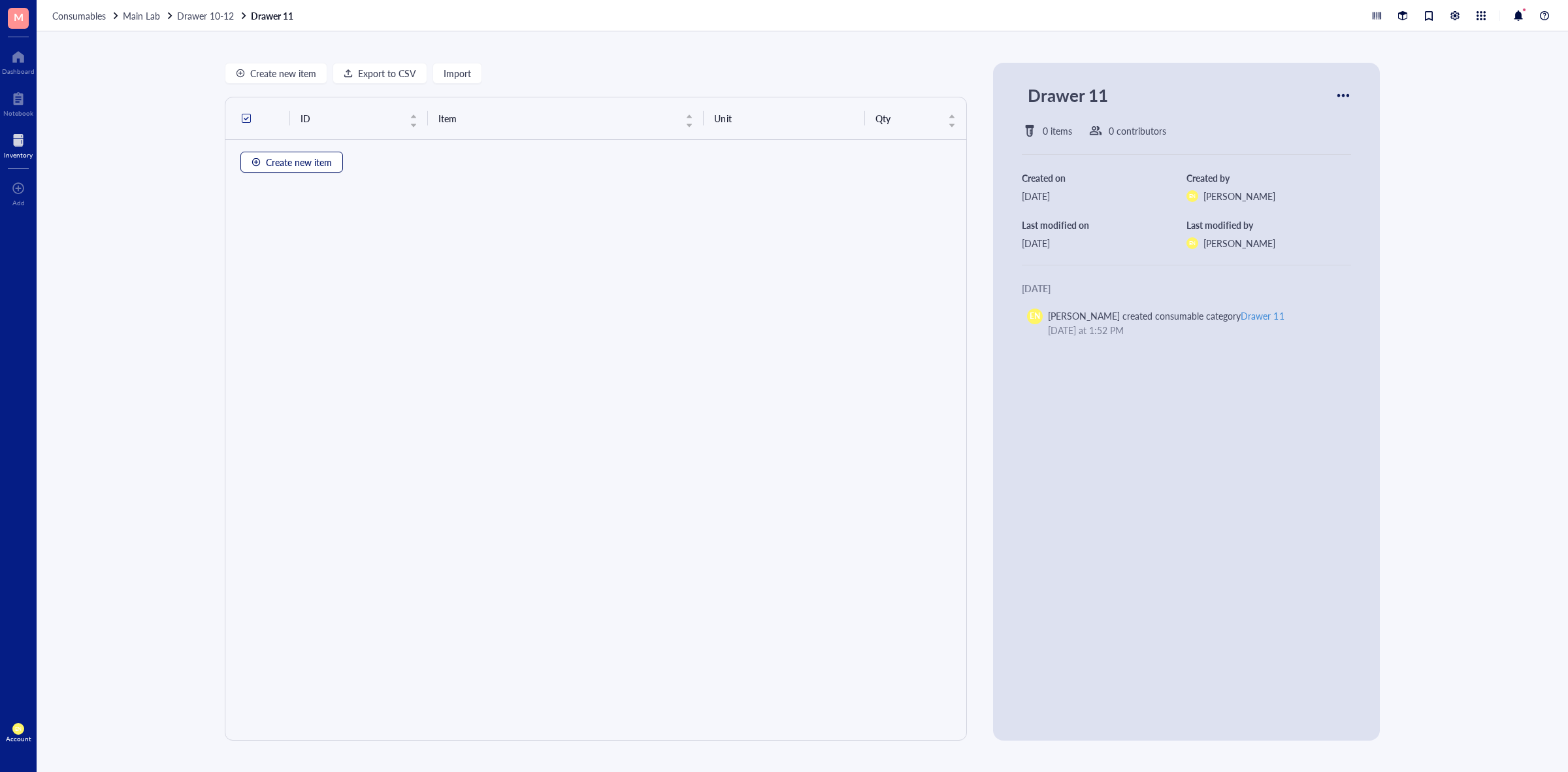
click at [324, 171] on button "Create new item" at bounding box center [291, 162] width 102 height 21
type textarea "Keep everyone on the same page..."
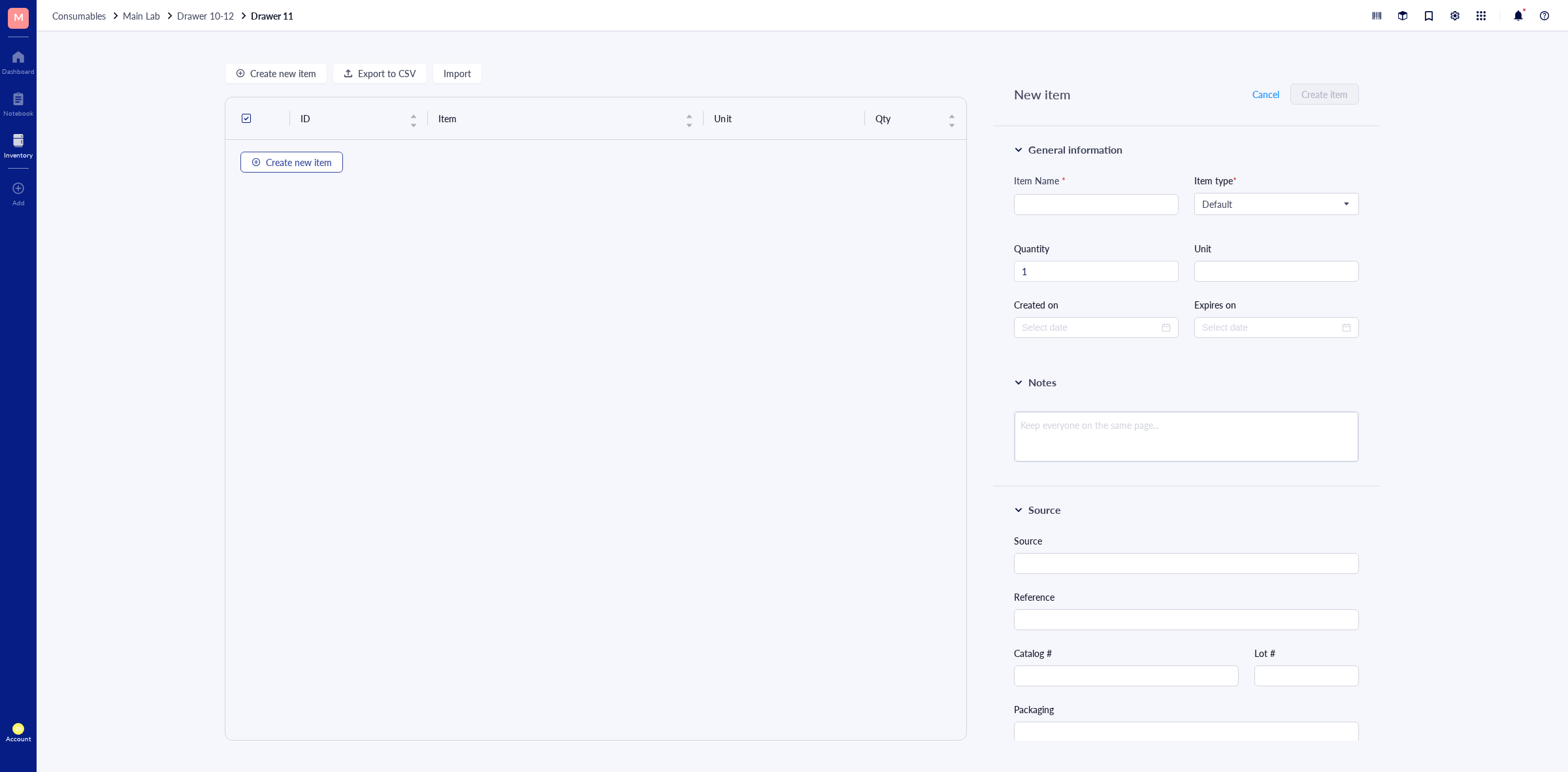
type input "[DATE]"
click at [449, 71] on span "Import" at bounding box center [457, 73] width 27 height 11
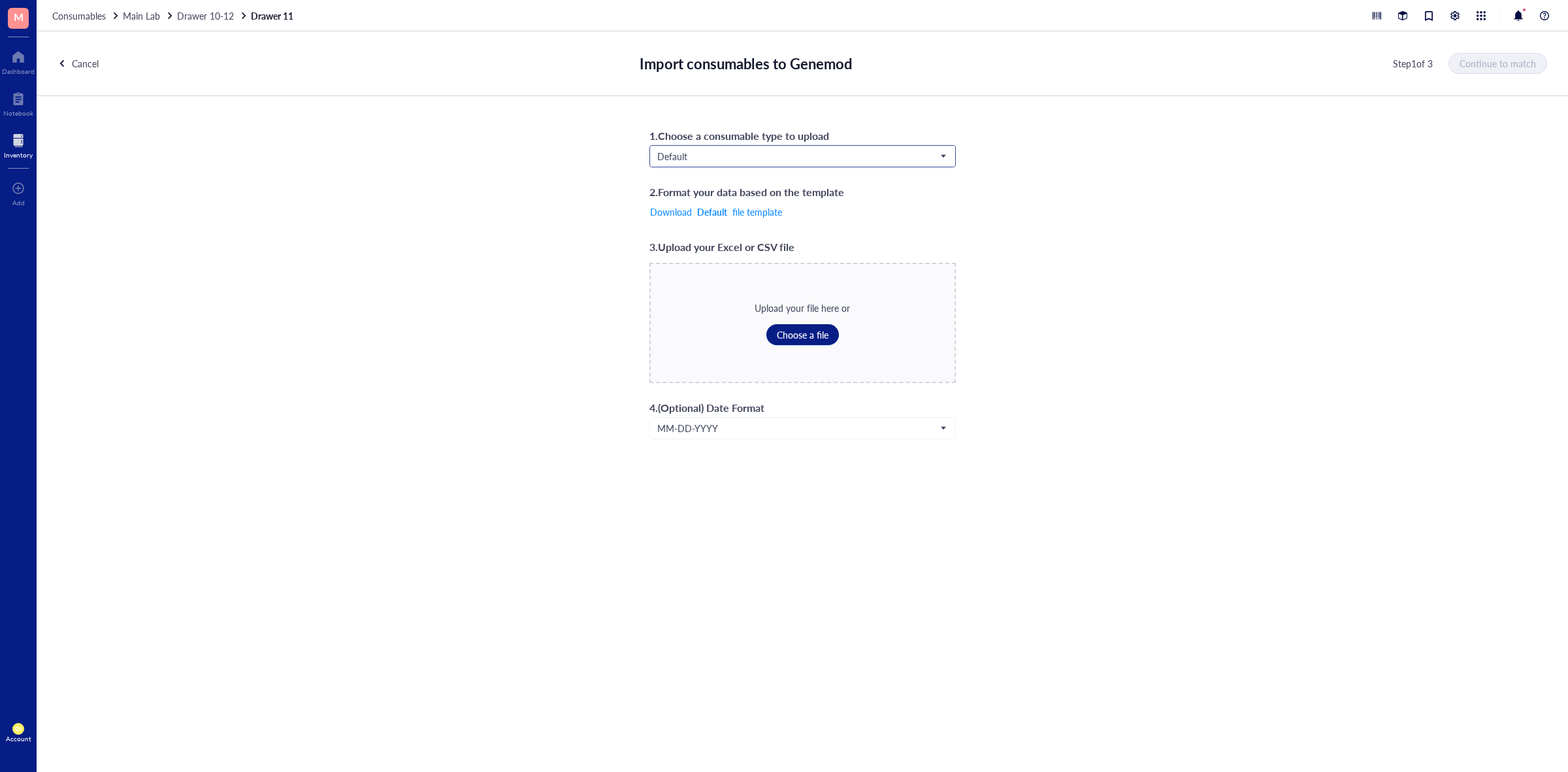
click at [798, 154] on span "Default" at bounding box center [801, 155] width 288 height 12
click at [739, 240] on div "Consumables*" at bounding box center [802, 242] width 288 height 14
click at [807, 336] on span "Choose a file" at bounding box center [802, 334] width 52 height 11
click at [1486, 72] on button "Continue to match" at bounding box center [1498, 63] width 98 height 21
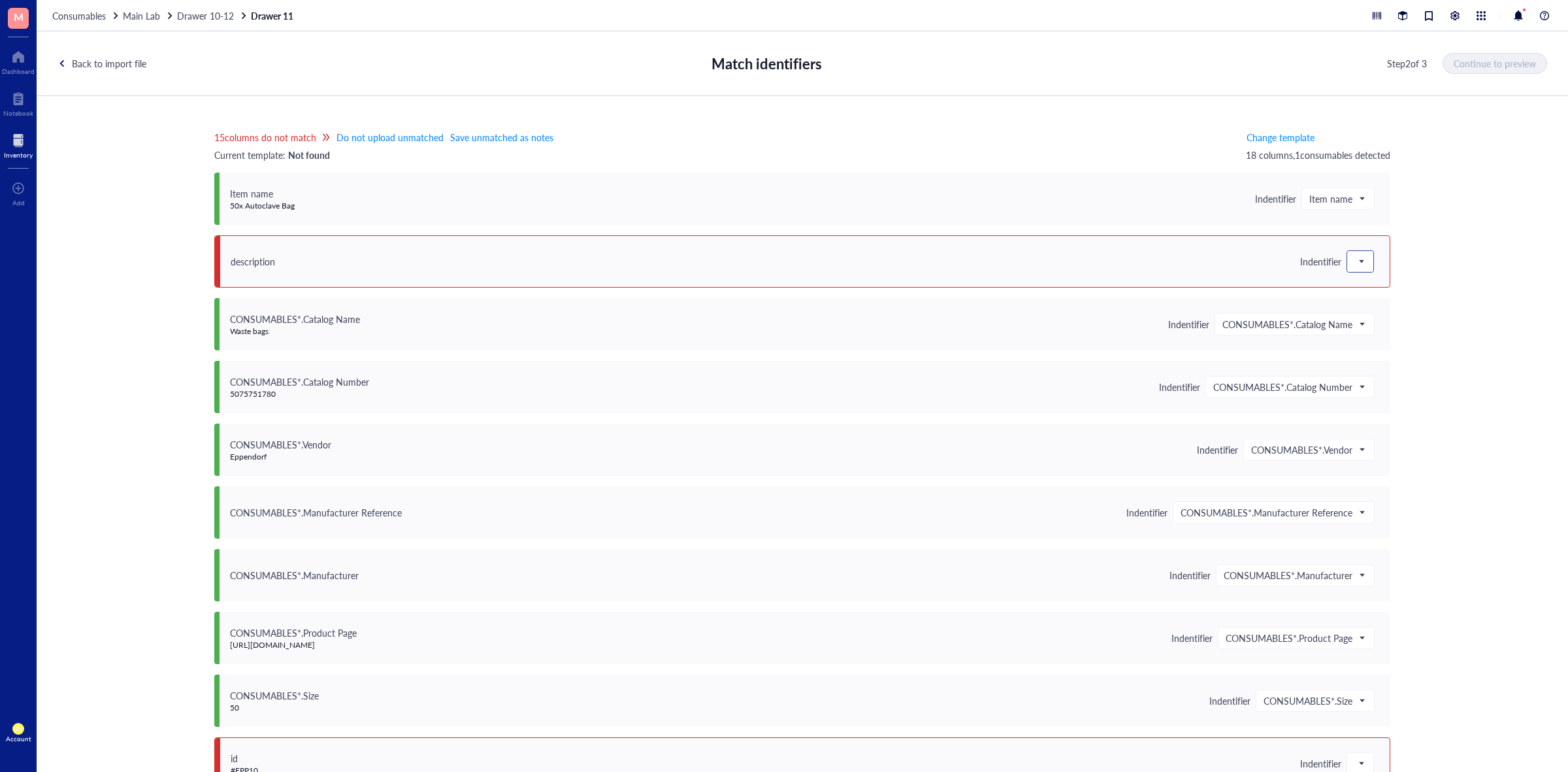
click at [1354, 271] on span at bounding box center [1359, 261] width 12 height 20
click at [1376, 307] on div "Save as notes" at bounding box center [1441, 306] width 172 height 14
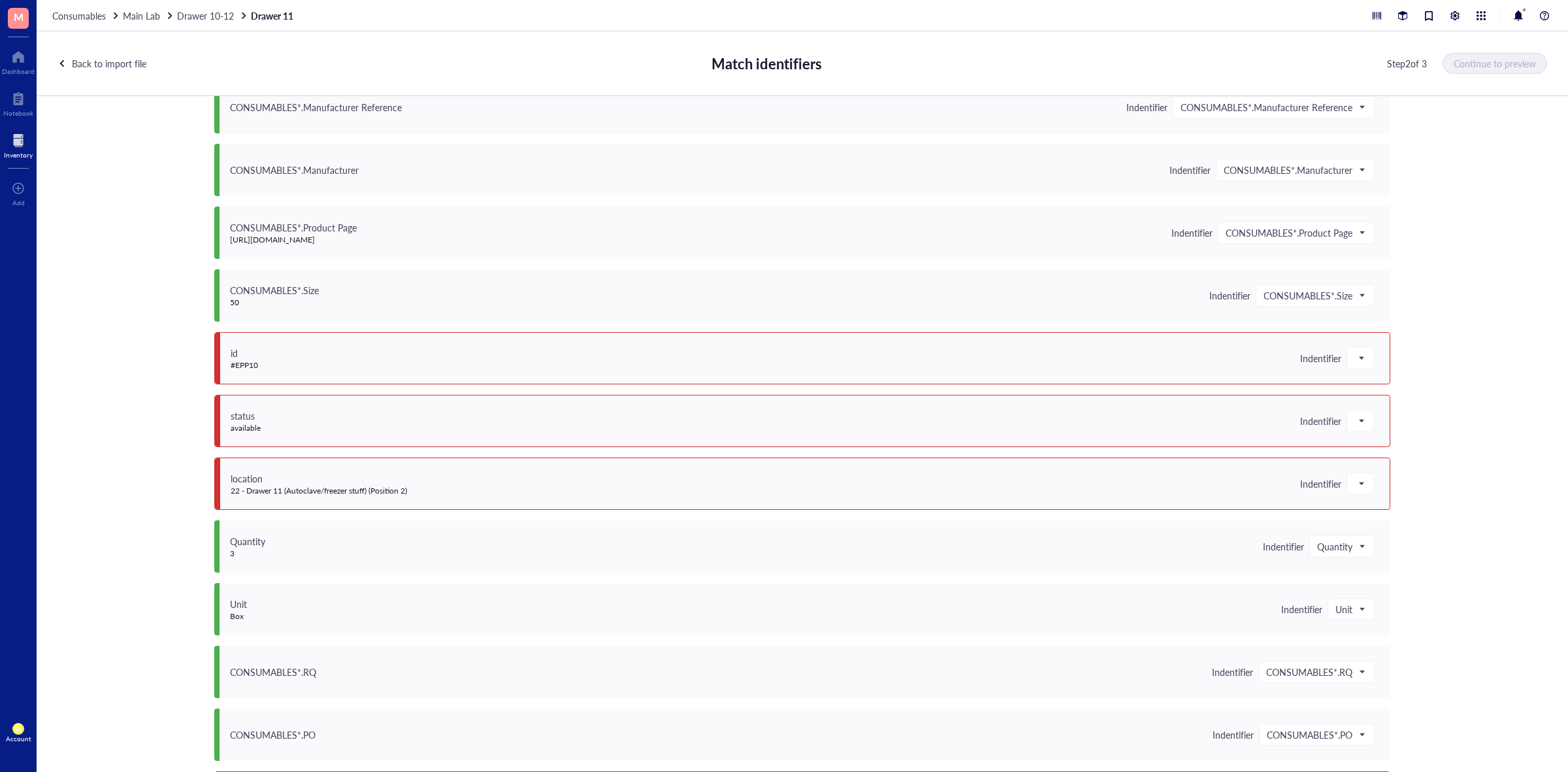
scroll to position [490, 0]
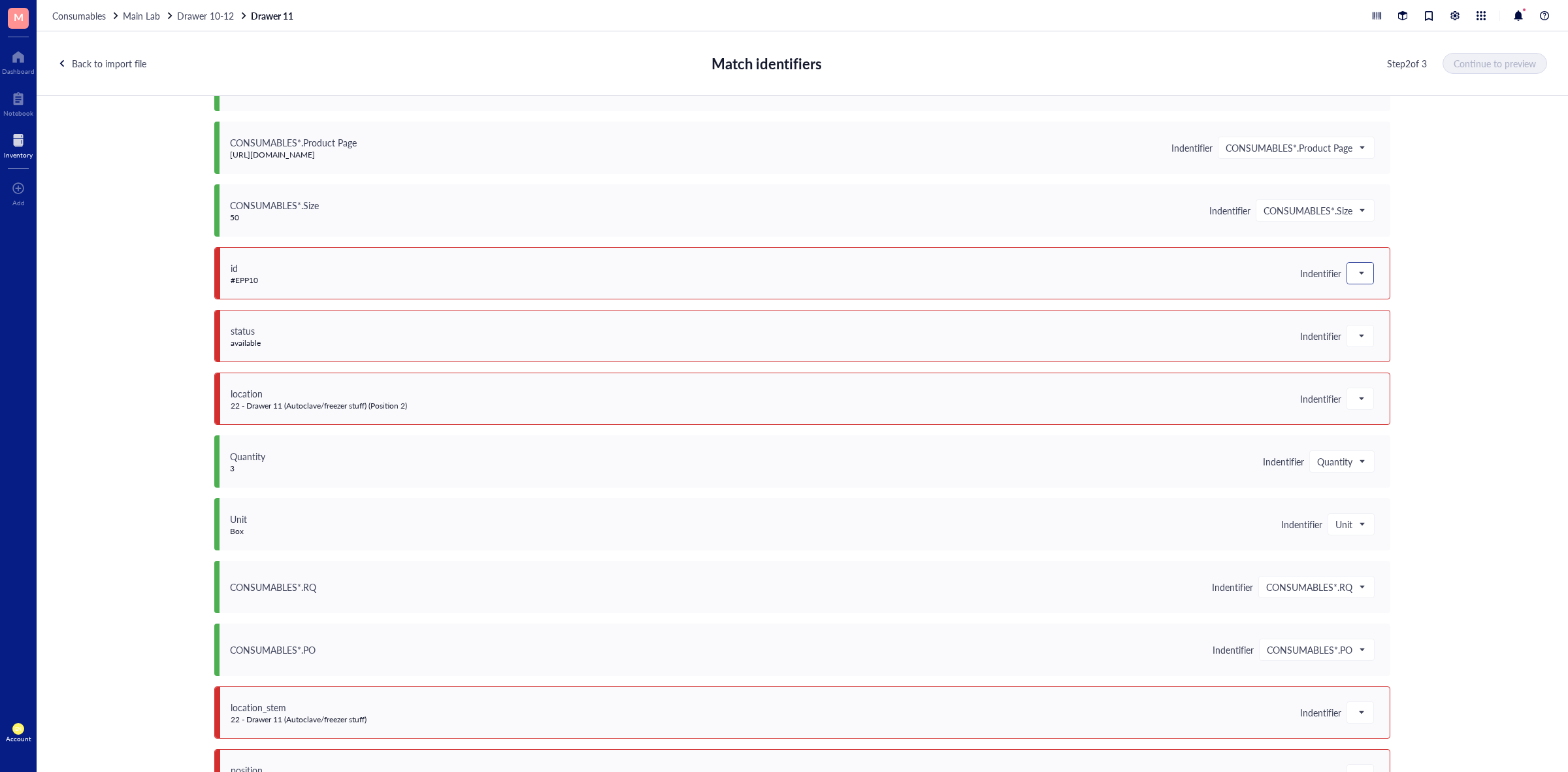
click at [1364, 275] on div at bounding box center [1359, 273] width 26 height 21
click at [1366, 311] on div "Save as notes" at bounding box center [1441, 317] width 172 height 14
click at [1354, 338] on span at bounding box center [1359, 336] width 12 height 20
click at [1385, 364] on div "Do not upload" at bounding box center [1441, 360] width 172 height 14
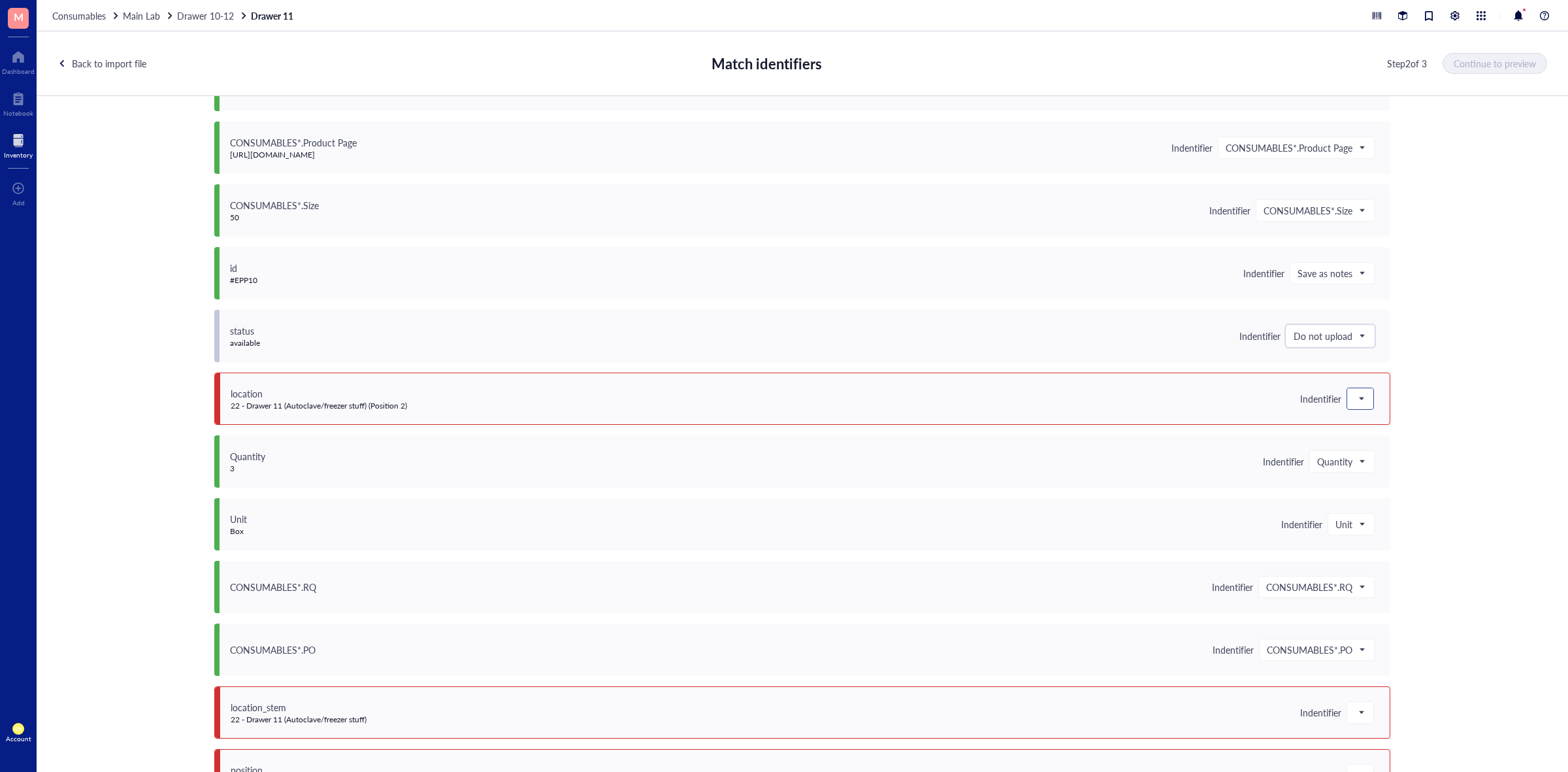
click at [1360, 399] on span at bounding box center [1359, 399] width 12 height 20
click at [1376, 436] on div "Save as notes" at bounding box center [1441, 443] width 172 height 14
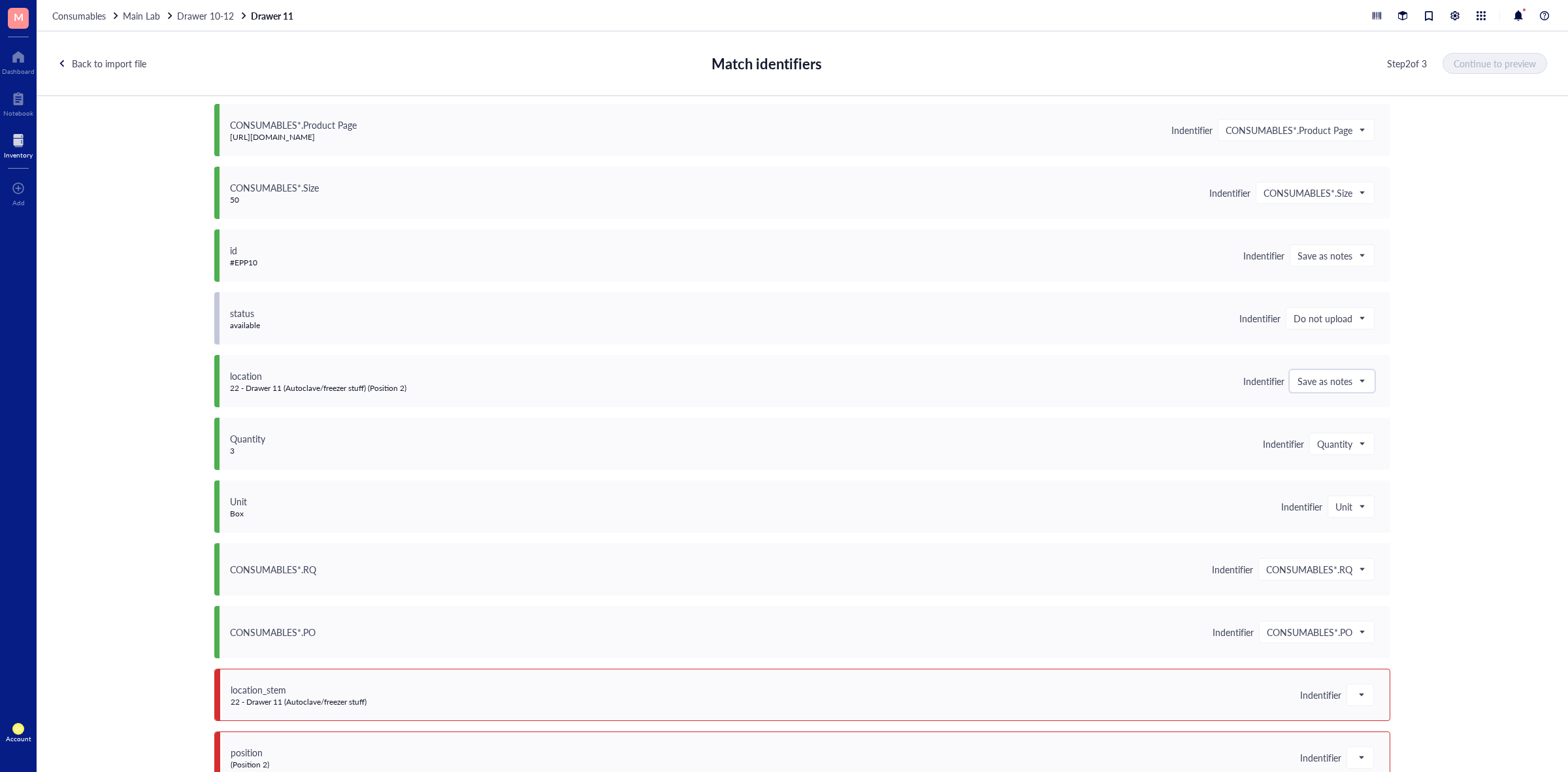
scroll to position [532, 0]
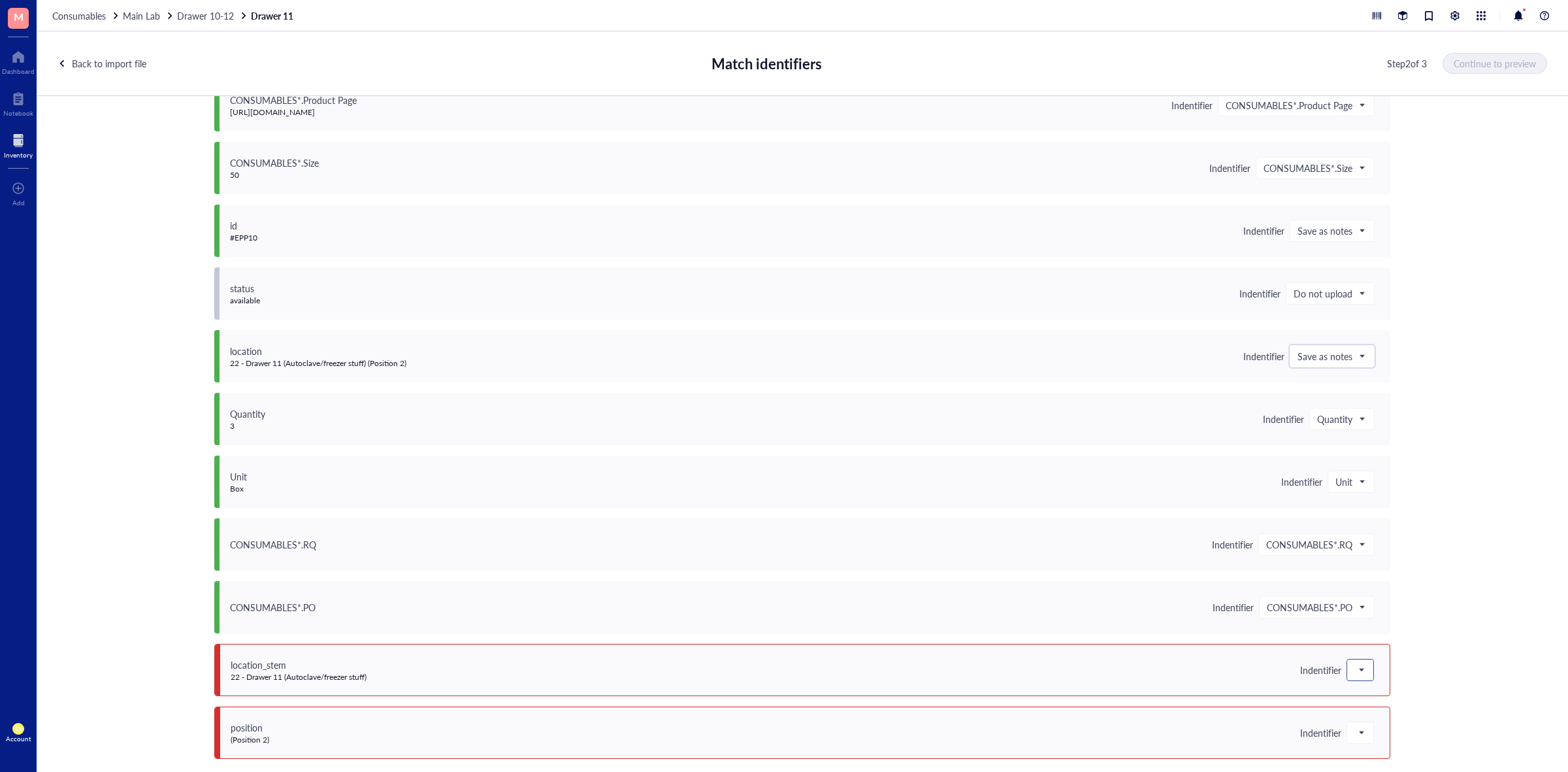
click at [1360, 666] on span at bounding box center [1359, 670] width 12 height 20
click at [1388, 504] on div "Do not upload" at bounding box center [1441, 500] width 172 height 14
click at [1362, 740] on div at bounding box center [1359, 732] width 26 height 21
click at [1385, 557] on div "Do not upload" at bounding box center [1441, 562] width 172 height 14
click at [1504, 59] on span "Continue to preview" at bounding box center [1495, 63] width 82 height 11
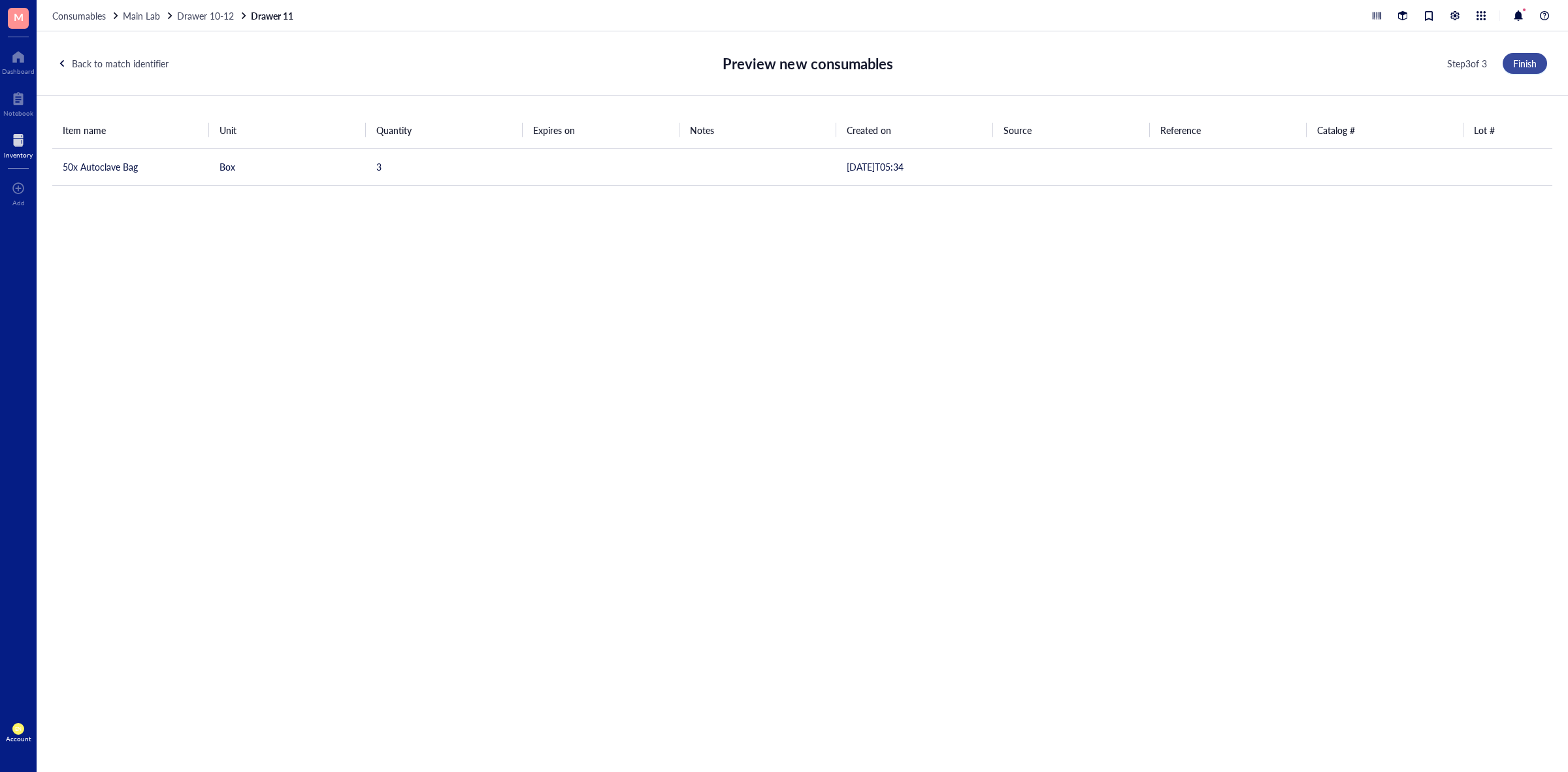
click at [1514, 67] on span "Finish" at bounding box center [1525, 63] width 23 height 11
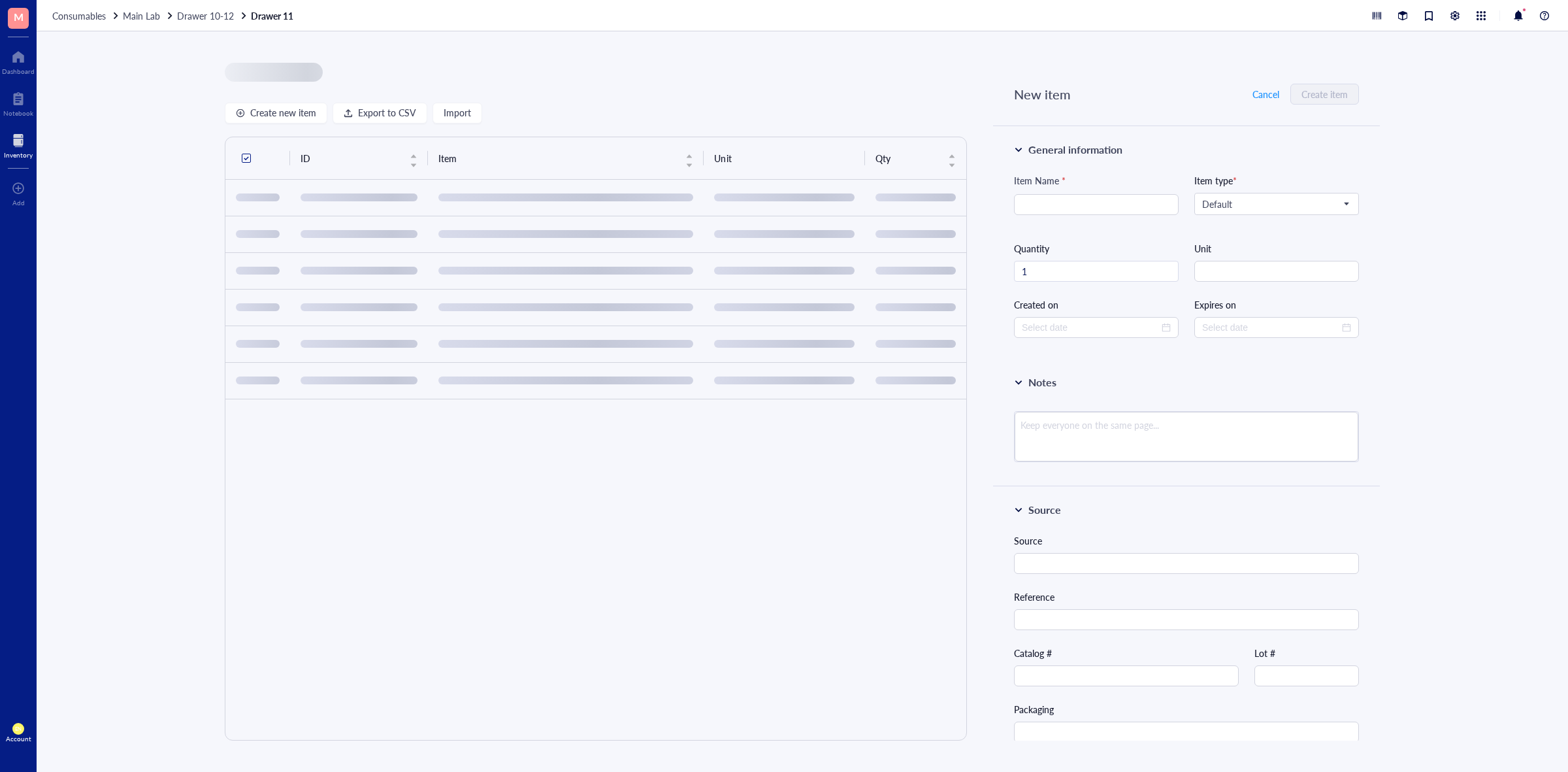
type input "[DATE]"
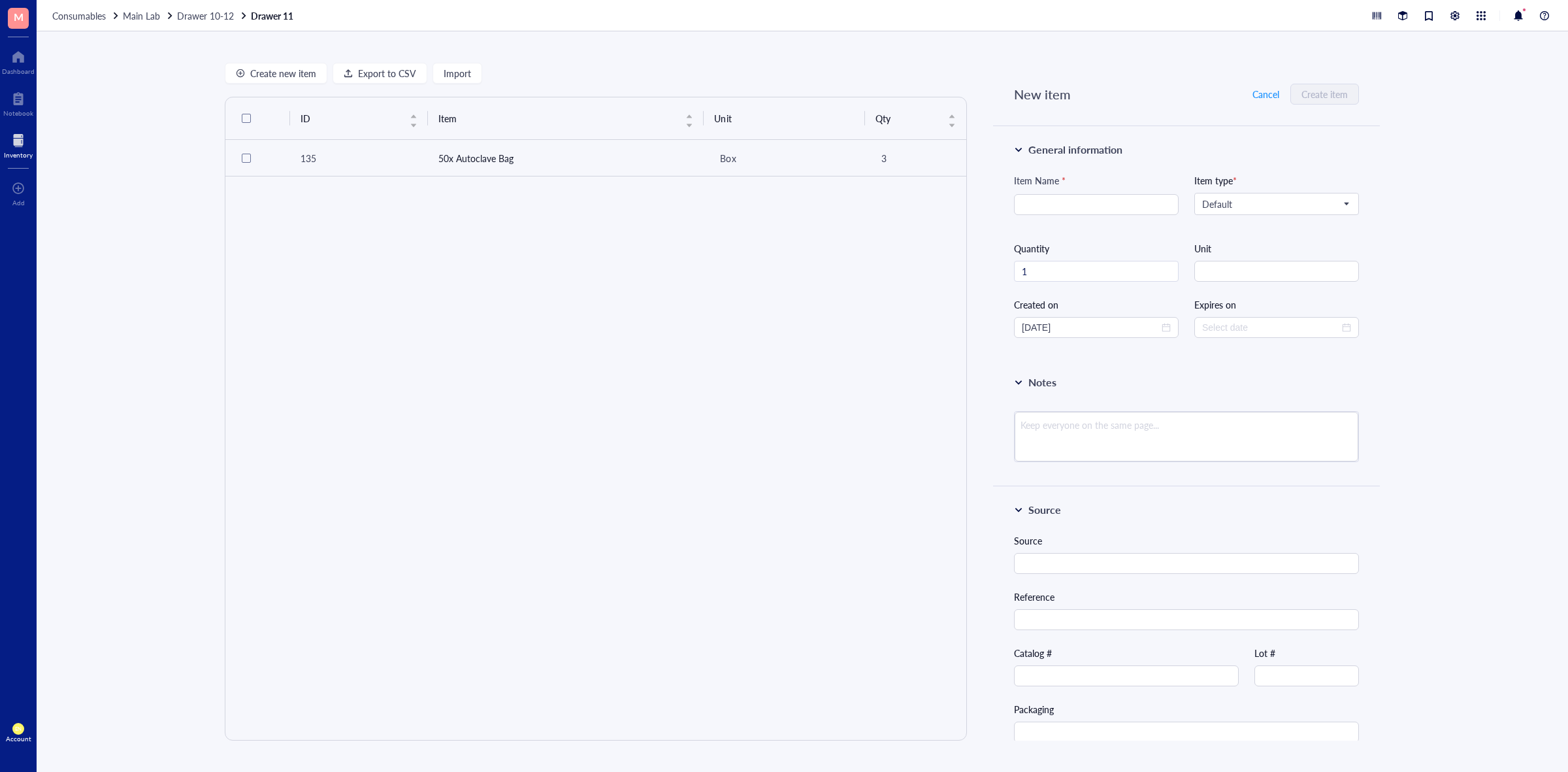
click at [211, 16] on span "Drawer 10-12" at bounding box center [205, 15] width 57 height 13
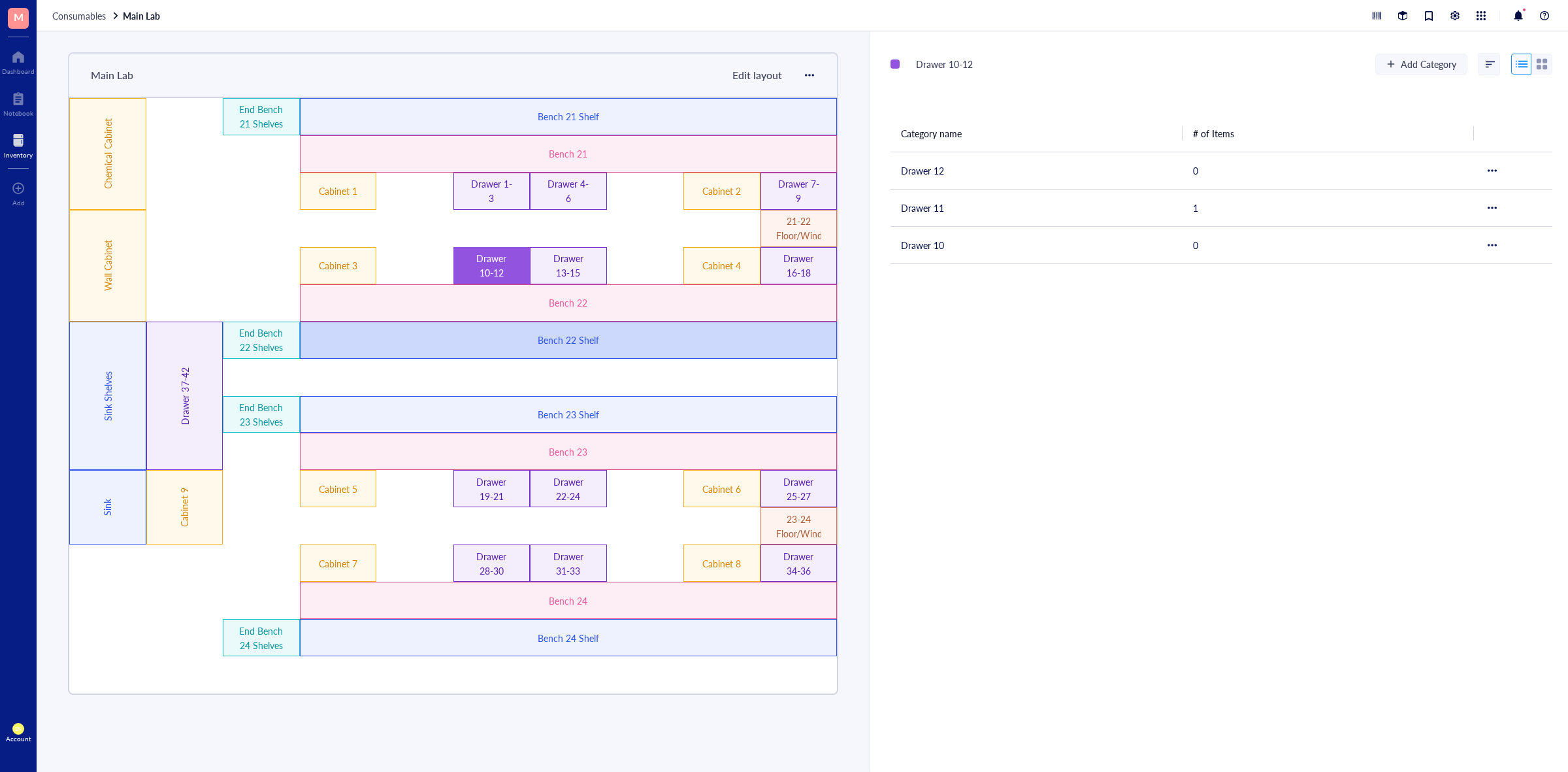
click at [614, 347] on div "Bench 22 Shelf" at bounding box center [568, 340] width 538 height 37
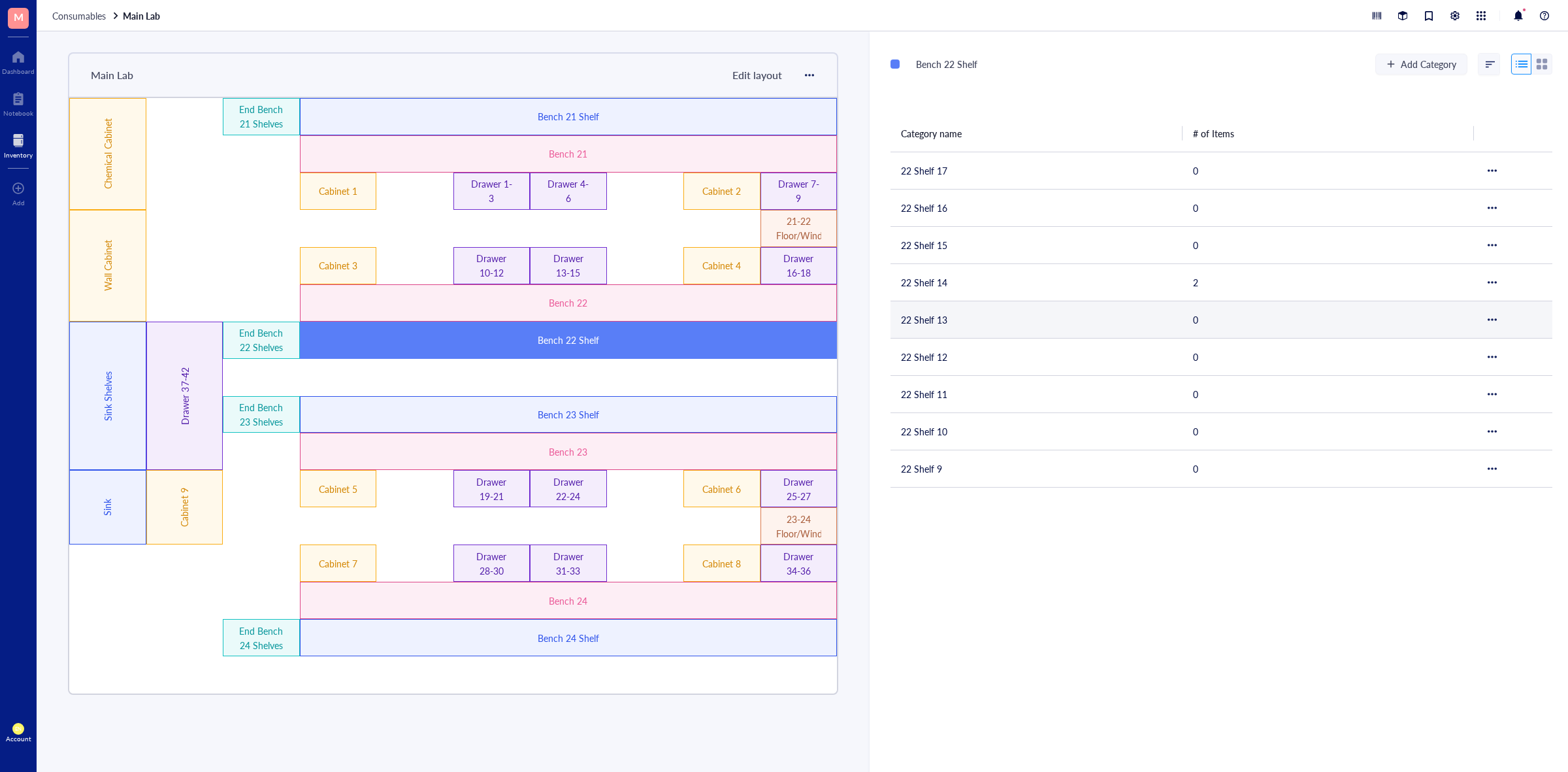
click at [983, 320] on td "22 Shelf 13" at bounding box center [1036, 318] width 292 height 37
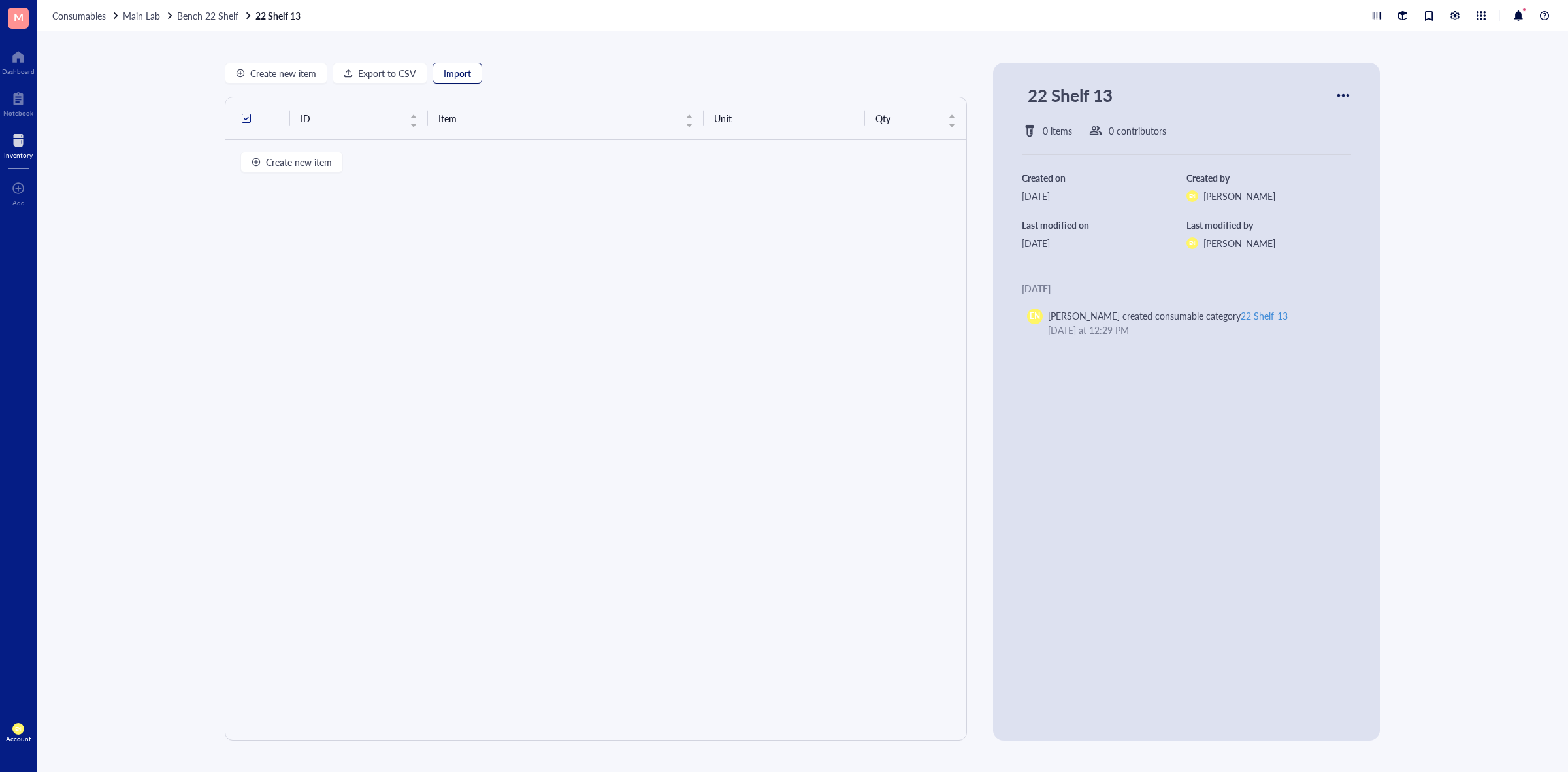
click at [448, 71] on span "Import" at bounding box center [457, 73] width 27 height 11
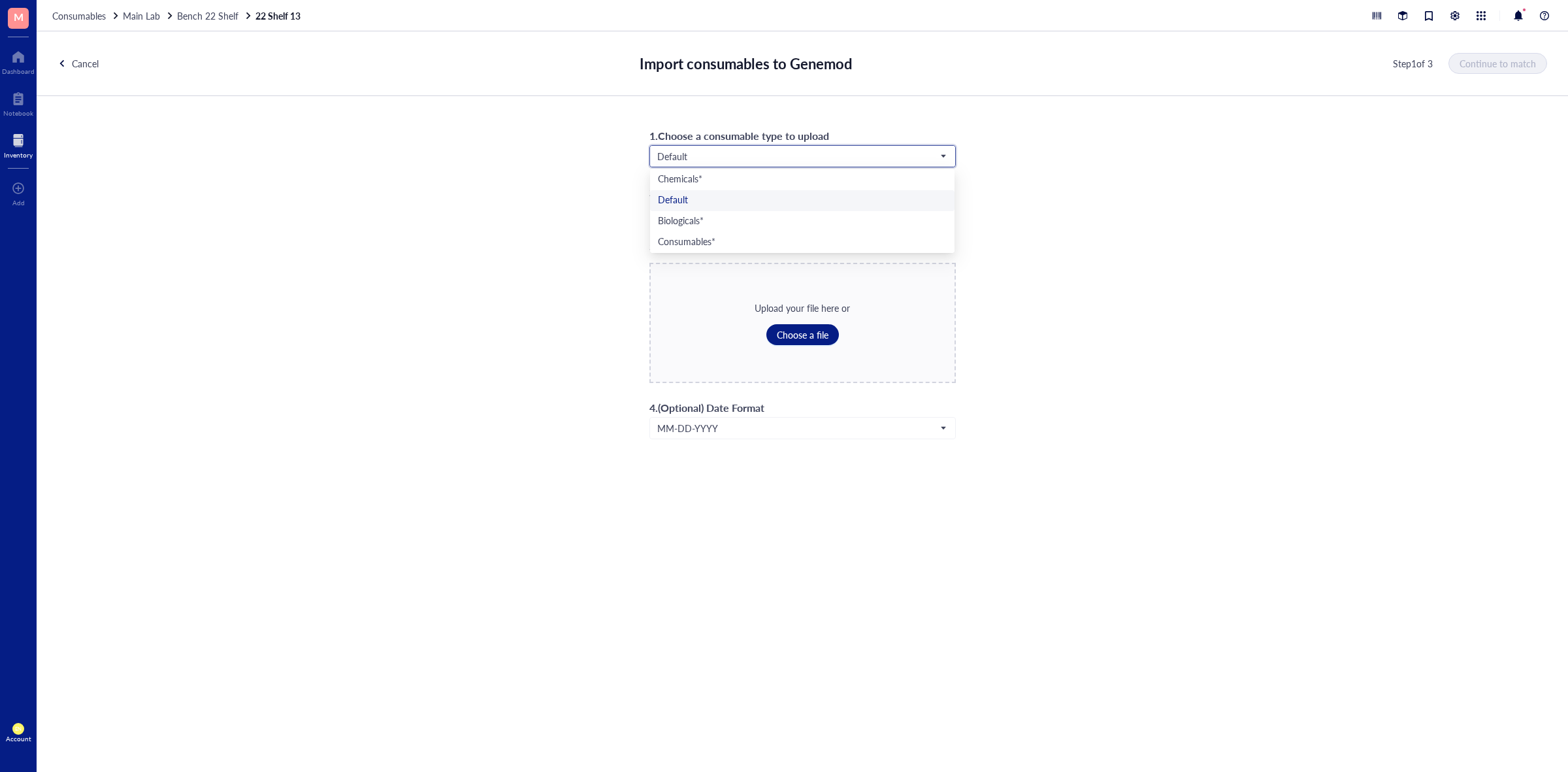
click at [769, 147] on input "search" at bounding box center [796, 156] width 279 height 20
click at [729, 240] on div "Consumables*" at bounding box center [802, 242] width 288 height 14
click at [785, 331] on span "Choose a file" at bounding box center [802, 334] width 52 height 11
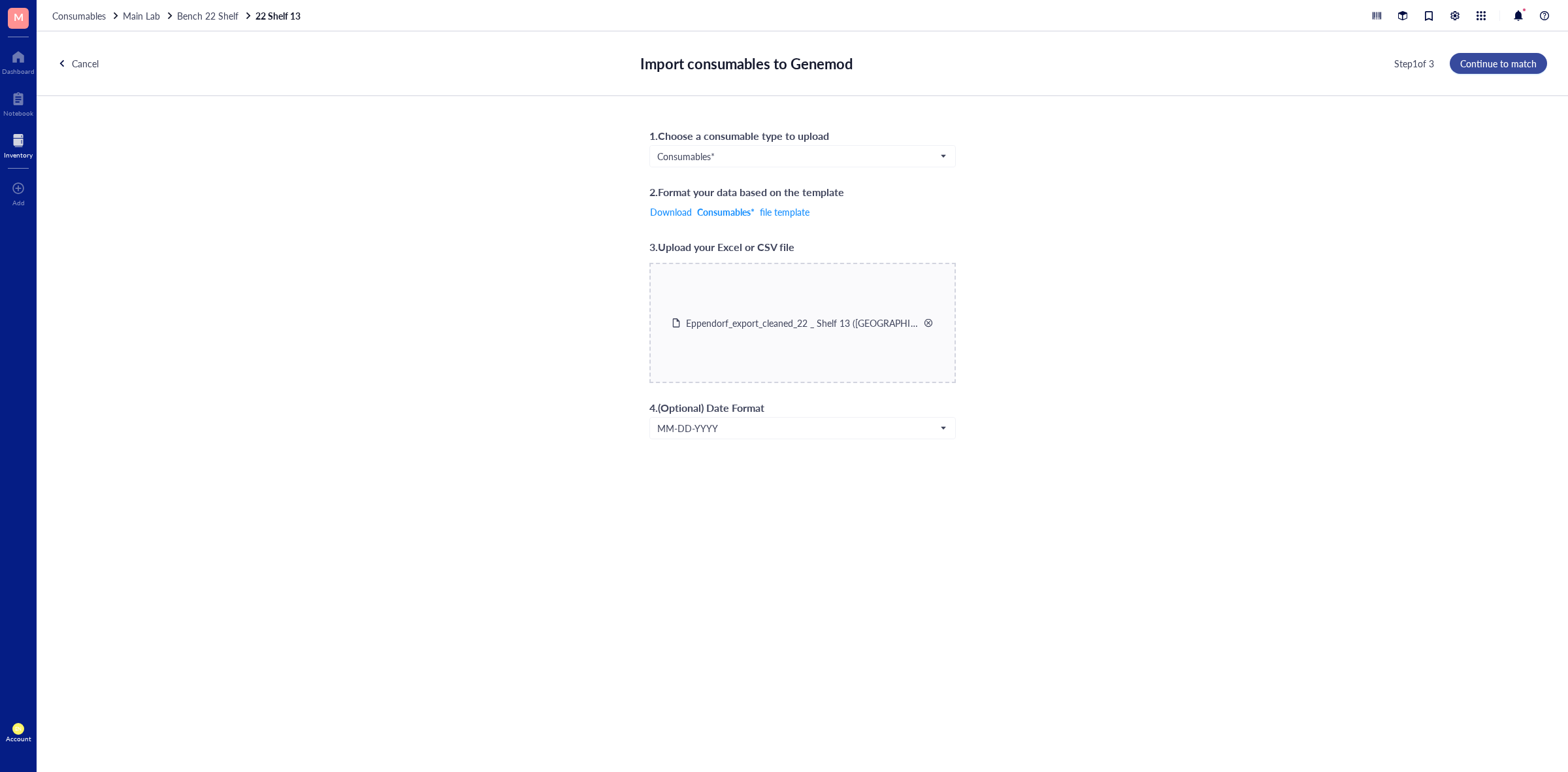
click at [1484, 65] on span "Continue to match" at bounding box center [1498, 63] width 77 height 11
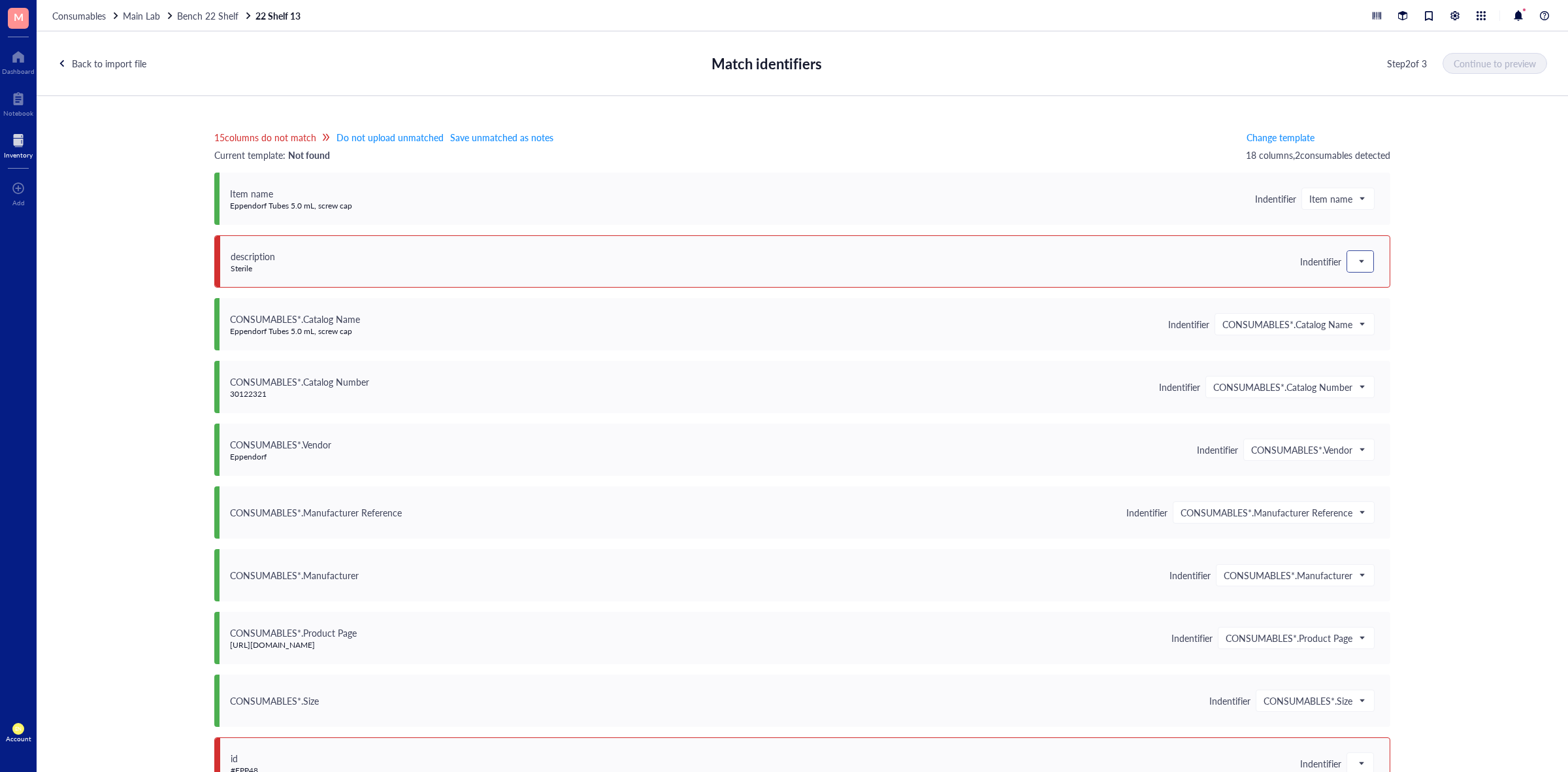
click at [1359, 259] on span at bounding box center [1359, 261] width 12 height 20
click at [1362, 306] on div "Save as notes" at bounding box center [1441, 306] width 172 height 14
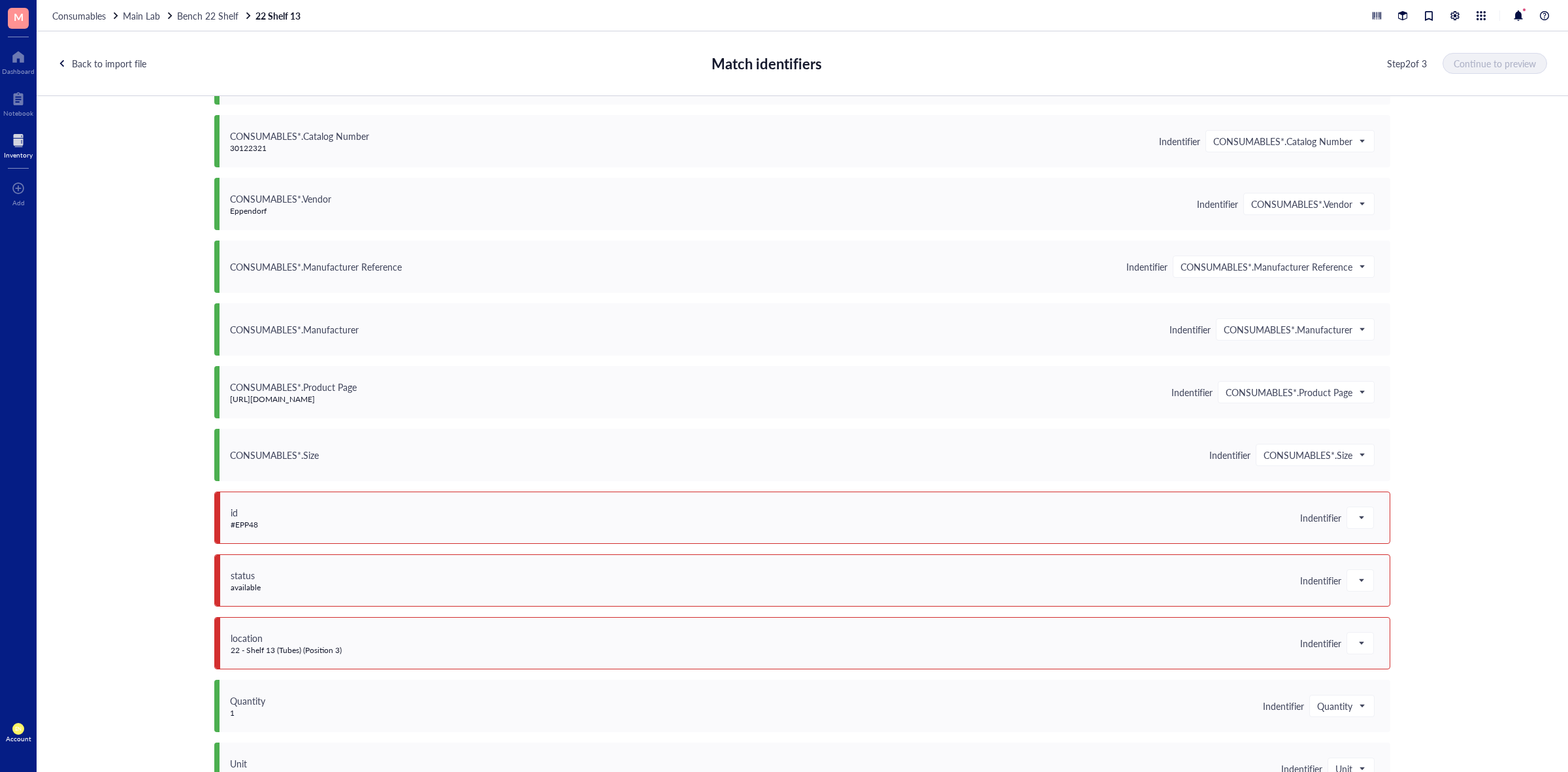
scroll to position [409, 0]
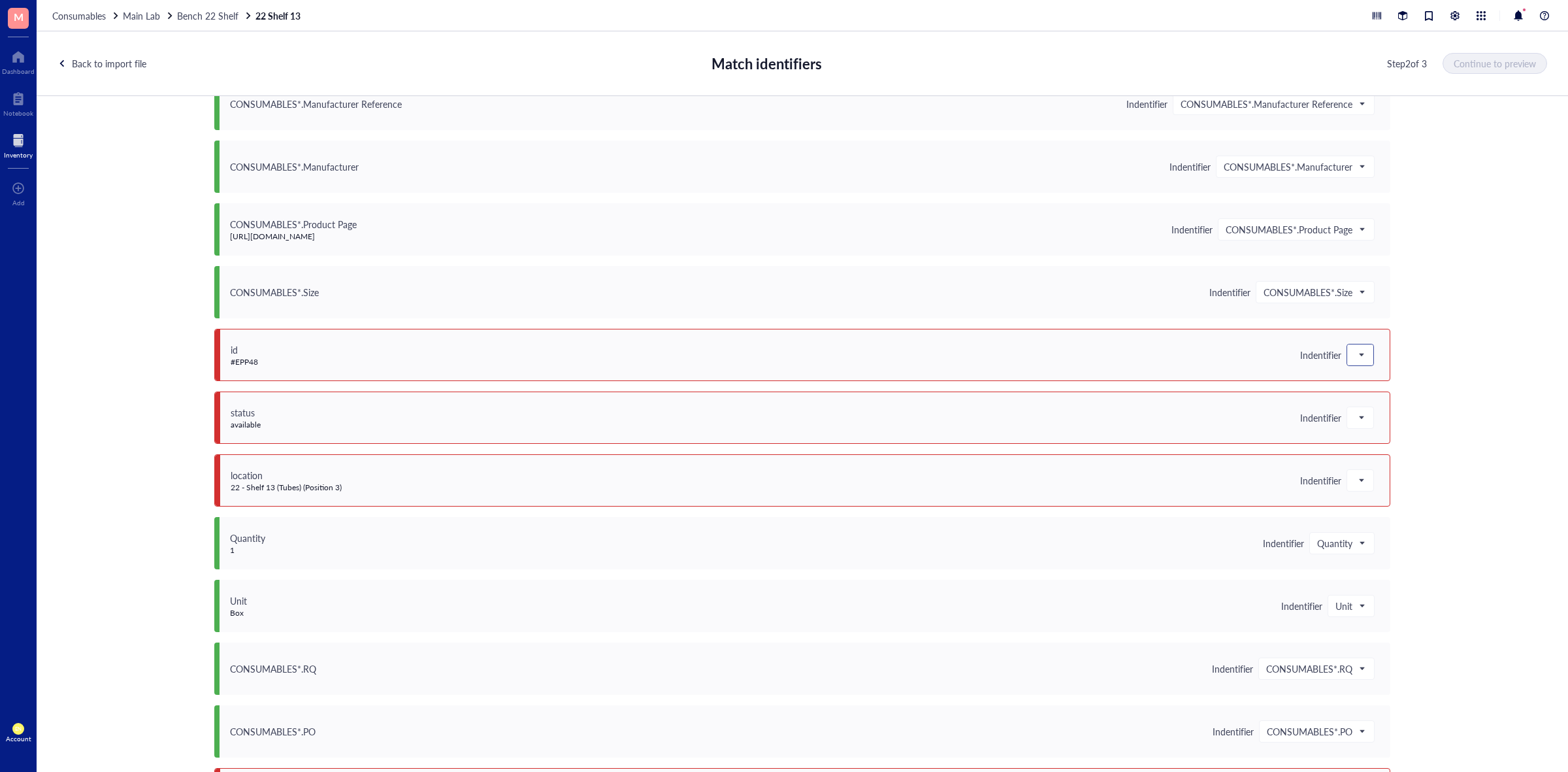
click at [1354, 366] on div at bounding box center [1360, 354] width 27 height 23
click at [1366, 362] on div at bounding box center [1359, 354] width 26 height 21
click at [1366, 394] on div "Save as notes" at bounding box center [1441, 400] width 172 height 14
click at [1354, 416] on span at bounding box center [1359, 418] width 12 height 20
click at [1368, 443] on div "Do not upload" at bounding box center [1441, 441] width 172 height 14
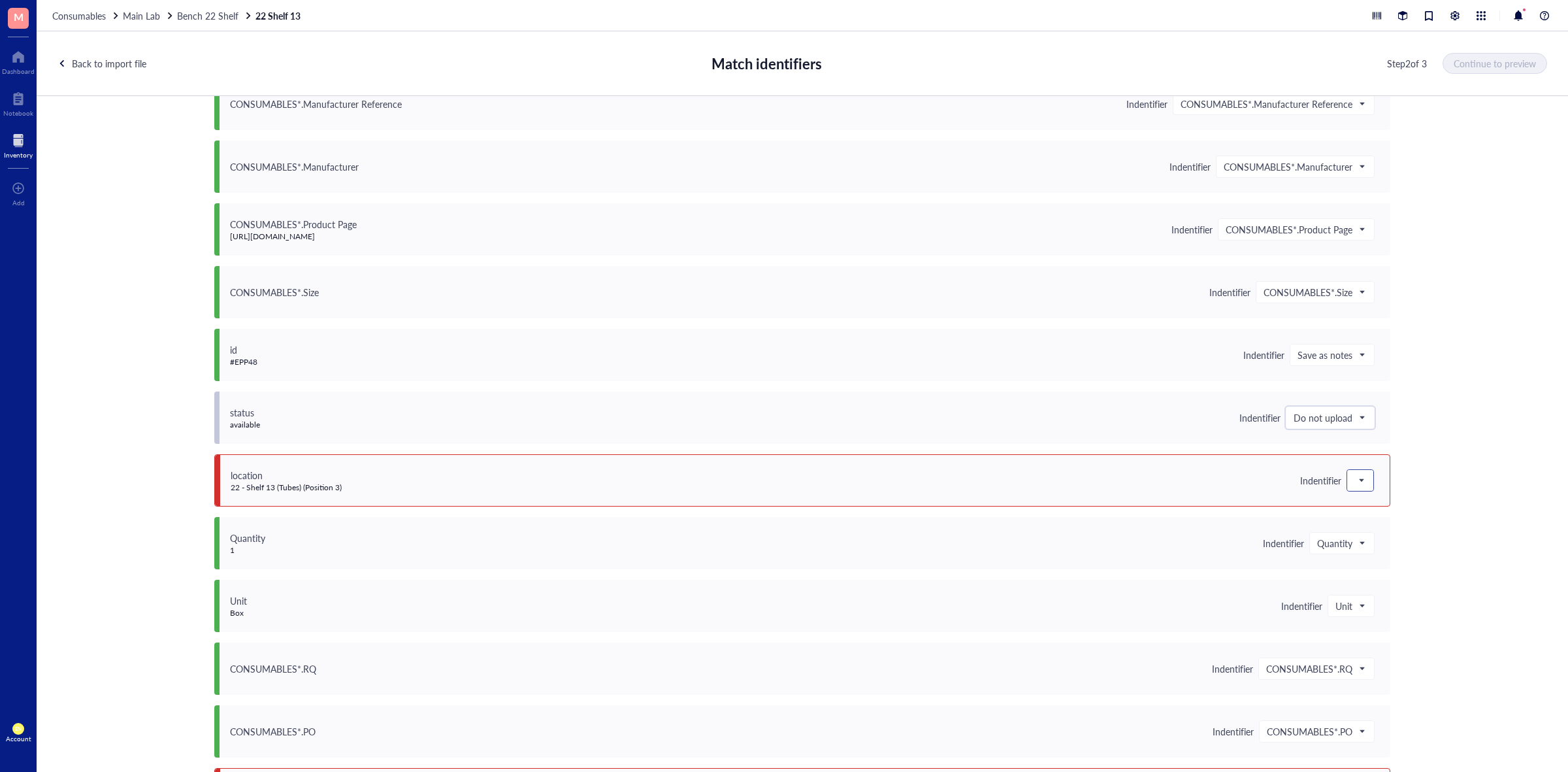
click at [1363, 475] on div at bounding box center [1359, 480] width 26 height 21
click at [1370, 520] on div "Save as notes" at bounding box center [1441, 524] width 172 height 14
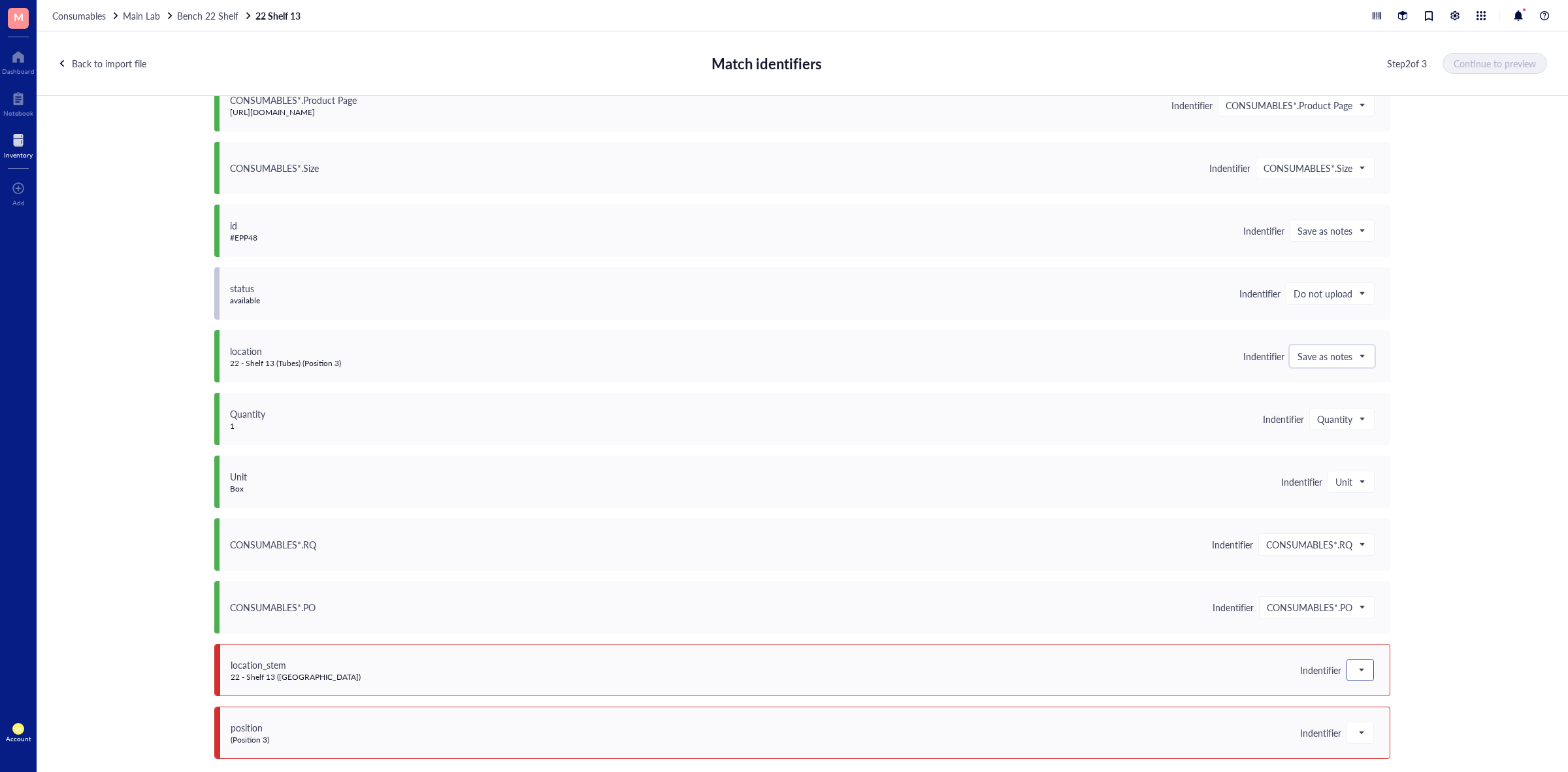
click at [1347, 673] on div at bounding box center [1359, 669] width 26 height 21
drag, startPoint x: 1376, startPoint y: 523, endPoint x: 1398, endPoint y: 501, distance: 31.1
click at [1398, 501] on div "Do not upload Save as notes Item name Unit Quantity Expires on Notes Created on…" at bounding box center [1440, 730] width 187 height 481
click at [1386, 498] on div "Do not upload" at bounding box center [1441, 500] width 172 height 14
click at [1366, 731] on div at bounding box center [1359, 732] width 26 height 21
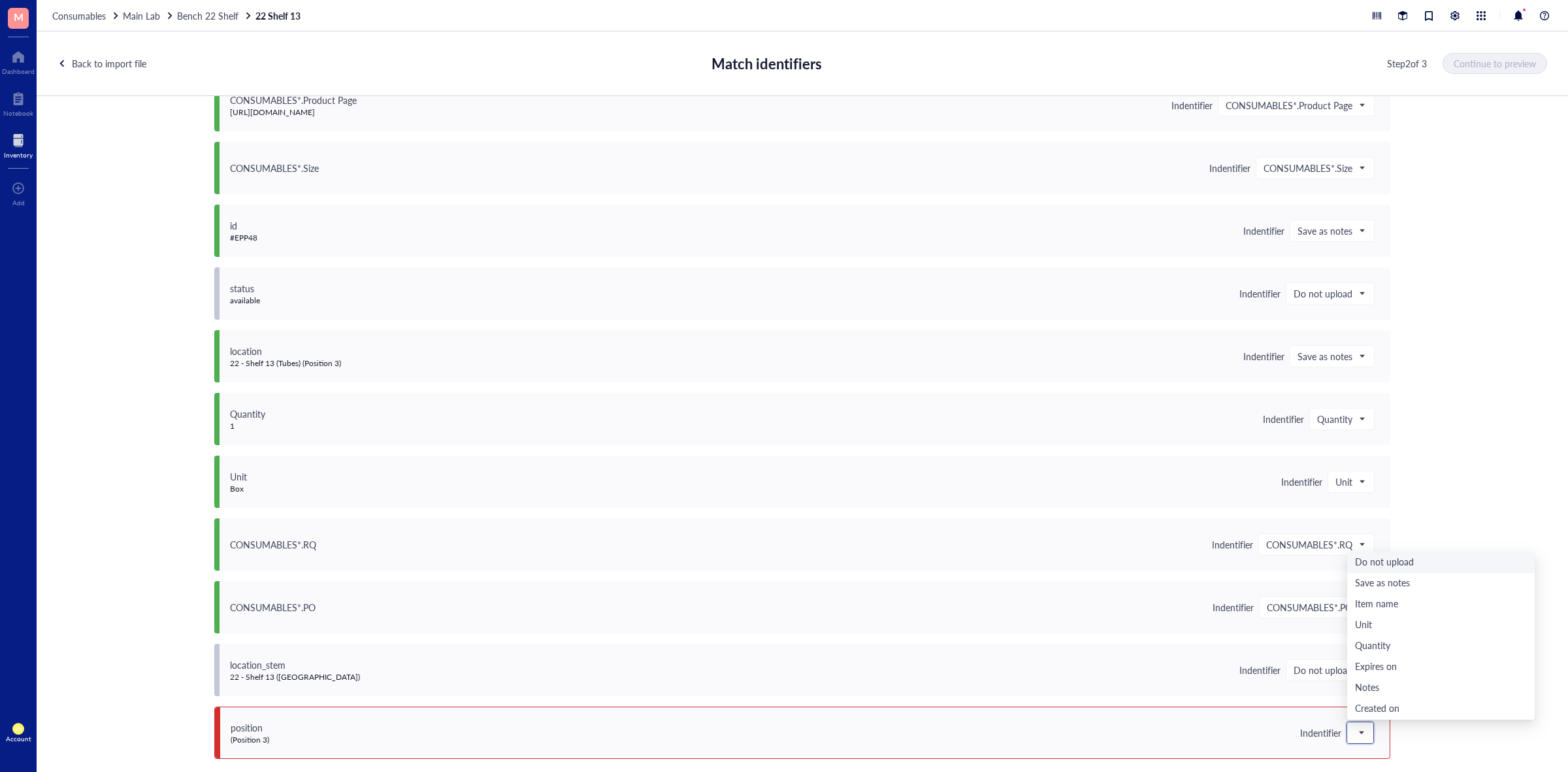
click at [1382, 564] on div "Do not upload" at bounding box center [1441, 562] width 172 height 14
click at [1527, 66] on span "Continue to preview" at bounding box center [1495, 63] width 82 height 11
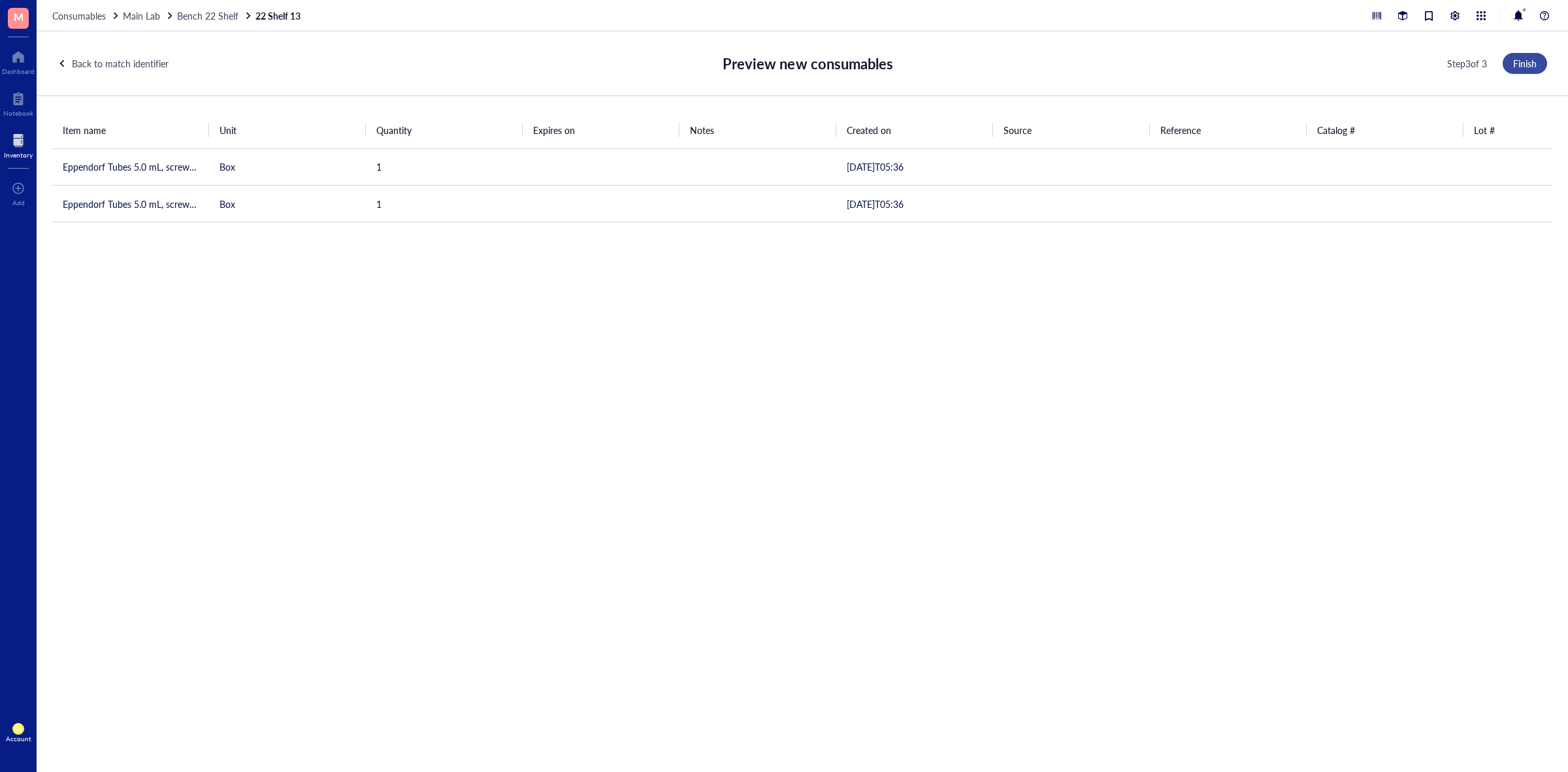
click at [1523, 61] on span "Finish" at bounding box center [1525, 63] width 23 height 11
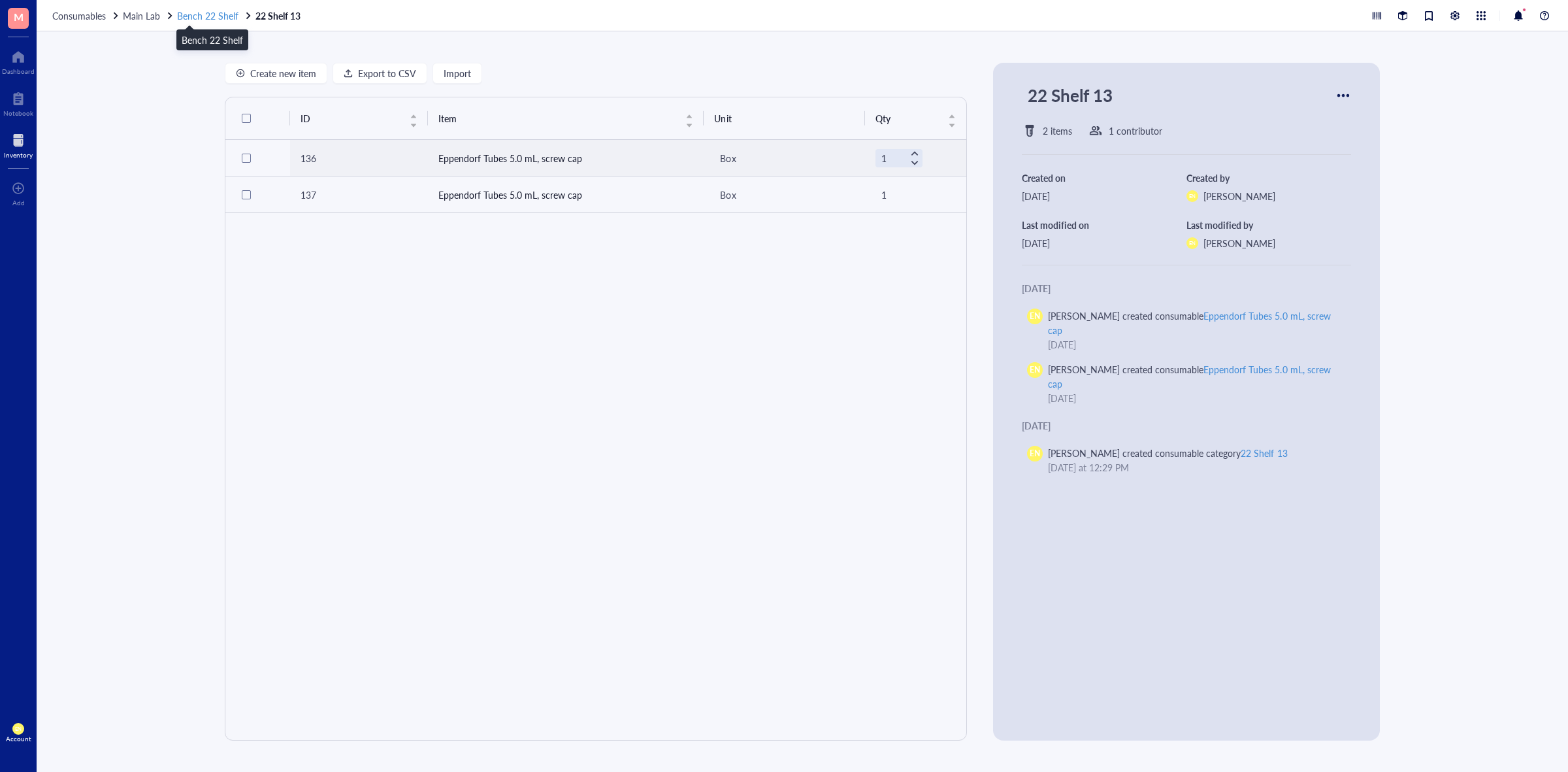
click at [203, 15] on span "Bench 22 Shelf" at bounding box center [208, 15] width 61 height 13
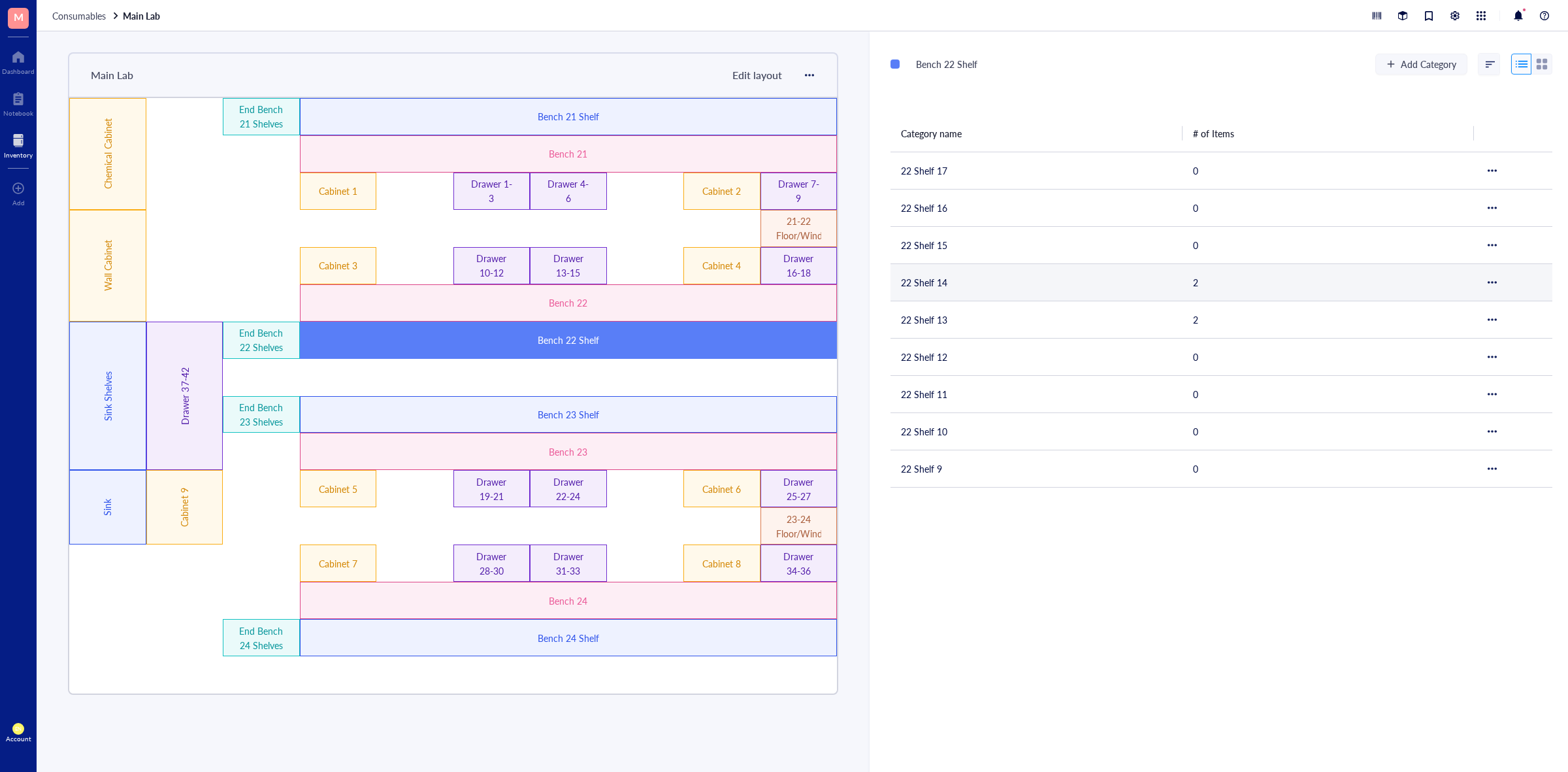
click at [931, 269] on td "22 Shelf 14" at bounding box center [1036, 281] width 292 height 37
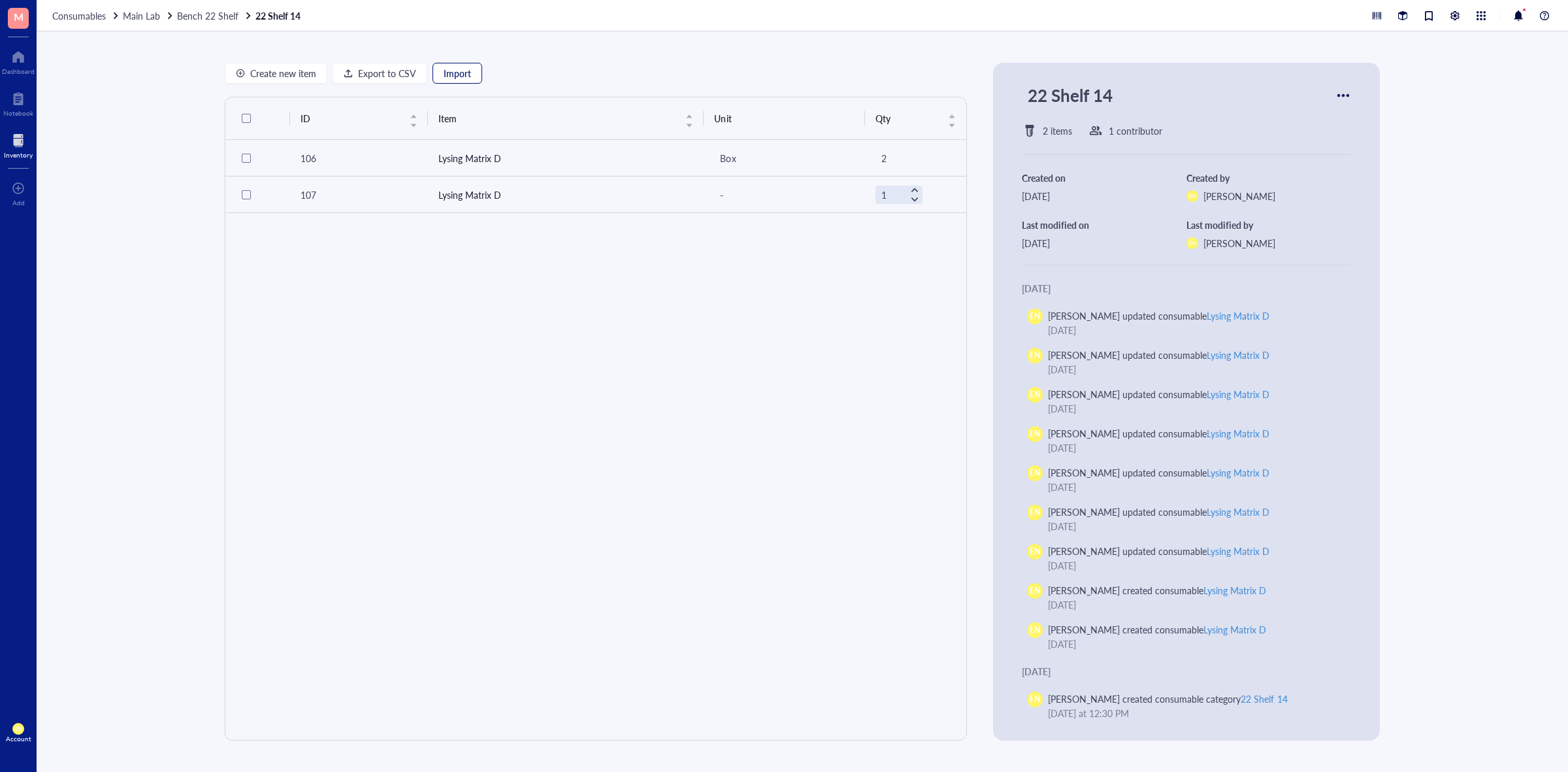
click at [471, 73] on button "Import" at bounding box center [456, 72] width 50 height 21
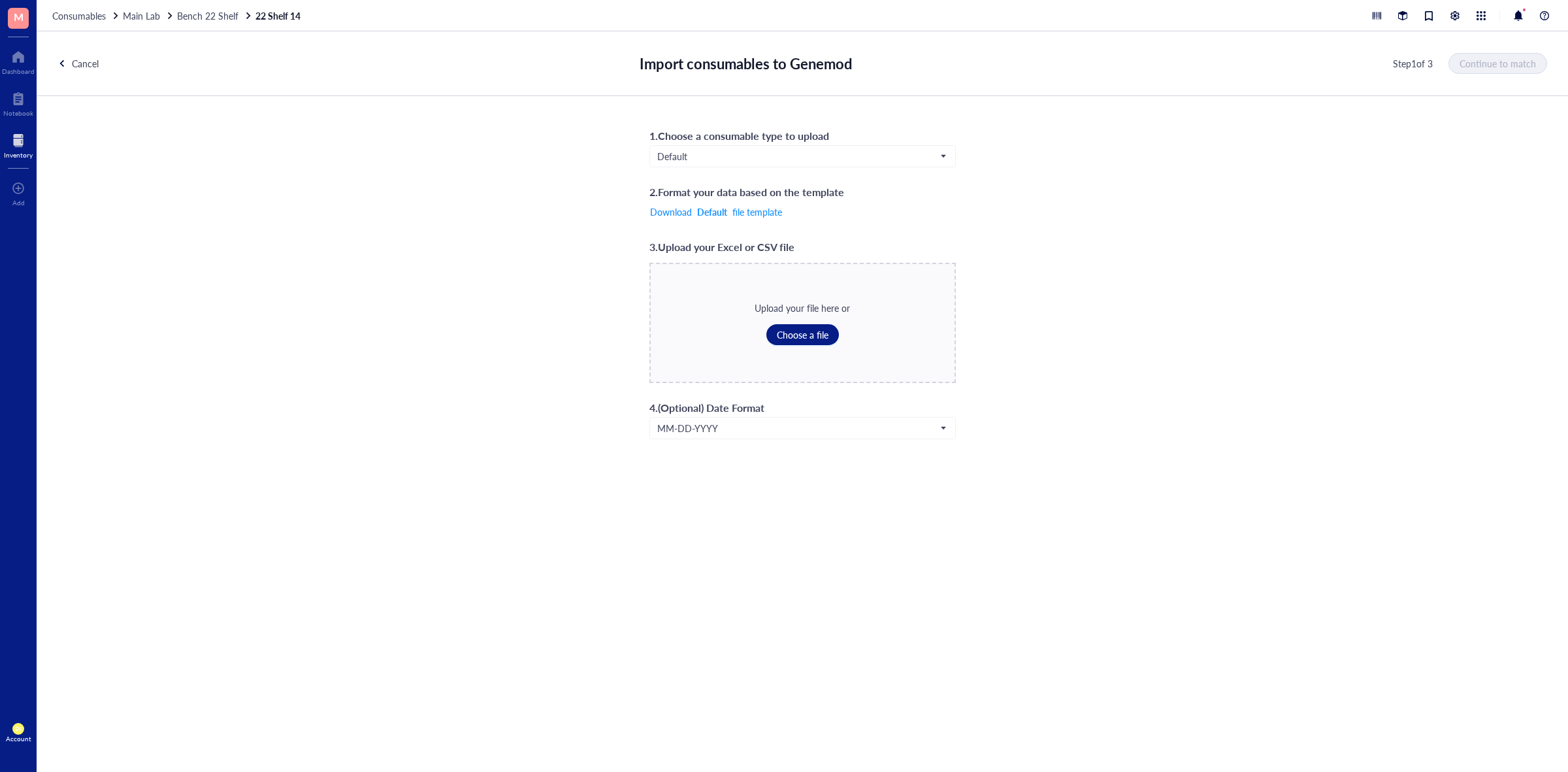
click at [771, 168] on div "1 . Choose a consumable type to upload Default 2 . Format your data based on th…" at bounding box center [802, 282] width 306 height 312
click at [781, 154] on span "Default" at bounding box center [801, 155] width 288 height 12
click at [753, 244] on div "Consumables*" at bounding box center [802, 242] width 288 height 14
click at [791, 330] on span "Choose a file" at bounding box center [802, 334] width 52 height 11
click at [1492, 65] on span "Continue to match" at bounding box center [1498, 63] width 77 height 11
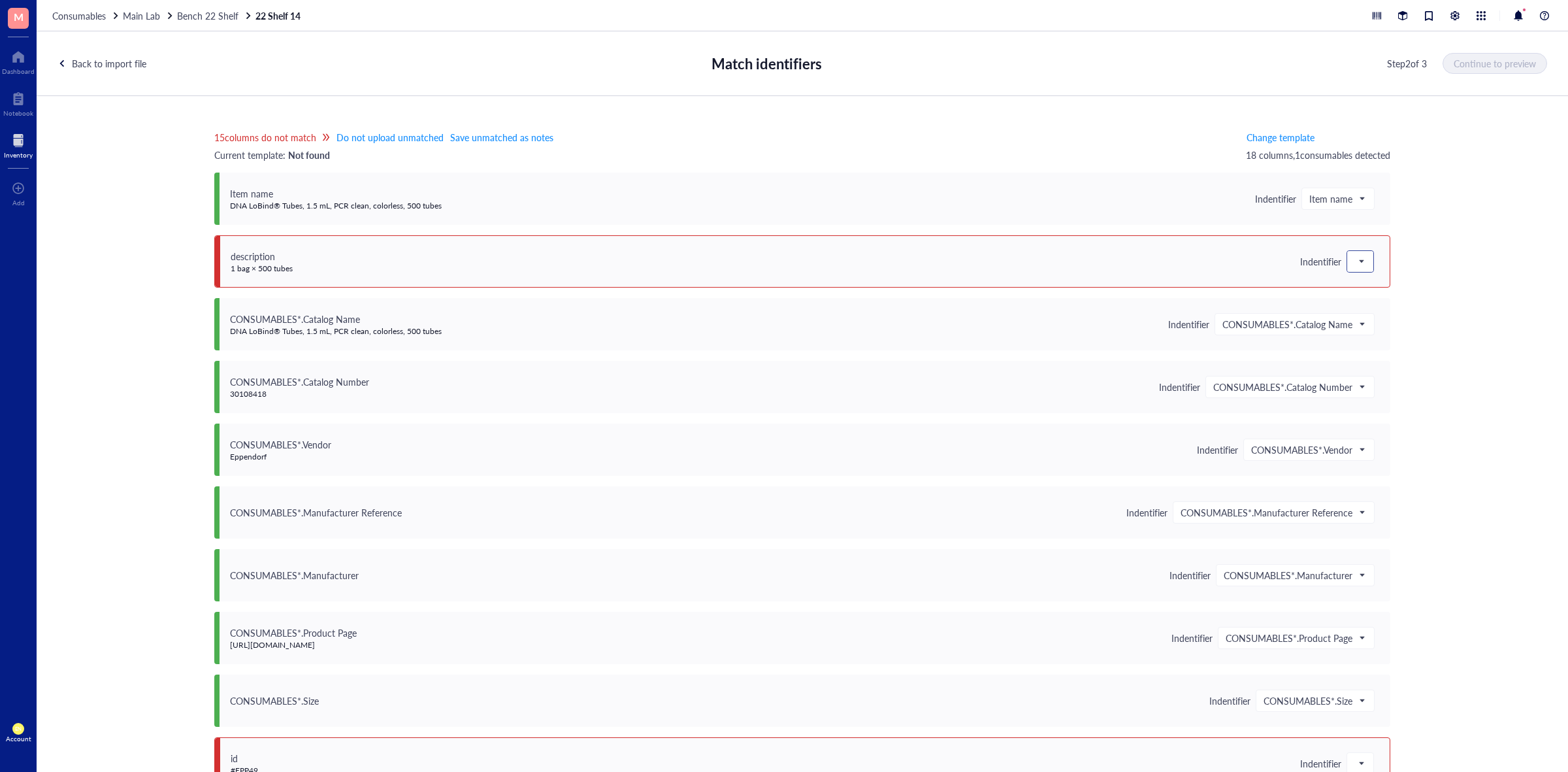
click at [1354, 266] on span at bounding box center [1359, 261] width 12 height 20
click at [1380, 307] on div "Save as notes" at bounding box center [1441, 306] width 172 height 14
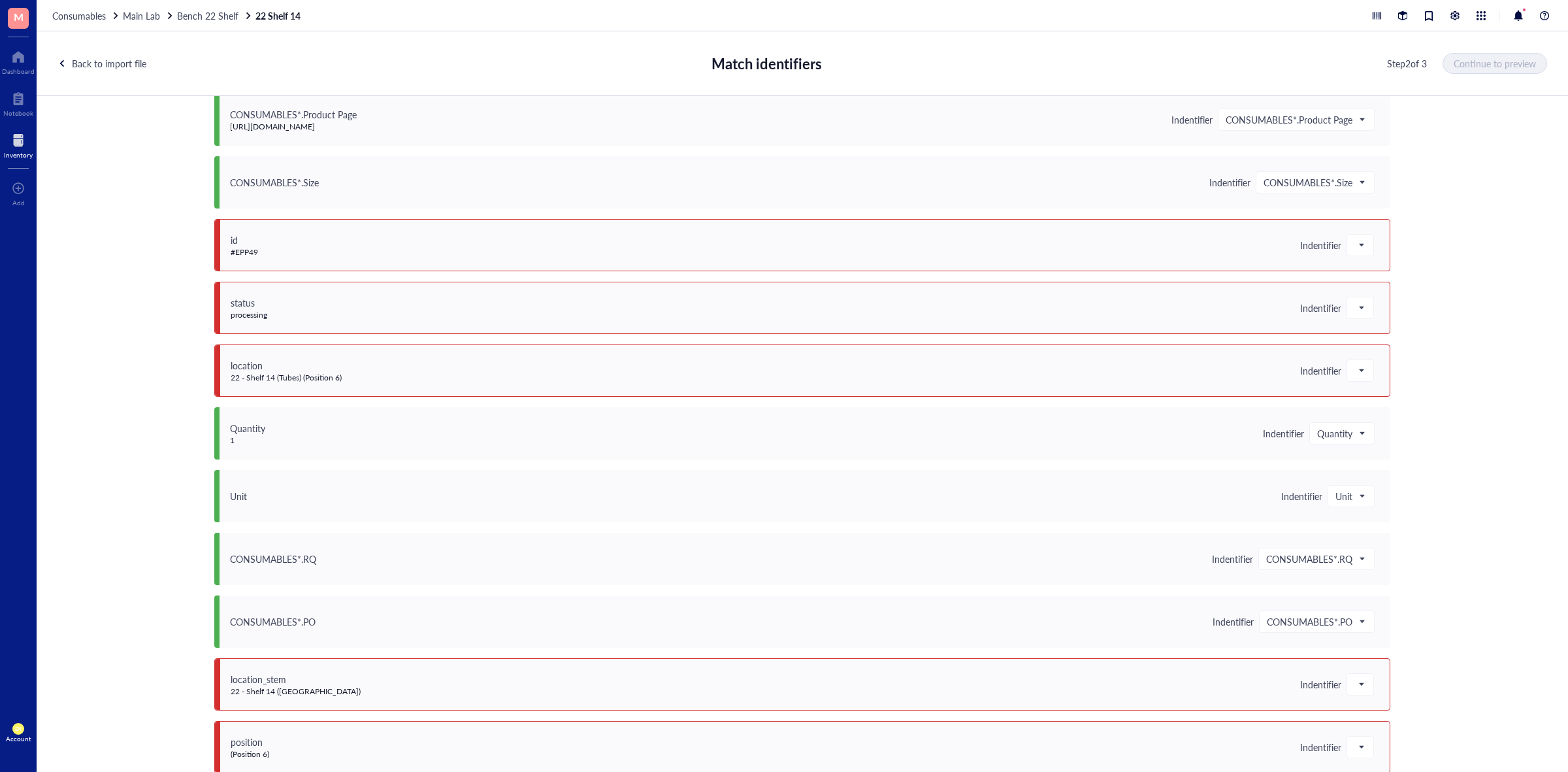
scroll to position [532, 0]
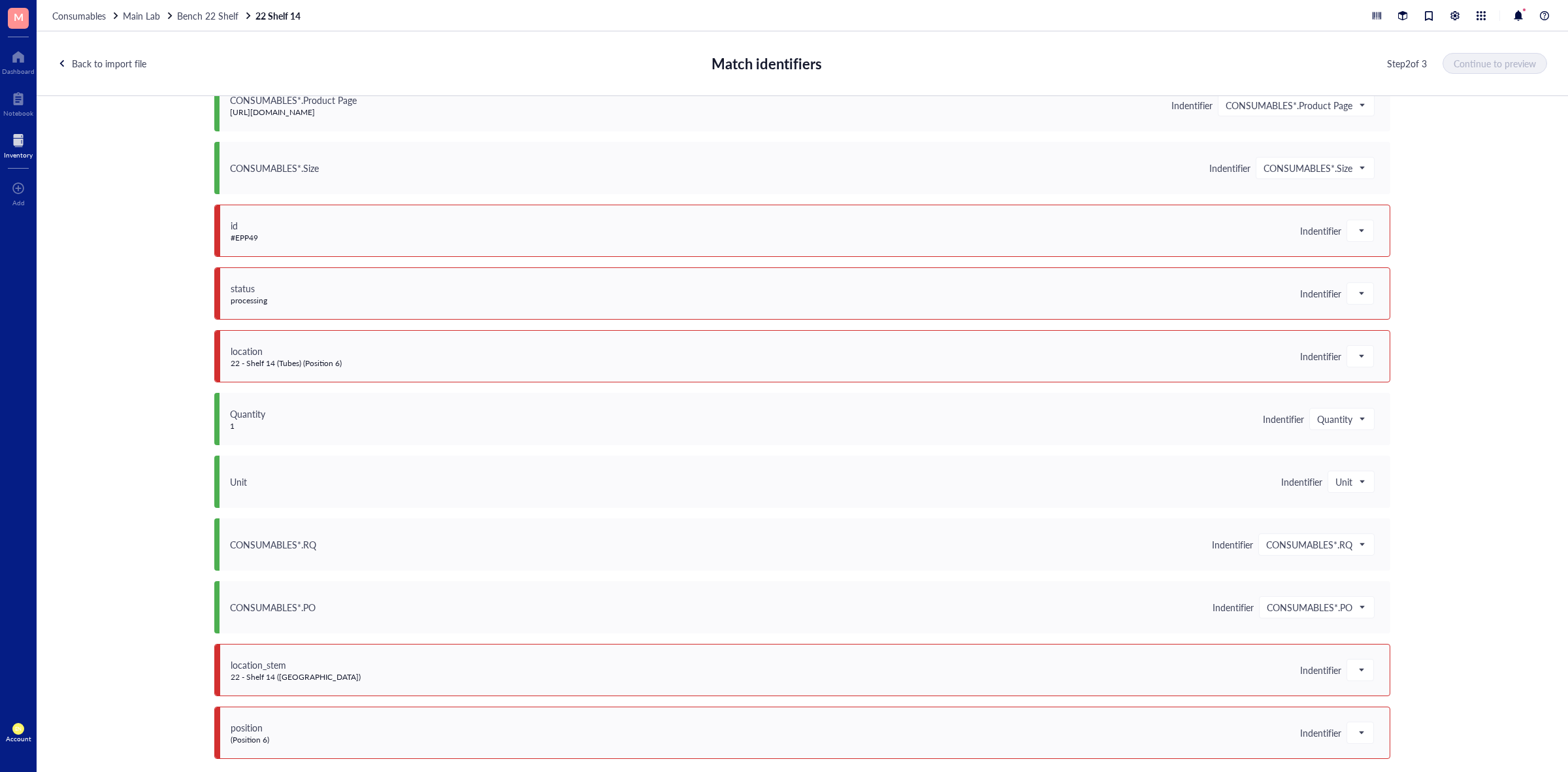
click at [1362, 244] on div "id #EPP49 Indentifier" at bounding box center [802, 231] width 1176 height 52
click at [1357, 234] on span at bounding box center [1359, 231] width 12 height 20
click at [1366, 267] on div "Save as notes" at bounding box center [1440, 275] width 187 height 21
click at [1347, 297] on div at bounding box center [1359, 293] width 26 height 21
click at [1385, 332] on div "Save as notes" at bounding box center [1441, 338] width 172 height 14
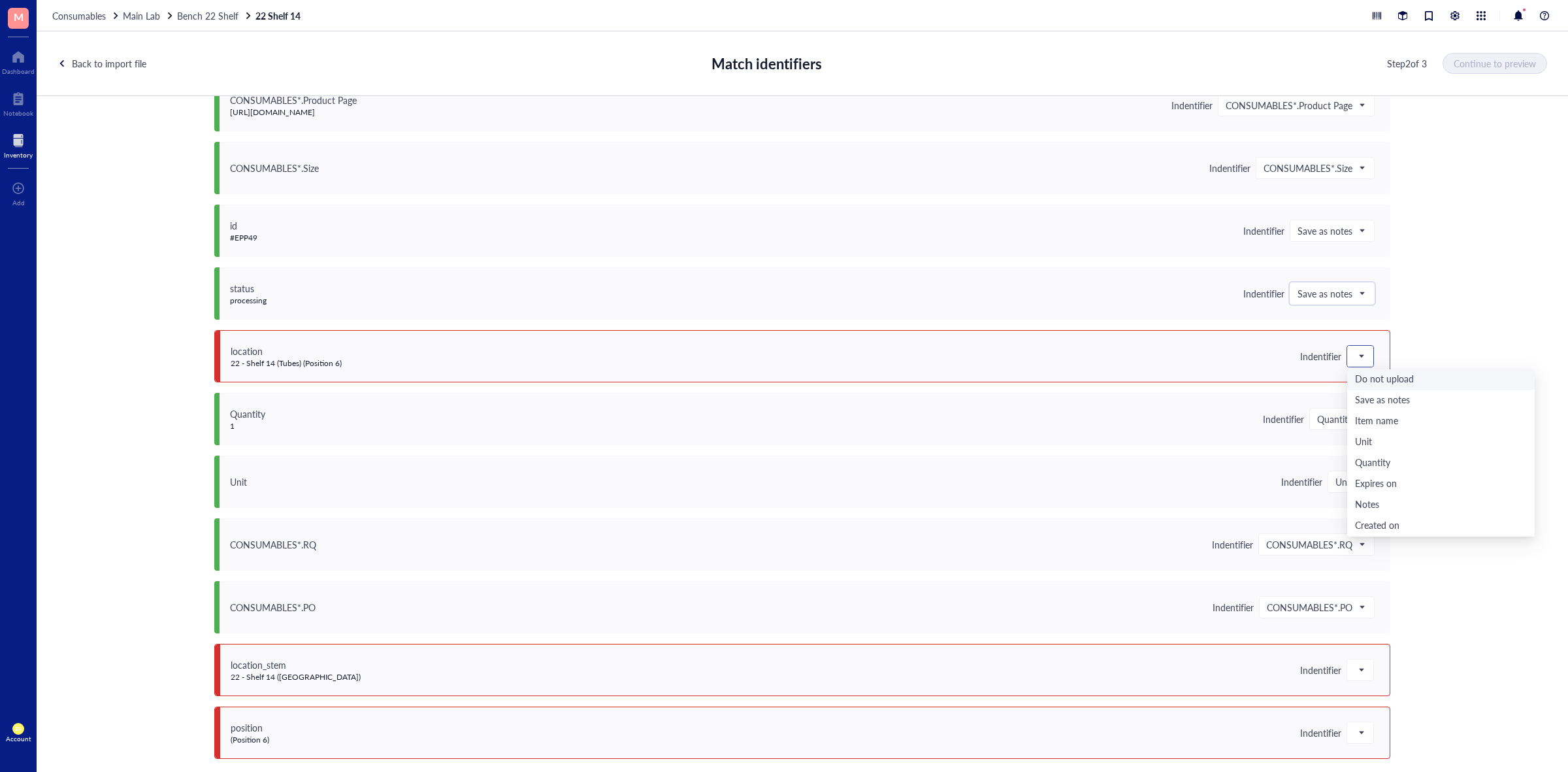
click at [1364, 357] on div at bounding box center [1359, 355] width 26 height 21
click at [1367, 403] on div "Save as notes" at bounding box center [1441, 400] width 172 height 14
click at [1364, 667] on div at bounding box center [1359, 669] width 26 height 21
click at [1392, 500] on div "Do not upload" at bounding box center [1441, 500] width 172 height 14
click at [1353, 746] on div "position (Position 6) Indentifier" at bounding box center [802, 732] width 1176 height 52
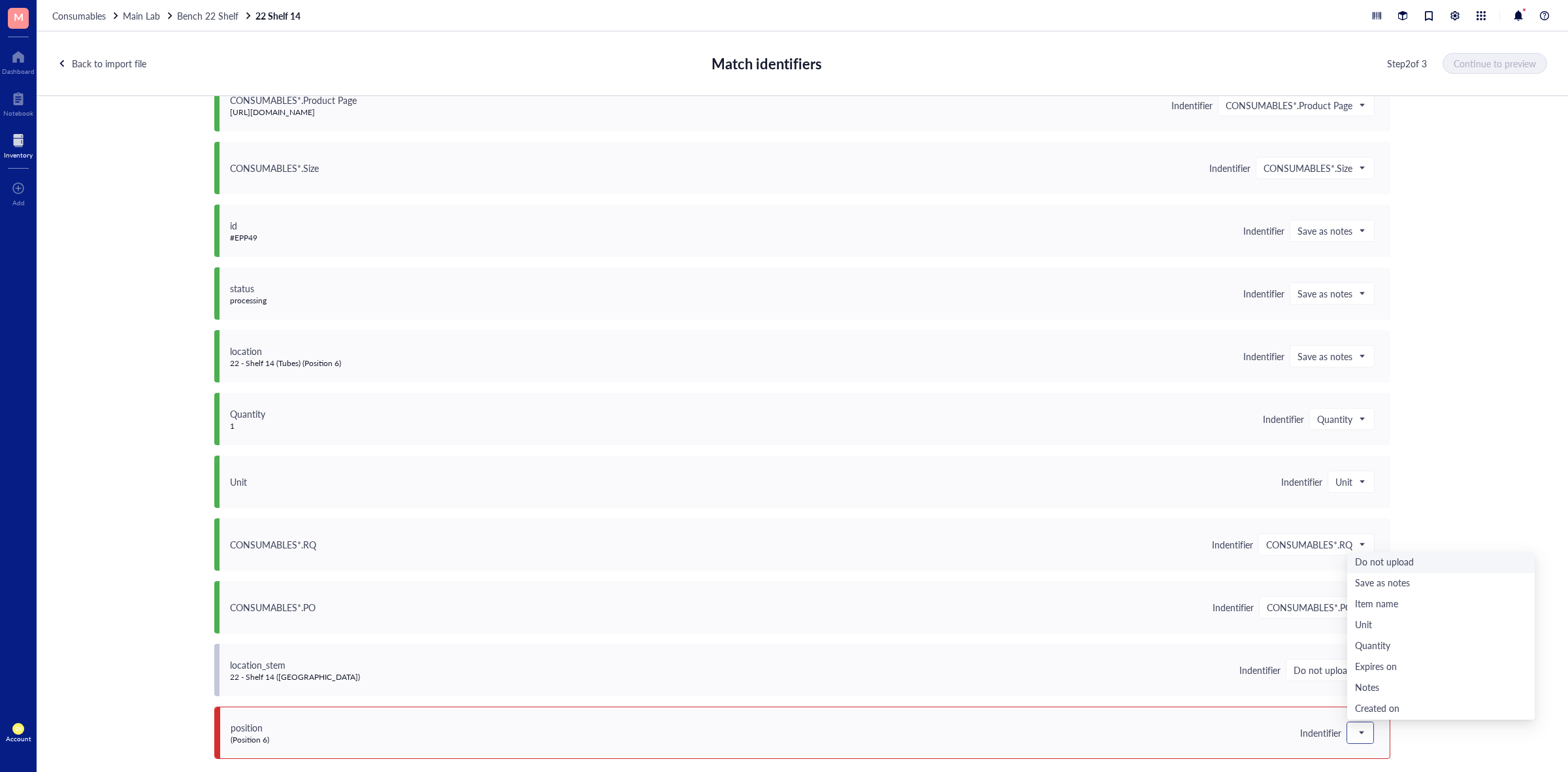
click at [1363, 727] on div at bounding box center [1359, 732] width 26 height 21
click at [1386, 559] on div "Do not upload" at bounding box center [1441, 562] width 172 height 14
click at [1506, 62] on span "Continue to preview" at bounding box center [1495, 63] width 82 height 11
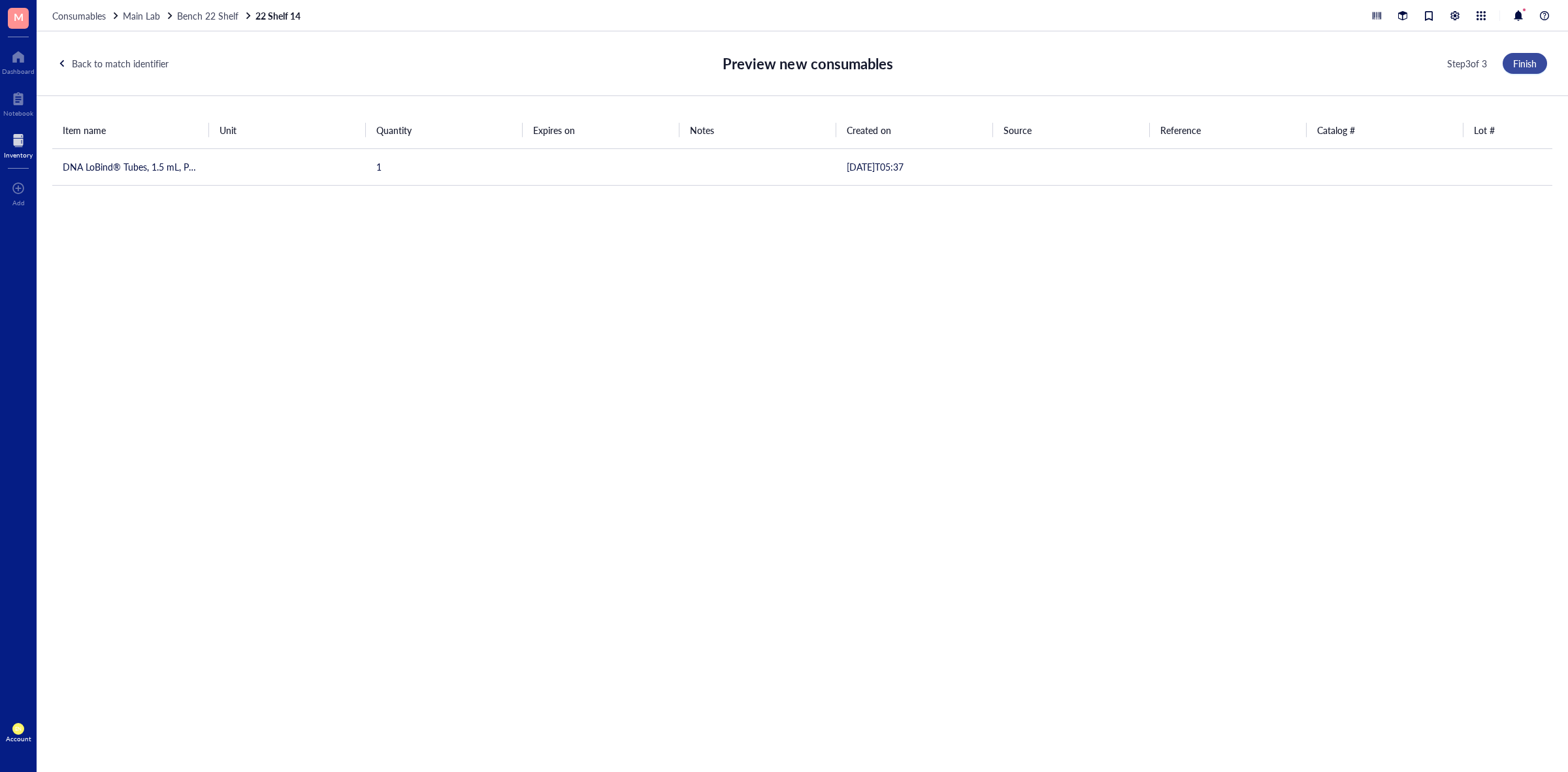
click at [1506, 62] on button "Finish" at bounding box center [1524, 63] width 44 height 21
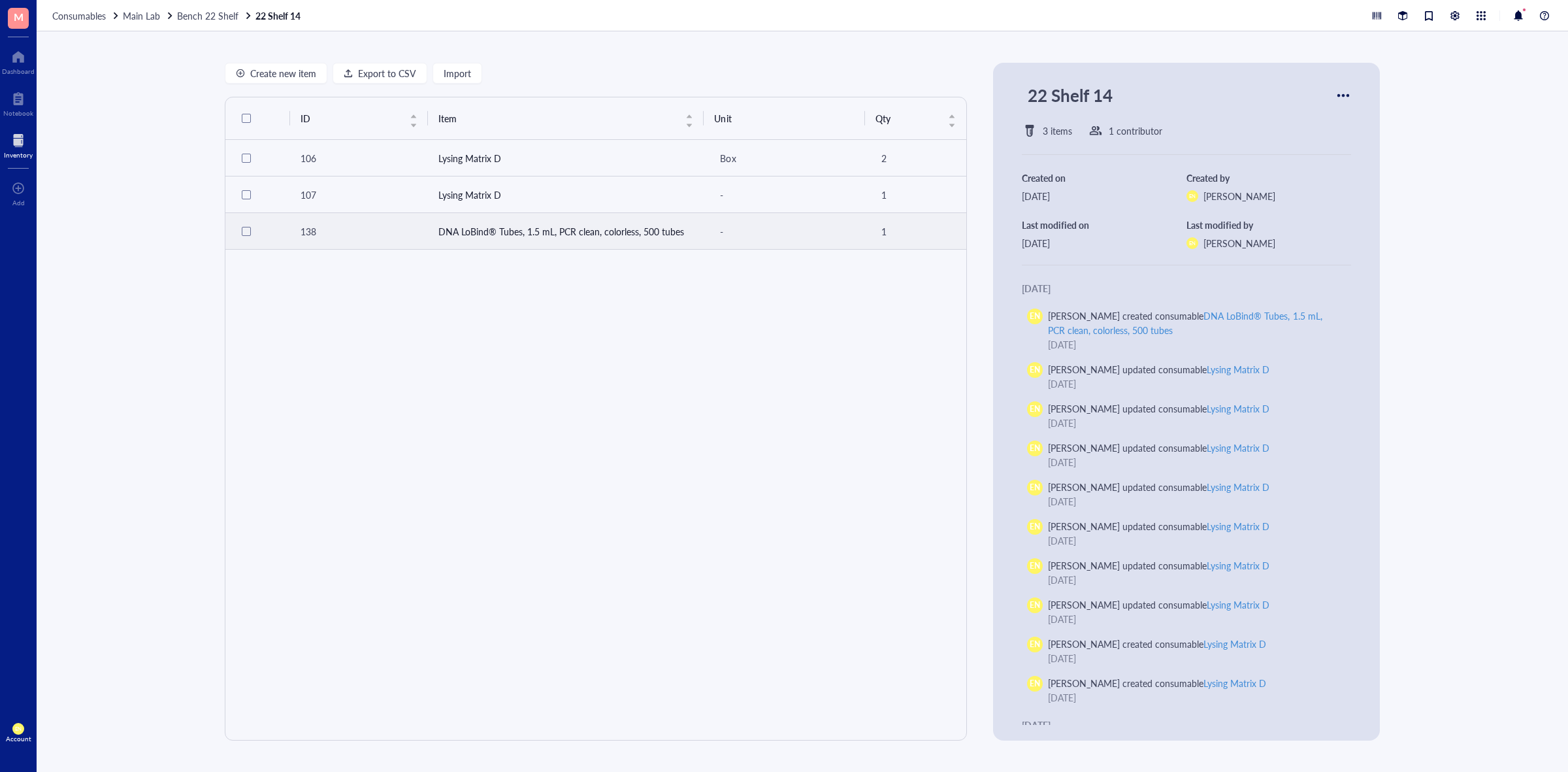
click at [539, 231] on td "DNA LoBind® Tubes, 1.5 mL, PCR clean, colorless, 500 tubes" at bounding box center [566, 231] width 277 height 36
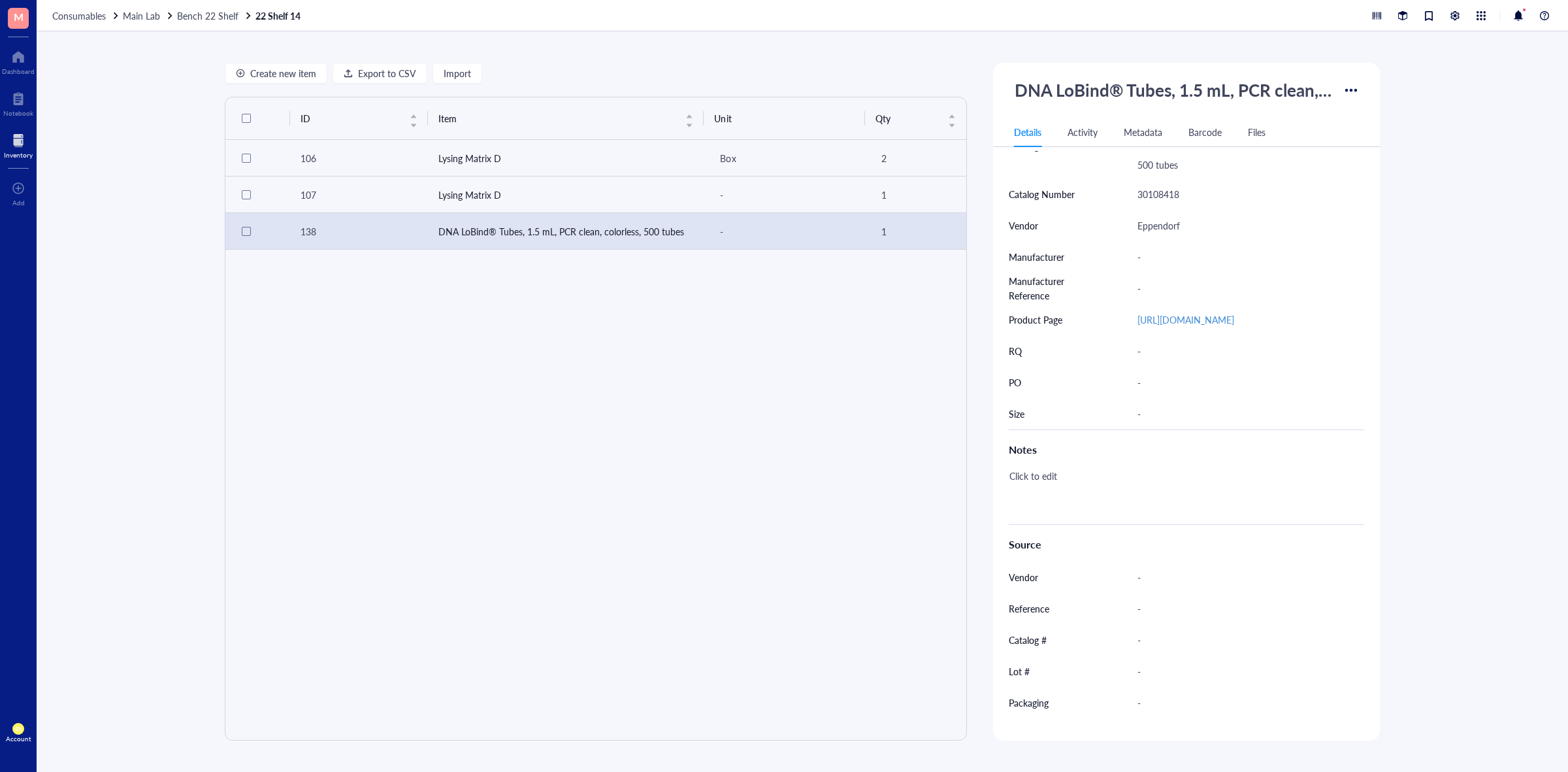
scroll to position [287, 0]
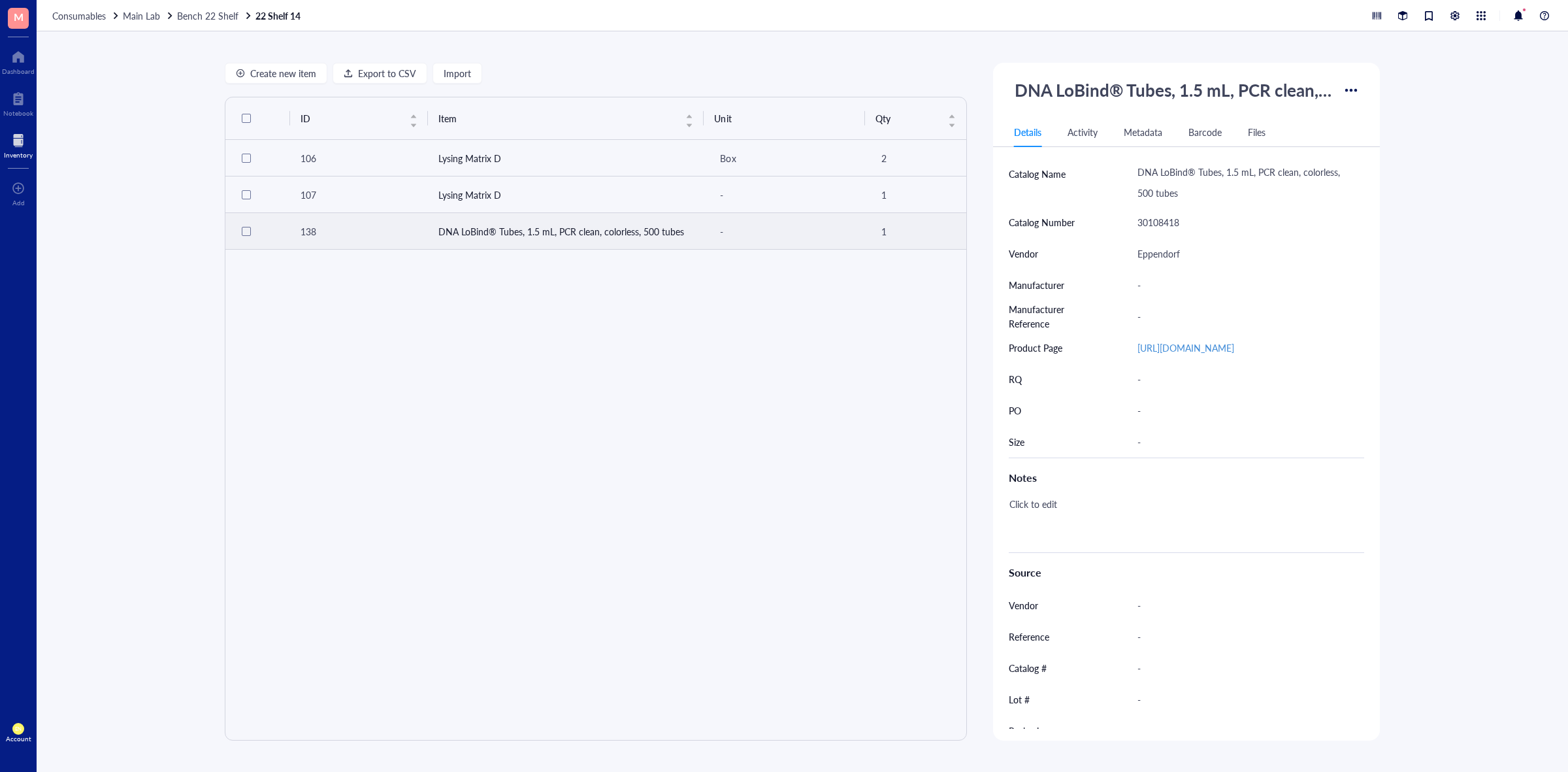
click at [703, 245] on td "-" at bounding box center [784, 231] width 162 height 36
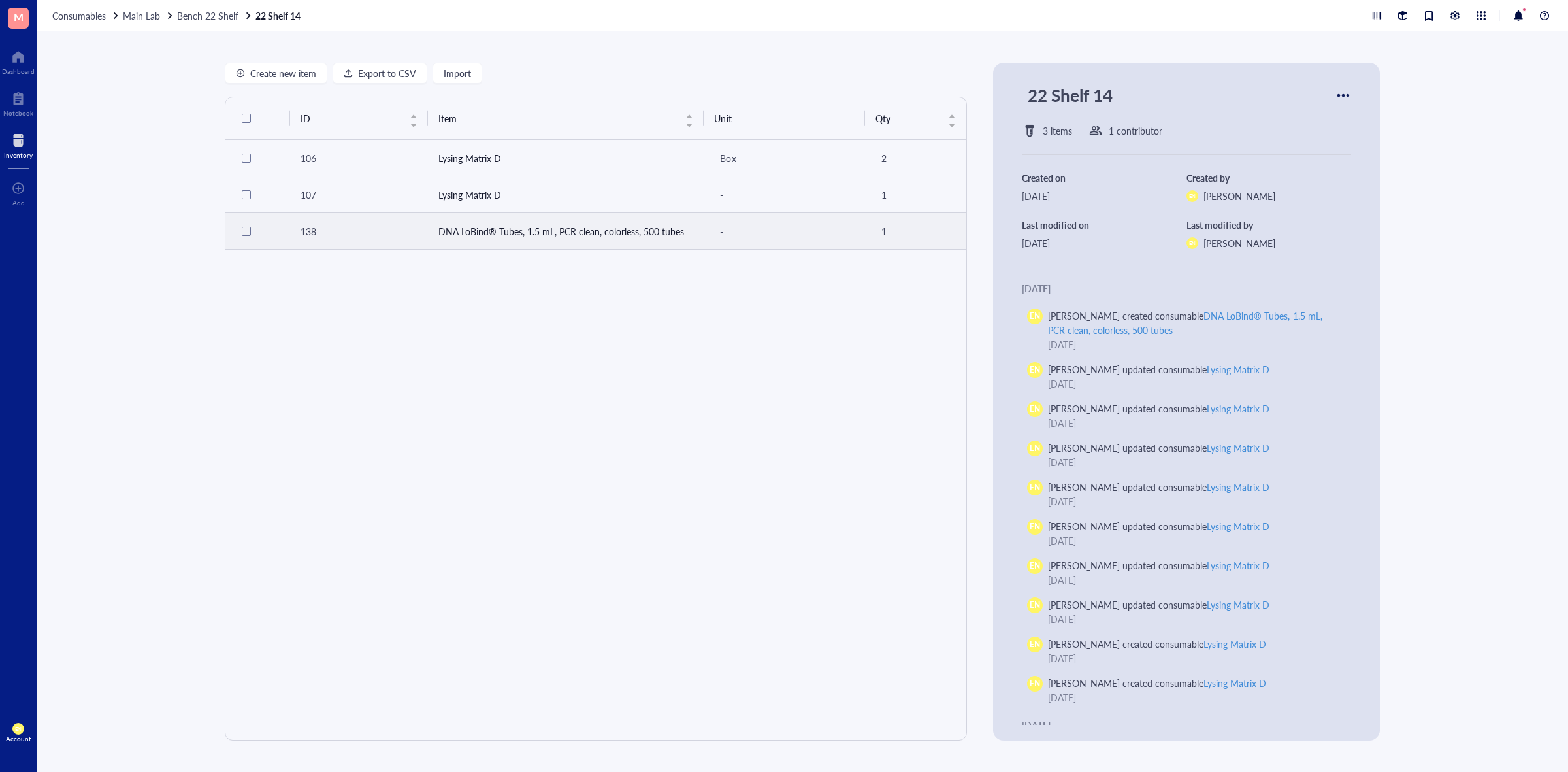
click at [625, 233] on td "DNA LoBind® Tubes, 1.5 mL, PCR clean, colorless, 500 tubes" at bounding box center [566, 231] width 277 height 36
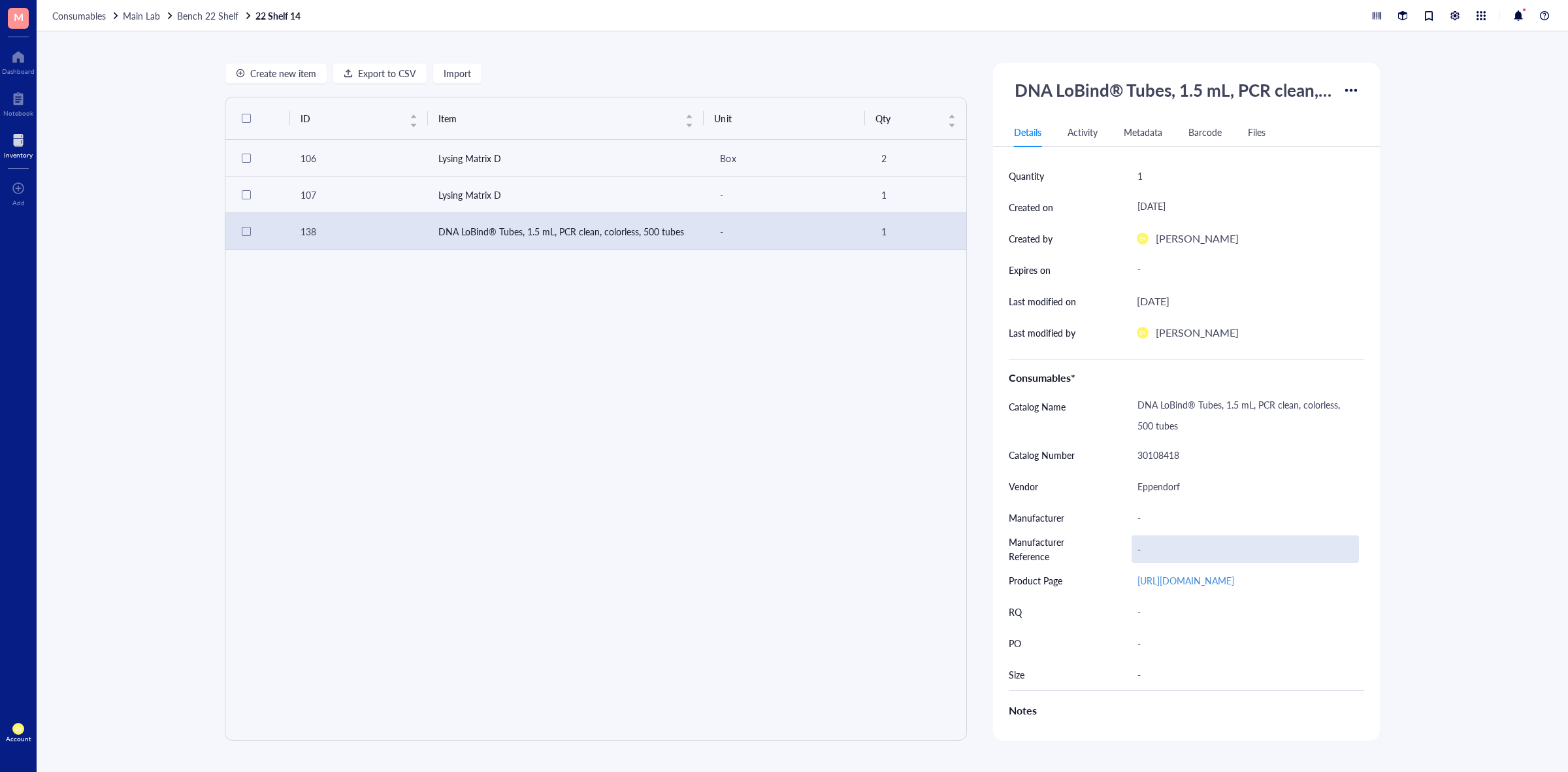
scroll to position [368, 0]
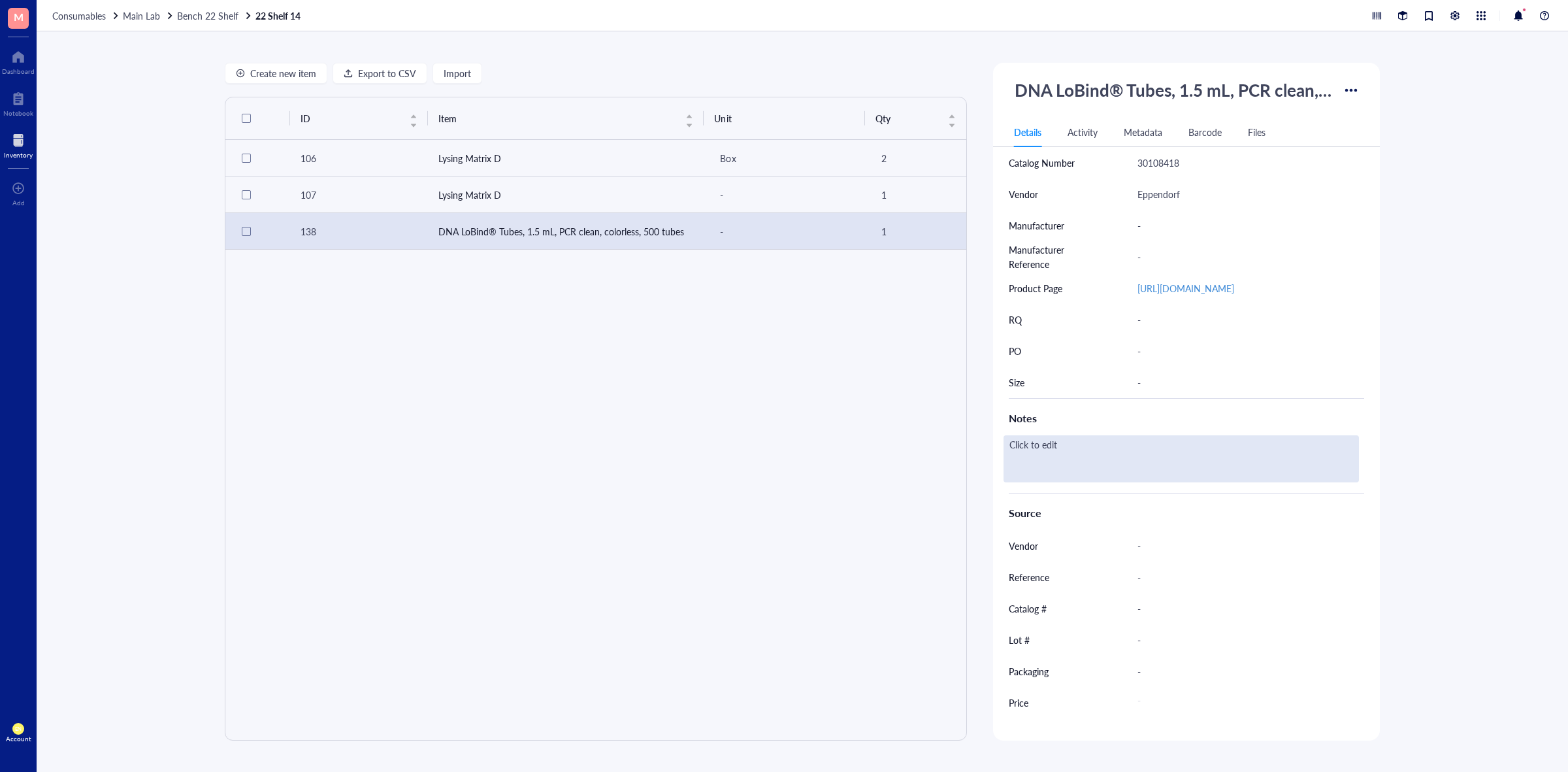
click at [1119, 451] on div "Click to edit" at bounding box center [1180, 458] width 355 height 47
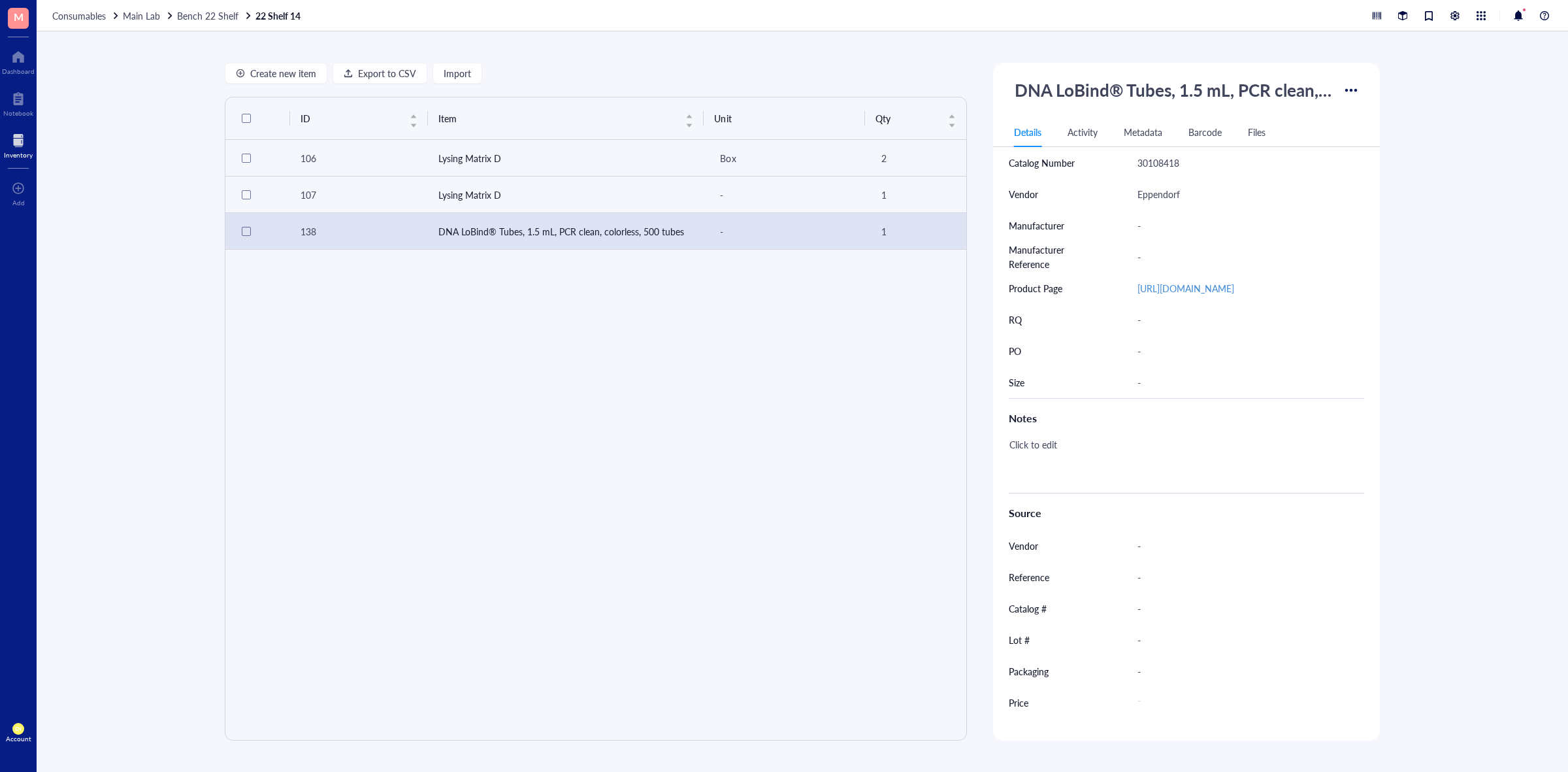
click at [1467, 374] on div "Create new item Export to CSV Import ID Item Unit Qty 106 Lysing Matrix D Box 2…" at bounding box center [802, 401] width 1531 height 740
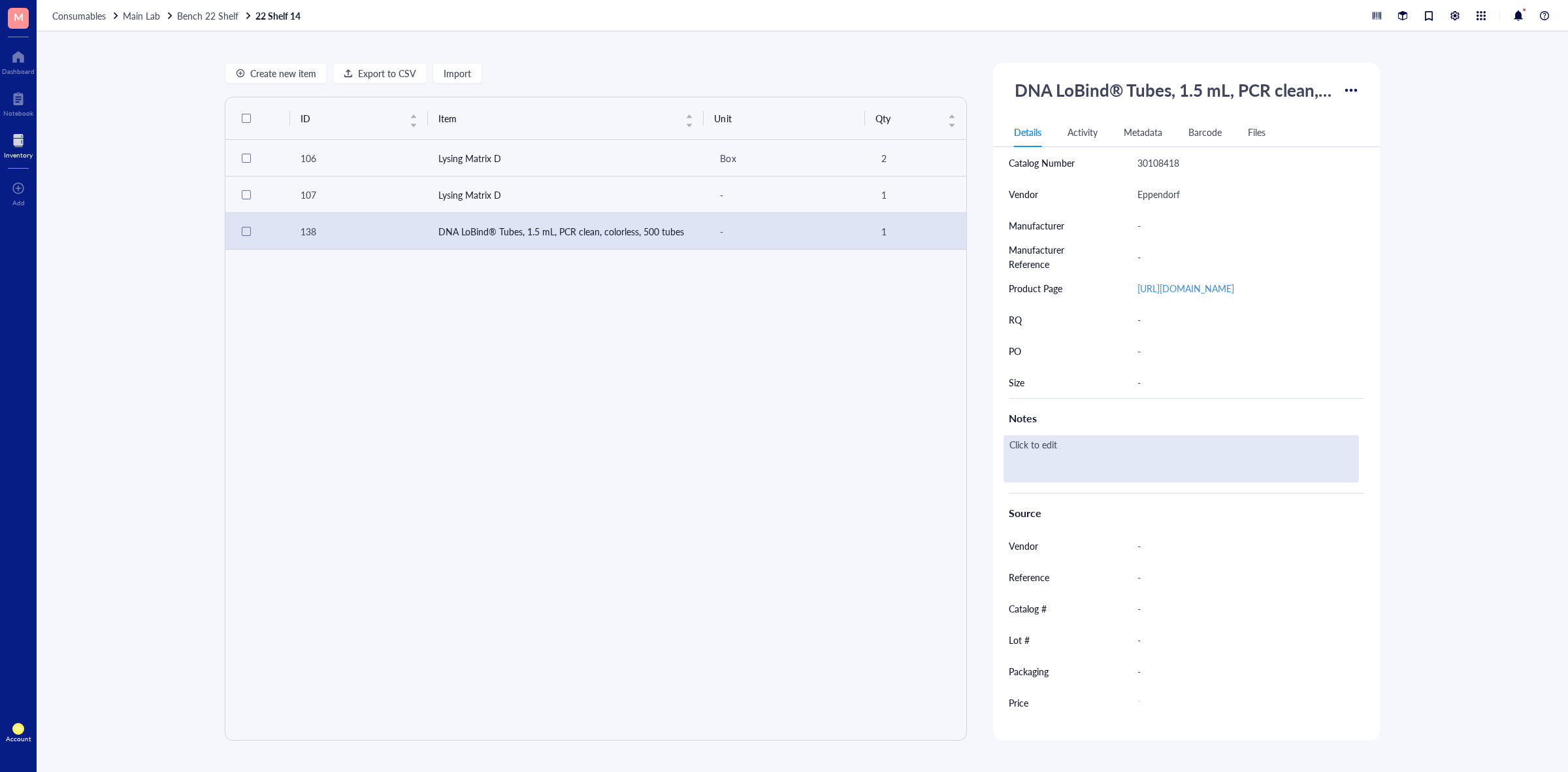
click at [1056, 449] on div "Click to edit" at bounding box center [1180, 458] width 355 height 47
type textarea "Status = processing when I uploaded this on 9/16/25 (EN)"
click at [1514, 162] on div "Create new item Export to CSV Import ID Item Unit Qty 106 Lysing Matrix D Box 2…" at bounding box center [802, 401] width 1531 height 740
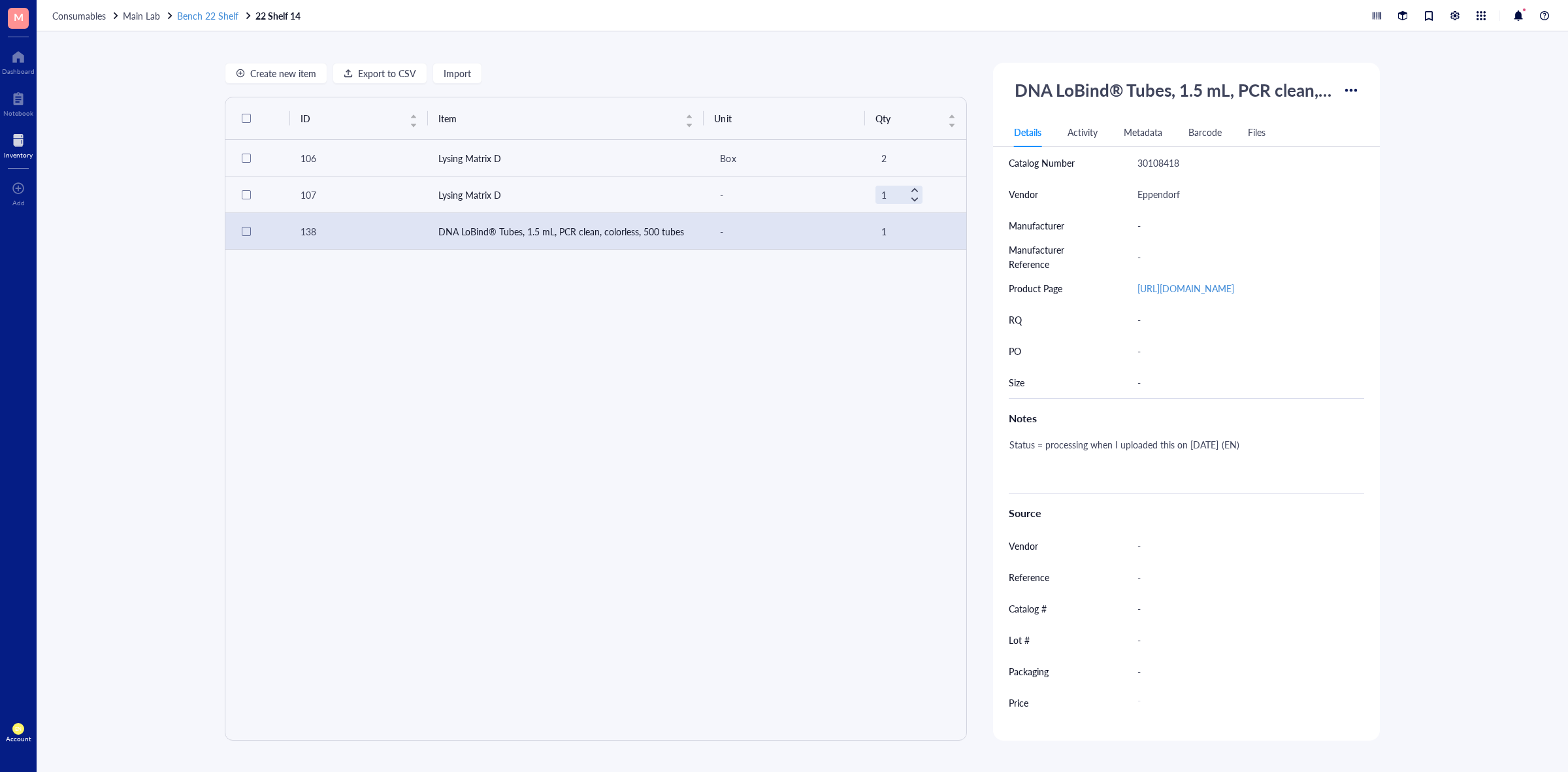
click at [186, 13] on span "Bench 22 Shelf" at bounding box center [208, 15] width 61 height 13
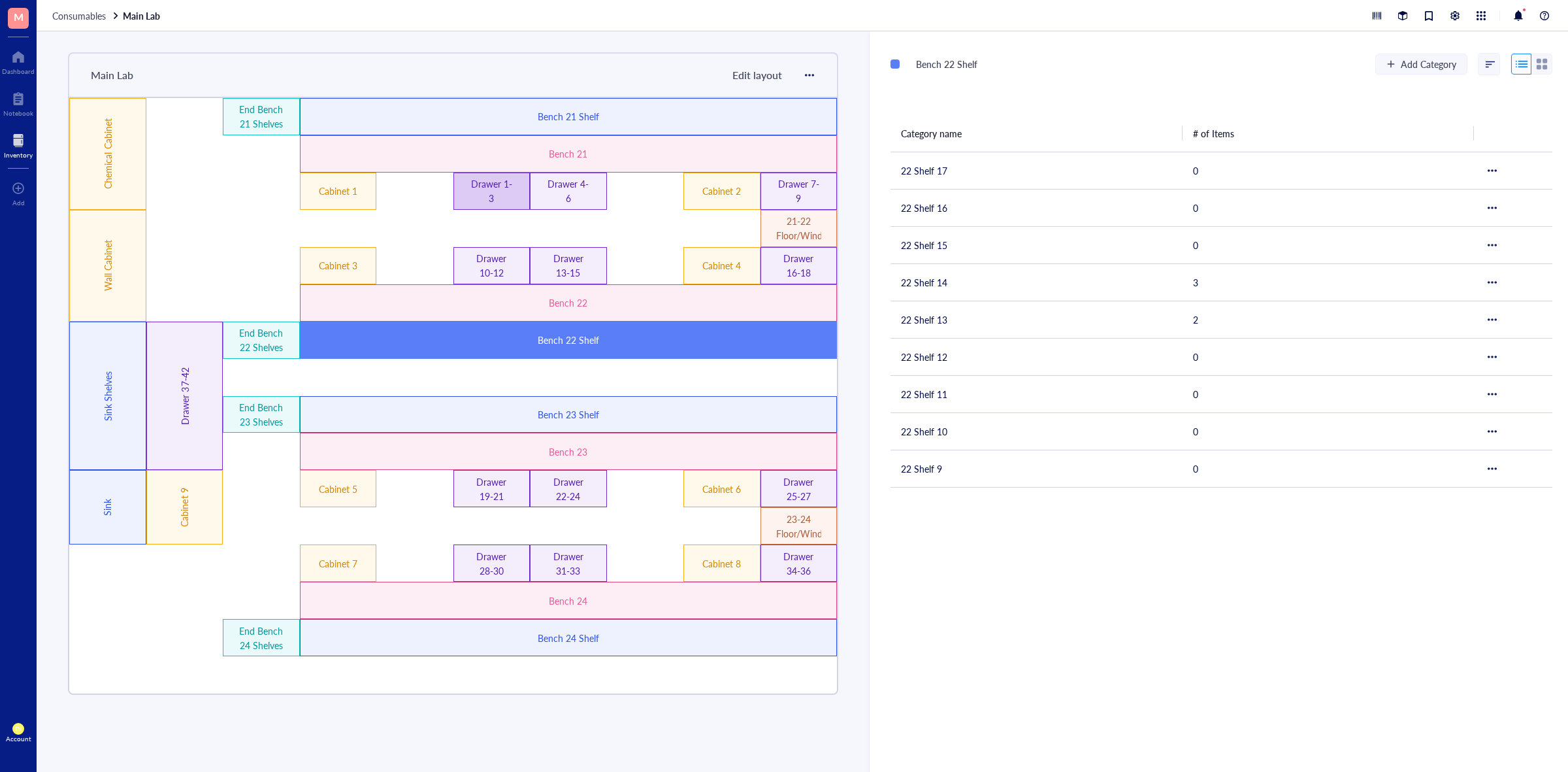
click at [486, 197] on div "Drawer 1-3" at bounding box center [492, 191] width 45 height 29
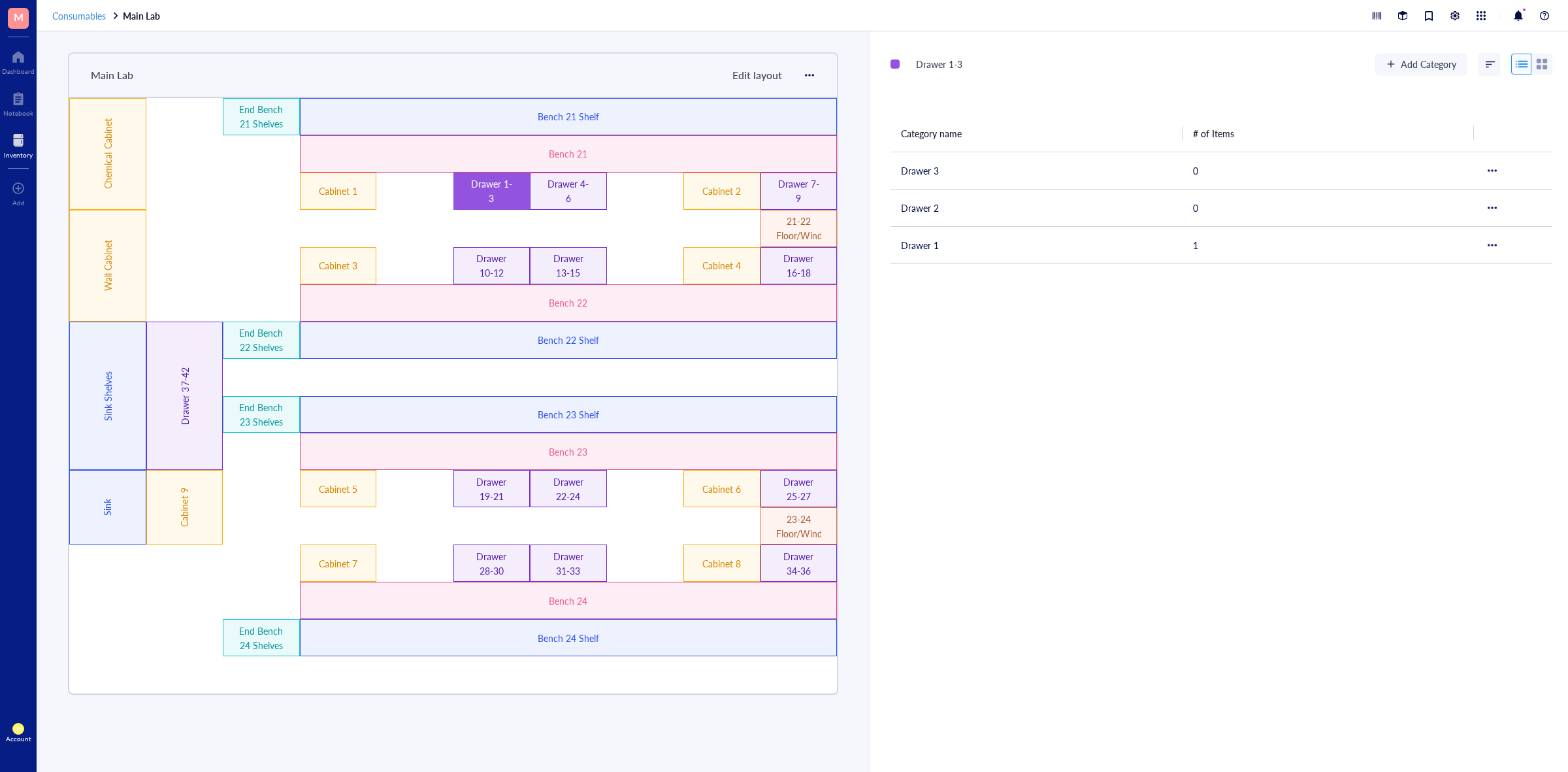
click at [92, 9] on span "Consumables" at bounding box center [79, 15] width 53 height 13
